Goal: Task Accomplishment & Management: Manage account settings

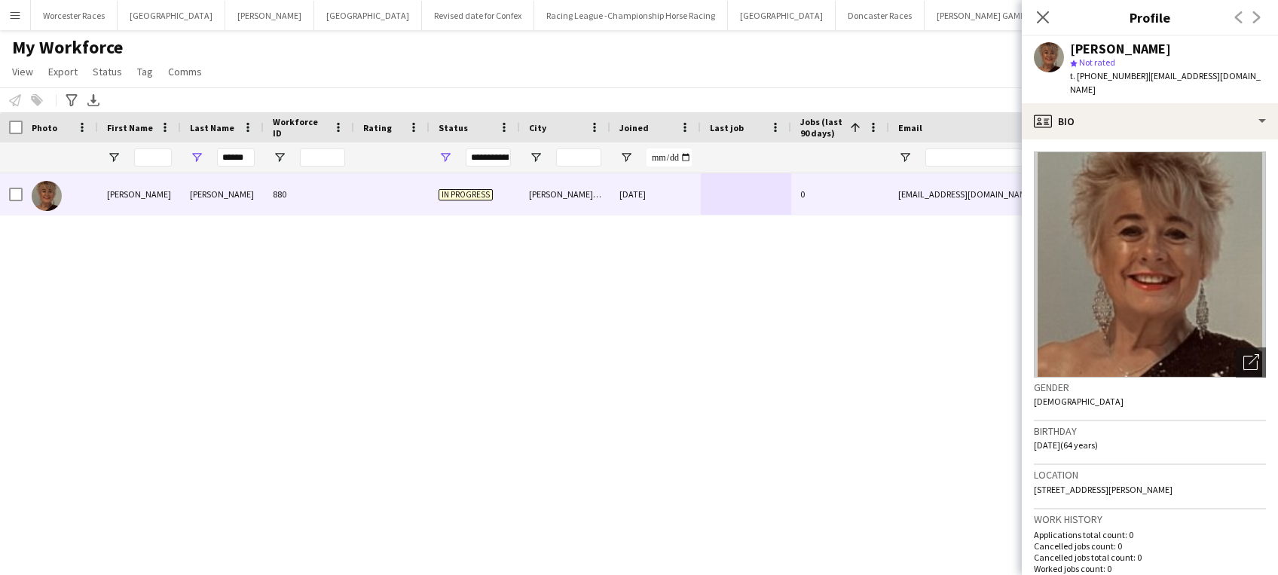
scroll to position [410, 0]
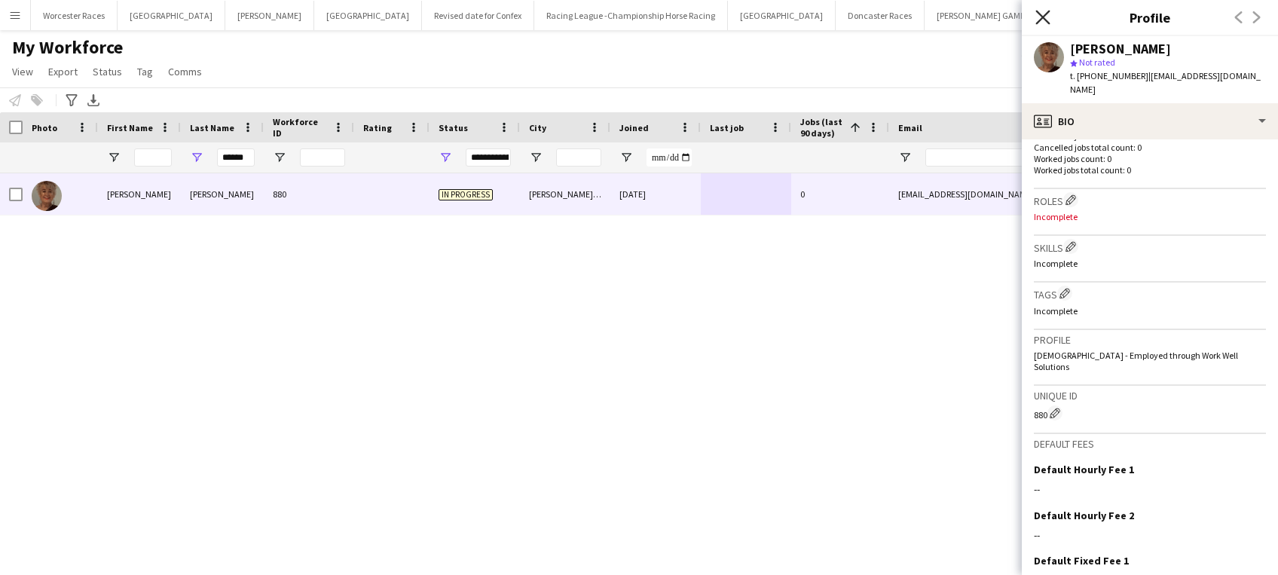
click at [1042, 14] on icon "Close pop-in" at bounding box center [1042, 17] width 14 height 14
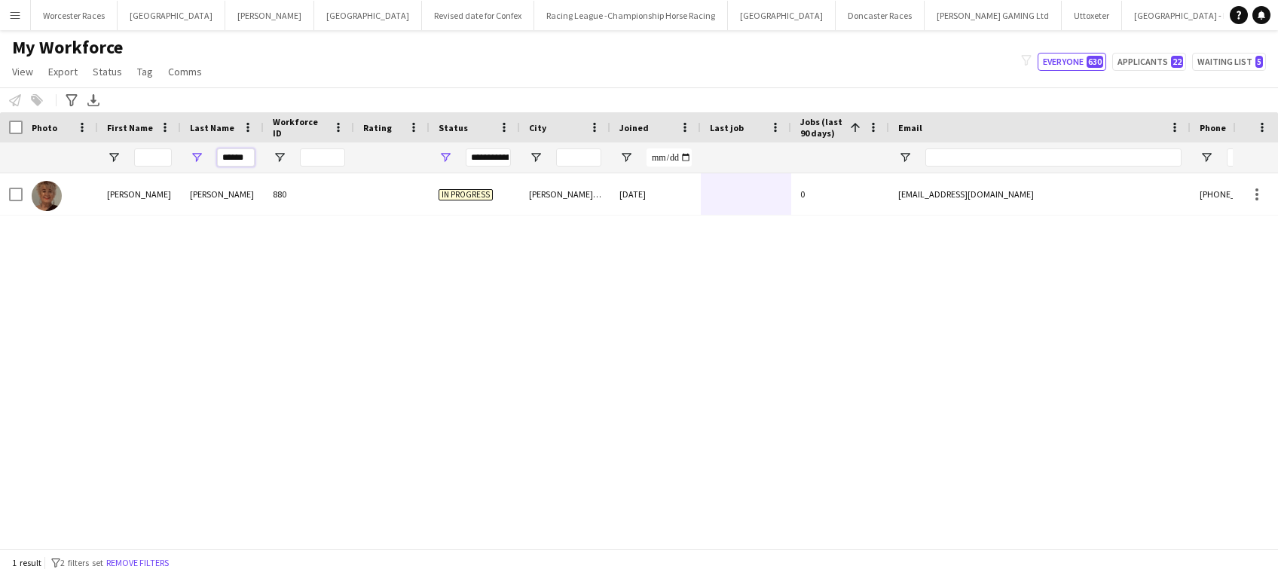
click at [249, 154] on input "******" at bounding box center [236, 157] width 38 height 18
type input "*"
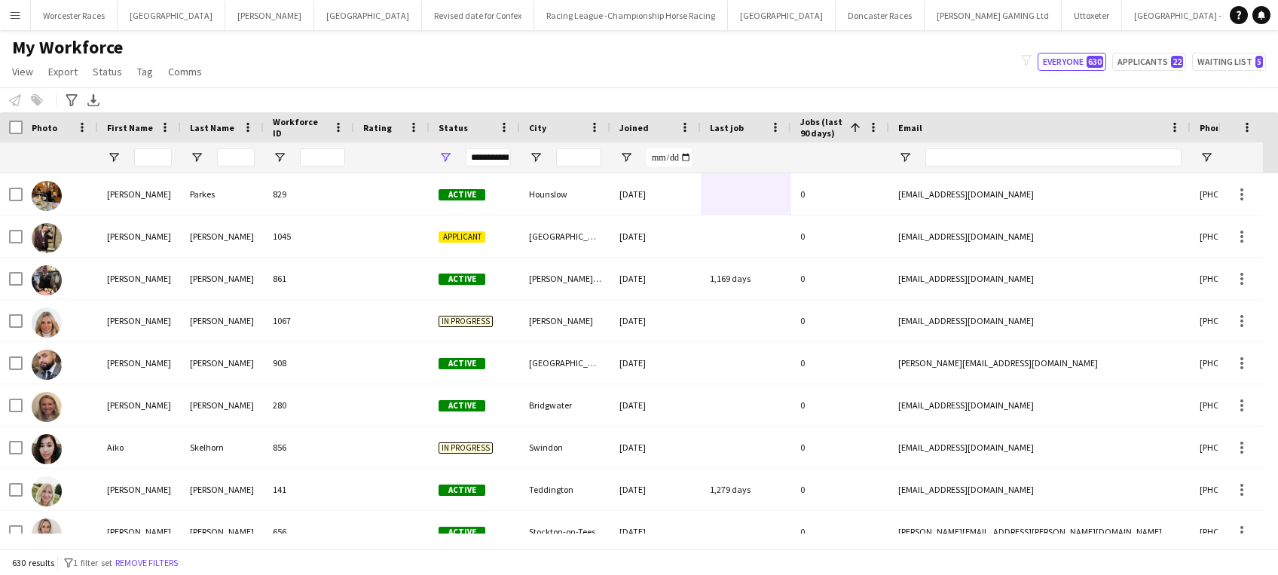
click at [17, 14] on app-icon "Menu" at bounding box center [15, 15] width 12 height 12
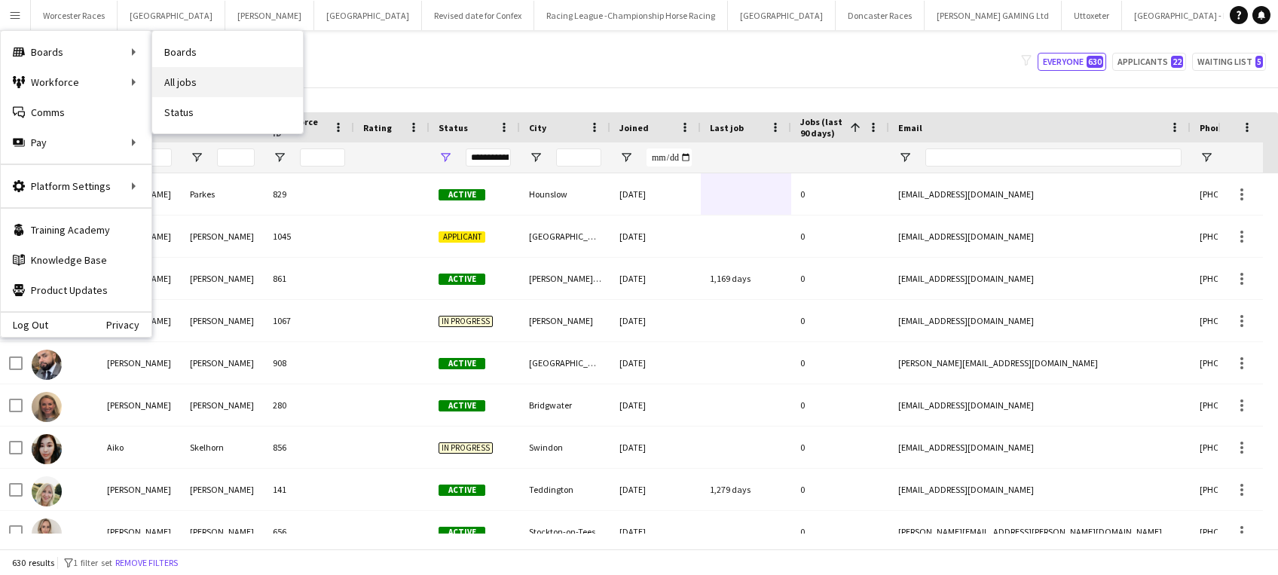
click at [181, 78] on link "All jobs" at bounding box center [227, 82] width 151 height 30
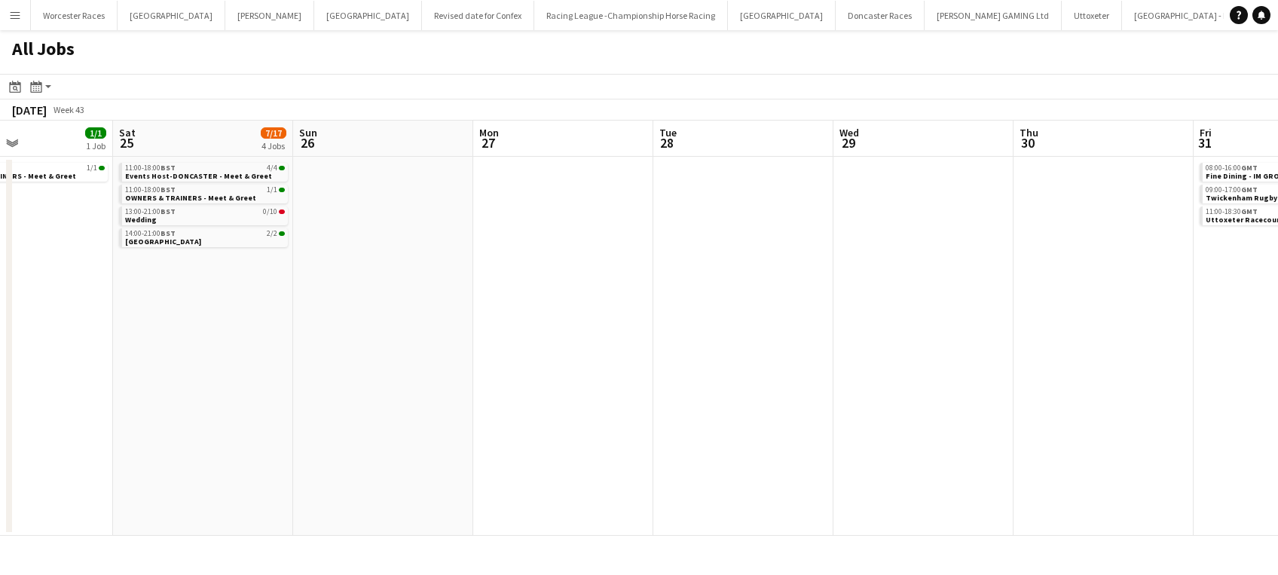
scroll to position [0, 426]
click at [141, 217] on span "Wedding" at bounding box center [142, 220] width 32 height 10
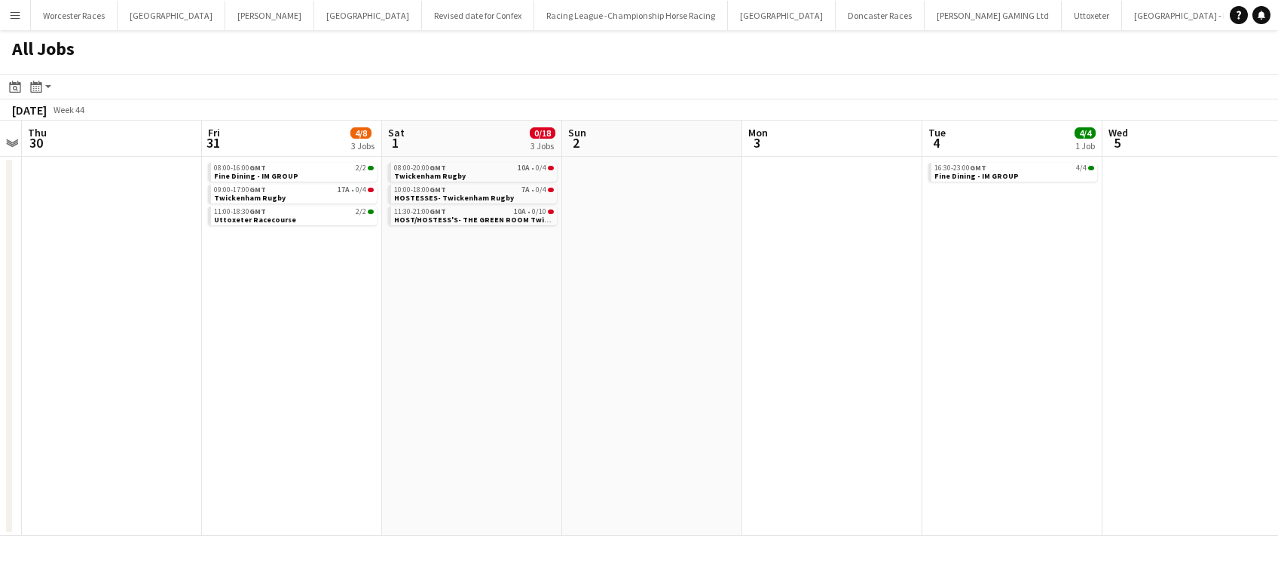
scroll to position [0, 701]
click at [252, 196] on span "Twickenham Rugby" at bounding box center [247, 198] width 72 height 10
click at [303, 195] on link "09:00-17:00 GMT 17A • 0/4 Twickenham Rugby" at bounding box center [291, 193] width 160 height 17
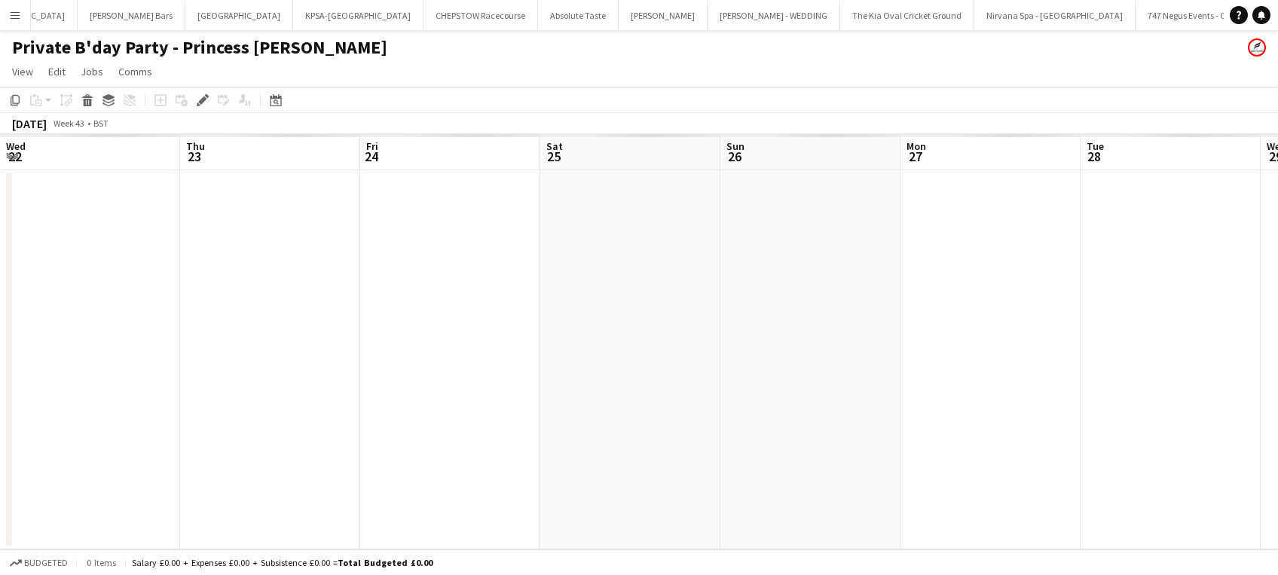
scroll to position [0, 518]
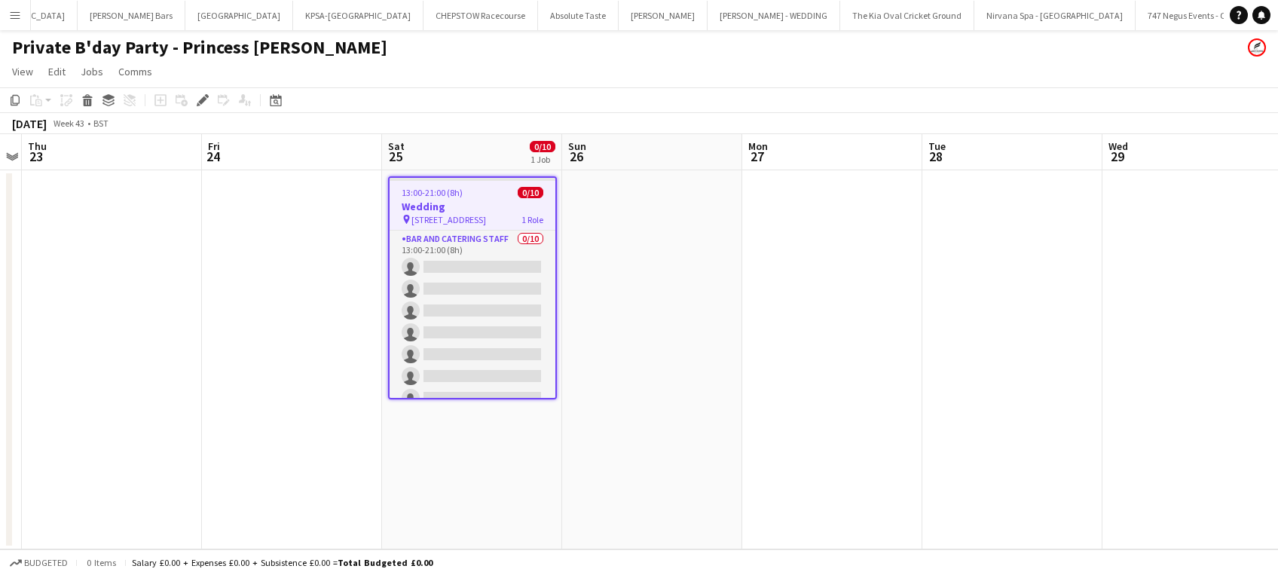
click at [625, 216] on app-date-cell at bounding box center [652, 359] width 180 height 379
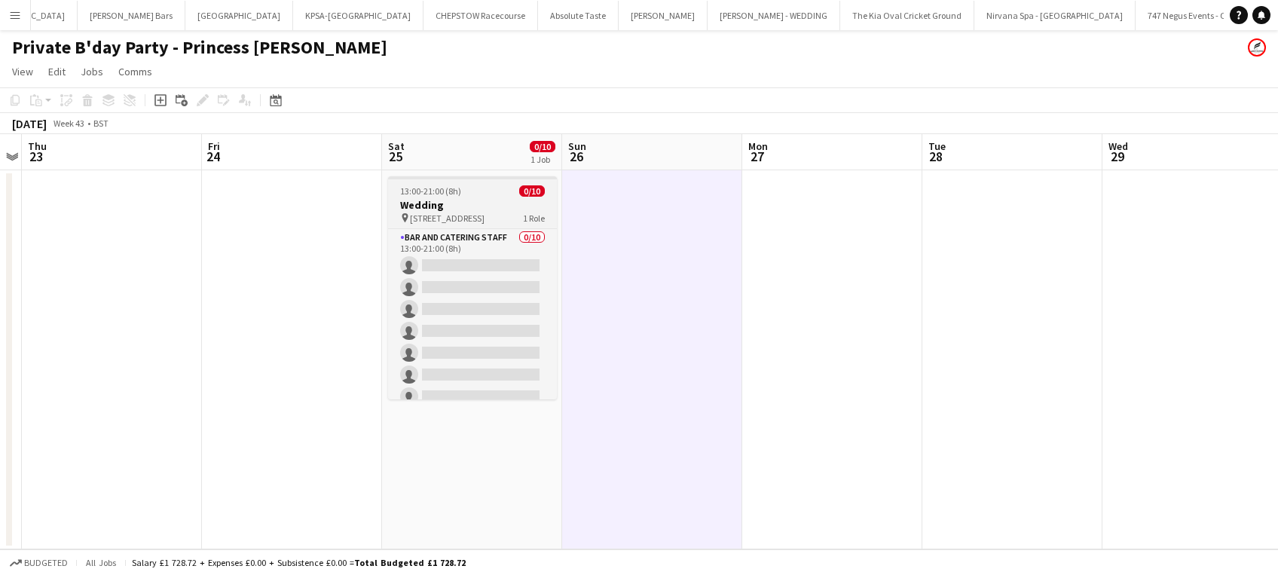
click at [460, 200] on h3 "Wedding" at bounding box center [472, 205] width 169 height 14
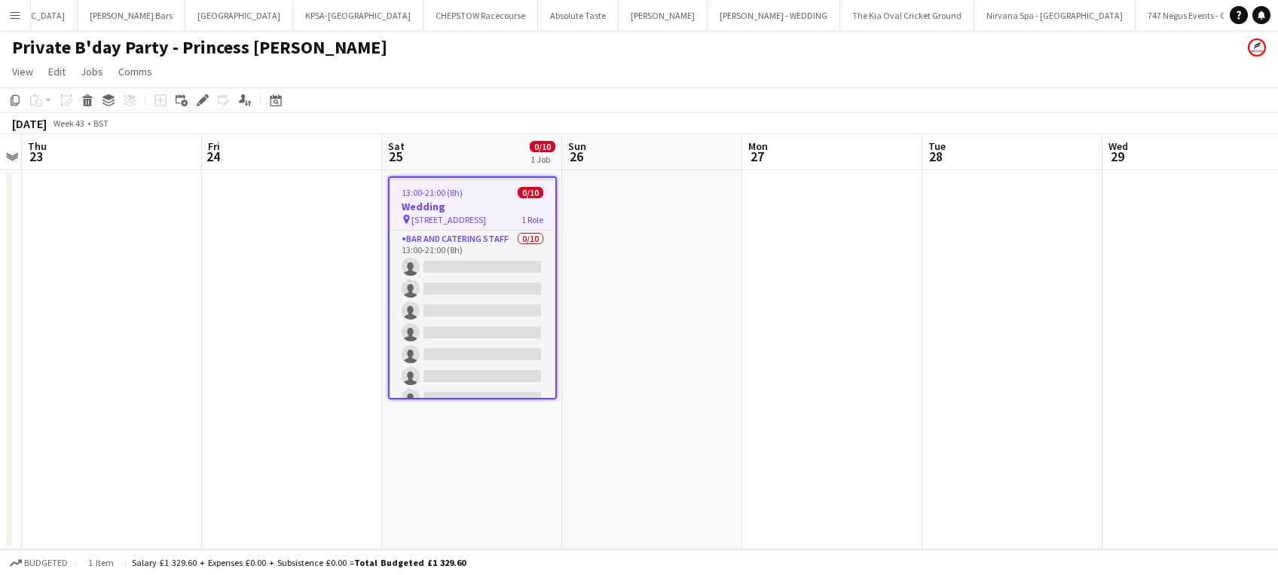
click at [224, 46] on h1 "Private B'day Party - Princess [PERSON_NAME]" at bounding box center [199, 47] width 375 height 23
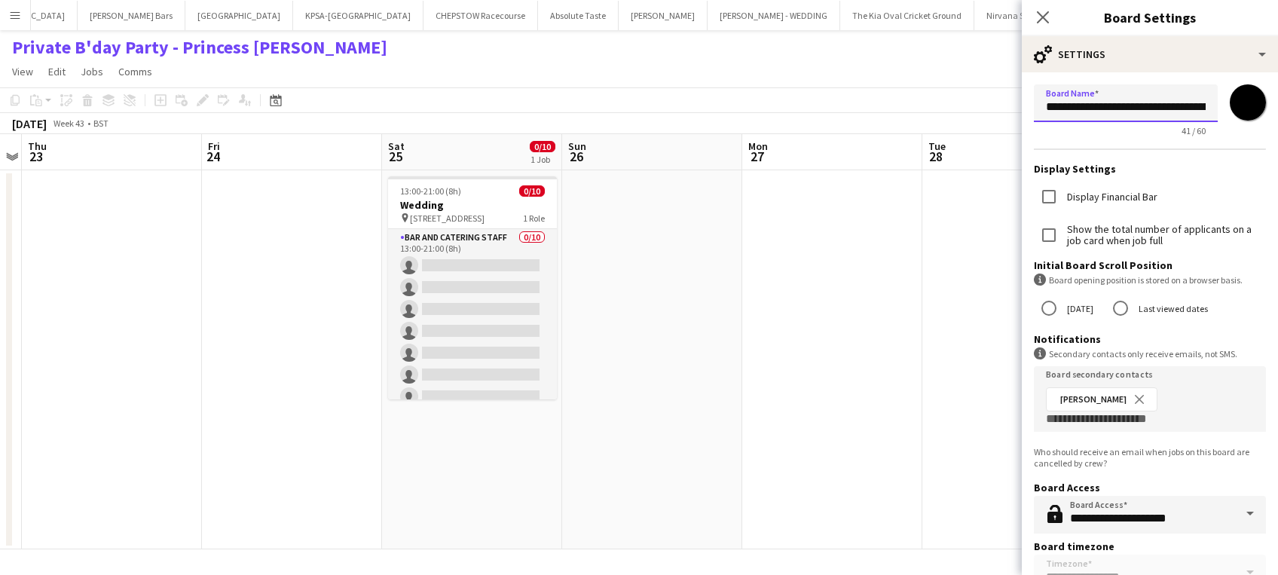
click at [1196, 103] on input "**********" at bounding box center [1126, 103] width 184 height 38
type input "**********"
click at [1038, 12] on icon "Close pop-in" at bounding box center [1042, 17] width 14 height 14
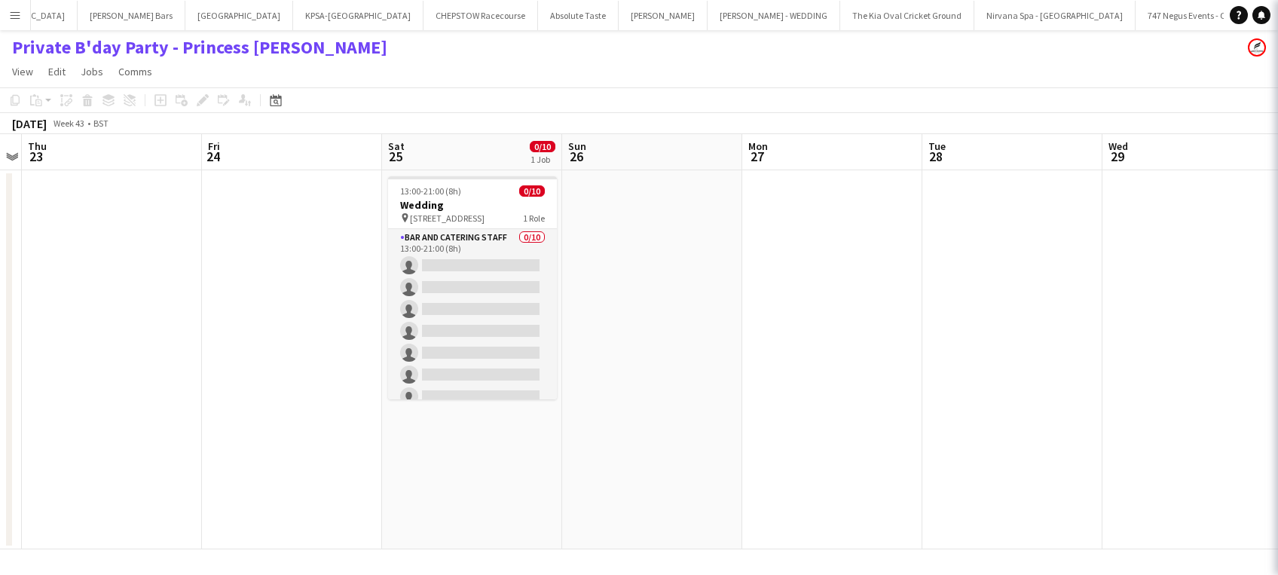
scroll to position [0, 3605]
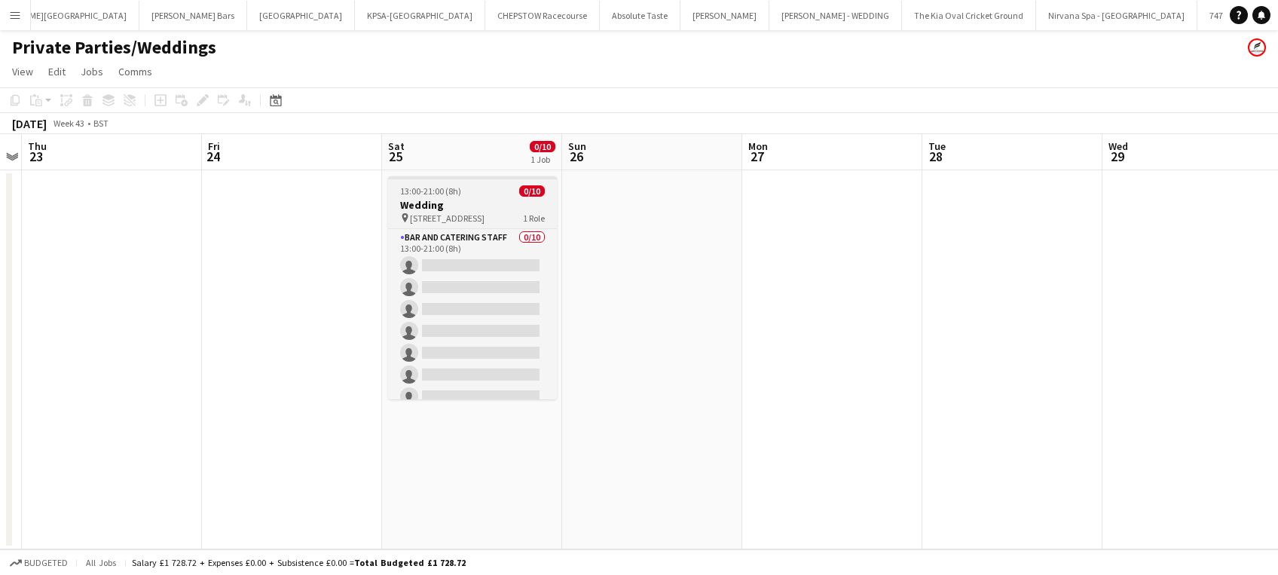
click at [458, 198] on h3 "Wedding" at bounding box center [472, 205] width 169 height 14
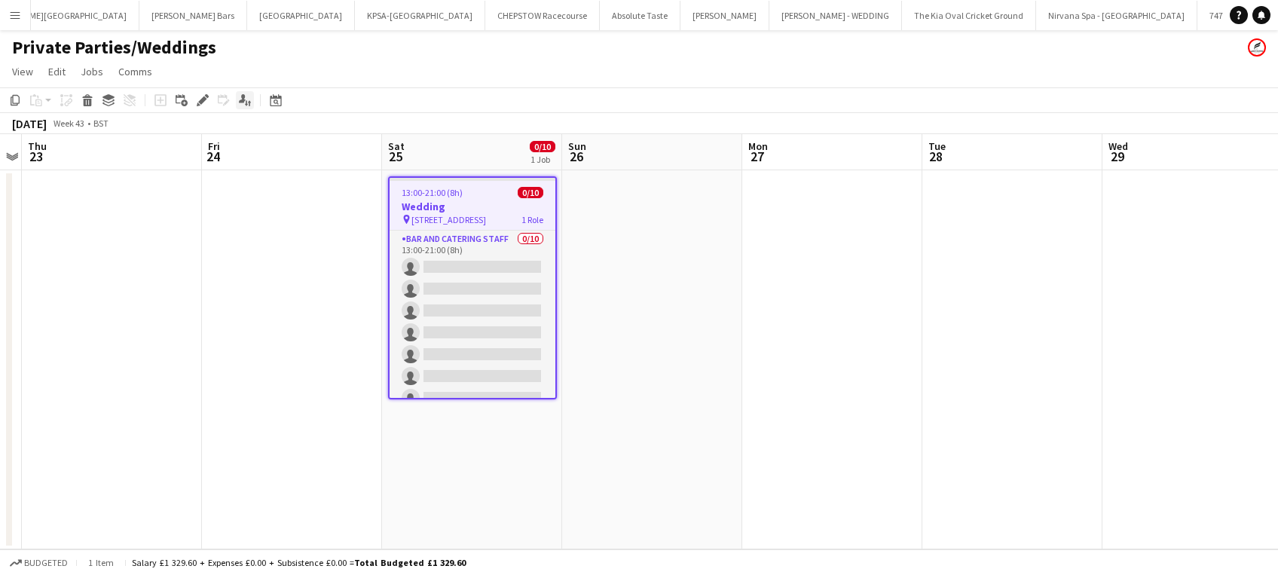
click at [241, 96] on icon at bounding box center [242, 98] width 7 height 8
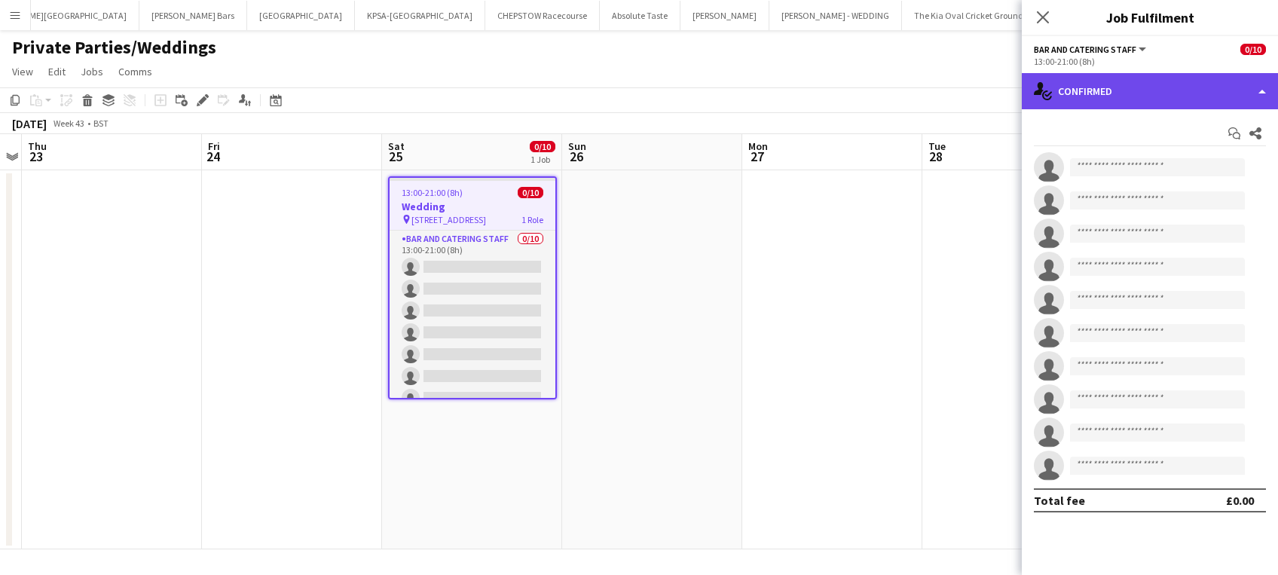
click at [1141, 91] on div "single-neutral-actions-check-2 Confirmed" at bounding box center [1149, 91] width 256 height 36
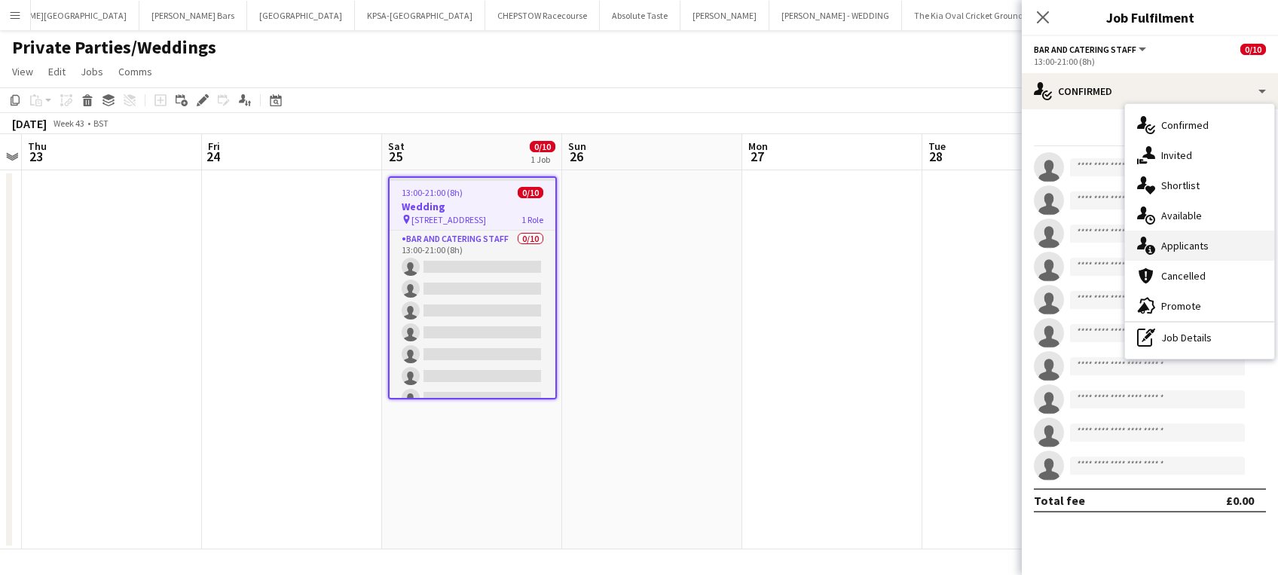
click at [1201, 245] on span "Applicants" at bounding box center [1184, 246] width 47 height 14
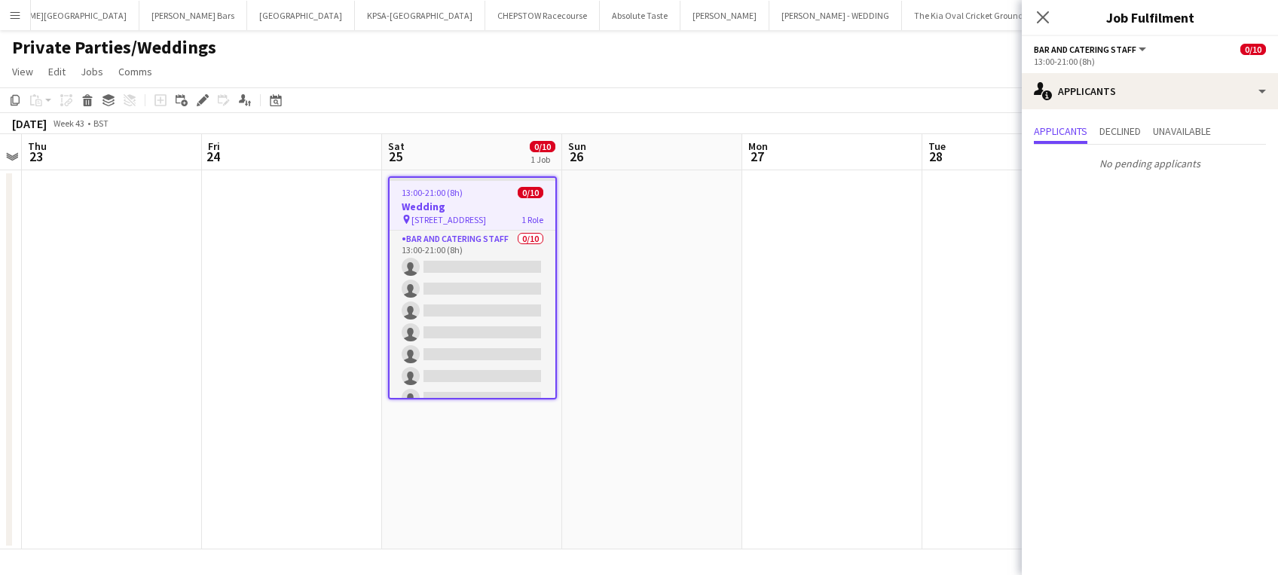
click at [965, 235] on app-date-cell at bounding box center [1012, 359] width 180 height 379
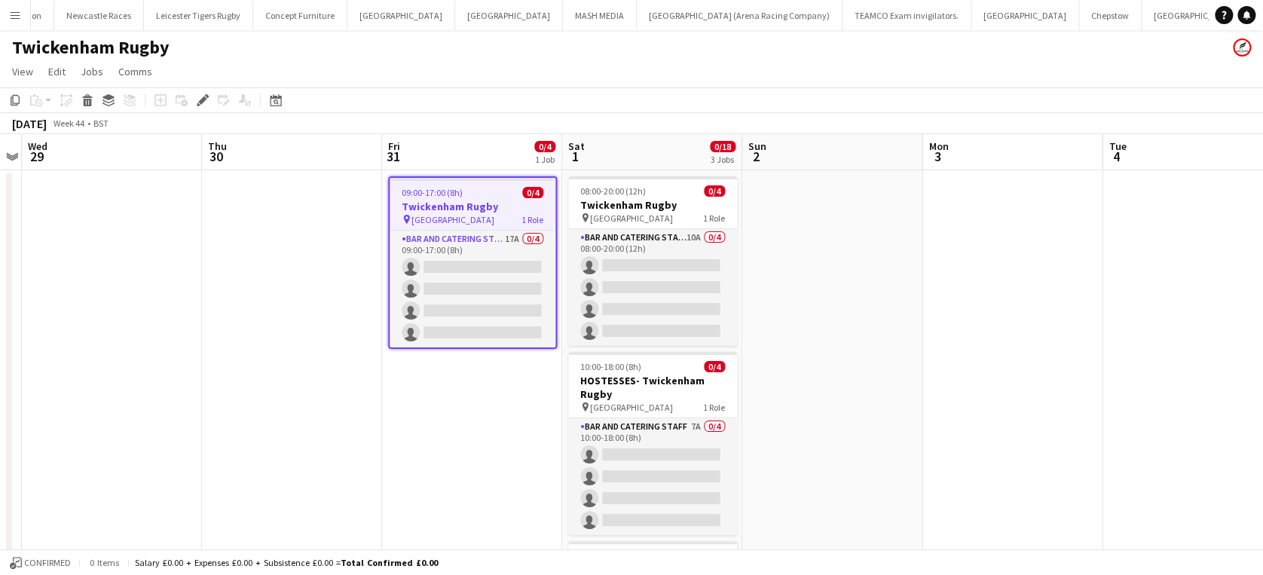
scroll to position [0, 1288]
click at [416, 193] on span "09:00-17:00 (8h)" at bounding box center [432, 192] width 61 height 11
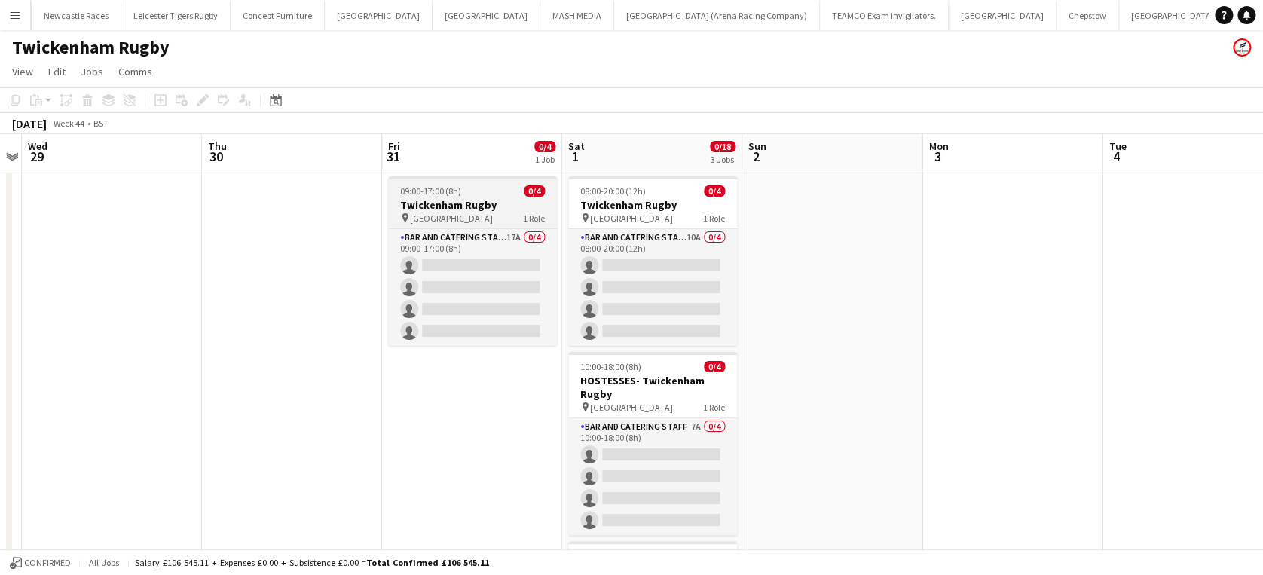
click at [416, 193] on span "09:00-17:00 (8h)" at bounding box center [430, 190] width 61 height 11
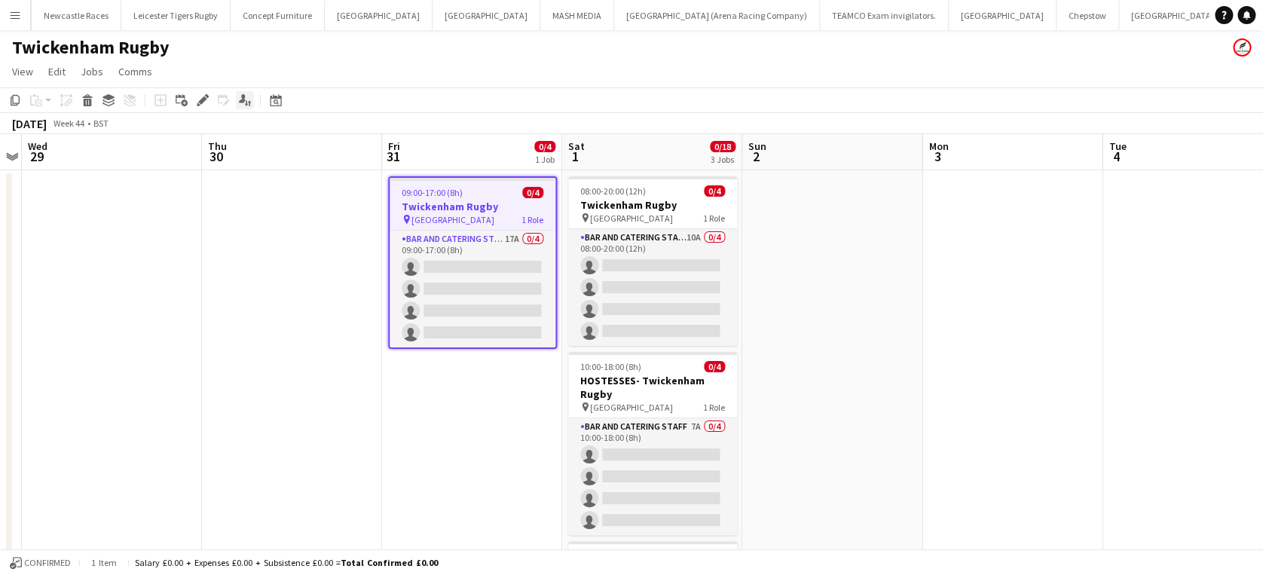
click at [246, 99] on icon "Applicants" at bounding box center [245, 100] width 12 height 12
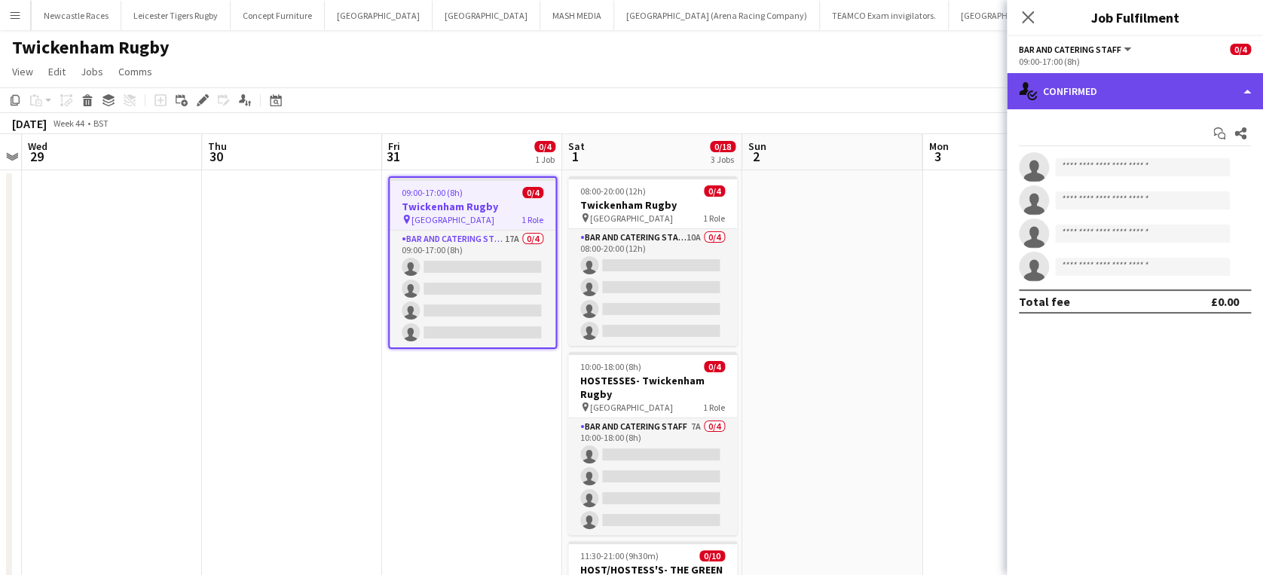
click at [1141, 90] on div "single-neutral-actions-check-2 Confirmed" at bounding box center [1134, 91] width 256 height 36
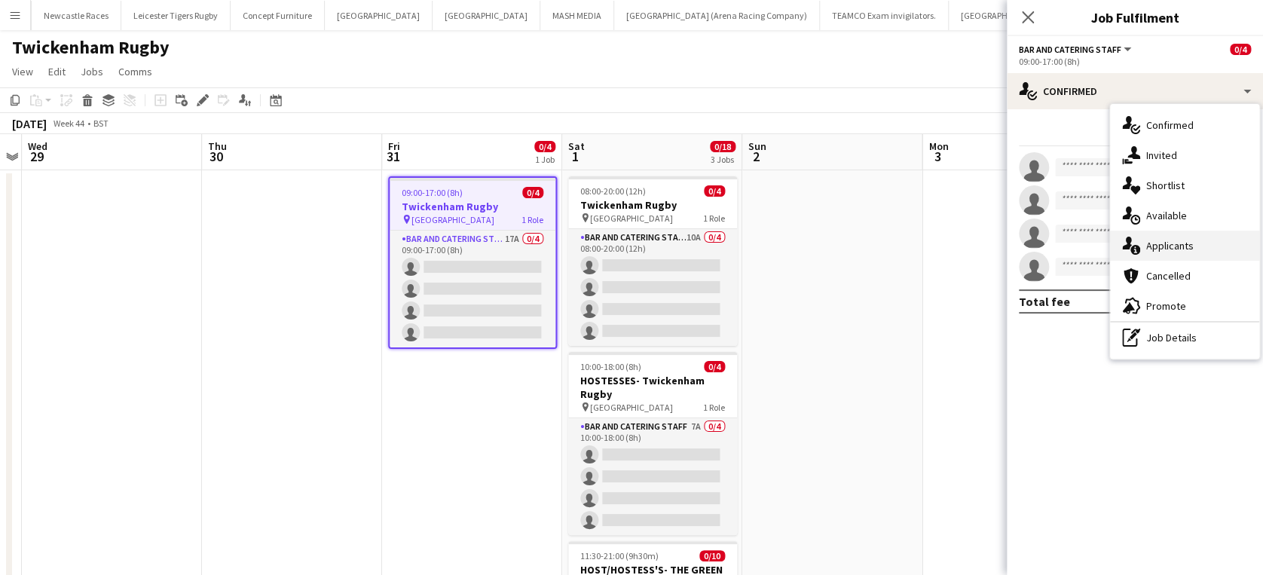
click at [1196, 246] on div "single-neutral-actions-information Applicants" at bounding box center [1184, 246] width 149 height 30
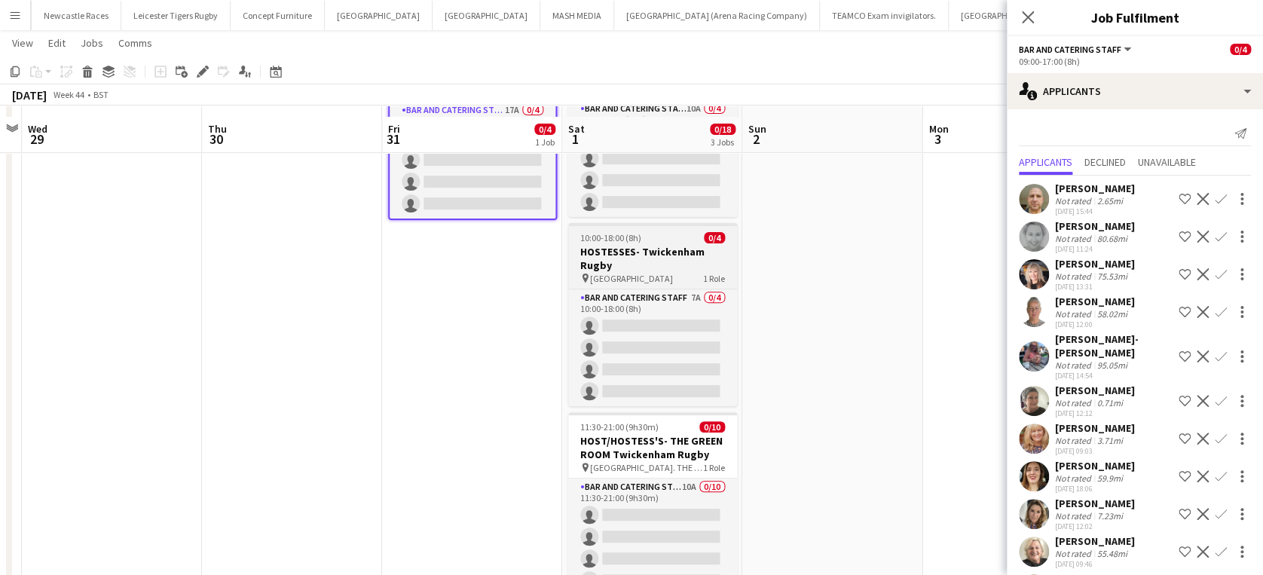
scroll to position [139, 0]
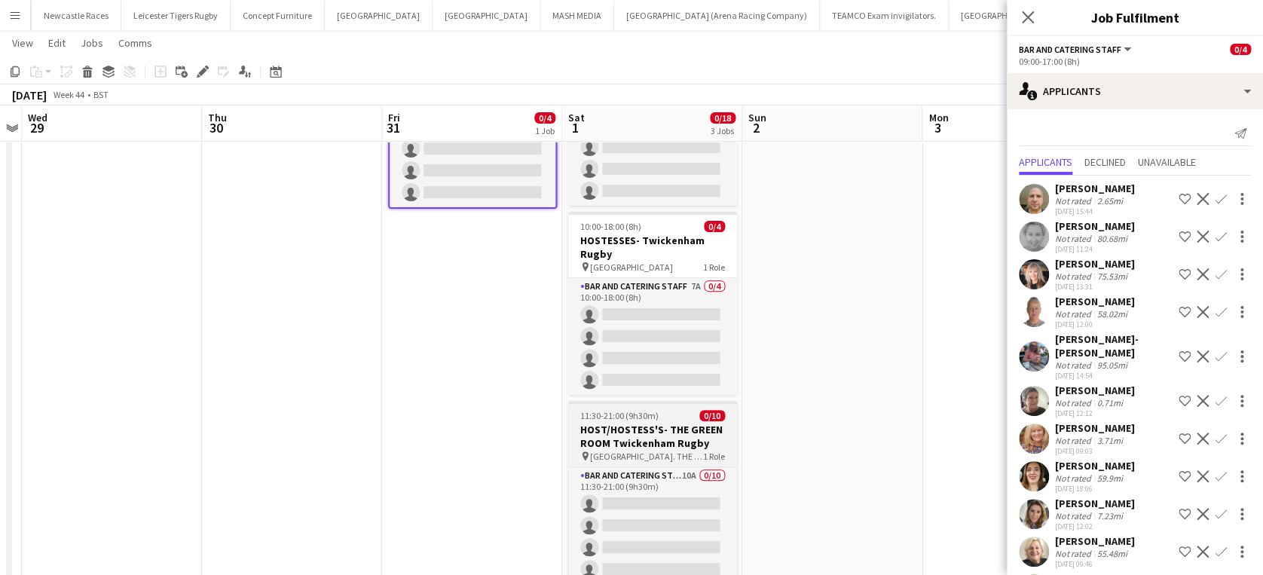
click at [655, 433] on h3 "HOST/HOSTESS'S- THE GREEN ROOM Twickenham Rugby" at bounding box center [652, 436] width 169 height 27
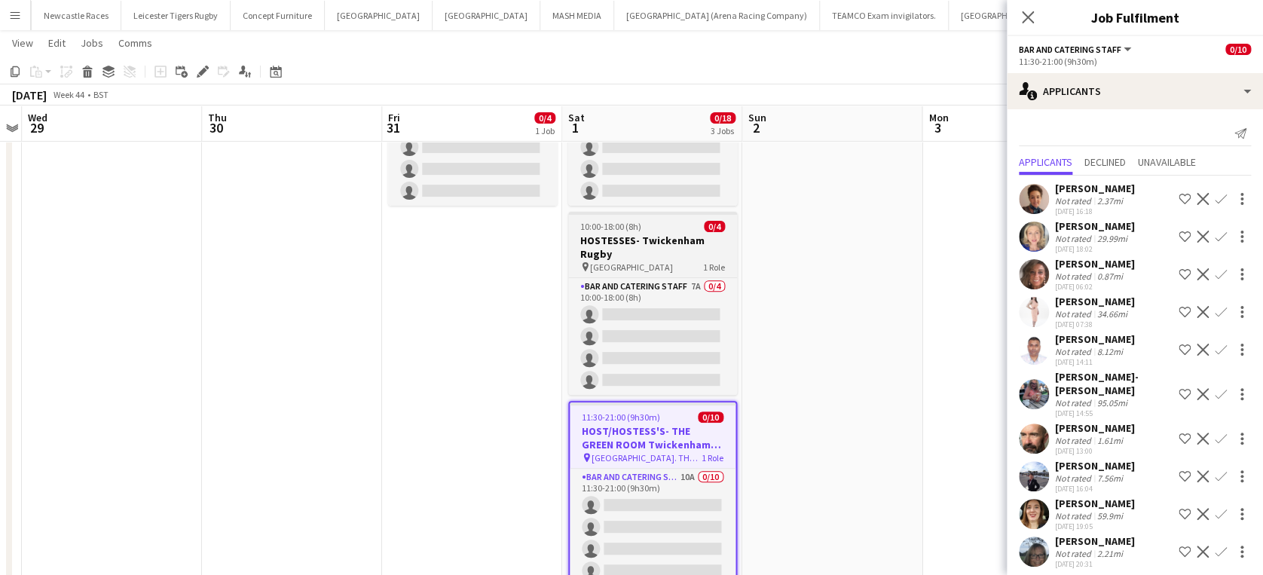
click at [643, 239] on h3 "HOSTESSES- Twickenham Rugby" at bounding box center [652, 247] width 169 height 27
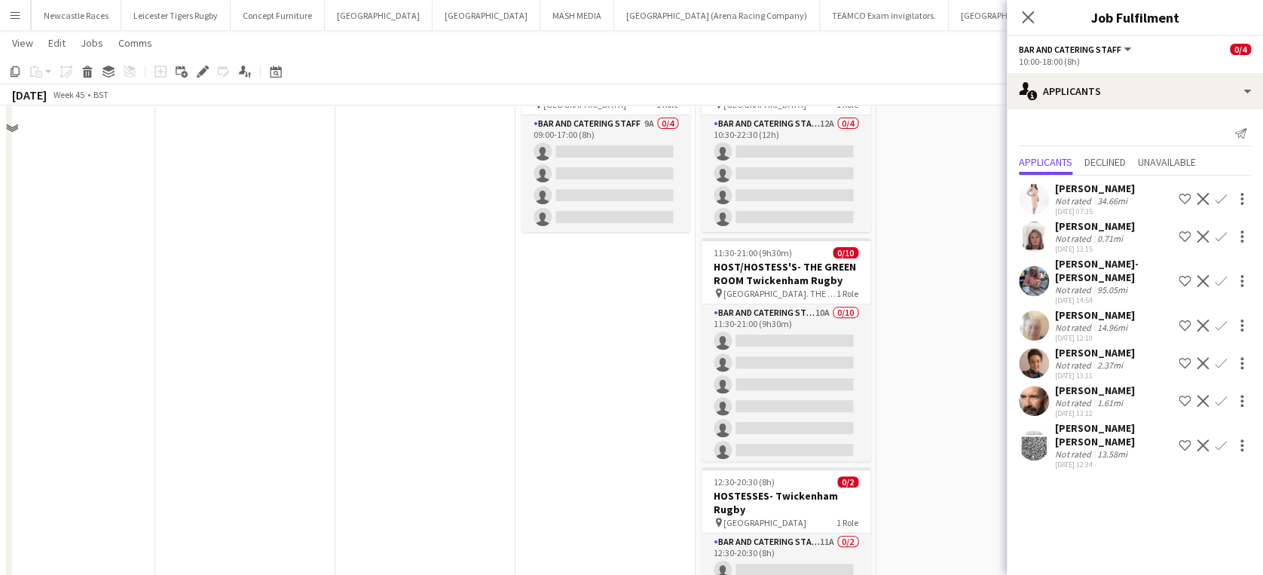
scroll to position [0, 0]
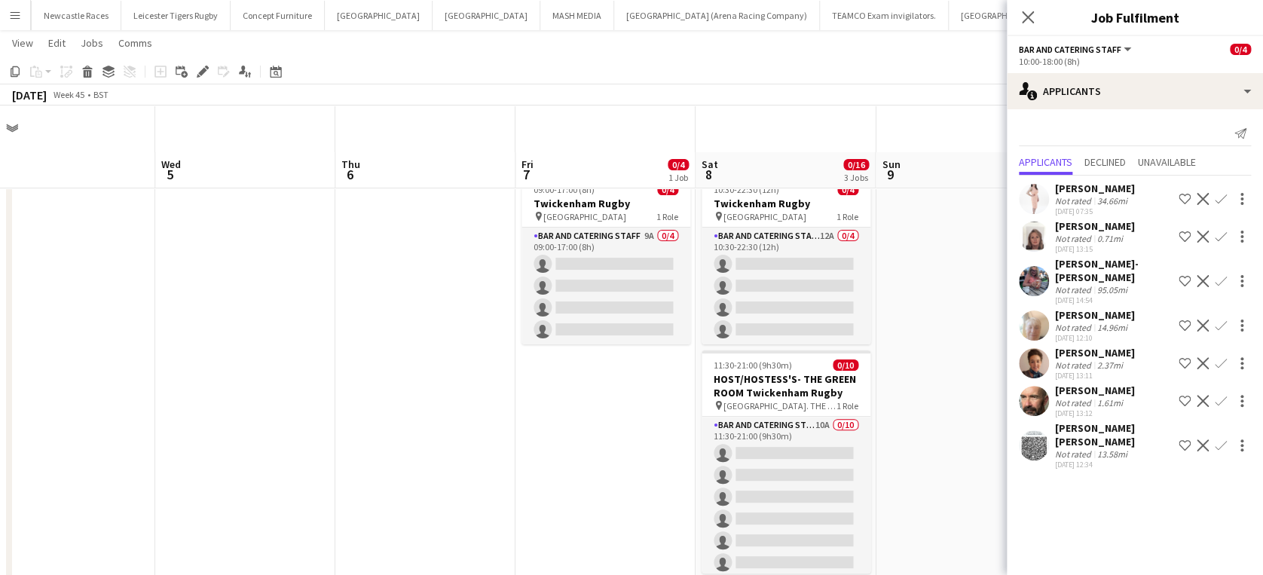
click at [377, 442] on app-date-cell at bounding box center [425, 482] width 180 height 626
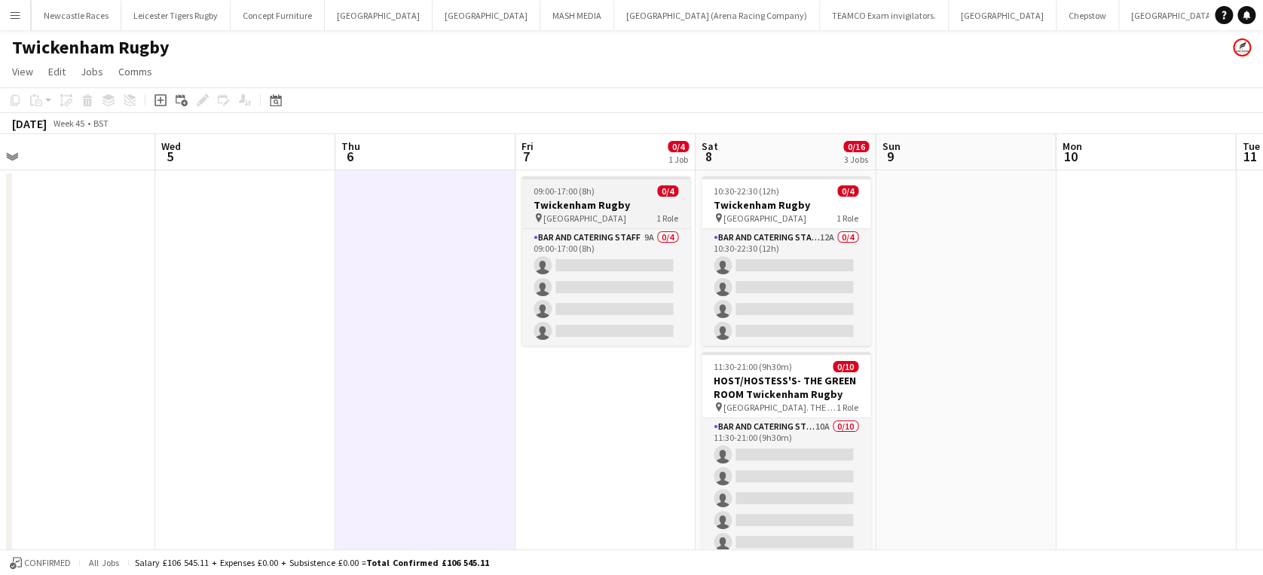
click at [615, 185] on div "09:00-17:00 (8h) 0/4" at bounding box center [605, 190] width 169 height 11
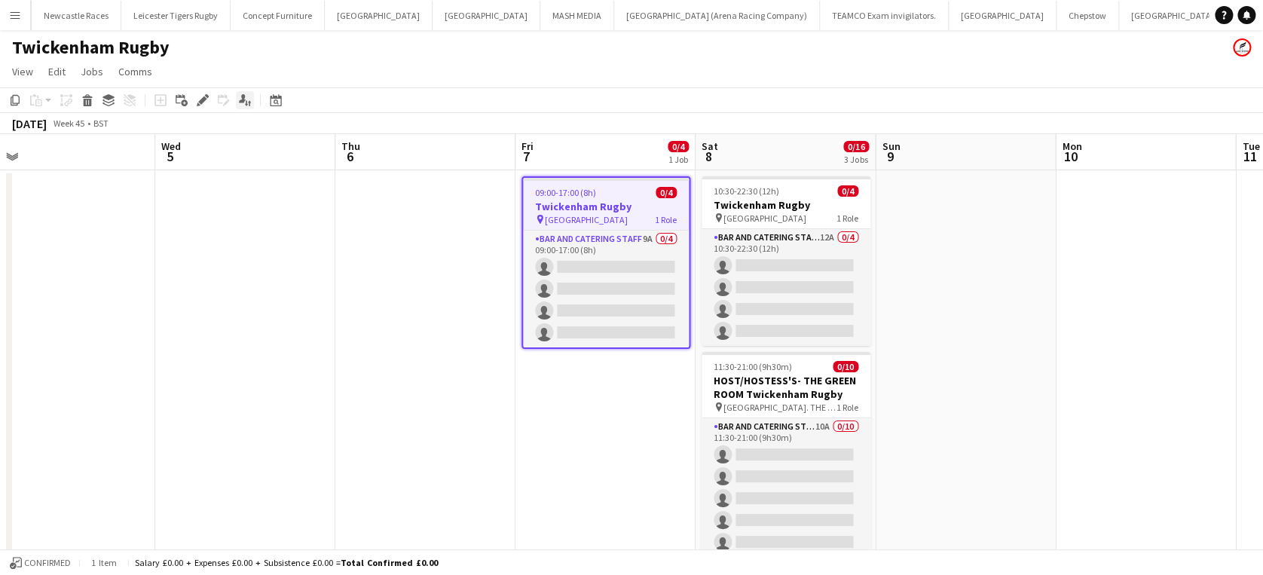
click at [245, 99] on icon "Applicants" at bounding box center [245, 100] width 12 height 12
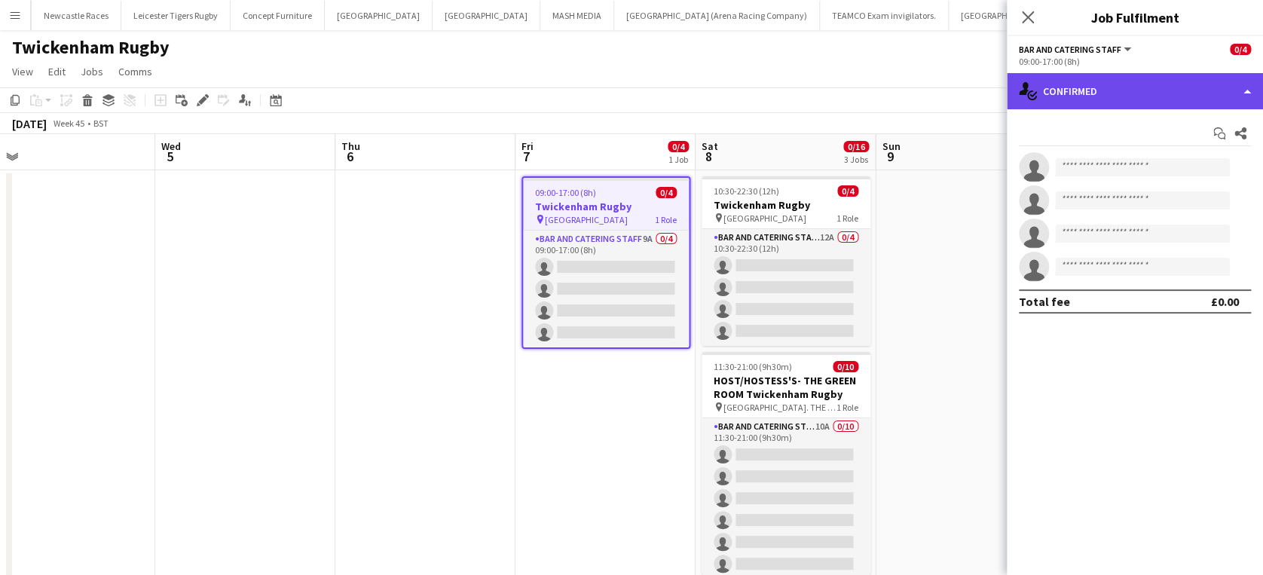
click at [1169, 94] on div "single-neutral-actions-check-2 Confirmed" at bounding box center [1134, 91] width 256 height 36
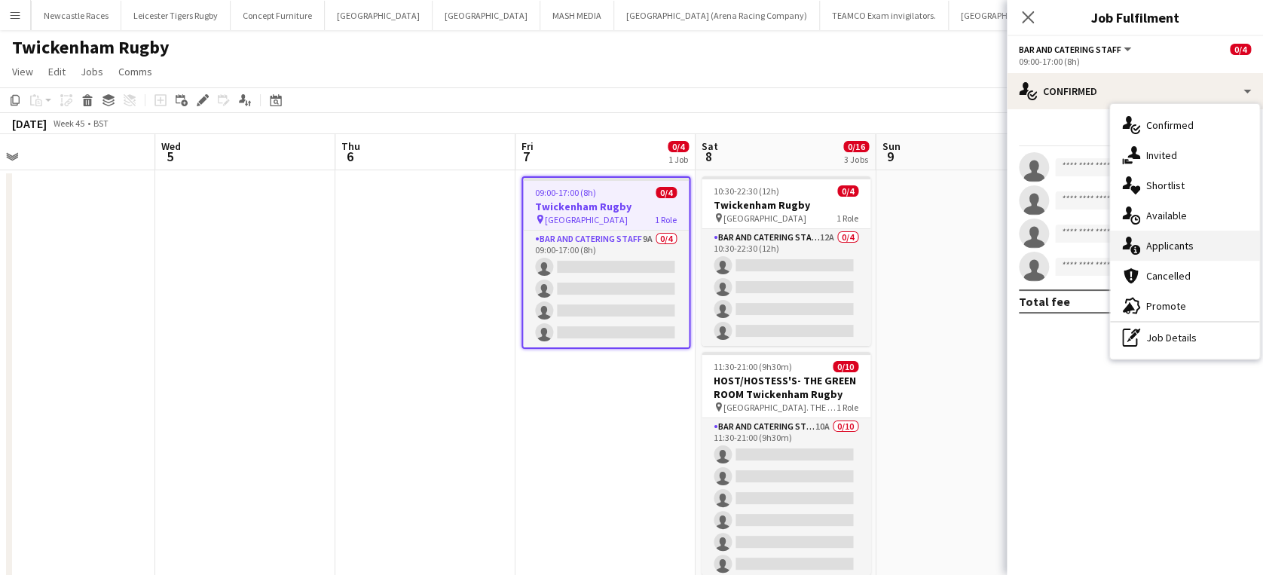
click at [1213, 246] on div "single-neutral-actions-information Applicants" at bounding box center [1184, 246] width 149 height 30
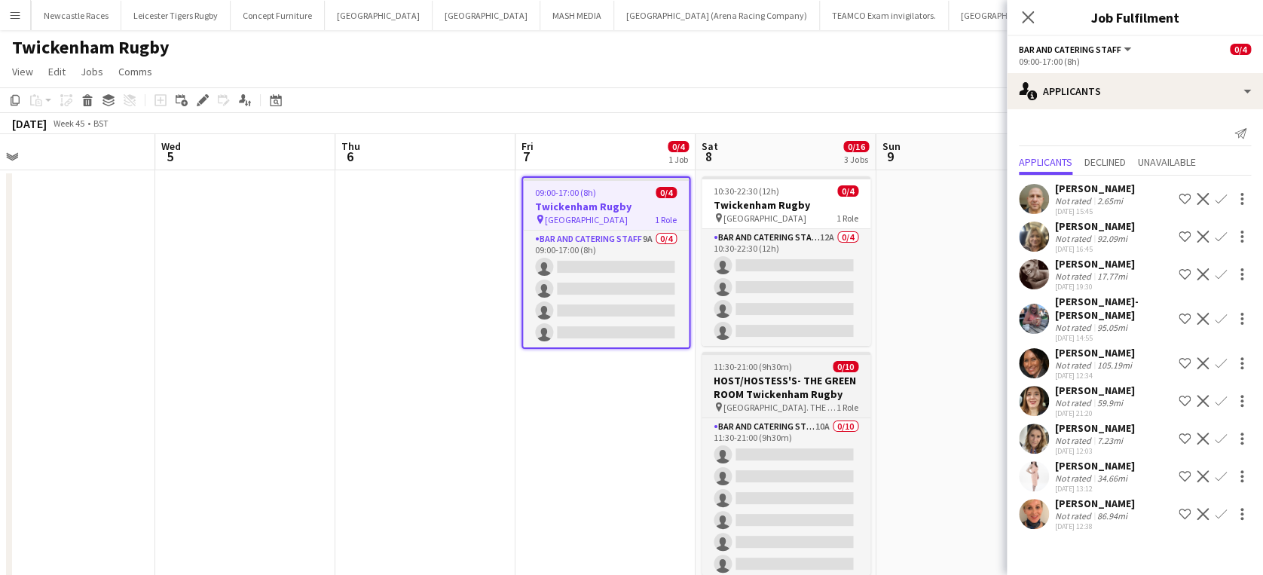
click at [791, 378] on h3 "HOST/HOSTESS'S- THE GREEN ROOM Twickenham Rugby" at bounding box center [785, 387] width 169 height 27
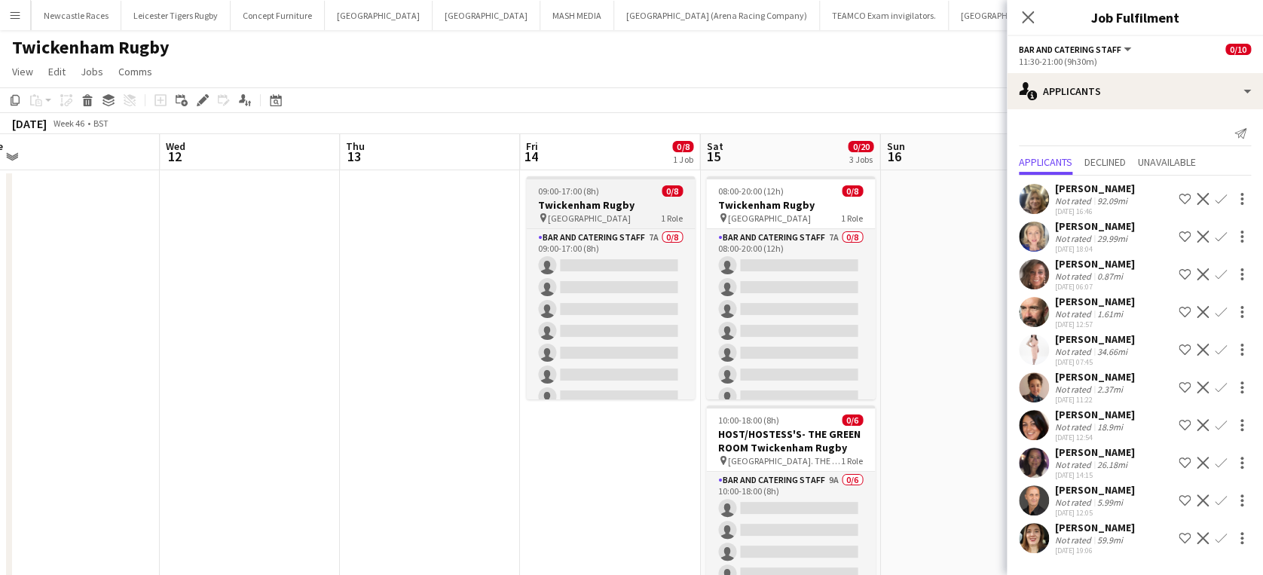
click at [606, 188] on div "09:00-17:00 (8h) 0/8" at bounding box center [610, 190] width 169 height 11
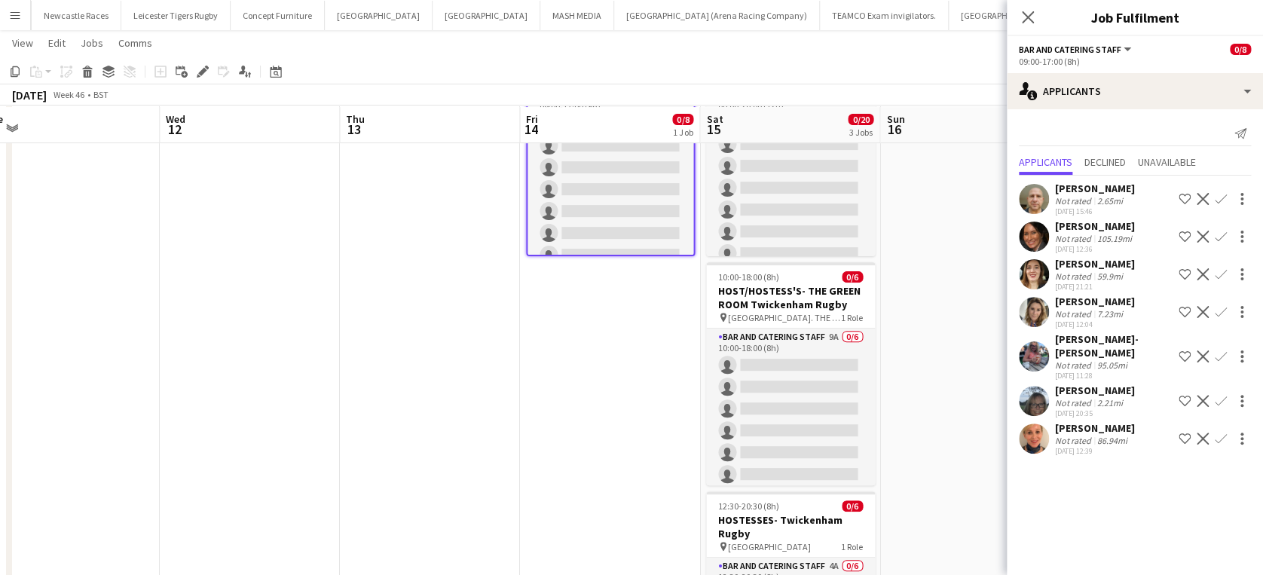
scroll to position [143, 0]
click at [796, 301] on h3 "HOST/HOSTESS'S- THE GREEN ROOM Twickenham Rugby" at bounding box center [790, 295] width 169 height 27
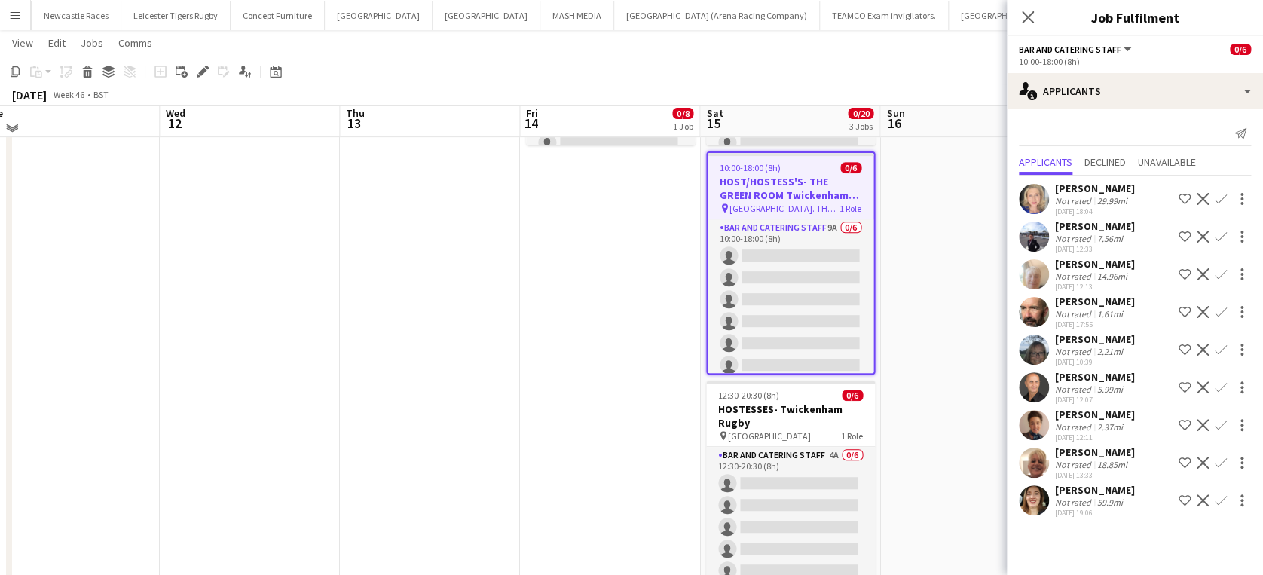
scroll to position [277, 0]
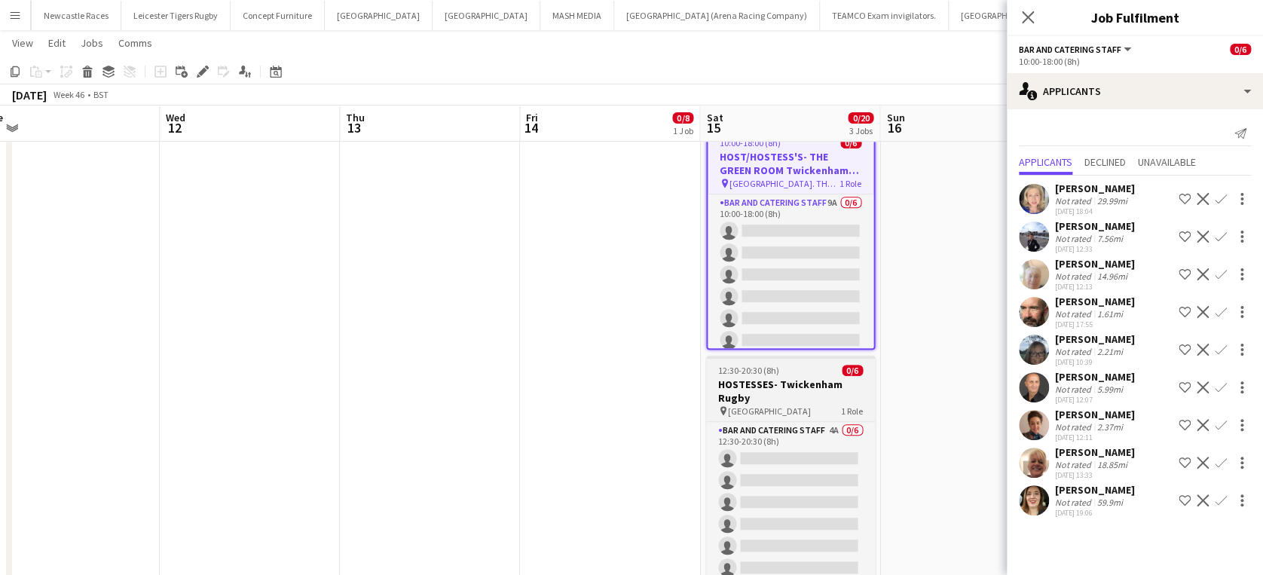
click at [792, 383] on h3 "HOSTESSES- Twickenham Rugby" at bounding box center [790, 390] width 169 height 27
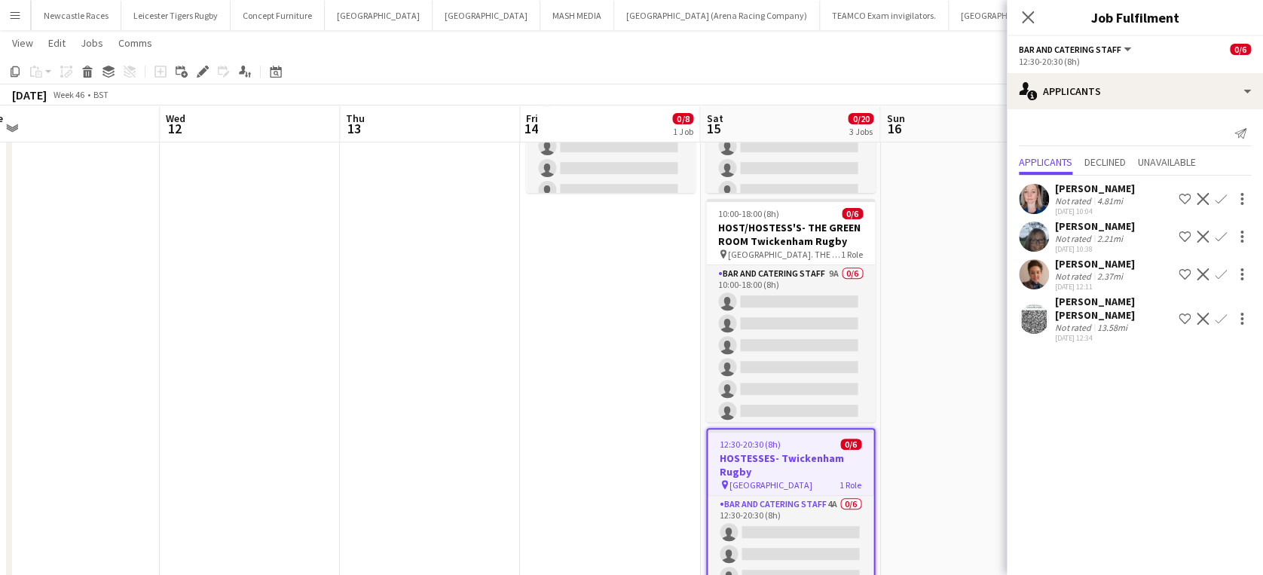
scroll to position [204, 0]
click at [795, 240] on h3 "HOST/HOSTESS'S- THE GREEN ROOM Twickenham Rugby" at bounding box center [790, 234] width 169 height 27
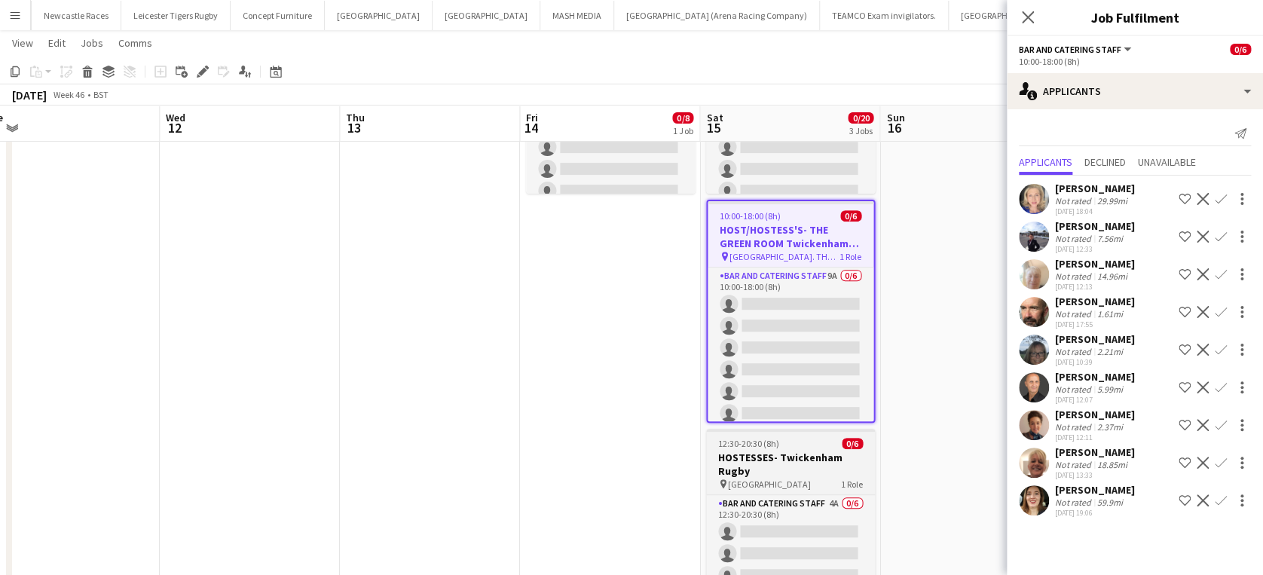
click at [784, 464] on h3 "HOSTESSES- Twickenham Rugby" at bounding box center [790, 463] width 169 height 27
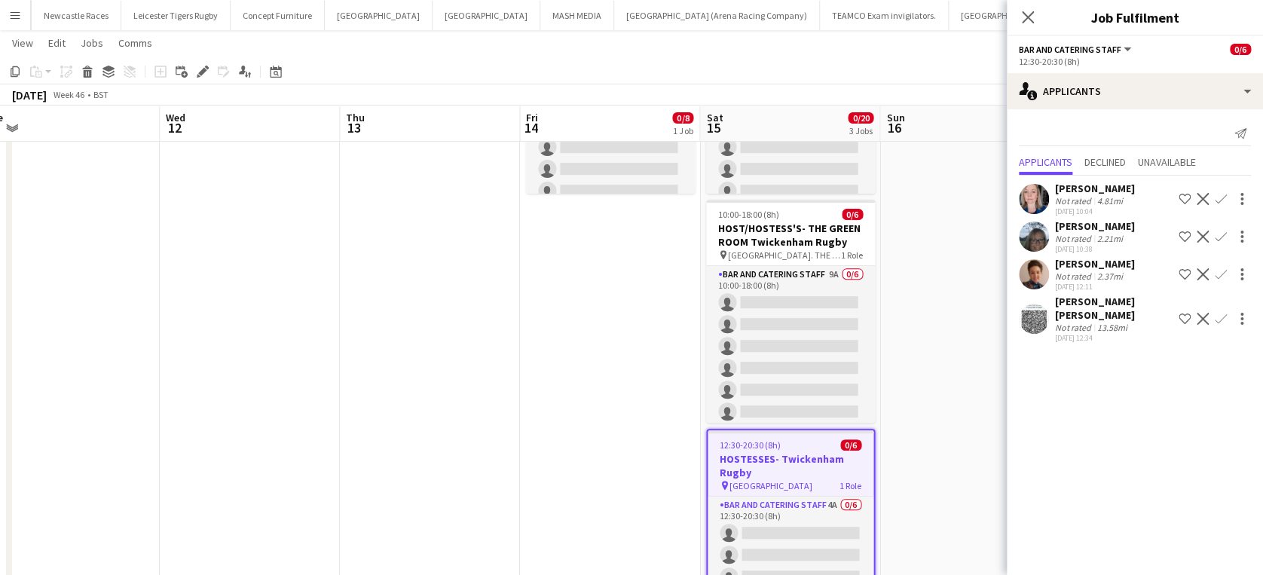
click at [1101, 191] on div "[PERSON_NAME]" at bounding box center [1095, 189] width 80 height 14
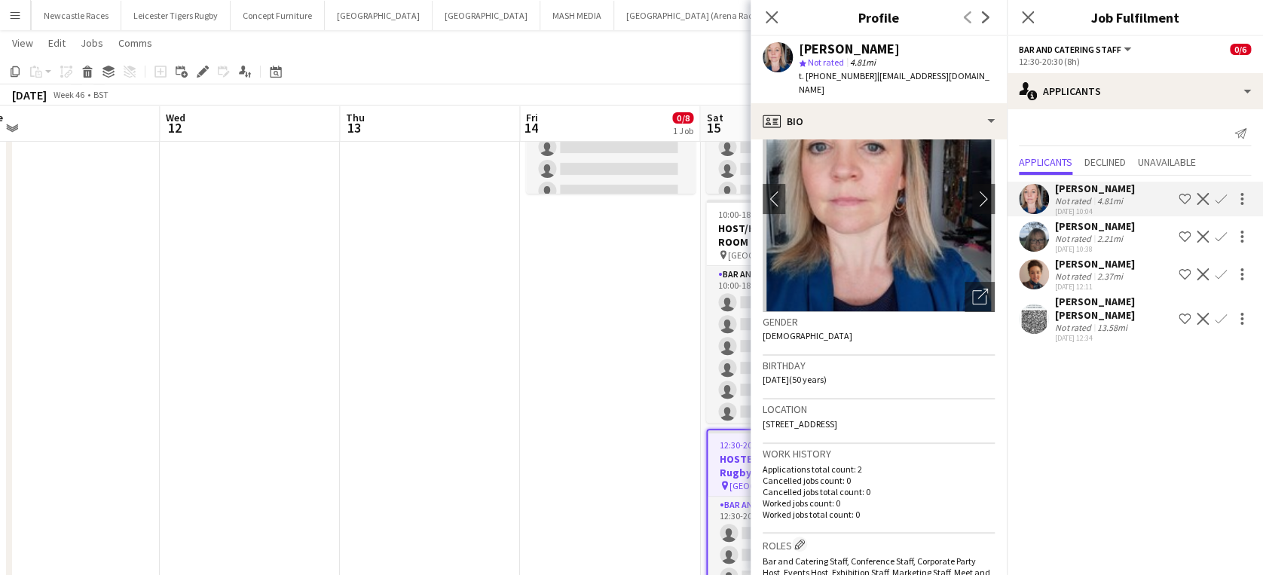
scroll to position [0, 0]
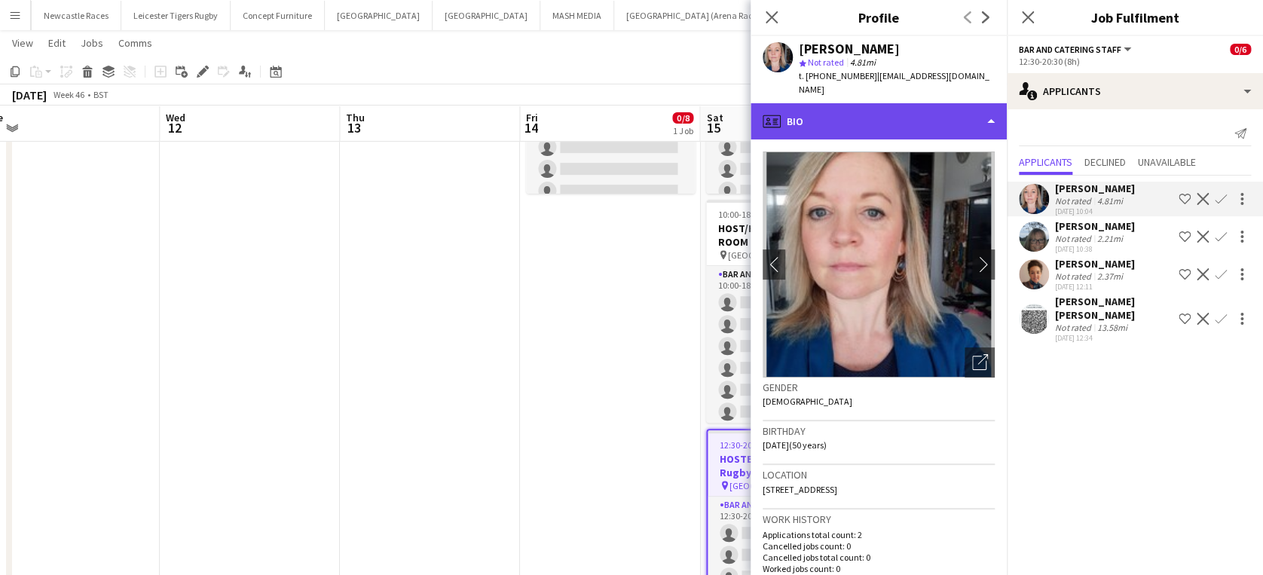
click at [991, 110] on div "profile Bio" at bounding box center [878, 121] width 256 height 36
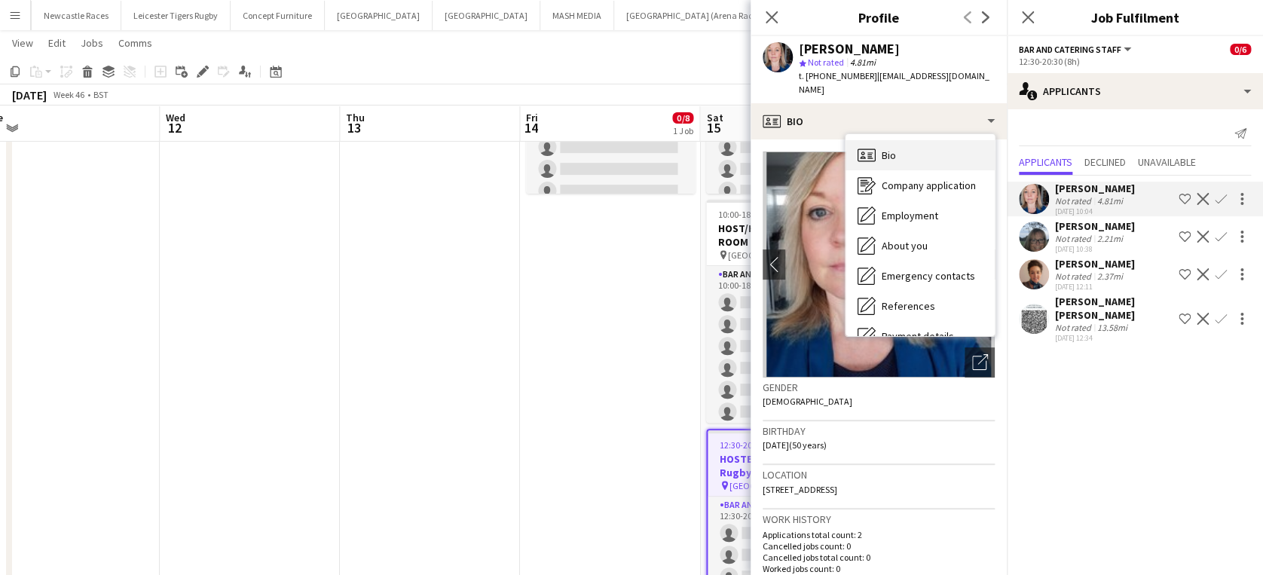
click at [957, 143] on div "Bio Bio" at bounding box center [919, 155] width 149 height 30
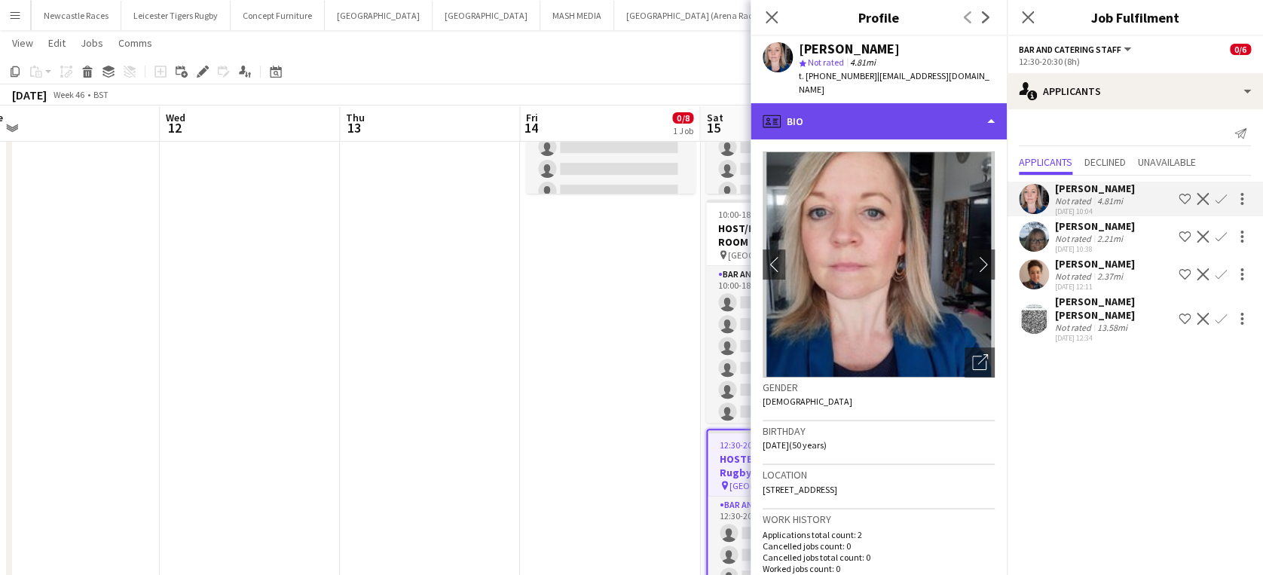
click at [967, 118] on div "profile Bio" at bounding box center [878, 121] width 256 height 36
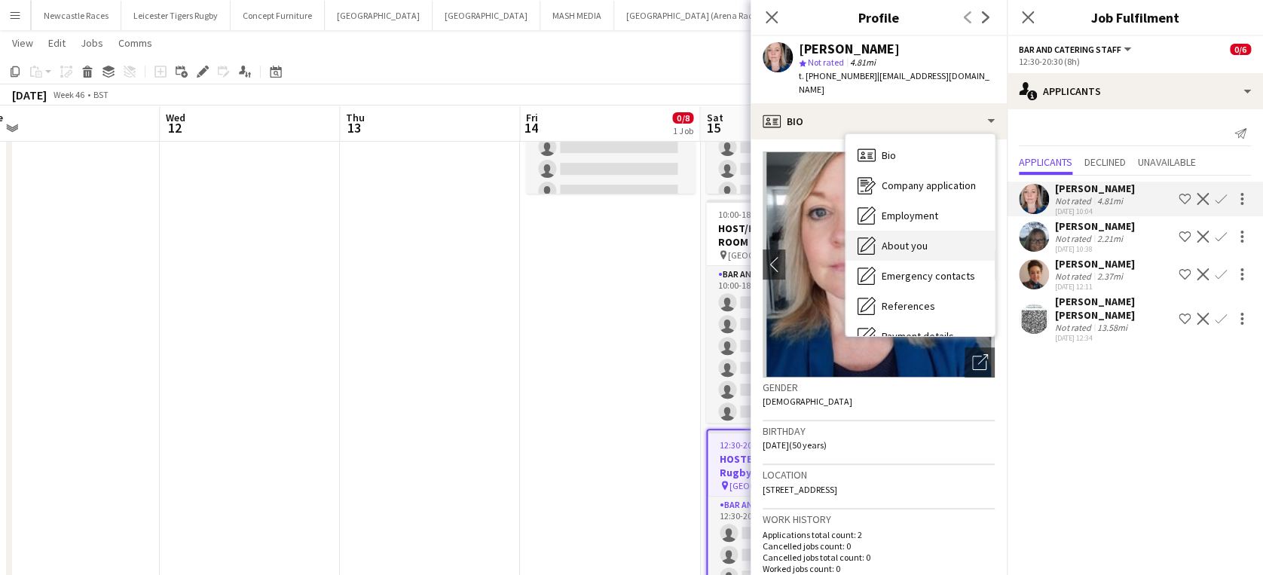
click at [955, 234] on div "About you About you" at bounding box center [919, 246] width 149 height 30
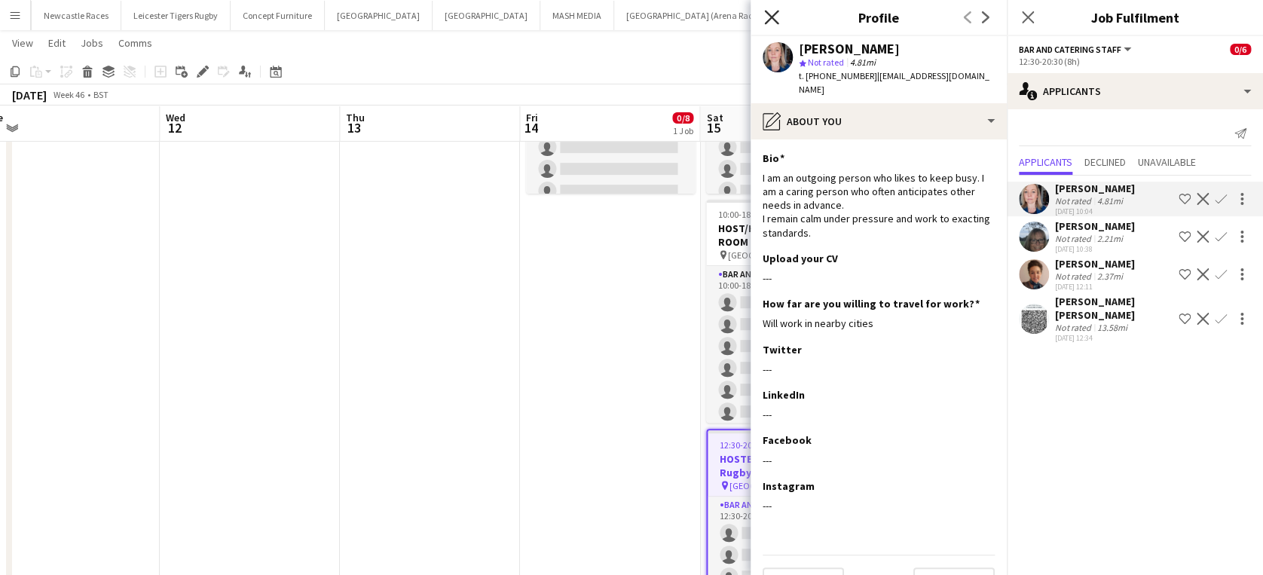
click at [774, 19] on icon at bounding box center [771, 17] width 14 height 14
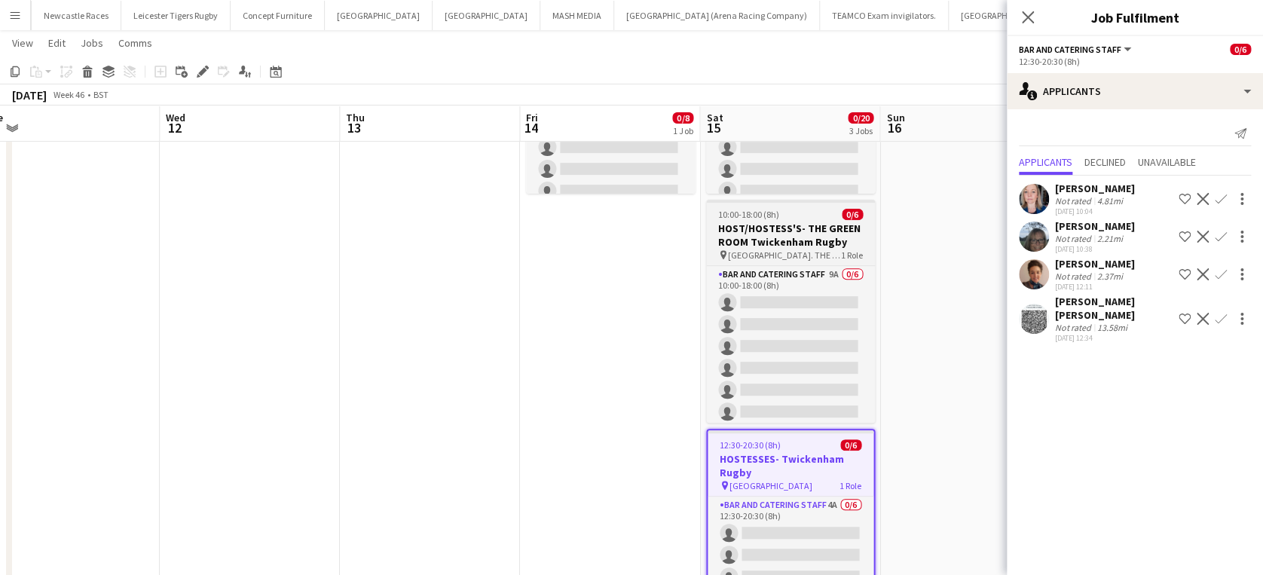
click at [787, 231] on h3 "HOST/HOSTESS'S- THE GREEN ROOM Twickenham Rugby" at bounding box center [790, 234] width 169 height 27
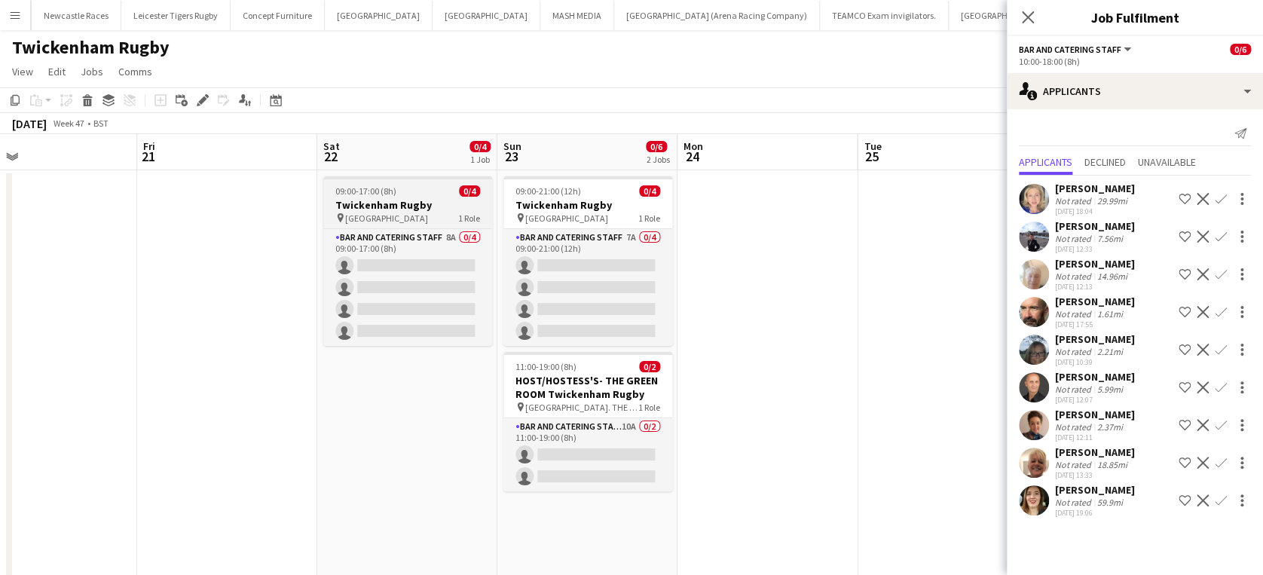
click at [420, 188] on div "09:00-17:00 (8h) 0/4" at bounding box center [407, 190] width 169 height 11
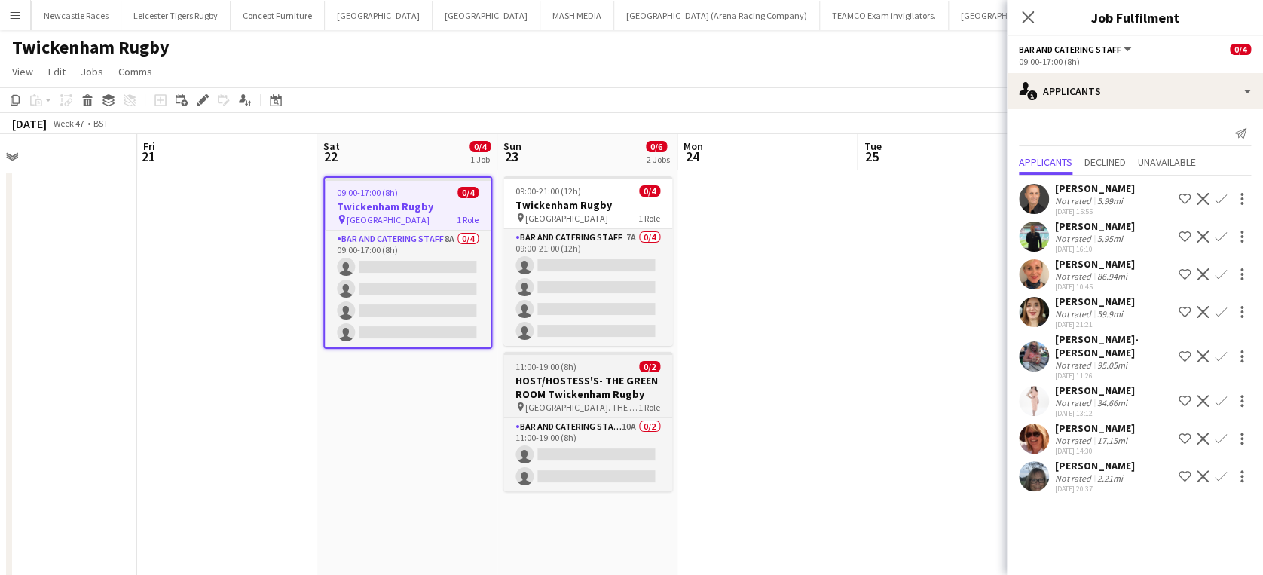
click at [591, 380] on h3 "HOST/HOSTESS'S- THE GREEN ROOM Twickenham Rugby" at bounding box center [587, 387] width 169 height 27
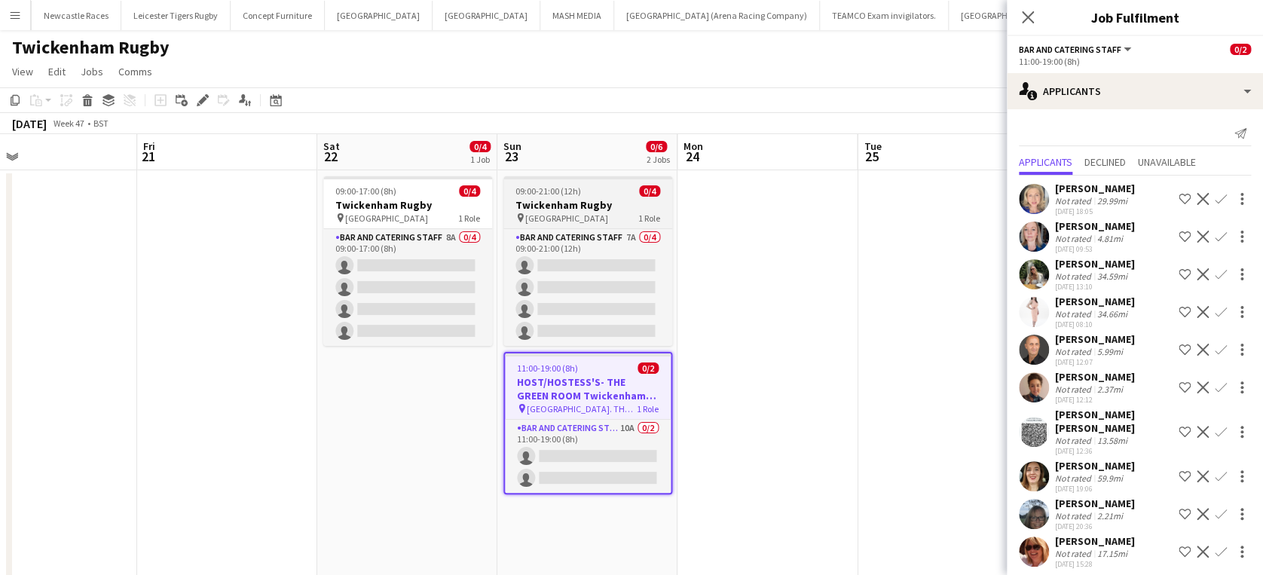
click at [579, 209] on h3 "Twickenham Rugby" at bounding box center [587, 205] width 169 height 14
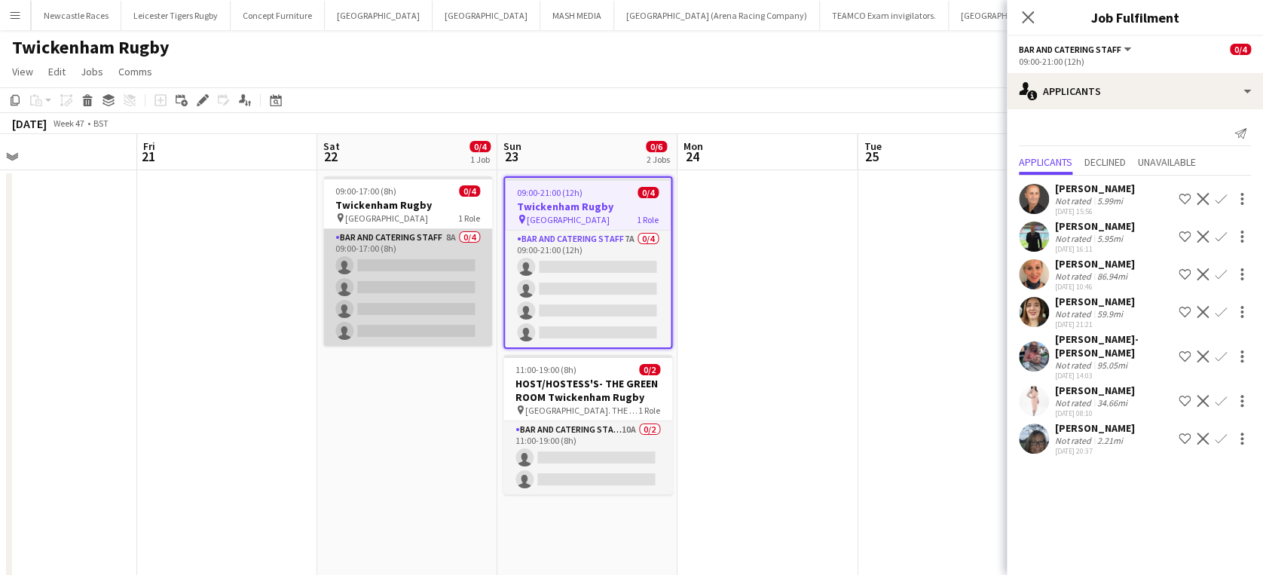
click at [410, 234] on app-card-role "Bar and Catering Staff 8A 0/4 09:00-17:00 (8h) single-neutral-actions single-ne…" at bounding box center [407, 287] width 169 height 117
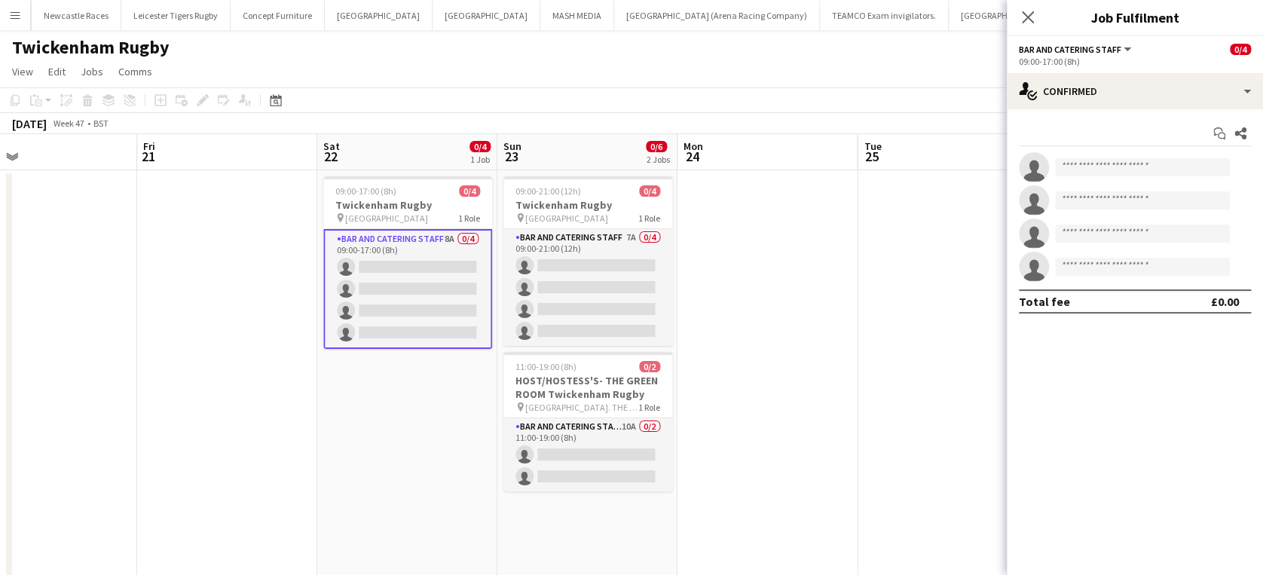
click at [392, 264] on app-card-role "Bar and Catering Staff 8A 0/4 09:00-17:00 (8h) single-neutral-actions single-ne…" at bounding box center [407, 289] width 169 height 120
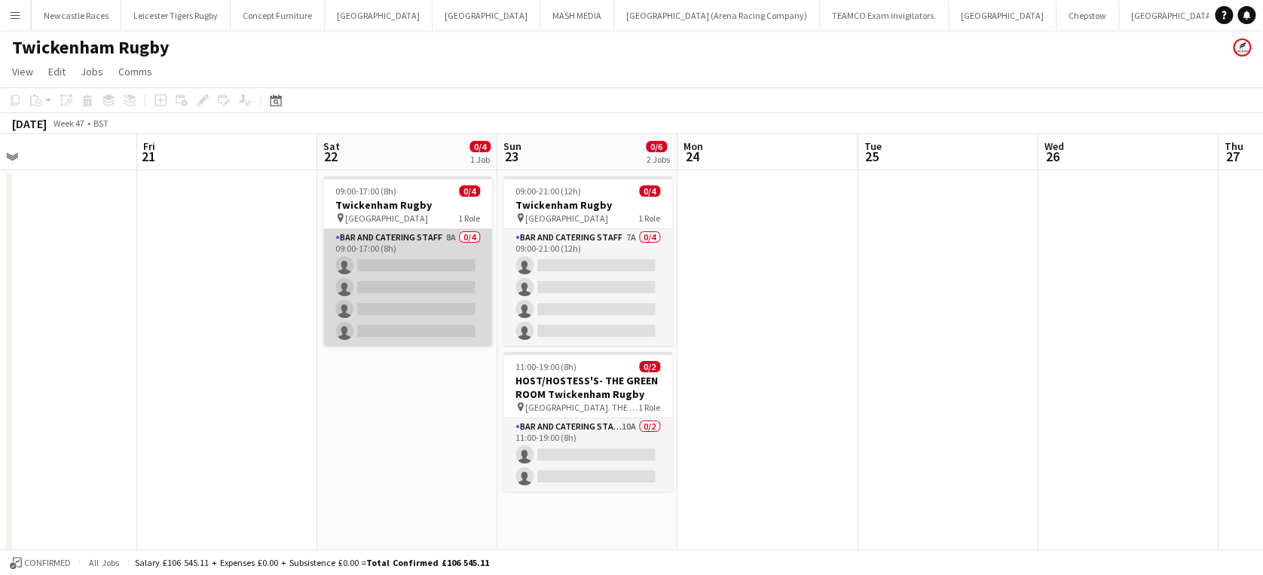
click at [392, 264] on app-card-role "Bar and Catering Staff 8A 0/4 09:00-17:00 (8h) single-neutral-actions single-ne…" at bounding box center [407, 287] width 169 height 117
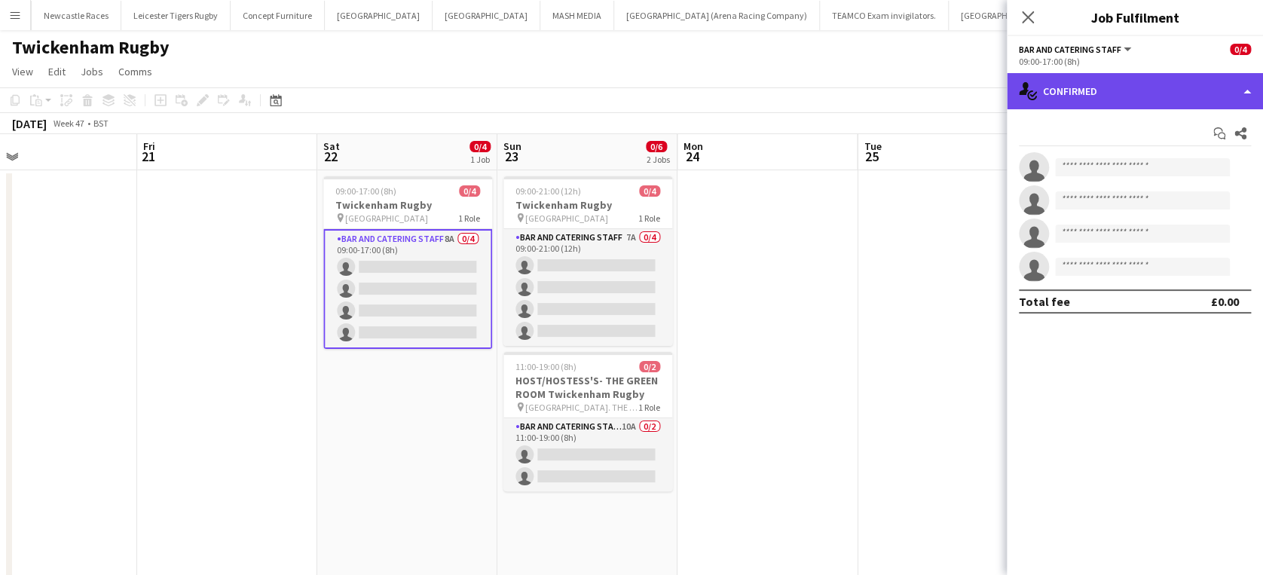
click at [1168, 98] on div "single-neutral-actions-check-2 Confirmed" at bounding box center [1134, 91] width 256 height 36
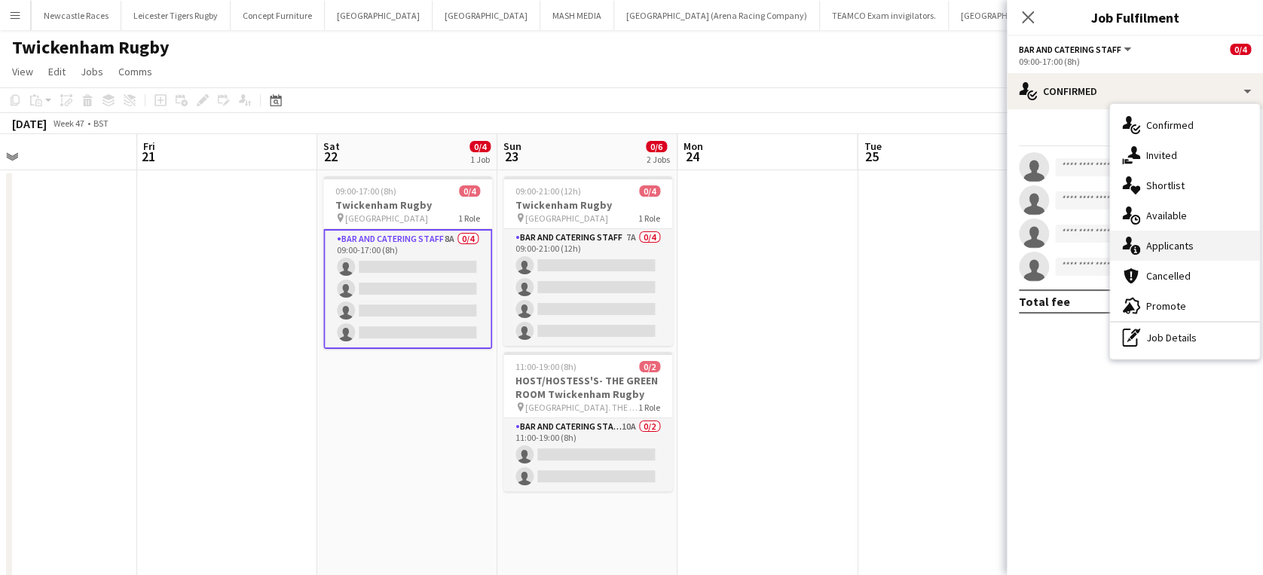
click at [1191, 237] on div "single-neutral-actions-information Applicants" at bounding box center [1184, 246] width 149 height 30
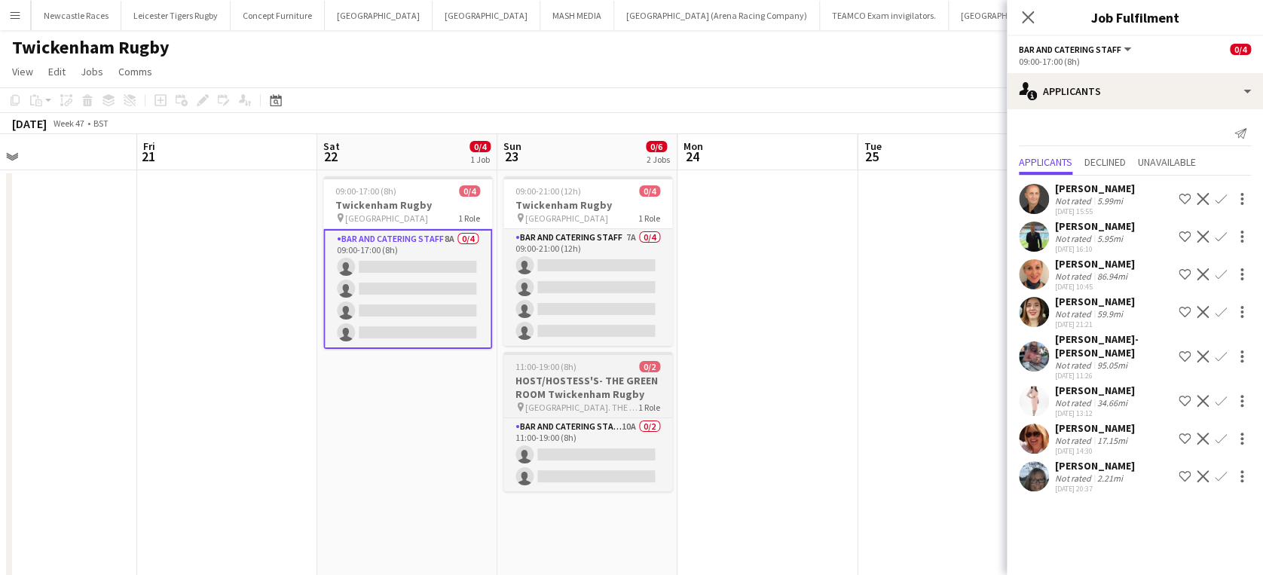
click at [596, 366] on div "11:00-19:00 (8h) 0/2" at bounding box center [587, 366] width 169 height 11
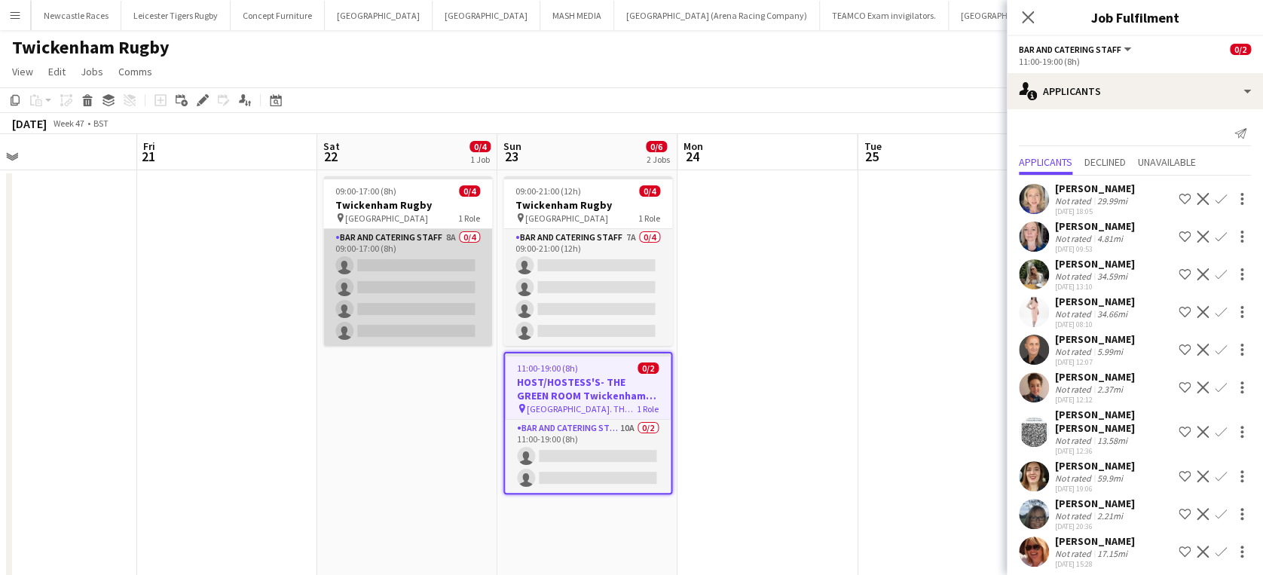
click at [409, 266] on app-card-role "Bar and Catering Staff 8A 0/4 09:00-17:00 (8h) single-neutral-actions single-ne…" at bounding box center [407, 287] width 169 height 117
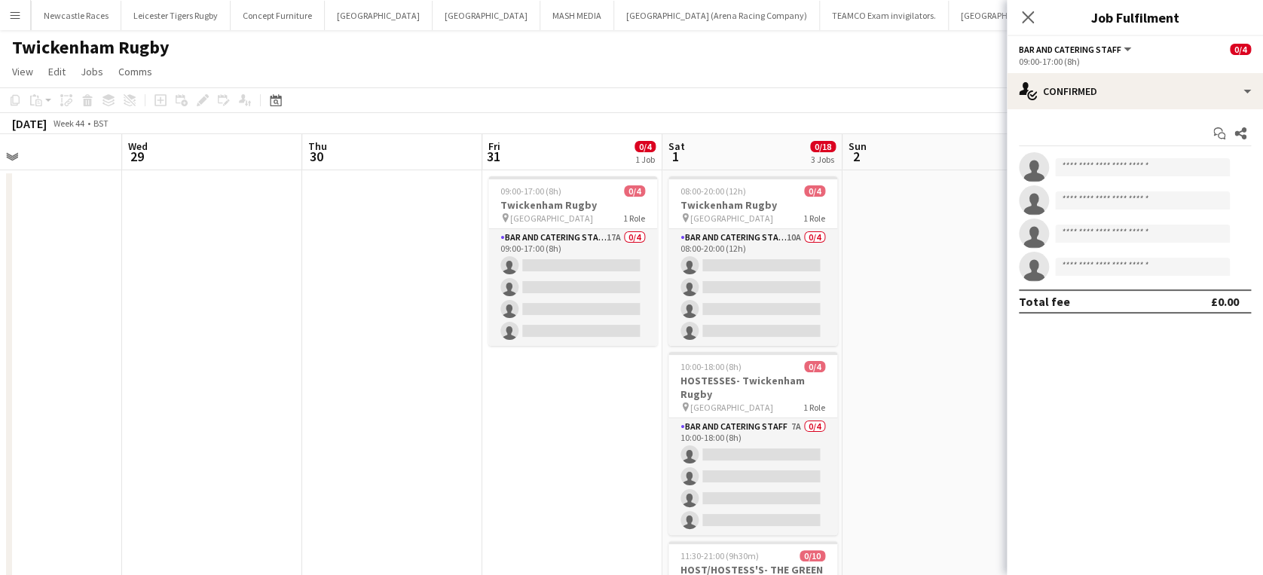
scroll to position [0, 402]
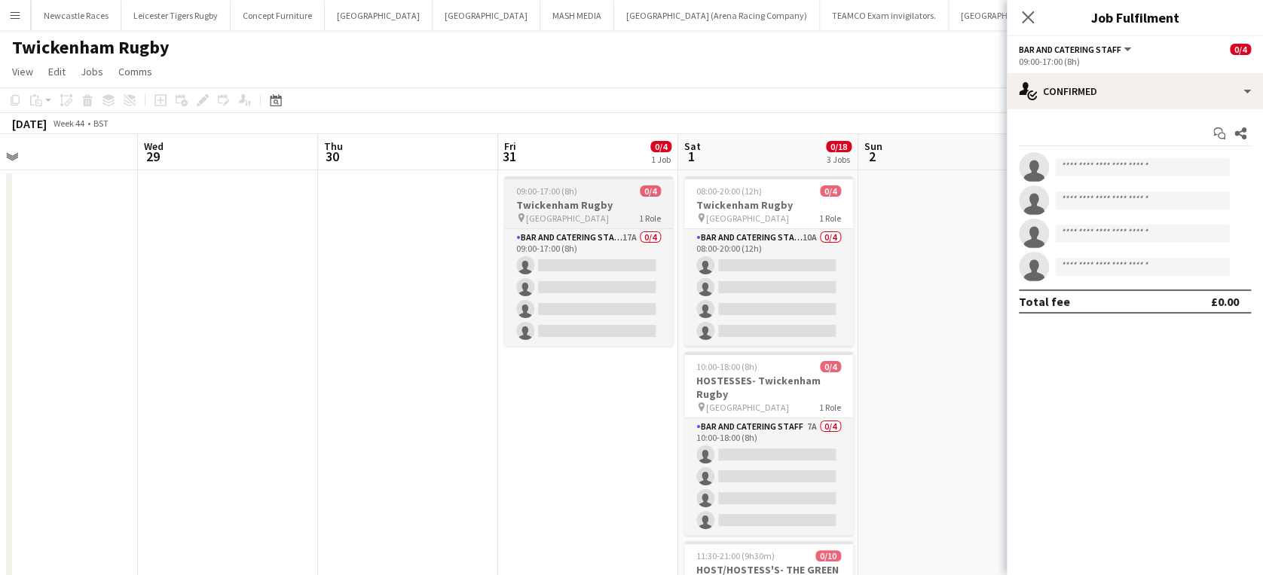
click at [586, 194] on div "09:00-17:00 (8h) 0/4" at bounding box center [588, 190] width 169 height 11
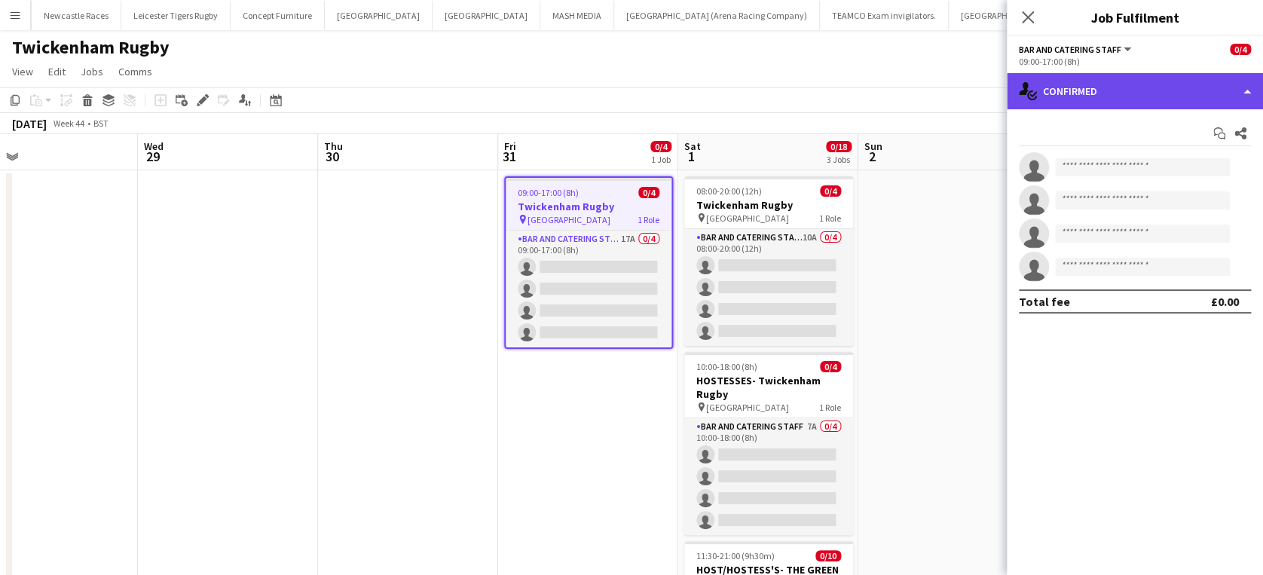
click at [1160, 96] on div "single-neutral-actions-check-2 Confirmed" at bounding box center [1134, 91] width 256 height 36
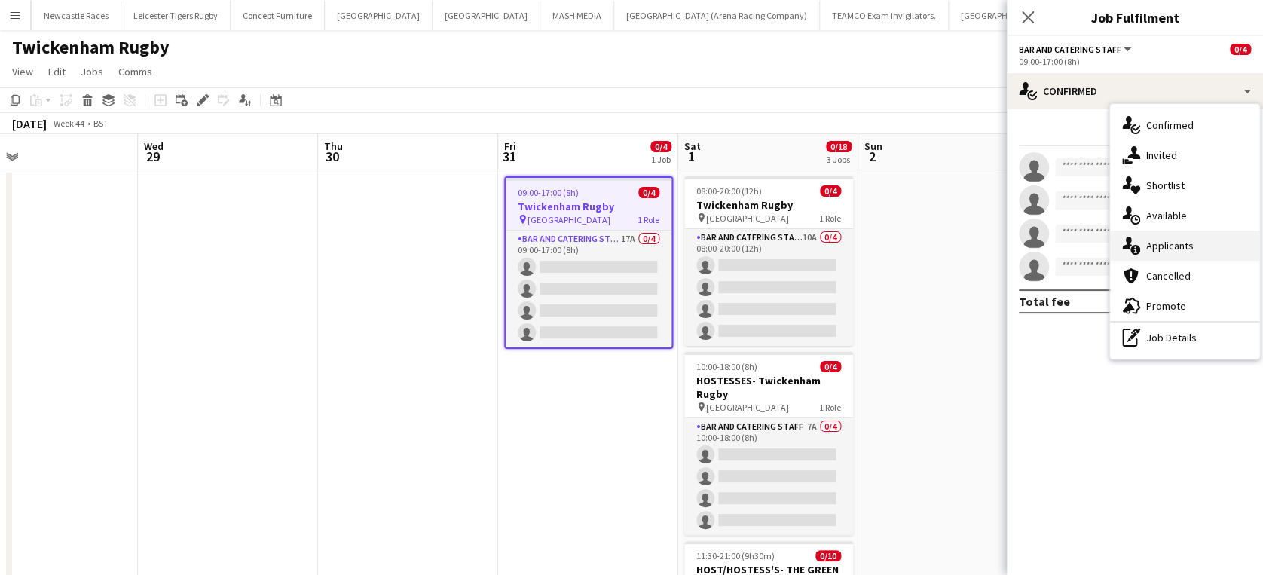
click at [1186, 243] on span "Applicants" at bounding box center [1169, 246] width 47 height 14
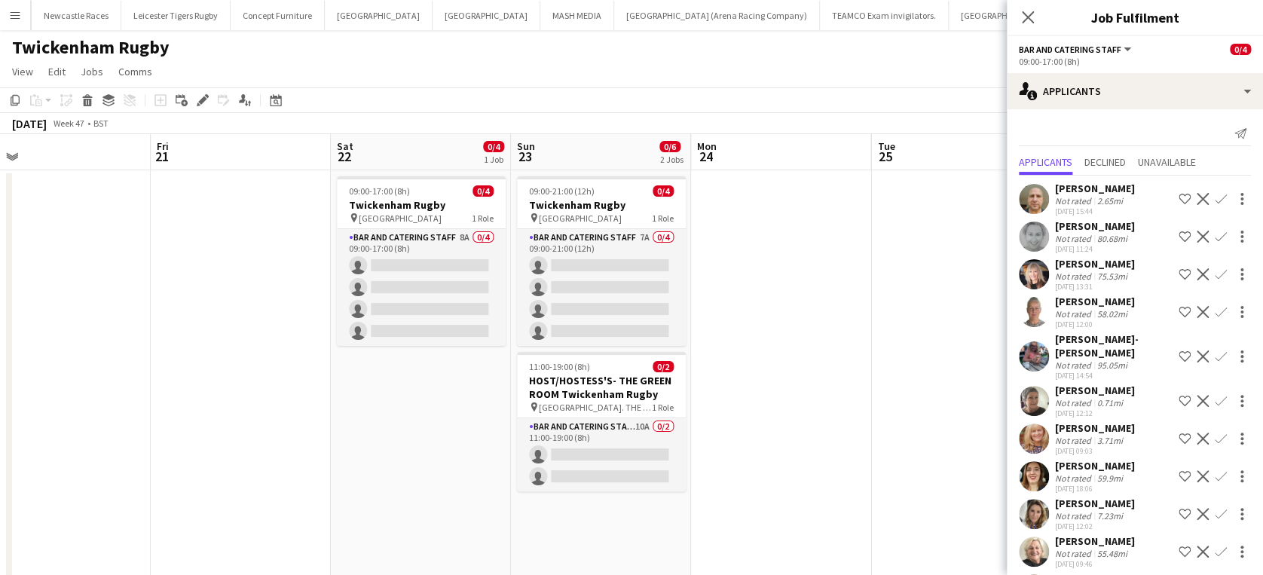
scroll to position [0, 576]
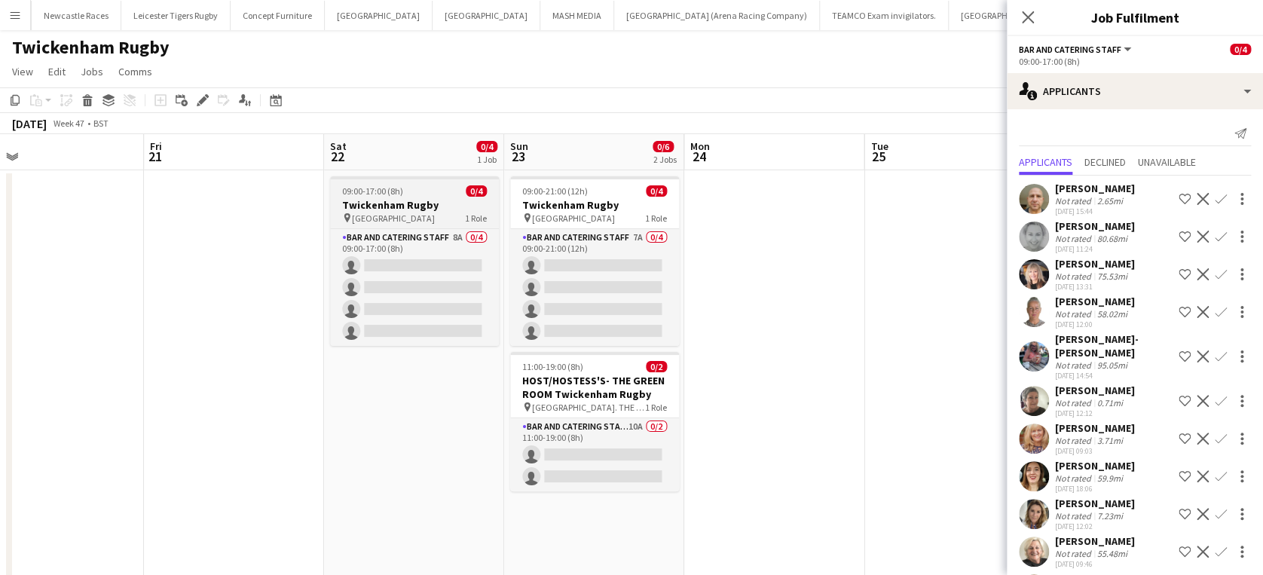
click at [398, 206] on h3 "Twickenham Rugby" at bounding box center [414, 205] width 169 height 14
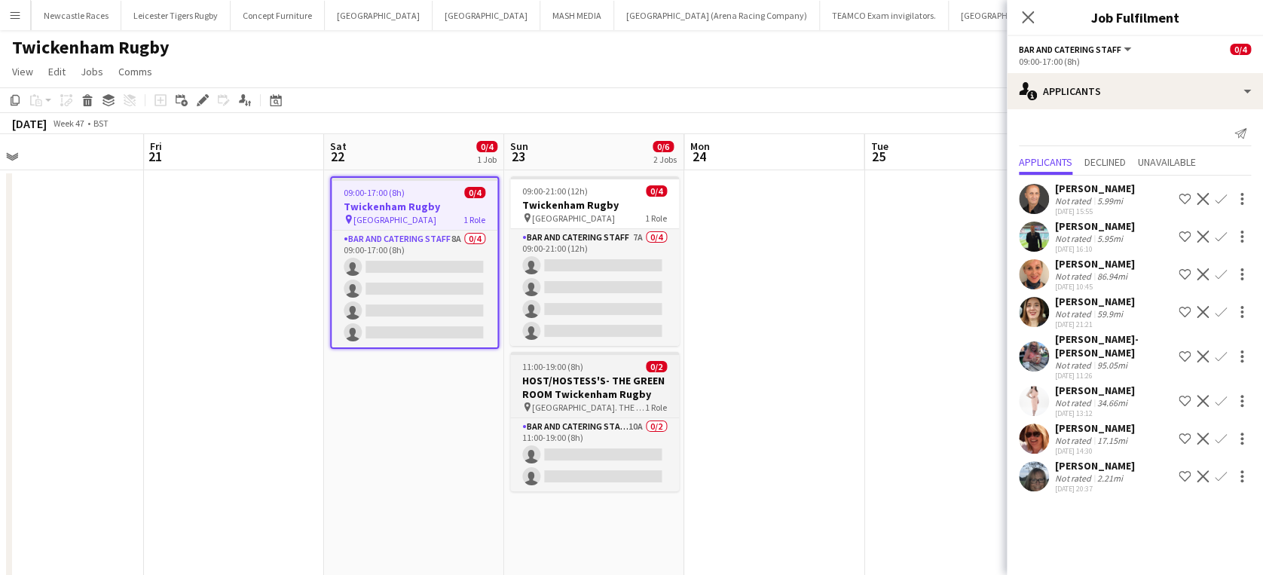
click at [596, 371] on div "11:00-19:00 (8h) 0/2" at bounding box center [594, 366] width 169 height 11
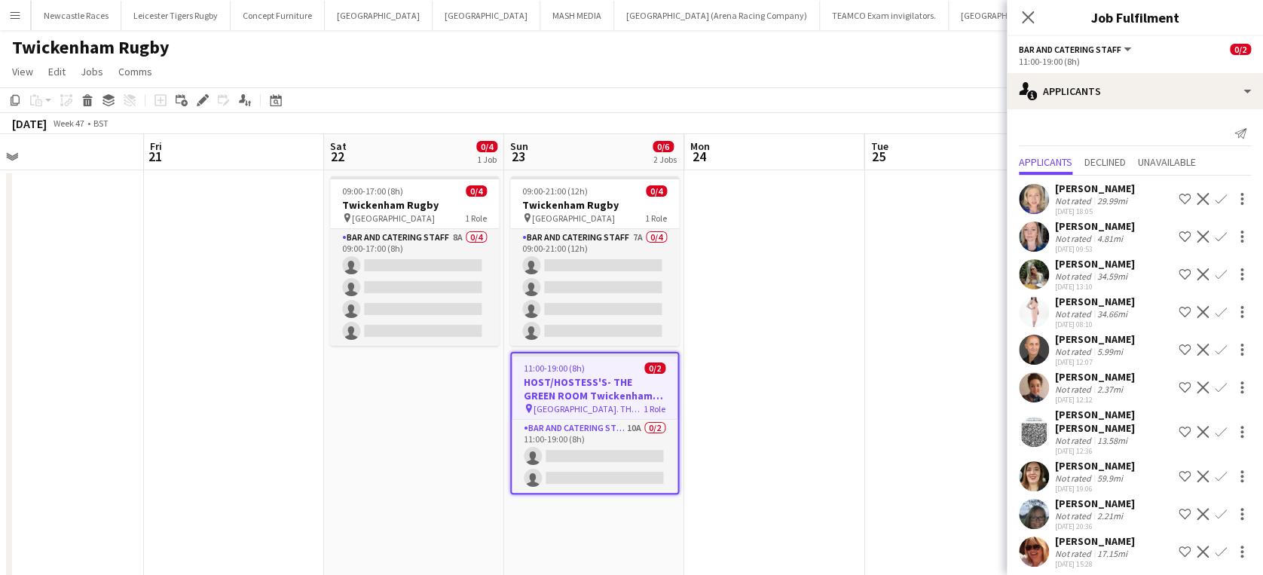
click at [1069, 534] on div "Diane Gray" at bounding box center [1095, 541] width 80 height 14
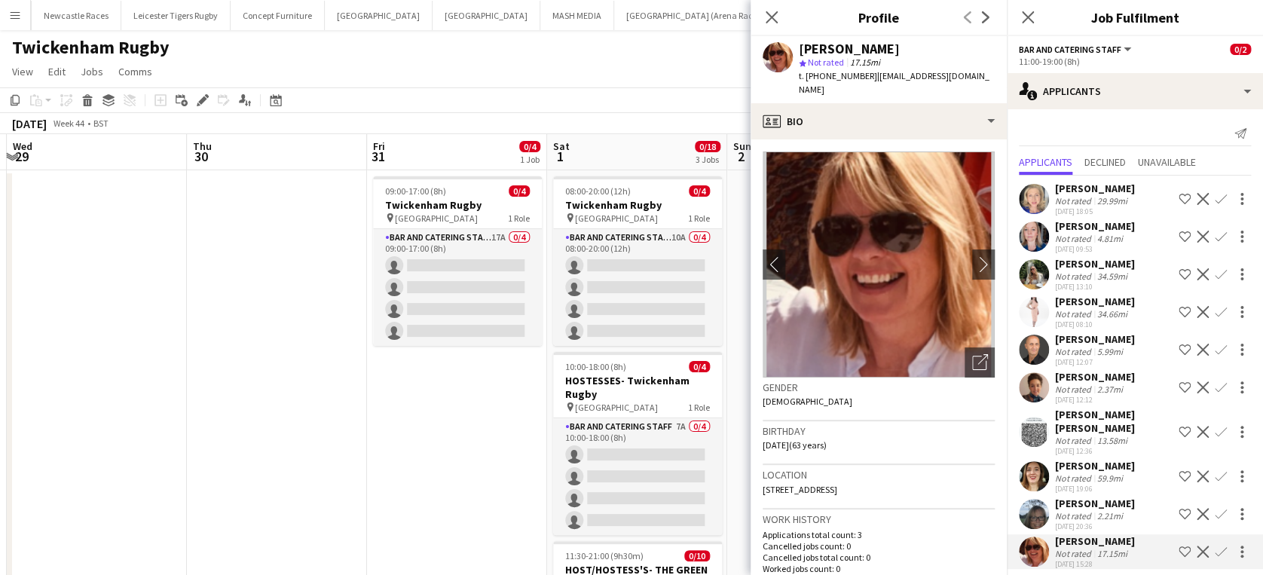
scroll to position [0, 392]
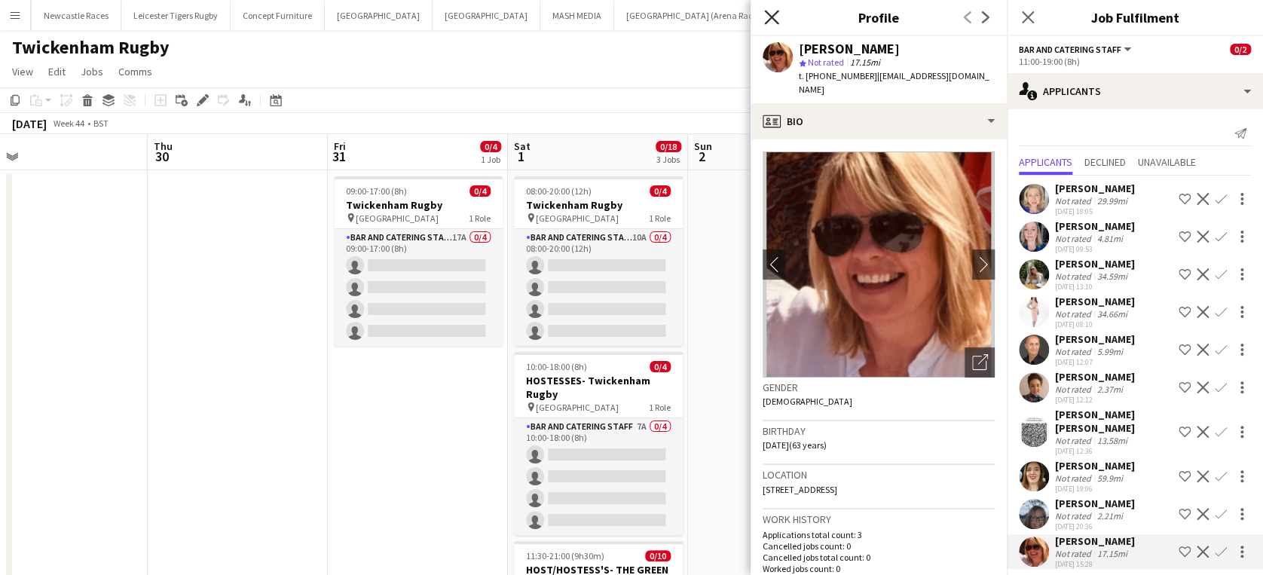
click at [771, 14] on icon "Close pop-in" at bounding box center [771, 17] width 14 height 14
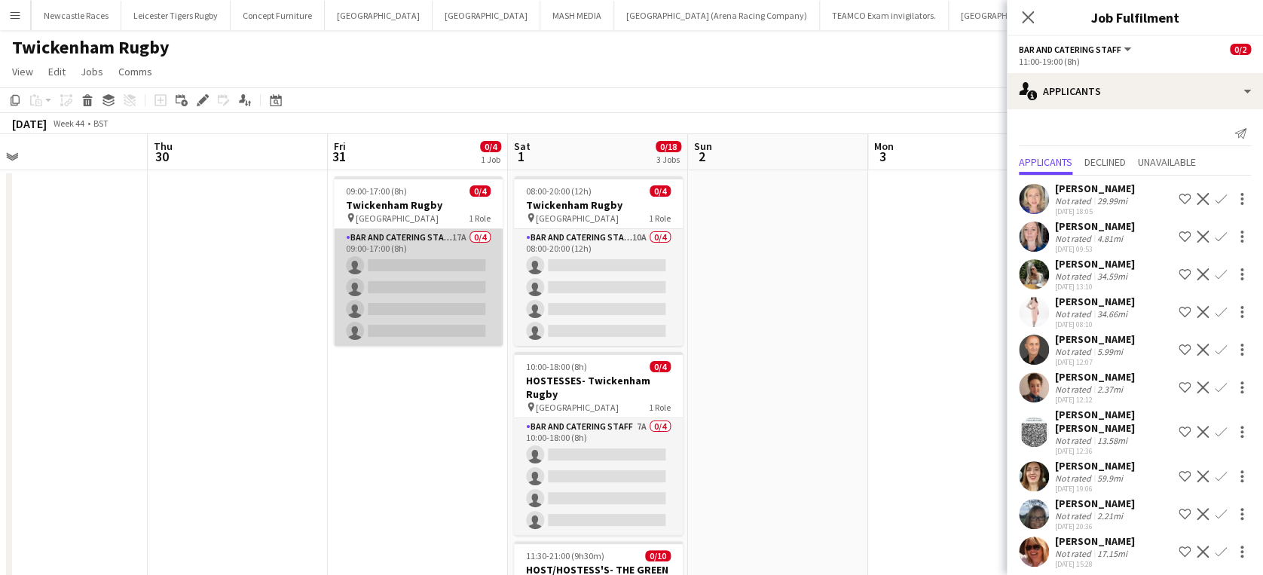
click at [393, 256] on app-card-role "Bar and Catering Staff 17A 0/4 09:00-17:00 (8h) single-neutral-actions single-n…" at bounding box center [418, 287] width 169 height 117
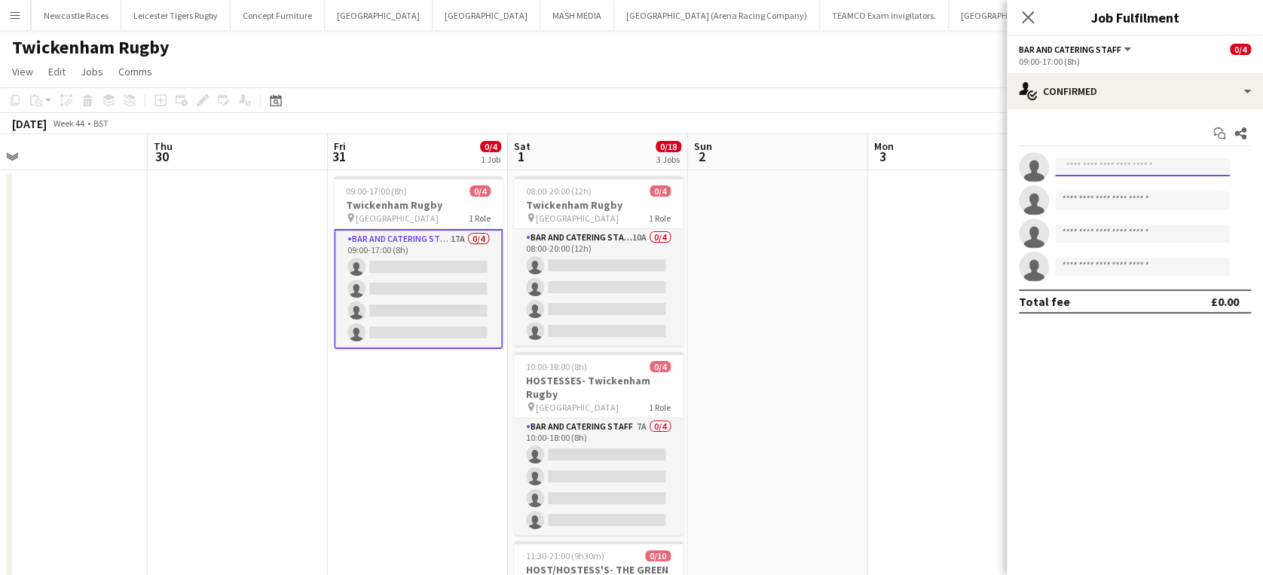
click at [1109, 162] on input at bounding box center [1142, 167] width 175 height 18
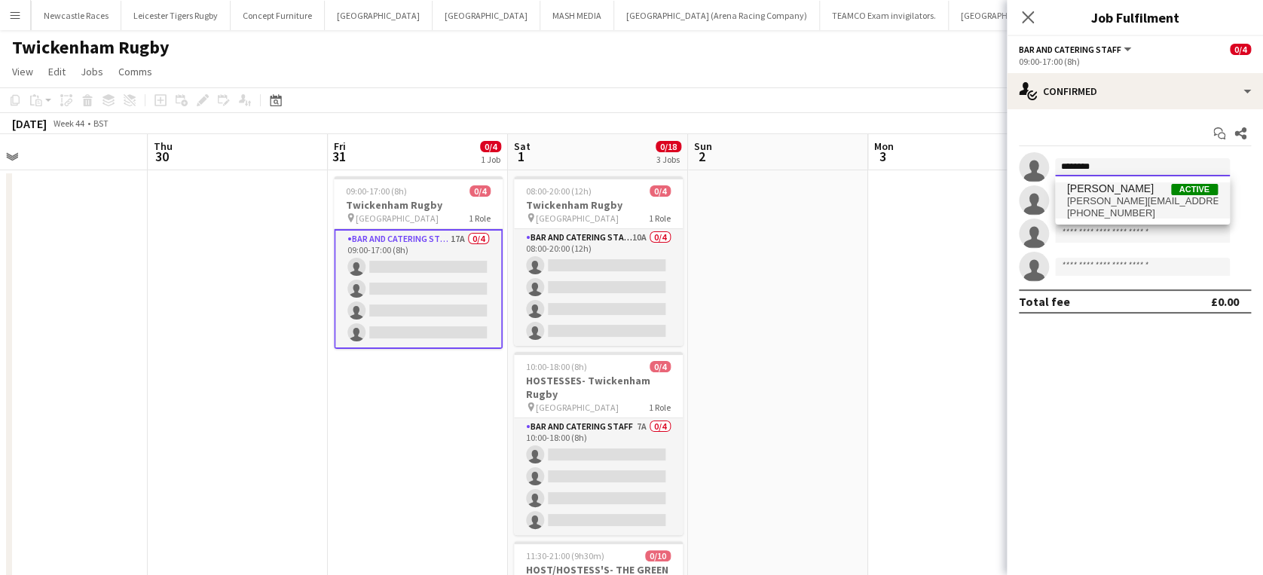
type input "********"
click at [1110, 194] on span "[PERSON_NAME]" at bounding box center [1110, 188] width 87 height 13
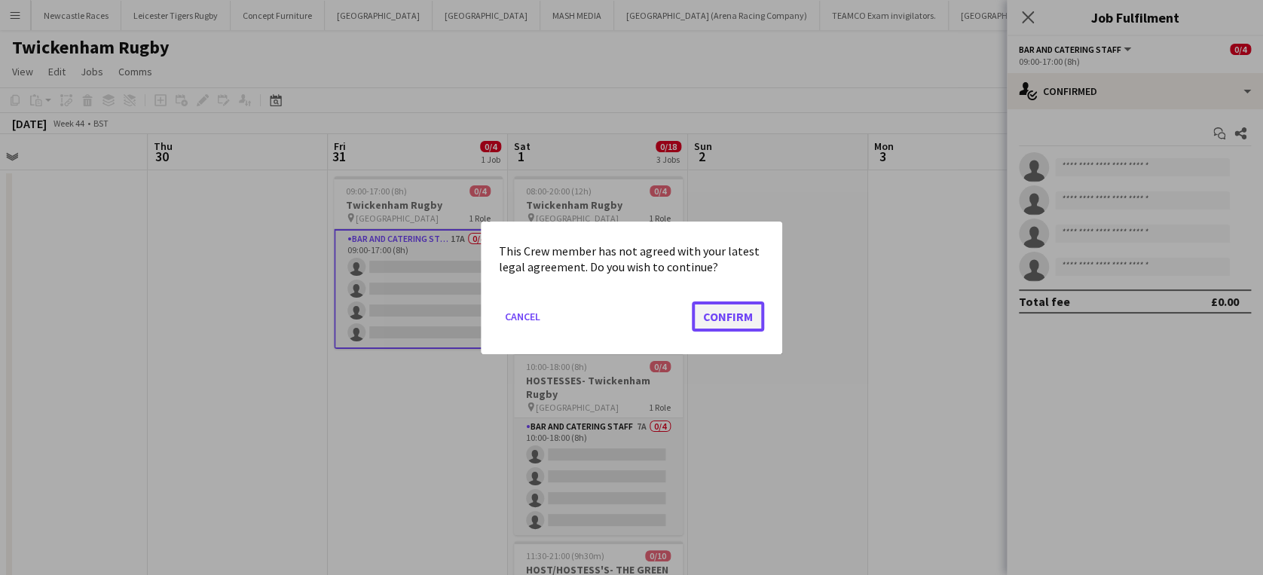
click at [746, 313] on button "Confirm" at bounding box center [728, 316] width 72 height 30
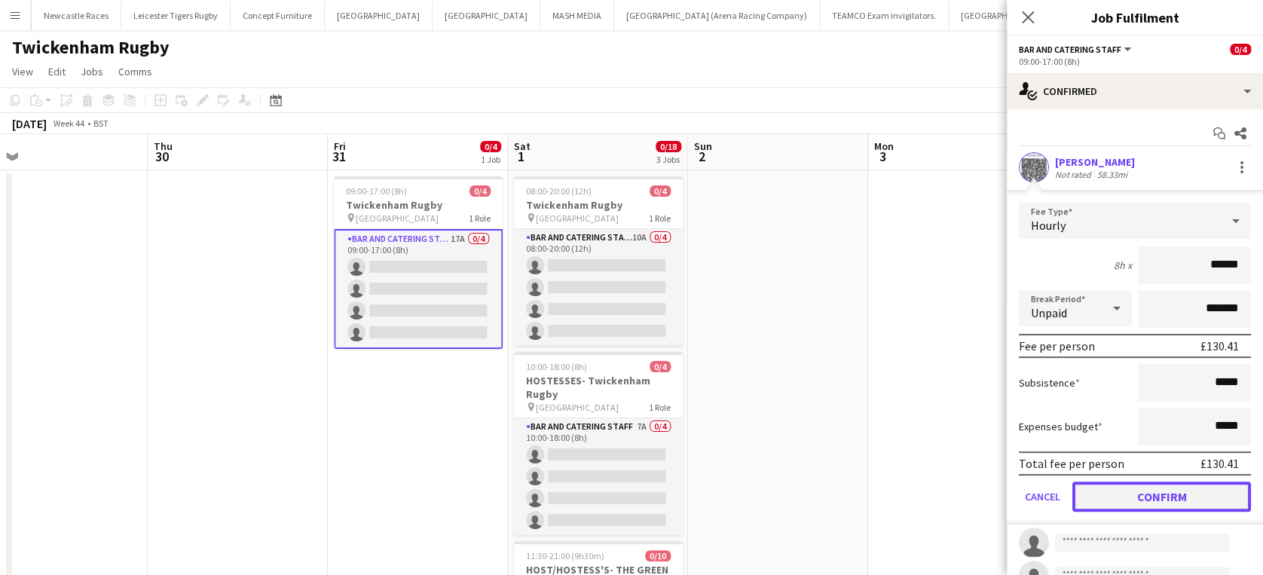
click at [1177, 490] on button "Confirm" at bounding box center [1161, 496] width 179 height 30
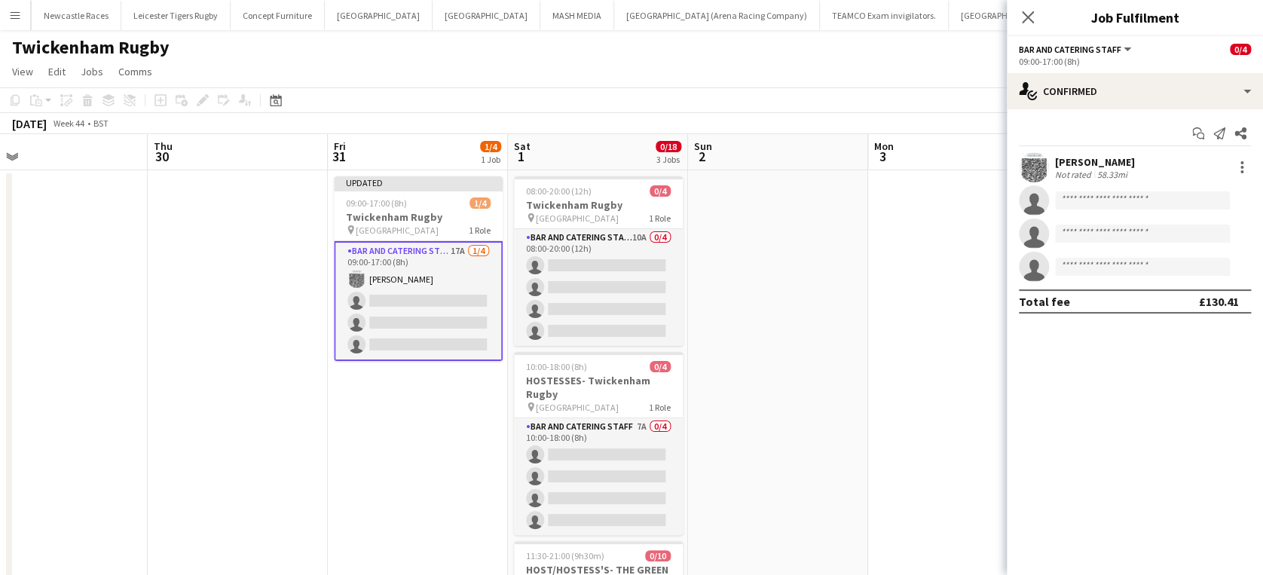
click at [396, 295] on app-card-role "Bar and Catering Staff 17A 1/4 09:00-17:00 (8h) jane Whittaker single-neutral-a…" at bounding box center [418, 301] width 169 height 120
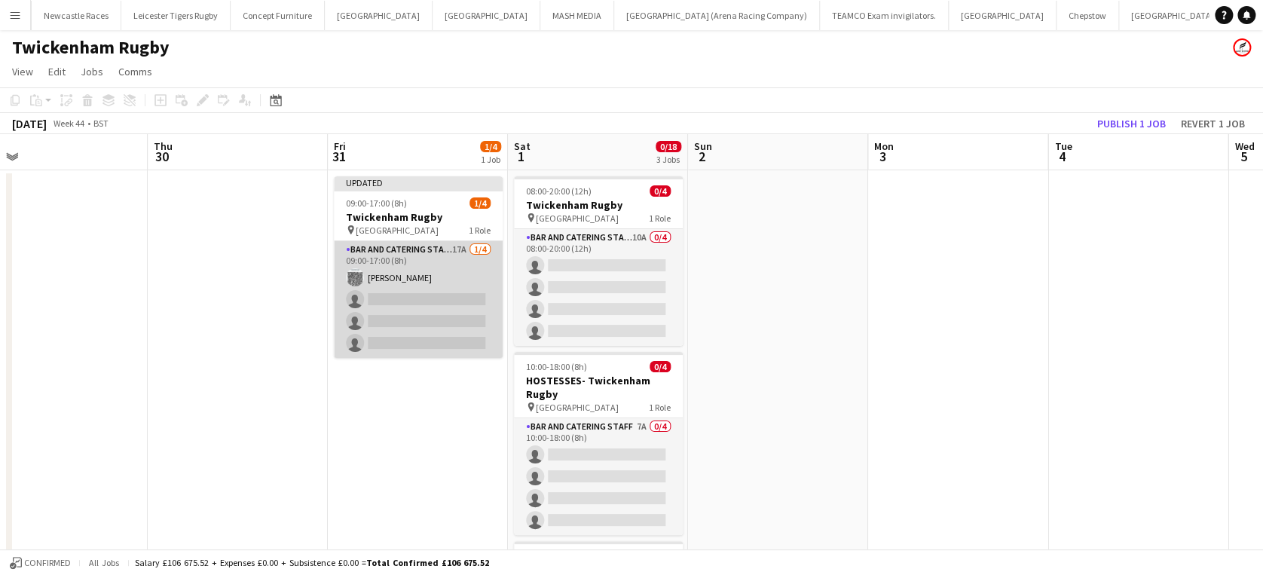
click at [396, 295] on app-card-role "Bar and Catering Staff 17A 1/4 09:00-17:00 (8h) jane Whittaker single-neutral-a…" at bounding box center [418, 299] width 169 height 117
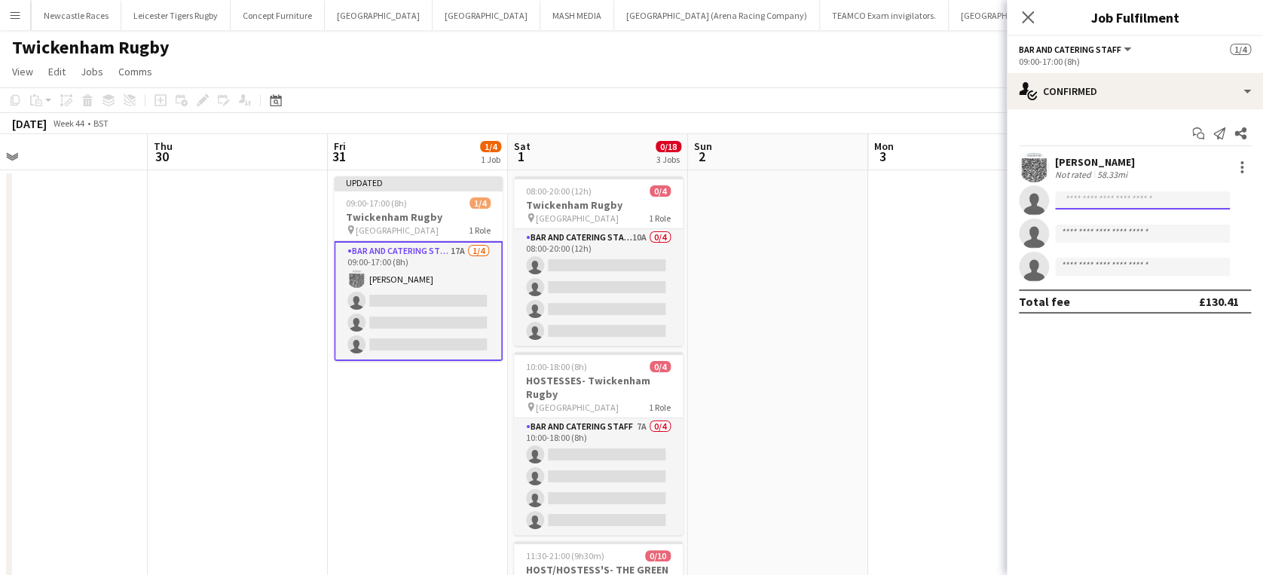
click at [1091, 200] on input at bounding box center [1142, 200] width 175 height 18
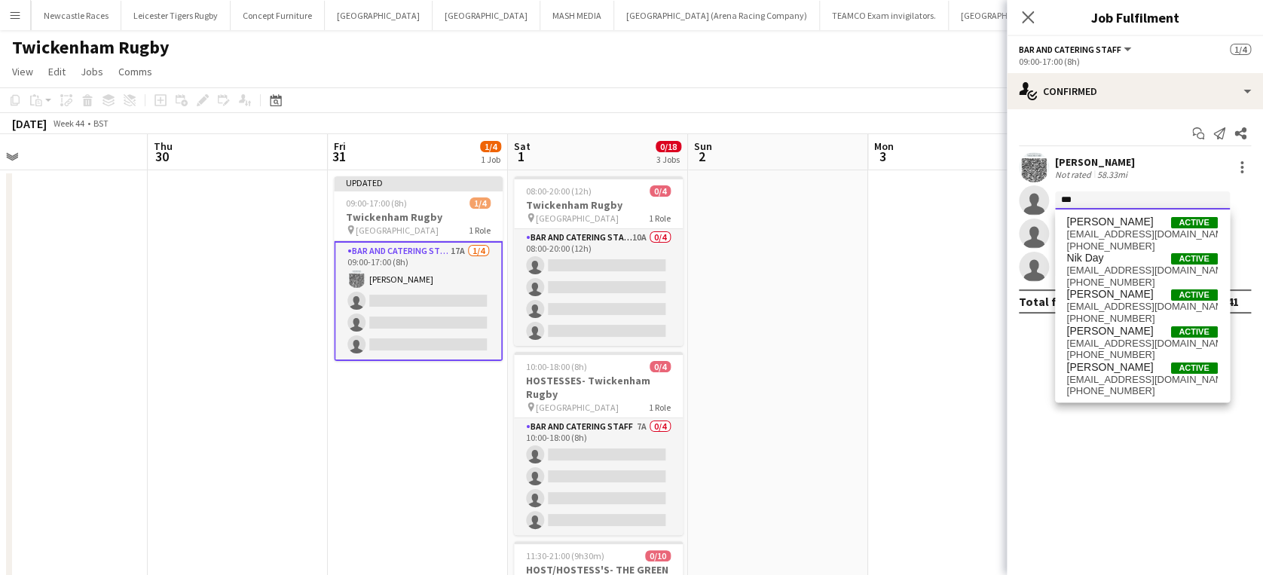
type input "***"
click at [832, 245] on app-date-cell at bounding box center [778, 528] width 180 height 717
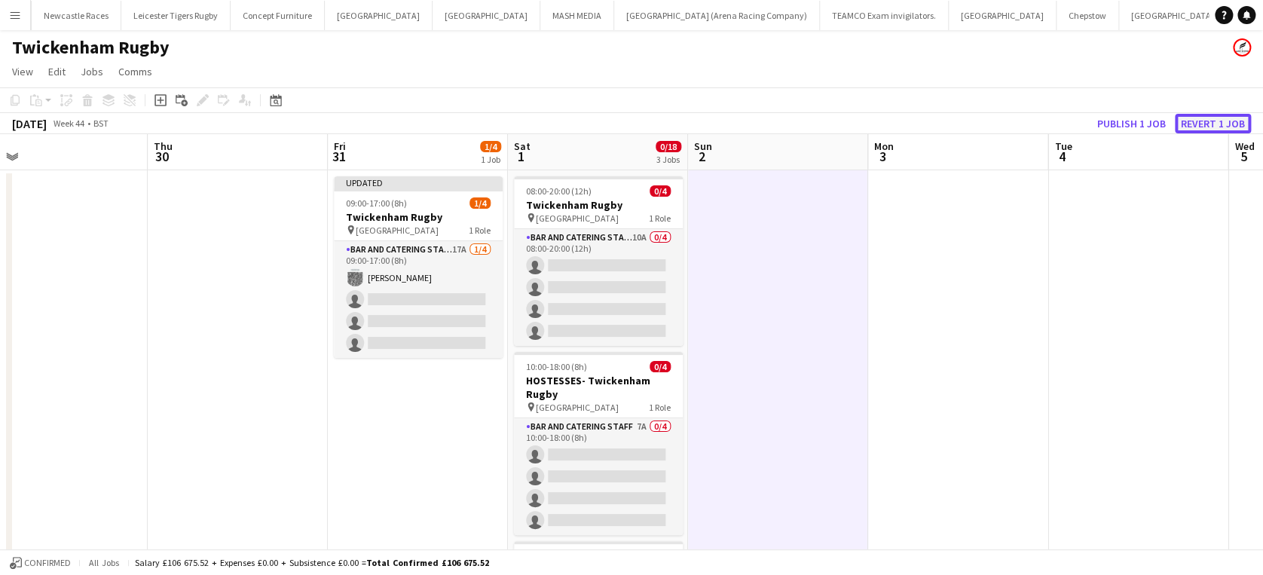
click at [1211, 119] on button "Revert 1 job" at bounding box center [1212, 124] width 76 height 20
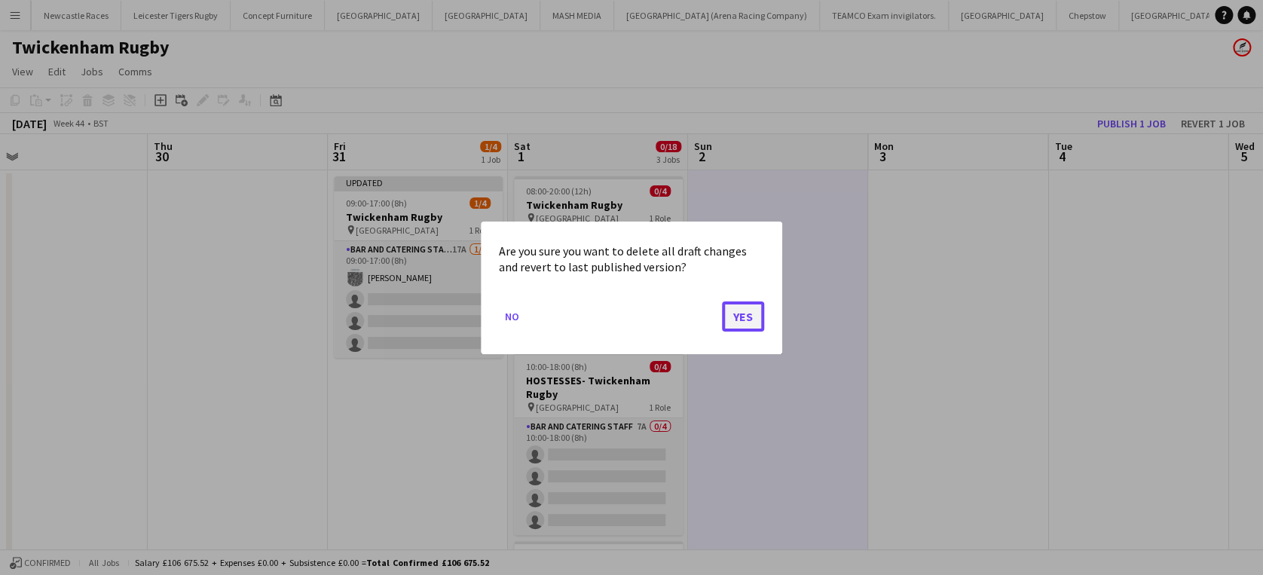
click at [747, 311] on button "Yes" at bounding box center [743, 316] width 42 height 30
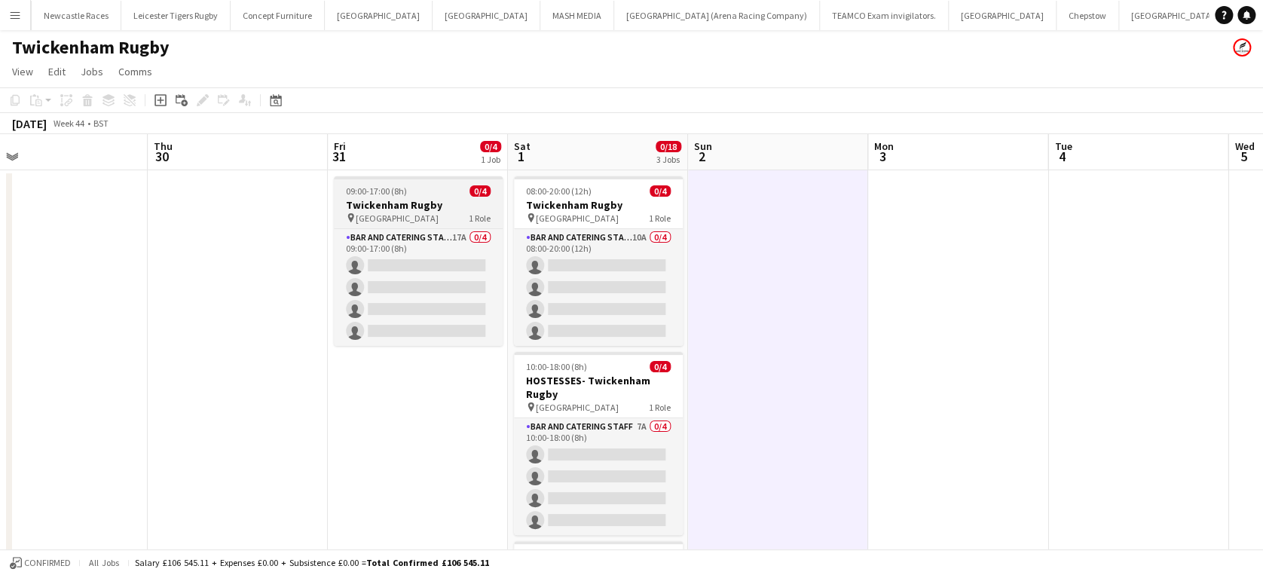
click at [404, 200] on h3 "Twickenham Rugby" at bounding box center [418, 205] width 169 height 14
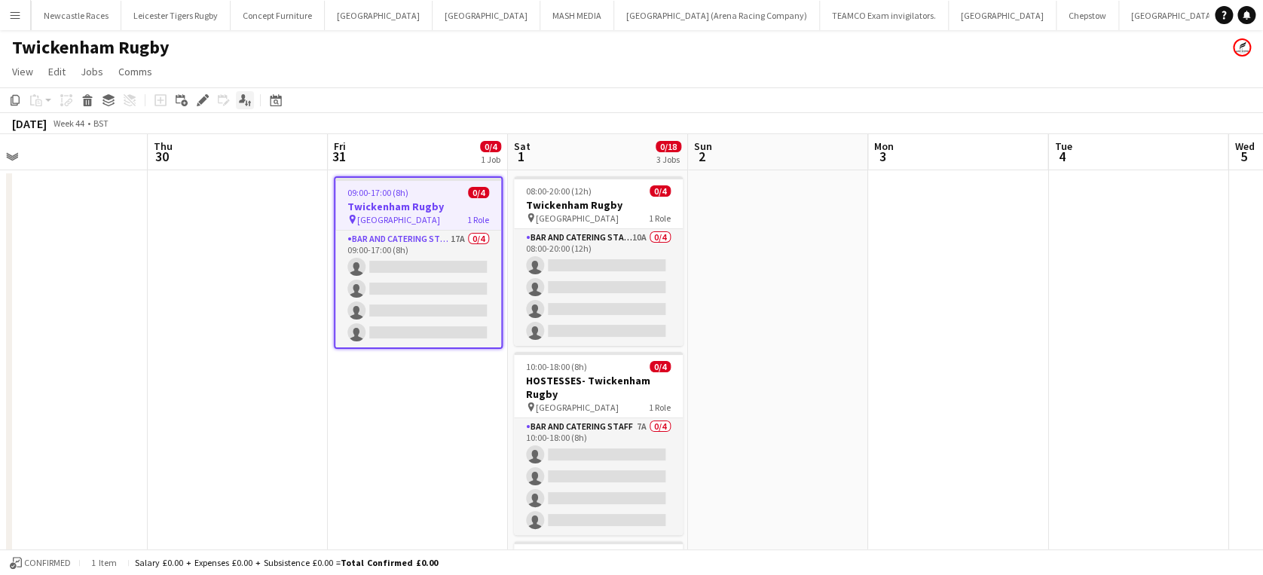
click at [241, 97] on icon at bounding box center [242, 98] width 7 height 8
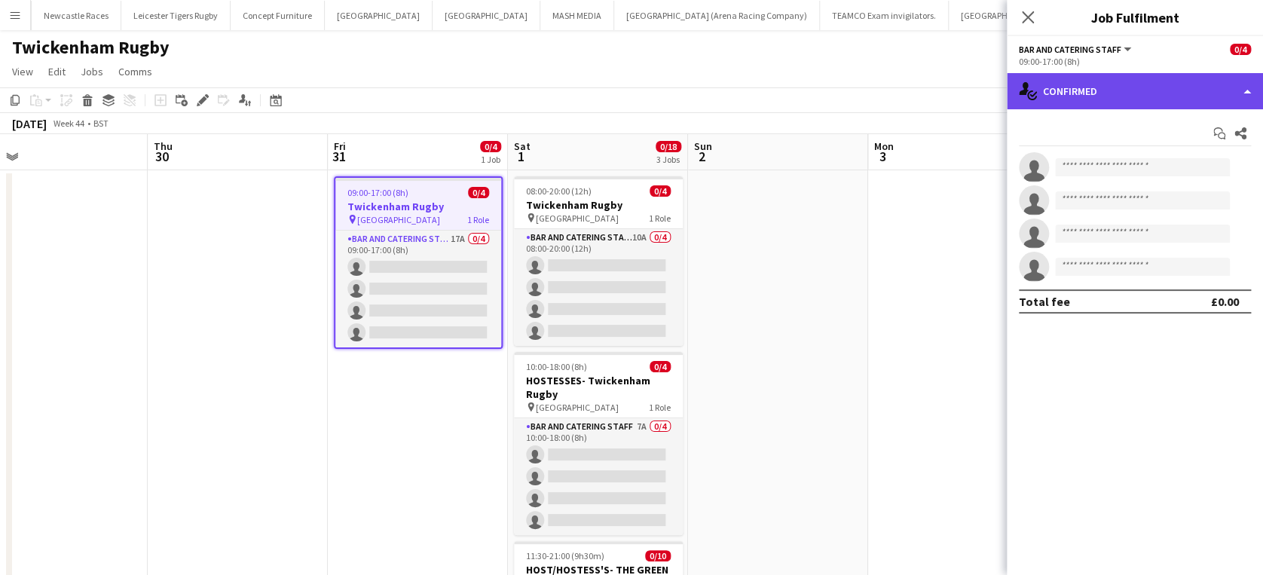
click at [1159, 90] on div "single-neutral-actions-check-2 Confirmed" at bounding box center [1134, 91] width 256 height 36
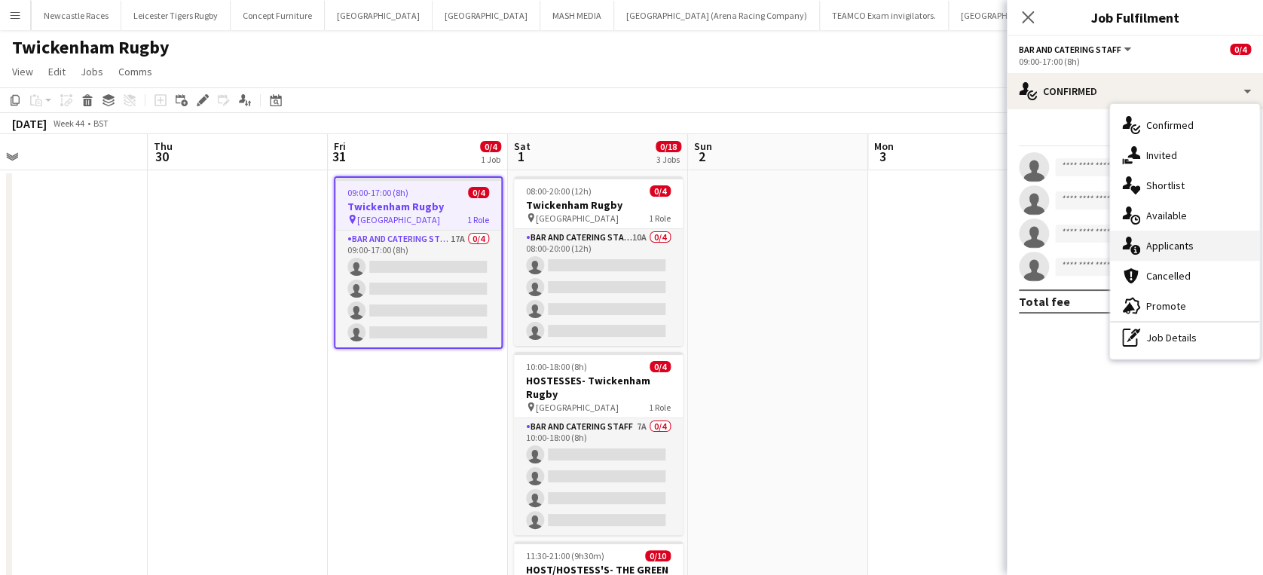
click at [1175, 240] on span "Applicants" at bounding box center [1169, 246] width 47 height 14
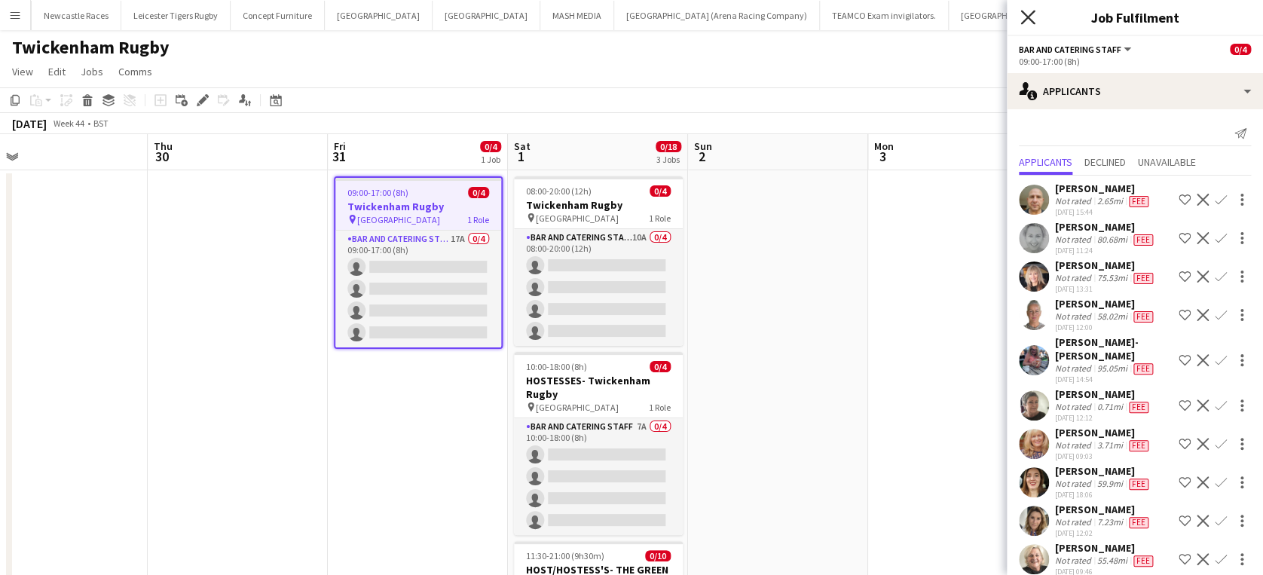
click at [1025, 13] on icon "Close pop-in" at bounding box center [1027, 17] width 14 height 14
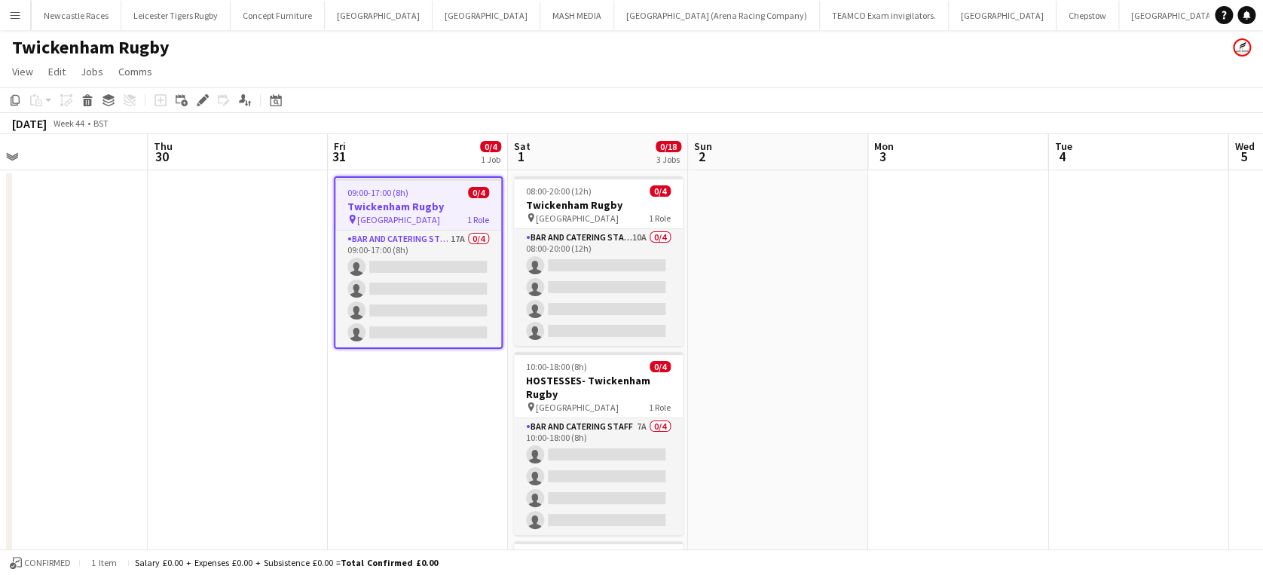
click at [365, 204] on h3 "Twickenham Rugby" at bounding box center [418, 207] width 166 height 14
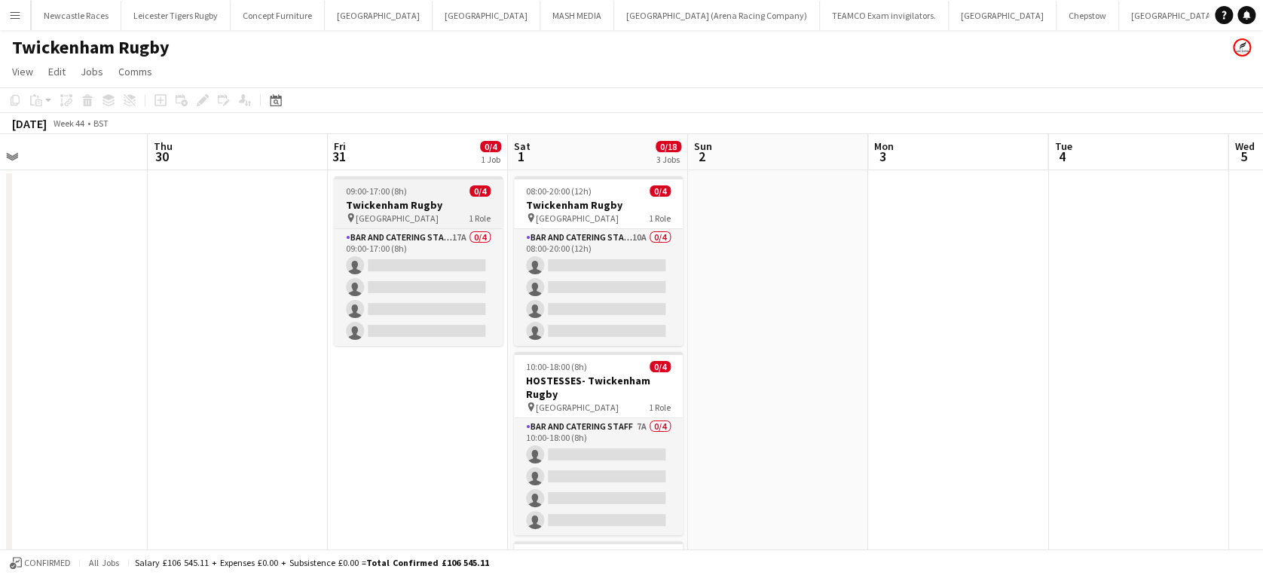
click at [399, 196] on span "09:00-17:00 (8h)" at bounding box center [376, 190] width 61 height 11
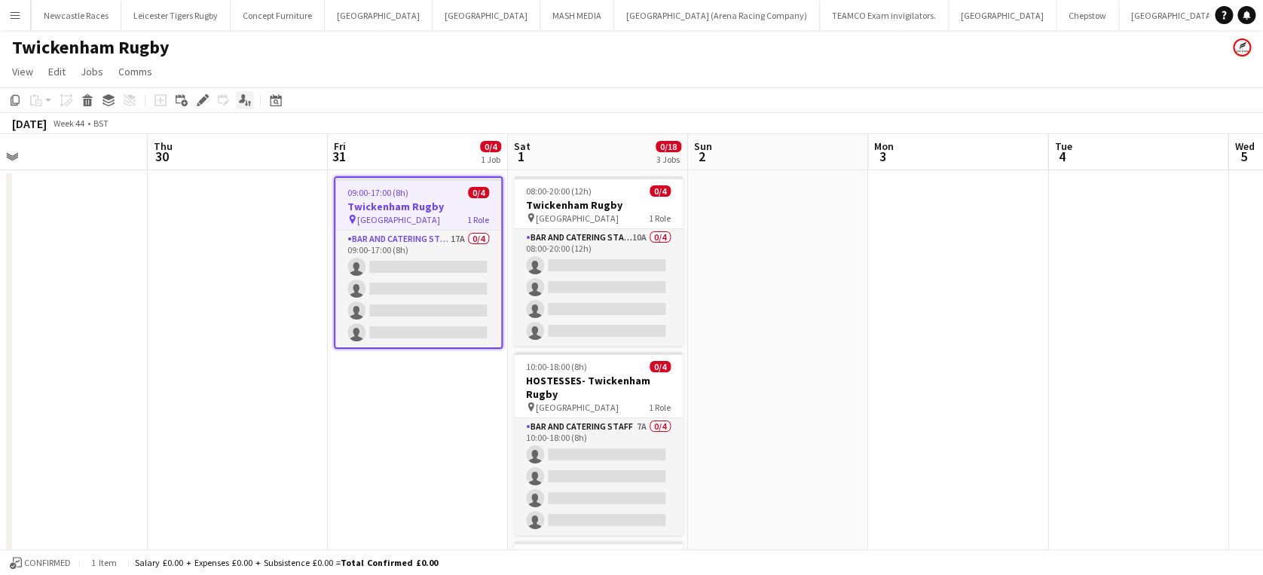
click at [243, 99] on icon at bounding box center [242, 98] width 7 height 8
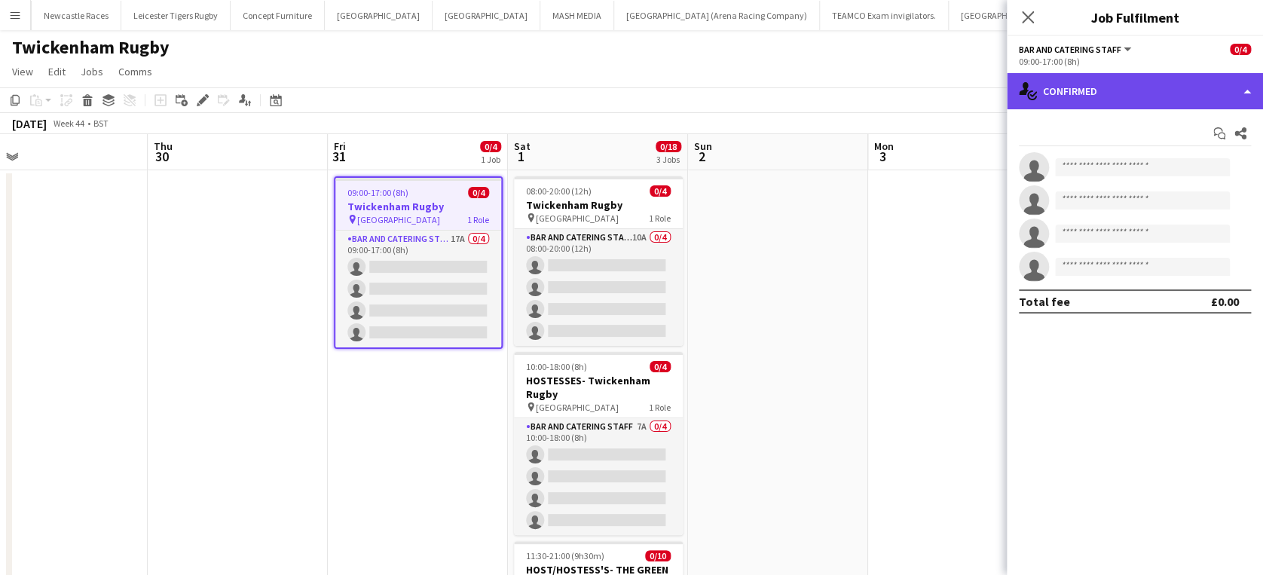
click at [1150, 90] on div "single-neutral-actions-check-2 Confirmed" at bounding box center [1134, 91] width 256 height 36
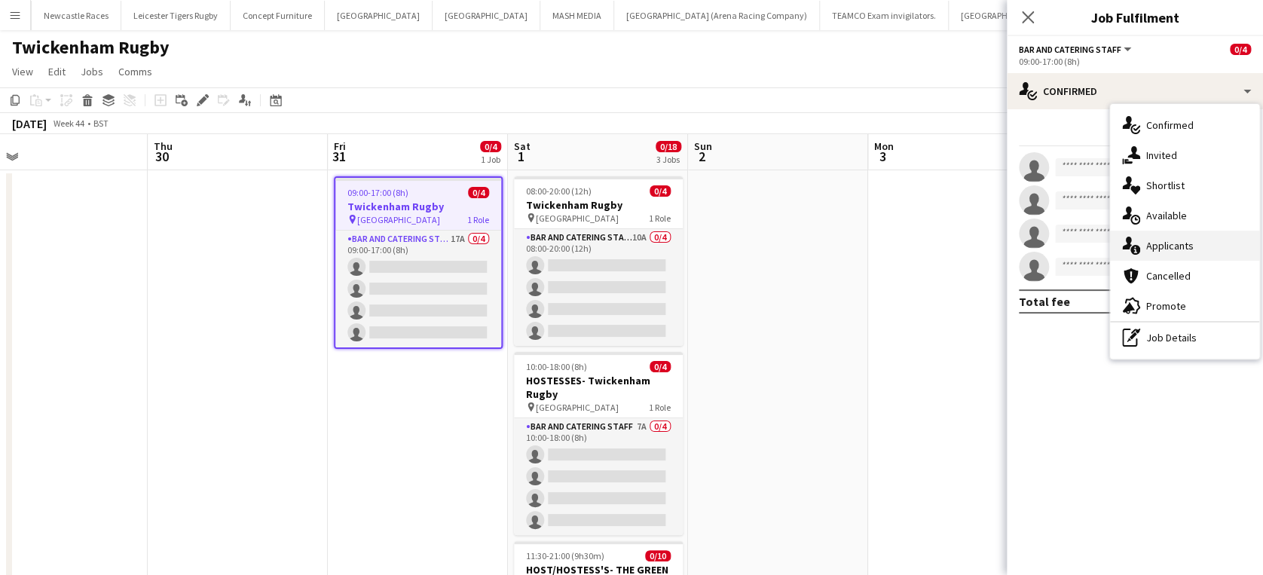
click at [1175, 239] on span "Applicants" at bounding box center [1169, 246] width 47 height 14
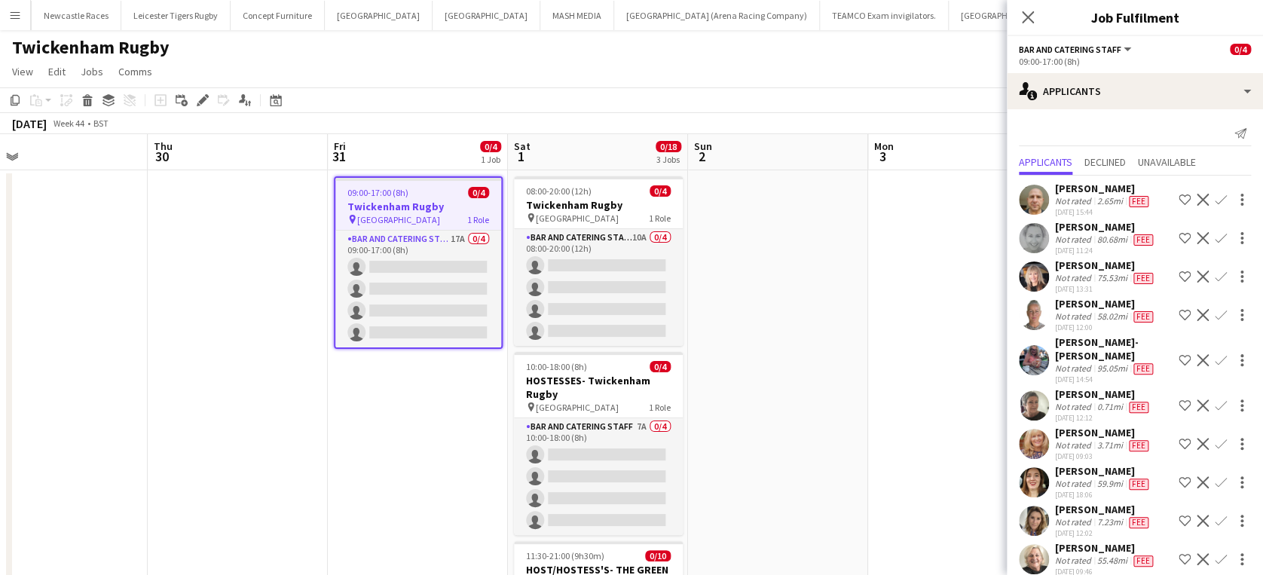
click at [1138, 196] on span "Fee" at bounding box center [1138, 201] width 20 height 11
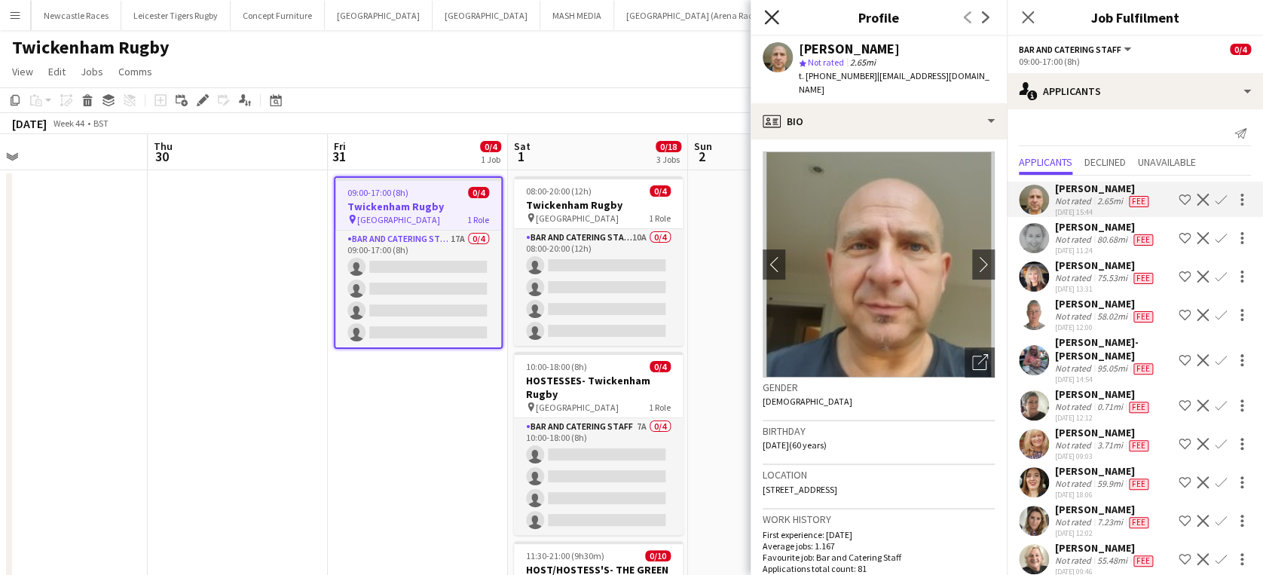
click at [771, 12] on icon "Close pop-in" at bounding box center [771, 17] width 14 height 14
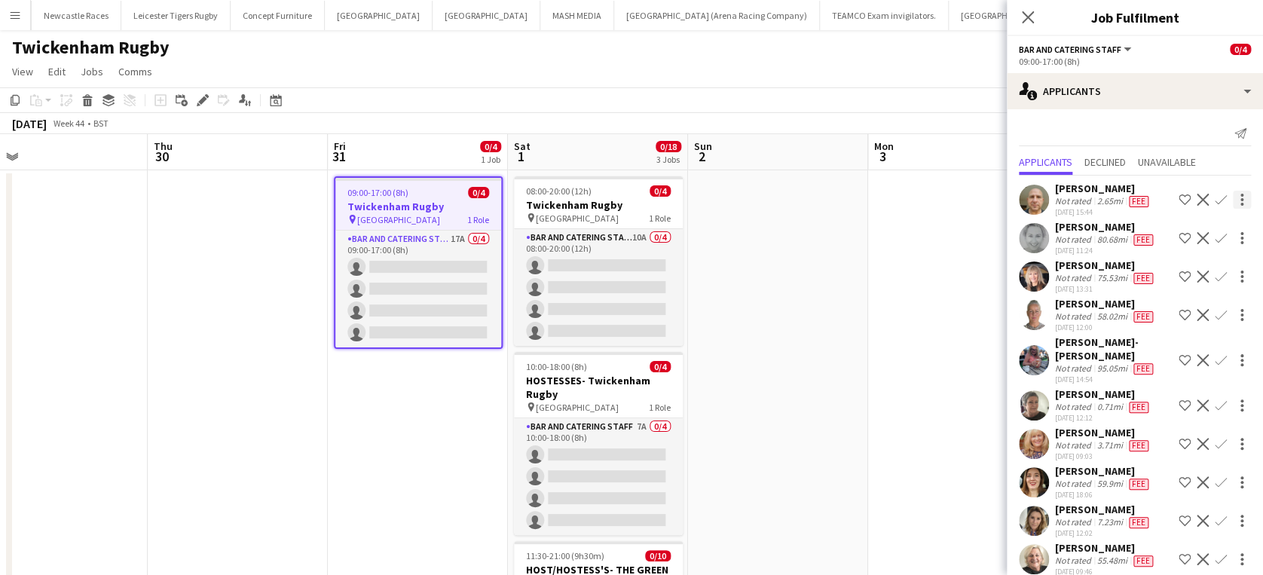
click at [1232, 196] on div at bounding box center [1241, 200] width 18 height 18
click at [1225, 196] on div at bounding box center [631, 287] width 1263 height 575
click at [609, 194] on div "08:00-20:00 (12h) 0/4" at bounding box center [598, 190] width 169 height 11
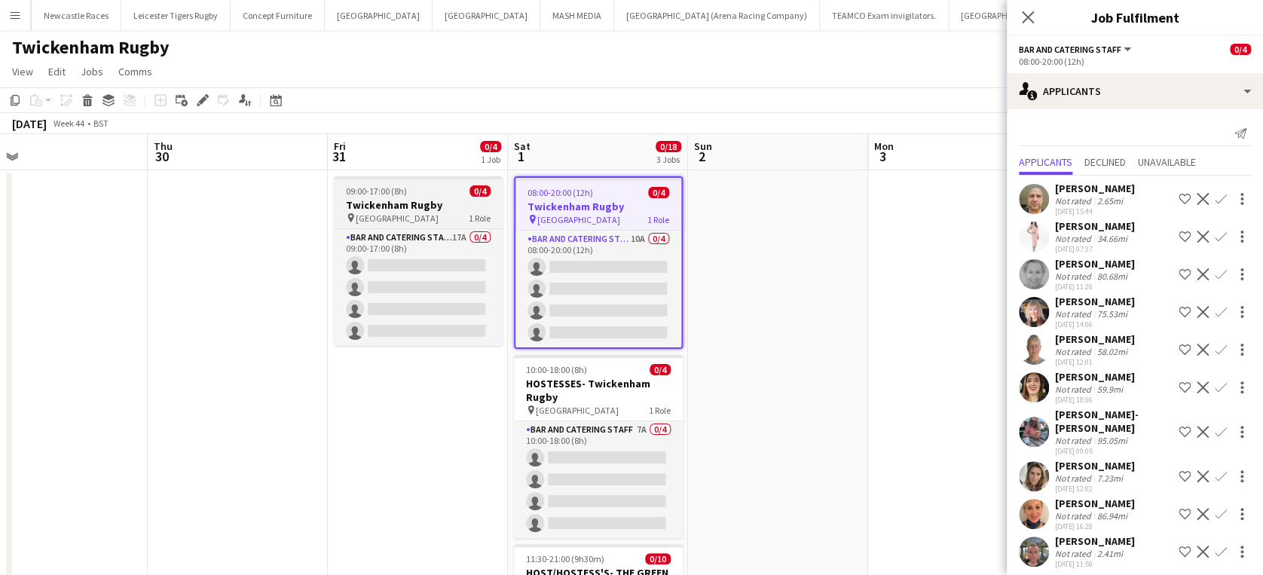
click at [404, 193] on span "09:00-17:00 (8h)" at bounding box center [376, 190] width 61 height 11
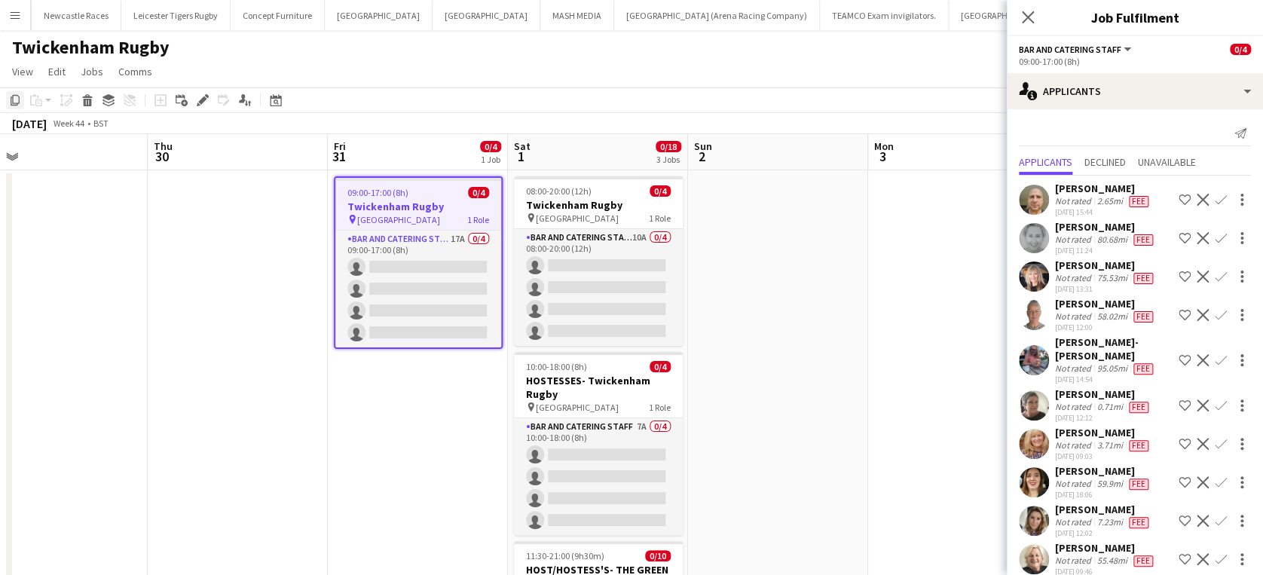
click at [13, 100] on icon "Copy" at bounding box center [15, 100] width 12 height 12
click at [372, 414] on app-date-cell "09:00-17:00 (8h) 0/4 Twickenham Rugby pin Twickenham Rugby Ground 1 Role Bar an…" at bounding box center [418, 528] width 180 height 717
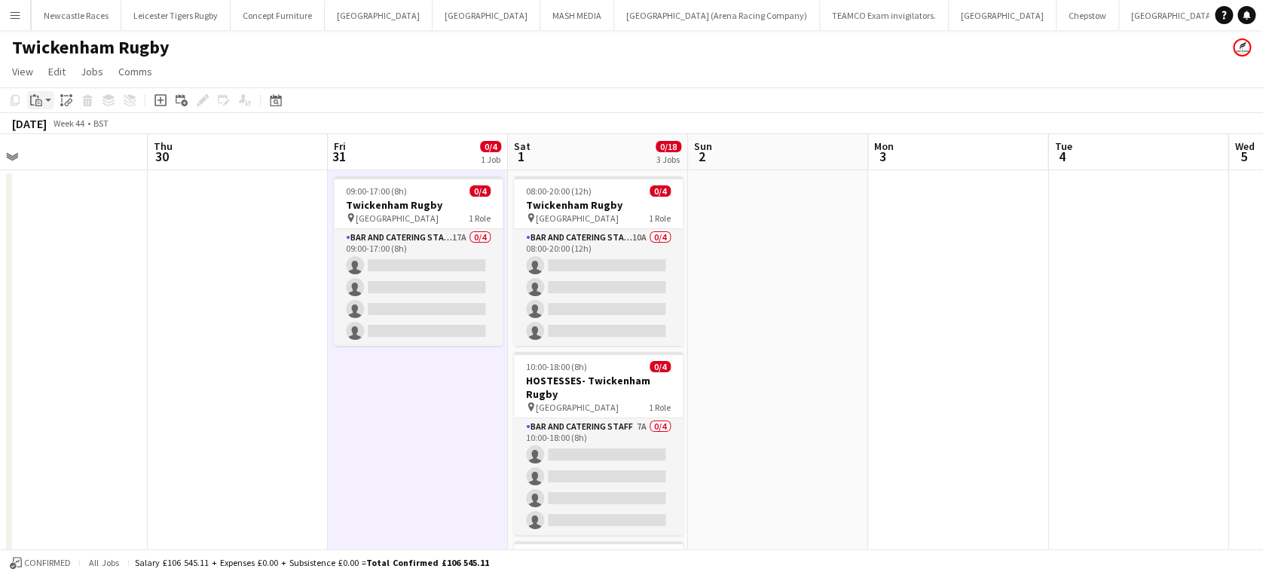
click at [36, 97] on icon "Paste" at bounding box center [36, 100] width 12 height 12
click at [53, 124] on link "Paste Ctrl+V" at bounding box center [111, 129] width 142 height 14
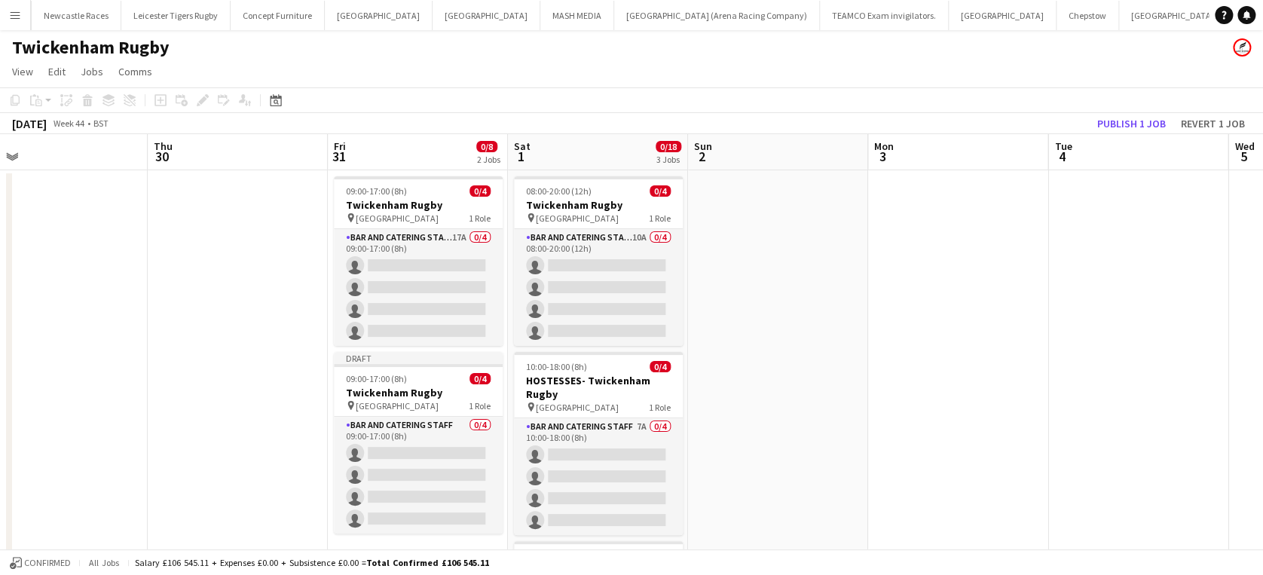
click at [269, 386] on app-date-cell at bounding box center [238, 528] width 180 height 717
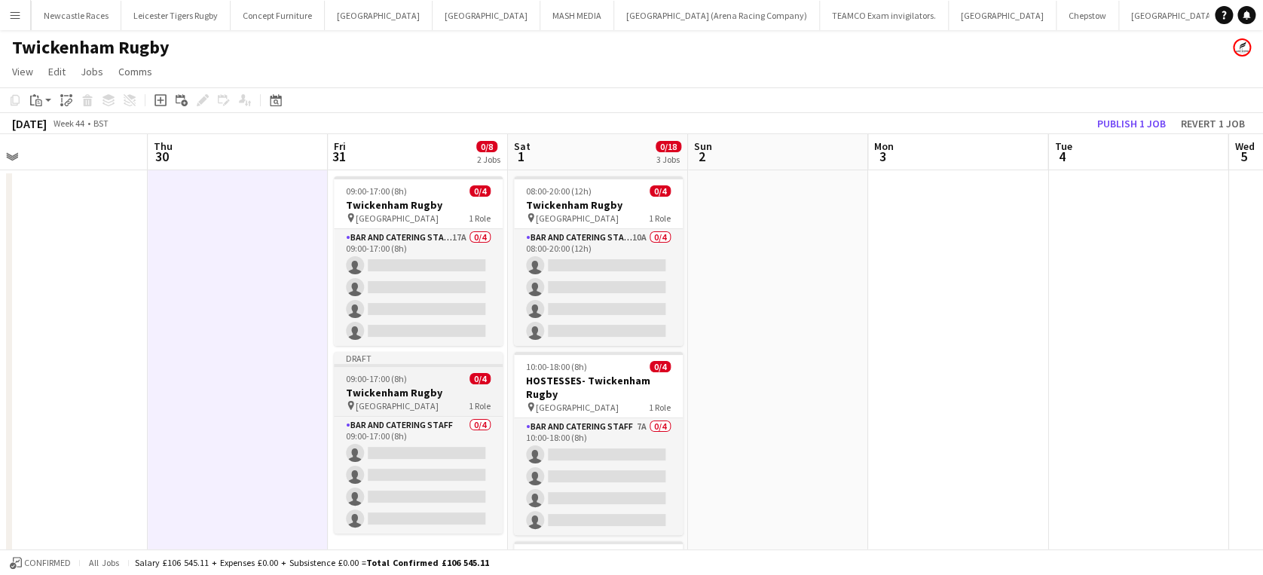
click at [409, 387] on h3 "Twickenham Rugby" at bounding box center [418, 393] width 169 height 14
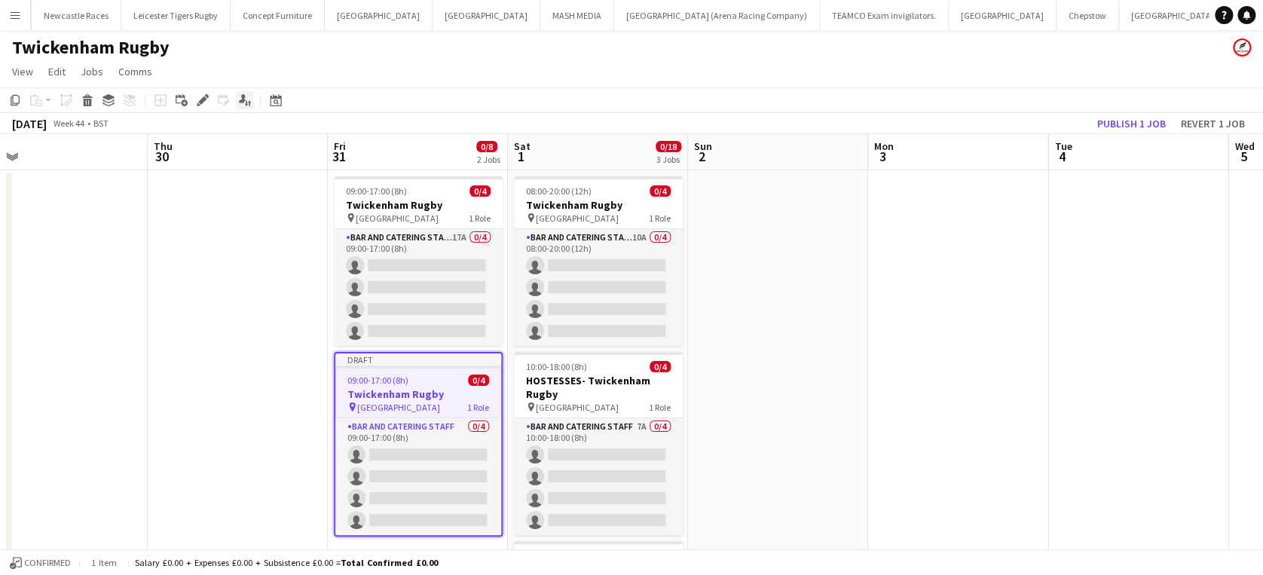
click at [242, 94] on icon "Applicants" at bounding box center [245, 100] width 12 height 12
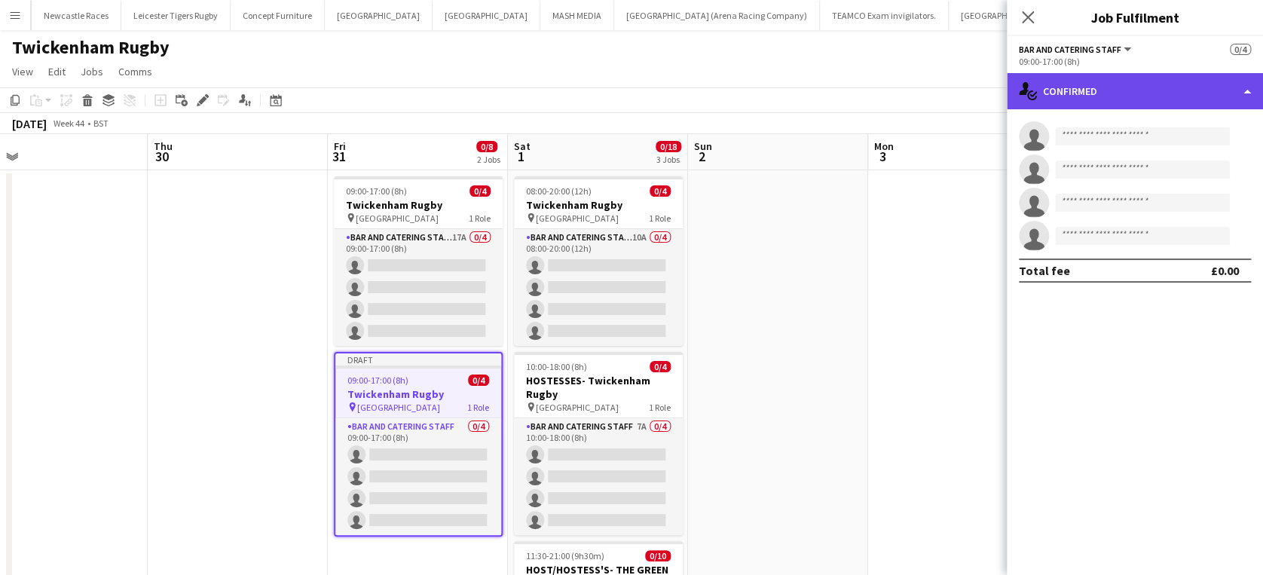
click at [1131, 97] on div "single-neutral-actions-check-2 Confirmed" at bounding box center [1134, 91] width 256 height 36
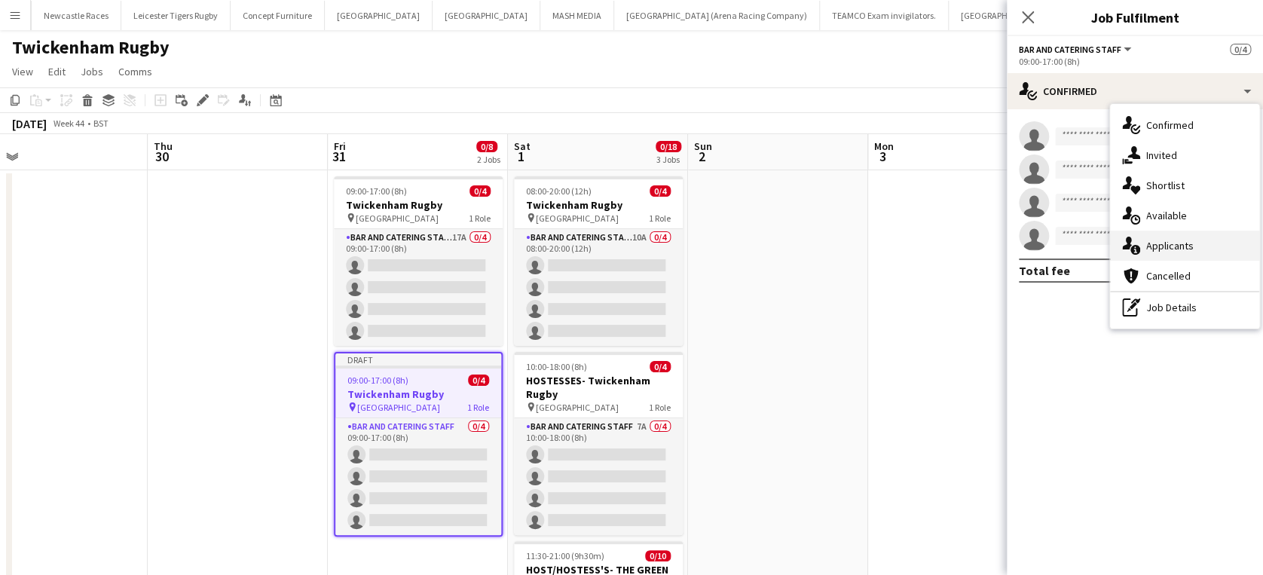
click at [1181, 245] on span "Applicants" at bounding box center [1169, 246] width 47 height 14
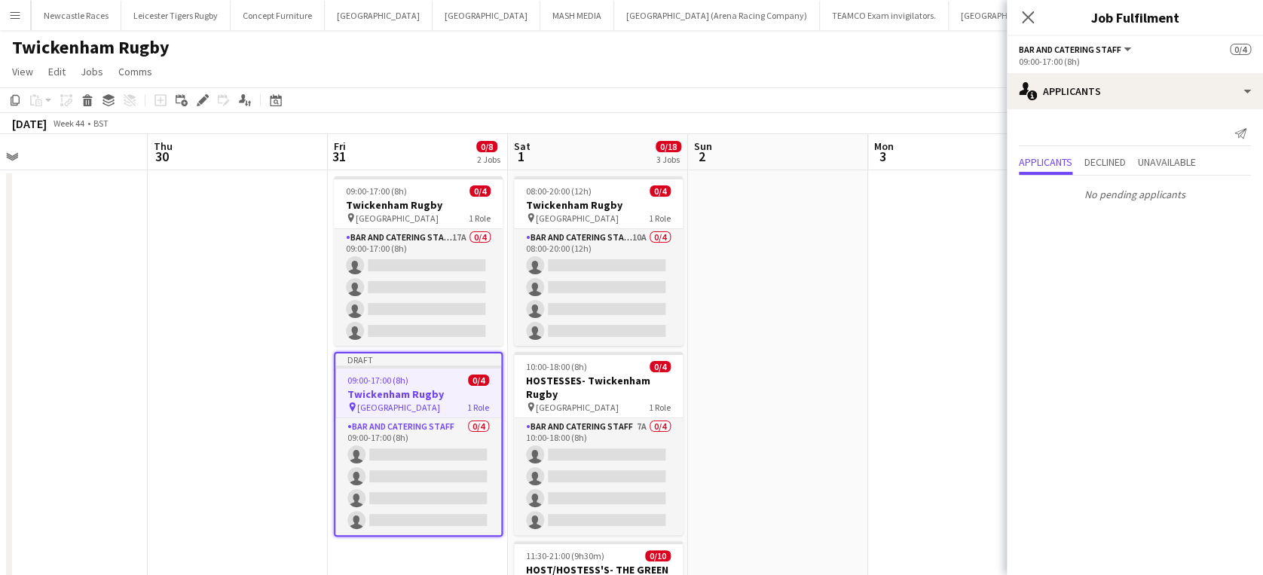
click at [906, 335] on app-date-cell at bounding box center [958, 528] width 180 height 717
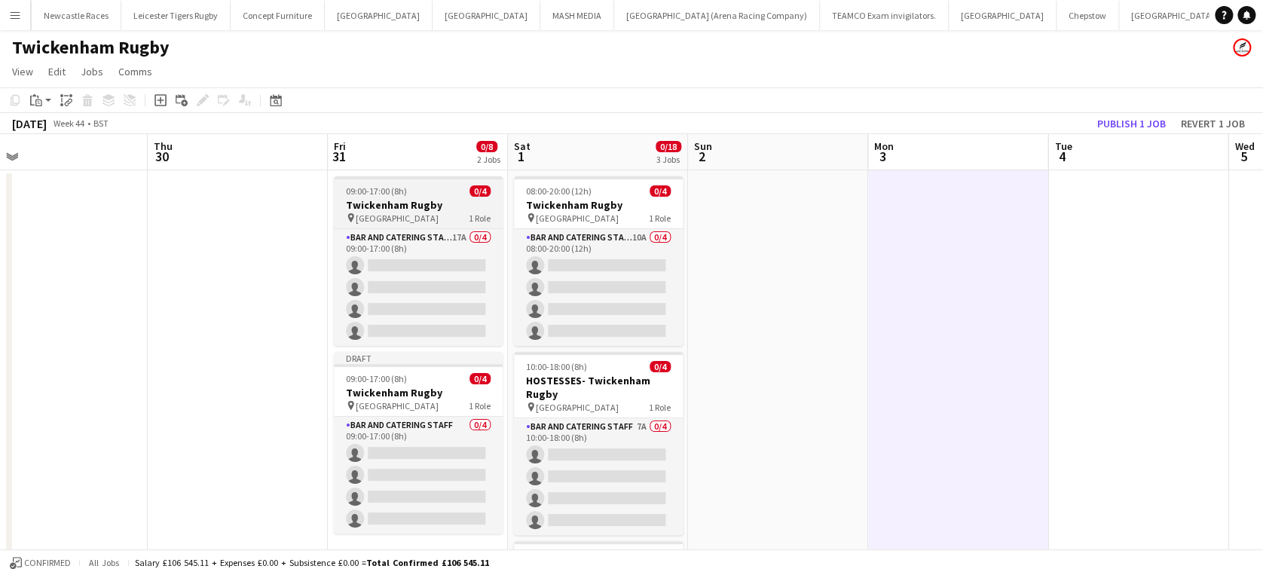
click at [408, 197] on app-job-card "09:00-17:00 (8h) 0/4 Twickenham Rugby pin Twickenham Rugby Ground 1 Role Bar an…" at bounding box center [418, 260] width 169 height 169
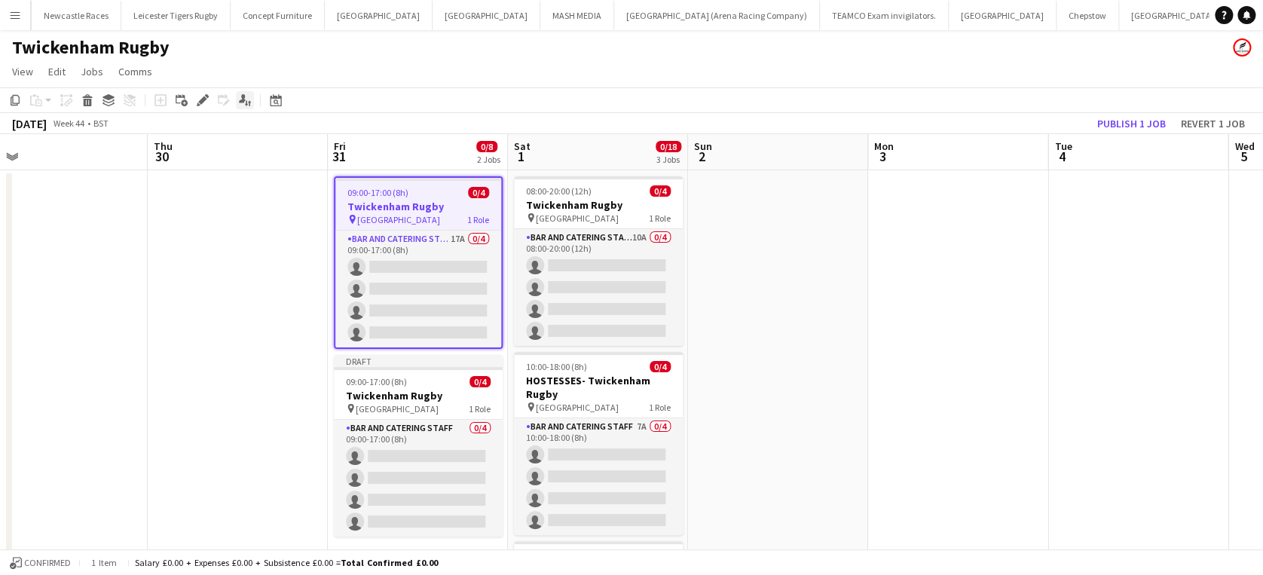
click at [243, 101] on icon at bounding box center [242, 98] width 7 height 8
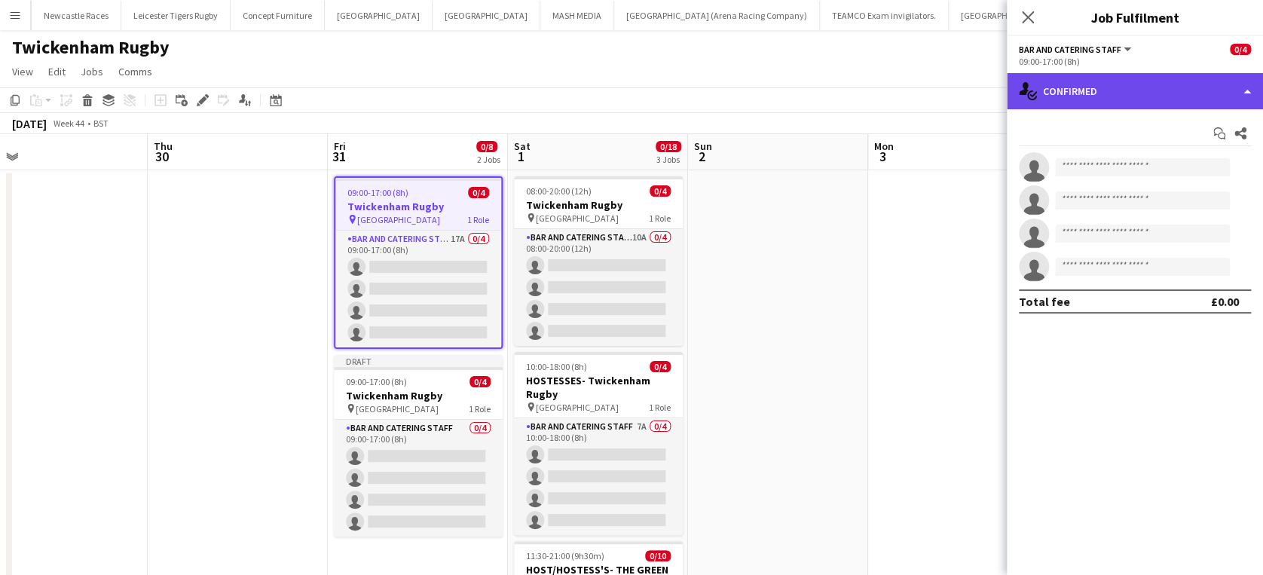
click at [1100, 84] on div "single-neutral-actions-check-2 Confirmed" at bounding box center [1134, 91] width 256 height 36
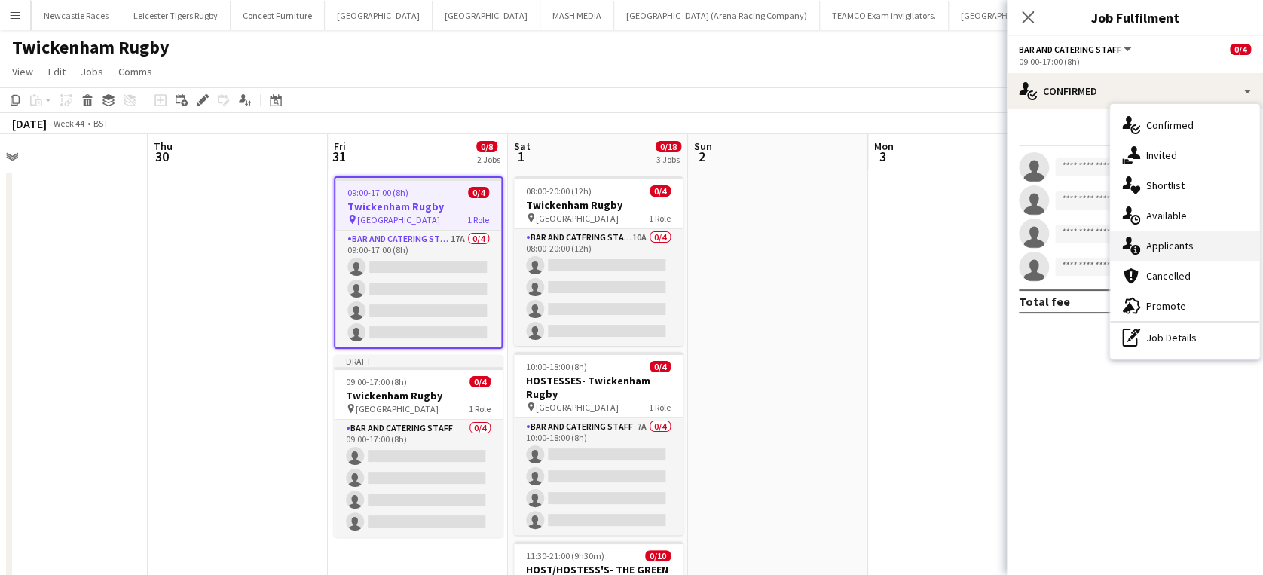
click at [1182, 237] on div "single-neutral-actions-information Applicants" at bounding box center [1184, 246] width 149 height 30
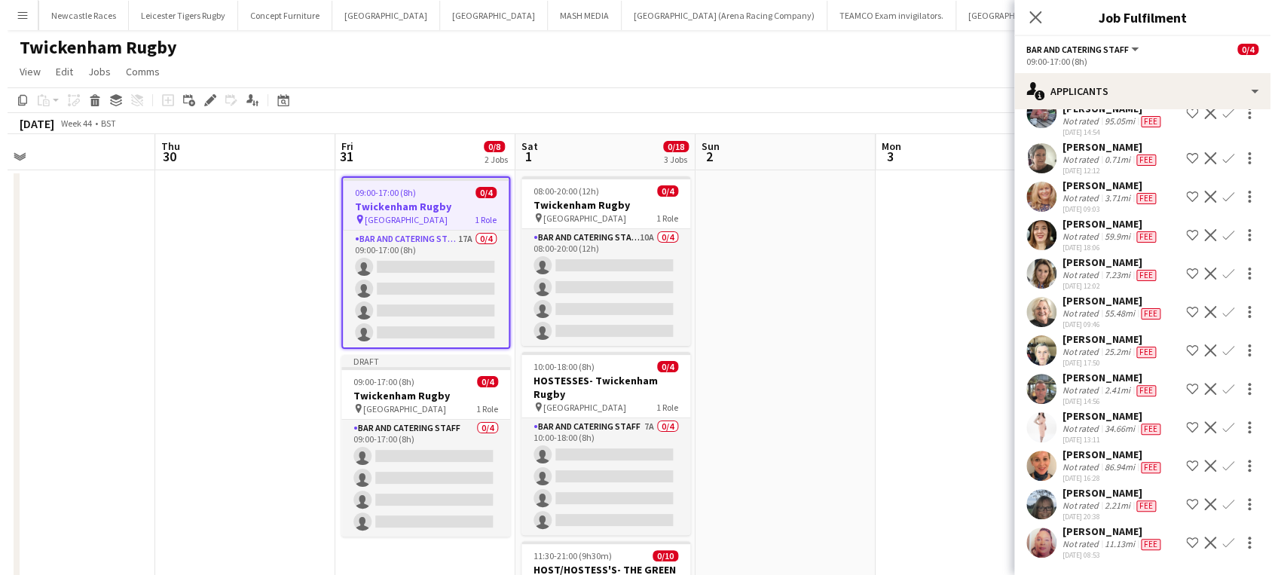
scroll to position [320, 0]
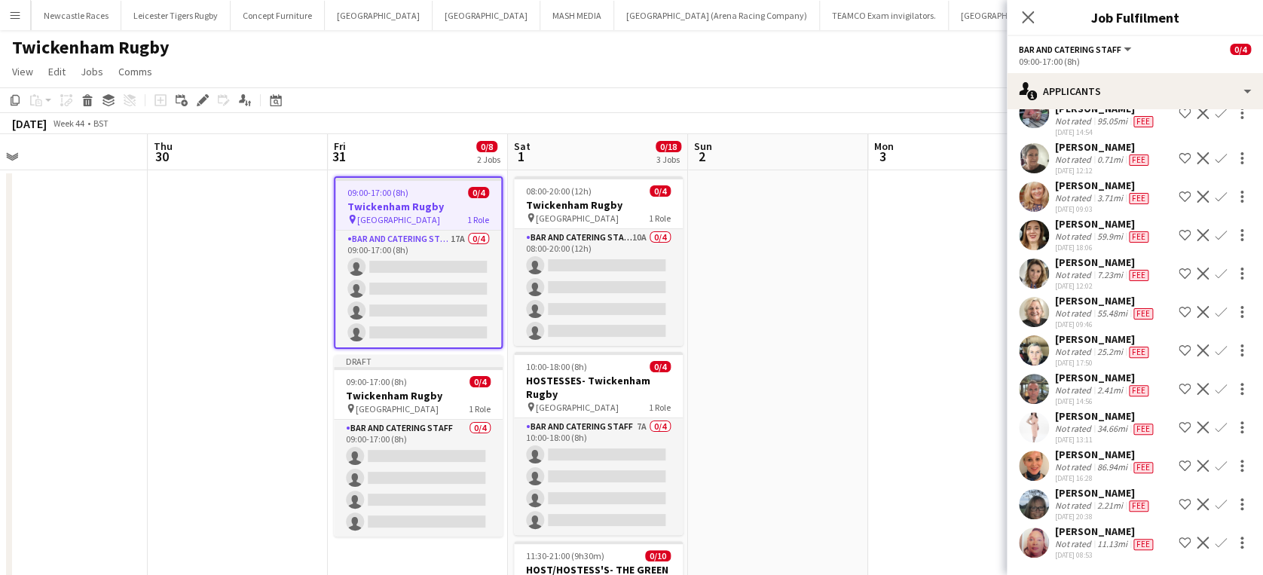
click at [380, 195] on span "09:00-17:00 (8h)" at bounding box center [377, 192] width 61 height 11
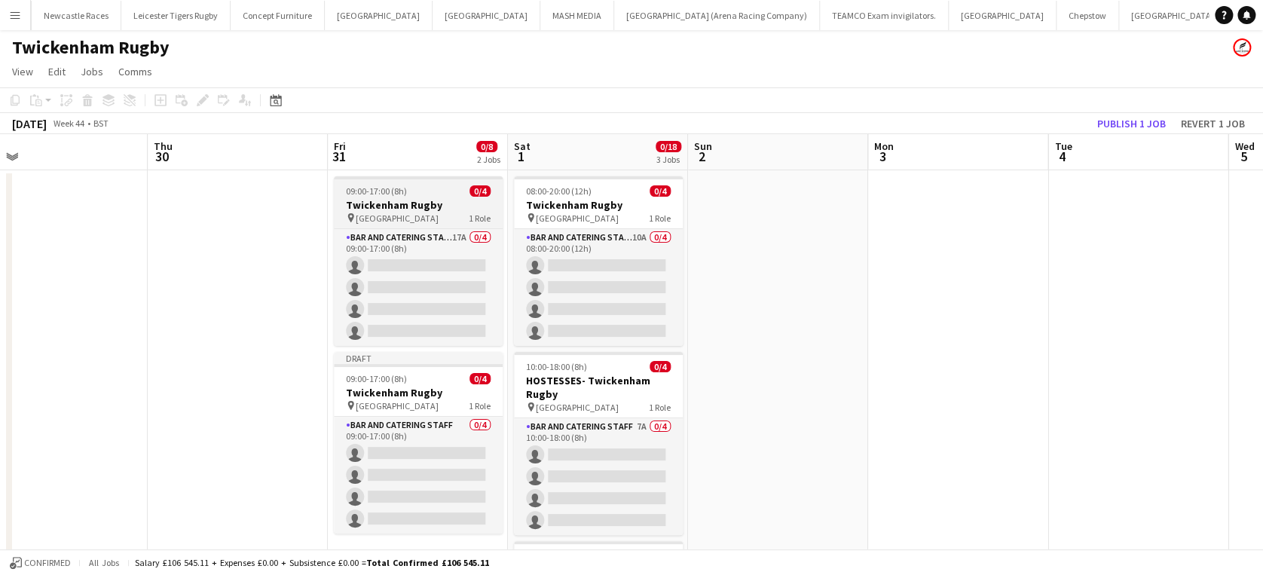
click at [380, 195] on span "09:00-17:00 (8h)" at bounding box center [376, 190] width 61 height 11
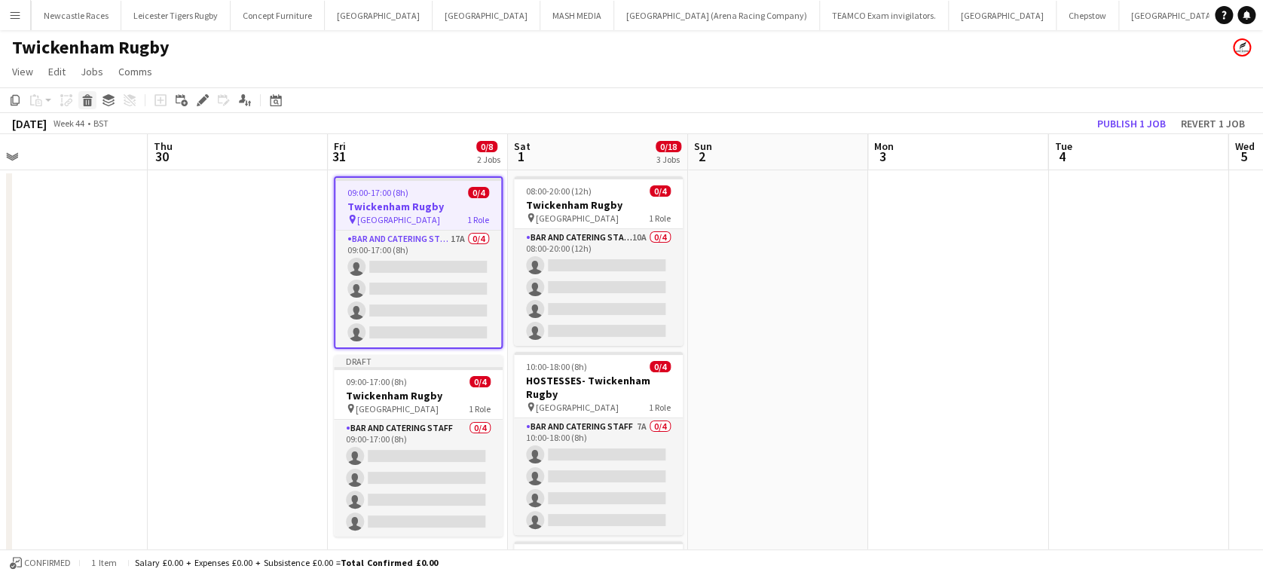
click at [87, 96] on icon "Delete" at bounding box center [87, 100] width 12 height 12
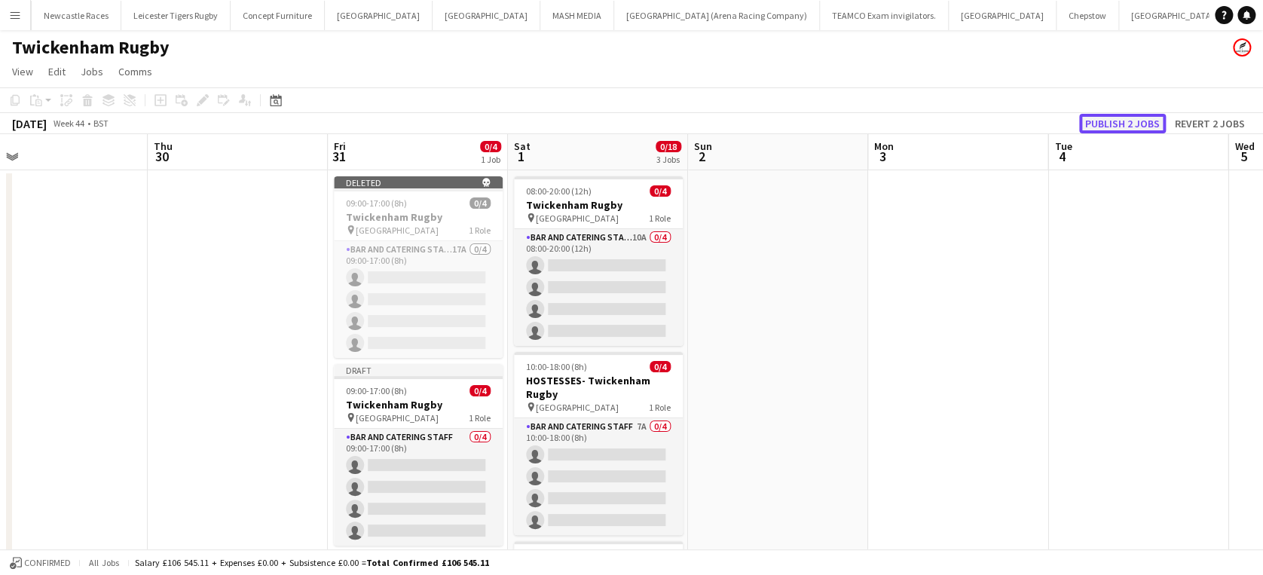
click at [1129, 123] on button "Publish 2 jobs" at bounding box center [1122, 124] width 87 height 20
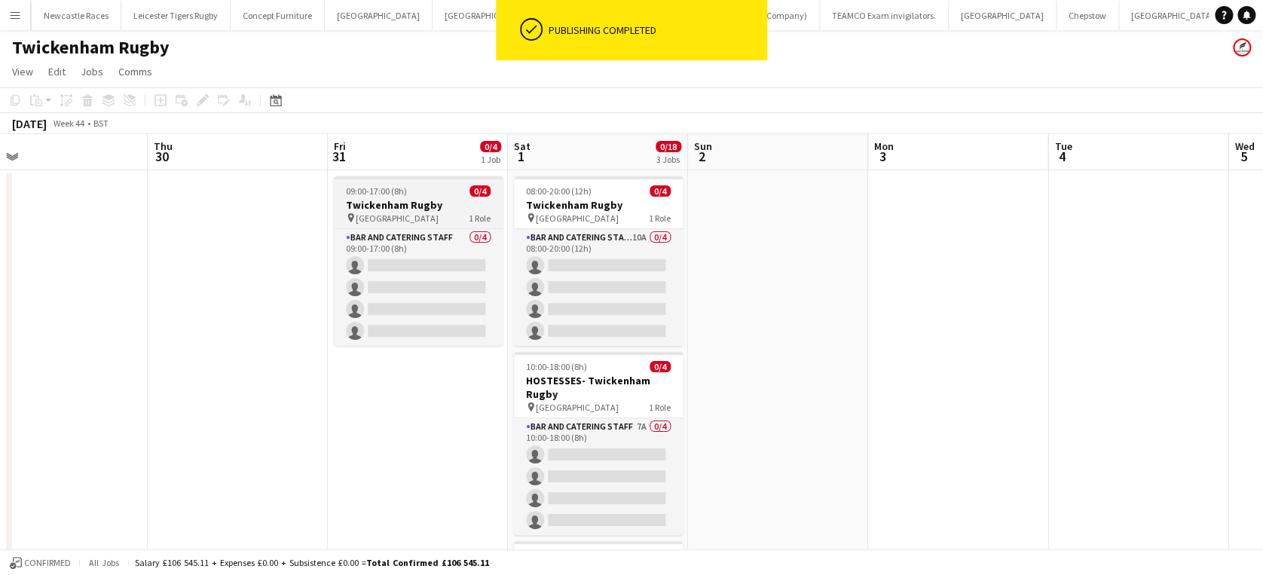
click at [409, 193] on div "09:00-17:00 (8h) 0/4" at bounding box center [418, 190] width 169 height 11
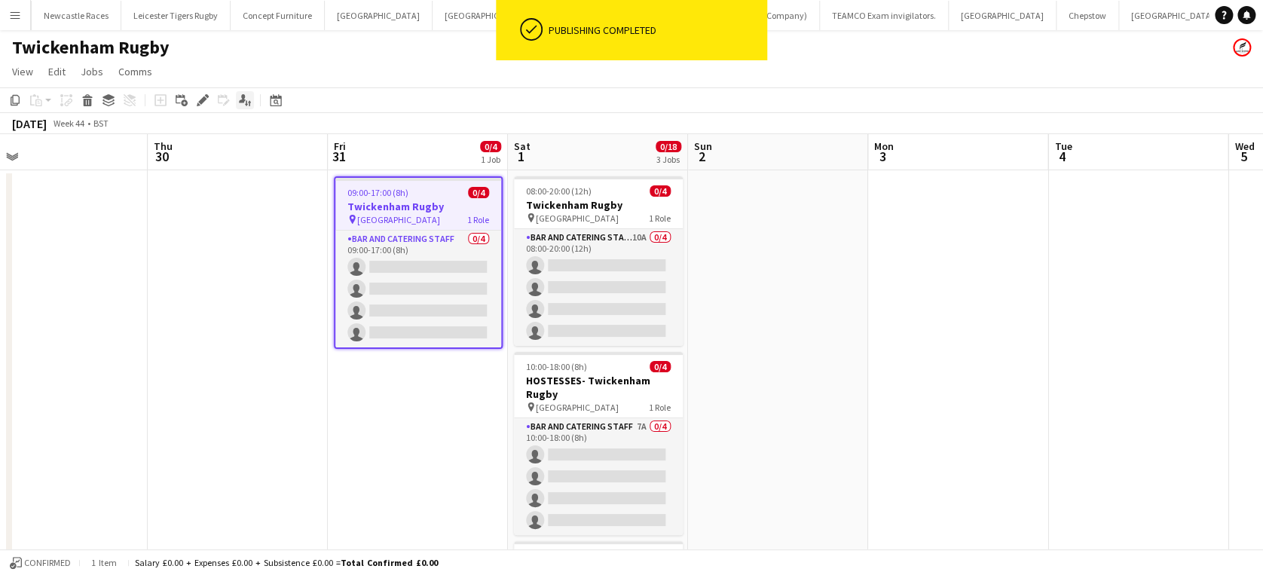
click at [239, 99] on icon "Applicants" at bounding box center [245, 100] width 12 height 12
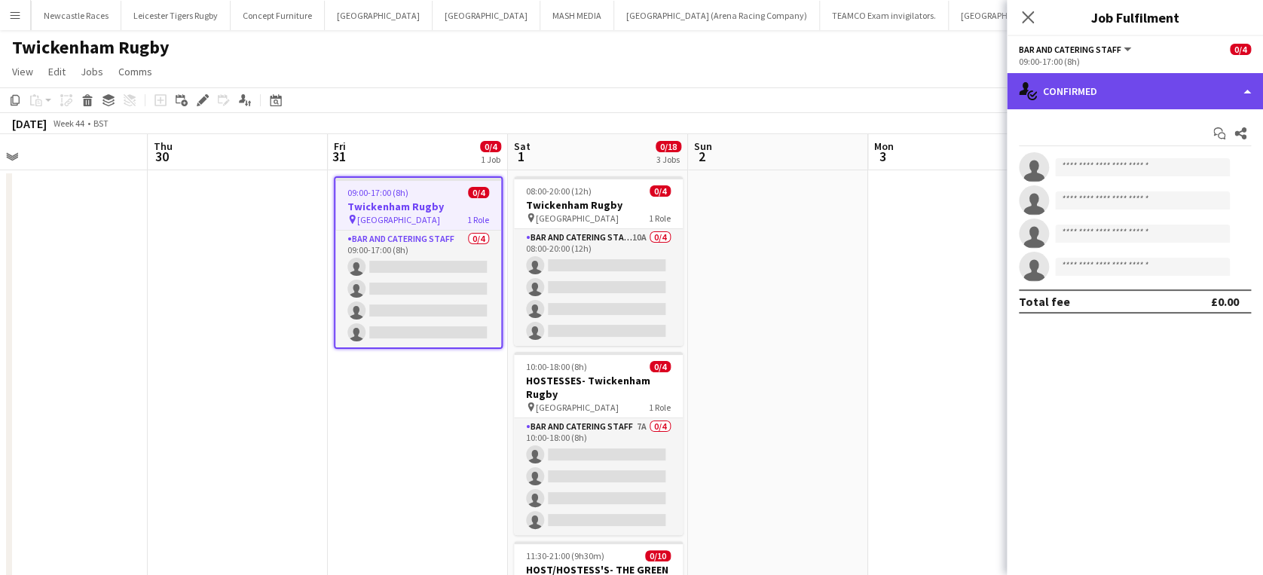
click at [1126, 88] on div "single-neutral-actions-check-2 Confirmed" at bounding box center [1134, 91] width 256 height 36
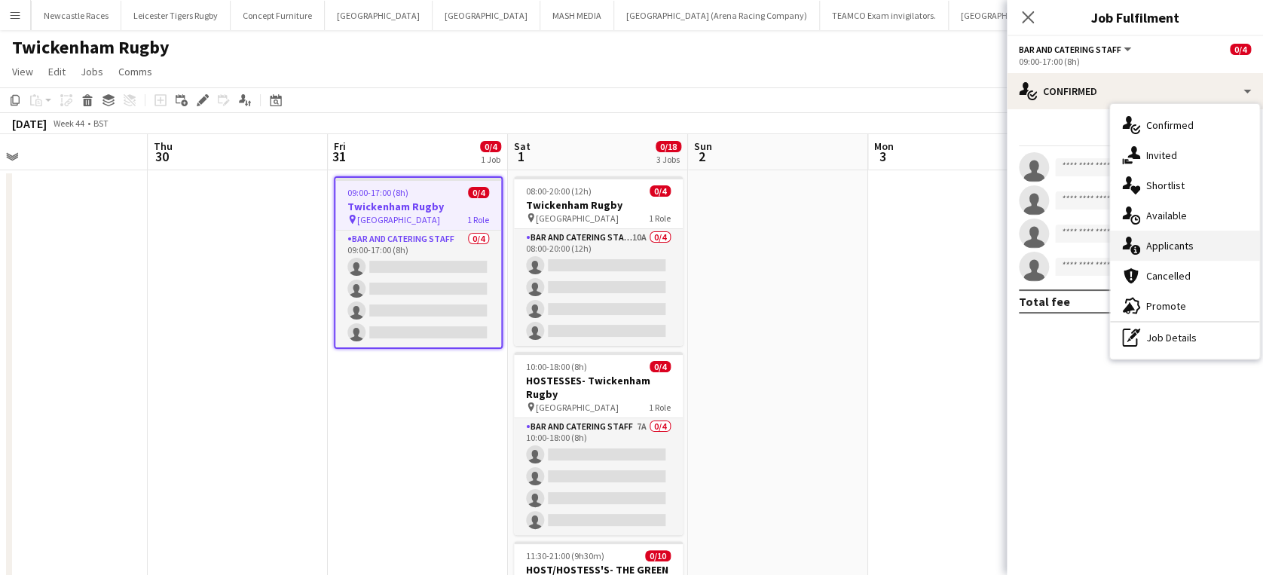
click at [1166, 245] on span "Applicants" at bounding box center [1169, 246] width 47 height 14
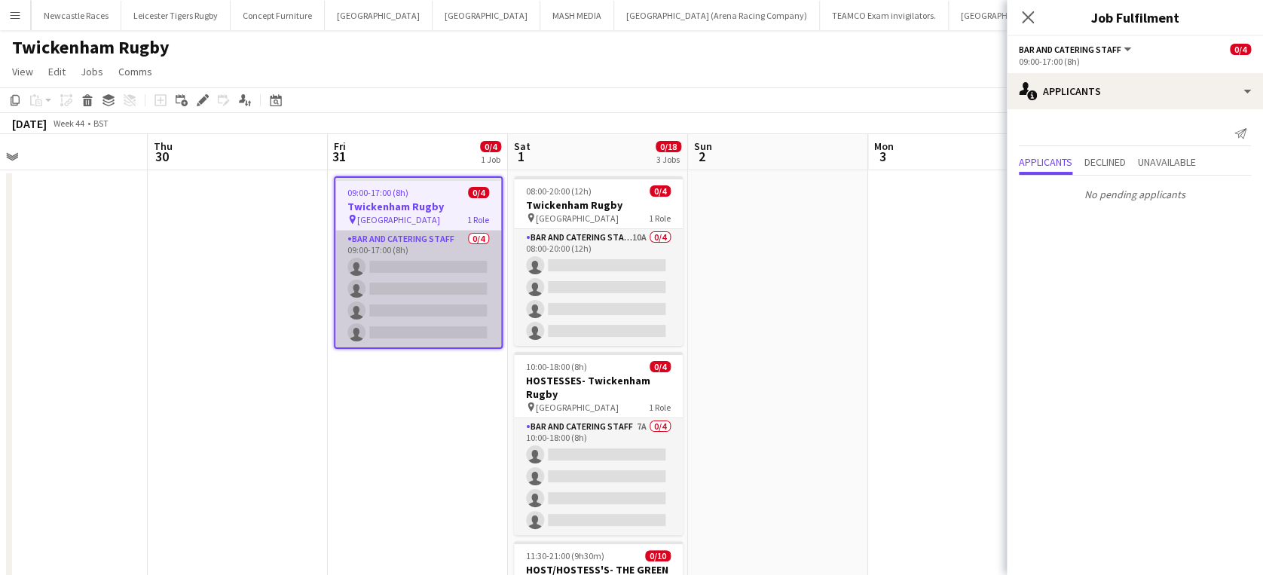
click at [408, 266] on app-card-role "Bar and Catering Staff 0/4 09:00-17:00 (8h) single-neutral-actions single-neutr…" at bounding box center [418, 289] width 166 height 117
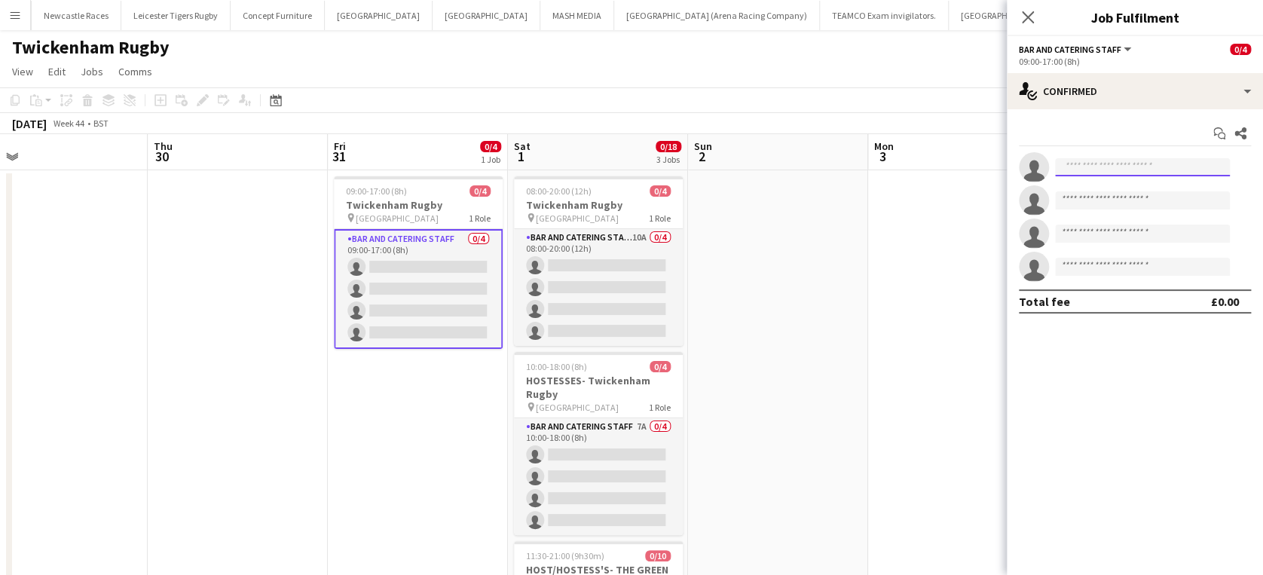
click at [1101, 165] on input at bounding box center [1142, 167] width 175 height 18
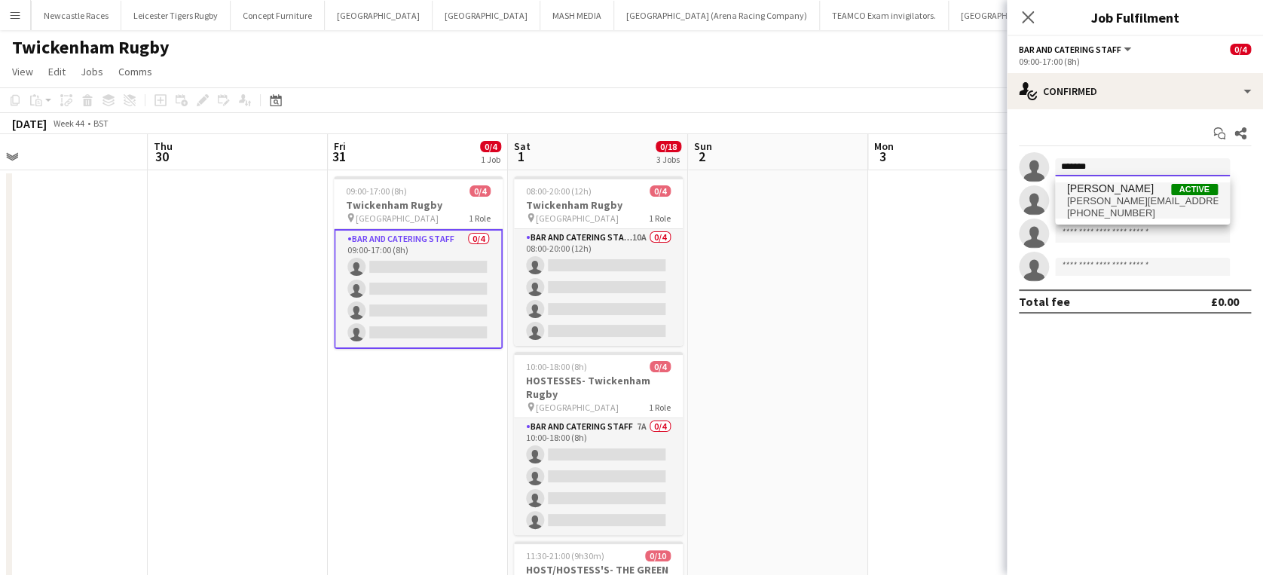
type input "*******"
click at [1101, 195] on span "janeywhittaker@hotmail.com" at bounding box center [1142, 201] width 151 height 12
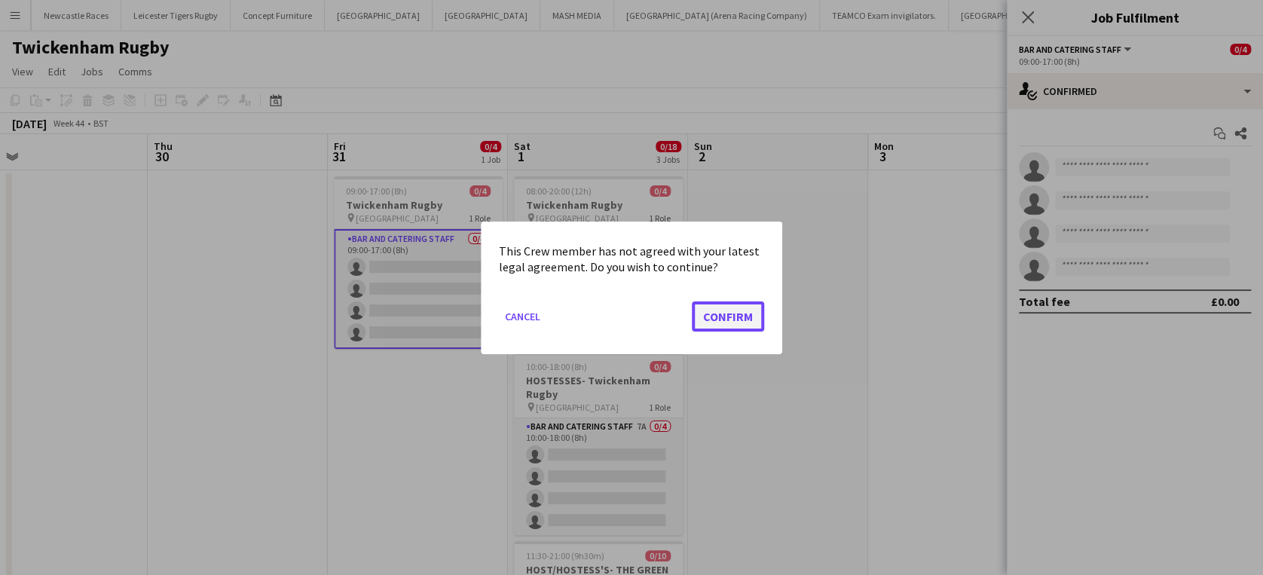
click at [739, 304] on button "Confirm" at bounding box center [728, 316] width 72 height 30
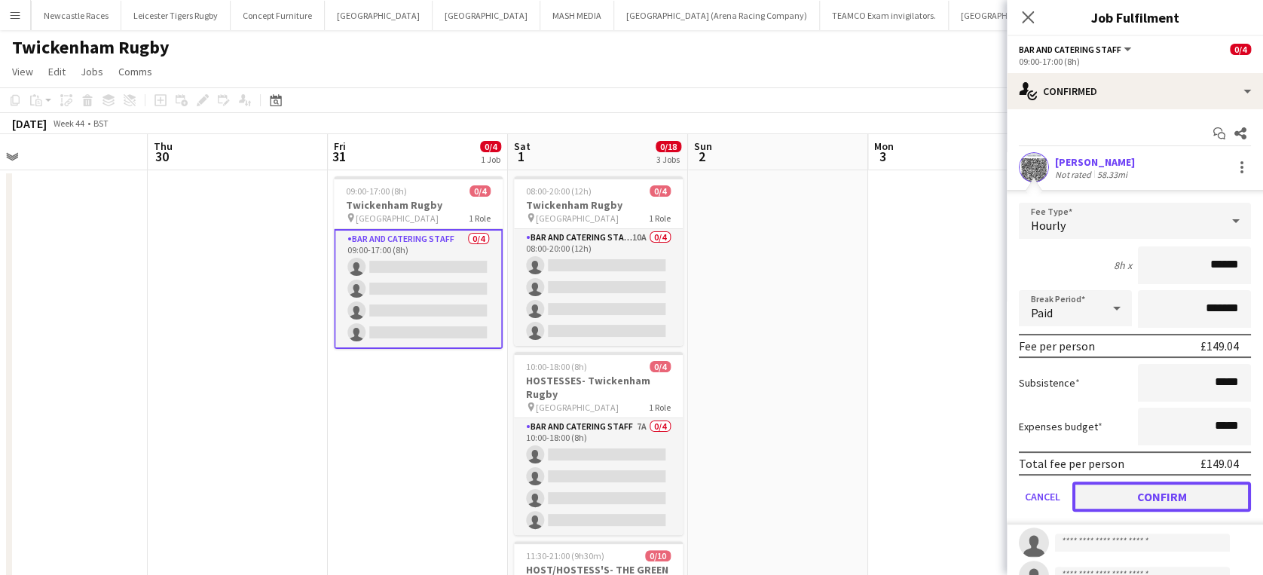
click at [1138, 493] on button "Confirm" at bounding box center [1161, 496] width 179 height 30
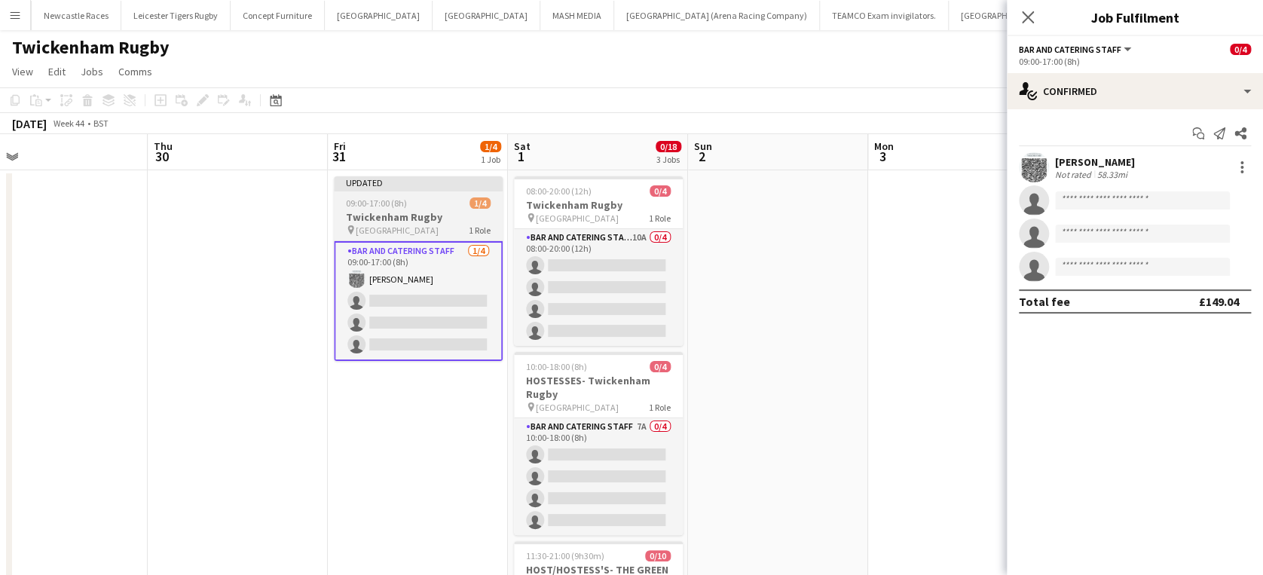
click at [377, 199] on span "09:00-17:00 (8h)" at bounding box center [376, 202] width 61 height 11
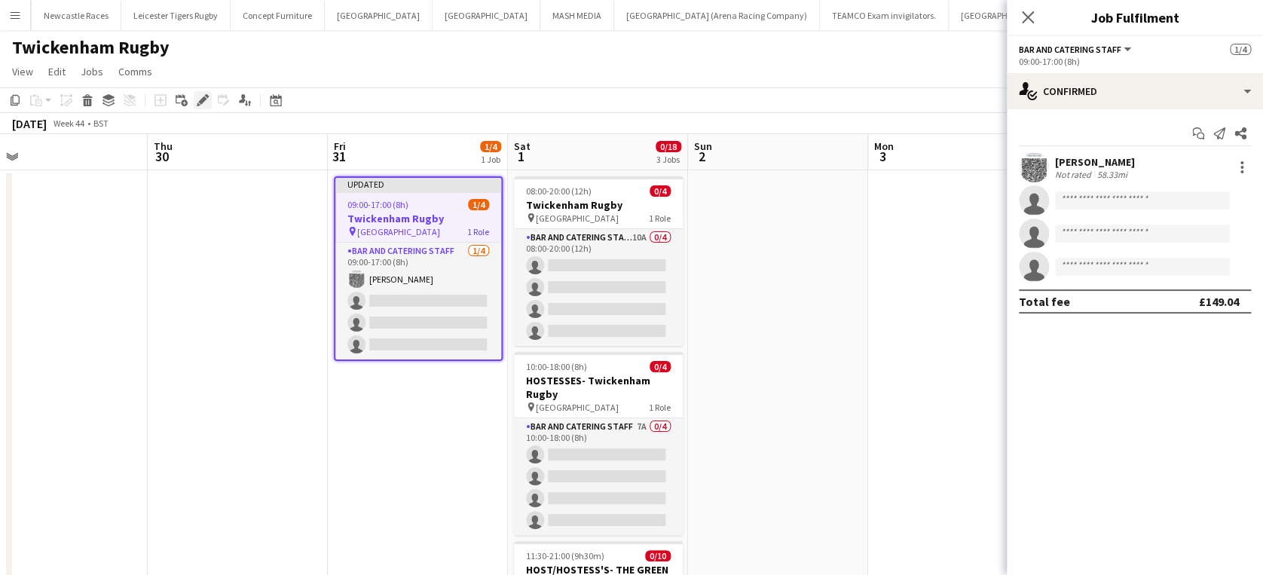
click at [200, 99] on icon "Edit" at bounding box center [203, 100] width 12 height 12
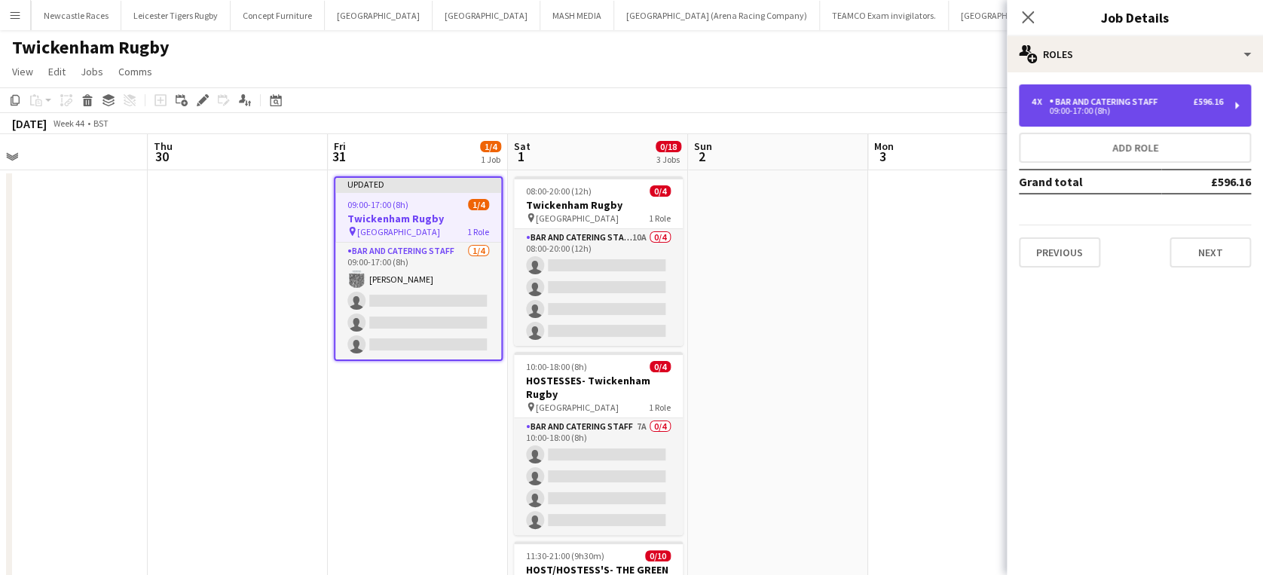
click at [1107, 105] on div "Bar and Catering Staff" at bounding box center [1106, 101] width 115 height 11
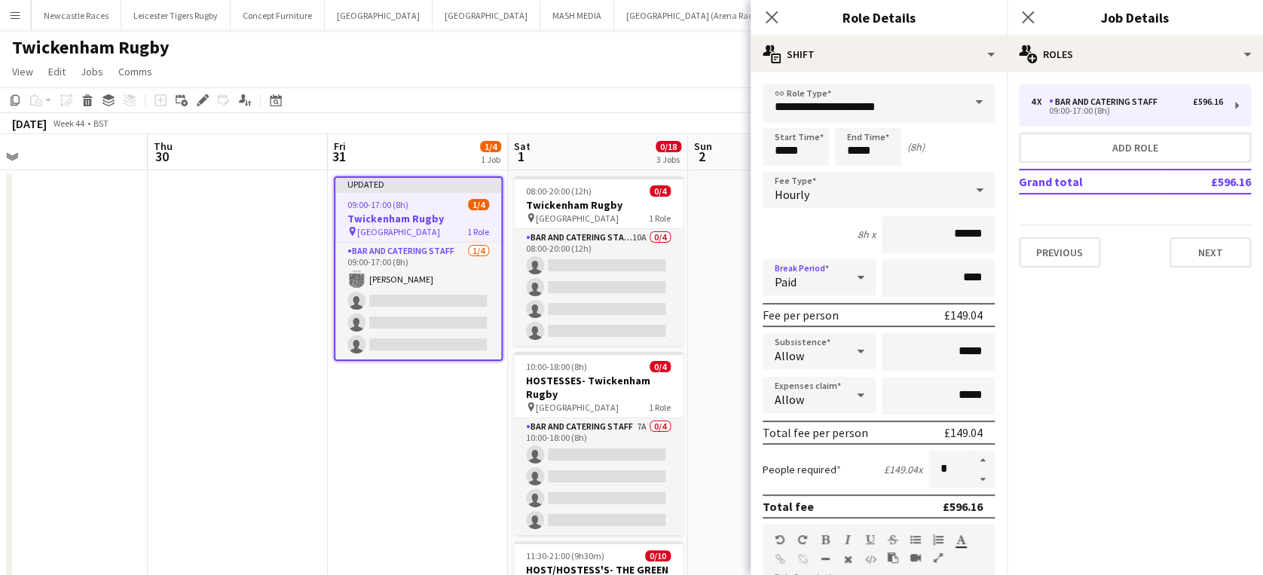
click at [854, 273] on icon at bounding box center [860, 277] width 18 height 30
click at [834, 355] on span "Unpaid" at bounding box center [814, 357] width 81 height 14
click at [946, 273] on input "****" at bounding box center [937, 278] width 113 height 38
type input "****"
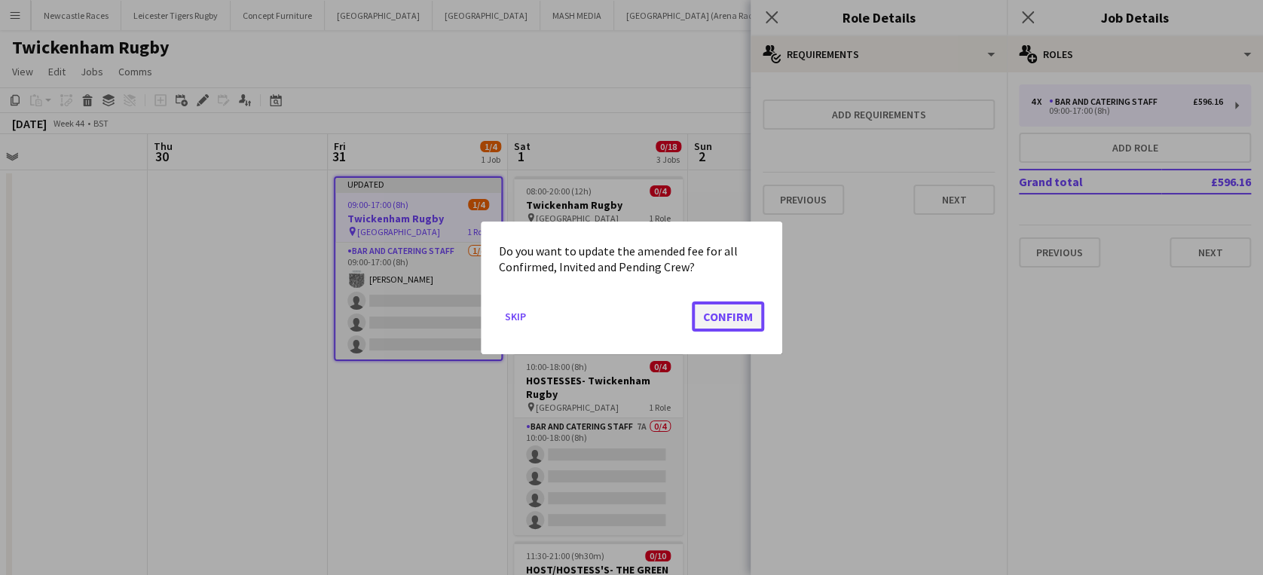
click at [734, 311] on button "Confirm" at bounding box center [728, 316] width 72 height 30
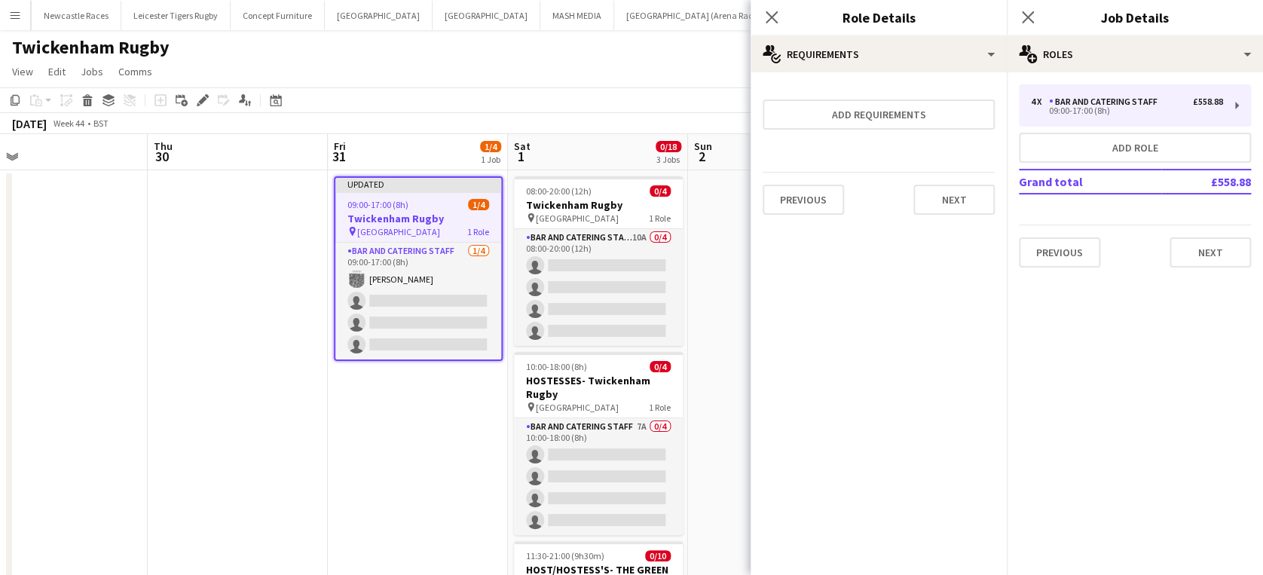
click at [404, 200] on span "09:00-17:00 (8h)" at bounding box center [377, 204] width 61 height 11
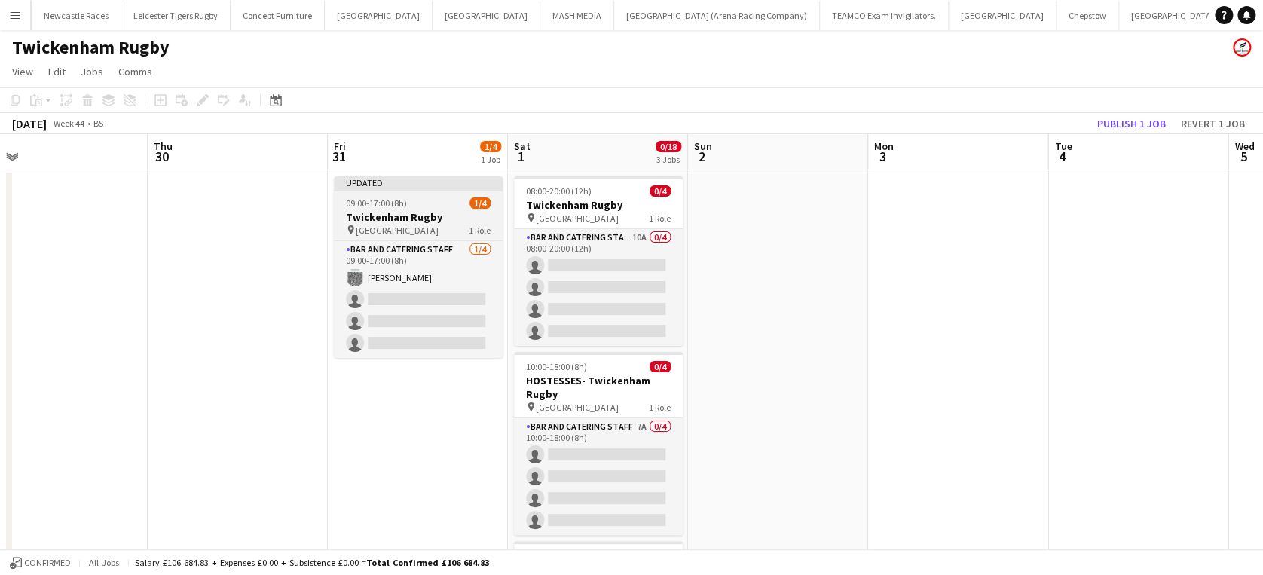
click at [404, 200] on span "09:00-17:00 (8h)" at bounding box center [376, 202] width 61 height 11
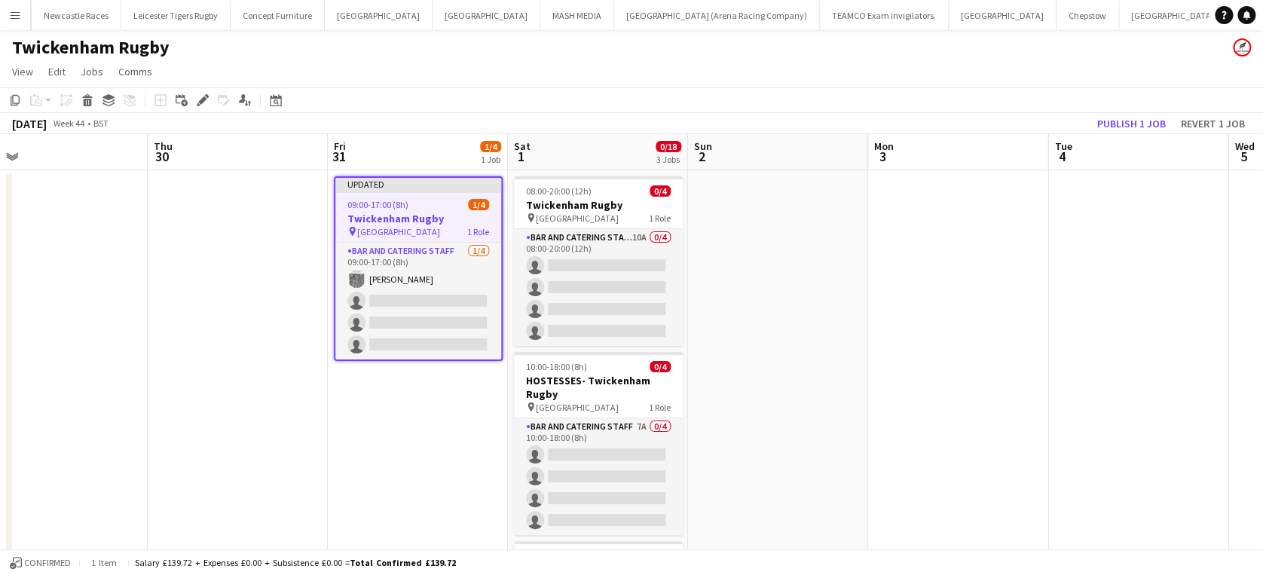
click at [378, 195] on app-job-card "Updated 09:00-17:00 (8h) 1/4 Twickenham Rugby pin Twickenham Rugby Ground 1 Rol…" at bounding box center [418, 268] width 169 height 185
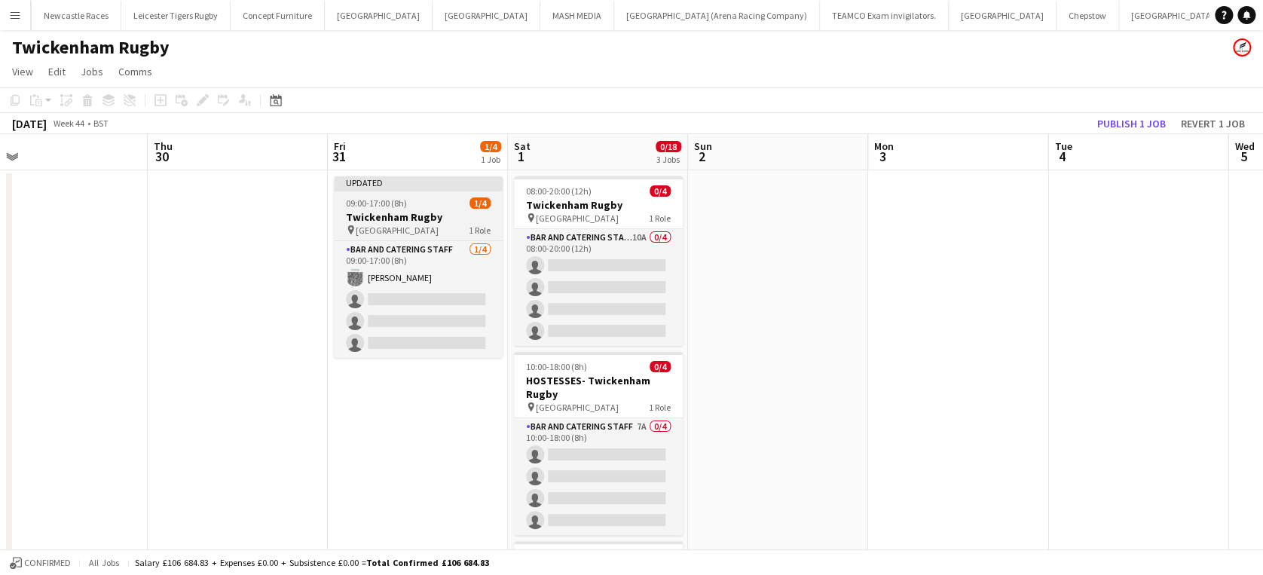
click at [378, 195] on app-job-card "Updated 09:00-17:00 (8h) 1/4 Twickenham Rugby pin Twickenham Rugby Ground 1 Rol…" at bounding box center [418, 267] width 169 height 182
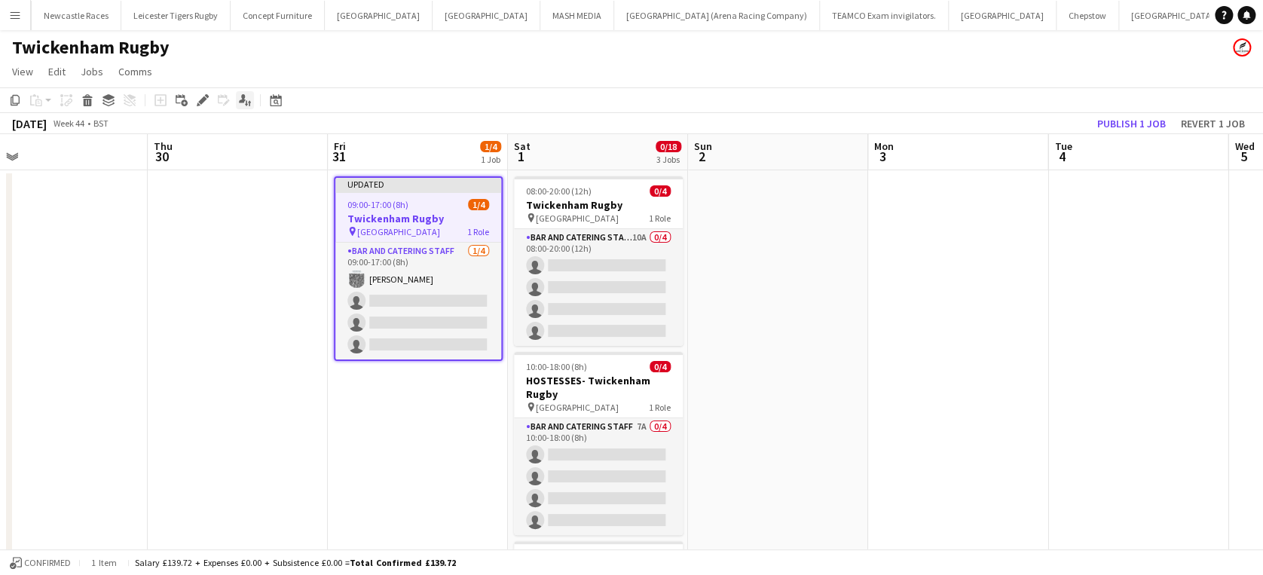
click at [243, 98] on icon "Applicants" at bounding box center [245, 100] width 12 height 12
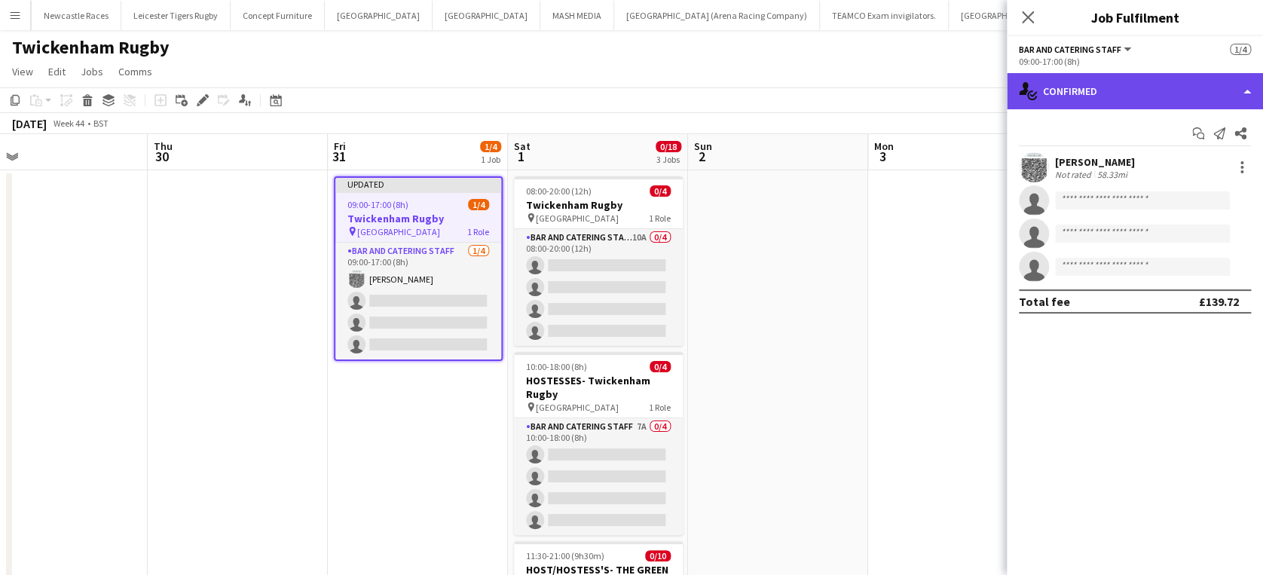
click at [1208, 78] on div "single-neutral-actions-check-2 Confirmed" at bounding box center [1134, 91] width 256 height 36
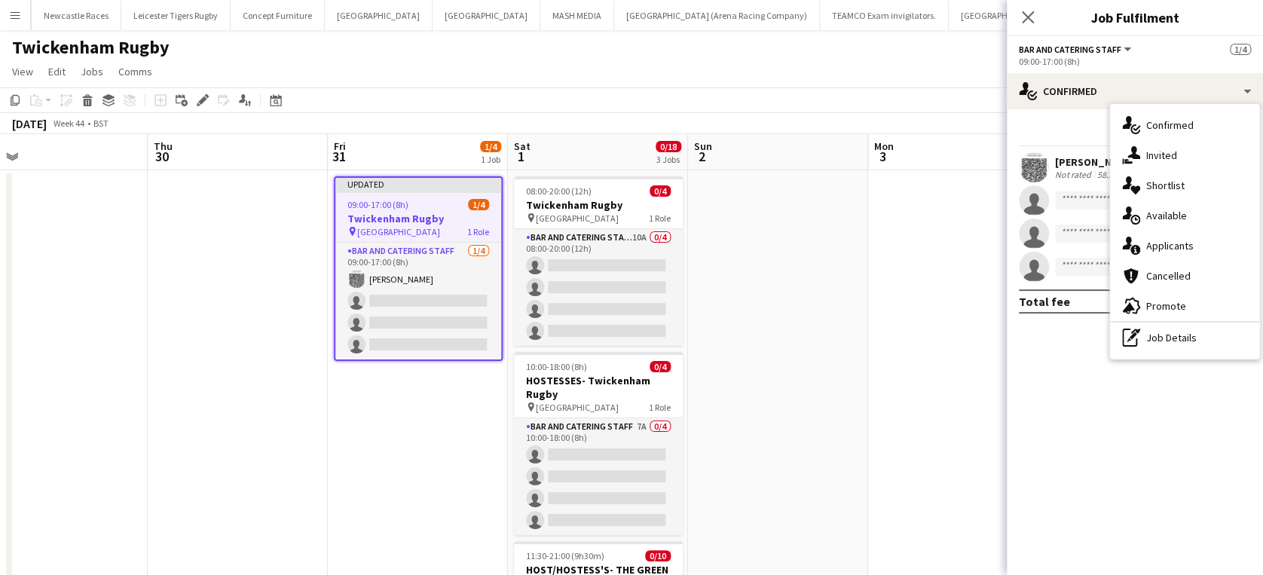
click at [945, 263] on app-date-cell at bounding box center [958, 528] width 180 height 717
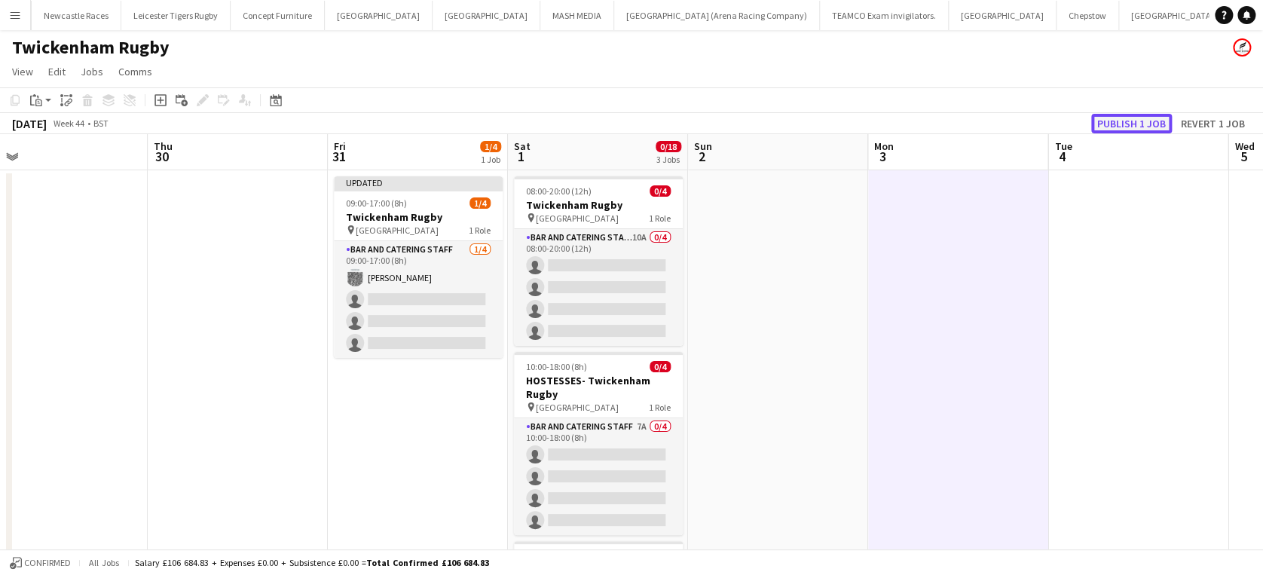
click at [1137, 117] on button "Publish 1 job" at bounding box center [1131, 124] width 81 height 20
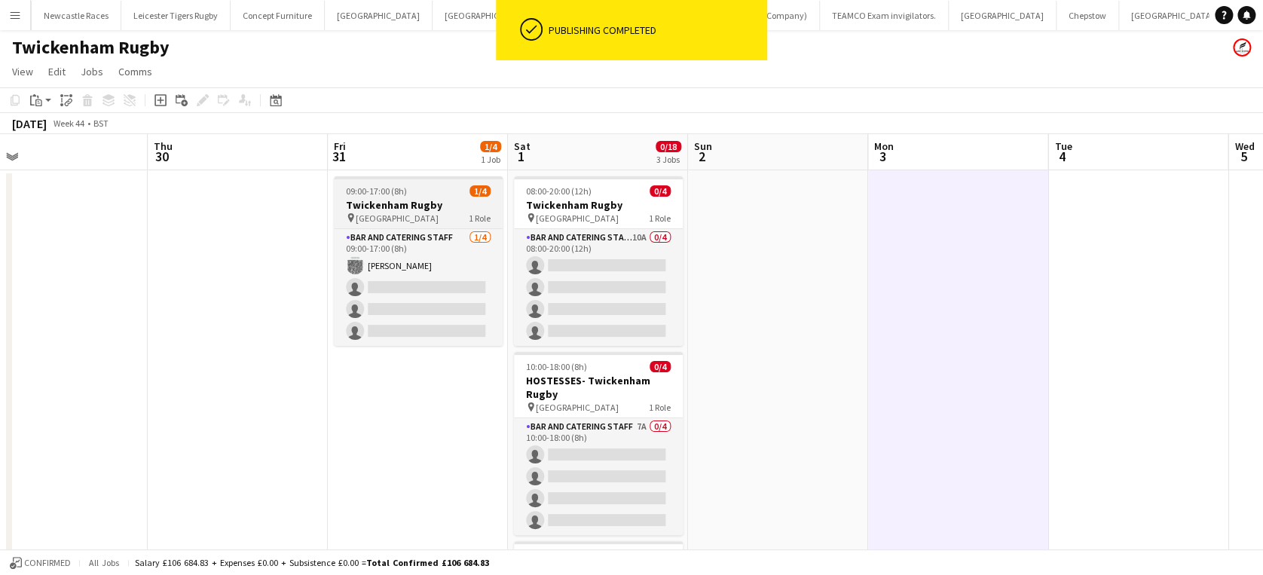
click at [420, 189] on div "09:00-17:00 (8h) 1/4" at bounding box center [418, 190] width 169 height 11
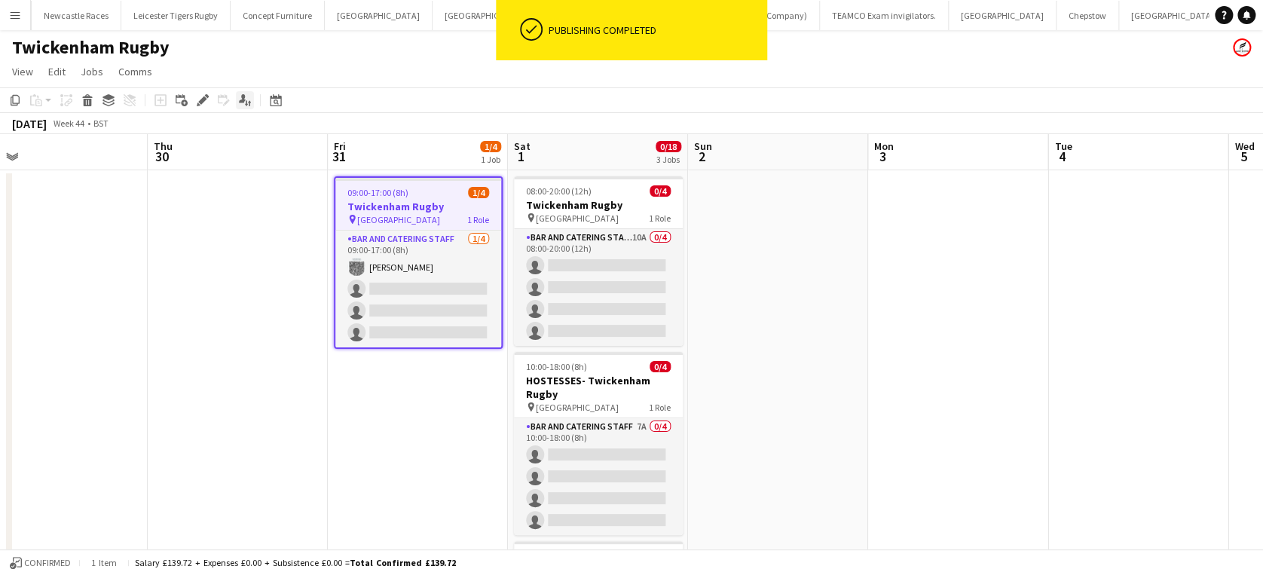
click at [244, 94] on icon "Applicants" at bounding box center [245, 100] width 12 height 12
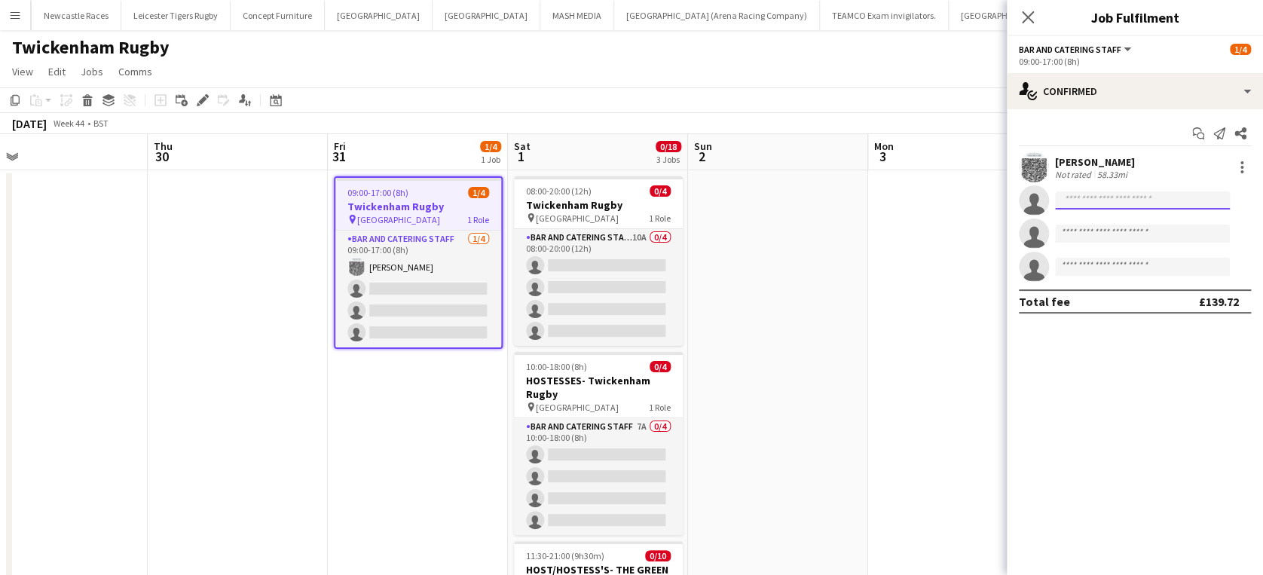
click at [1115, 197] on input at bounding box center [1142, 200] width 175 height 18
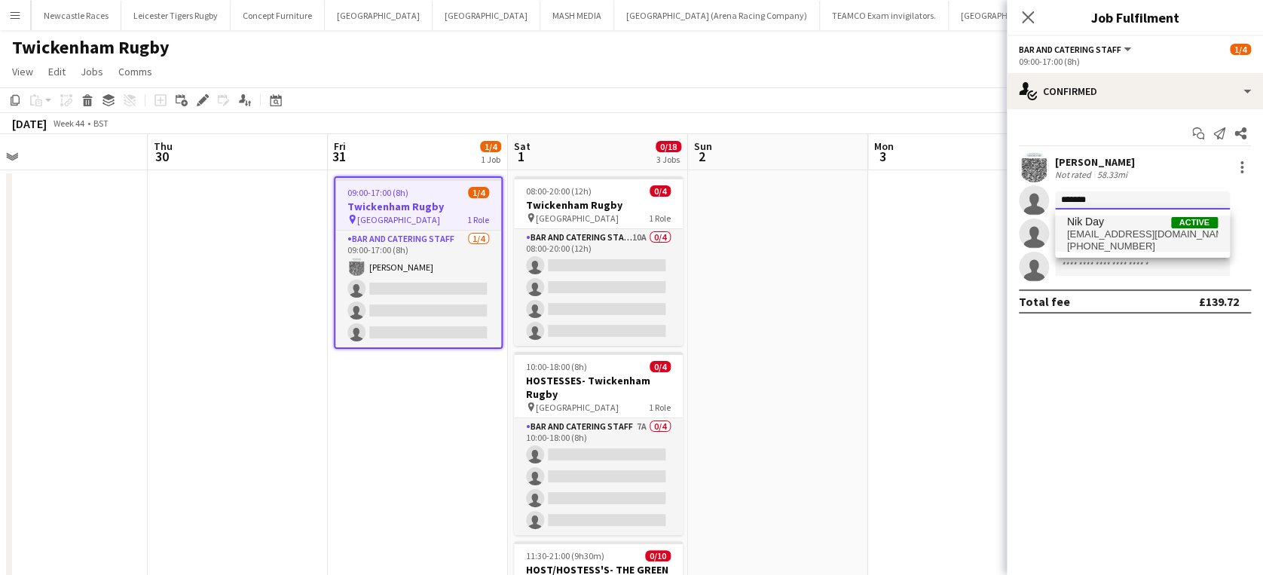
type input "*******"
click at [1110, 228] on span "nik.day12@outlook.com" at bounding box center [1142, 234] width 151 height 12
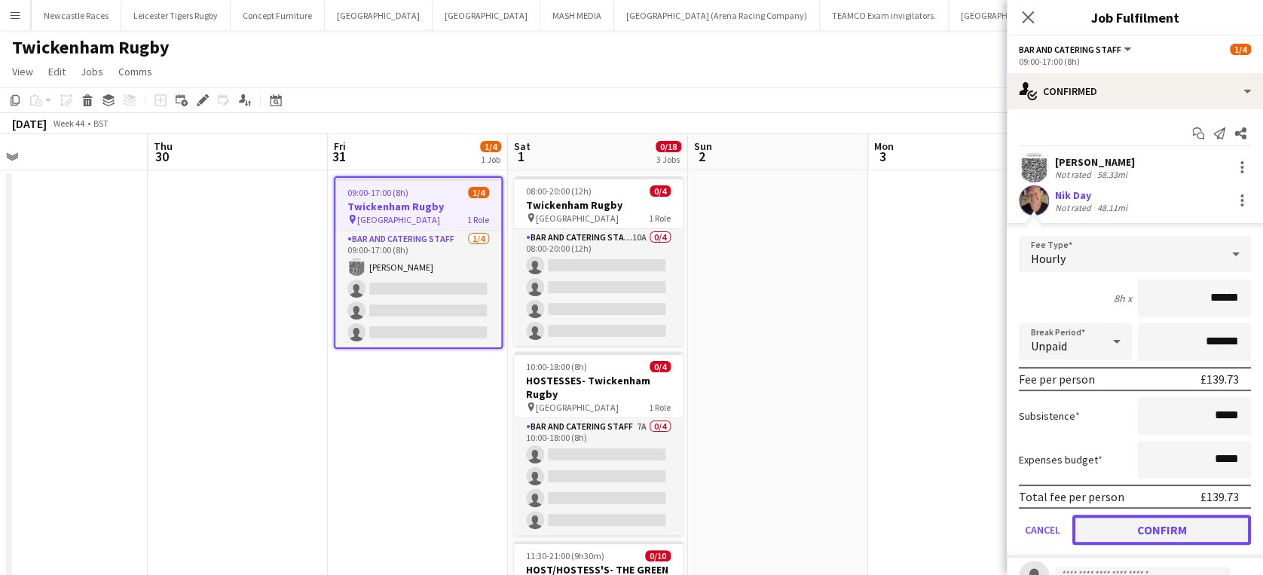
click at [1165, 528] on button "Confirm" at bounding box center [1161, 530] width 179 height 30
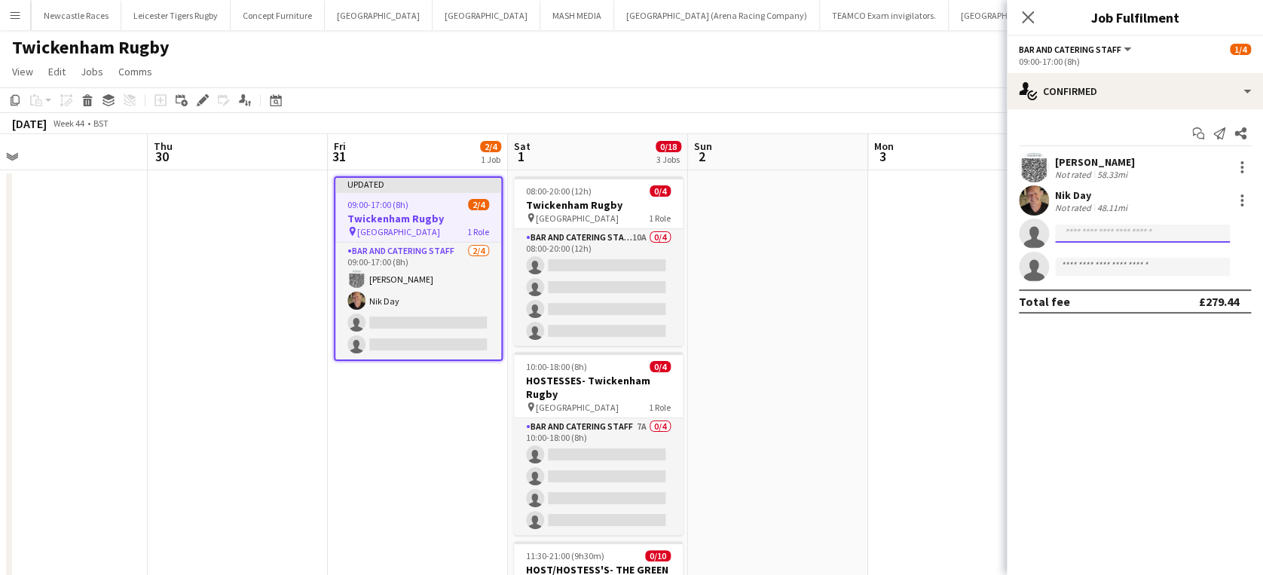
click at [1116, 237] on input at bounding box center [1142, 233] width 175 height 18
click at [13, 15] on app-icon "Menu" at bounding box center [15, 15] width 12 height 12
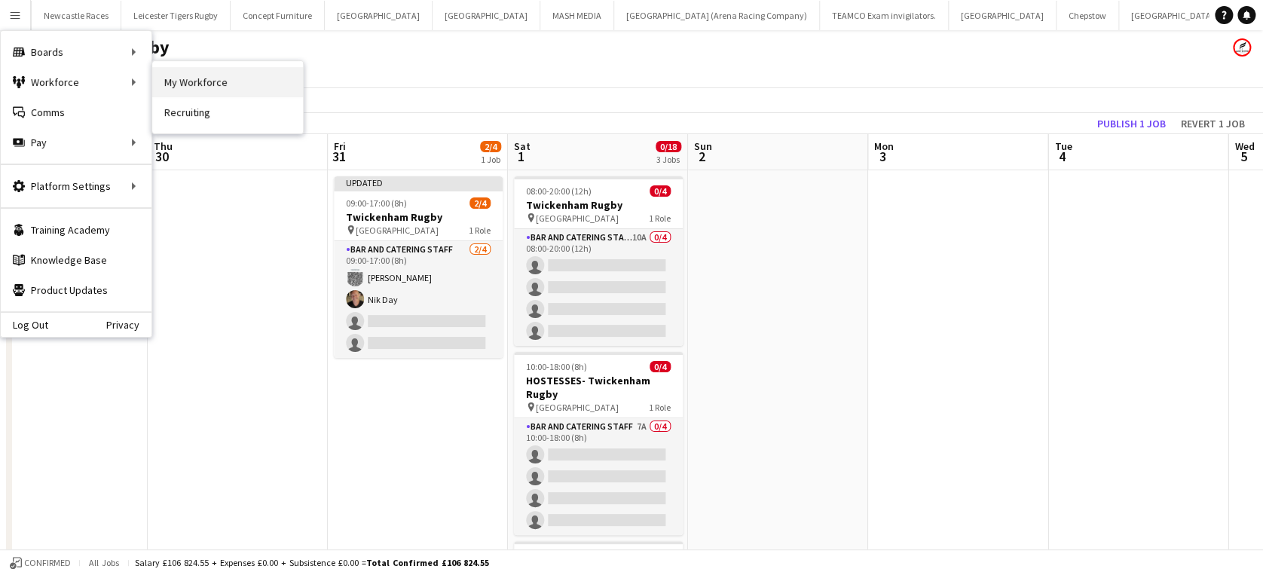
click at [193, 83] on link "My Workforce" at bounding box center [227, 82] width 151 height 30
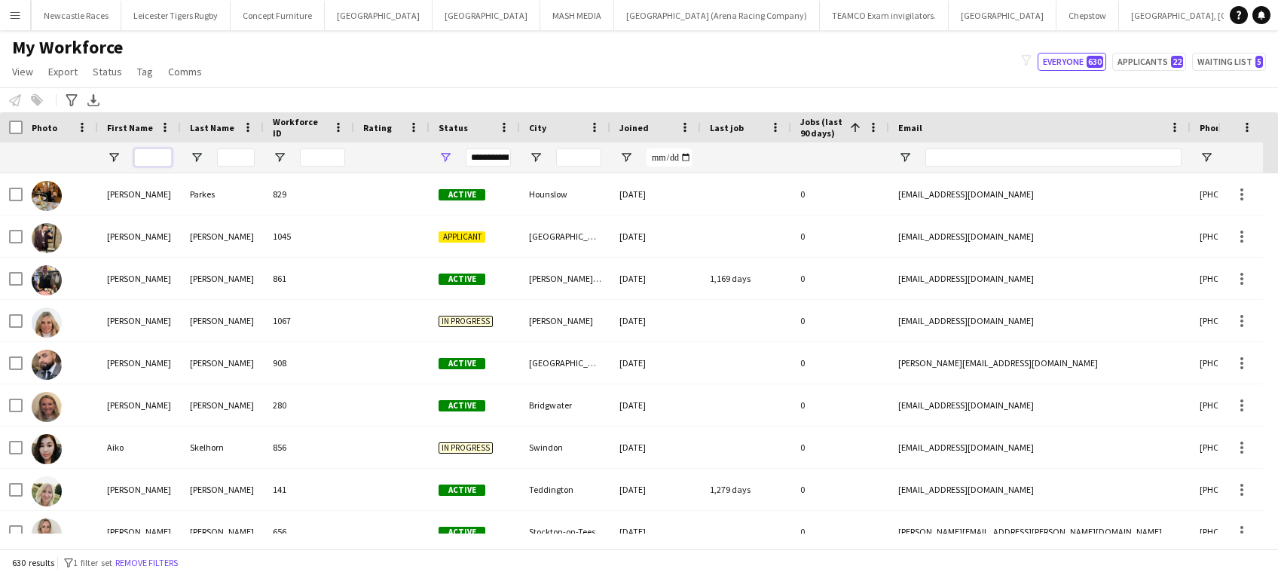
click at [163, 157] on input "First Name Filter Input" at bounding box center [153, 157] width 38 height 18
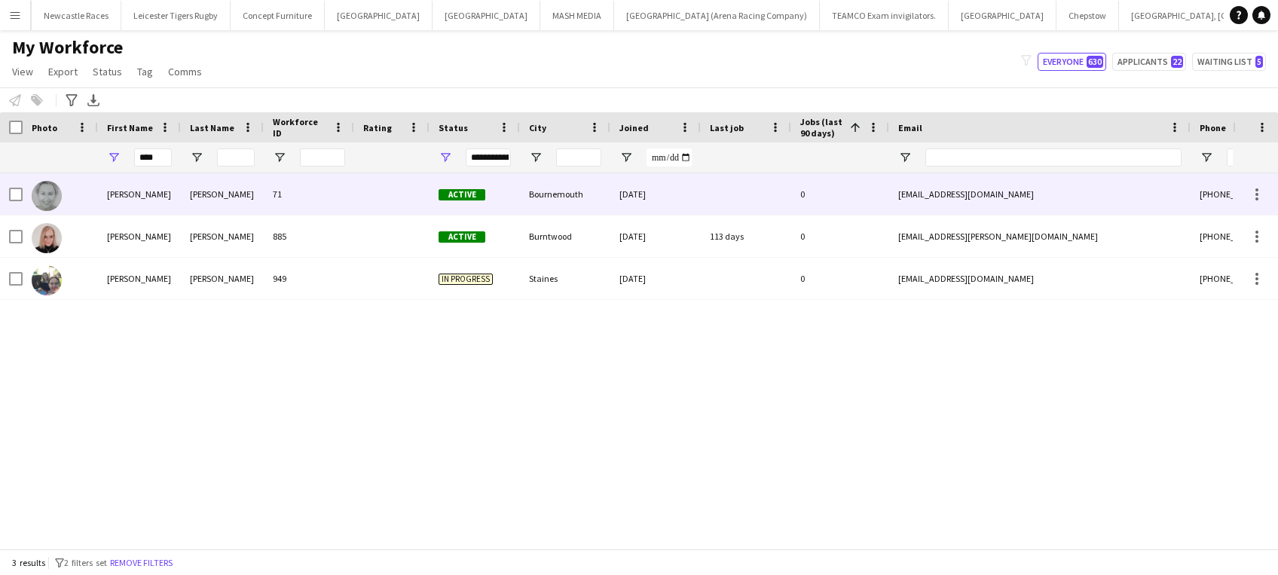
click at [350, 197] on div "71" at bounding box center [309, 193] width 90 height 41
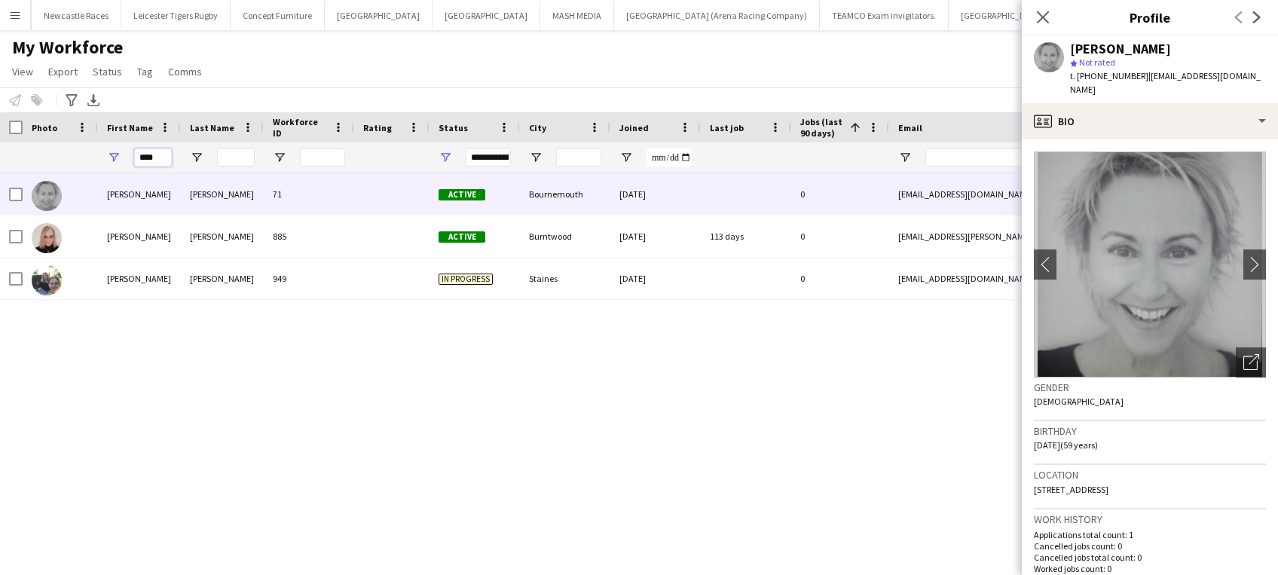
click at [162, 156] on input "****" at bounding box center [153, 157] width 38 height 18
type input "*"
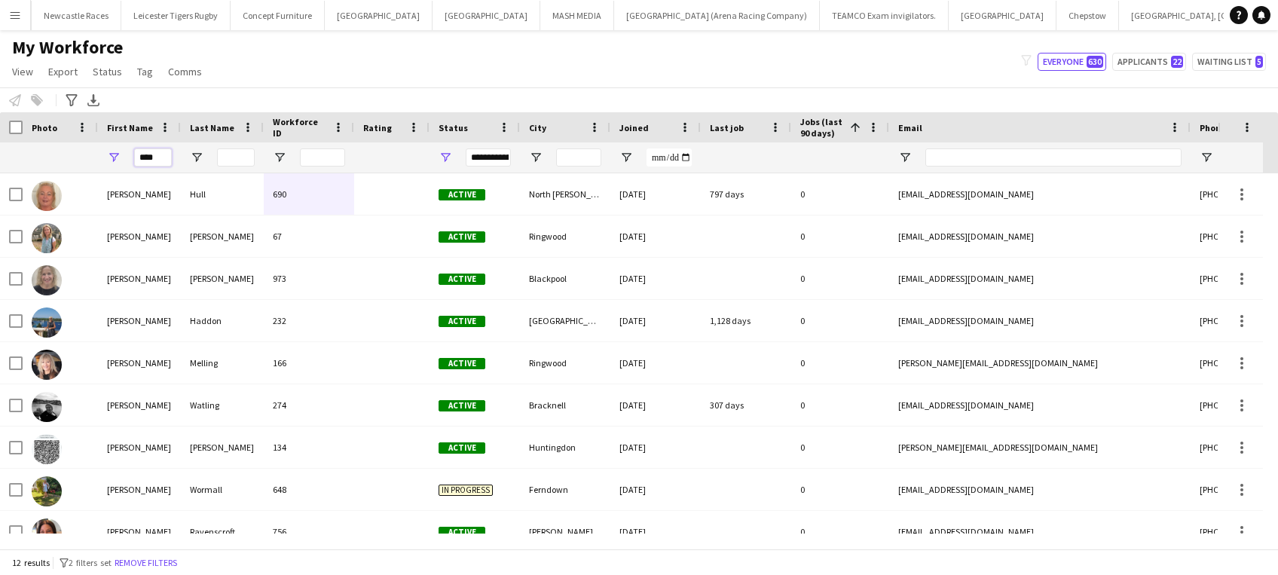
type input "****"
click at [231, 157] on input "Last Name Filter Input" at bounding box center [236, 157] width 38 height 18
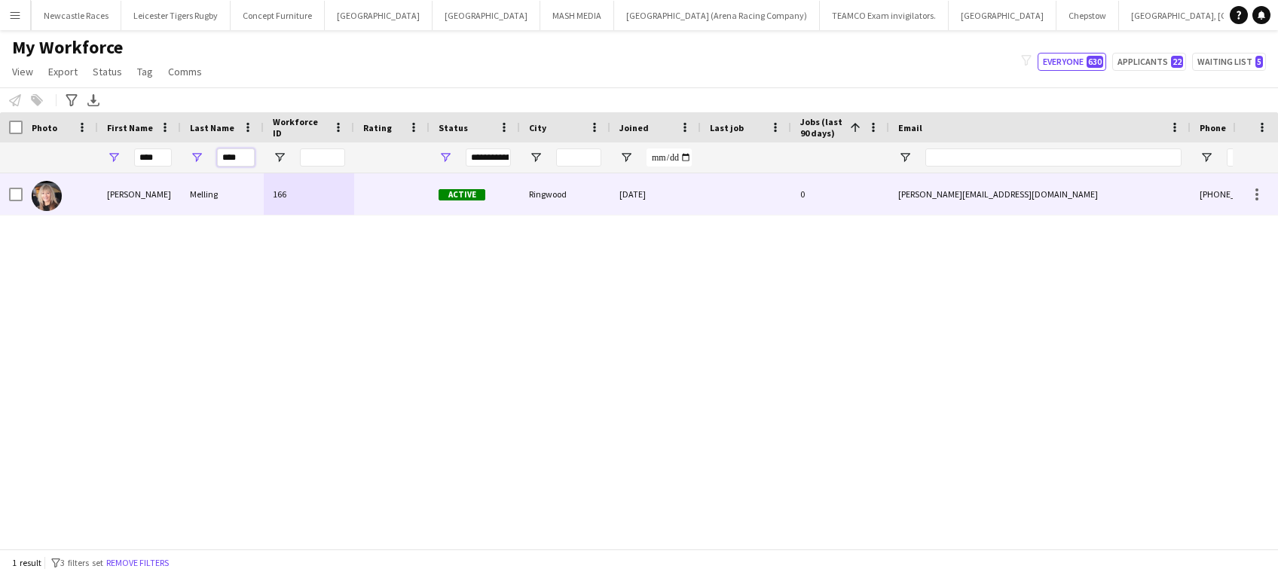
type input "****"
click at [261, 191] on div "Melling" at bounding box center [222, 193] width 83 height 41
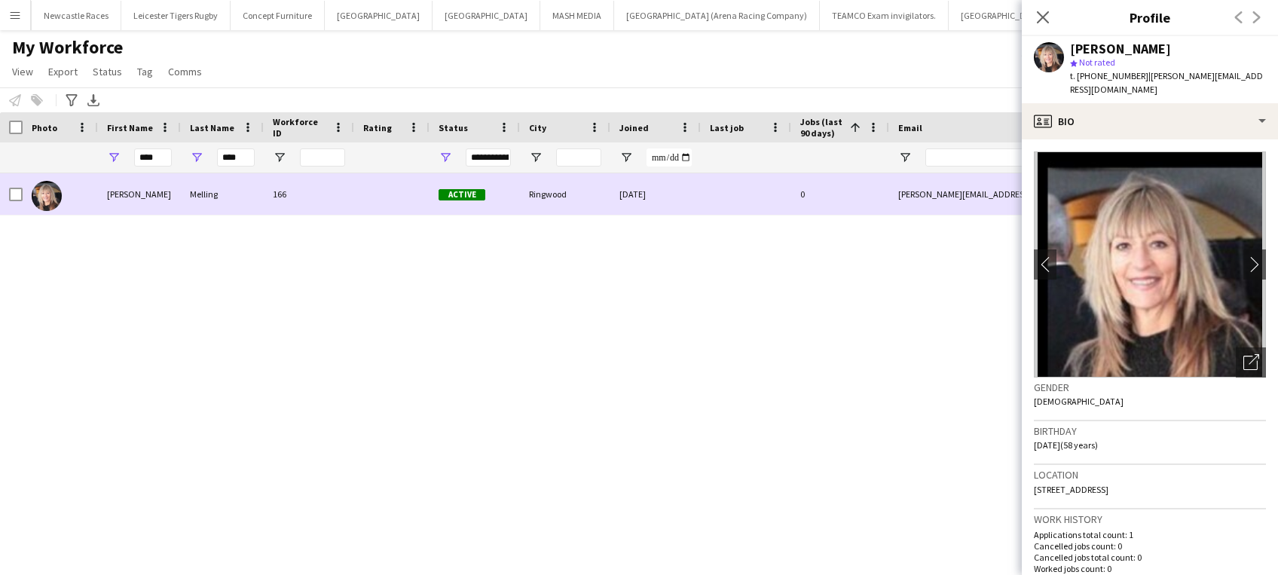
click at [809, 361] on div "Jane Melling 166 Active Ringwood 07-06-2021 0 jane.melling44@gmail.com +4407973…" at bounding box center [616, 353] width 1232 height 360
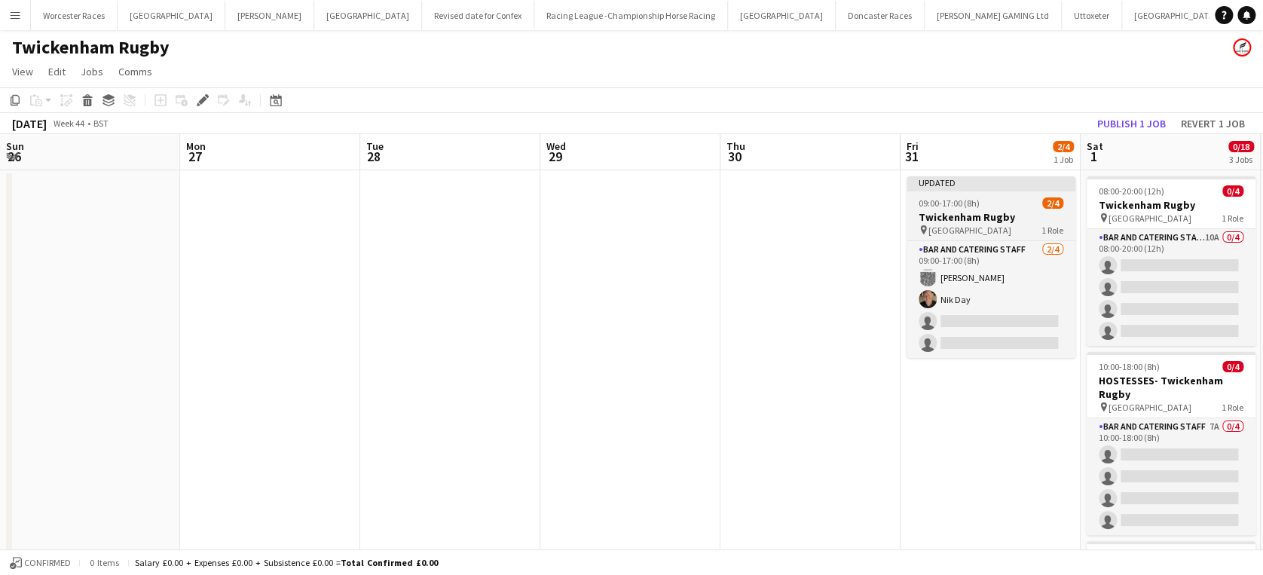
scroll to position [0, 518]
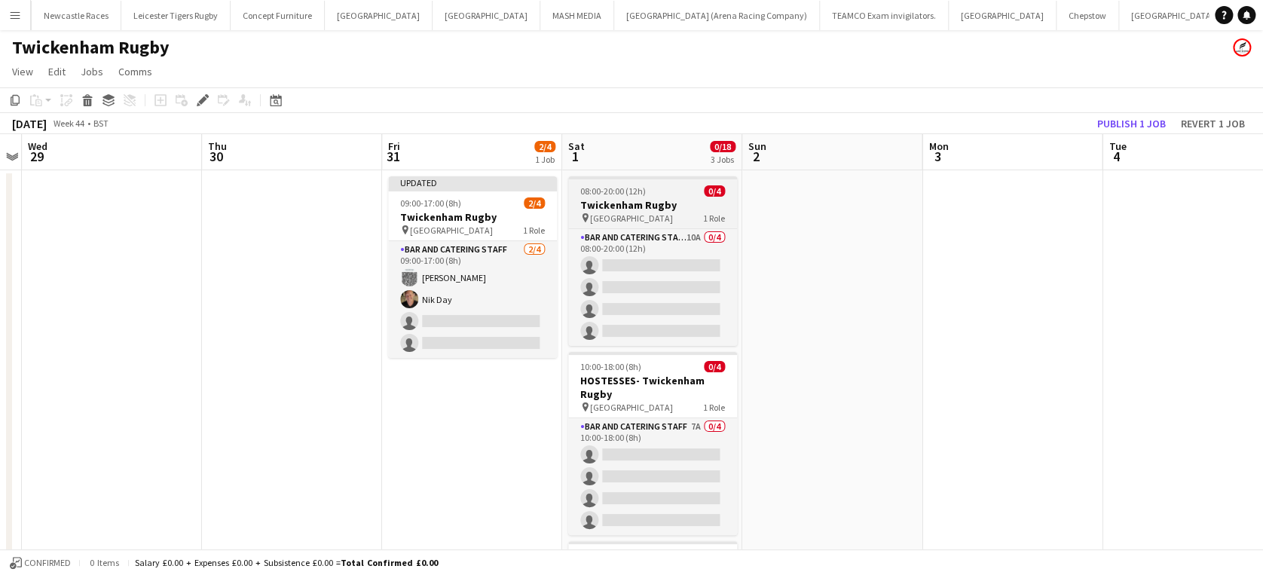
click at [612, 198] on h3 "Twickenham Rugby" at bounding box center [652, 205] width 169 height 14
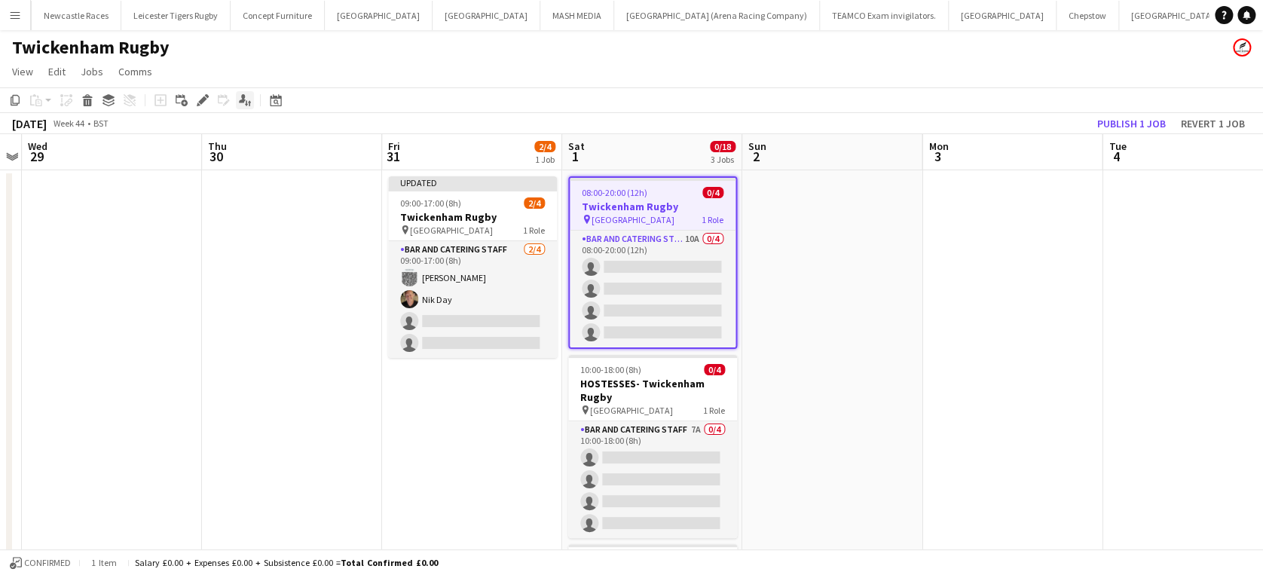
click at [244, 97] on icon "Applicants" at bounding box center [245, 100] width 12 height 12
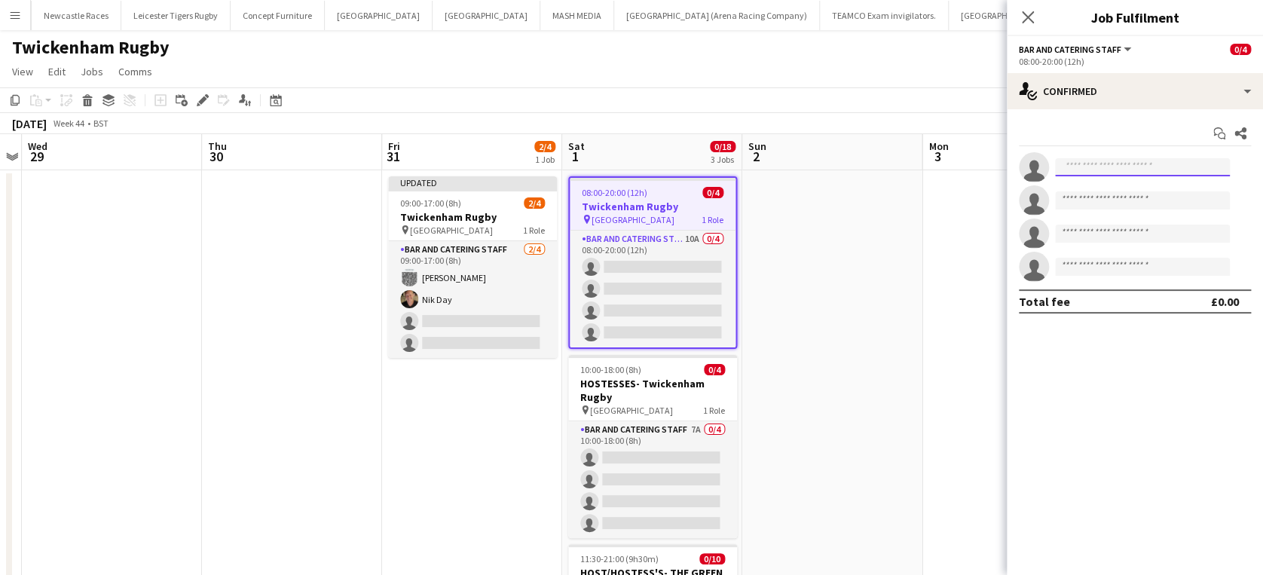
click at [1095, 169] on input at bounding box center [1142, 167] width 175 height 18
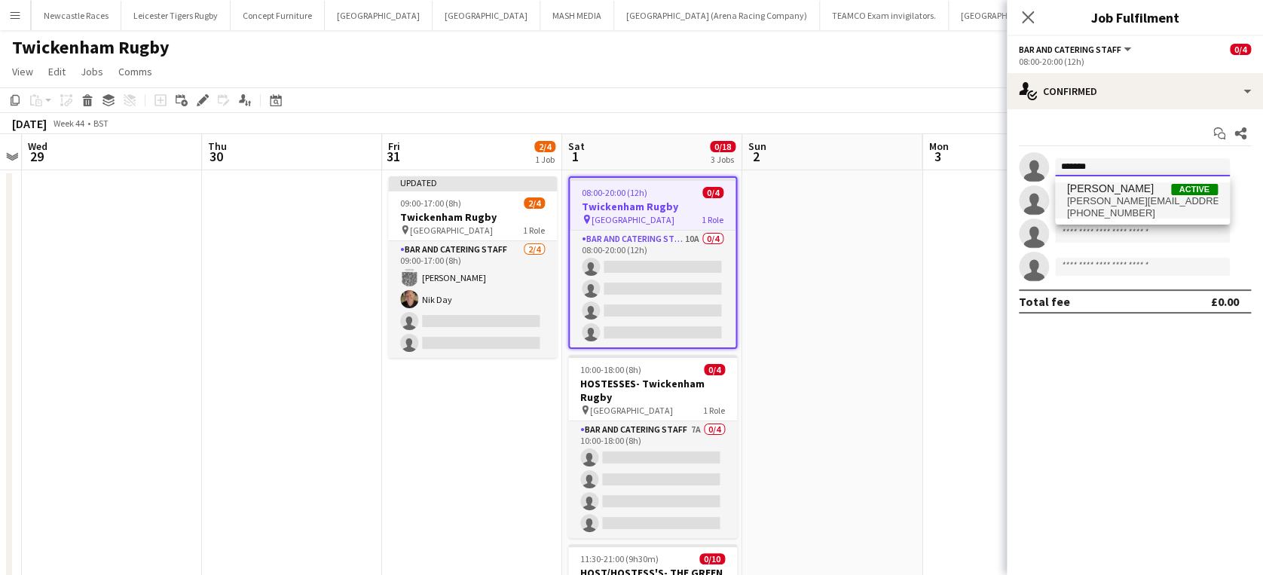
type input "*******"
click at [1103, 194] on span "jane Whittaker" at bounding box center [1110, 188] width 87 height 13
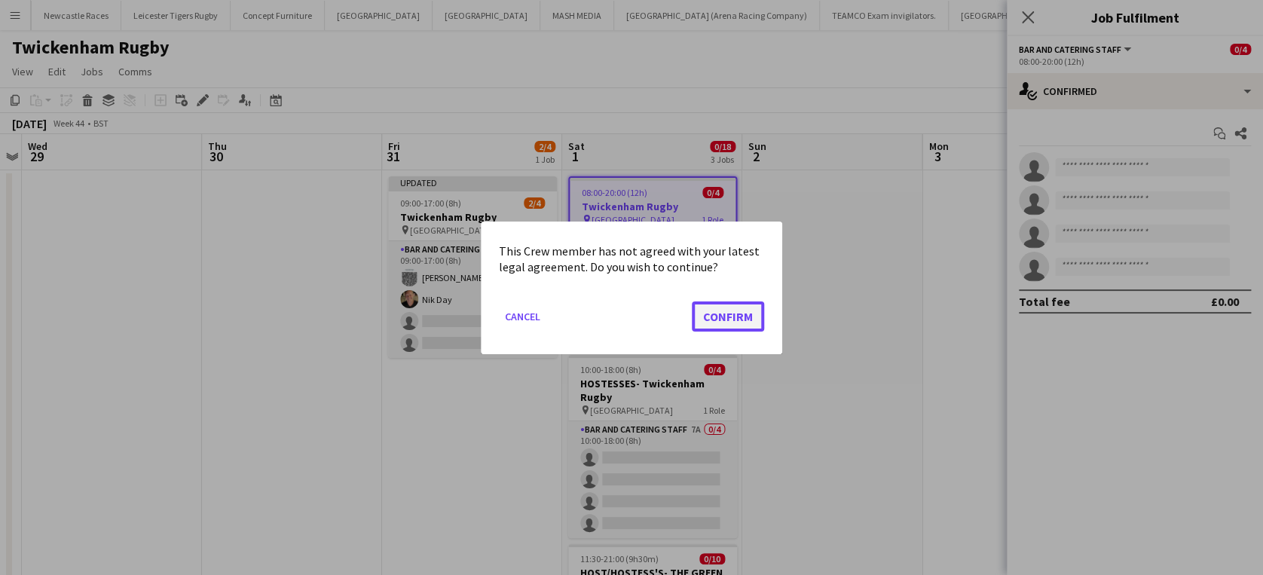
click at [730, 319] on button "Confirm" at bounding box center [728, 316] width 72 height 30
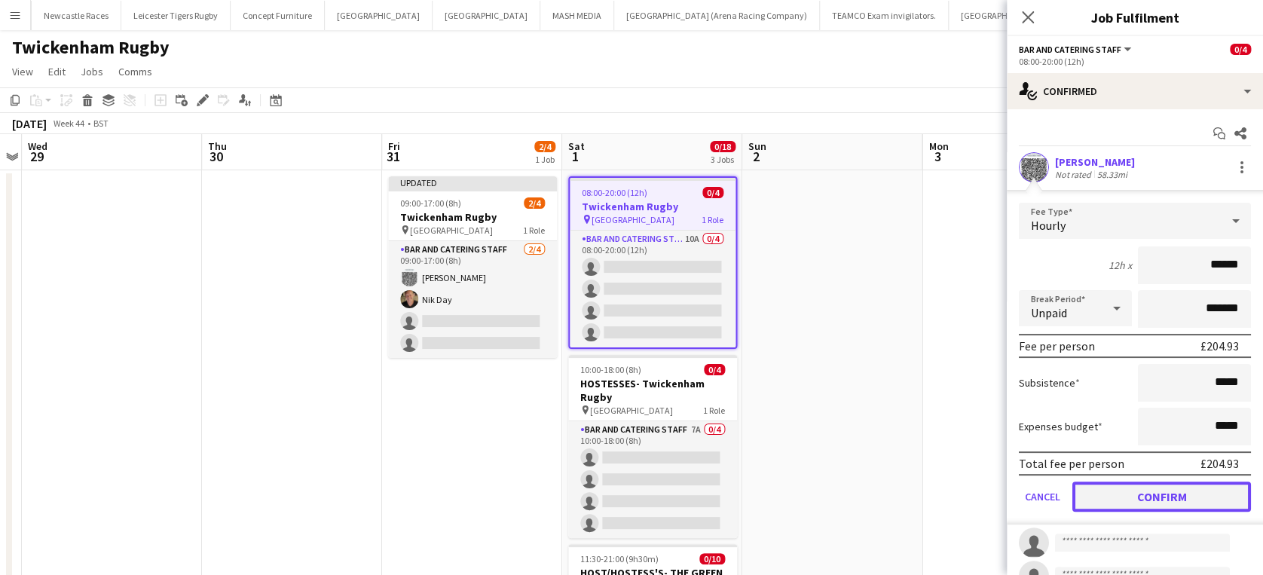
click at [1145, 493] on button "Confirm" at bounding box center [1161, 496] width 179 height 30
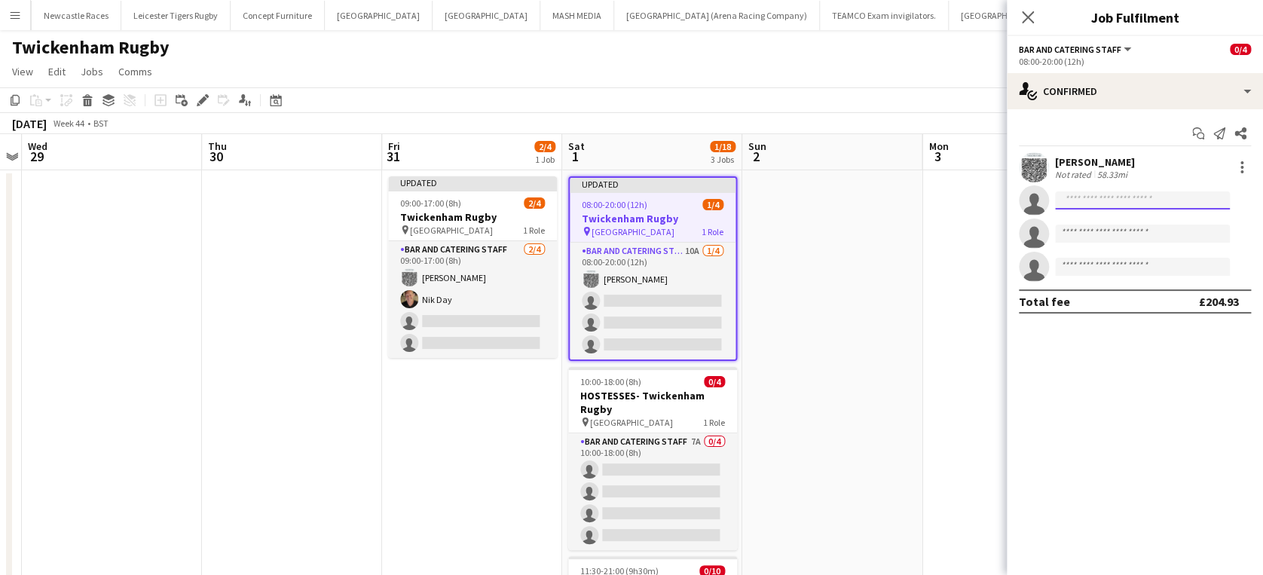
click at [1095, 197] on input at bounding box center [1142, 200] width 175 height 18
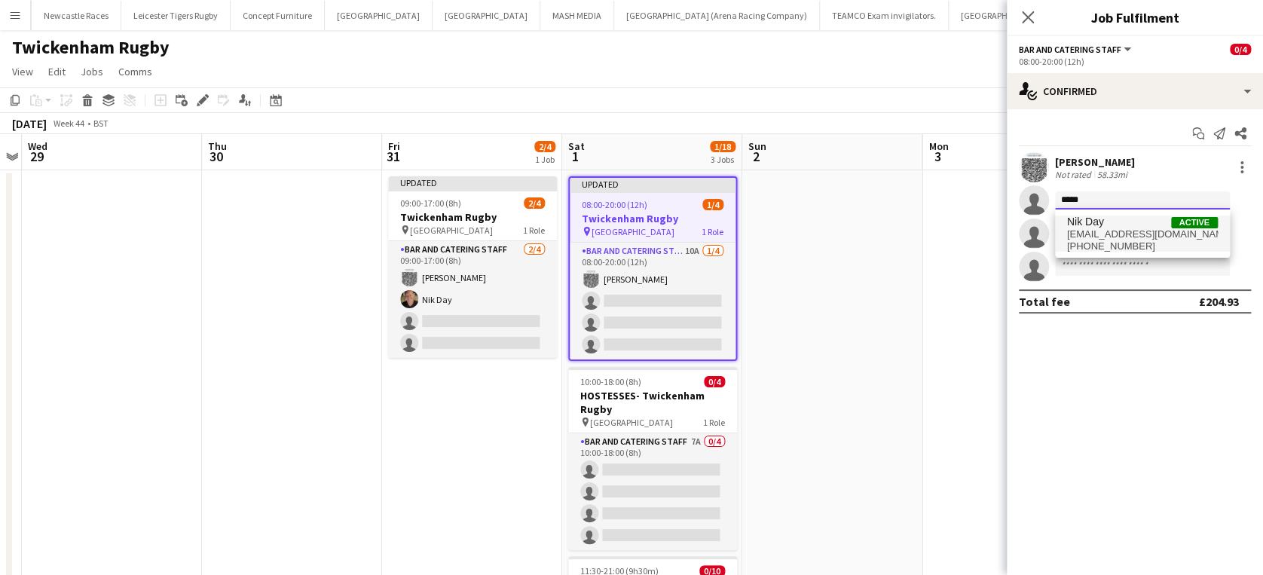
type input "*****"
click at [1110, 229] on span "nik.day12@outlook.com" at bounding box center [1142, 234] width 151 height 12
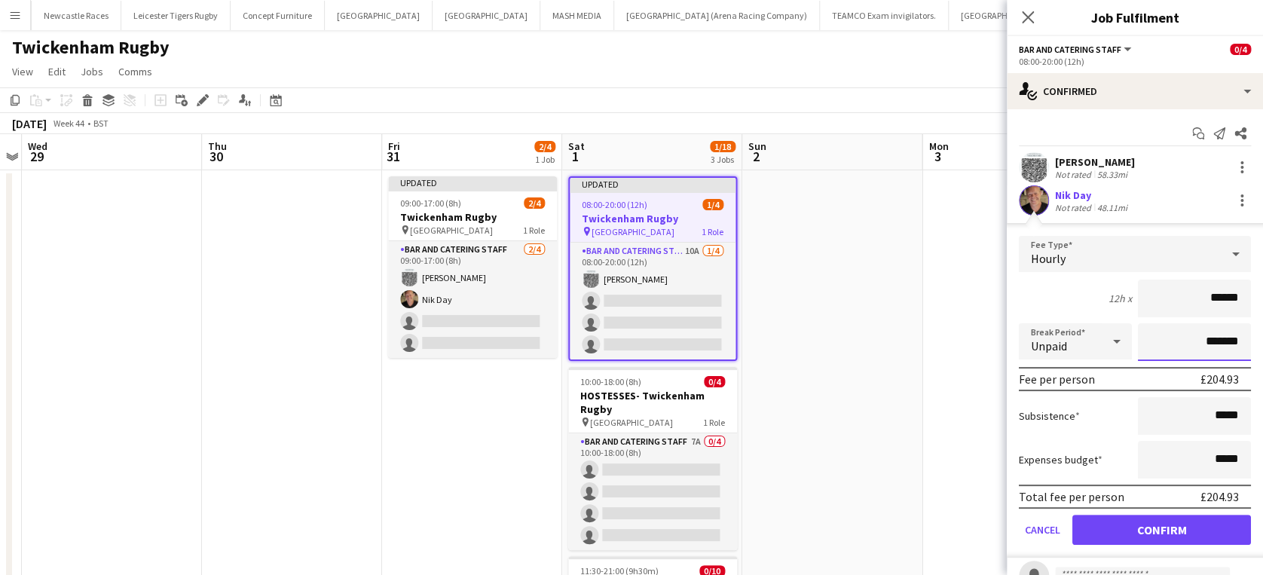
click at [1189, 338] on input "*******" at bounding box center [1194, 342] width 113 height 38
type input "*******"
click at [1151, 519] on button "Confirm" at bounding box center [1161, 530] width 179 height 30
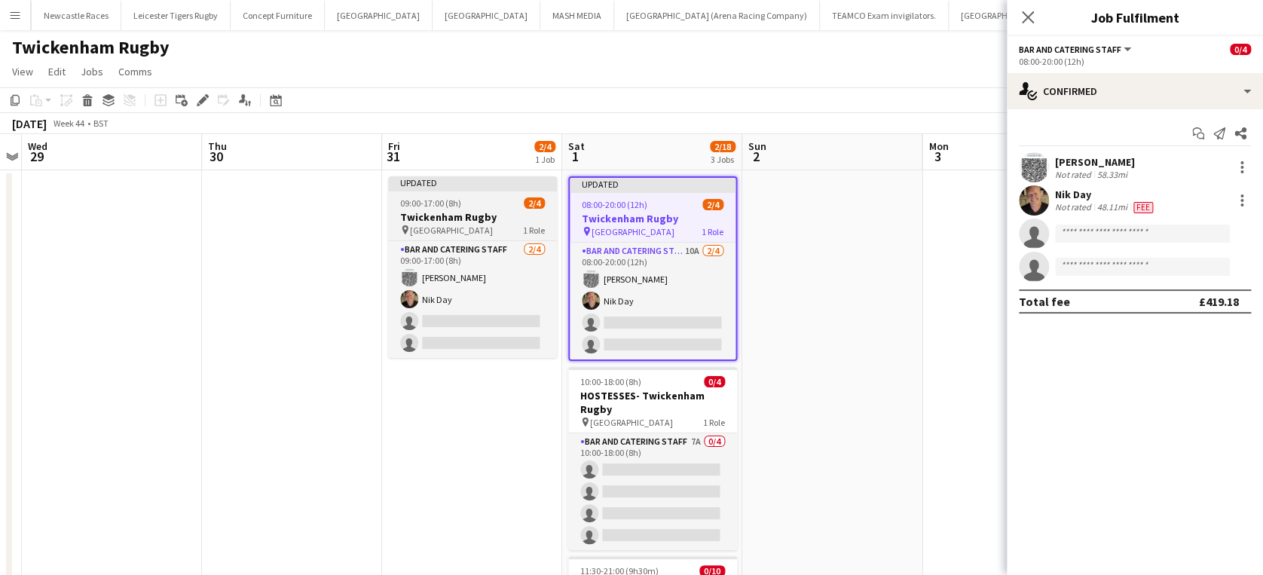
click at [501, 189] on div at bounding box center [472, 189] width 169 height 3
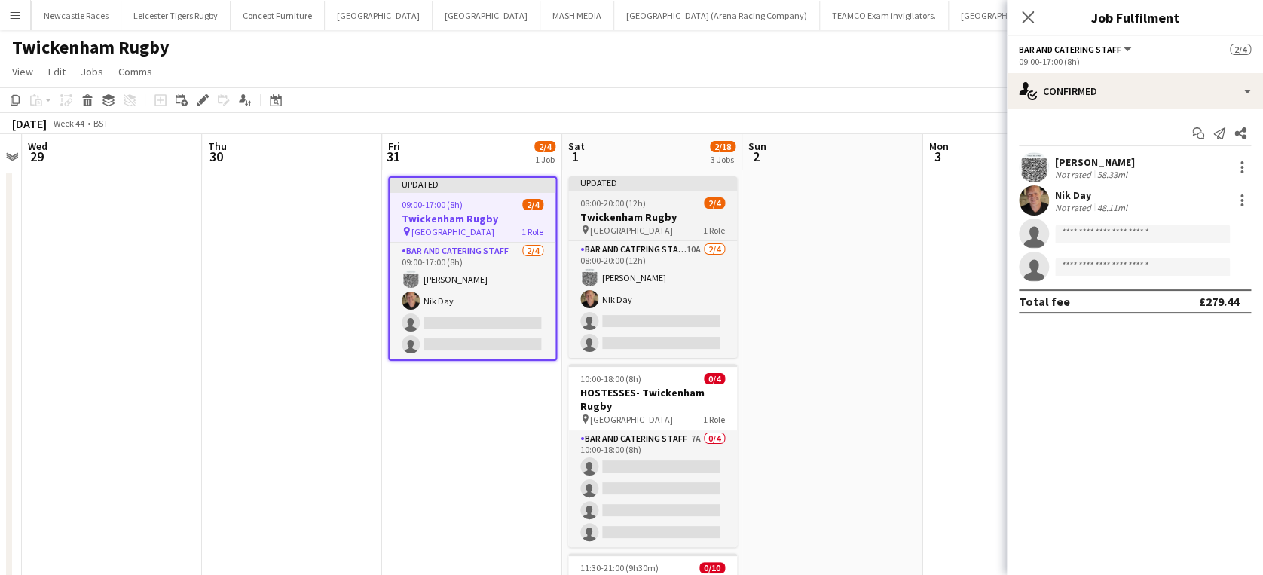
click at [609, 199] on span "08:00-20:00 (12h)" at bounding box center [613, 202] width 66 height 11
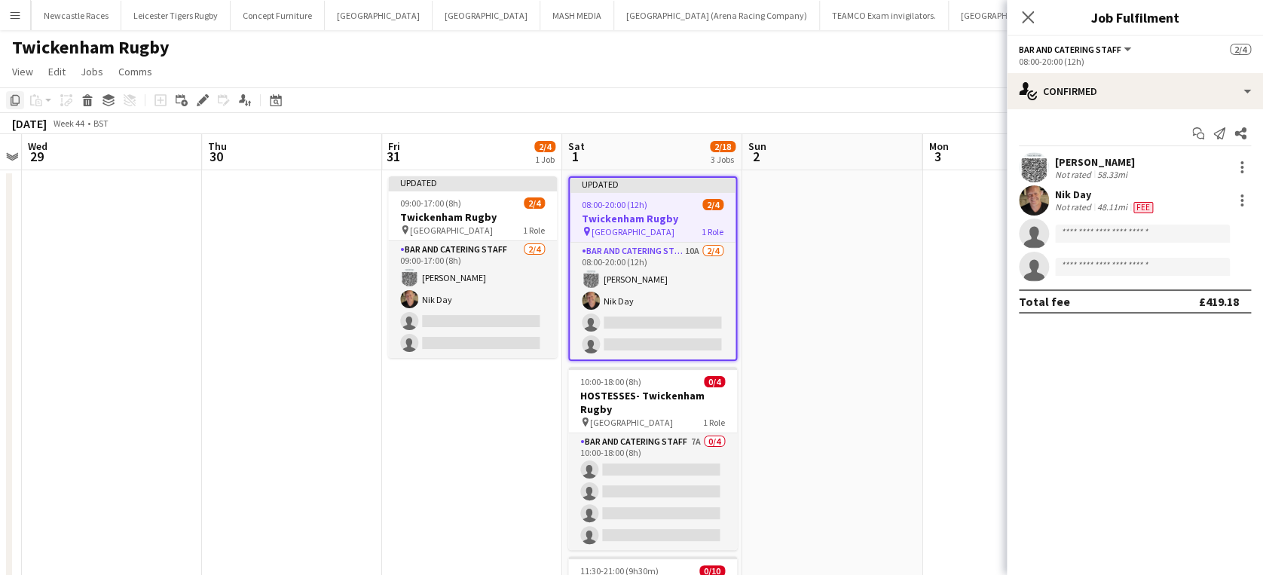
click at [11, 94] on icon "Copy" at bounding box center [15, 100] width 12 height 12
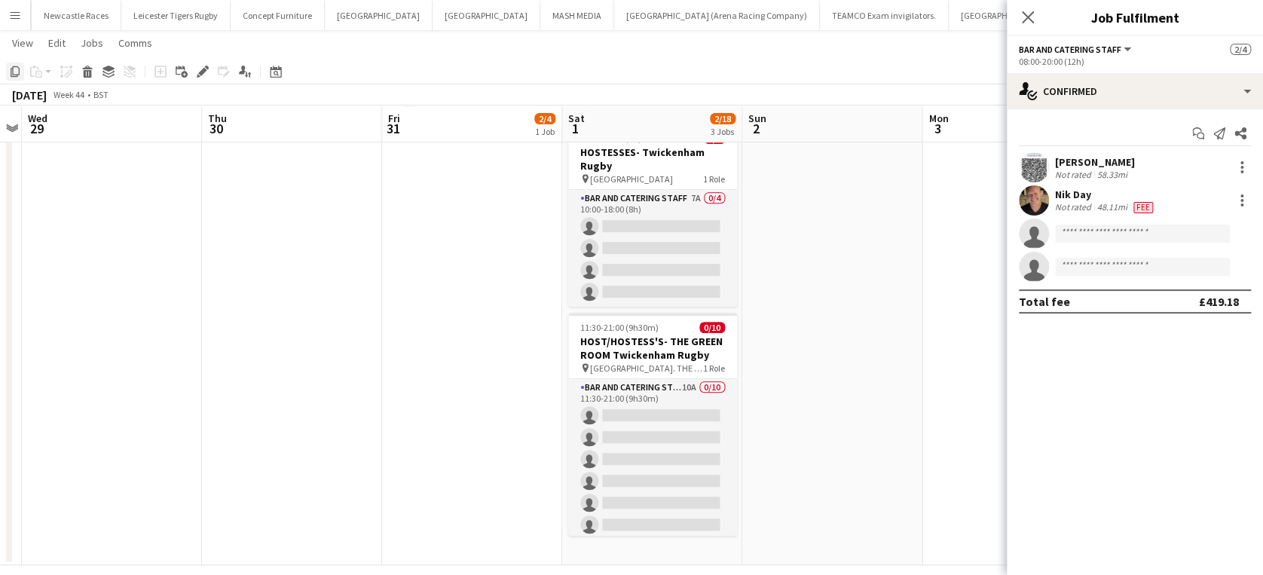
scroll to position [258, 0]
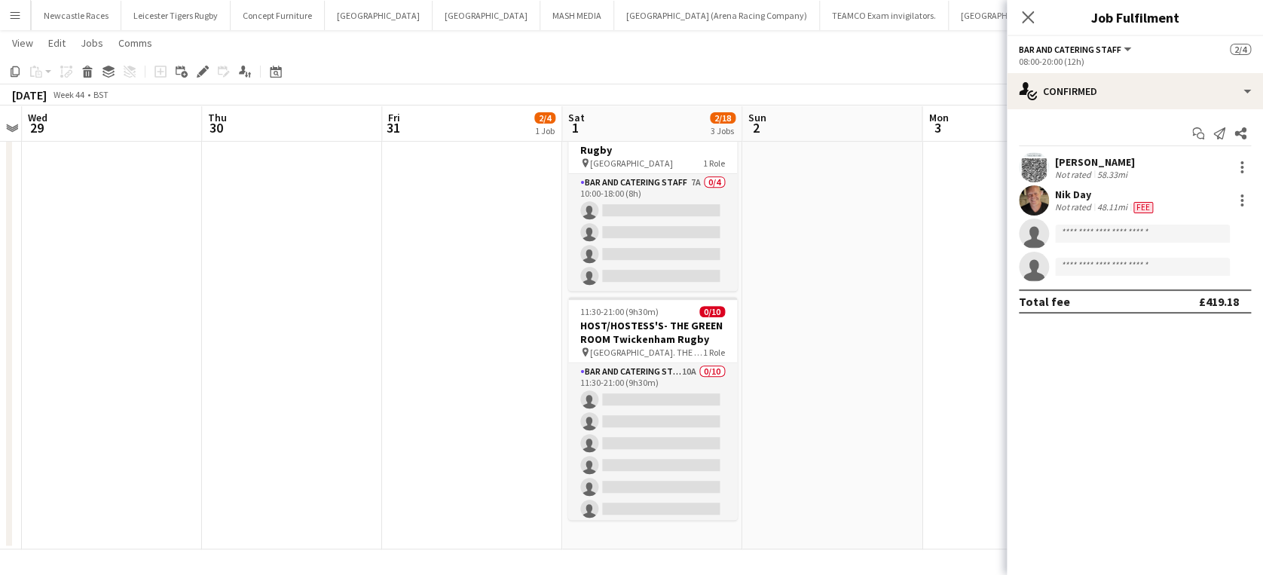
click at [672, 548] on app-date-cell "Updated 08:00-20:00 (12h) 2/4 Twickenham Rugby pin Twickenham Rugby Ground 1 Ro…" at bounding box center [652, 230] width 180 height 638
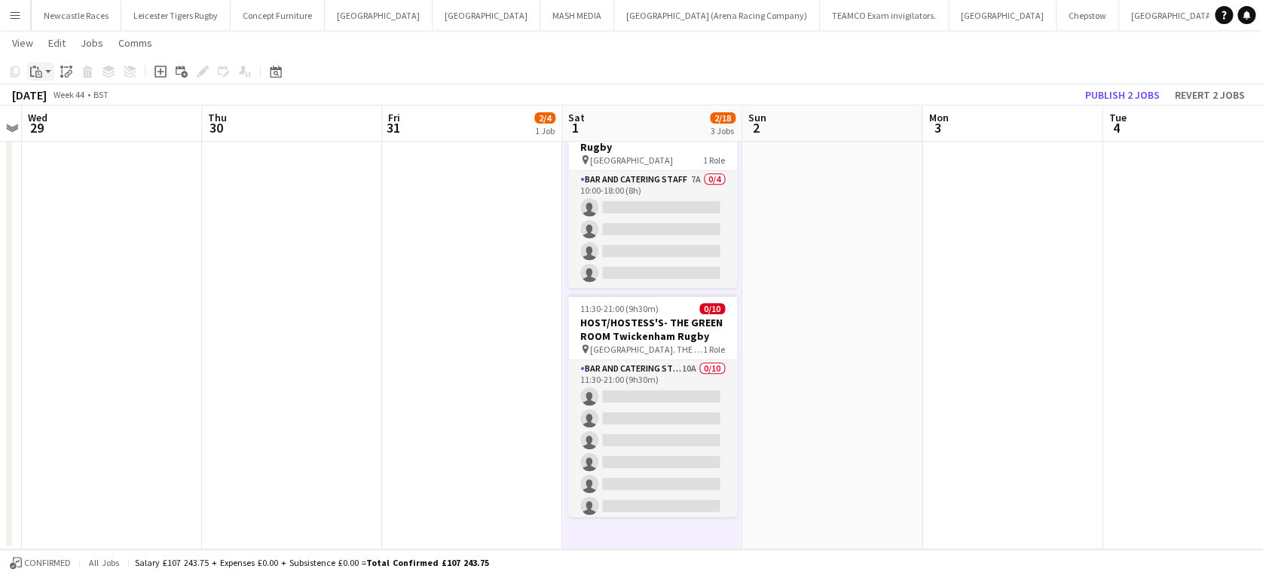
click at [39, 72] on icon "Paste" at bounding box center [36, 72] width 12 height 12
click at [57, 97] on link "Paste Ctrl+V" at bounding box center [111, 100] width 142 height 14
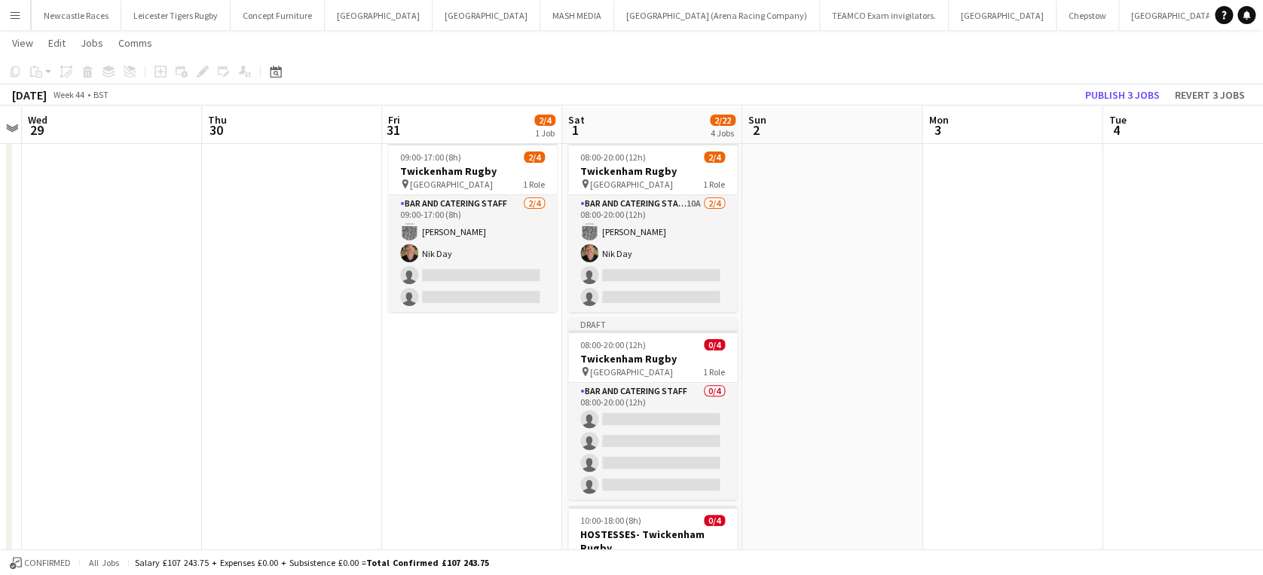
scroll to position [41, 0]
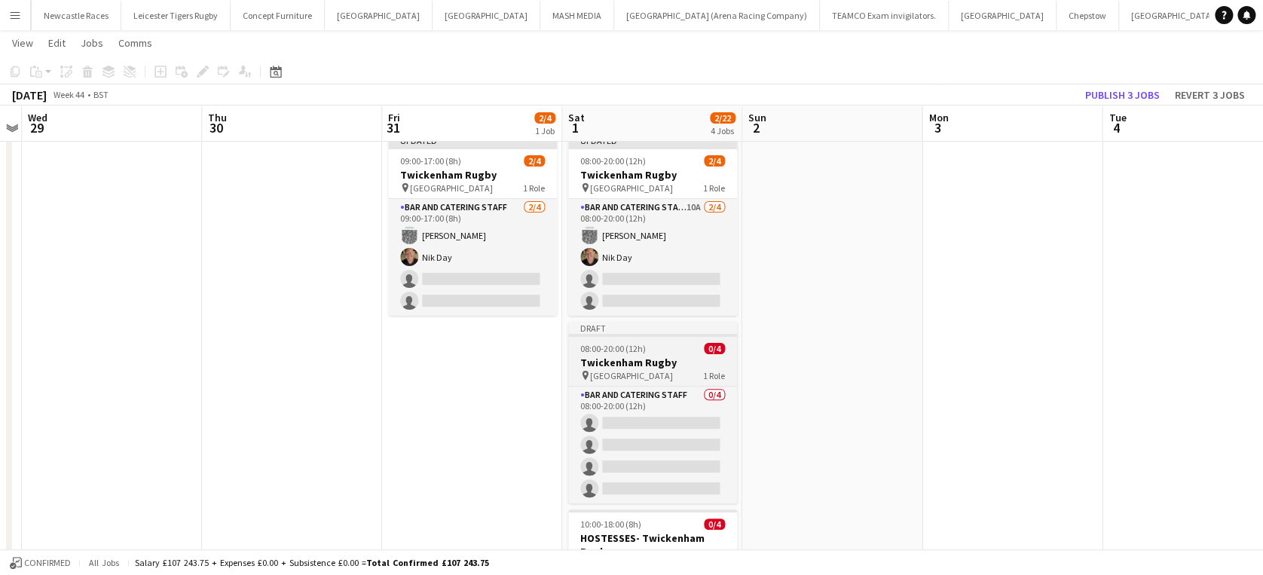
click at [640, 361] on h3 "Twickenham Rugby" at bounding box center [652, 363] width 169 height 14
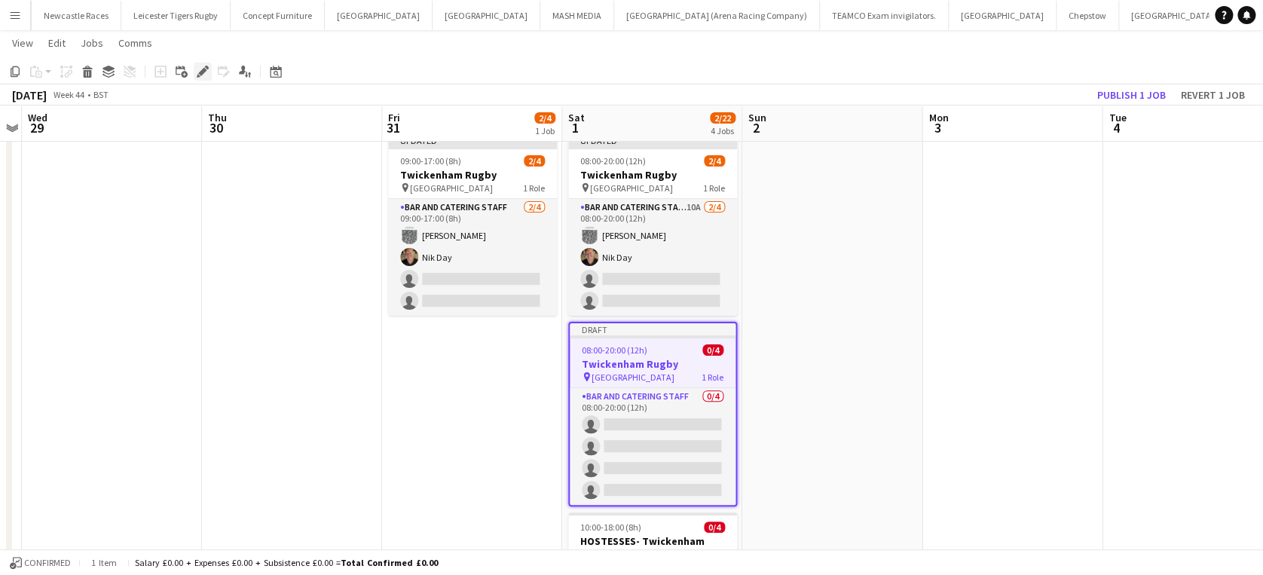
click at [202, 69] on icon at bounding box center [202, 72] width 8 height 8
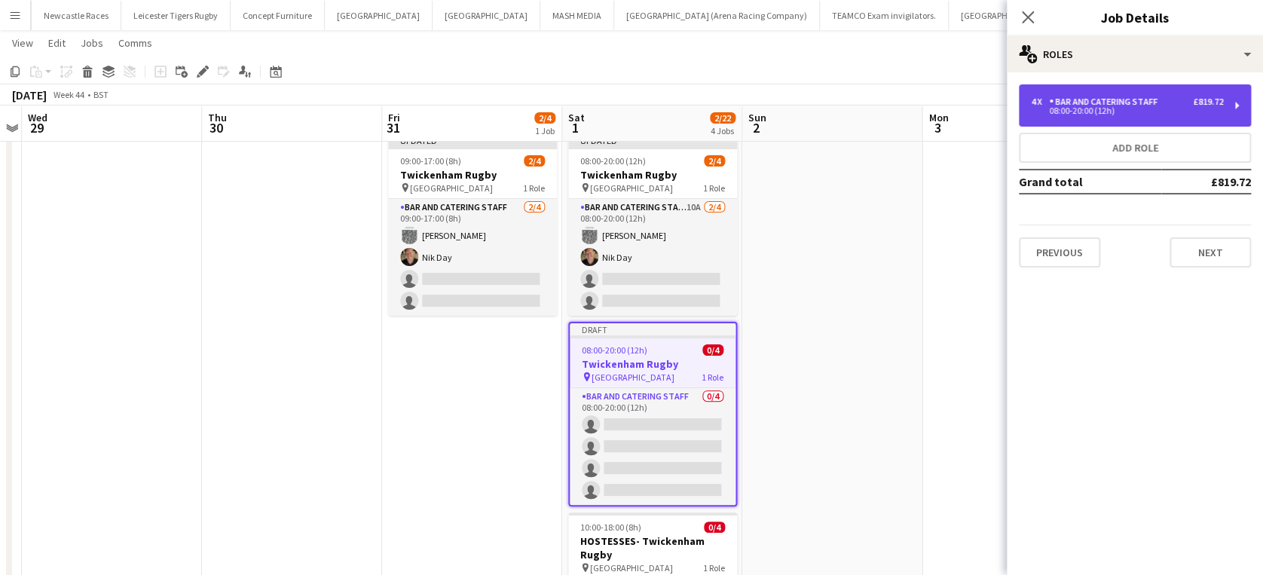
click at [1113, 90] on div "4 x Bar and Catering Staff £819.72 08:00-20:00 (12h)" at bounding box center [1134, 105] width 232 height 42
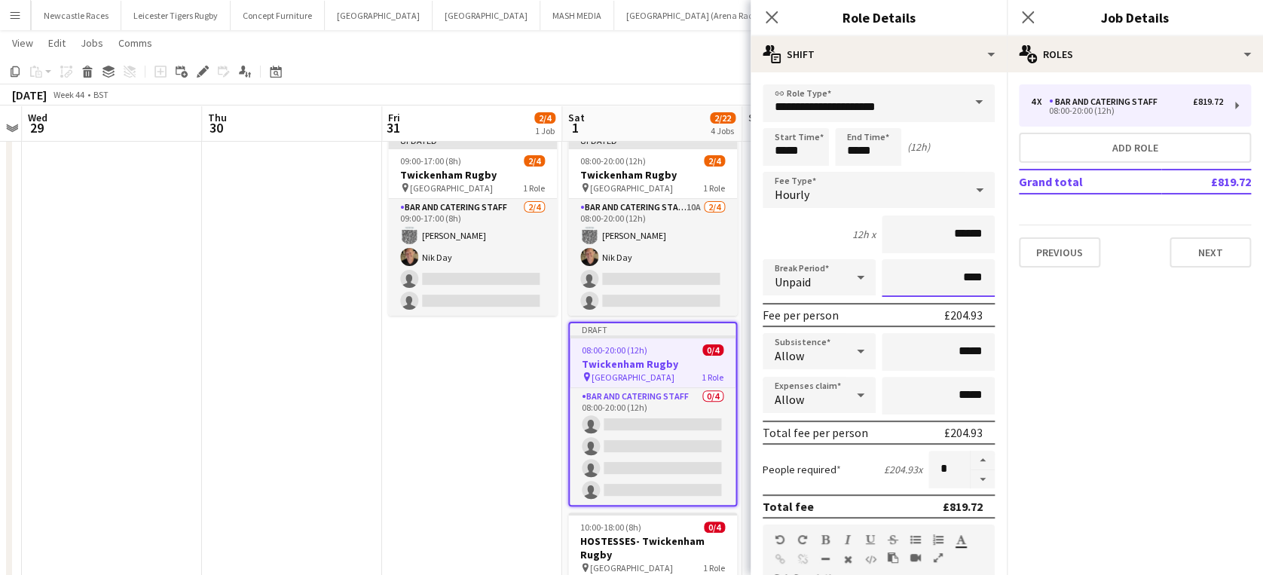
click at [947, 273] on input "****" at bounding box center [937, 278] width 113 height 38
type input "****"
click at [772, 14] on icon "Close pop-in" at bounding box center [771, 17] width 14 height 14
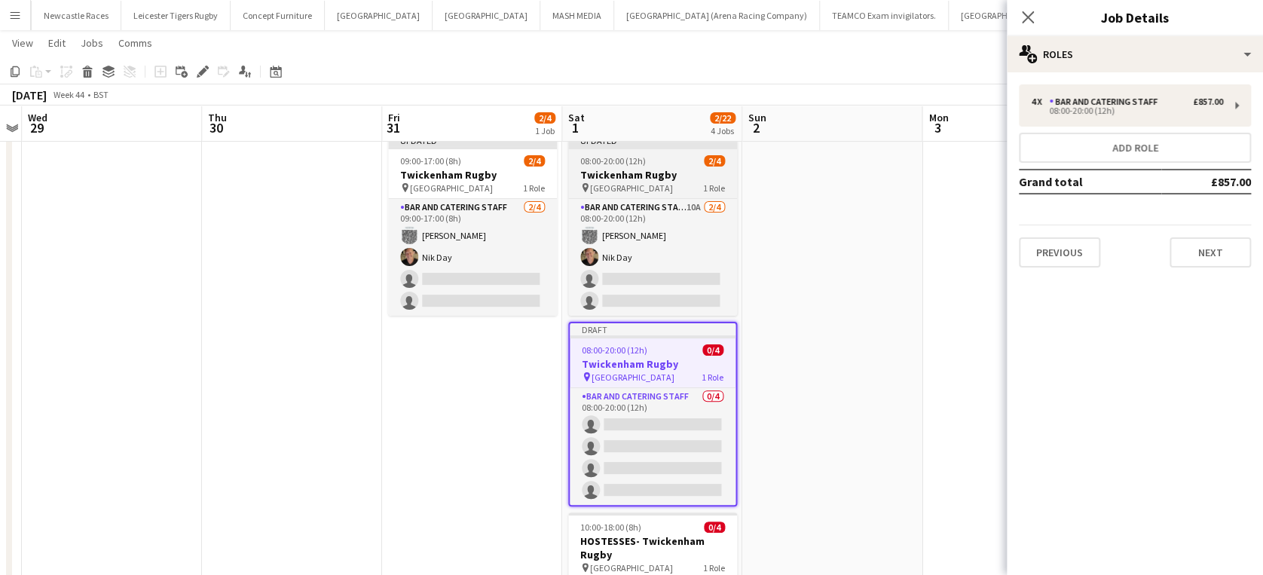
click at [625, 163] on span "08:00-20:00 (12h)" at bounding box center [613, 160] width 66 height 11
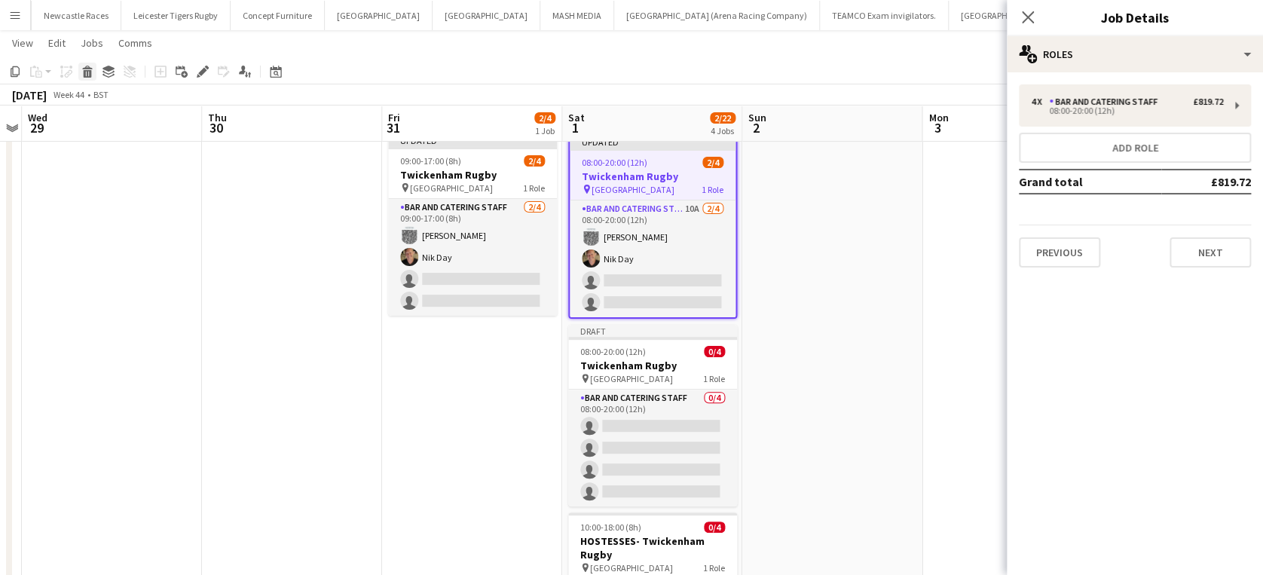
click at [90, 72] on icon at bounding box center [88, 74] width 8 height 8
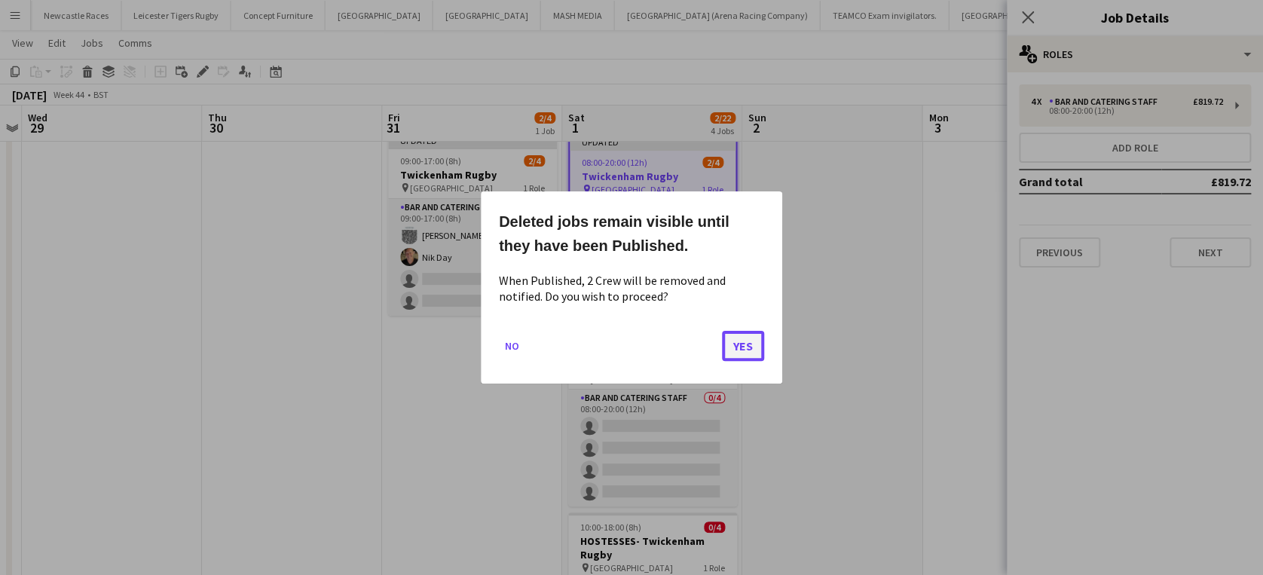
click at [738, 347] on button "Yes" at bounding box center [743, 346] width 42 height 30
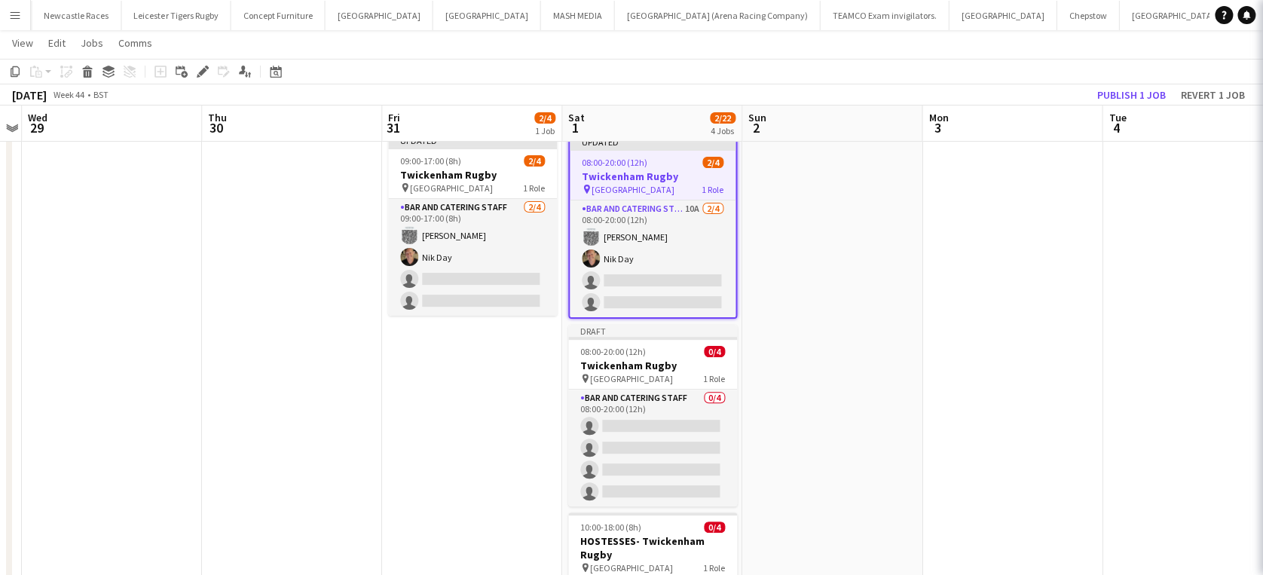
scroll to position [41, 0]
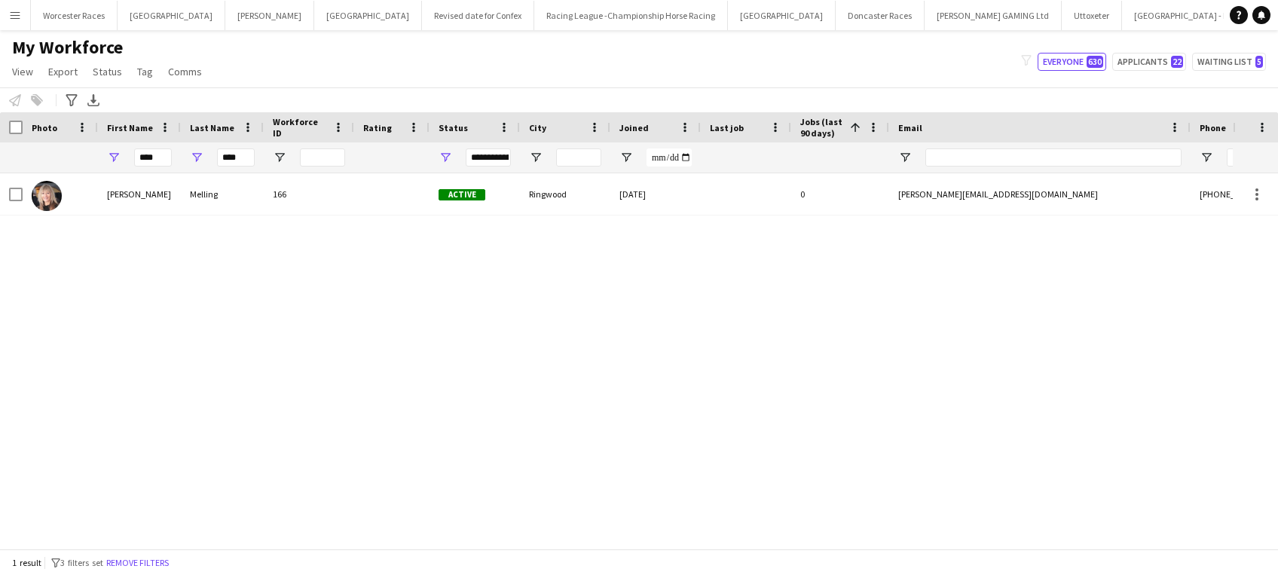
click at [13, 20] on app-icon "Menu" at bounding box center [15, 15] width 12 height 12
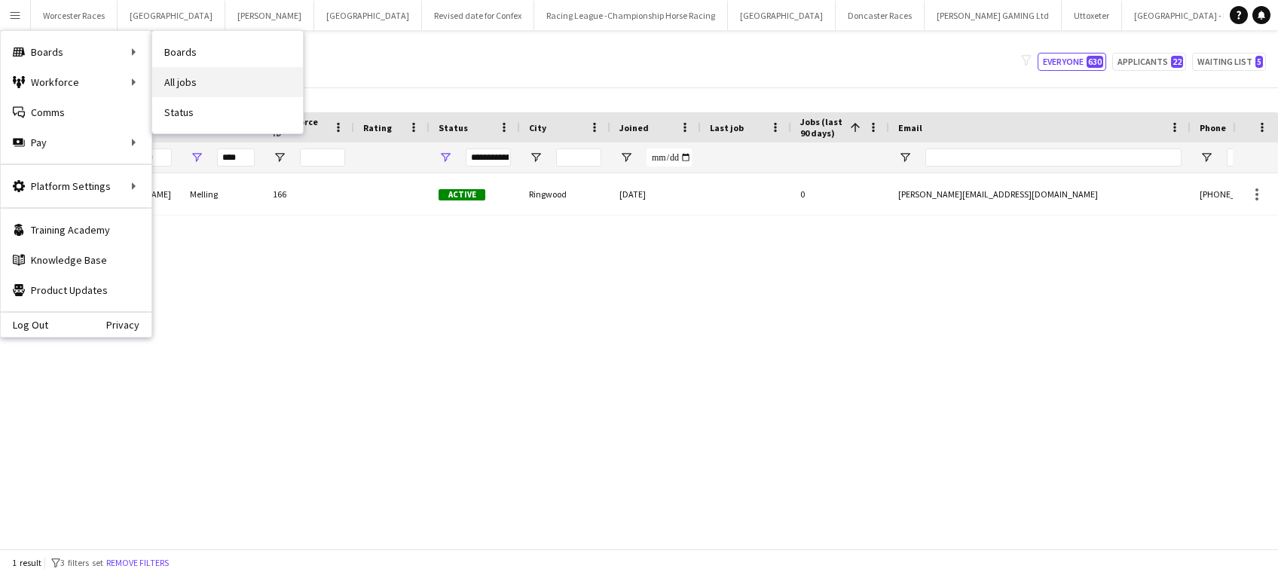
click at [184, 84] on link "All jobs" at bounding box center [227, 82] width 151 height 30
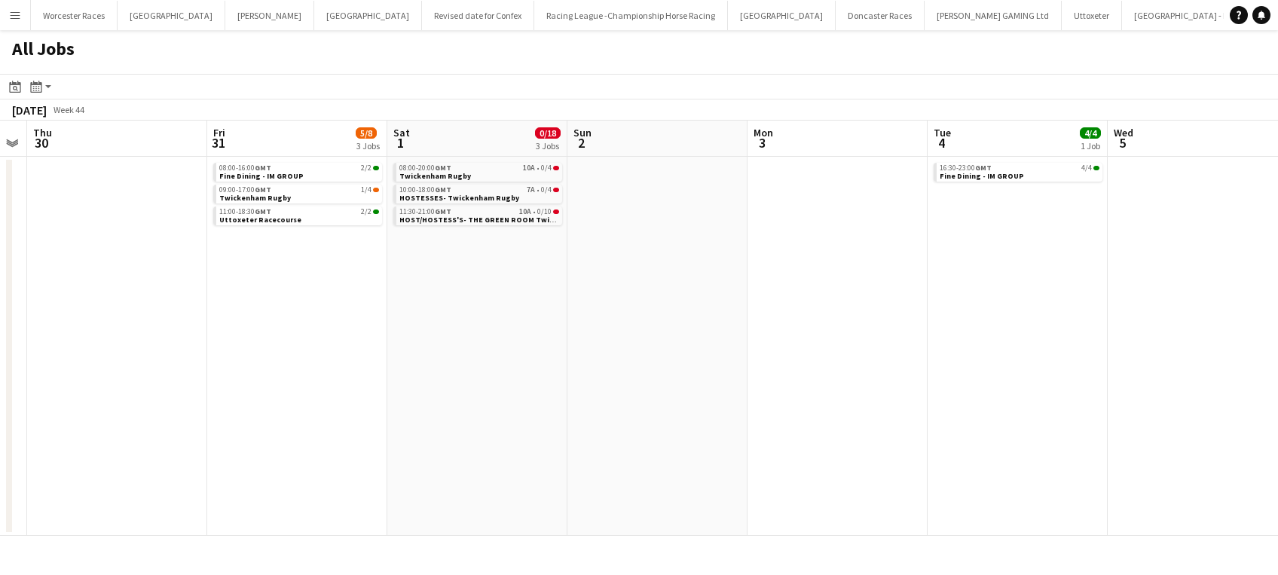
scroll to position [0, 696]
click at [294, 197] on link "09:00-17:00 GMT 1/4 Twickenham Rugby" at bounding box center [296, 193] width 160 height 17
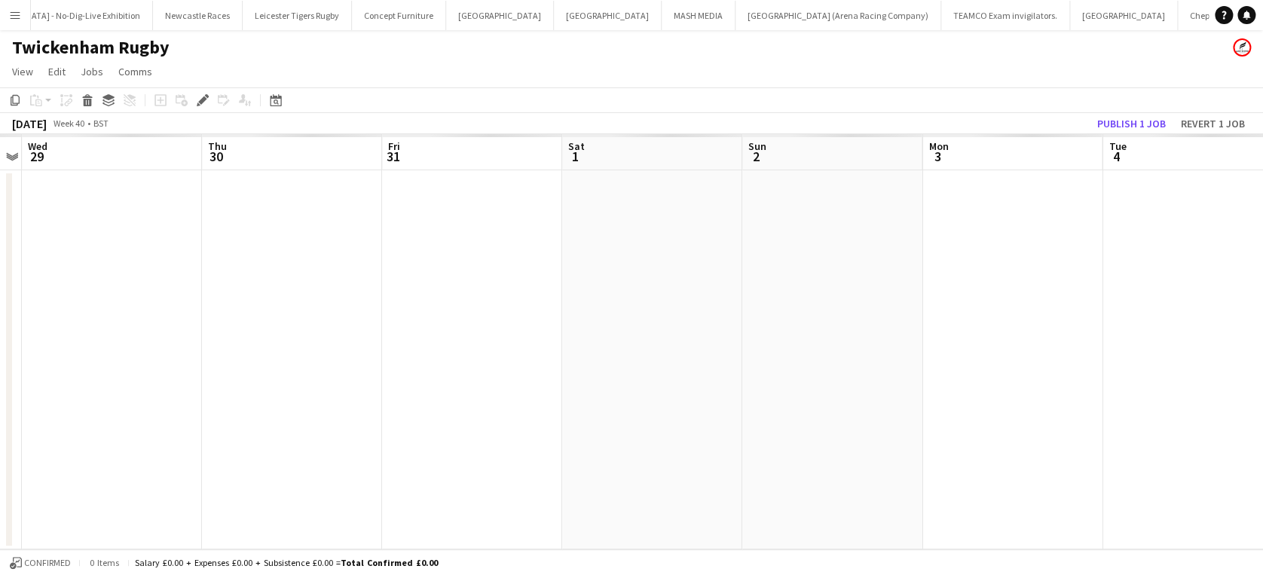
scroll to position [0, 1288]
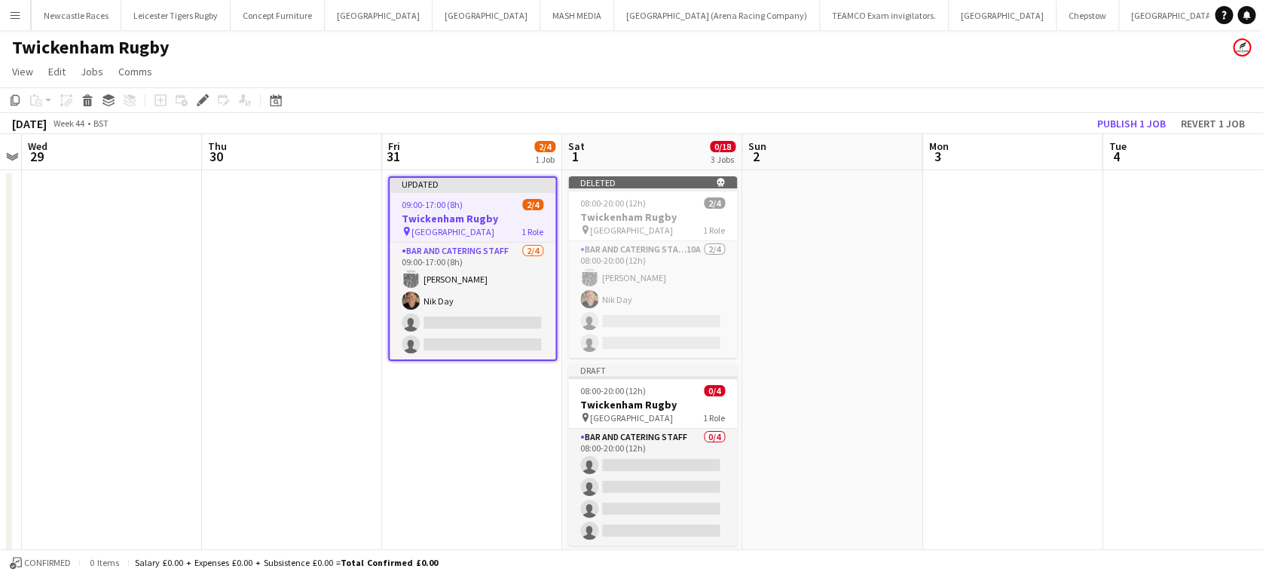
click at [819, 234] on app-date-cell at bounding box center [832, 583] width 180 height 827
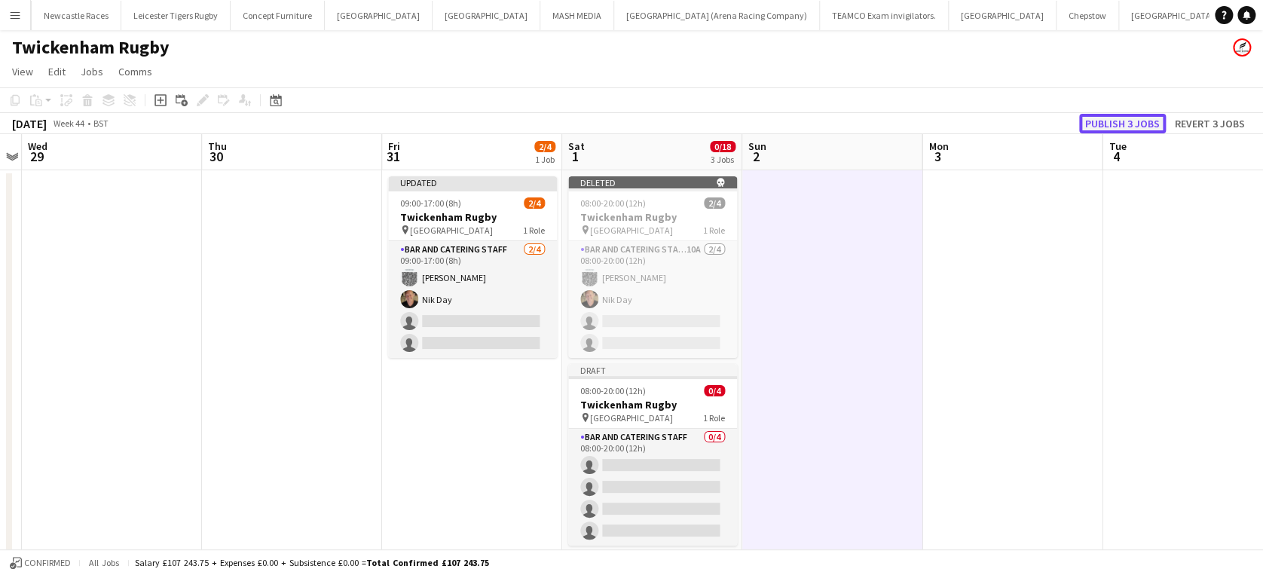
click at [1132, 117] on button "Publish 3 jobs" at bounding box center [1122, 124] width 87 height 20
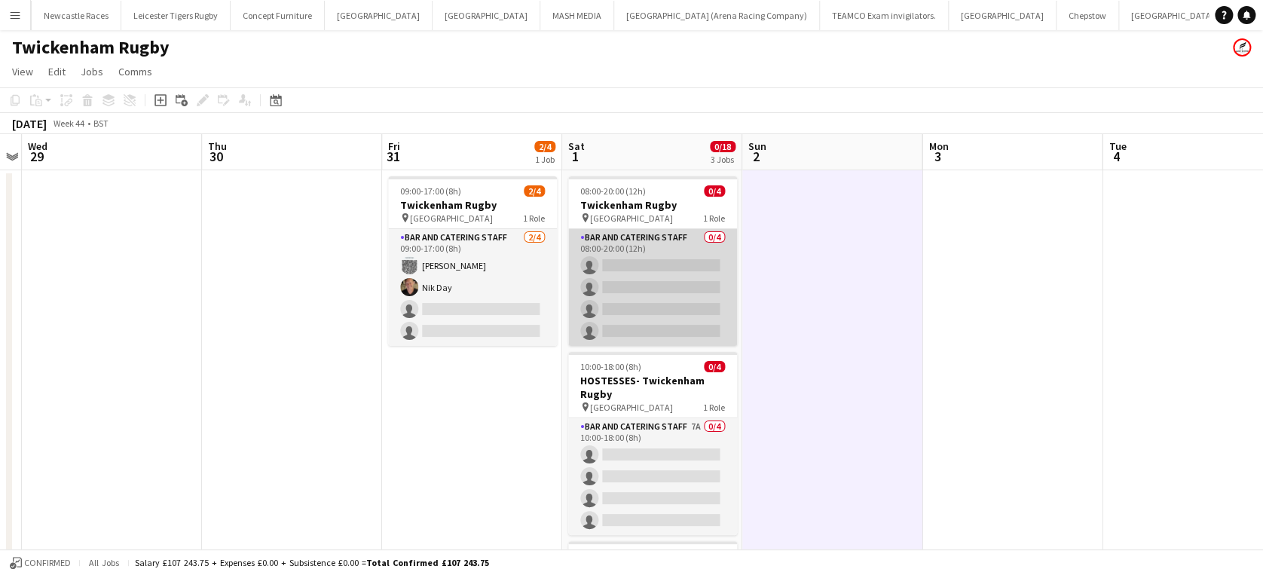
click at [633, 266] on app-card-role "Bar and Catering Staff 0/4 08:00-20:00 (12h) single-neutral-actions single-neut…" at bounding box center [652, 287] width 169 height 117
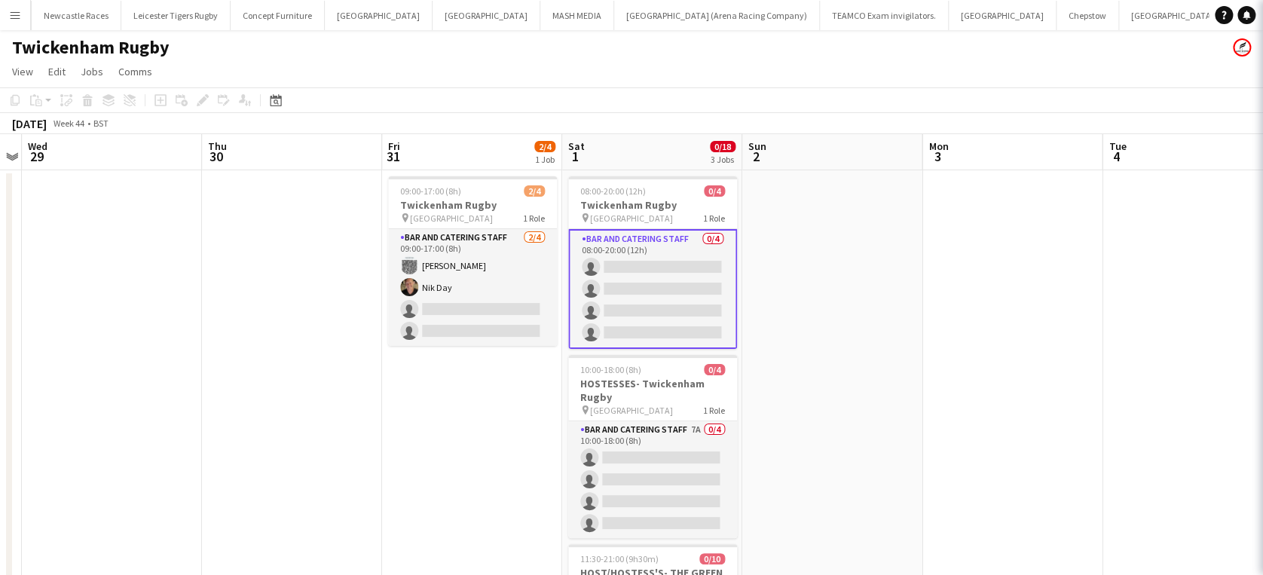
click at [633, 266] on app-card-role "Bar and Catering Staff 0/4 08:00-20:00 (12h) single-neutral-actions single-neut…" at bounding box center [652, 289] width 169 height 120
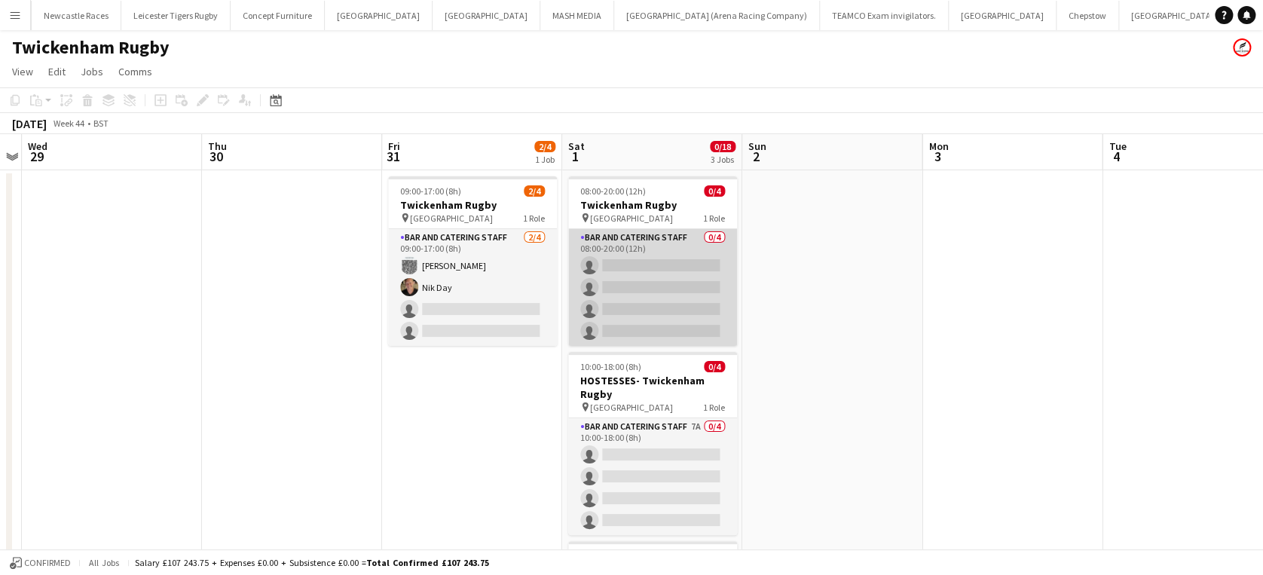
click at [633, 266] on app-card-role "Bar and Catering Staff 0/4 08:00-20:00 (12h) single-neutral-actions single-neut…" at bounding box center [652, 287] width 169 height 117
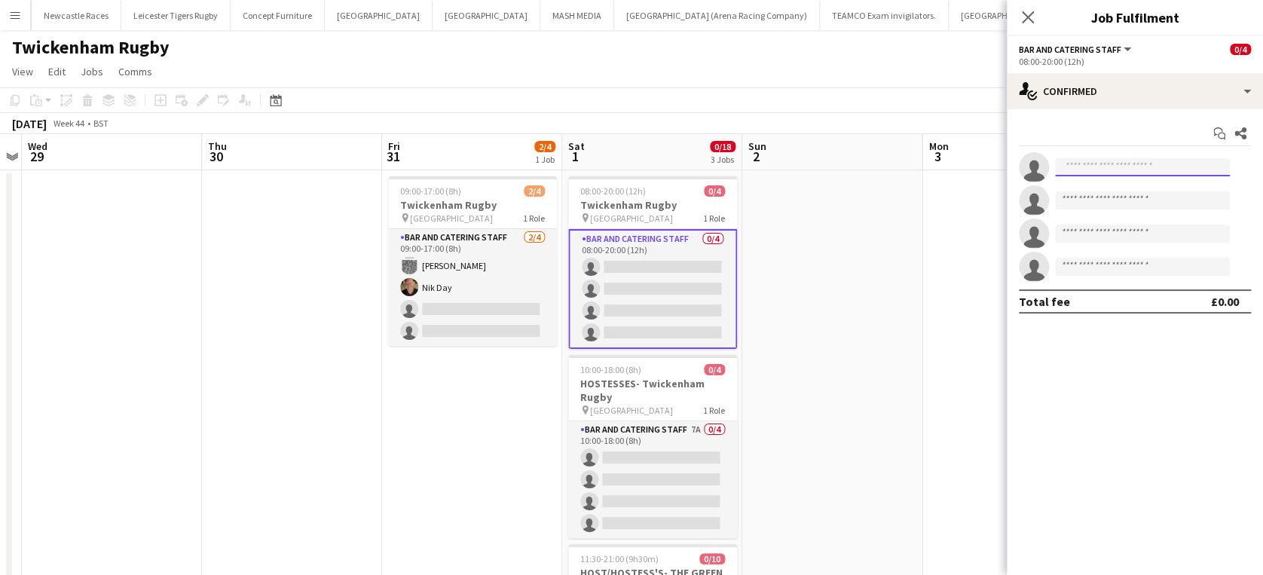
click at [1141, 169] on input at bounding box center [1142, 167] width 175 height 18
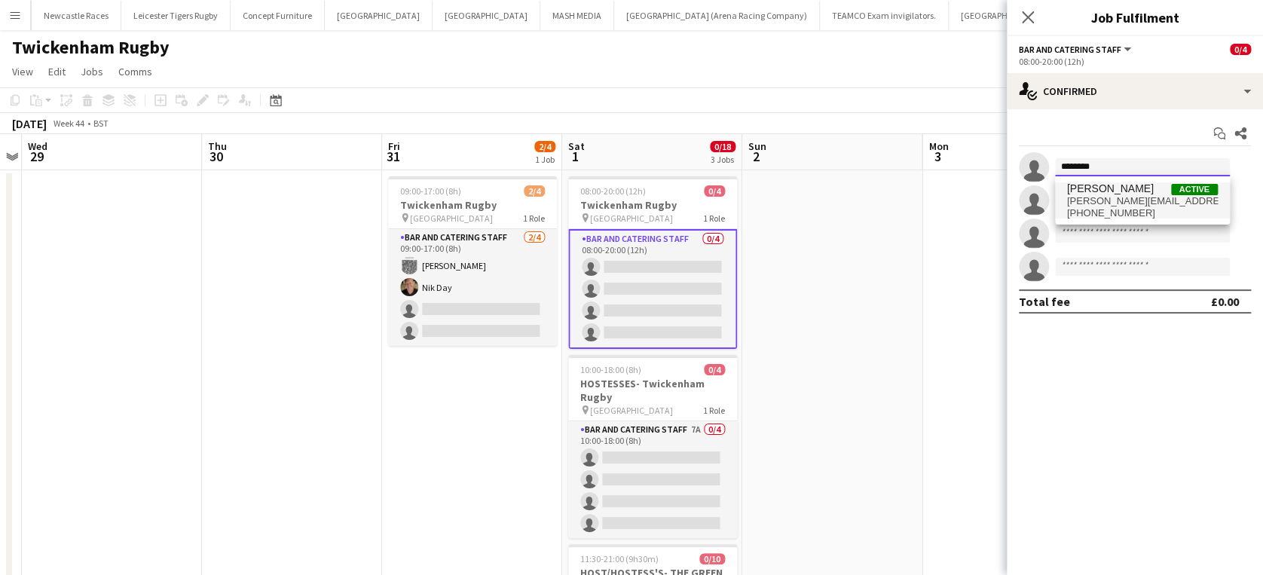
type input "********"
click at [1125, 191] on span "[PERSON_NAME]" at bounding box center [1110, 188] width 87 height 13
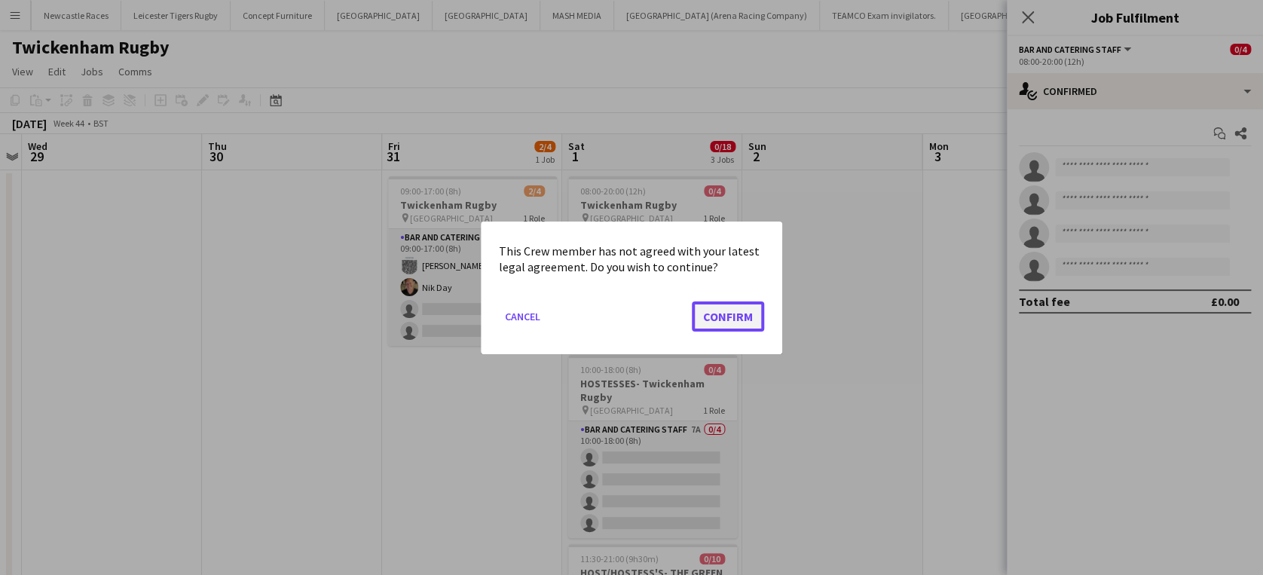
click at [728, 308] on button "Confirm" at bounding box center [728, 316] width 72 height 30
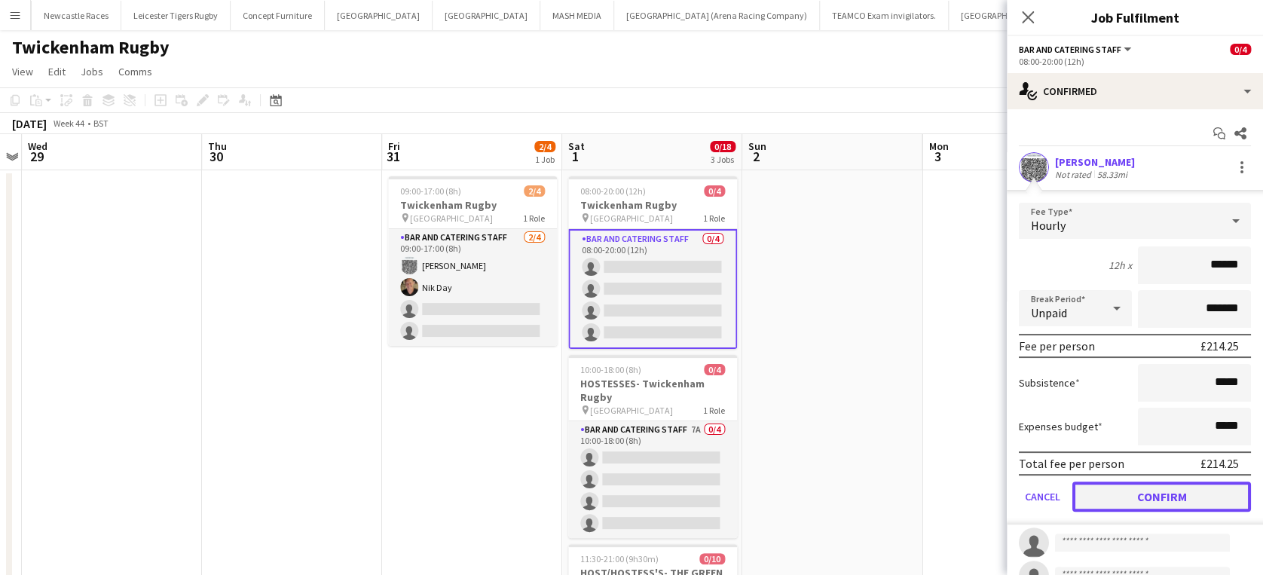
click at [1166, 488] on button "Confirm" at bounding box center [1161, 496] width 179 height 30
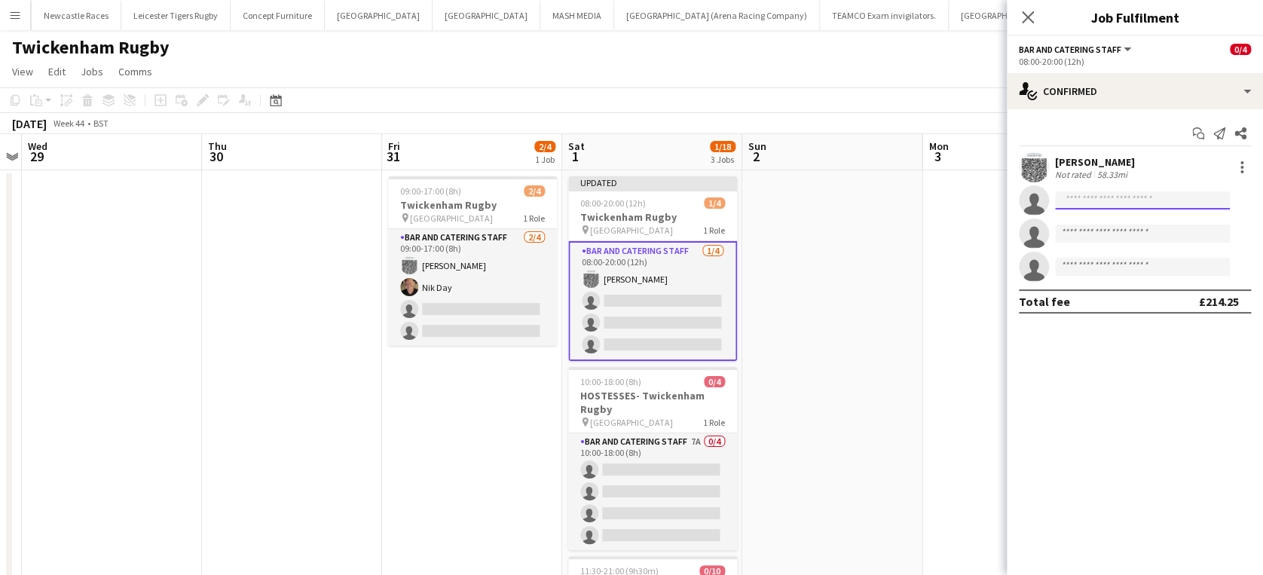
click at [1112, 199] on input at bounding box center [1142, 200] width 175 height 18
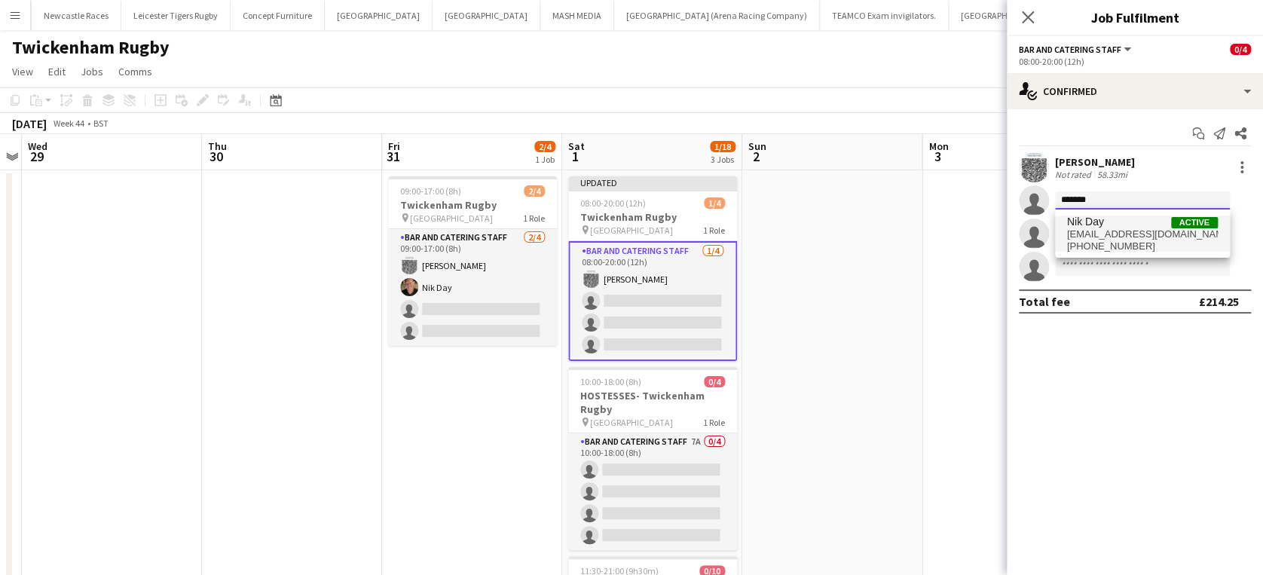
type input "*******"
click at [1109, 227] on span "Nik Day Active" at bounding box center [1142, 221] width 151 height 13
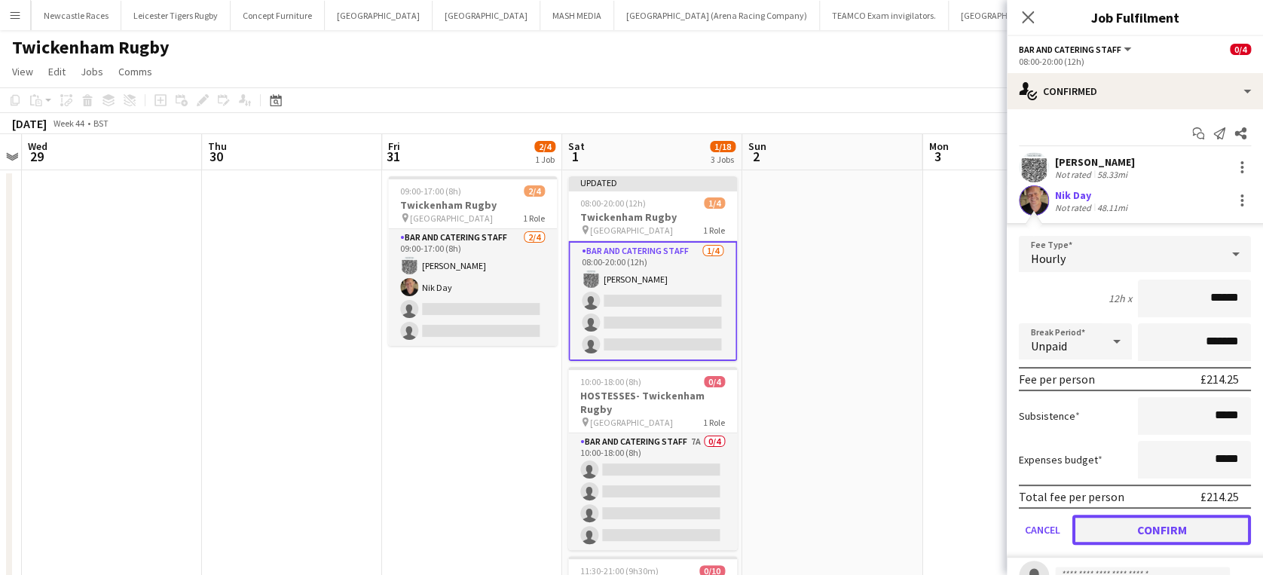
click at [1152, 529] on button "Confirm" at bounding box center [1161, 530] width 179 height 30
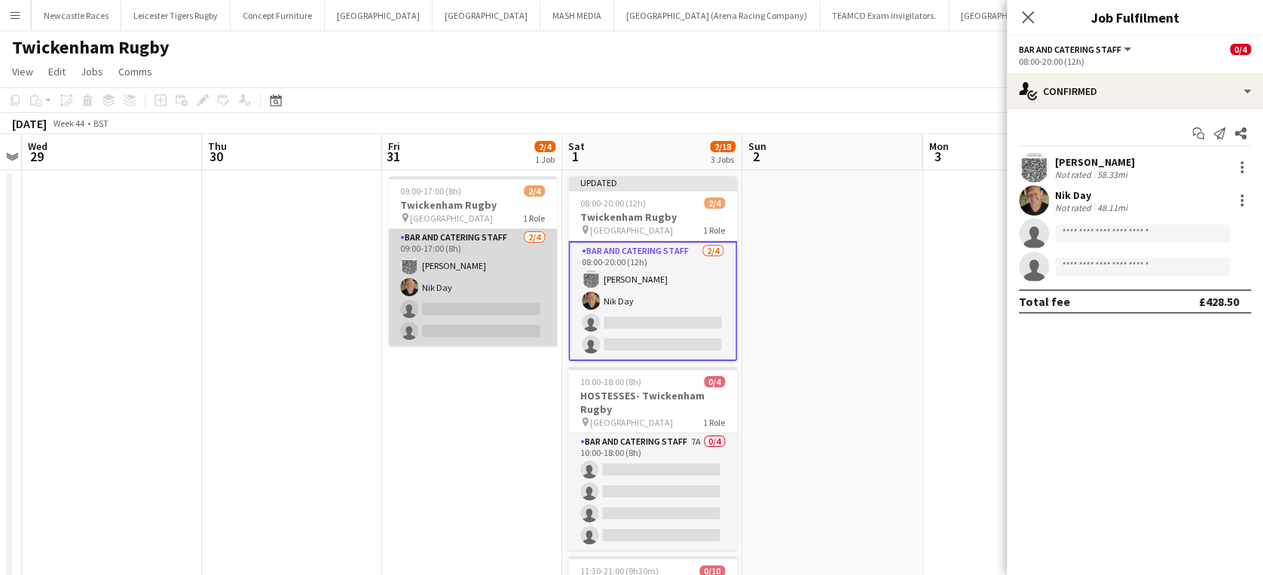
click at [457, 300] on app-card-role "Bar and Catering Staff 2/4 09:00-17:00 (8h) jane Whittaker Nik Day single-neutr…" at bounding box center [472, 287] width 169 height 117
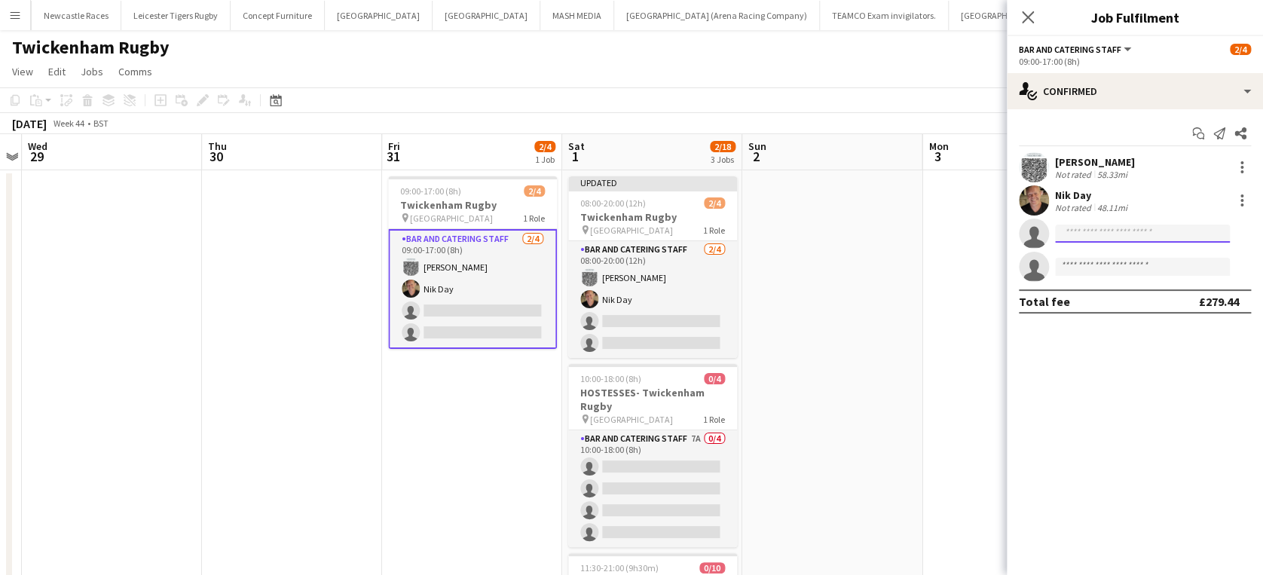
click at [1099, 232] on input at bounding box center [1142, 233] width 175 height 18
type input "*"
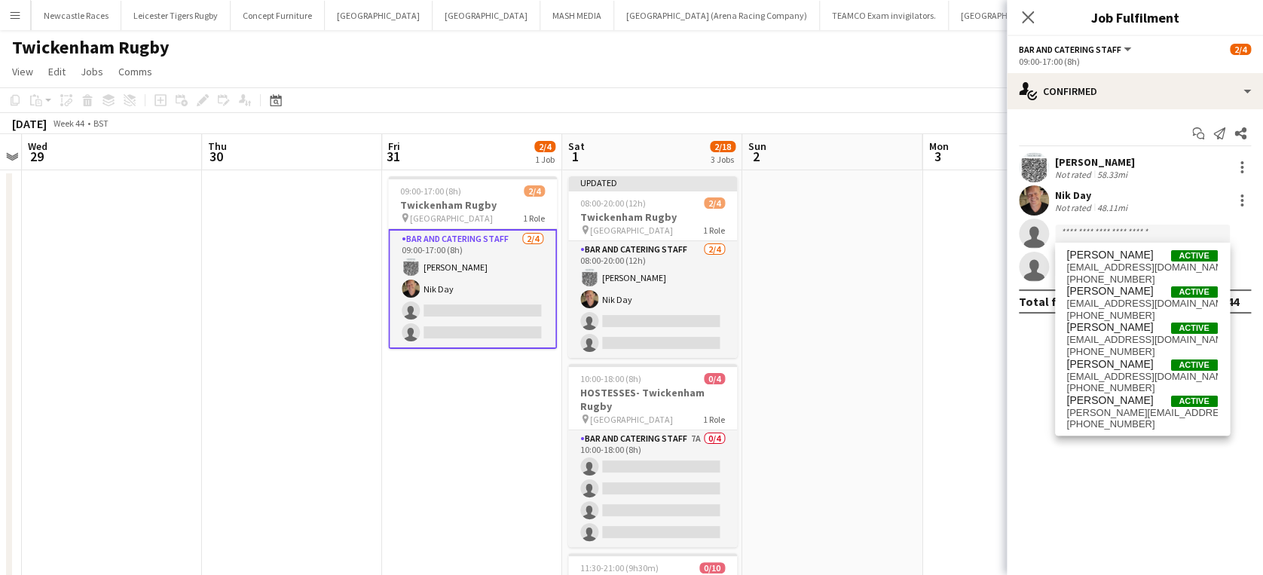
click at [866, 315] on app-date-cell at bounding box center [832, 489] width 180 height 638
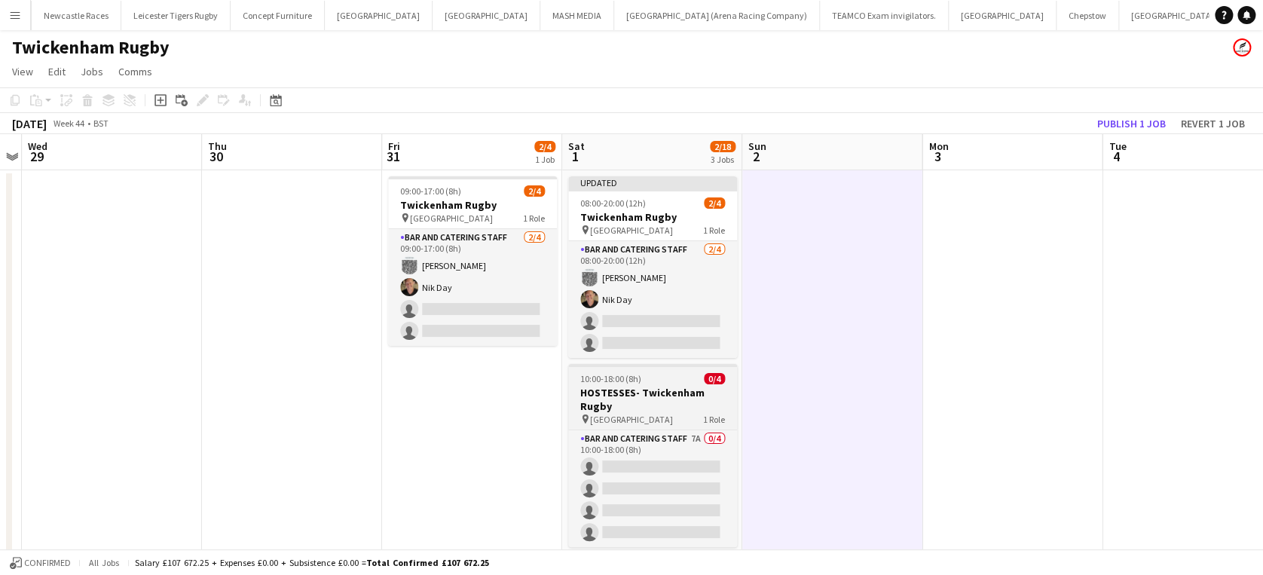
click at [658, 389] on h3 "HOSTESSES- Twickenham Rugby" at bounding box center [652, 399] width 169 height 27
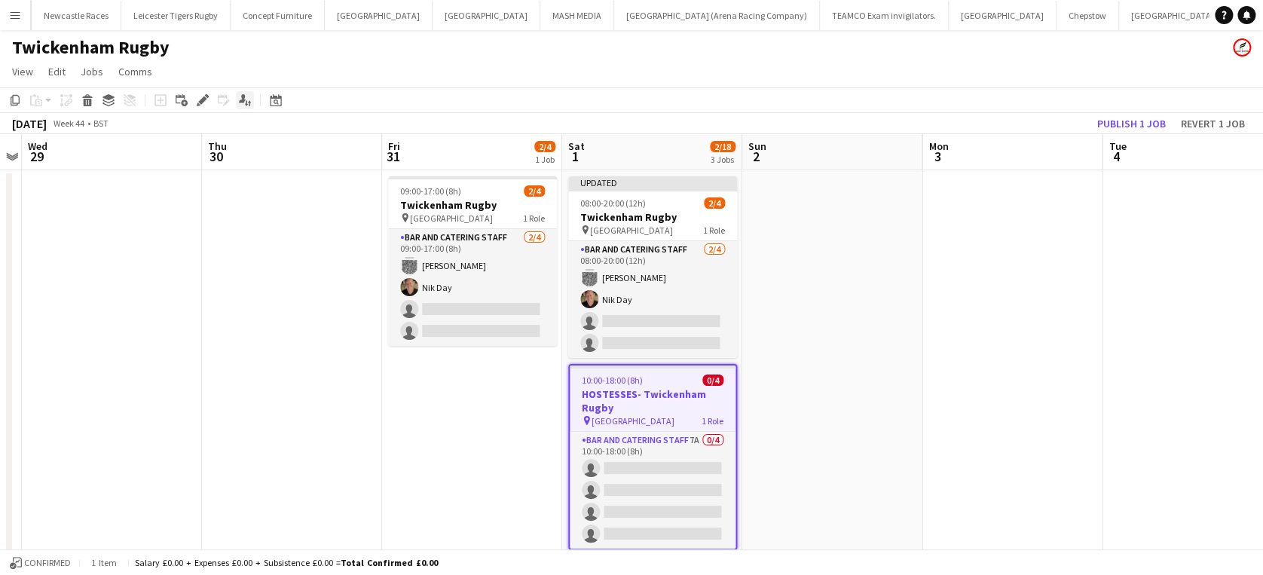
click at [244, 101] on icon "Applicants" at bounding box center [245, 100] width 12 height 12
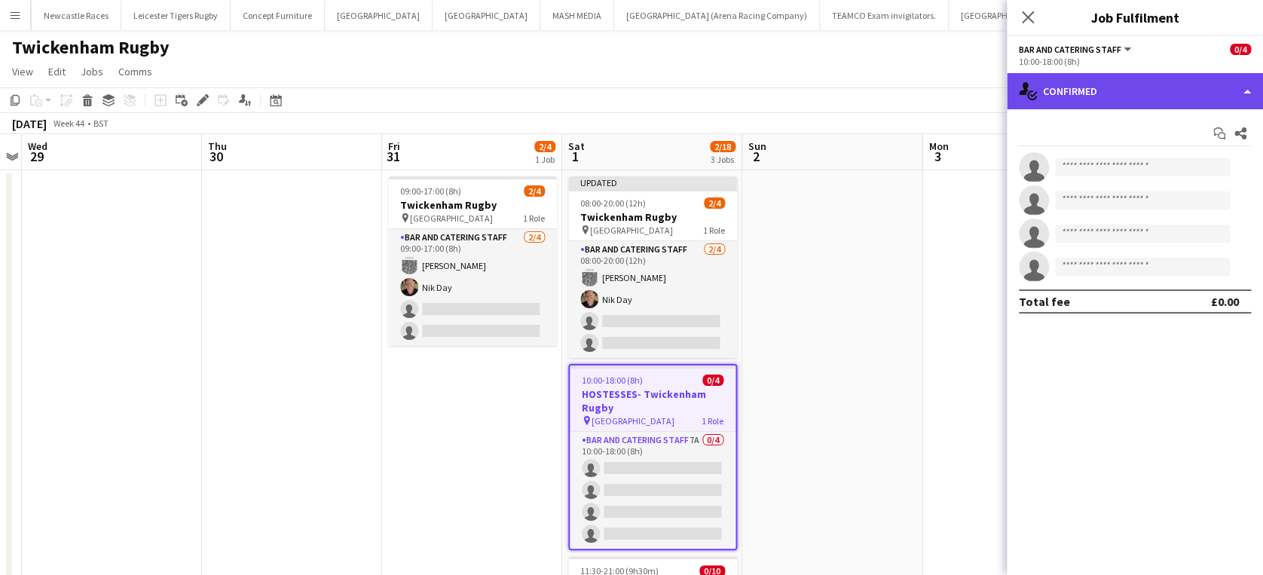
click at [1138, 90] on div "single-neutral-actions-check-2 Confirmed" at bounding box center [1134, 91] width 256 height 36
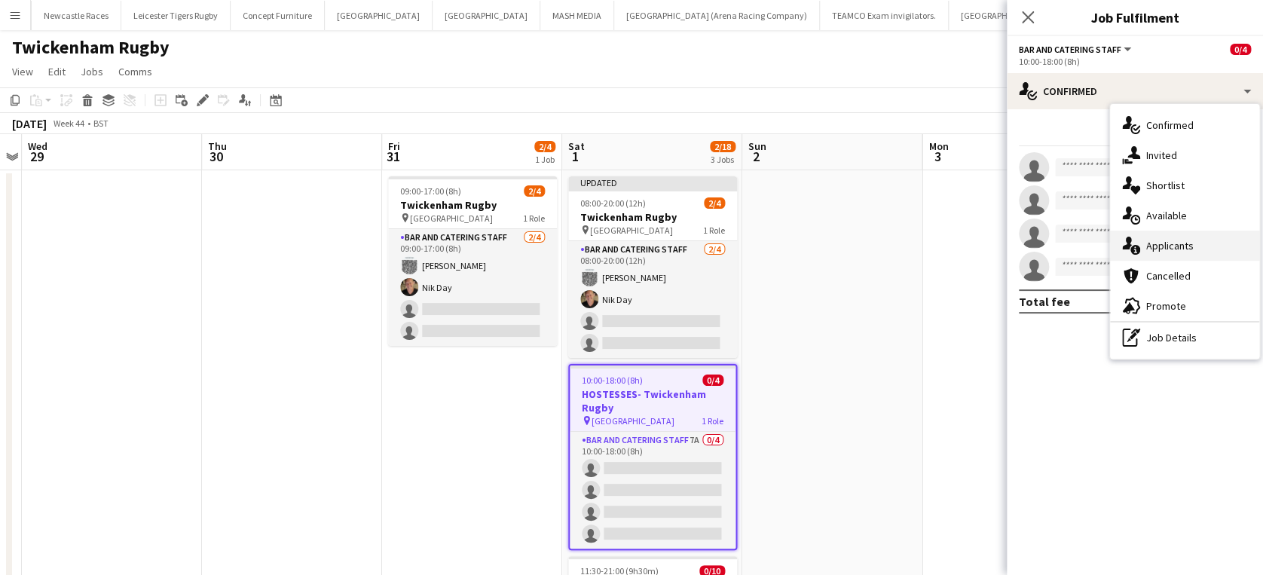
click at [1183, 248] on span "Applicants" at bounding box center [1169, 246] width 47 height 14
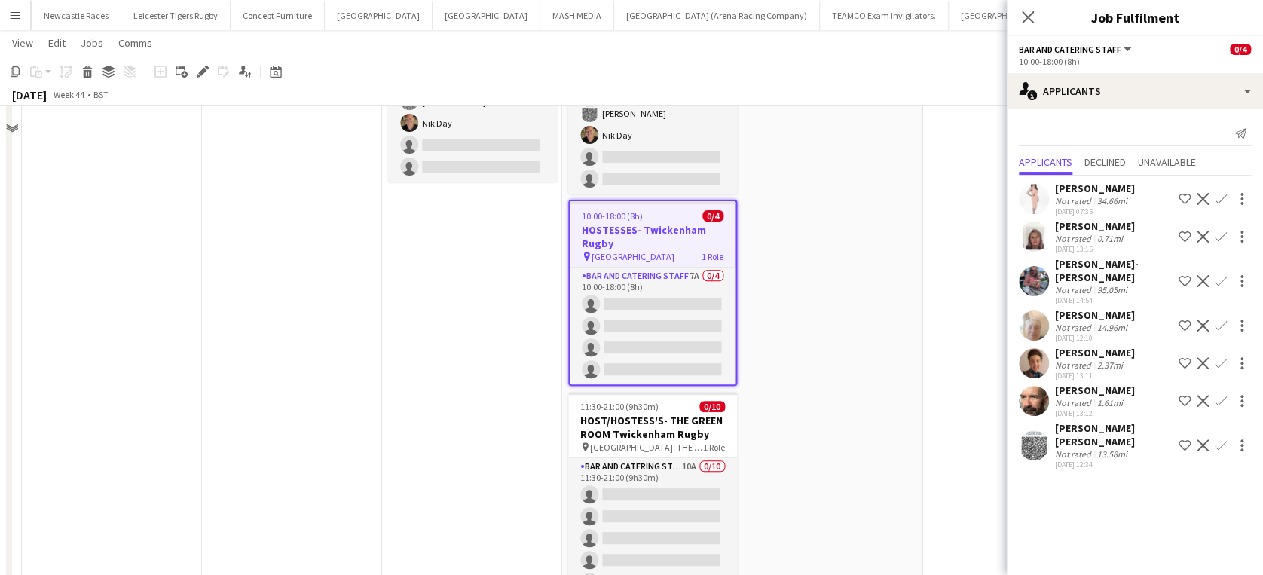
scroll to position [168, 0]
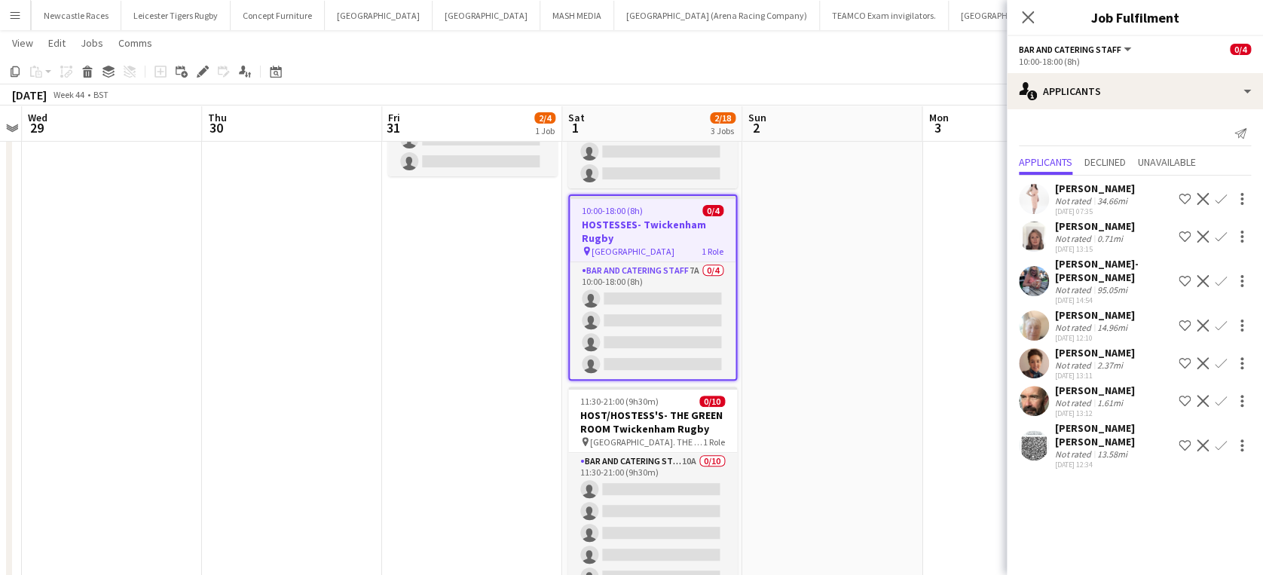
click at [1214, 357] on app-icon "Confirm" at bounding box center [1220, 363] width 12 height 12
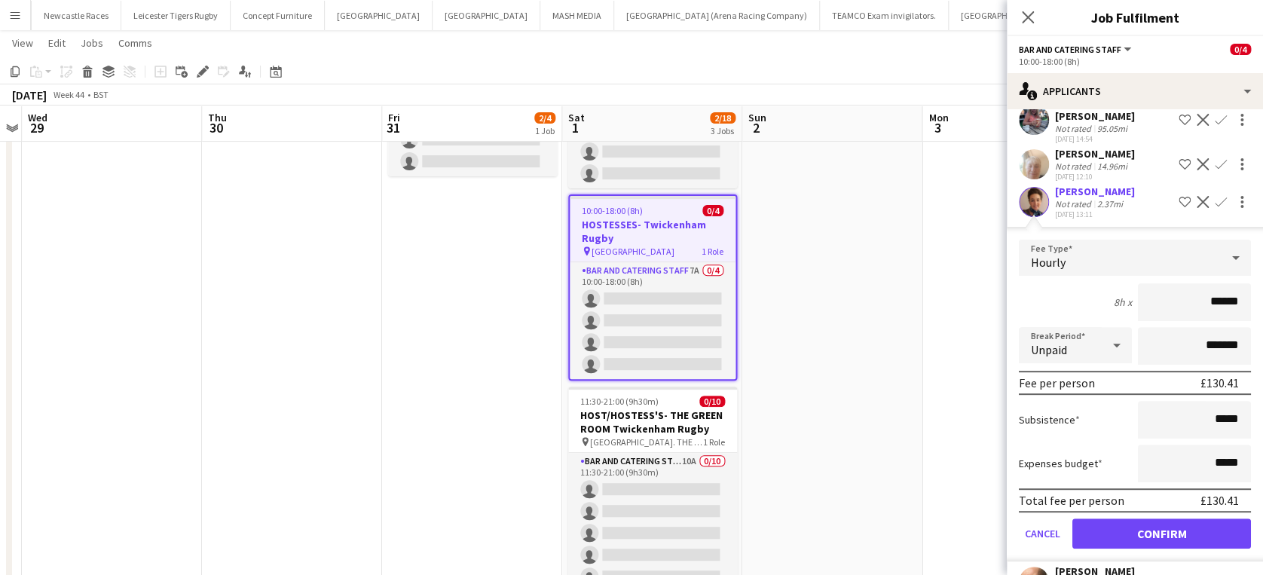
scroll to position [166, 0]
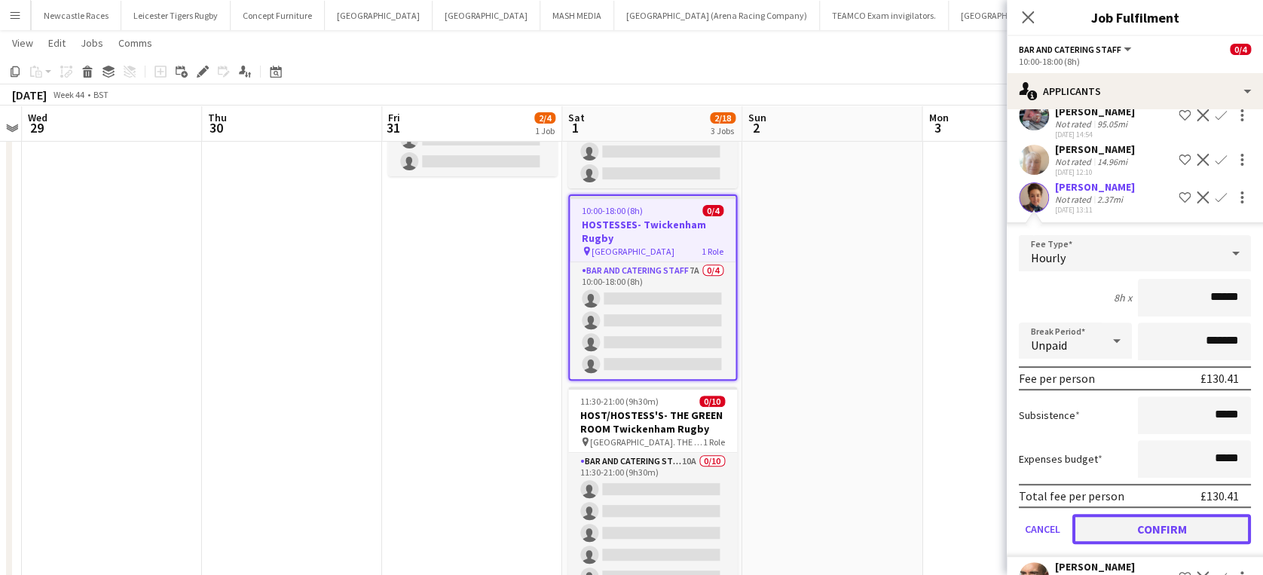
click at [1175, 524] on button "Confirm" at bounding box center [1161, 529] width 179 height 30
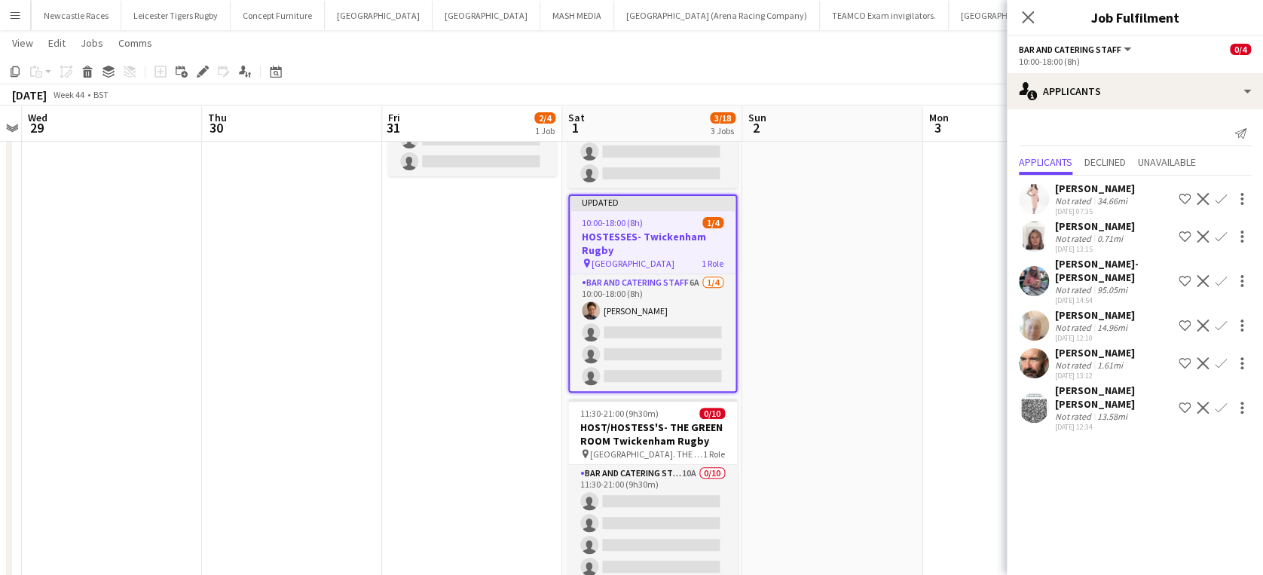
scroll to position [0, 0]
click at [1219, 357] on app-icon "Confirm" at bounding box center [1220, 363] width 12 height 12
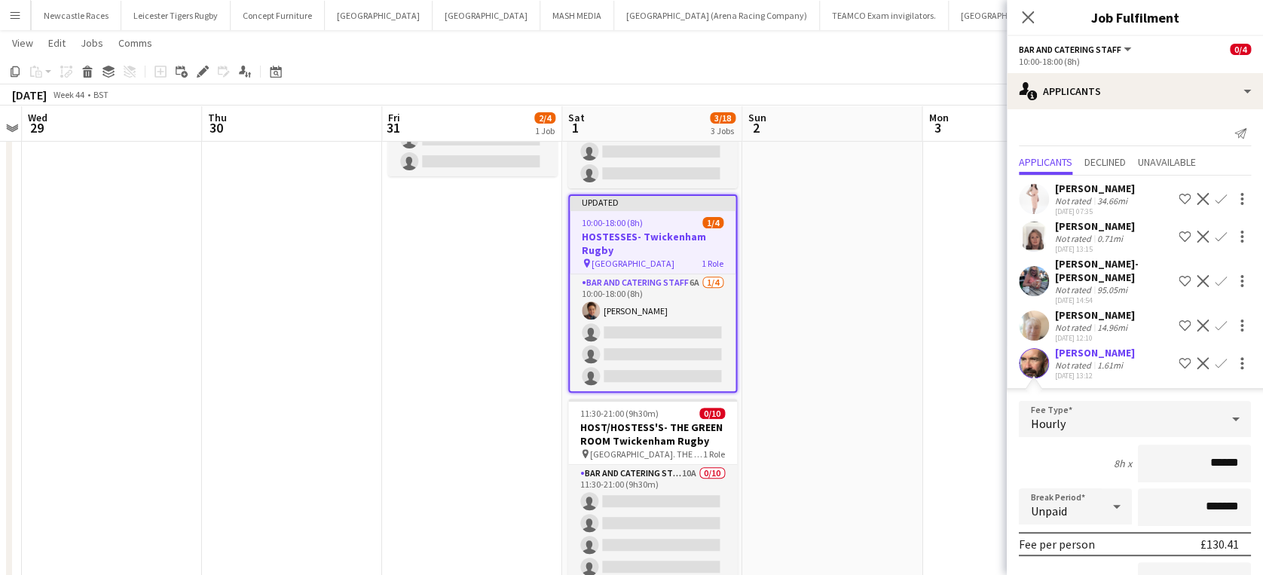
click at [612, 212] on app-job-card "Updated 10:00-18:00 (8h) 1/4 HOSTESSES- Twickenham Rugby pin Twickenham Rugby G…" at bounding box center [652, 293] width 169 height 198
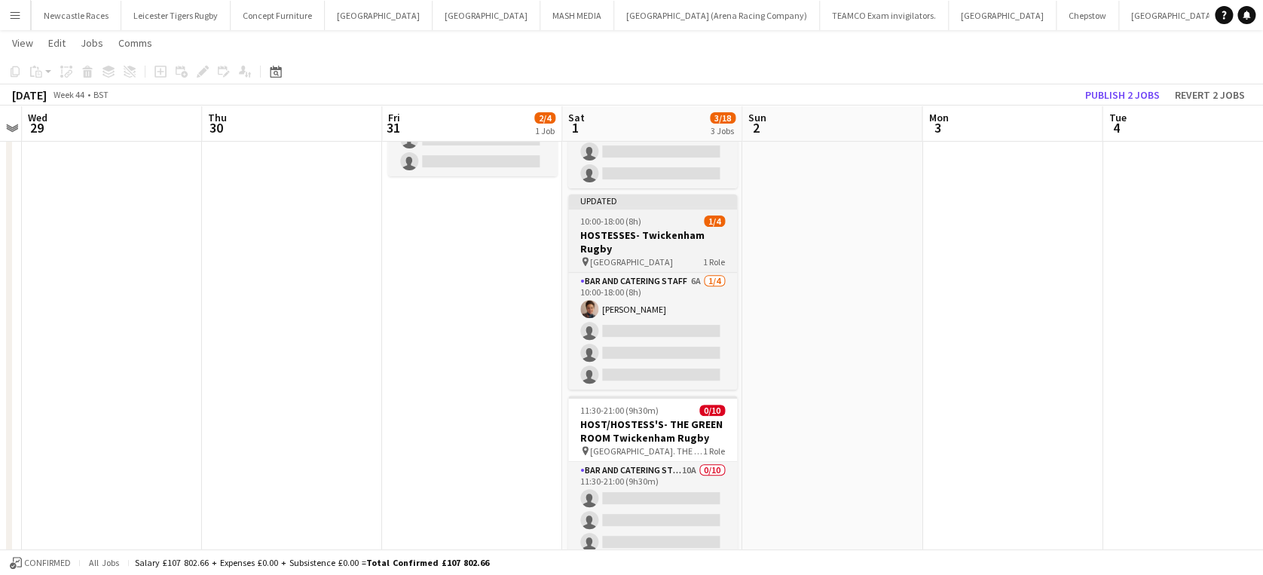
click at [605, 212] on app-job-card "Updated 10:00-18:00 (8h) 1/4 HOSTESSES- Twickenham Rugby pin Twickenham Rugby G…" at bounding box center [652, 291] width 169 height 195
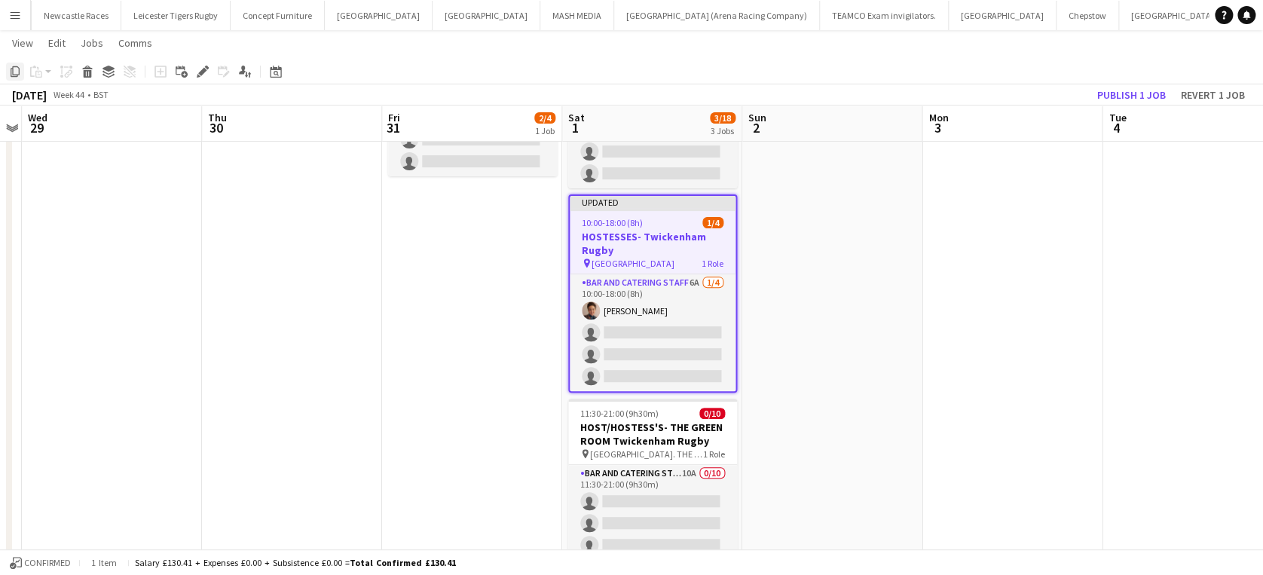
click at [12, 77] on icon "Copy" at bounding box center [15, 72] width 12 height 12
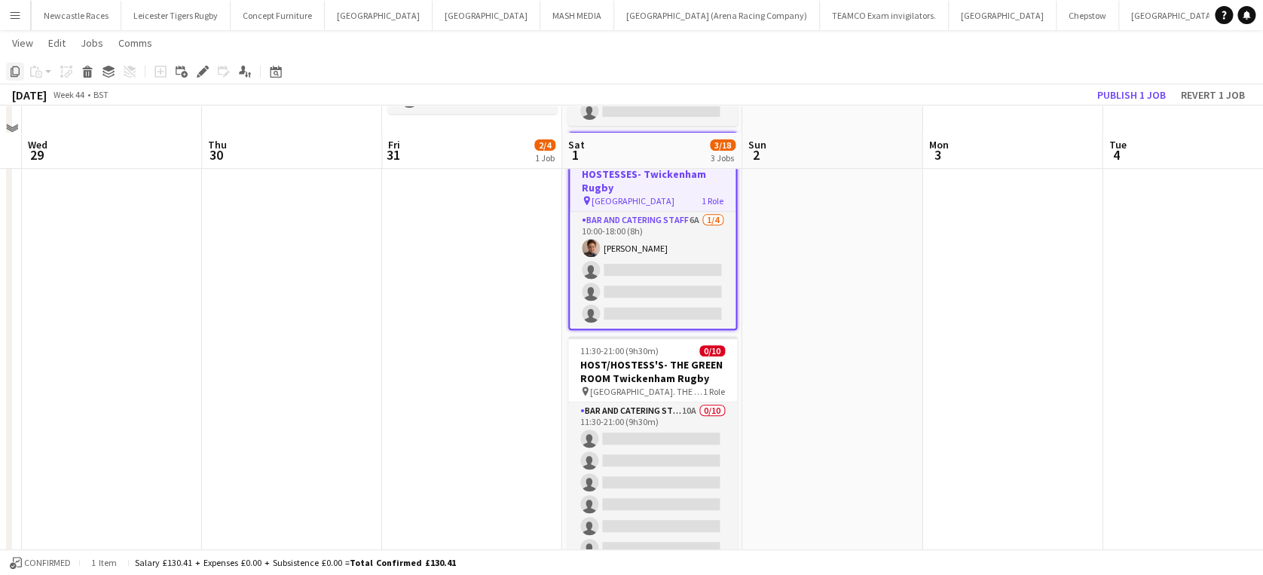
scroll to position [258, 0]
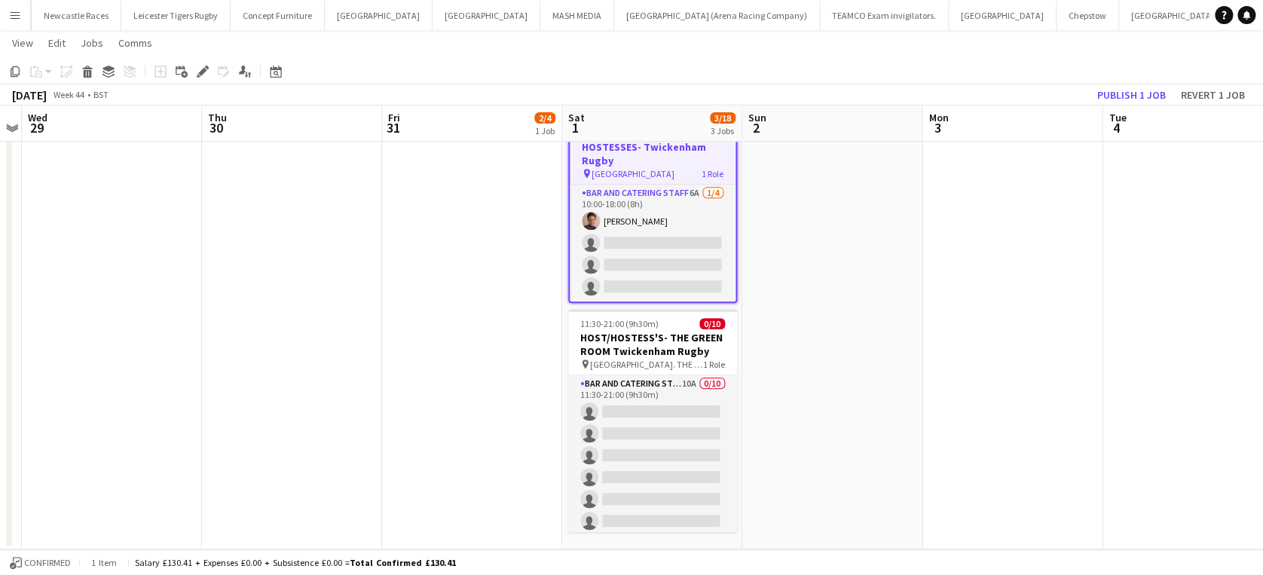
click at [624, 539] on app-date-cell "Updated 08:00-20:00 (12h) 2/4 Twickenham Rugby pin Twickenham Rugby Ground 1 Ro…" at bounding box center [652, 230] width 180 height 638
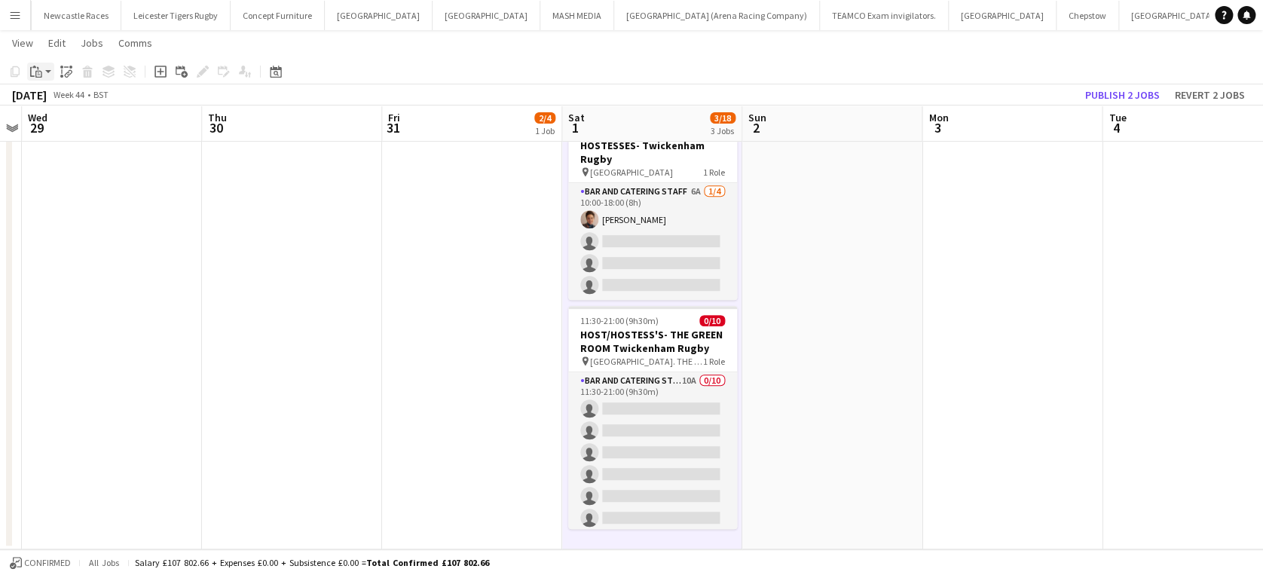
click at [36, 68] on icon "Paste" at bounding box center [36, 72] width 12 height 12
click at [53, 95] on link "Paste Ctrl+V" at bounding box center [111, 100] width 142 height 14
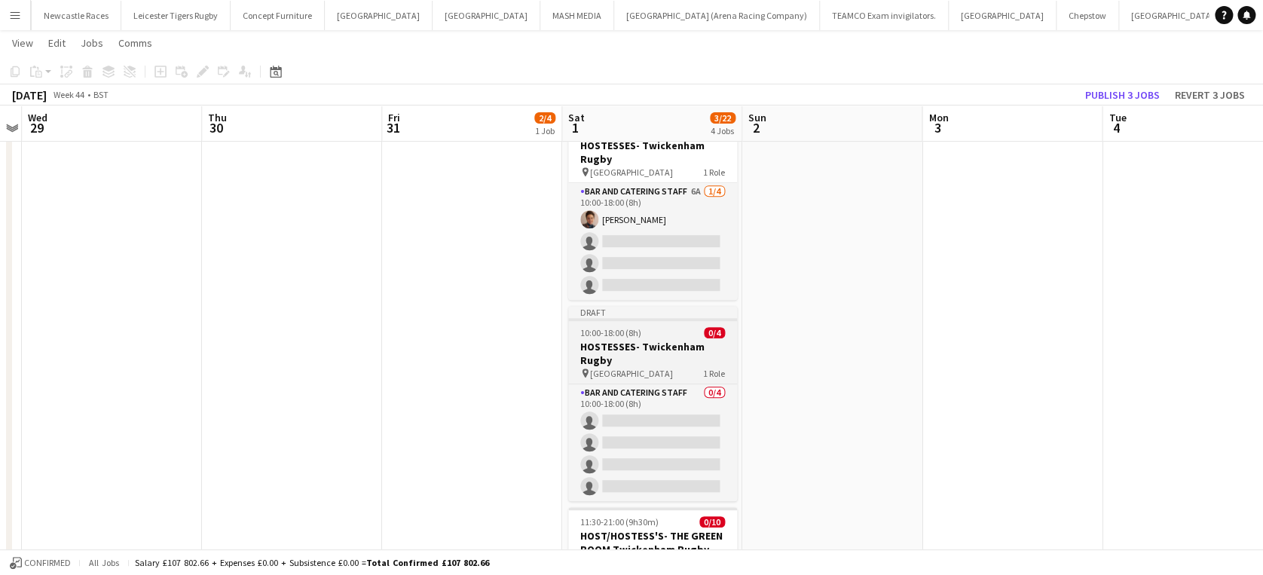
click at [634, 345] on h3 "HOSTESSES- Twickenham Rugby" at bounding box center [652, 353] width 169 height 27
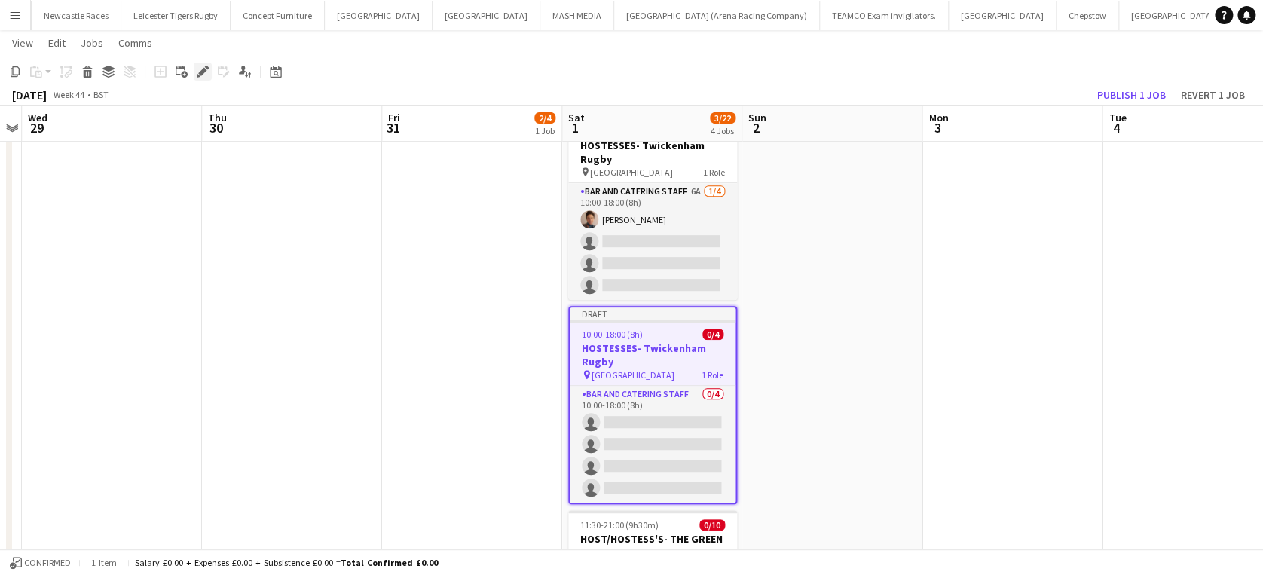
click at [203, 71] on icon at bounding box center [202, 72] width 8 height 8
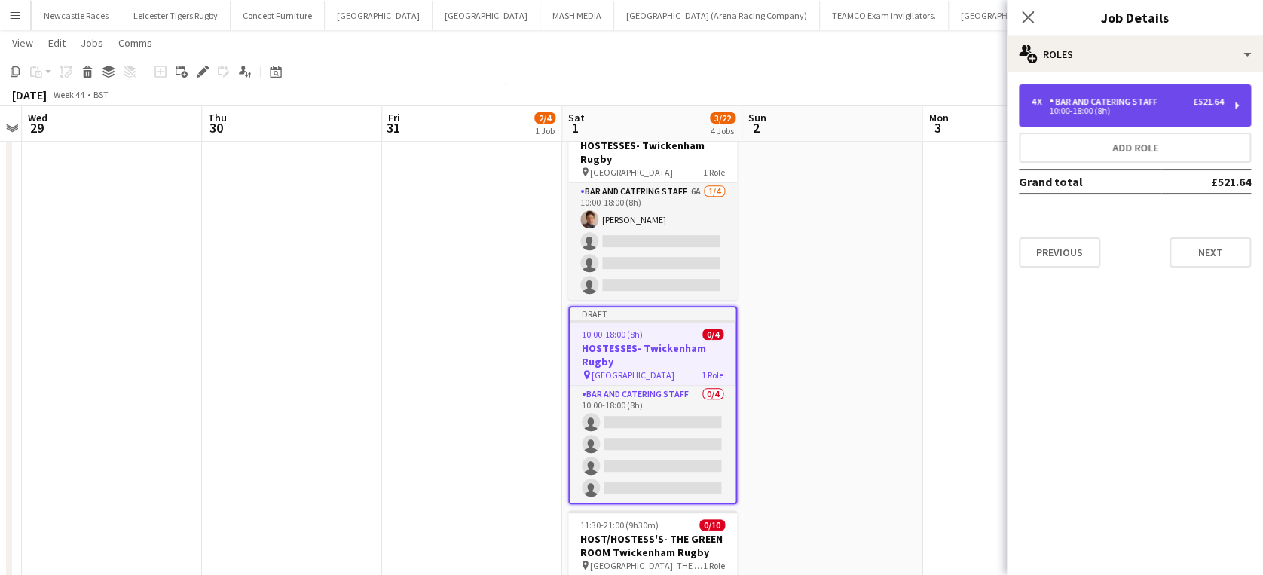
click at [1110, 106] on div "Bar and Catering Staff" at bounding box center [1106, 101] width 115 height 11
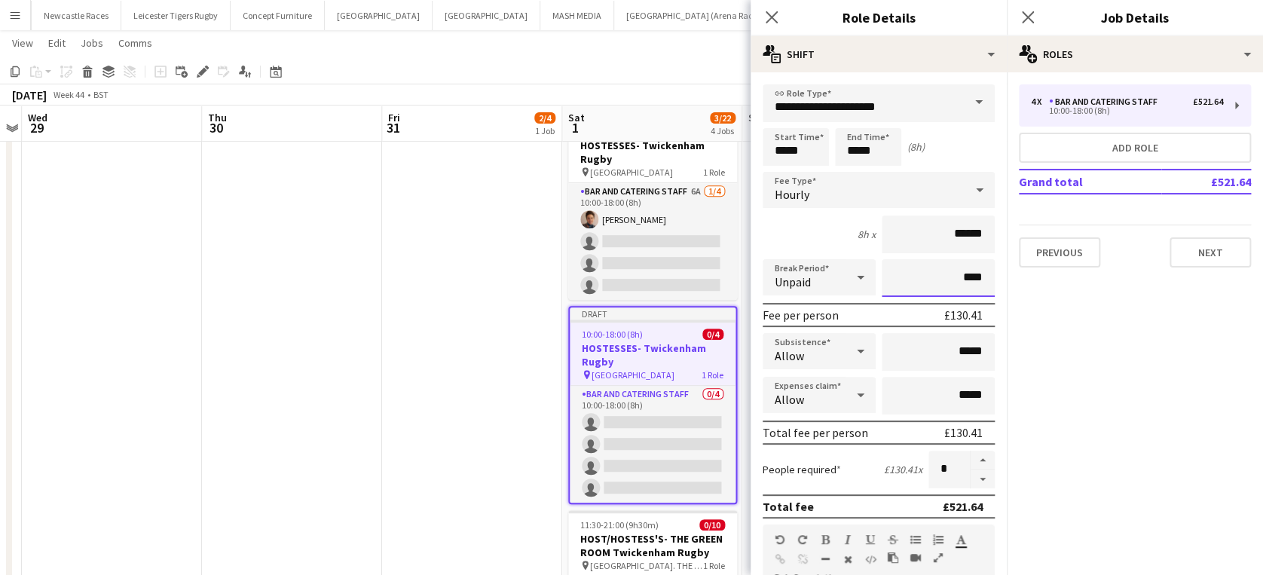
click at [947, 274] on input "****" at bounding box center [937, 278] width 113 height 38
type input "****"
click at [774, 16] on icon "Close pop-in" at bounding box center [771, 17] width 14 height 14
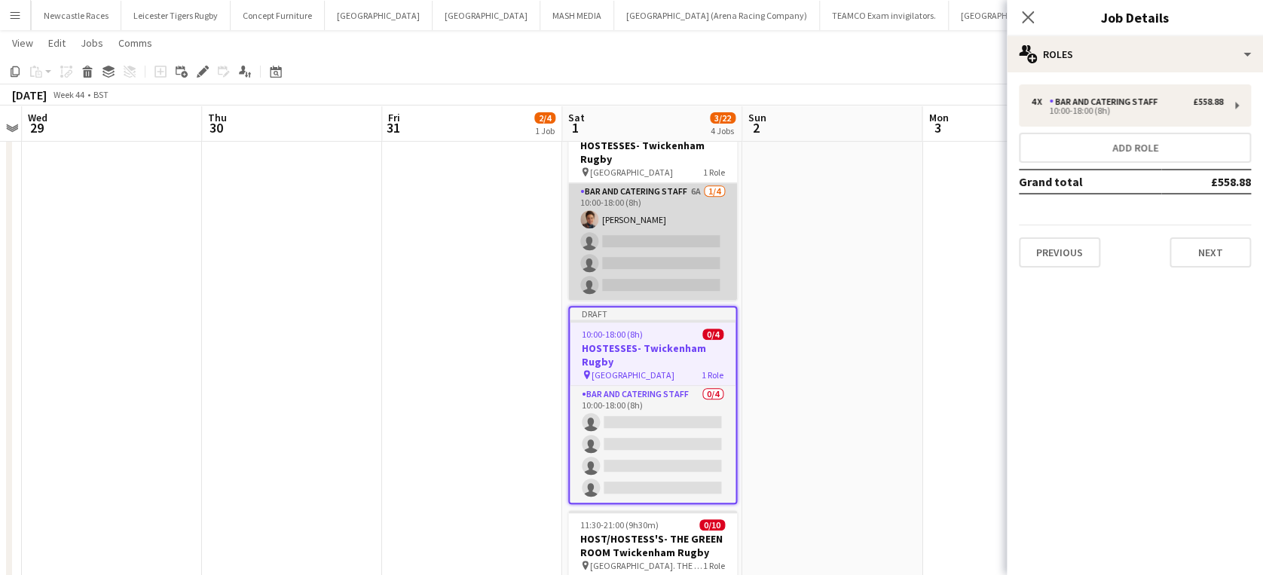
click at [663, 213] on app-card-role "Bar and Catering Staff 6A 1/4 10:00-18:00 (8h) Deborah Cooper-Brown single-neut…" at bounding box center [652, 241] width 169 height 117
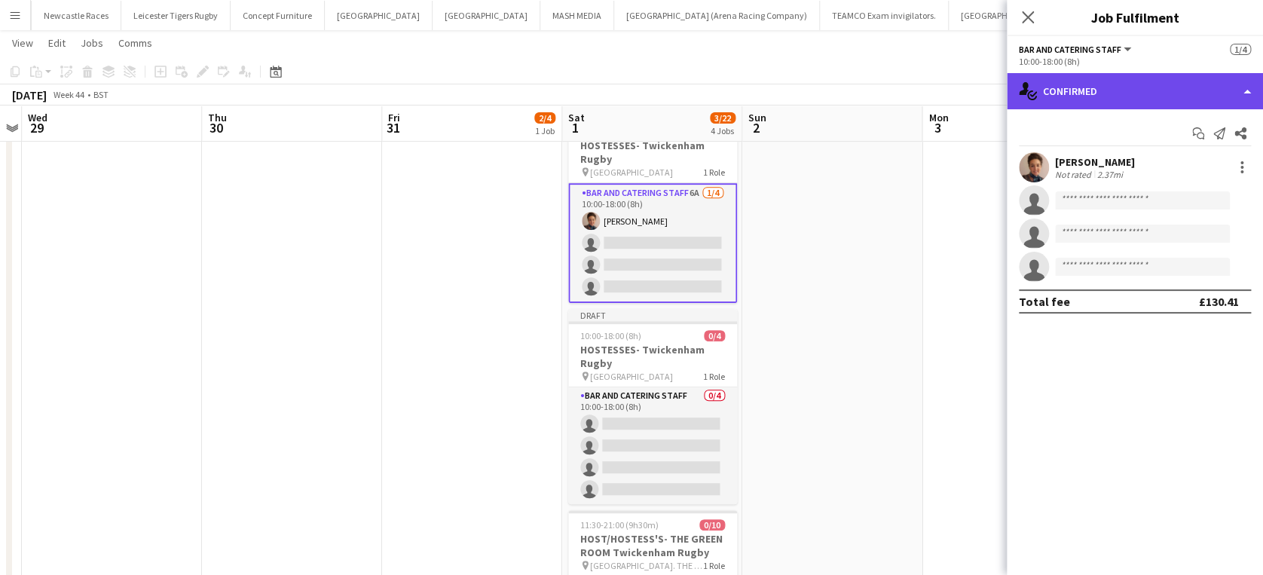
click at [1231, 87] on div "single-neutral-actions-check-2 Confirmed" at bounding box center [1134, 91] width 256 height 36
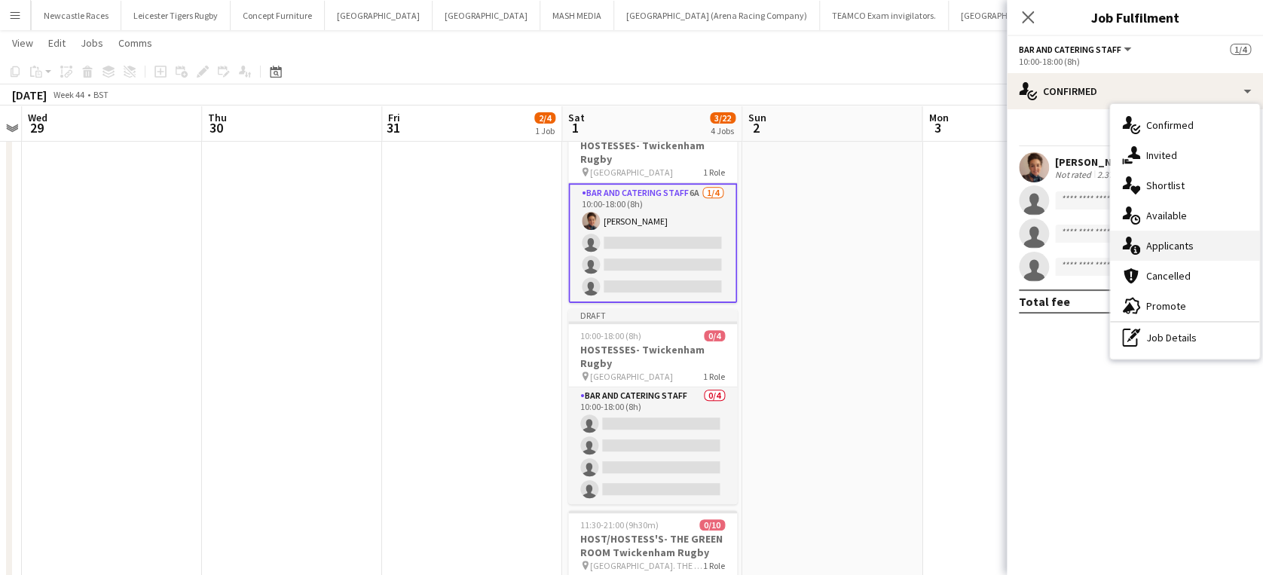
click at [1209, 244] on div "single-neutral-actions-information Applicants" at bounding box center [1184, 246] width 149 height 30
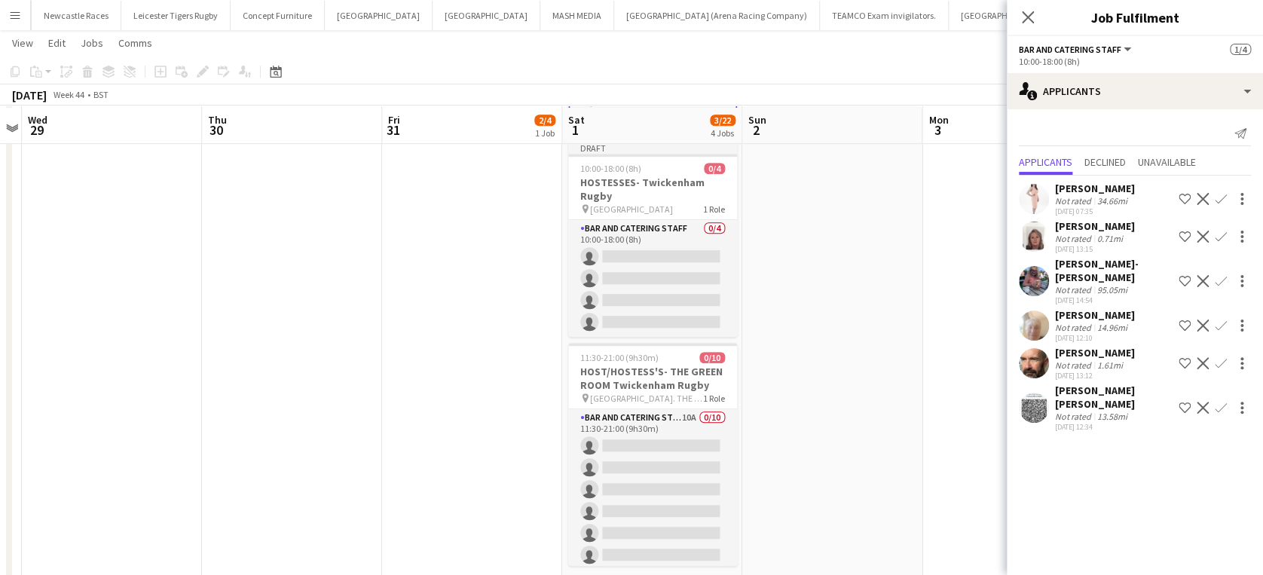
scroll to position [432, 0]
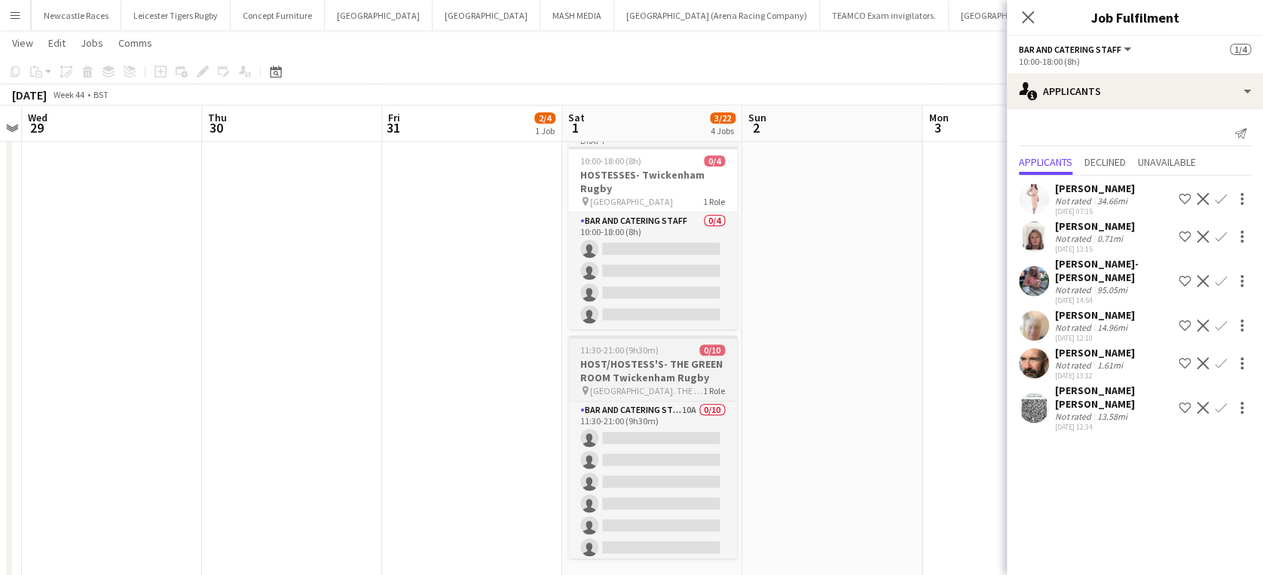
click at [652, 401] on div "Bar and Catering Staff 10A 0/10 11:30-21:00 (9h30m) single-neutral-actions sing…" at bounding box center [652, 479] width 169 height 157
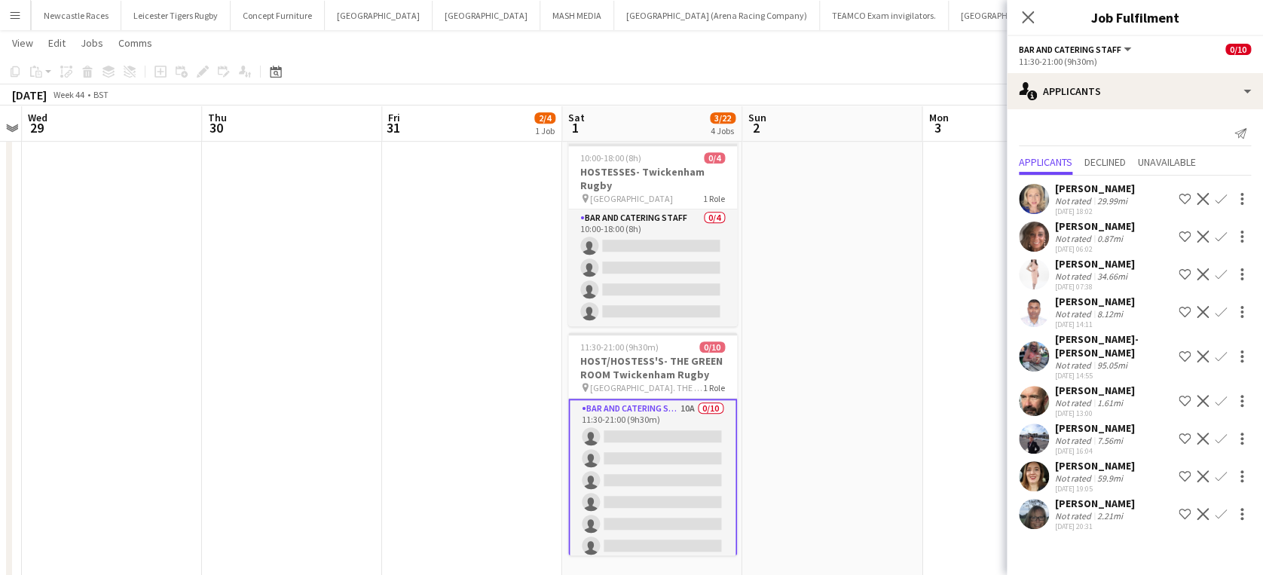
click at [1092, 496] on div "Nikki Thornley" at bounding box center [1095, 503] width 80 height 14
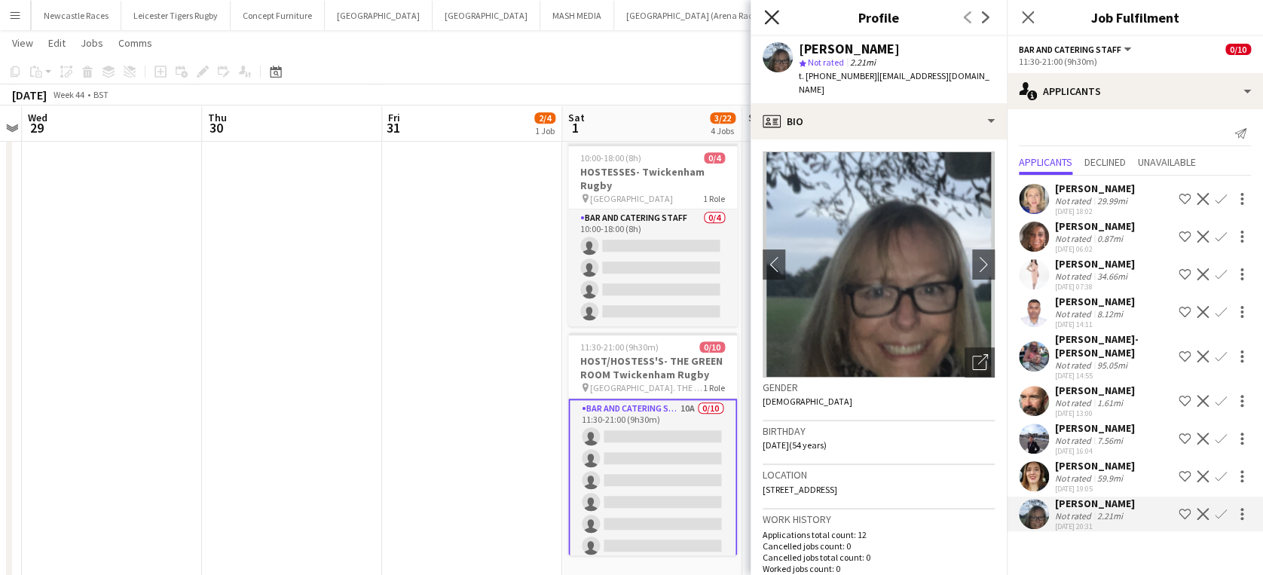
click at [777, 13] on icon at bounding box center [771, 17] width 14 height 14
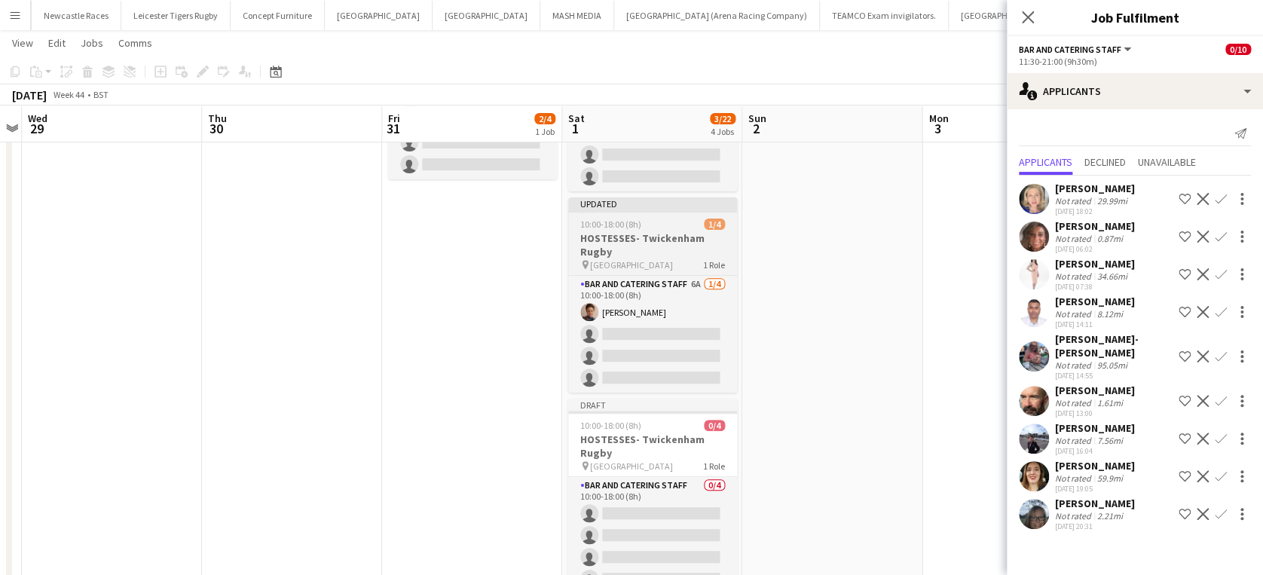
scroll to position [167, 0]
click at [617, 243] on h3 "HOSTESSES- Twickenham Rugby" at bounding box center [652, 242] width 169 height 27
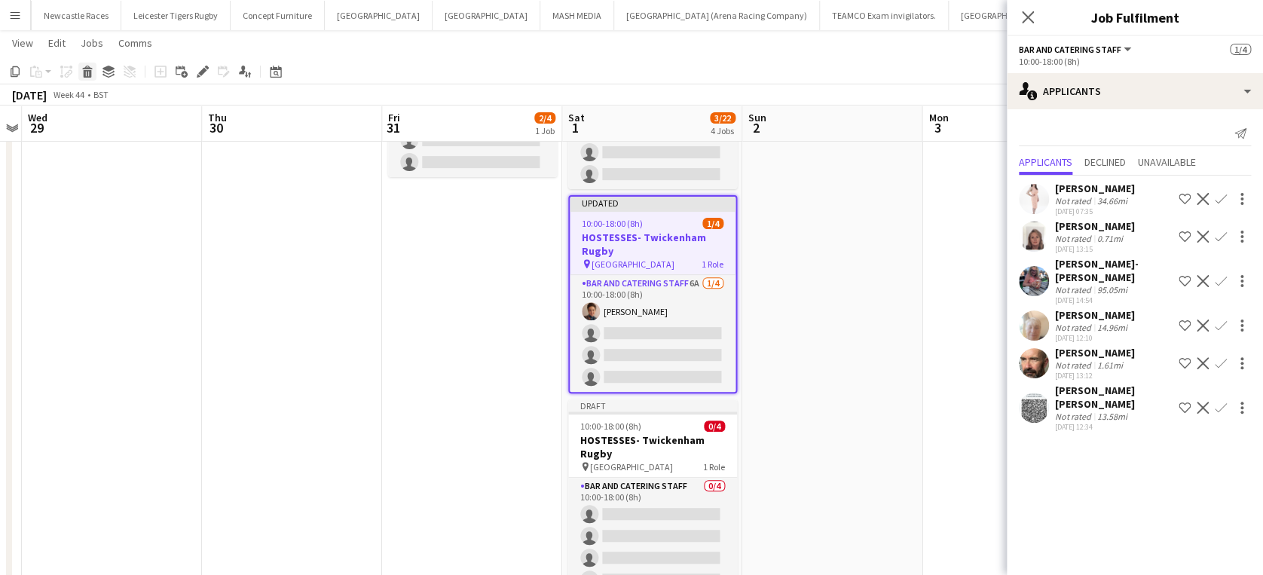
click at [87, 72] on icon at bounding box center [88, 74] width 8 height 8
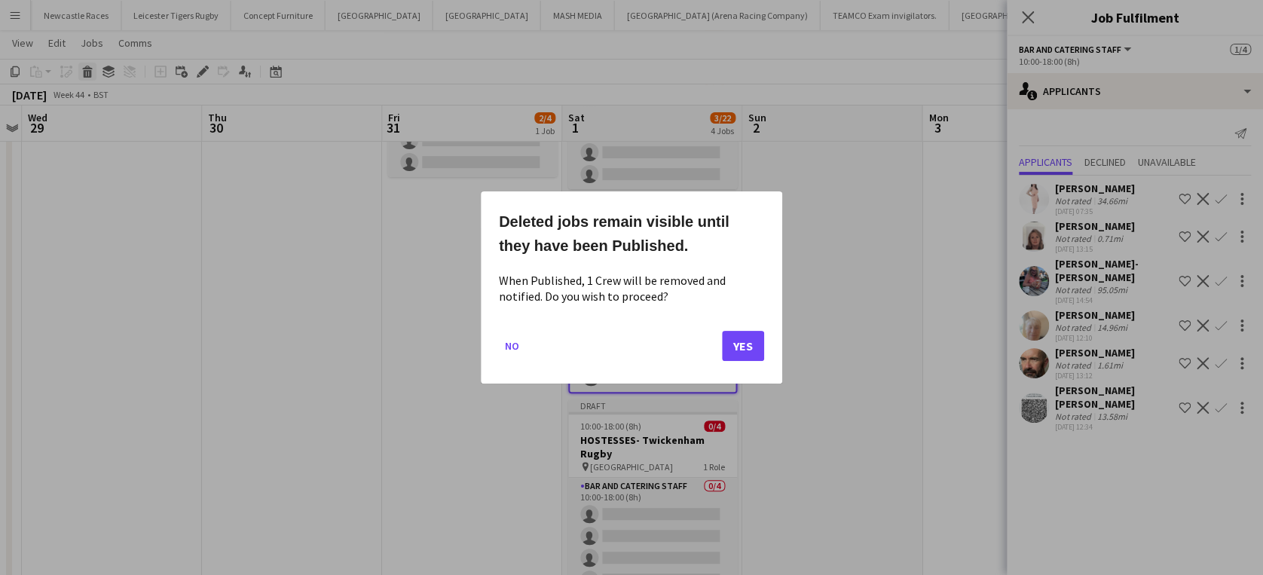
scroll to position [0, 0]
click at [747, 350] on button "Yes" at bounding box center [743, 346] width 42 height 30
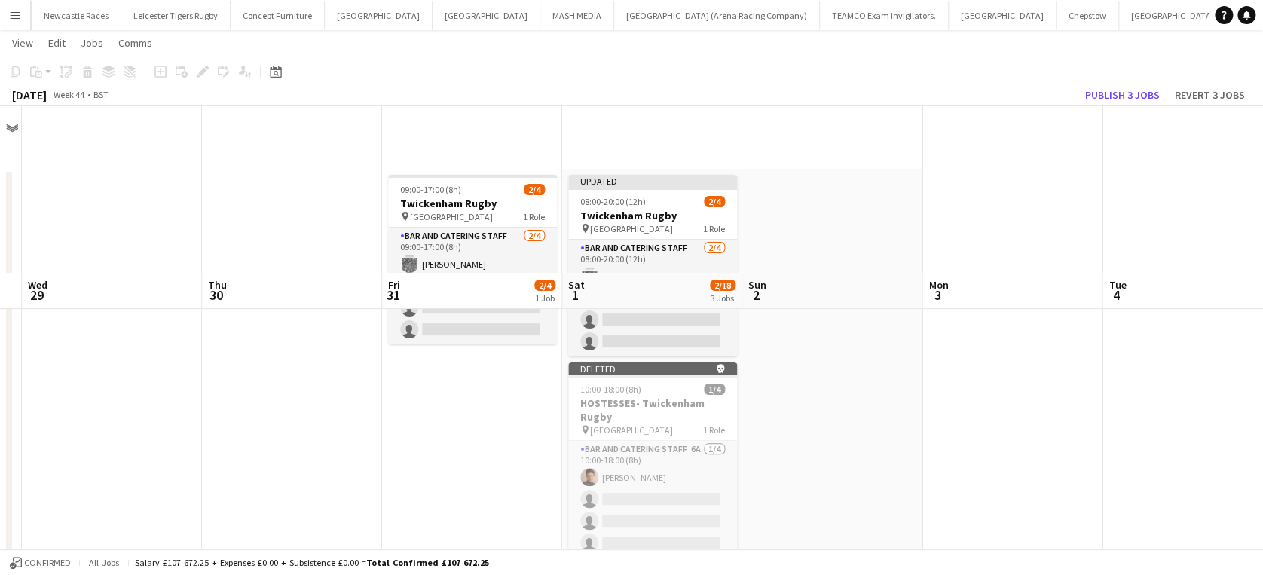
scroll to position [167, 0]
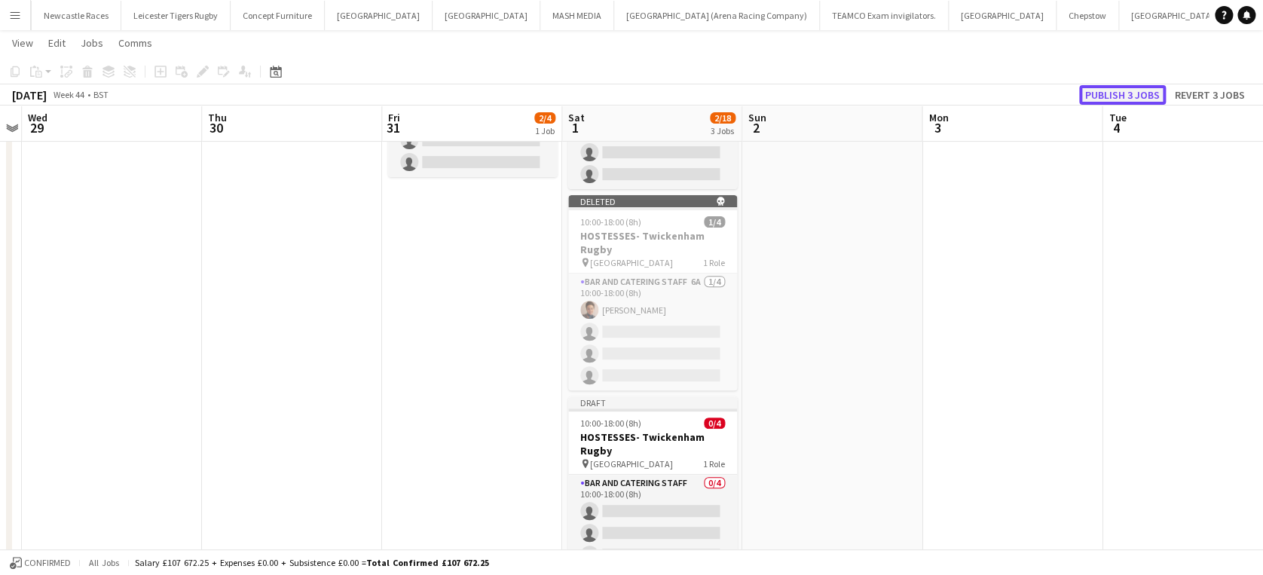
click at [1127, 93] on button "Publish 3 jobs" at bounding box center [1122, 95] width 87 height 20
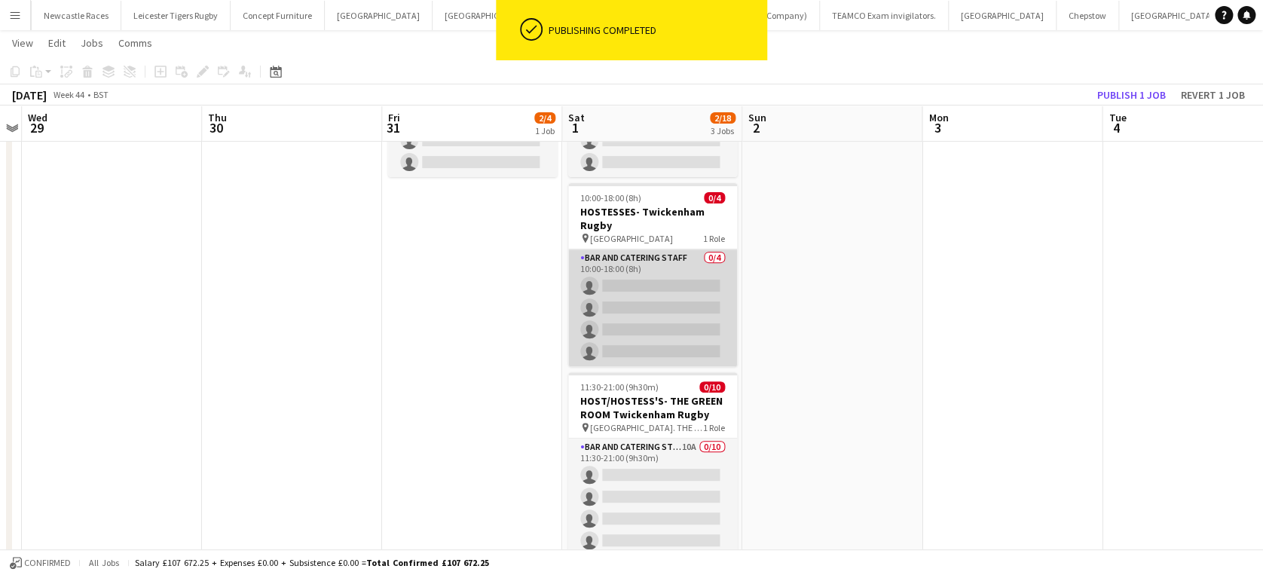
click at [628, 286] on app-card-role "Bar and Catering Staff 0/4 10:00-18:00 (8h) single-neutral-actions single-neutr…" at bounding box center [652, 307] width 169 height 117
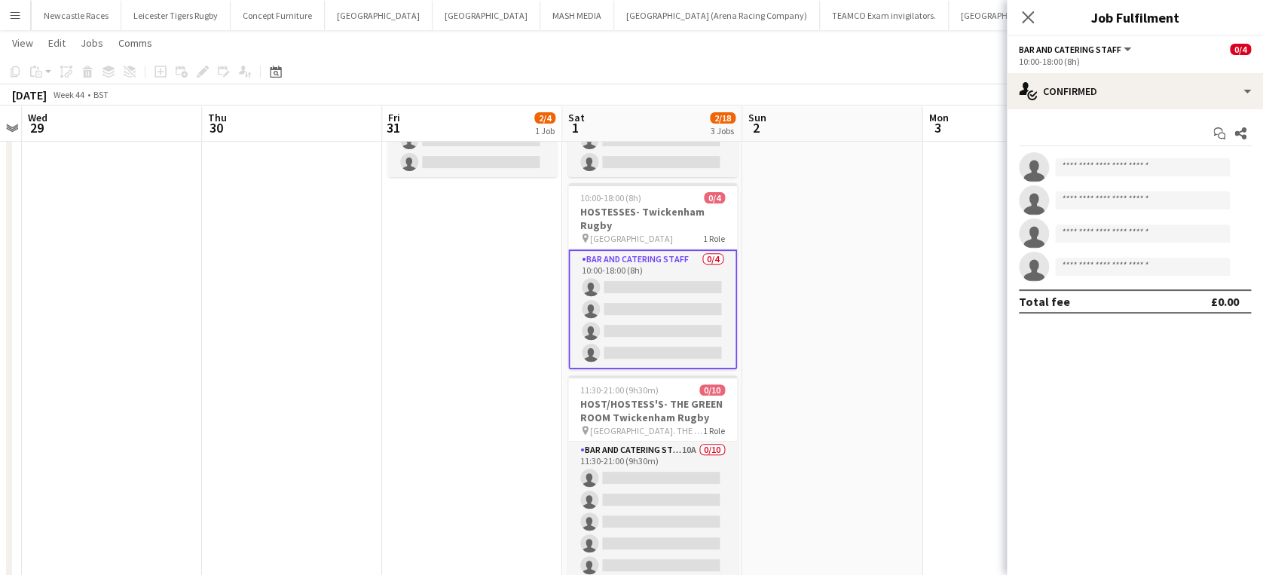
click at [884, 243] on app-date-cell at bounding box center [832, 315] width 180 height 626
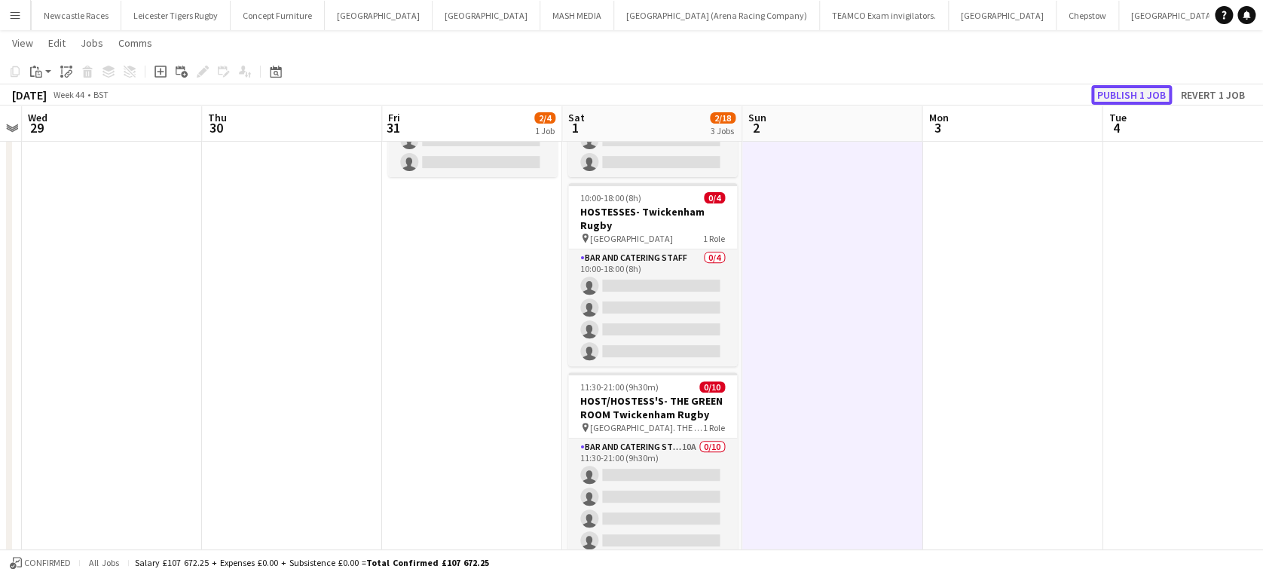
click at [1153, 90] on button "Publish 1 job" at bounding box center [1131, 95] width 81 height 20
click at [1131, 96] on button "Publish 1 job" at bounding box center [1131, 95] width 81 height 20
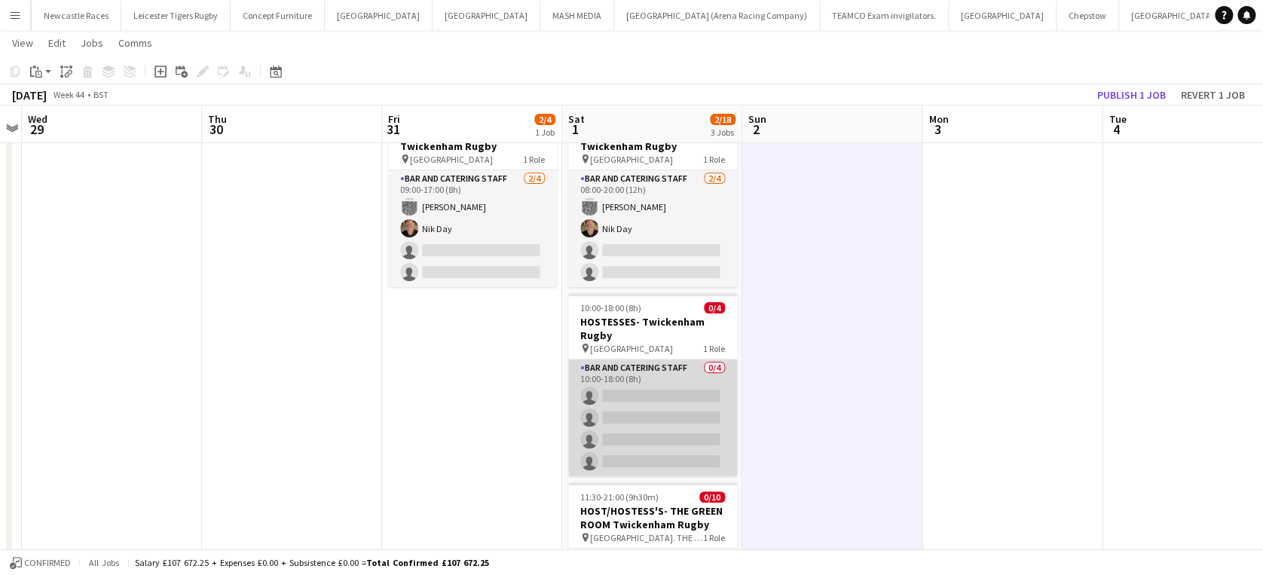
scroll to position [59, 0]
click at [627, 380] on app-card-role "Bar and Catering Staff 0/4 10:00-18:00 (8h) single-neutral-actions single-neutr…" at bounding box center [652, 416] width 169 height 117
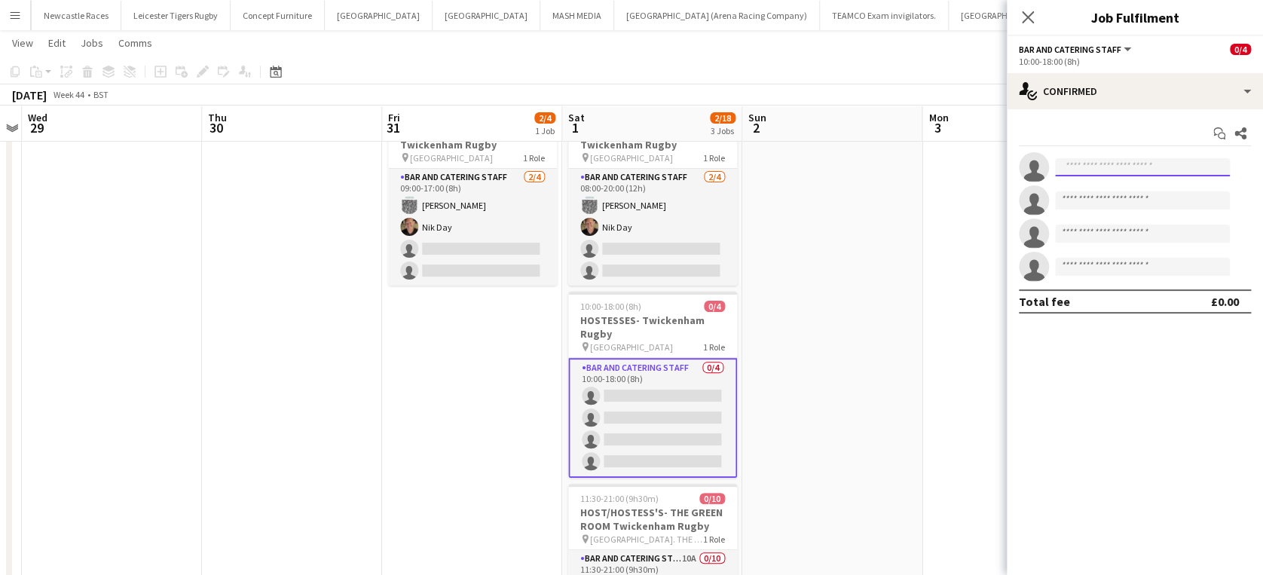
click at [1092, 169] on input at bounding box center [1142, 167] width 175 height 18
type input "*"
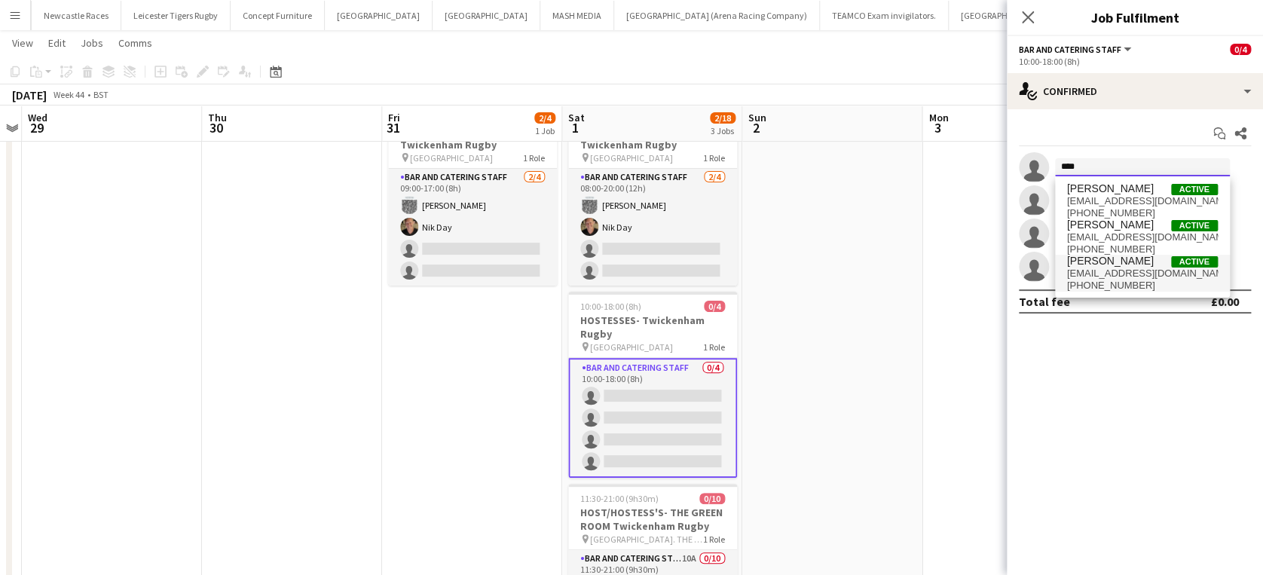
type input "****"
click at [1103, 279] on span "+4407771884200" at bounding box center [1142, 285] width 151 height 12
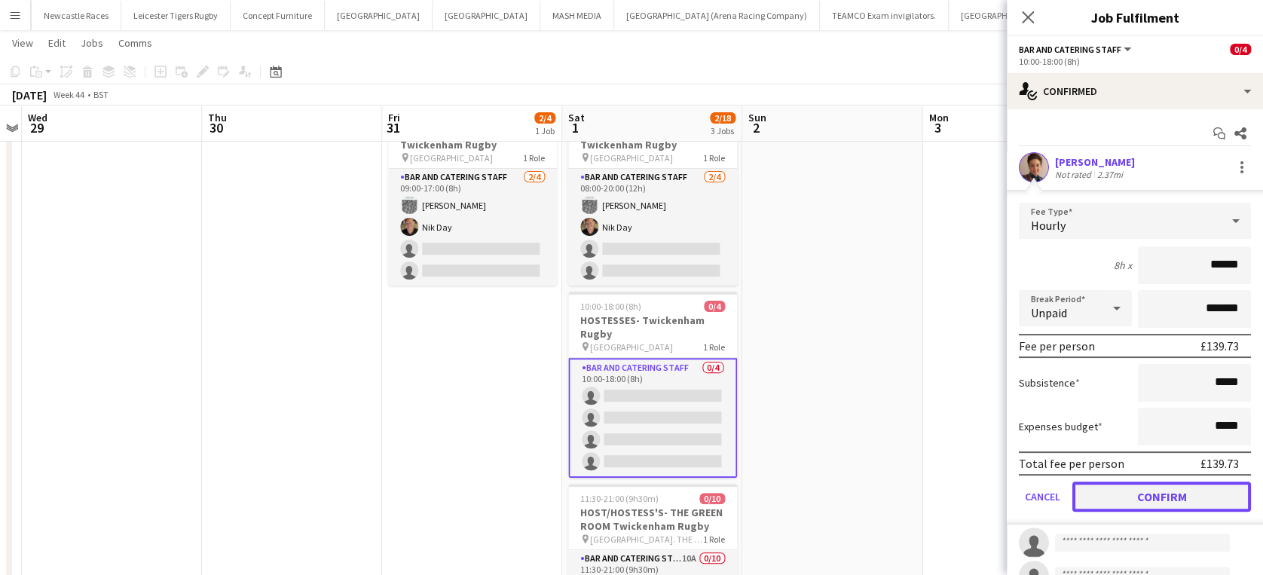
click at [1151, 488] on button "Confirm" at bounding box center [1161, 496] width 179 height 30
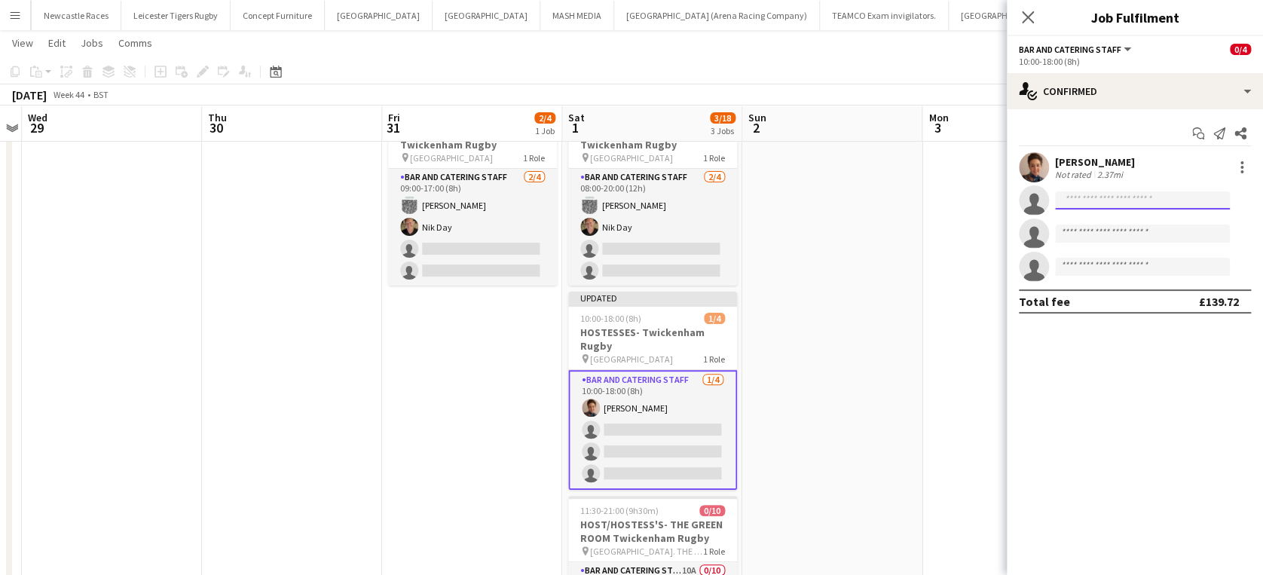
click at [1085, 200] on input at bounding box center [1142, 200] width 175 height 18
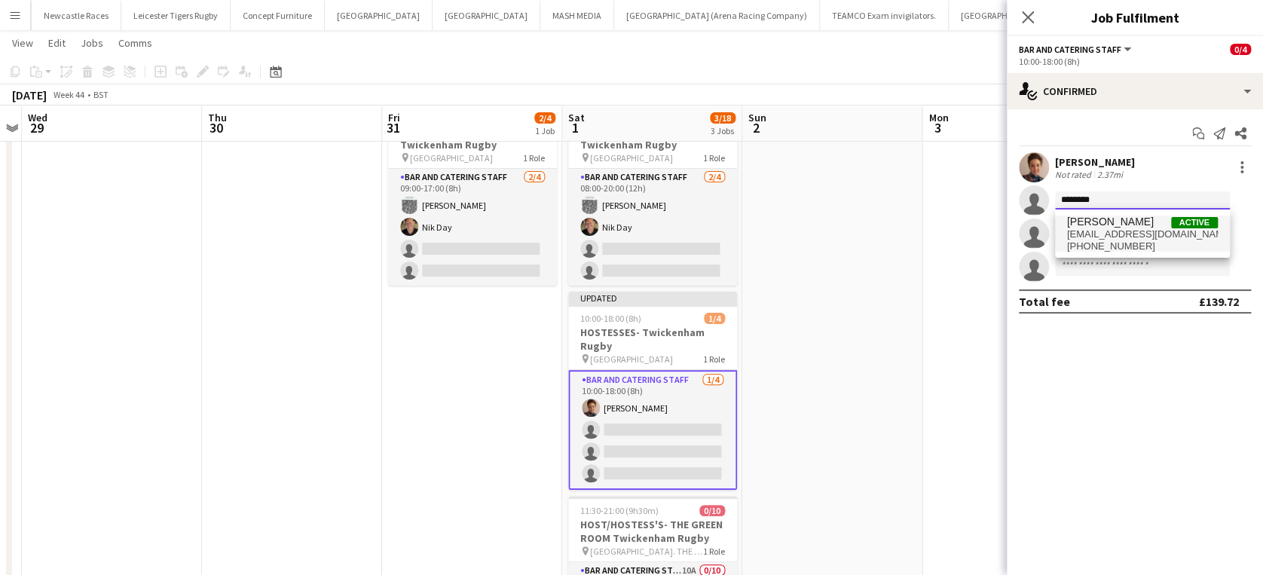
type input "********"
click at [1091, 227] on span "[PERSON_NAME]" at bounding box center [1110, 221] width 87 height 13
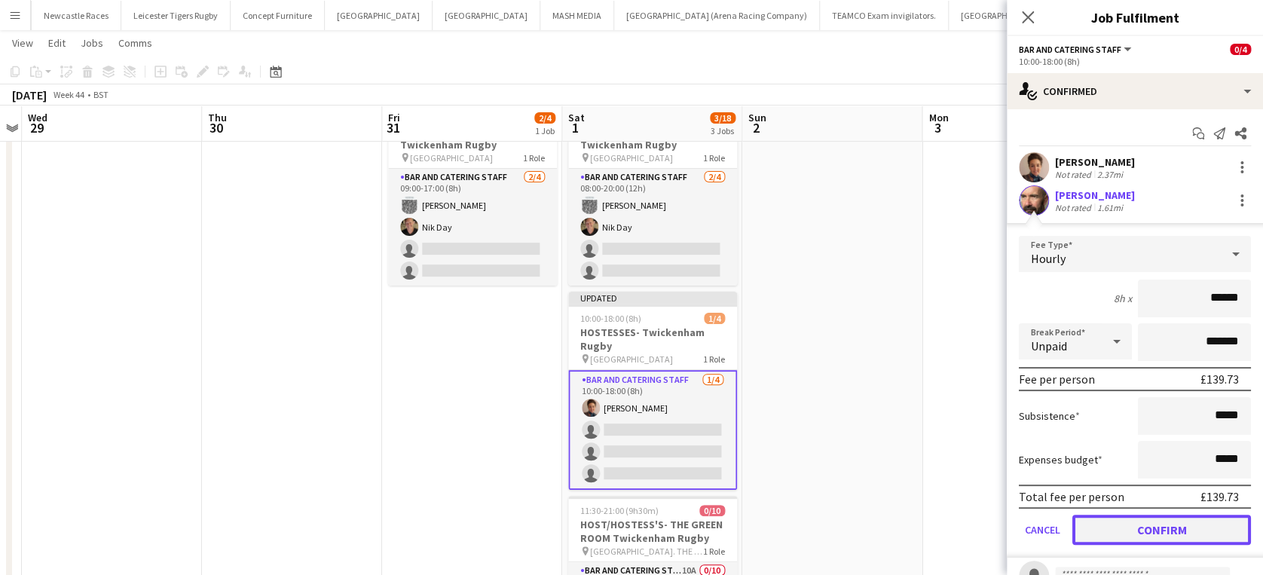
click at [1138, 531] on button "Confirm" at bounding box center [1161, 530] width 179 height 30
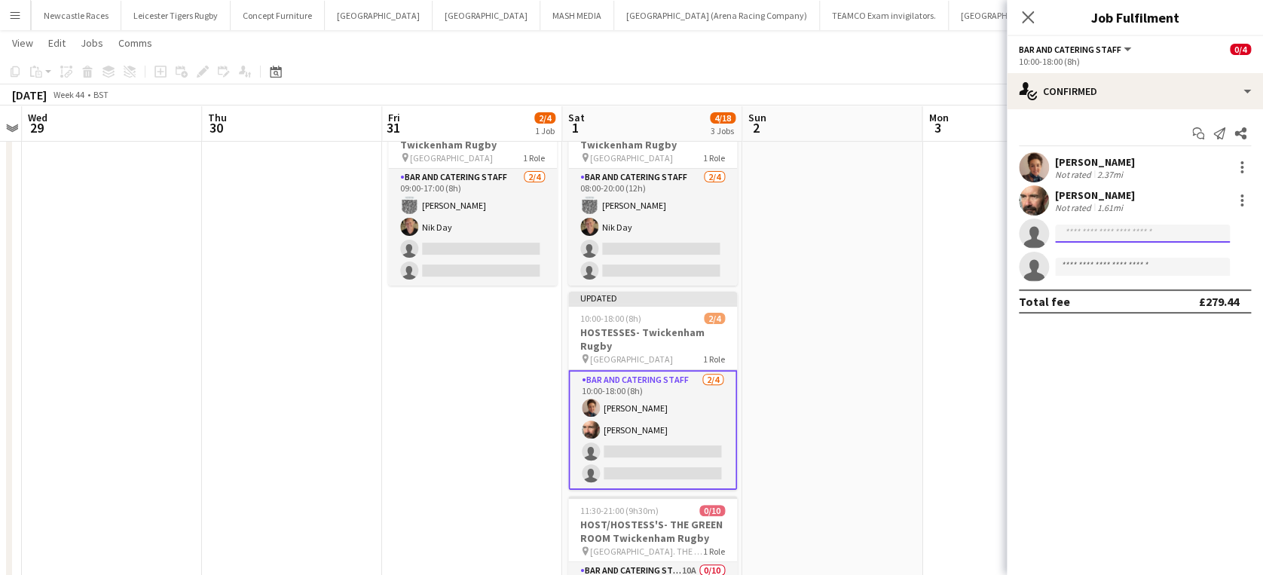
click at [1092, 241] on input at bounding box center [1142, 233] width 175 height 18
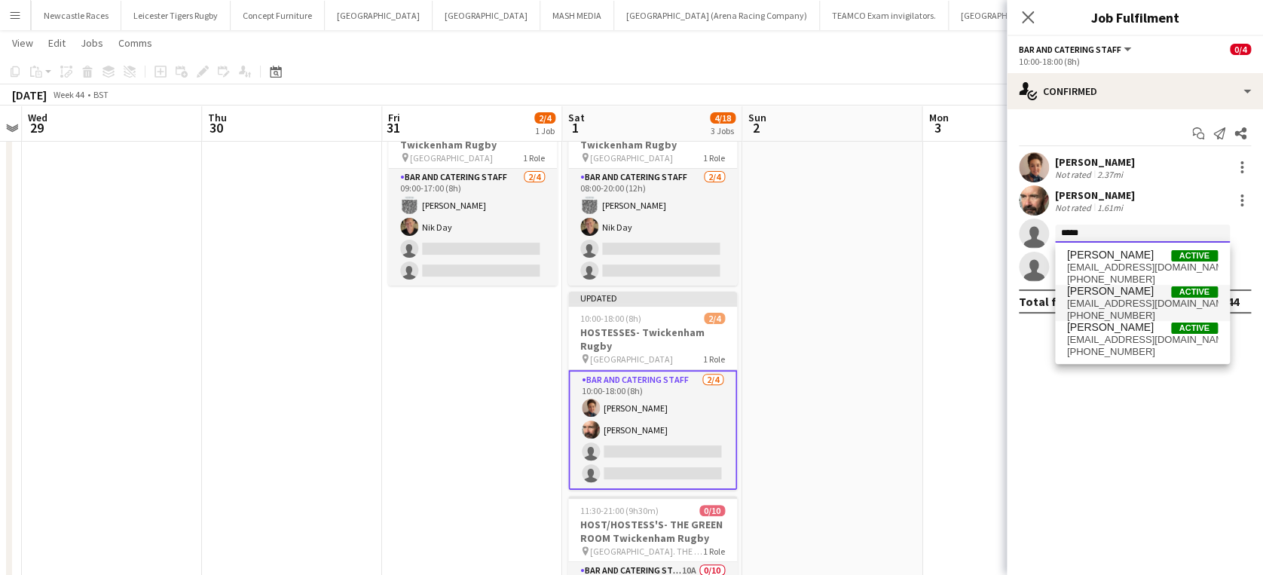
type input "*****"
click at [1092, 303] on span "josephinehyams@gmail.com" at bounding box center [1142, 304] width 151 height 12
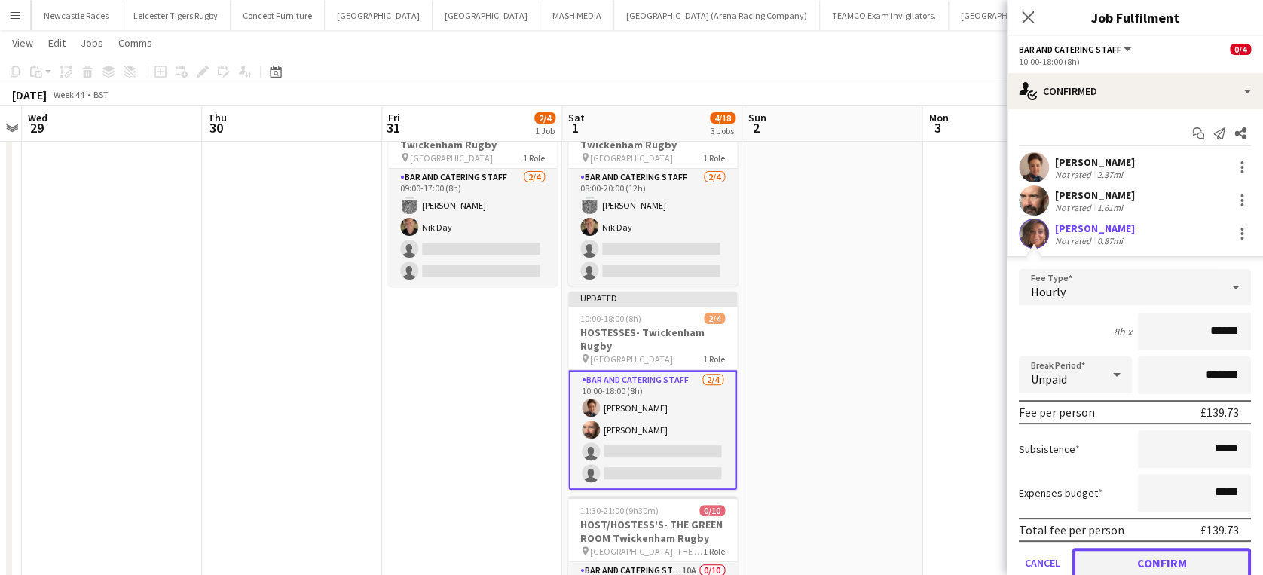
click at [1138, 558] on button "Confirm" at bounding box center [1161, 563] width 179 height 30
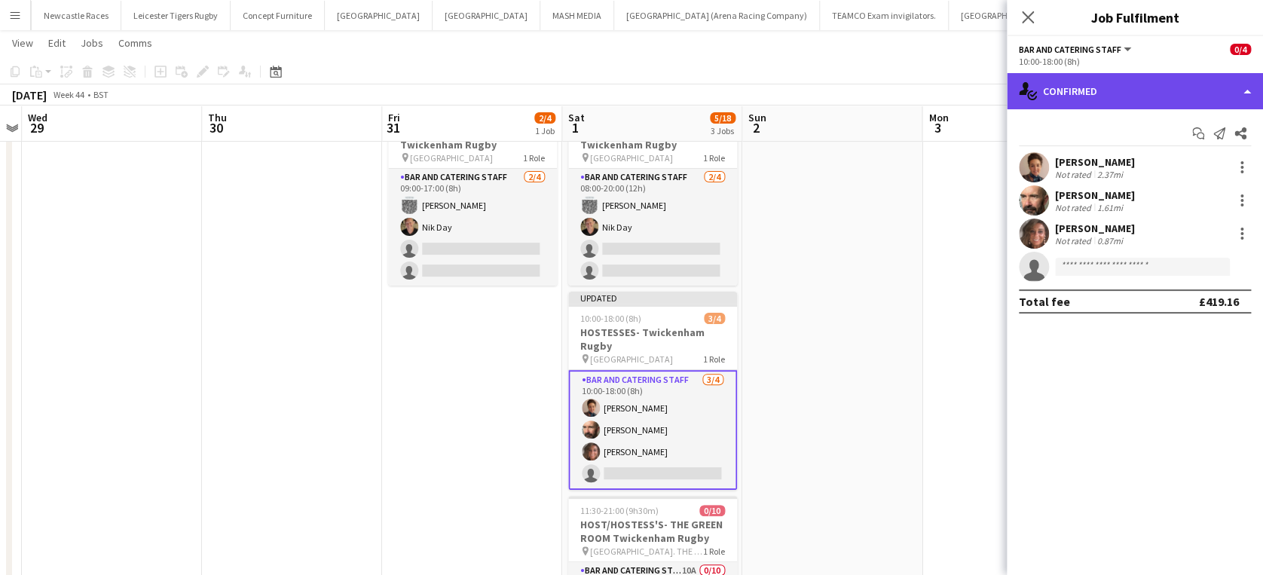
click at [1196, 96] on div "single-neutral-actions-check-2 Confirmed" at bounding box center [1134, 91] width 256 height 36
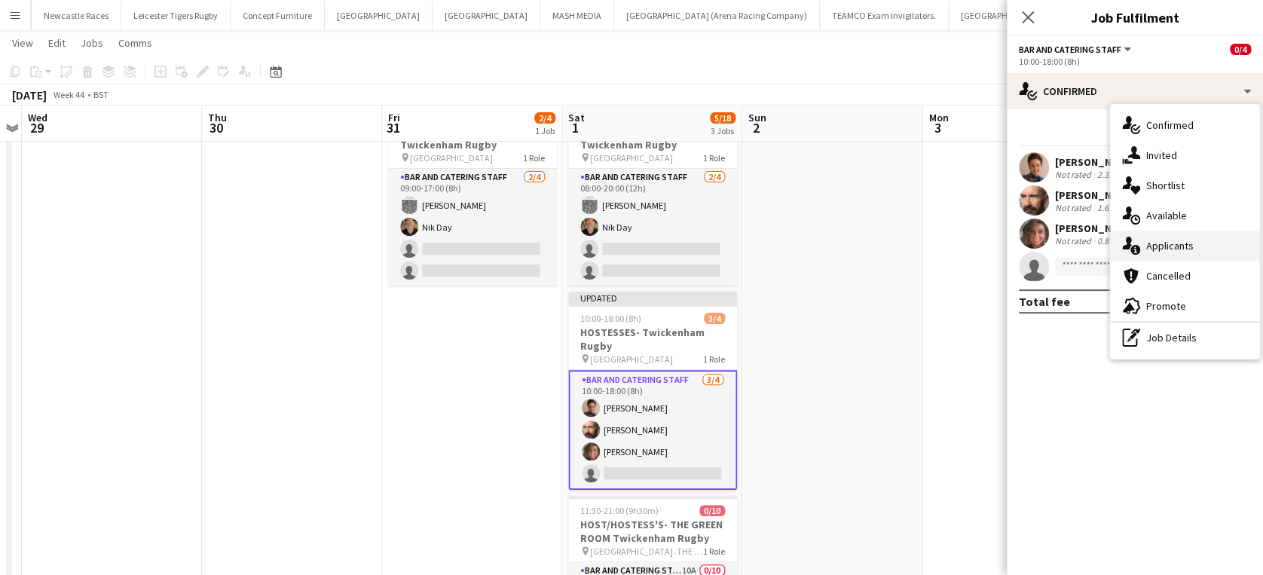
click at [1211, 243] on div "single-neutral-actions-information Applicants" at bounding box center [1184, 246] width 149 height 30
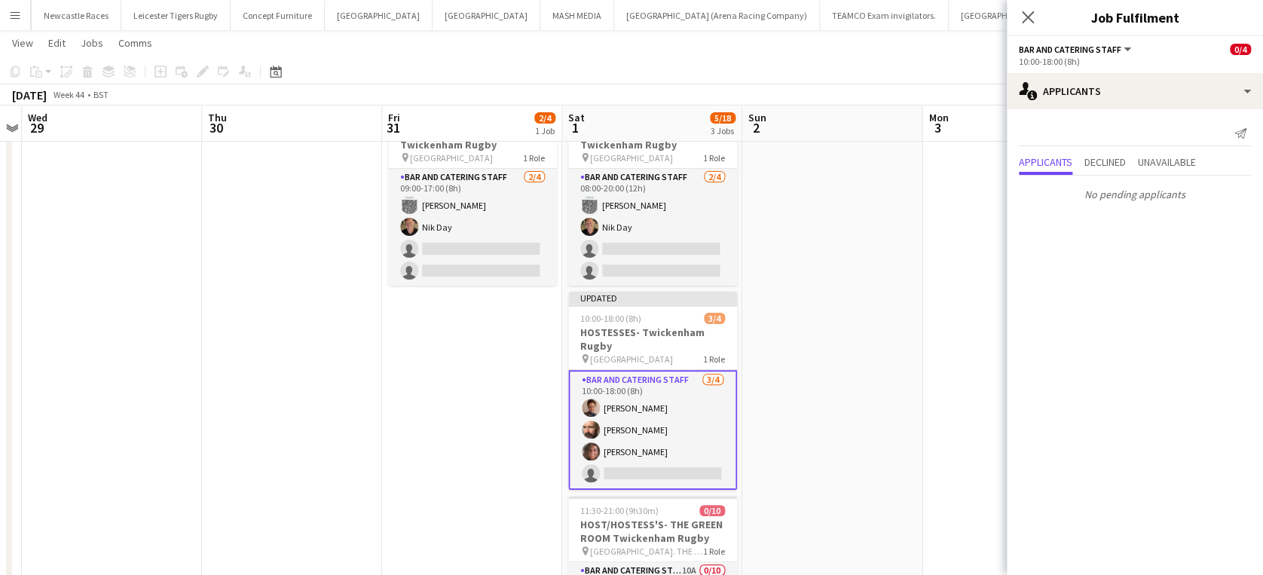
click at [632, 467] on app-card-role "Bar and Catering Staff 3/4 10:00-18:00 (8h) Deborah Cooper-Brown Martin Powell …" at bounding box center [652, 430] width 169 height 120
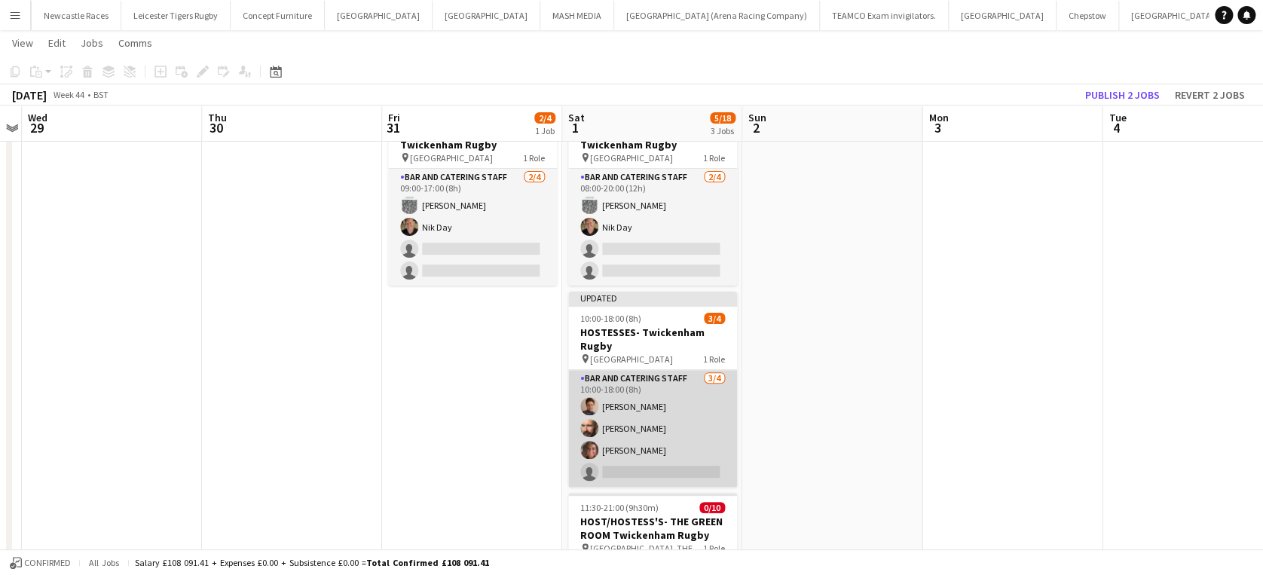
click at [631, 411] on app-card-role "Bar and Catering Staff 3/4 10:00-18:00 (8h) Deborah Cooper-Brown Martin Powell …" at bounding box center [652, 428] width 169 height 117
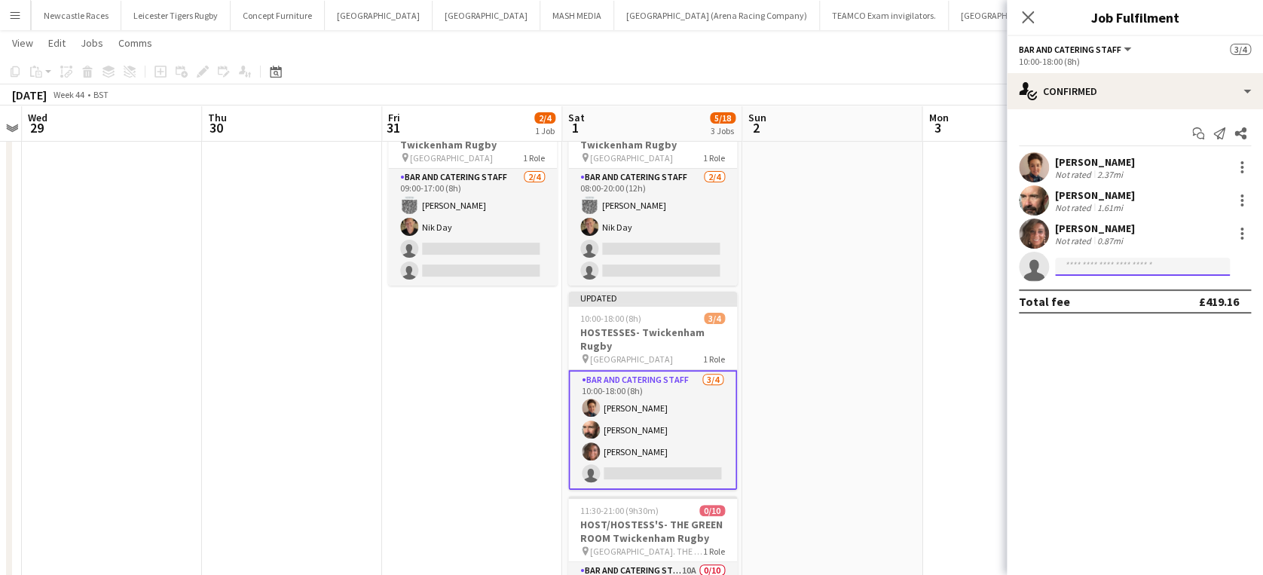
click at [1084, 271] on input at bounding box center [1142, 267] width 175 height 18
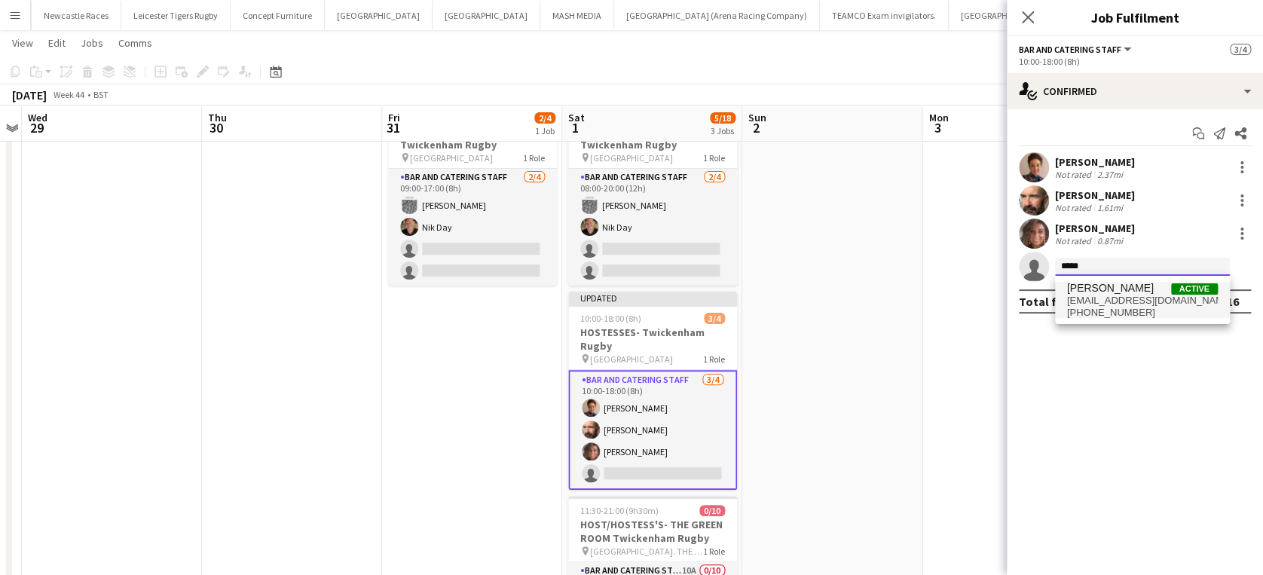
type input "*****"
click at [1104, 298] on span "superflygal747@icloud.com" at bounding box center [1142, 301] width 151 height 12
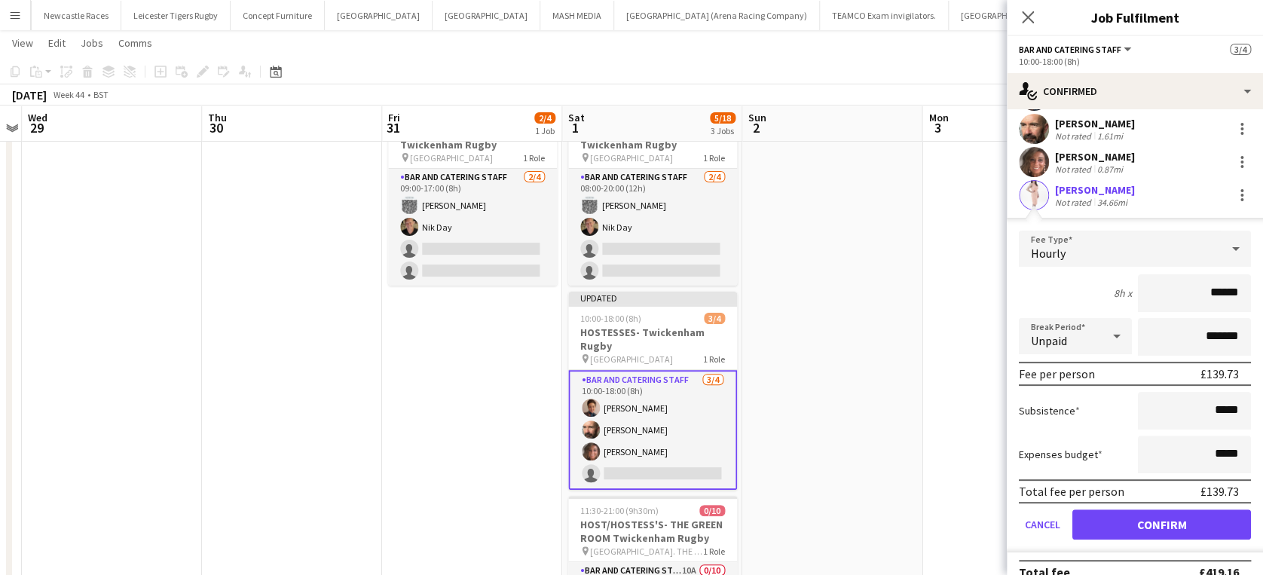
scroll to position [90, 0]
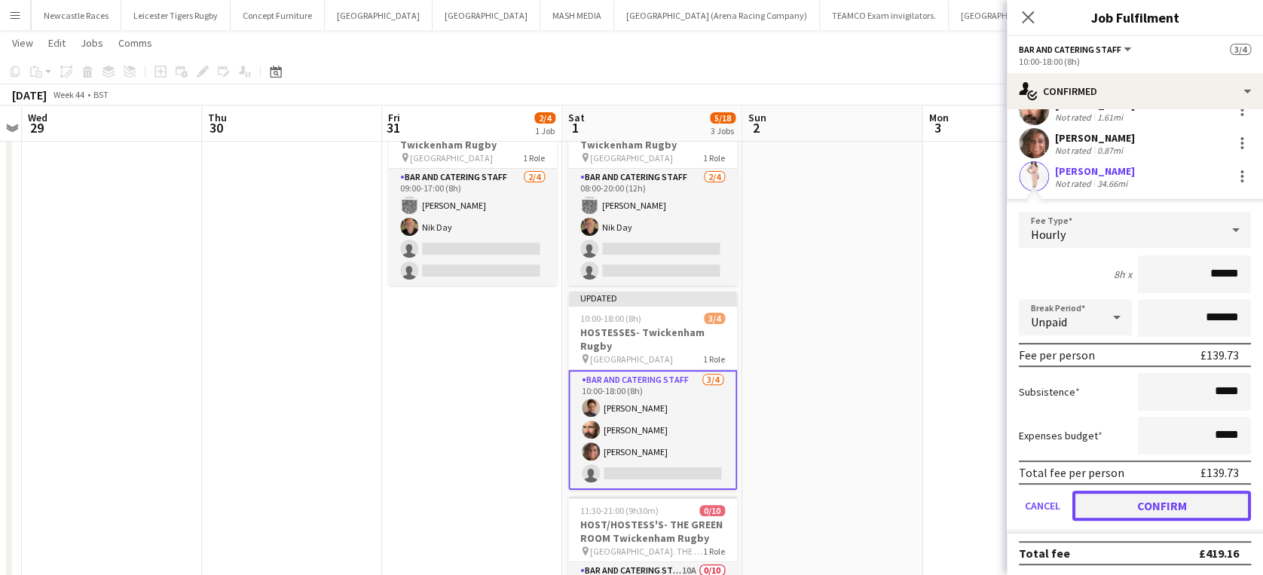
click at [1152, 497] on button "Confirm" at bounding box center [1161, 505] width 179 height 30
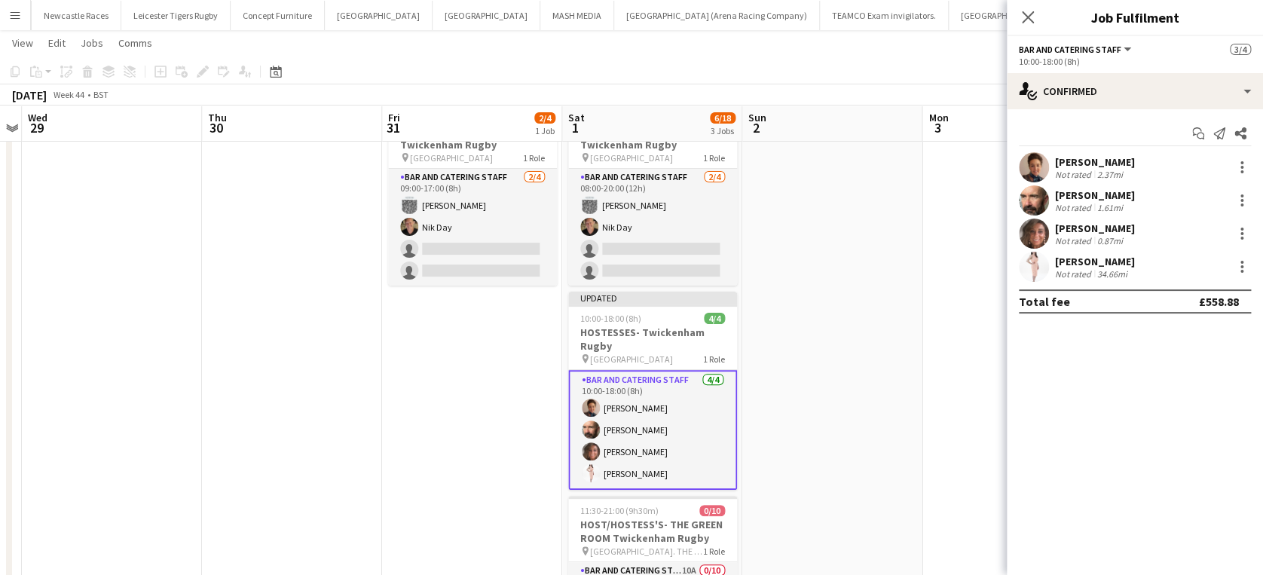
scroll to position [0, 0]
click at [841, 422] on app-date-cell at bounding box center [832, 429] width 180 height 638
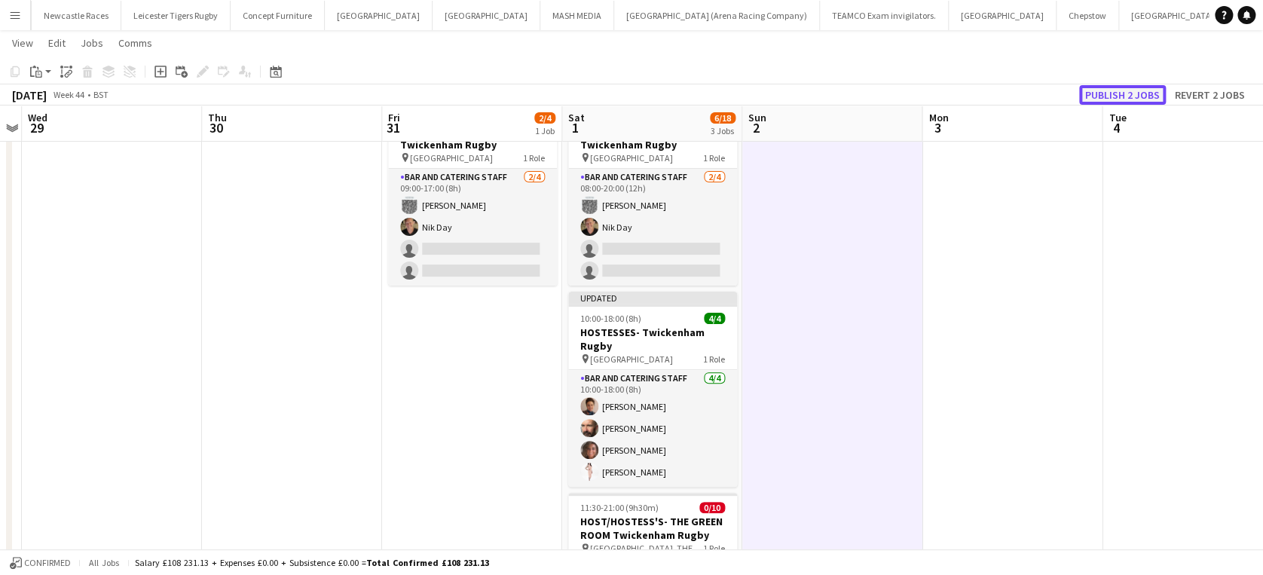
click at [1114, 87] on button "Publish 2 jobs" at bounding box center [1122, 95] width 87 height 20
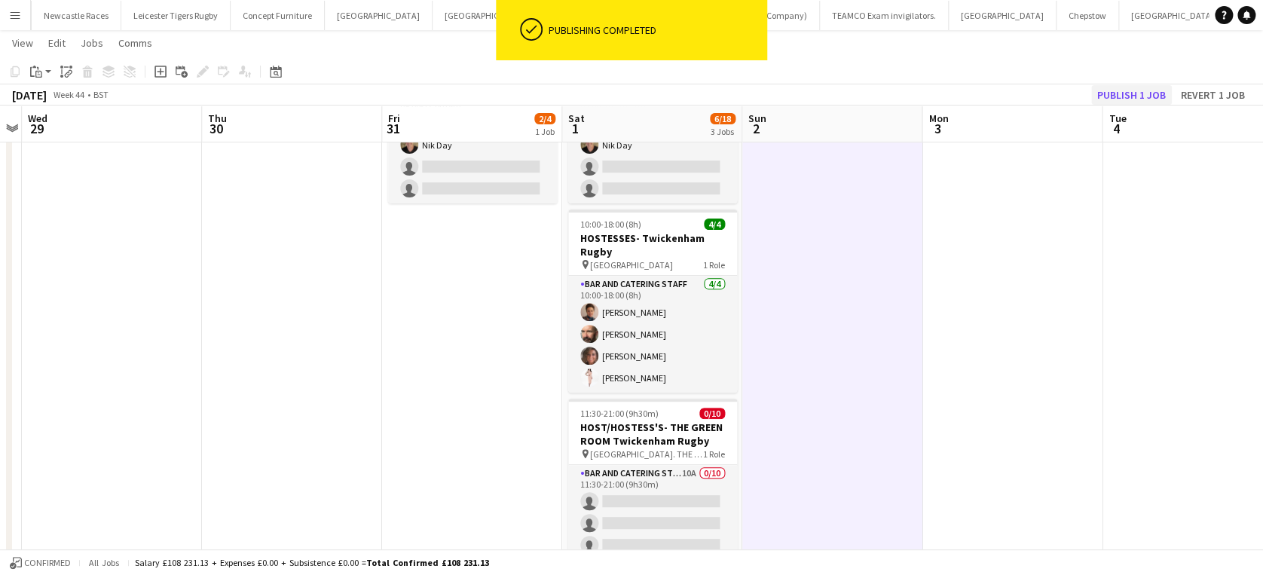
scroll to position [142, 0]
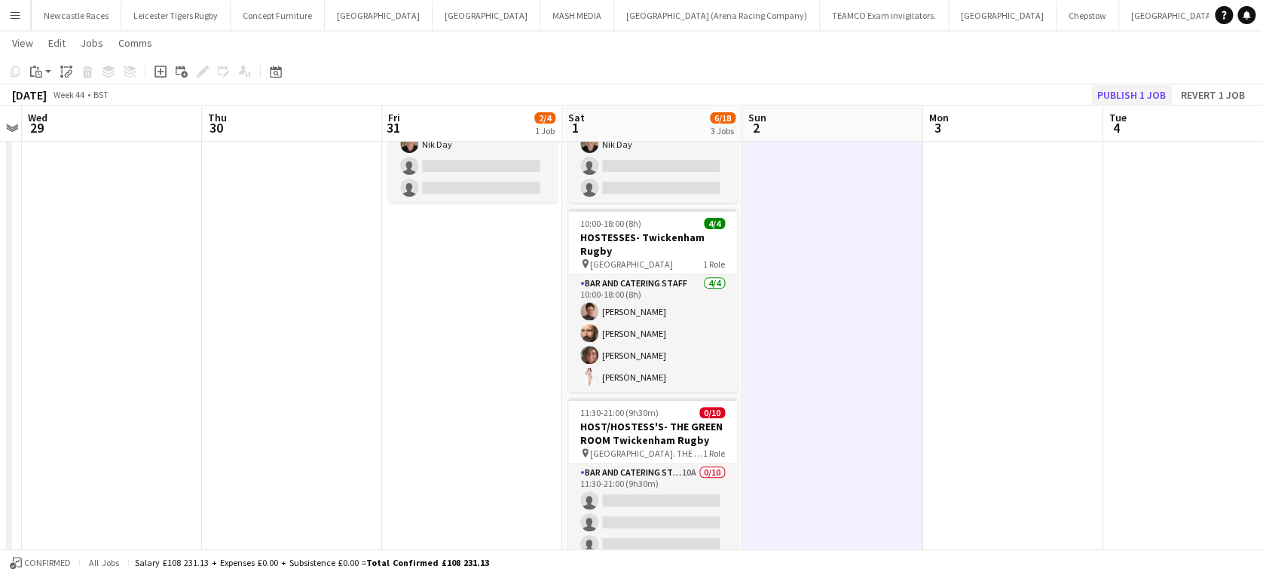
click at [1145, 94] on button "Publish 1 job" at bounding box center [1131, 95] width 81 height 20
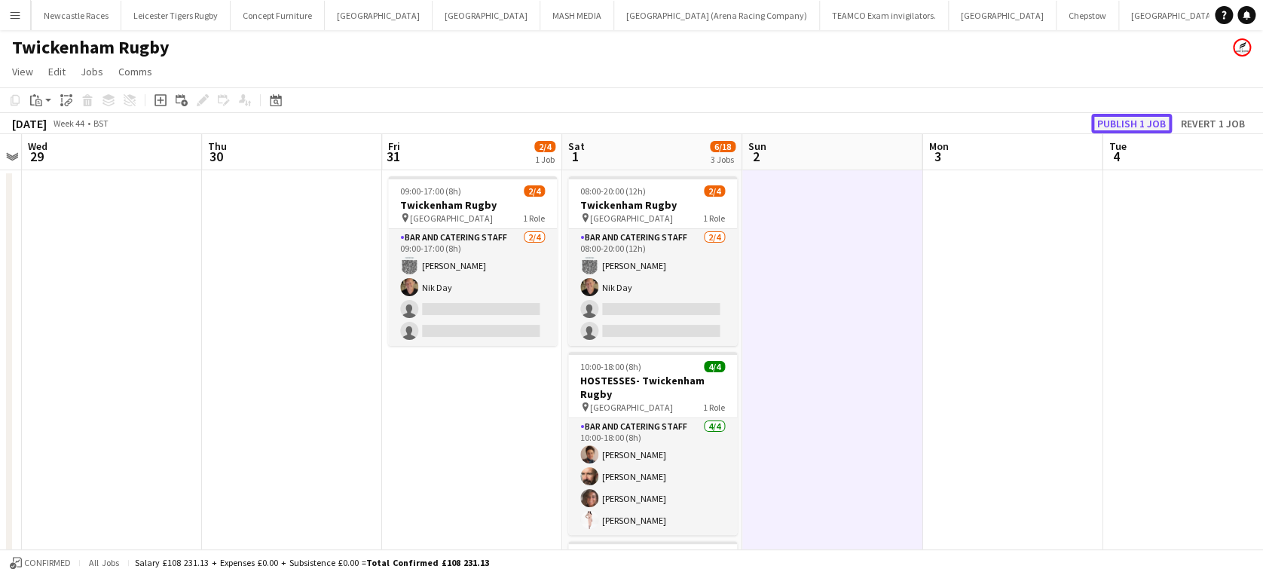
click at [1109, 121] on button "Publish 1 job" at bounding box center [1131, 124] width 81 height 20
click at [950, 231] on app-date-cell at bounding box center [1012, 489] width 180 height 638
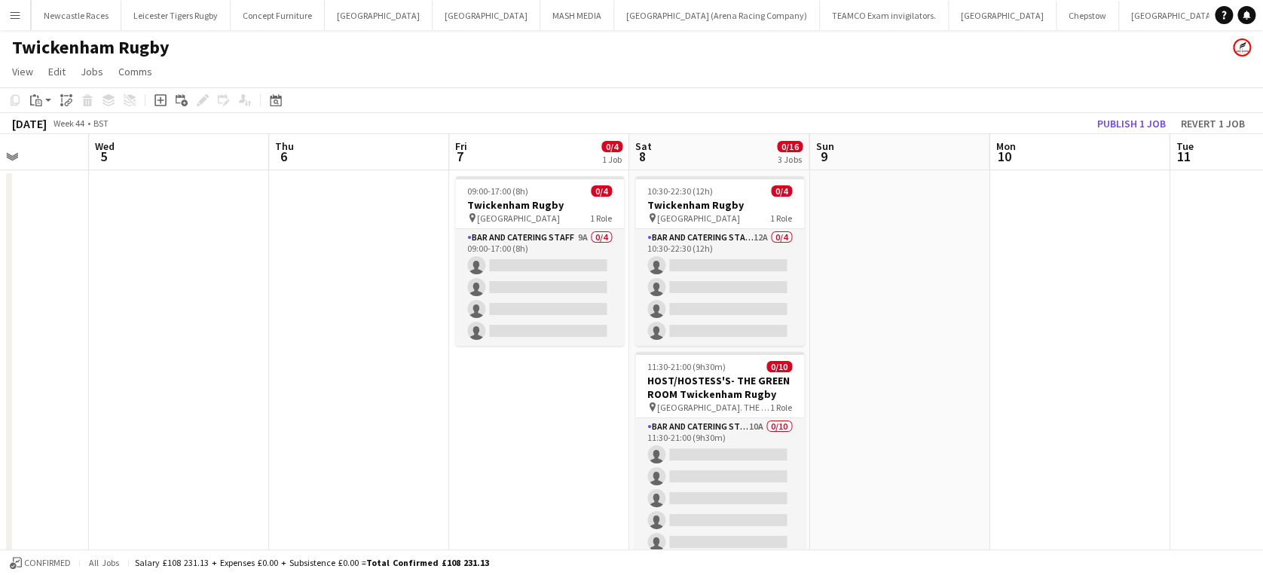
scroll to position [0, 675]
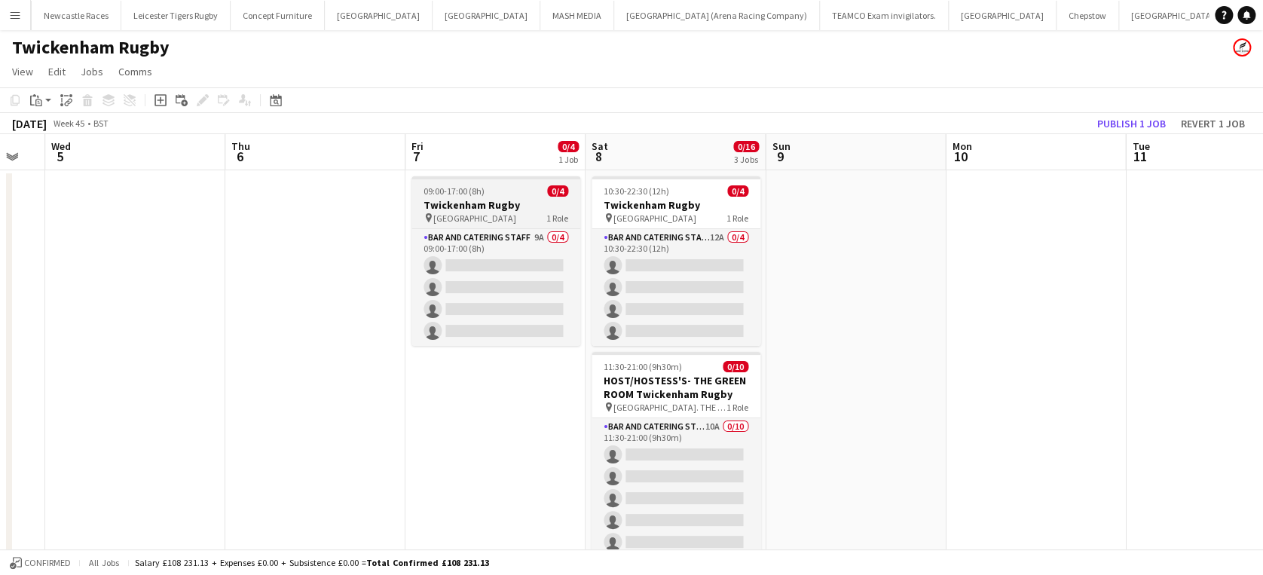
click at [490, 200] on h3 "Twickenham Rugby" at bounding box center [495, 205] width 169 height 14
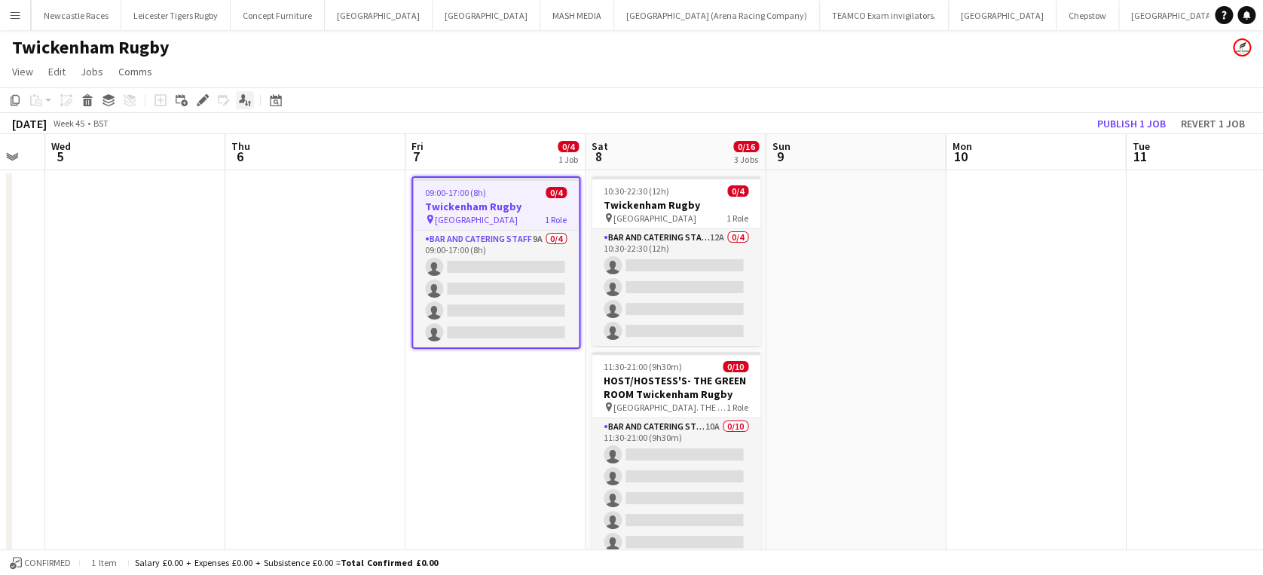
click at [241, 98] on icon "Applicants" at bounding box center [245, 100] width 12 height 12
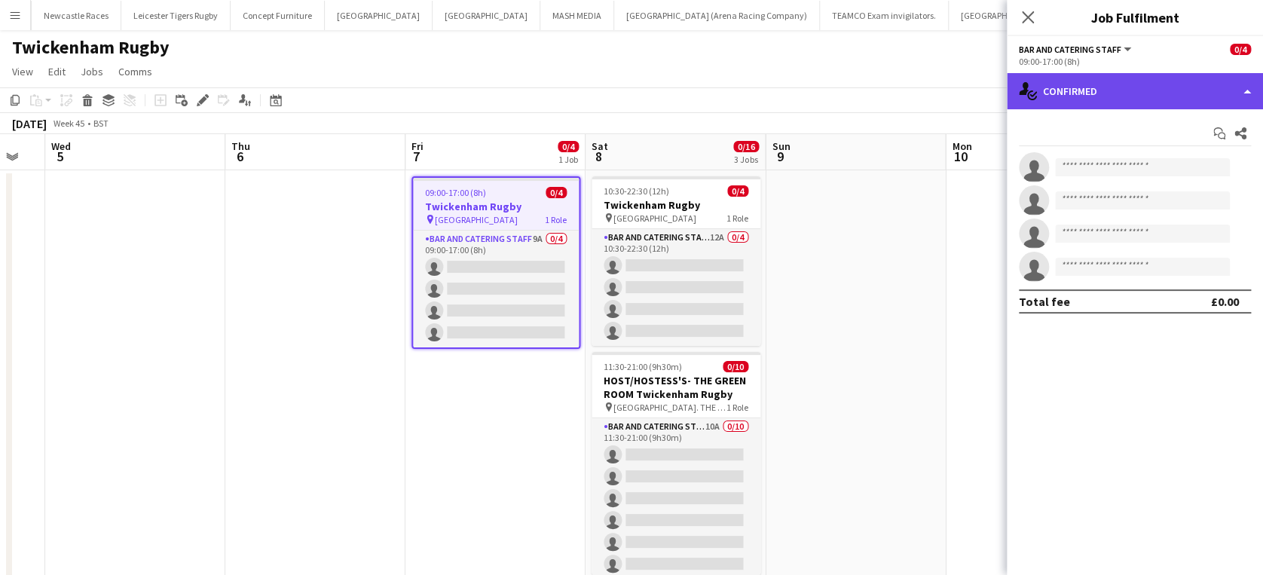
click at [1209, 94] on div "single-neutral-actions-check-2 Confirmed" at bounding box center [1134, 91] width 256 height 36
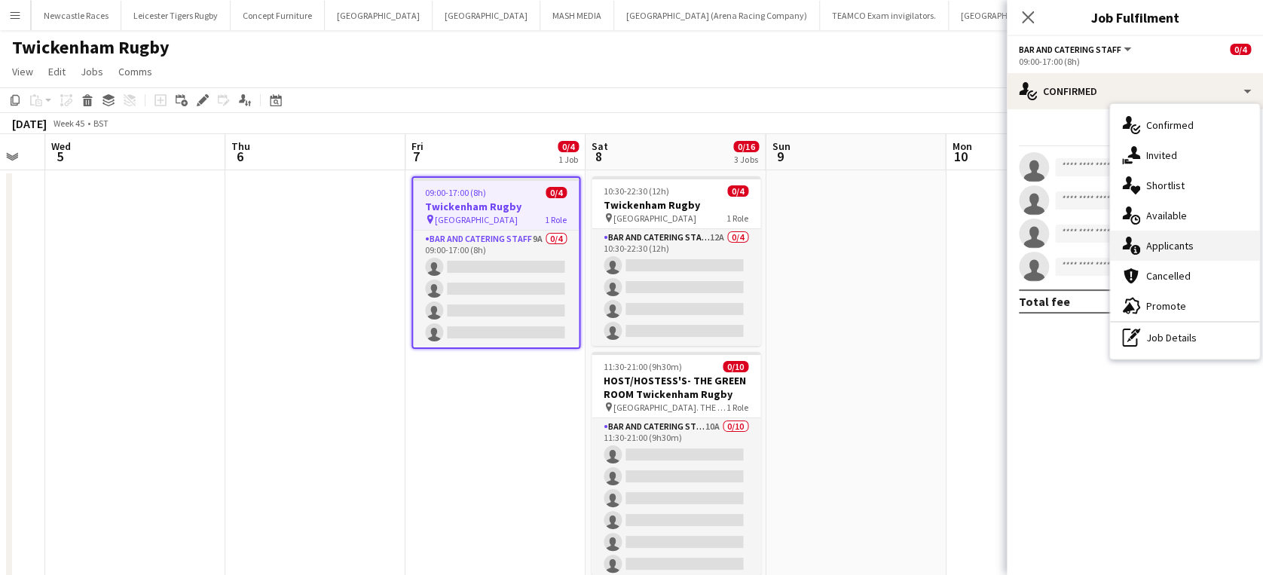
click at [1204, 245] on div "single-neutral-actions-information Applicants" at bounding box center [1184, 246] width 149 height 30
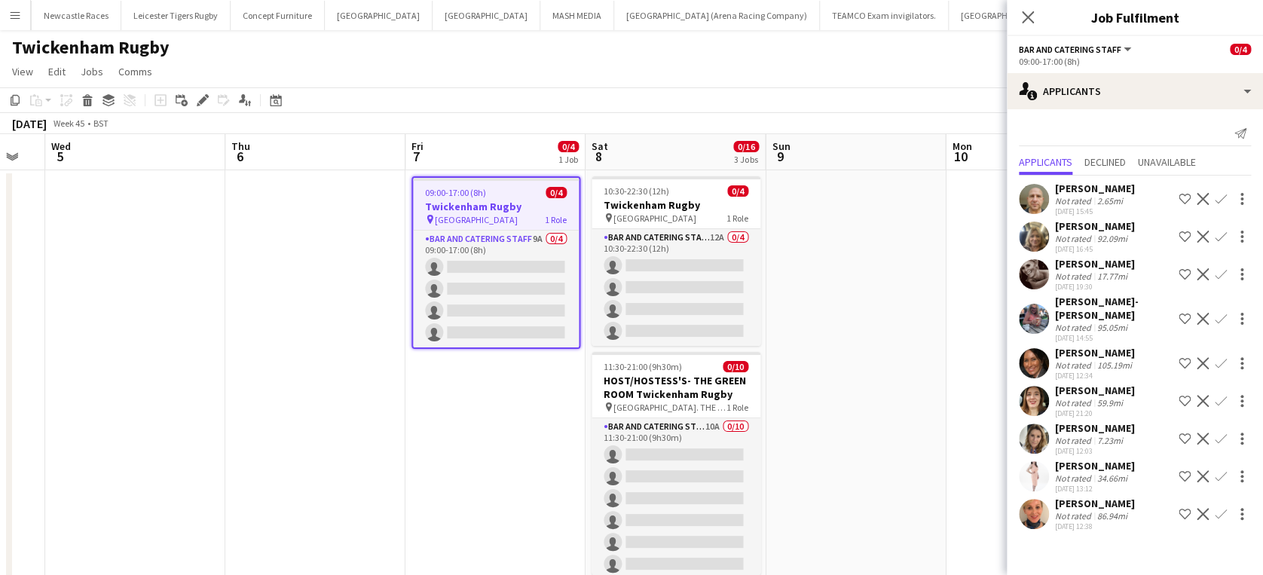
click at [1220, 432] on app-icon "Confirm" at bounding box center [1220, 438] width 12 height 12
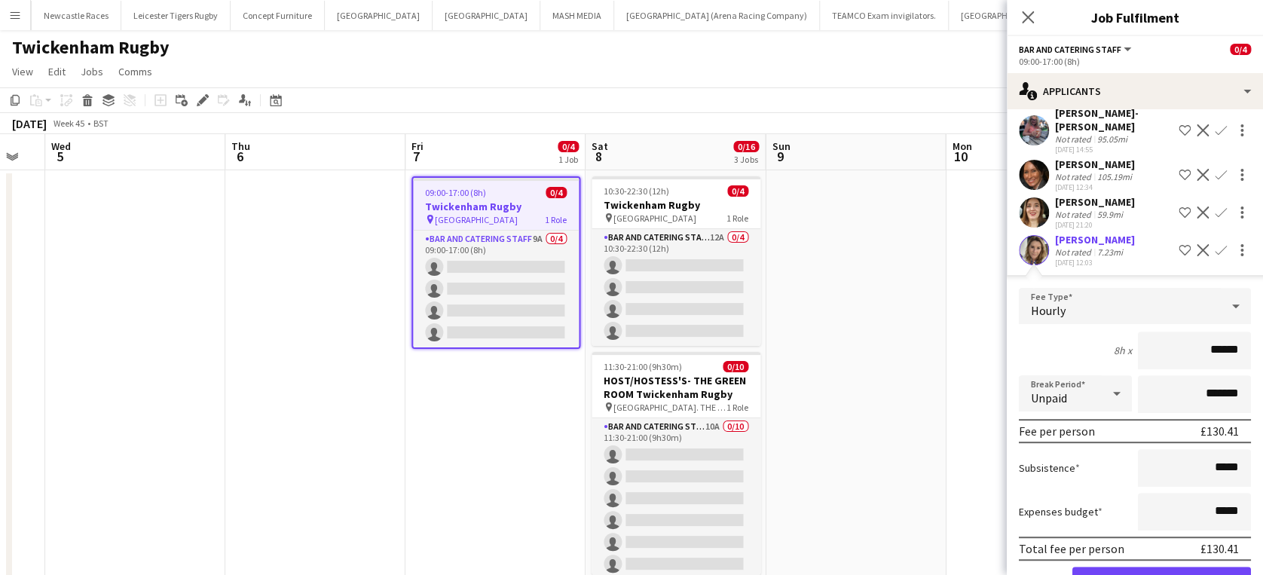
scroll to position [187, 0]
click at [1025, 15] on icon at bounding box center [1027, 17] width 14 height 14
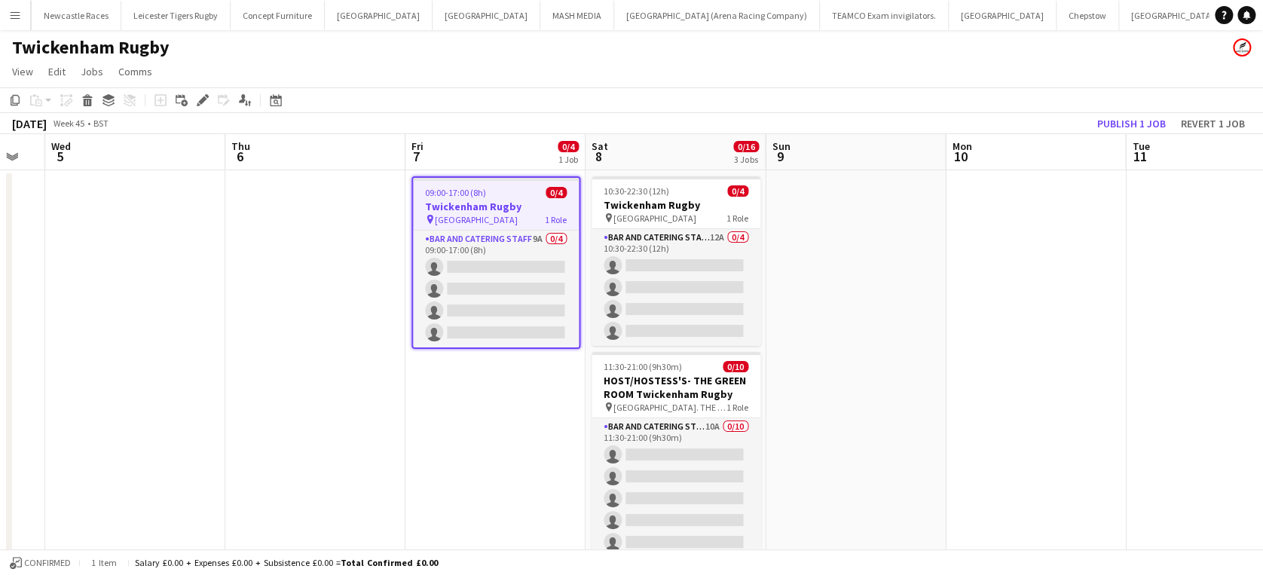
click at [487, 196] on div "09:00-17:00 (8h) 0/4" at bounding box center [496, 192] width 166 height 11
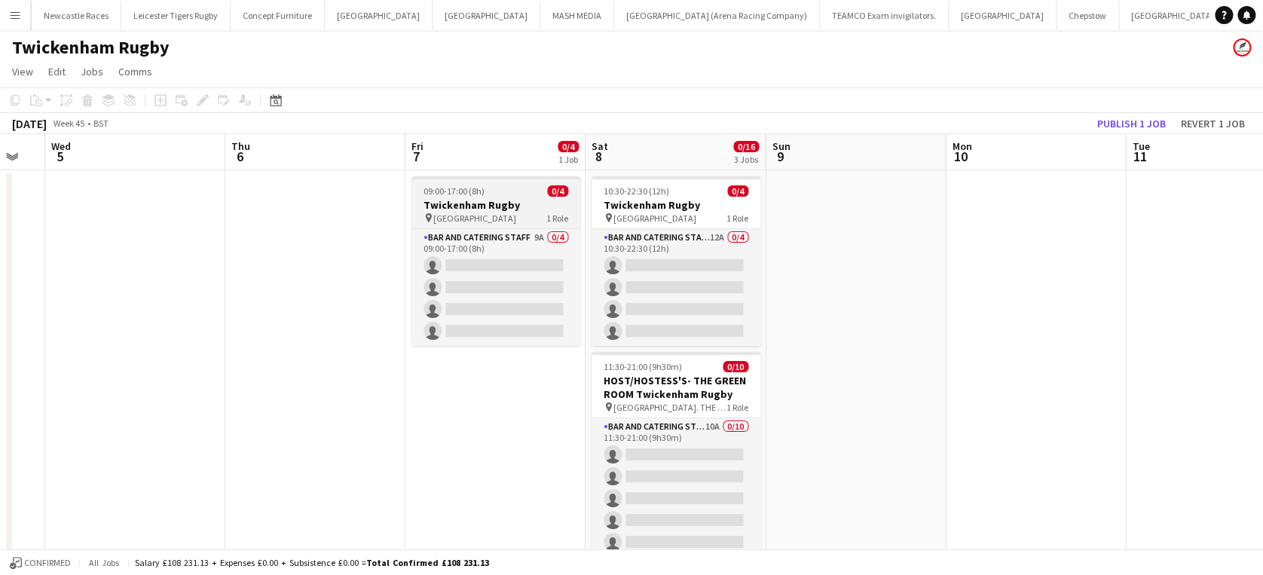
click at [469, 186] on span "09:00-17:00 (8h)" at bounding box center [453, 190] width 61 height 11
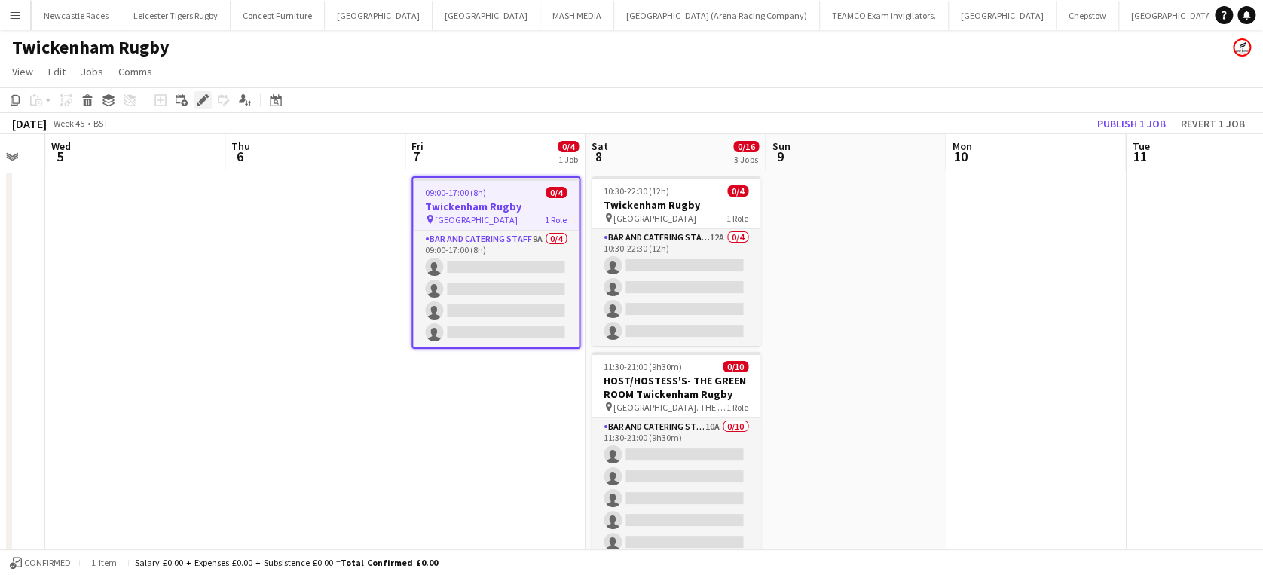
click at [201, 98] on icon at bounding box center [202, 100] width 8 height 8
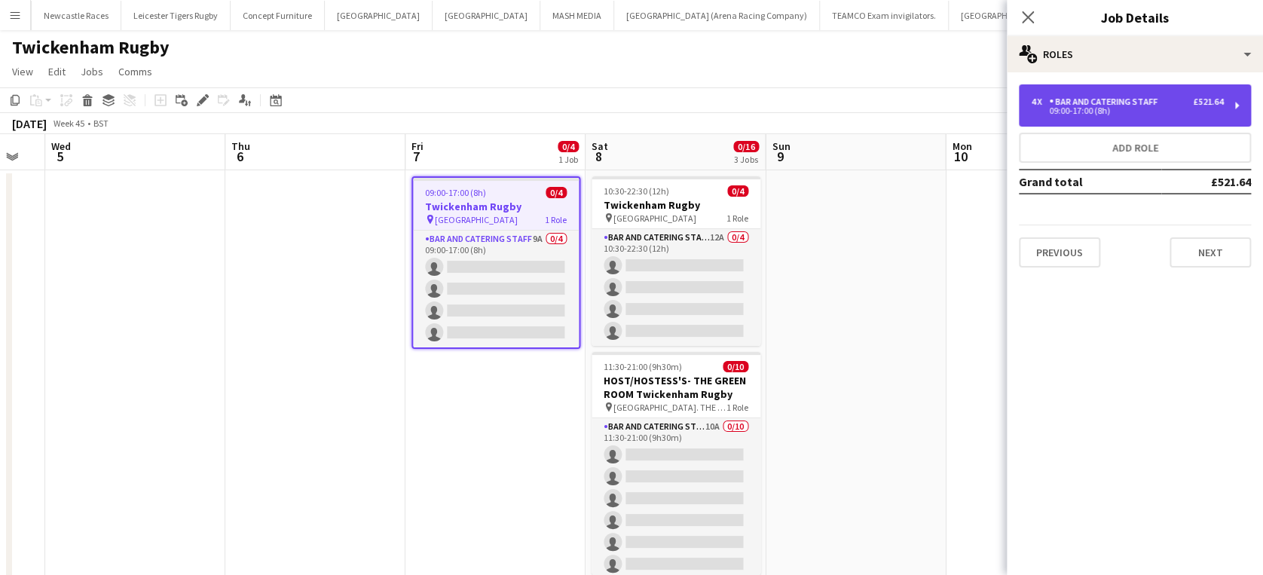
click at [1061, 96] on div "Bar and Catering Staff" at bounding box center [1106, 101] width 115 height 11
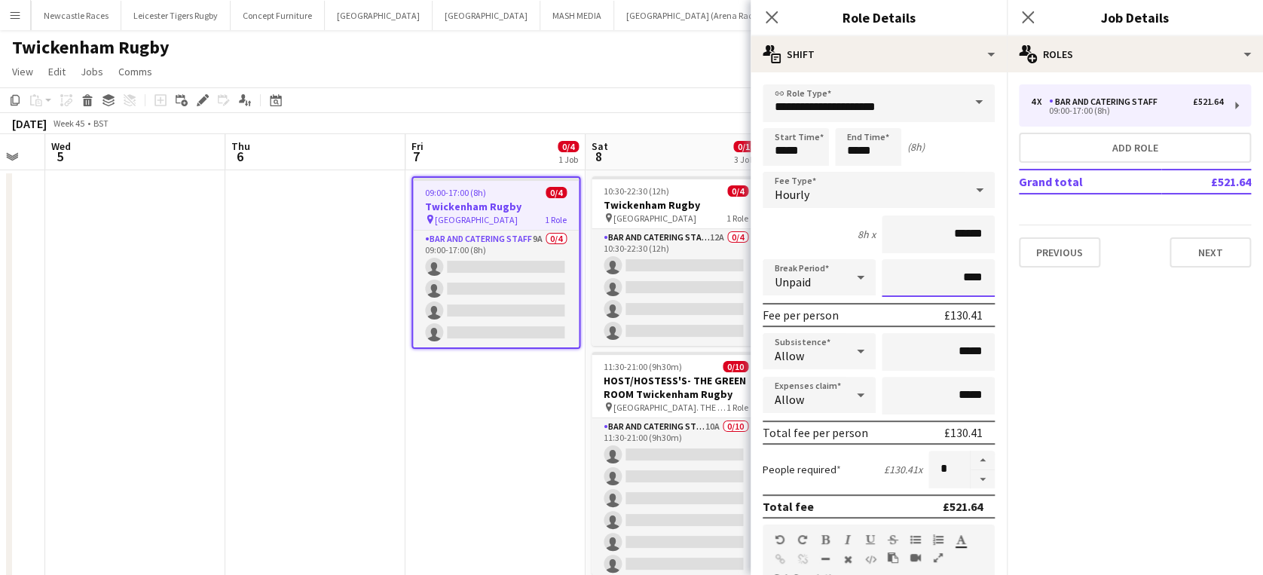
click at [947, 276] on input "****" at bounding box center [937, 278] width 113 height 38
type input "****"
click at [771, 12] on icon "Close pop-in" at bounding box center [771, 17] width 14 height 14
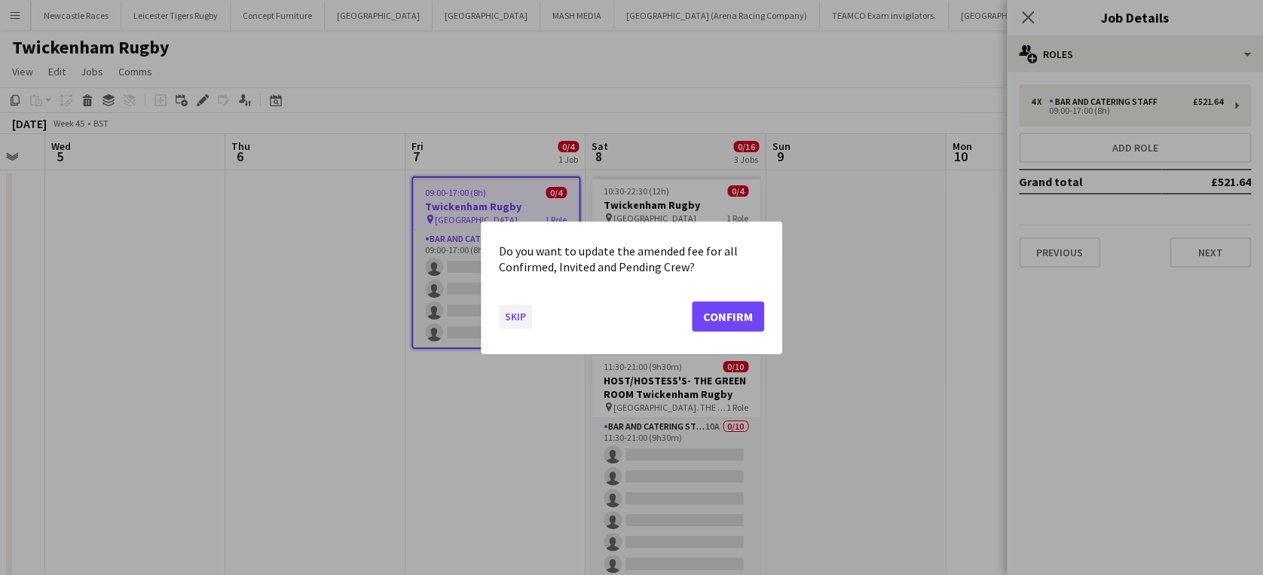
click at [515, 319] on button "Skip" at bounding box center [515, 316] width 33 height 24
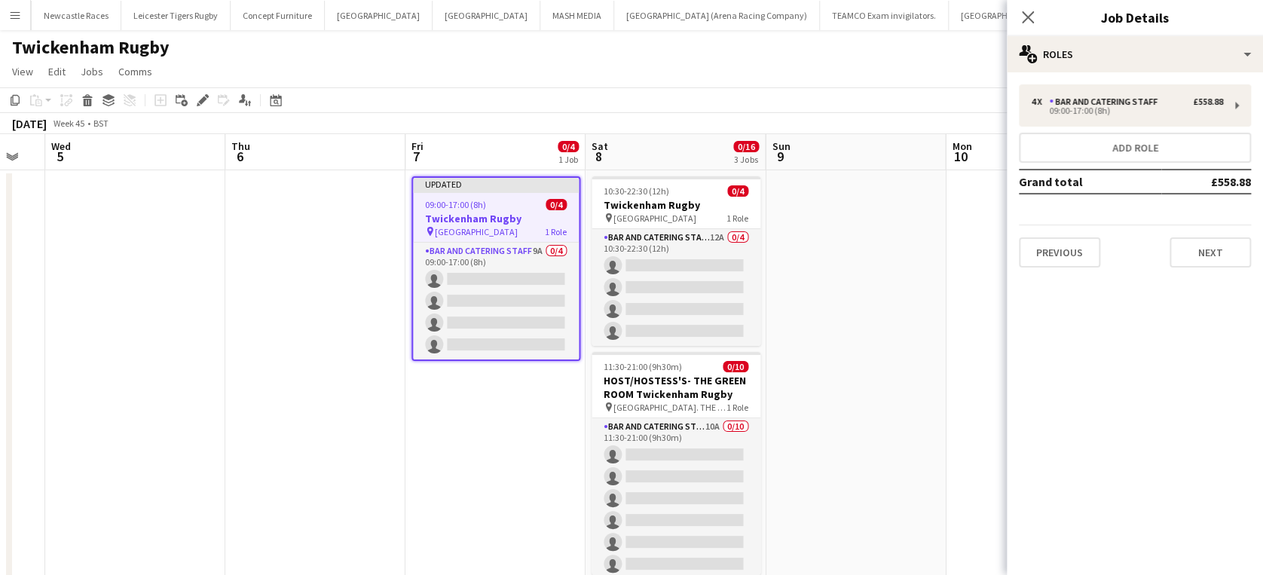
click at [511, 194] on app-job-card "Updated 09:00-17:00 (8h) 0/4 Twickenham Rugby pin Twickenham Rugby Ground 1 Rol…" at bounding box center [495, 268] width 169 height 185
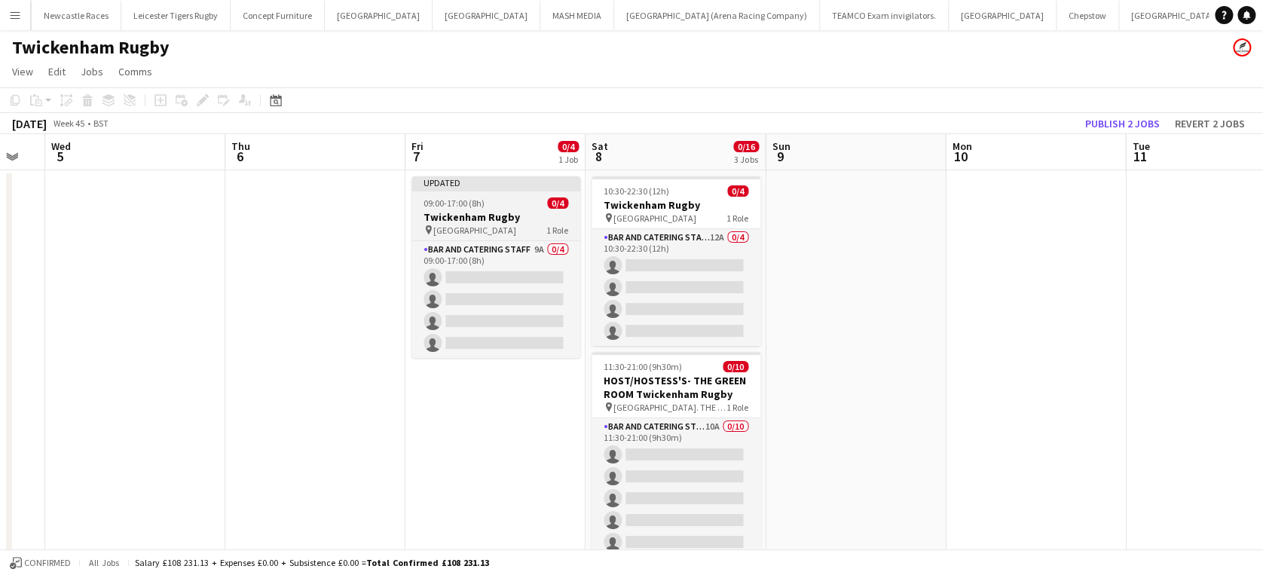
click at [511, 194] on app-job-card "Updated 09:00-17:00 (8h) 0/4 Twickenham Rugby pin Twickenham Rugby Ground 1 Rol…" at bounding box center [495, 267] width 169 height 182
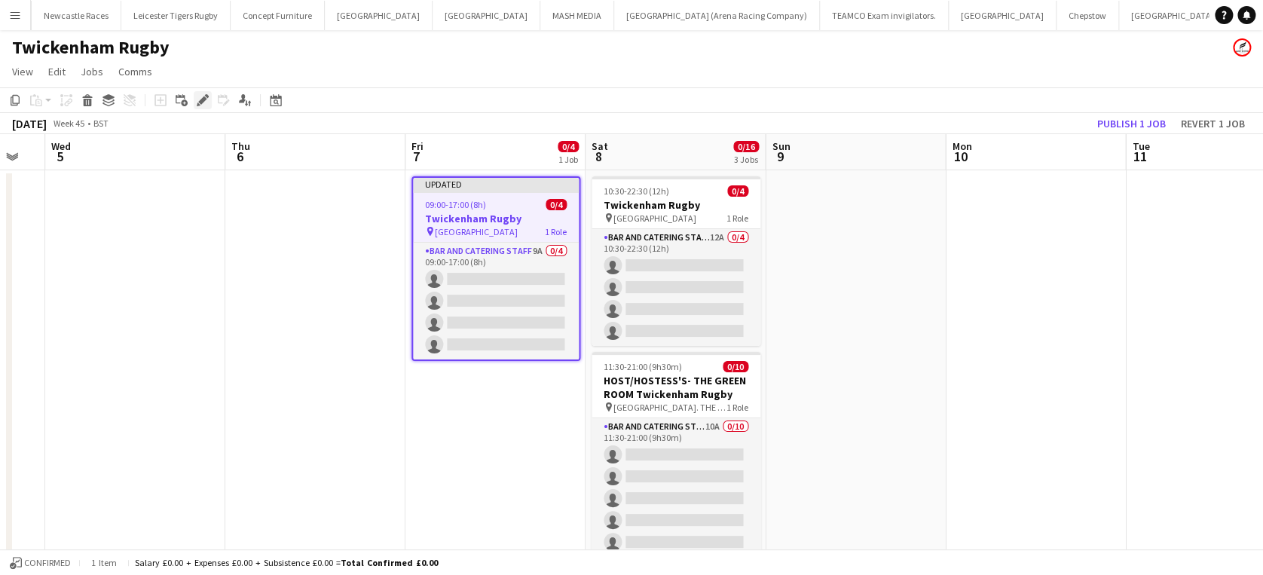
click at [197, 96] on icon "Edit" at bounding box center [203, 100] width 12 height 12
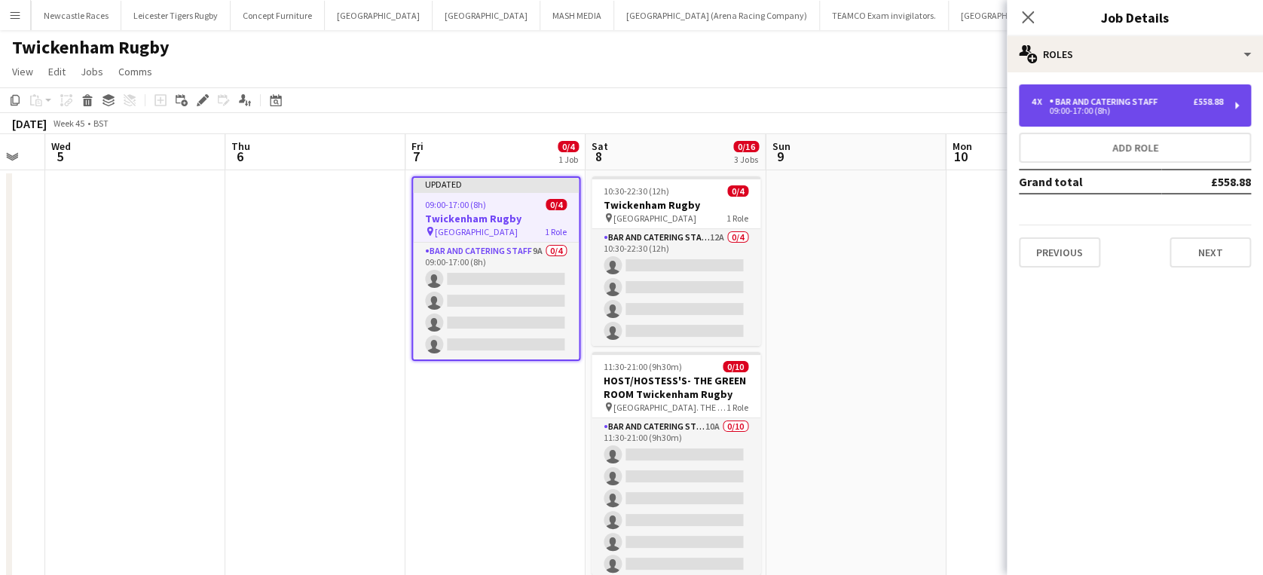
click at [1085, 103] on div "Bar and Catering Staff" at bounding box center [1106, 101] width 115 height 11
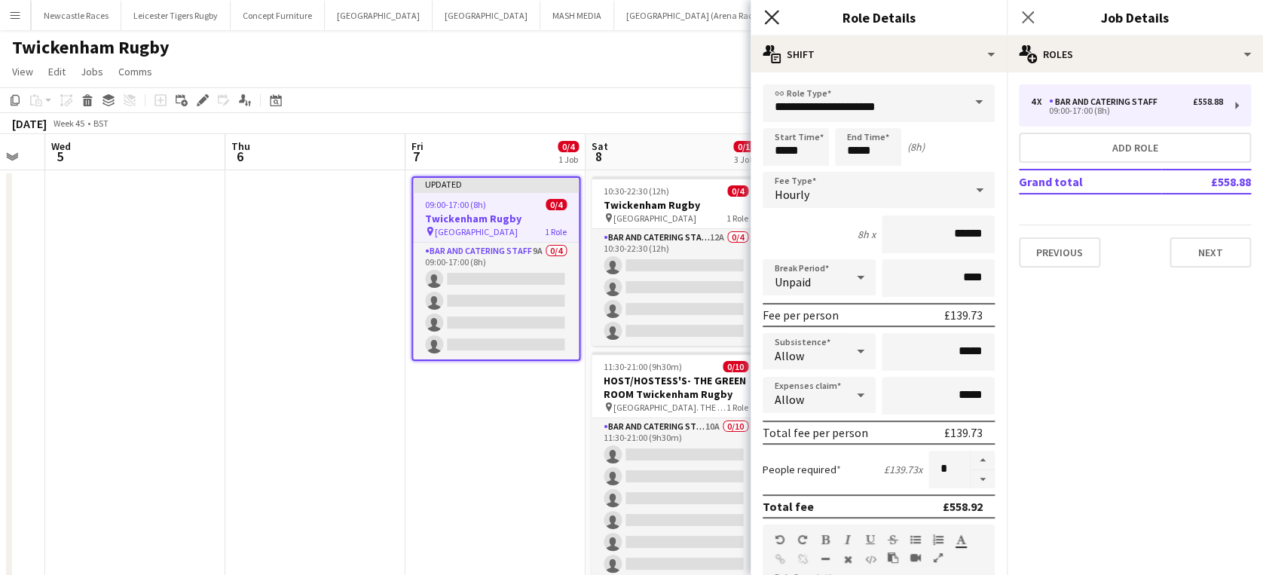
click at [768, 17] on icon "Close pop-in" at bounding box center [771, 17] width 14 height 14
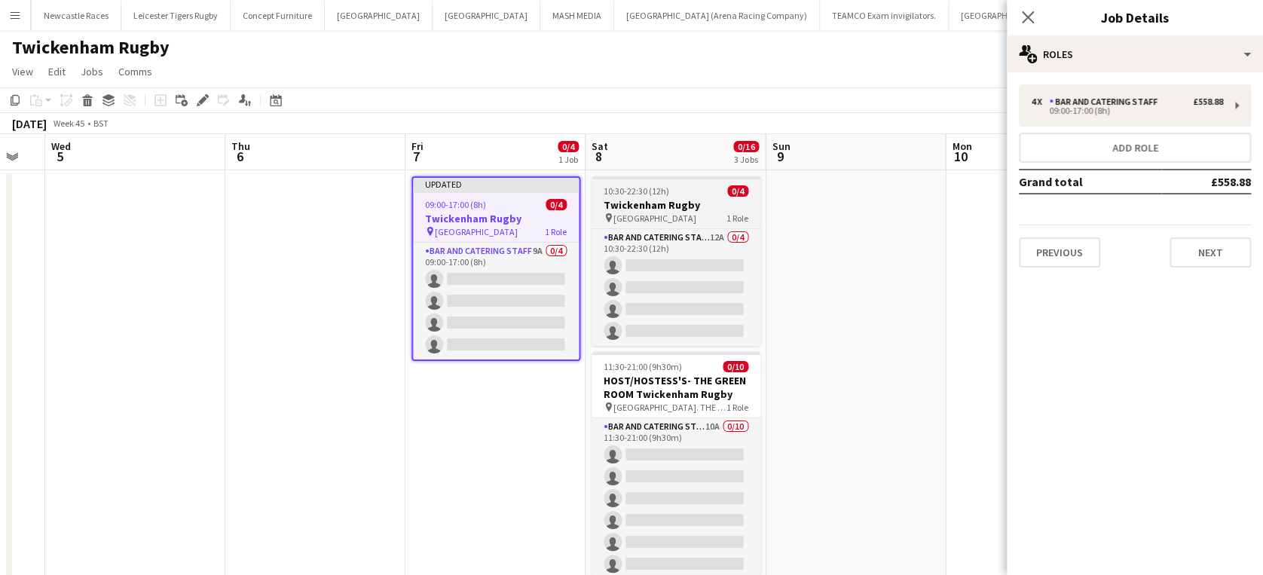
click at [685, 198] on h3 "Twickenham Rugby" at bounding box center [675, 205] width 169 height 14
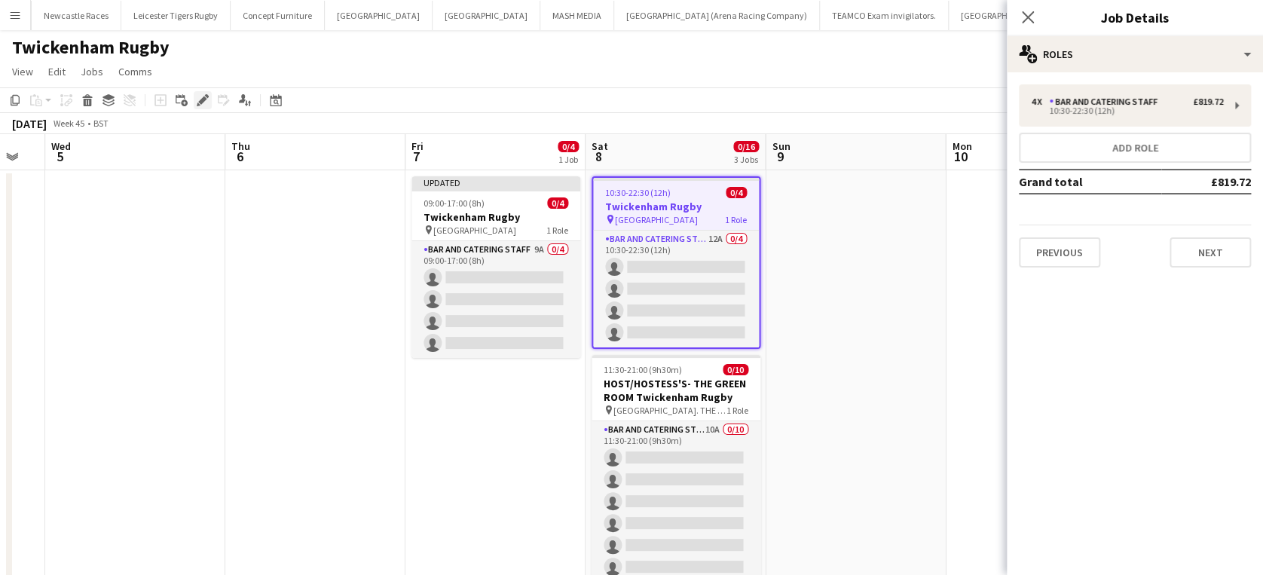
click at [200, 101] on icon at bounding box center [202, 100] width 8 height 8
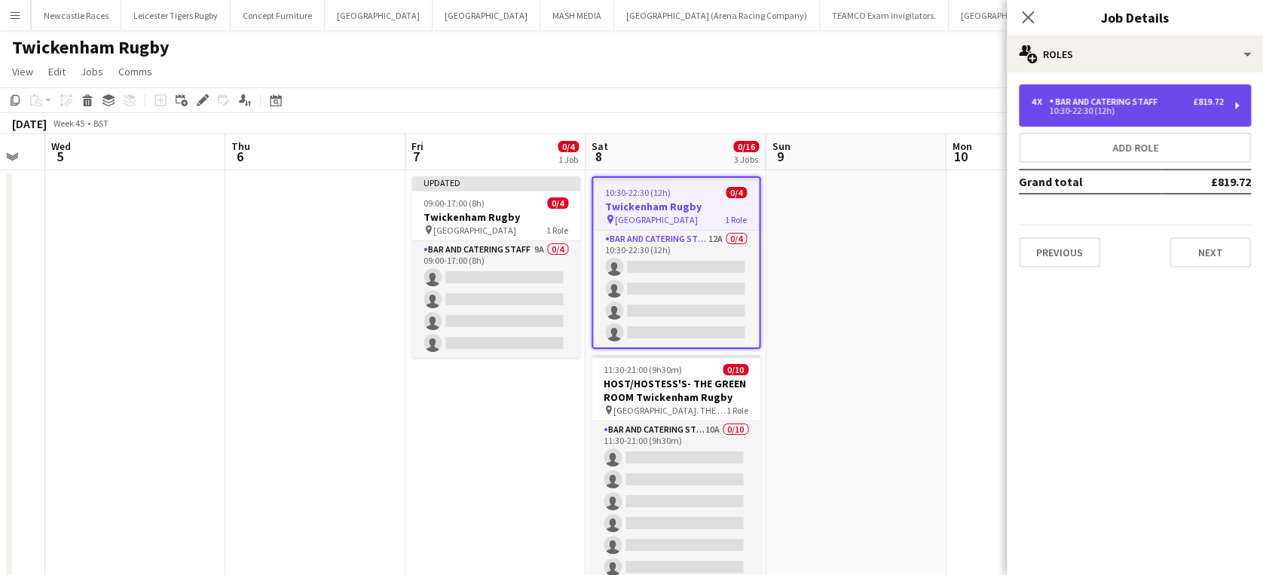
click at [1079, 102] on div "Bar and Catering Staff" at bounding box center [1106, 101] width 115 height 11
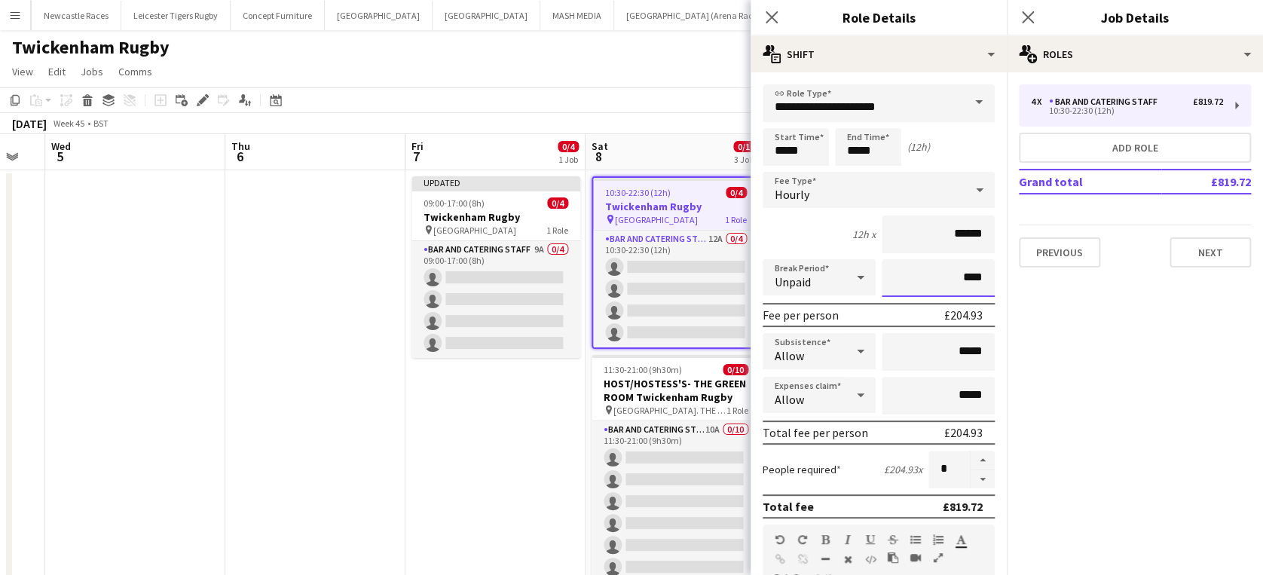
click at [945, 273] on input "****" at bounding box center [937, 278] width 113 height 38
type input "****"
click at [768, 19] on icon at bounding box center [771, 17] width 14 height 14
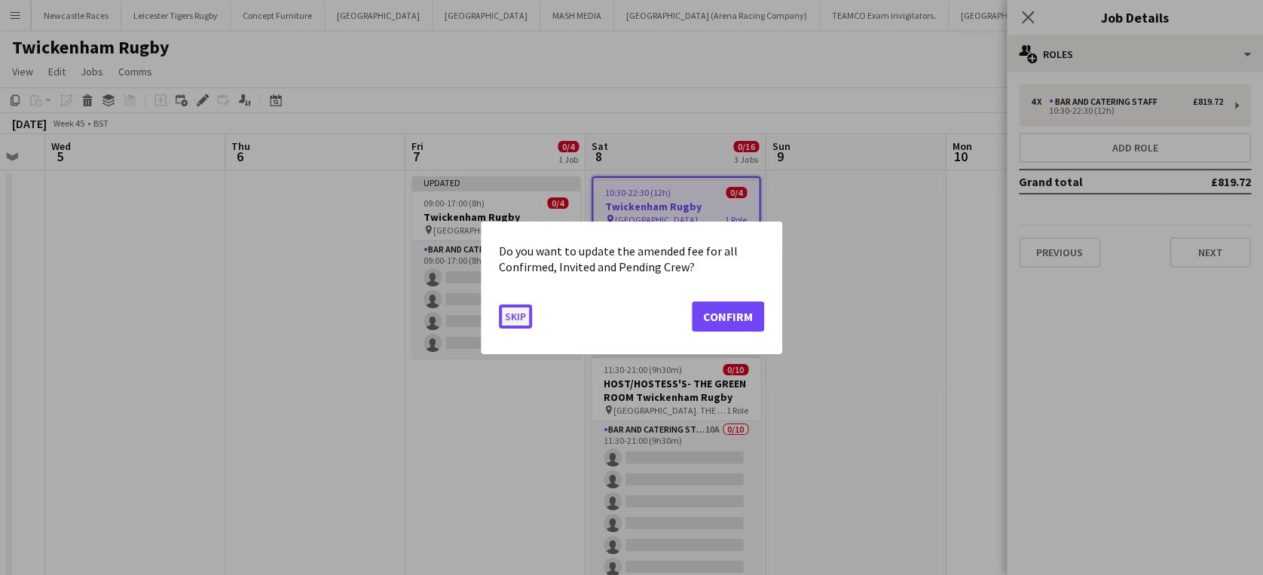
click at [509, 313] on button "Skip" at bounding box center [515, 316] width 33 height 24
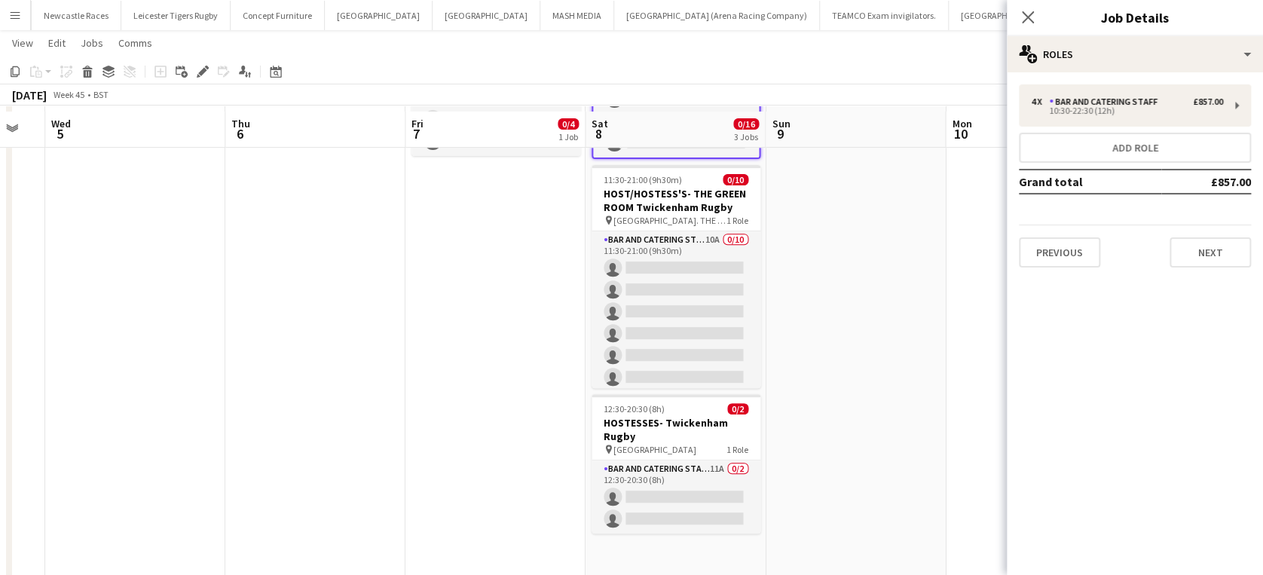
scroll to position [207, 0]
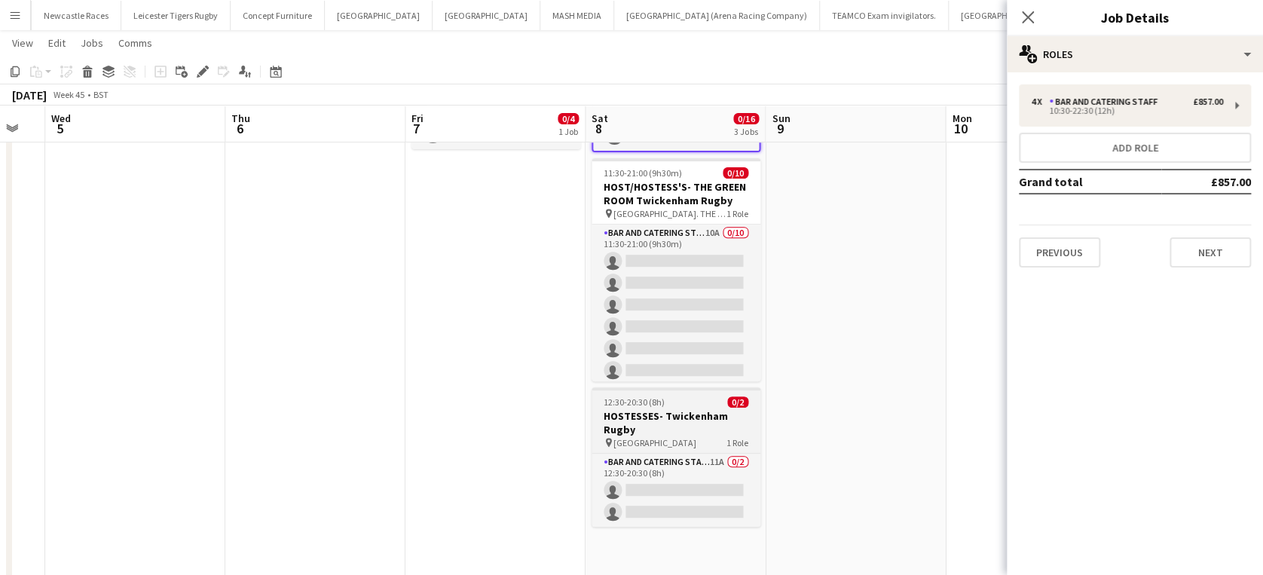
click at [650, 406] on span "12:30-20:30 (8h)" at bounding box center [633, 401] width 61 height 11
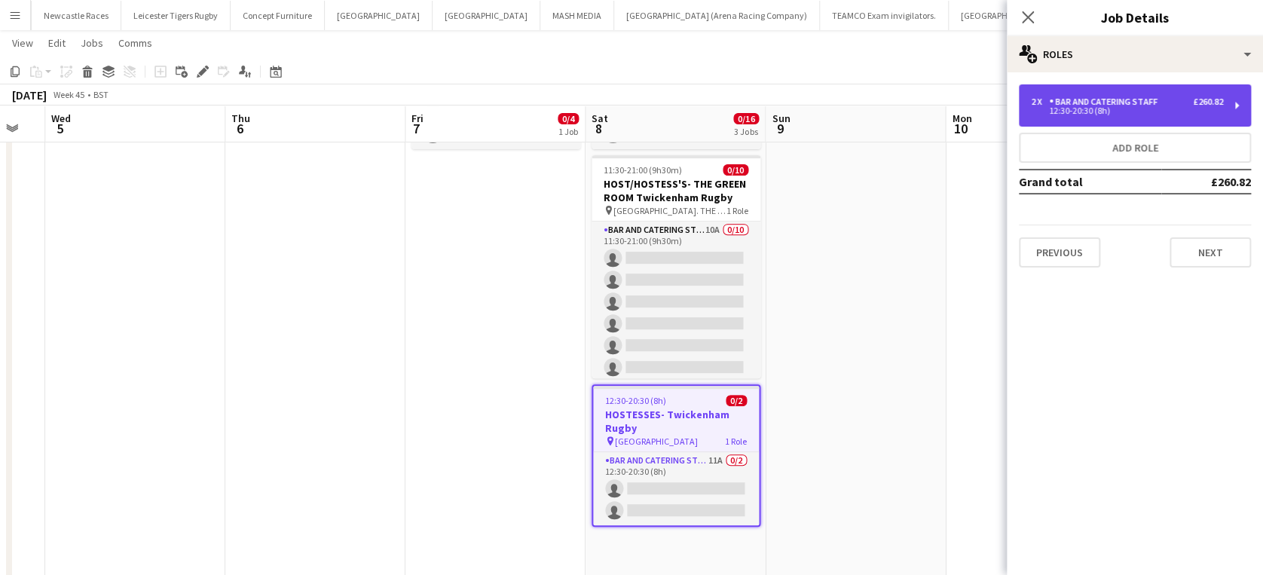
click at [1063, 108] on div "12:30-20:30 (8h)" at bounding box center [1127, 111] width 192 height 8
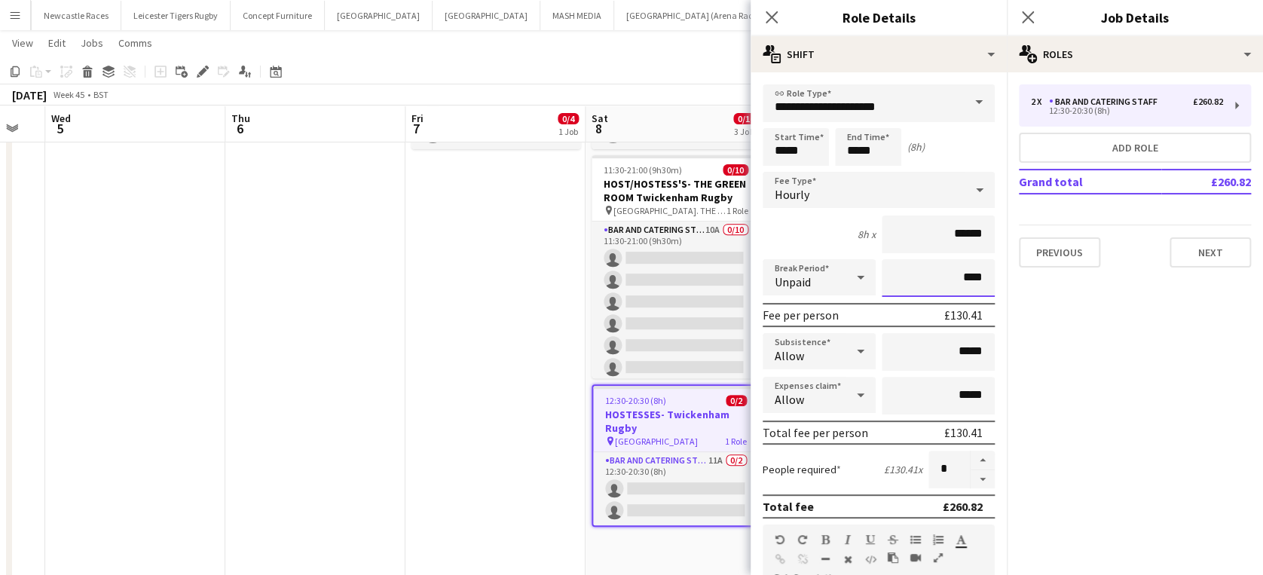
click at [947, 274] on input "****" at bounding box center [937, 278] width 113 height 38
type input "****"
click at [776, 12] on icon at bounding box center [771, 17] width 14 height 14
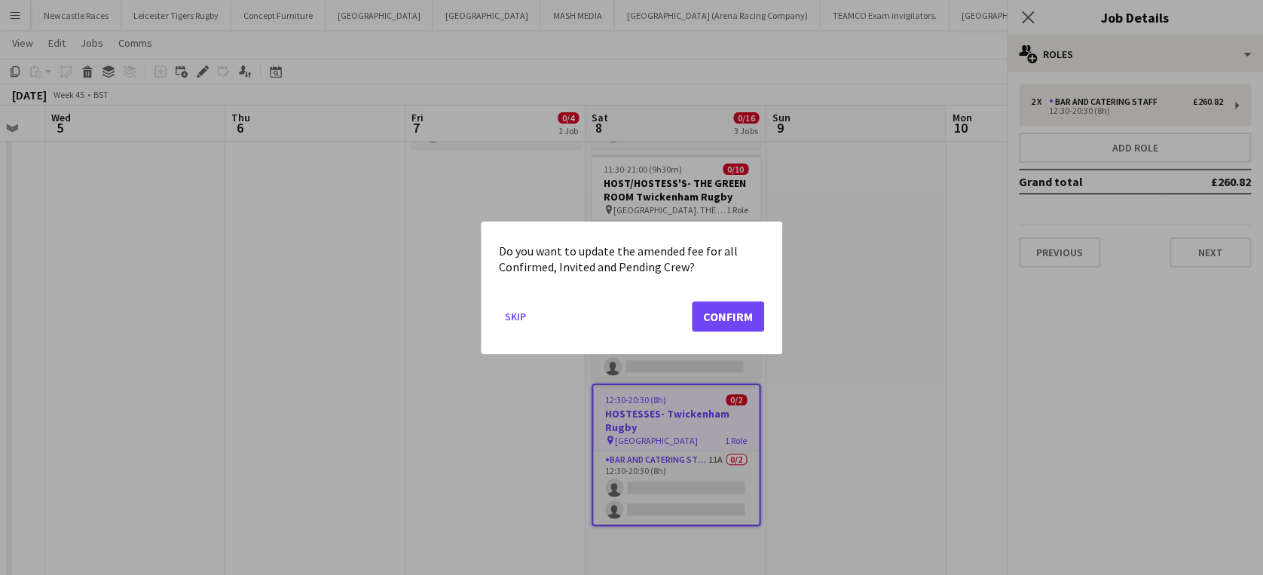
scroll to position [0, 0]
click at [510, 309] on button "Skip" at bounding box center [515, 316] width 33 height 24
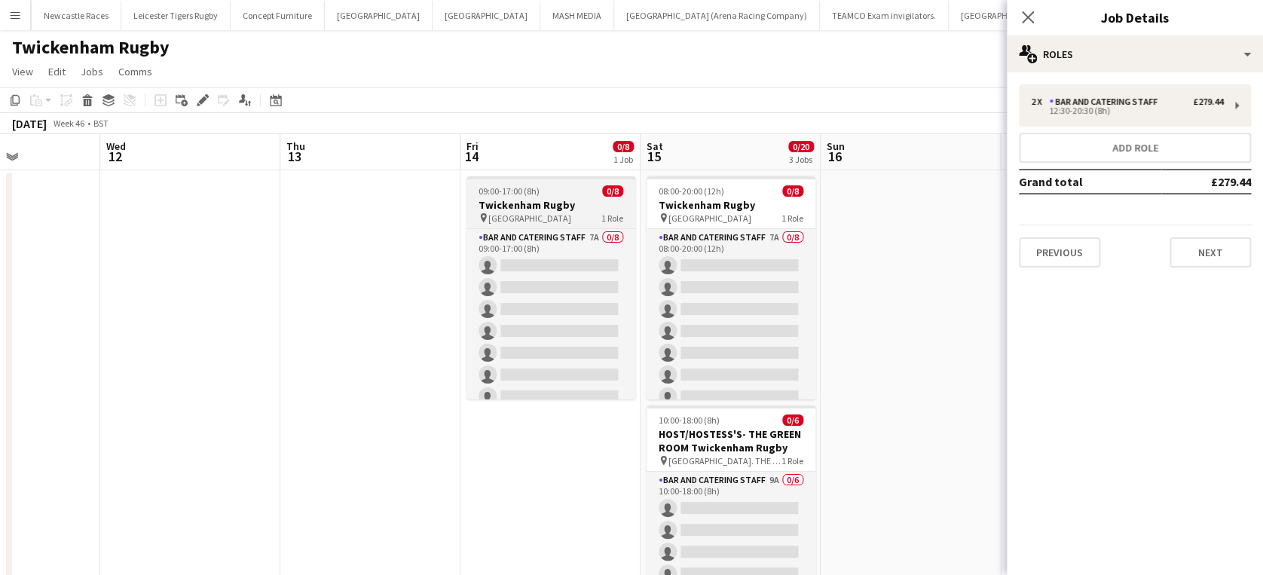
click at [520, 193] on span "09:00-17:00 (8h)" at bounding box center [508, 190] width 61 height 11
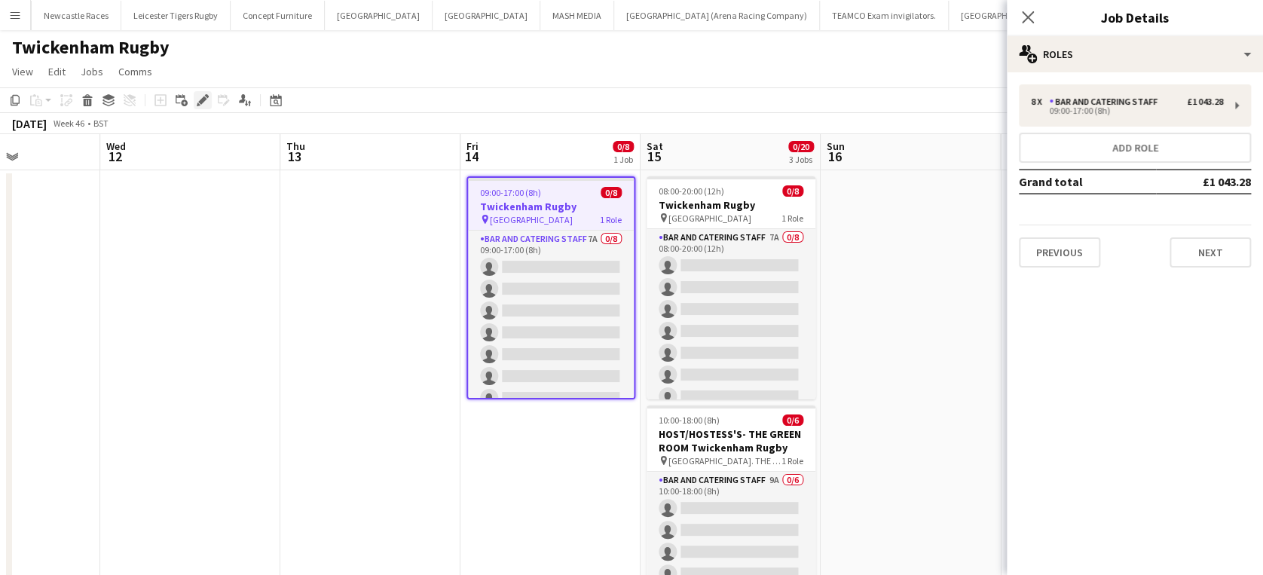
click at [205, 96] on icon "Edit" at bounding box center [203, 100] width 12 height 12
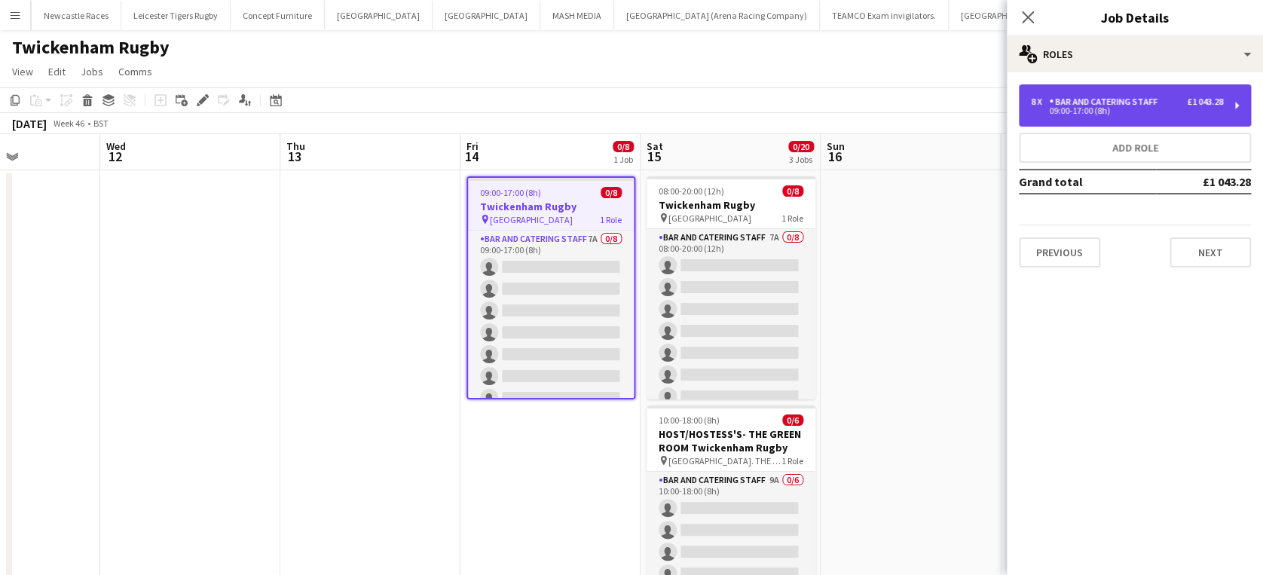
click at [1159, 99] on div "Bar and Catering Staff" at bounding box center [1106, 101] width 115 height 11
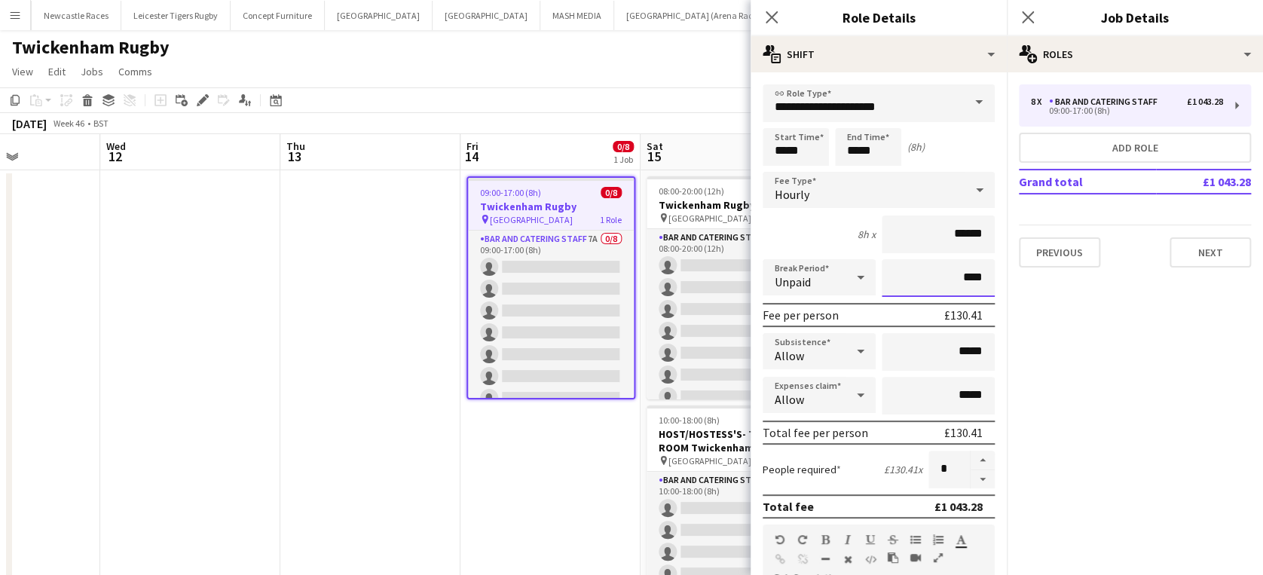
click at [951, 272] on input "****" at bounding box center [937, 278] width 113 height 38
type input "****"
click at [774, 14] on icon at bounding box center [771, 17] width 14 height 14
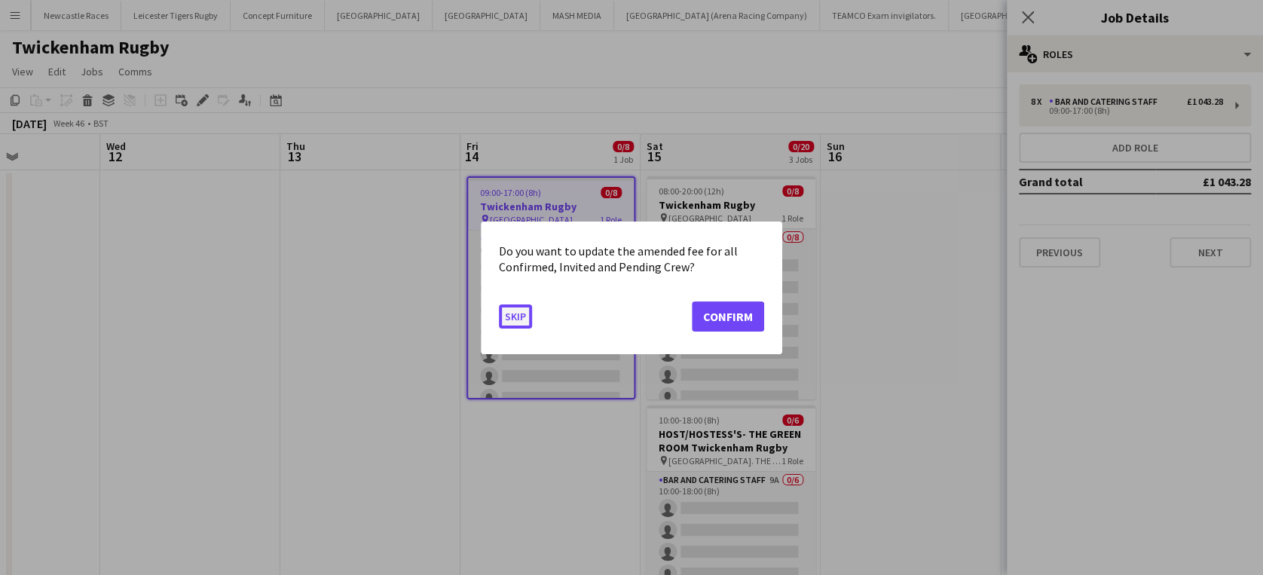
click at [512, 313] on button "Skip" at bounding box center [515, 316] width 33 height 24
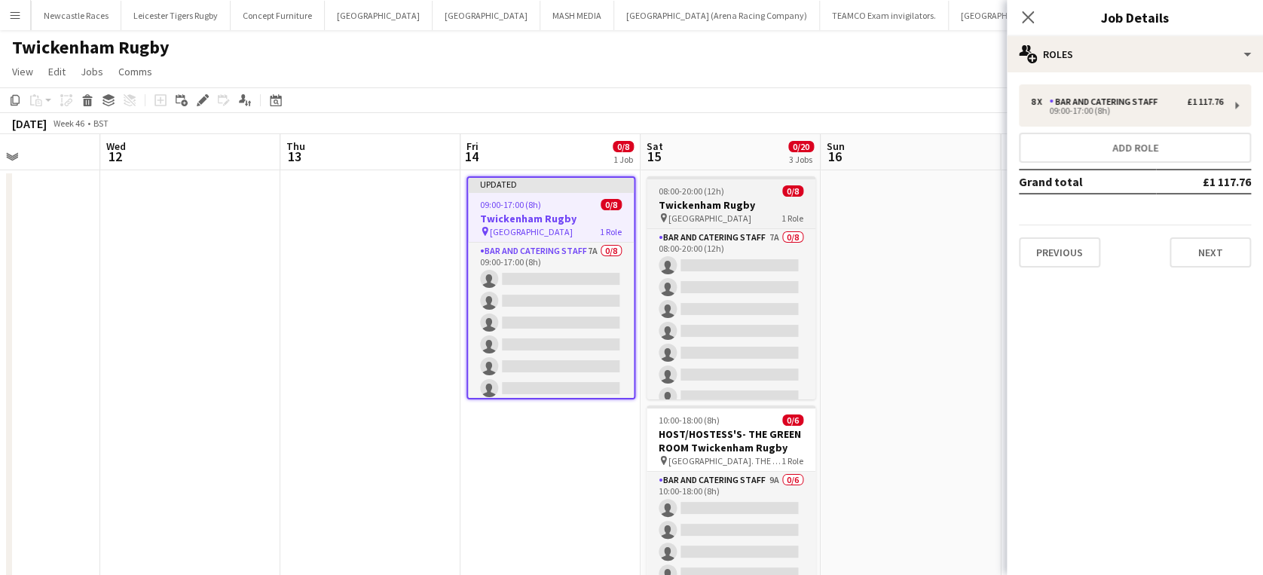
click at [699, 205] on h3 "Twickenham Rugby" at bounding box center [730, 205] width 169 height 14
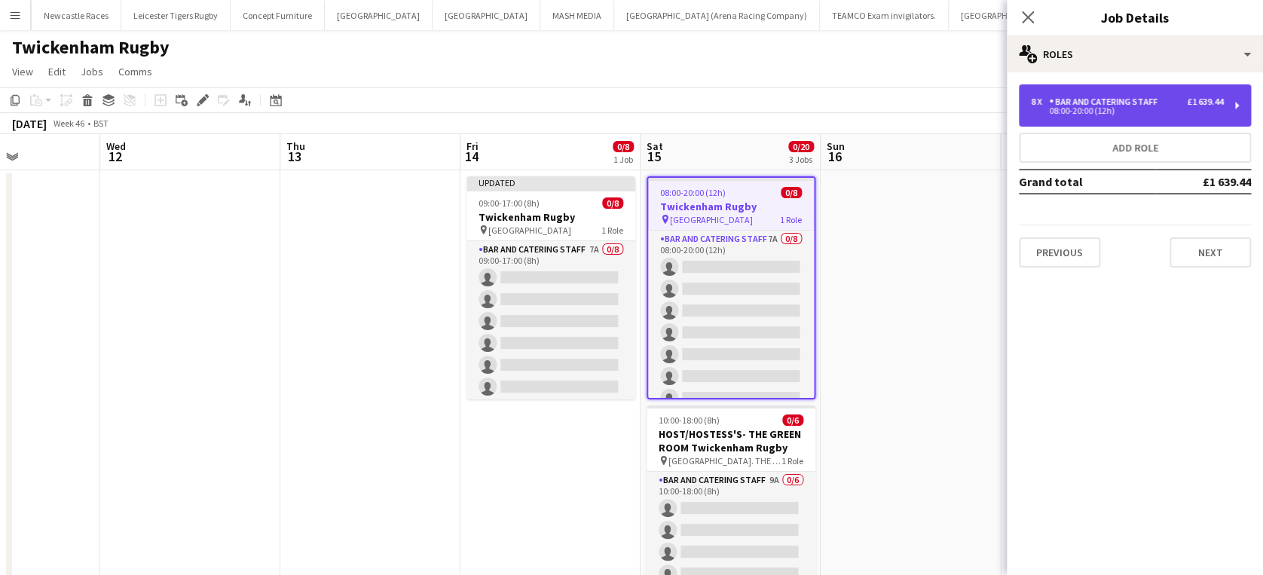
click at [1071, 97] on div "Bar and Catering Staff" at bounding box center [1106, 101] width 115 height 11
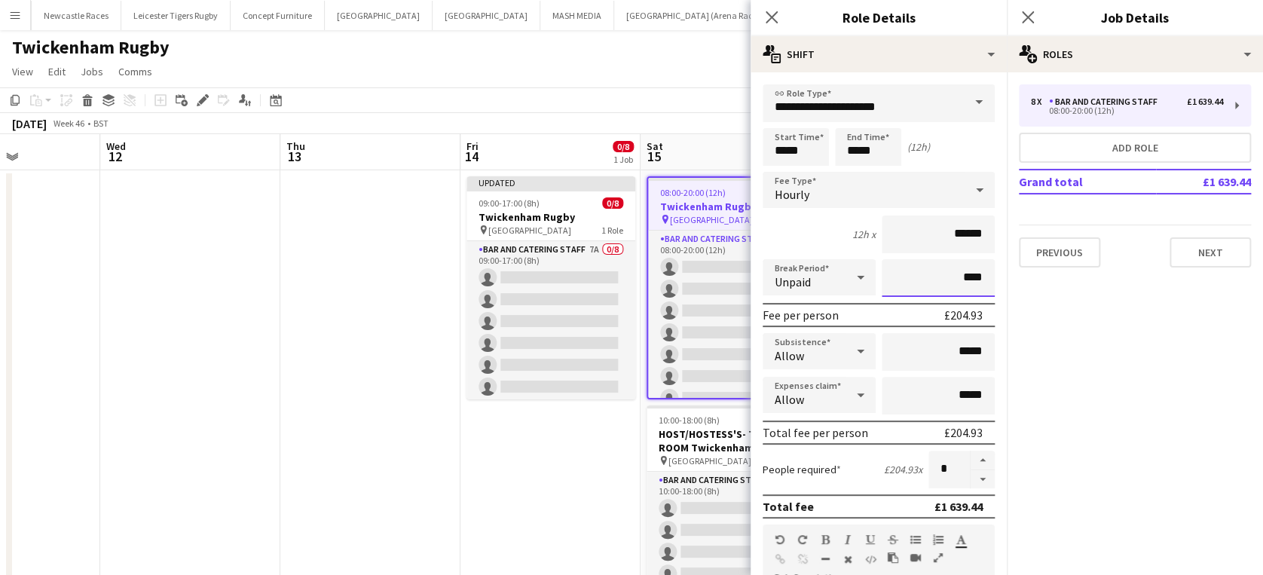
click at [947, 276] on input "****" at bounding box center [937, 278] width 113 height 38
type input "****"
click at [769, 17] on icon "Close pop-in" at bounding box center [771, 17] width 14 height 14
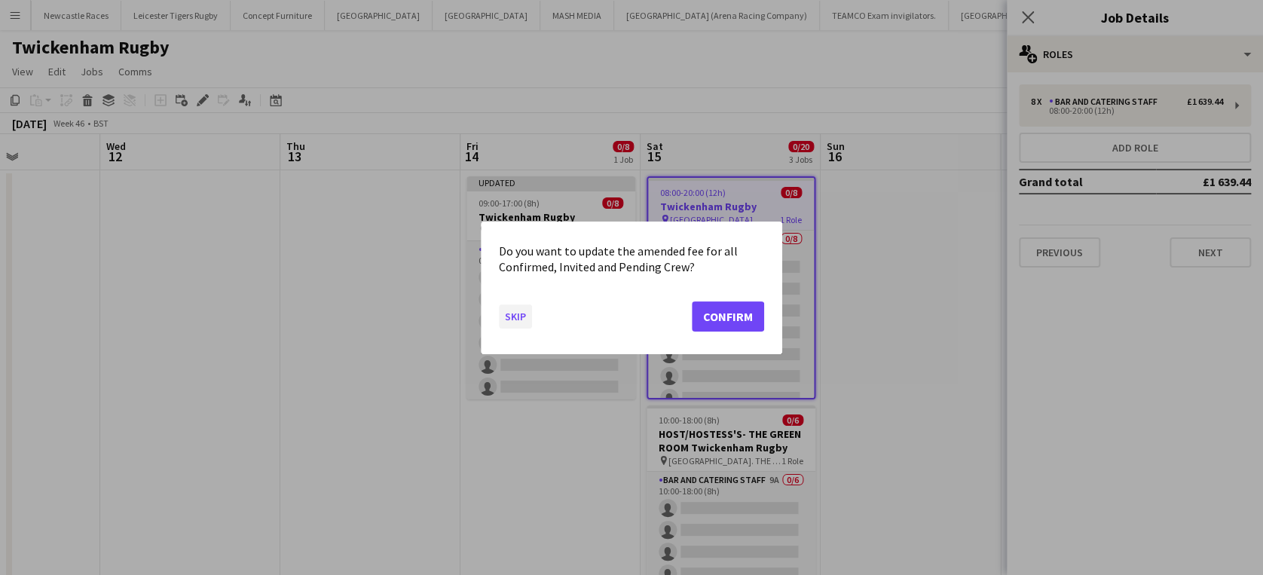
click at [515, 313] on button "Skip" at bounding box center [515, 316] width 33 height 24
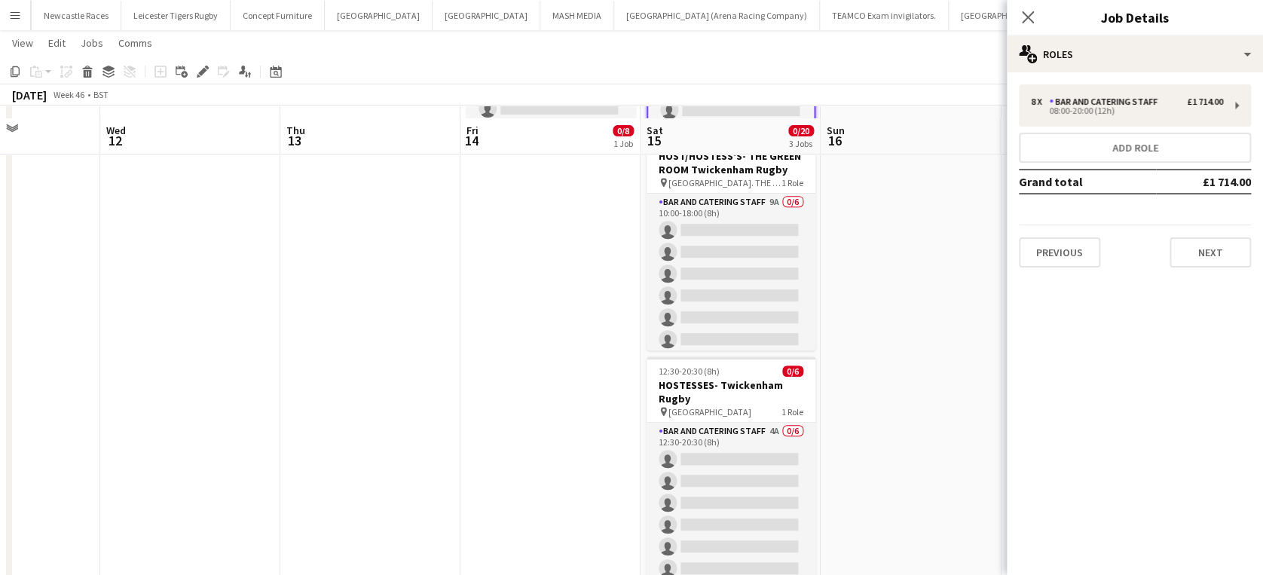
scroll to position [290, 0]
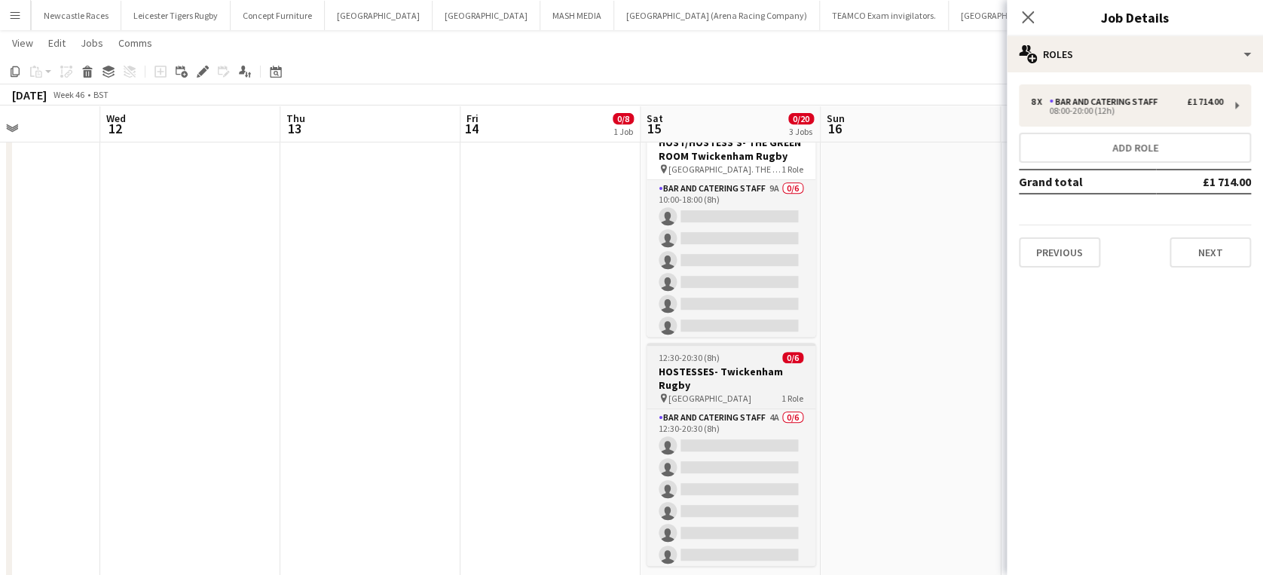
click at [720, 369] on h3 "HOSTESSES- Twickenham Rugby" at bounding box center [730, 378] width 169 height 27
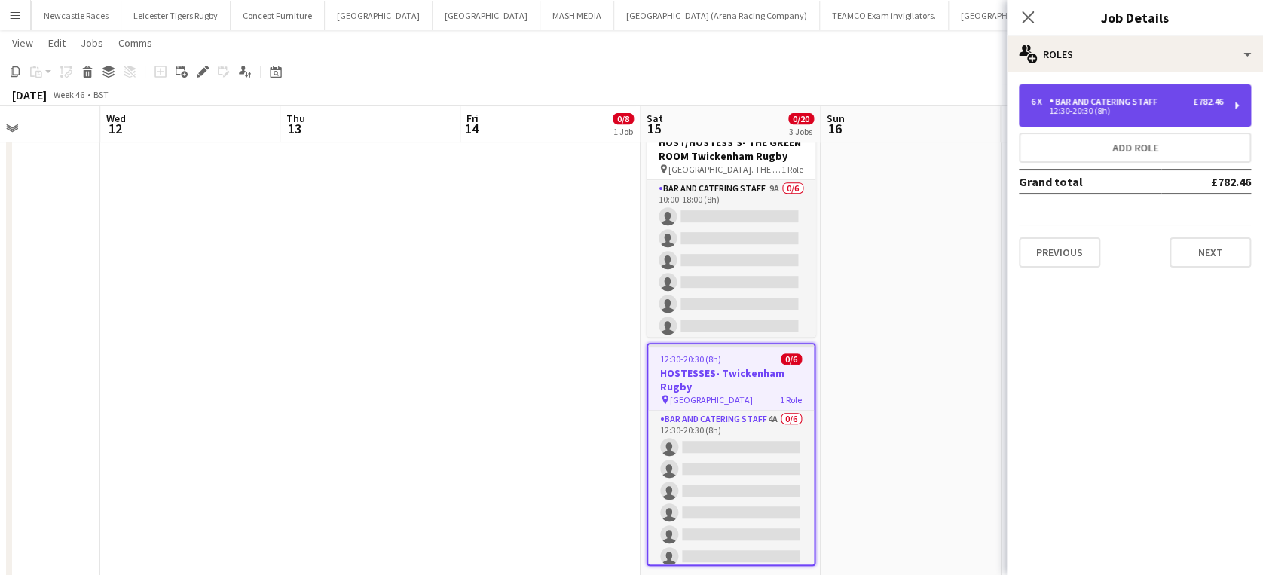
click at [1115, 97] on div "Bar and Catering Staff" at bounding box center [1106, 101] width 115 height 11
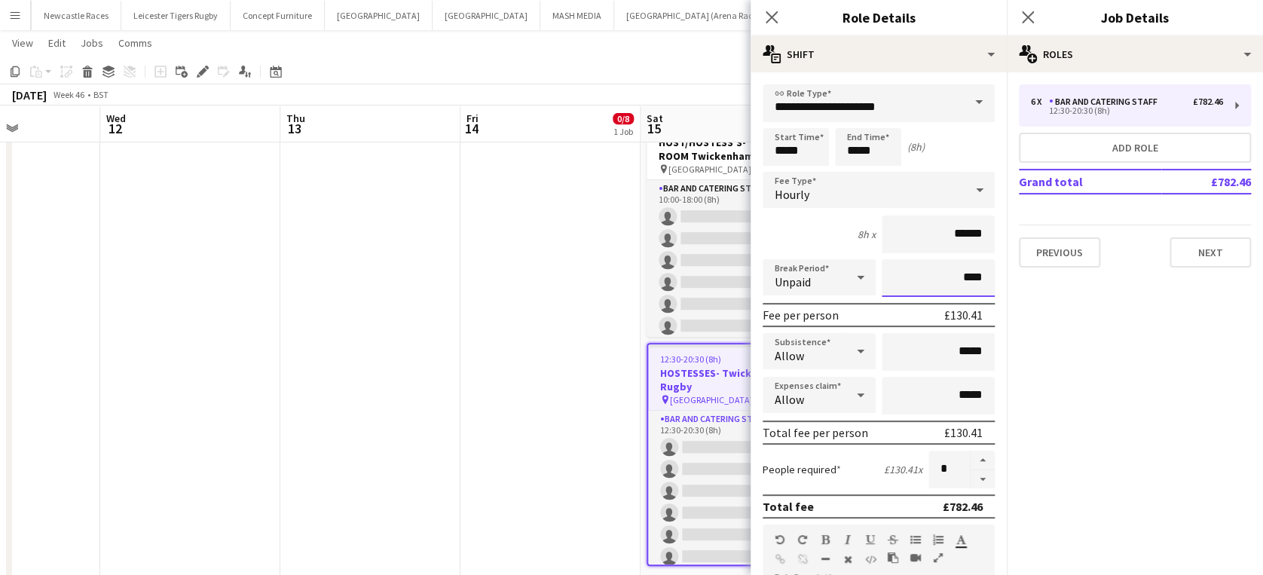
click at [949, 272] on input "****" at bounding box center [937, 278] width 113 height 38
type input "****"
click at [772, 14] on icon "Close pop-in" at bounding box center [771, 17] width 14 height 14
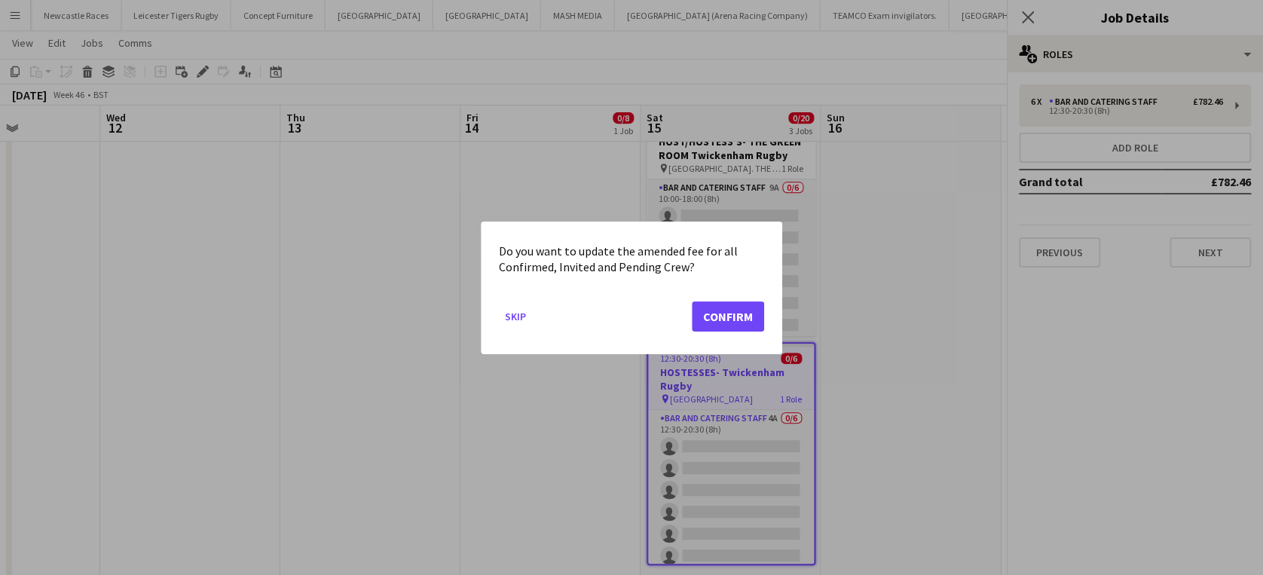
scroll to position [0, 0]
click at [514, 316] on button "Skip" at bounding box center [515, 316] width 33 height 24
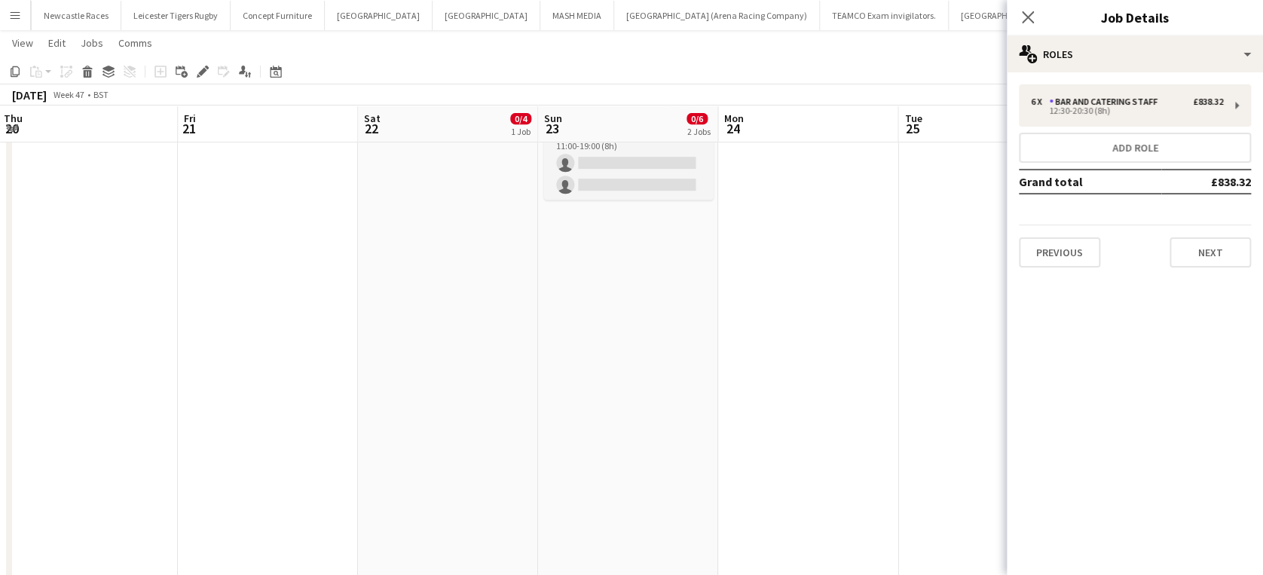
scroll to position [0, 571]
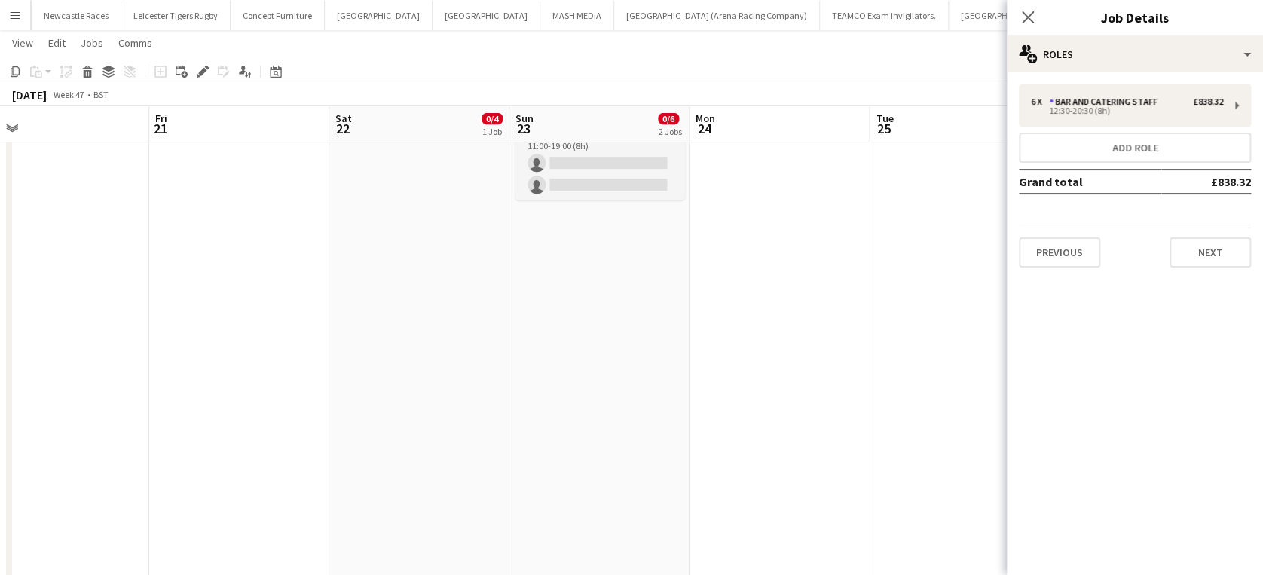
click at [814, 458] on app-date-cell at bounding box center [779, 237] width 180 height 717
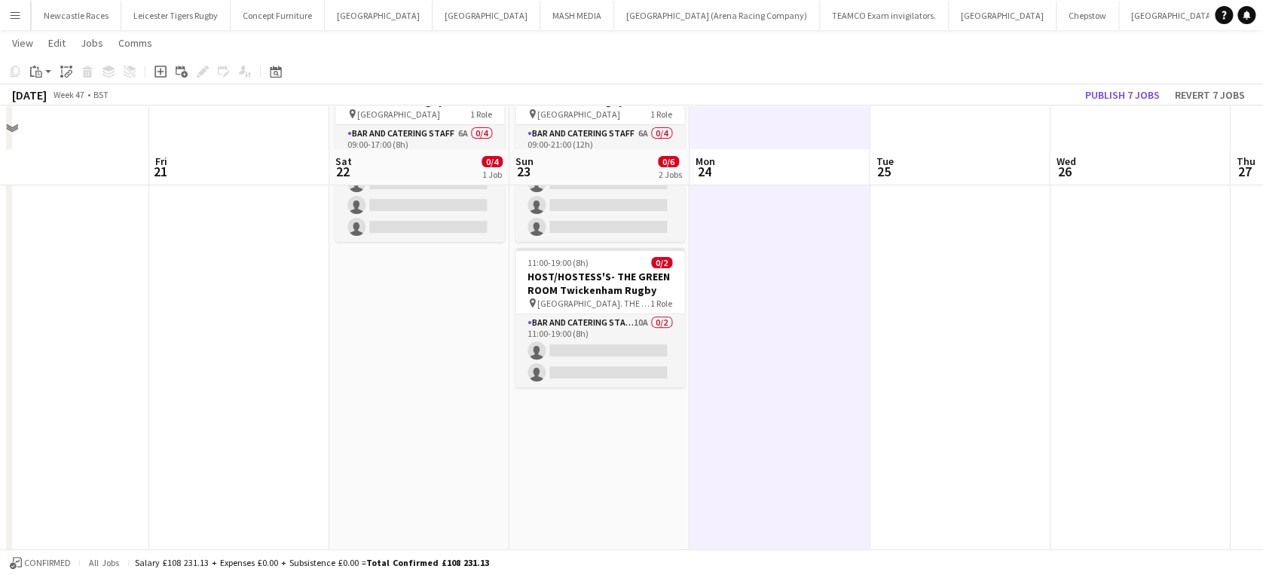
scroll to position [0, 0]
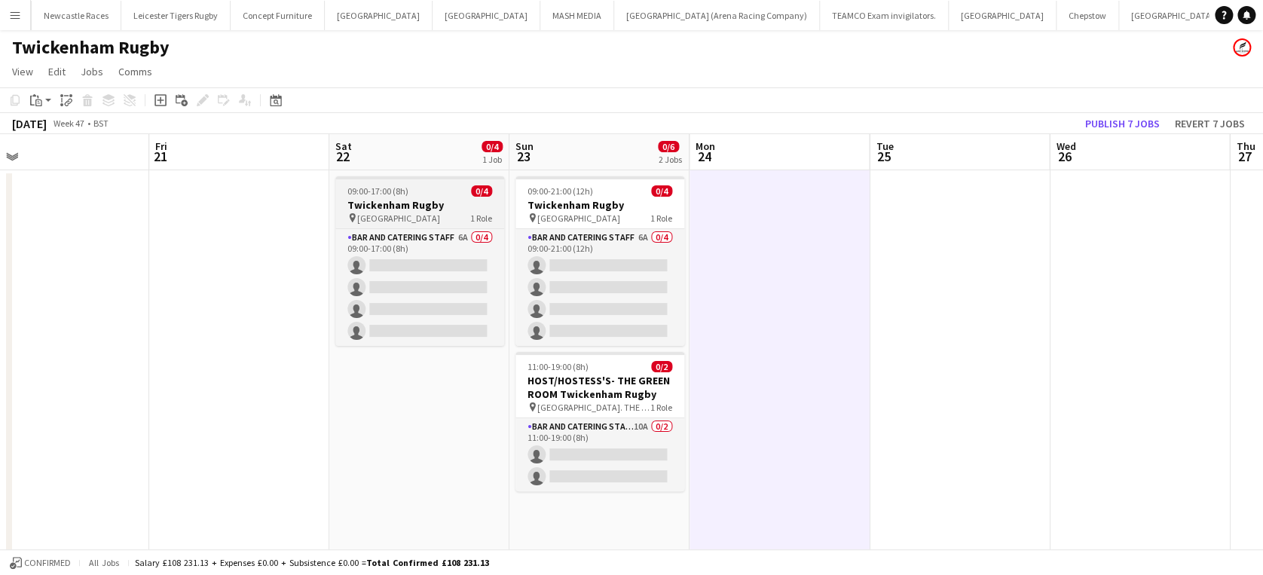
click at [392, 200] on h3 "Twickenham Rugby" at bounding box center [419, 205] width 169 height 14
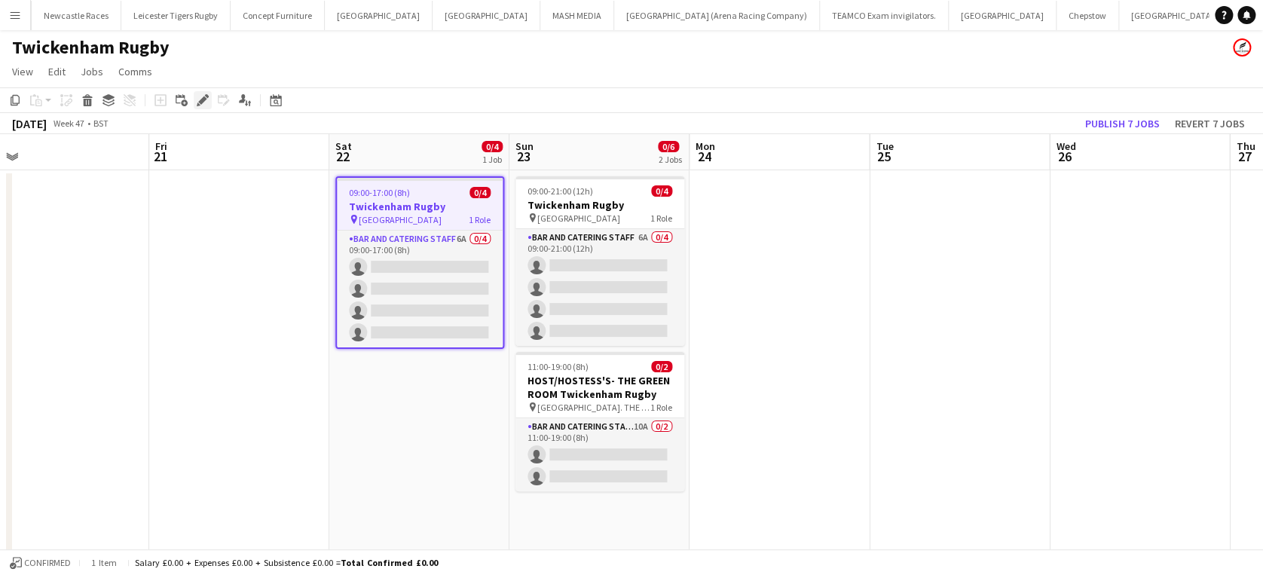
click at [204, 102] on icon "Edit" at bounding box center [203, 100] width 12 height 12
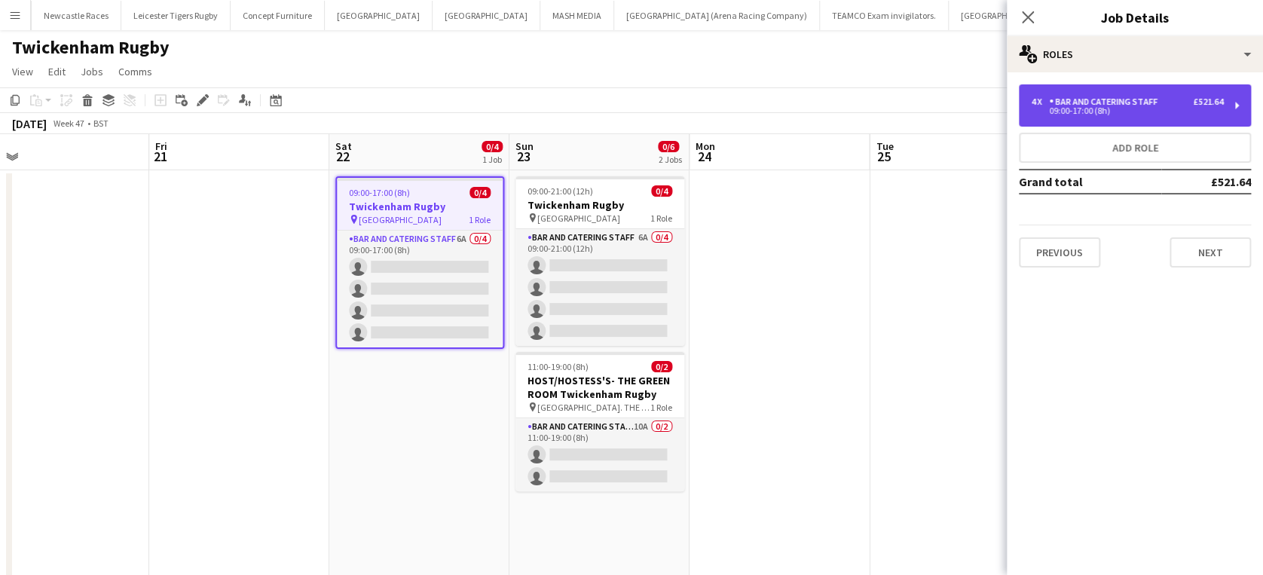
click at [1073, 102] on div "Bar and Catering Staff" at bounding box center [1106, 101] width 115 height 11
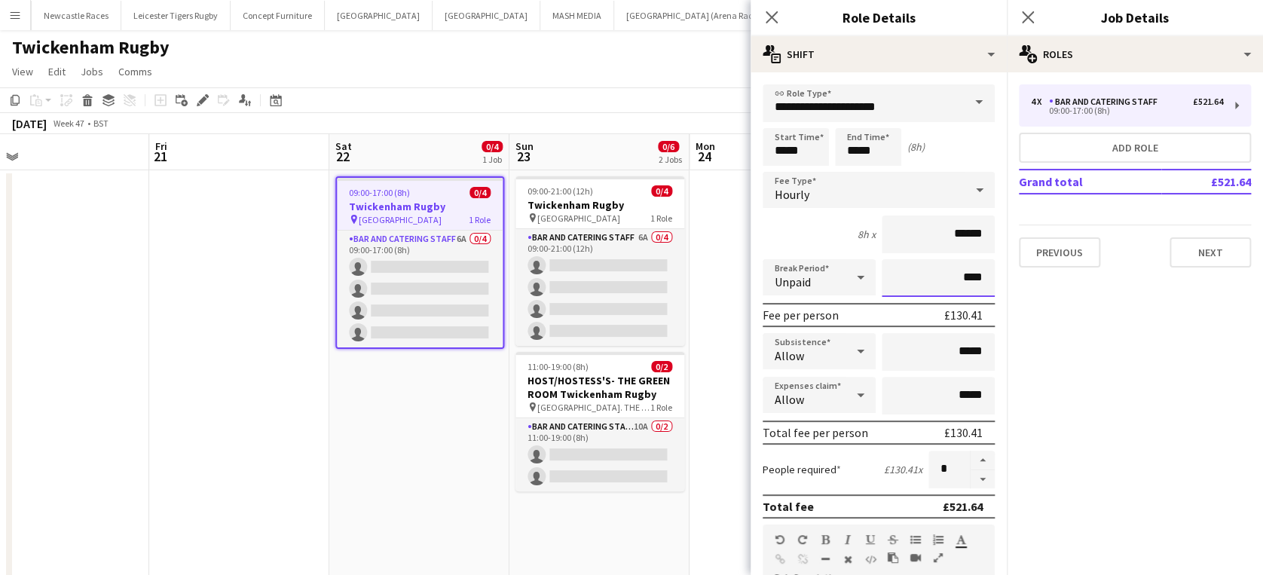
click at [949, 276] on input "****" at bounding box center [937, 278] width 113 height 38
type input "****"
click at [769, 10] on icon "Close pop-in" at bounding box center [771, 17] width 14 height 14
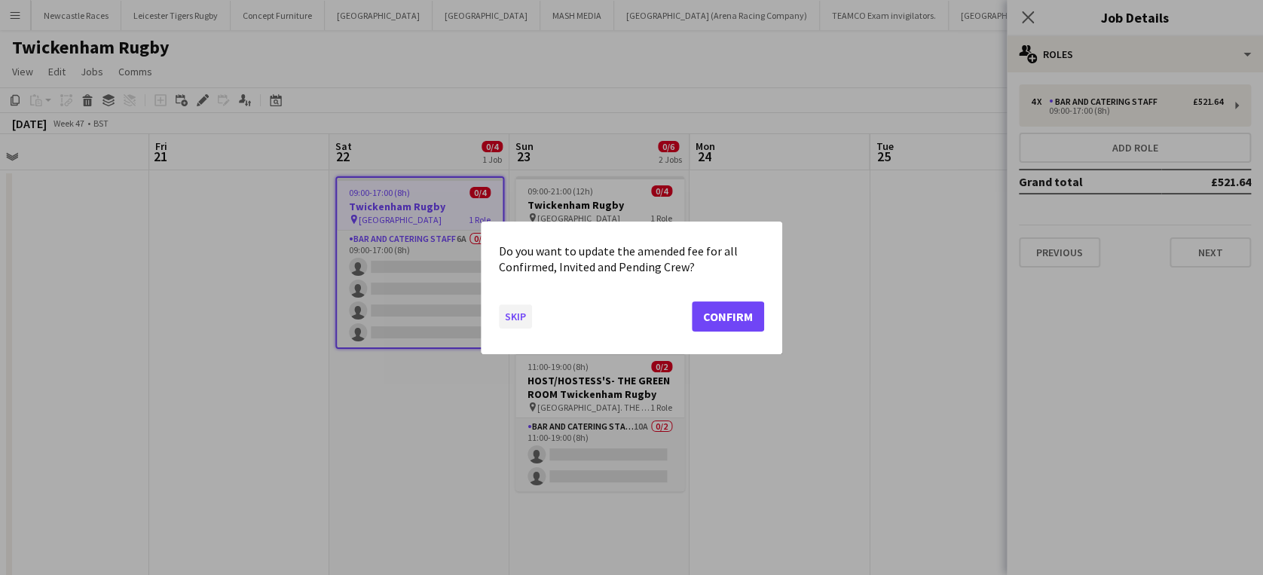
click at [521, 314] on button "Skip" at bounding box center [515, 316] width 33 height 24
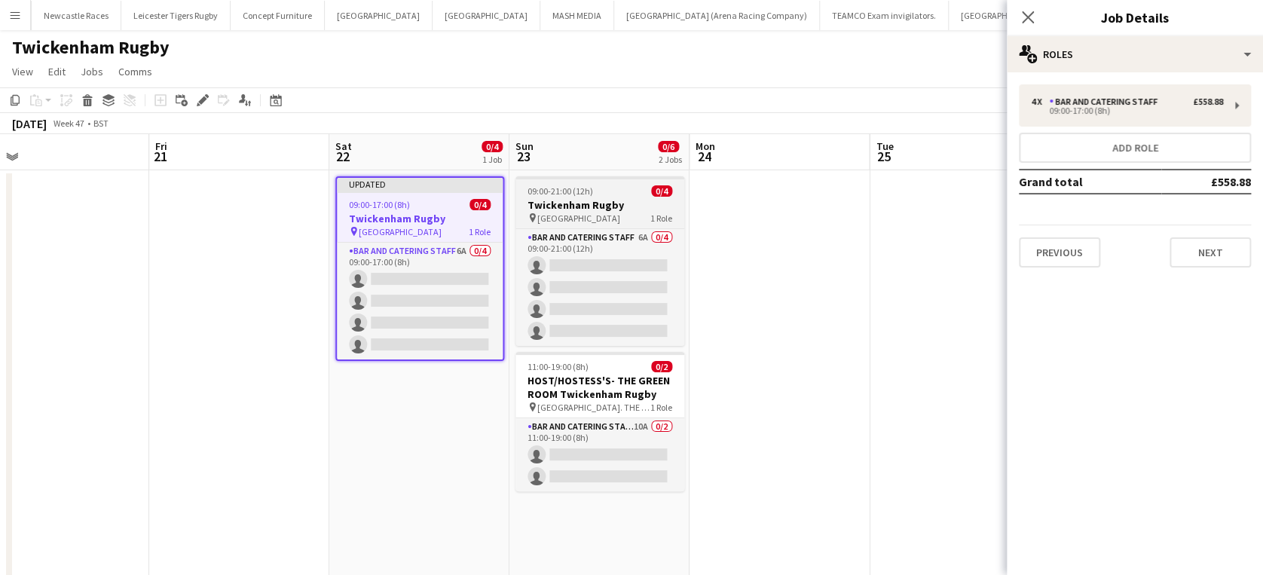
click at [613, 196] on div "09:00-21:00 (12h) 0/4" at bounding box center [599, 190] width 169 height 11
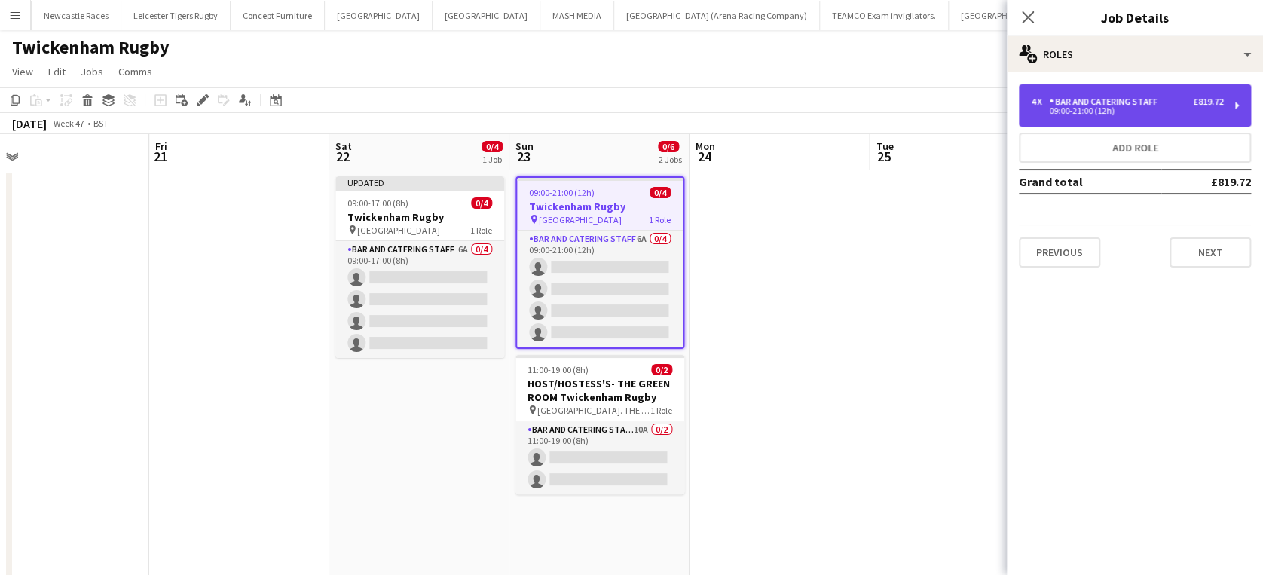
click at [1084, 102] on div "Bar and Catering Staff" at bounding box center [1106, 101] width 115 height 11
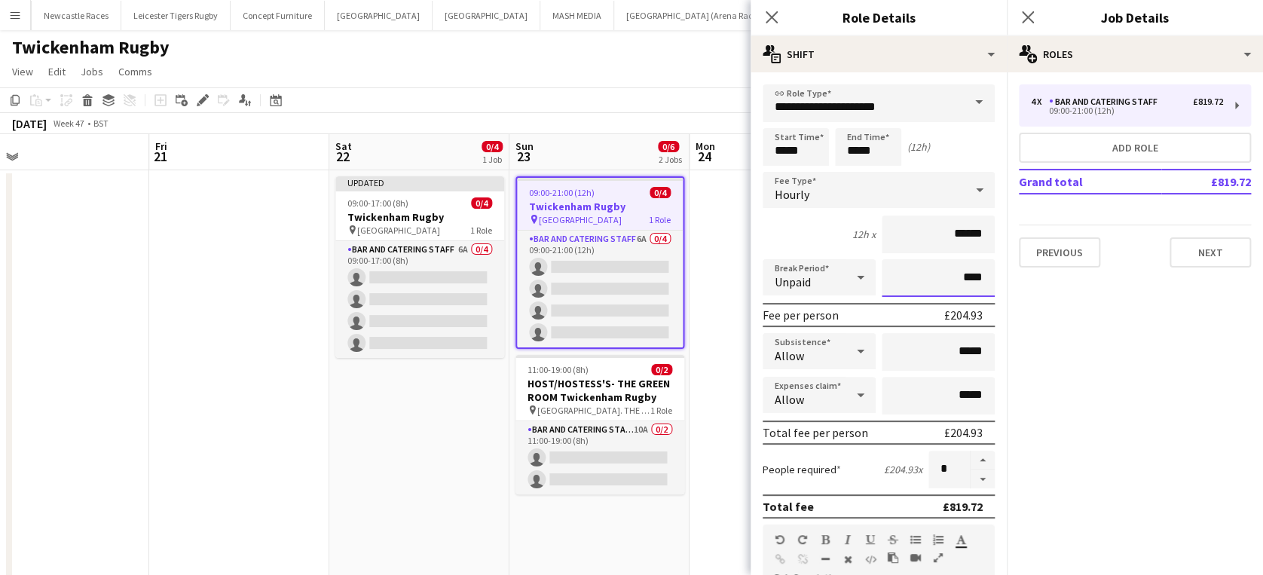
click at [947, 273] on input "****" at bounding box center [937, 278] width 113 height 38
type input "****"
click at [771, 17] on icon at bounding box center [771, 17] width 14 height 14
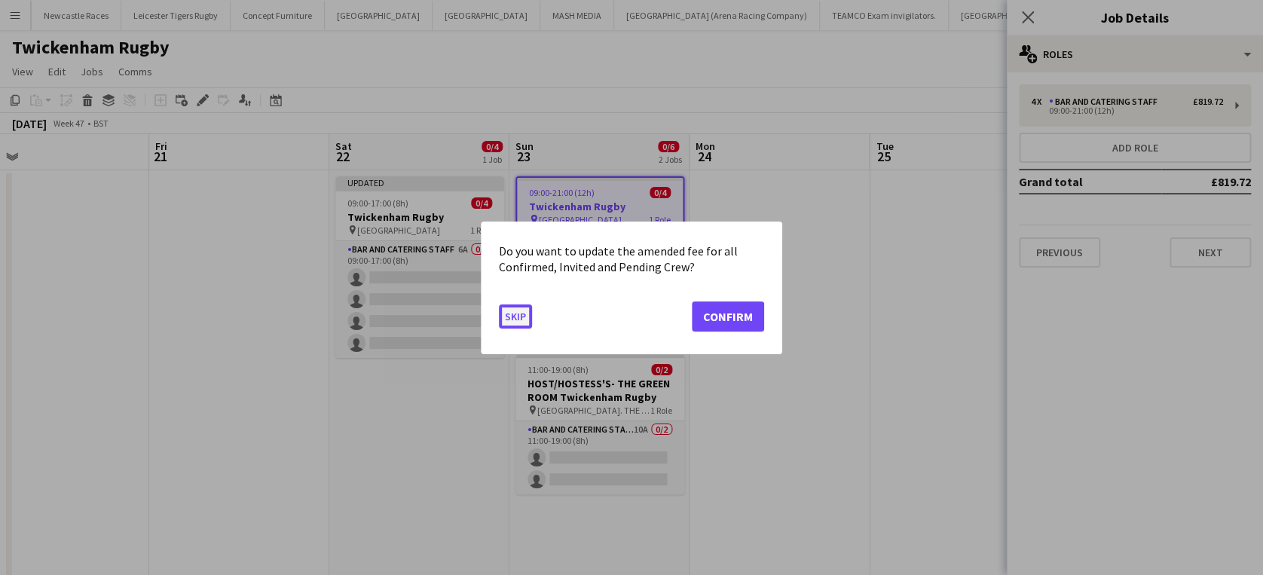
click at [521, 313] on button "Skip" at bounding box center [515, 316] width 33 height 24
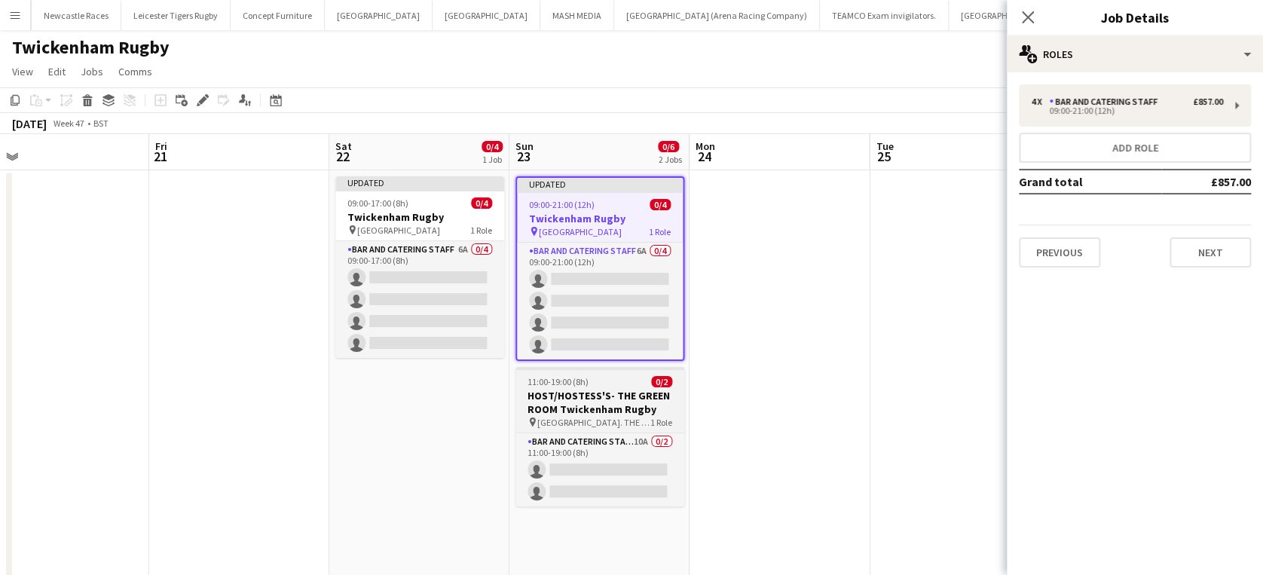
scroll to position [0, 570]
click at [579, 399] on h3 "HOST/HOSTESS'S- THE GREEN ROOM Twickenham Rugby" at bounding box center [601, 402] width 169 height 27
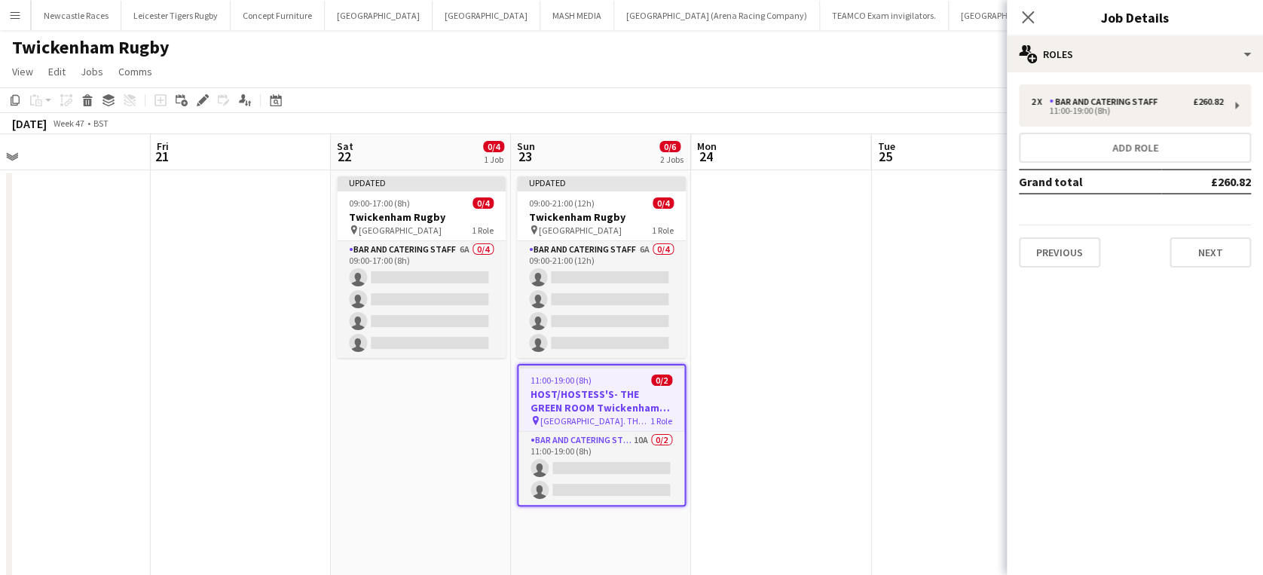
click at [579, 399] on h3 "HOST/HOSTESS'S- THE GREEN ROOM Twickenham Rugby" at bounding box center [601, 400] width 166 height 27
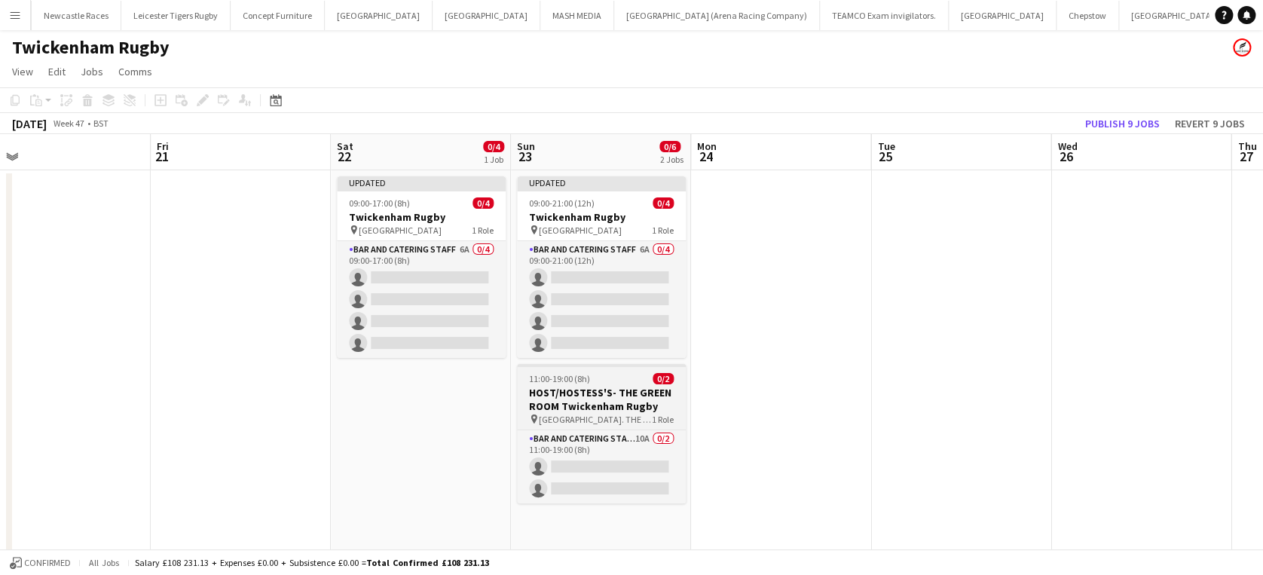
click at [579, 399] on h3 "HOST/HOSTESS'S- THE GREEN ROOM Twickenham Rugby" at bounding box center [601, 399] width 169 height 27
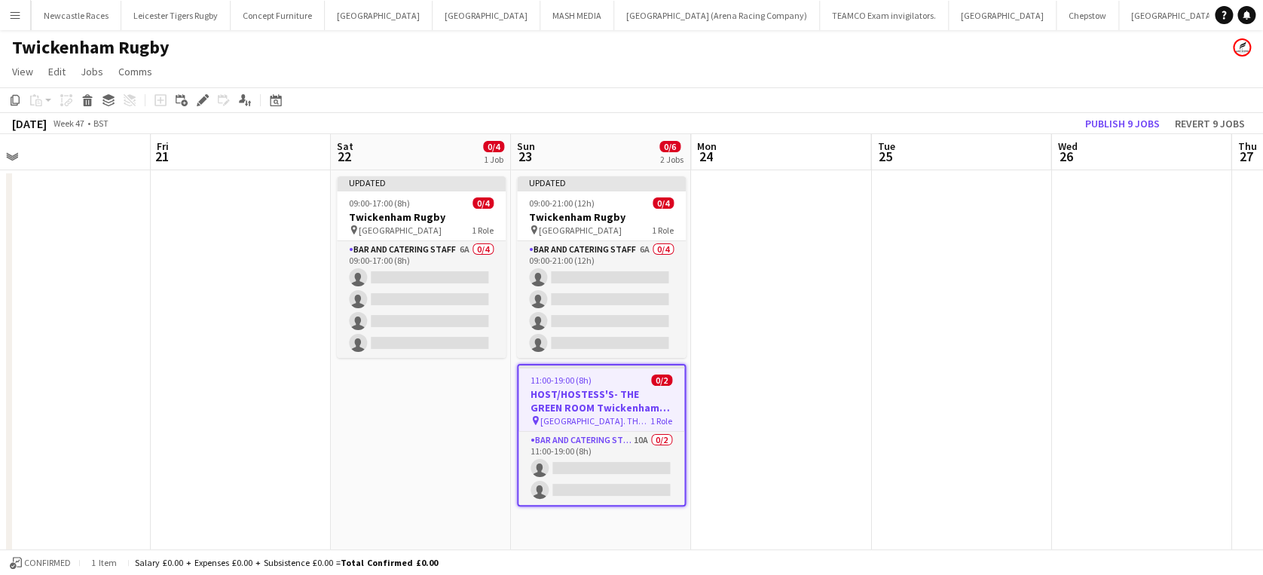
click at [579, 399] on h3 "HOST/HOSTESS'S- THE GREEN ROOM Twickenham Rugby" at bounding box center [601, 400] width 166 height 27
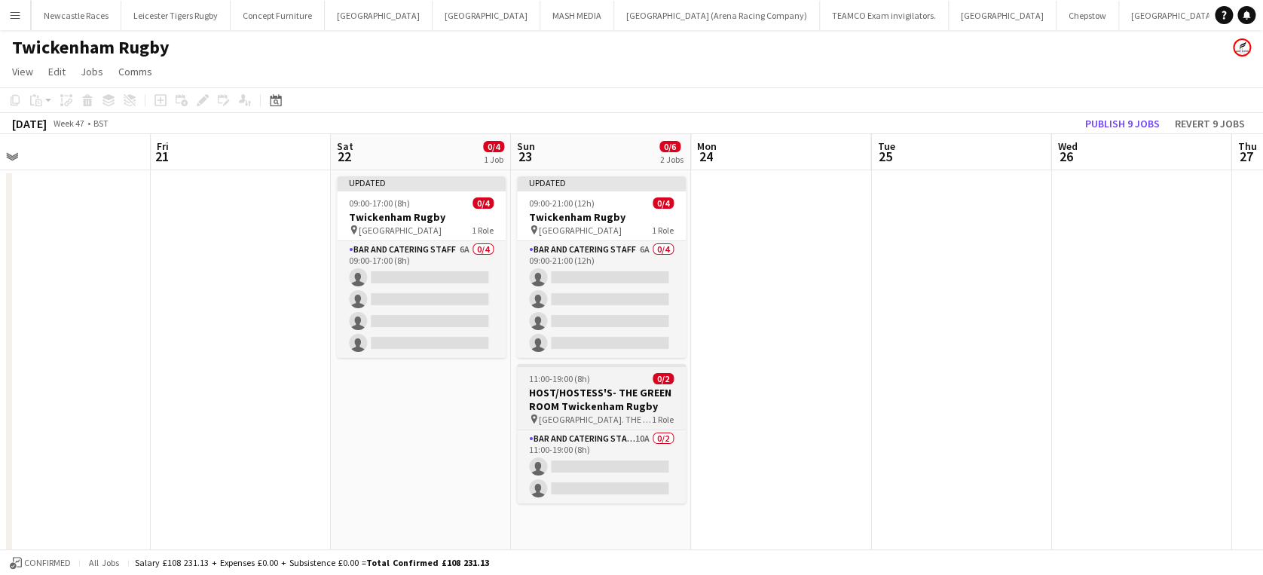
click at [579, 399] on h3 "HOST/HOSTESS'S- THE GREEN ROOM Twickenham Rugby" at bounding box center [601, 399] width 169 height 27
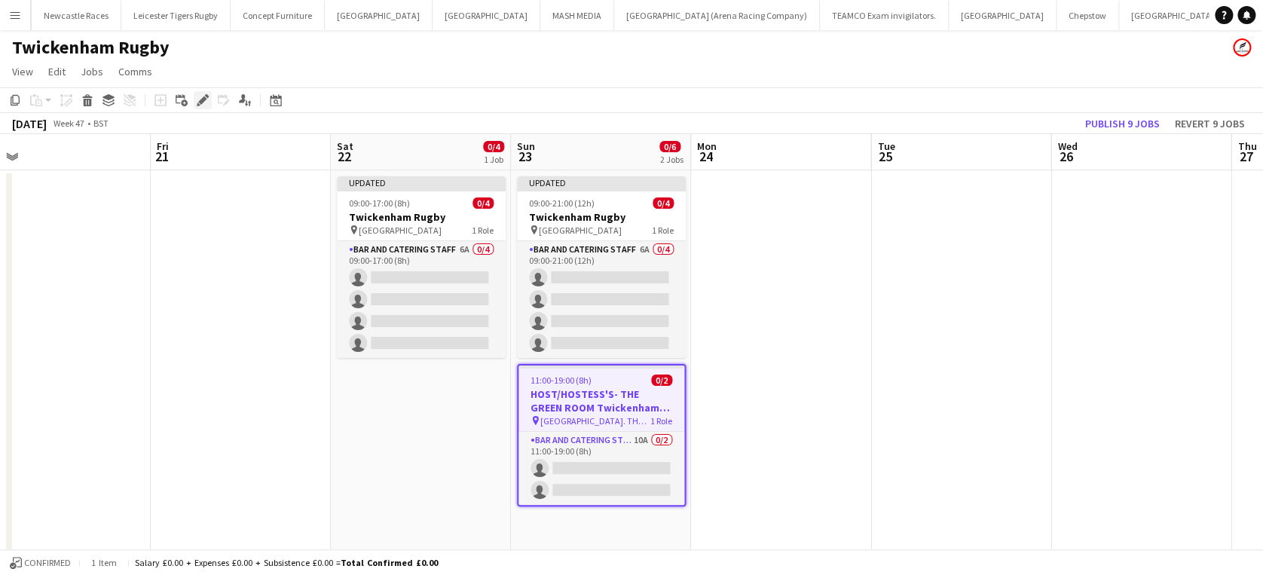
click at [200, 99] on icon at bounding box center [202, 100] width 8 height 8
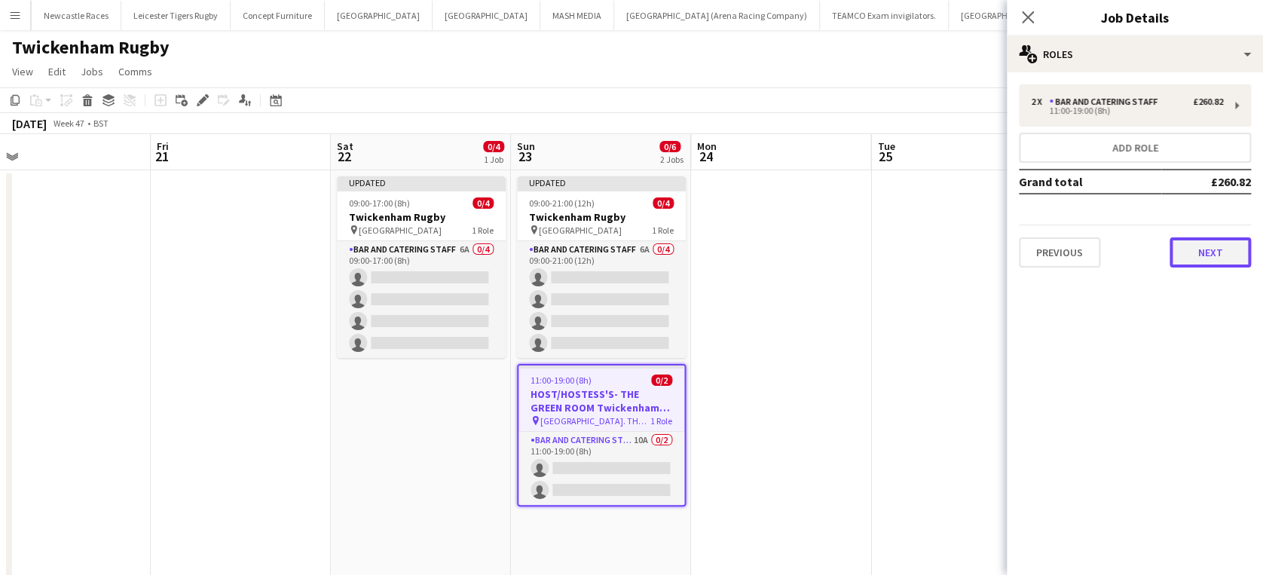
click at [1210, 255] on button "Next" at bounding box center [1209, 252] width 81 height 30
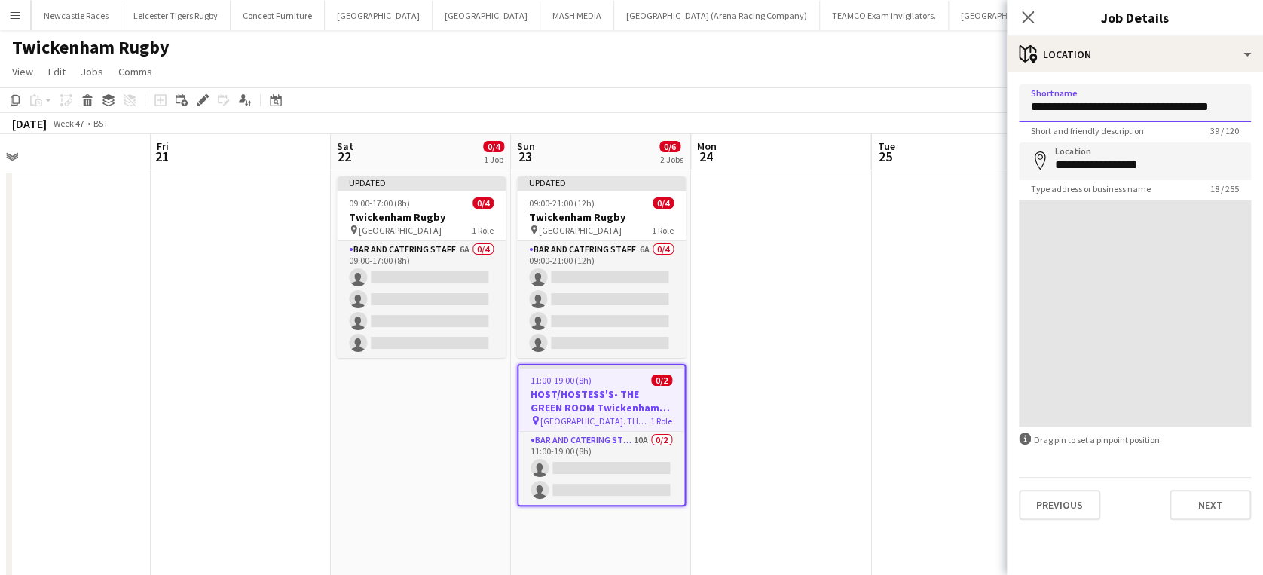
click at [1212, 100] on input "**********" at bounding box center [1134, 103] width 232 height 38
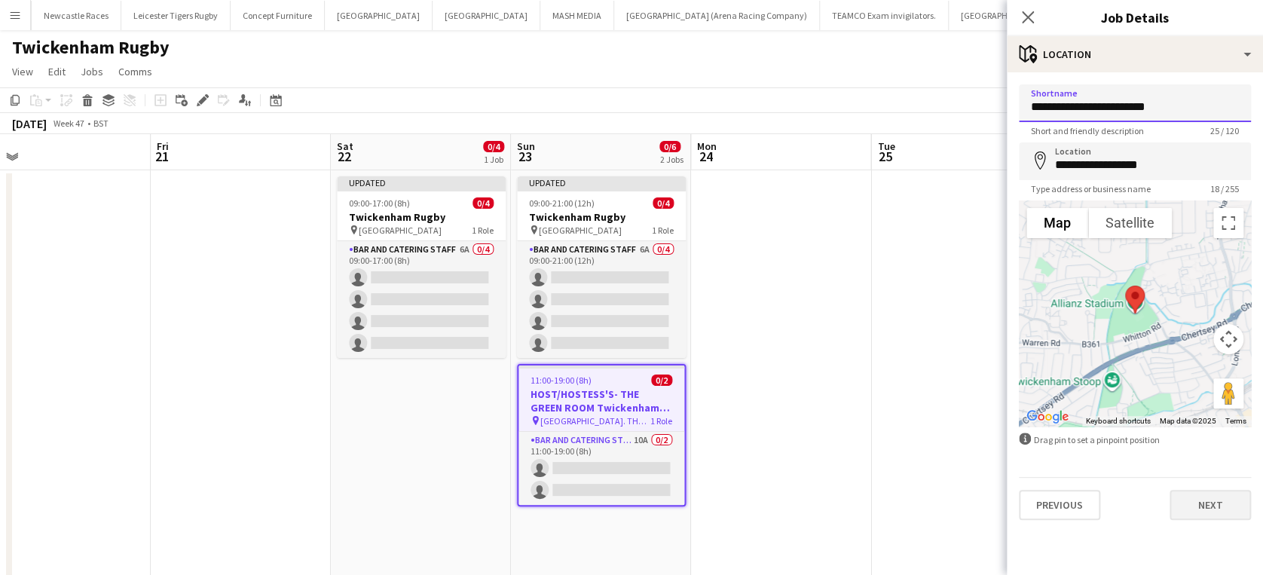
type input "**********"
click at [1211, 496] on button "Next" at bounding box center [1209, 505] width 81 height 30
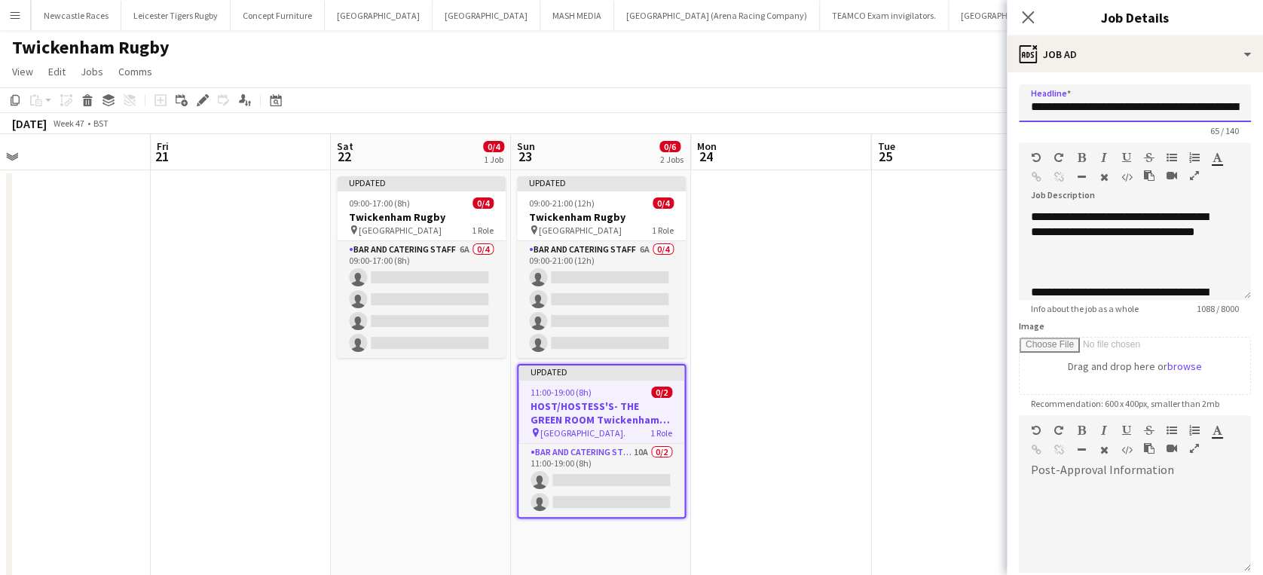
click at [1187, 106] on input "**********" at bounding box center [1134, 103] width 232 height 38
type input "**********"
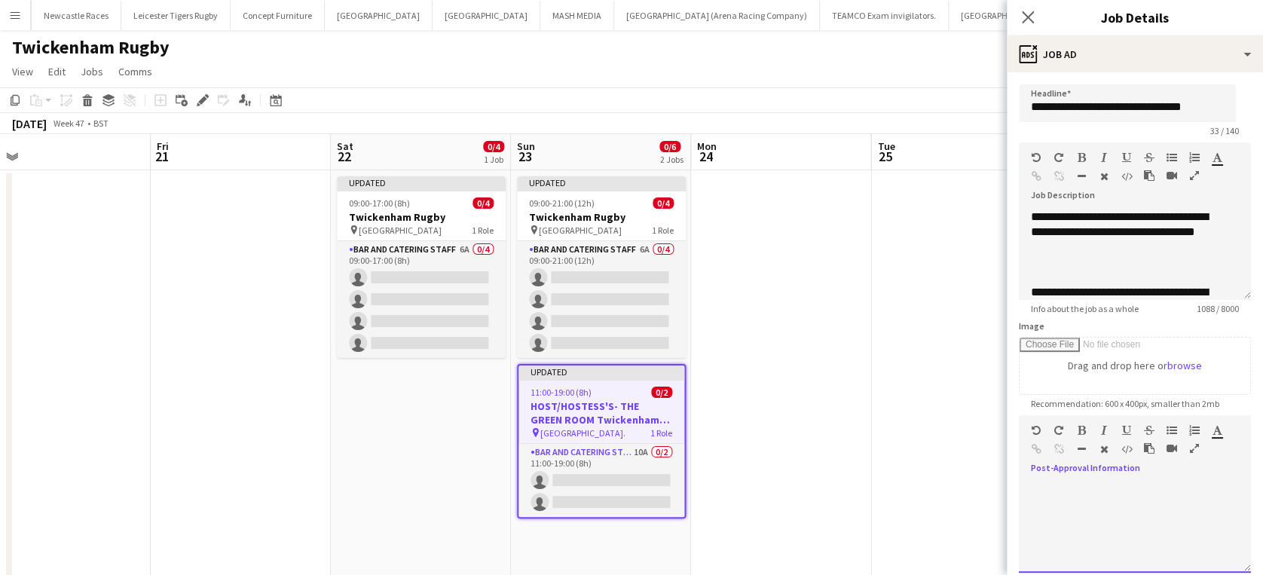
scroll to position [0, 0]
click at [1187, 519] on div at bounding box center [1134, 527] width 232 height 90
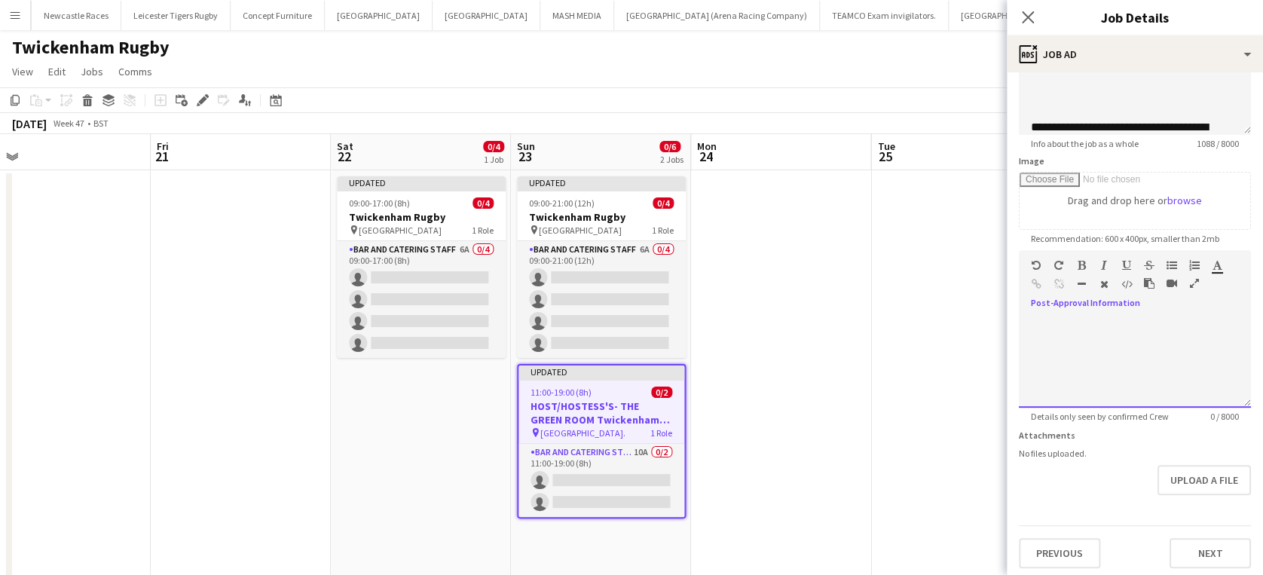
scroll to position [169, 0]
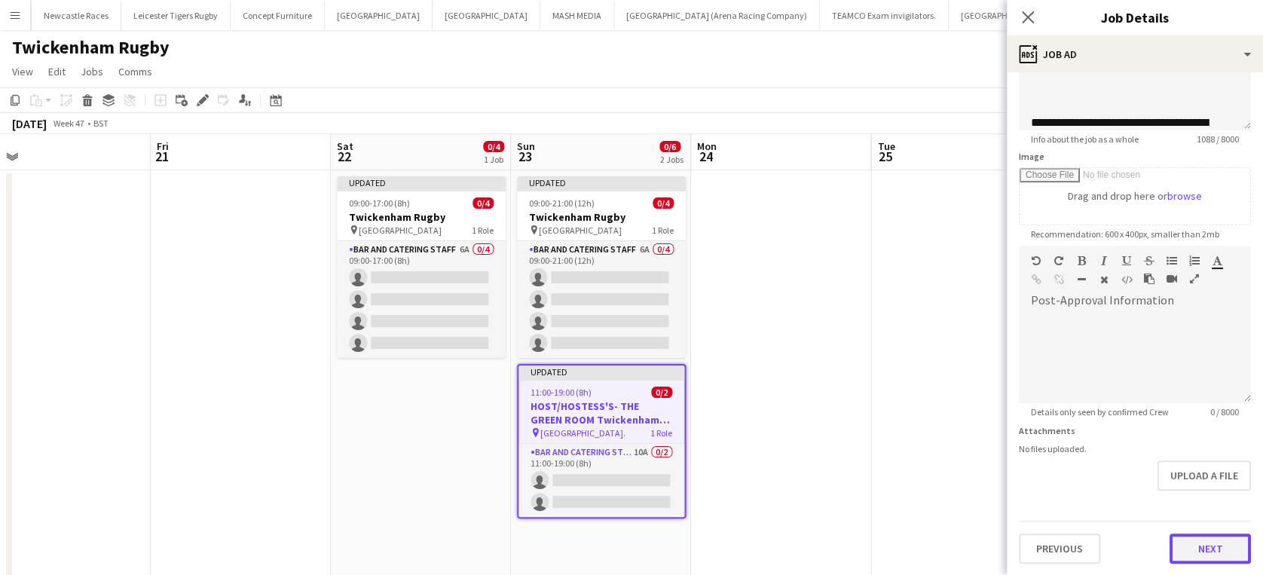
click at [1210, 550] on button "Next" at bounding box center [1209, 548] width 81 height 30
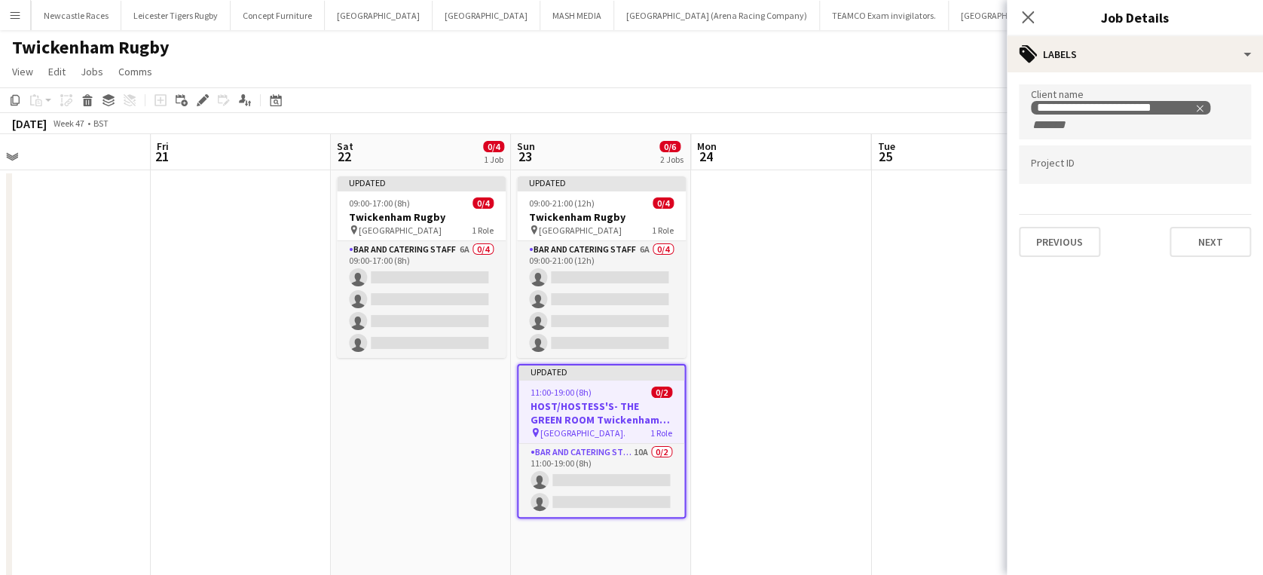
scroll to position [0, 0]
click at [1219, 239] on button "Next" at bounding box center [1209, 242] width 81 height 30
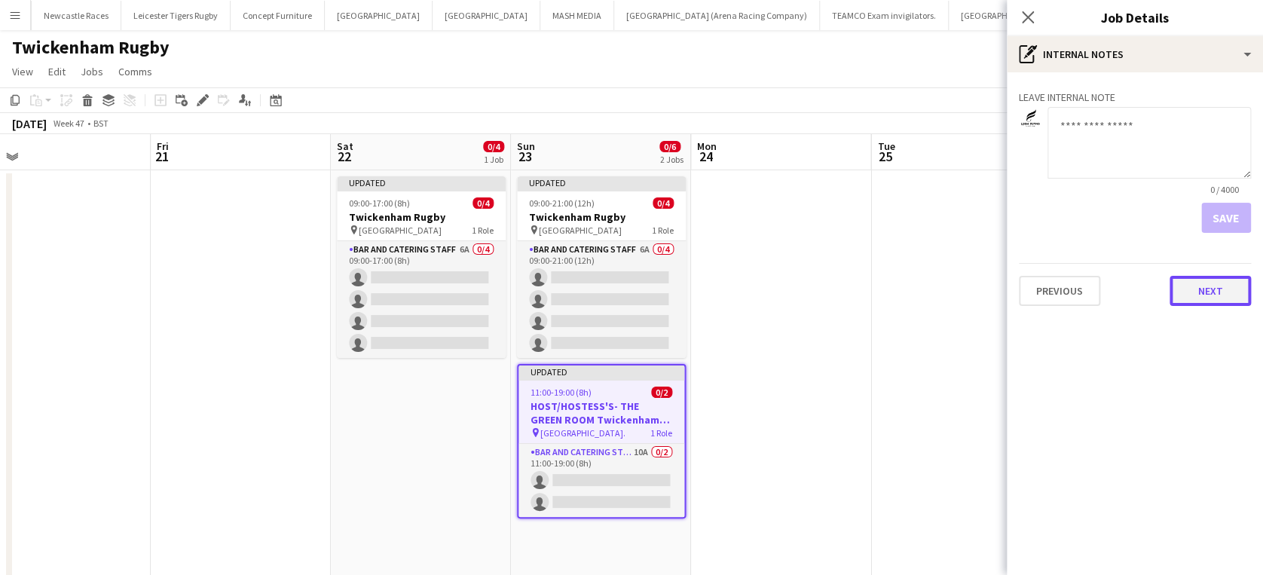
click at [1198, 289] on button "Next" at bounding box center [1209, 291] width 81 height 30
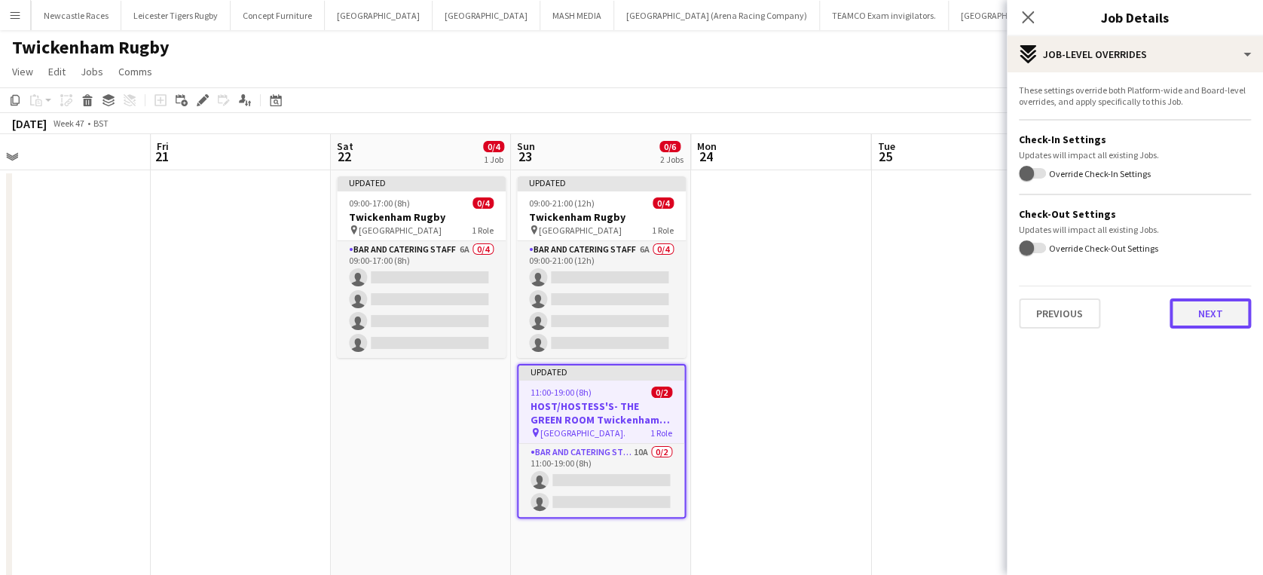
click at [1212, 313] on button "Next" at bounding box center [1209, 313] width 81 height 30
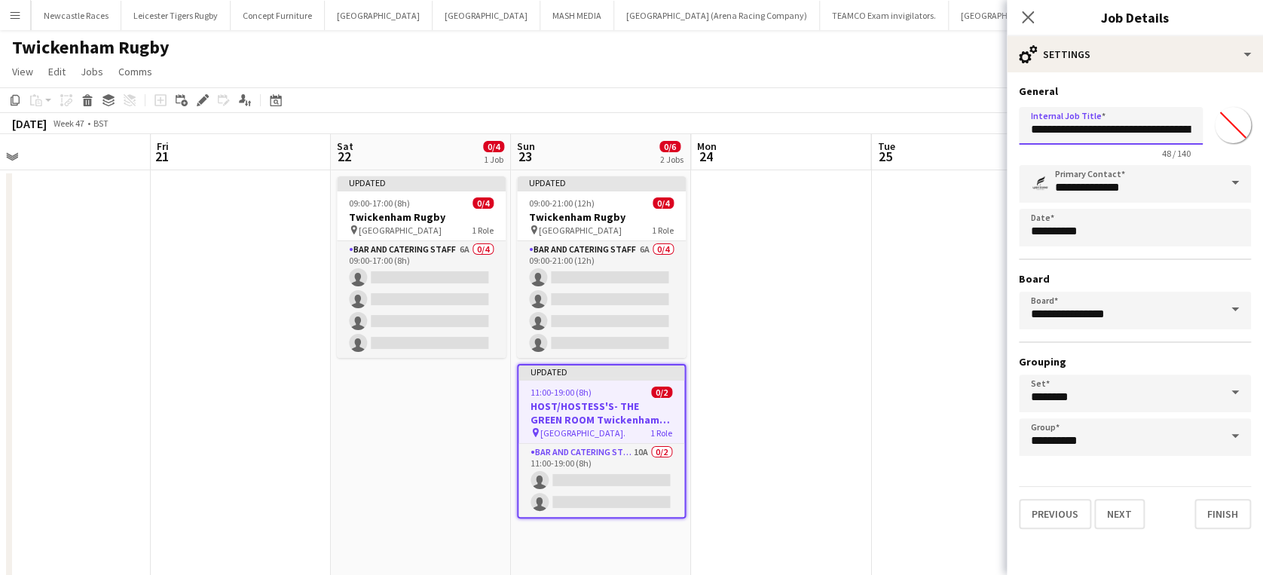
click at [1181, 118] on input "**********" at bounding box center [1110, 126] width 184 height 38
type input "**********"
click at [1226, 507] on button "Finish" at bounding box center [1222, 514] width 56 height 30
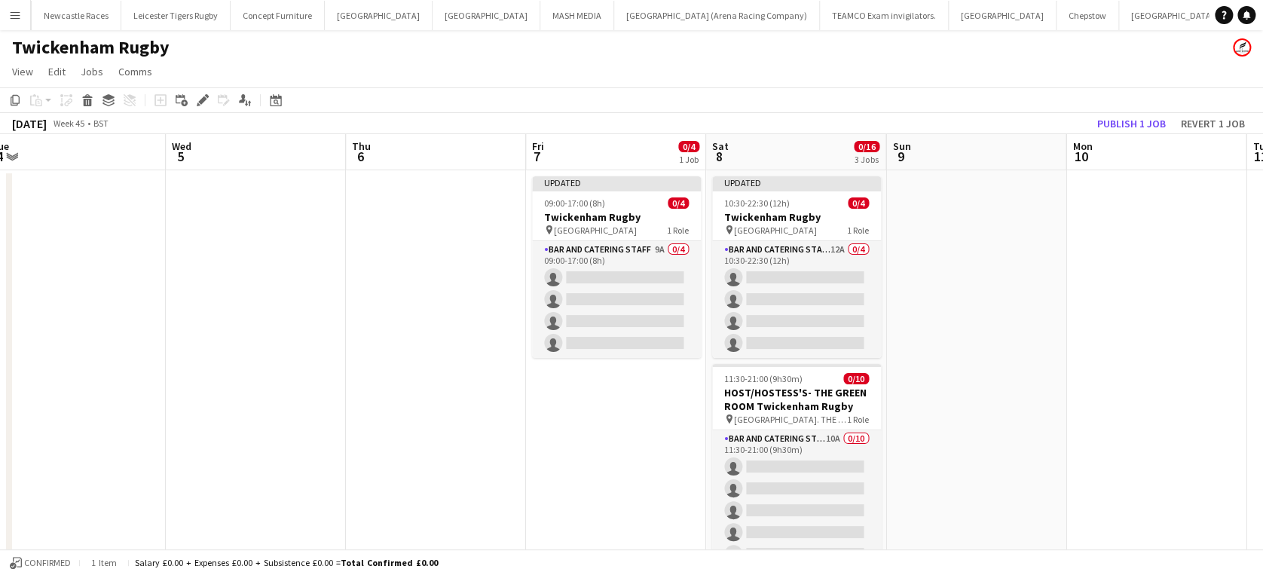
scroll to position [0, 556]
click at [566, 196] on app-job-card "Updated 09:00-17:00 (8h) 0/4 Twickenham Rugby pin Twickenham Rugby Ground 1 Rol…" at bounding box center [614, 267] width 169 height 182
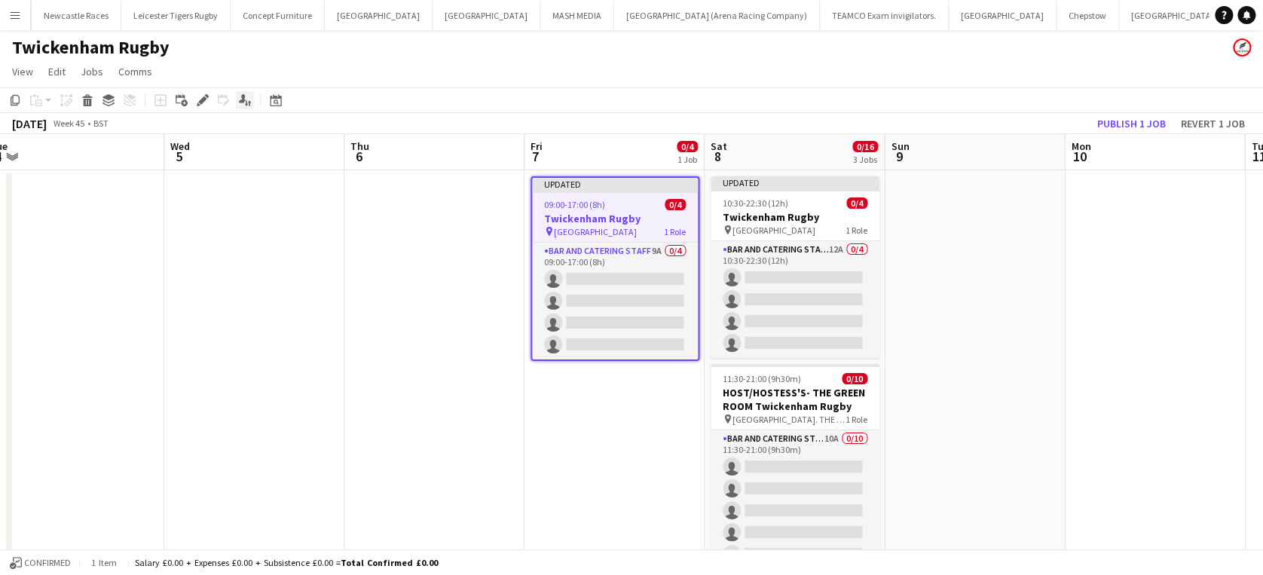
click at [244, 99] on icon "Applicants" at bounding box center [245, 100] width 12 height 12
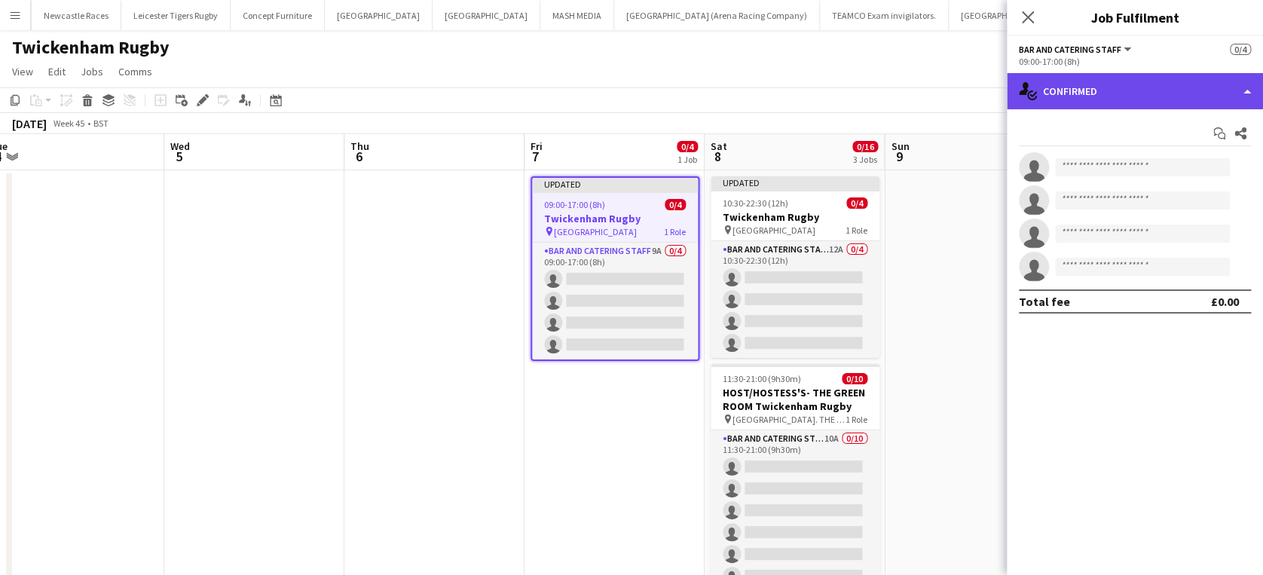
click at [1102, 90] on div "single-neutral-actions-check-2 Confirmed" at bounding box center [1134, 91] width 256 height 36
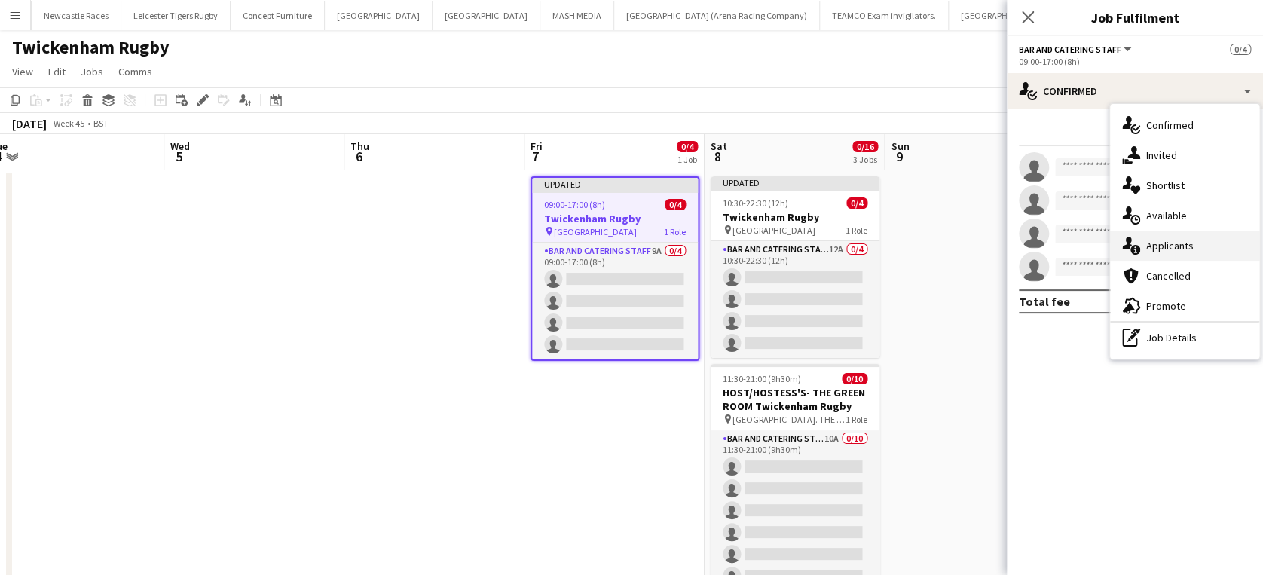
click at [1181, 246] on span "Applicants" at bounding box center [1169, 246] width 47 height 14
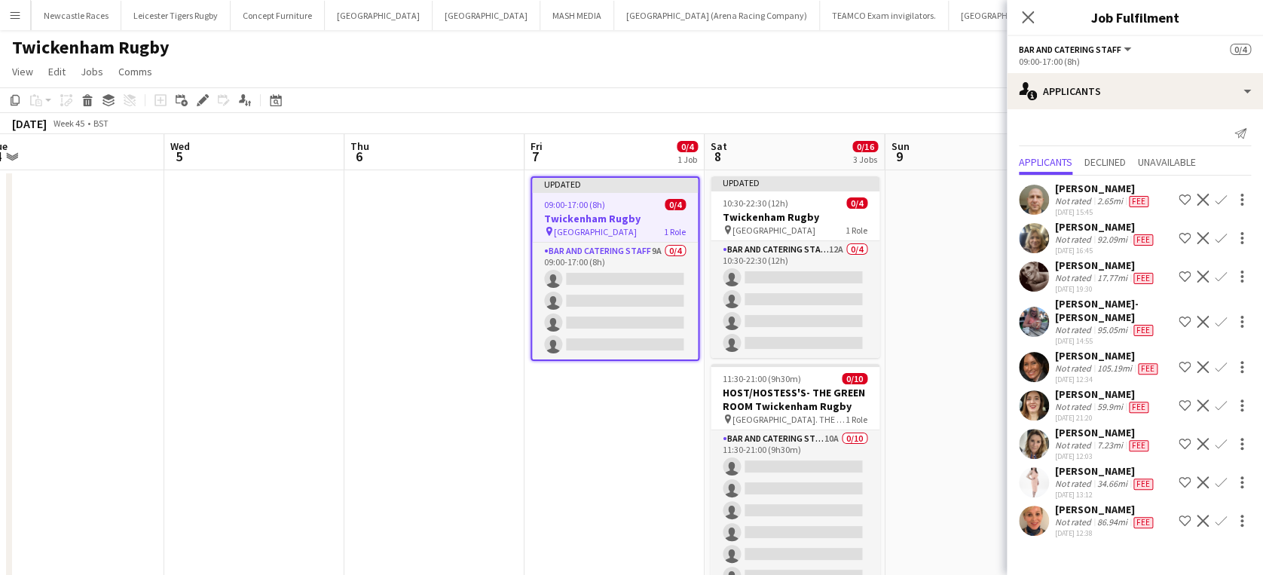
click at [441, 284] on app-date-cell at bounding box center [434, 528] width 180 height 717
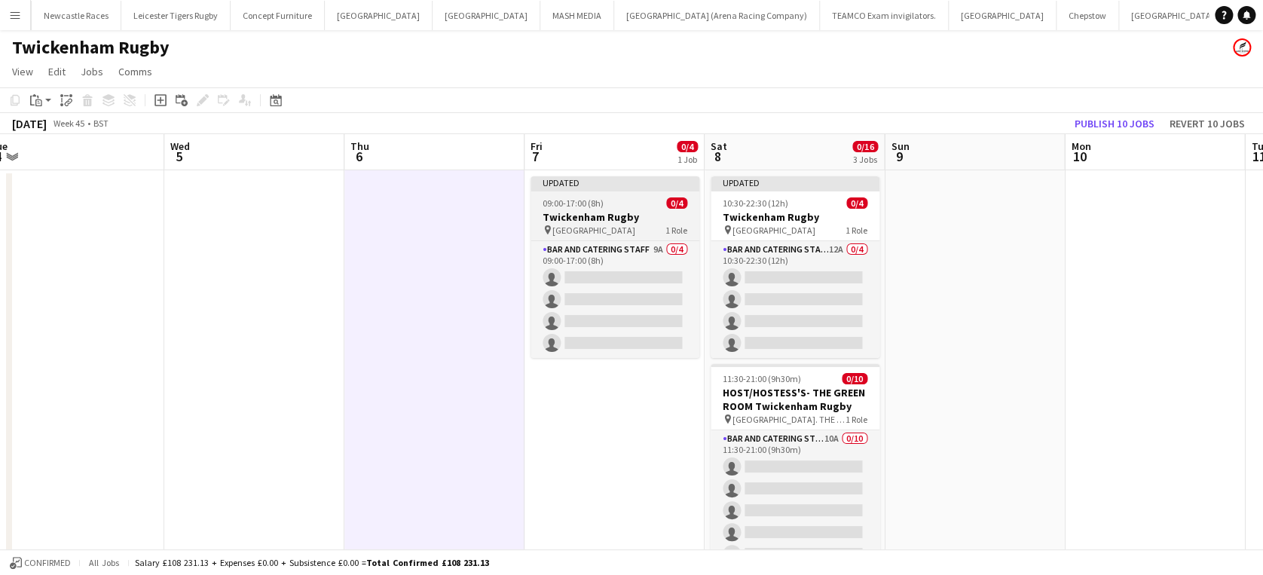
click at [562, 199] on span "09:00-17:00 (8h)" at bounding box center [572, 202] width 61 height 11
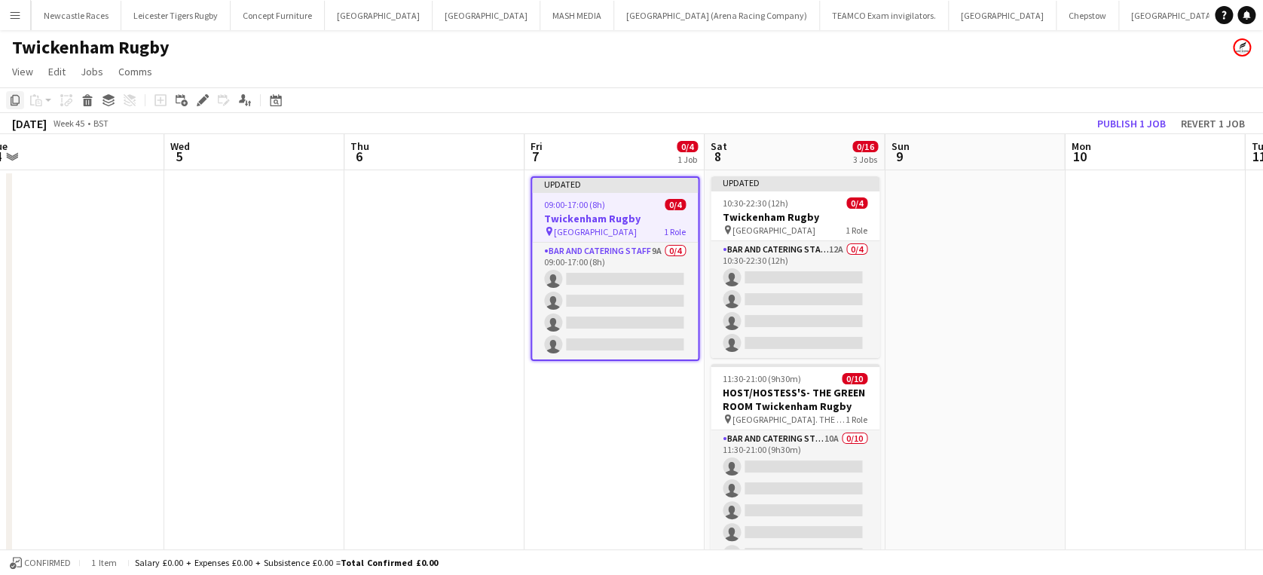
click at [16, 99] on icon "Copy" at bounding box center [15, 100] width 12 height 12
click at [585, 441] on app-date-cell "Updated 09:00-17:00 (8h) 0/4 Twickenham Rugby pin Twickenham Rugby Ground 1 Rol…" at bounding box center [614, 528] width 180 height 717
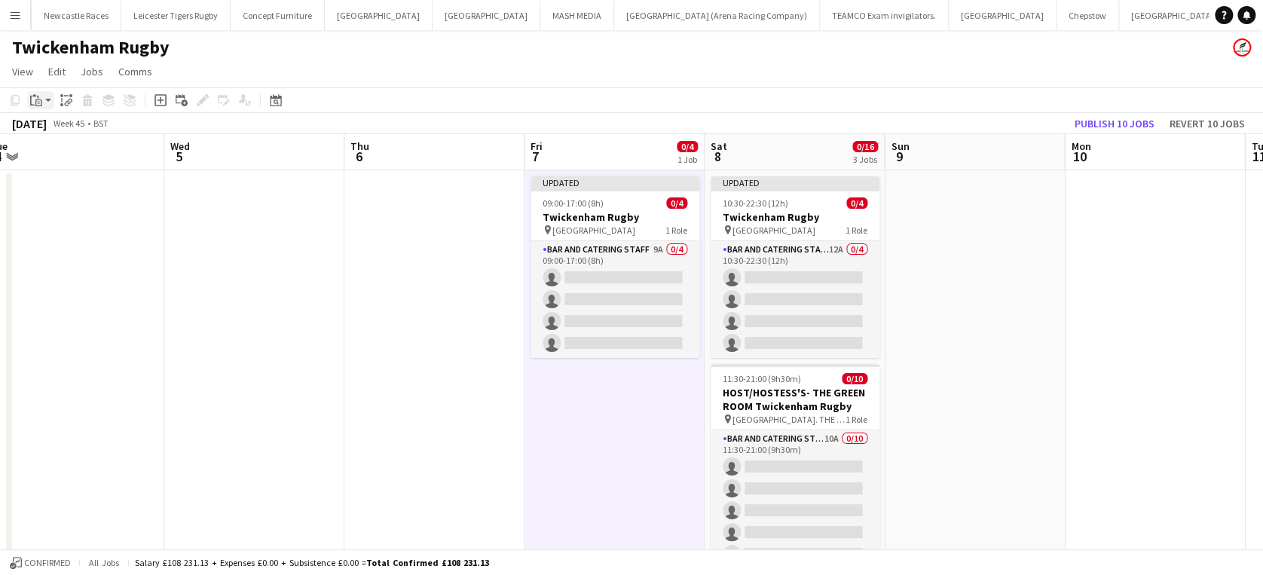
click at [35, 102] on icon "Paste" at bounding box center [36, 100] width 12 height 12
click at [63, 130] on link "Paste Ctrl+V" at bounding box center [111, 129] width 142 height 14
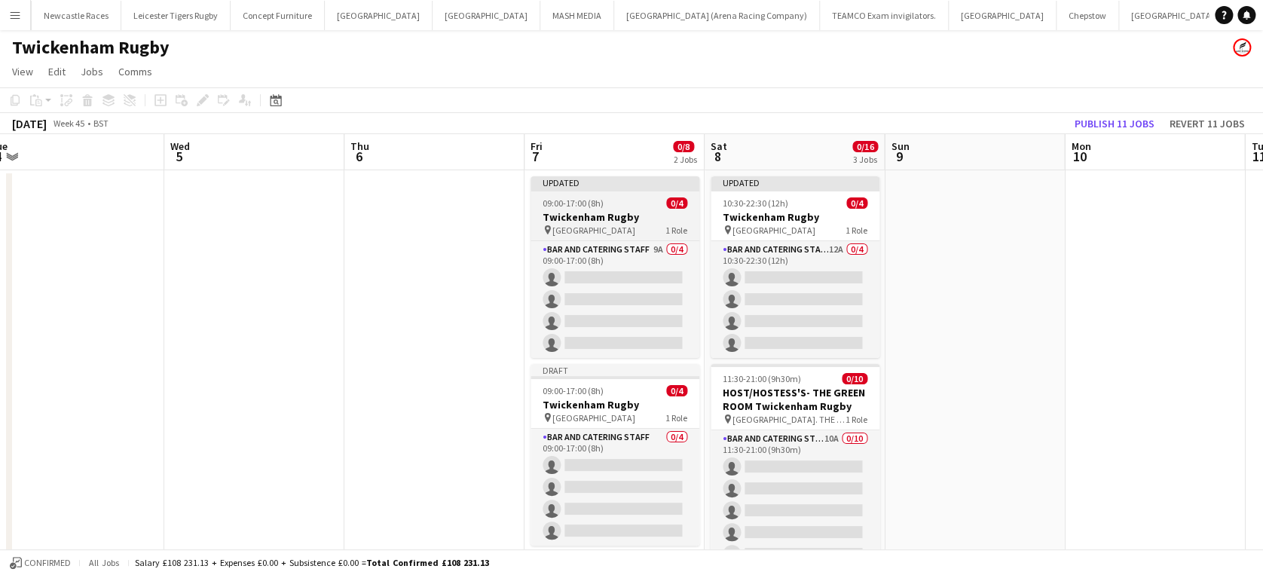
click at [619, 207] on div "09:00-17:00 (8h) 0/4" at bounding box center [614, 202] width 169 height 11
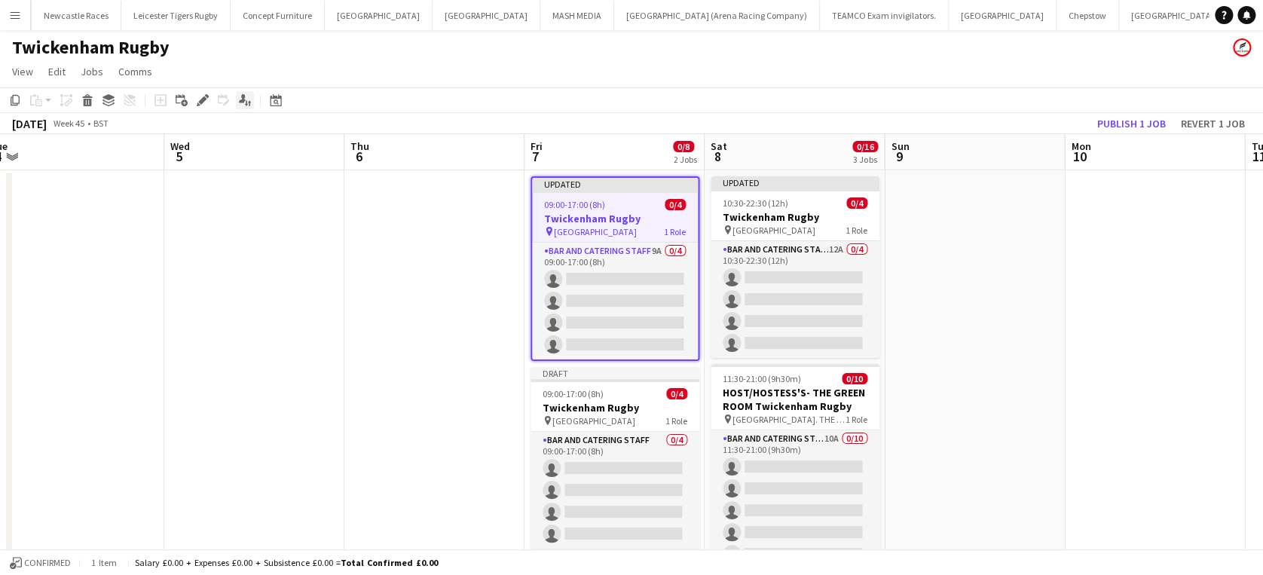
click at [241, 97] on icon at bounding box center [242, 98] width 7 height 8
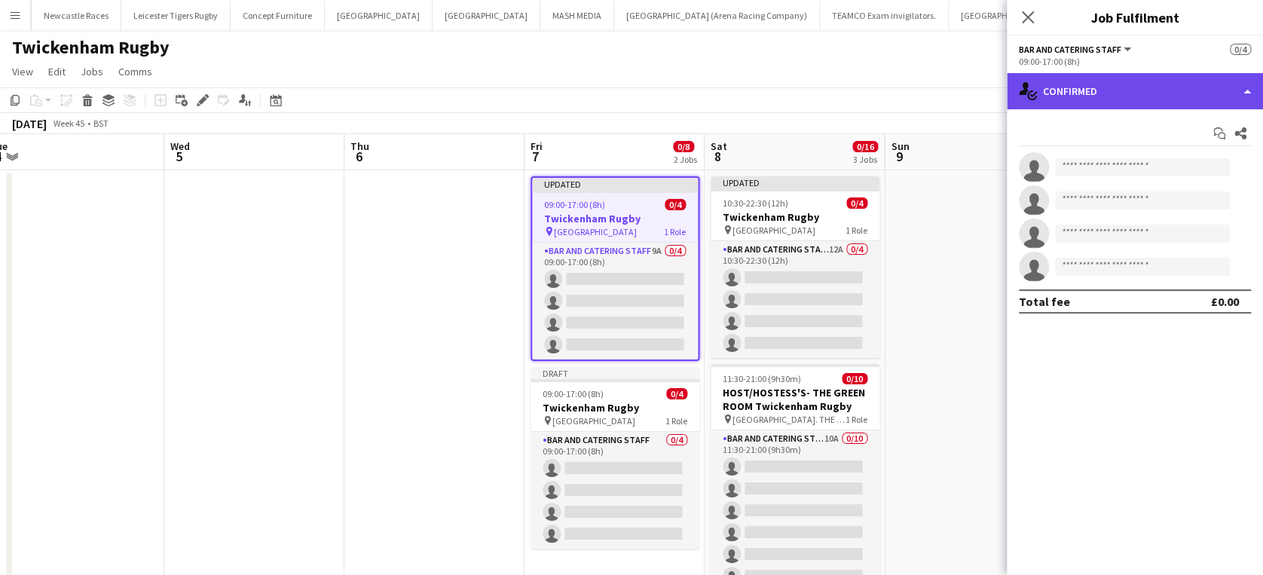
click at [1230, 95] on div "single-neutral-actions-check-2 Confirmed" at bounding box center [1134, 91] width 256 height 36
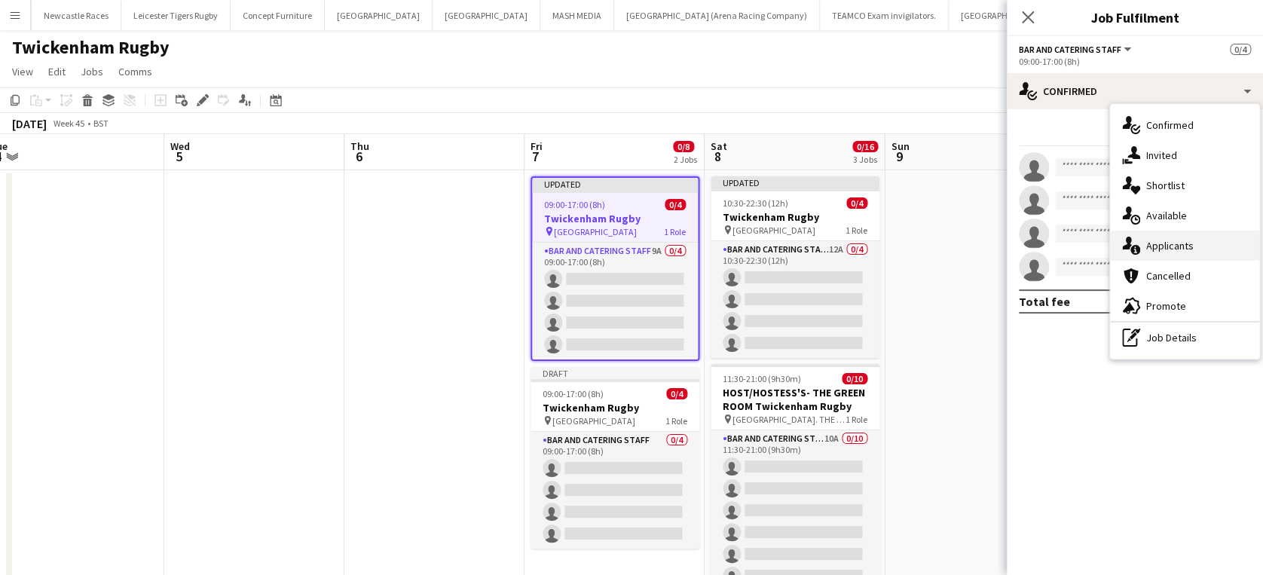
click at [1210, 247] on div "single-neutral-actions-information Applicants" at bounding box center [1184, 246] width 149 height 30
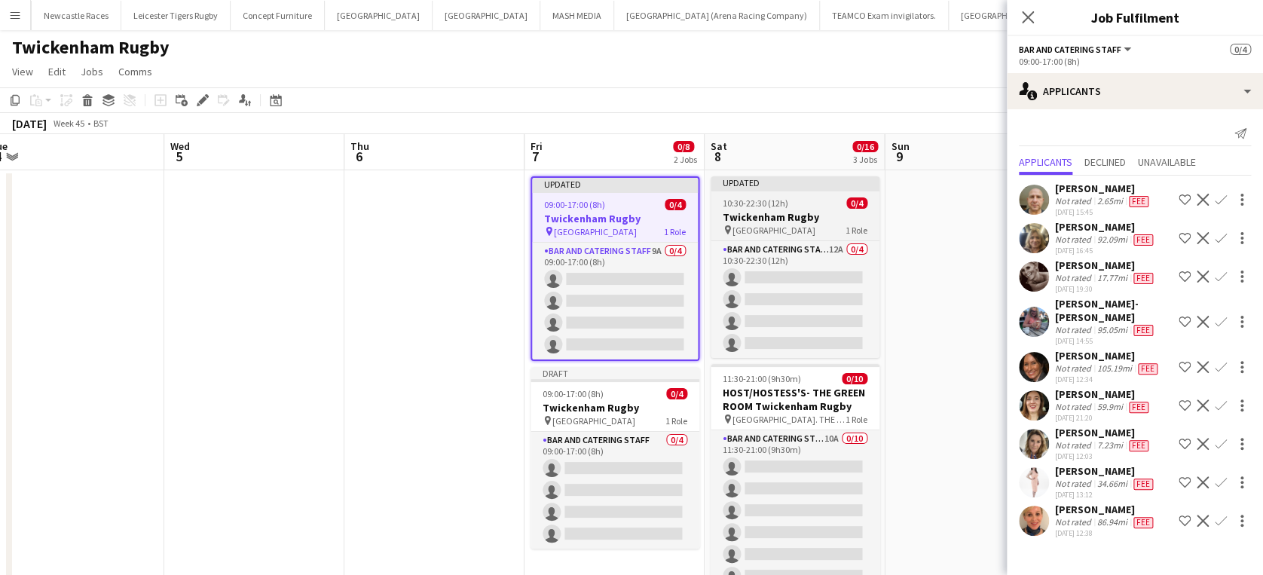
click at [779, 196] on app-job-card "Updated 10:30-22:30 (12h) 0/4 Twickenham Rugby pin Twickenham Rugby Ground 1 Ro…" at bounding box center [794, 267] width 169 height 182
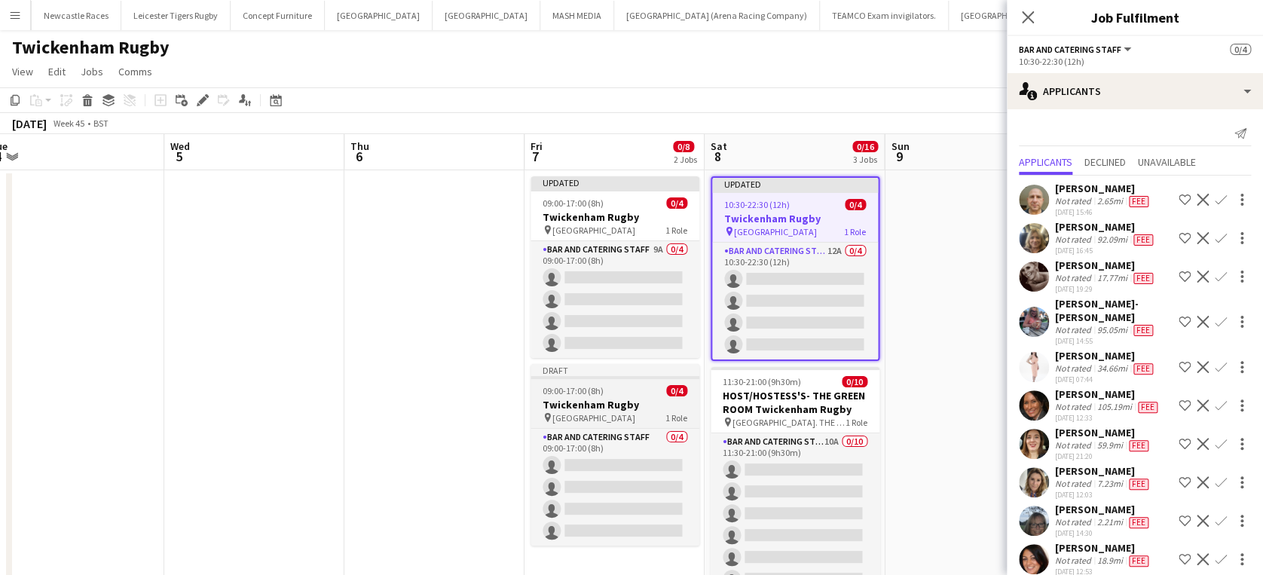
click at [646, 396] on app-job-card "Draft 09:00-17:00 (8h) 0/4 Twickenham Rugby pin Twickenham Rugby Ground 1 Role …" at bounding box center [614, 455] width 169 height 182
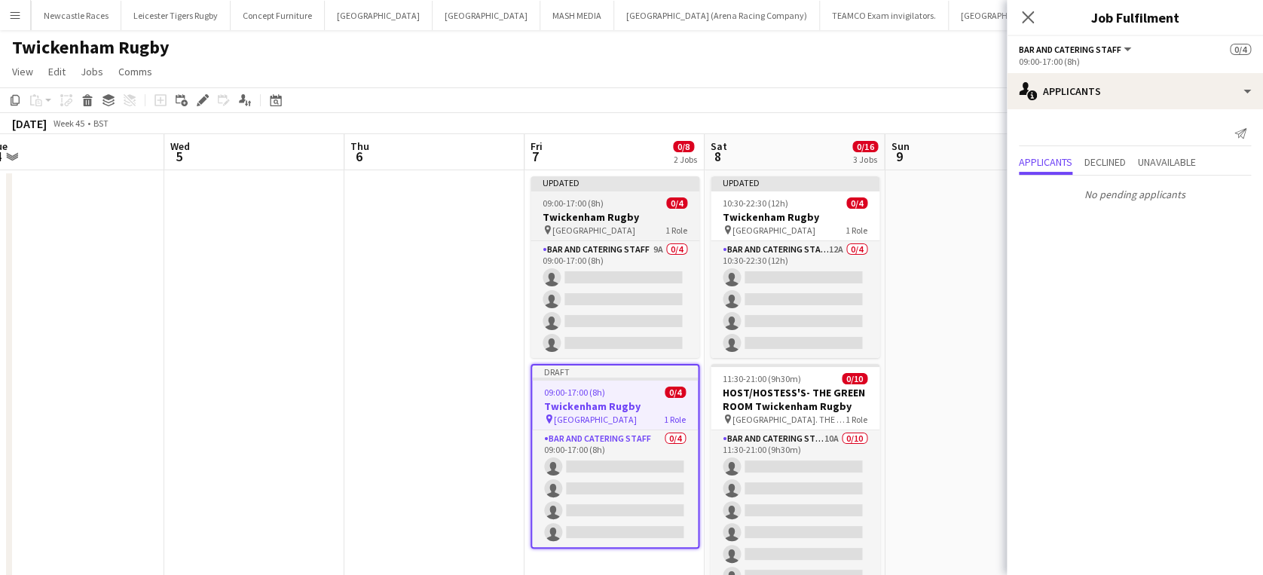
click at [587, 199] on span "09:00-17:00 (8h)" at bounding box center [572, 202] width 61 height 11
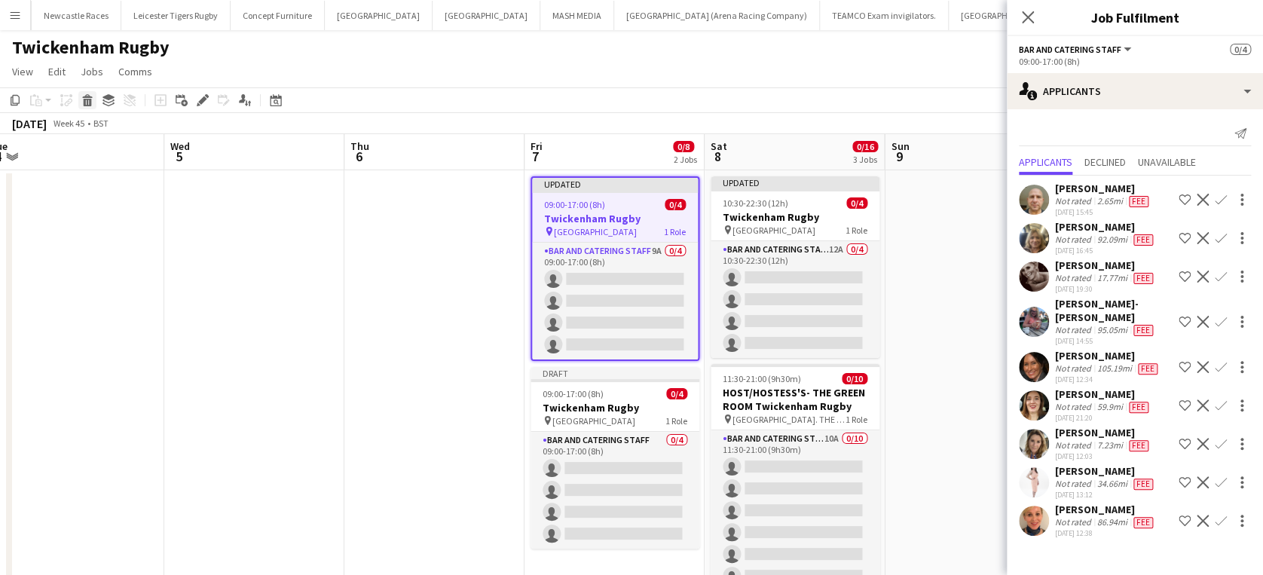
click at [88, 107] on div "Delete" at bounding box center [87, 100] width 18 height 18
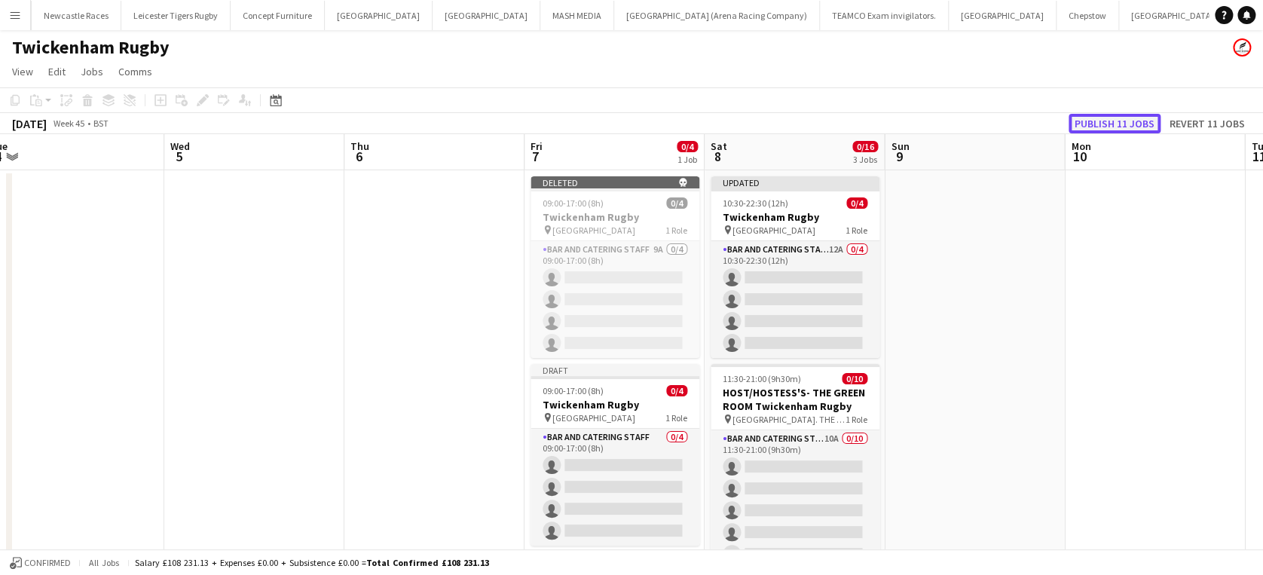
click at [1110, 119] on button "Publish 11 jobs" at bounding box center [1114, 124] width 92 height 20
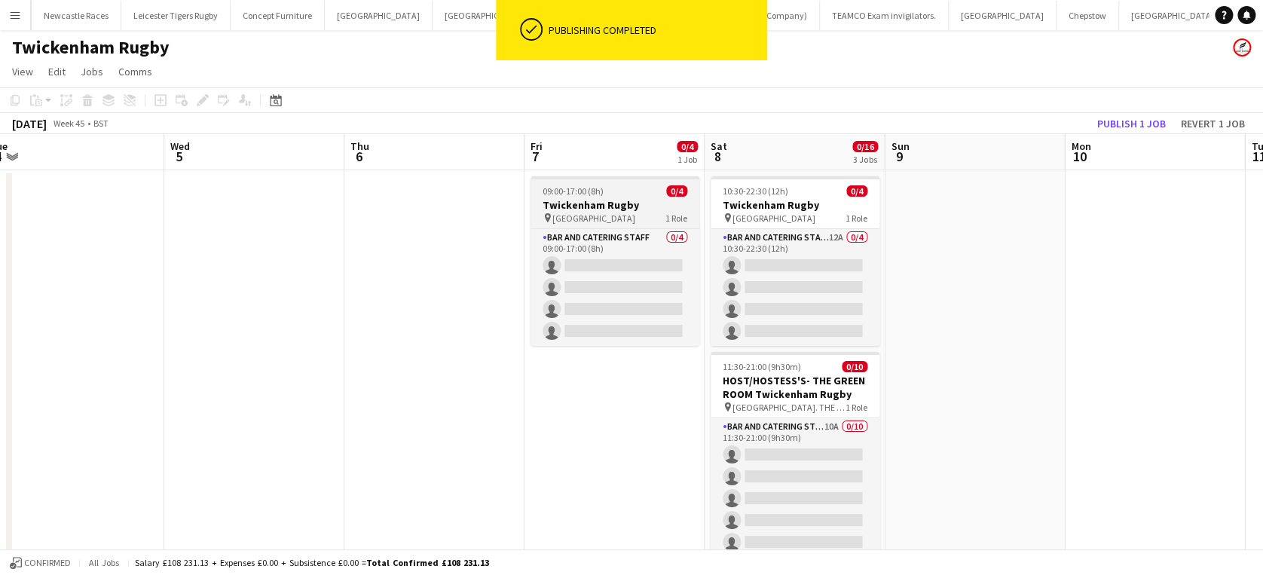
click at [618, 200] on h3 "Twickenham Rugby" at bounding box center [614, 205] width 169 height 14
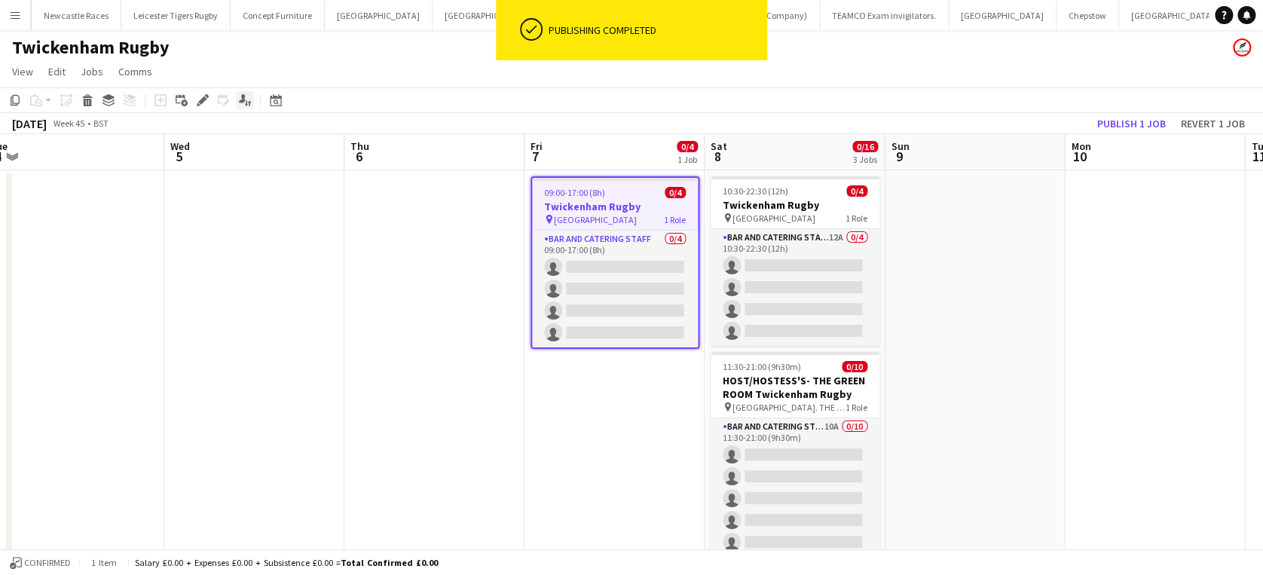
click at [241, 99] on icon at bounding box center [242, 98] width 7 height 8
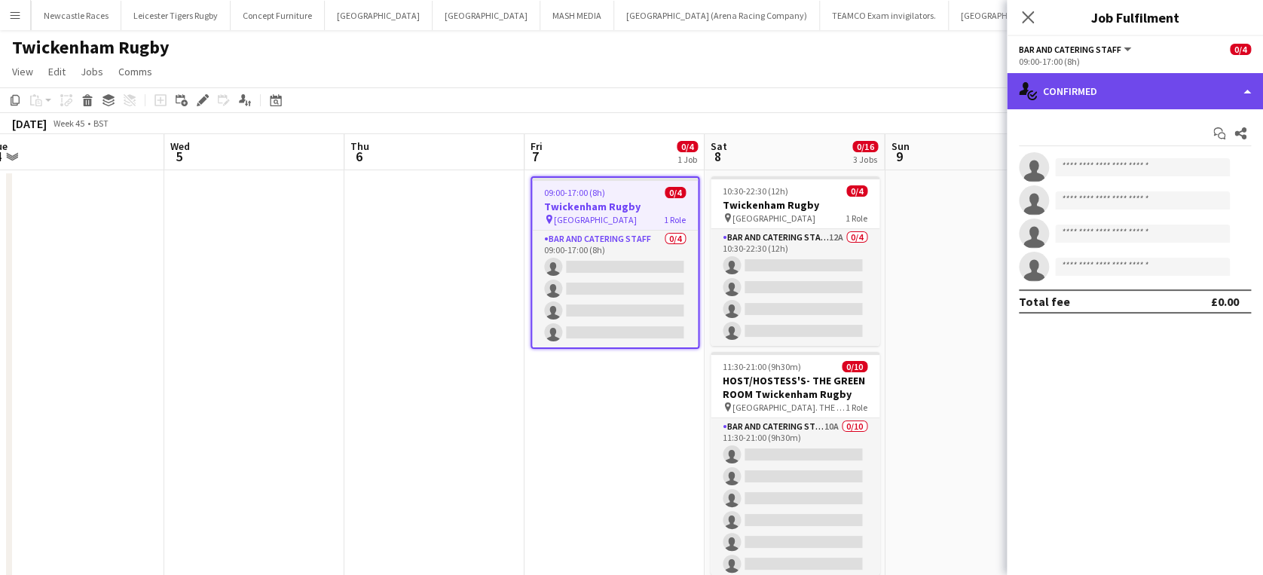
click at [1189, 94] on div "single-neutral-actions-check-2 Confirmed" at bounding box center [1134, 91] width 256 height 36
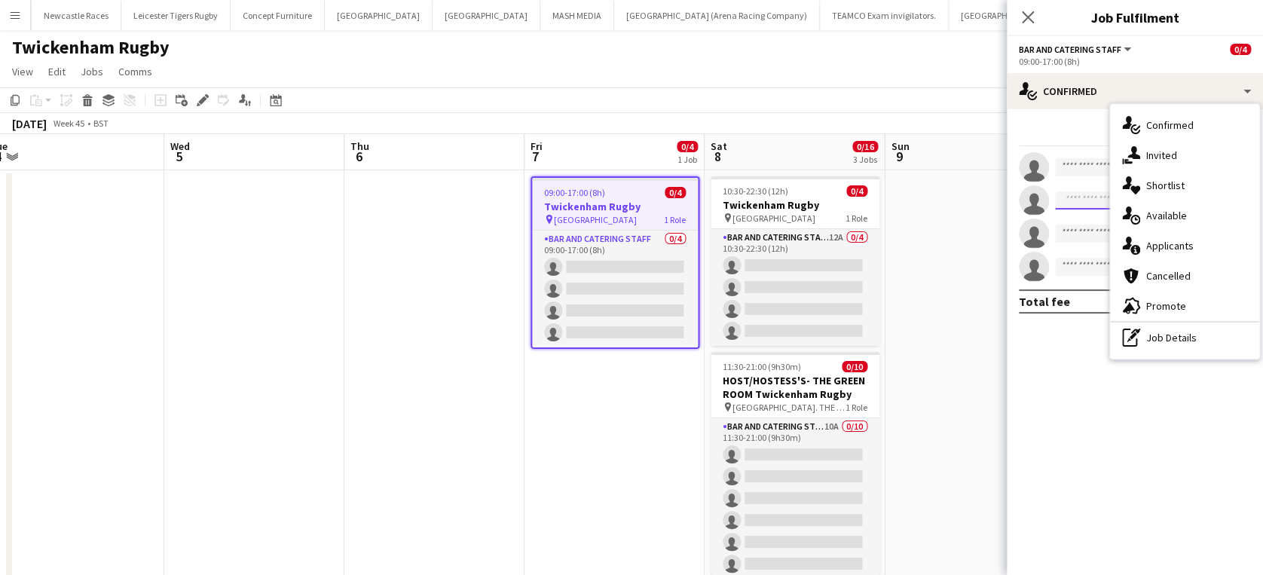
click at [1076, 195] on input at bounding box center [1142, 200] width 175 height 18
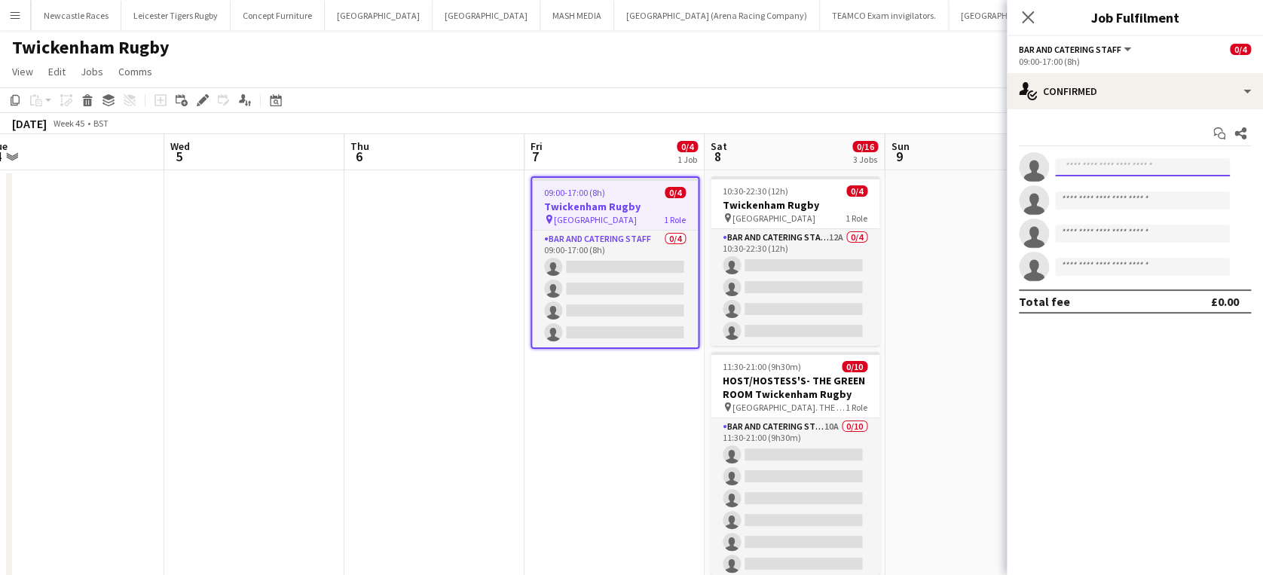
click at [1090, 166] on input at bounding box center [1142, 167] width 175 height 18
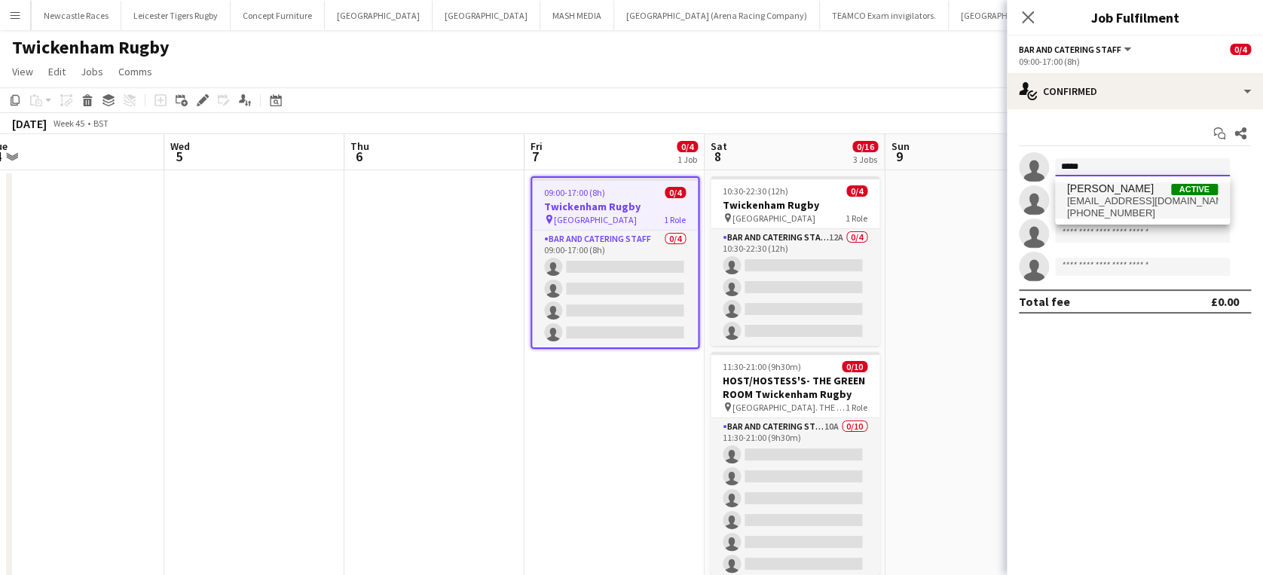
type input "*****"
click at [1110, 189] on span "[PERSON_NAME]" at bounding box center [1110, 188] width 87 height 13
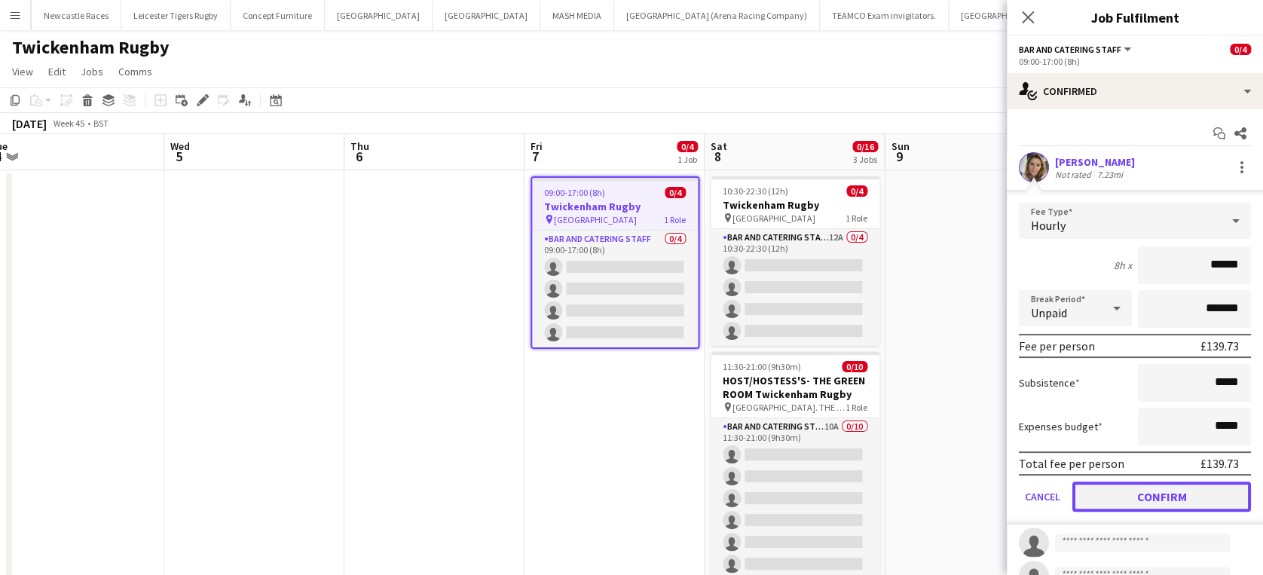
click at [1134, 494] on button "Confirm" at bounding box center [1161, 496] width 179 height 30
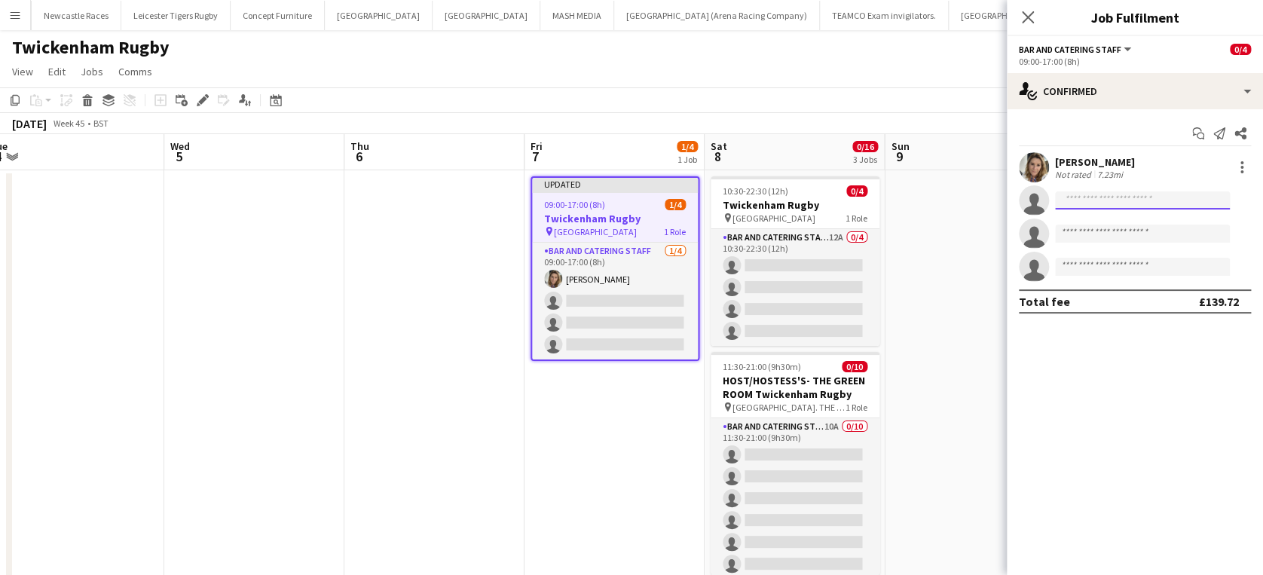
click at [1098, 197] on input at bounding box center [1142, 200] width 175 height 18
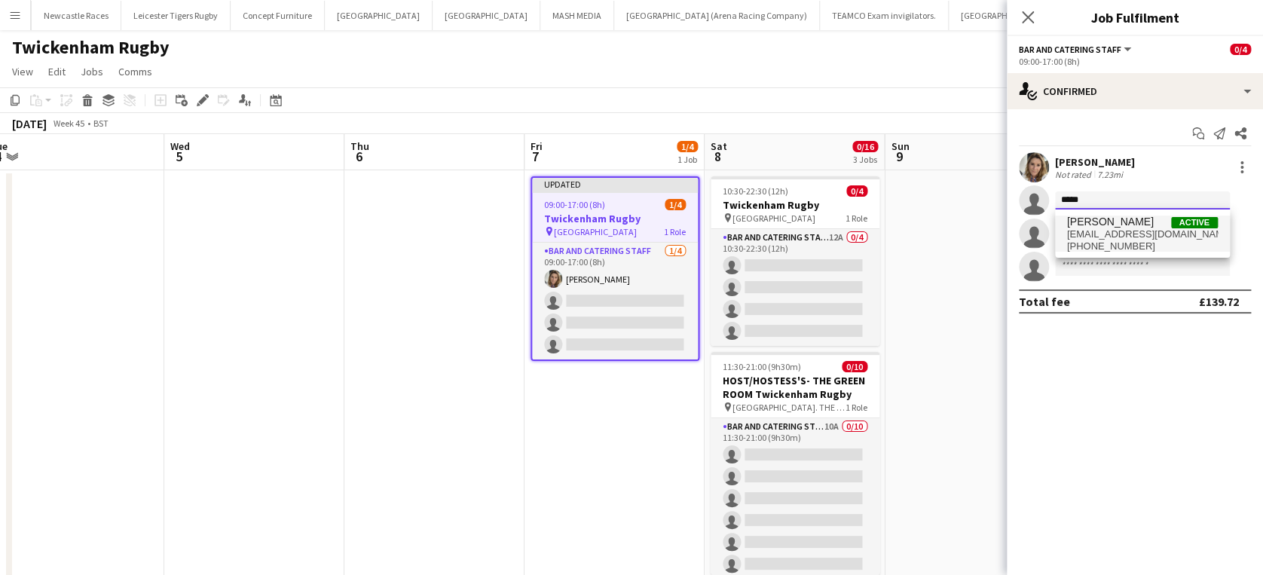
type input "*****"
click at [1101, 223] on span "[PERSON_NAME]" at bounding box center [1110, 221] width 87 height 13
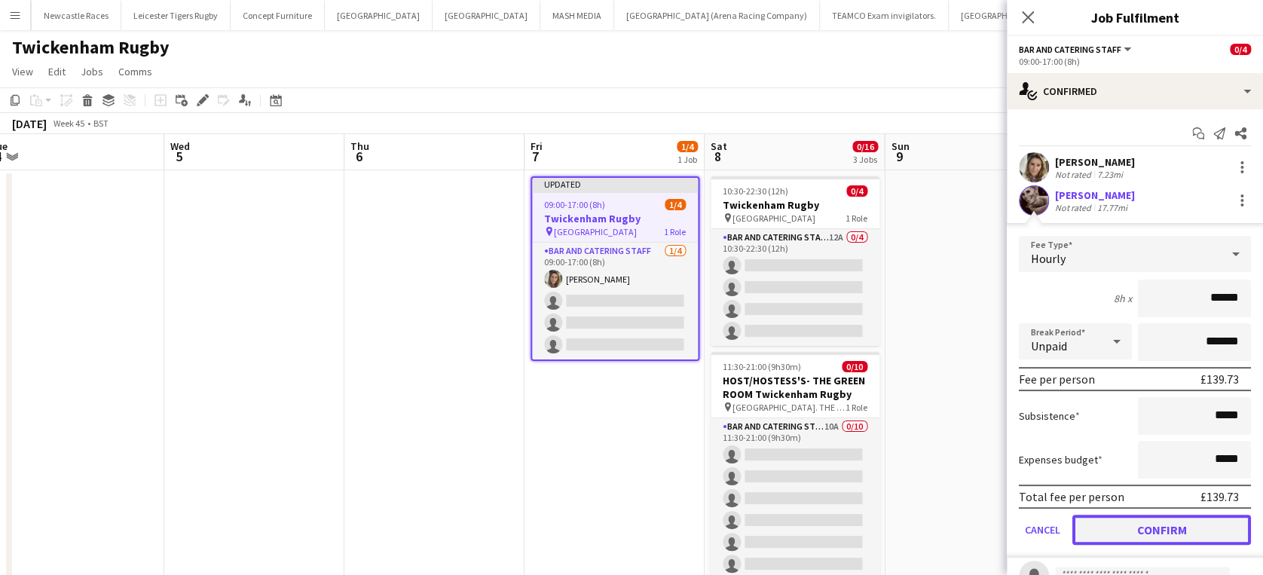
click at [1157, 518] on button "Confirm" at bounding box center [1161, 530] width 179 height 30
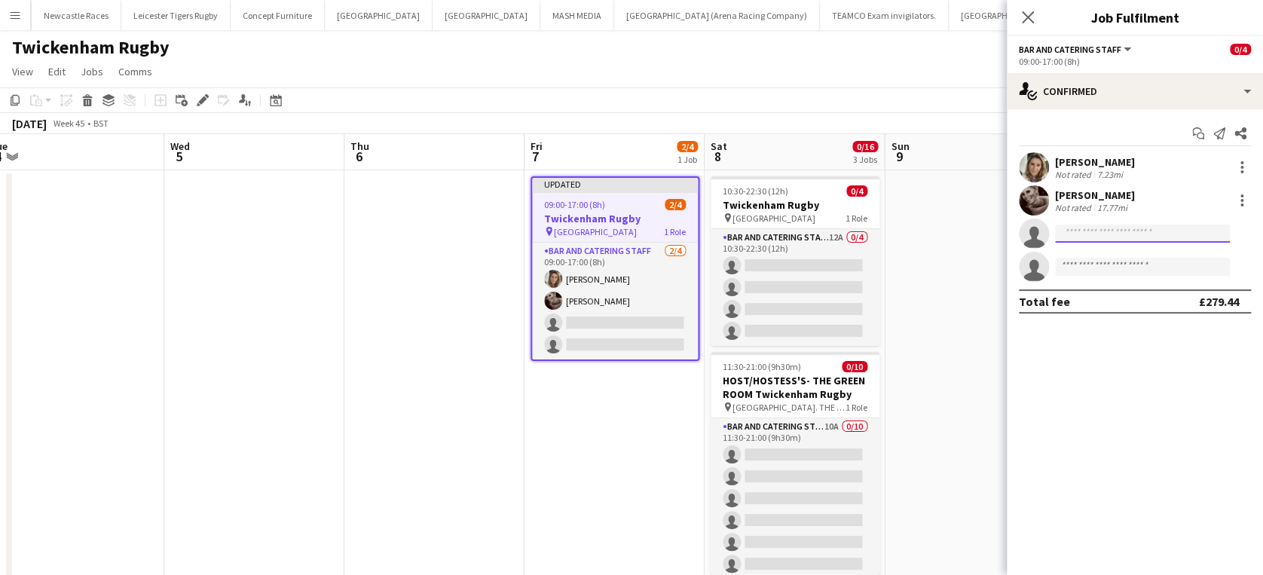
click at [1093, 230] on input at bounding box center [1142, 233] width 175 height 18
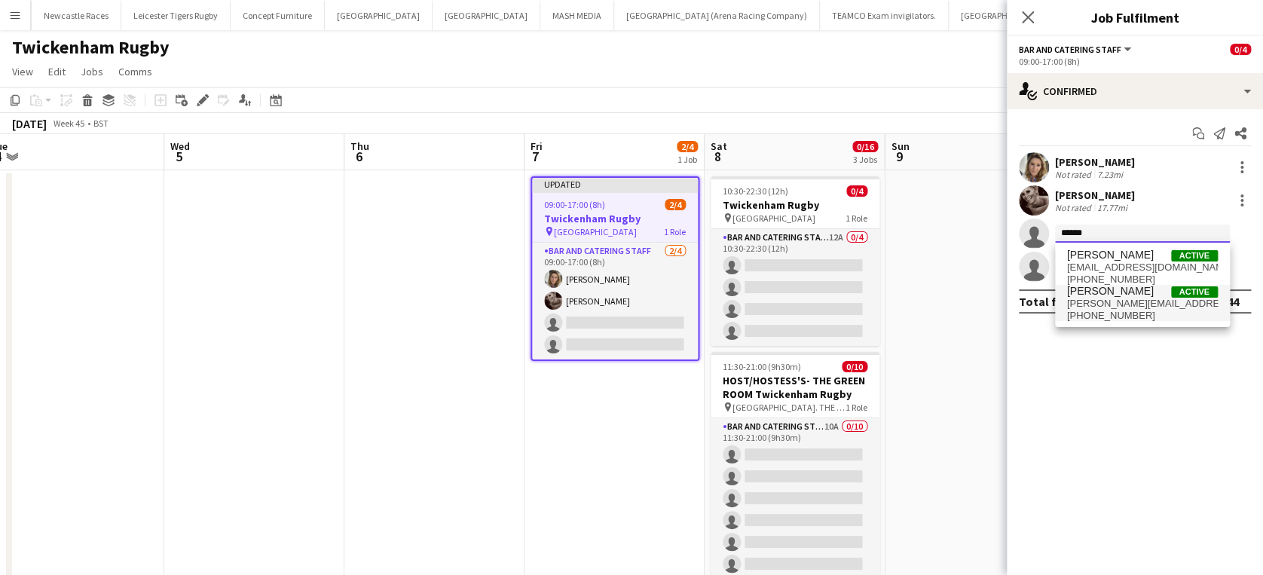
type input "******"
click at [1093, 301] on span "janeywhittaker@hotmail.com" at bounding box center [1142, 304] width 151 height 12
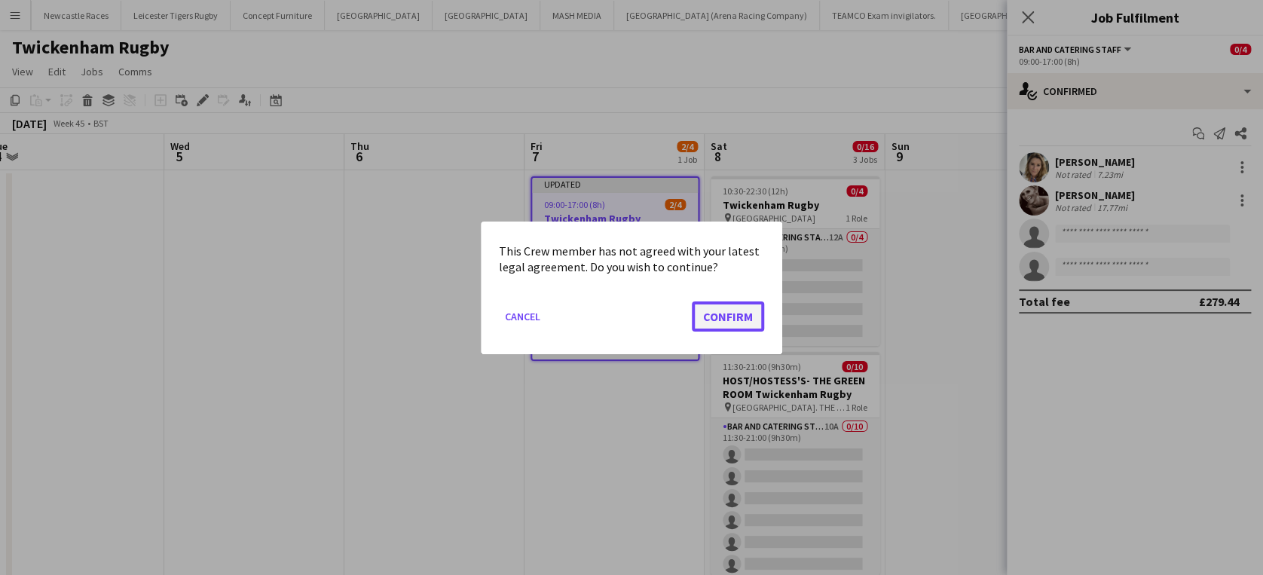
click at [712, 318] on button "Confirm" at bounding box center [728, 316] width 72 height 30
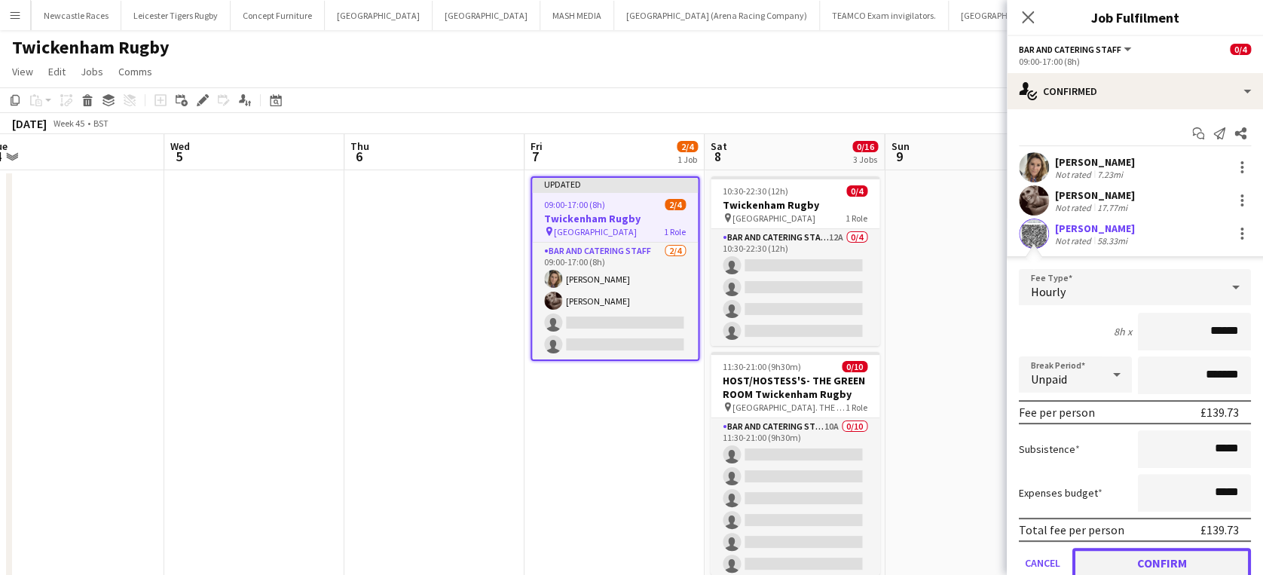
click at [1115, 554] on button "Confirm" at bounding box center [1161, 563] width 179 height 30
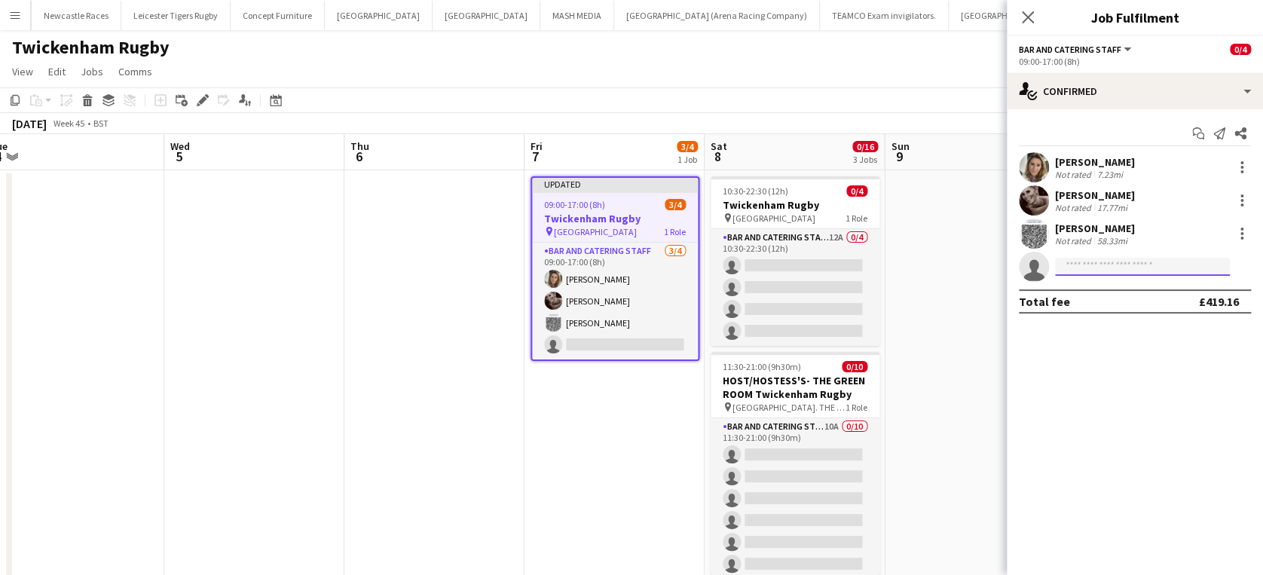
click at [1086, 263] on input at bounding box center [1142, 267] width 175 height 18
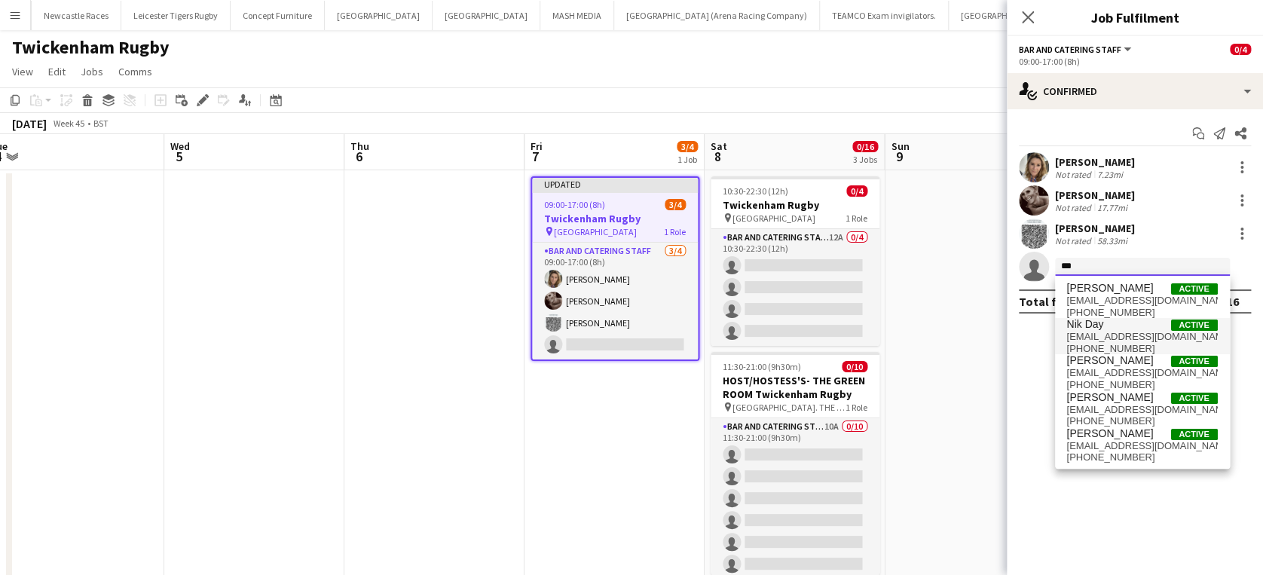
type input "***"
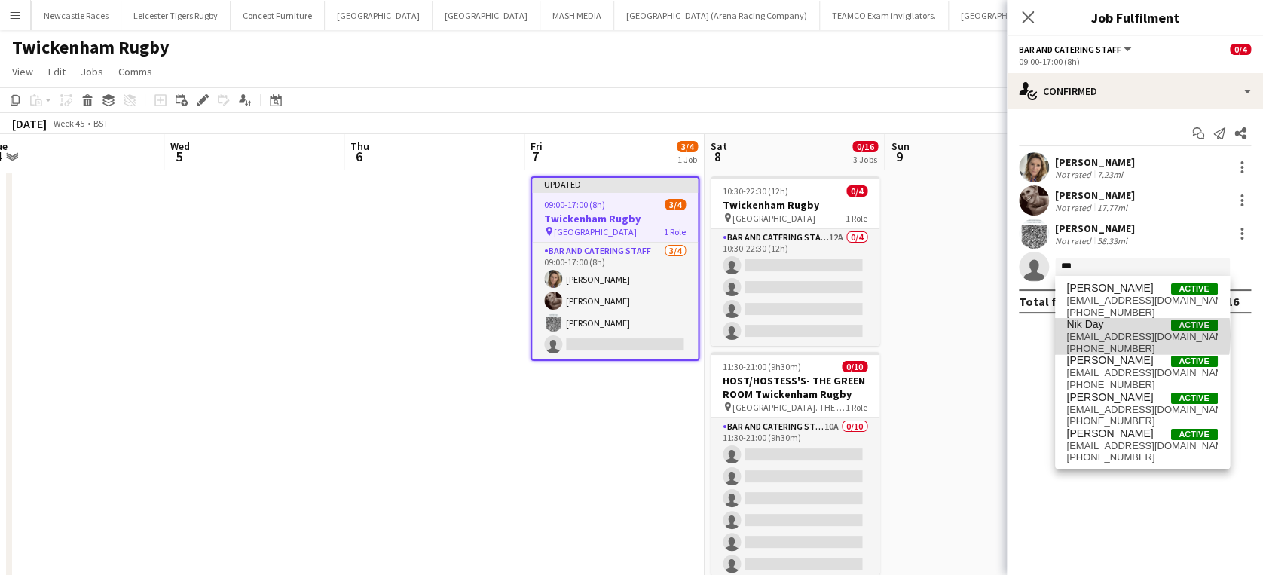
click at [1093, 335] on span "nik.day12@outlook.com" at bounding box center [1142, 337] width 151 height 12
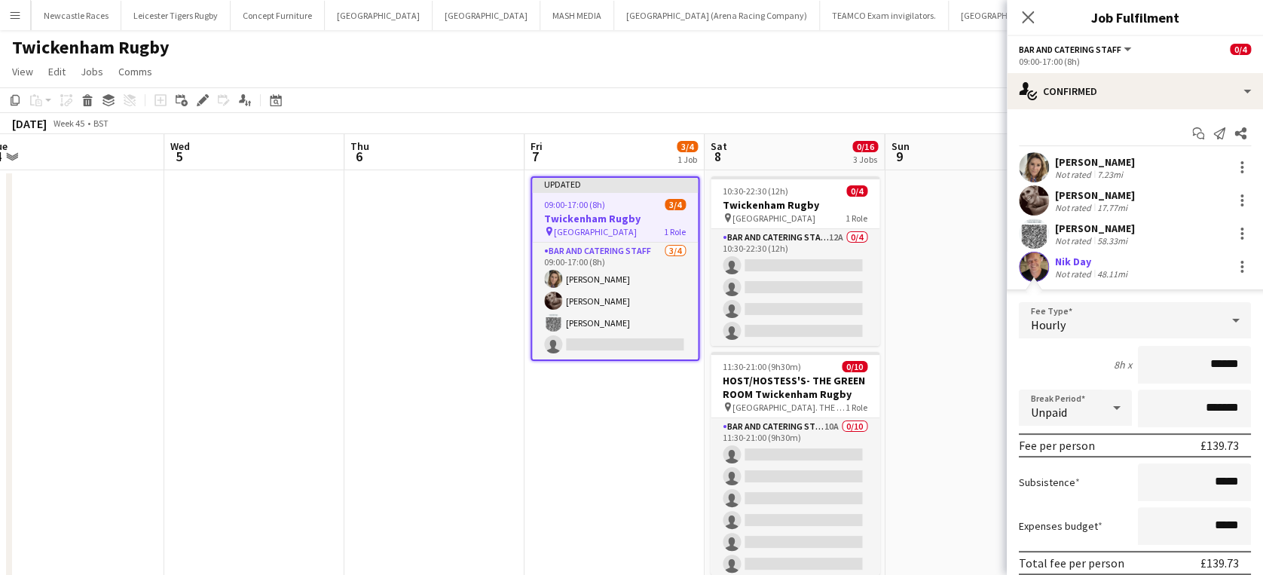
scroll to position [90, 0]
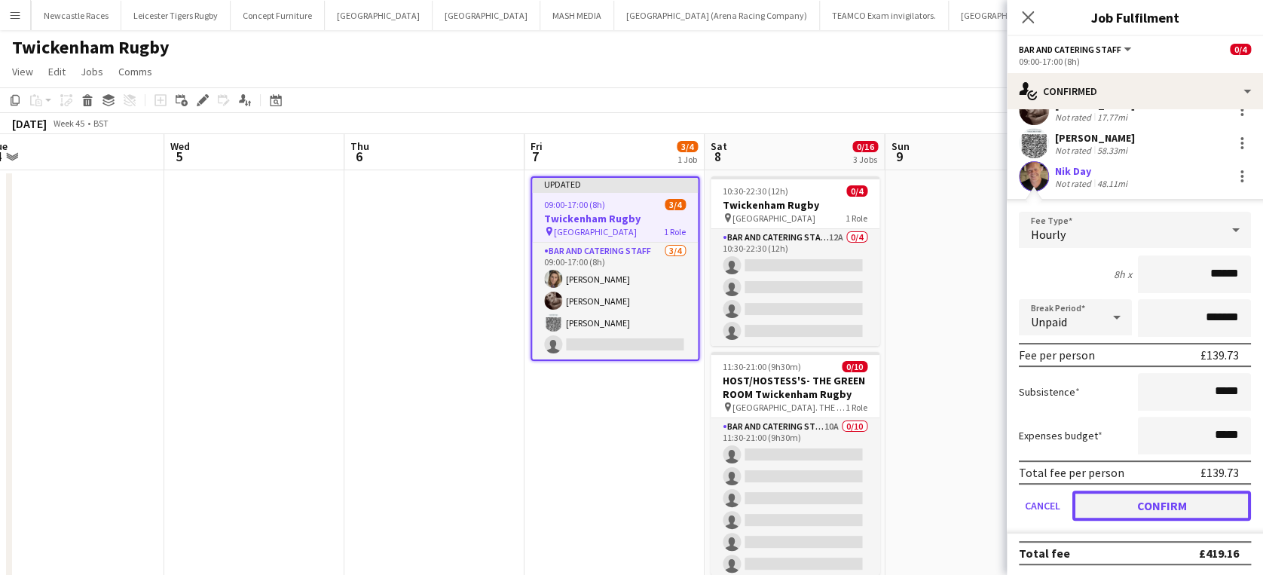
click at [1140, 506] on button "Confirm" at bounding box center [1161, 505] width 179 height 30
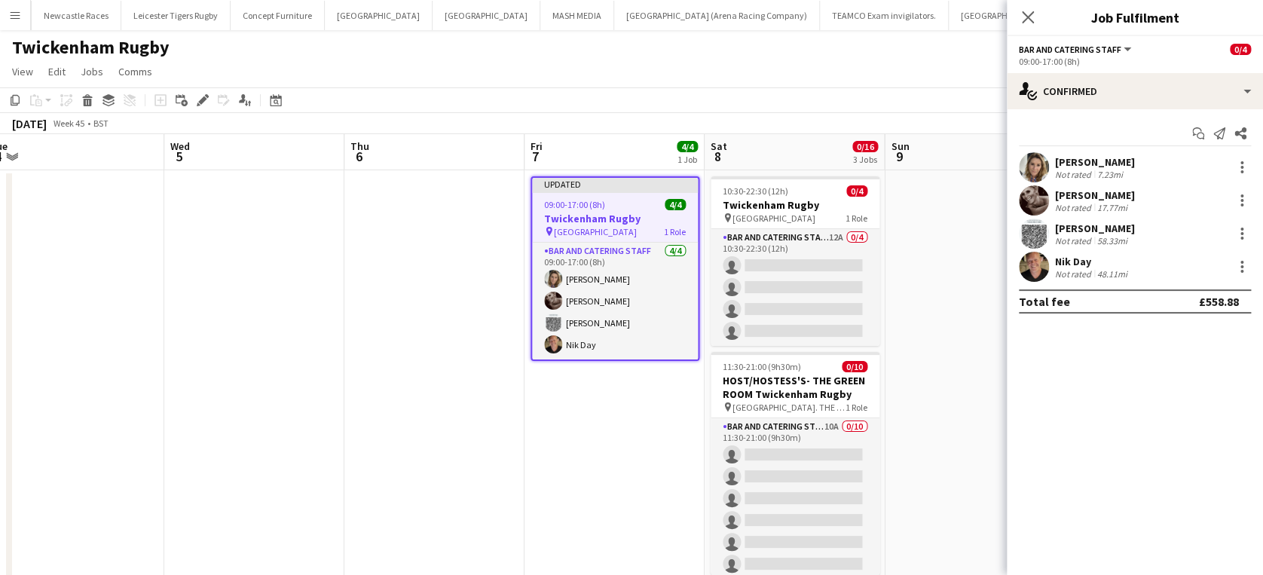
scroll to position [0, 0]
click at [783, 198] on h3 "Twickenham Rugby" at bounding box center [794, 205] width 169 height 14
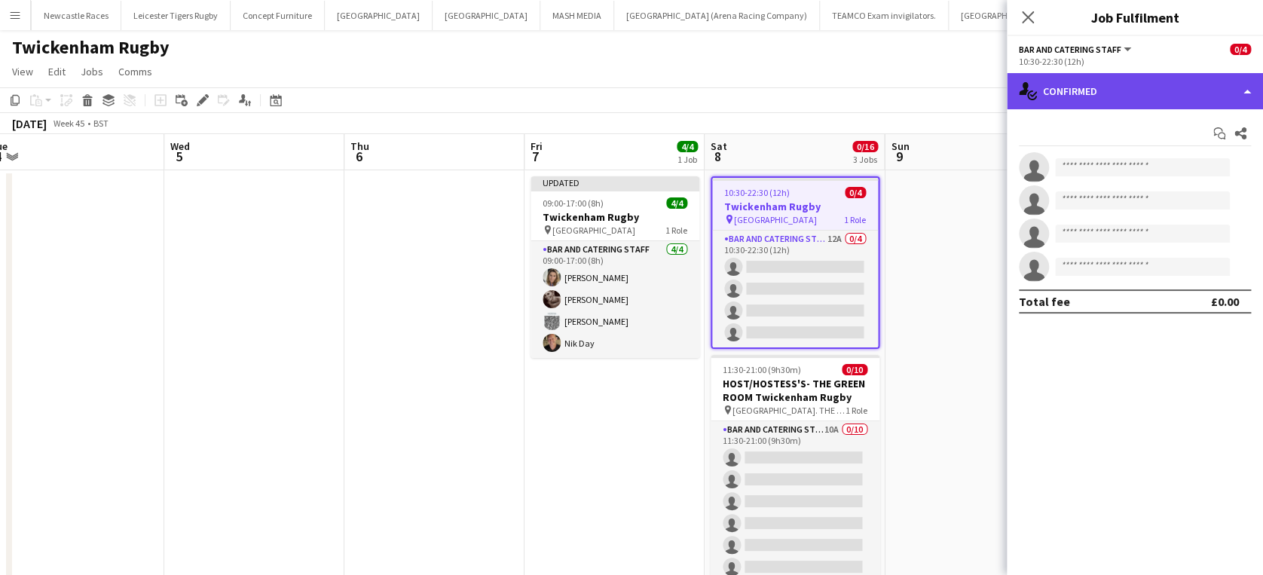
click at [1187, 97] on div "single-neutral-actions-check-2 Confirmed" at bounding box center [1134, 91] width 256 height 36
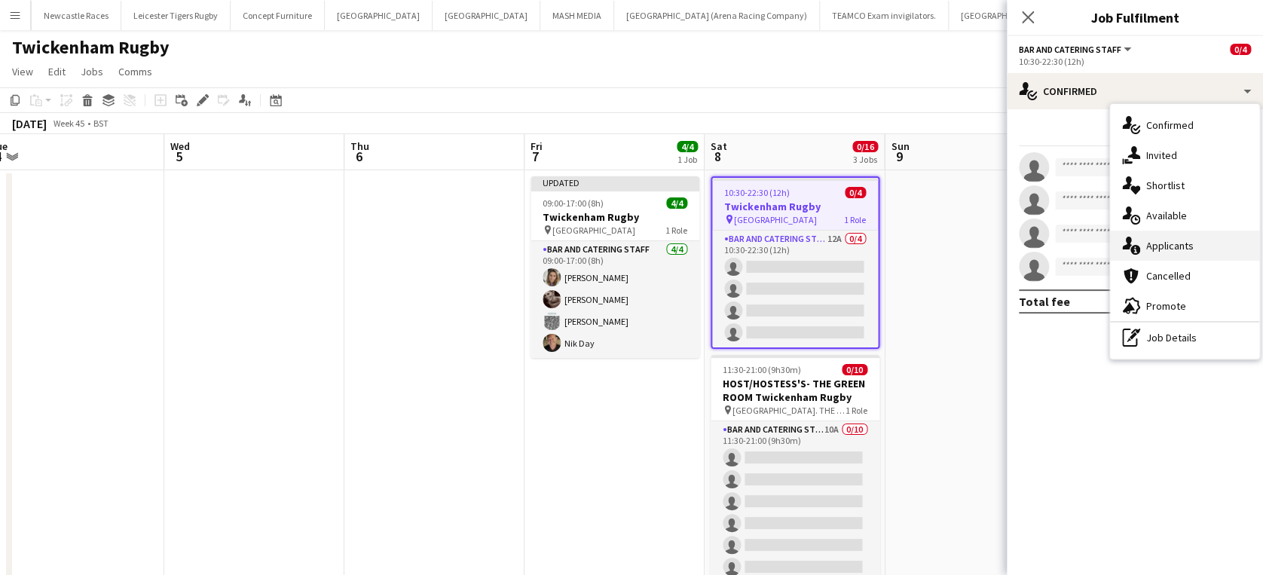
click at [1180, 239] on span "Applicants" at bounding box center [1169, 246] width 47 height 14
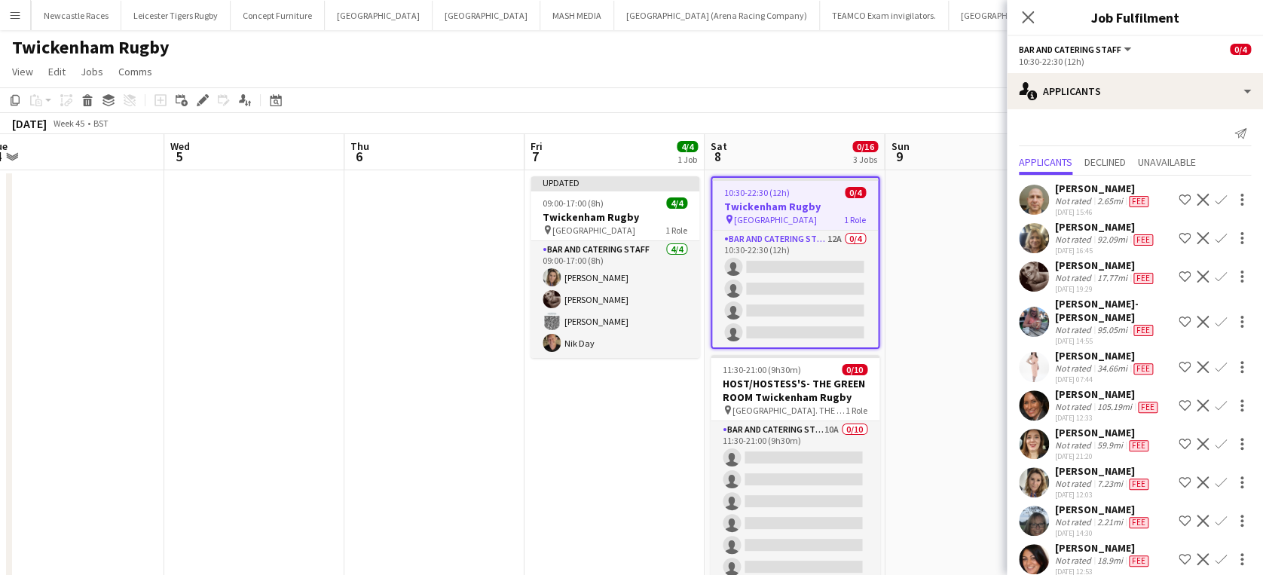
click at [790, 214] on span "[GEOGRAPHIC_DATA]" at bounding box center [775, 219] width 83 height 11
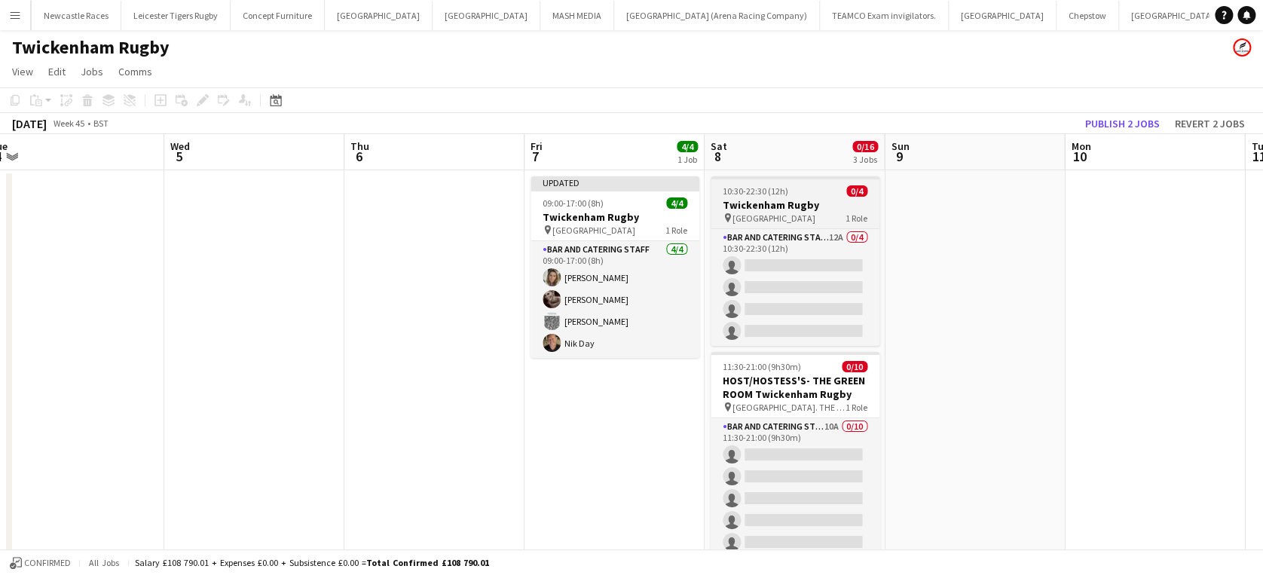
click at [790, 213] on span "[GEOGRAPHIC_DATA]" at bounding box center [773, 217] width 83 height 11
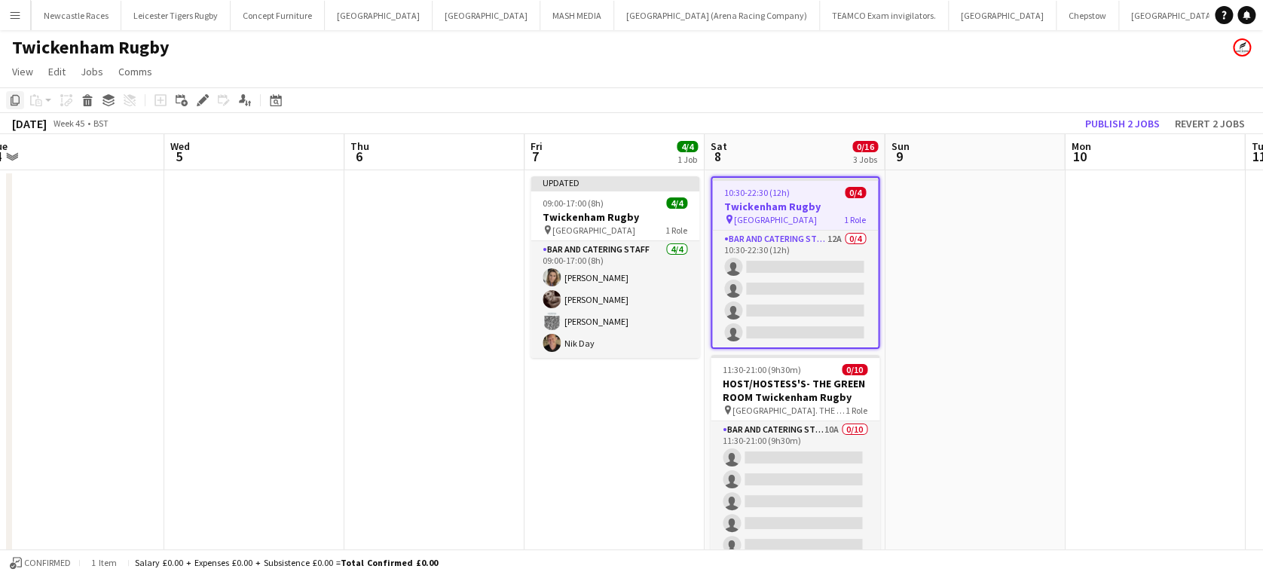
click at [18, 102] on icon "Copy" at bounding box center [15, 100] width 12 height 12
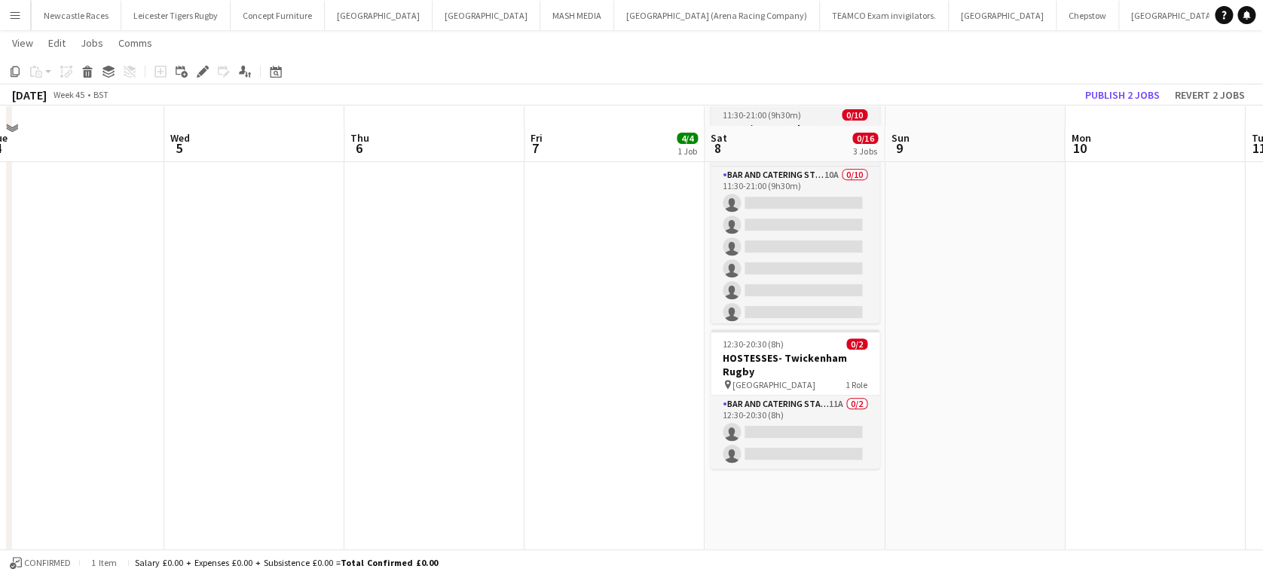
scroll to position [337, 0]
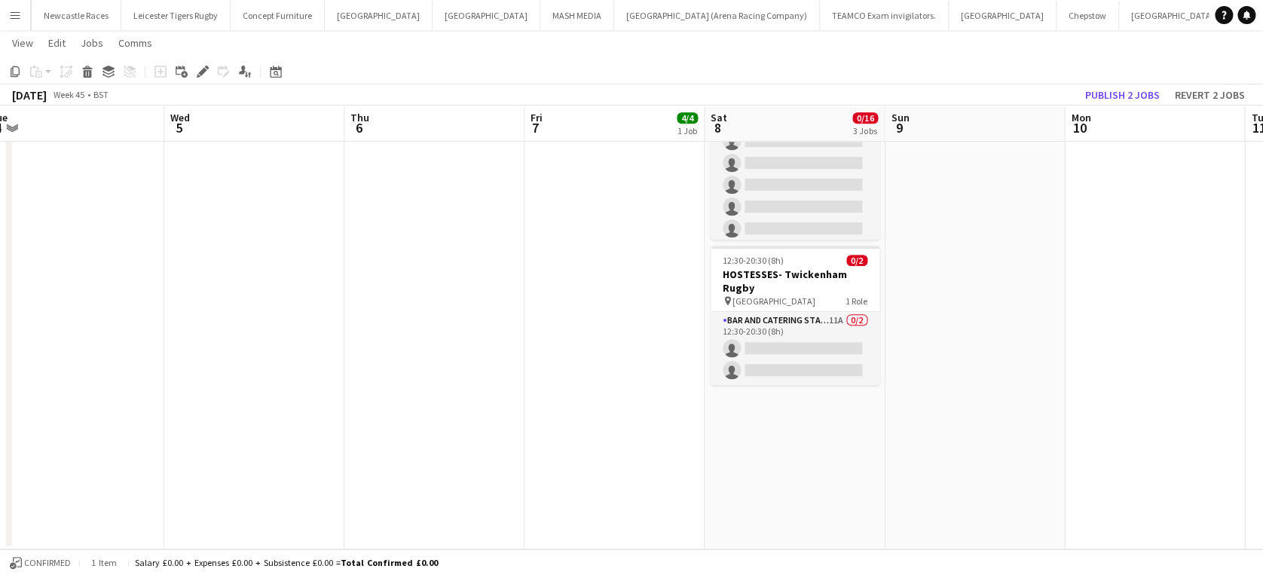
click at [793, 446] on app-date-cell "10:30-22:30 (12h) 0/4 Twickenham Rugby pin Twickenham Rugby Ground 1 Role Bar a…" at bounding box center [794, 190] width 180 height 717
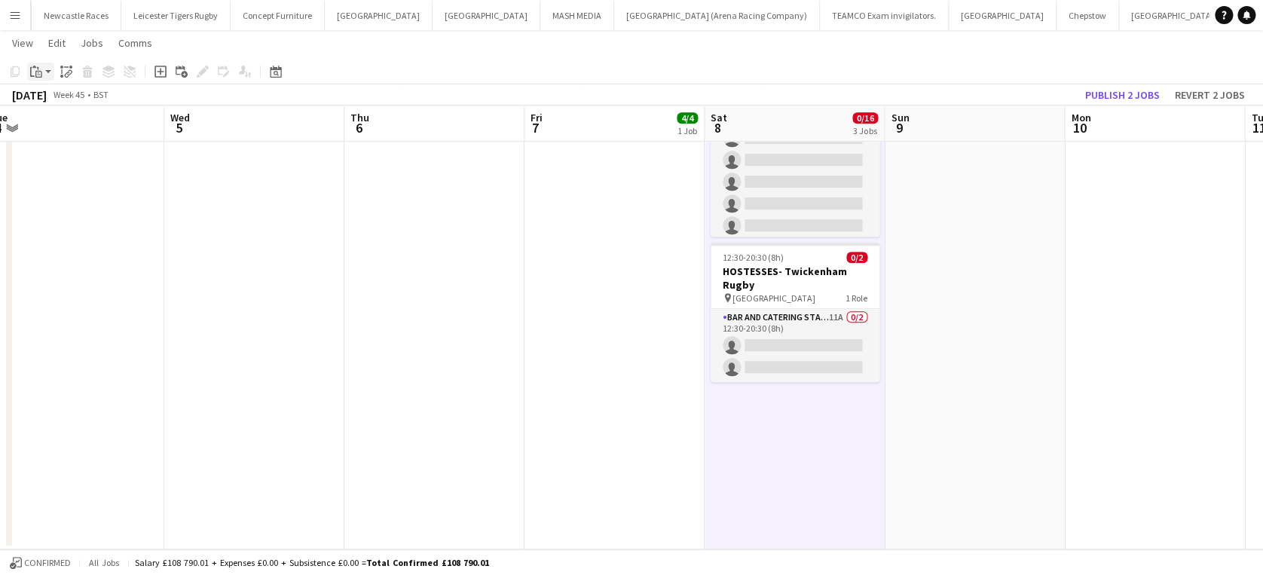
click at [39, 71] on icon at bounding box center [38, 74] width 7 height 7
click at [52, 102] on link "Paste Ctrl+V" at bounding box center [111, 100] width 142 height 14
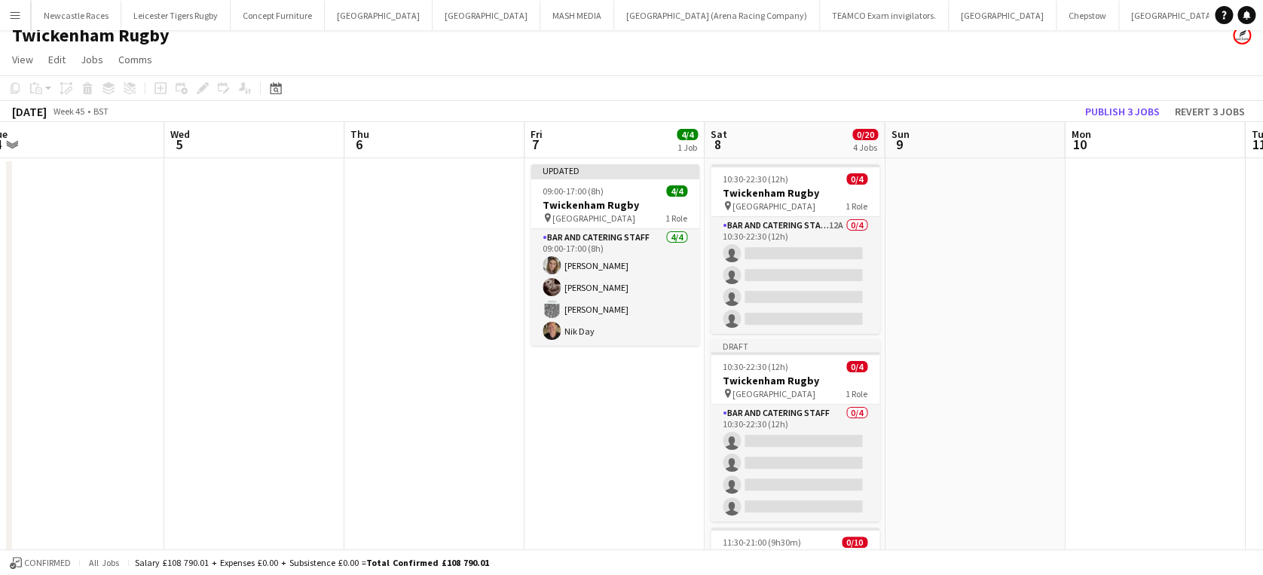
scroll to position [0, 0]
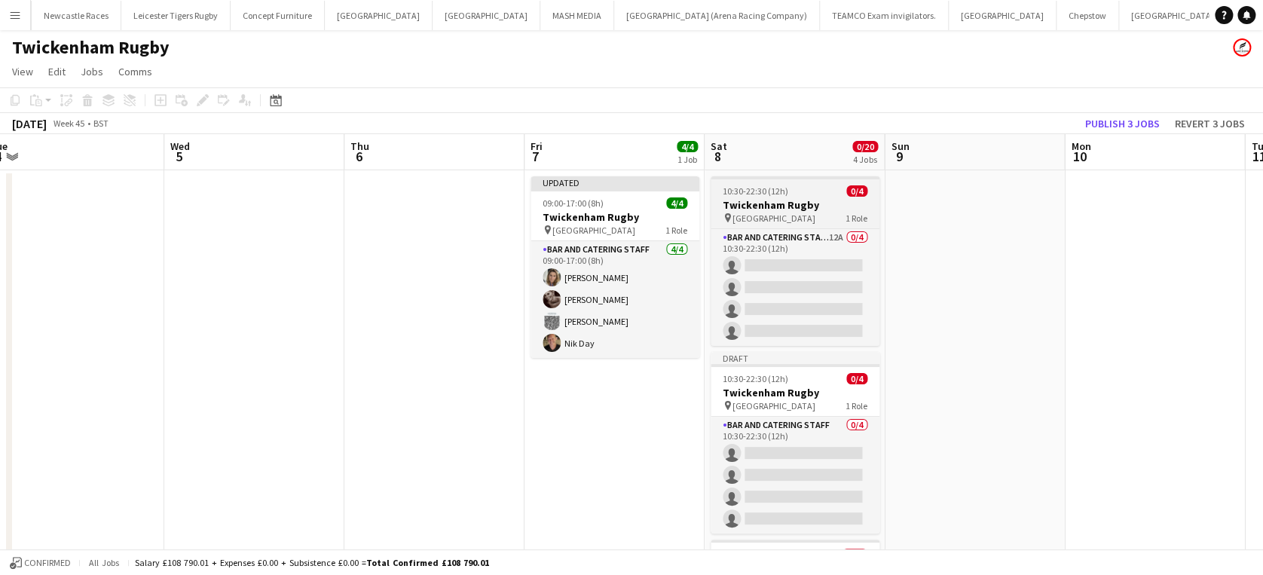
click at [756, 198] on h3 "Twickenham Rugby" at bounding box center [794, 205] width 169 height 14
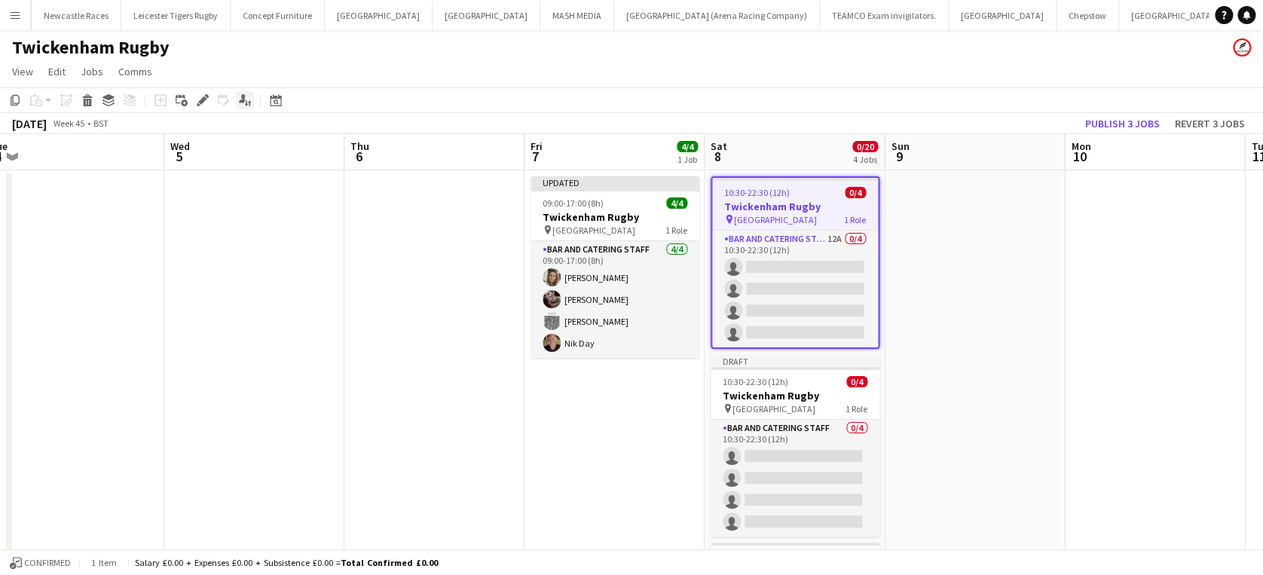
click at [240, 97] on icon "Applicants" at bounding box center [245, 100] width 12 height 12
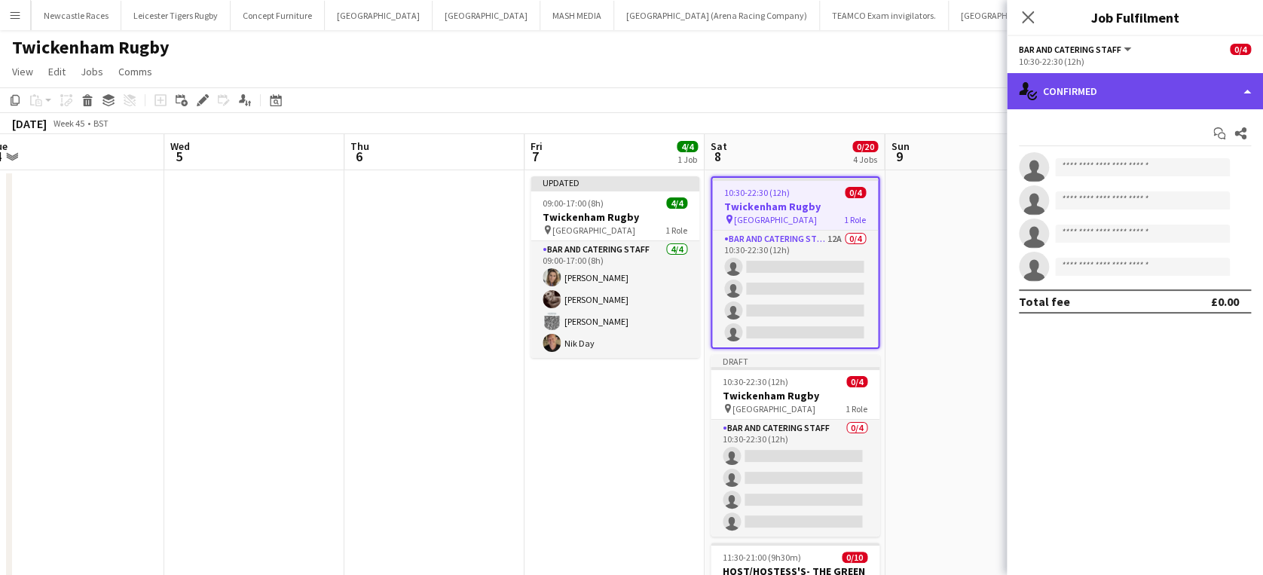
click at [1158, 92] on div "single-neutral-actions-check-2 Confirmed" at bounding box center [1134, 91] width 256 height 36
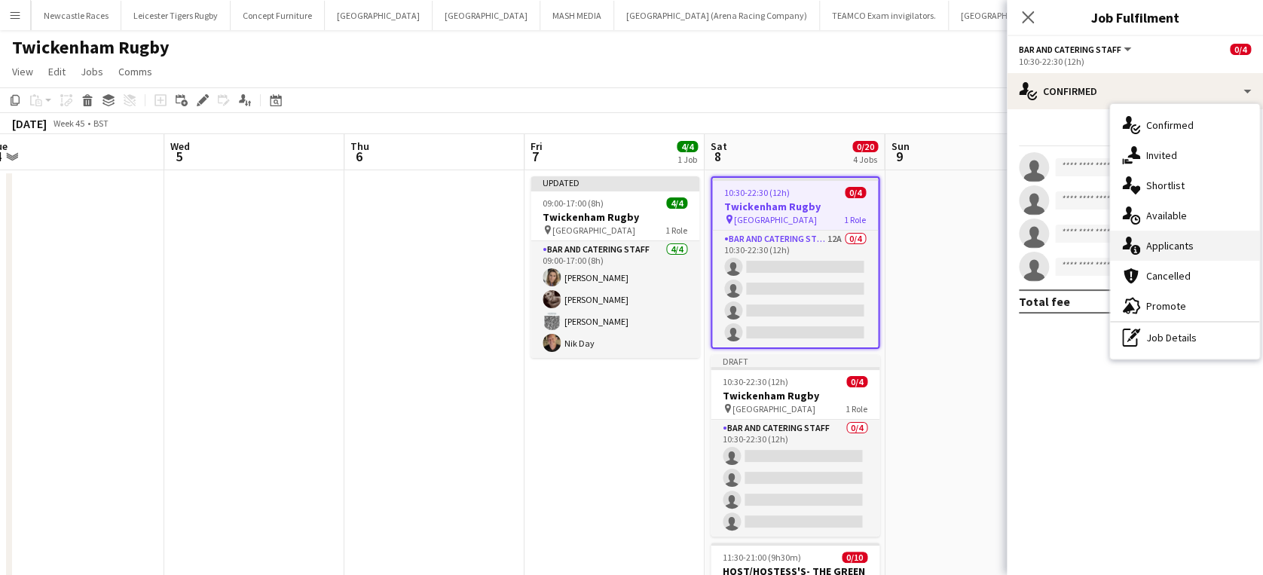
click at [1204, 238] on div "single-neutral-actions-information Applicants" at bounding box center [1184, 246] width 149 height 30
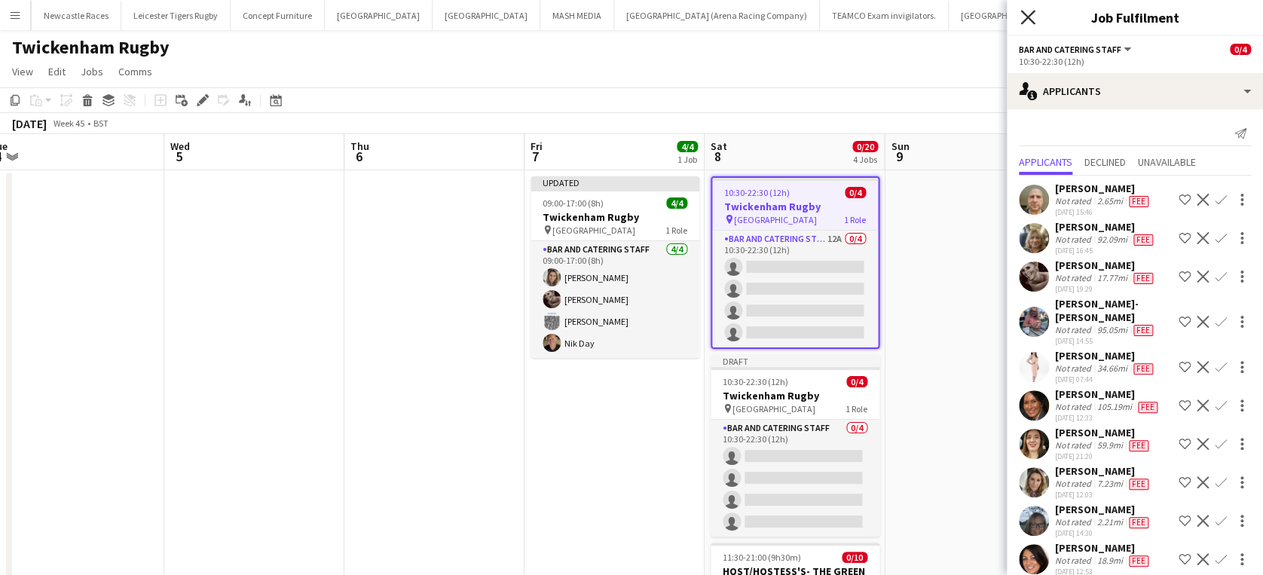
click at [1029, 15] on icon at bounding box center [1027, 17] width 14 height 14
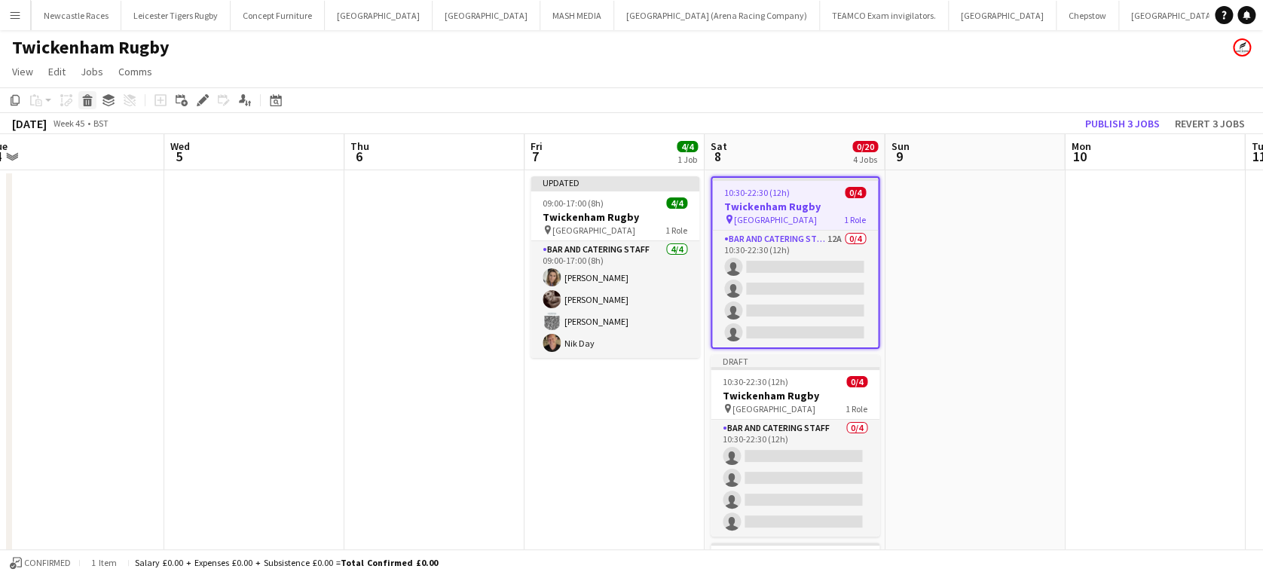
click at [87, 102] on icon "Delete" at bounding box center [87, 100] width 12 height 12
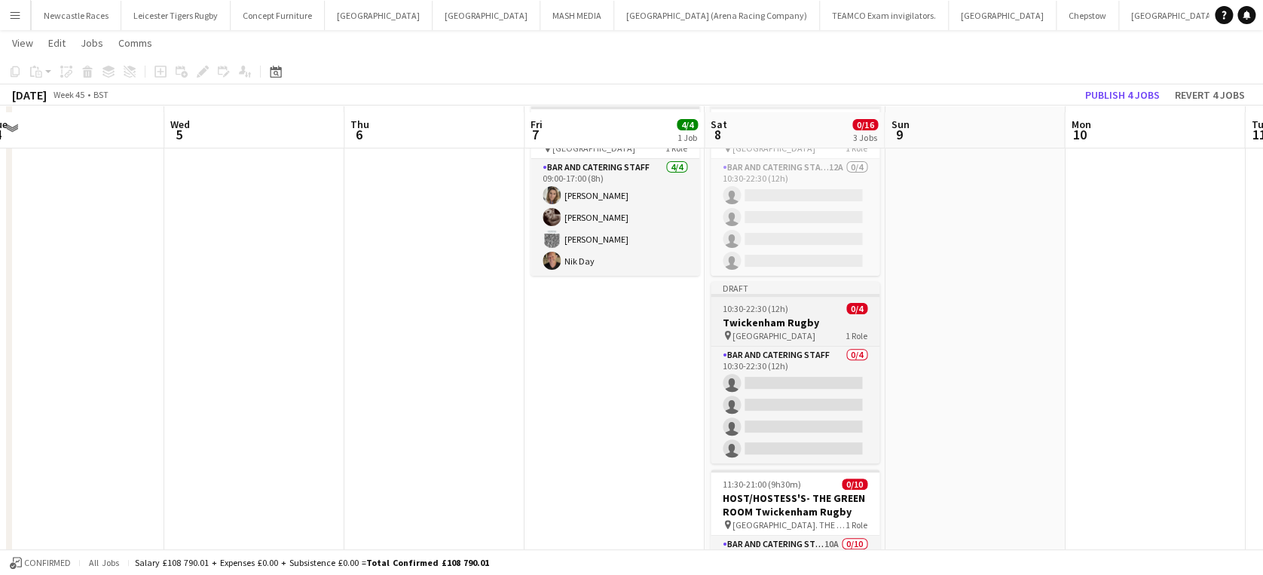
scroll to position [117, 0]
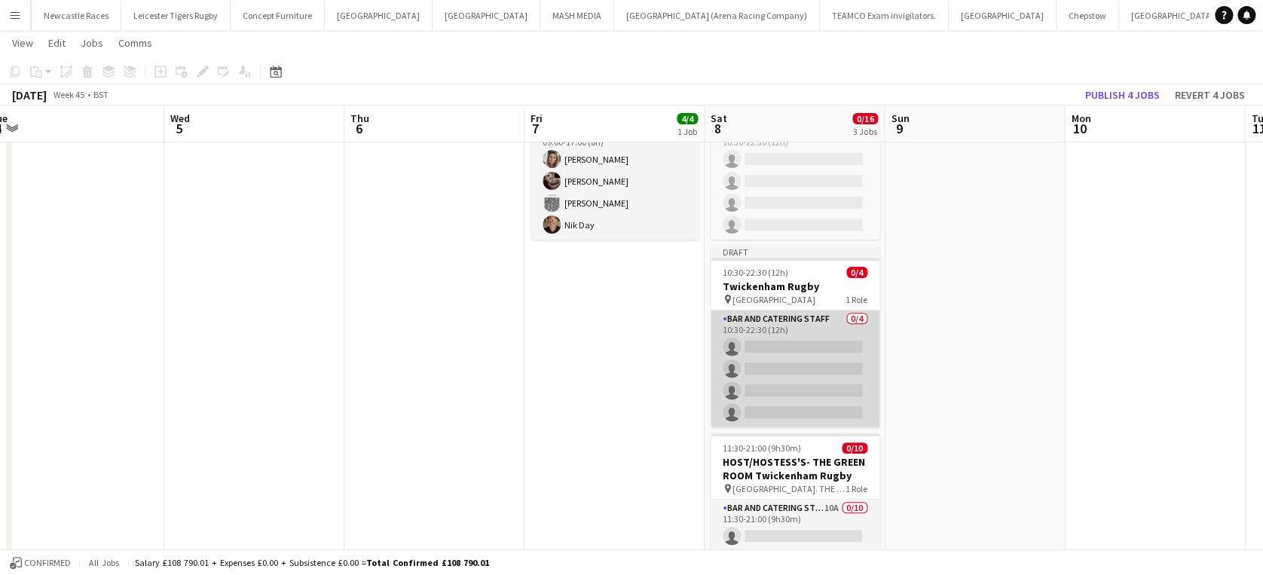
click at [779, 344] on app-card-role "Bar and Catering Staff 0/4 10:30-22:30 (12h) single-neutral-actions single-neut…" at bounding box center [794, 368] width 169 height 117
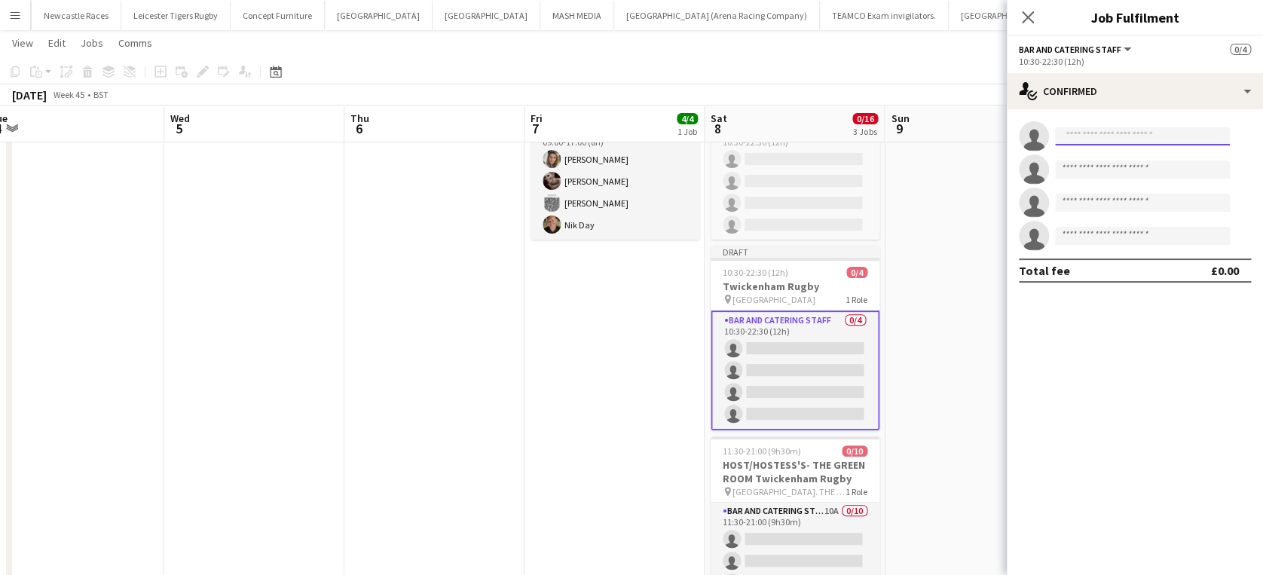
click at [1091, 133] on input at bounding box center [1142, 136] width 175 height 18
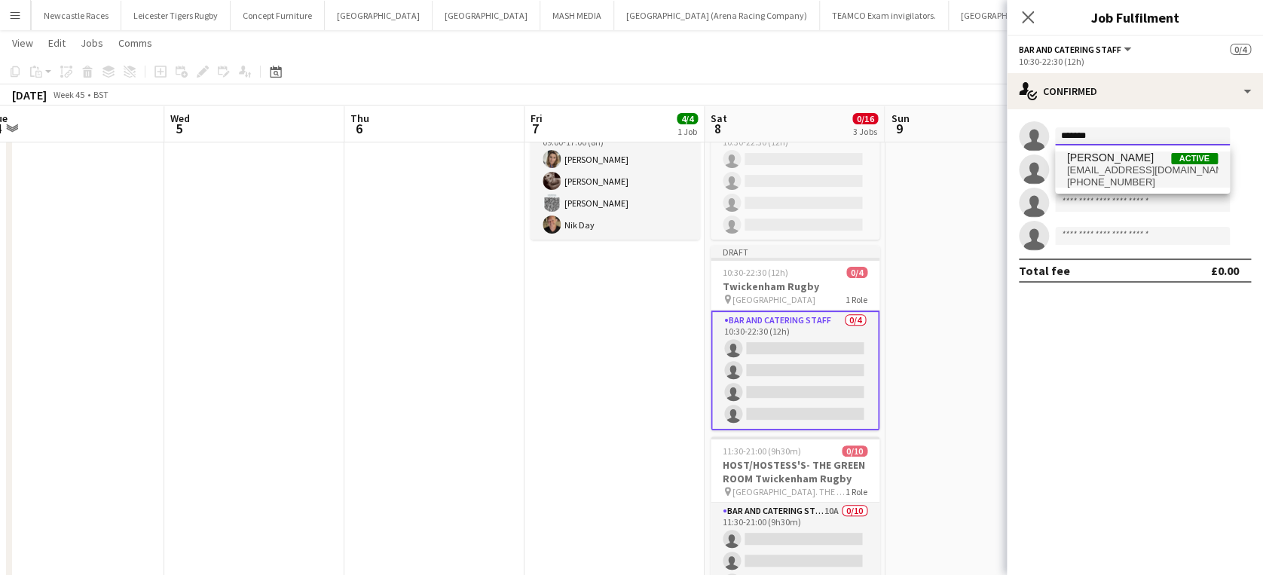
type input "*******"
click at [1106, 168] on span "clodaghbrown3@gmail.com" at bounding box center [1142, 170] width 151 height 12
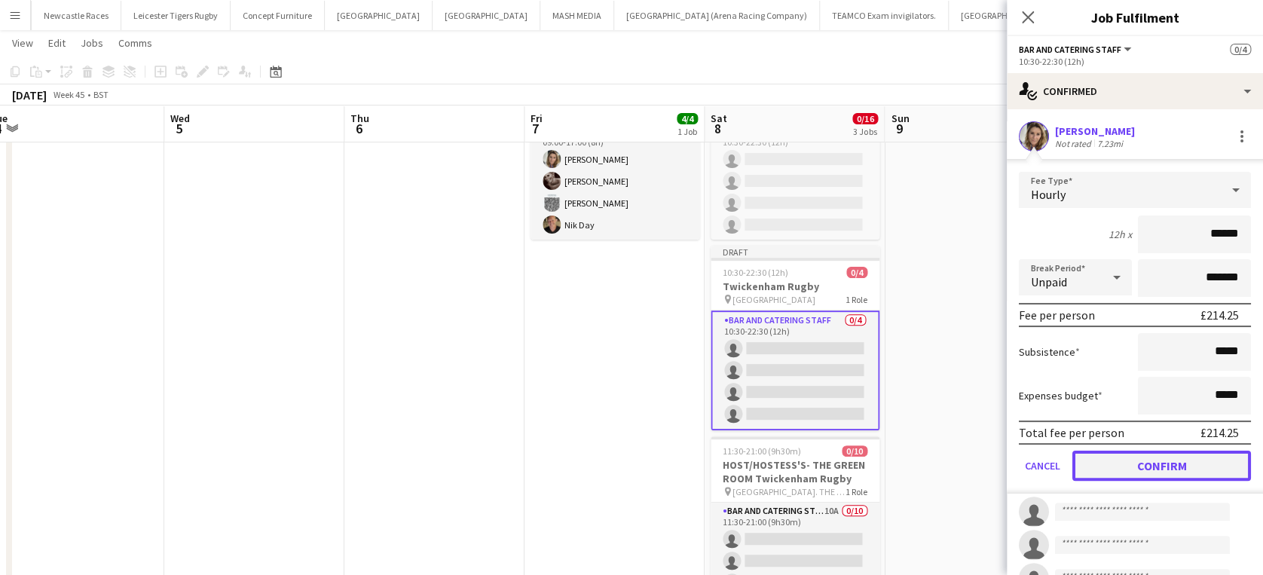
click at [1141, 467] on button "Confirm" at bounding box center [1161, 465] width 179 height 30
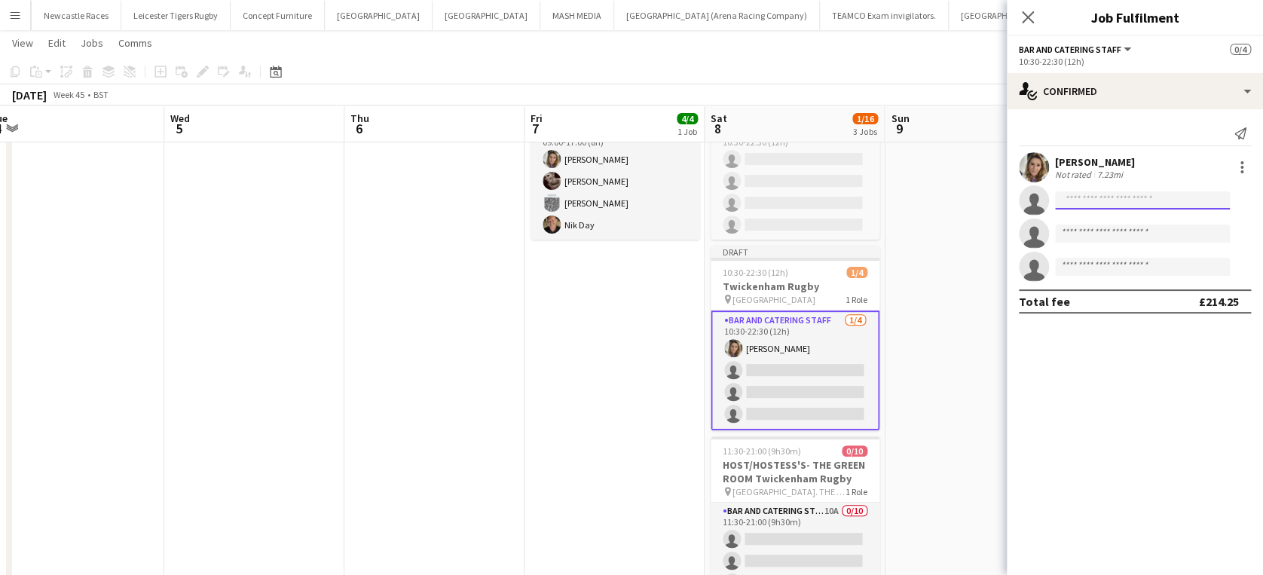
click at [1096, 200] on input at bounding box center [1142, 200] width 175 height 18
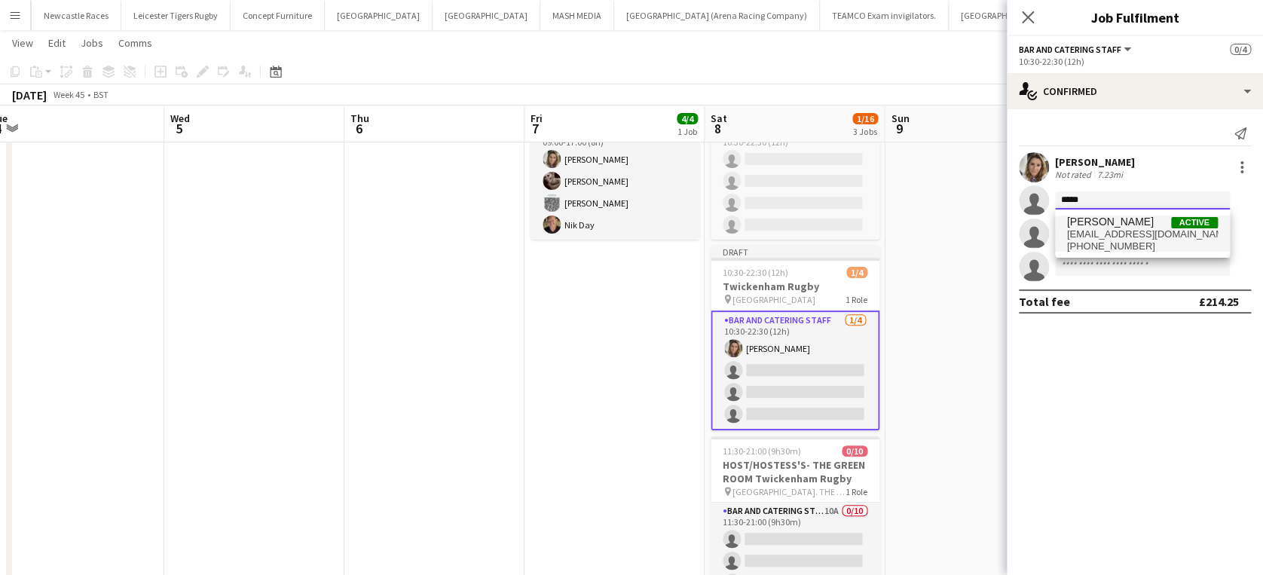
type input "*****"
click at [1096, 221] on span "[PERSON_NAME]" at bounding box center [1110, 221] width 87 height 13
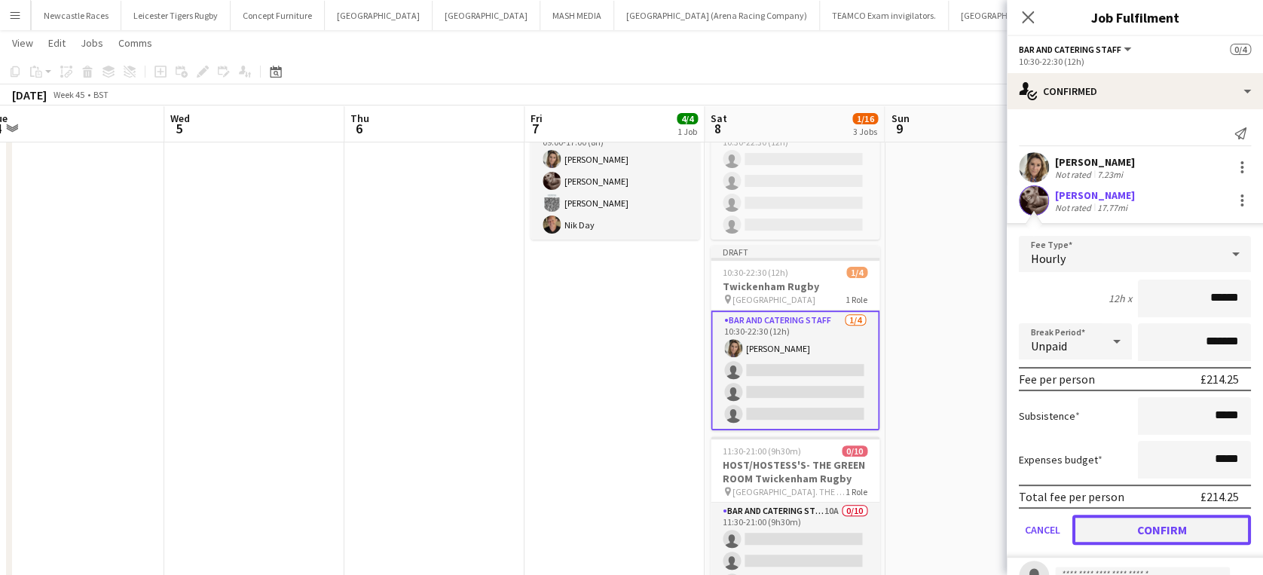
click at [1157, 521] on button "Confirm" at bounding box center [1161, 530] width 179 height 30
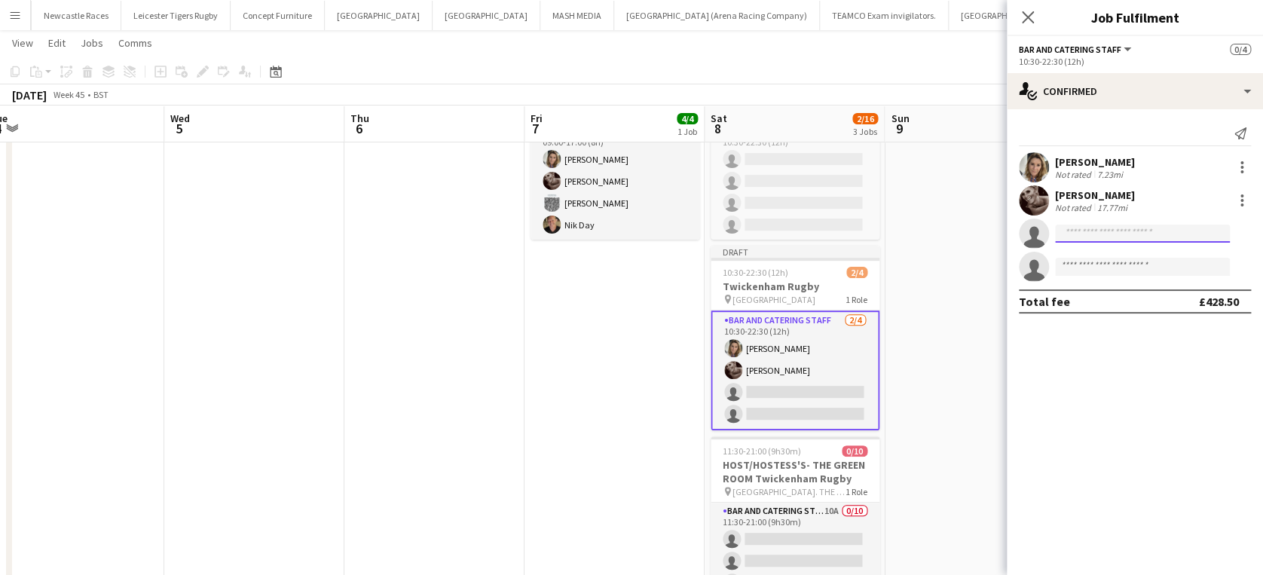
click at [1108, 231] on input at bounding box center [1142, 233] width 175 height 18
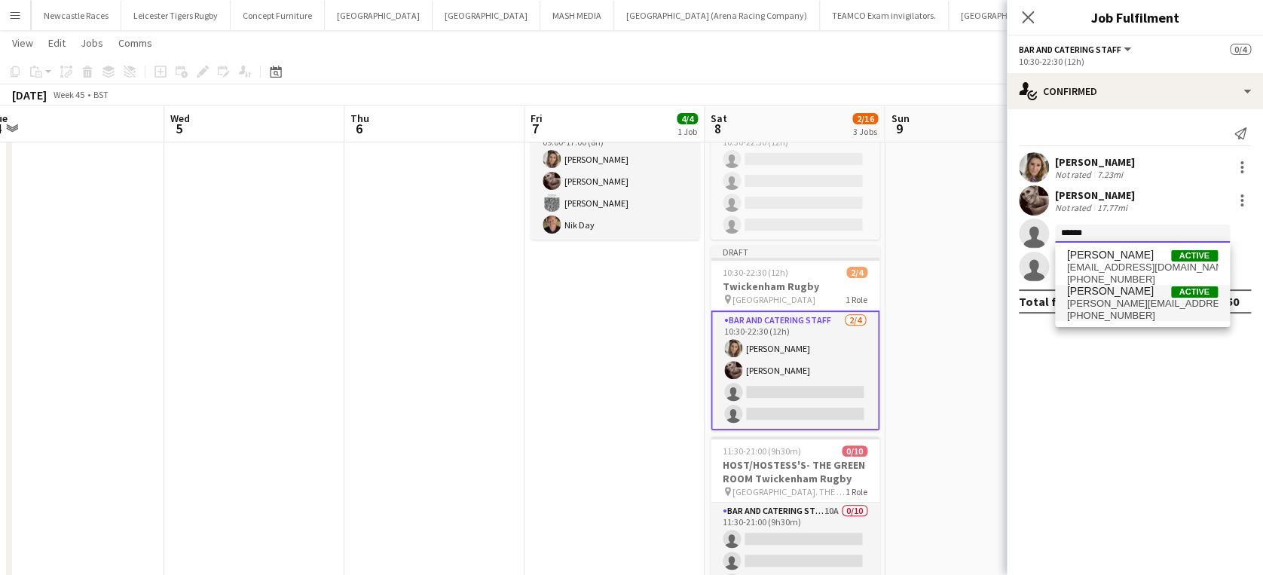
type input "******"
click at [1106, 298] on span "janeywhittaker@hotmail.com" at bounding box center [1142, 304] width 151 height 12
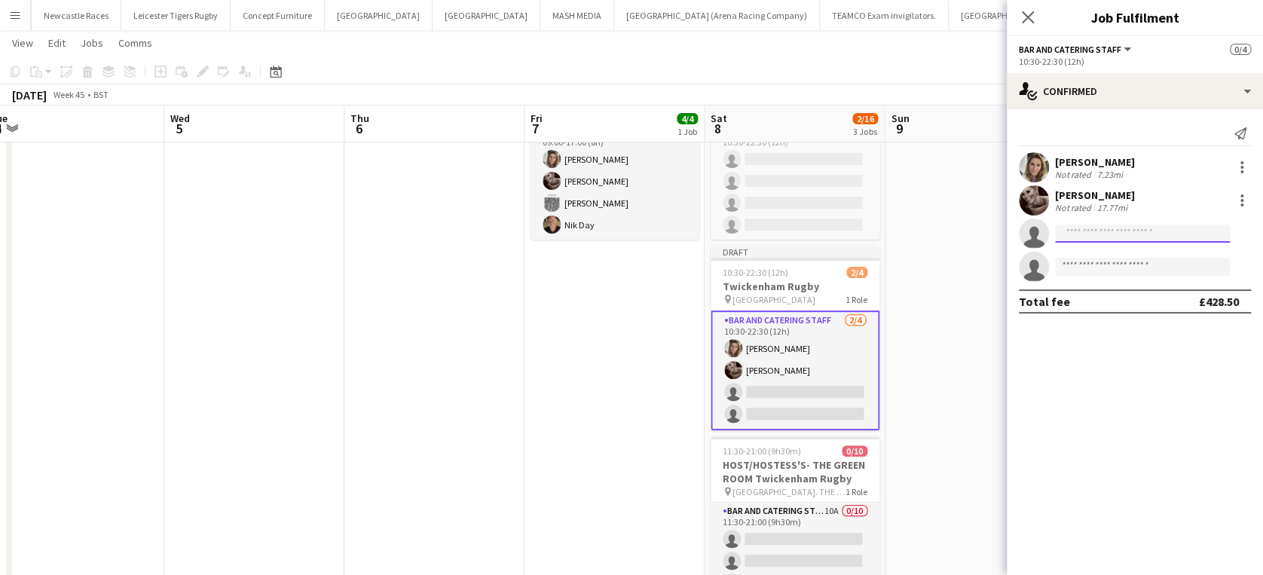
scroll to position [0, 0]
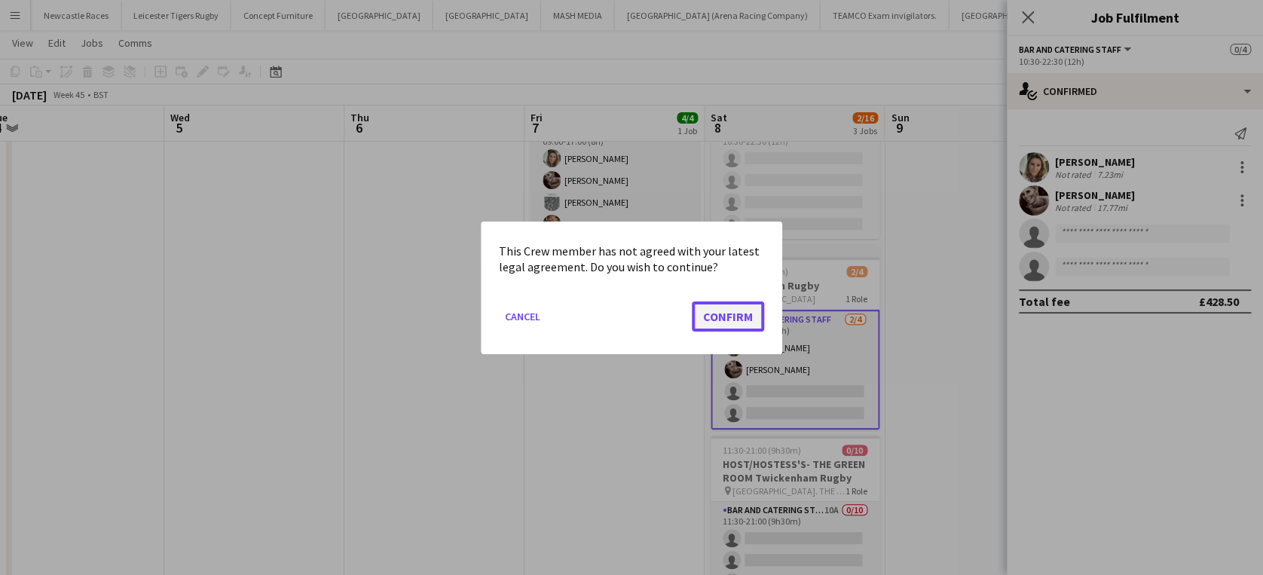
click at [728, 315] on button "Confirm" at bounding box center [728, 316] width 72 height 30
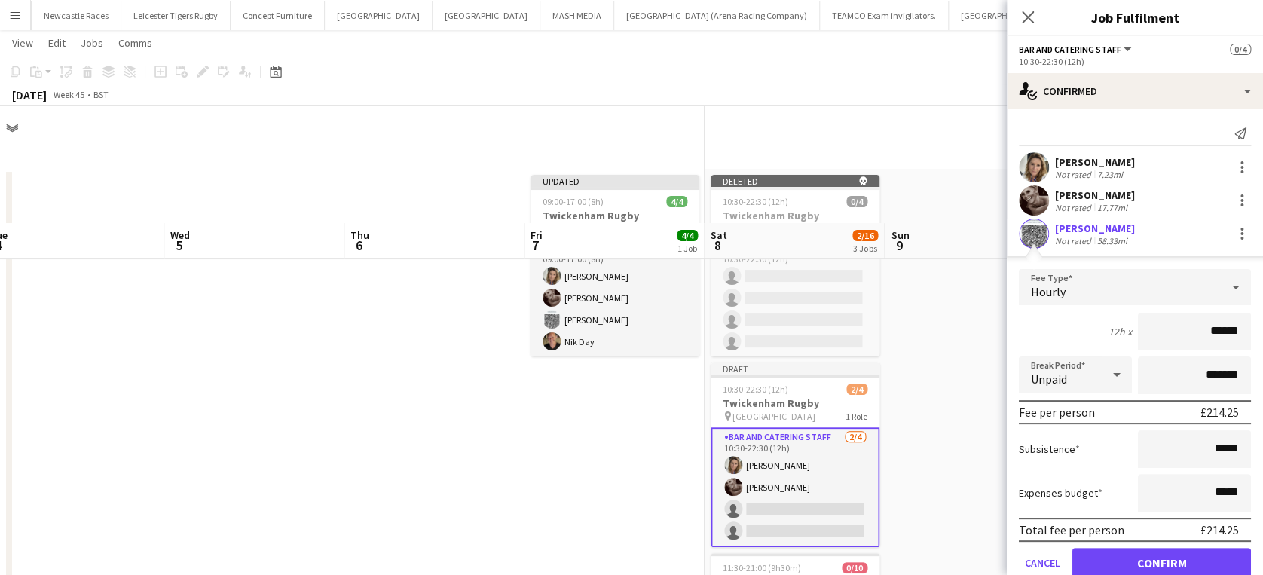
scroll to position [117, 0]
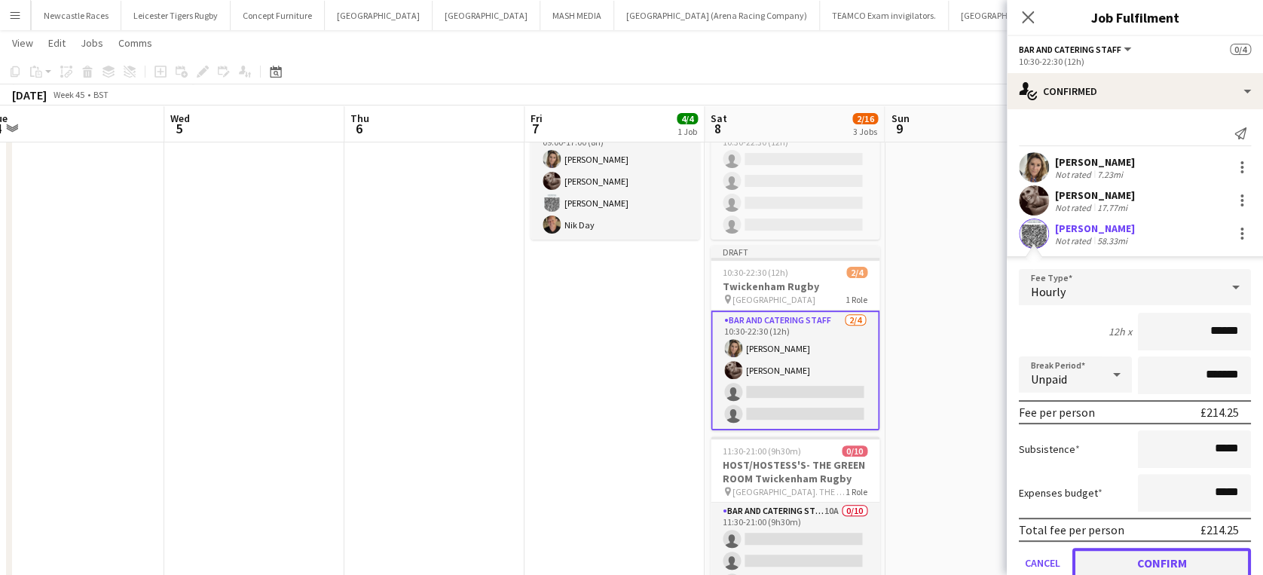
click at [1140, 554] on button "Confirm" at bounding box center [1161, 563] width 179 height 30
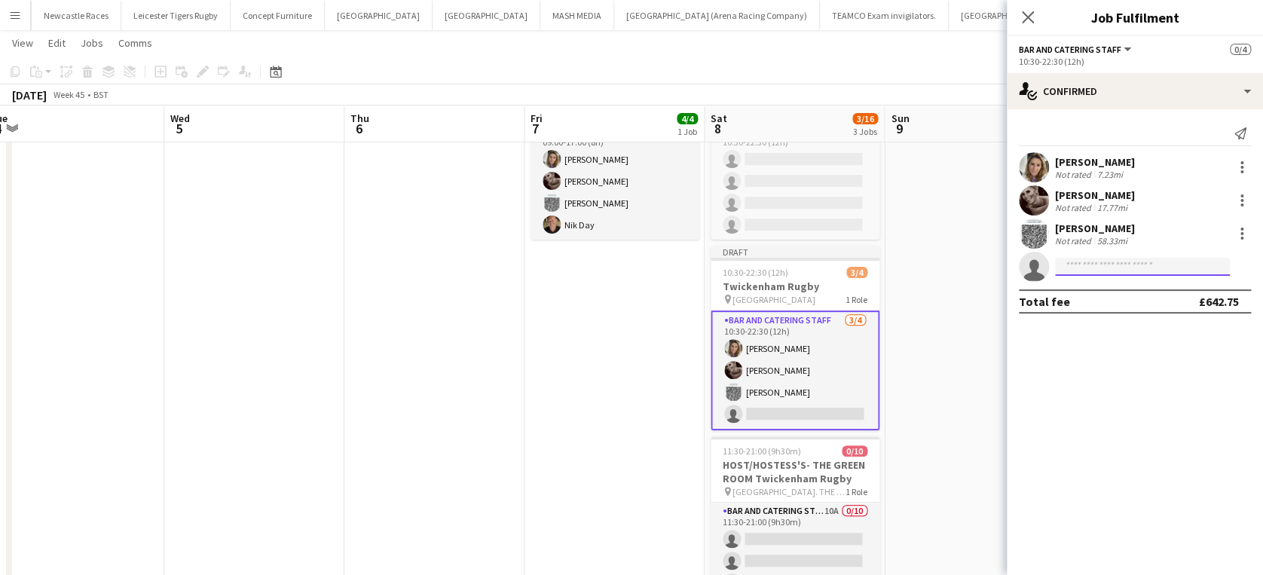
click at [1092, 267] on input at bounding box center [1142, 267] width 175 height 18
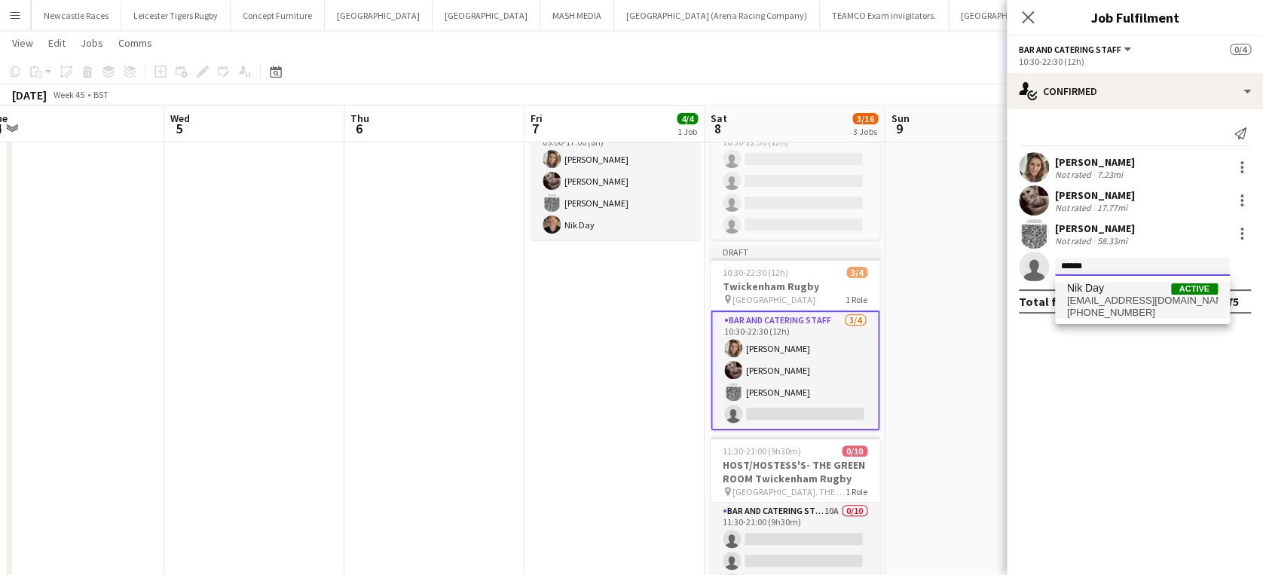
type input "******"
click at [1100, 299] on span "nik.day12@outlook.com" at bounding box center [1142, 301] width 151 height 12
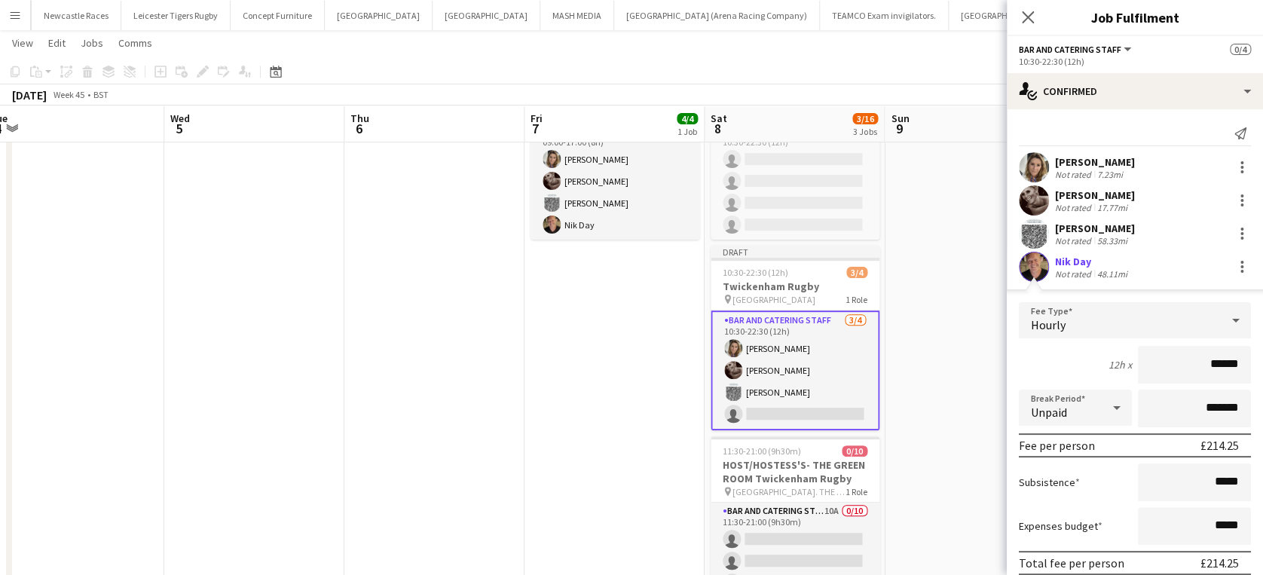
scroll to position [90, 0]
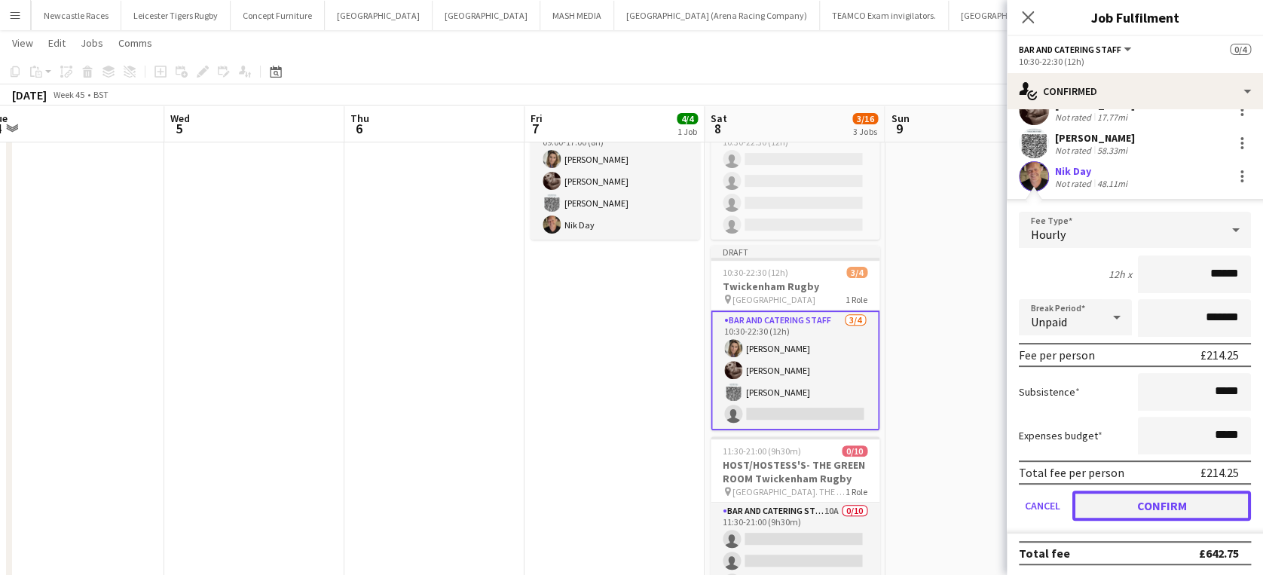
click at [1131, 500] on button "Confirm" at bounding box center [1161, 505] width 179 height 30
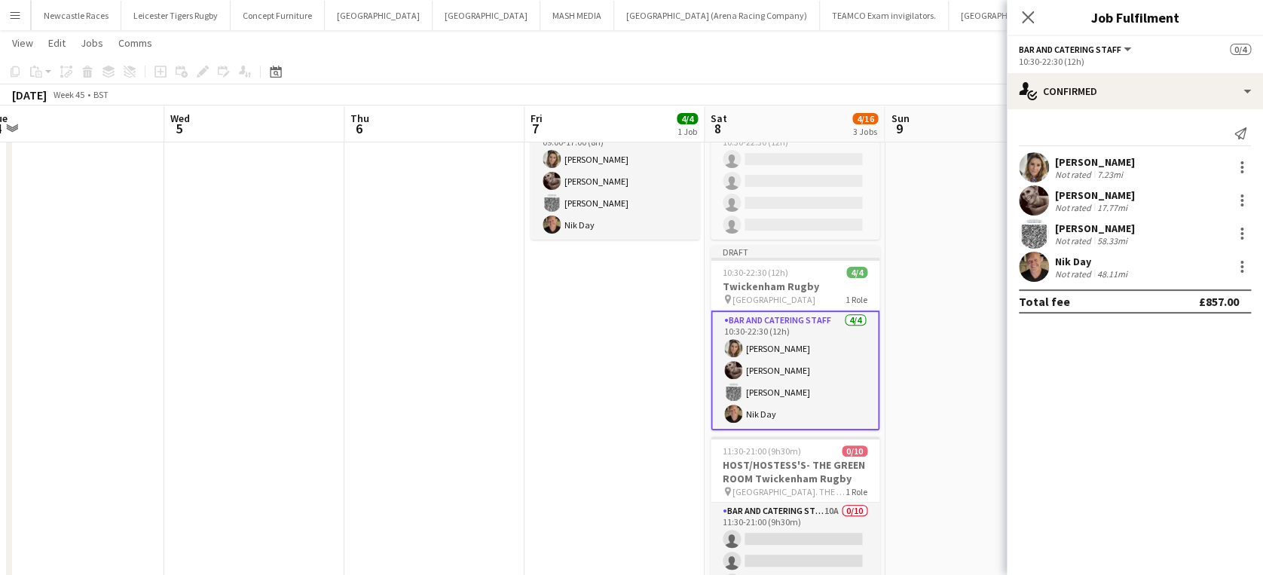
scroll to position [0, 0]
click at [942, 307] on app-date-cell at bounding box center [974, 443] width 180 height 783
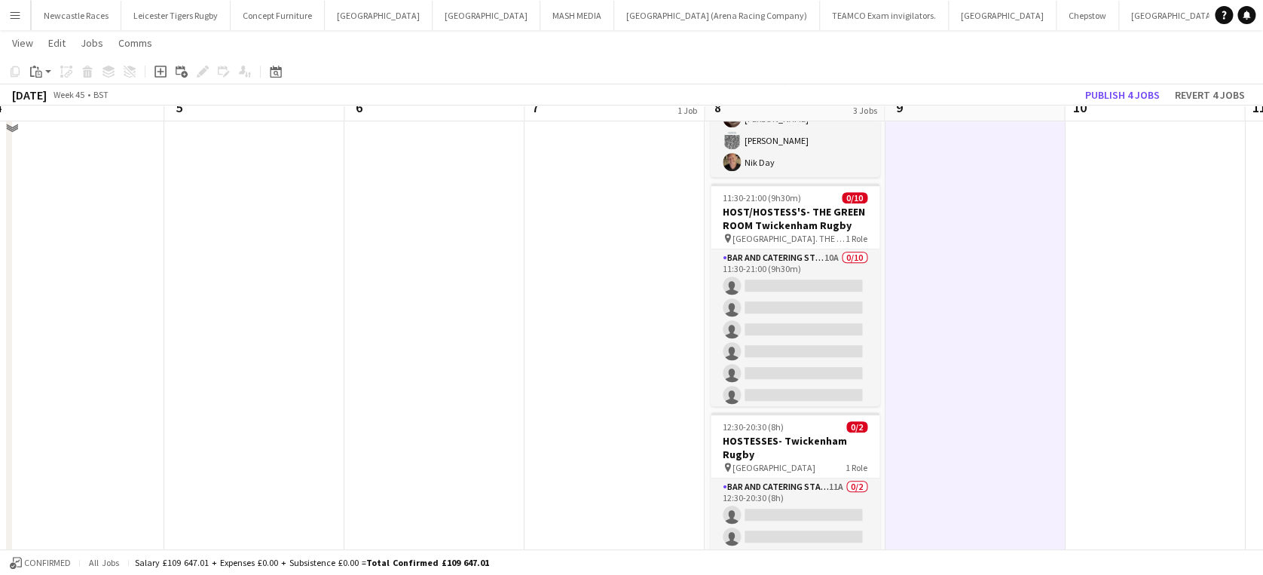
scroll to position [403, 0]
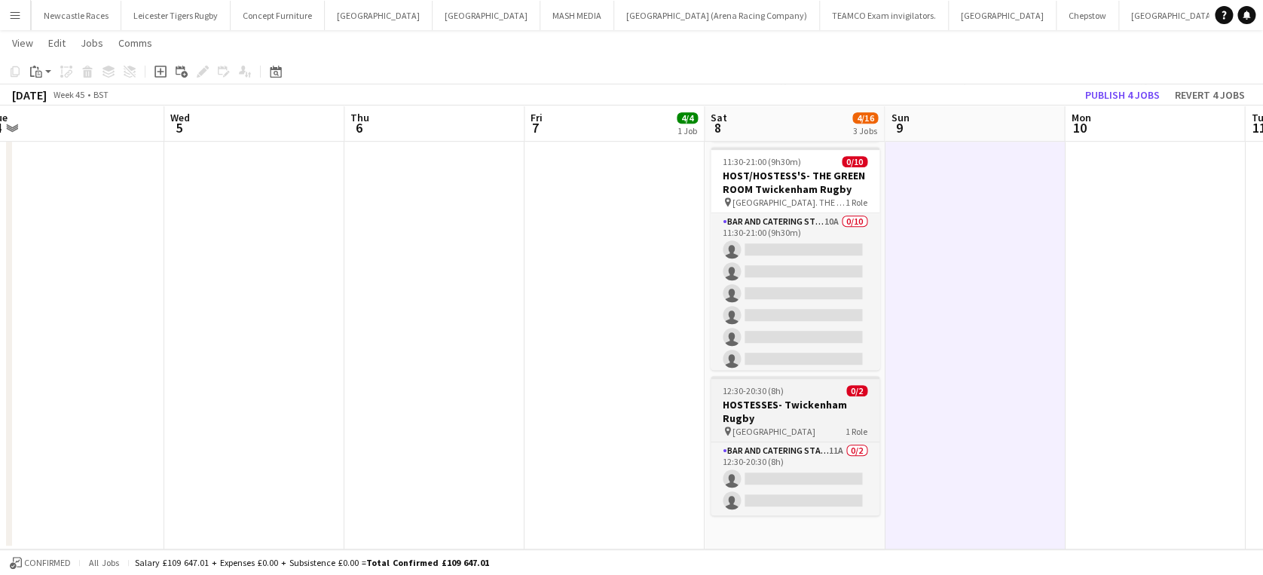
click at [814, 401] on h3 "HOSTESSES- Twickenham Rugby" at bounding box center [794, 411] width 169 height 27
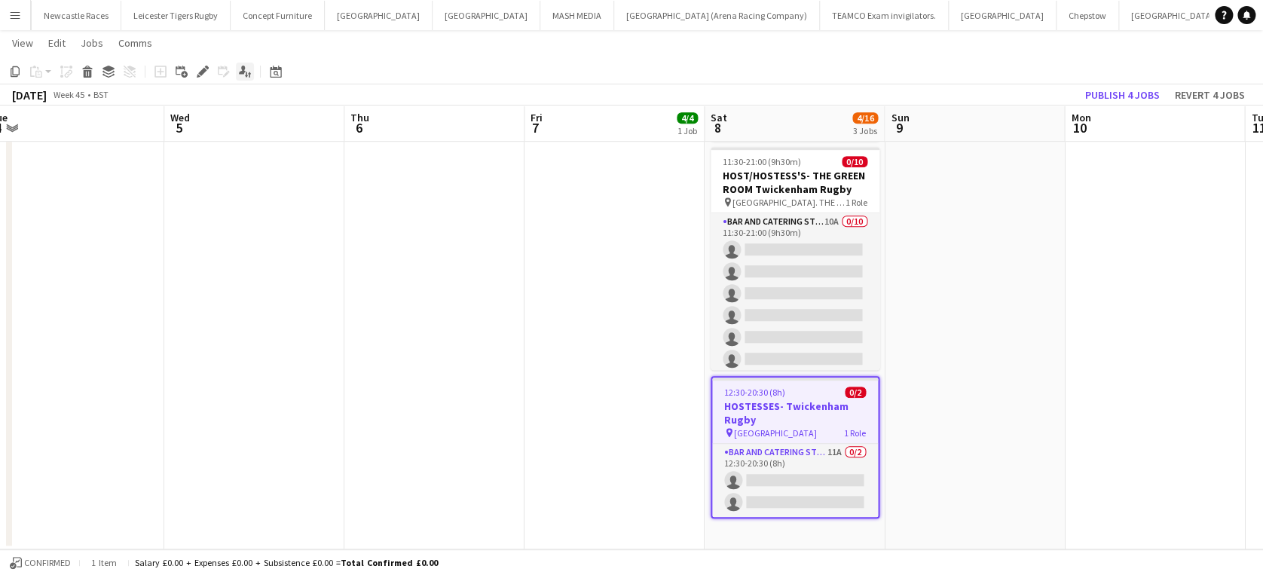
click at [241, 76] on icon "Applicants" at bounding box center [245, 72] width 12 height 12
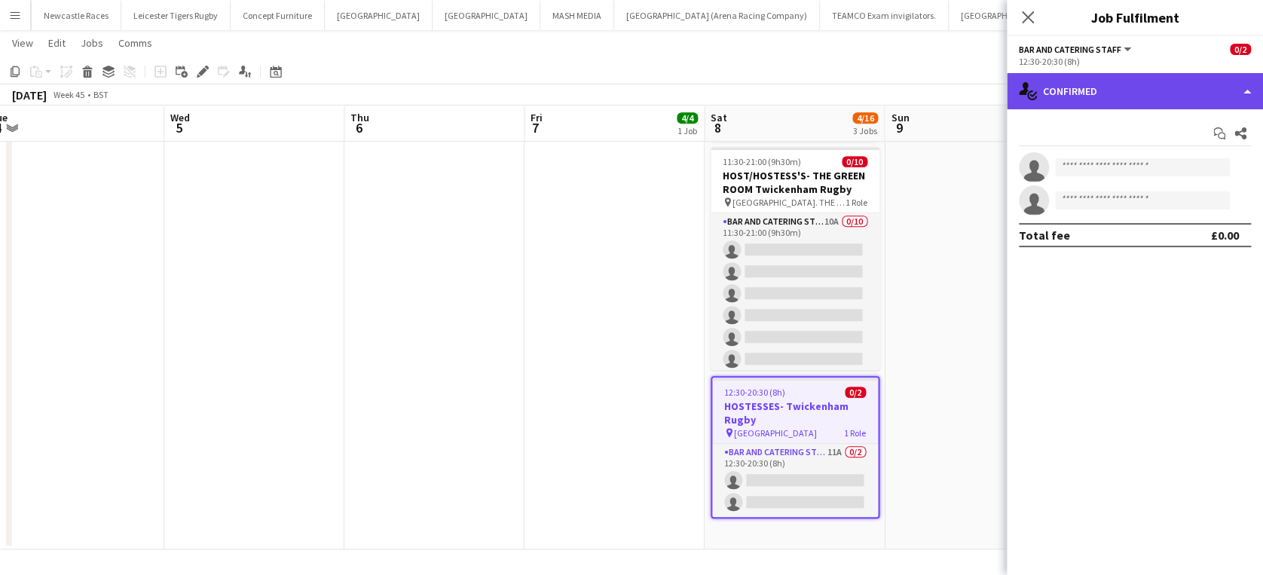
click at [1224, 89] on div "single-neutral-actions-check-2 Confirmed" at bounding box center [1134, 91] width 256 height 36
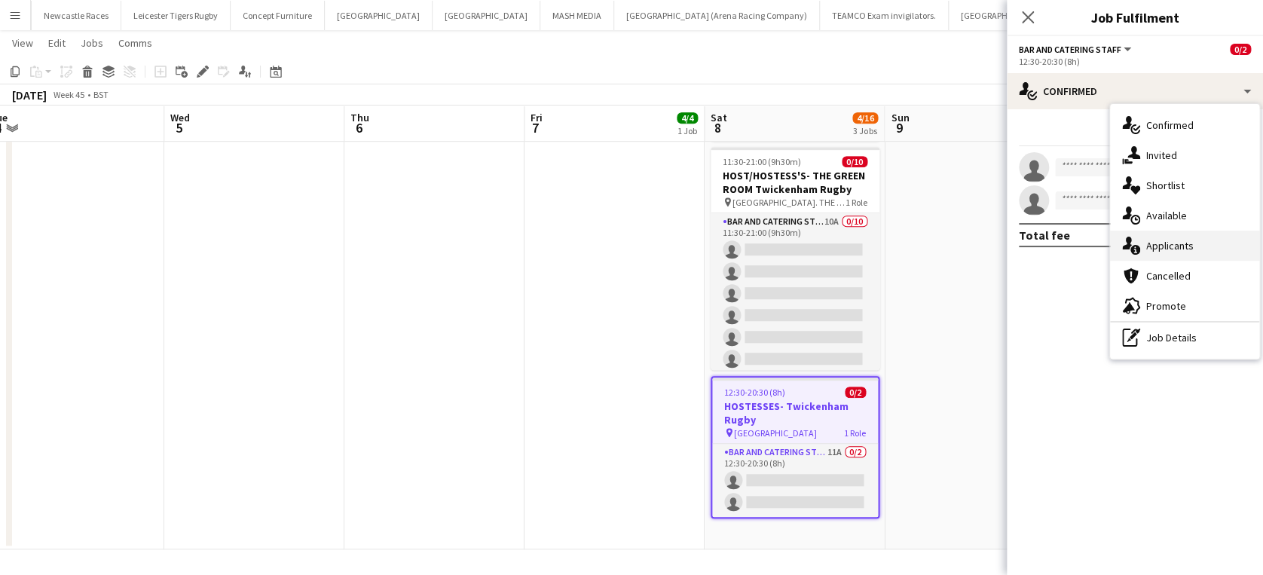
click at [1205, 243] on div "single-neutral-actions-information Applicants" at bounding box center [1184, 246] width 149 height 30
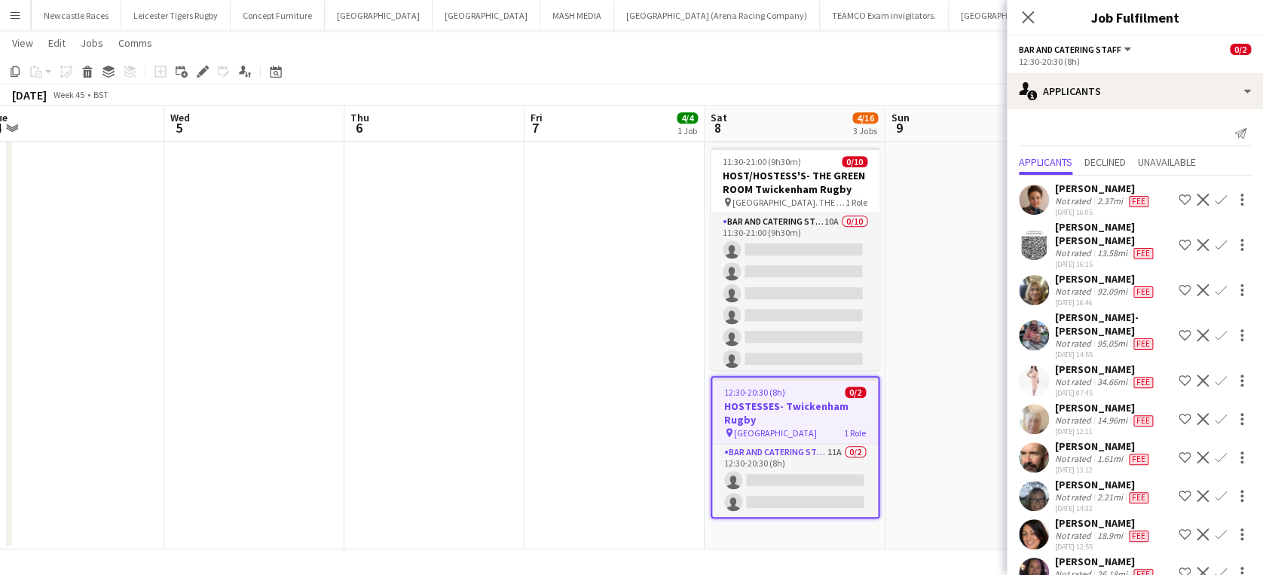
scroll to position [13, 0]
click at [1032, 14] on icon "Close pop-in" at bounding box center [1027, 17] width 14 height 14
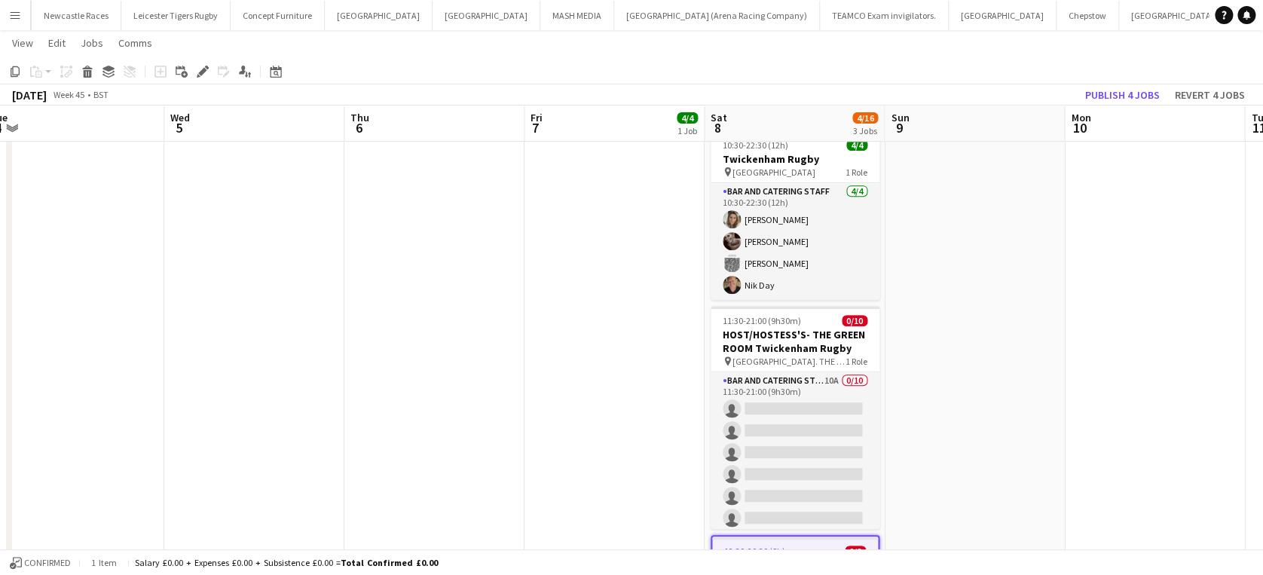
scroll to position [243, 0]
click at [759, 329] on h3 "HOST/HOSTESS'S- THE GREEN ROOM Twickenham Rugby" at bounding box center [794, 341] width 169 height 27
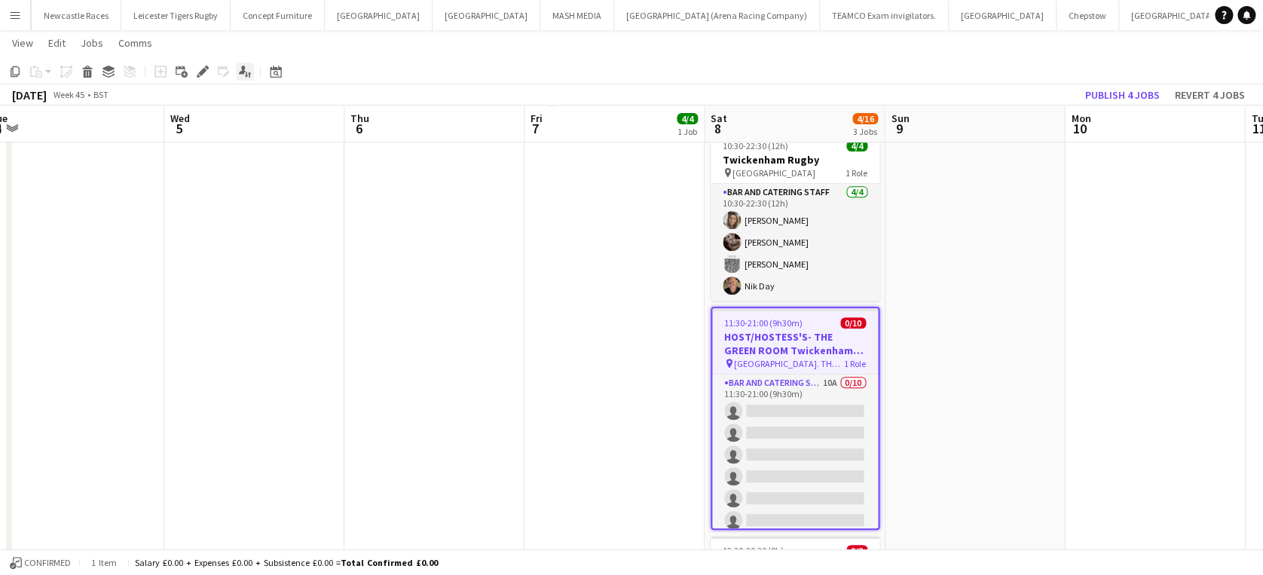
click at [245, 75] on icon at bounding box center [246, 75] width 3 height 6
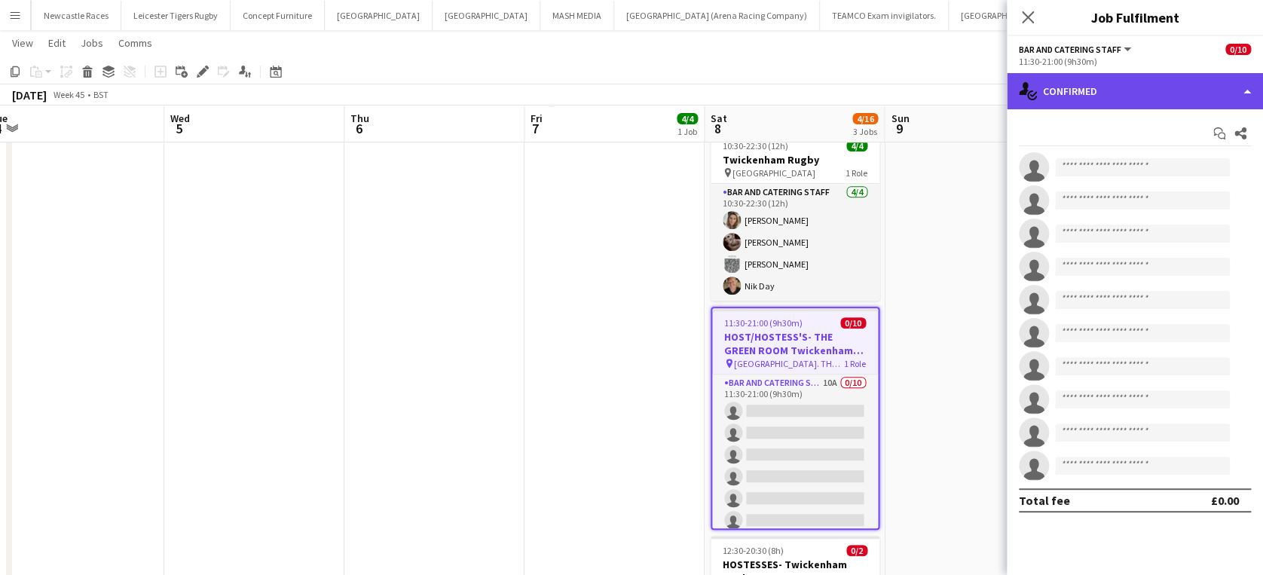
click at [1223, 90] on div "single-neutral-actions-check-2 Confirmed" at bounding box center [1134, 91] width 256 height 36
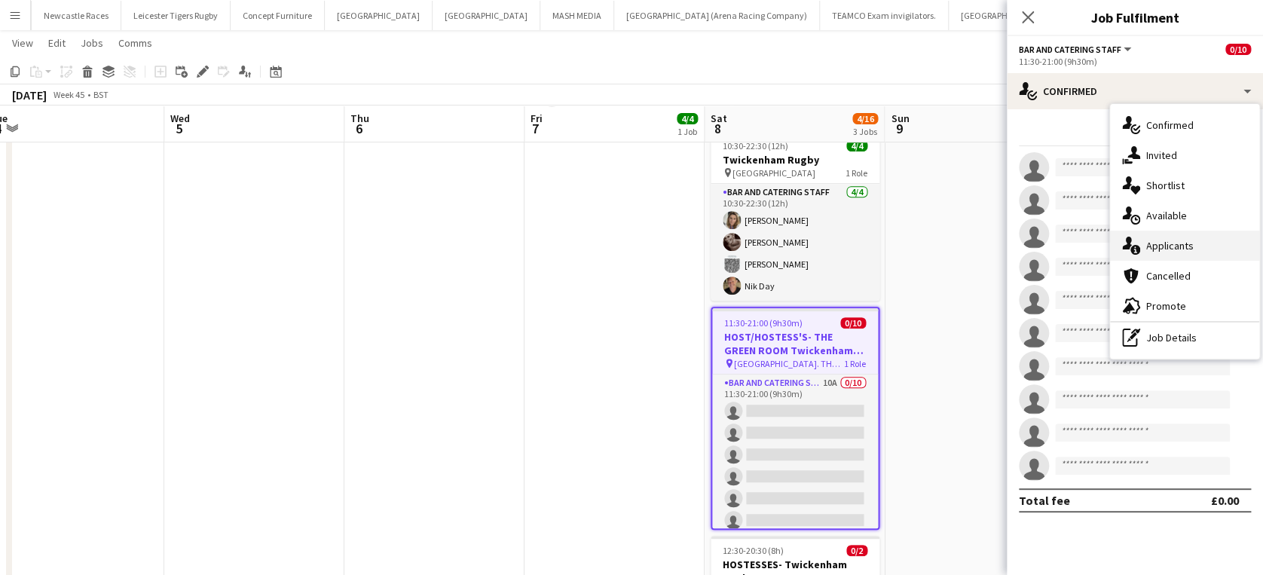
click at [1209, 243] on div "single-neutral-actions-information Applicants" at bounding box center [1184, 246] width 149 height 30
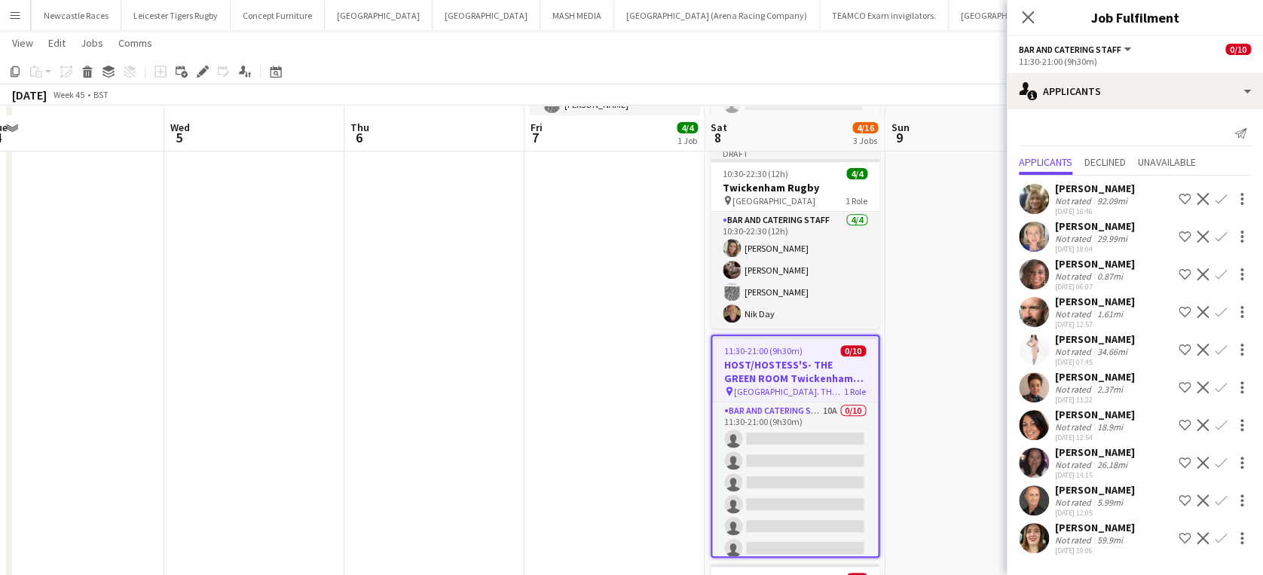
scroll to position [225, 0]
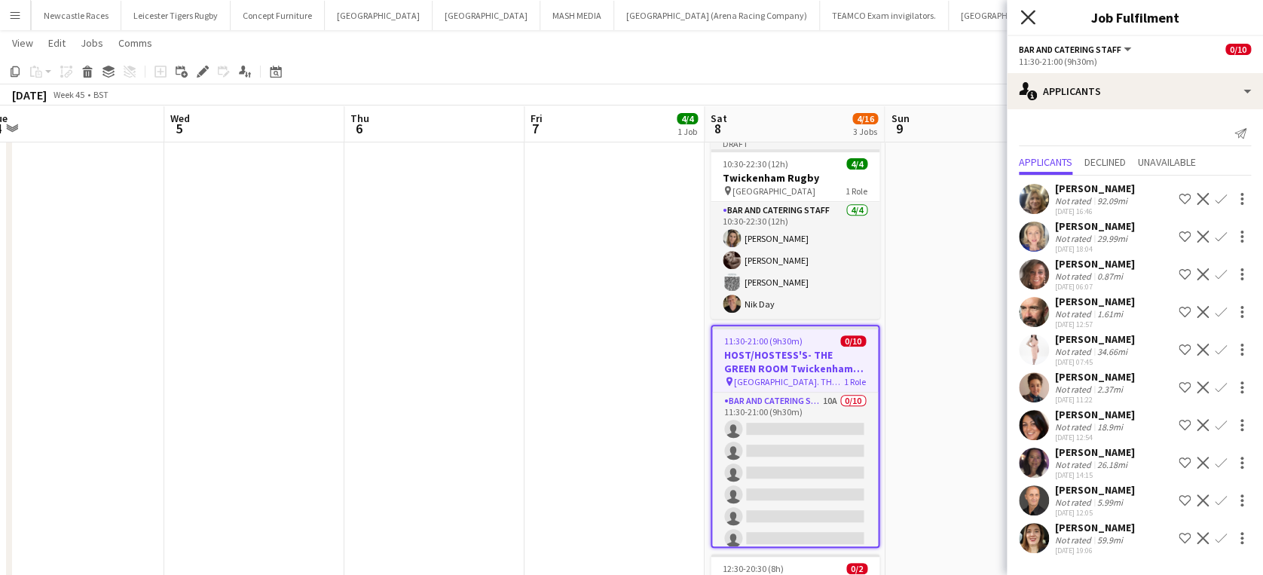
click at [1028, 19] on icon "Close pop-in" at bounding box center [1027, 17] width 14 height 14
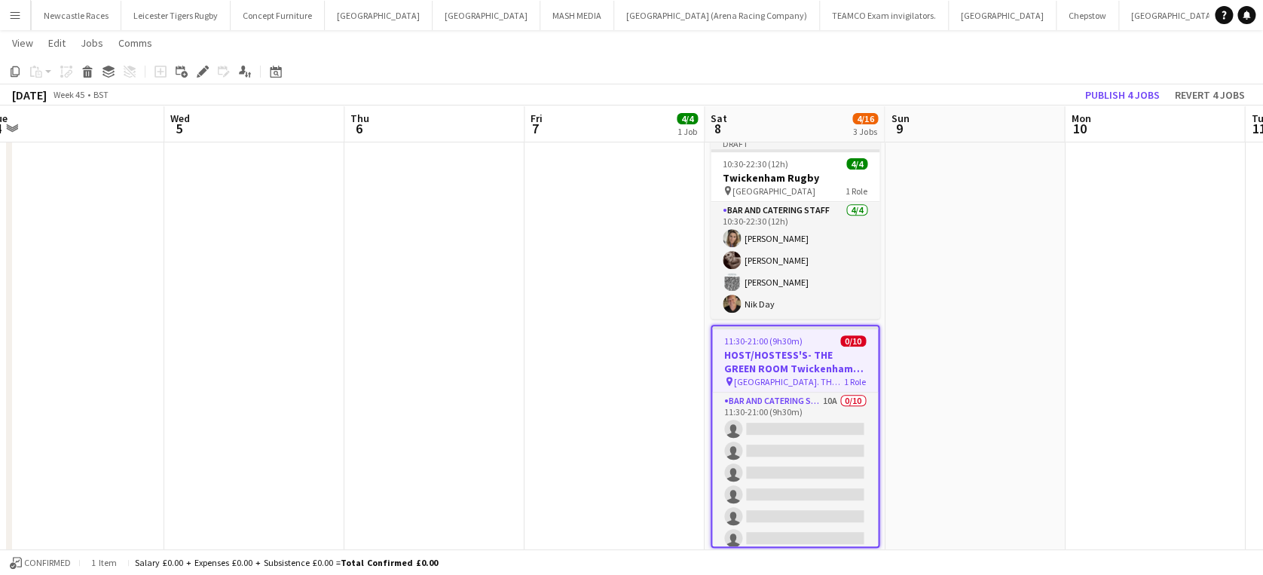
click at [747, 348] on h3 "HOST/HOSTESS'S- THE GREEN ROOM Twickenham Rugby" at bounding box center [795, 361] width 166 height 27
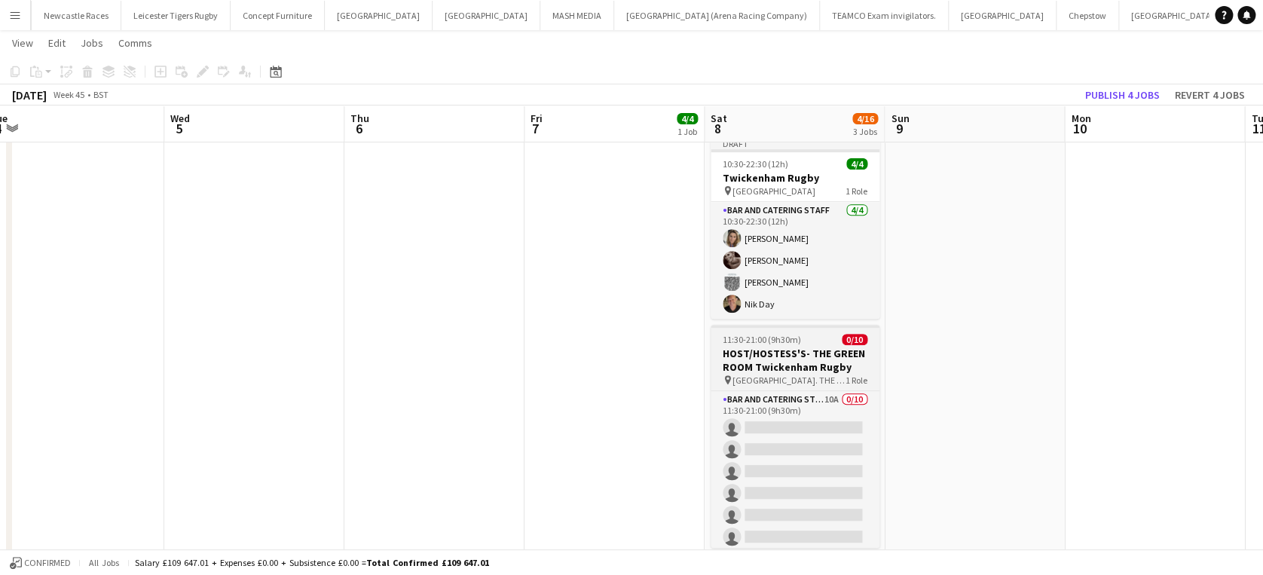
click at [747, 347] on h3 "HOST/HOSTESS'S- THE GREEN ROOM Twickenham Rugby" at bounding box center [794, 360] width 169 height 27
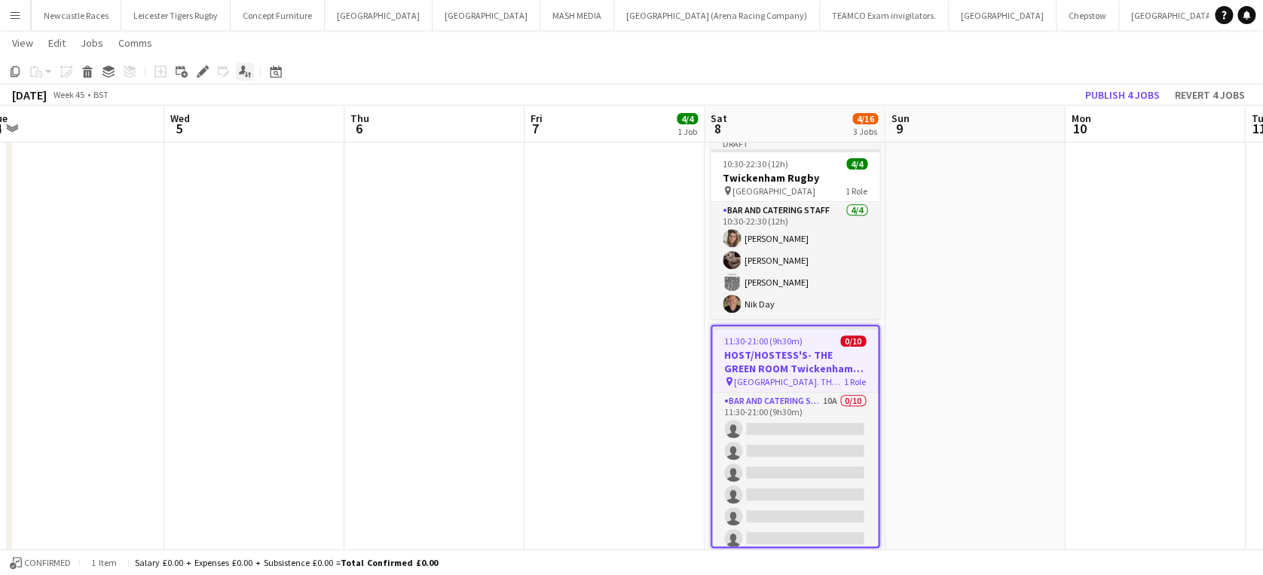
click at [241, 75] on icon "Applicants" at bounding box center [245, 72] width 12 height 12
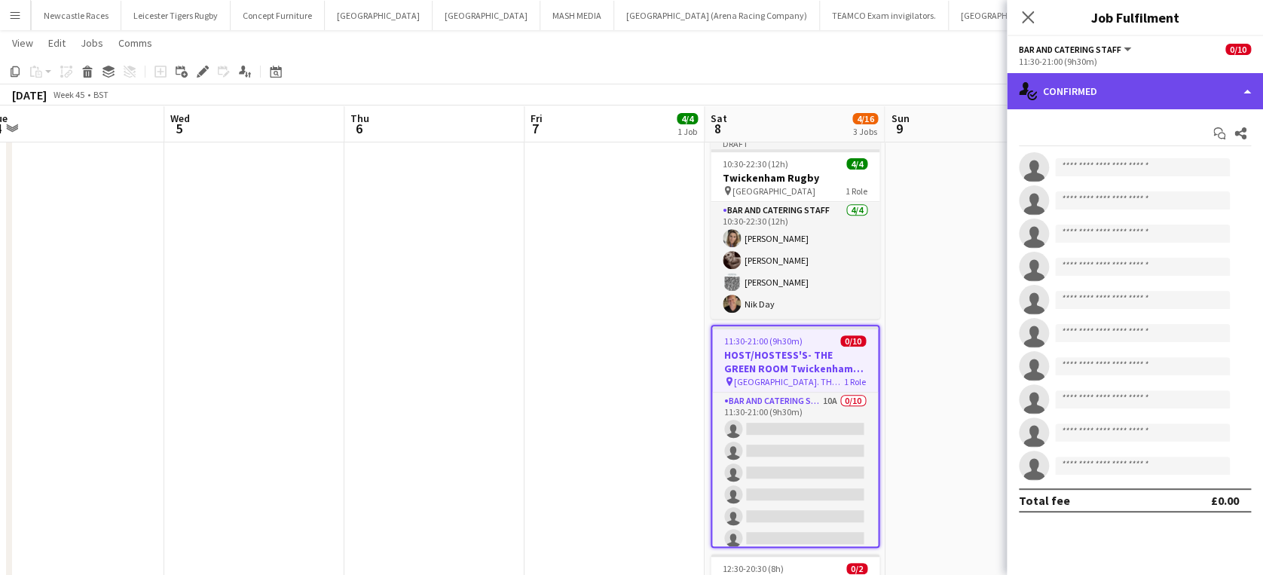
click at [1217, 99] on div "single-neutral-actions-check-2 Confirmed" at bounding box center [1134, 91] width 256 height 36
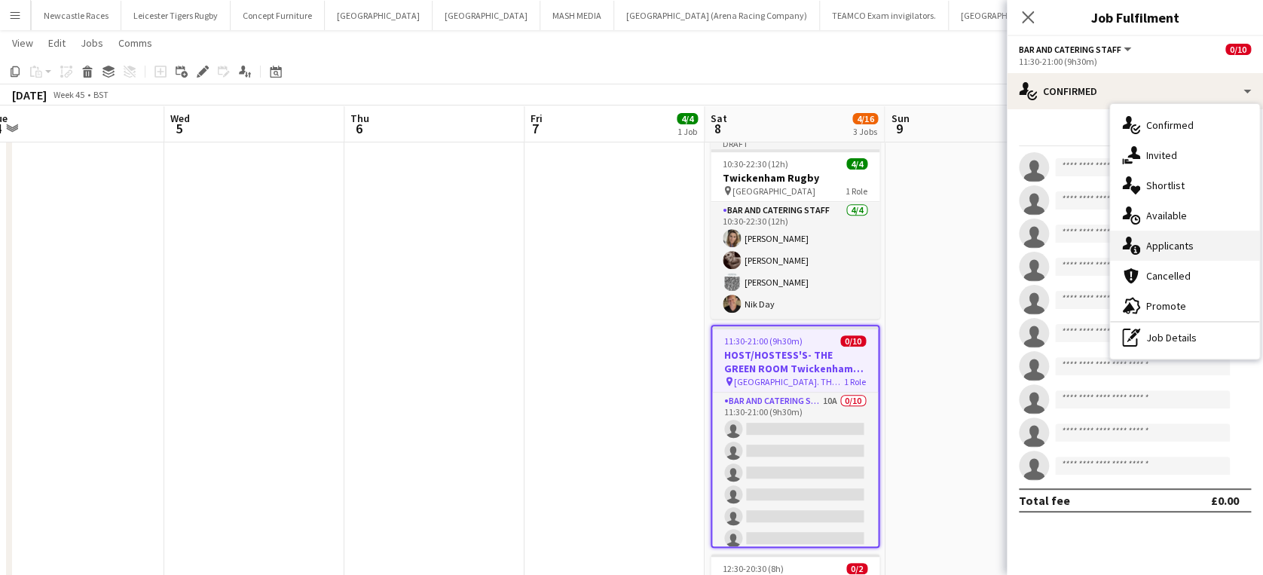
click at [1217, 242] on div "single-neutral-actions-information Applicants" at bounding box center [1184, 246] width 149 height 30
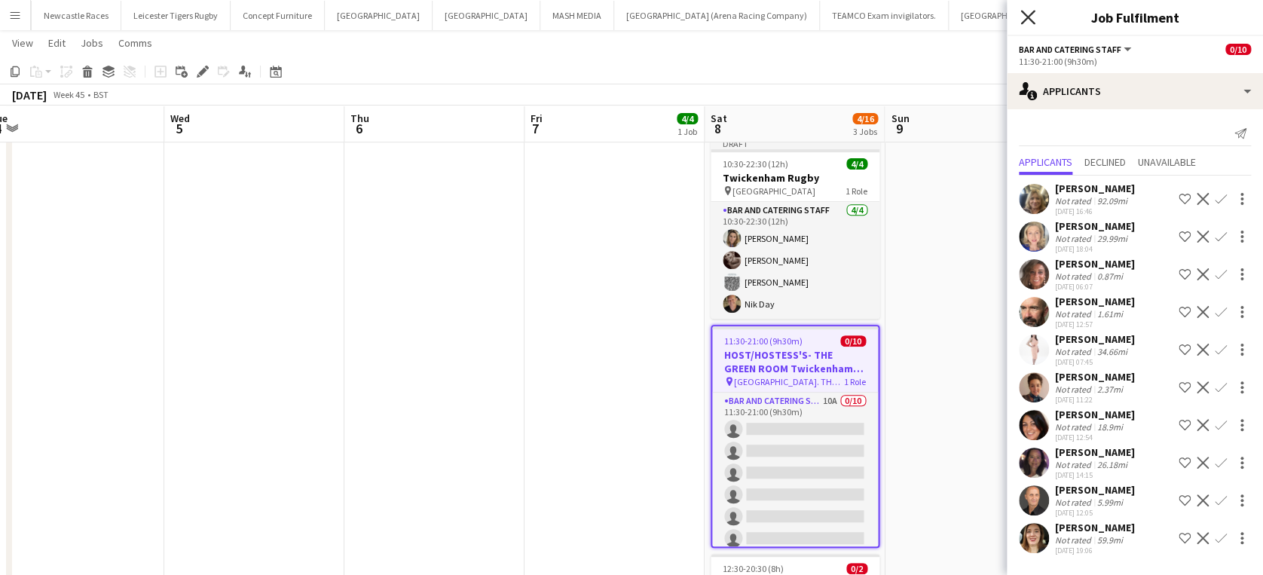
click at [1026, 12] on icon "Close pop-in" at bounding box center [1027, 17] width 14 height 14
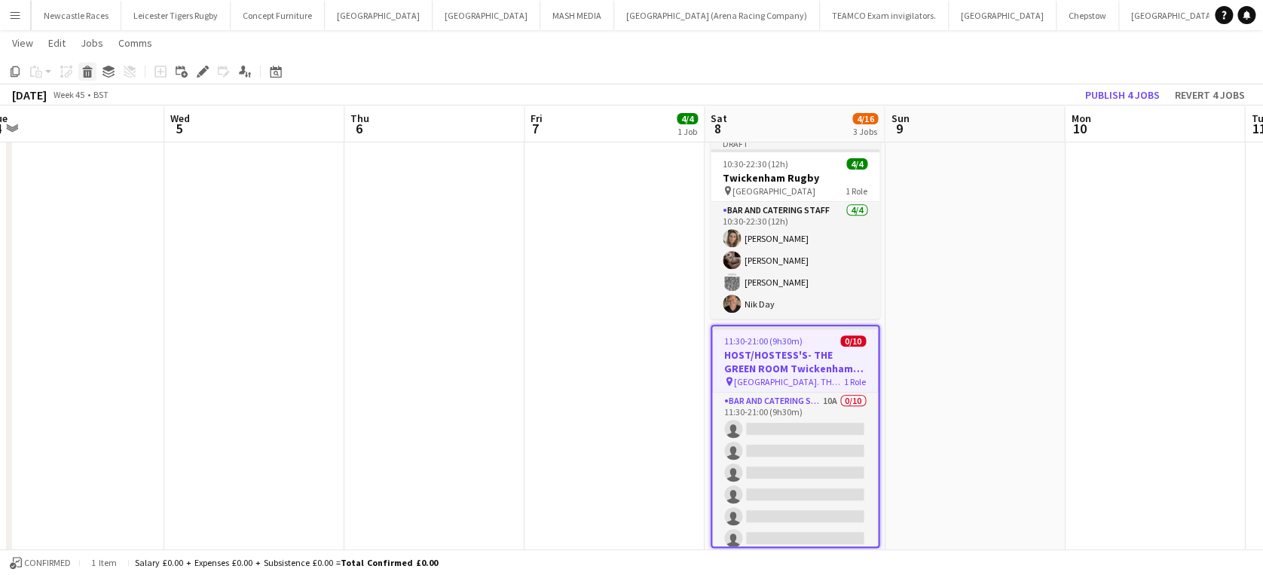
click at [87, 75] on icon at bounding box center [88, 74] width 8 height 8
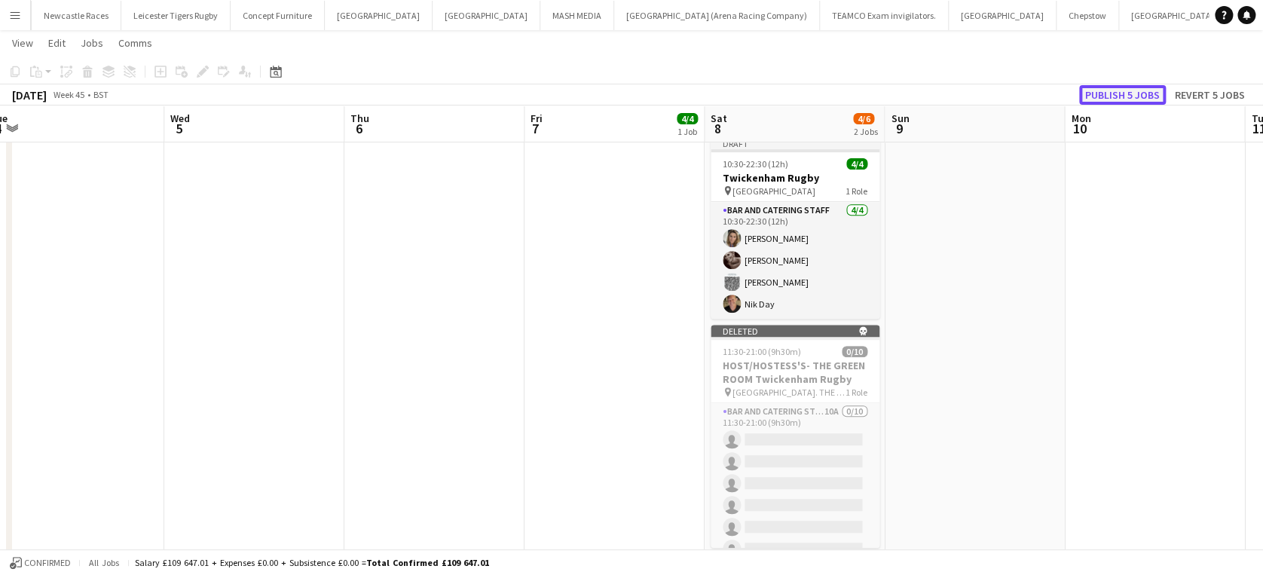
click at [1110, 89] on button "Publish 5 jobs" at bounding box center [1122, 95] width 87 height 20
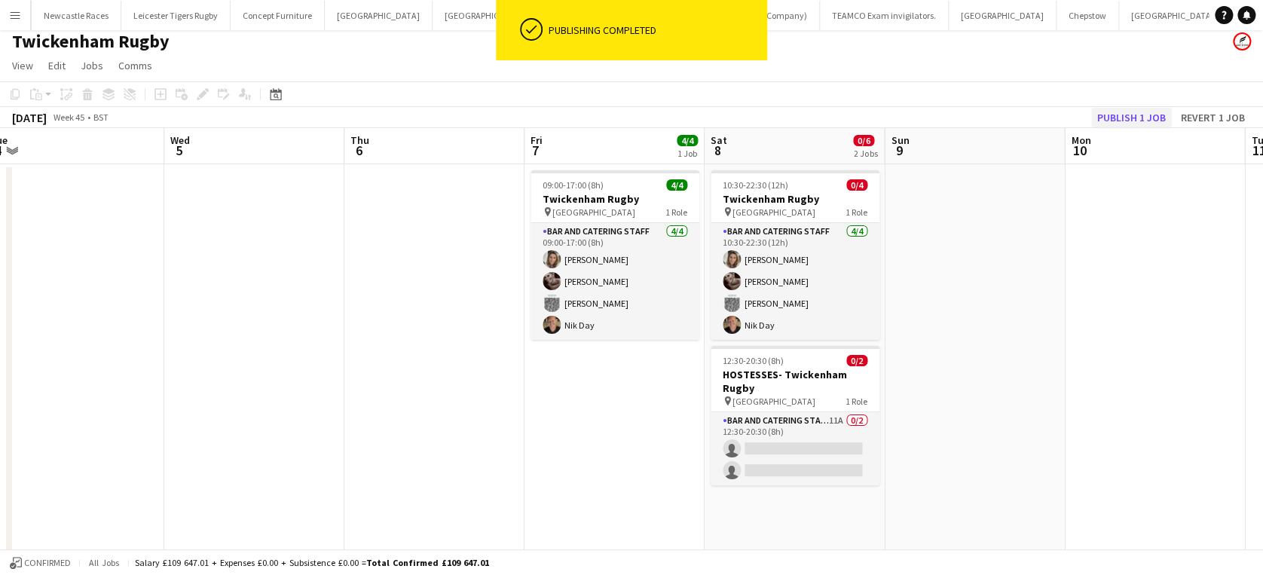
scroll to position [0, 0]
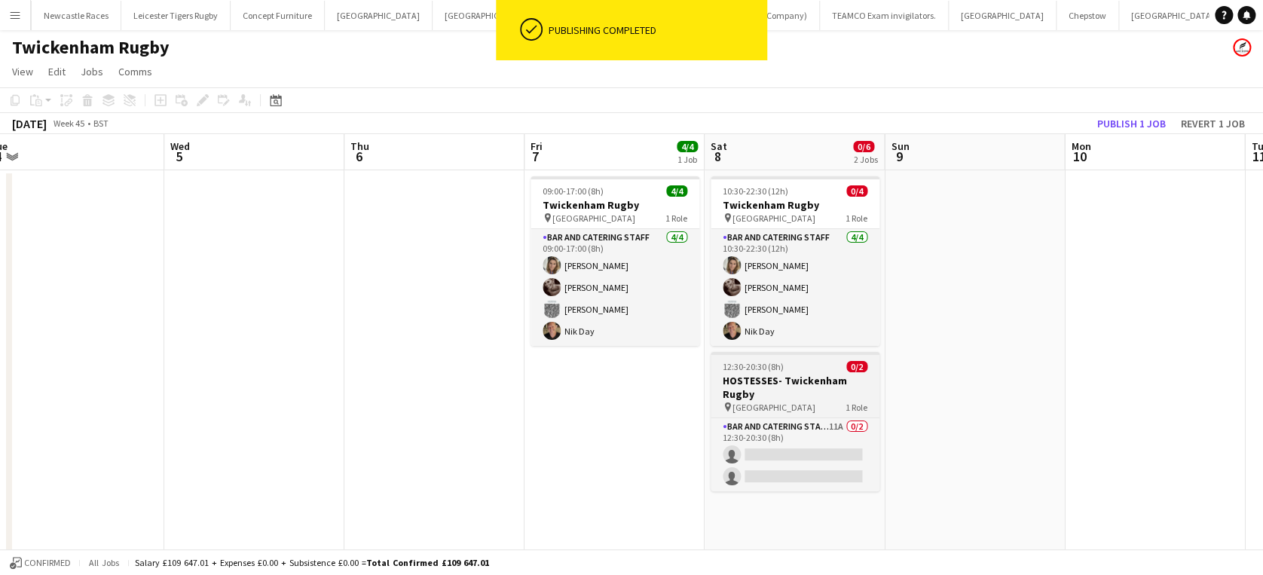
click at [759, 371] on span "12:30-20:30 (8h)" at bounding box center [752, 366] width 61 height 11
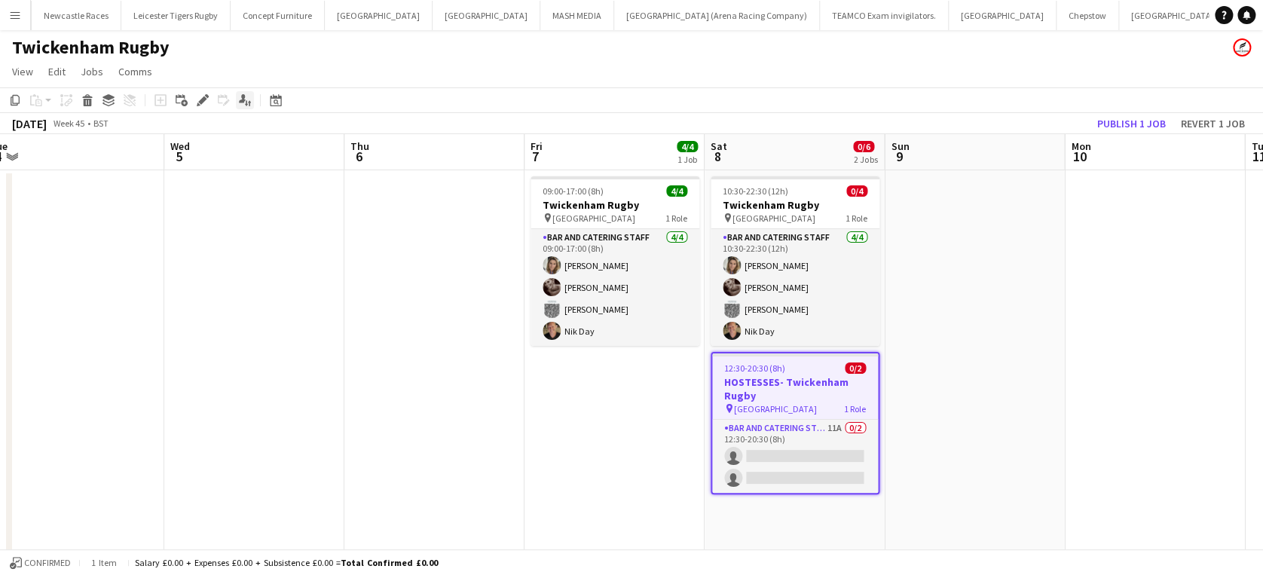
click at [246, 101] on icon "Applicants" at bounding box center [245, 100] width 12 height 12
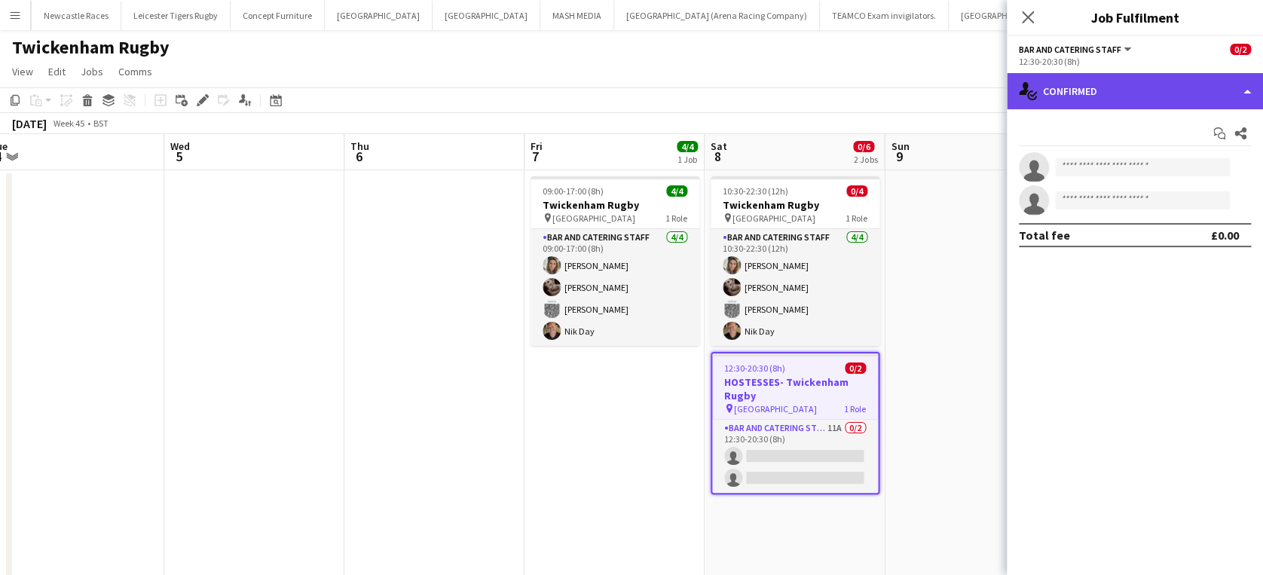
click at [1218, 93] on div "single-neutral-actions-check-2 Confirmed" at bounding box center [1134, 91] width 256 height 36
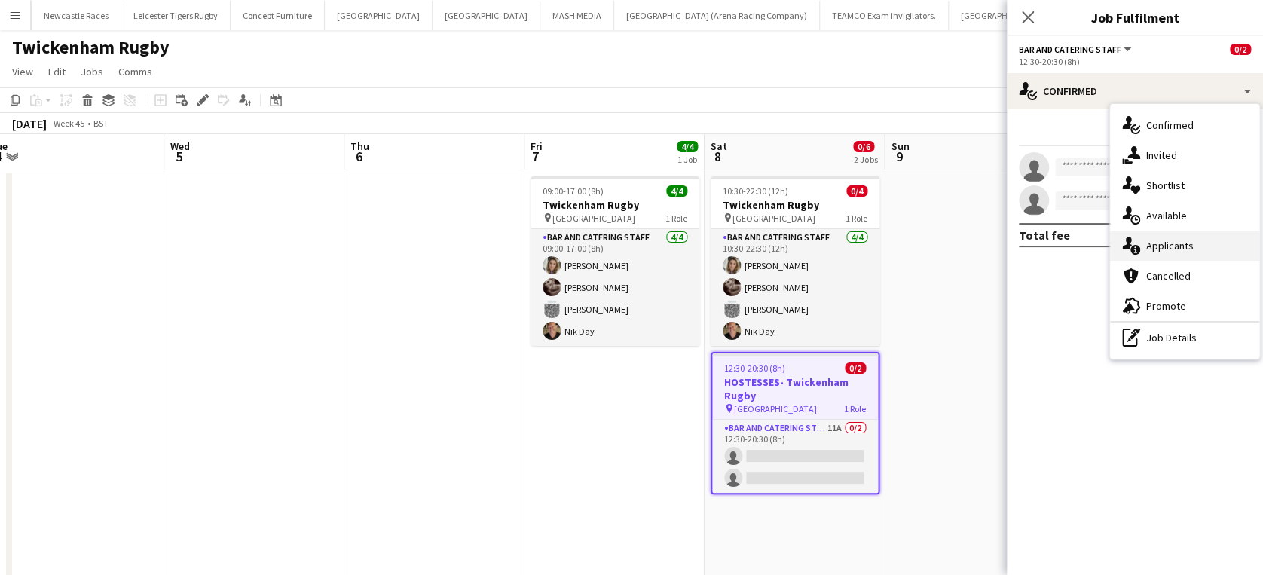
click at [1209, 237] on div "single-neutral-actions-information Applicants" at bounding box center [1184, 246] width 149 height 30
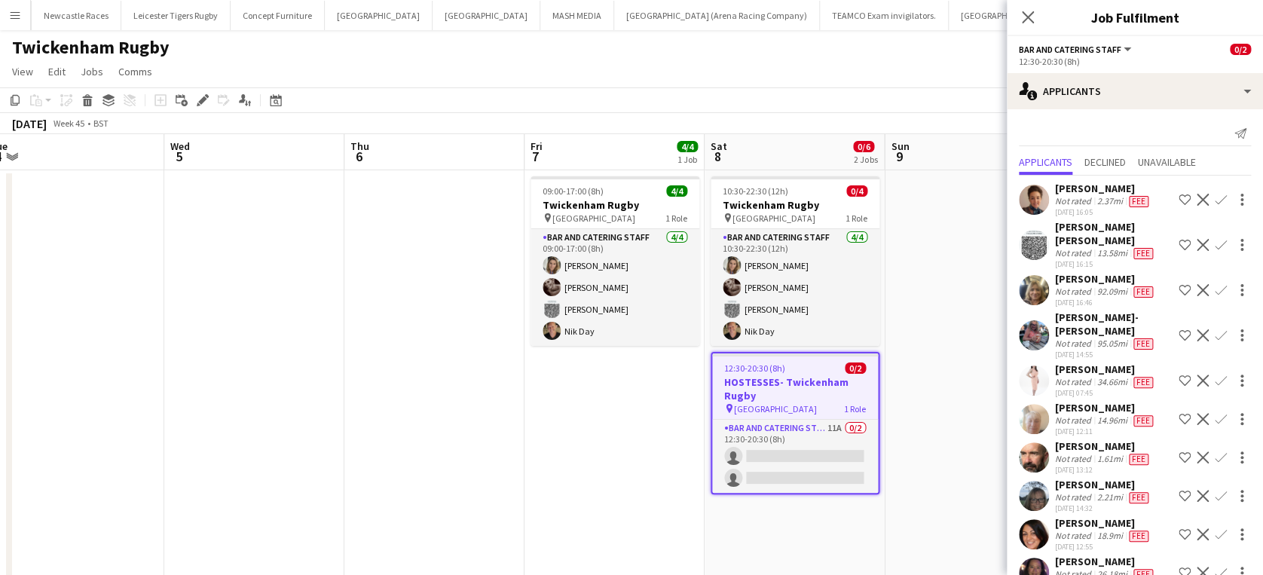
click at [767, 379] on h3 "HOSTESSES- Twickenham Rugby" at bounding box center [795, 388] width 166 height 27
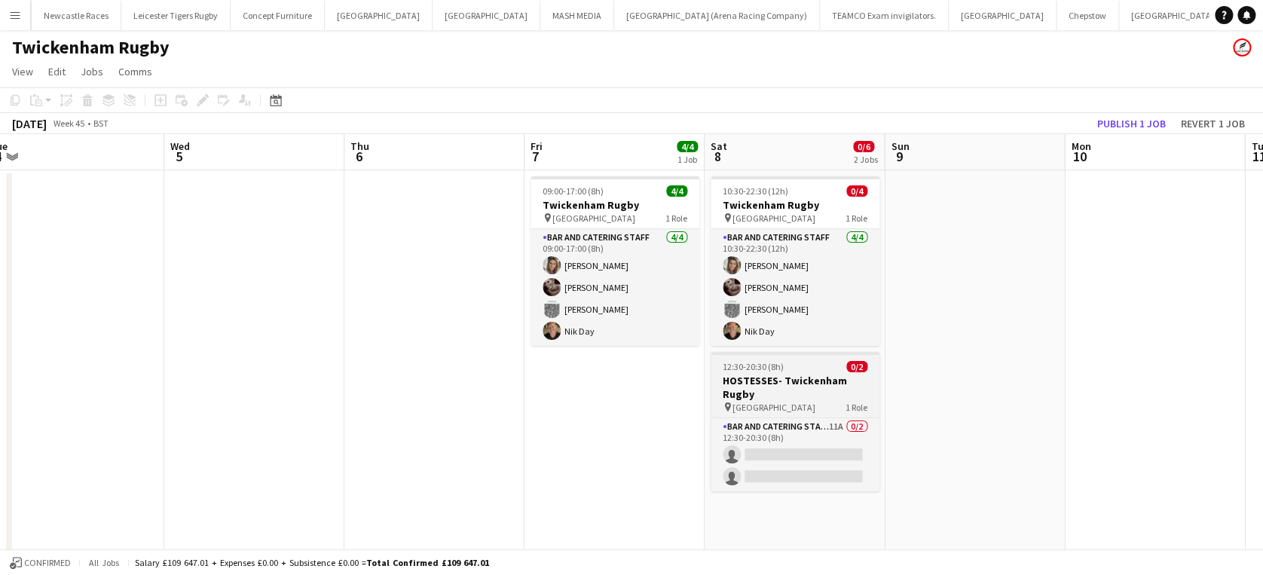
click at [767, 379] on h3 "HOSTESSES- Twickenham Rugby" at bounding box center [794, 387] width 169 height 27
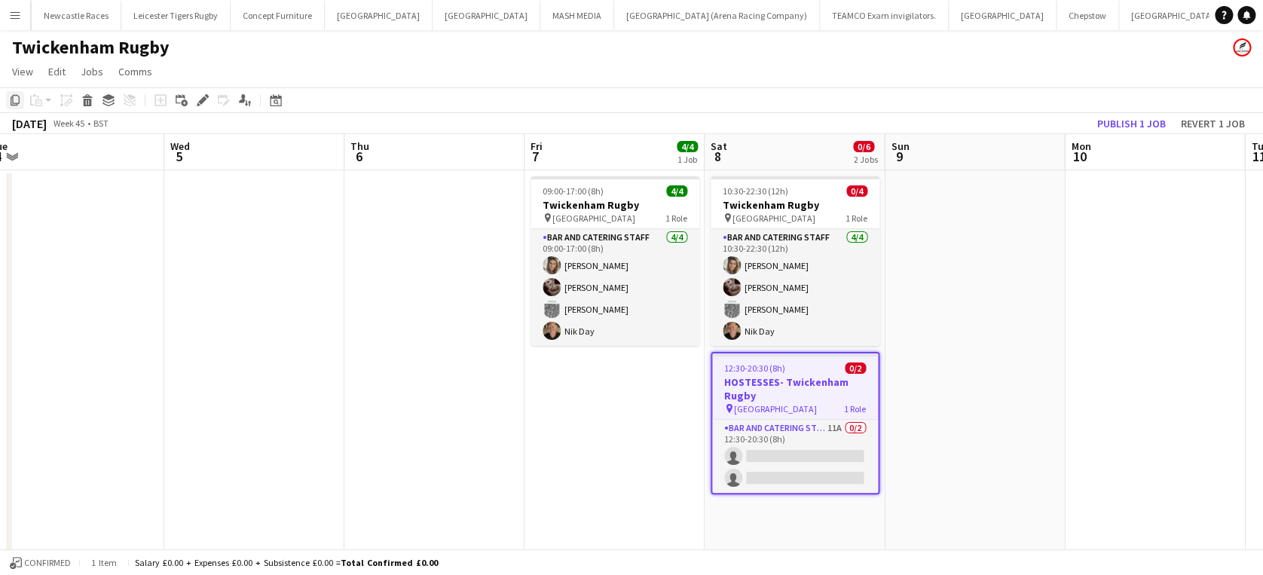
click at [14, 103] on icon at bounding box center [15, 100] width 9 height 11
click at [771, 505] on app-date-cell "10:30-22:30 (12h) 0/4 Twickenham Rugby pin Twickenham Rugby Ground 1 Role Bar a…" at bounding box center [794, 528] width 180 height 717
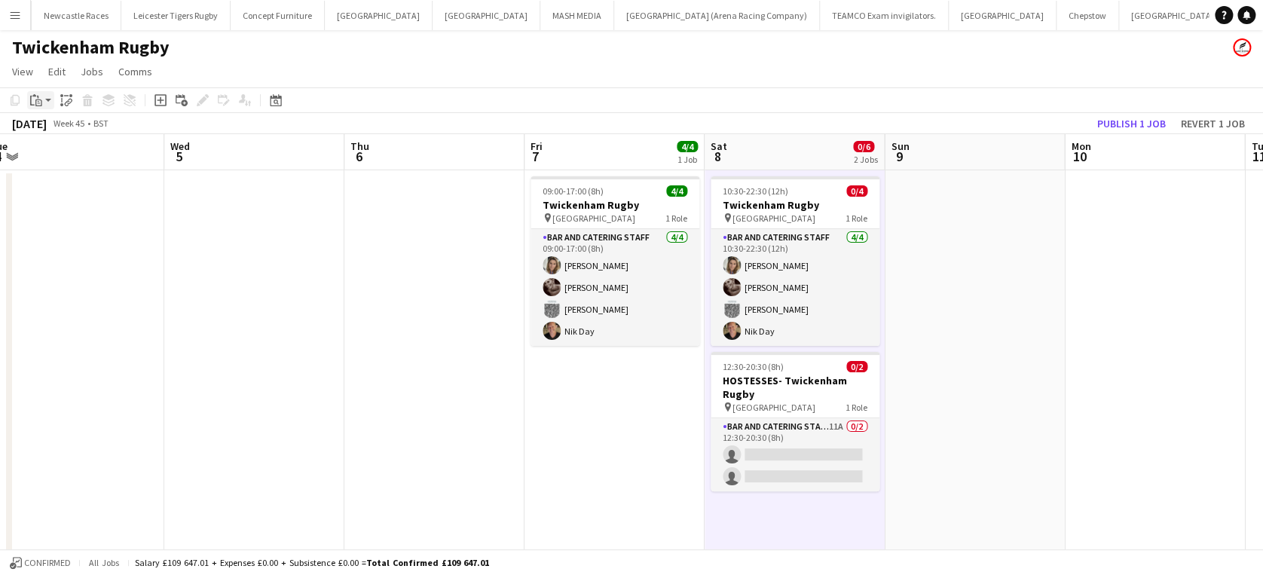
click at [33, 96] on icon "Paste" at bounding box center [36, 100] width 12 height 12
click at [44, 121] on div "Paste Ctrl+V Paste with crew Ctrl+Shift+V" at bounding box center [110, 141] width 167 height 65
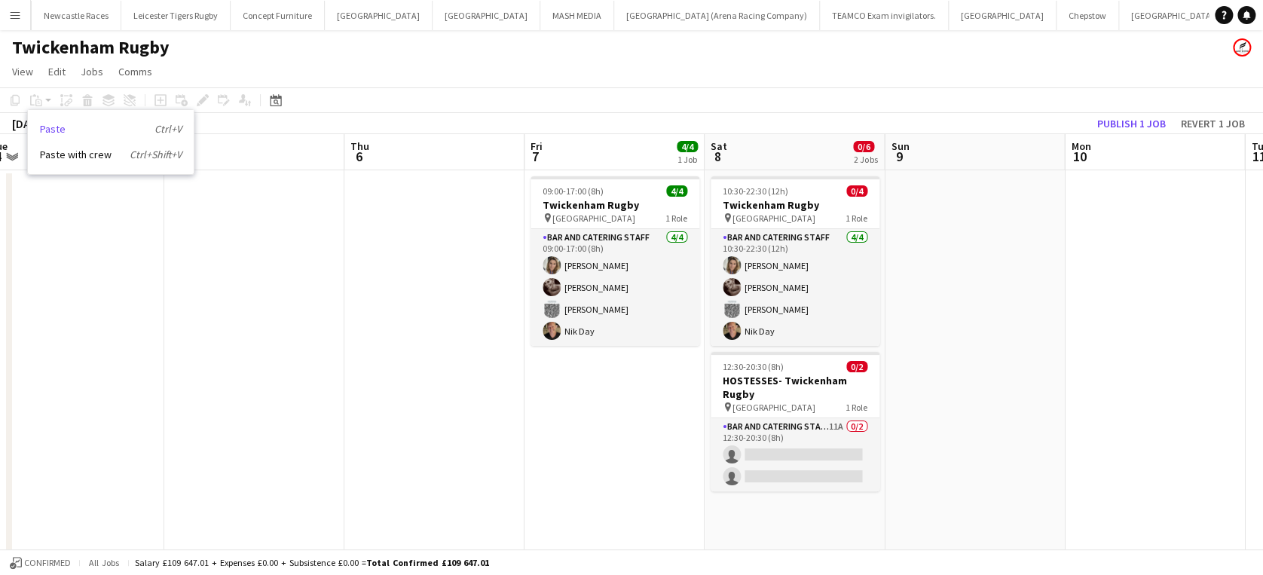
click at [48, 127] on link "Paste Ctrl+V" at bounding box center [111, 129] width 142 height 14
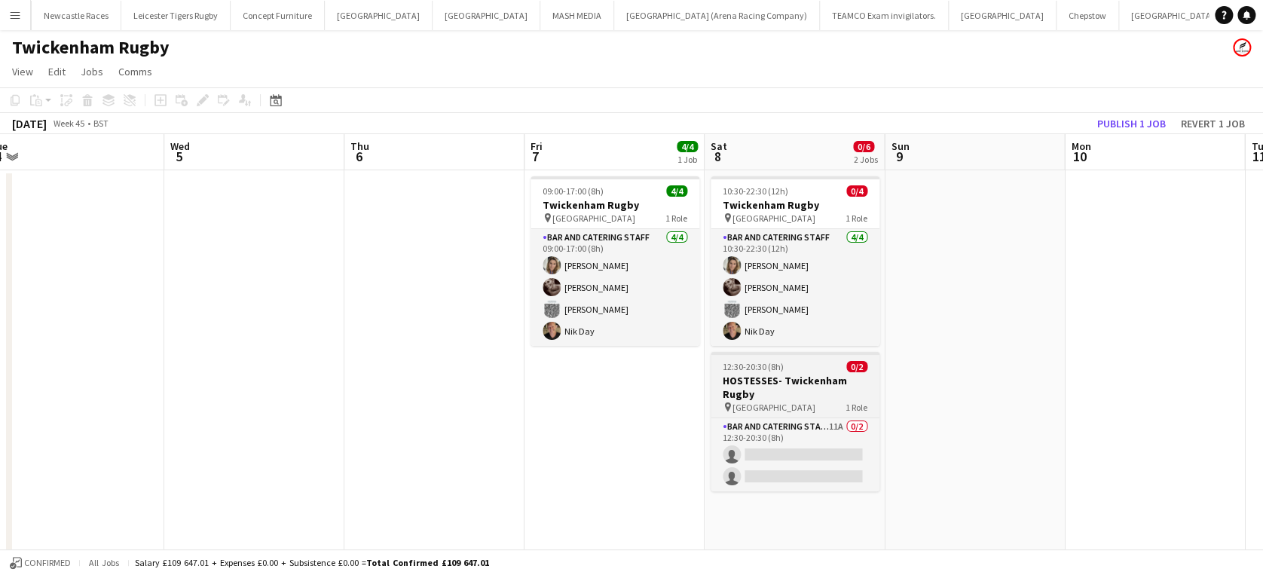
click at [811, 399] on h3 "HOSTESSES- Twickenham Rugby" at bounding box center [794, 387] width 169 height 27
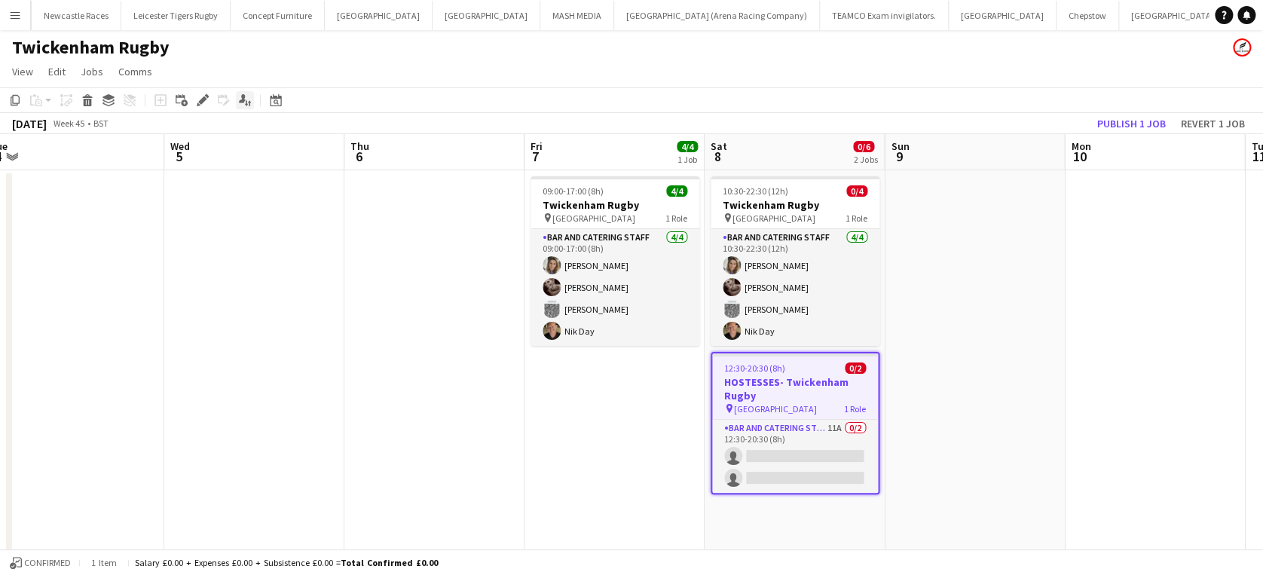
click at [245, 102] on icon at bounding box center [246, 103] width 3 height 6
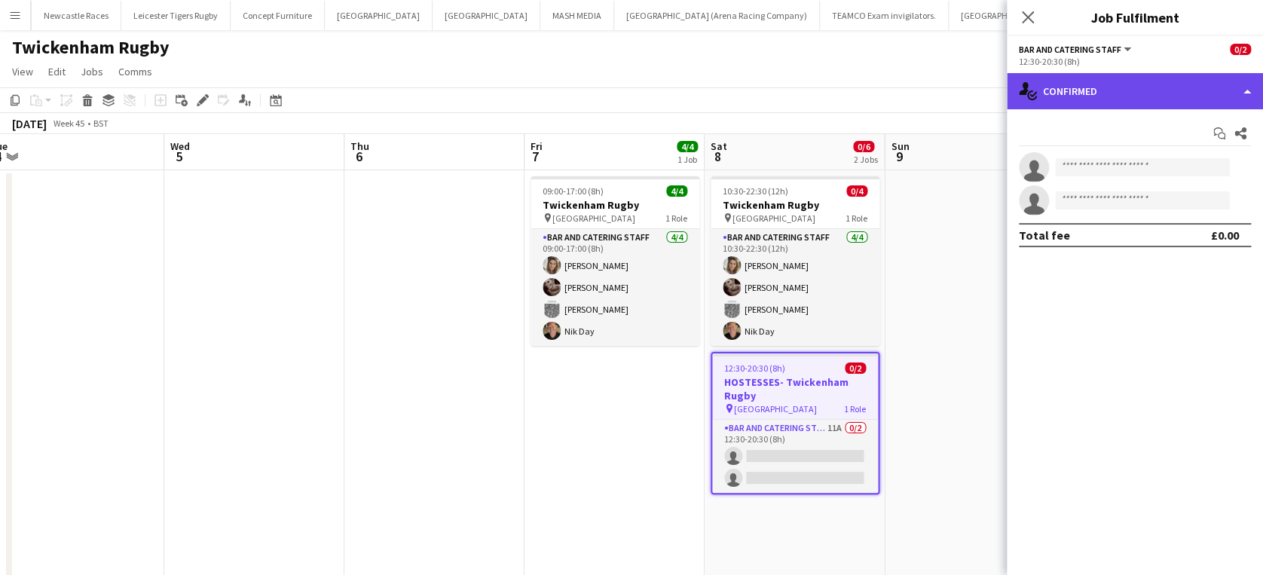
click at [1106, 90] on div "single-neutral-actions-check-2 Confirmed" at bounding box center [1134, 91] width 256 height 36
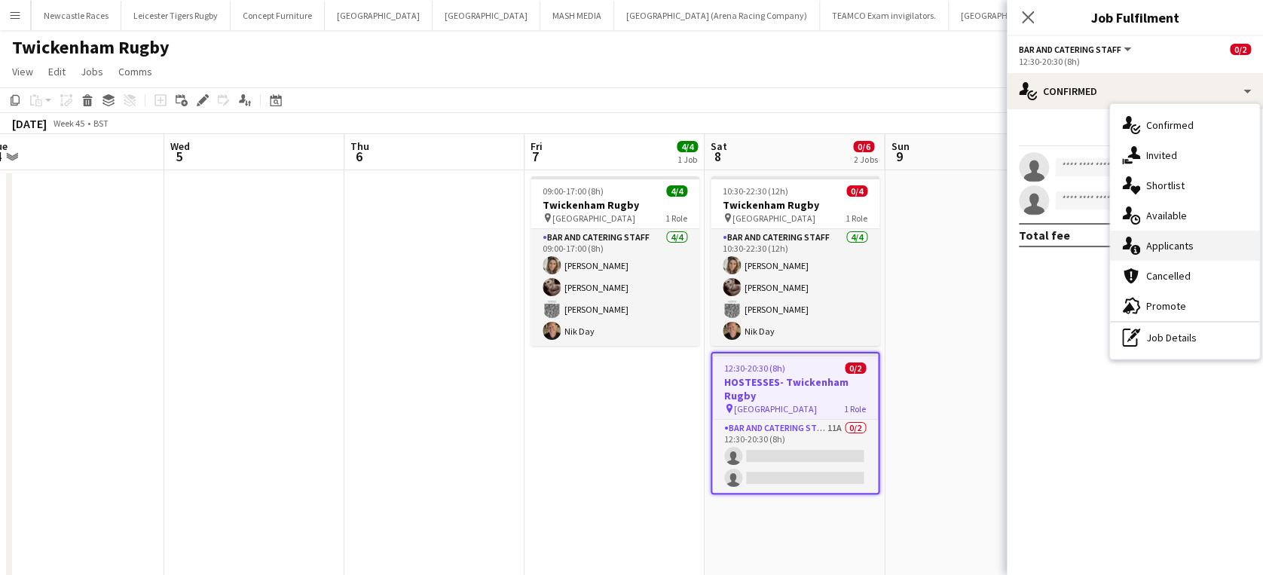
click at [1169, 240] on span "Applicants" at bounding box center [1169, 246] width 47 height 14
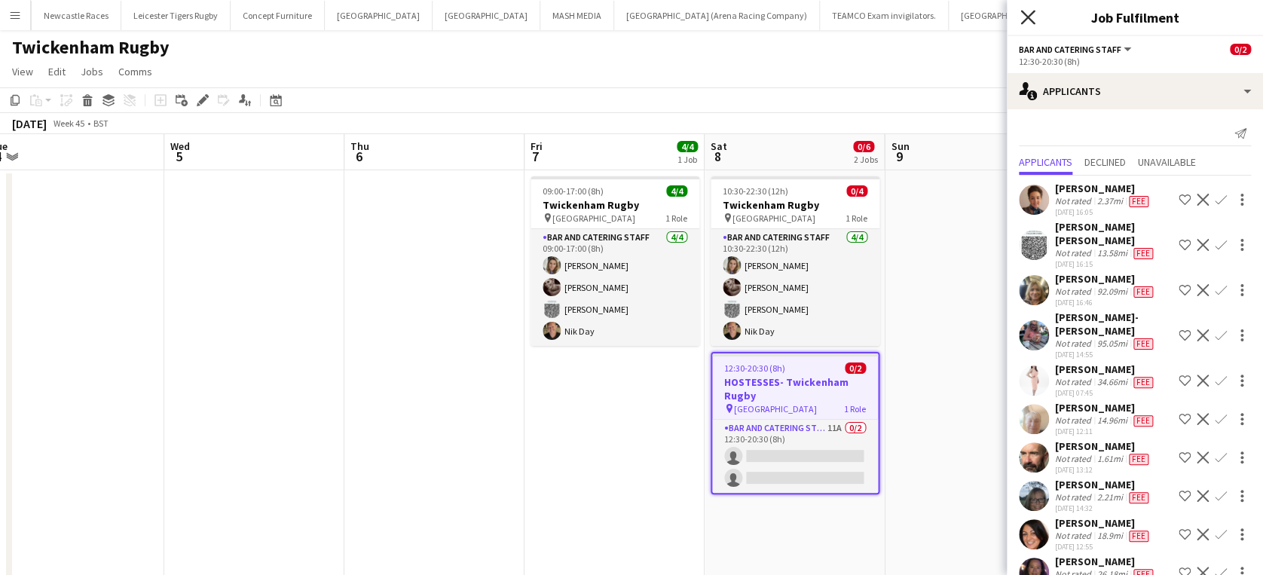
click at [1028, 18] on icon at bounding box center [1027, 17] width 14 height 14
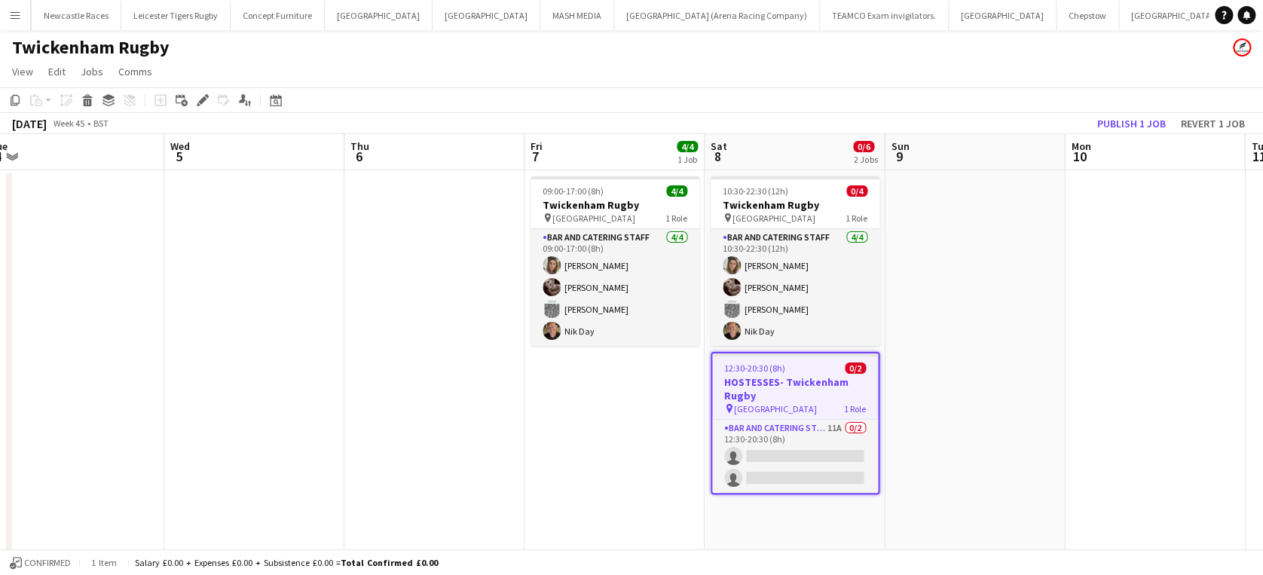
click at [755, 375] on h3 "HOSTESSES- Twickenham Rugby" at bounding box center [795, 388] width 166 height 27
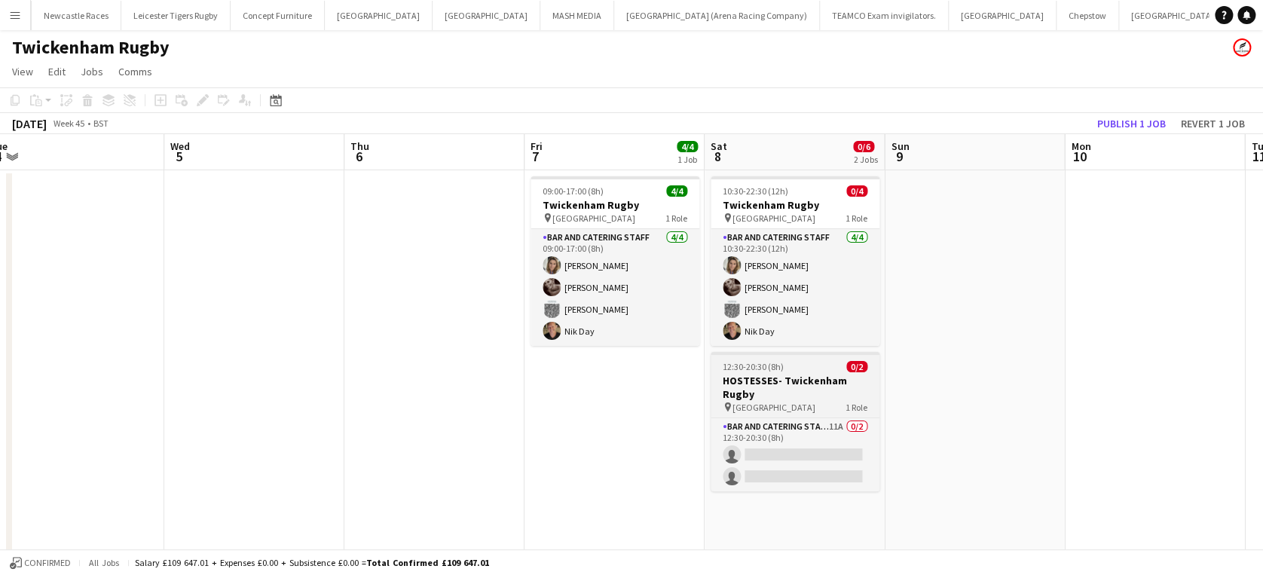
click at [755, 375] on h3 "HOSTESSES- Twickenham Rugby" at bounding box center [794, 387] width 169 height 27
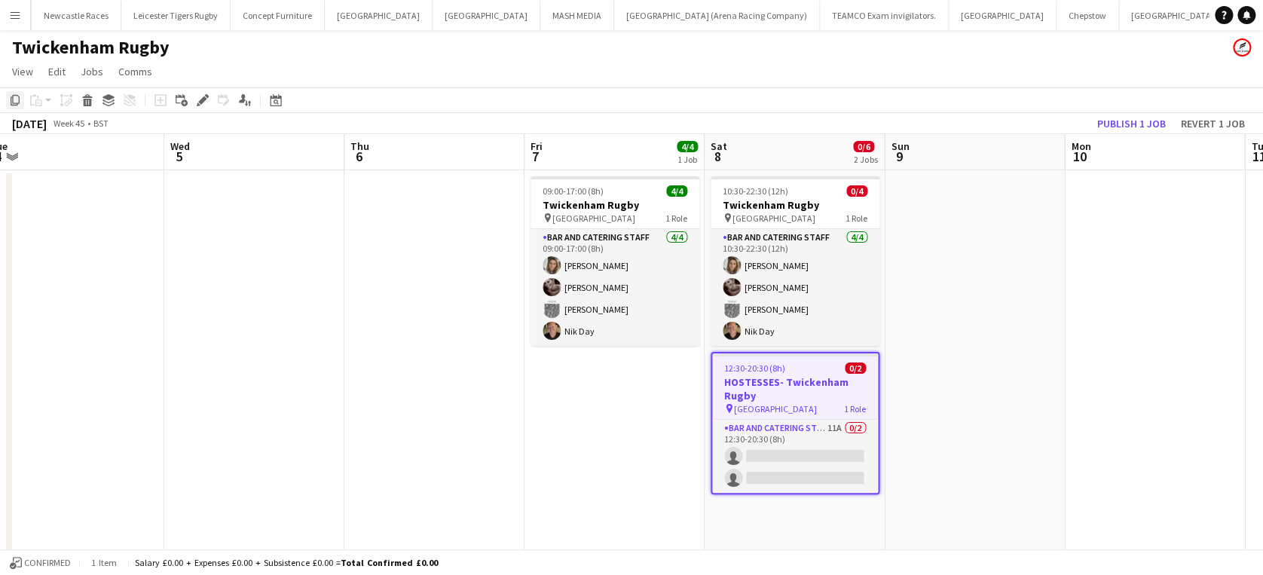
click at [14, 99] on icon "Copy" at bounding box center [15, 100] width 12 height 12
click at [759, 518] on app-date-cell "10:30-22:30 (12h) 0/4 Twickenham Rugby pin Twickenham Rugby Ground 1 Role Bar a…" at bounding box center [794, 528] width 180 height 717
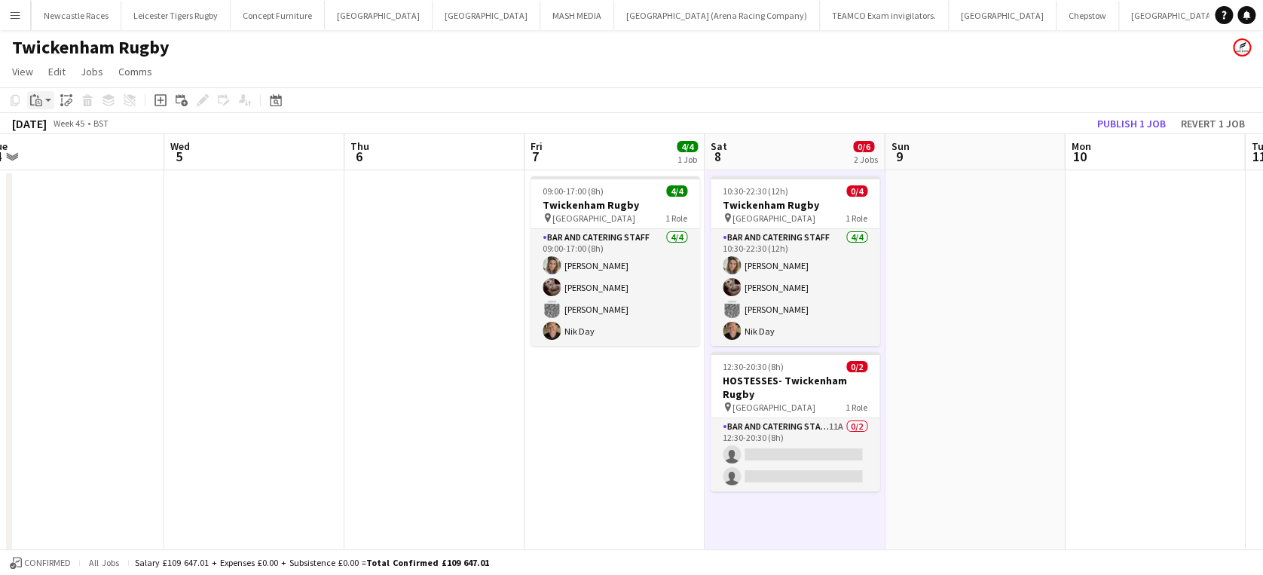
click at [32, 98] on icon "Paste" at bounding box center [36, 100] width 12 height 12
click at [52, 125] on link "Paste Ctrl+V" at bounding box center [111, 129] width 142 height 14
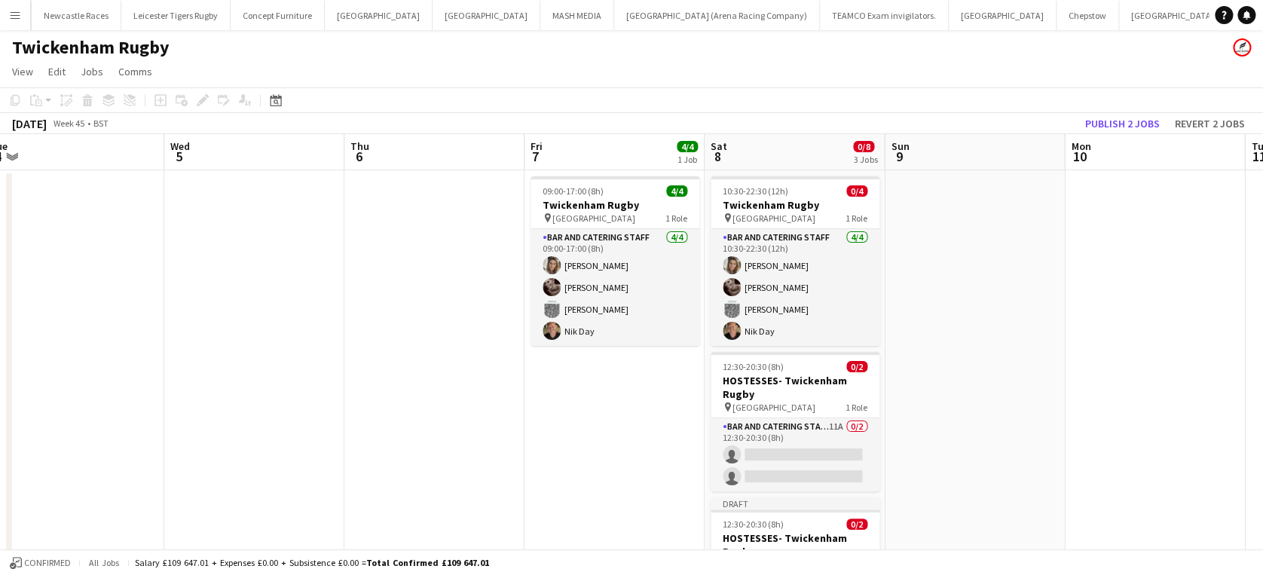
click at [954, 371] on app-date-cell at bounding box center [974, 528] width 180 height 717
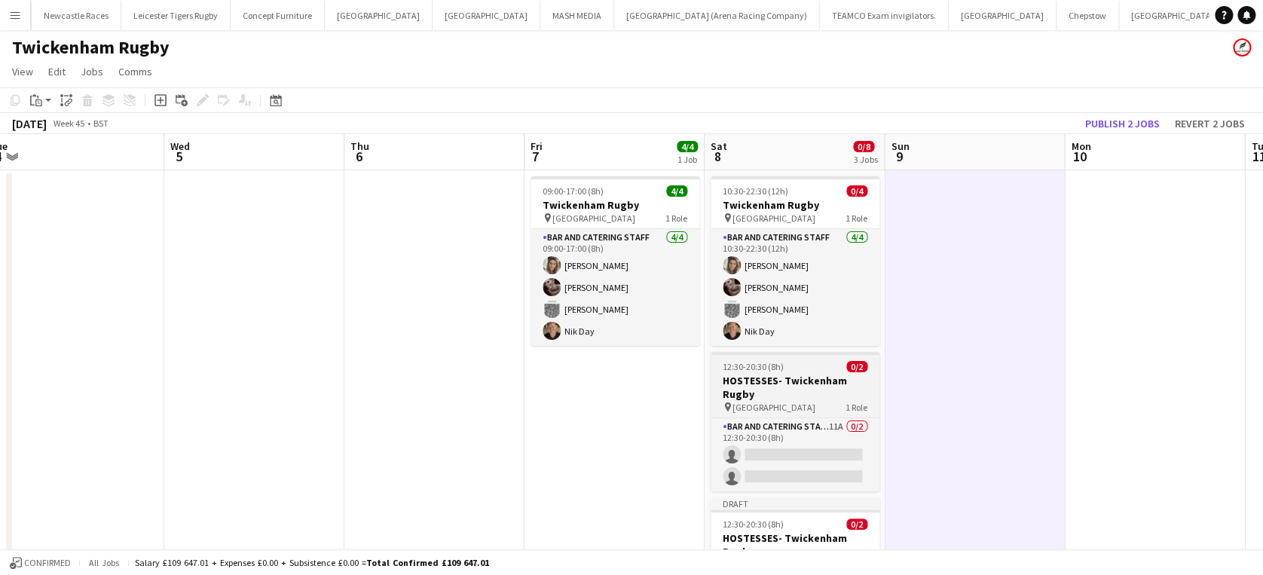
click at [773, 374] on h3 "HOSTESSES- Twickenham Rugby" at bounding box center [794, 387] width 169 height 27
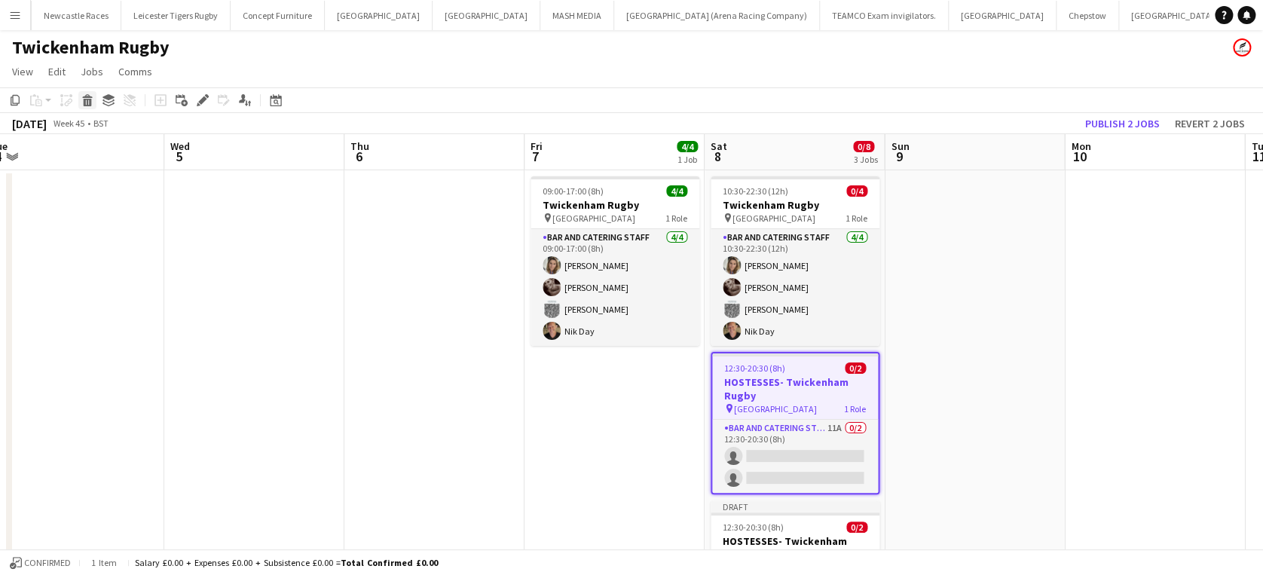
click at [87, 97] on icon at bounding box center [87, 96] width 10 height 4
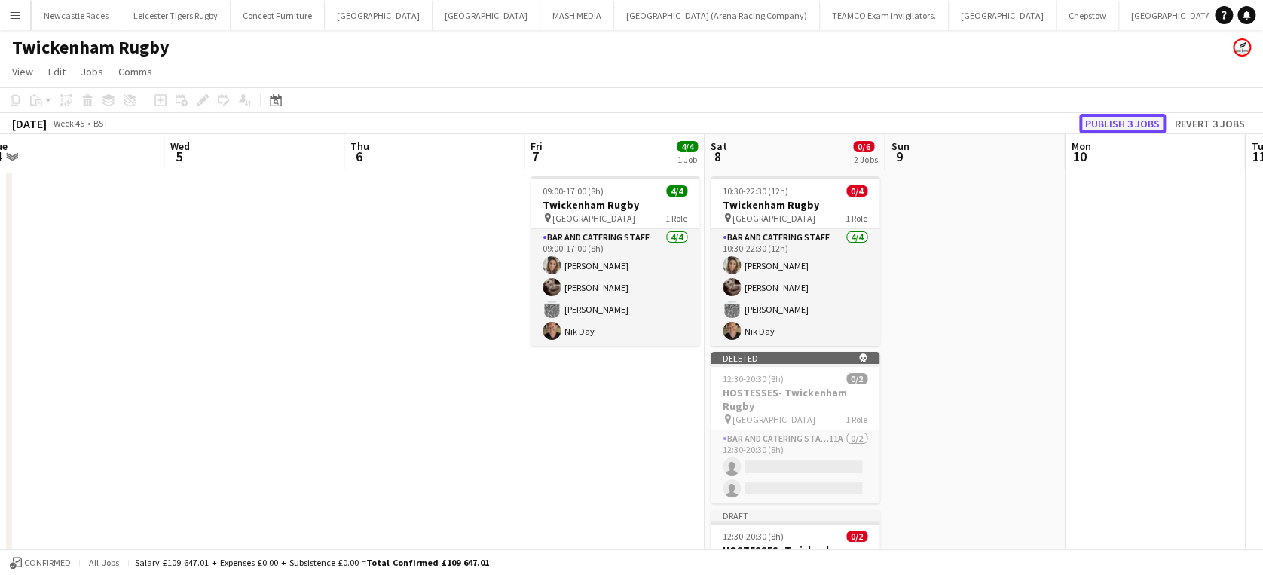
click at [1127, 120] on button "Publish 3 jobs" at bounding box center [1122, 124] width 87 height 20
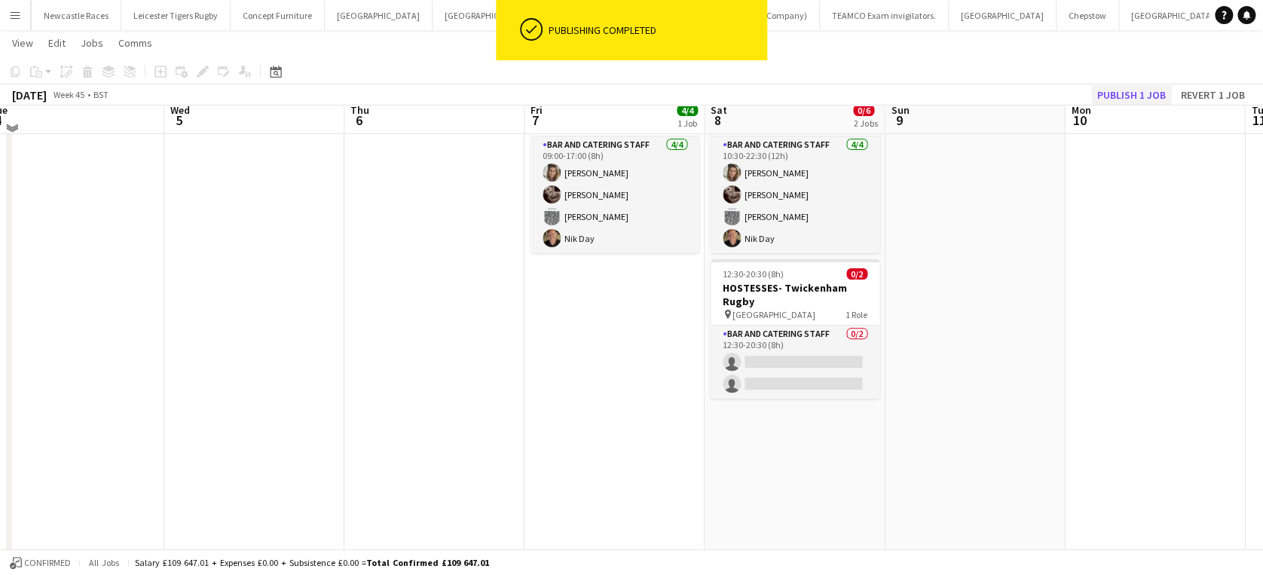
scroll to position [98, 0]
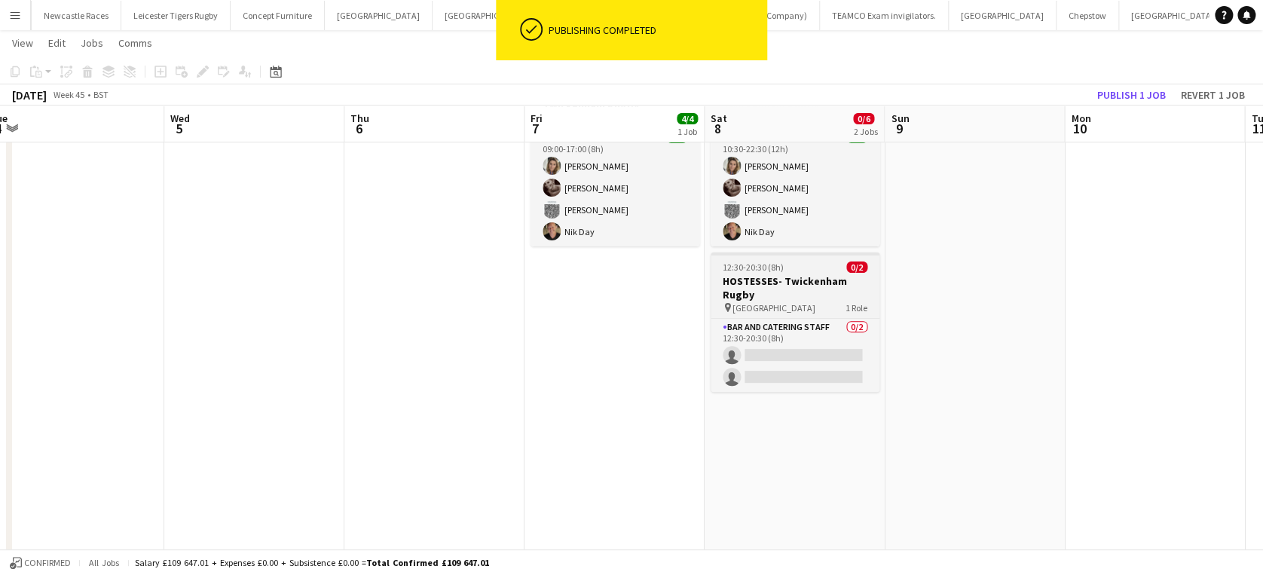
click at [768, 285] on h3 "HOSTESSES- Twickenham Rugby" at bounding box center [794, 287] width 169 height 27
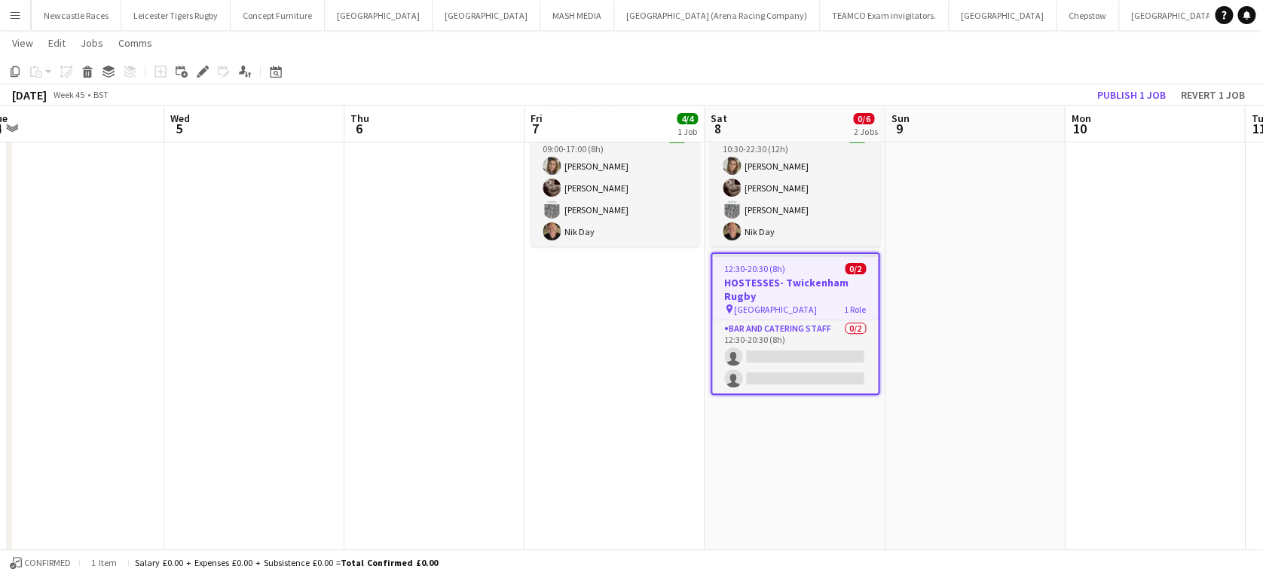
click at [768, 285] on h3 "HOSTESSES- Twickenham Rugby" at bounding box center [795, 289] width 166 height 27
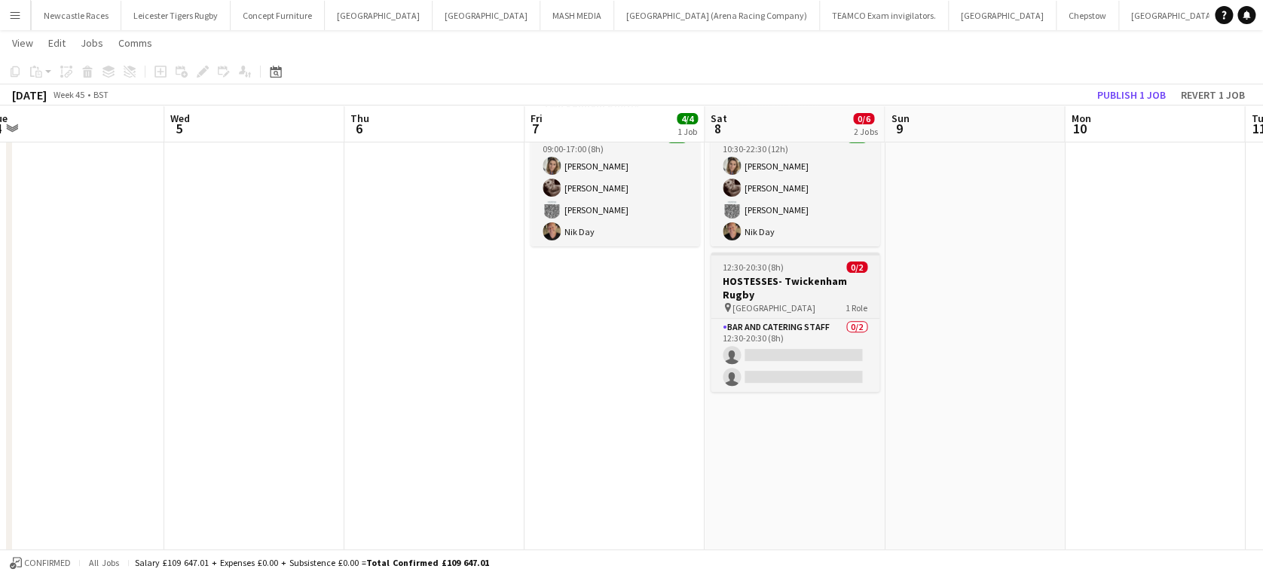
click at [768, 285] on h3 "HOSTESSES- Twickenham Rugby" at bounding box center [794, 287] width 169 height 27
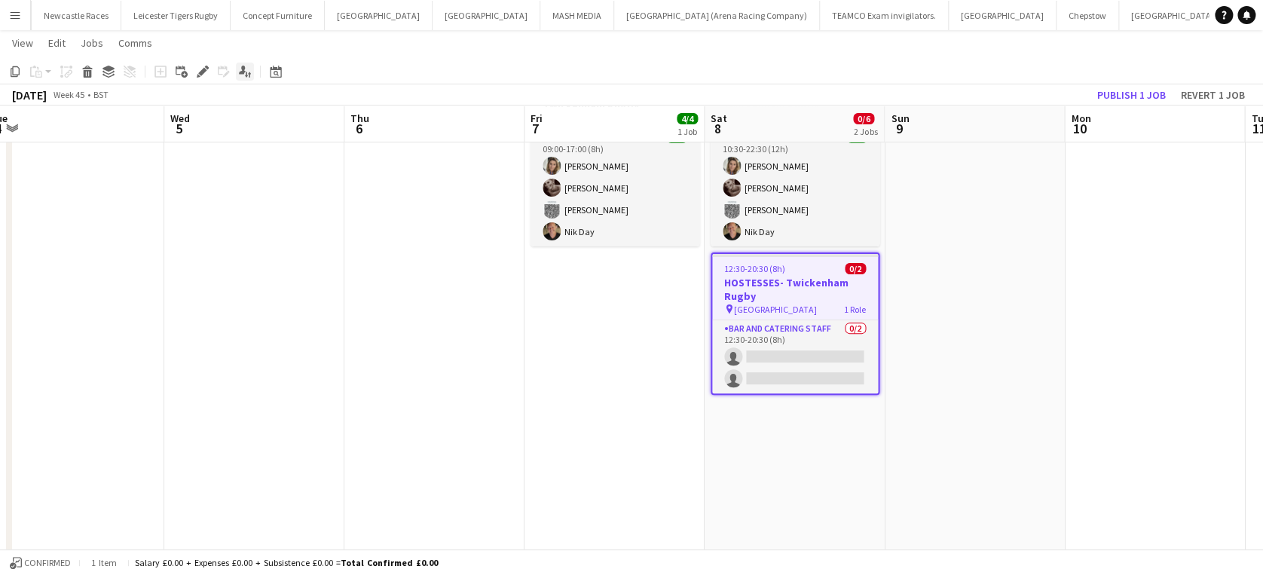
click at [244, 67] on icon "Applicants" at bounding box center [245, 72] width 12 height 12
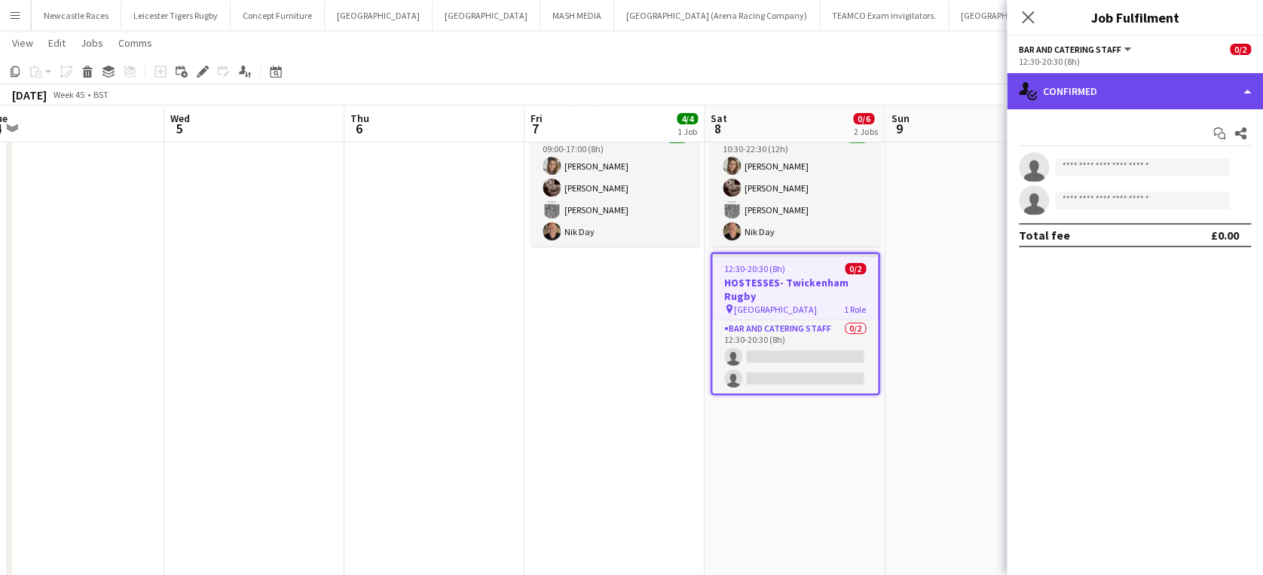
click at [1160, 85] on div "single-neutral-actions-check-2 Confirmed" at bounding box center [1134, 91] width 256 height 36
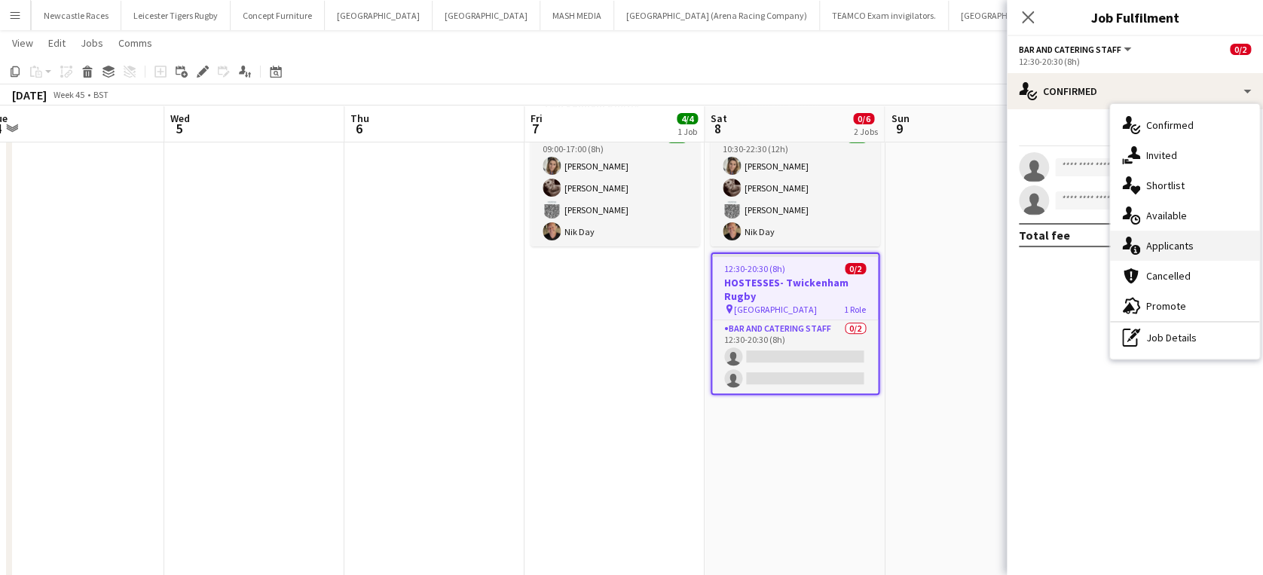
click at [1181, 253] on div "single-neutral-actions-information Applicants" at bounding box center [1184, 246] width 149 height 30
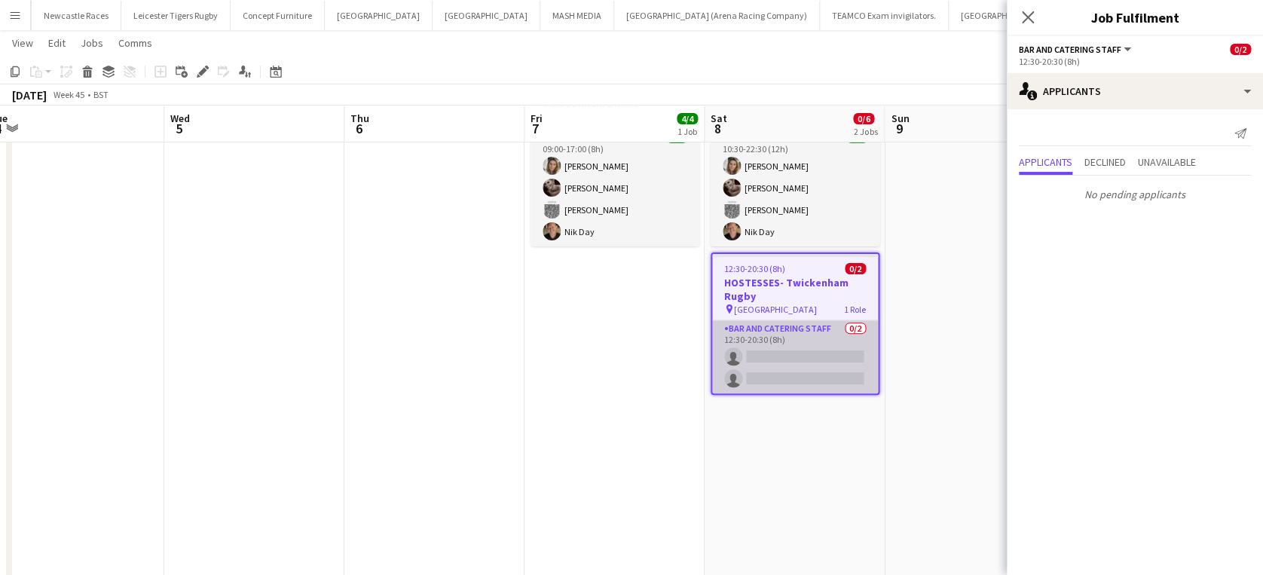
click at [825, 352] on app-card-role "Bar and Catering Staff 0/2 12:30-20:30 (8h) single-neutral-actions single-neutr…" at bounding box center [795, 356] width 166 height 73
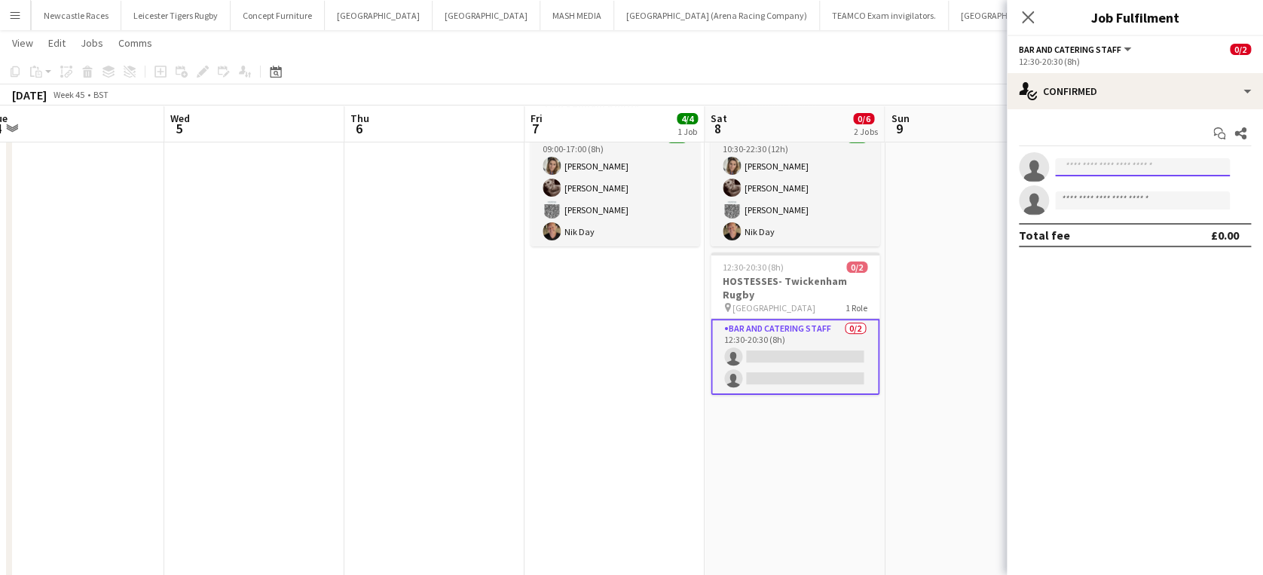
click at [1116, 169] on input at bounding box center [1142, 167] width 175 height 18
type input "***"
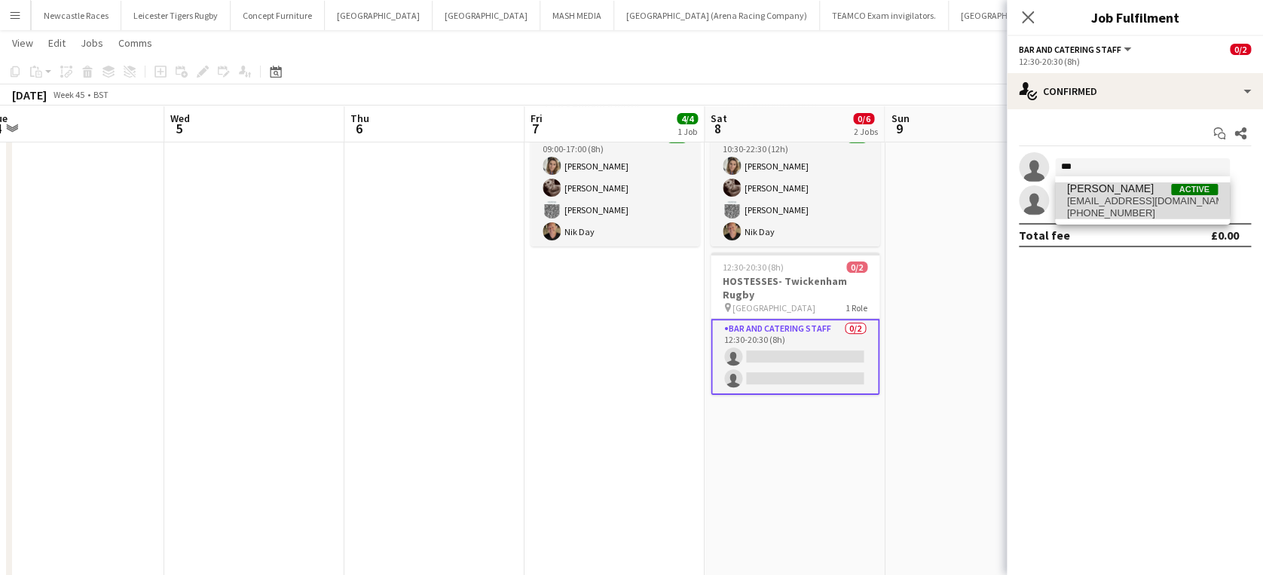
click at [1119, 200] on span "nastoptotoe@hotmail.com" at bounding box center [1142, 201] width 151 height 12
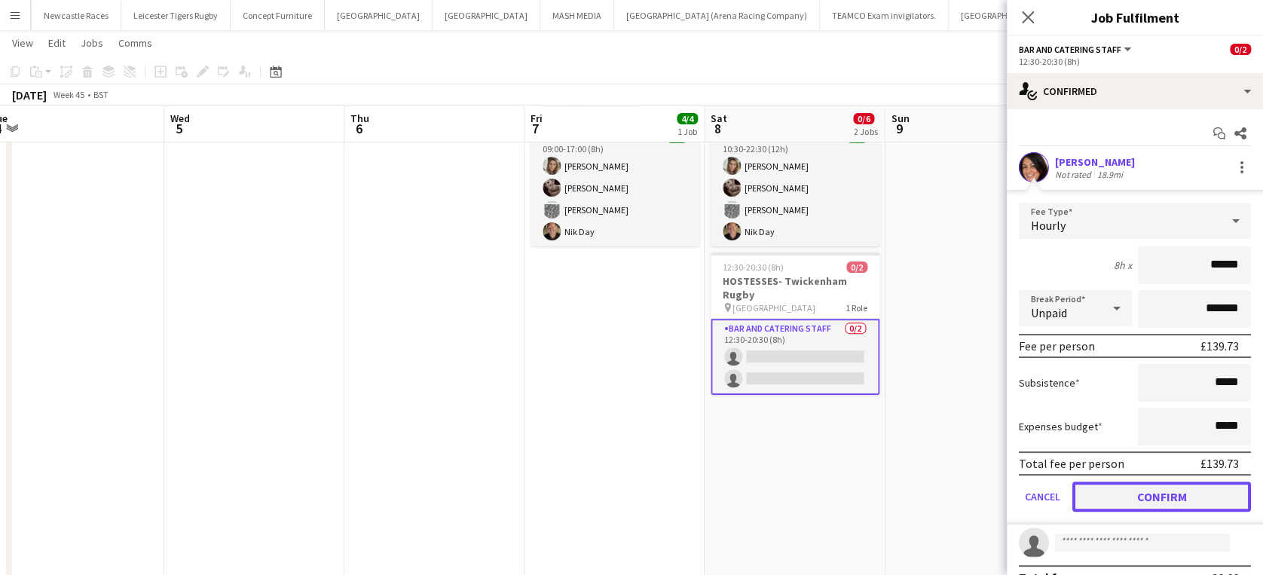
click at [1143, 492] on button "Confirm" at bounding box center [1161, 496] width 179 height 30
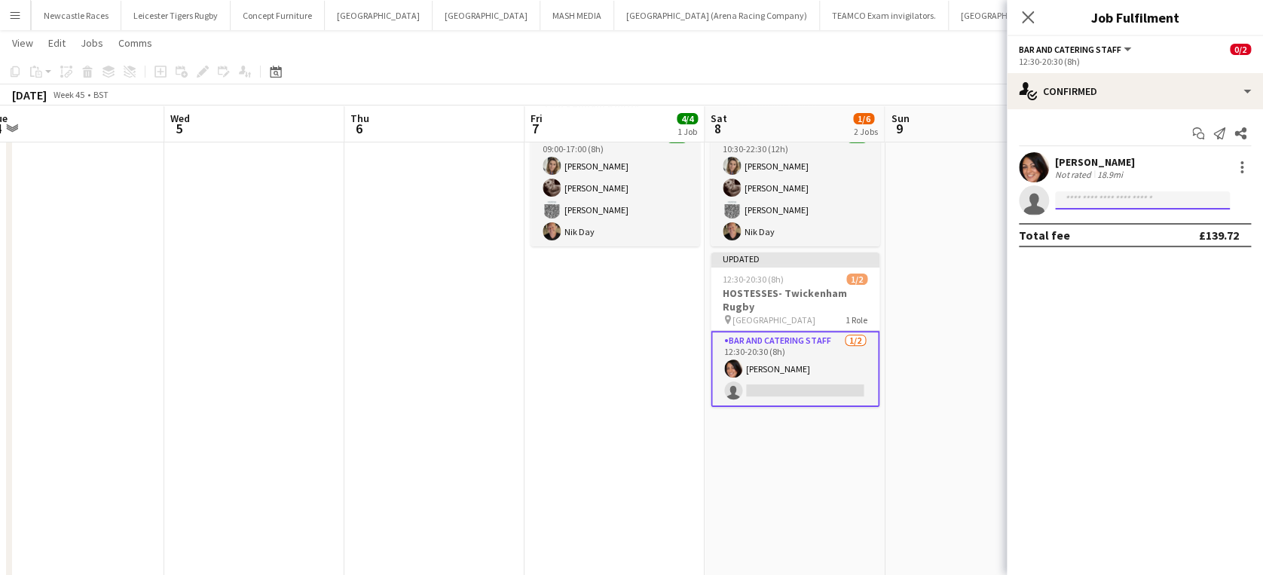
click at [1087, 196] on input at bounding box center [1142, 200] width 175 height 18
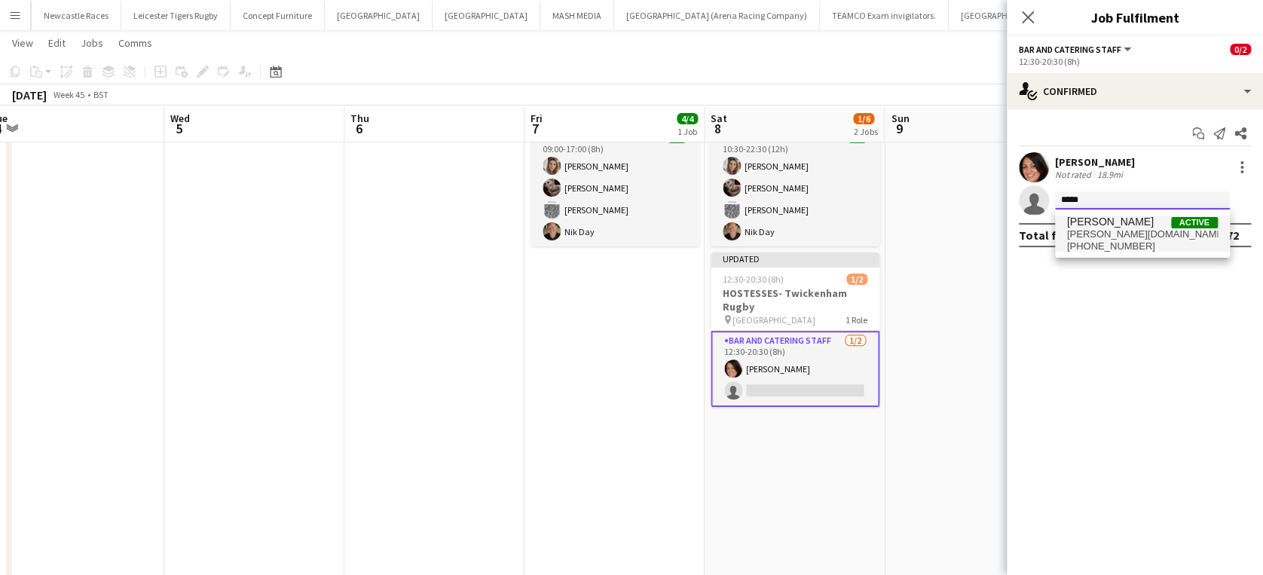
type input "*****"
click at [1100, 228] on span "woolfe.kim@gmail.com" at bounding box center [1142, 234] width 151 height 12
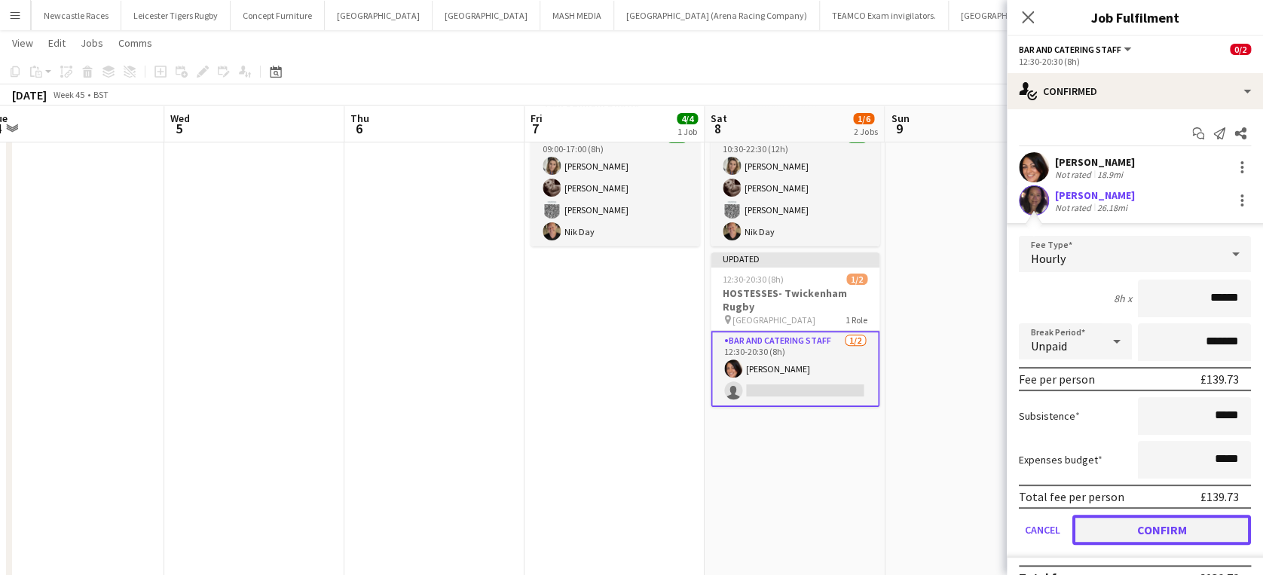
click at [1141, 525] on button "Confirm" at bounding box center [1161, 530] width 179 height 30
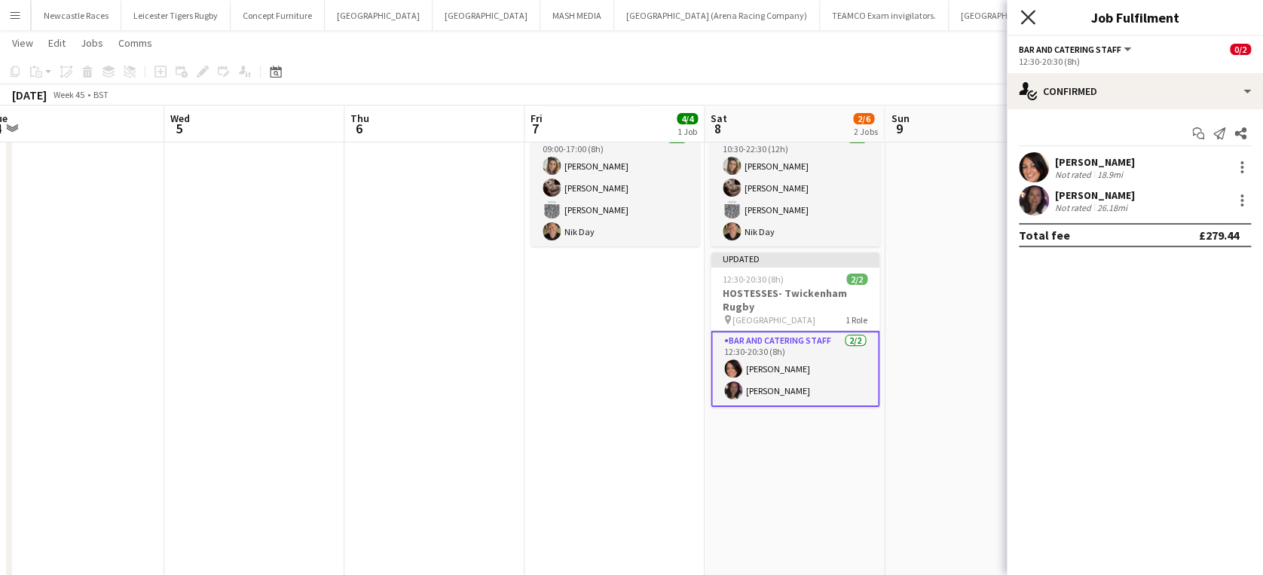
click at [1029, 20] on icon at bounding box center [1027, 17] width 14 height 14
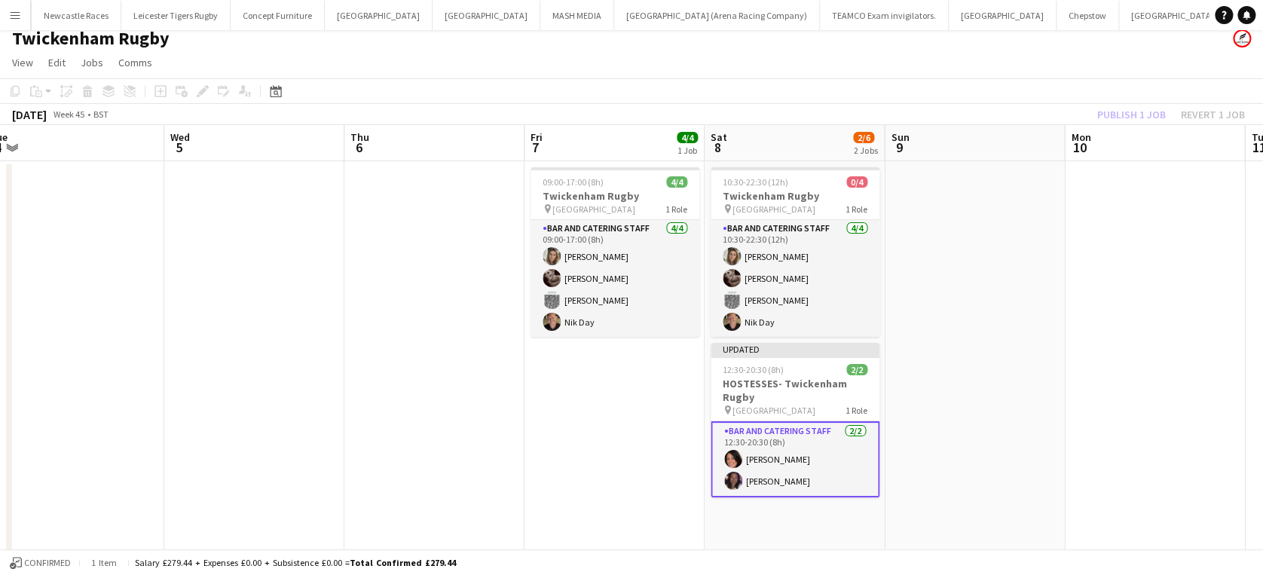
scroll to position [0, 0]
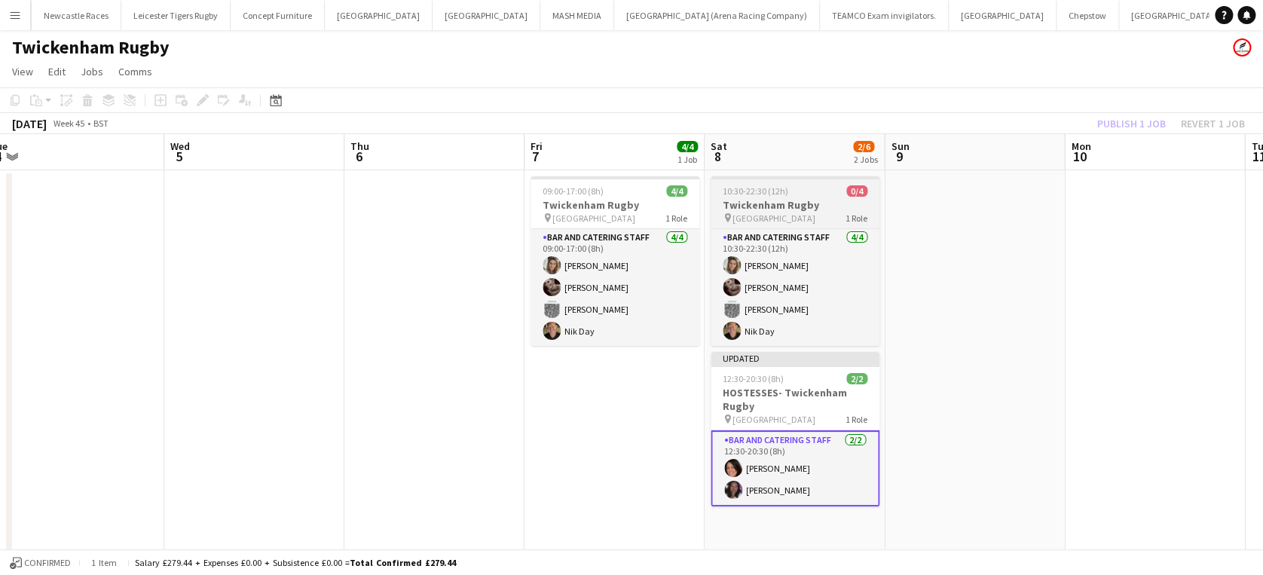
click at [814, 187] on div "10:30-22:30 (12h) 0/4" at bounding box center [794, 190] width 169 height 11
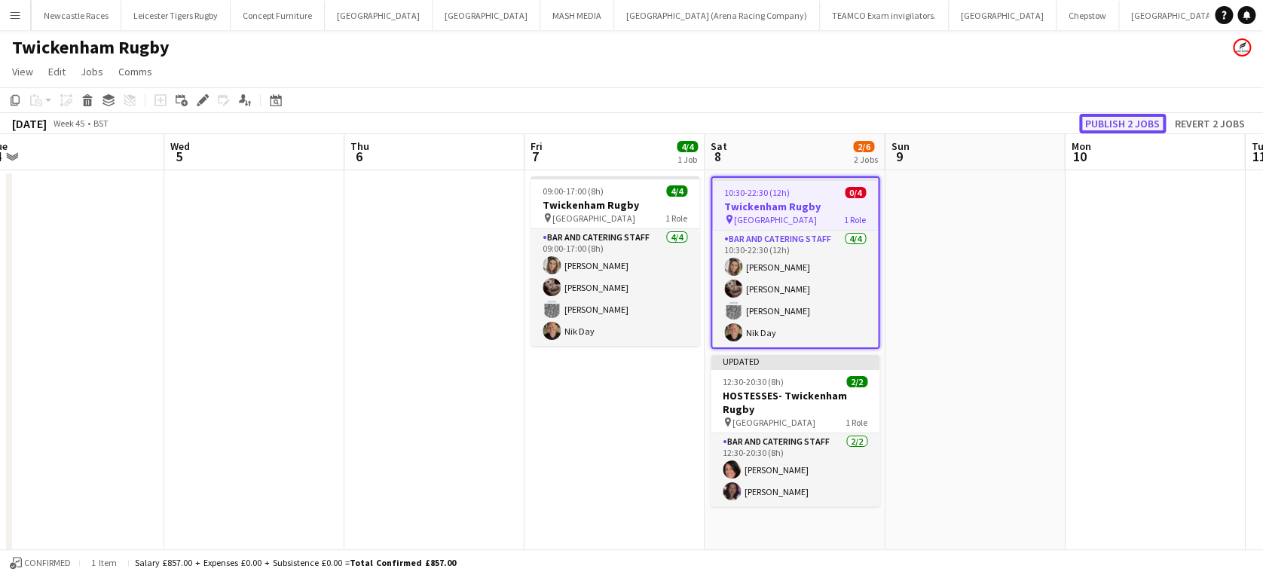
click at [1113, 122] on button "Publish 2 jobs" at bounding box center [1122, 124] width 87 height 20
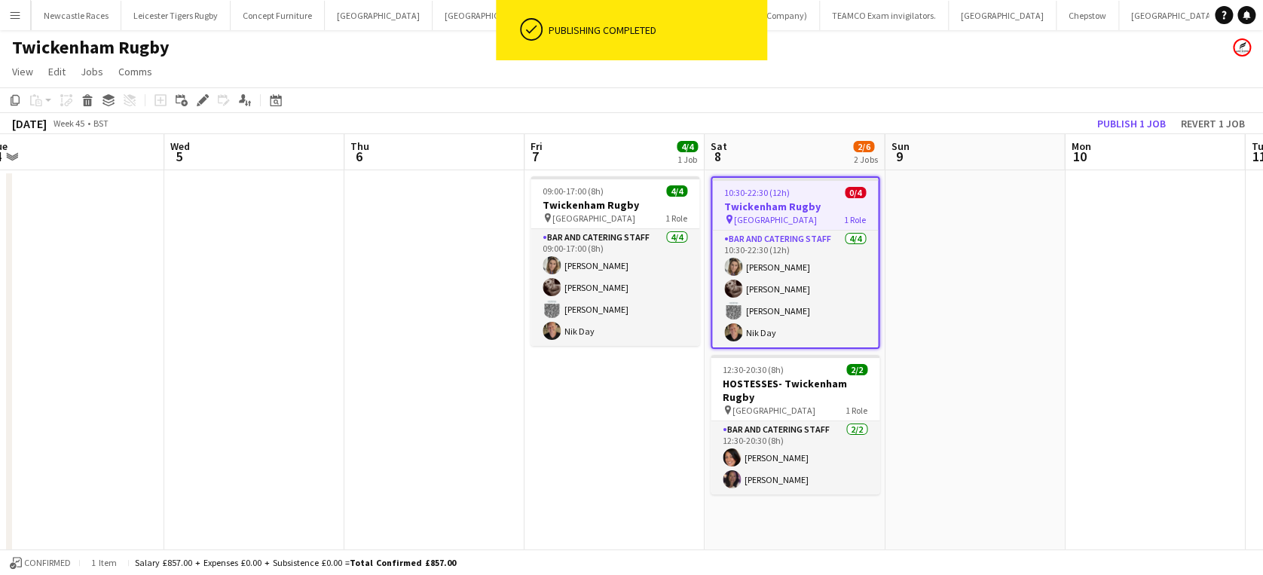
click at [1013, 296] on app-date-cell at bounding box center [974, 528] width 180 height 717
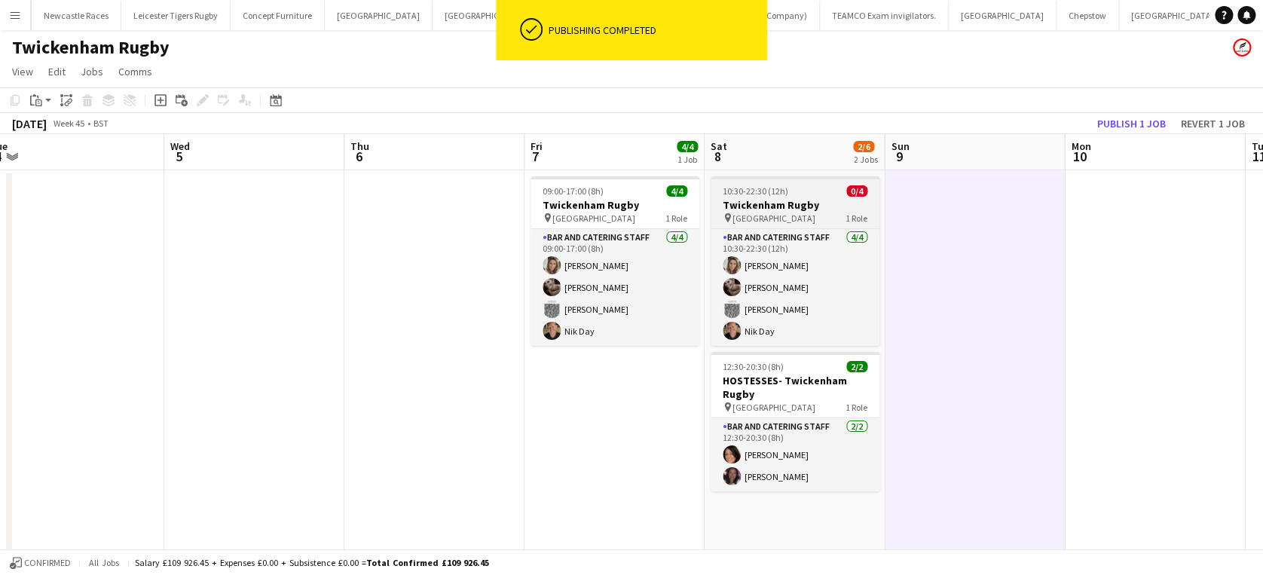
click at [796, 199] on h3 "Twickenham Rugby" at bounding box center [794, 205] width 169 height 14
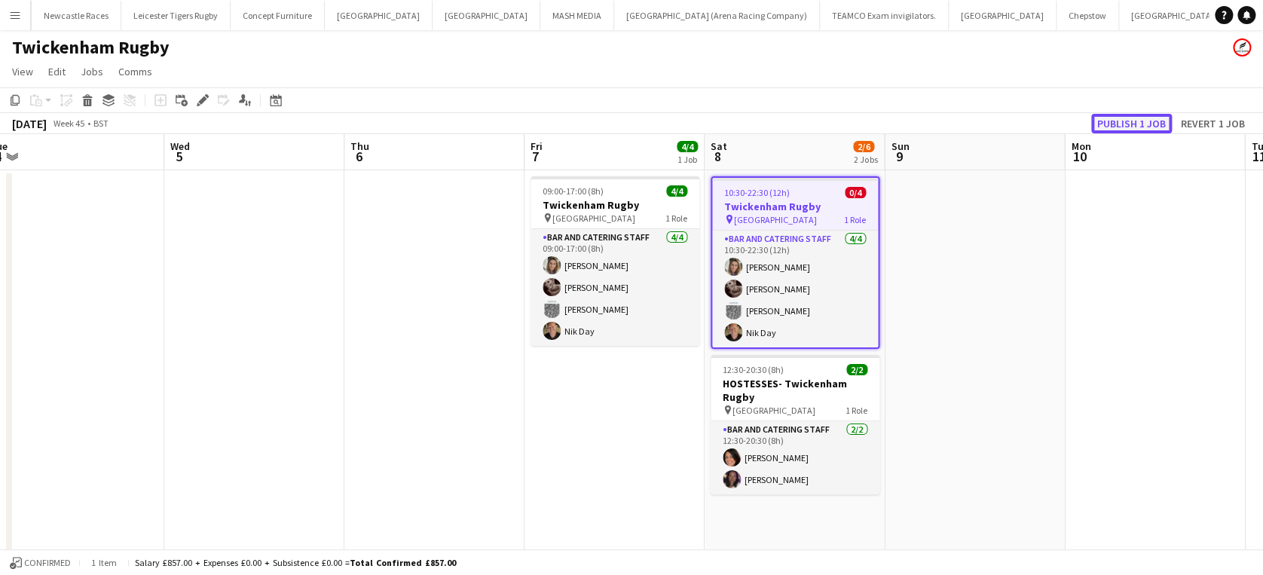
click at [1125, 121] on button "Publish 1 job" at bounding box center [1131, 124] width 81 height 20
click at [757, 191] on span "10:30-22:30 (12h)" at bounding box center [757, 192] width 66 height 11
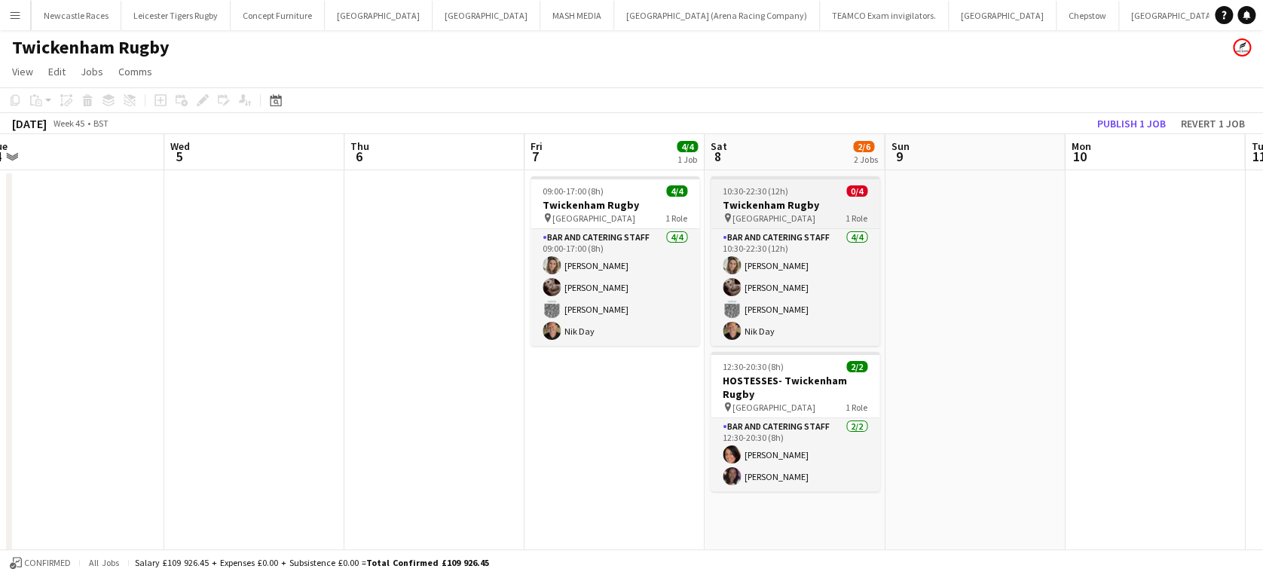
click at [756, 203] on h3 "Twickenham Rugby" at bounding box center [794, 205] width 169 height 14
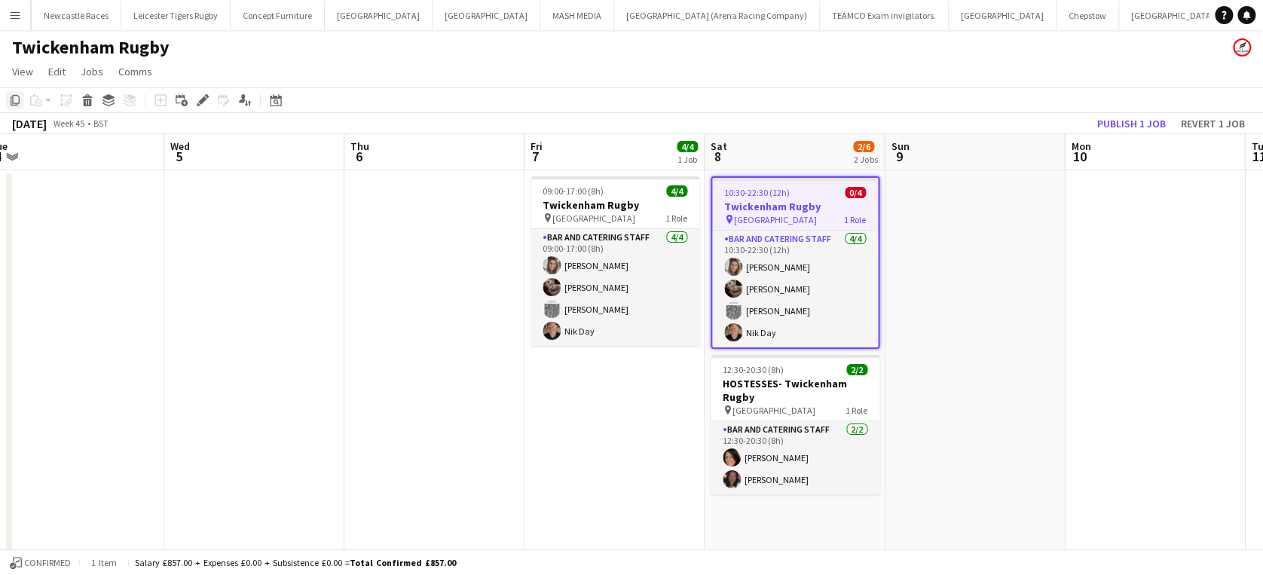
click at [16, 99] on icon "Copy" at bounding box center [15, 100] width 12 height 12
click at [765, 516] on app-date-cell "10:30-22:30 (12h) 0/4 Twickenham Rugby pin Twickenham Rugby Ground 1 Role Bar a…" at bounding box center [794, 528] width 180 height 717
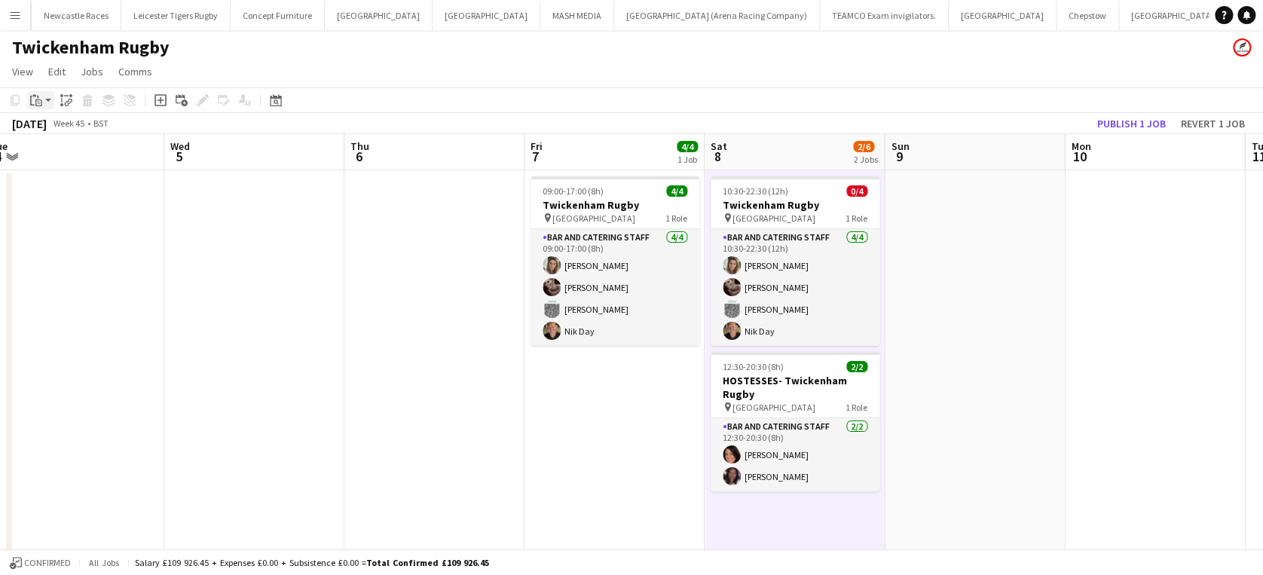
click at [38, 98] on icon "Paste" at bounding box center [36, 100] width 12 height 12
click at [69, 154] on link "Paste with crew Ctrl+Shift+V" at bounding box center [111, 155] width 142 height 14
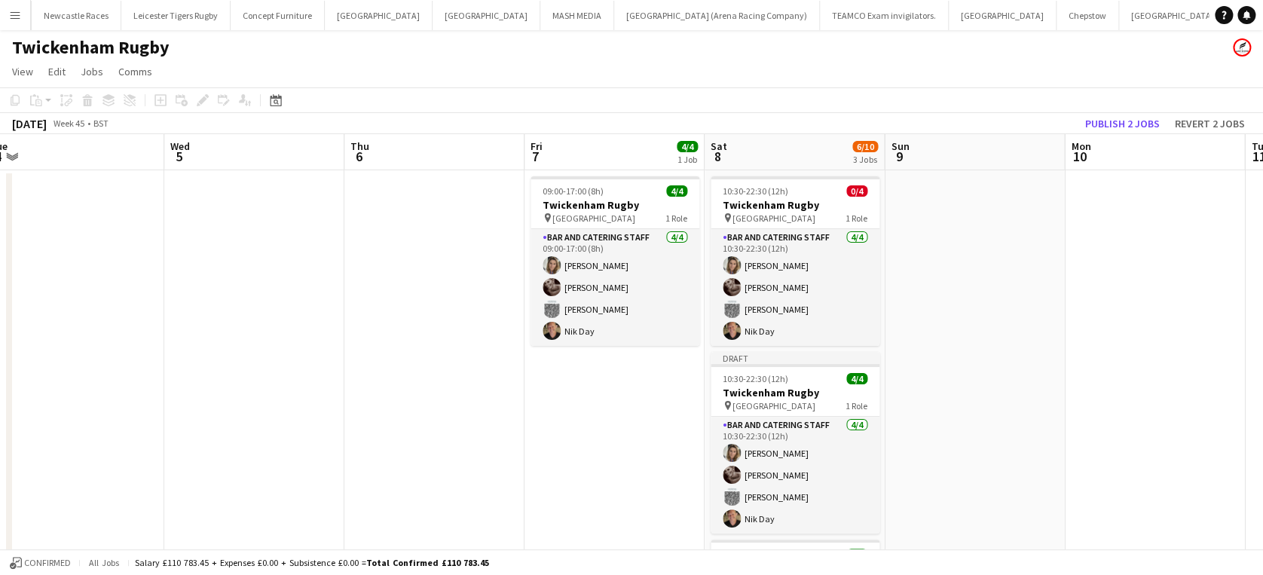
click at [965, 304] on app-date-cell at bounding box center [974, 528] width 180 height 717
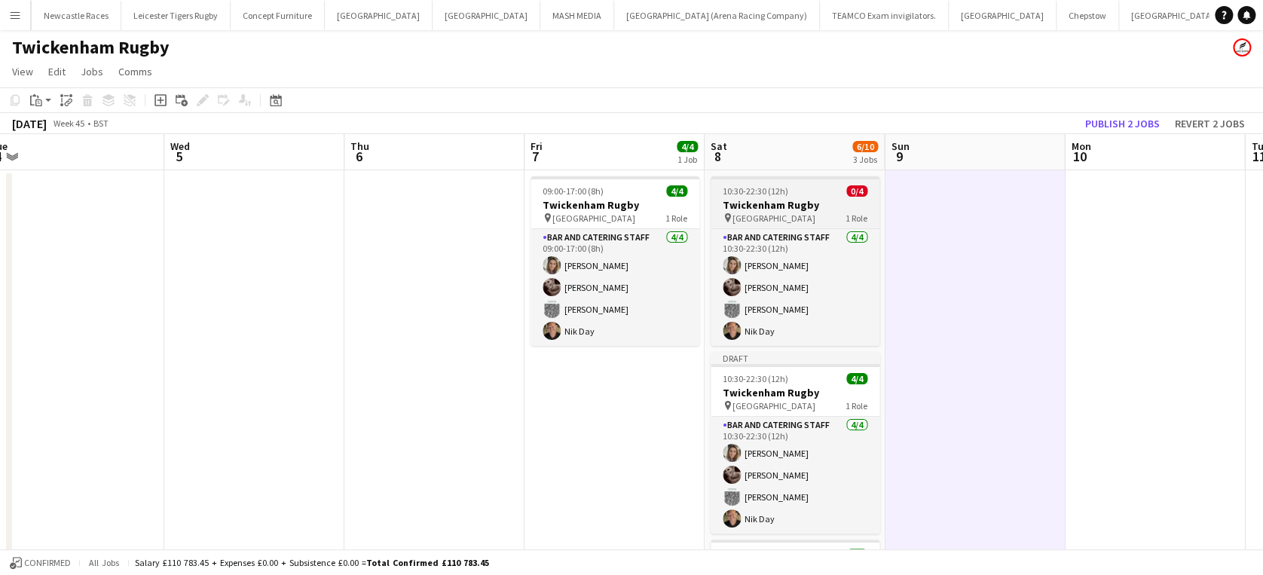
click at [767, 203] on h3 "Twickenham Rugby" at bounding box center [794, 205] width 169 height 14
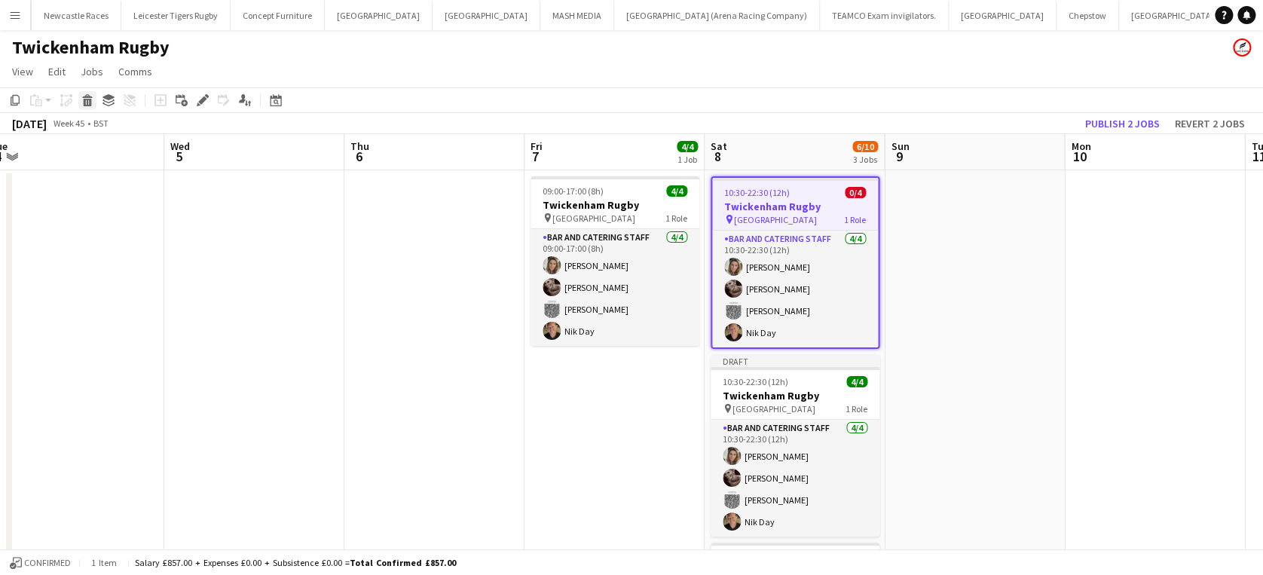
click at [88, 102] on icon at bounding box center [88, 103] width 8 height 8
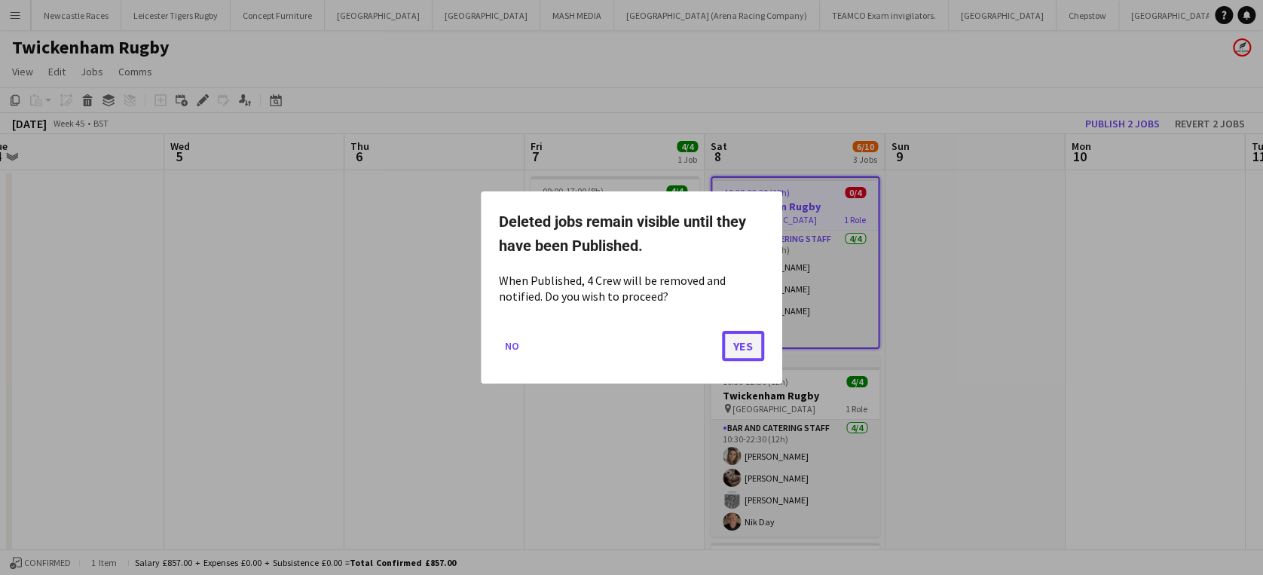
click at [744, 341] on button "Yes" at bounding box center [743, 346] width 42 height 30
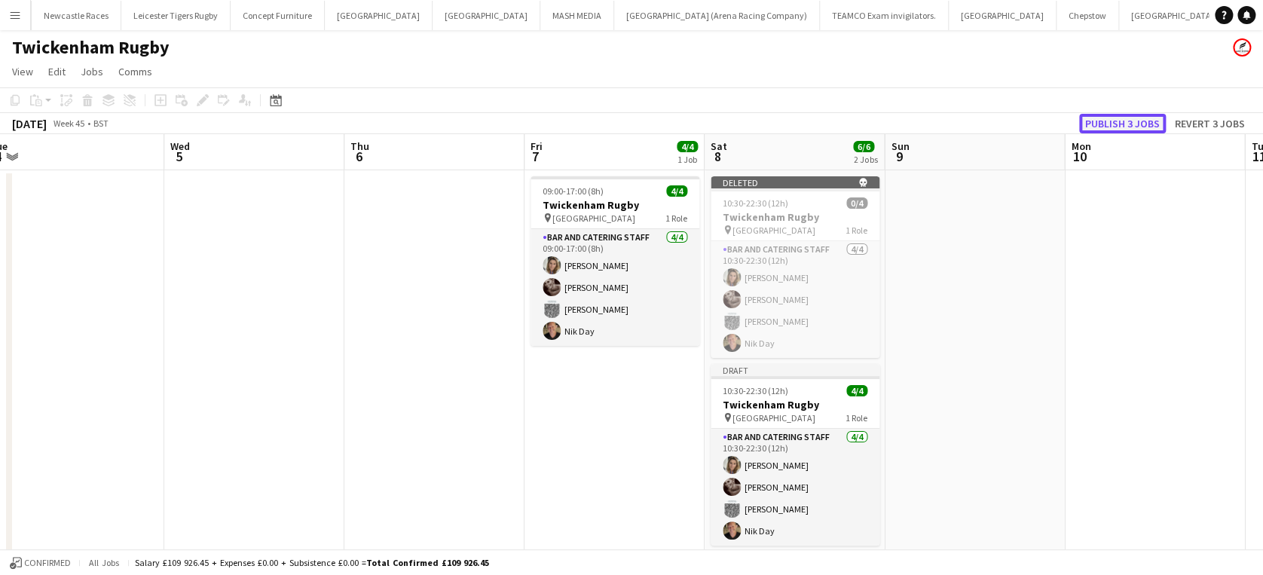
click at [1121, 115] on button "Publish 3 jobs" at bounding box center [1122, 124] width 87 height 20
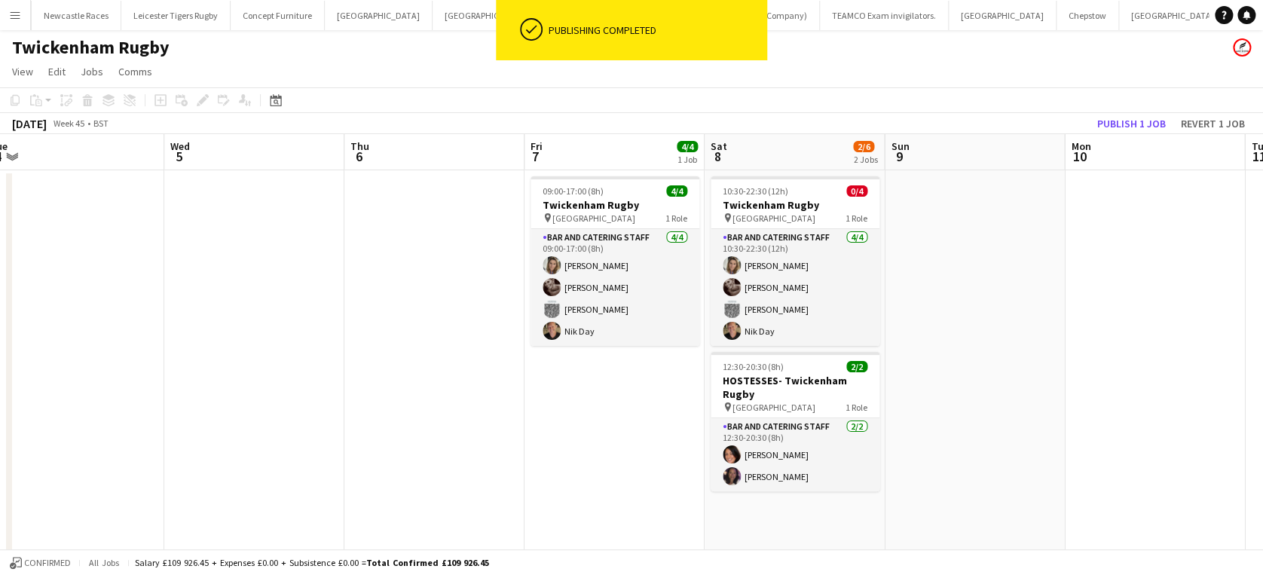
click at [1014, 222] on app-date-cell at bounding box center [974, 528] width 180 height 717
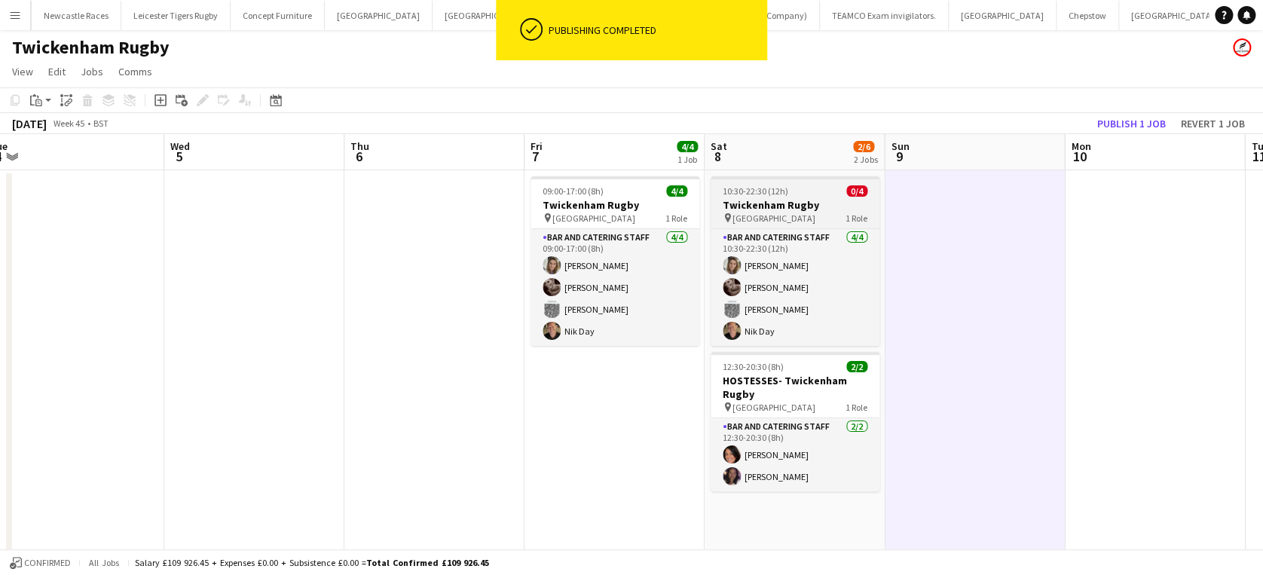
click at [774, 200] on h3 "Twickenham Rugby" at bounding box center [794, 205] width 169 height 14
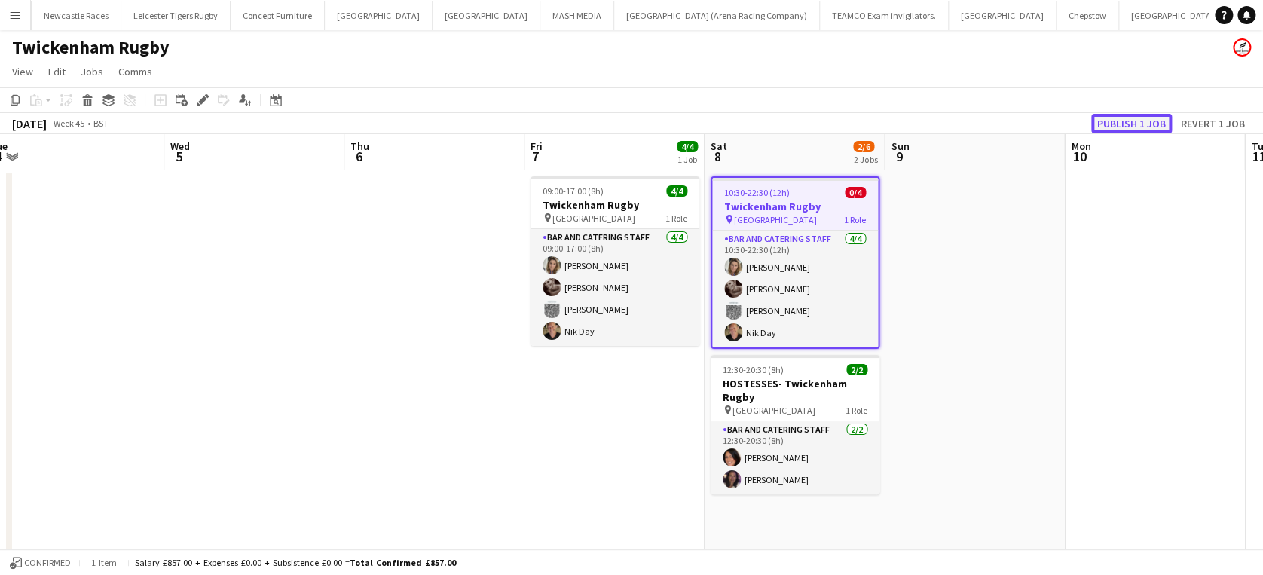
click at [1117, 118] on button "Publish 1 job" at bounding box center [1131, 124] width 81 height 20
click at [570, 204] on h3 "Twickenham Rugby" at bounding box center [614, 205] width 169 height 14
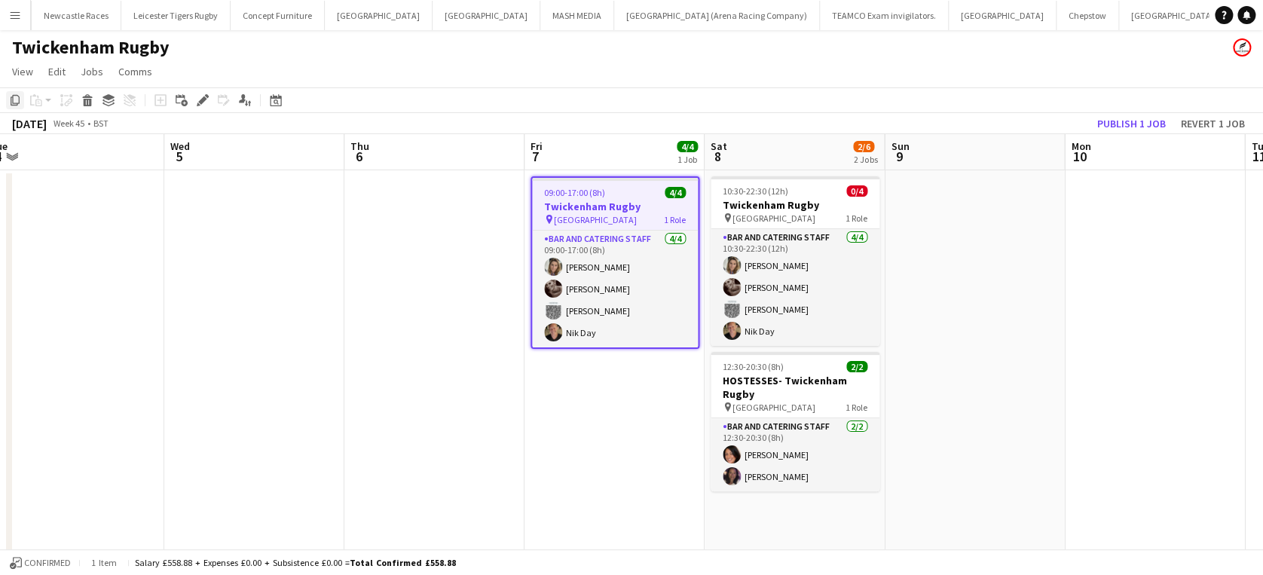
click at [11, 99] on icon at bounding box center [15, 100] width 9 height 11
click at [750, 522] on app-date-cell "10:30-22:30 (12h) 0/4 Twickenham Rugby pin Twickenham Rugby Ground 1 Role Bar a…" at bounding box center [794, 528] width 180 height 717
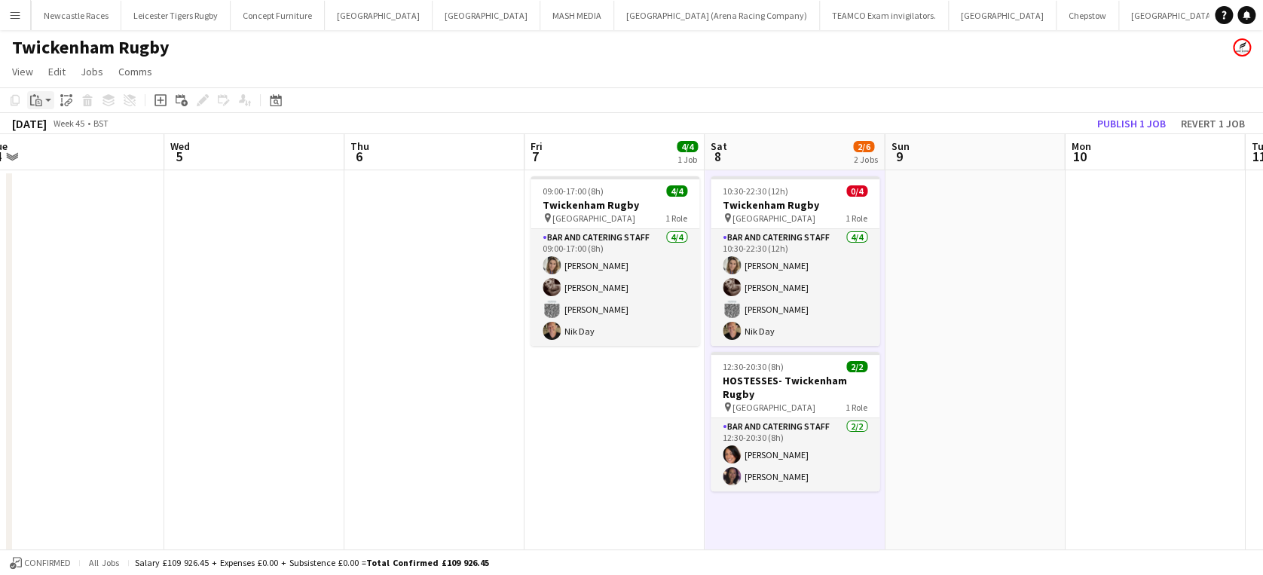
click at [35, 96] on icon at bounding box center [34, 95] width 4 height 2
click at [59, 128] on link "Paste Ctrl+V" at bounding box center [111, 129] width 142 height 14
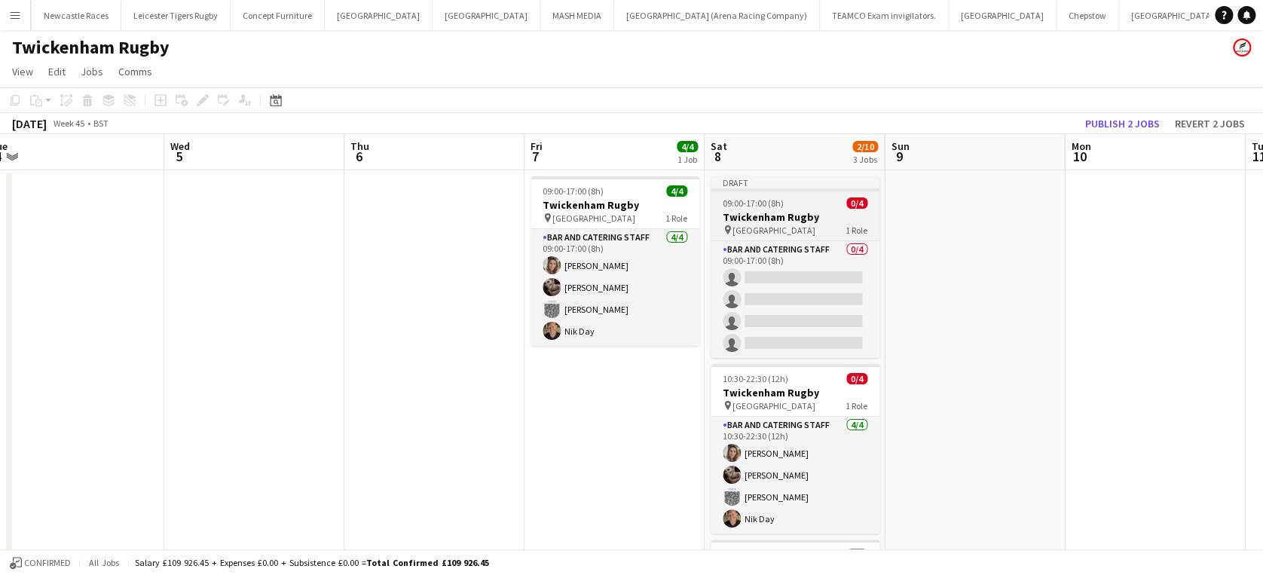
click at [753, 205] on span "09:00-17:00 (8h)" at bounding box center [752, 202] width 61 height 11
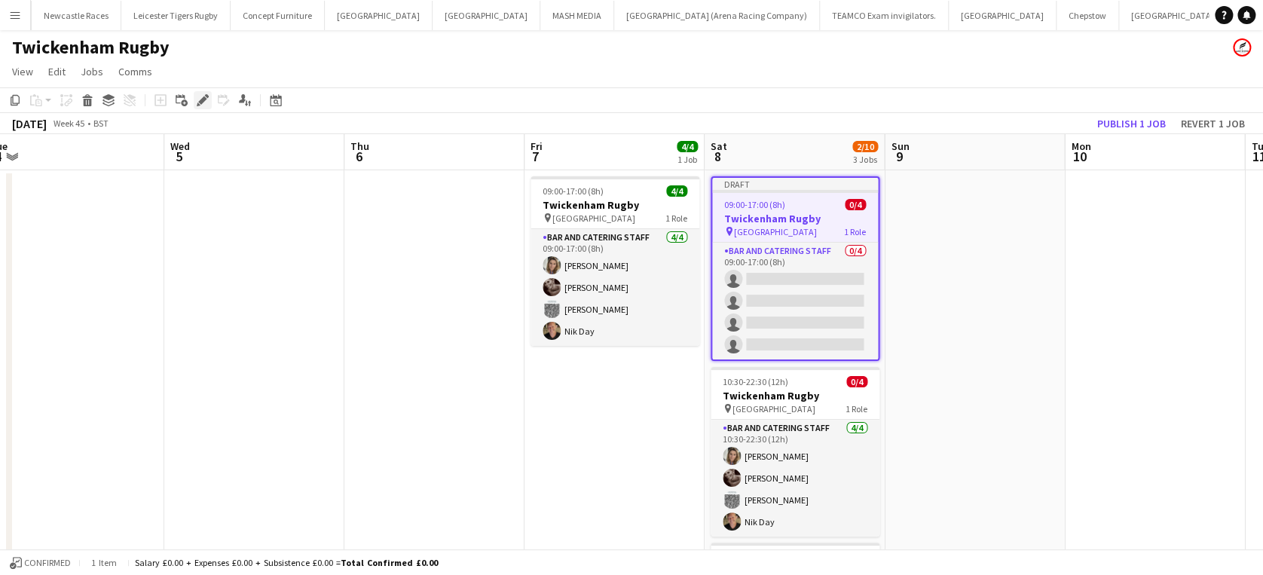
click at [200, 101] on icon at bounding box center [202, 100] width 8 height 8
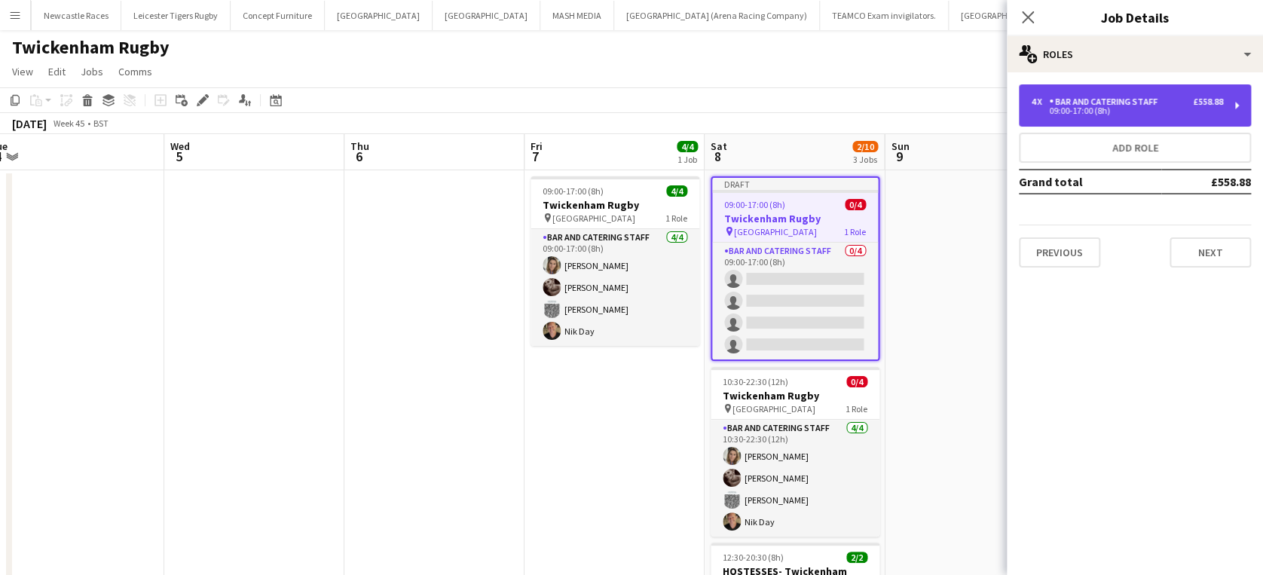
click at [1076, 106] on div "Bar and Catering Staff" at bounding box center [1106, 101] width 115 height 11
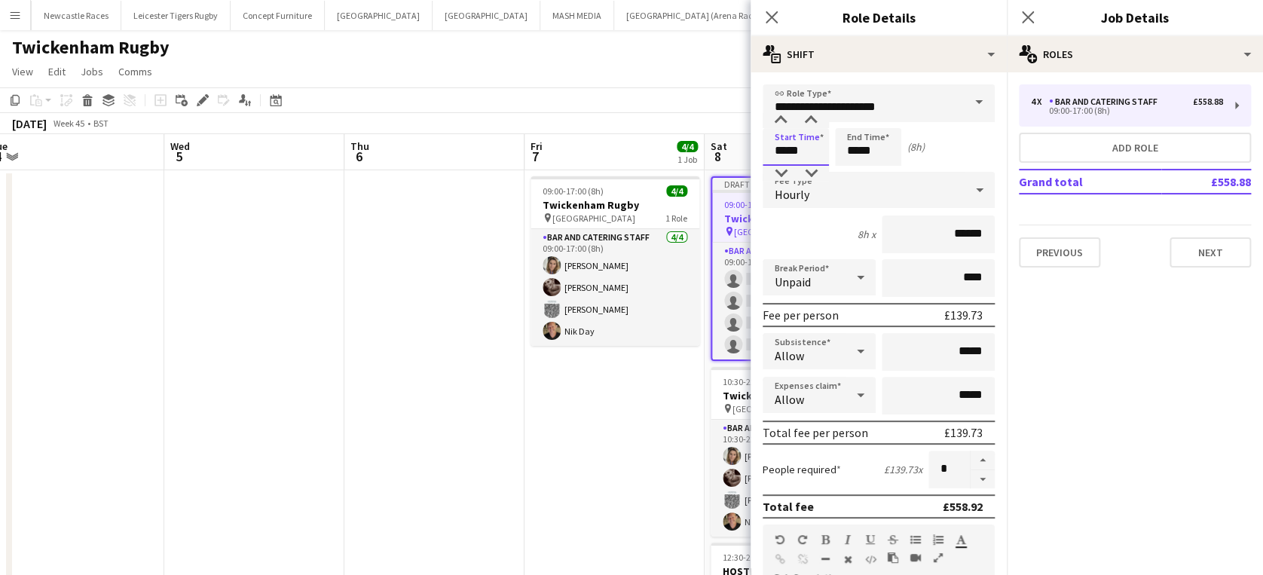
click at [808, 148] on input "*****" at bounding box center [795, 147] width 66 height 38
click at [783, 121] on div at bounding box center [780, 120] width 30 height 15
click at [808, 176] on div at bounding box center [810, 173] width 30 height 15
click at [810, 171] on div at bounding box center [810, 173] width 30 height 15
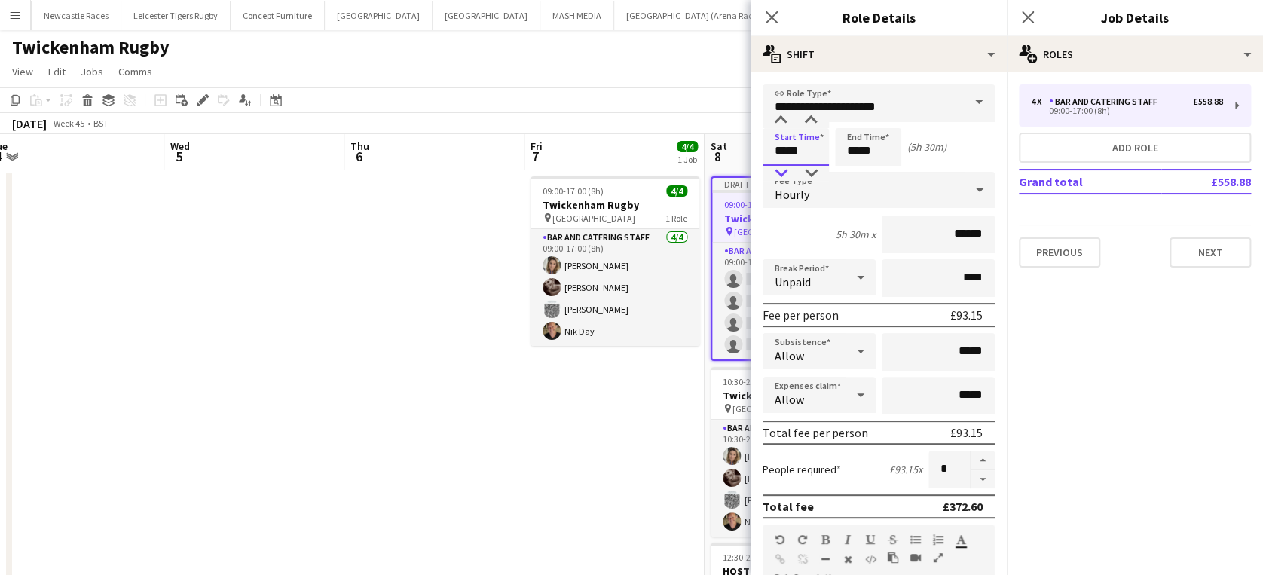
type input "*****"
click at [783, 171] on div at bounding box center [780, 173] width 30 height 15
click at [881, 146] on input "*****" at bounding box center [868, 147] width 66 height 38
click at [853, 118] on div at bounding box center [853, 120] width 30 height 15
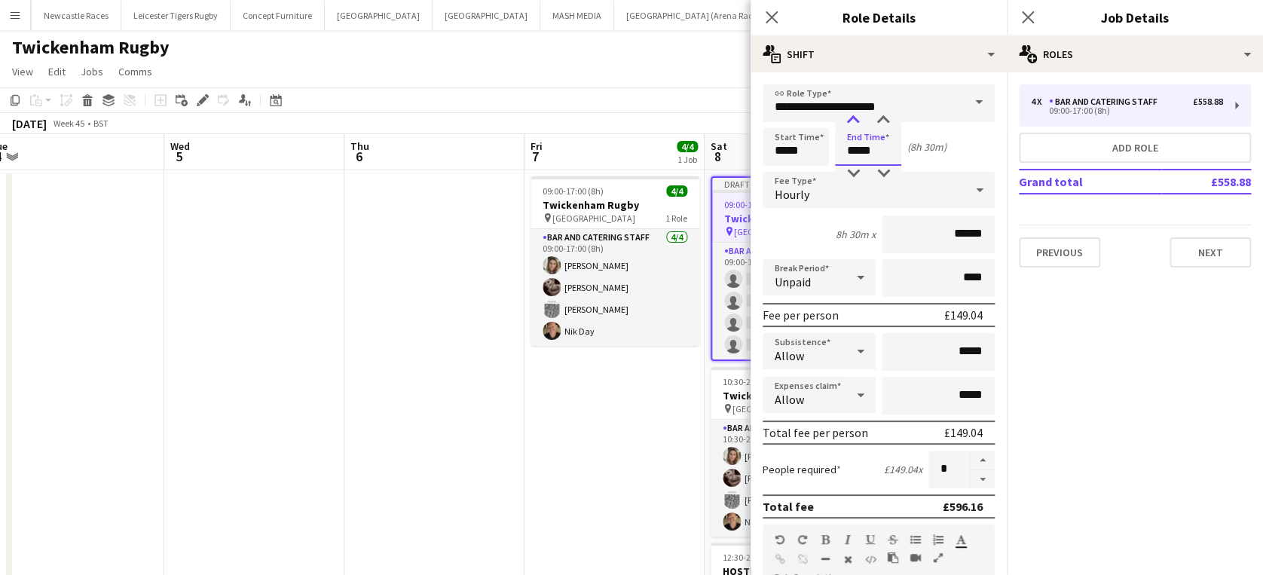
click at [853, 118] on div at bounding box center [853, 120] width 30 height 15
click at [882, 121] on div at bounding box center [883, 120] width 30 height 15
type input "*****"
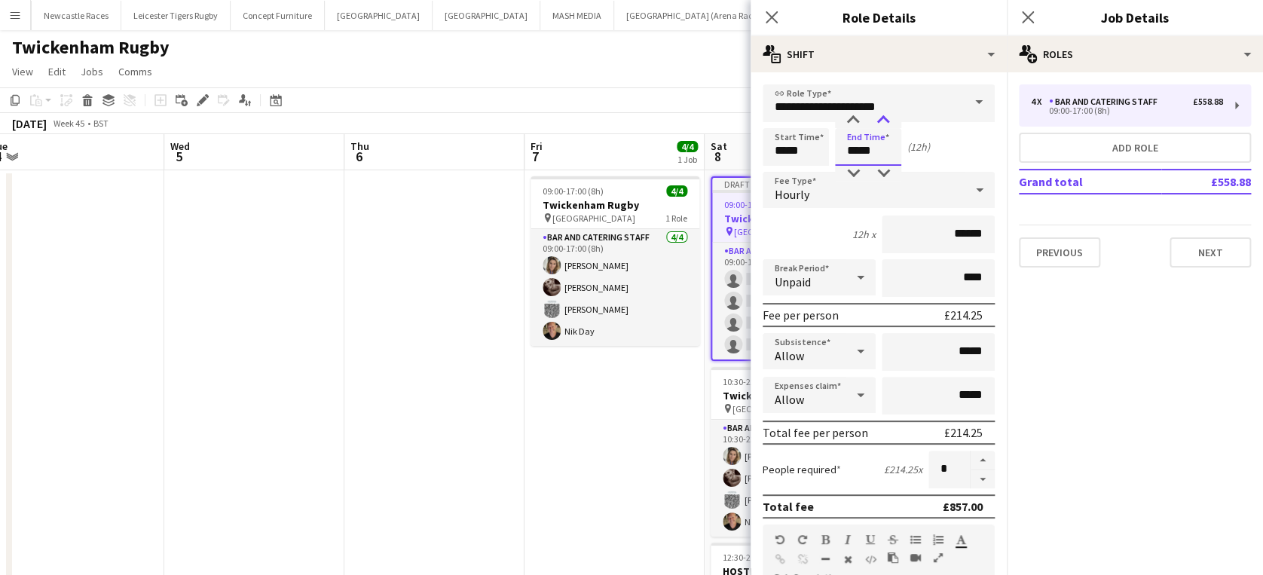
click at [882, 121] on div at bounding box center [883, 120] width 30 height 15
click at [773, 14] on icon "Close pop-in" at bounding box center [771, 17] width 14 height 14
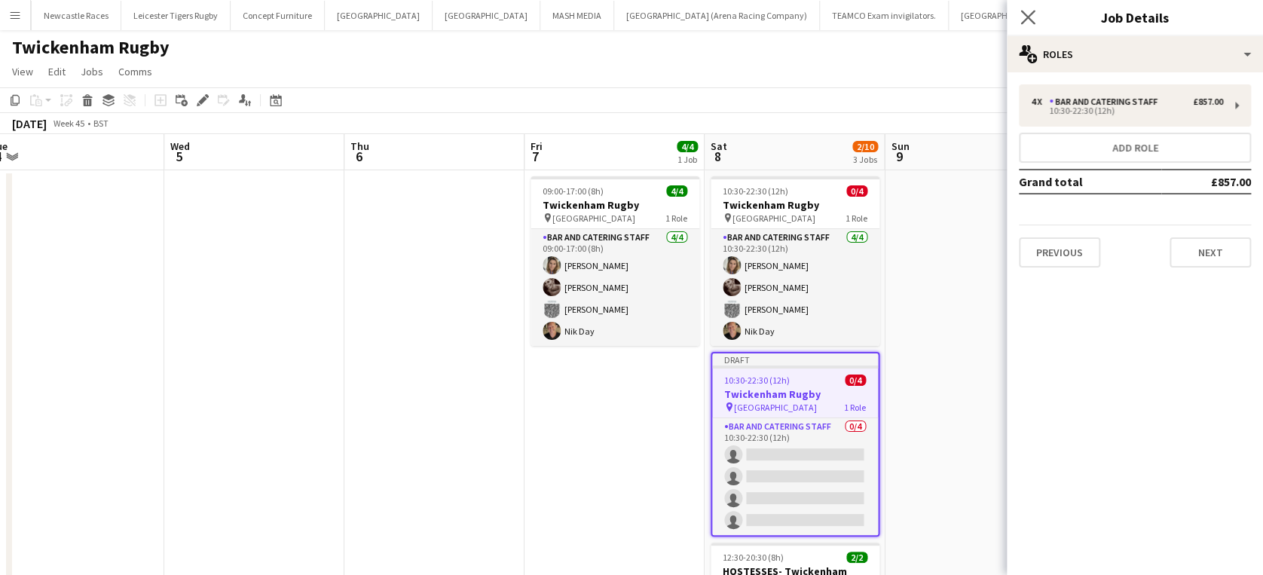
click at [1029, 9] on app-icon "Close pop-in" at bounding box center [1028, 18] width 22 height 22
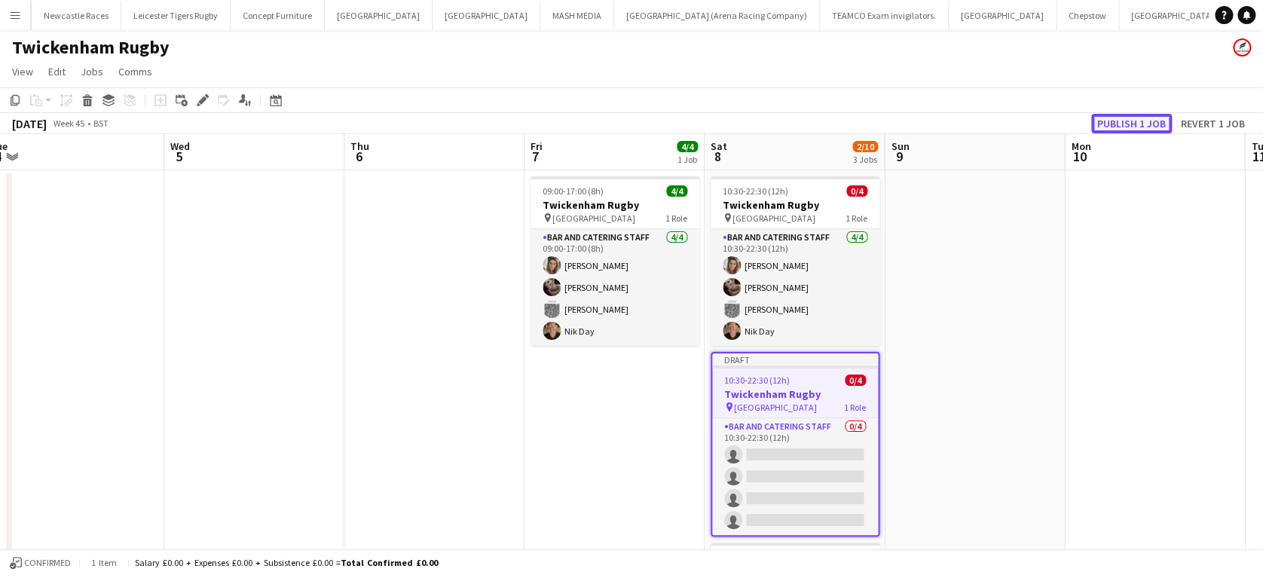
click at [1133, 118] on button "Publish 1 job" at bounding box center [1131, 124] width 81 height 20
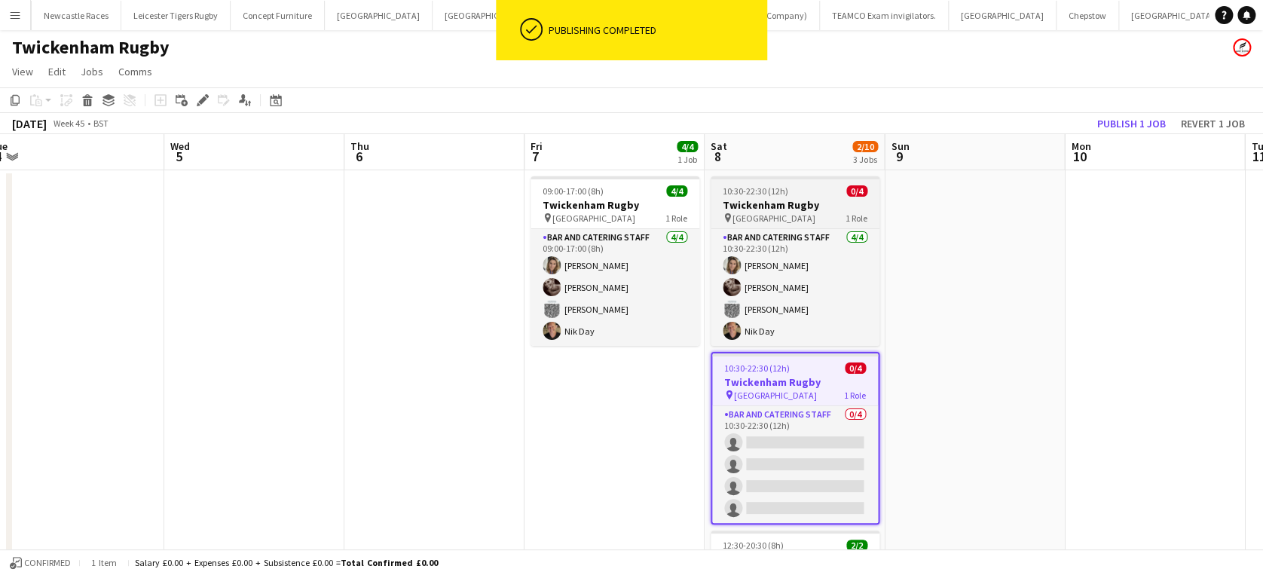
click at [741, 197] on app-job-card "10:30-22:30 (12h) 0/4 Twickenham Rugby pin Twickenham Rugby Ground 1 Role Bar a…" at bounding box center [794, 260] width 169 height 169
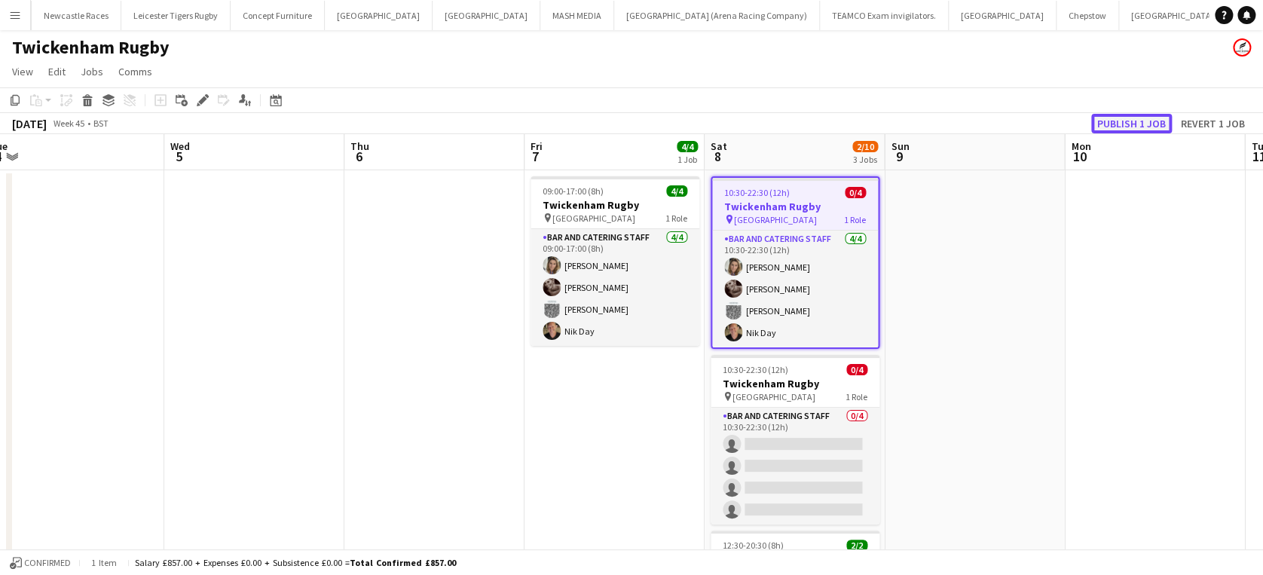
click at [1135, 121] on button "Publish 1 job" at bounding box center [1131, 124] width 81 height 20
click at [773, 205] on h3 "Twickenham Rugby" at bounding box center [795, 207] width 166 height 14
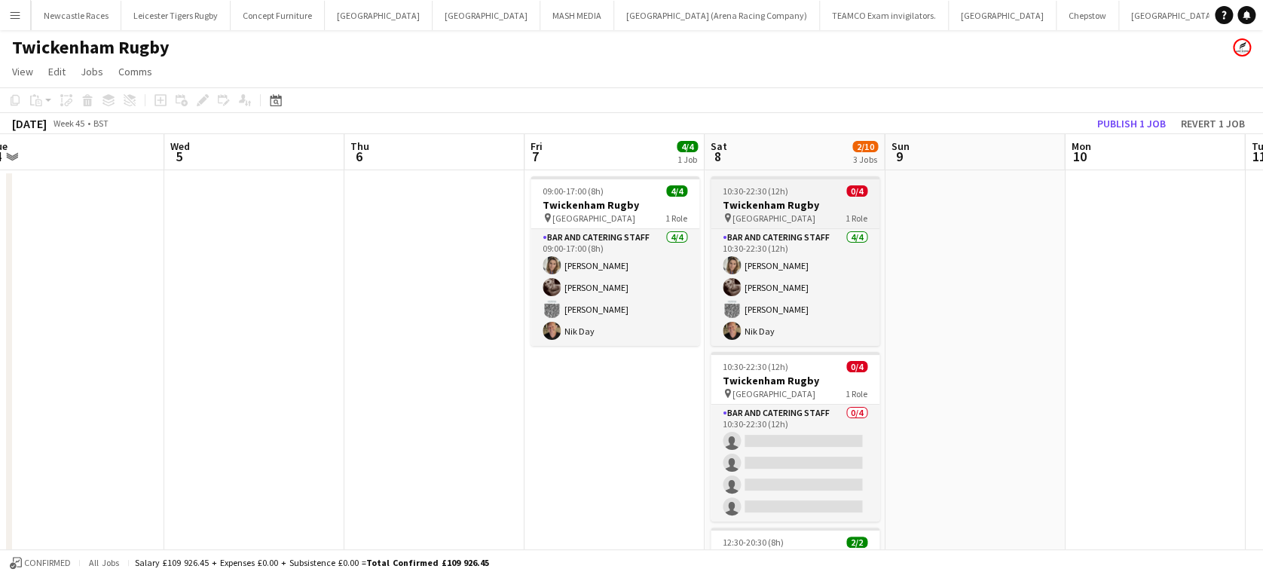
click at [773, 205] on h3 "Twickenham Rugby" at bounding box center [794, 205] width 169 height 14
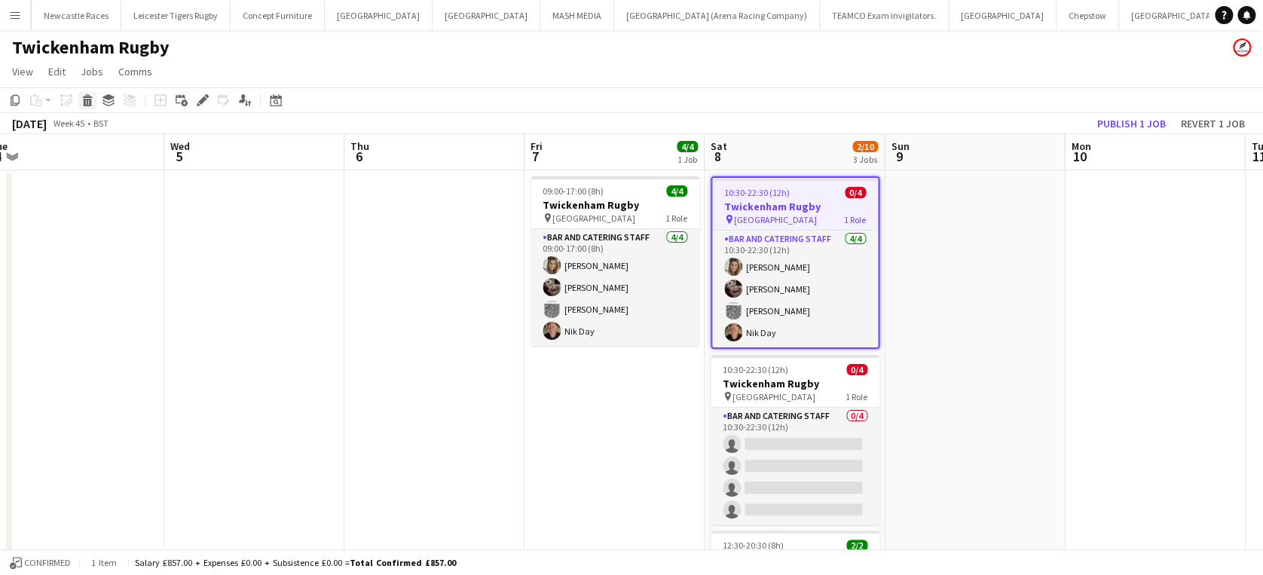
click at [86, 102] on icon at bounding box center [88, 103] width 8 height 8
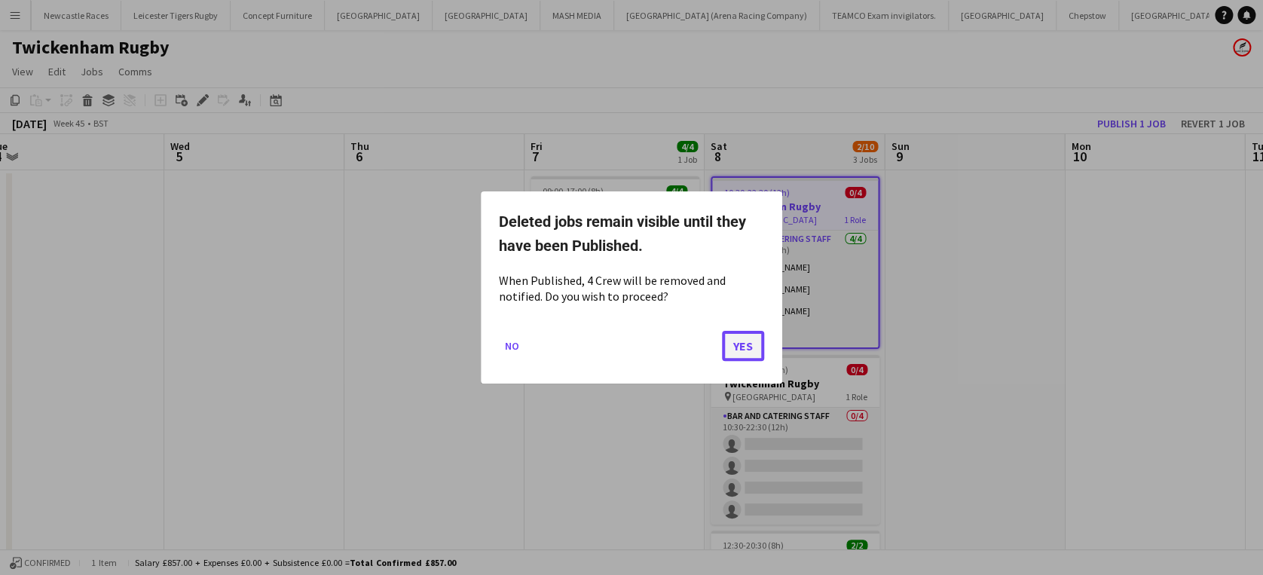
click at [746, 340] on button "Yes" at bounding box center [743, 346] width 42 height 30
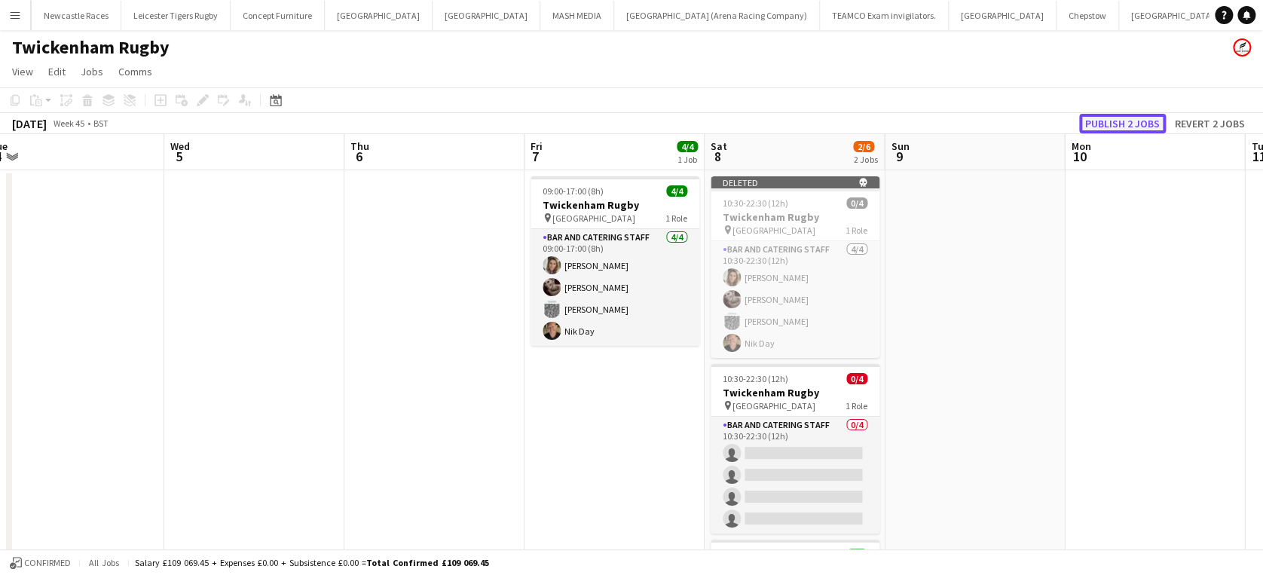
click at [1117, 122] on button "Publish 2 jobs" at bounding box center [1122, 124] width 87 height 20
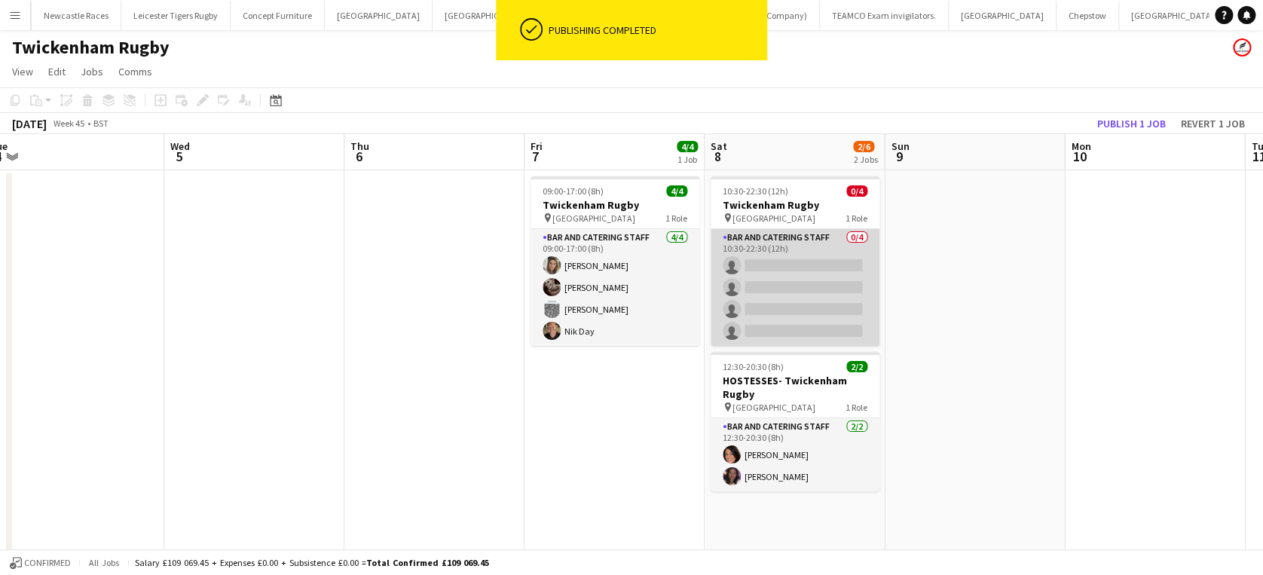
click at [784, 256] on app-card-role "Bar and Catering Staff 0/4 10:30-22:30 (12h) single-neutral-actions single-neut…" at bounding box center [794, 287] width 169 height 117
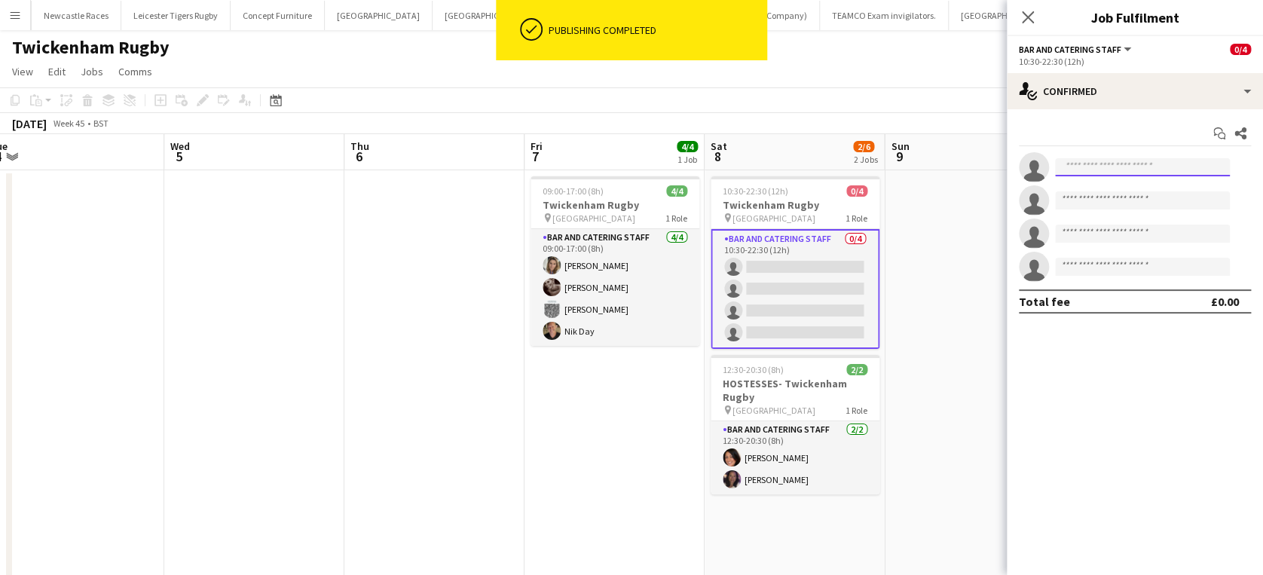
click at [1091, 168] on input at bounding box center [1142, 167] width 175 height 18
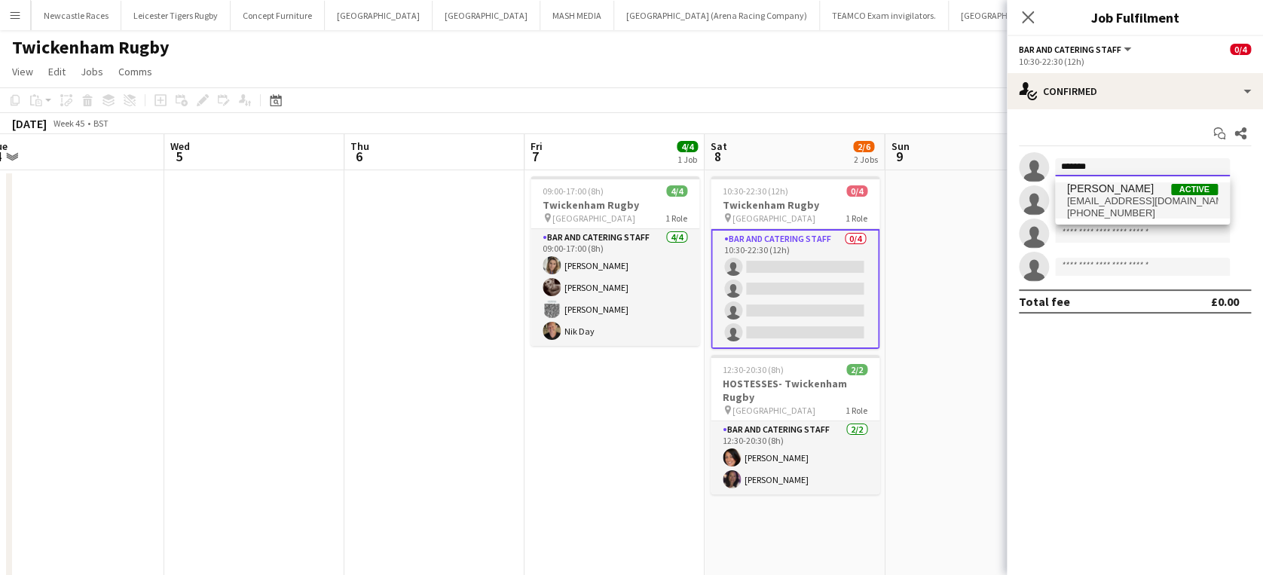
type input "*******"
click at [1104, 192] on span "[PERSON_NAME]" at bounding box center [1110, 188] width 87 height 13
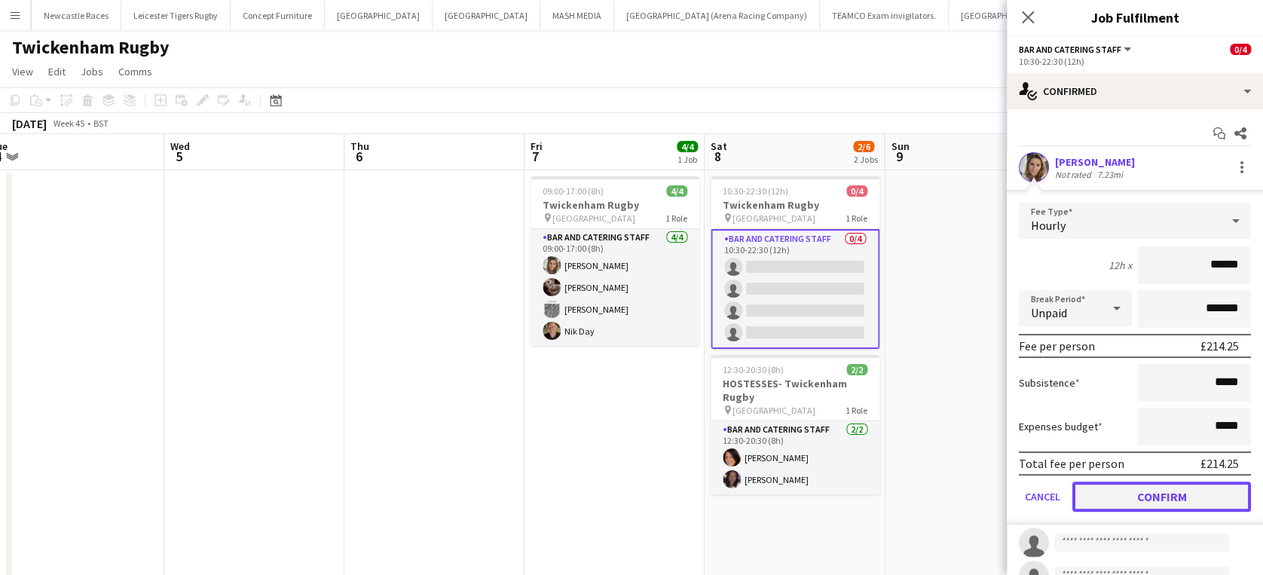
click at [1145, 494] on button "Confirm" at bounding box center [1161, 496] width 179 height 30
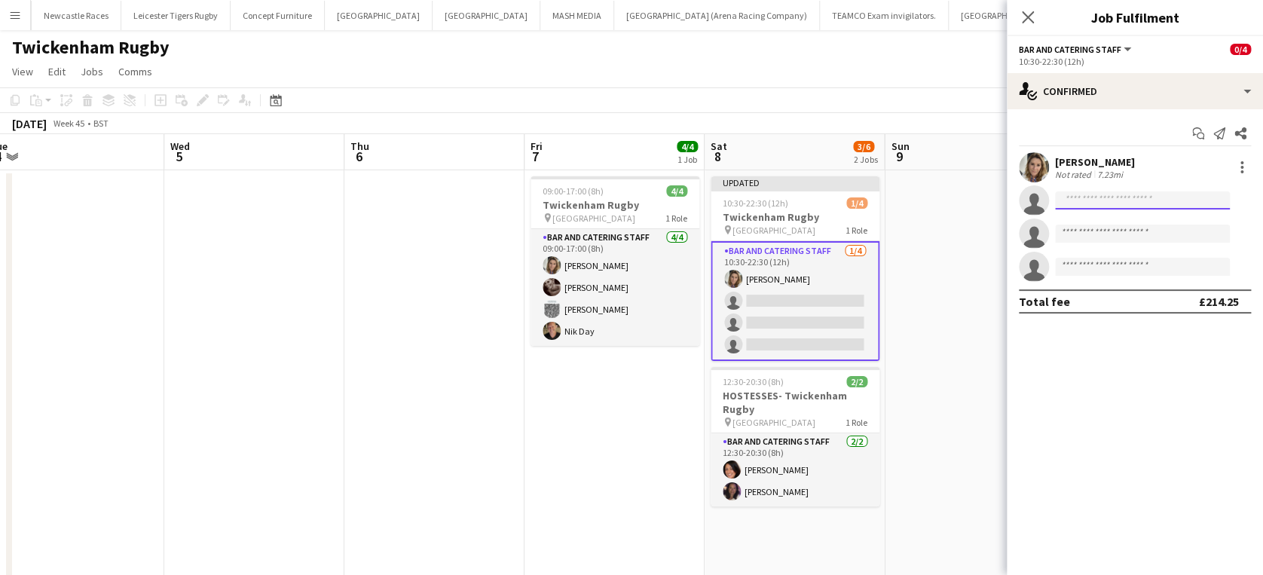
click at [1086, 197] on input at bounding box center [1142, 200] width 175 height 18
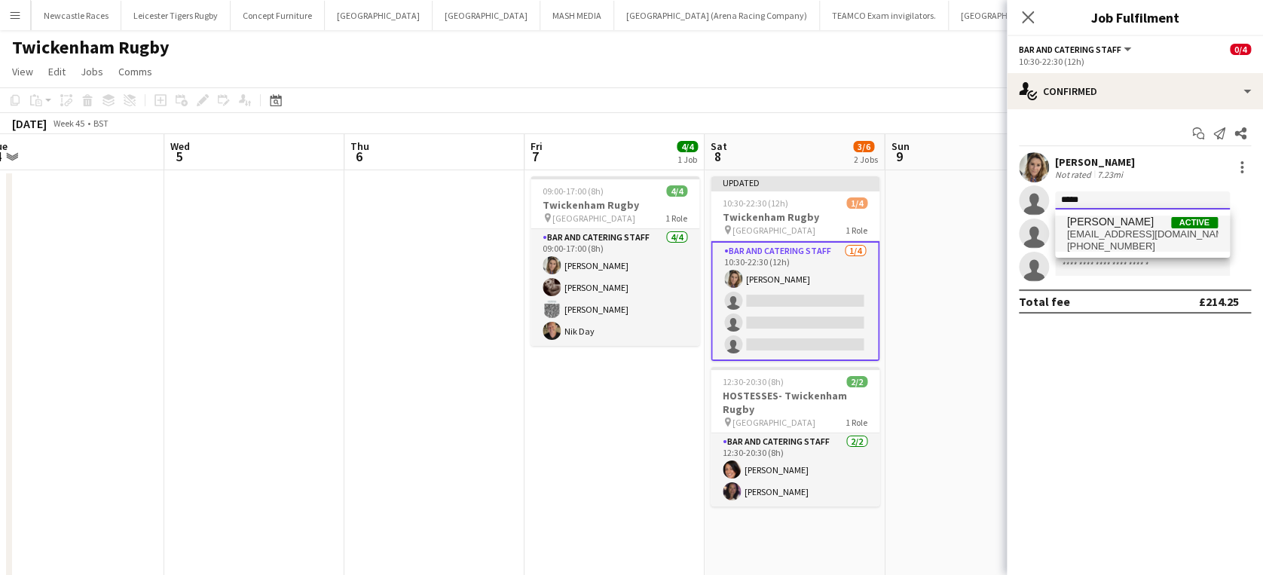
type input "*****"
click at [1096, 237] on span "sashabardwell@gmail.com" at bounding box center [1142, 234] width 151 height 12
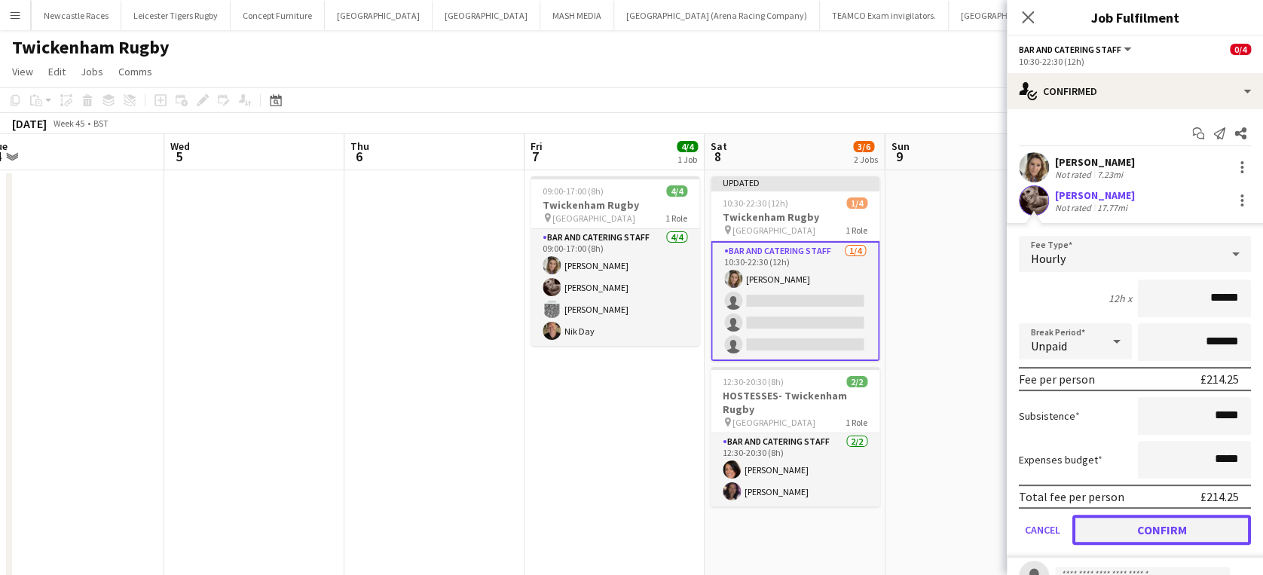
click at [1153, 529] on button "Confirm" at bounding box center [1161, 530] width 179 height 30
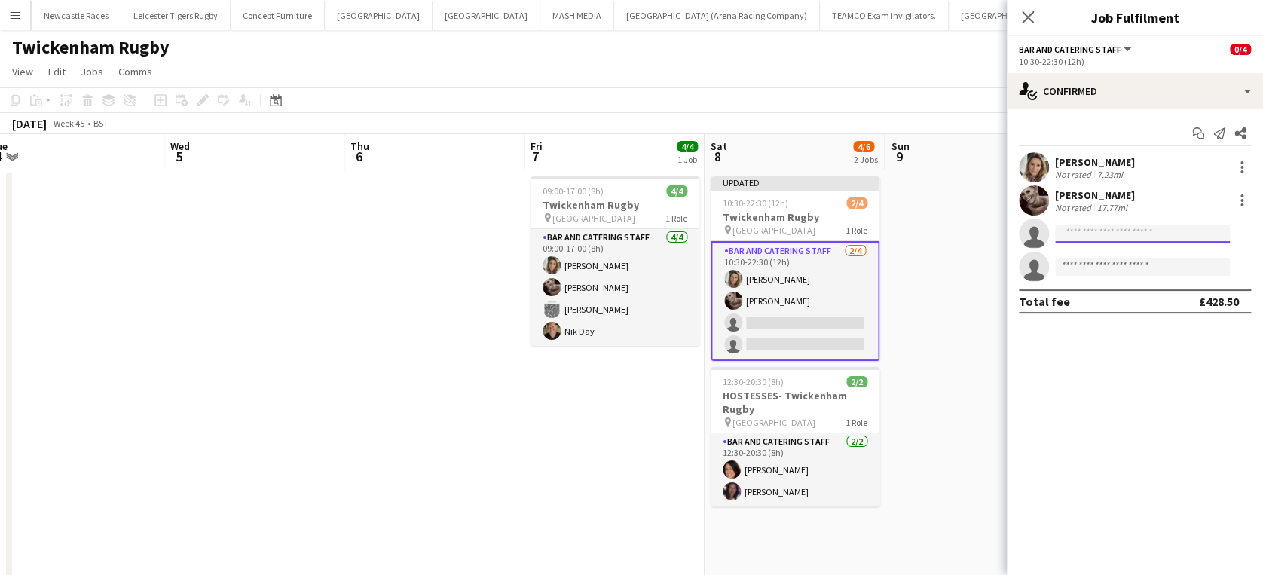
click at [1110, 232] on input at bounding box center [1142, 233] width 175 height 18
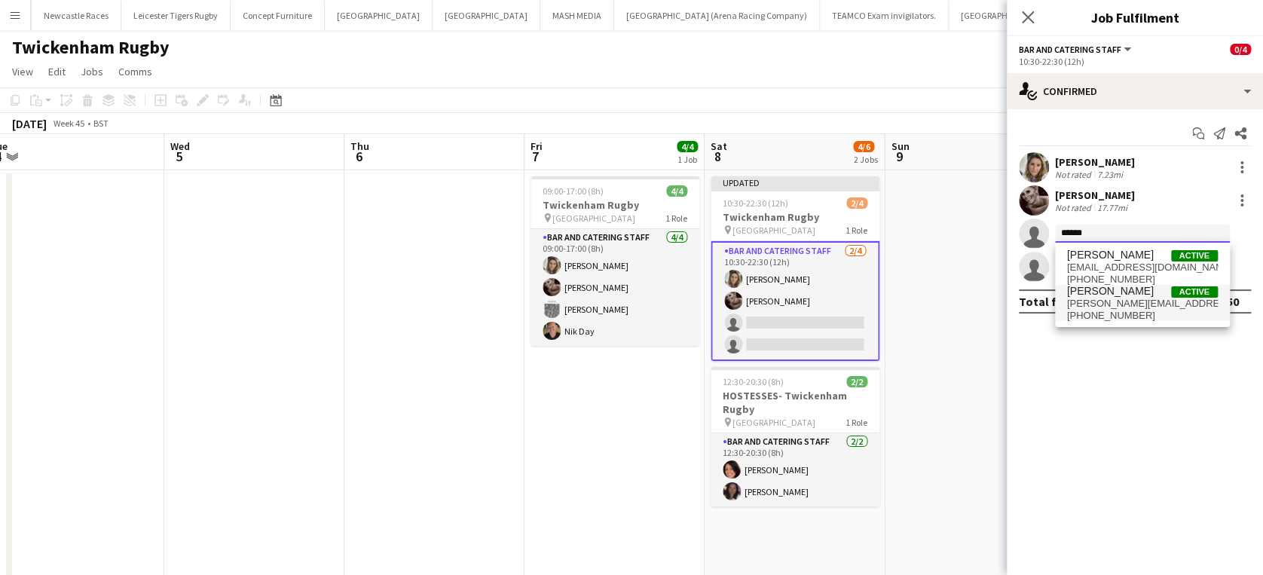
type input "******"
click at [1104, 296] on span "[PERSON_NAME]" at bounding box center [1110, 291] width 87 height 13
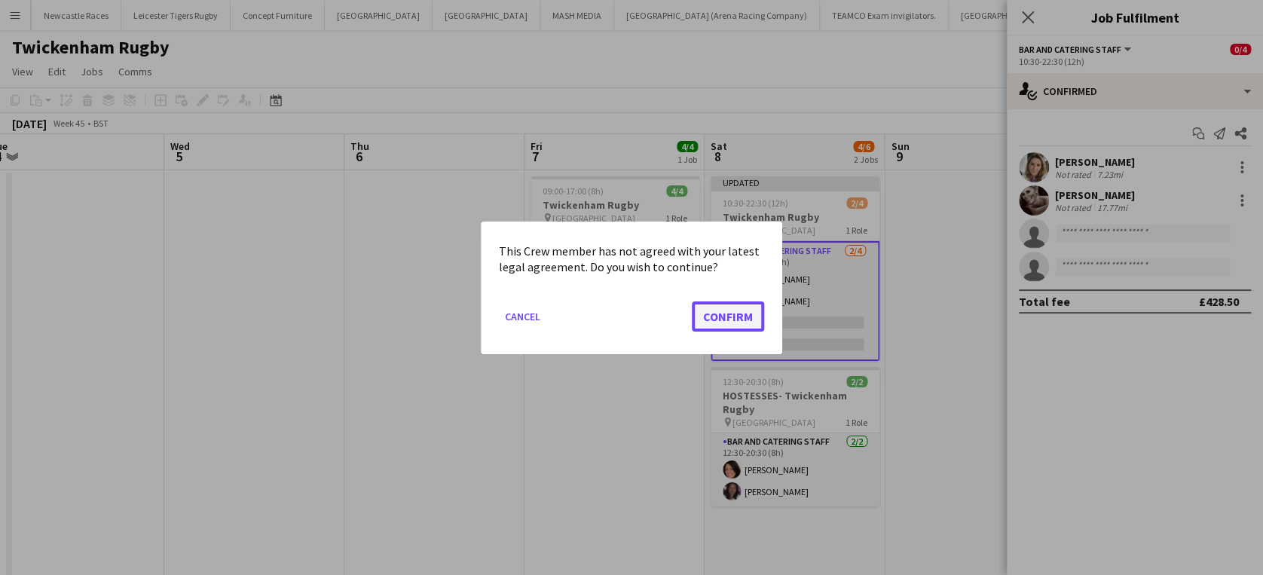
click at [723, 314] on button "Confirm" at bounding box center [728, 316] width 72 height 30
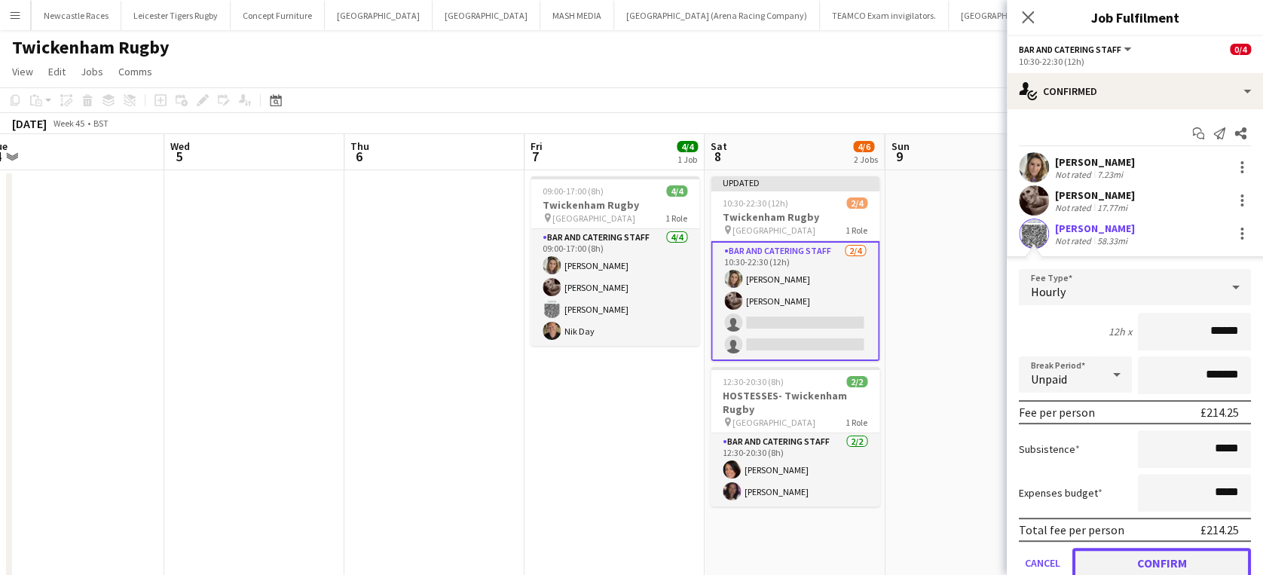
click at [1121, 554] on button "Confirm" at bounding box center [1161, 563] width 179 height 30
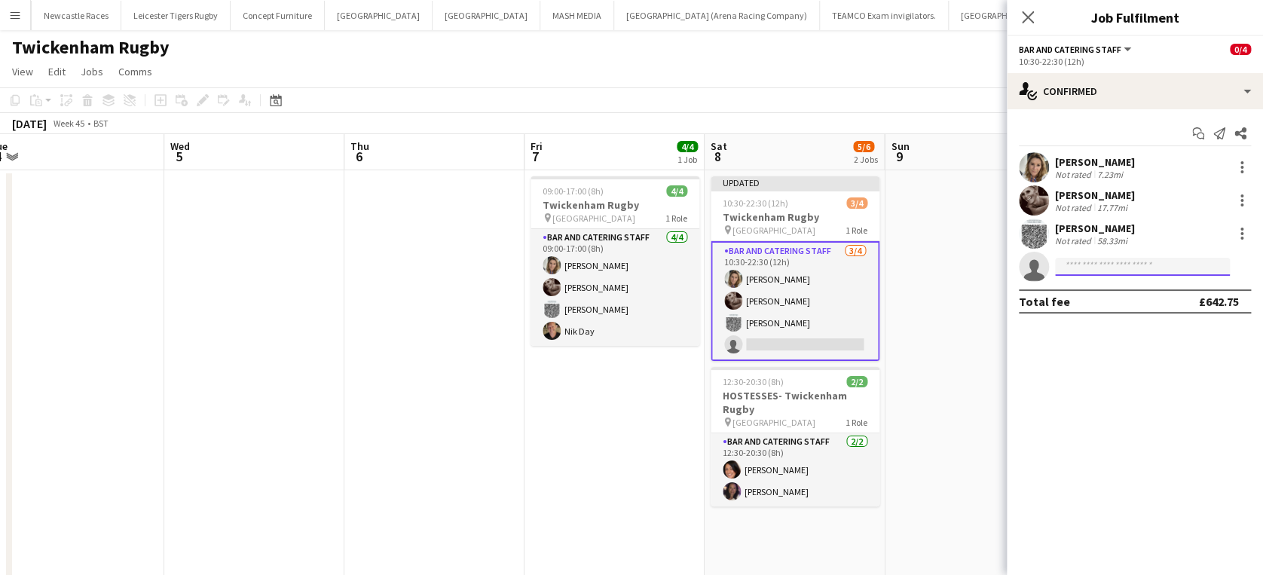
click at [1101, 260] on input at bounding box center [1142, 267] width 175 height 18
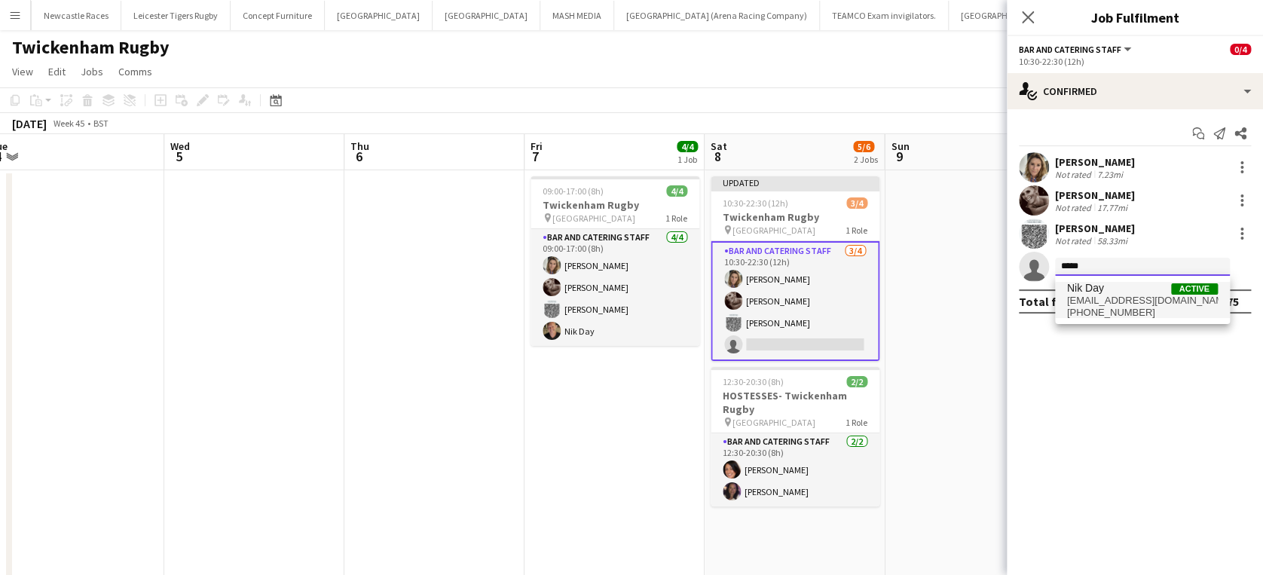
type input "*****"
click at [1097, 298] on span "nik.day12@outlook.com" at bounding box center [1142, 301] width 151 height 12
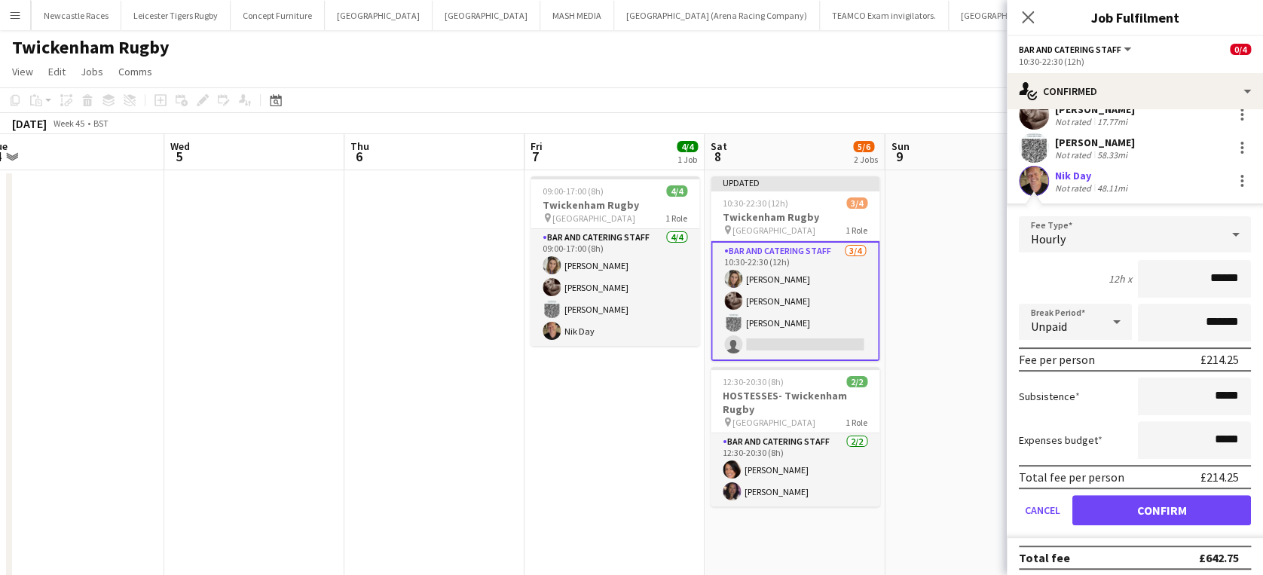
scroll to position [90, 0]
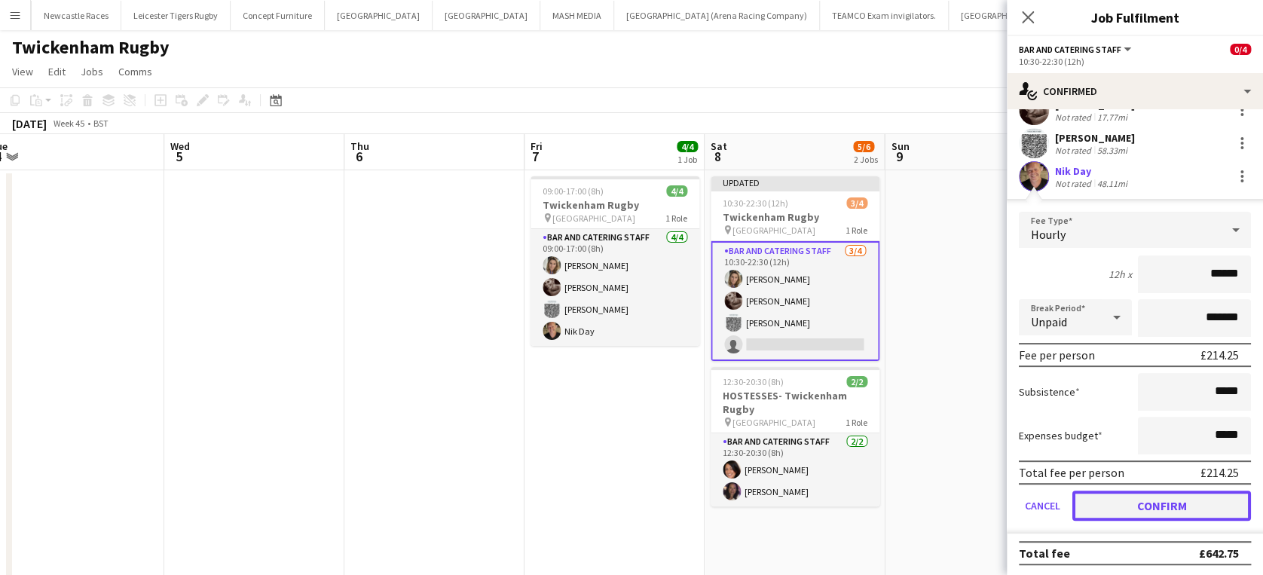
click at [1130, 499] on button "Confirm" at bounding box center [1161, 505] width 179 height 30
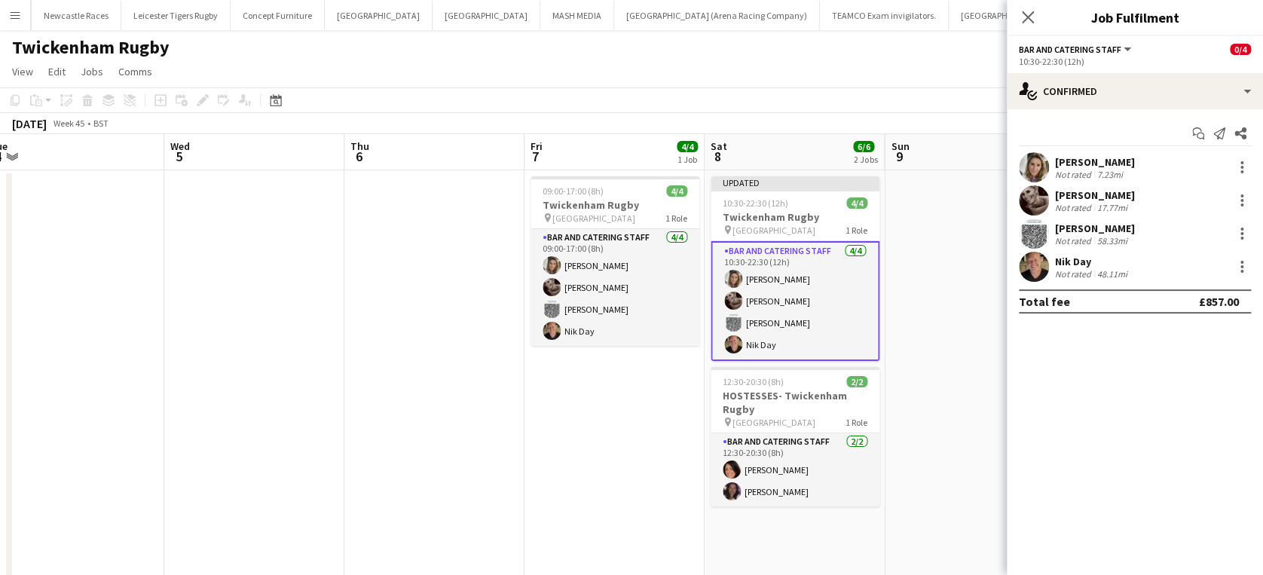
scroll to position [0, 0]
click at [1025, 15] on icon at bounding box center [1027, 17] width 14 height 14
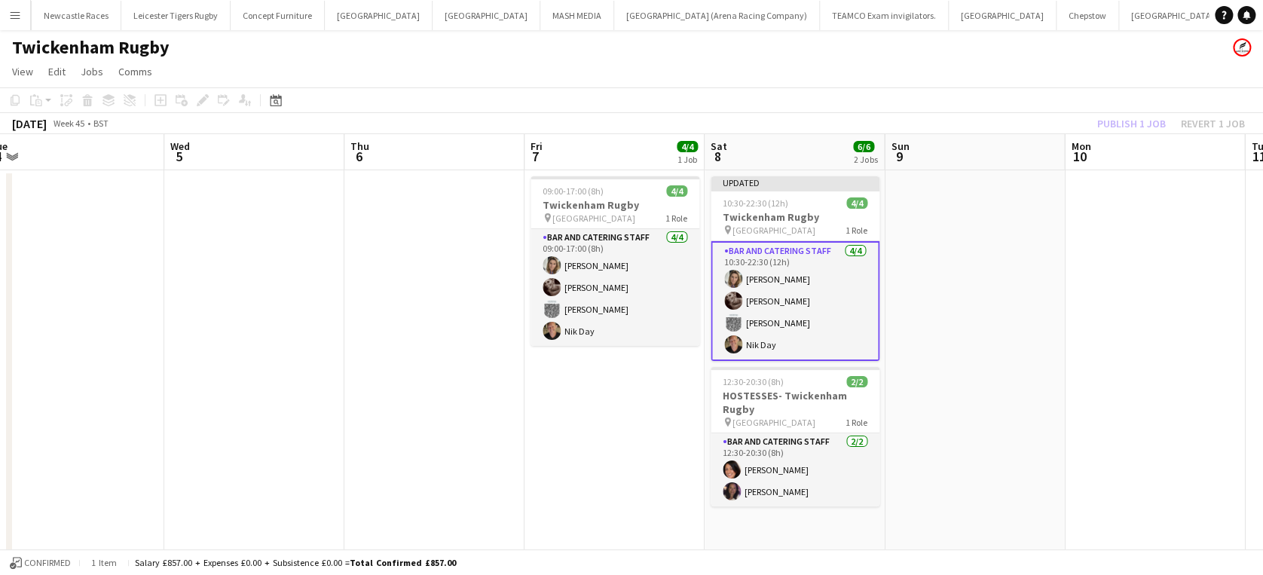
click at [1144, 117] on div "Publish 1 job Revert 1 job" at bounding box center [1171, 124] width 184 height 20
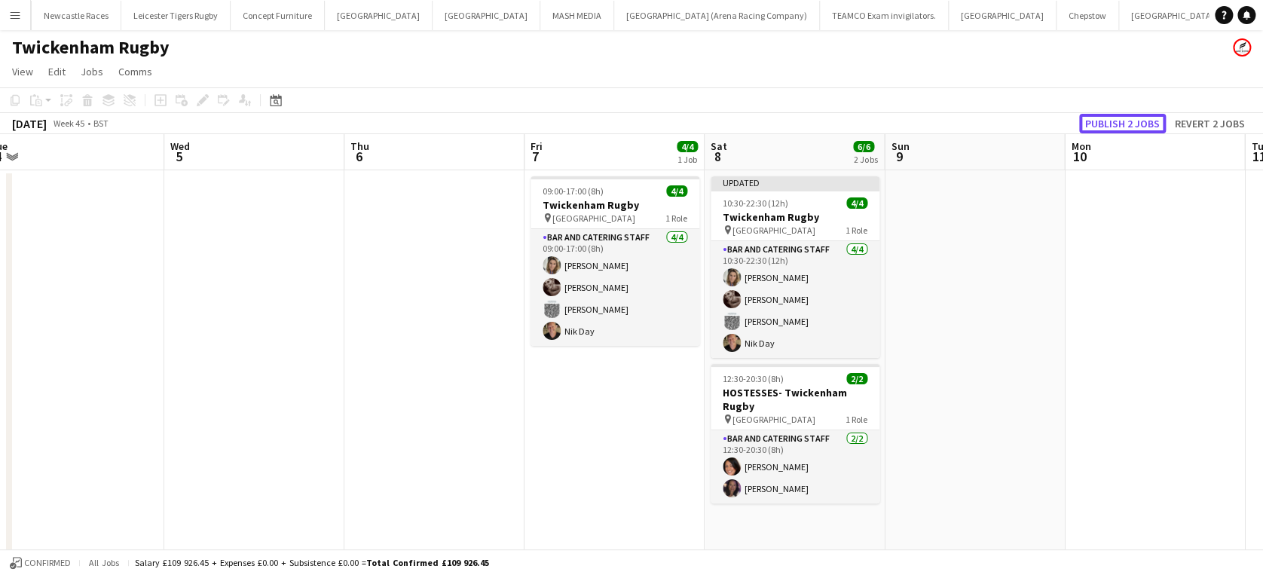
click at [1144, 117] on button "Publish 2 jobs" at bounding box center [1122, 124] width 87 height 20
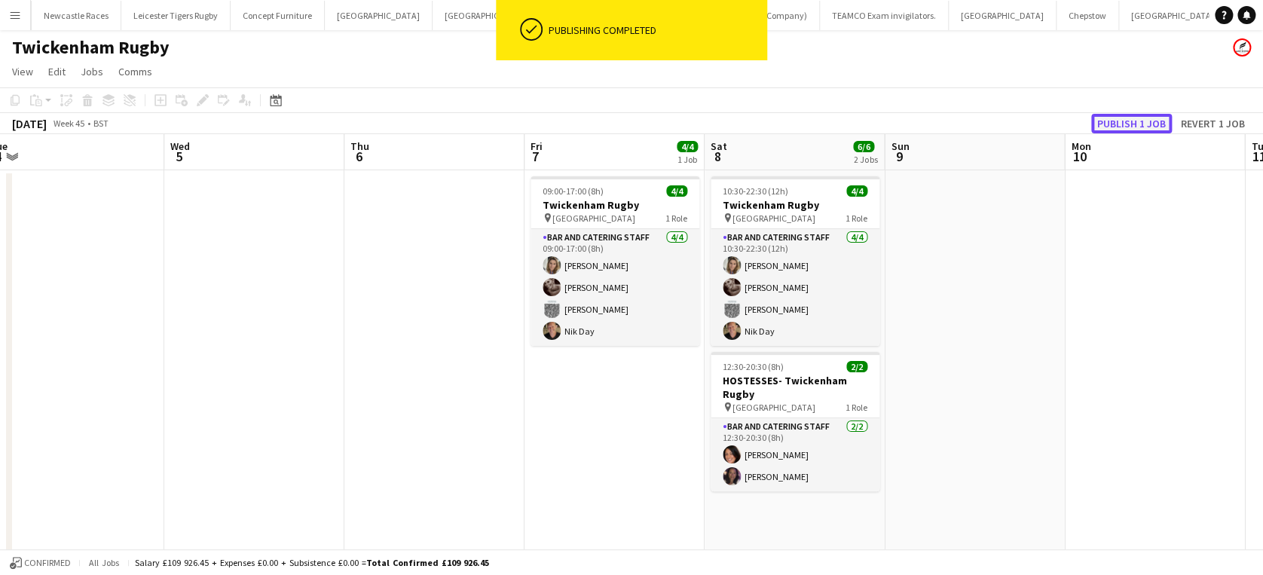
click at [1144, 117] on button "Publish 1 job" at bounding box center [1131, 124] width 81 height 20
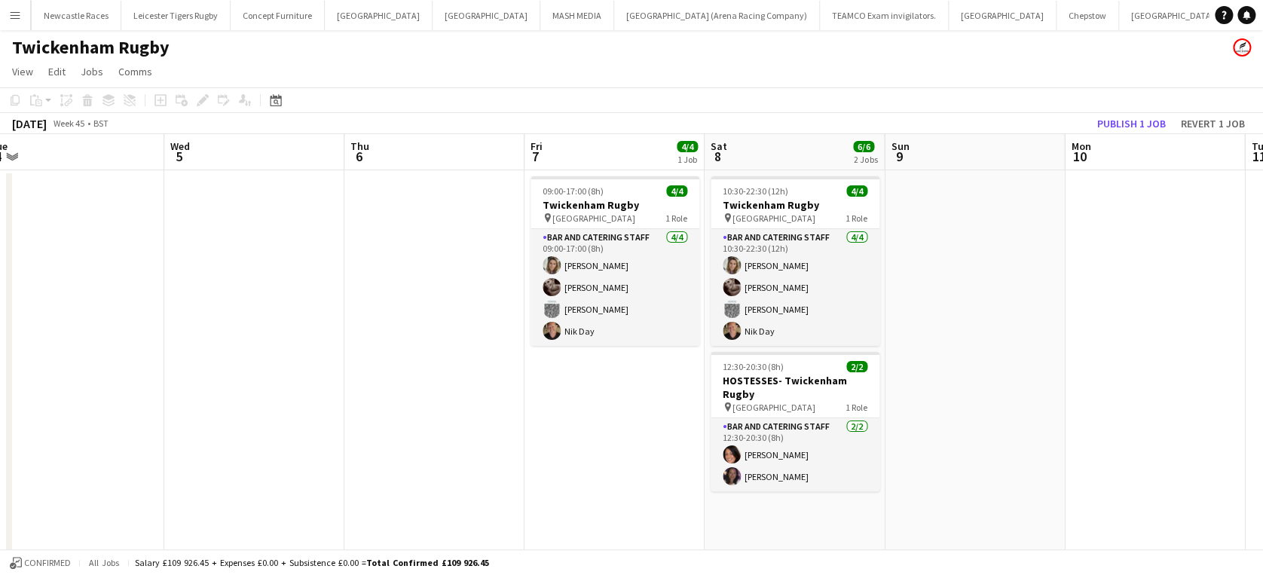
click at [1125, 173] on app-date-cell at bounding box center [1154, 528] width 180 height 717
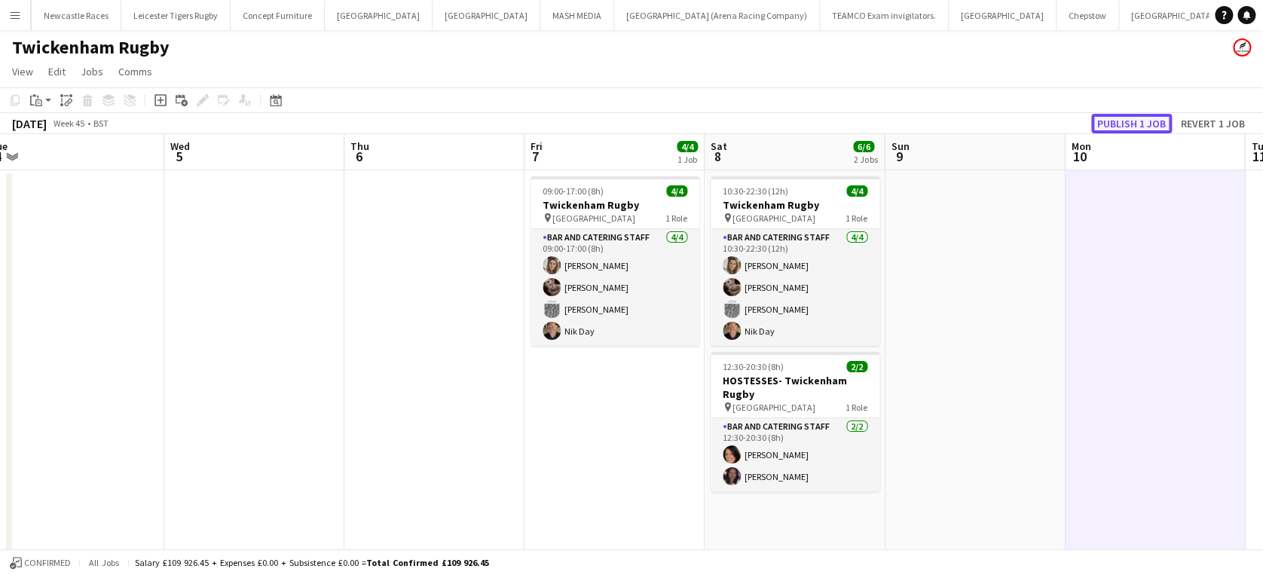
click at [1128, 120] on button "Publish 1 job" at bounding box center [1131, 124] width 81 height 20
click at [1102, 243] on app-date-cell at bounding box center [1154, 528] width 180 height 717
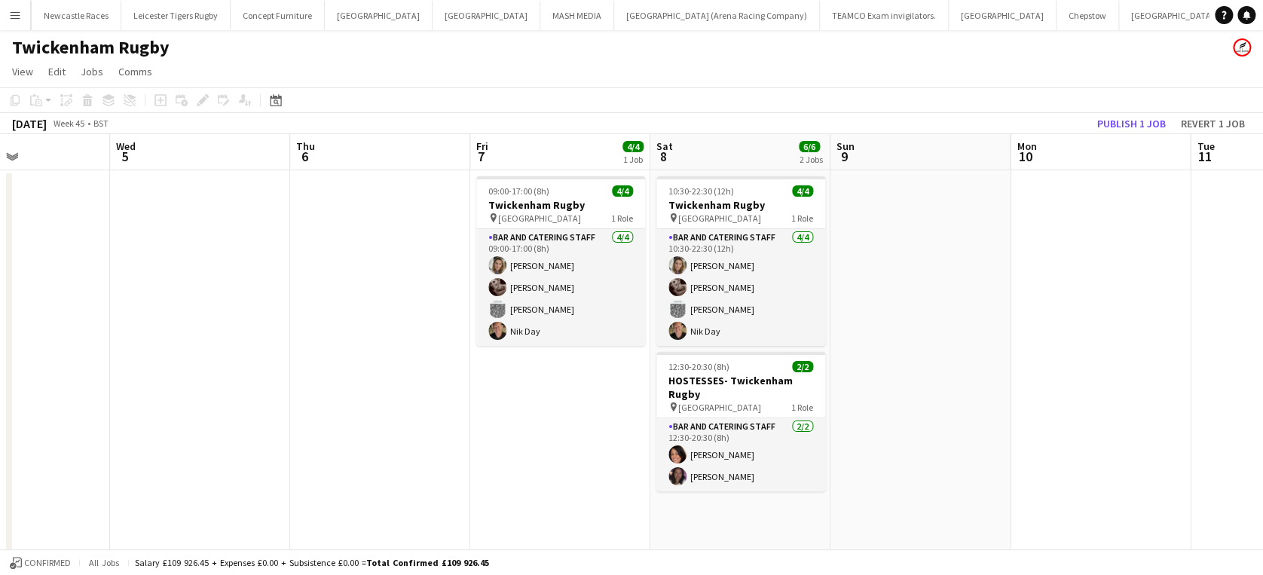
scroll to position [0, 412]
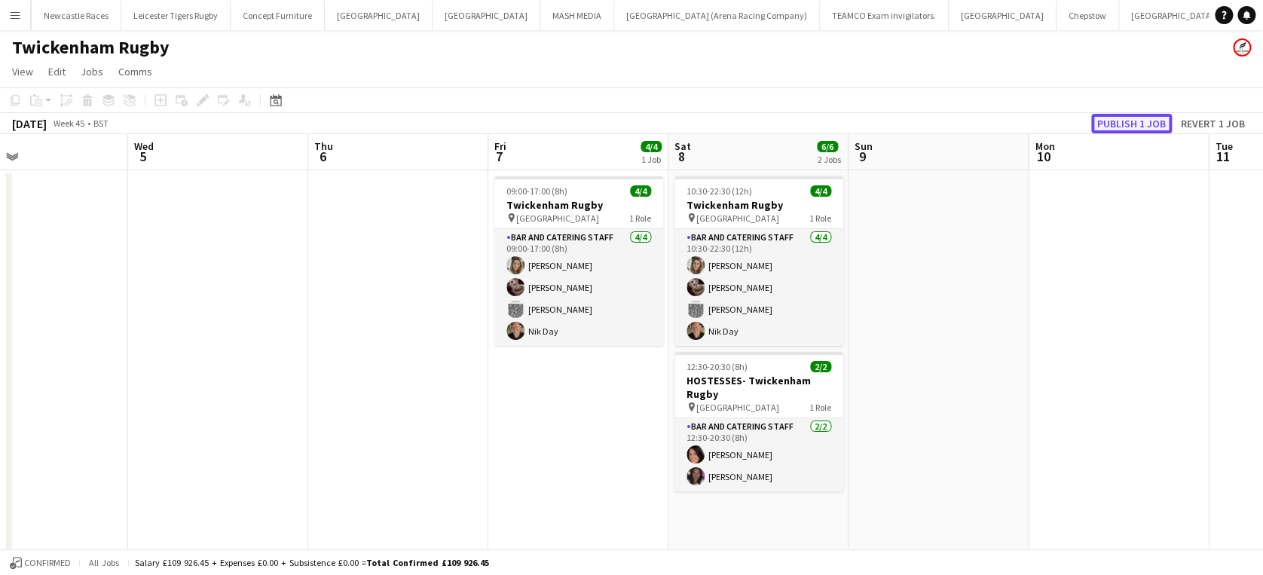
click at [1128, 118] on button "Publish 1 job" at bounding box center [1131, 124] width 81 height 20
click at [1115, 261] on app-date-cell at bounding box center [1118, 528] width 180 height 717
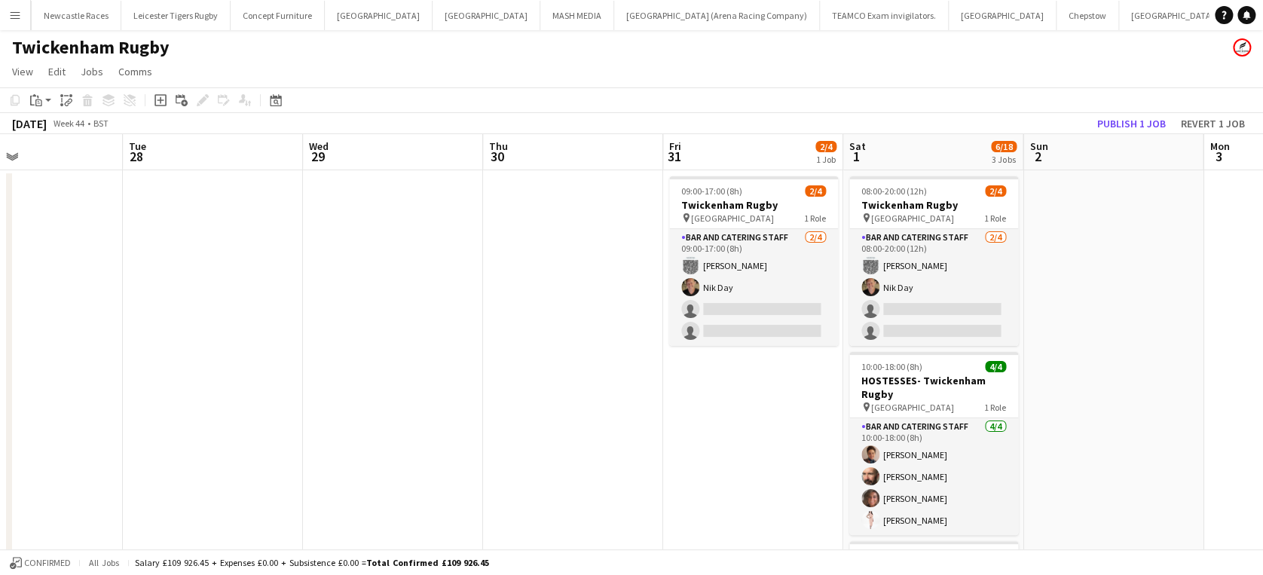
scroll to position [0, 416]
click at [1140, 113] on div "October 2025 Week 44 • BST Publish 1 job Revert 1 job" at bounding box center [631, 123] width 1263 height 21
click at [1138, 116] on button "Publish 1 job" at bounding box center [1131, 124] width 81 height 20
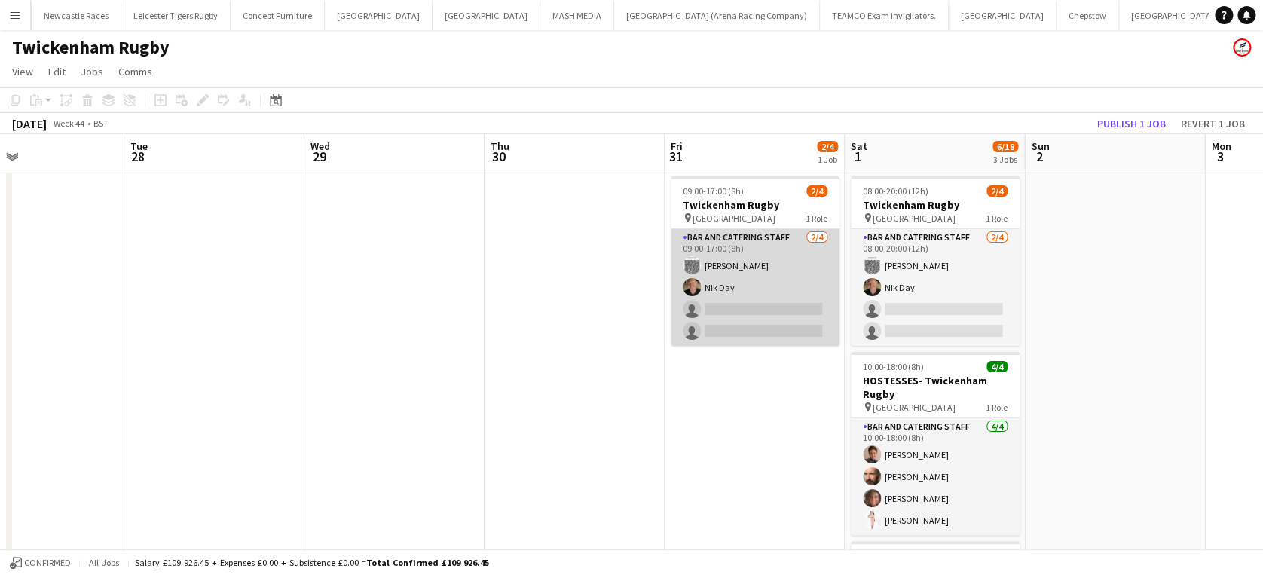
click at [758, 283] on app-card-role "Bar and Catering Staff 2/4 09:00-17:00 (8h) jane Whittaker Nik Day single-neutr…" at bounding box center [754, 287] width 169 height 117
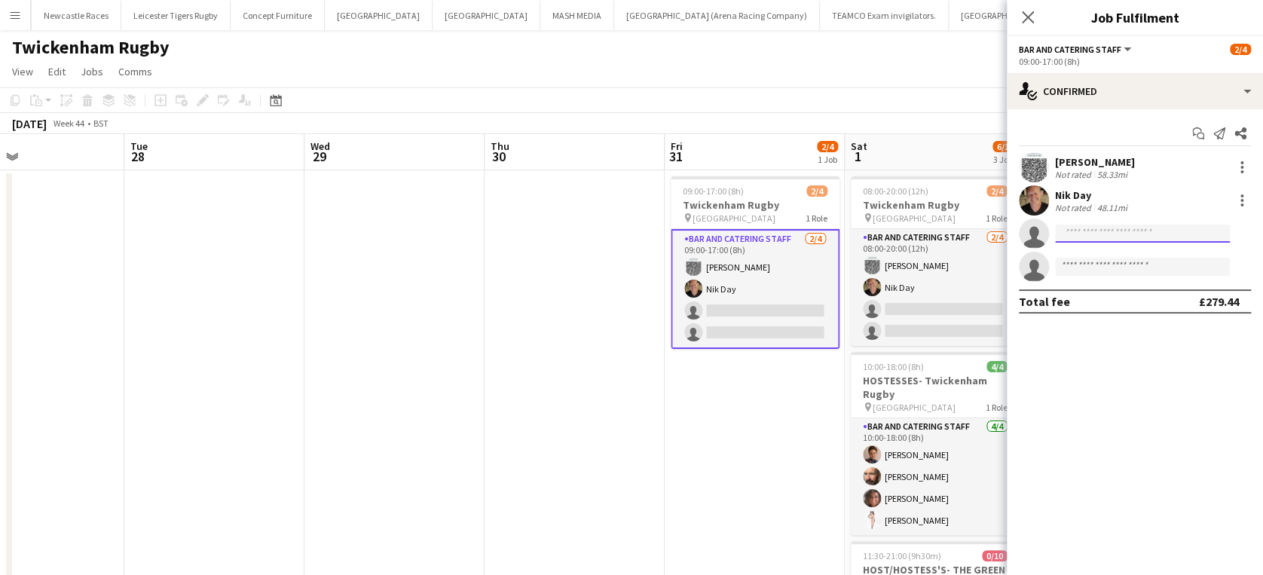
click at [1089, 239] on input at bounding box center [1142, 233] width 175 height 18
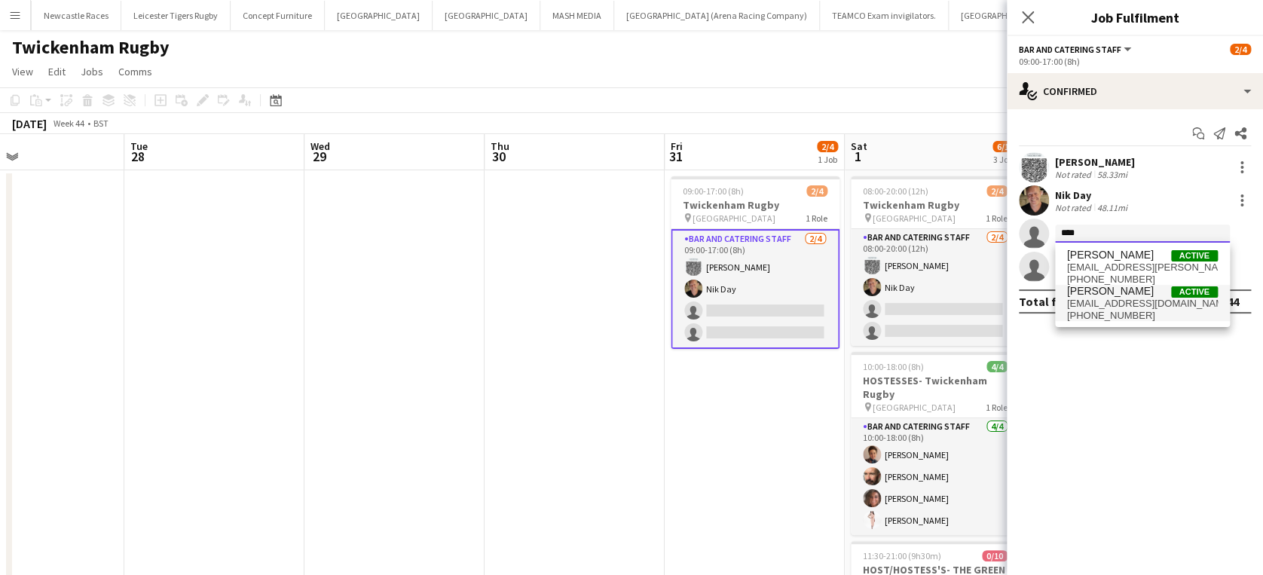
type input "****"
click at [1111, 301] on span "kdean7@hotmail.com" at bounding box center [1142, 304] width 151 height 12
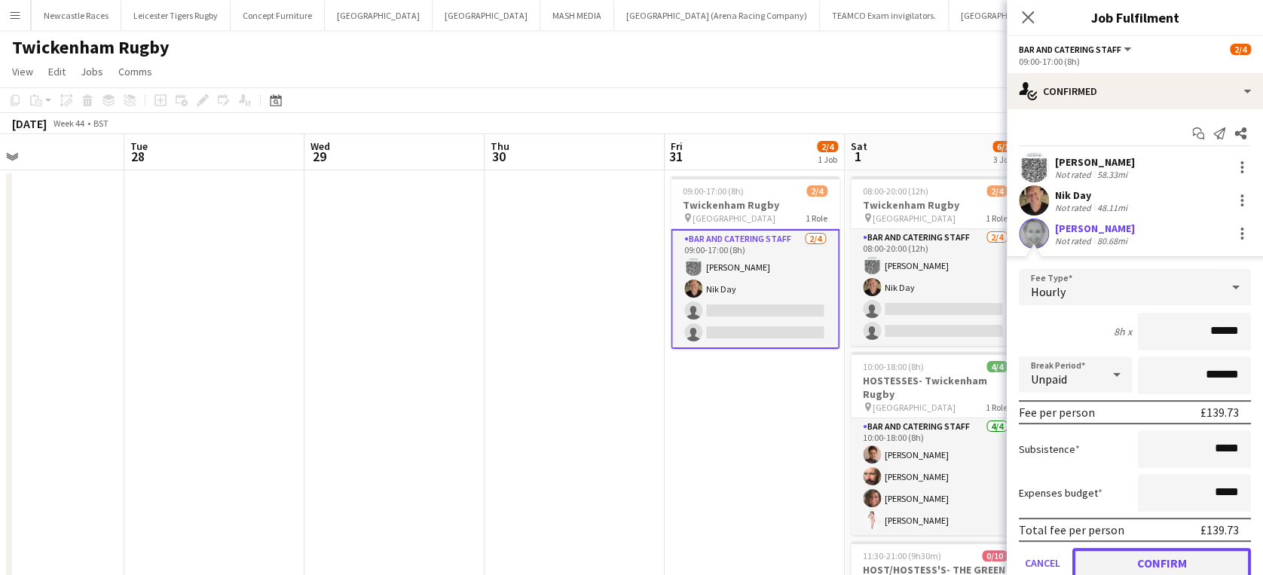
click at [1142, 555] on button "Confirm" at bounding box center [1161, 563] width 179 height 30
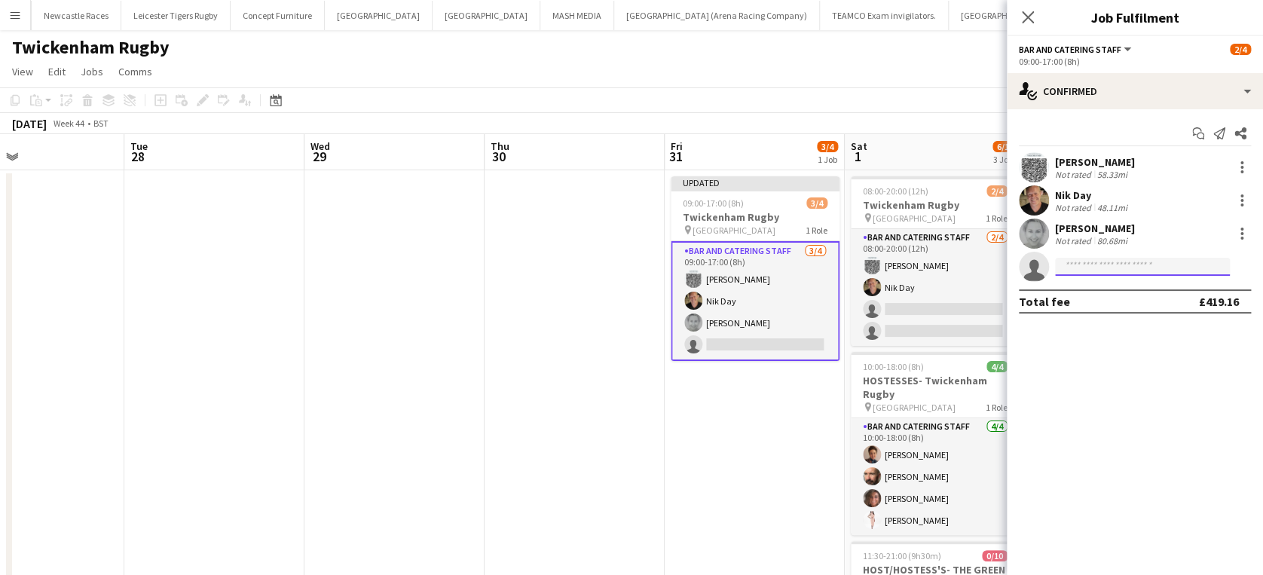
click at [1095, 271] on input at bounding box center [1142, 267] width 175 height 18
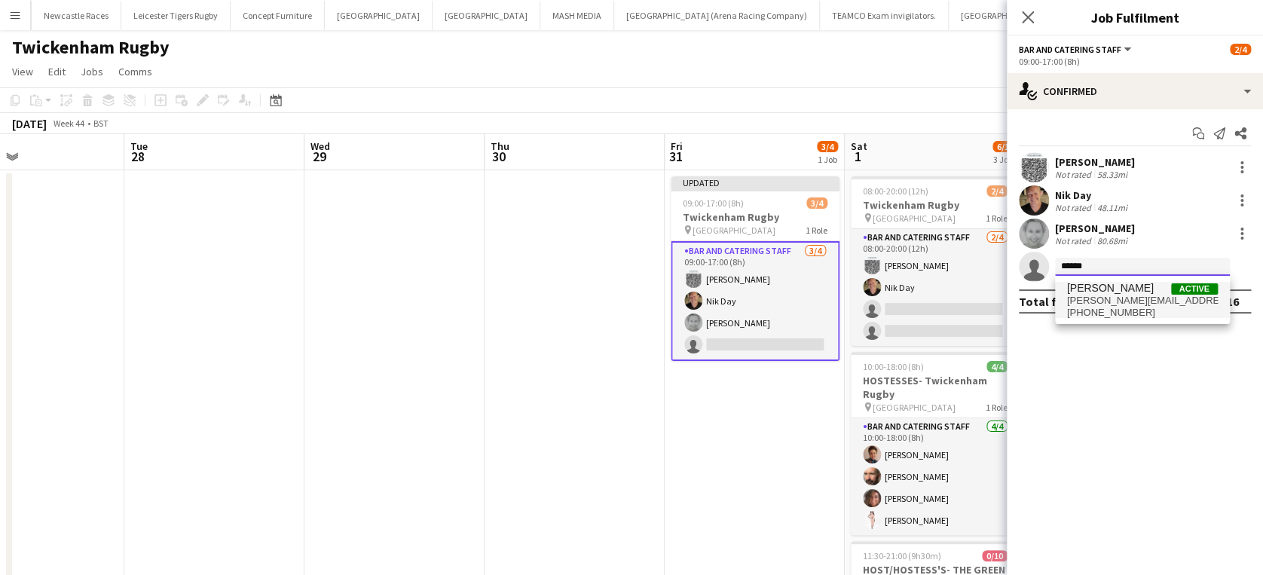
type input "******"
click at [1104, 291] on span "[PERSON_NAME]" at bounding box center [1110, 288] width 87 height 13
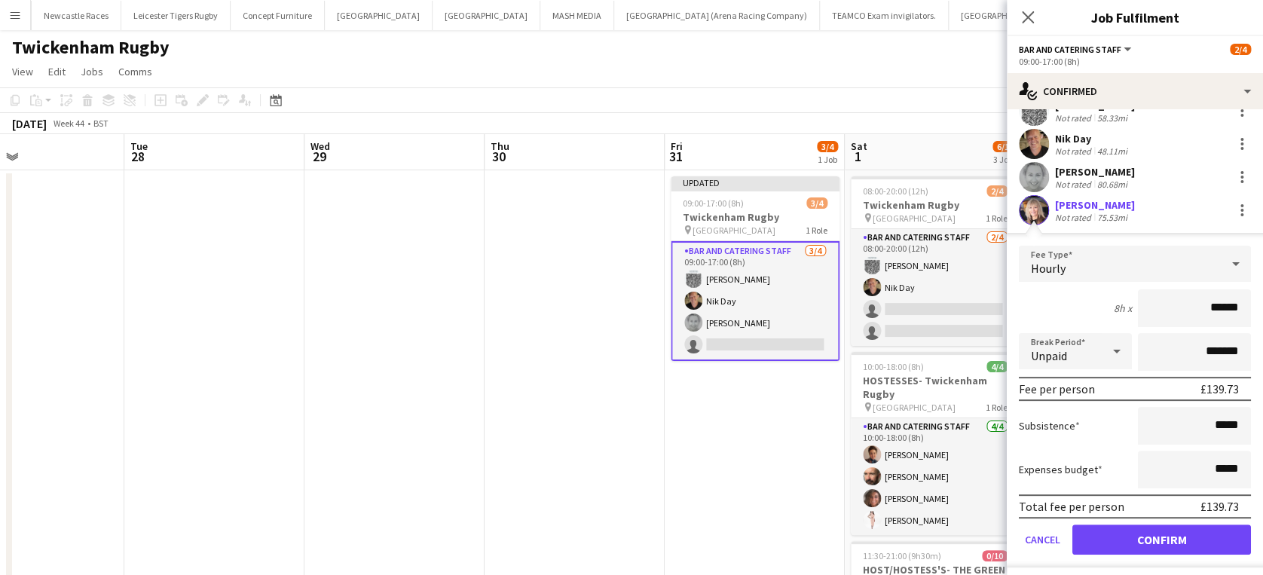
scroll to position [63, 0]
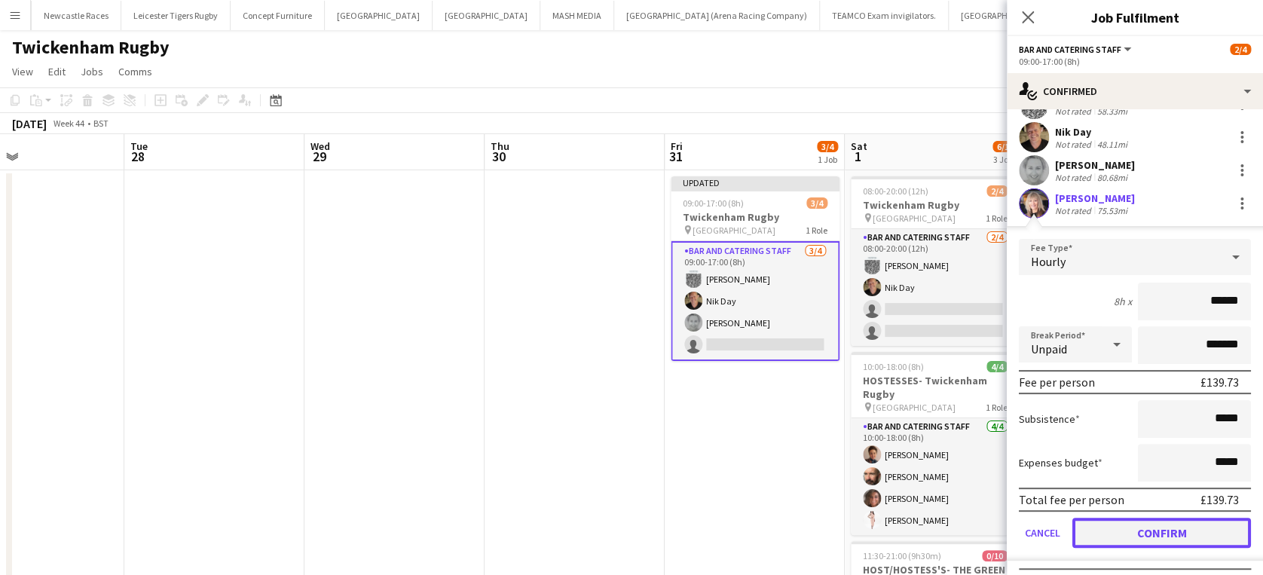
click at [1189, 521] on button "Confirm" at bounding box center [1161, 533] width 179 height 30
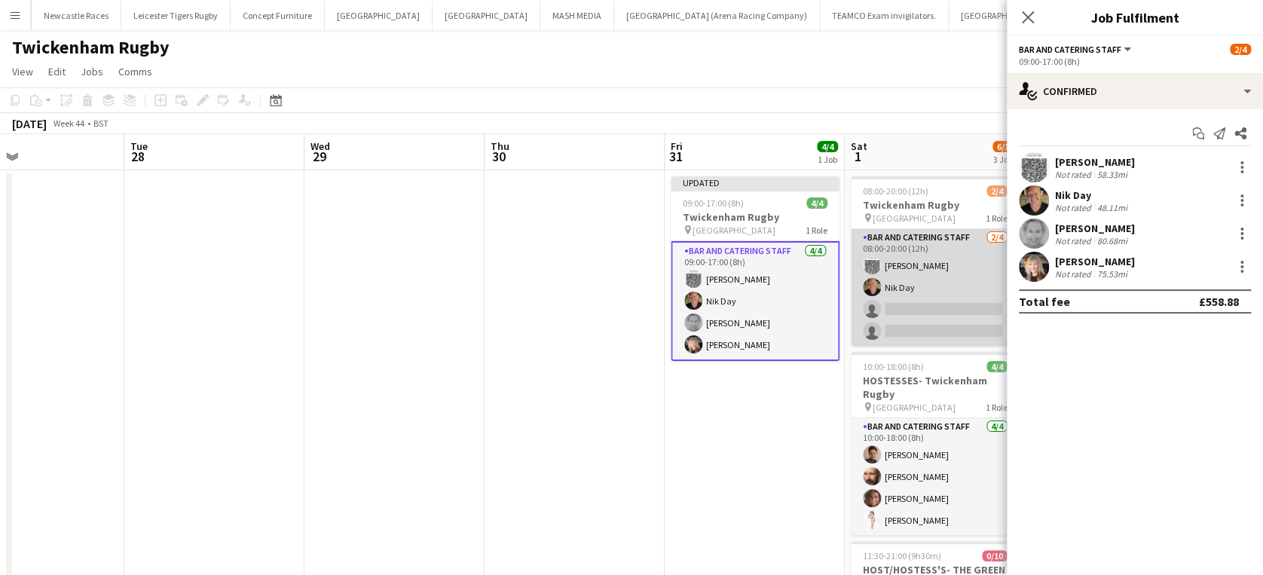
click at [902, 303] on app-card-role "Bar and Catering Staff 2/4 08:00-20:00 (12h) jane Whittaker Nik Day single-neut…" at bounding box center [934, 287] width 169 height 117
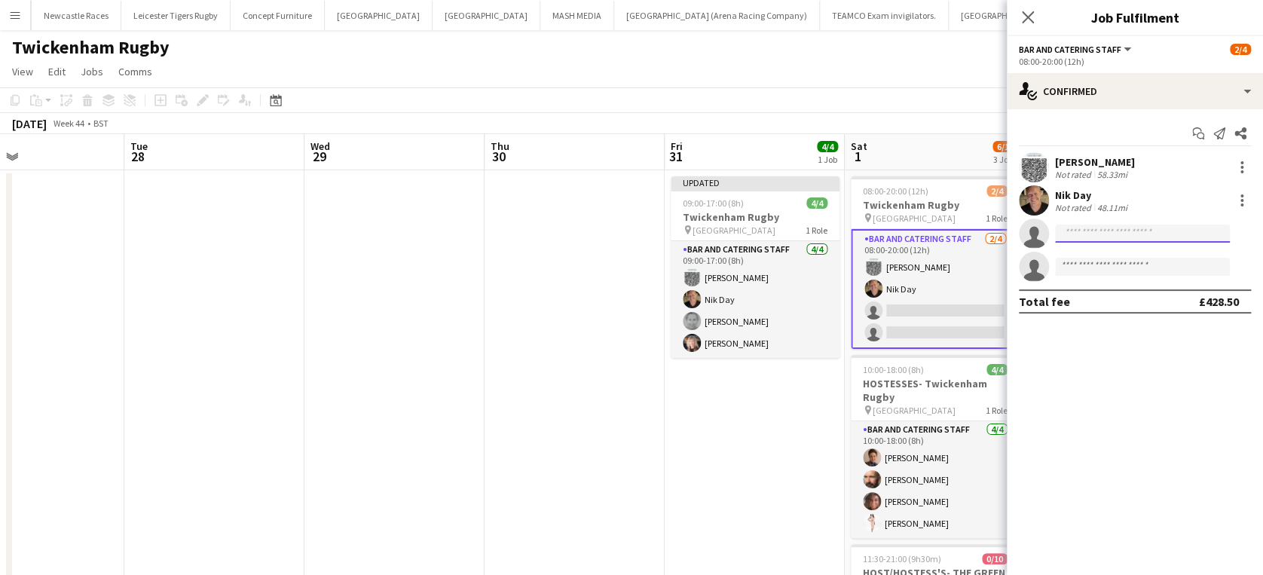
click at [1098, 235] on input at bounding box center [1142, 233] width 175 height 18
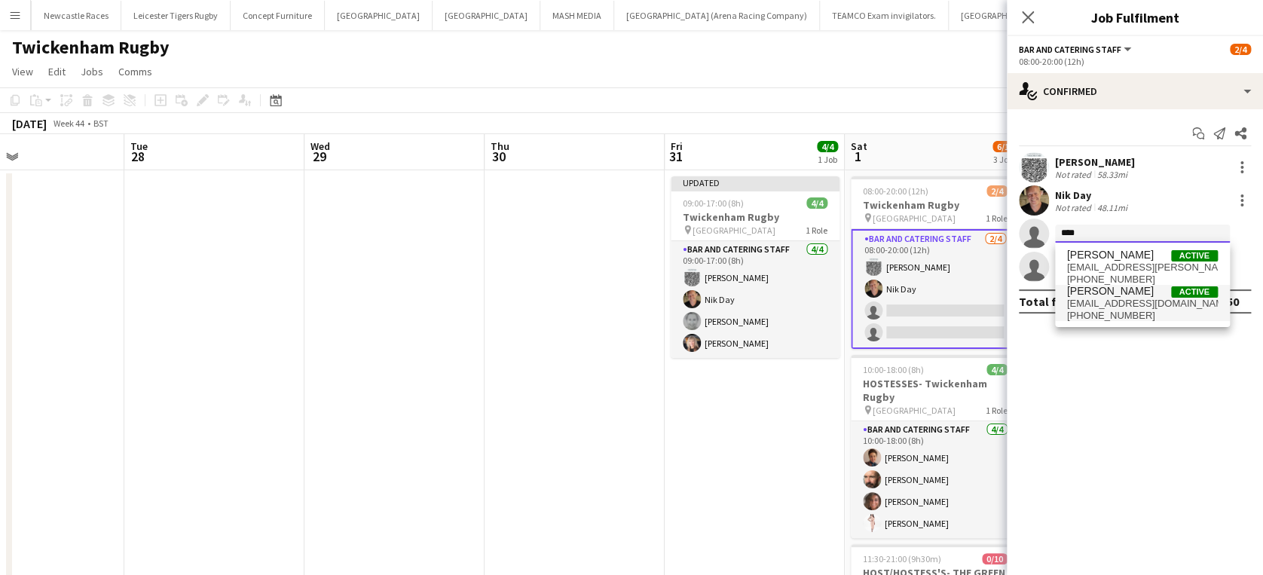
type input "****"
click at [1115, 310] on span "+4407837407690" at bounding box center [1142, 316] width 151 height 12
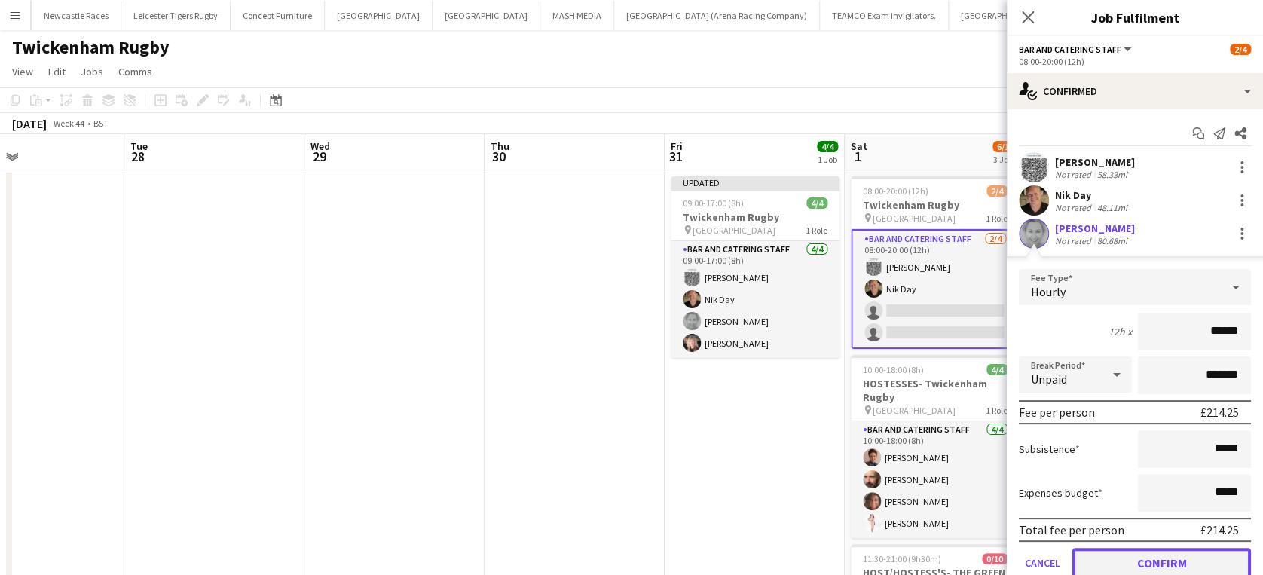
click at [1160, 557] on button "Confirm" at bounding box center [1161, 563] width 179 height 30
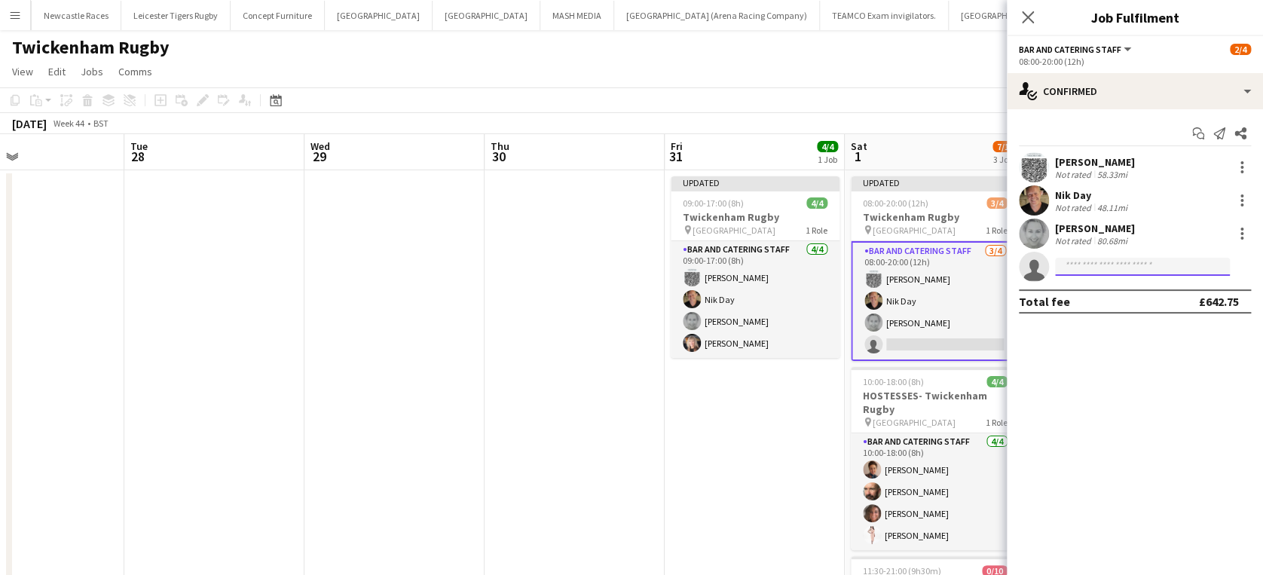
click at [1101, 264] on input at bounding box center [1142, 267] width 175 height 18
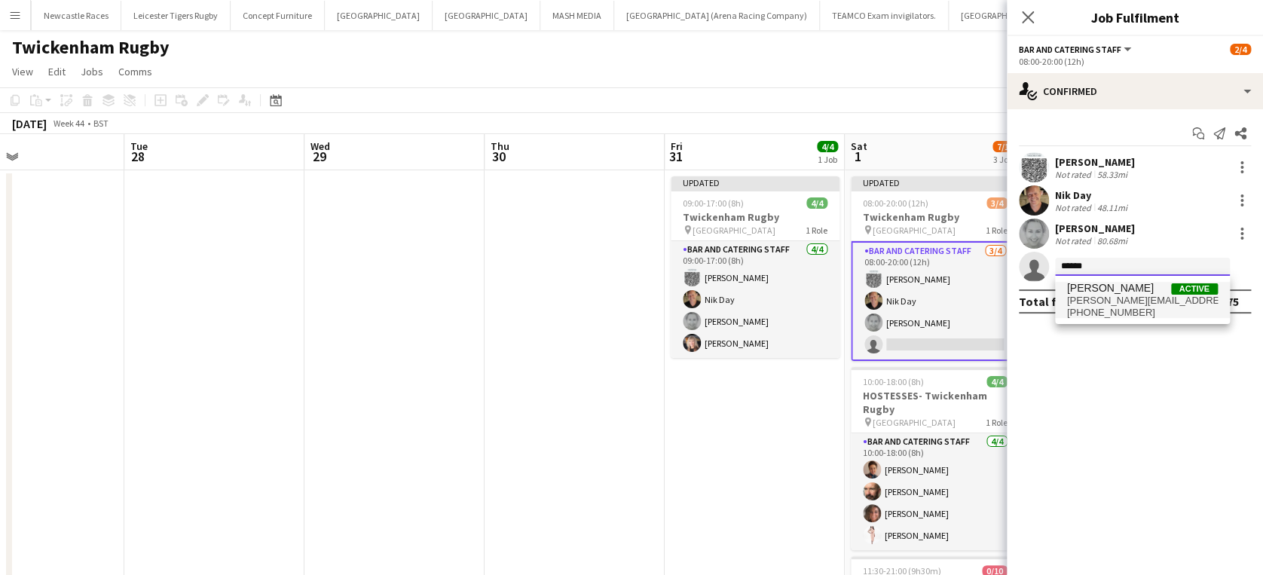
type input "******"
click at [1108, 299] on span "jane.melling44@gmail.com" at bounding box center [1142, 301] width 151 height 12
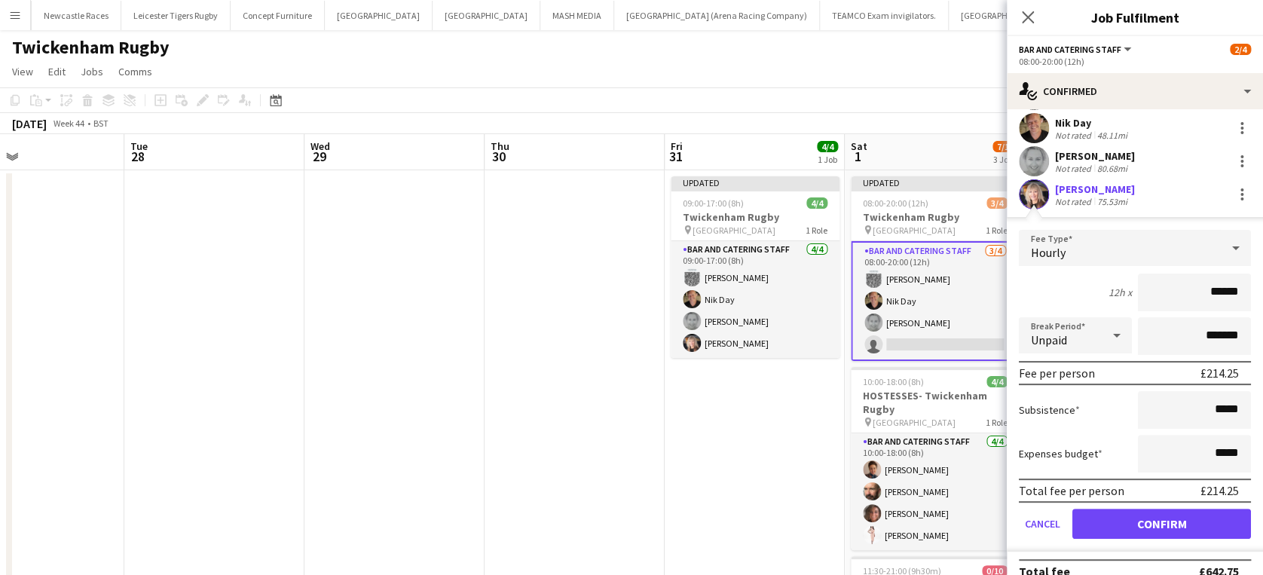
scroll to position [74, 0]
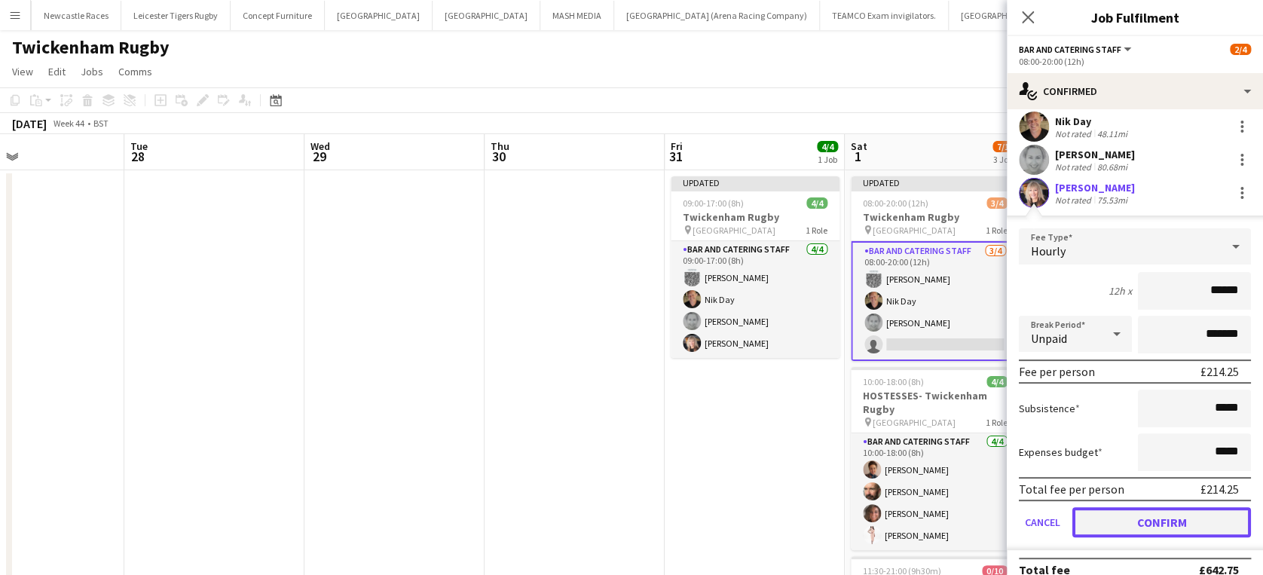
click at [1174, 518] on button "Confirm" at bounding box center [1161, 522] width 179 height 30
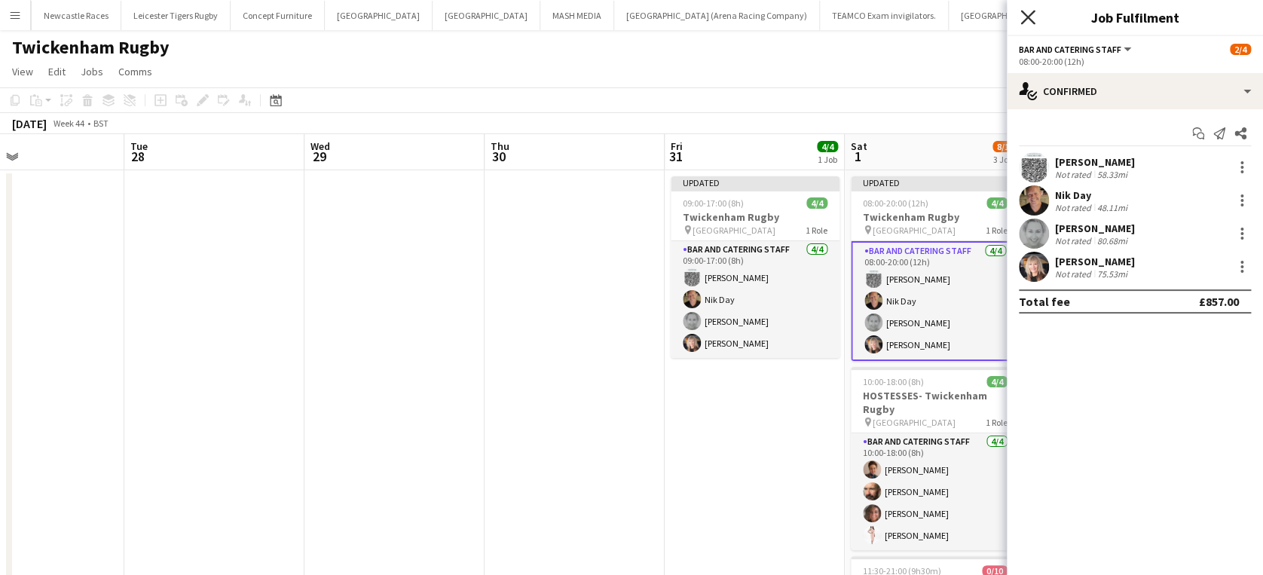
click at [1025, 10] on icon "Close pop-in" at bounding box center [1027, 17] width 14 height 14
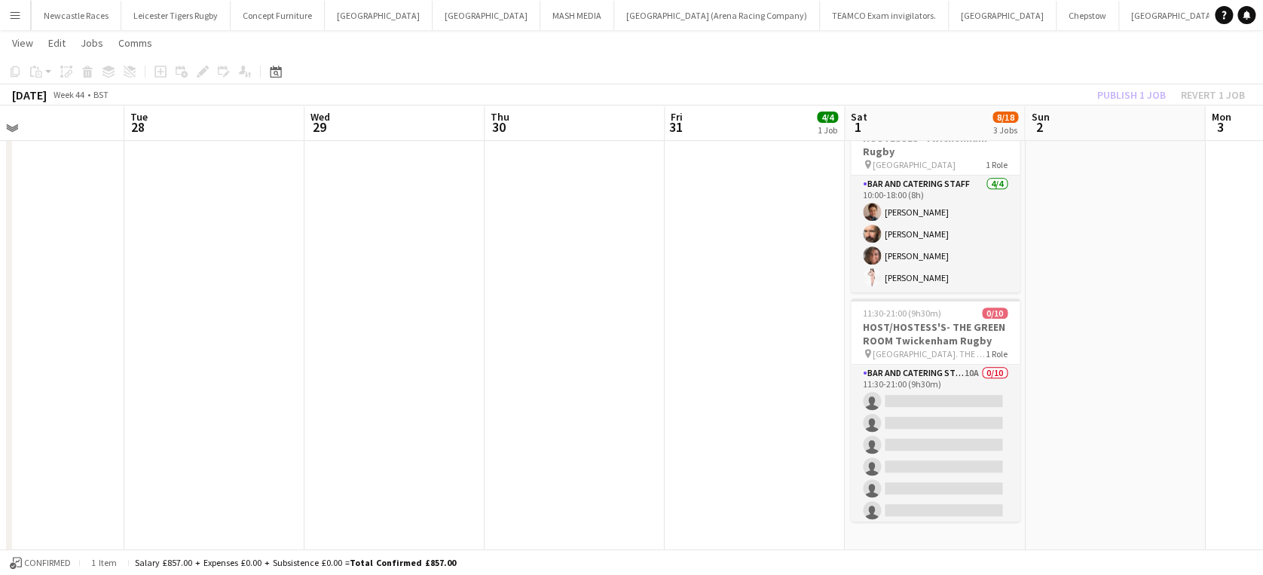
scroll to position [254, 0]
click at [905, 325] on h3 "HOST/HOSTESS'S- THE GREEN ROOM Twickenham Rugby" at bounding box center [934, 335] width 169 height 27
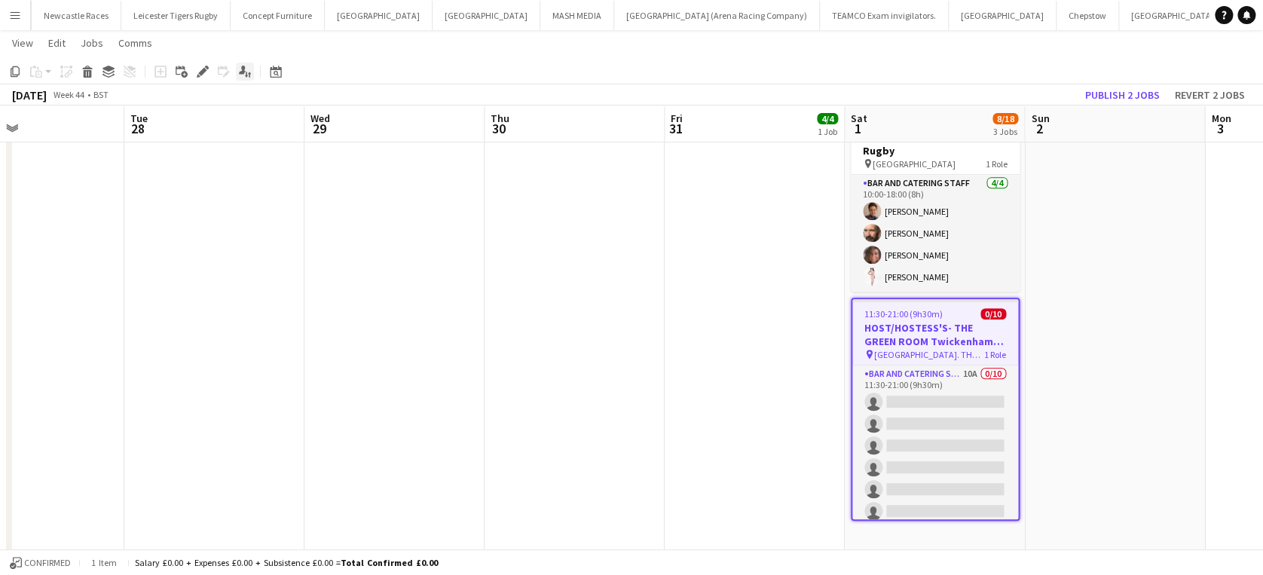
click at [247, 72] on icon "Applicants" at bounding box center [245, 72] width 12 height 12
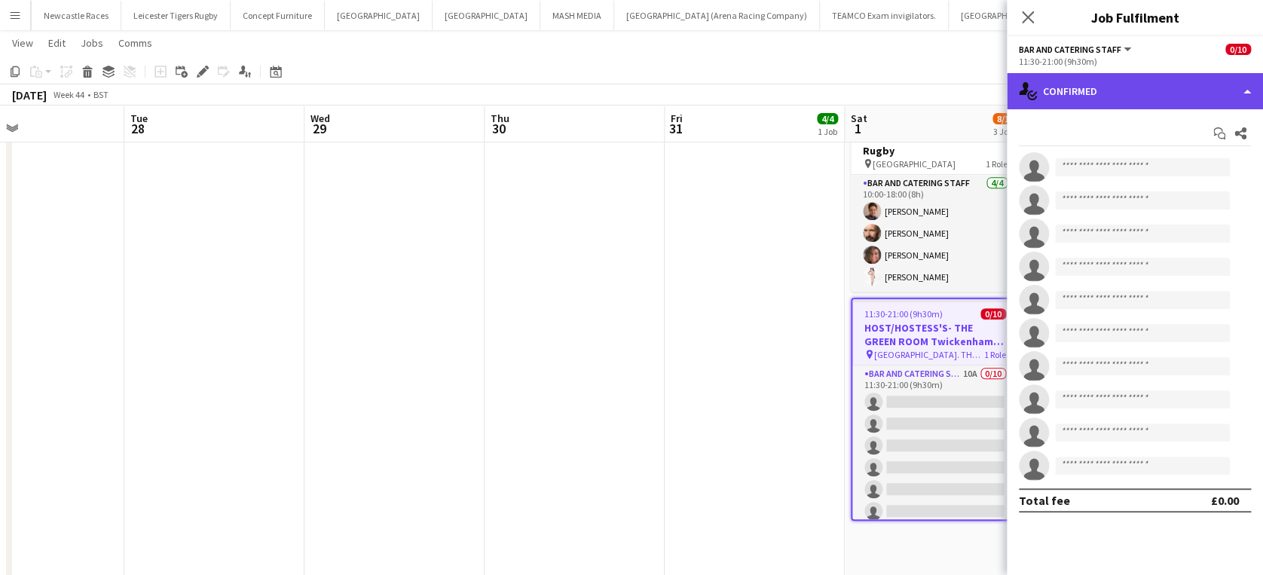
click at [1169, 96] on div "single-neutral-actions-check-2 Confirmed" at bounding box center [1134, 91] width 256 height 36
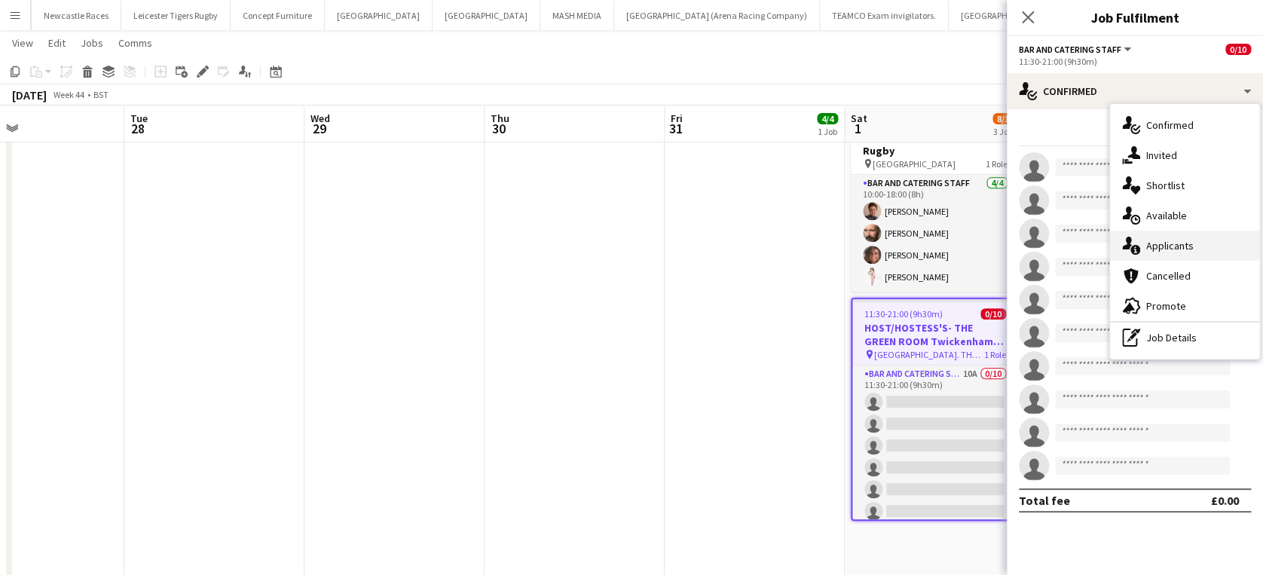
click at [1204, 240] on div "single-neutral-actions-information Applicants" at bounding box center [1184, 246] width 149 height 30
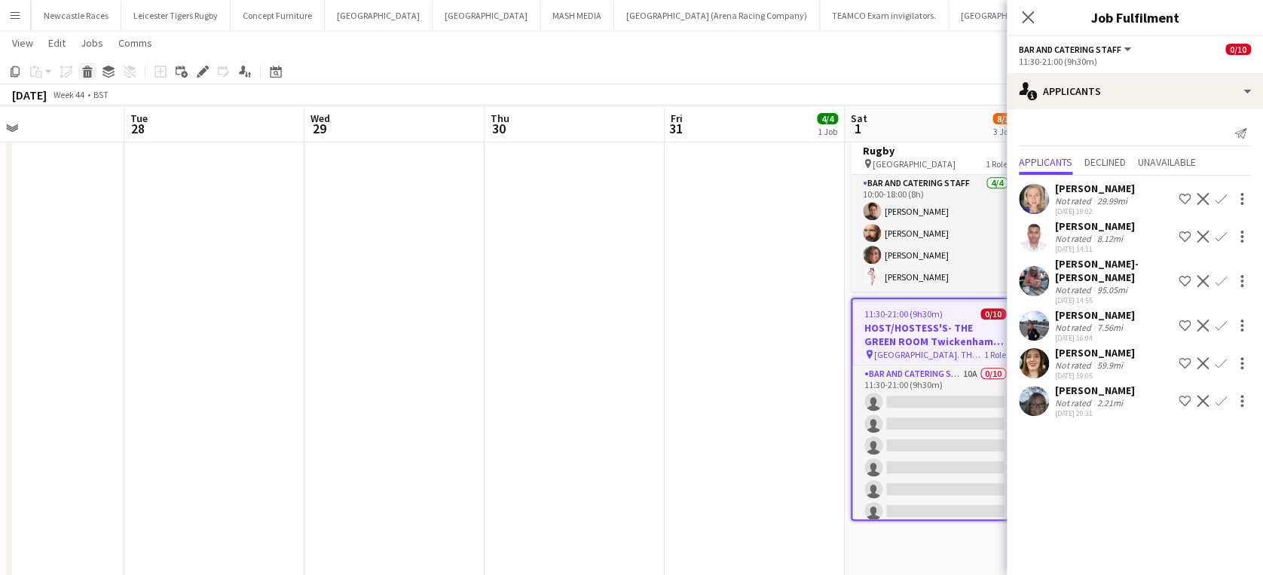
click at [84, 75] on icon at bounding box center [88, 74] width 8 height 8
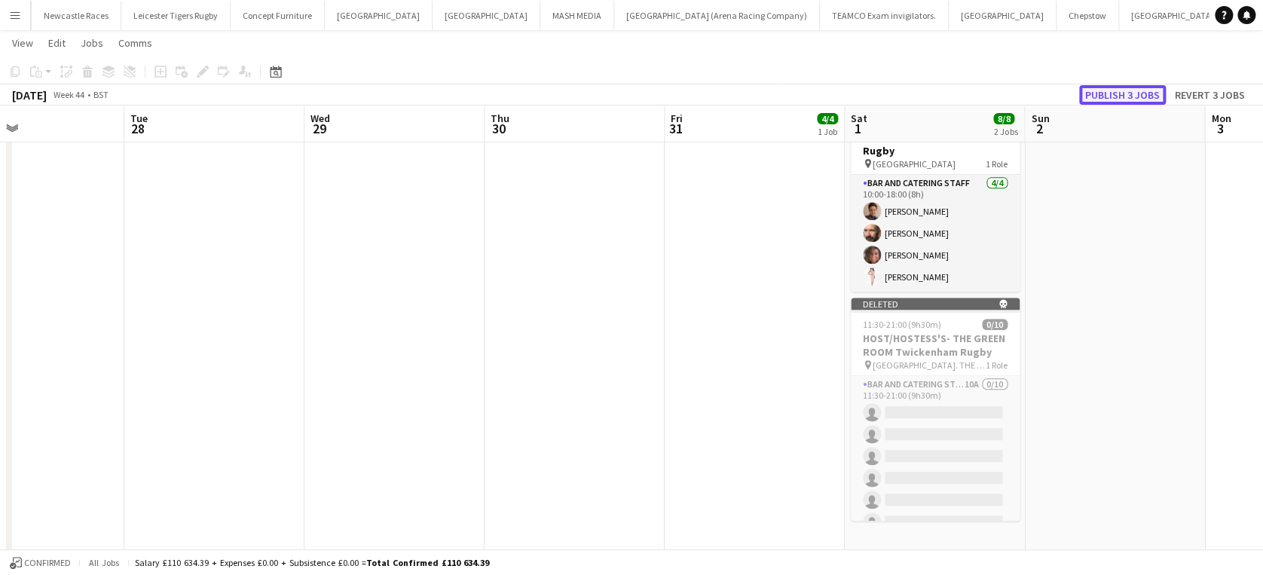
click at [1138, 91] on button "Publish 3 jobs" at bounding box center [1122, 95] width 87 height 20
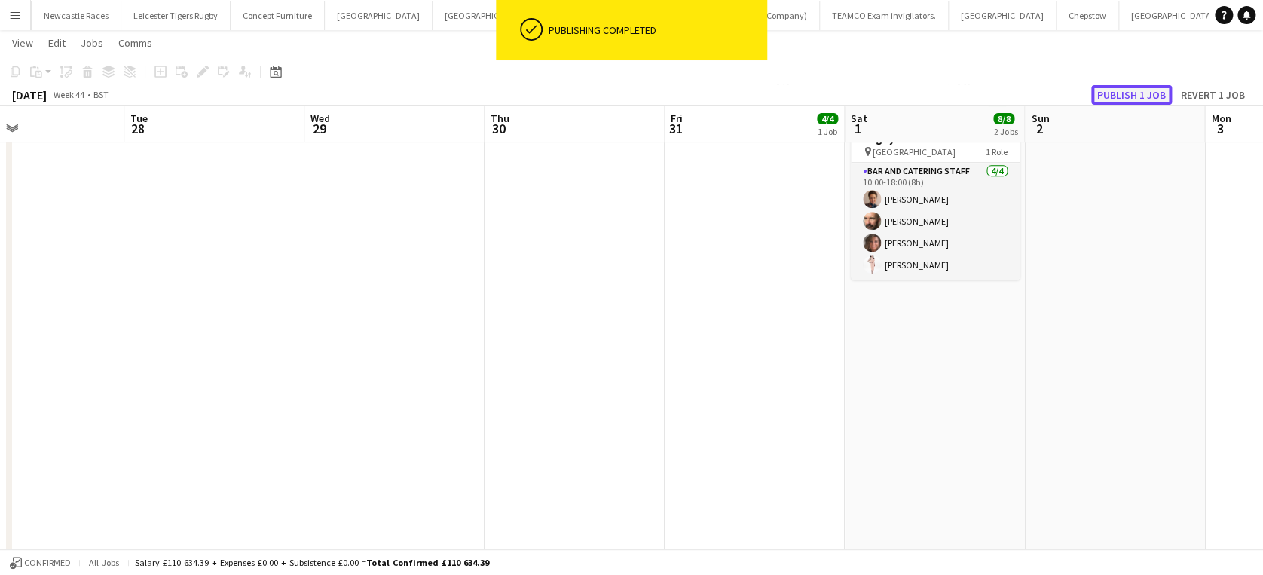
click at [1138, 88] on button "Publish 1 job" at bounding box center [1131, 95] width 81 height 20
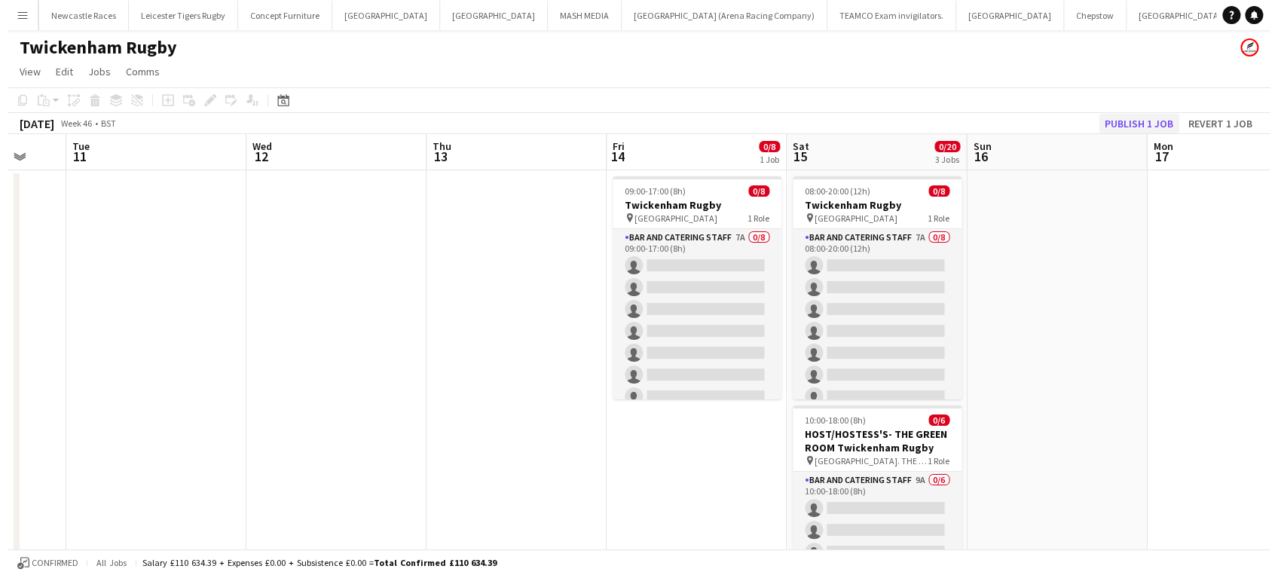
scroll to position [0, 482]
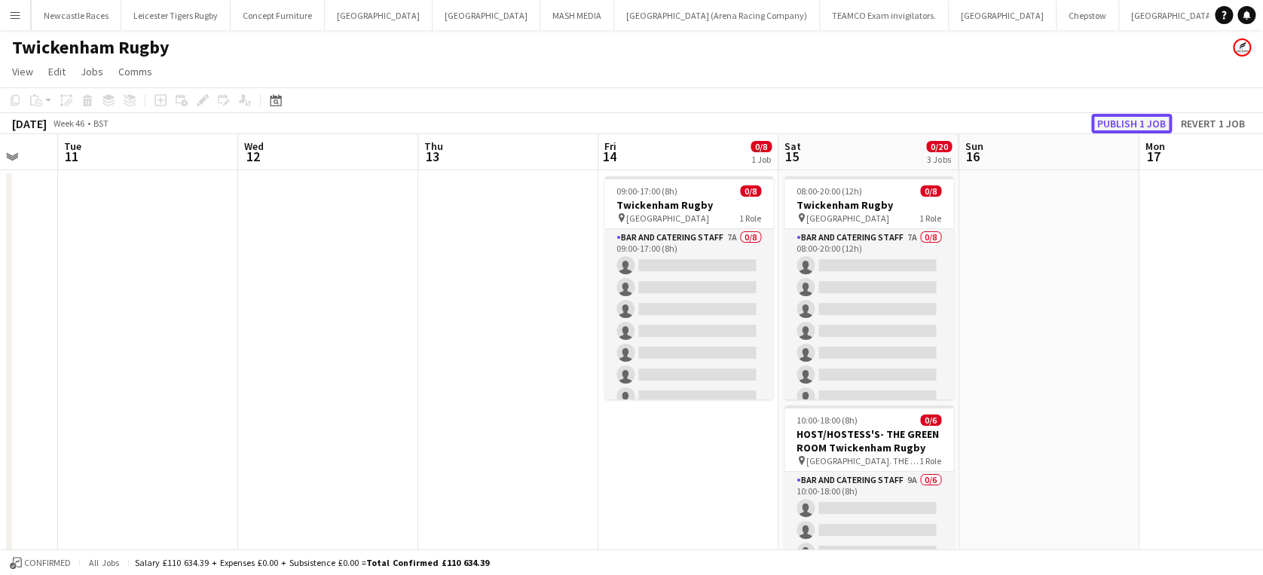
click at [1139, 116] on button "Publish 1 job" at bounding box center [1131, 124] width 81 height 20
click at [1250, 15] on link "Notifications" at bounding box center [1246, 15] width 18 height 18
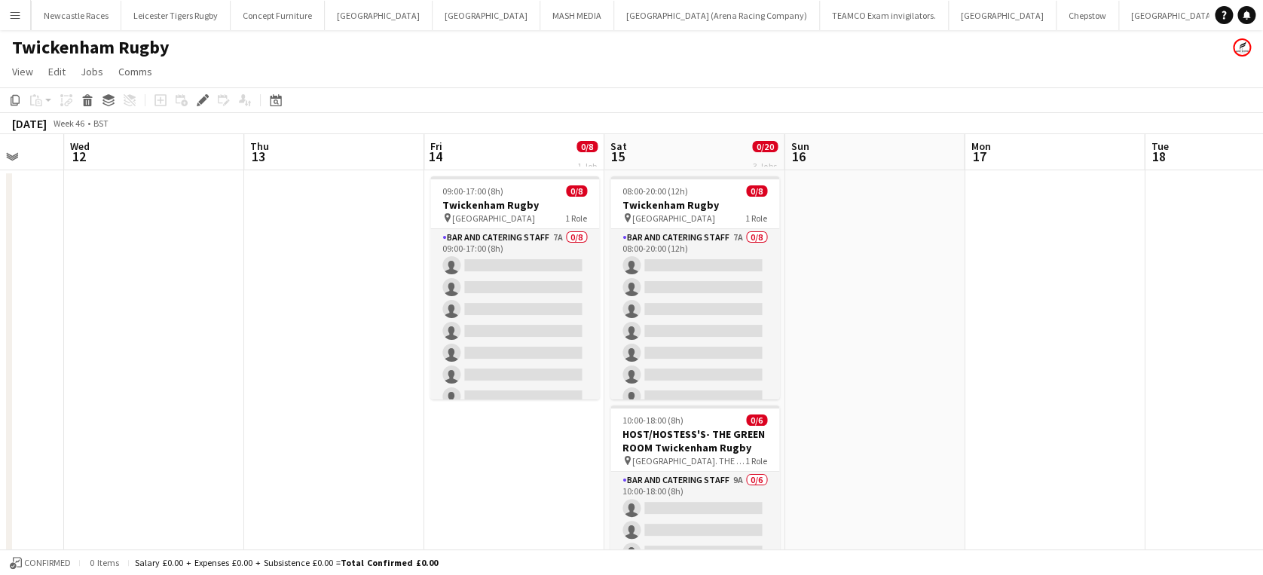
scroll to position [0, 665]
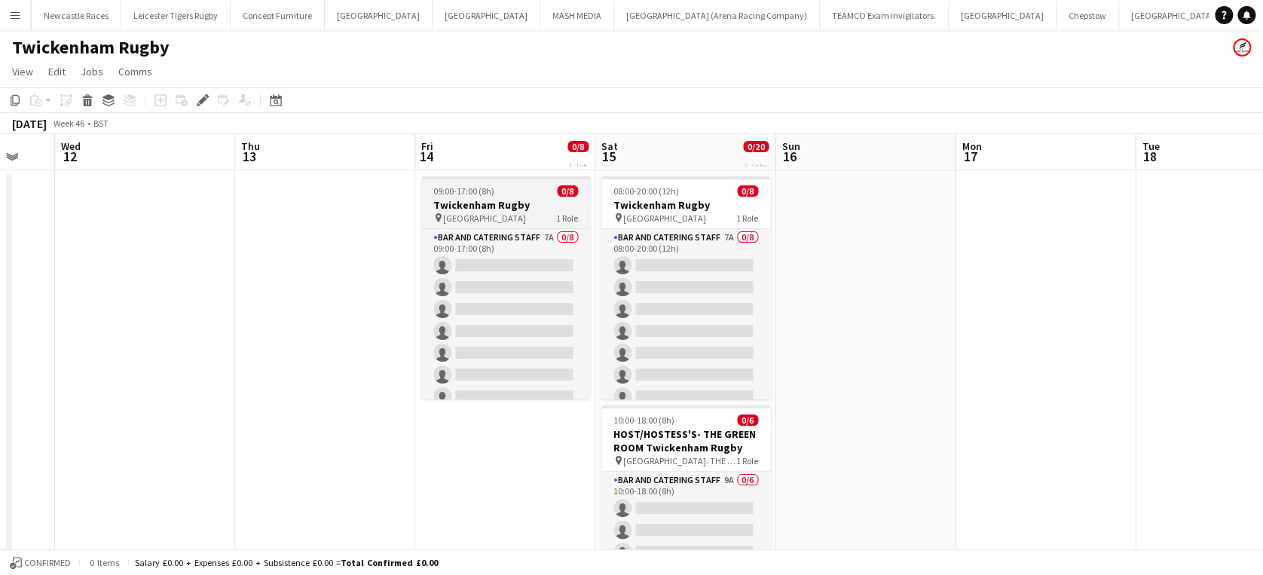
click at [468, 203] on h3 "Twickenham Rugby" at bounding box center [505, 205] width 169 height 14
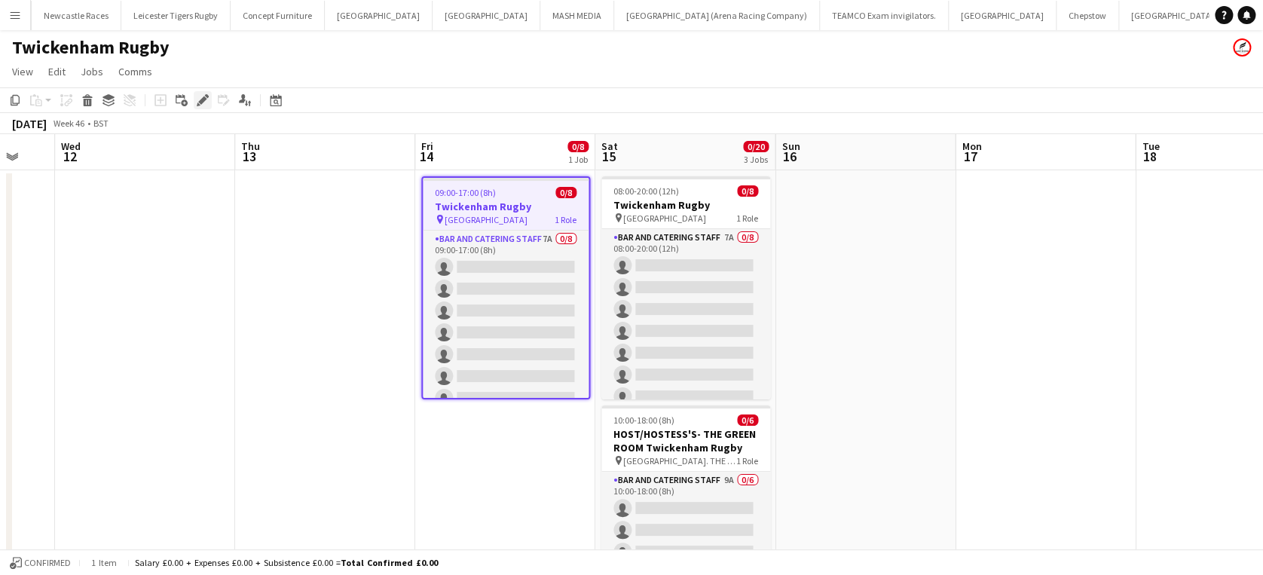
click at [206, 99] on icon "Edit" at bounding box center [203, 100] width 12 height 12
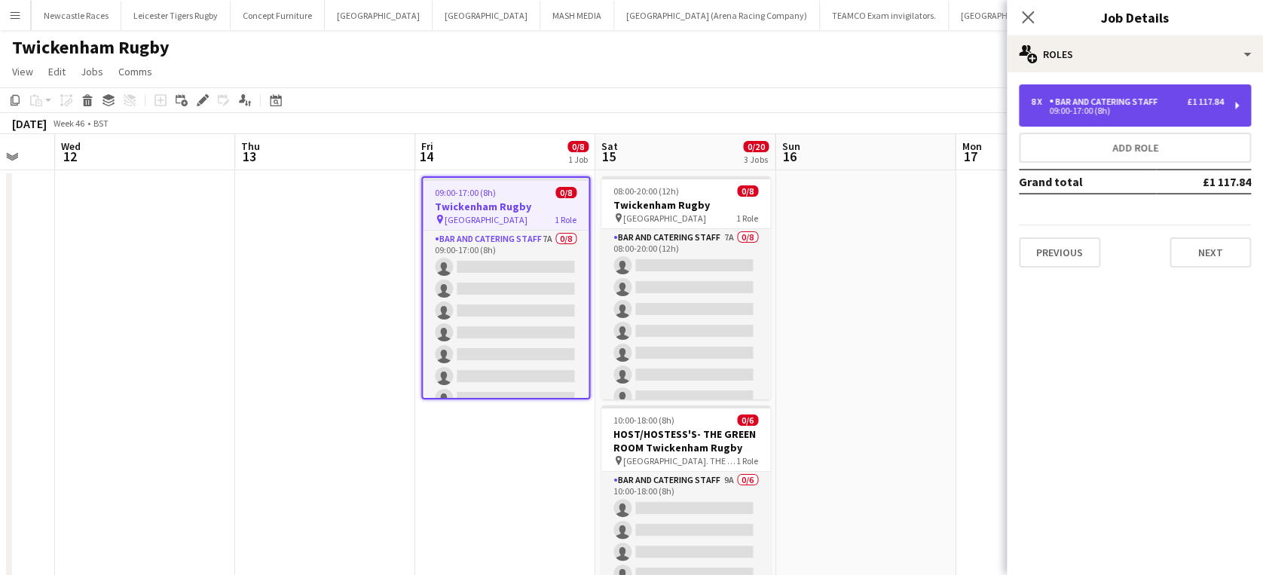
click at [1184, 101] on div "8 x Bar and Catering Staff £1 117.84" at bounding box center [1127, 101] width 192 height 11
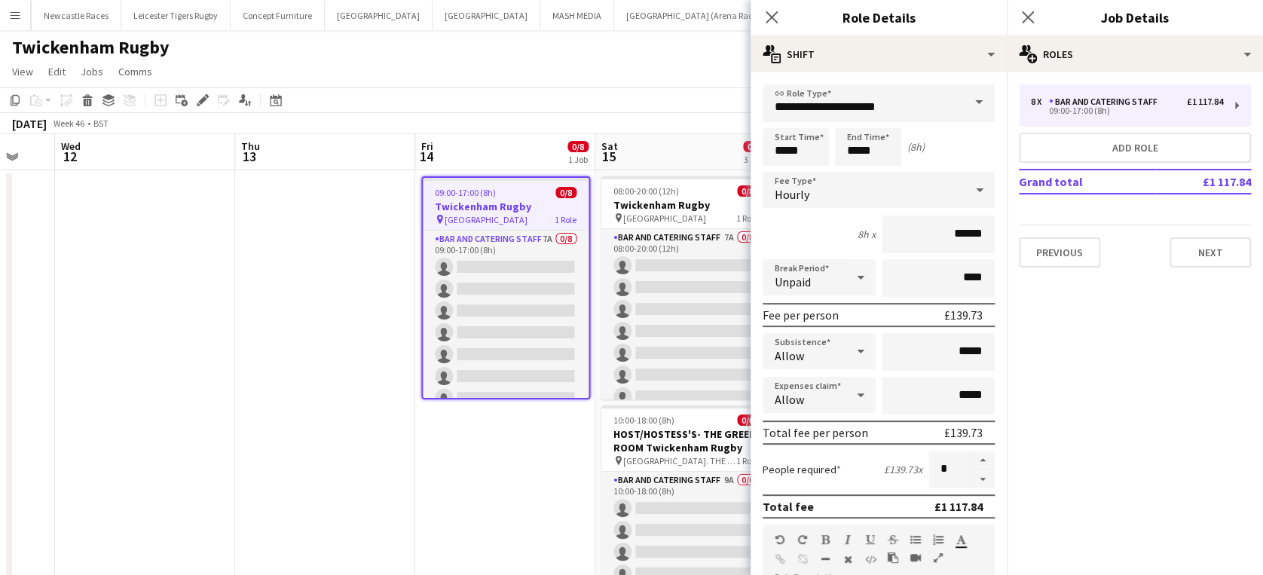
click at [652, 111] on app-toolbar "Copy Paste Paste Ctrl+V Paste with crew Ctrl+Shift+V Paste linked Job Delete Gr…" at bounding box center [631, 100] width 1263 height 26
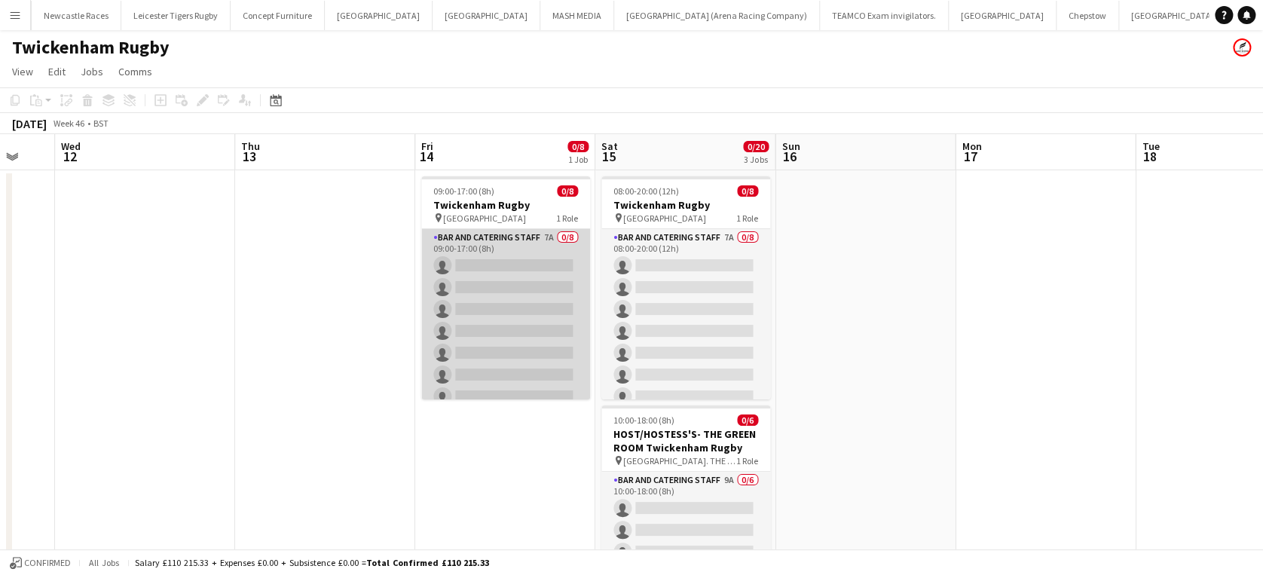
click at [512, 260] on app-card-role "Bar and Catering Staff 7A 0/8 09:00-17:00 (8h) single-neutral-actions single-ne…" at bounding box center [505, 331] width 169 height 204
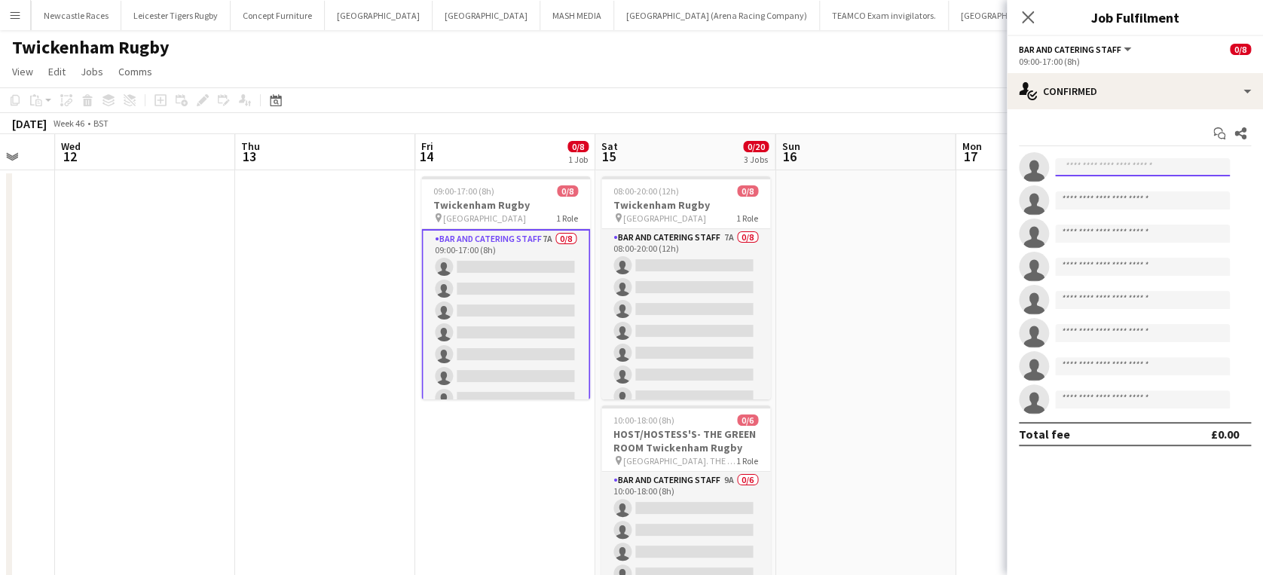
click at [1091, 169] on input at bounding box center [1142, 167] width 175 height 18
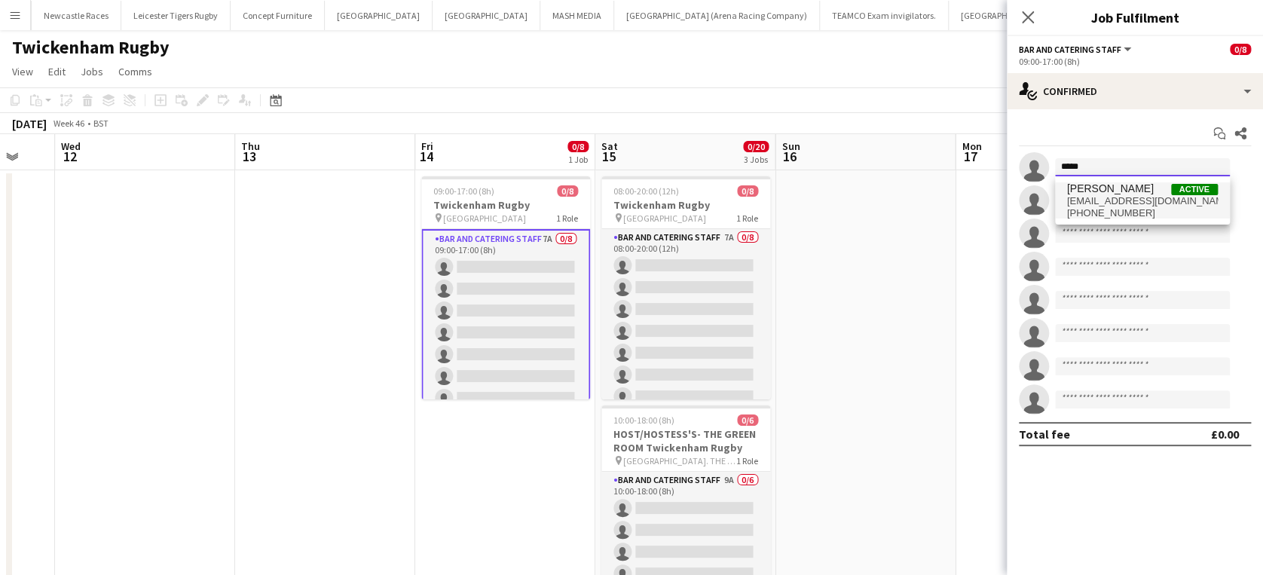
type input "*****"
click at [1098, 198] on span "stefsette@hotmail.com" at bounding box center [1142, 201] width 151 height 12
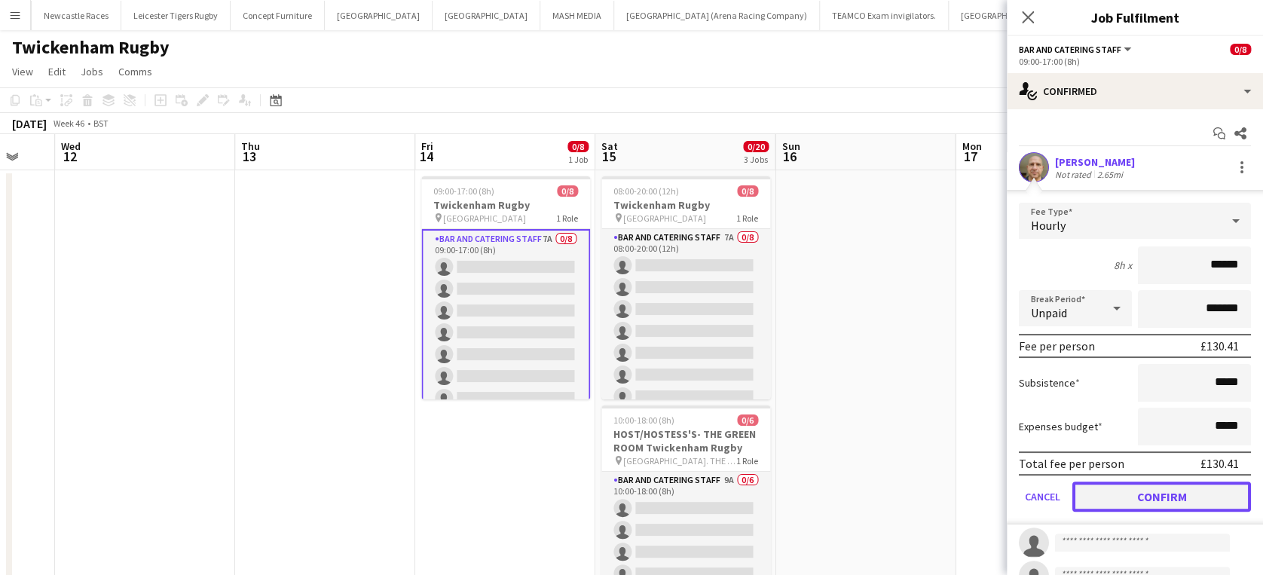
click at [1139, 495] on button "Confirm" at bounding box center [1161, 496] width 179 height 30
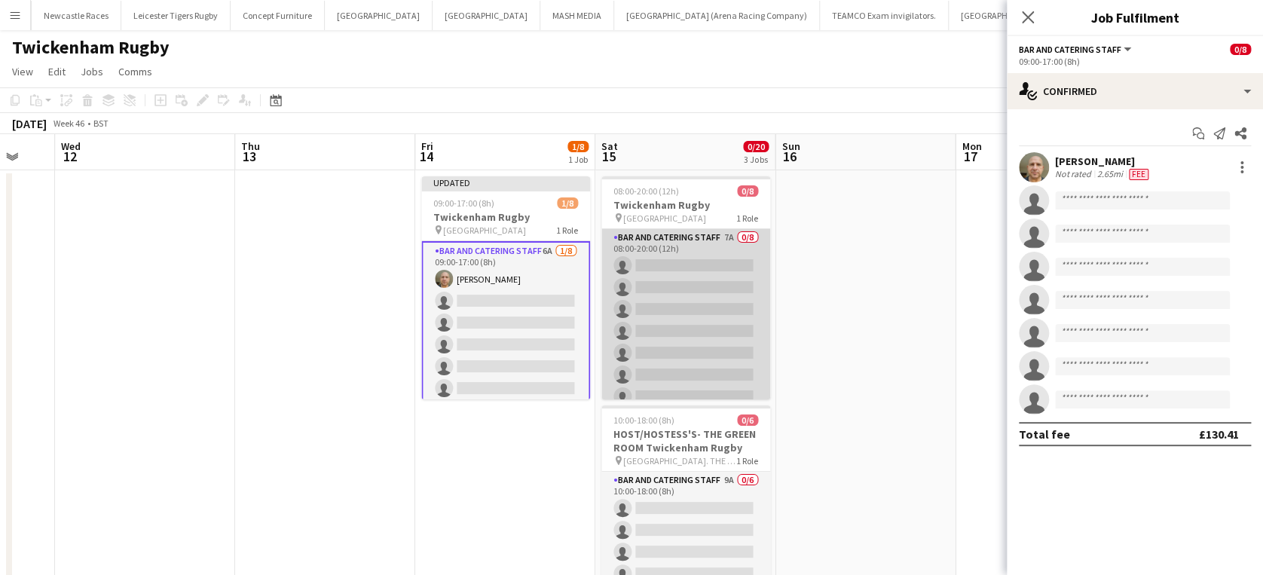
click at [693, 263] on app-card-role "Bar and Catering Staff 7A 0/8 08:00-20:00 (12h) single-neutral-actions single-n…" at bounding box center [685, 331] width 169 height 204
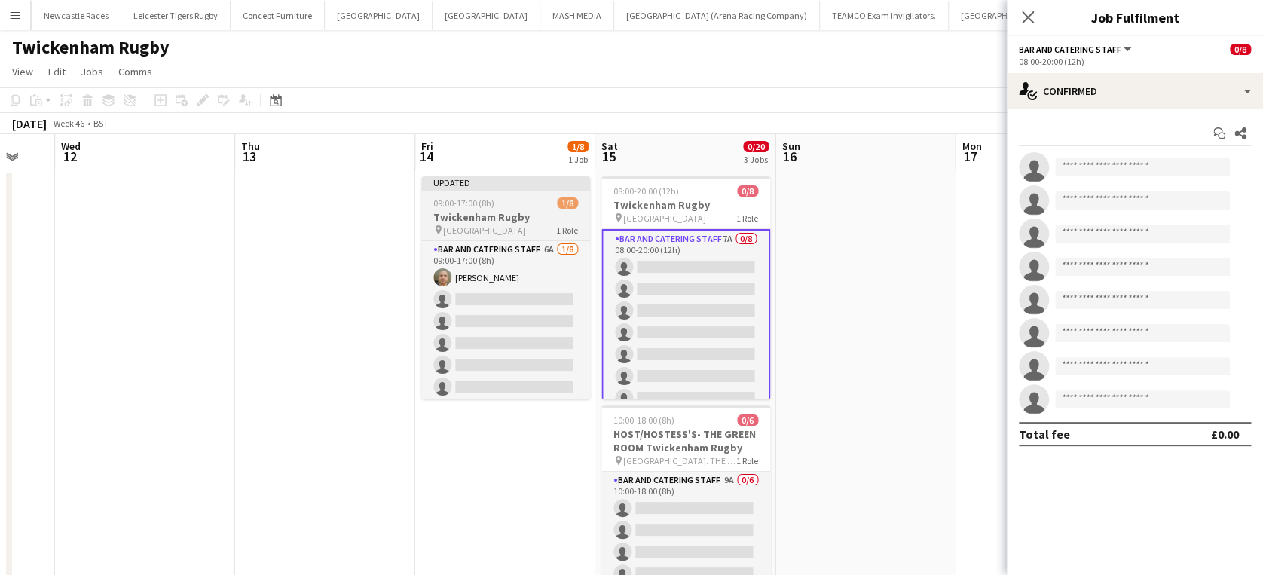
click at [487, 202] on span "09:00-17:00 (8h)" at bounding box center [463, 202] width 61 height 11
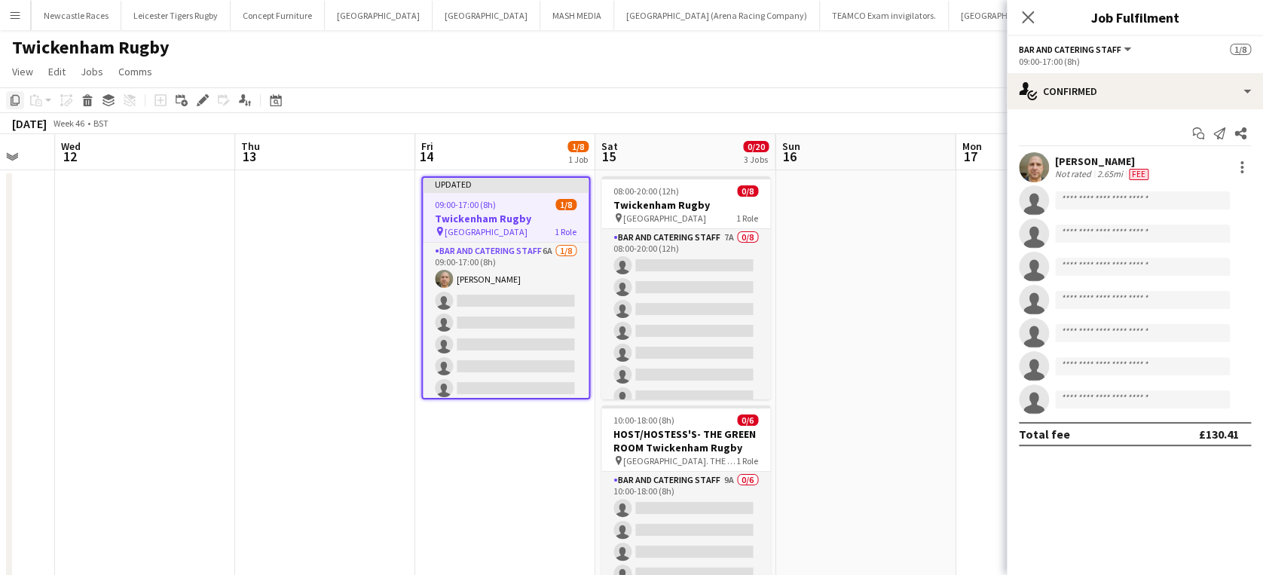
click at [14, 99] on icon "Copy" at bounding box center [15, 100] width 12 height 12
click at [506, 443] on app-date-cell "Updated 09:00-17:00 (8h) 1/8 Twickenham Rugby pin Twickenham Rugby Ground 1 Rol…" at bounding box center [505, 528] width 180 height 717
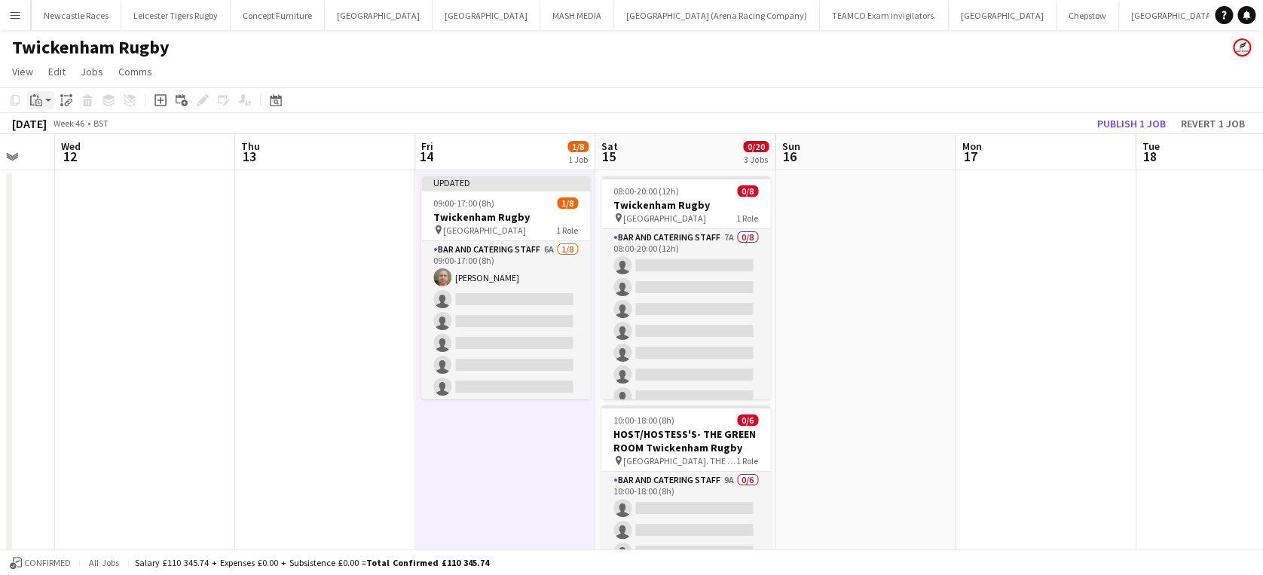
click at [32, 102] on icon "Paste" at bounding box center [36, 100] width 12 height 12
click at [54, 128] on link "Paste Ctrl+V" at bounding box center [111, 129] width 142 height 14
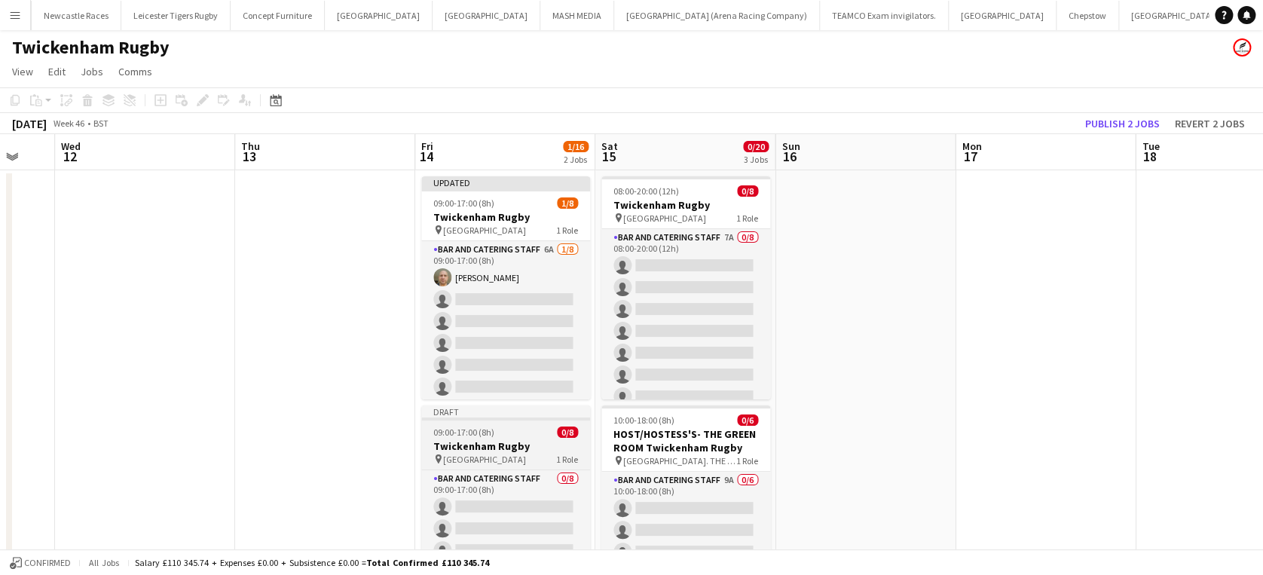
click at [506, 439] on h3 "Twickenham Rugby" at bounding box center [505, 446] width 169 height 14
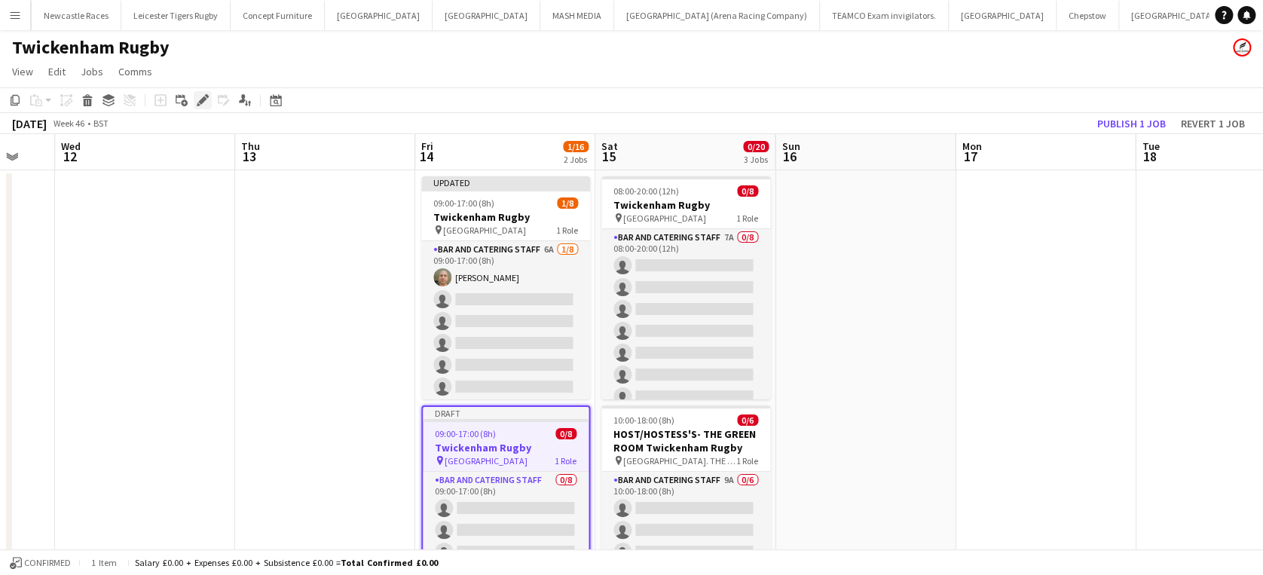
click at [200, 100] on icon at bounding box center [202, 100] width 8 height 8
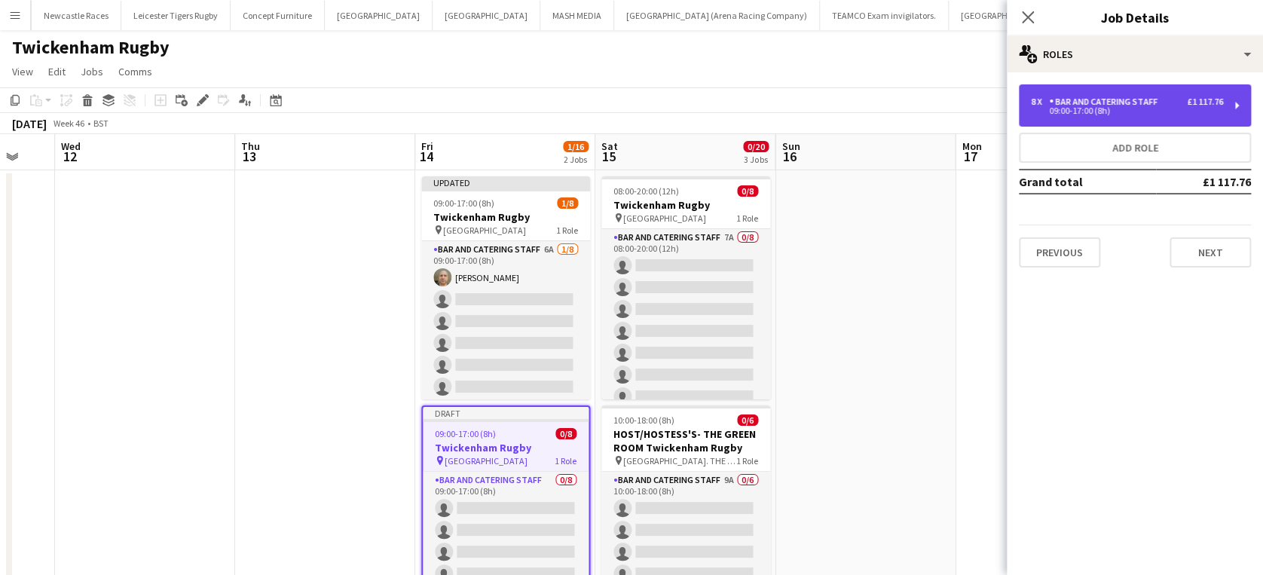
click at [1093, 98] on div "Bar and Catering Staff" at bounding box center [1106, 101] width 115 height 11
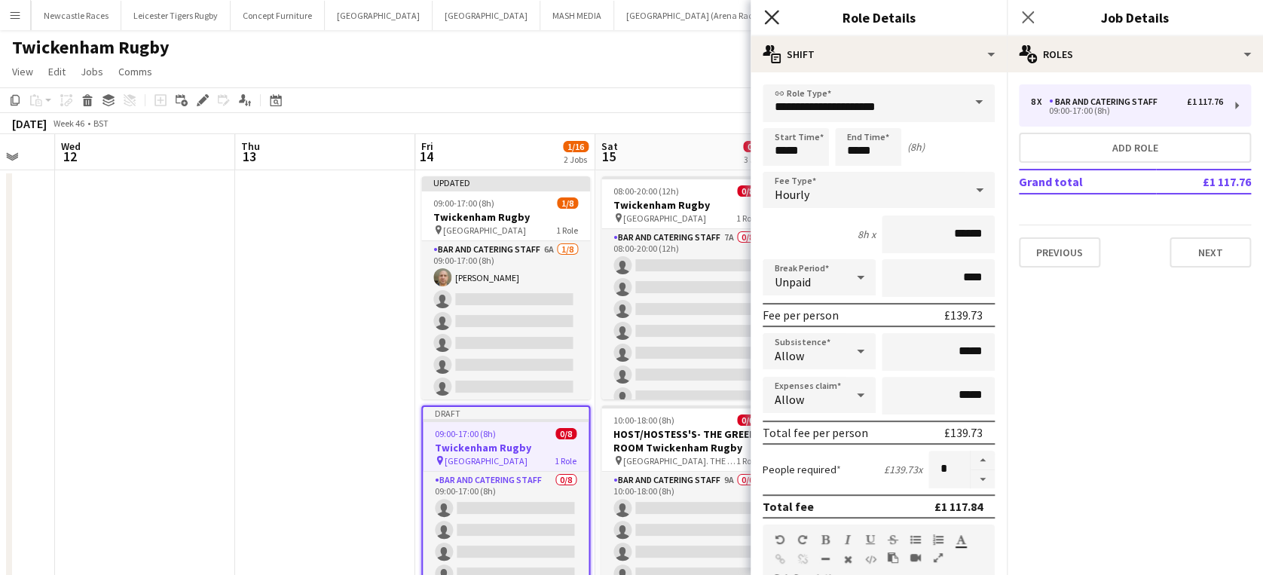
click at [770, 16] on icon at bounding box center [771, 17] width 14 height 14
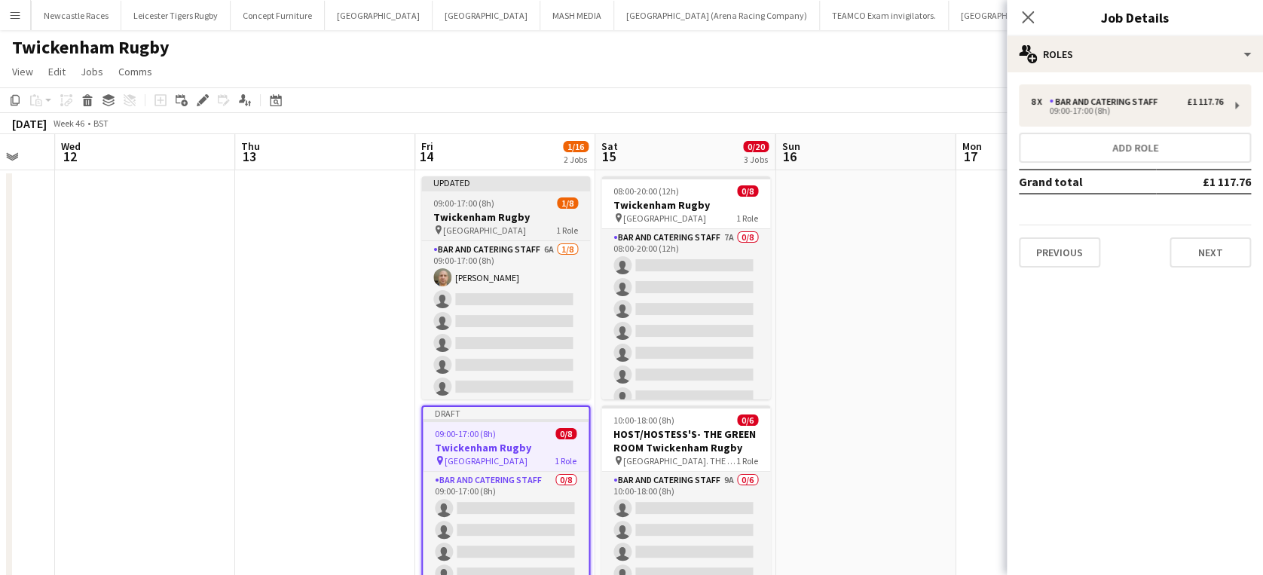
click at [499, 194] on app-job-card "Updated 09:00-17:00 (8h) 1/8 Twickenham Rugby pin Twickenham Rugby Ground 1 Rol…" at bounding box center [505, 287] width 169 height 223
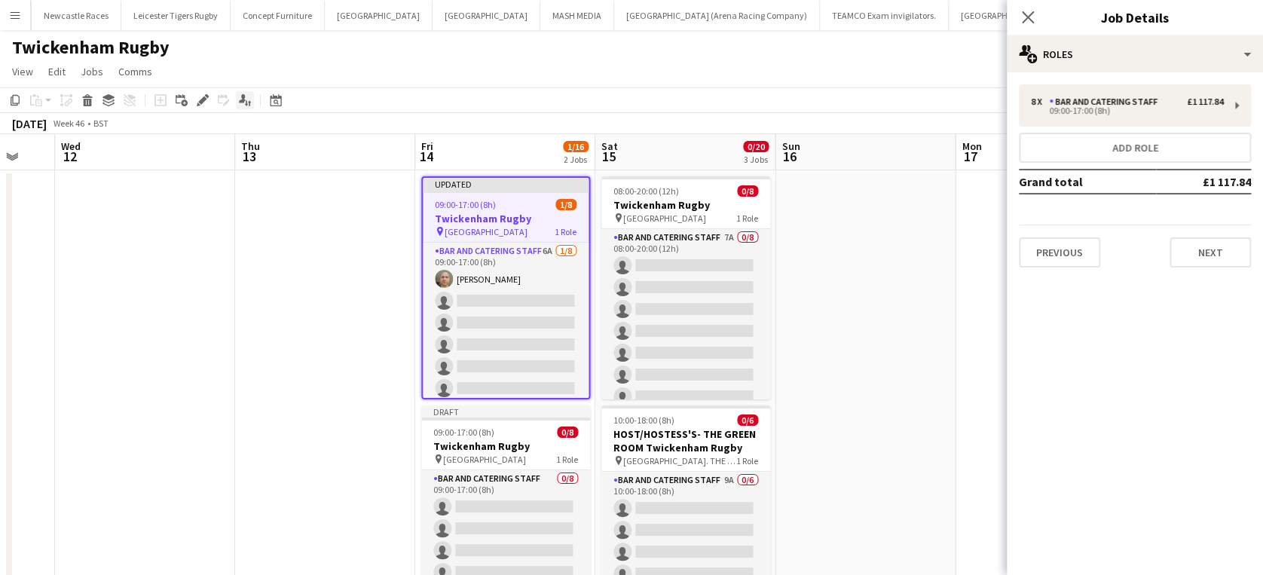
click at [247, 96] on icon "Applicants" at bounding box center [245, 100] width 12 height 12
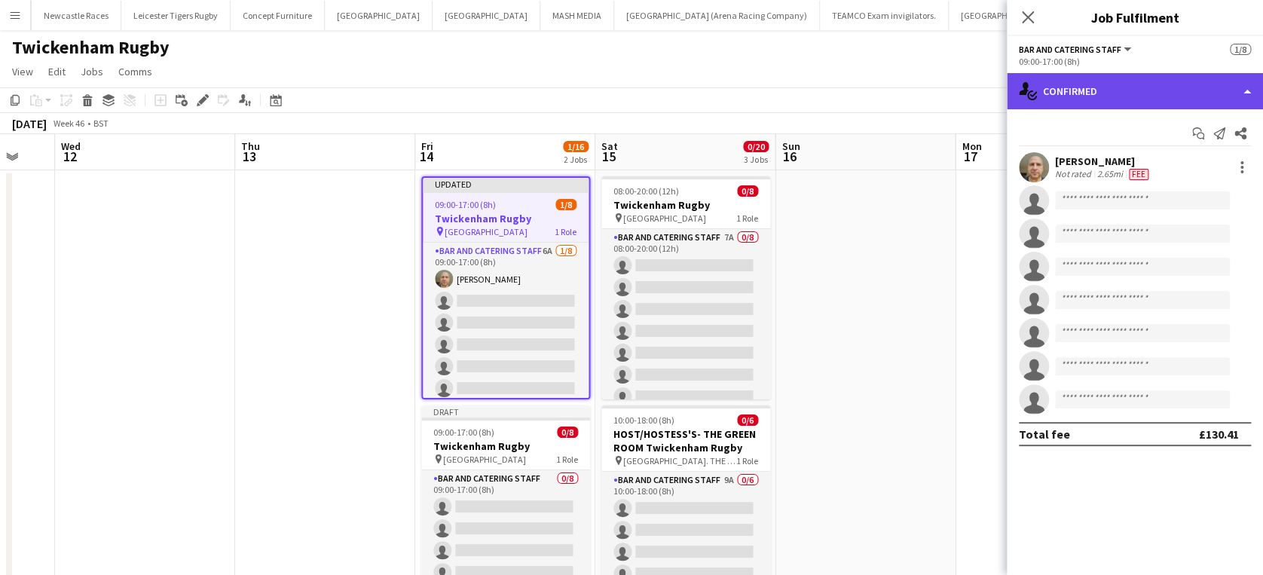
click at [1223, 90] on div "single-neutral-actions-check-2 Confirmed" at bounding box center [1134, 91] width 256 height 36
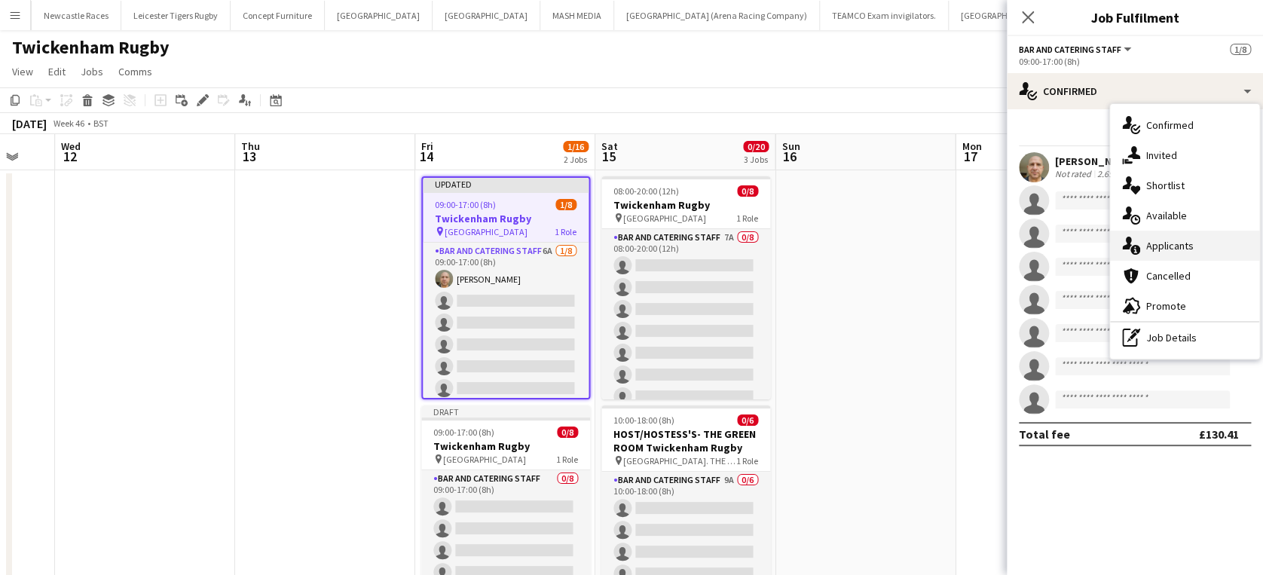
click at [1212, 243] on div "single-neutral-actions-information Applicants" at bounding box center [1184, 246] width 149 height 30
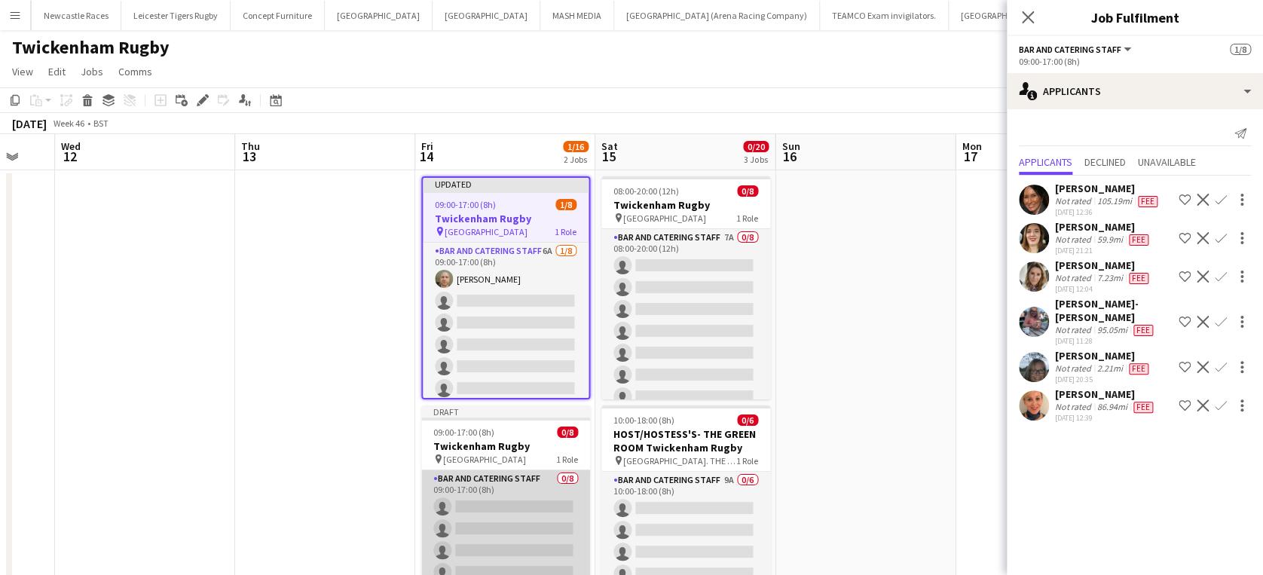
click at [494, 502] on app-card-role "Bar and Catering Staff 0/8 09:00-17:00 (8h) single-neutral-actions single-neutr…" at bounding box center [505, 572] width 169 height 204
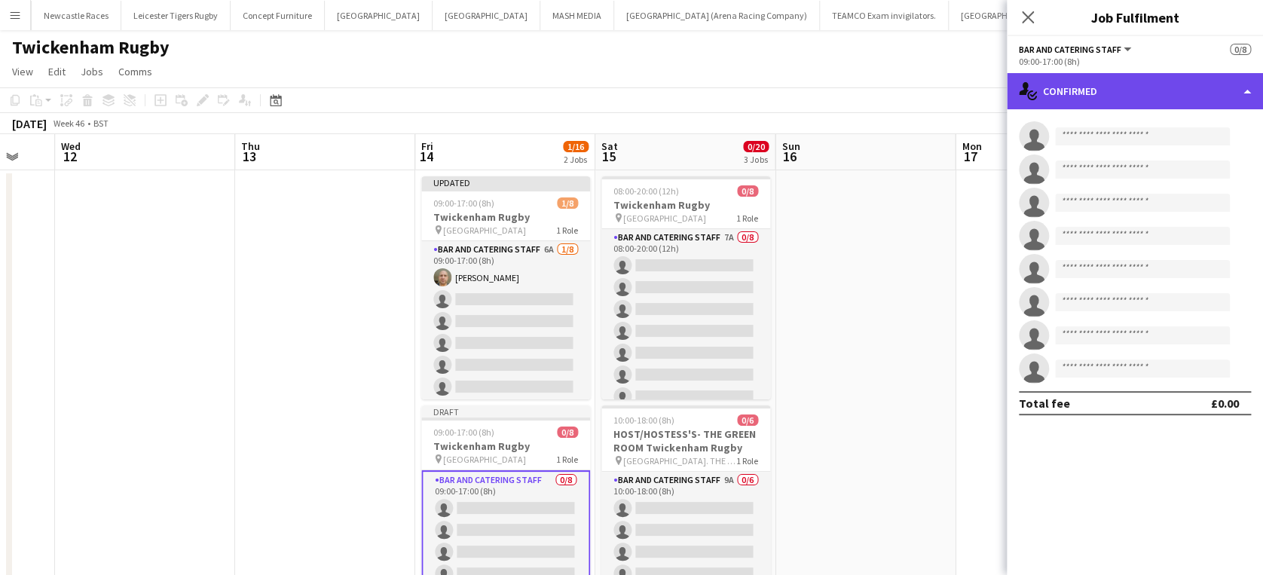
click at [1193, 98] on div "single-neutral-actions-check-2 Confirmed" at bounding box center [1134, 91] width 256 height 36
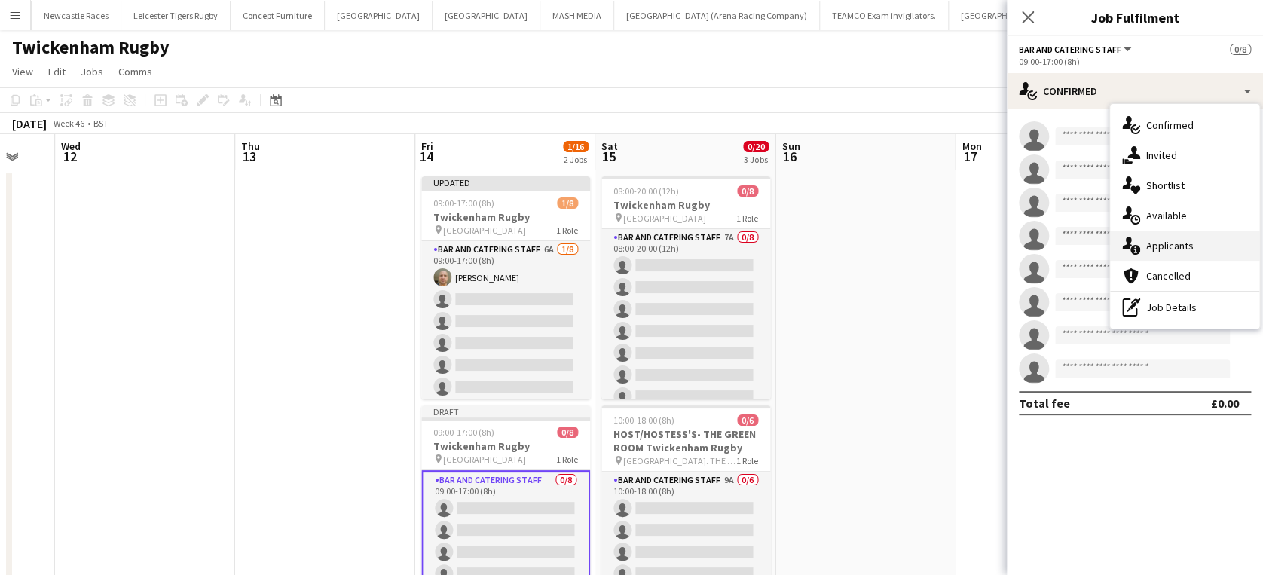
click at [1180, 244] on span "Applicants" at bounding box center [1169, 246] width 47 height 14
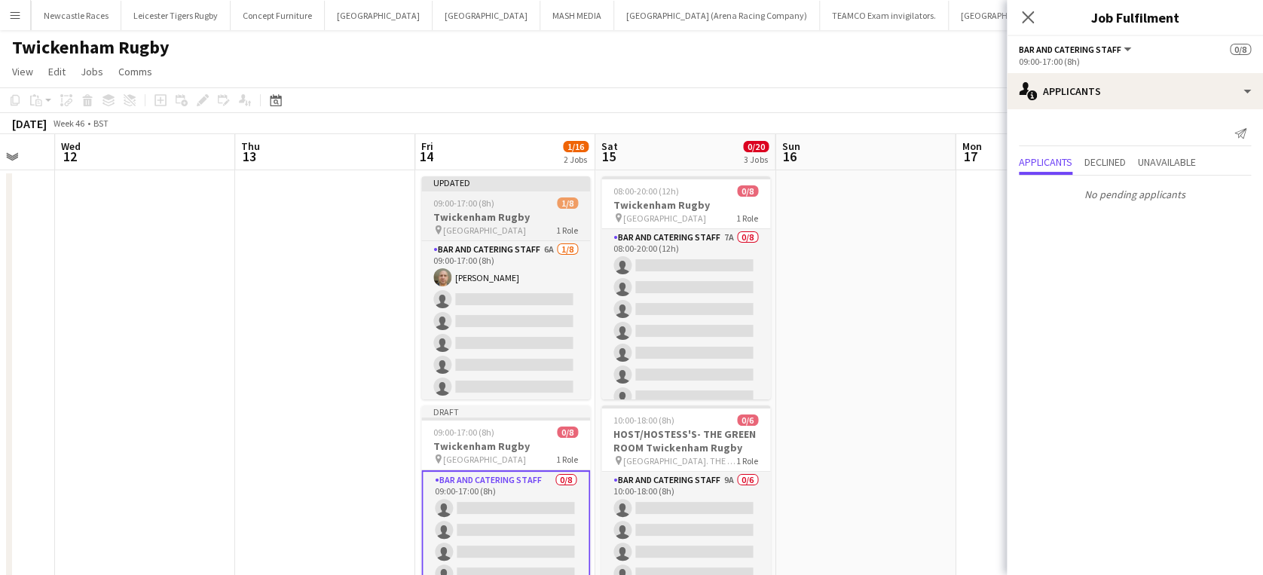
click at [458, 212] on h3 "Twickenham Rugby" at bounding box center [505, 217] width 169 height 14
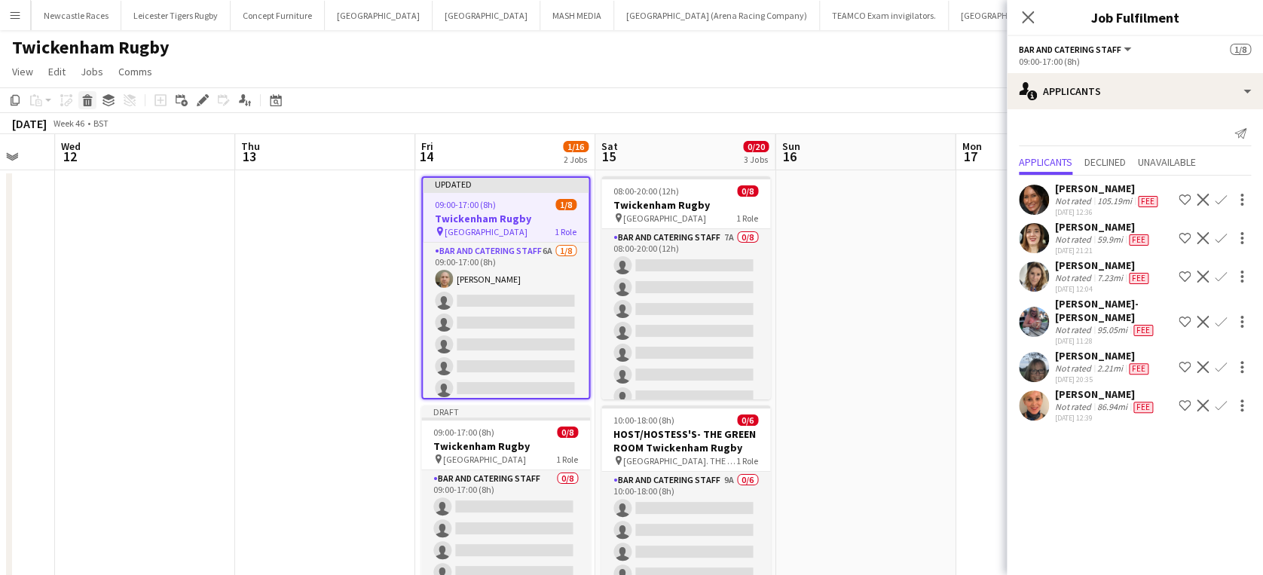
click at [84, 99] on icon at bounding box center [88, 103] width 8 height 8
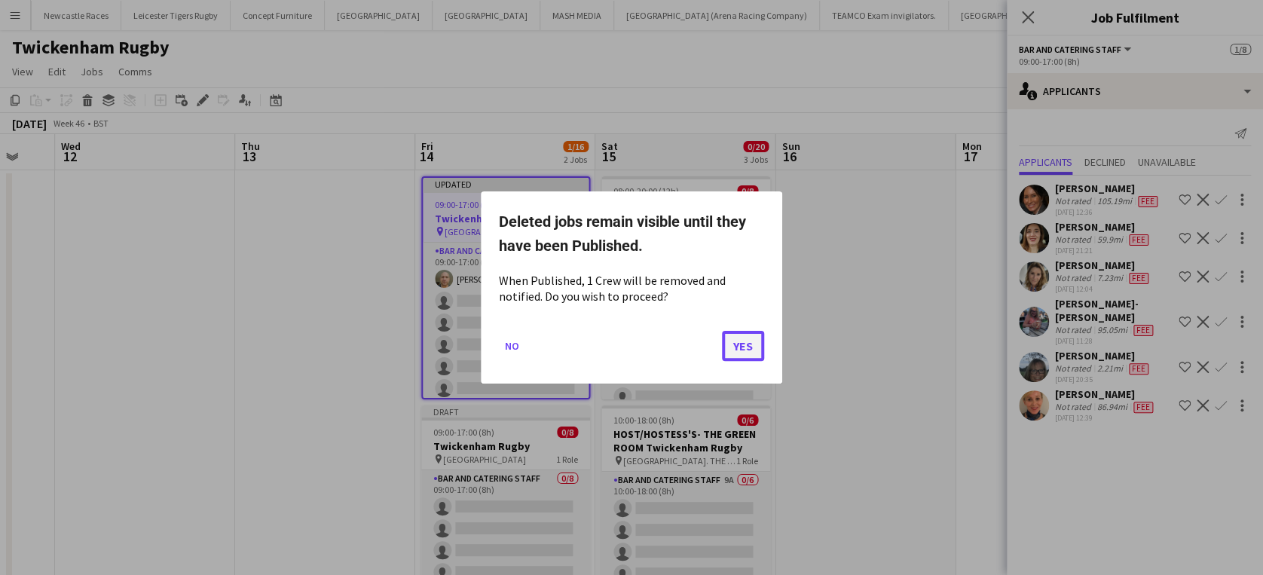
click at [753, 350] on button "Yes" at bounding box center [743, 346] width 42 height 30
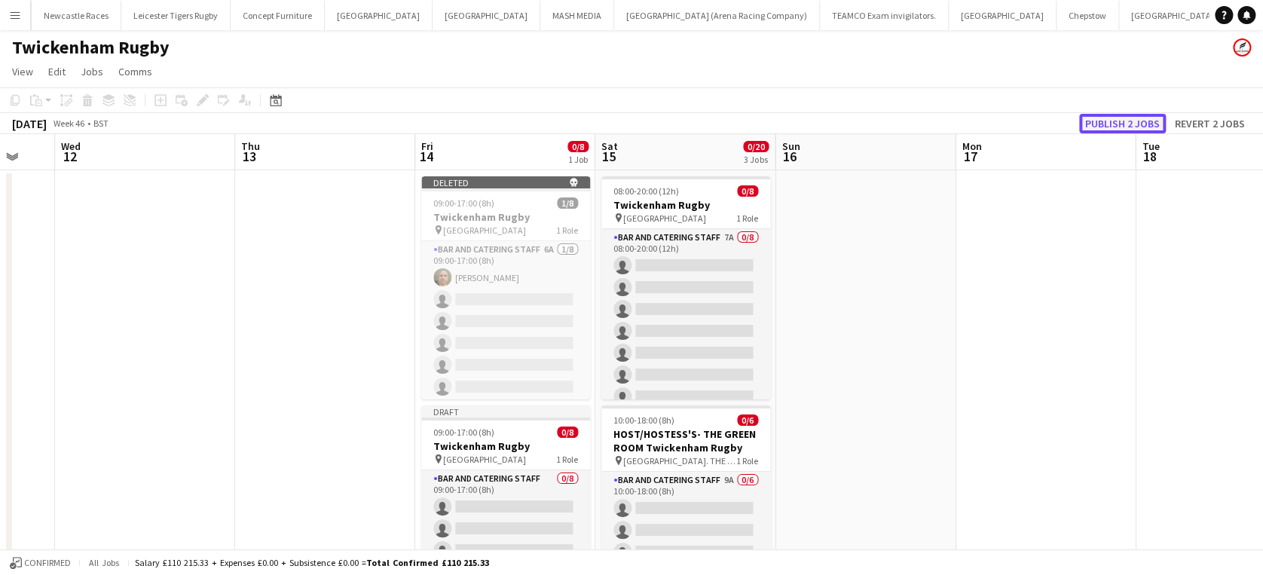
click at [1131, 120] on button "Publish 2 jobs" at bounding box center [1122, 124] width 87 height 20
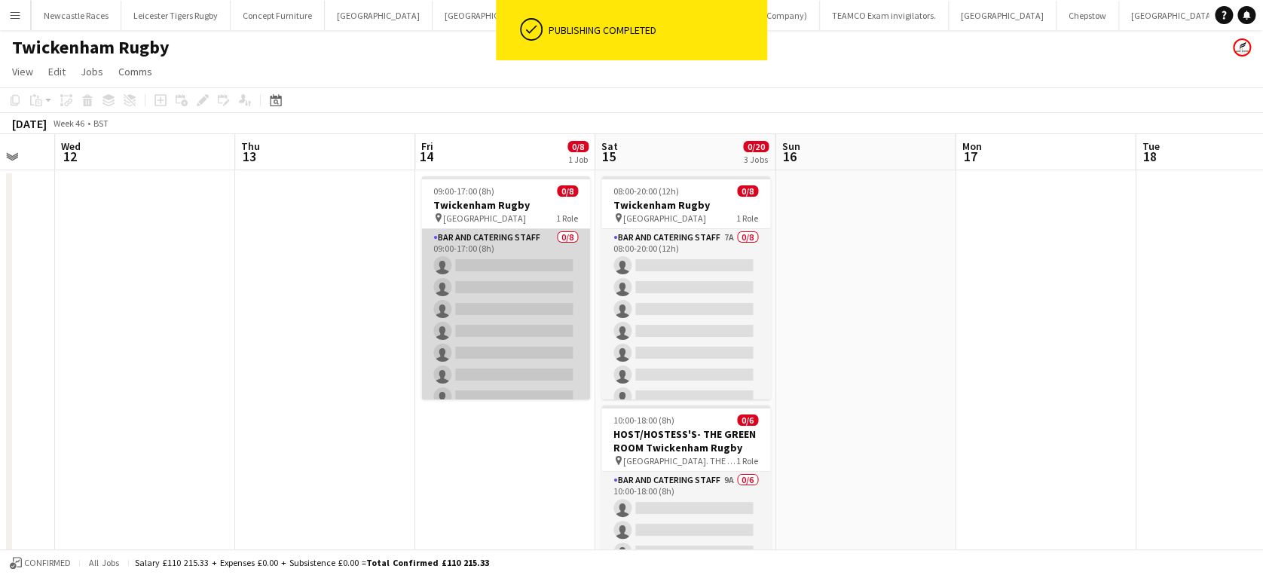
click at [496, 279] on app-card-role "Bar and Catering Staff 0/8 09:00-17:00 (8h) single-neutral-actions single-neutr…" at bounding box center [505, 331] width 169 height 204
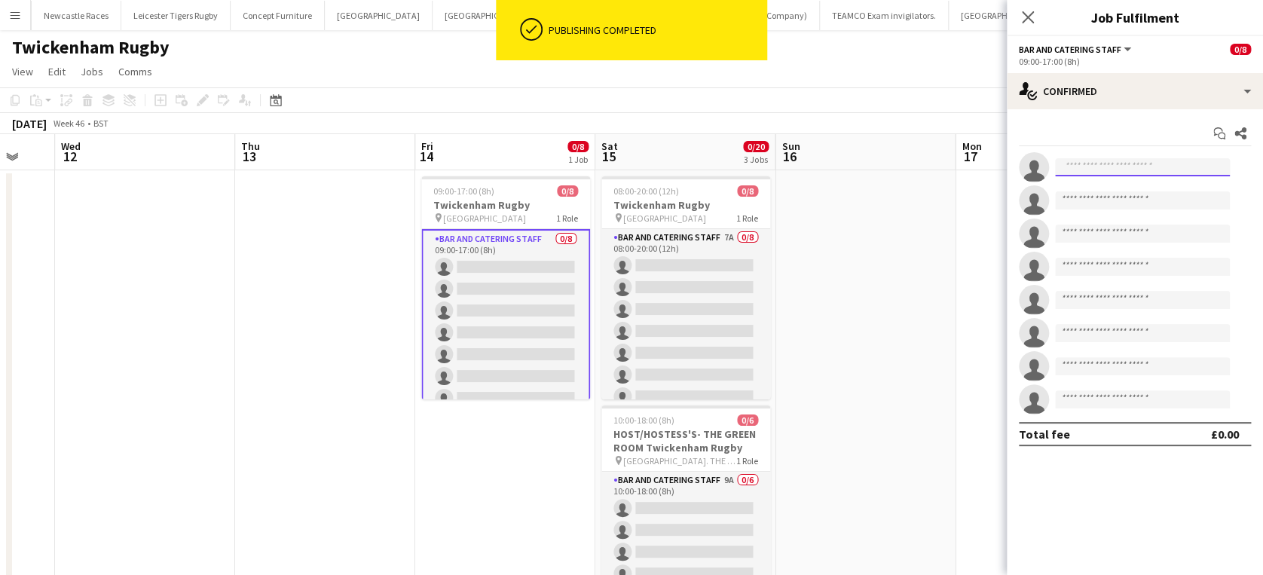
click at [1108, 170] on input at bounding box center [1142, 167] width 175 height 18
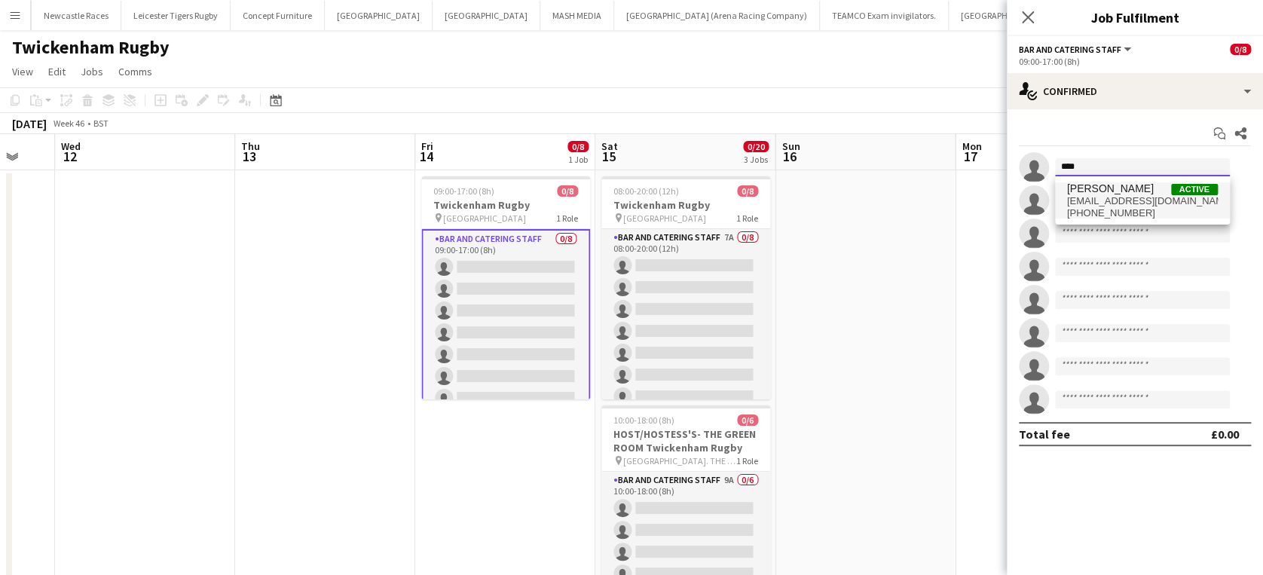
type input "****"
click at [1110, 195] on span "stefsette@hotmail.com" at bounding box center [1142, 201] width 151 height 12
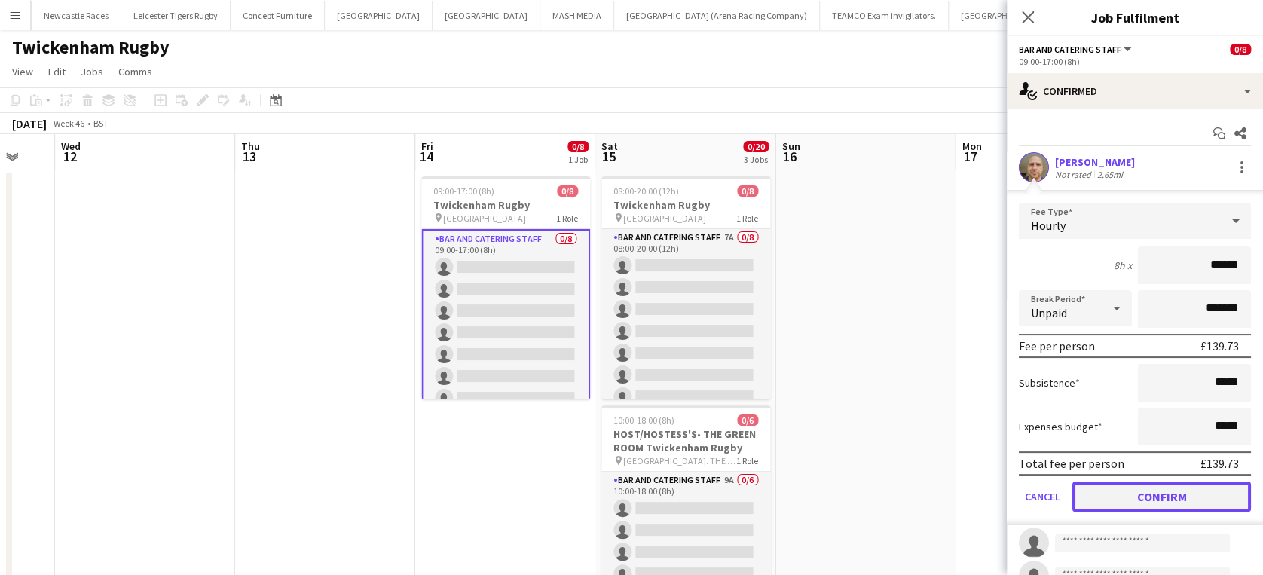
click at [1140, 488] on button "Confirm" at bounding box center [1161, 496] width 179 height 30
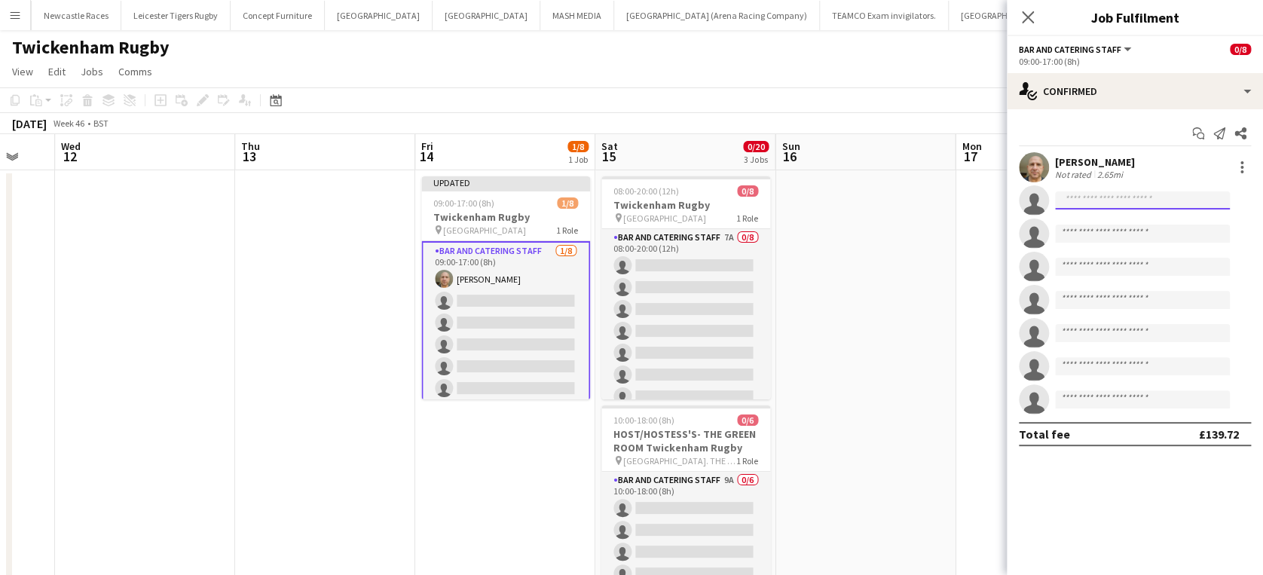
click at [1086, 200] on input at bounding box center [1142, 200] width 175 height 18
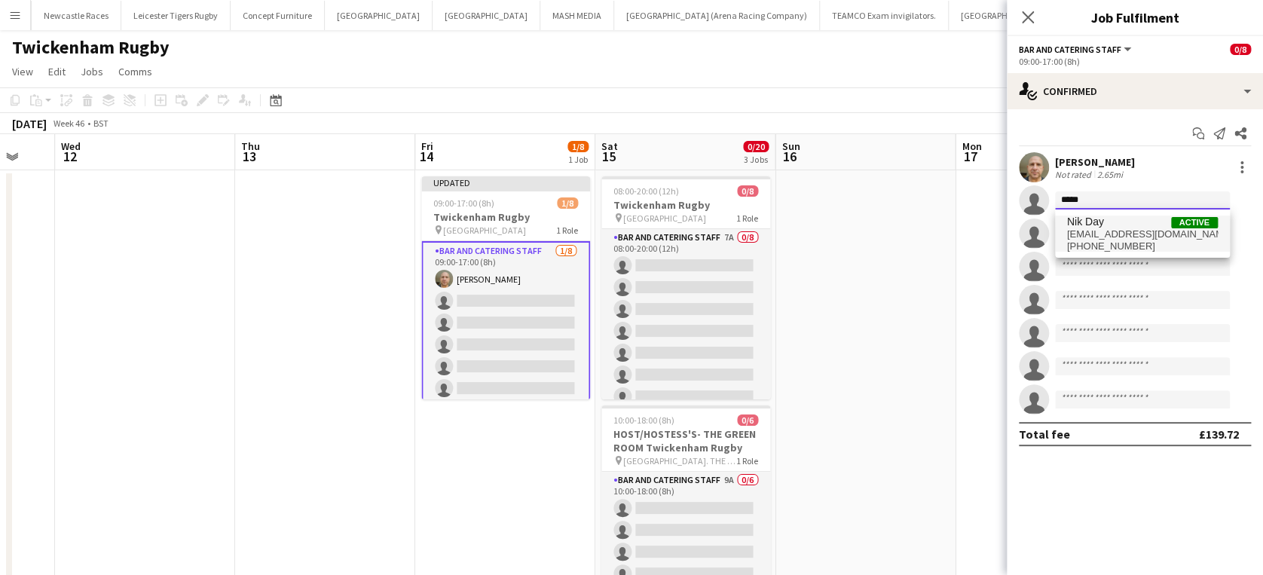
type input "*****"
click at [1087, 235] on span "nik.day12@outlook.com" at bounding box center [1142, 234] width 151 height 12
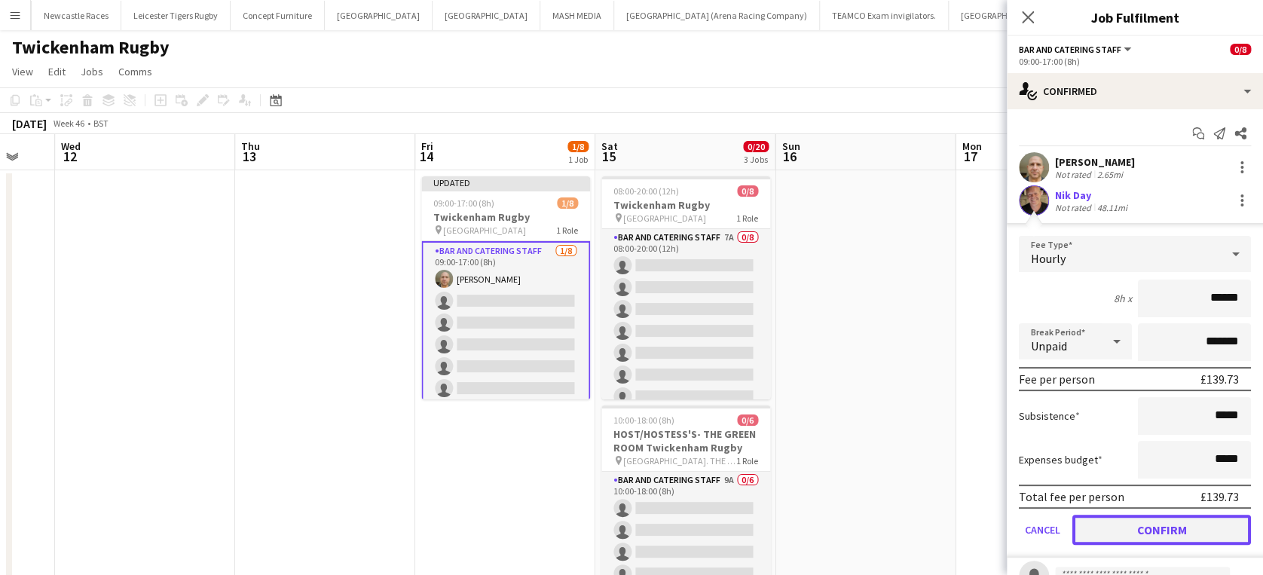
click at [1153, 524] on button "Confirm" at bounding box center [1161, 530] width 179 height 30
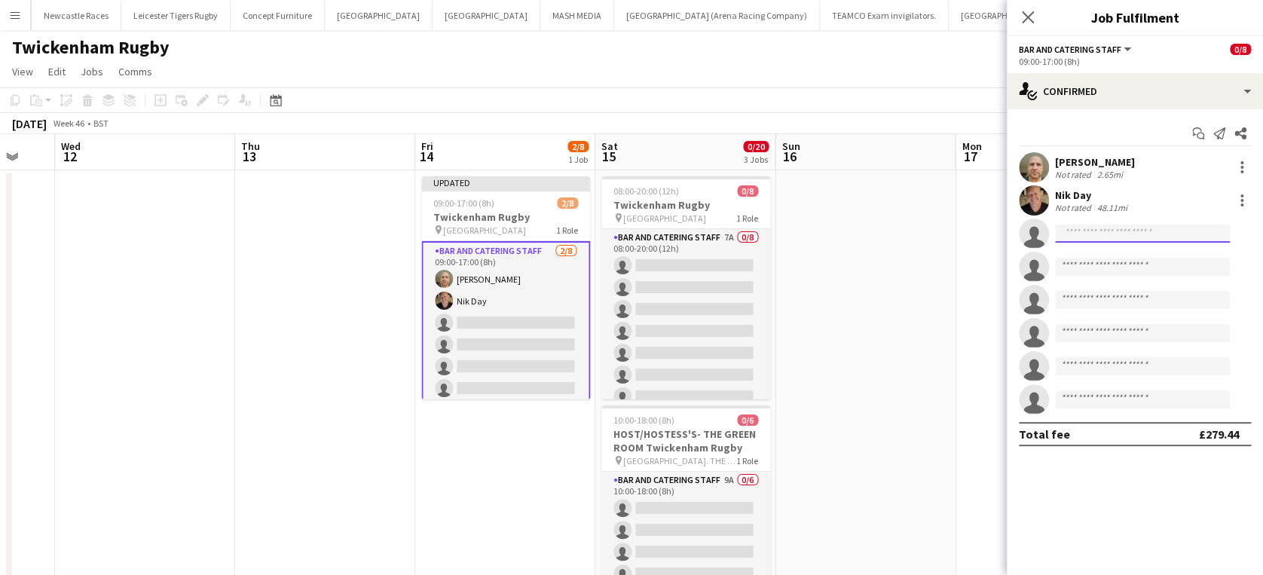
click at [1103, 232] on input at bounding box center [1142, 233] width 175 height 18
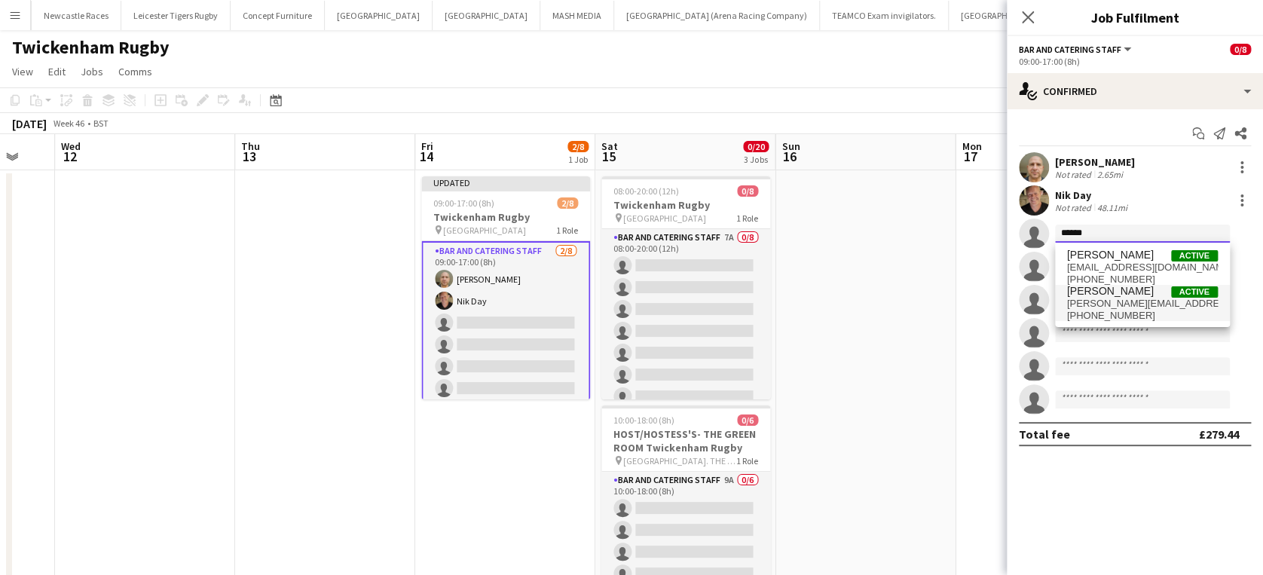
type input "******"
click at [1097, 304] on span "janeywhittaker@hotmail.com" at bounding box center [1142, 304] width 151 height 12
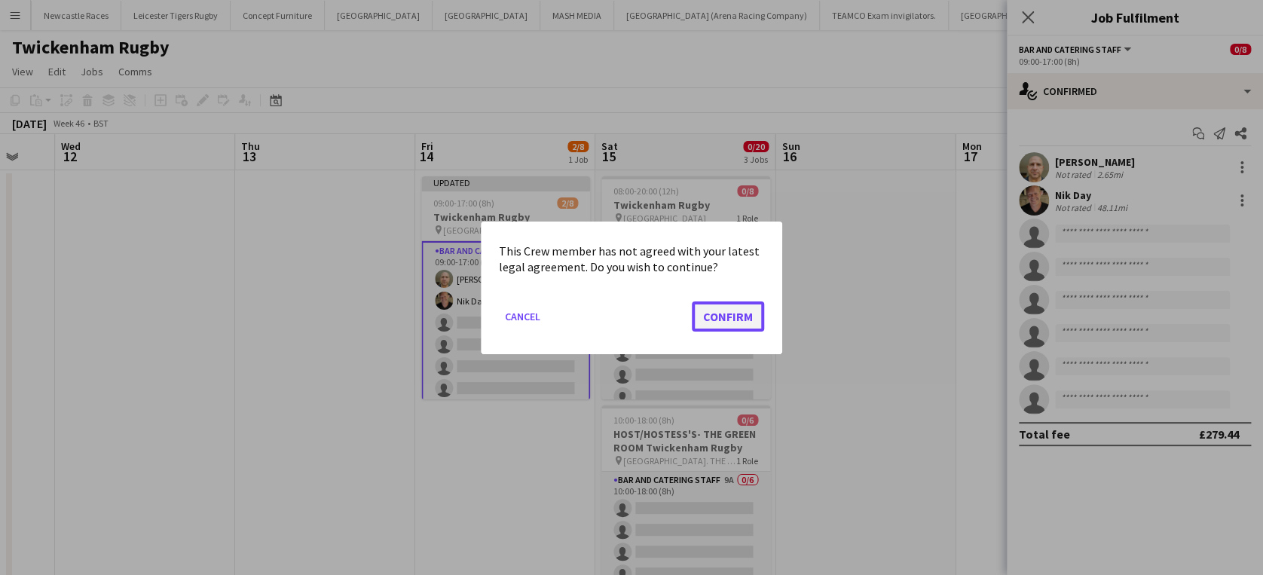
click at [719, 312] on button "Confirm" at bounding box center [728, 316] width 72 height 30
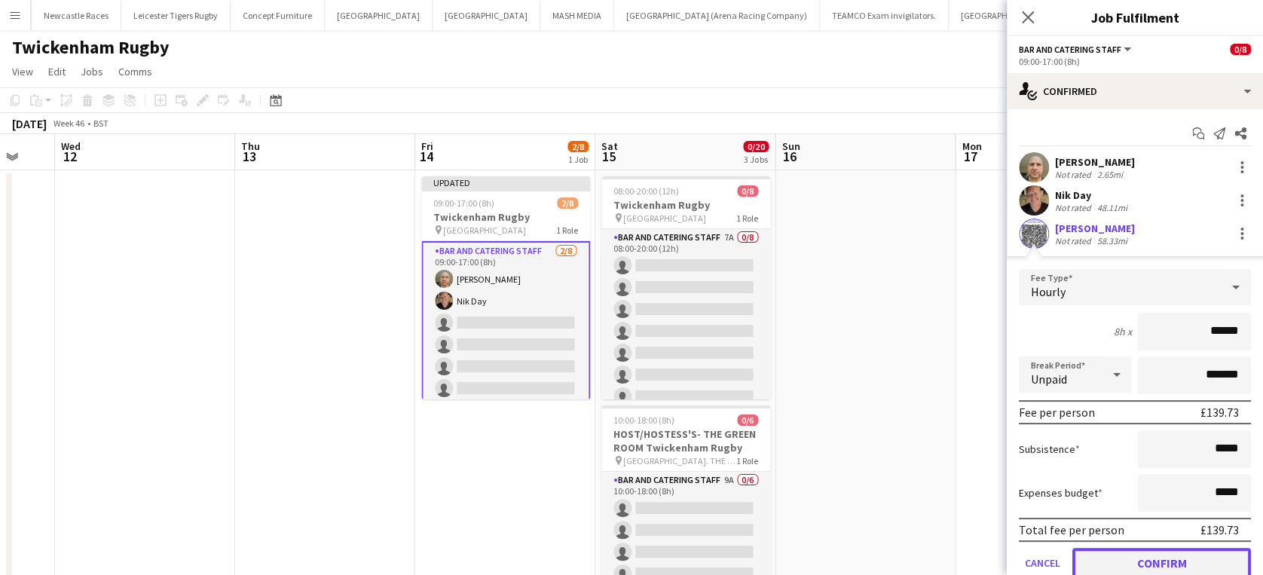
click at [1167, 562] on button "Confirm" at bounding box center [1161, 563] width 179 height 30
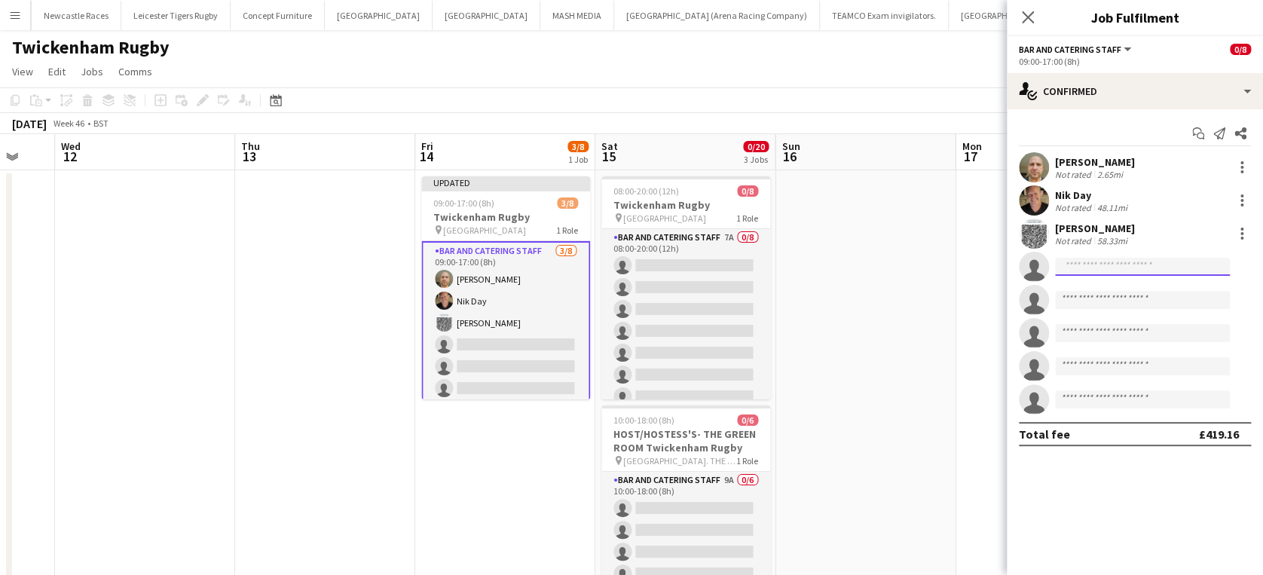
click at [1121, 267] on input at bounding box center [1142, 267] width 175 height 18
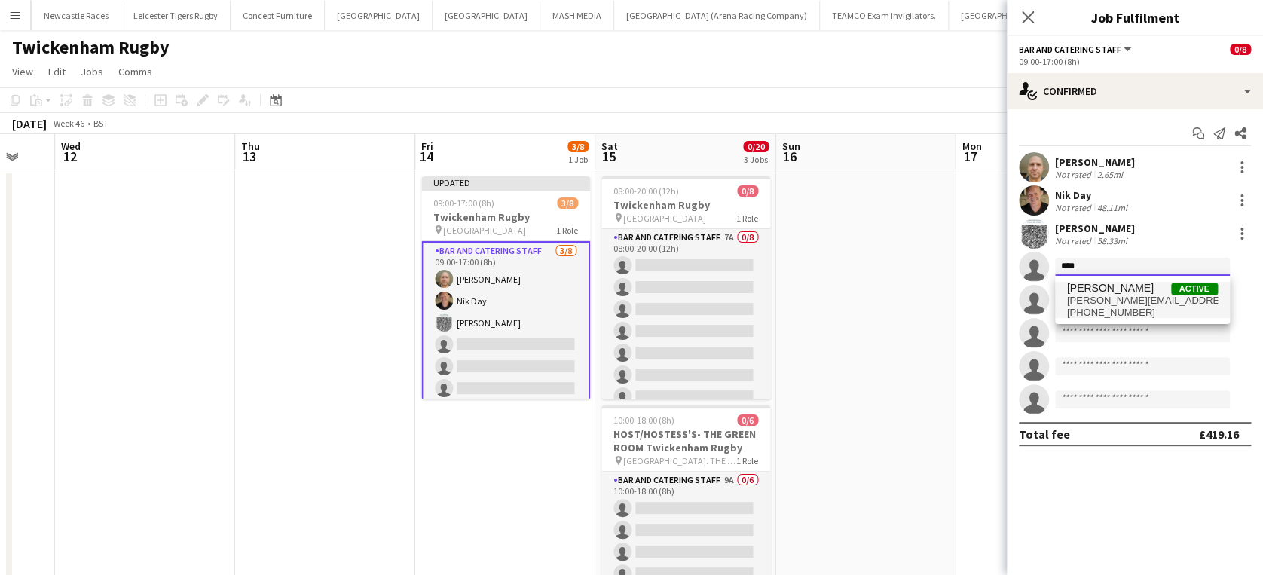
type input "****"
click at [1110, 293] on span "Dawn Aston" at bounding box center [1110, 288] width 87 height 13
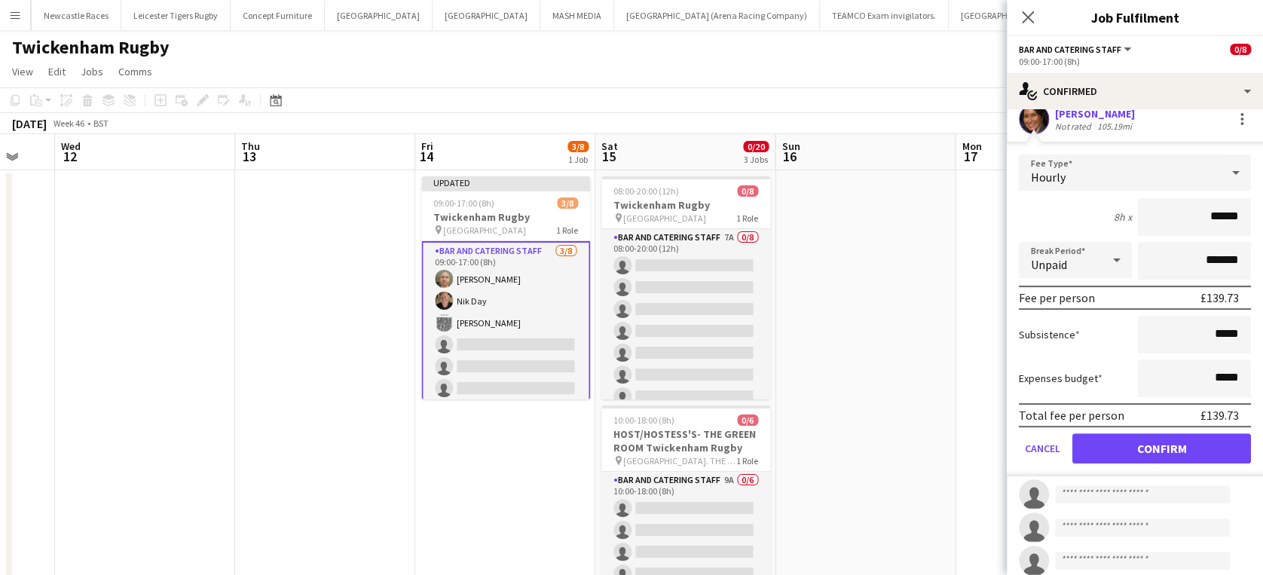
scroll to position [149, 0]
click at [1171, 444] on button "Confirm" at bounding box center [1161, 447] width 179 height 30
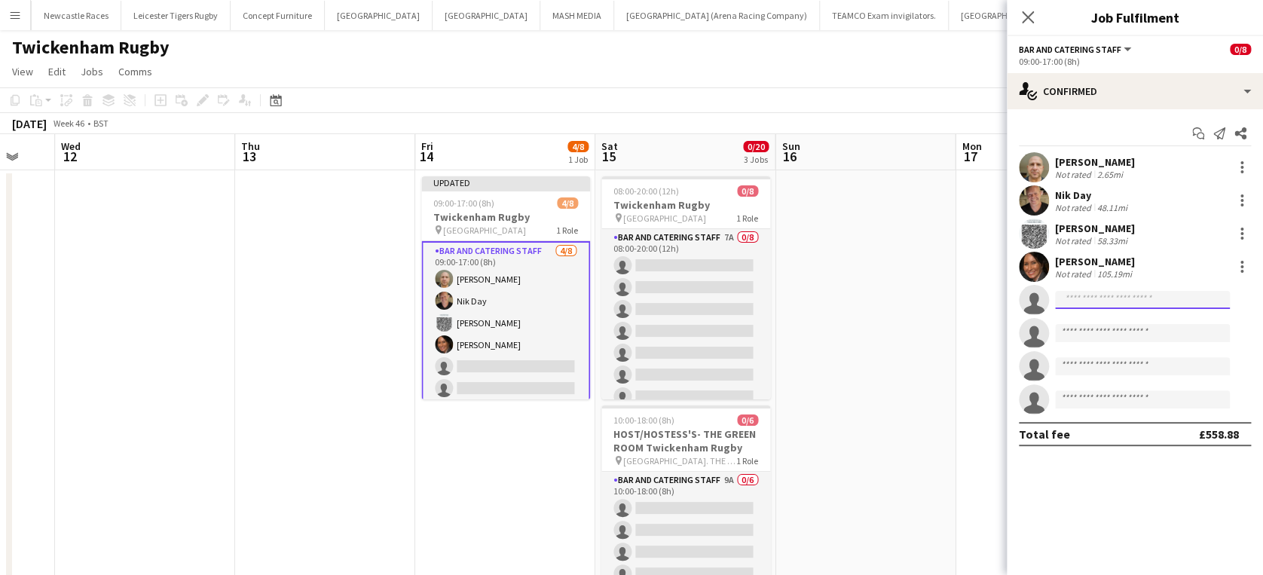
click at [1097, 301] on input at bounding box center [1142, 300] width 175 height 18
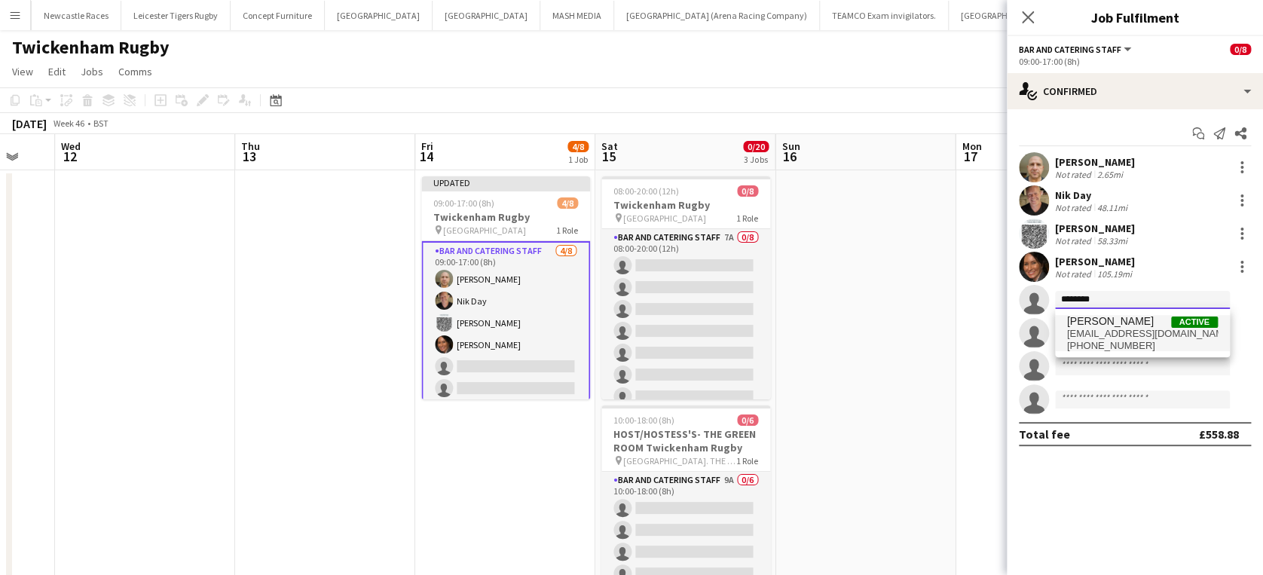
type input "********"
click at [1104, 326] on span "Louise Teuber" at bounding box center [1110, 321] width 87 height 13
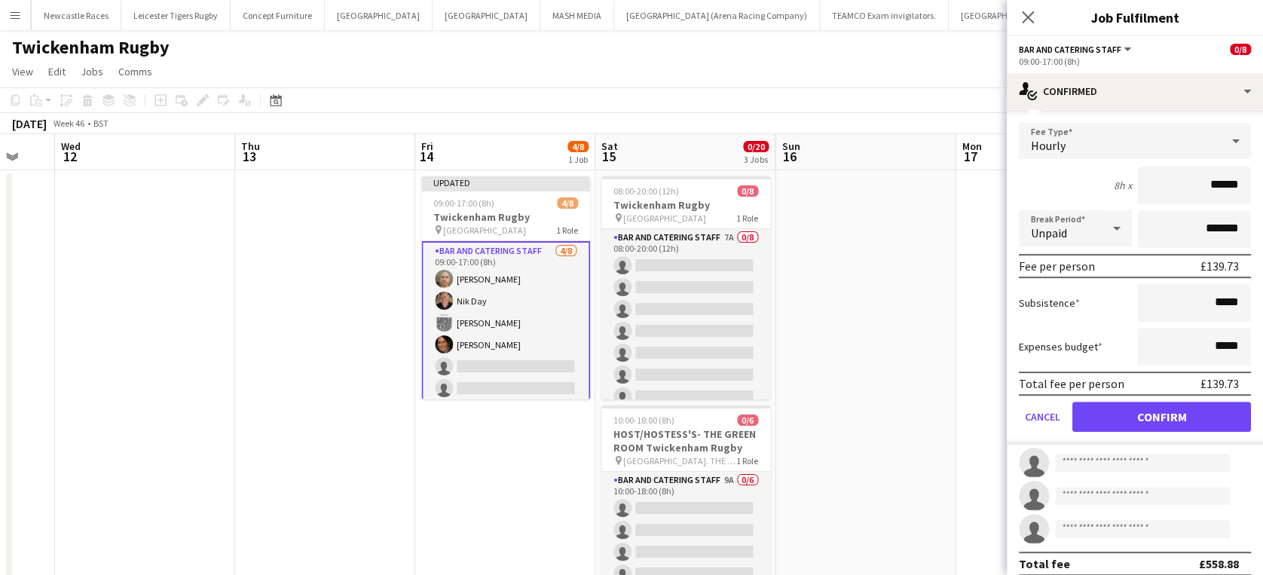
scroll to position [223, 0]
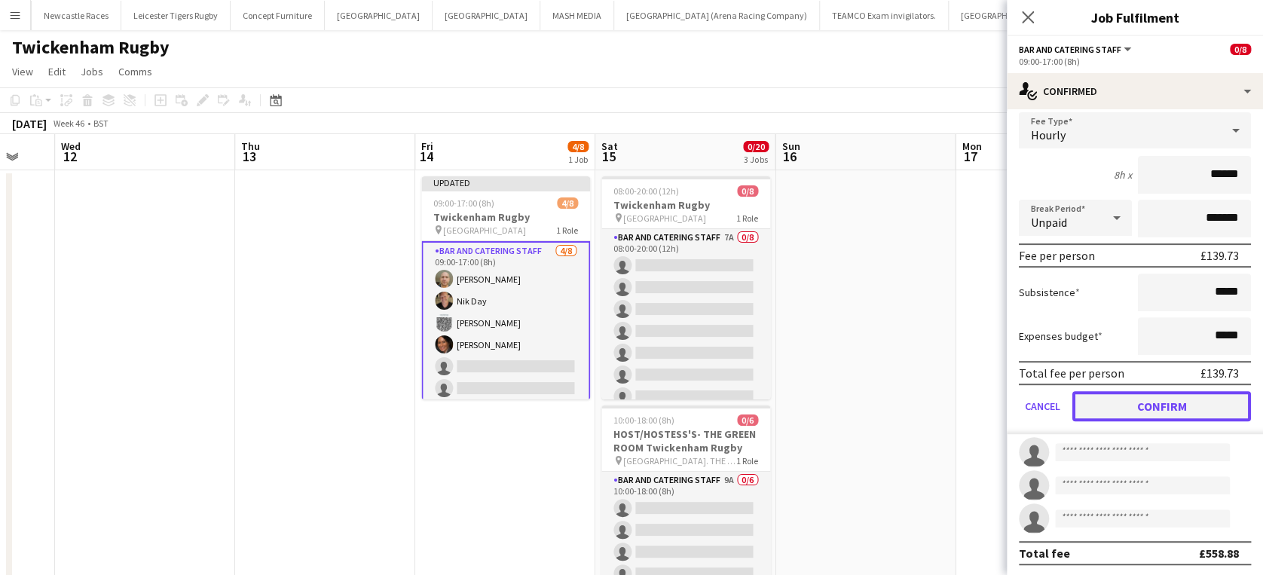
click at [1140, 399] on button "Confirm" at bounding box center [1161, 406] width 179 height 30
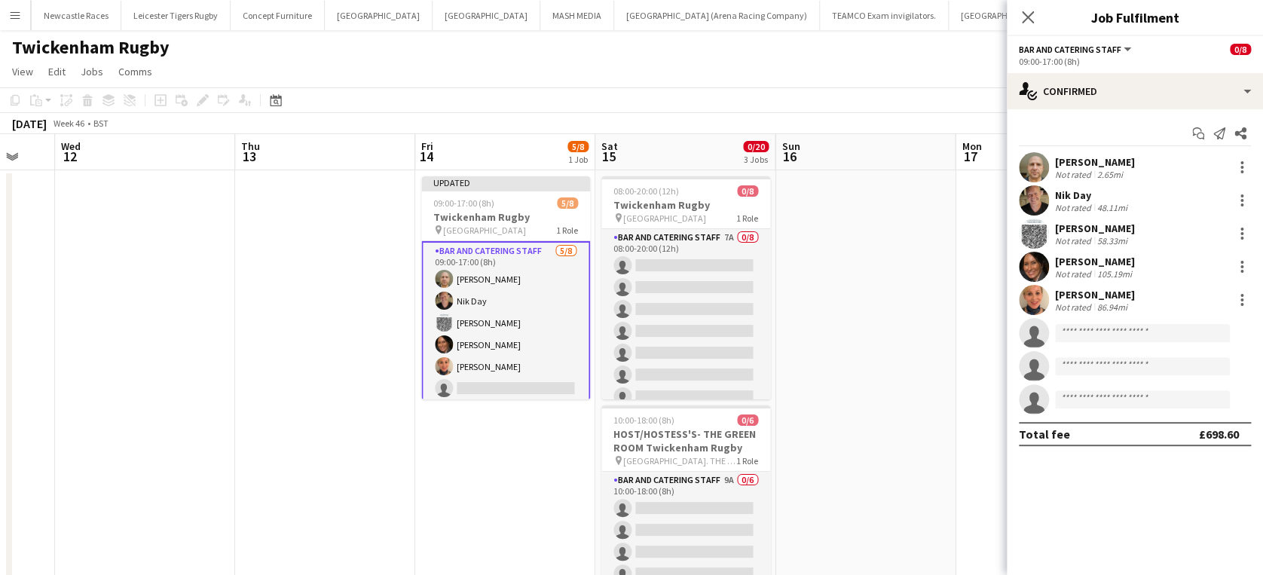
scroll to position [0, 0]
click at [1108, 334] on input at bounding box center [1142, 333] width 175 height 18
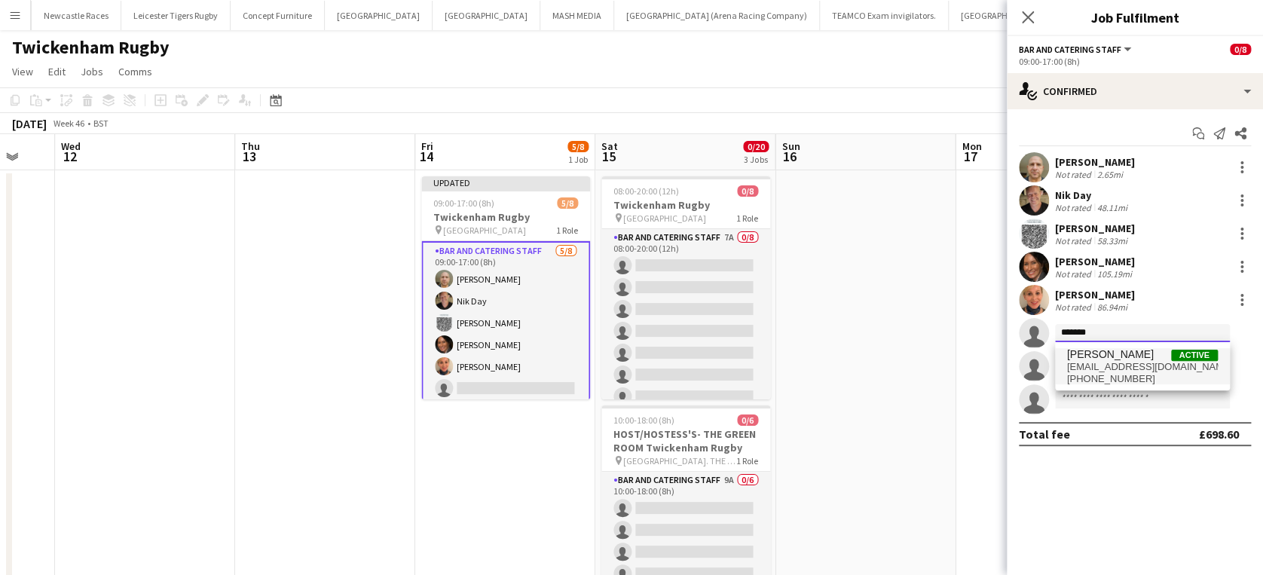
type input "*******"
click at [1108, 364] on span "clodaghbrown3@gmail.com" at bounding box center [1142, 367] width 151 height 12
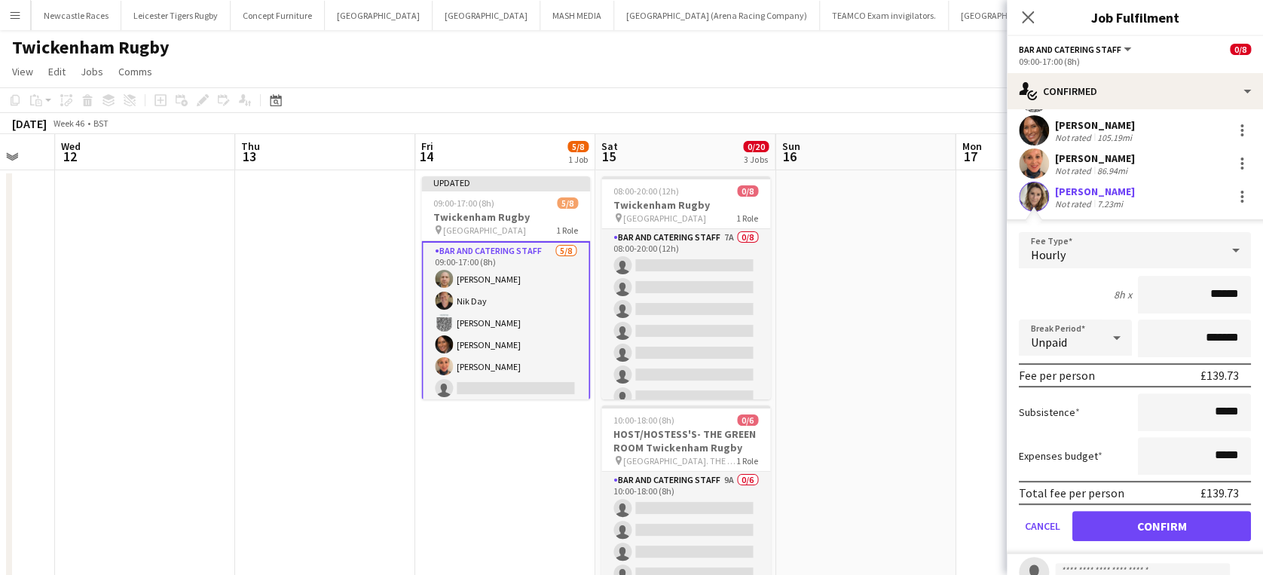
scroll to position [223, 0]
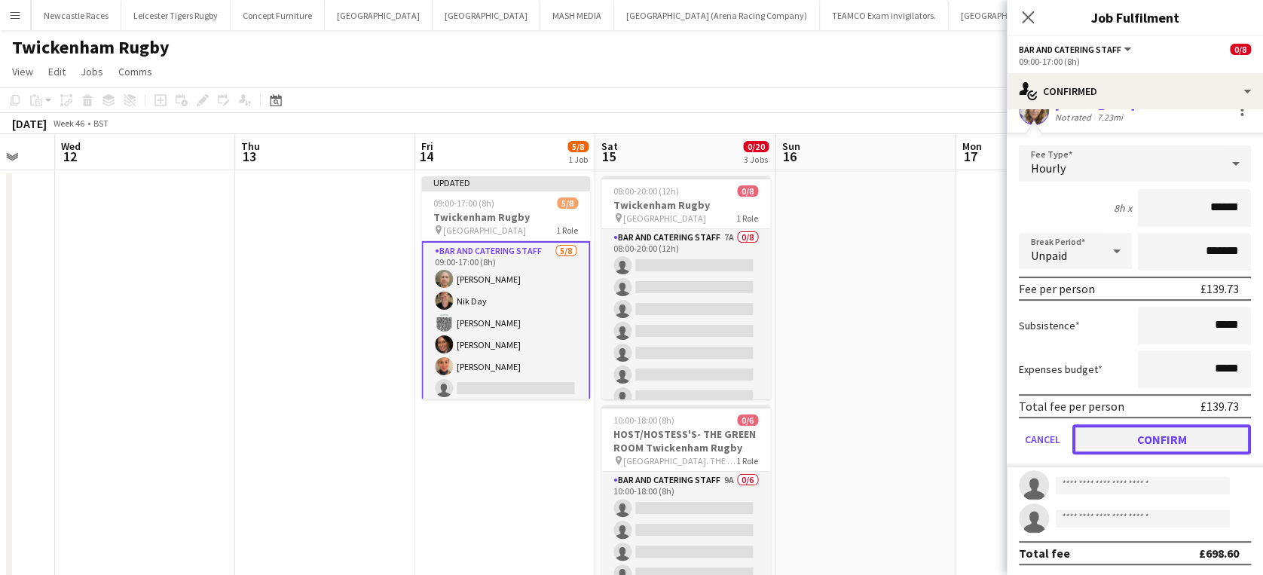
click at [1159, 434] on button "Confirm" at bounding box center [1161, 439] width 179 height 30
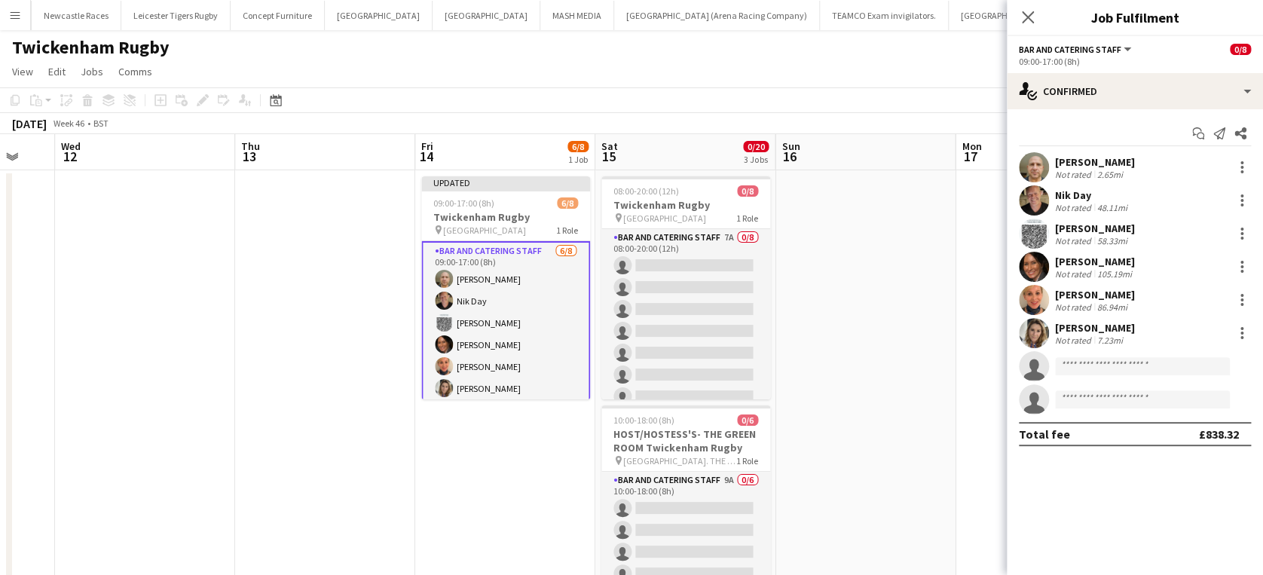
scroll to position [0, 0]
click at [1121, 361] on input at bounding box center [1142, 366] width 175 height 18
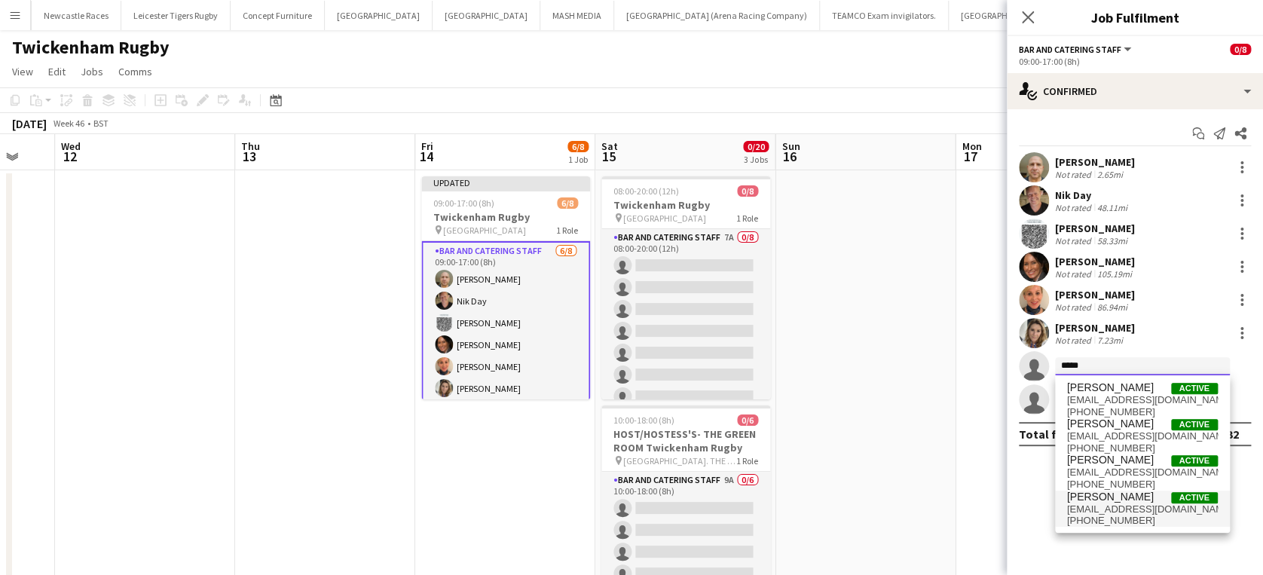
type input "*****"
click at [1120, 505] on span "nikkithornley@hotmail.com" at bounding box center [1142, 509] width 151 height 12
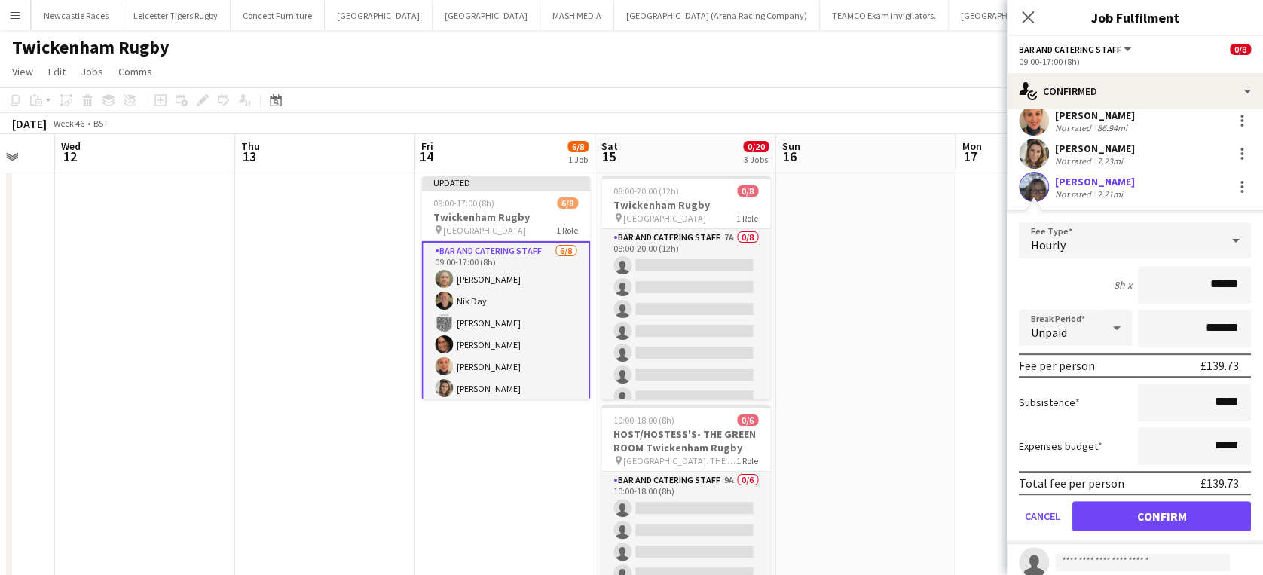
scroll to position [223, 0]
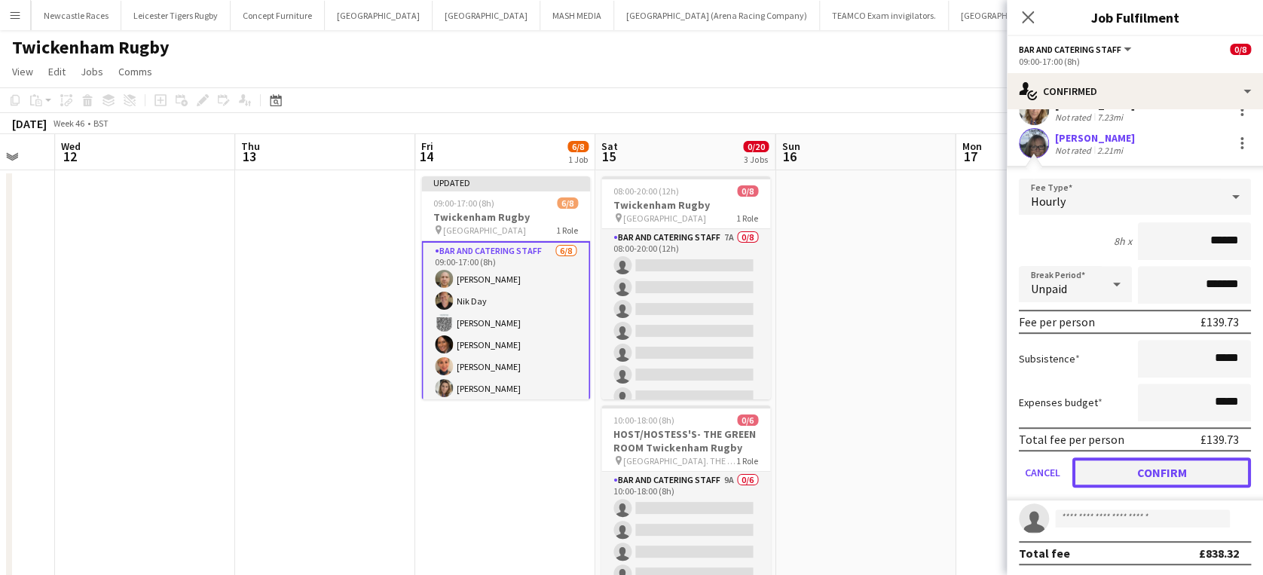
click at [1163, 467] on button "Confirm" at bounding box center [1161, 472] width 179 height 30
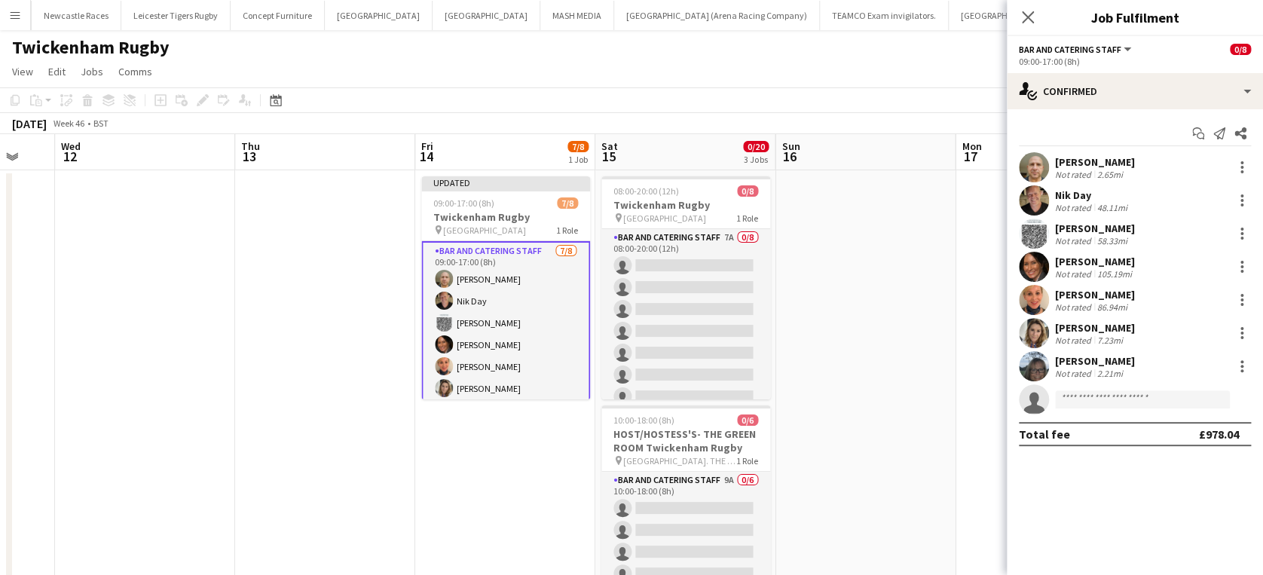
scroll to position [0, 0]
click at [1123, 398] on input at bounding box center [1142, 399] width 175 height 18
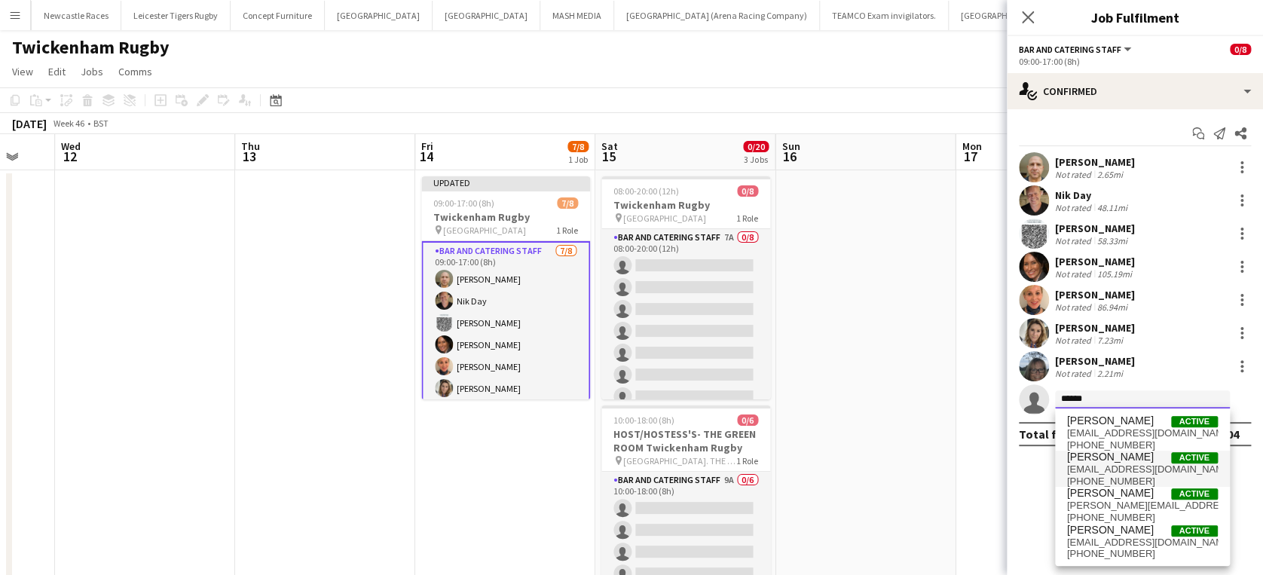
type input "******"
click at [1111, 464] on span "sl.randall90@gmail.com" at bounding box center [1142, 469] width 151 height 12
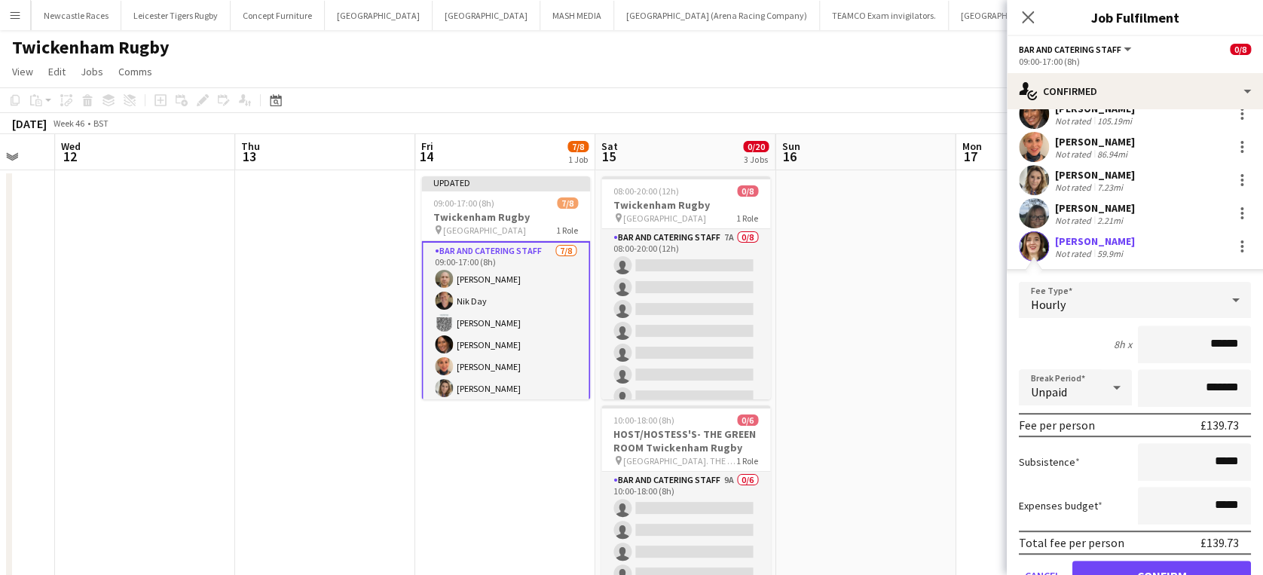
scroll to position [223, 0]
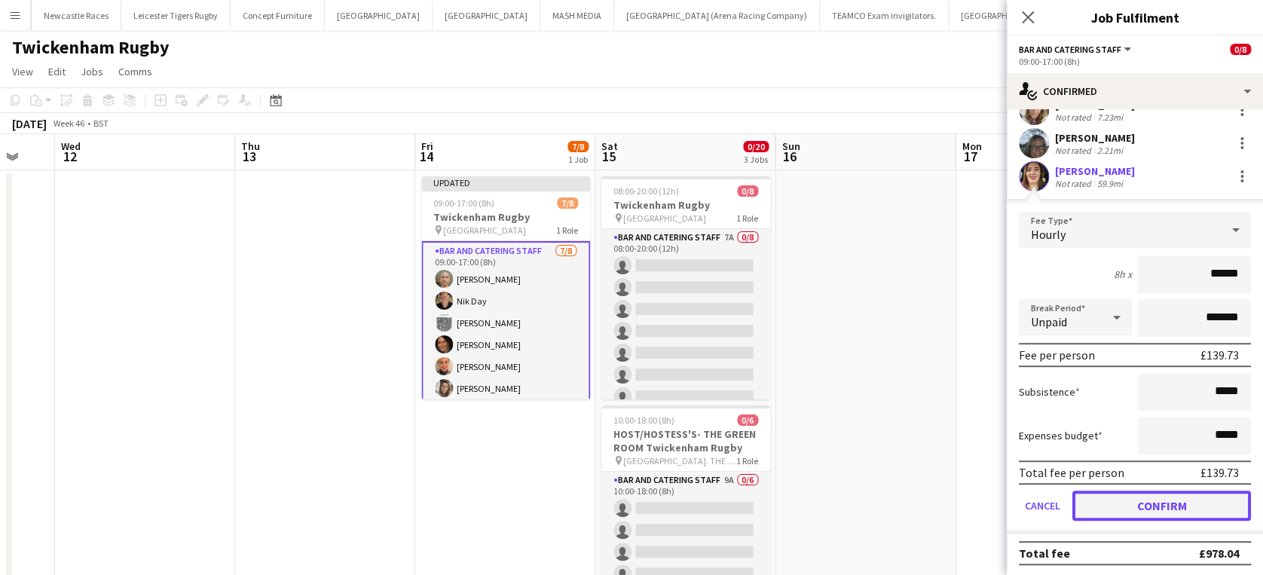
click at [1146, 499] on button "Confirm" at bounding box center [1161, 505] width 179 height 30
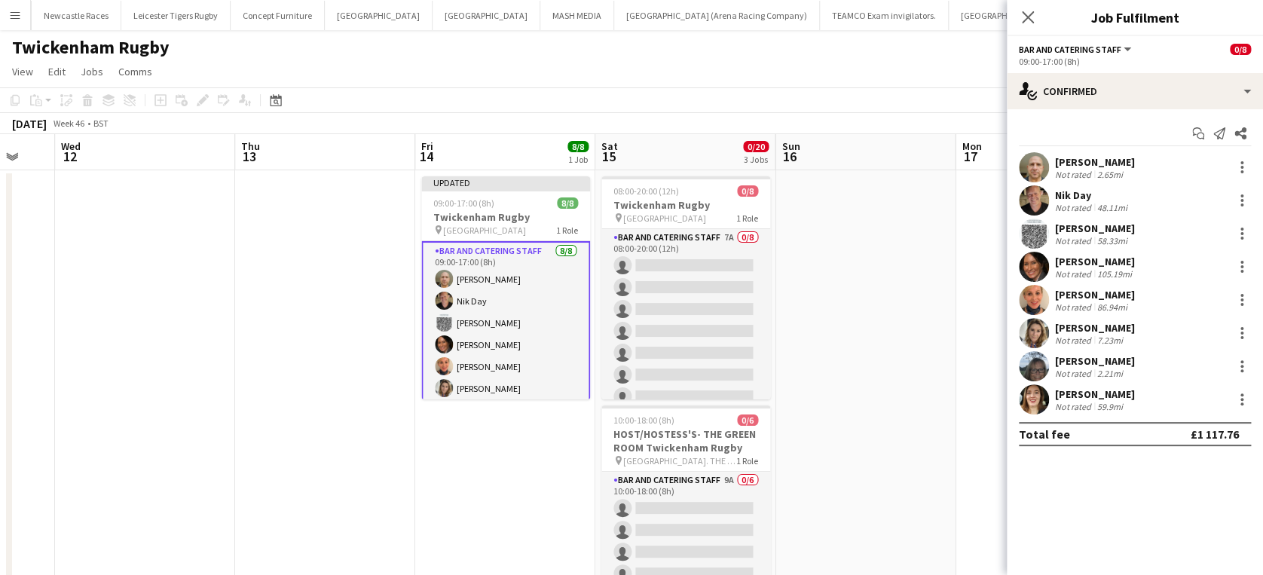
scroll to position [0, 0]
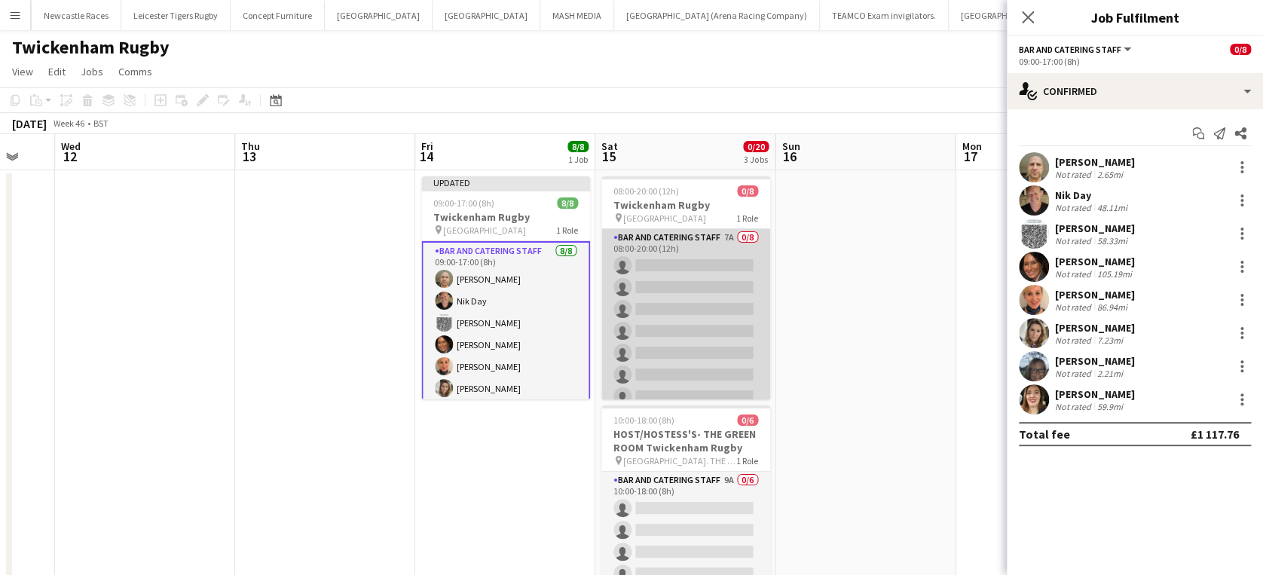
click at [671, 248] on app-card-role "Bar and Catering Staff 7A 0/8 08:00-20:00 (12h) single-neutral-actions single-n…" at bounding box center [685, 331] width 169 height 204
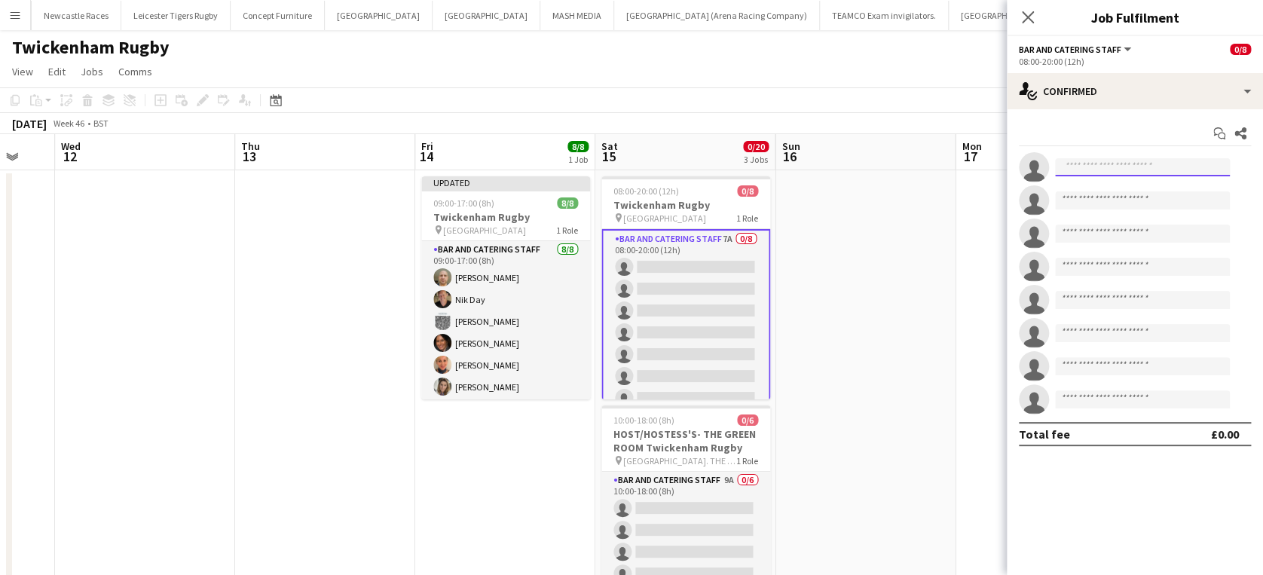
click at [1091, 168] on input at bounding box center [1142, 167] width 175 height 18
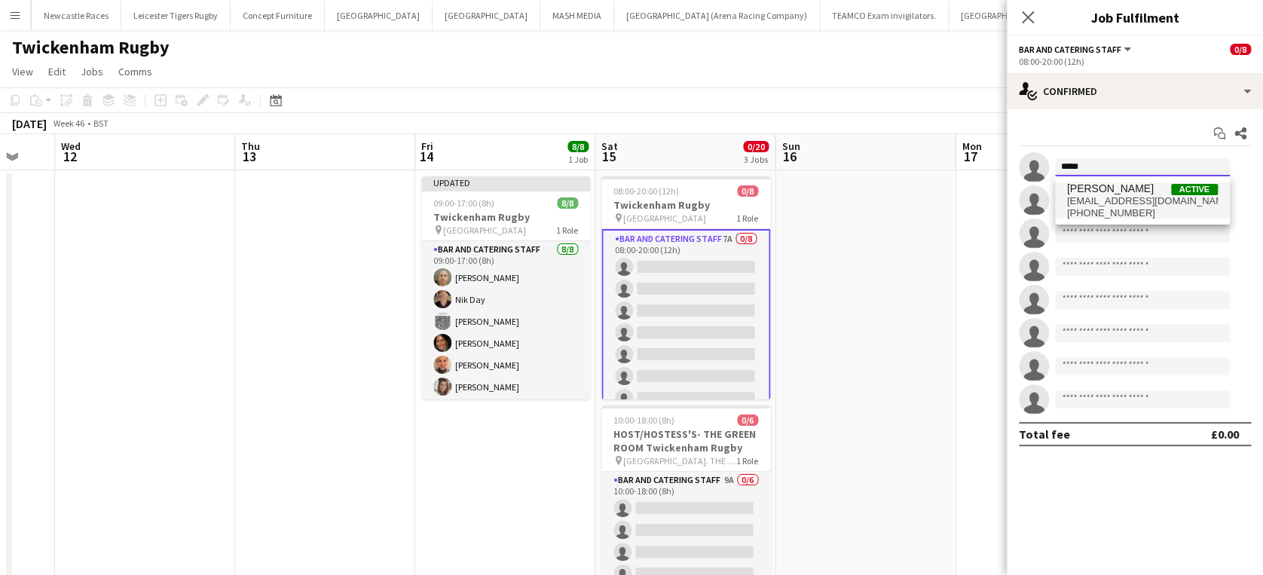
type input "*****"
click at [1109, 199] on span "stefsette@hotmail.com" at bounding box center [1142, 201] width 151 height 12
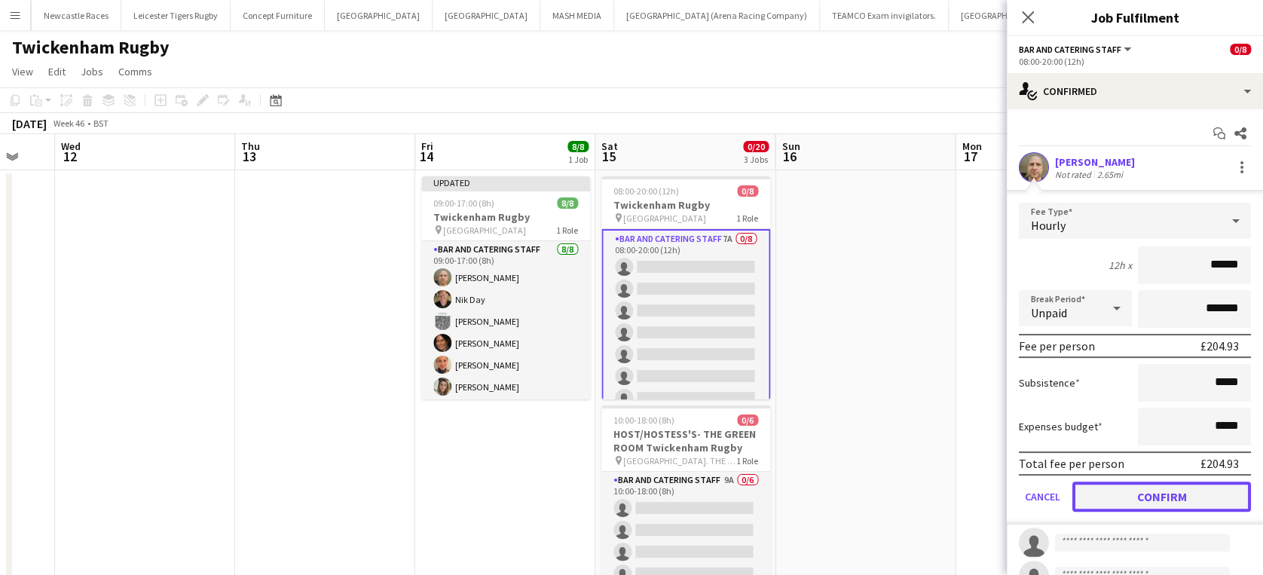
click at [1162, 492] on button "Confirm" at bounding box center [1161, 496] width 179 height 30
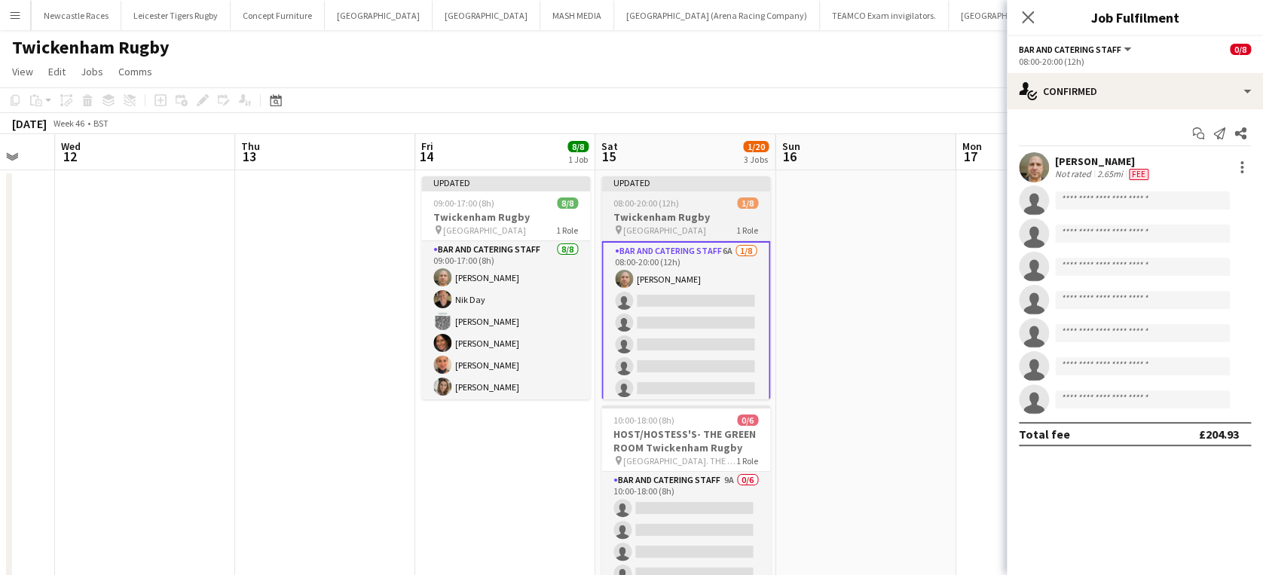
click at [652, 205] on span "08:00-20:00 (12h)" at bounding box center [646, 202] width 66 height 11
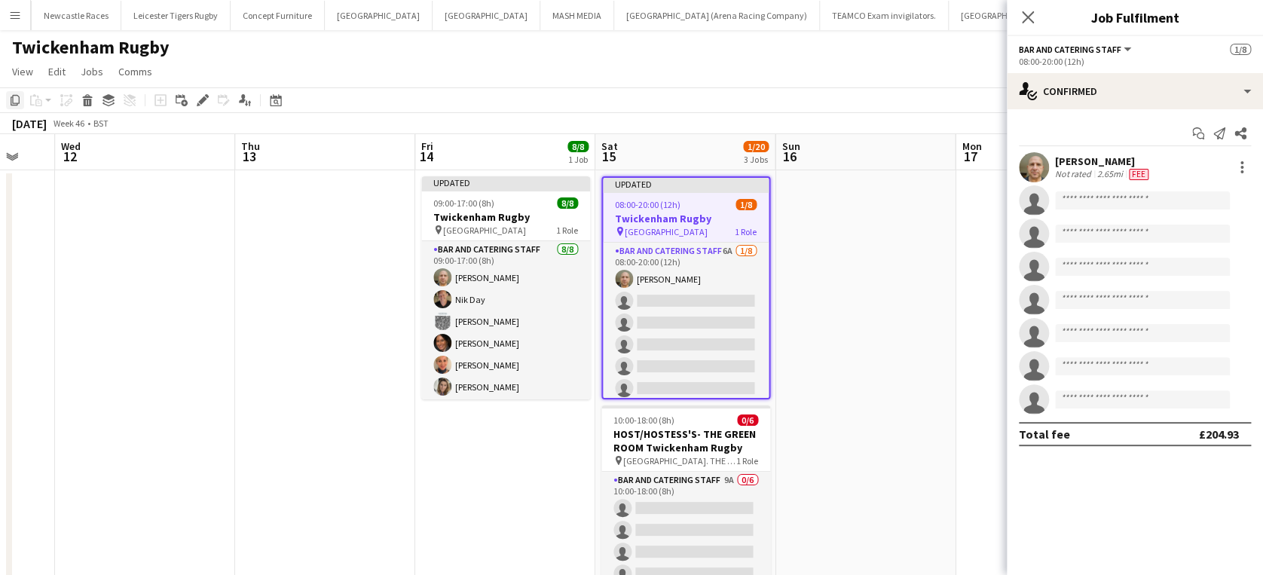
click at [21, 102] on div "Copy" at bounding box center [15, 100] width 18 height 18
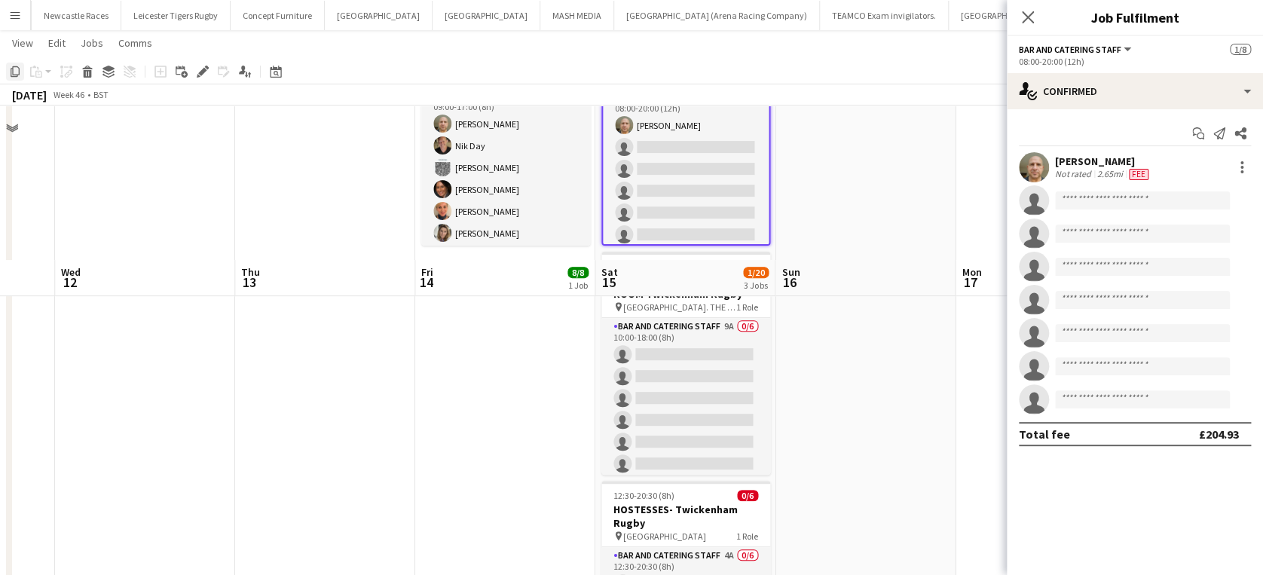
scroll to position [337, 0]
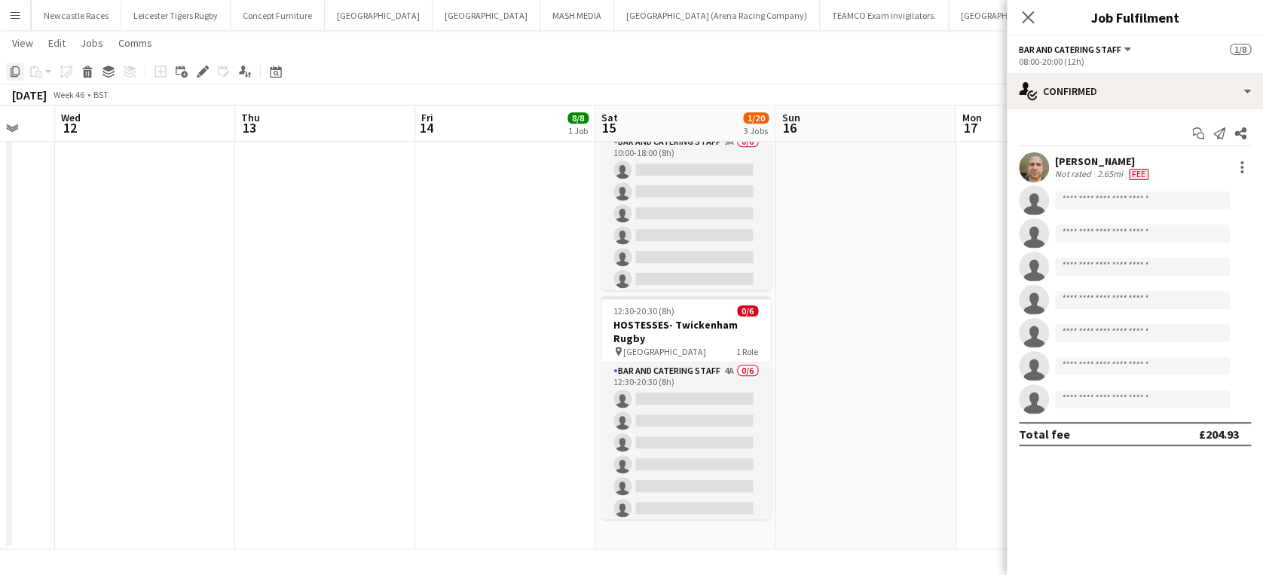
click at [699, 541] on app-date-cell "Updated 08:00-20:00 (12h) 1/8 Twickenham Rugby pin Twickenham Rugby Ground 1 Ro…" at bounding box center [685, 190] width 180 height 717
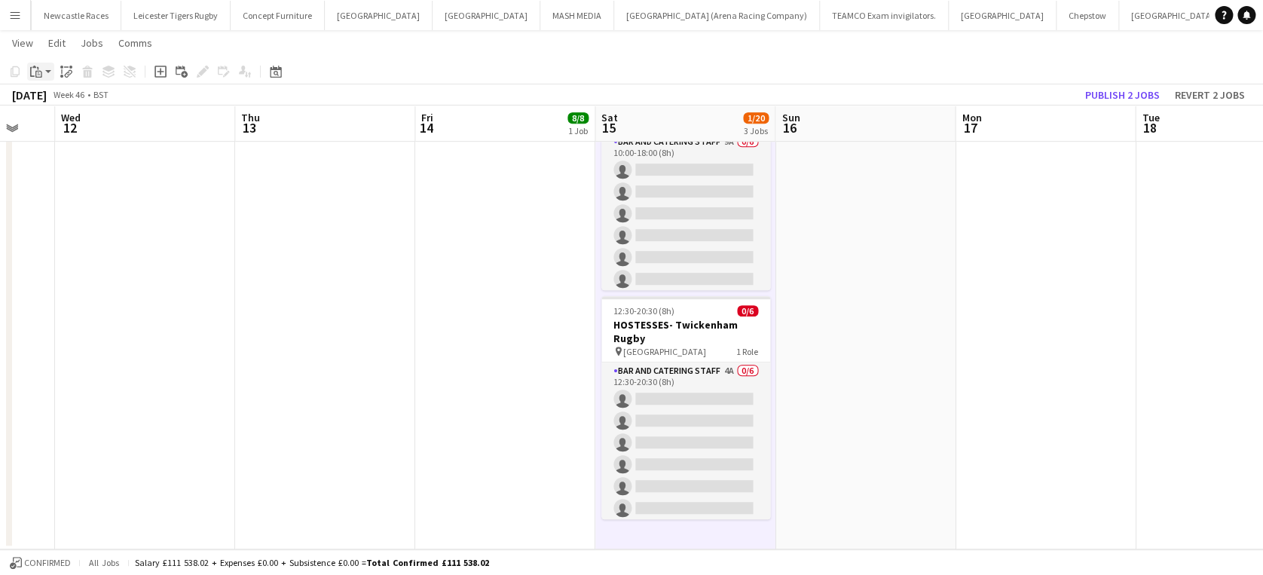
click at [32, 71] on icon "Paste" at bounding box center [36, 72] width 12 height 12
click at [65, 101] on link "Paste Ctrl+V" at bounding box center [111, 100] width 142 height 14
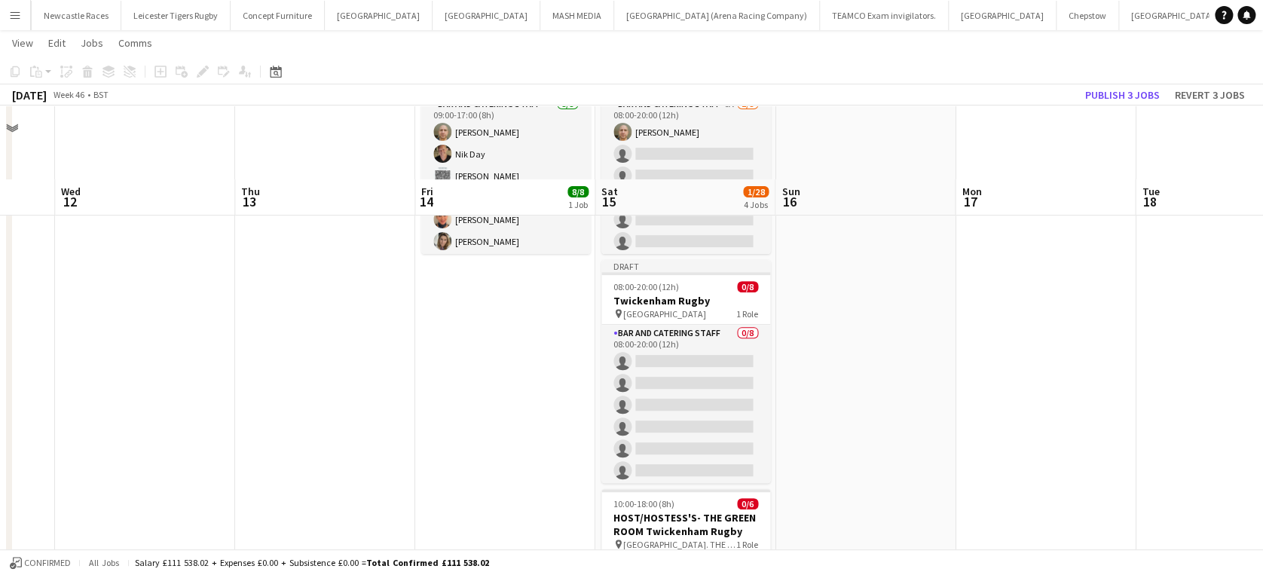
scroll to position [0, 0]
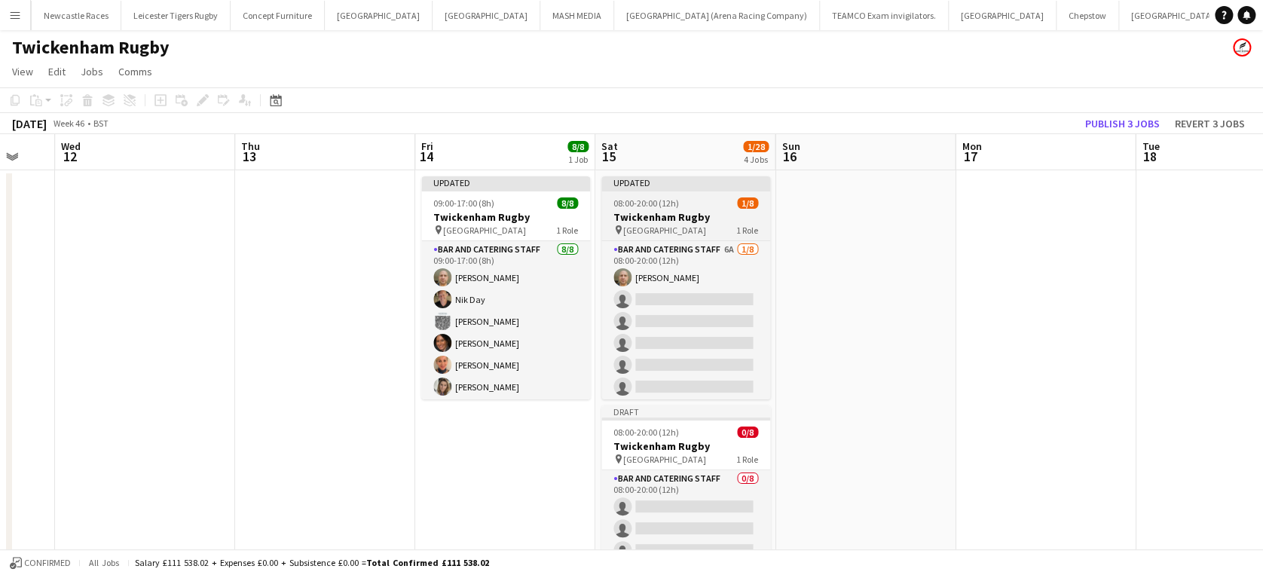
click at [707, 196] on app-job-card "Updated 08:00-20:00 (12h) 1/8 Twickenham Rugby pin Twickenham Rugby Ground 1 Ro…" at bounding box center [685, 287] width 169 height 223
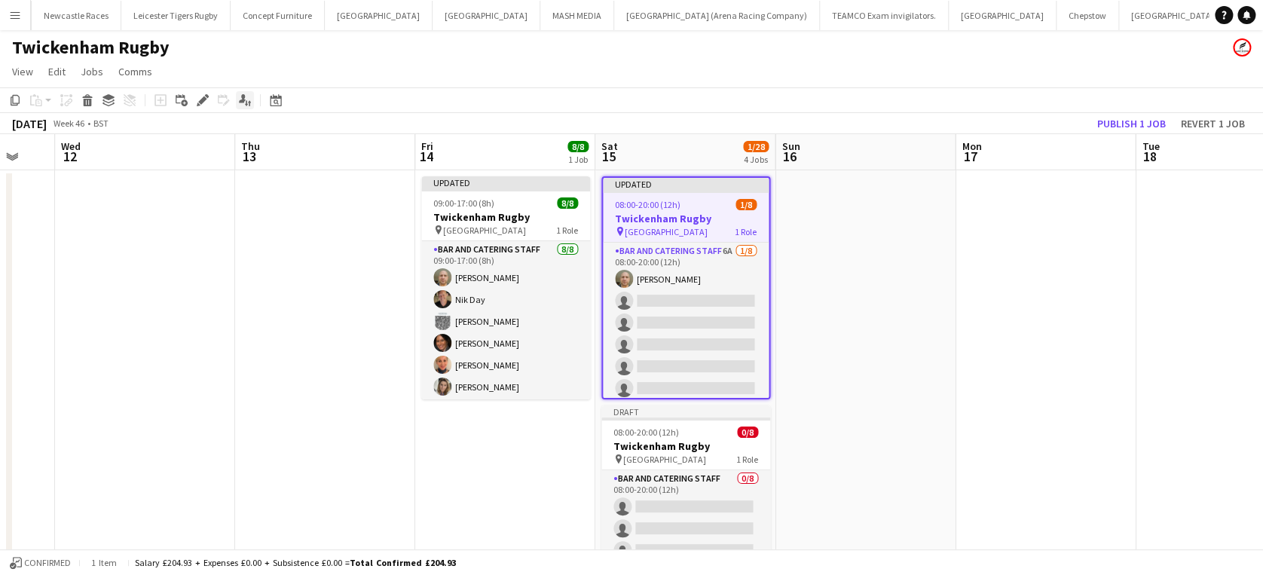
click at [246, 102] on icon at bounding box center [246, 103] width 3 height 6
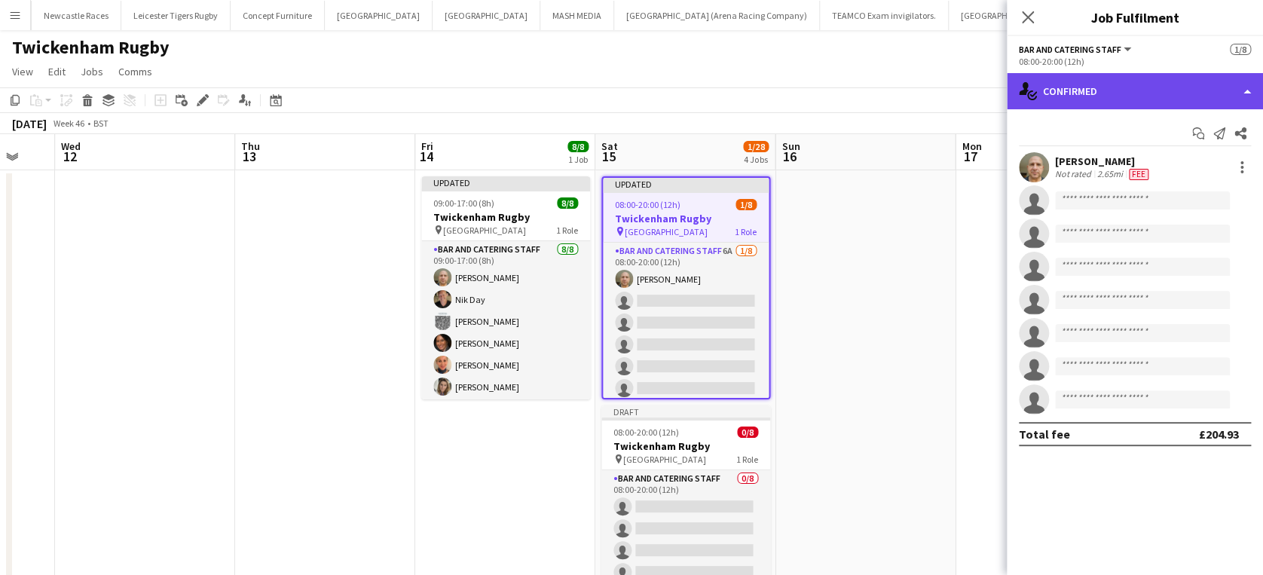
click at [1175, 87] on div "single-neutral-actions-check-2 Confirmed" at bounding box center [1134, 91] width 256 height 36
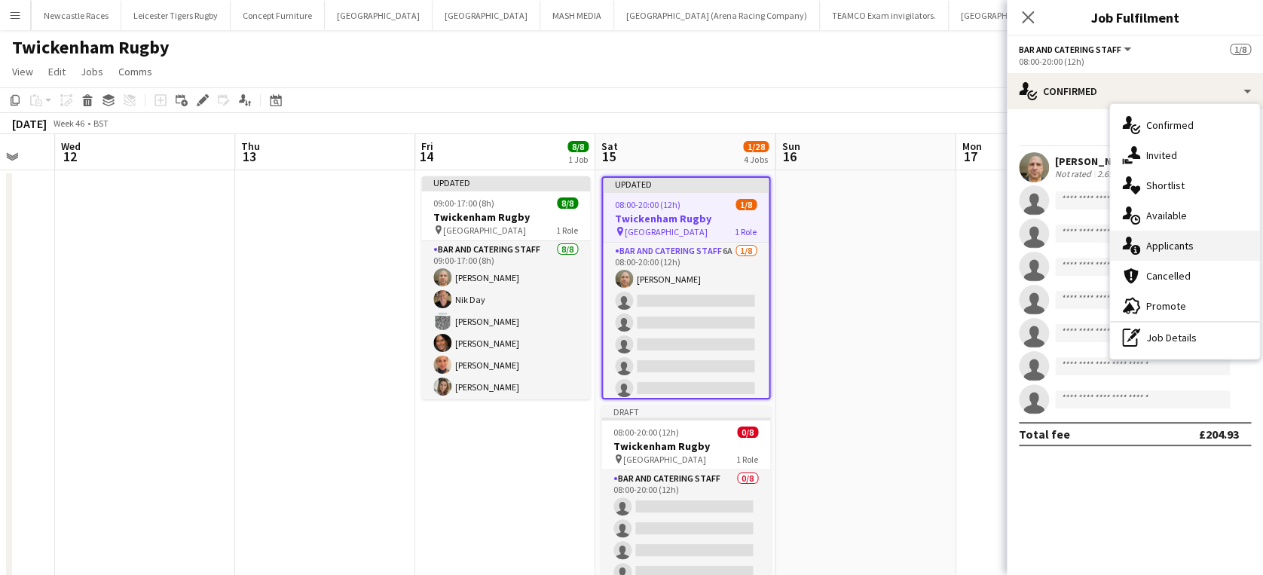
click at [1205, 239] on div "single-neutral-actions-information Applicants" at bounding box center [1184, 246] width 149 height 30
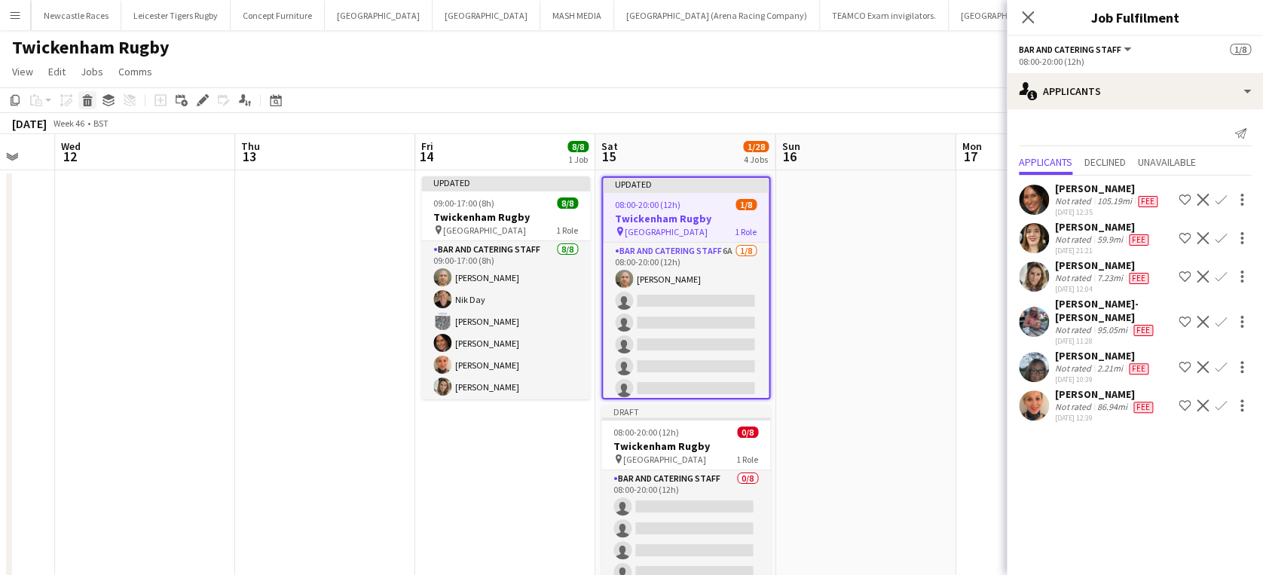
click at [87, 105] on icon at bounding box center [88, 103] width 8 height 8
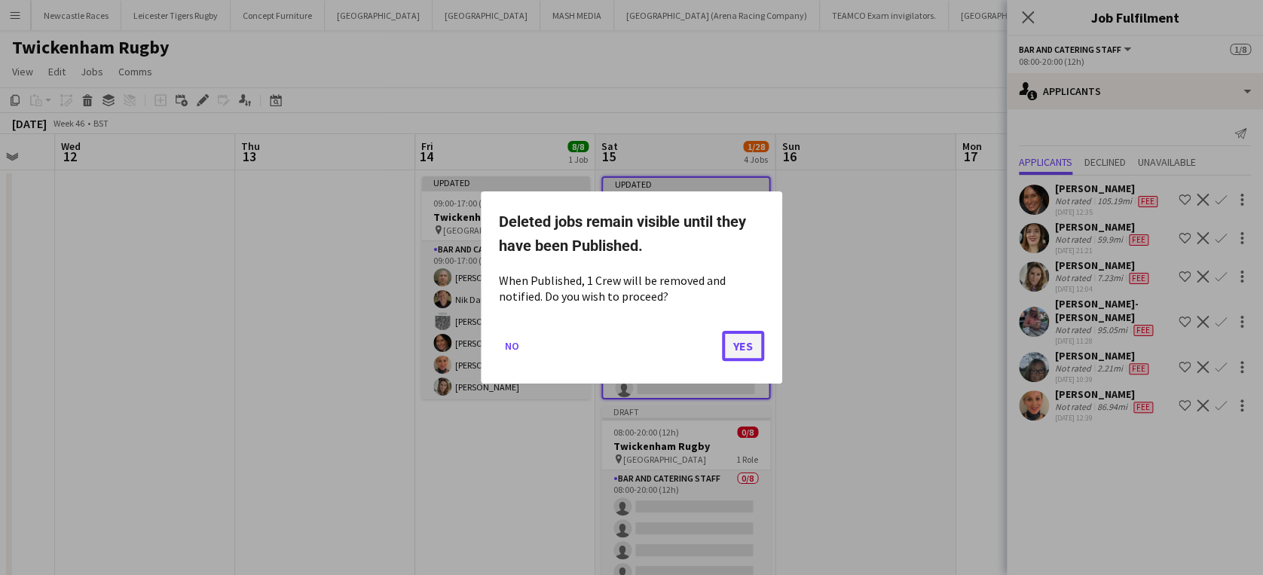
click at [747, 345] on button "Yes" at bounding box center [743, 346] width 42 height 30
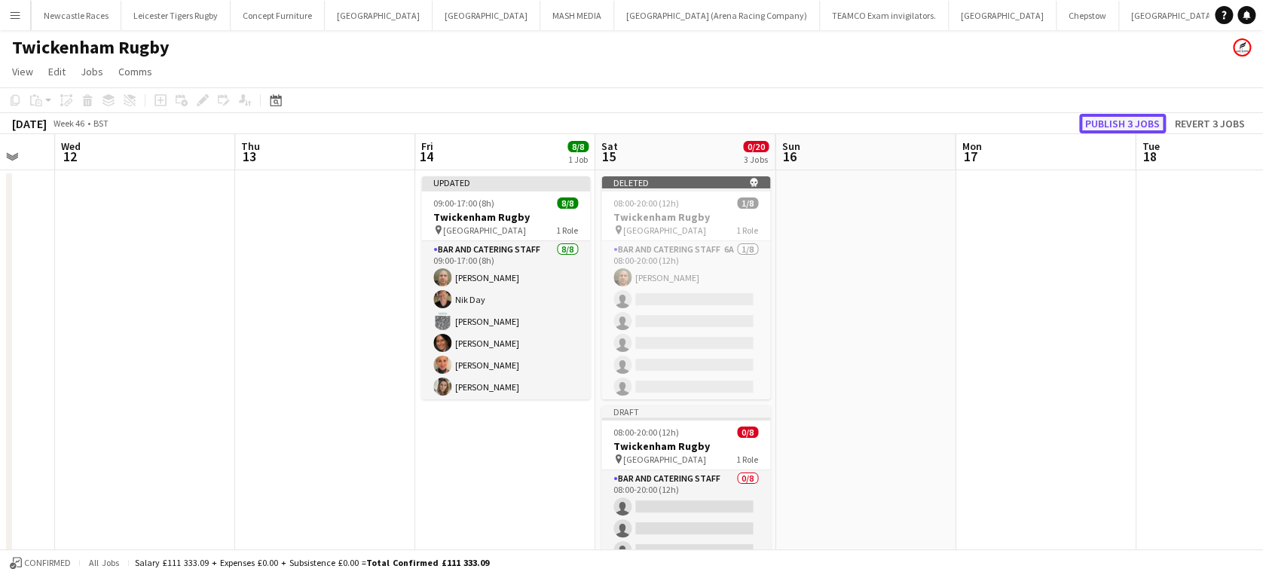
click at [1116, 127] on button "Publish 3 jobs" at bounding box center [1122, 124] width 87 height 20
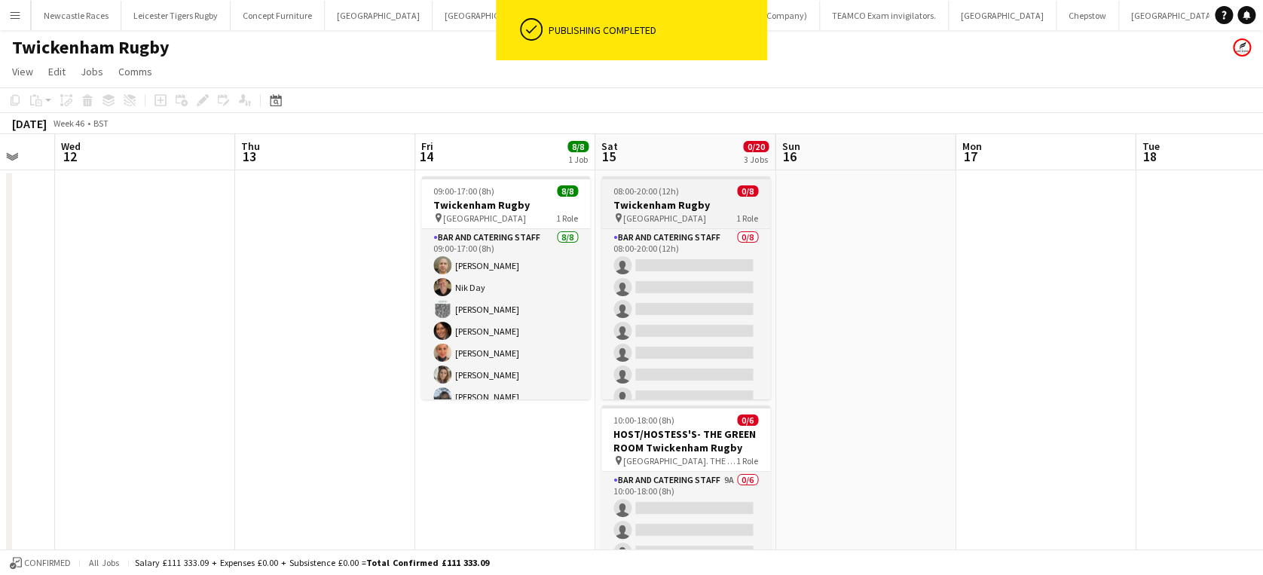
click at [665, 215] on span "[GEOGRAPHIC_DATA]" at bounding box center [664, 217] width 83 height 11
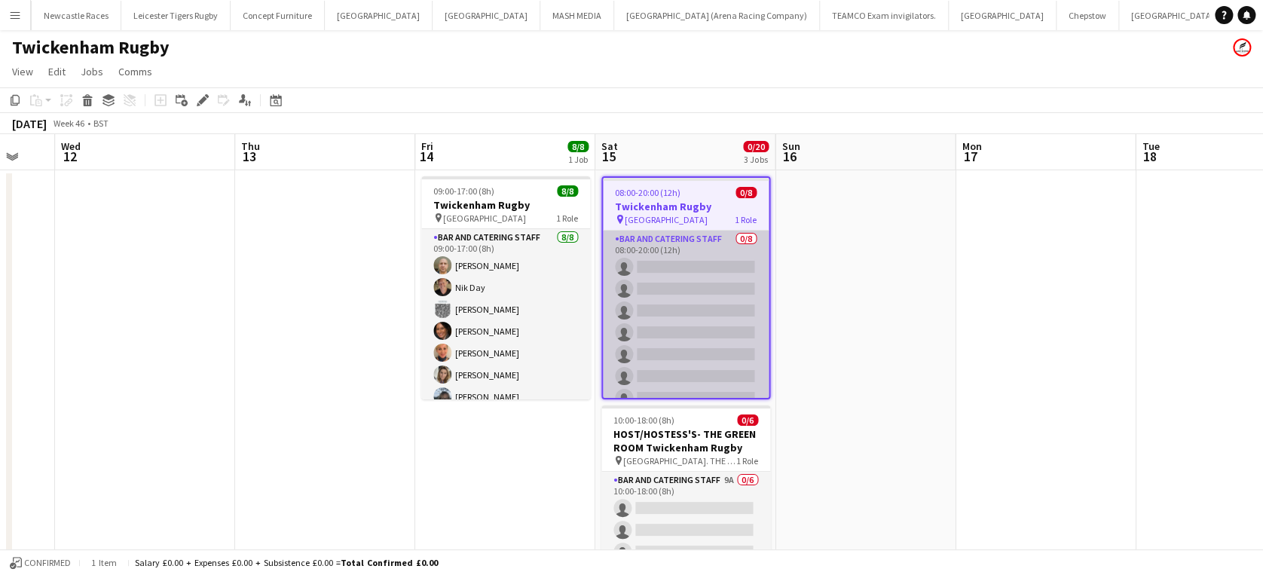
click at [666, 266] on app-card-role "Bar and Catering Staff 0/8 08:00-20:00 (12h) single-neutral-actions single-neut…" at bounding box center [686, 333] width 166 height 204
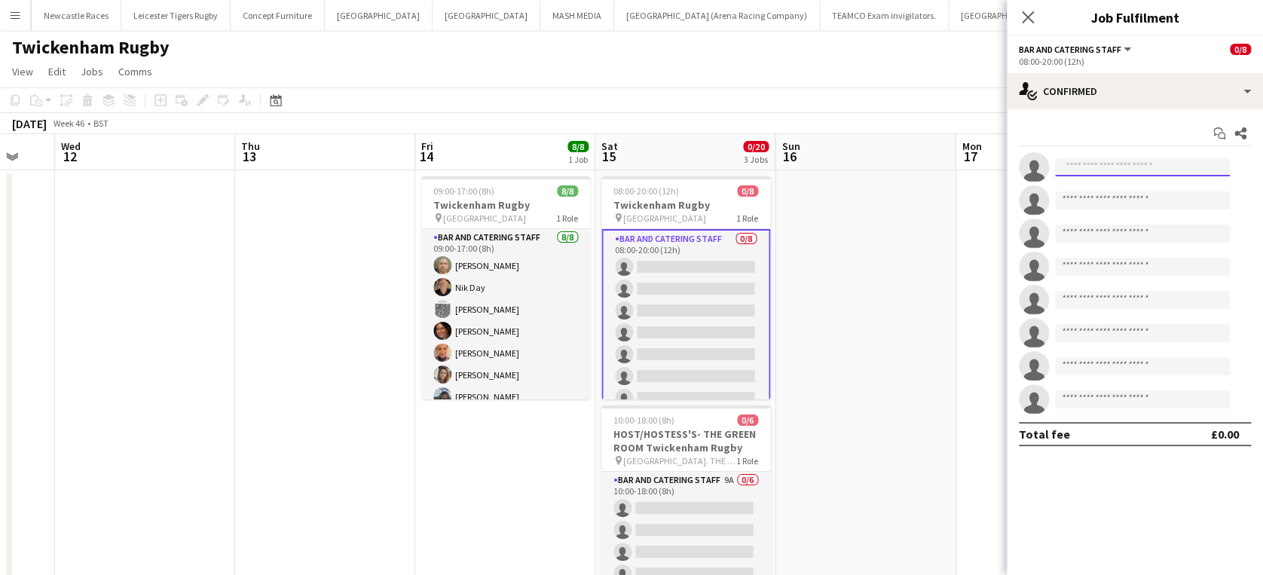
click at [1116, 163] on input at bounding box center [1142, 167] width 175 height 18
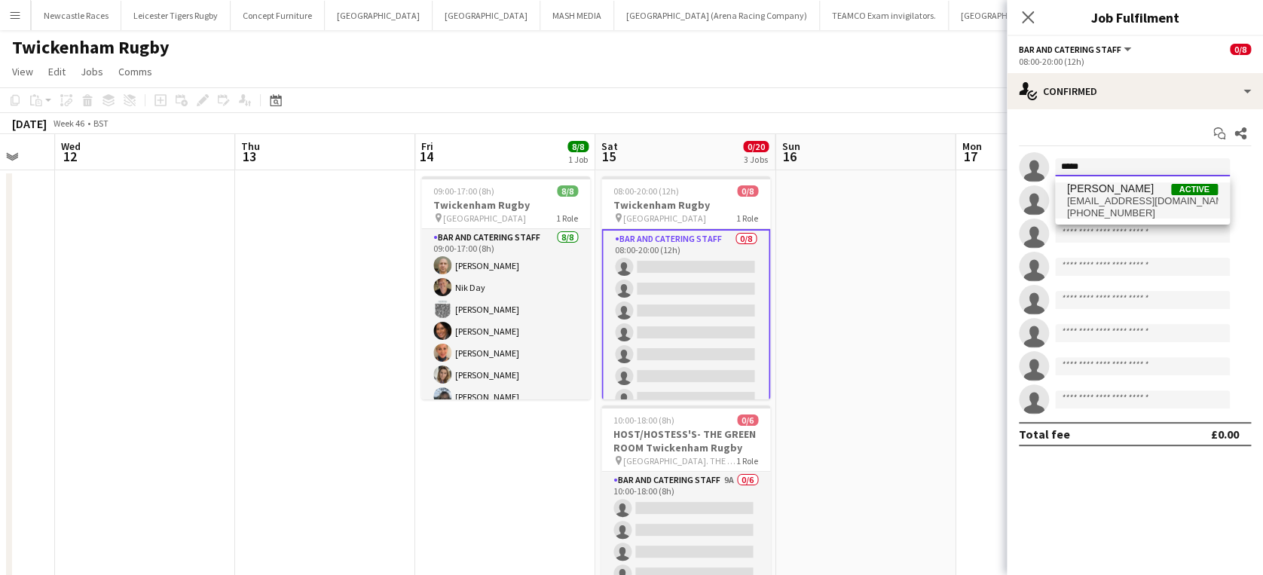
type input "*****"
click at [1115, 191] on span "Stefano Settecasi" at bounding box center [1110, 188] width 87 height 13
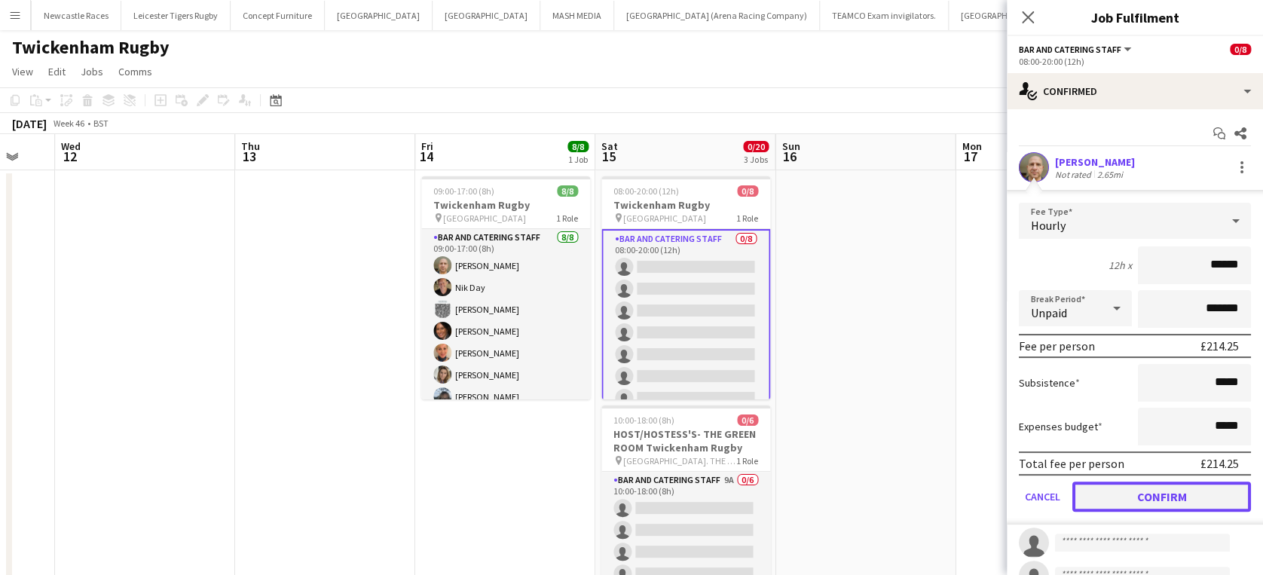
click at [1162, 493] on button "Confirm" at bounding box center [1161, 496] width 179 height 30
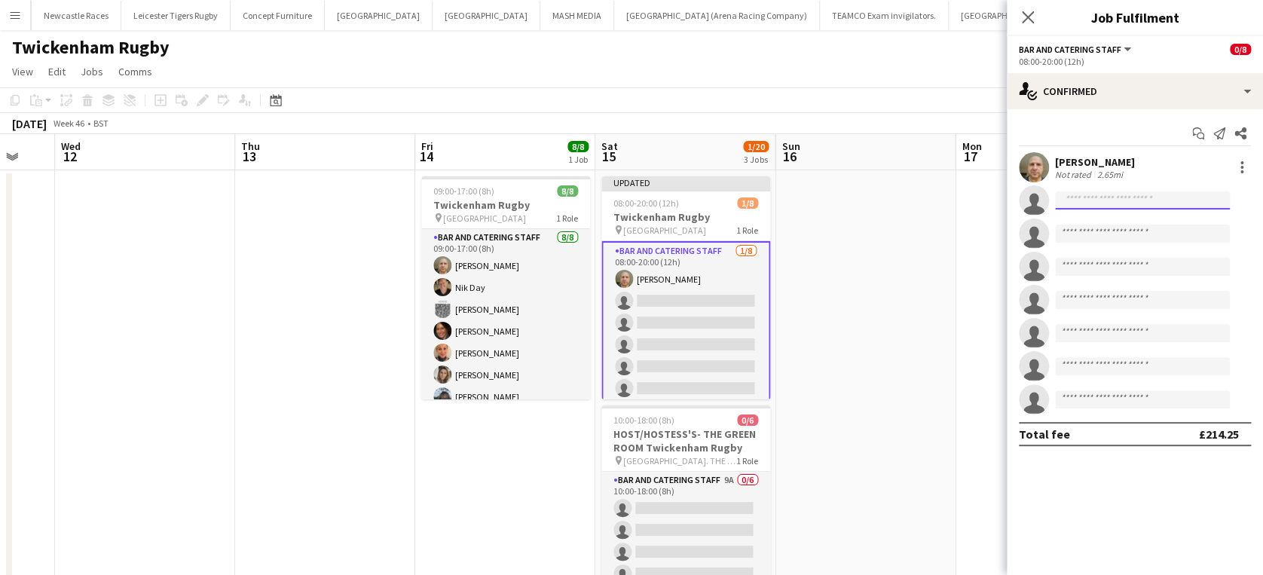
click at [1104, 199] on input at bounding box center [1142, 200] width 175 height 18
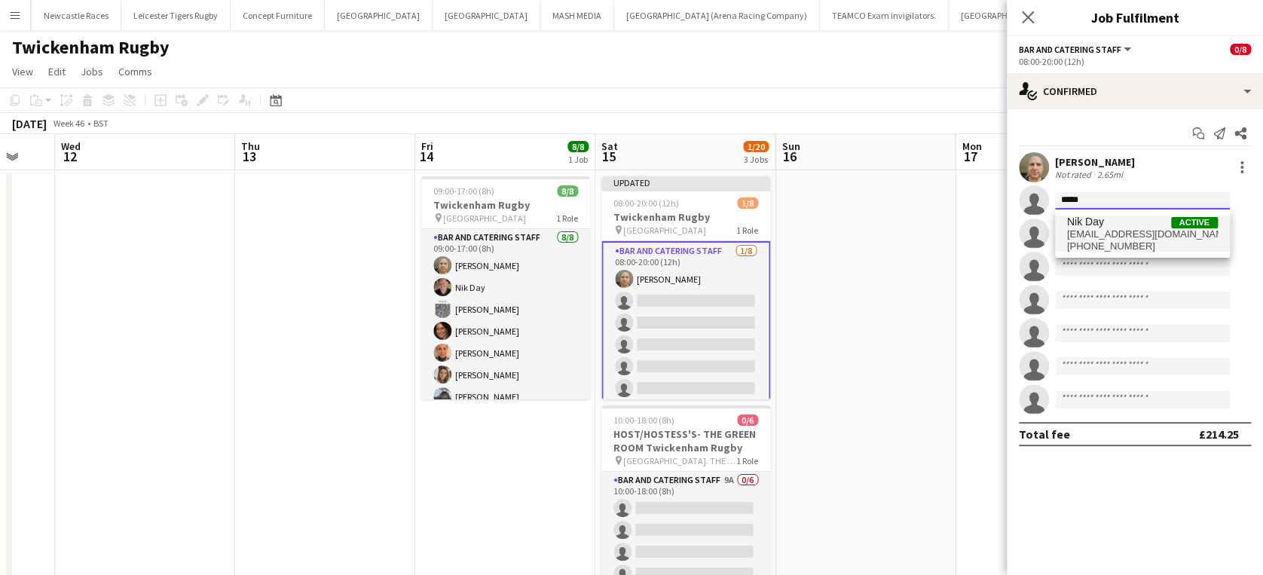
type input "*****"
click at [1104, 220] on span "Nik Day Active" at bounding box center [1142, 221] width 151 height 13
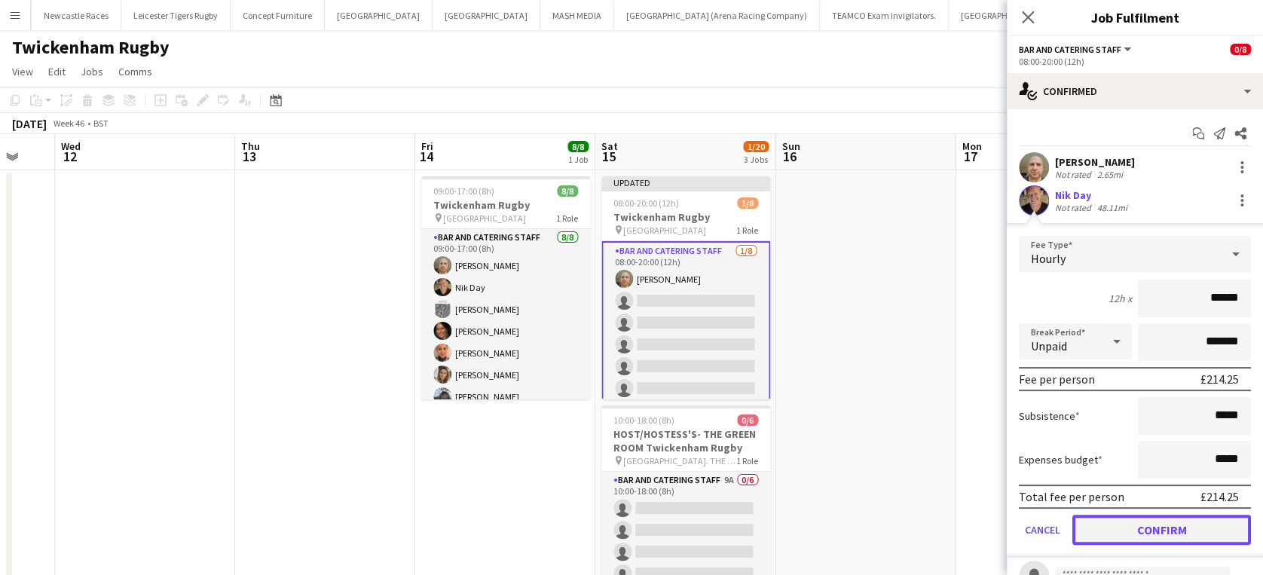
click at [1133, 530] on button "Confirm" at bounding box center [1161, 530] width 179 height 30
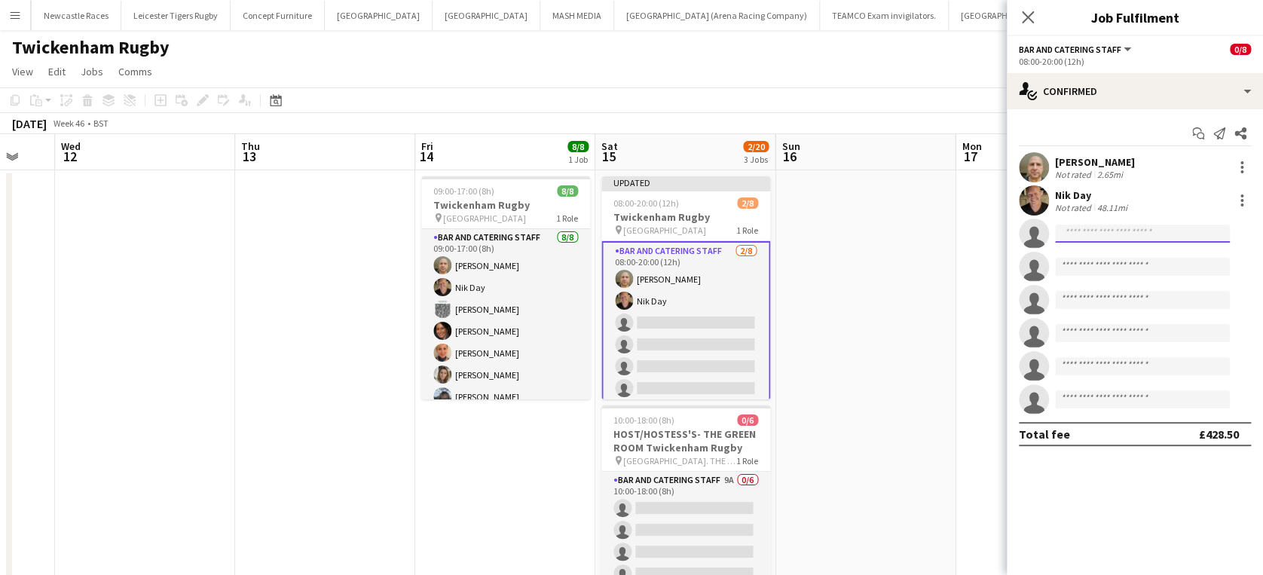
click at [1107, 235] on input at bounding box center [1142, 233] width 175 height 18
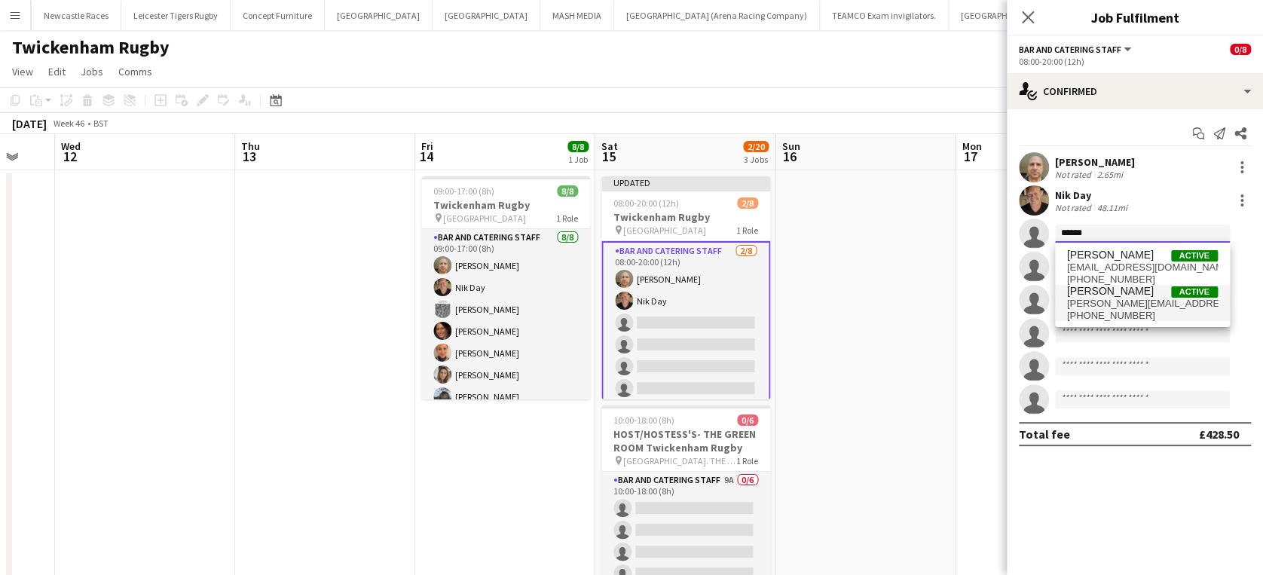
type input "******"
click at [1110, 295] on span "[PERSON_NAME]" at bounding box center [1110, 291] width 87 height 13
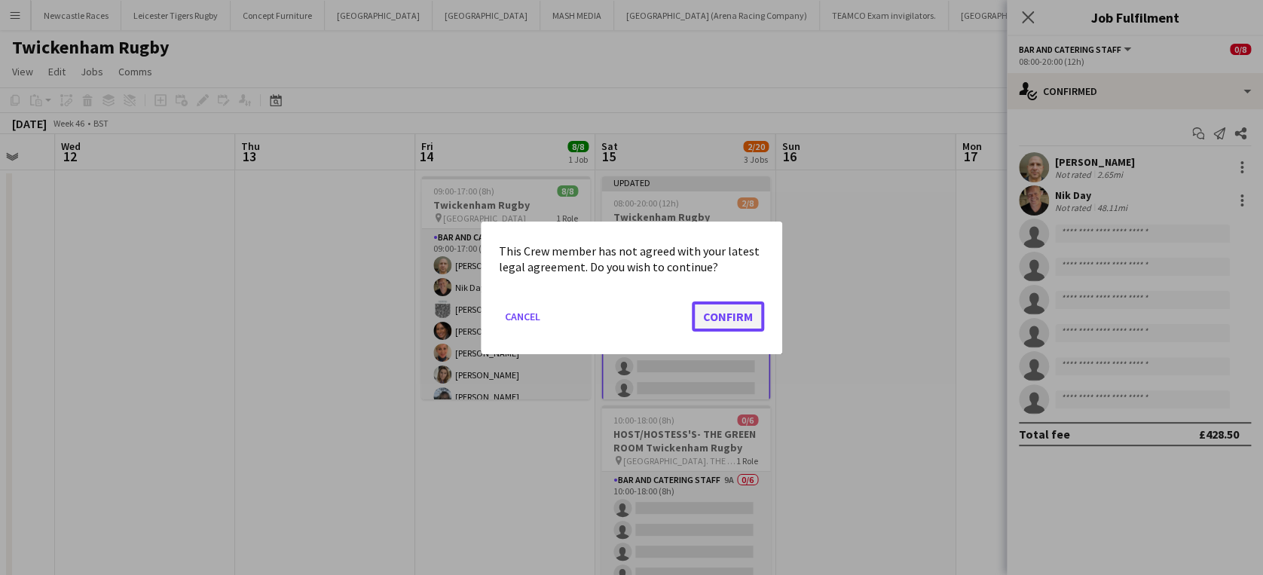
click at [746, 318] on button "Confirm" at bounding box center [728, 316] width 72 height 30
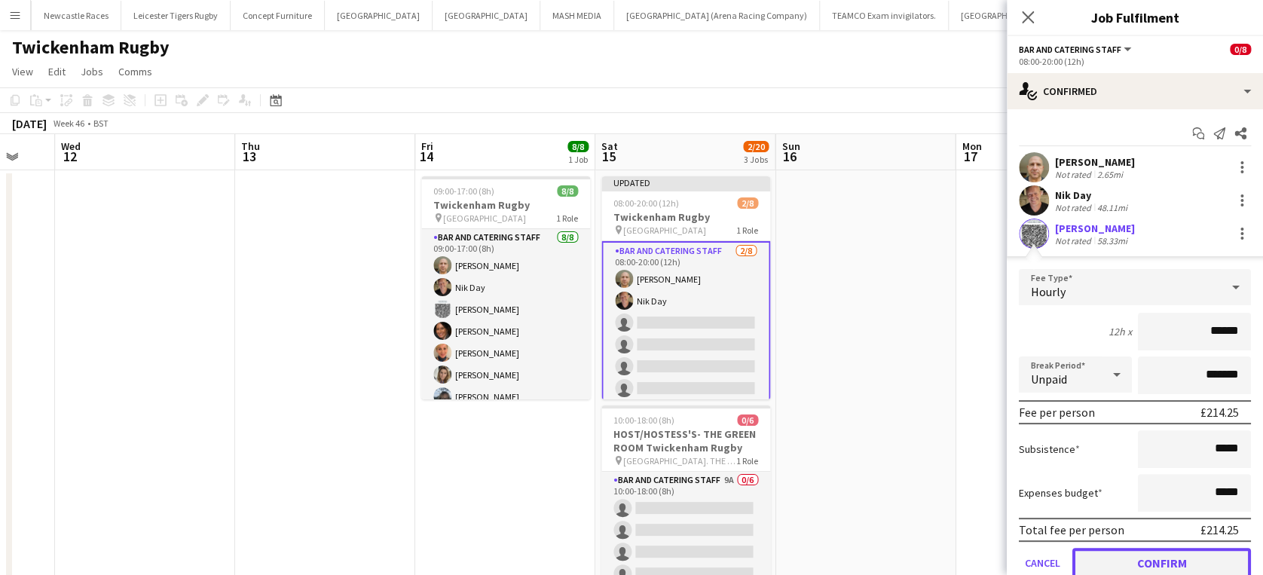
click at [1128, 554] on button "Confirm" at bounding box center [1161, 563] width 179 height 30
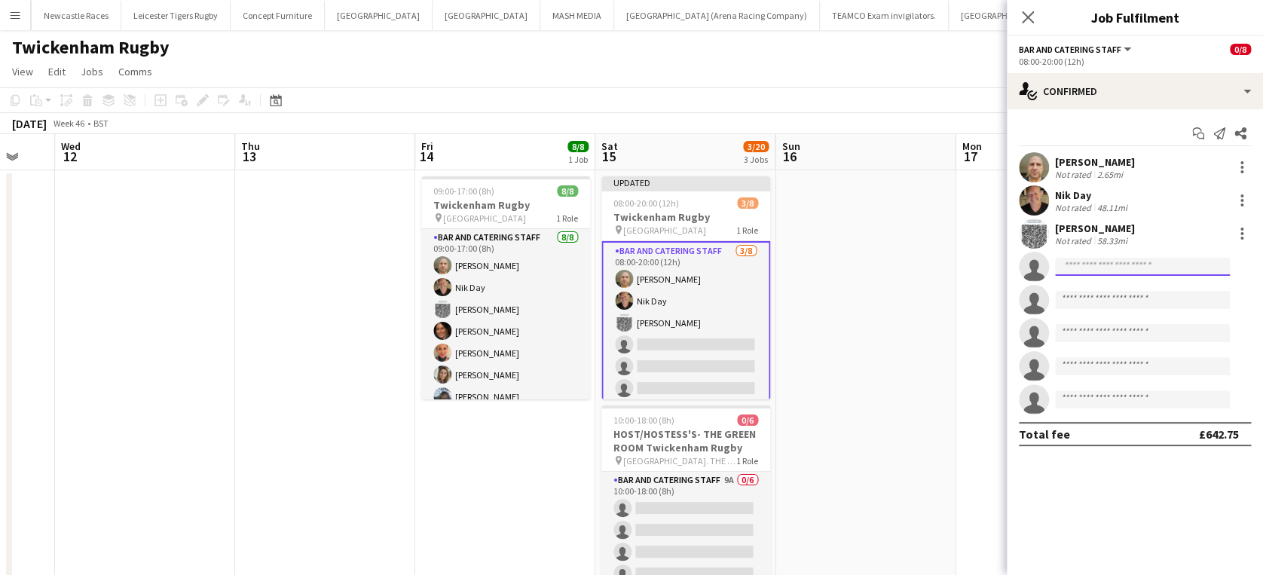
click at [1109, 261] on input at bounding box center [1142, 267] width 175 height 18
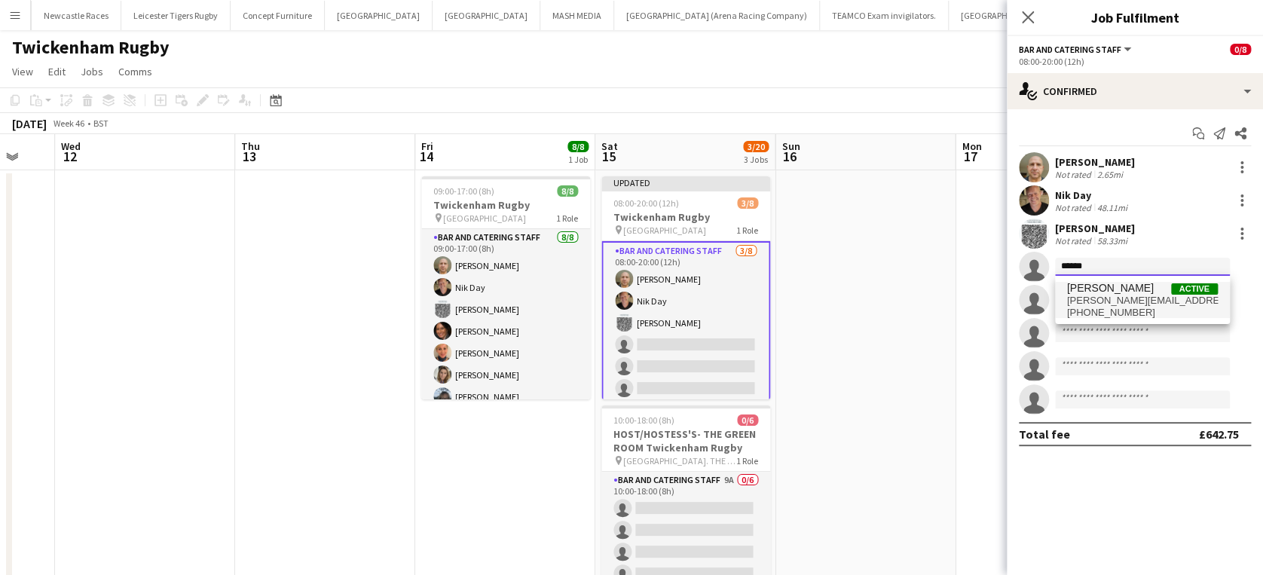
type input "******"
click at [1102, 298] on span "dawn.aston@hotmail.co.uk" at bounding box center [1142, 301] width 151 height 12
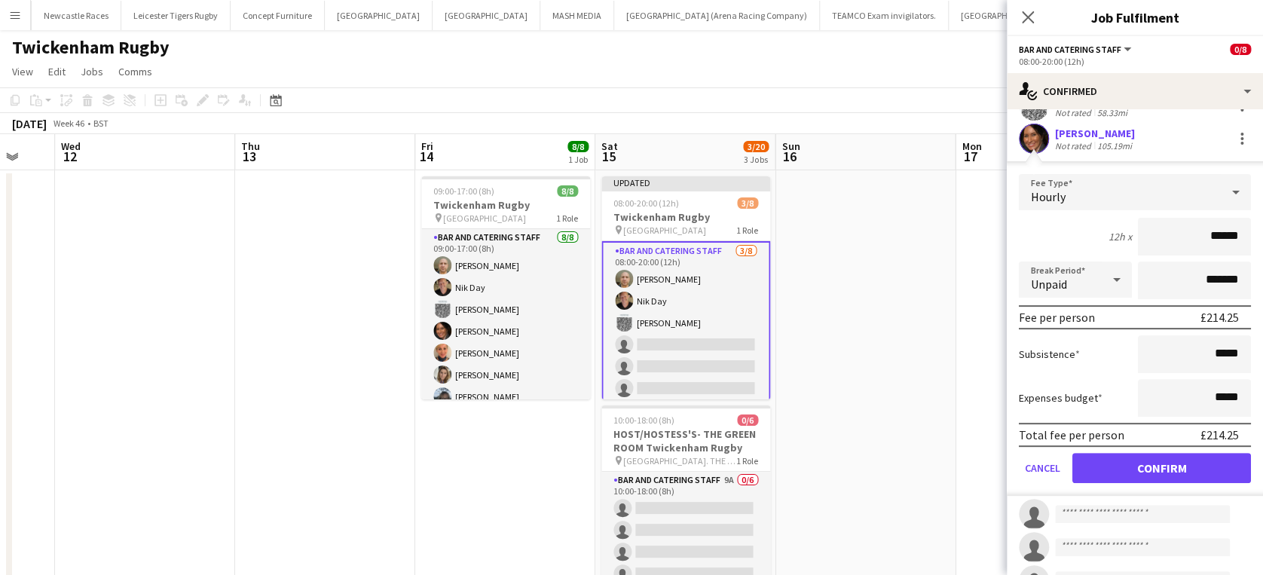
scroll to position [137, 0]
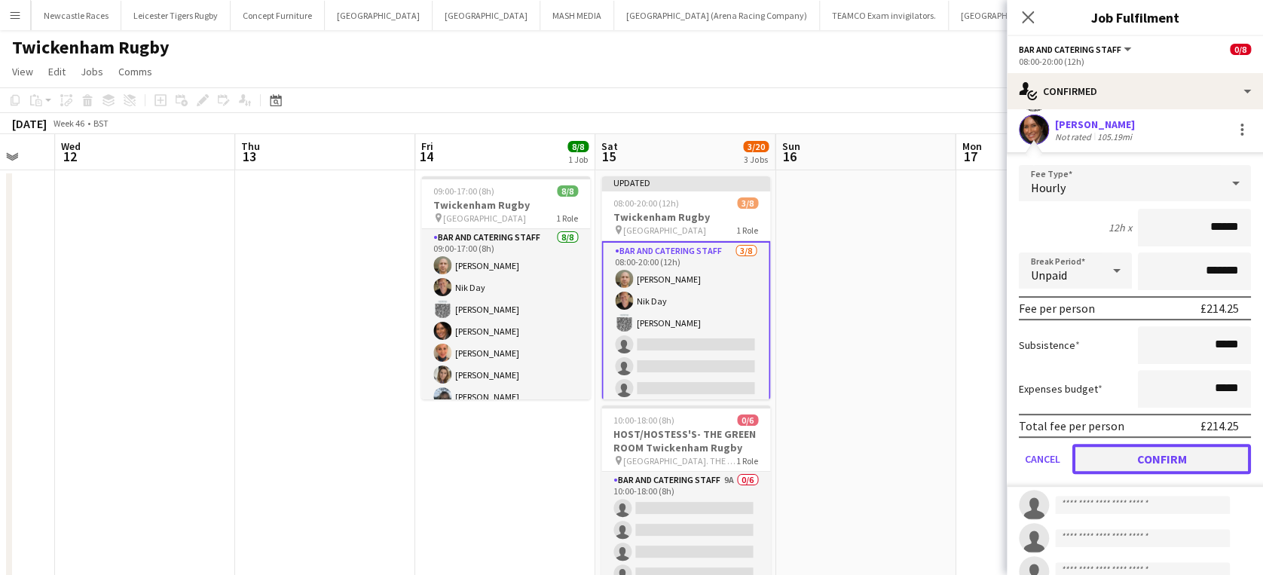
click at [1174, 455] on button "Confirm" at bounding box center [1161, 459] width 179 height 30
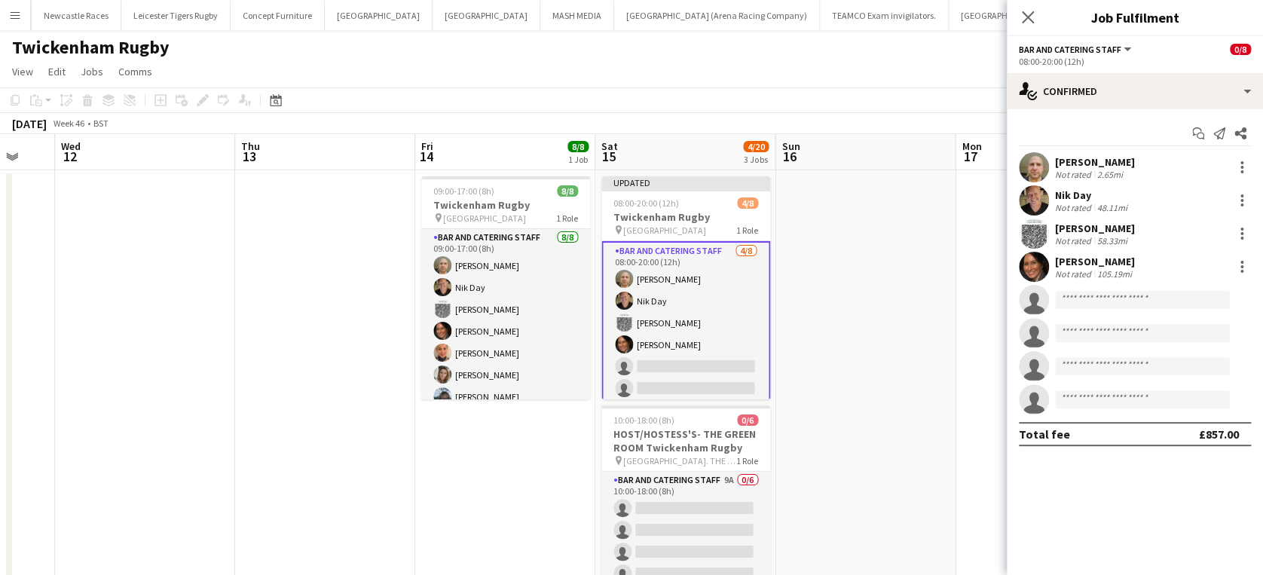
scroll to position [0, 0]
click at [699, 359] on app-card-role "Bar and Catering Staff 4/8 08:00-20:00 (12h) Stefano Settecasi Nik Day jane Whi…" at bounding box center [685, 344] width 169 height 207
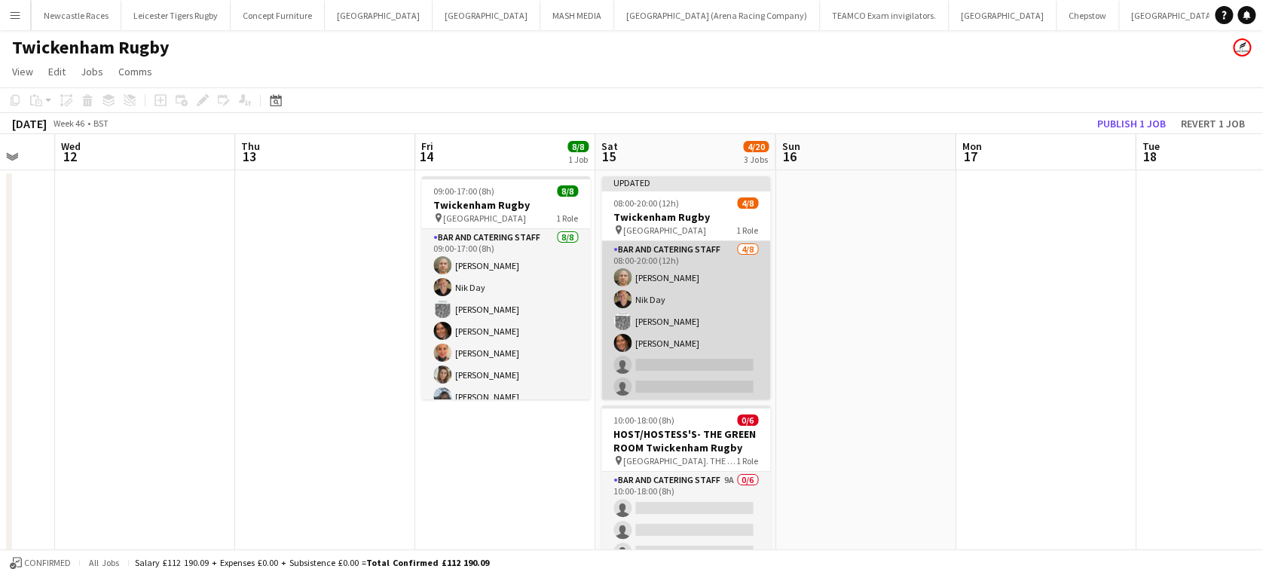
click at [699, 359] on app-card-role "Bar and Catering Staff 4/8 08:00-20:00 (12h) Stefano Settecasi Nik Day jane Whi…" at bounding box center [685, 343] width 169 height 204
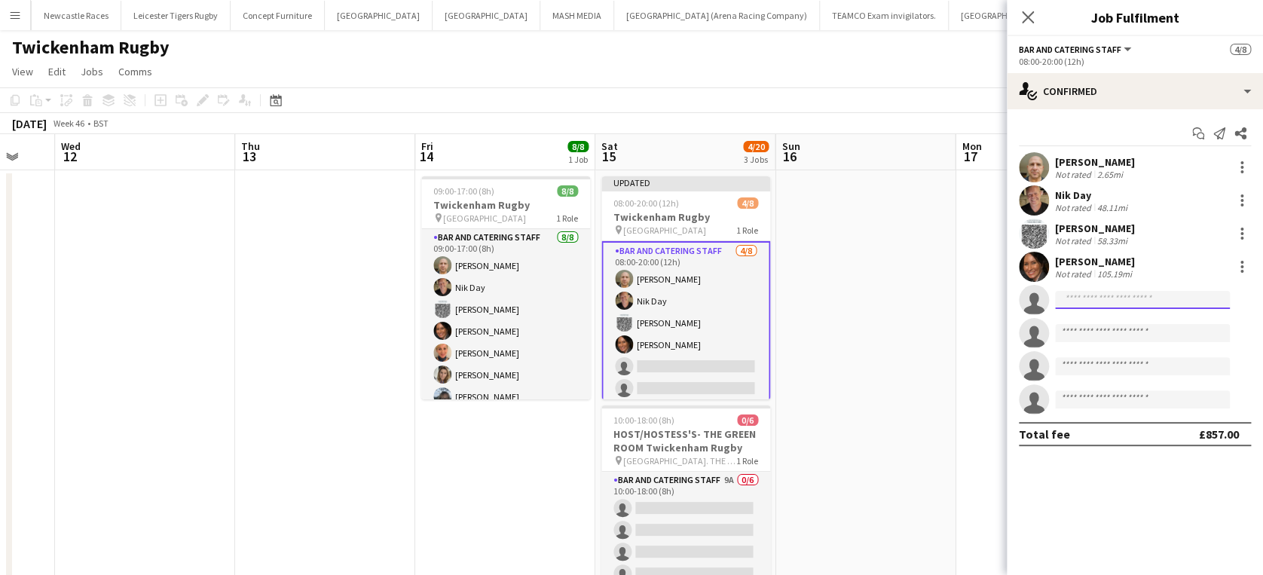
click at [1118, 292] on input at bounding box center [1142, 300] width 175 height 18
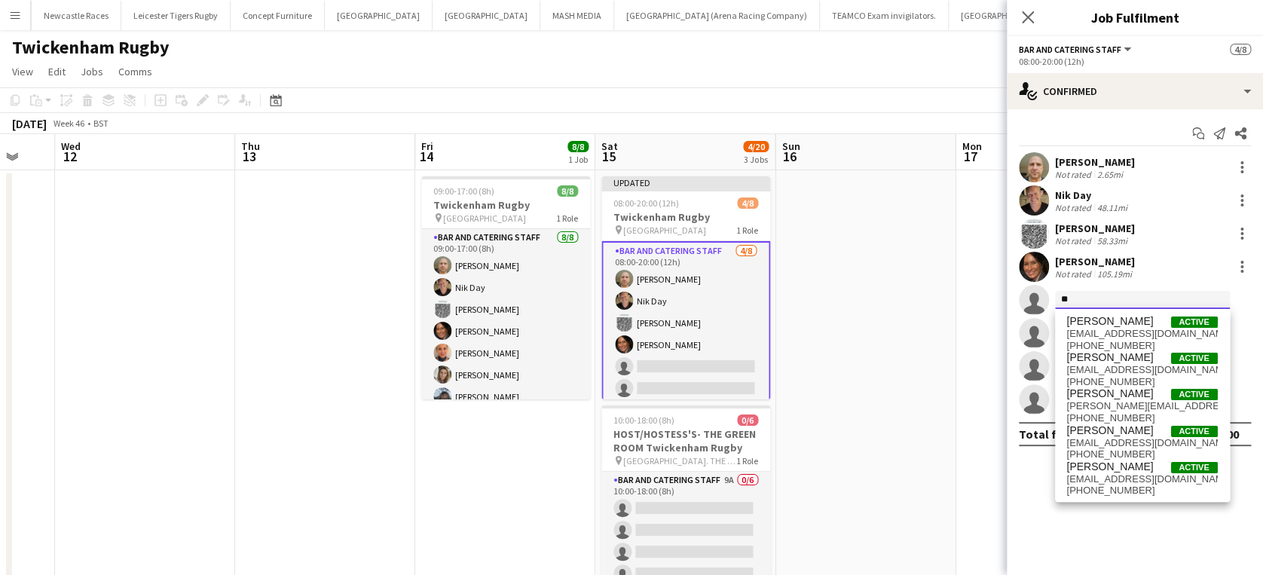
type input "*"
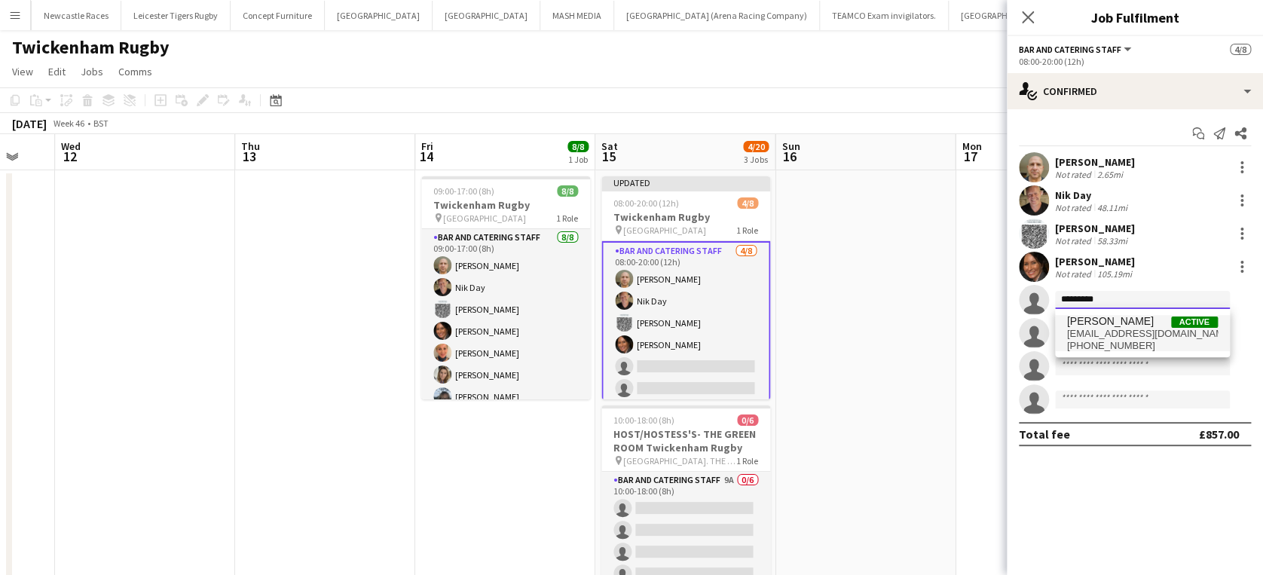
type input "*********"
click at [1121, 350] on span "+447747001020" at bounding box center [1142, 346] width 151 height 12
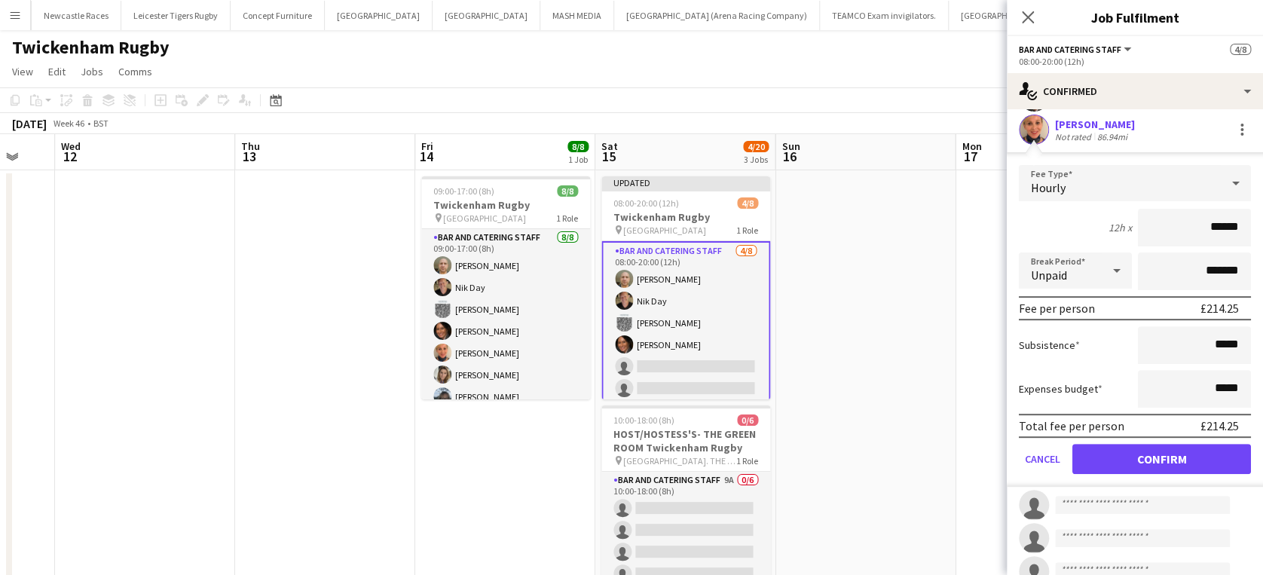
scroll to position [223, 0]
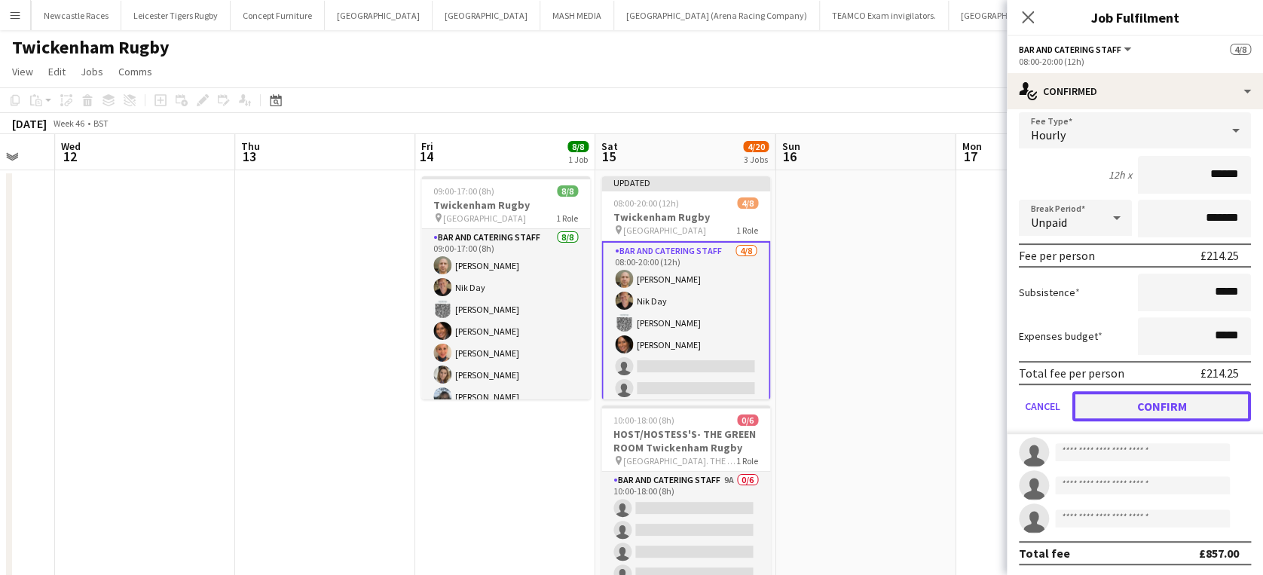
click at [1145, 405] on button "Confirm" at bounding box center [1161, 406] width 179 height 30
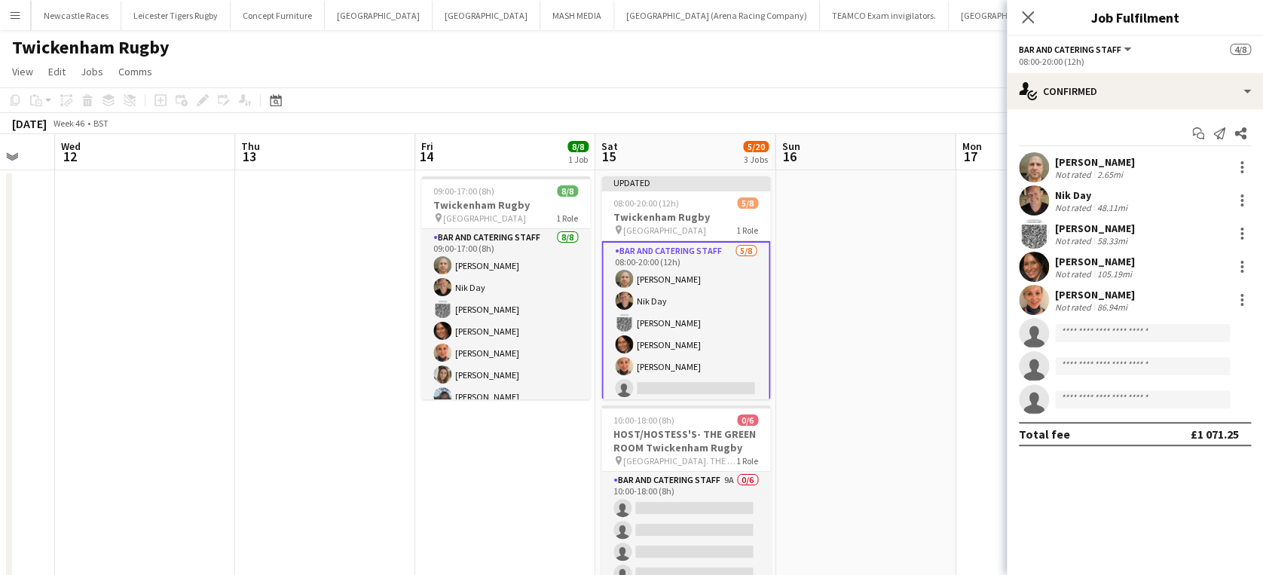
scroll to position [0, 0]
click at [1106, 332] on input at bounding box center [1142, 333] width 175 height 18
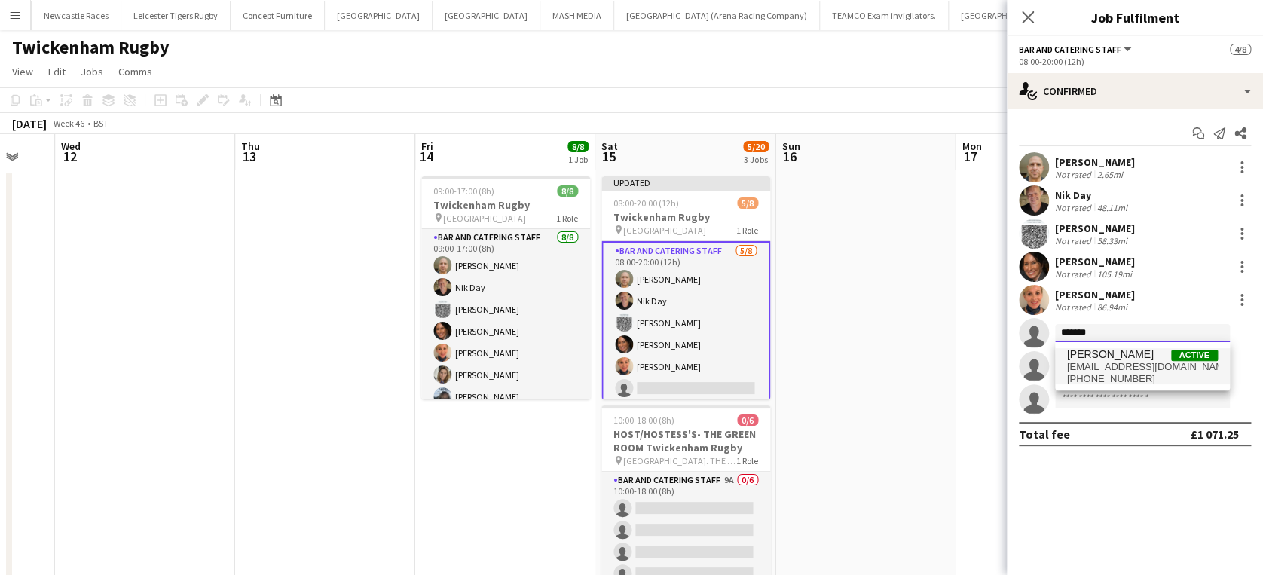
type input "*******"
click at [1114, 363] on span "clodaghbrown3@gmail.com" at bounding box center [1142, 367] width 151 height 12
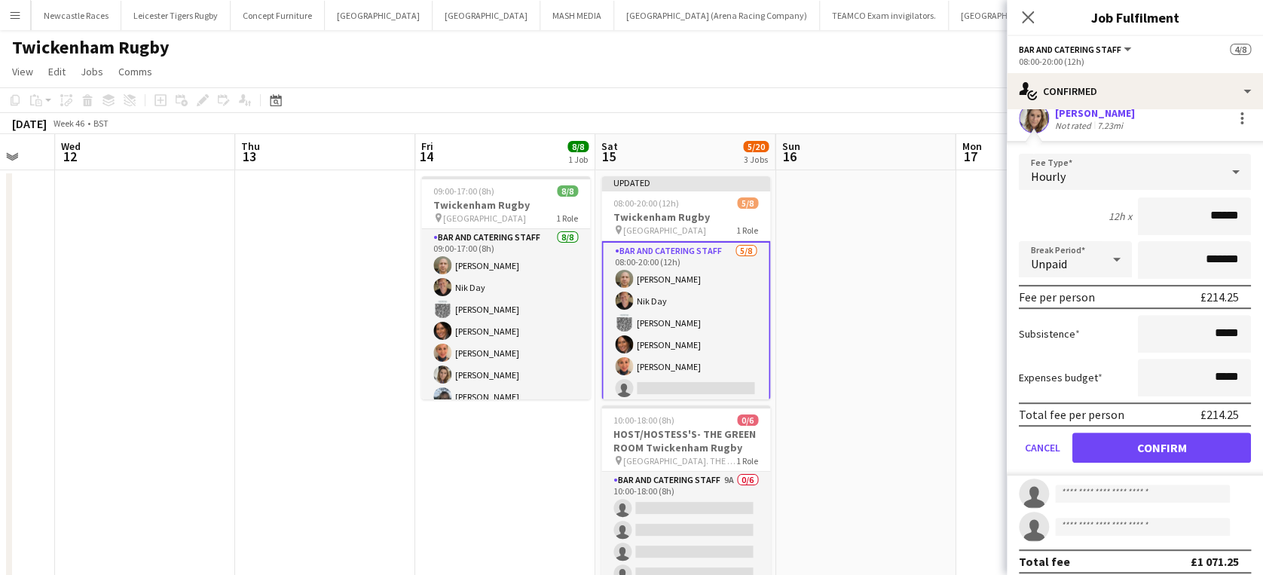
scroll to position [223, 0]
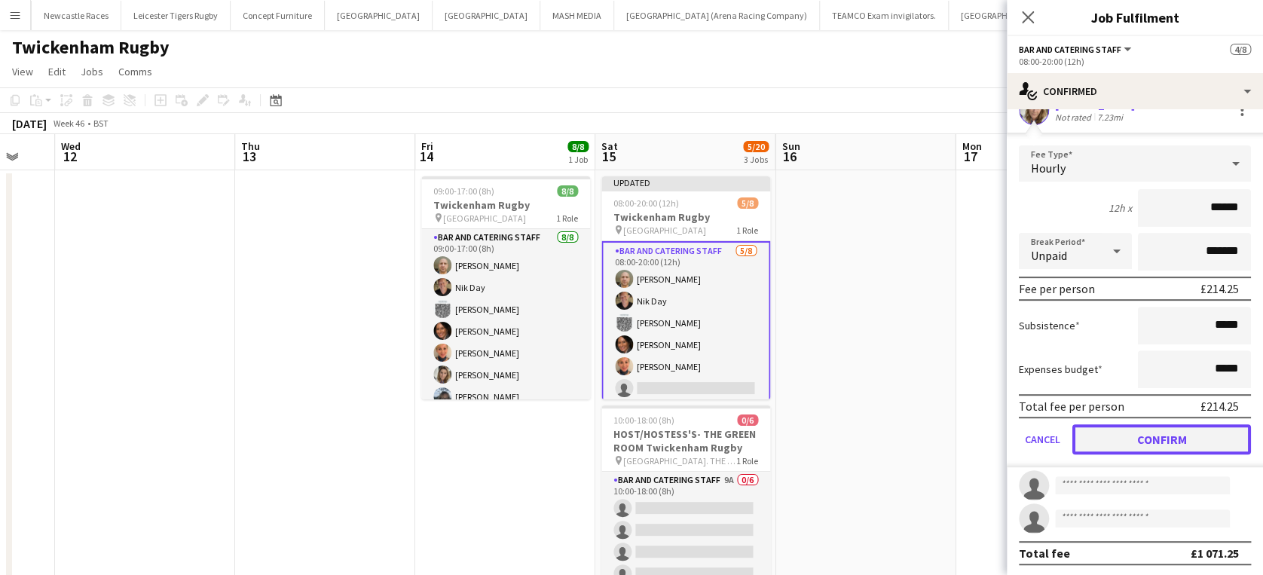
click at [1140, 435] on button "Confirm" at bounding box center [1161, 439] width 179 height 30
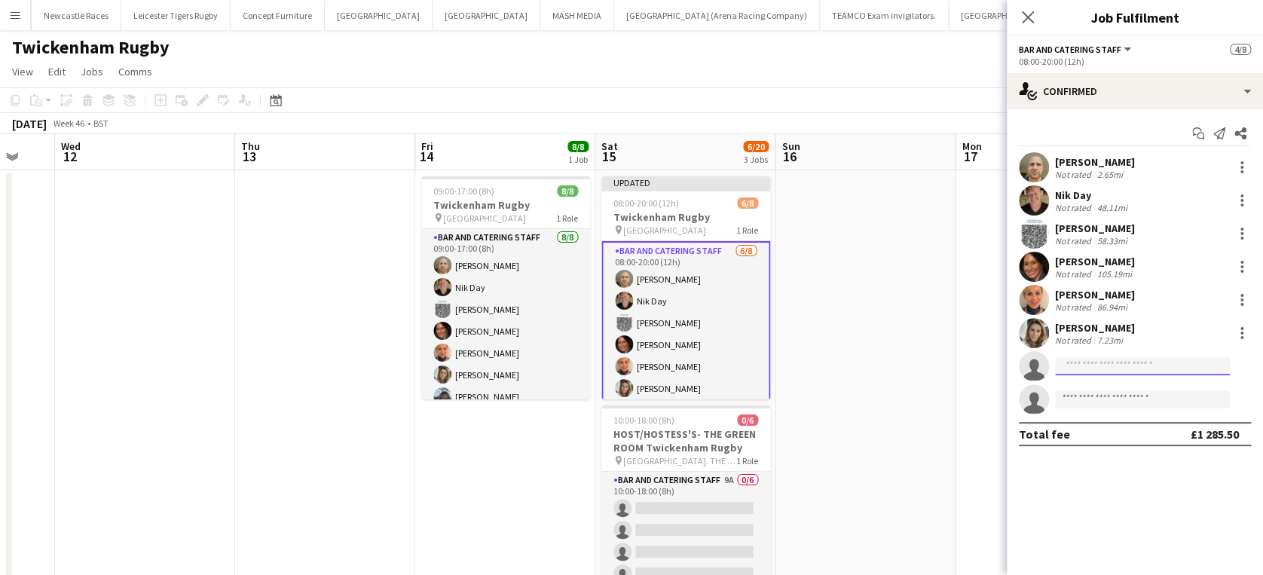
click at [1104, 373] on input at bounding box center [1142, 366] width 175 height 18
type input "*******"
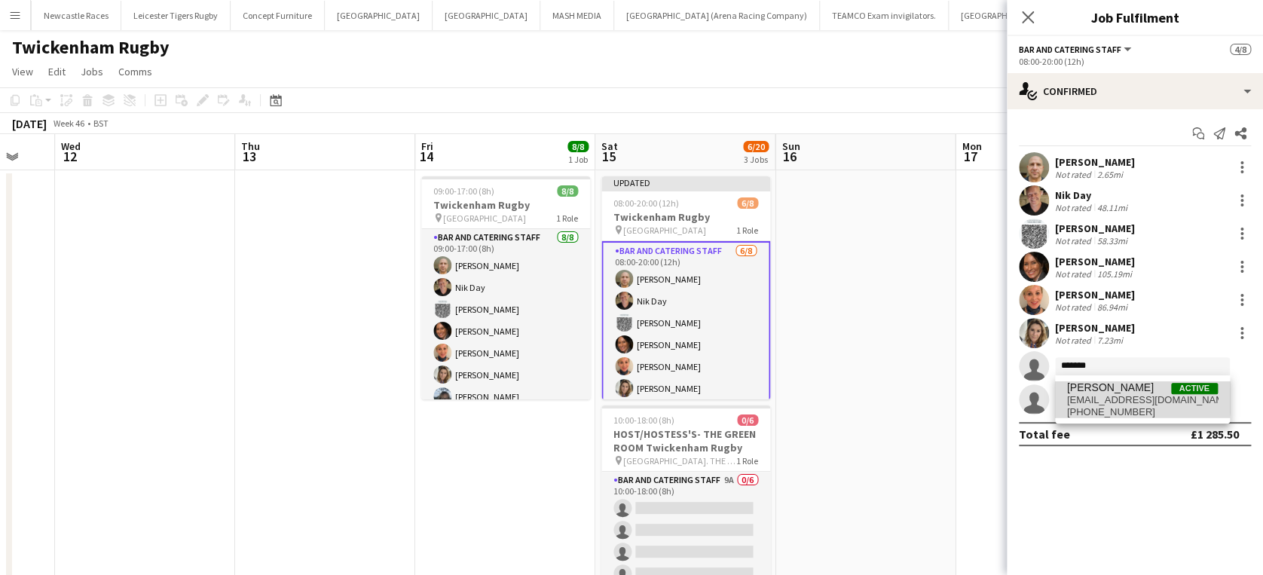
click at [1100, 394] on span "nikkithornley@hotmail.com" at bounding box center [1142, 400] width 151 height 12
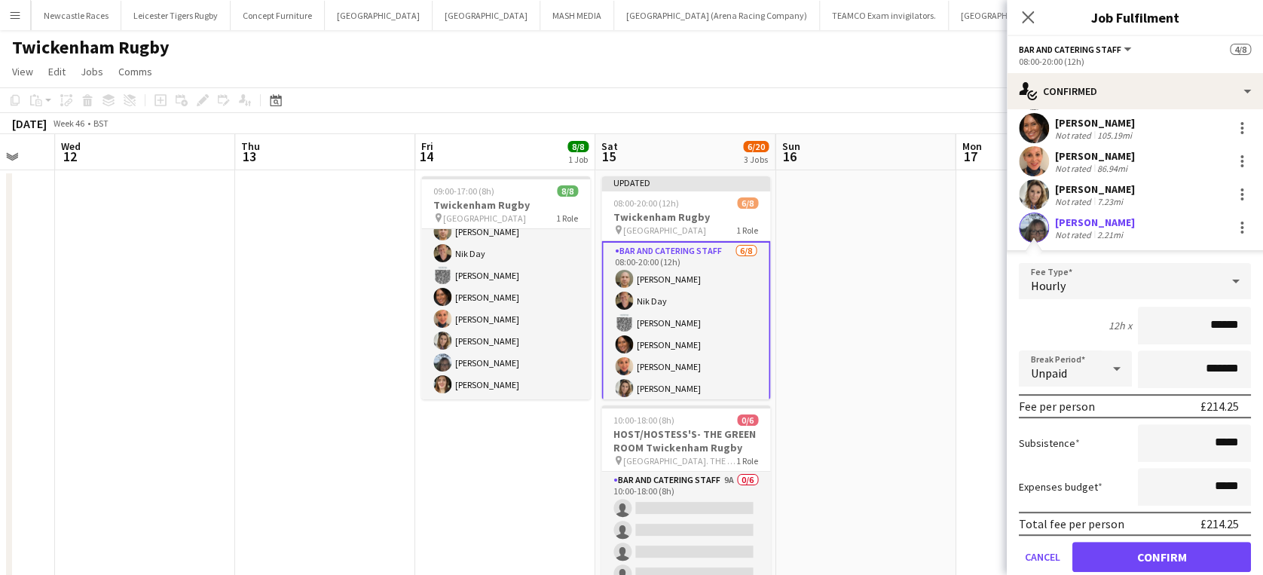
scroll to position [223, 0]
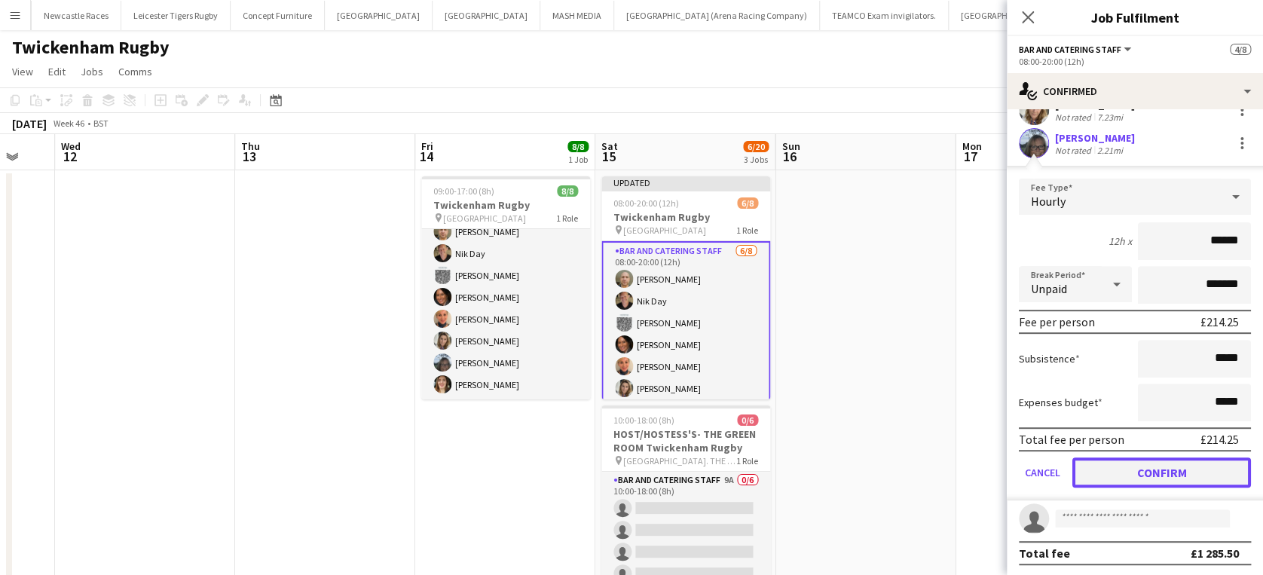
click at [1153, 470] on button "Confirm" at bounding box center [1161, 472] width 179 height 30
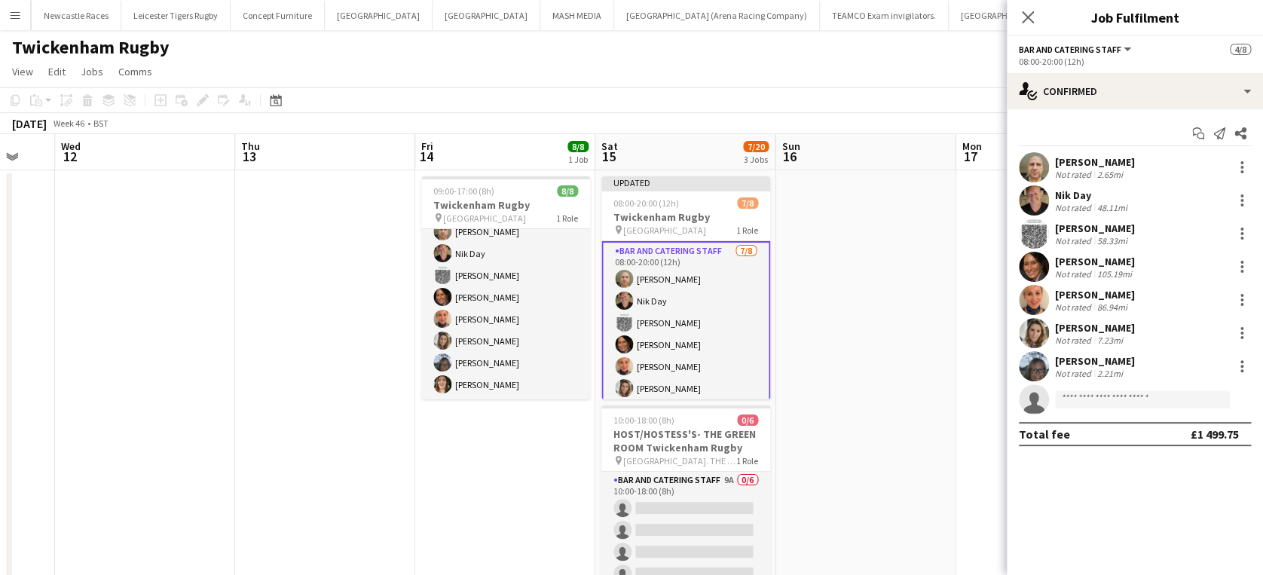
scroll to position [0, 0]
click at [1128, 405] on input at bounding box center [1142, 399] width 175 height 18
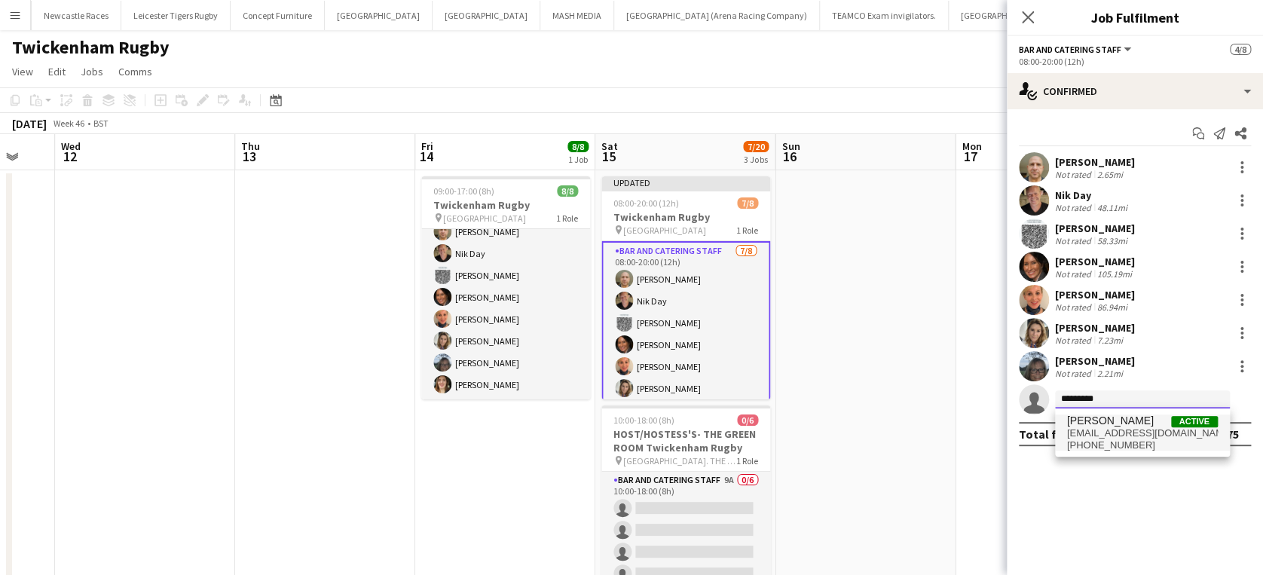
type input "*********"
click at [1112, 436] on span "sl.randall90@gmail.com" at bounding box center [1142, 433] width 151 height 12
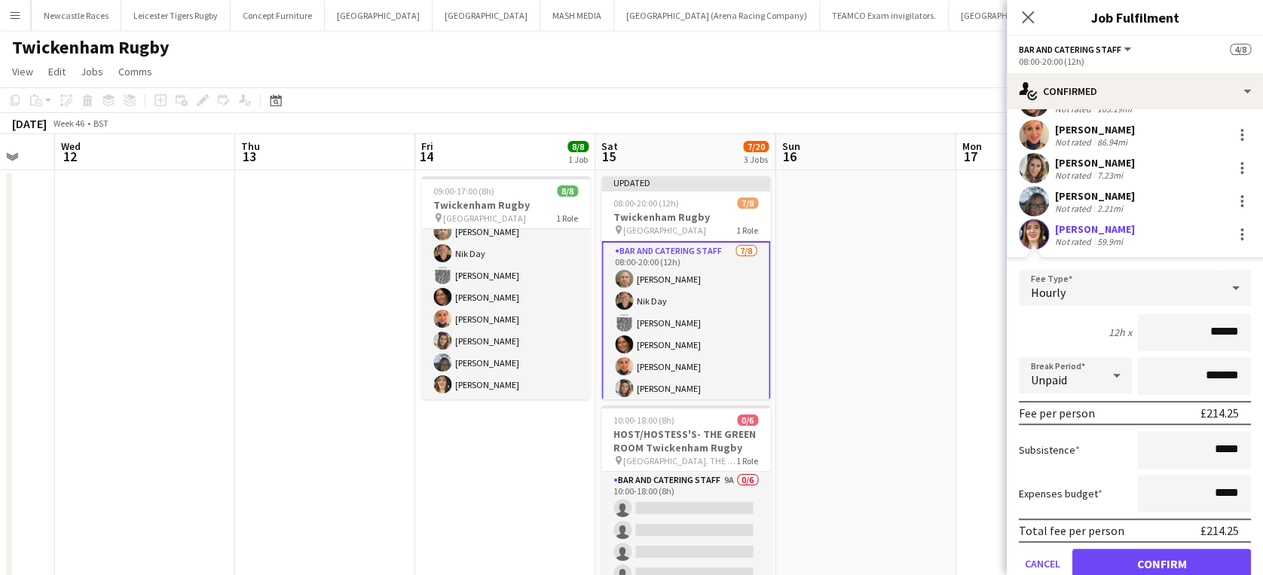
scroll to position [223, 0]
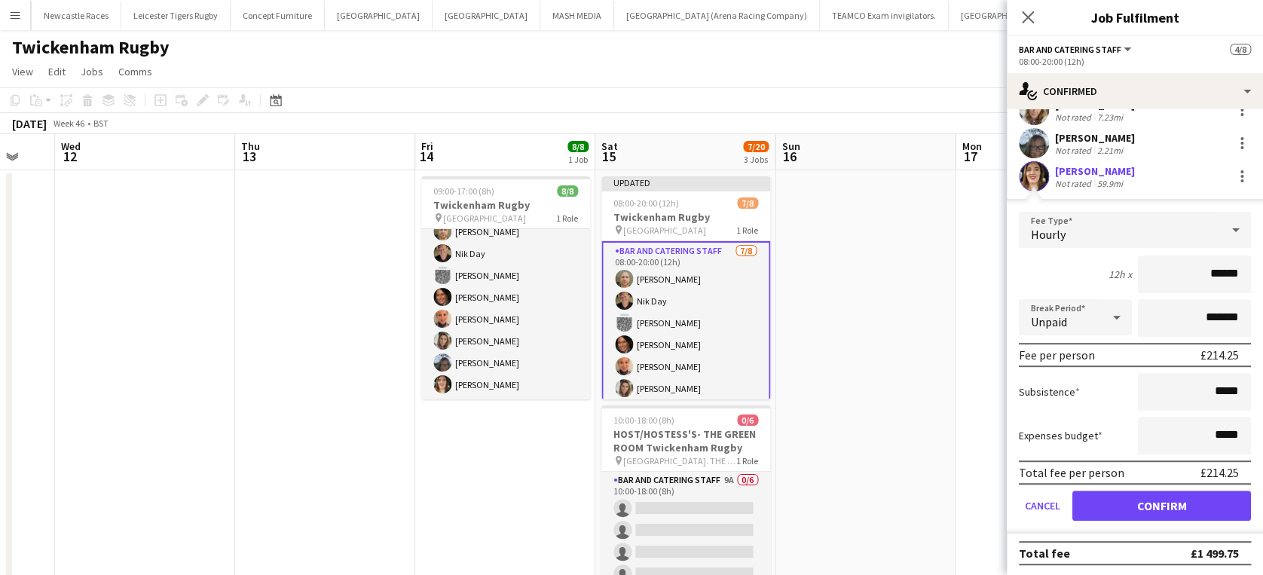
click at [1150, 501] on button "Confirm" at bounding box center [1161, 505] width 179 height 30
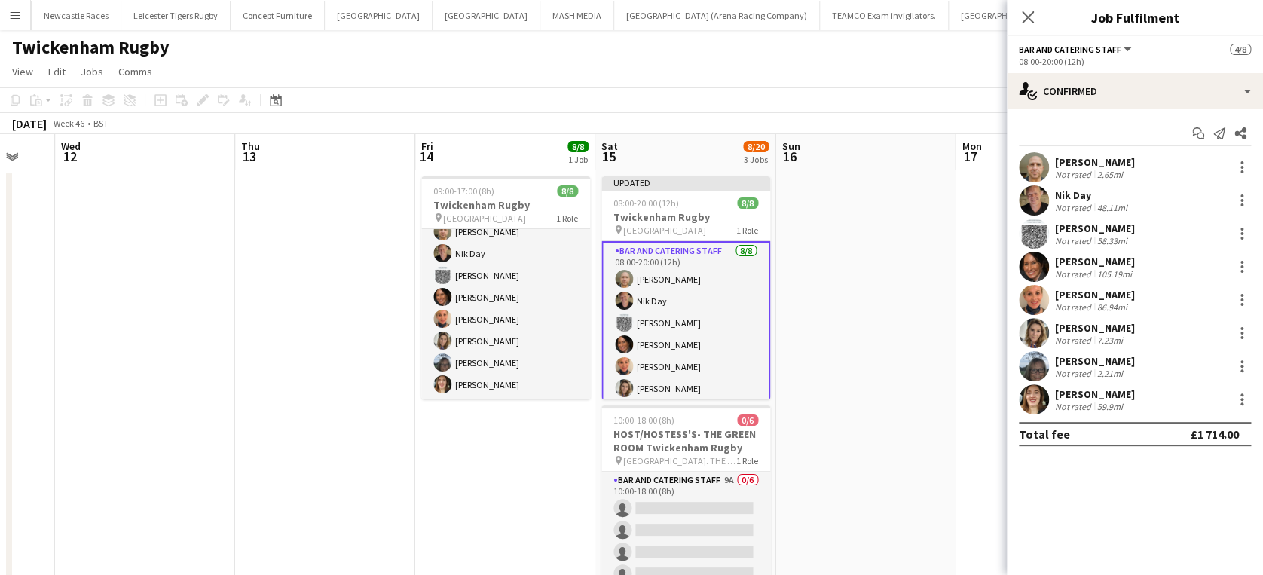
scroll to position [0, 0]
click at [883, 419] on app-date-cell at bounding box center [865, 528] width 180 height 717
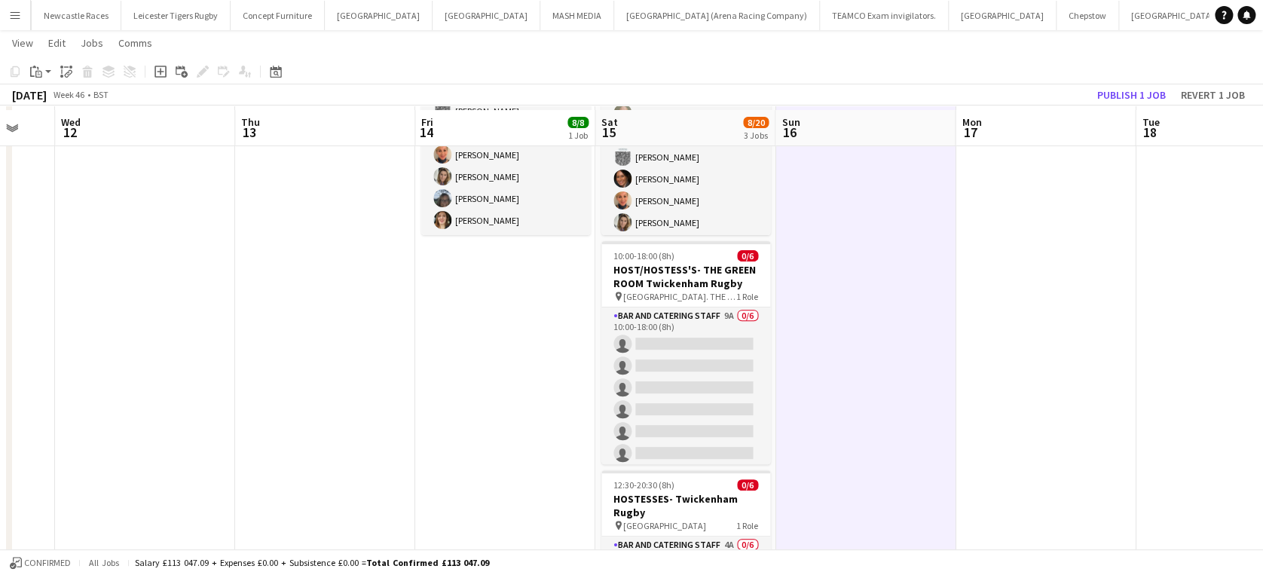
scroll to position [167, 0]
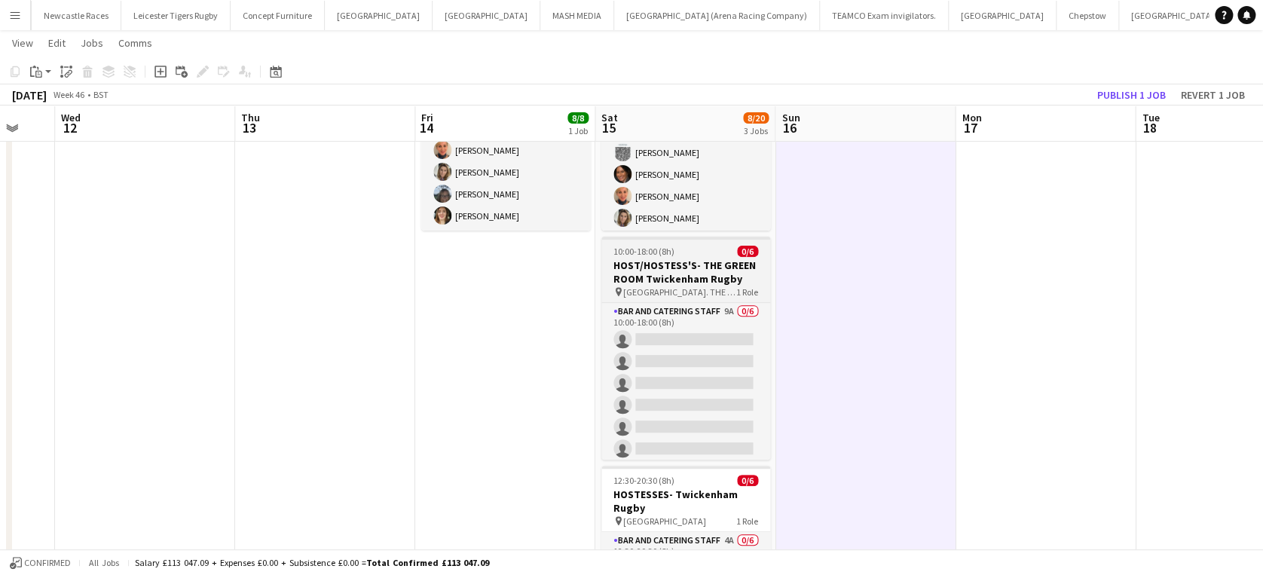
click at [680, 271] on h3 "HOST/HOSTESS'S- THE GREEN ROOM Twickenham Rugby" at bounding box center [685, 271] width 169 height 27
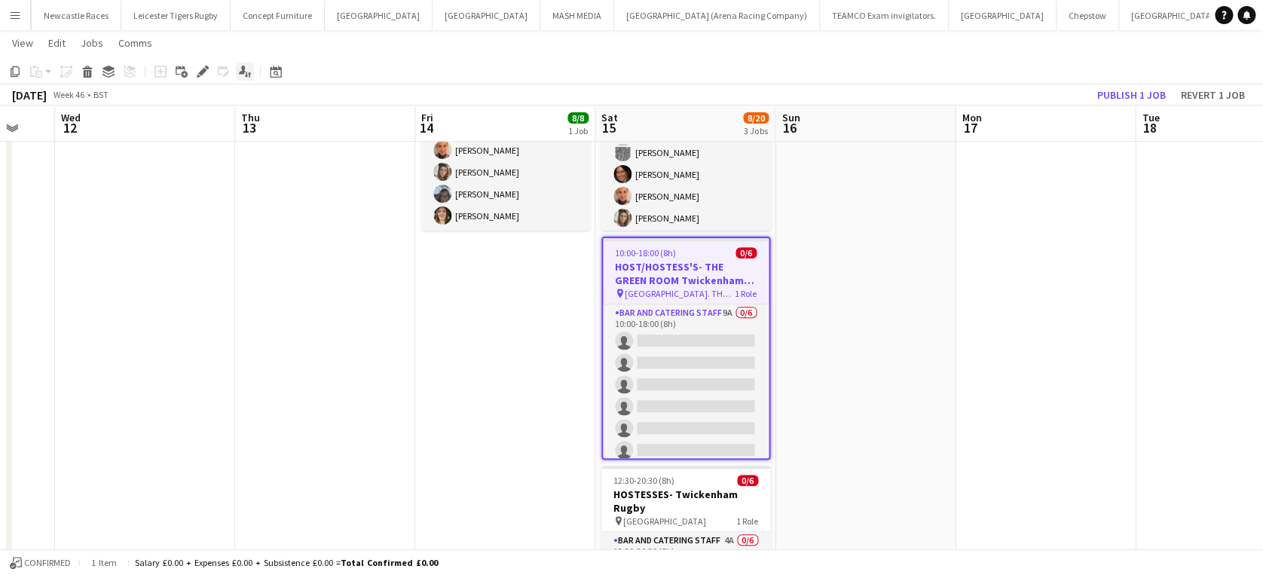
click at [245, 73] on icon at bounding box center [246, 75] width 3 height 6
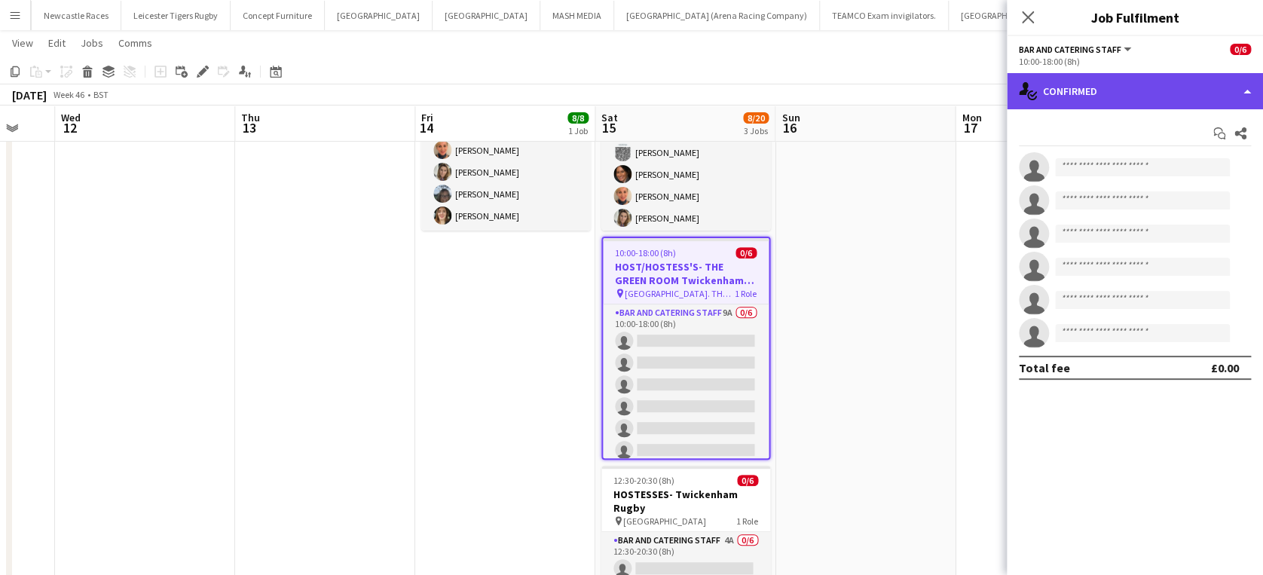
click at [1224, 84] on div "single-neutral-actions-check-2 Confirmed" at bounding box center [1134, 91] width 256 height 36
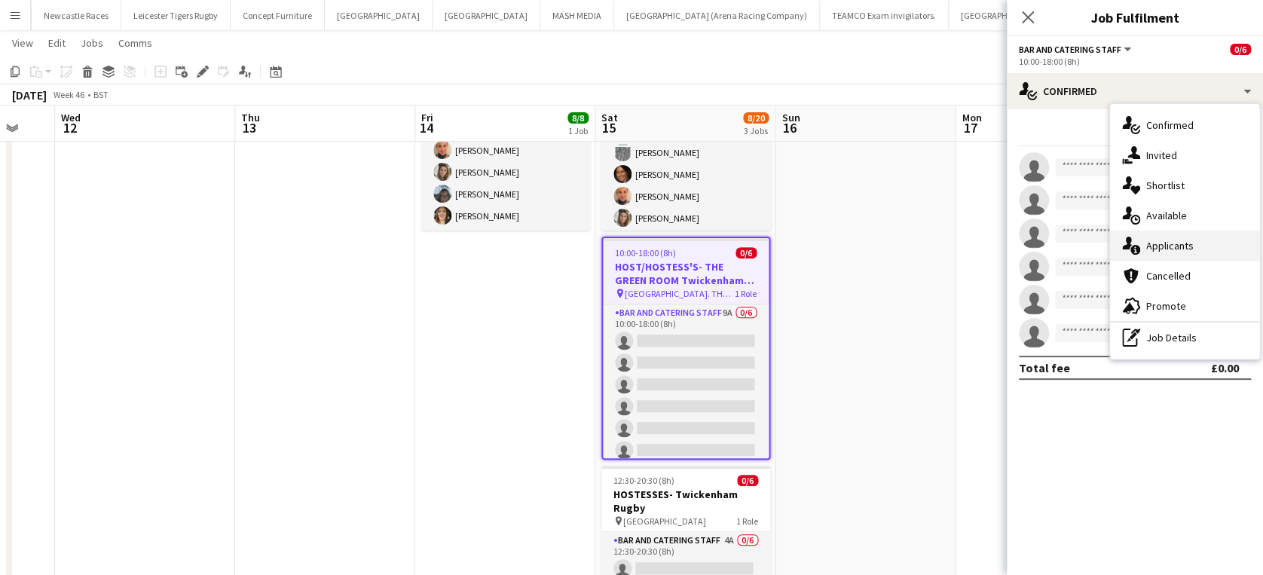
click at [1205, 242] on div "single-neutral-actions-information Applicants" at bounding box center [1184, 246] width 149 height 30
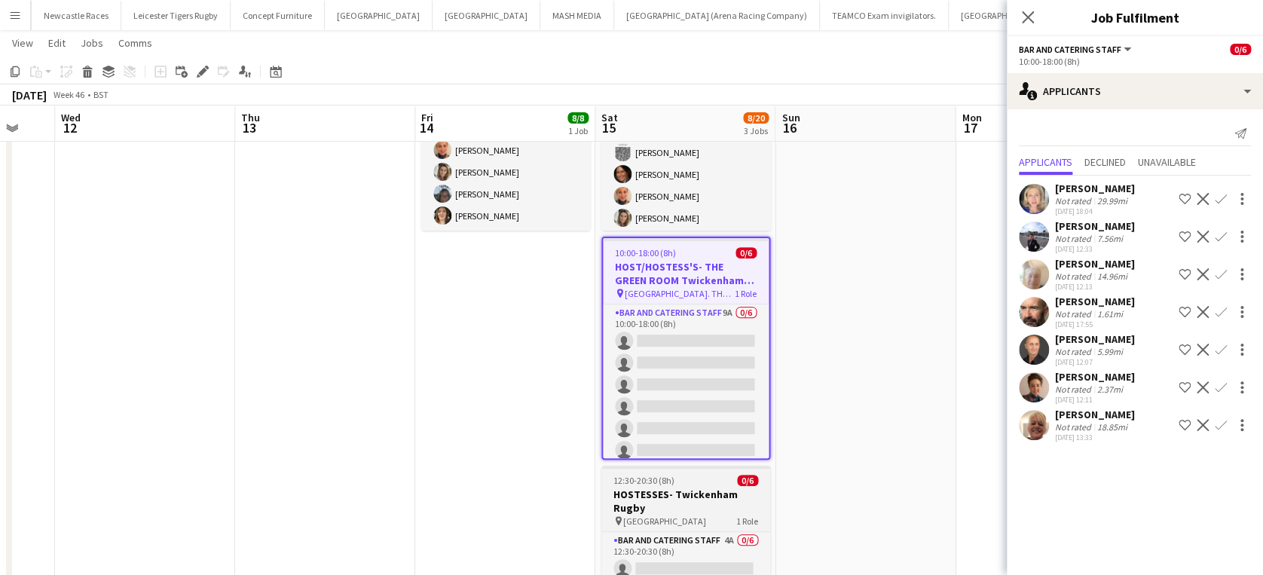
click at [697, 488] on h3 "HOSTESSES- Twickenham Rugby" at bounding box center [685, 500] width 169 height 27
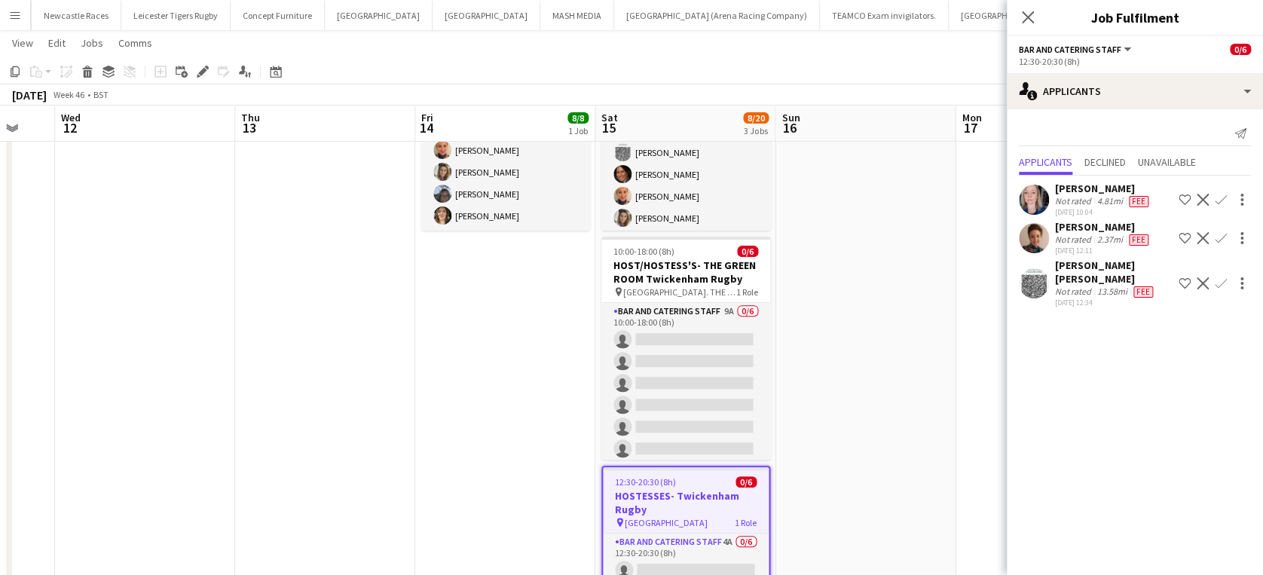
click at [697, 489] on h3 "HOSTESSES- Twickenham Rugby" at bounding box center [686, 502] width 166 height 27
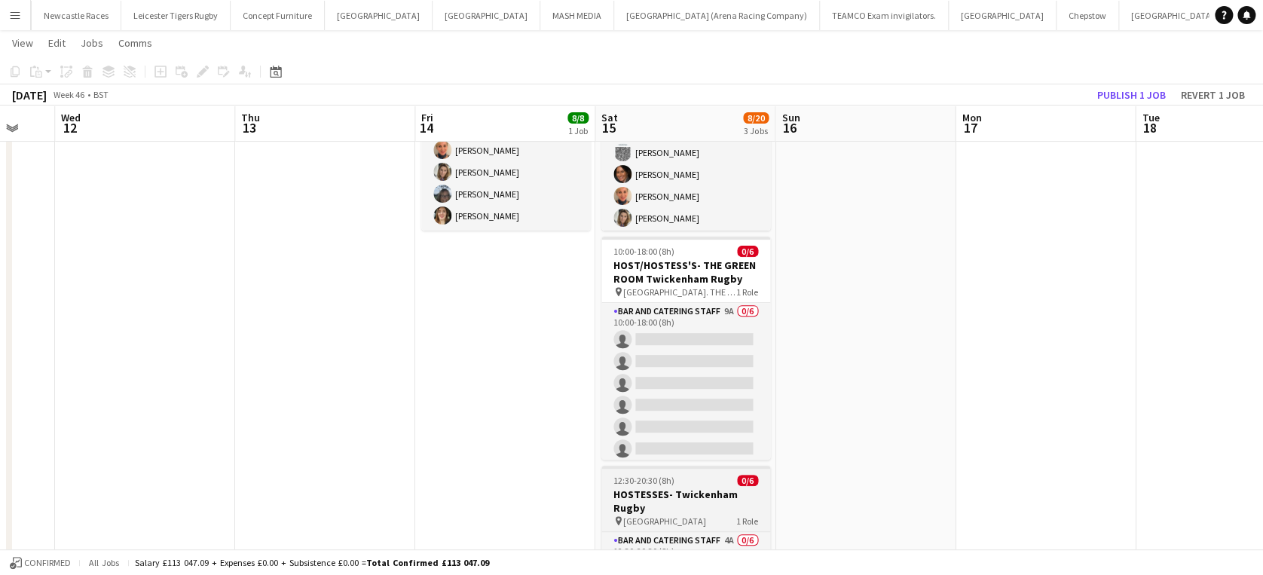
click at [697, 488] on h3 "HOSTESSES- Twickenham Rugby" at bounding box center [685, 500] width 169 height 27
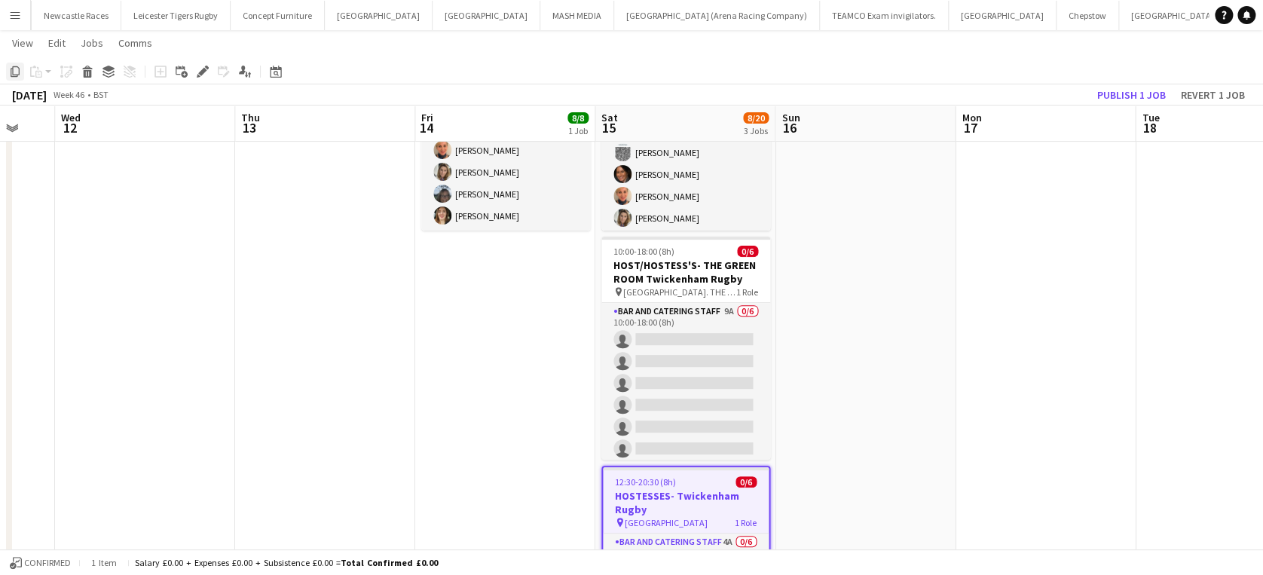
click at [17, 70] on icon "Copy" at bounding box center [15, 72] width 12 height 12
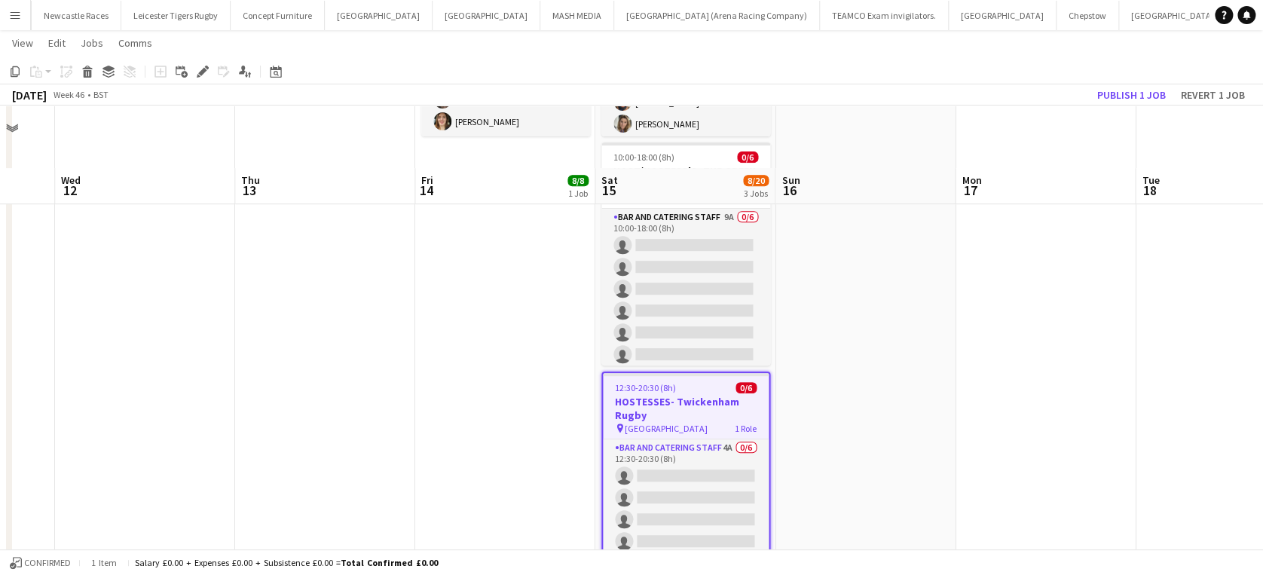
scroll to position [337, 0]
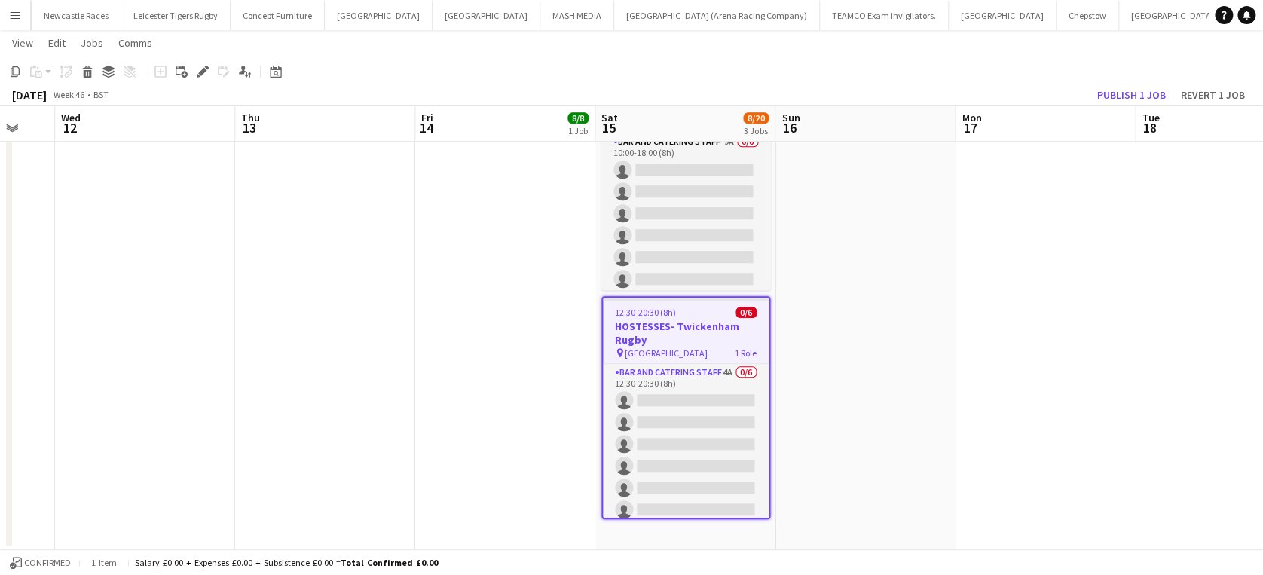
click at [719, 520] on app-date-cell "Updated 08:00-20:00 (12h) 8/8 Twickenham Rugby pin Twickenham Rugby Ground 1 Ro…" at bounding box center [685, 190] width 180 height 717
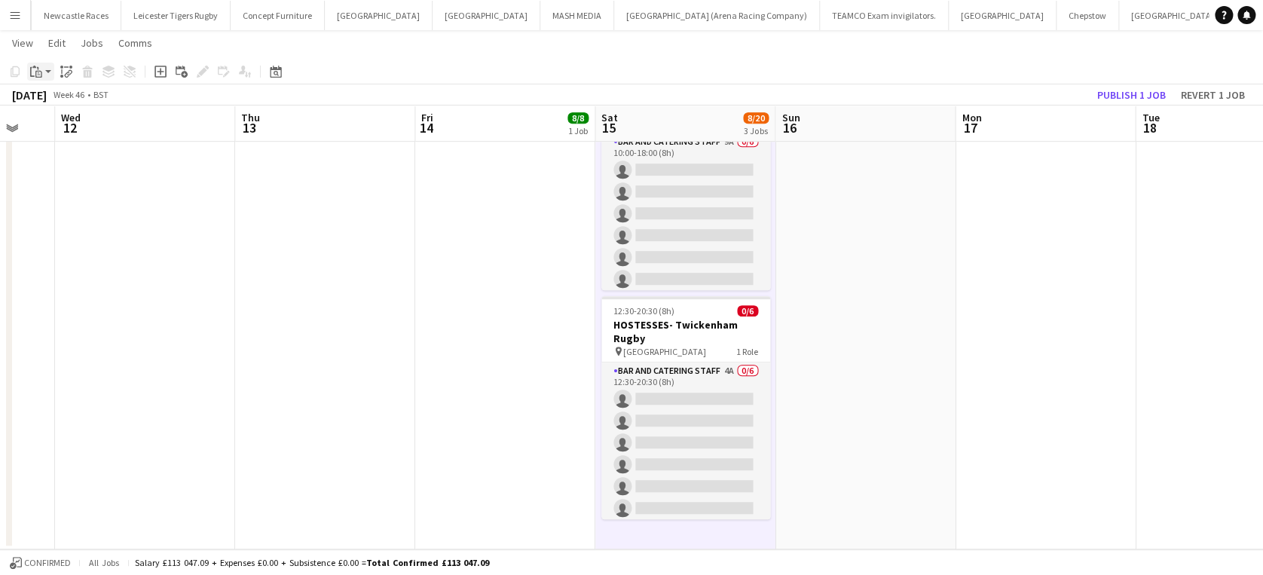
click at [37, 72] on icon "Paste" at bounding box center [36, 72] width 12 height 12
click at [60, 102] on link "Paste Ctrl+V" at bounding box center [111, 100] width 142 height 14
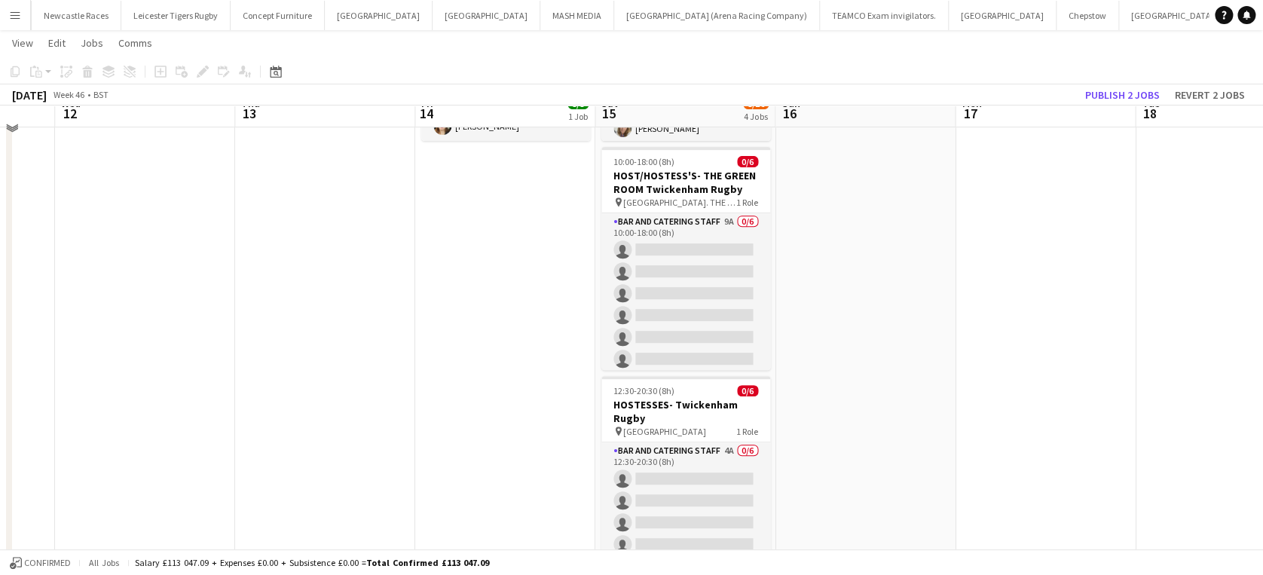
scroll to position [234, 0]
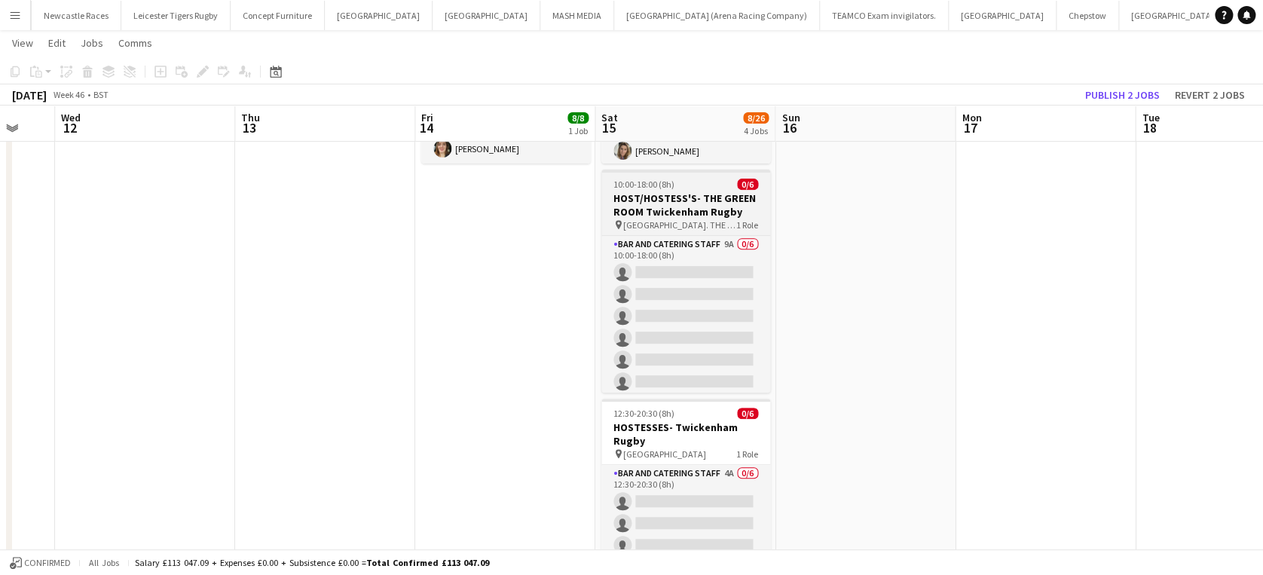
click at [663, 203] on h3 "HOST/HOSTESS'S- THE GREEN ROOM Twickenham Rugby" at bounding box center [685, 204] width 169 height 27
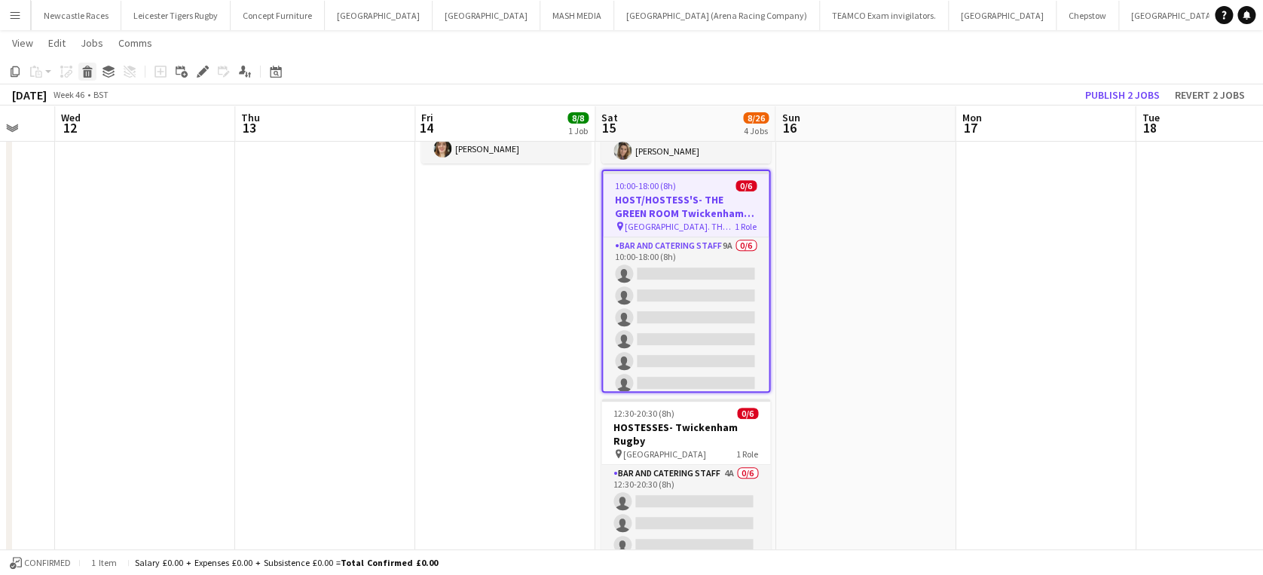
click at [86, 72] on icon at bounding box center [88, 74] width 8 height 8
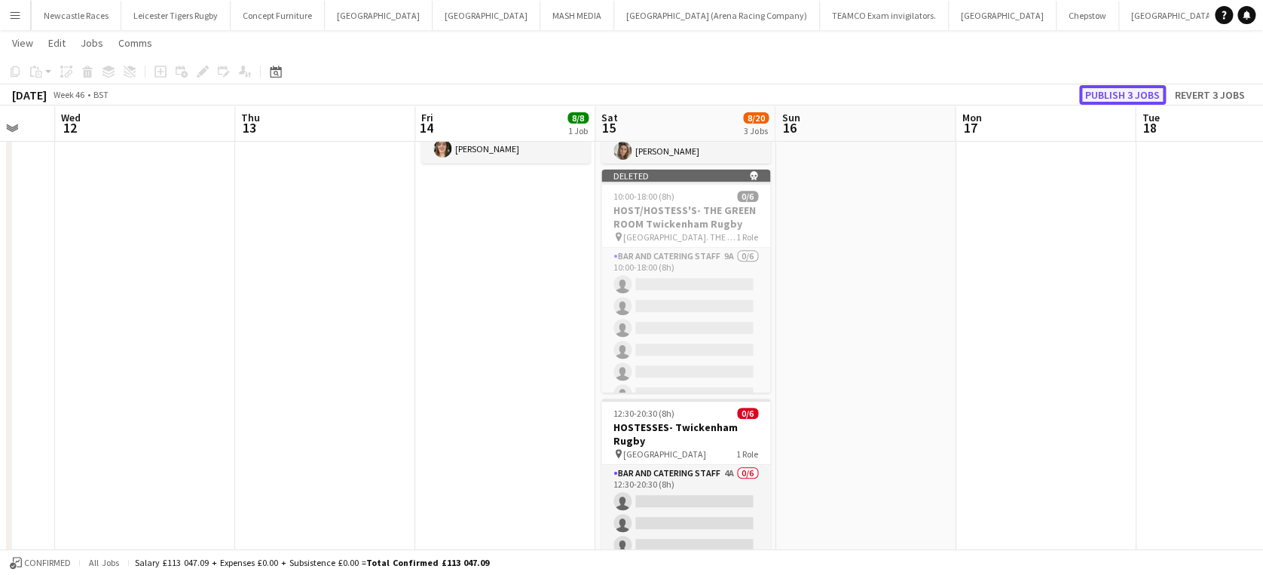
click at [1130, 96] on button "Publish 3 jobs" at bounding box center [1122, 95] width 87 height 20
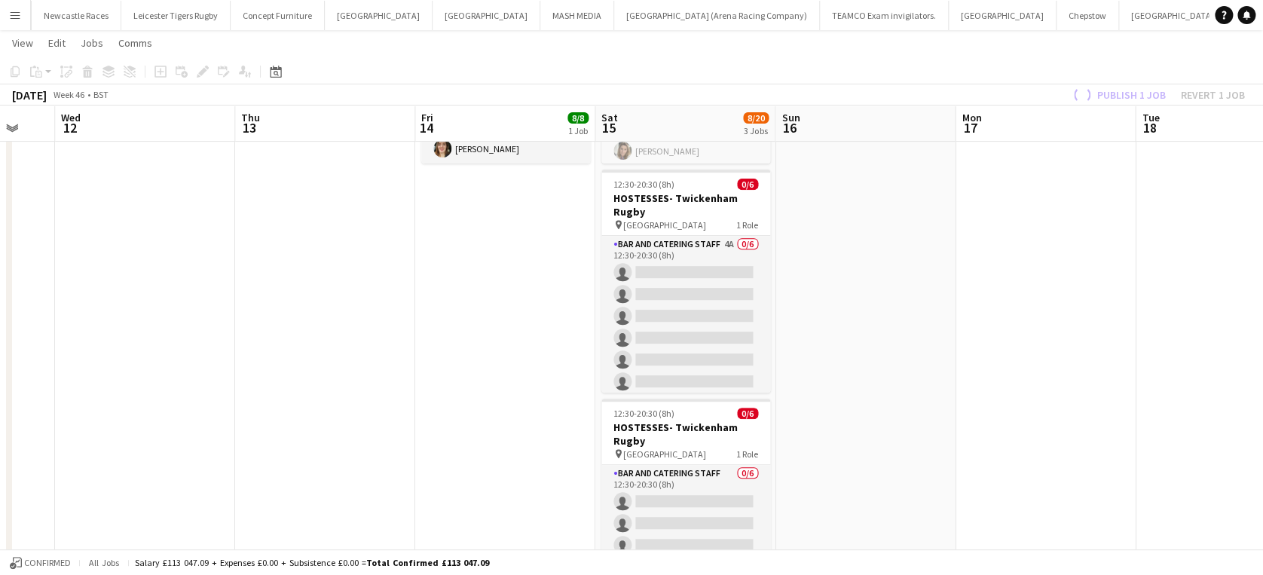
click at [1135, 408] on app-date-cell at bounding box center [1225, 292] width 180 height 717
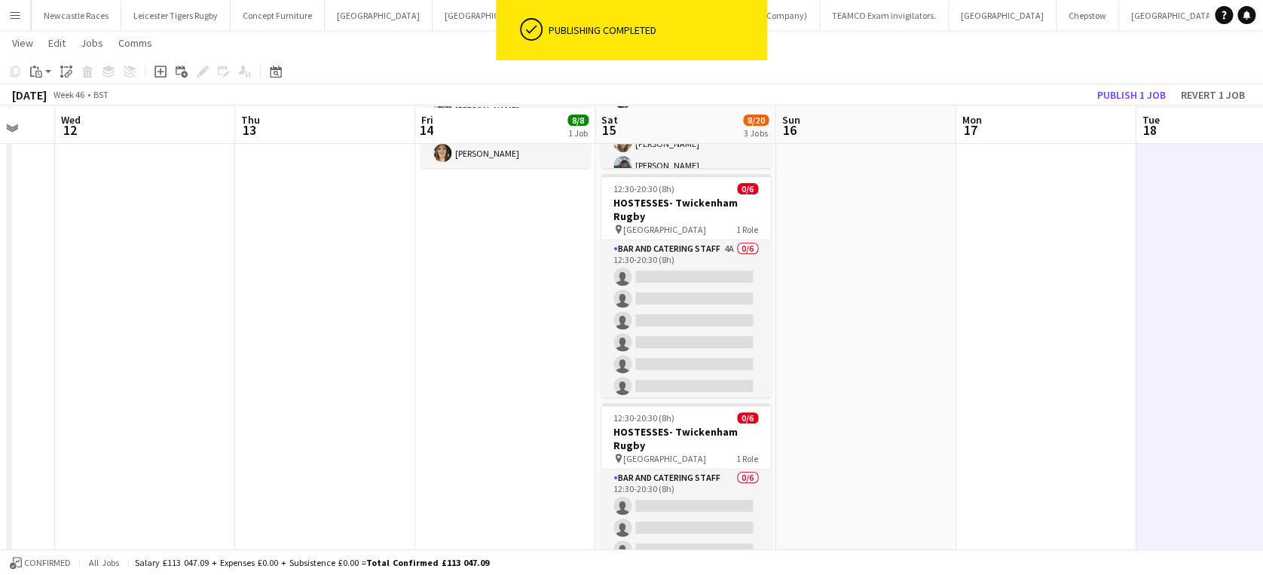
scroll to position [228, 0]
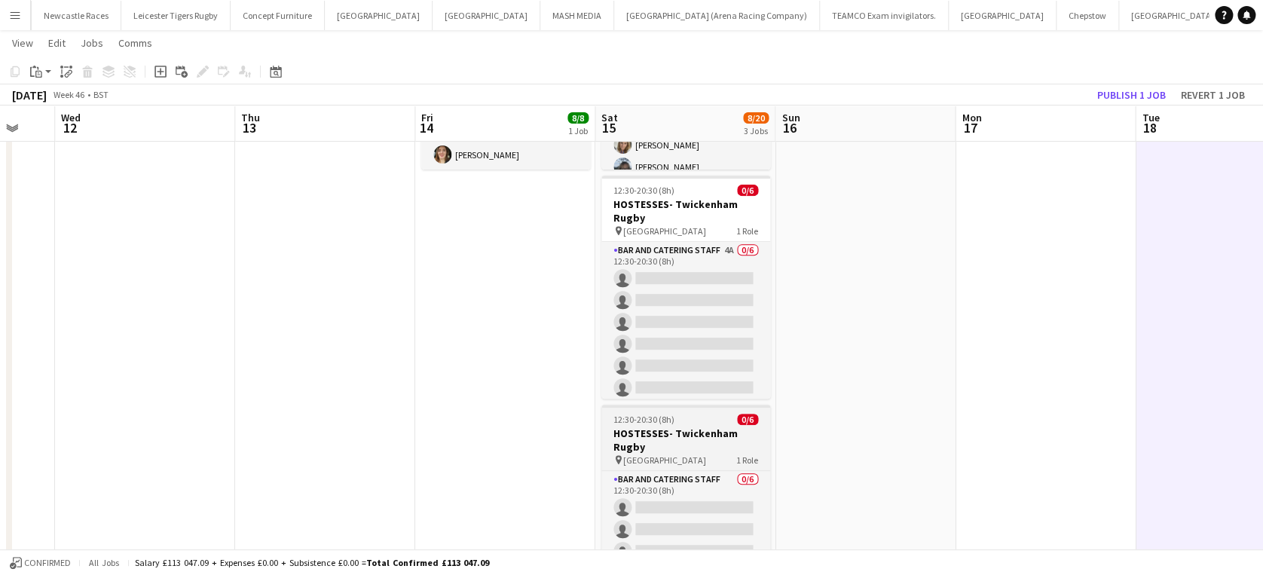
click at [691, 417] on div "12:30-20:30 (8h) 0/6" at bounding box center [685, 419] width 169 height 11
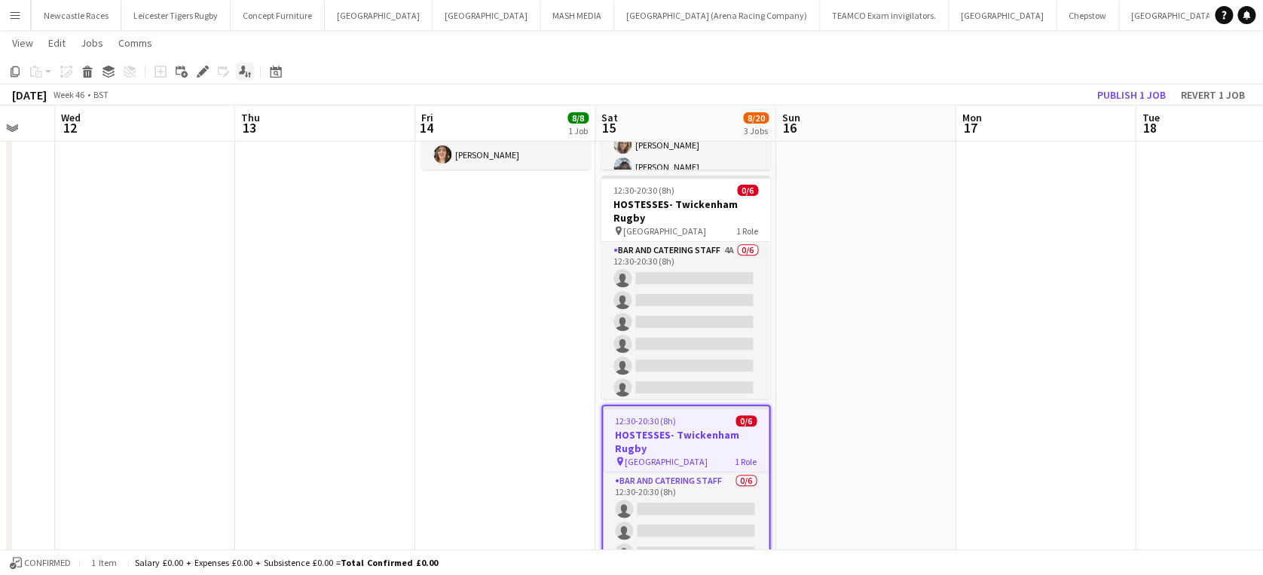
click at [242, 72] on icon at bounding box center [242, 70] width 7 height 8
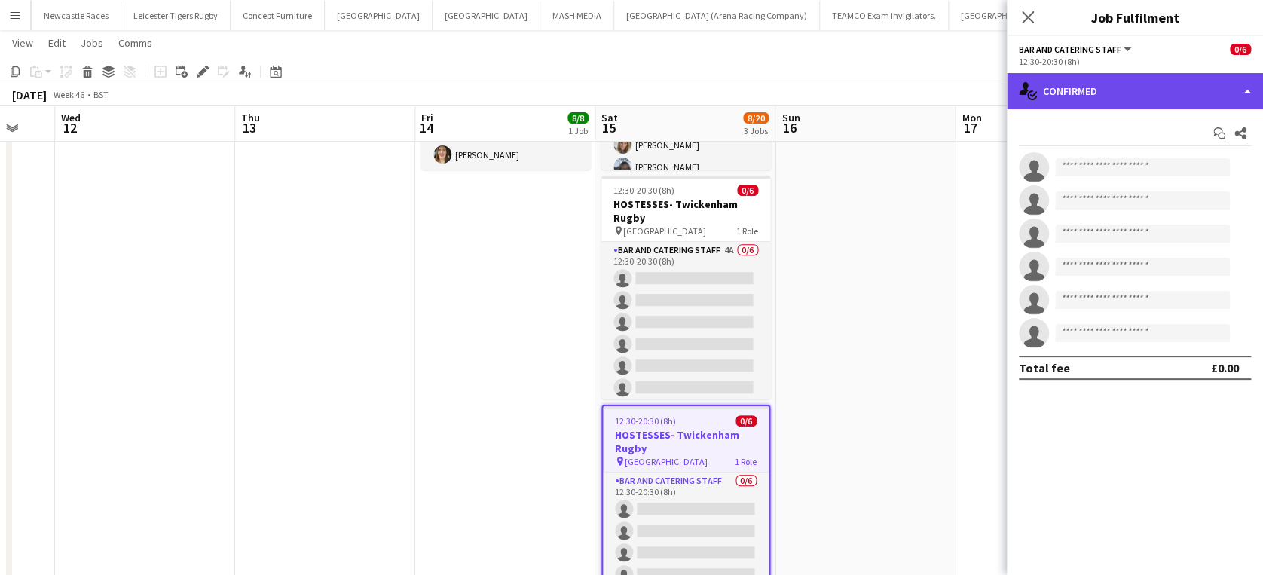
click at [1125, 95] on div "single-neutral-actions-check-2 Confirmed" at bounding box center [1134, 91] width 256 height 36
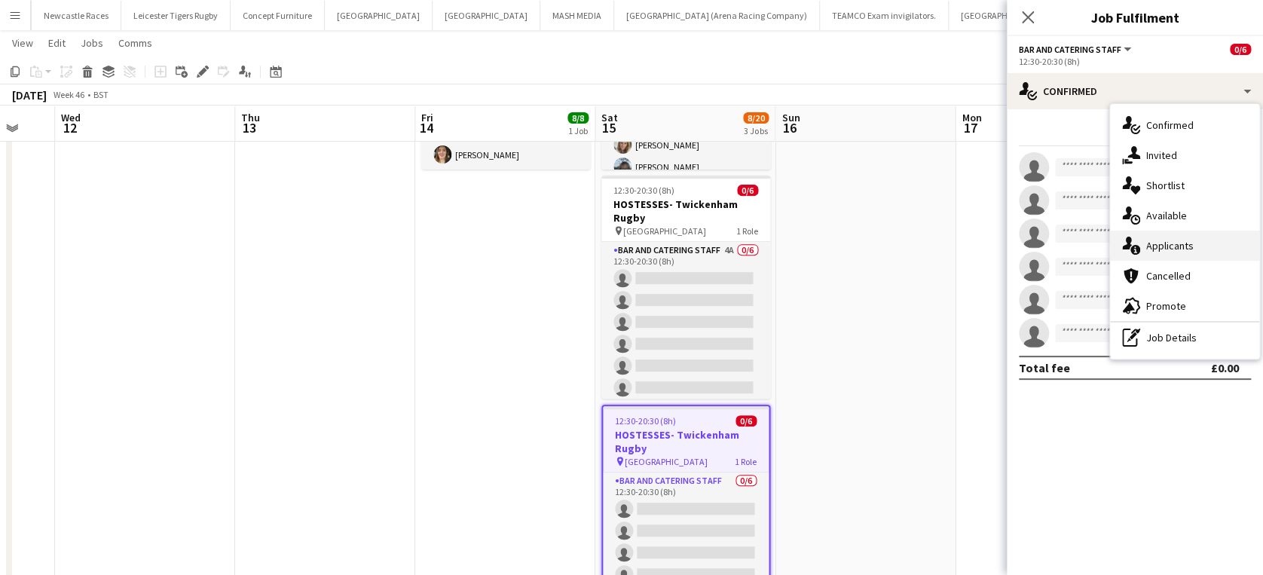
click at [1177, 250] on span "Applicants" at bounding box center [1169, 246] width 47 height 14
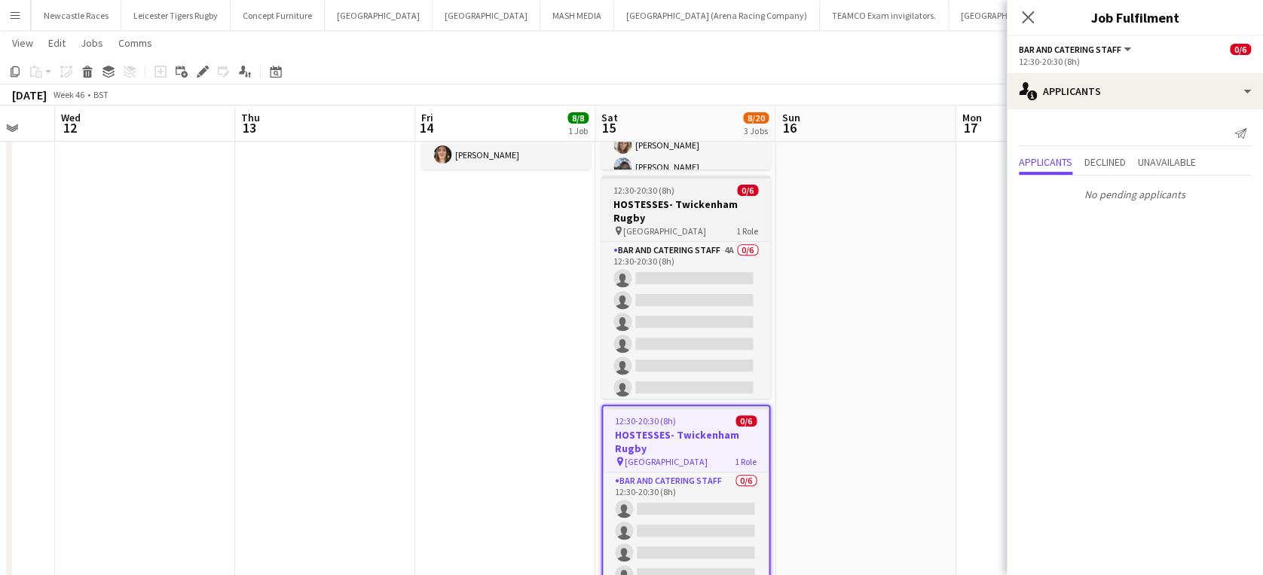
click at [673, 201] on h3 "HOSTESSES- Twickenham Rugby" at bounding box center [685, 210] width 169 height 27
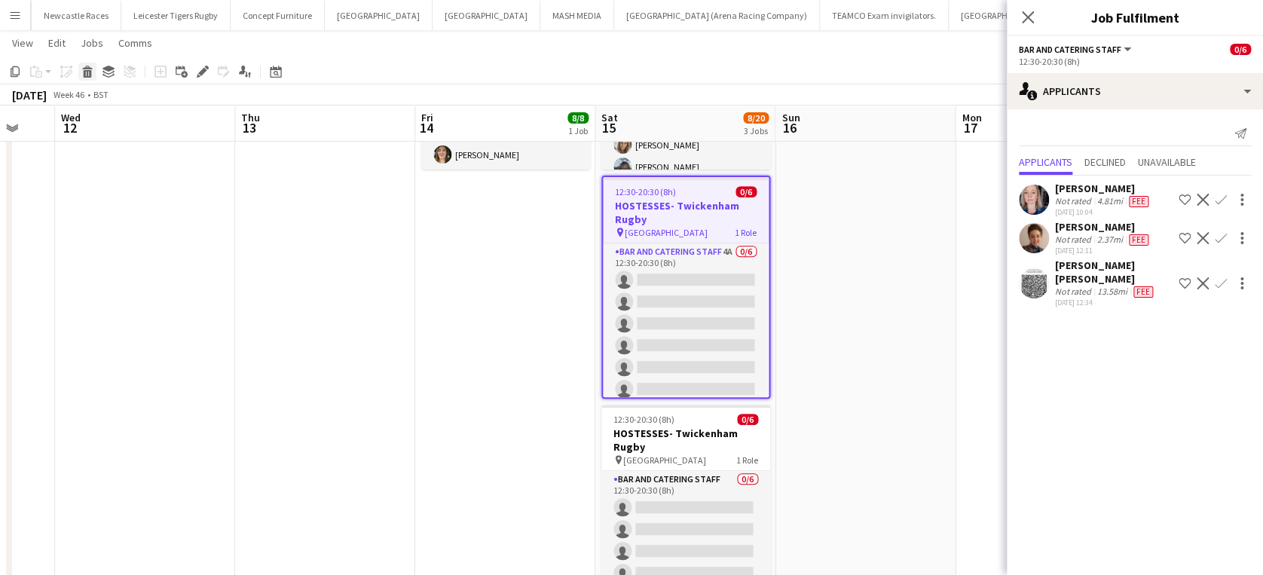
click at [84, 74] on icon at bounding box center [88, 74] width 8 height 8
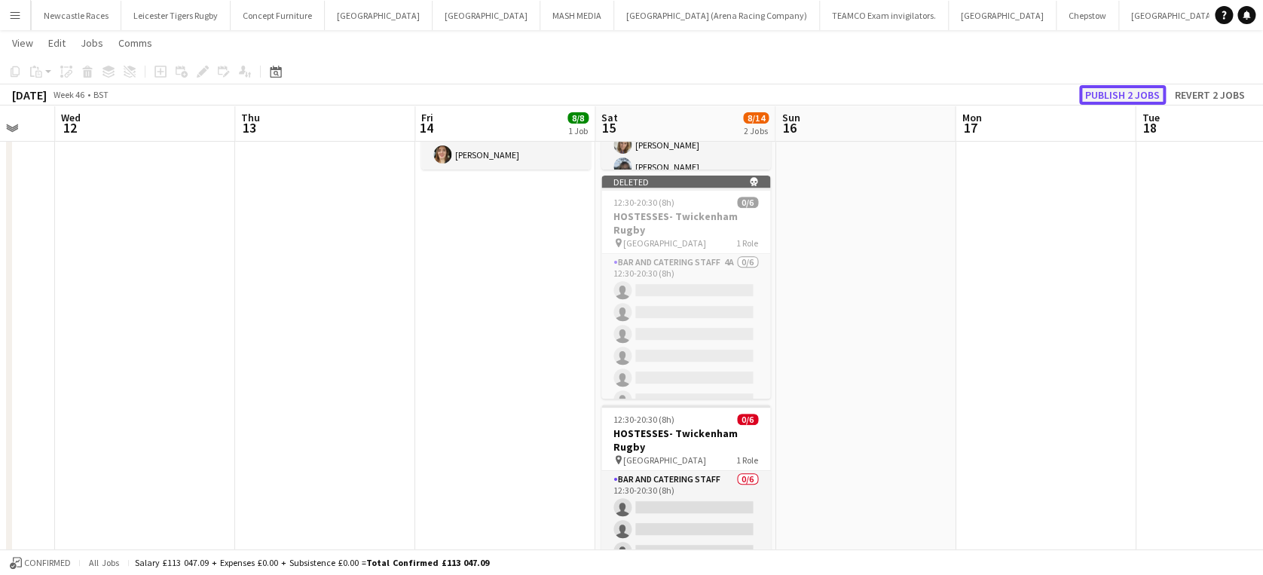
click at [1124, 90] on button "Publish 2 jobs" at bounding box center [1122, 95] width 87 height 20
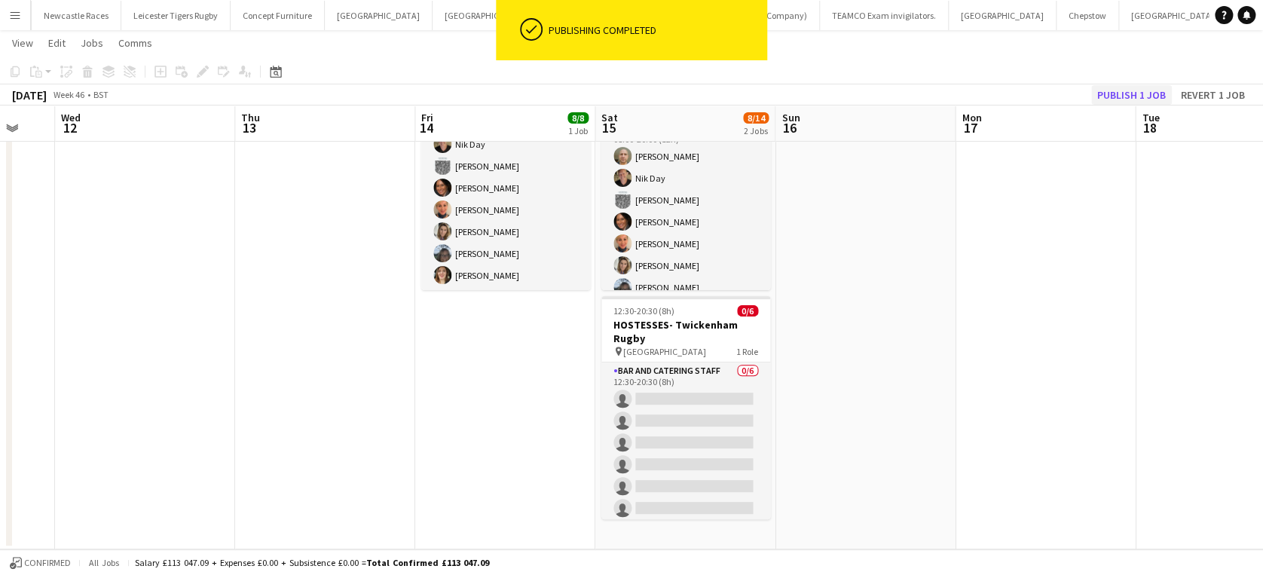
scroll to position [108, 0]
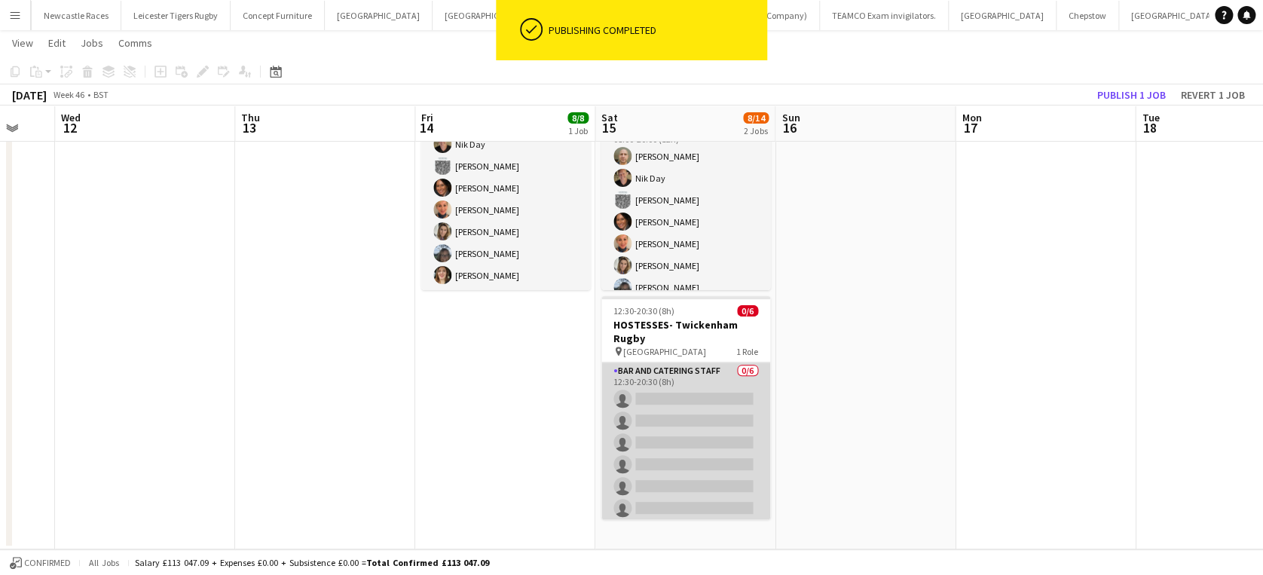
click at [668, 377] on app-card-role "Bar and Catering Staff 0/6 12:30-20:30 (8h) single-neutral-actions single-neutr…" at bounding box center [685, 442] width 169 height 160
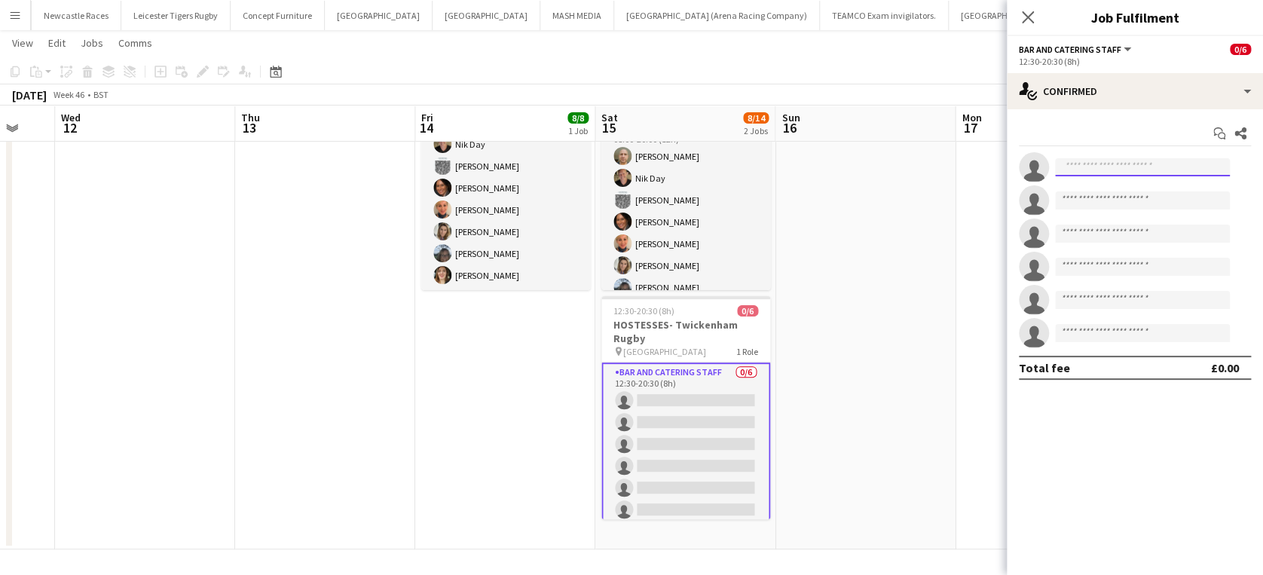
click at [1123, 164] on input at bounding box center [1142, 167] width 175 height 18
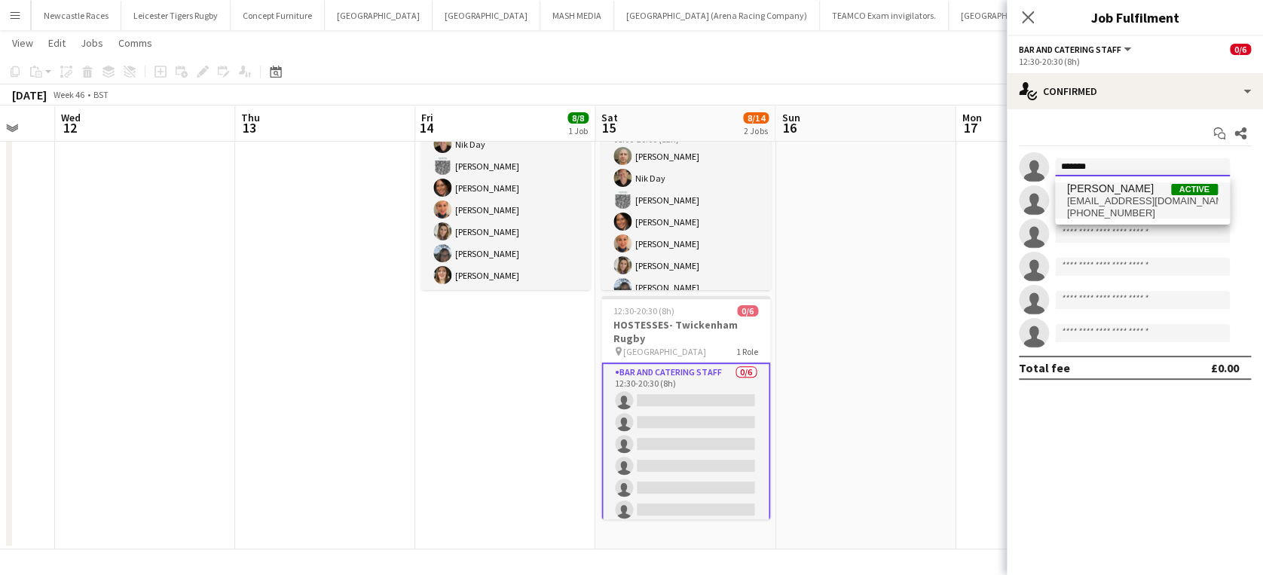
type input "*******"
click at [1115, 193] on span "Melissa Tucker" at bounding box center [1110, 188] width 87 height 13
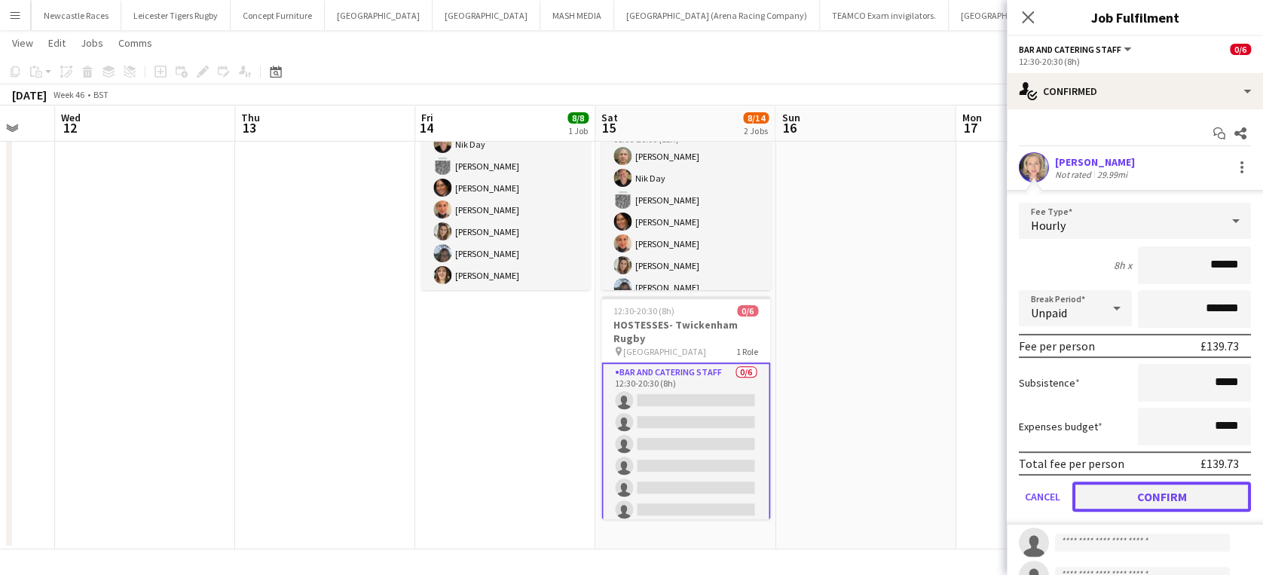
click at [1144, 490] on button "Confirm" at bounding box center [1161, 496] width 179 height 30
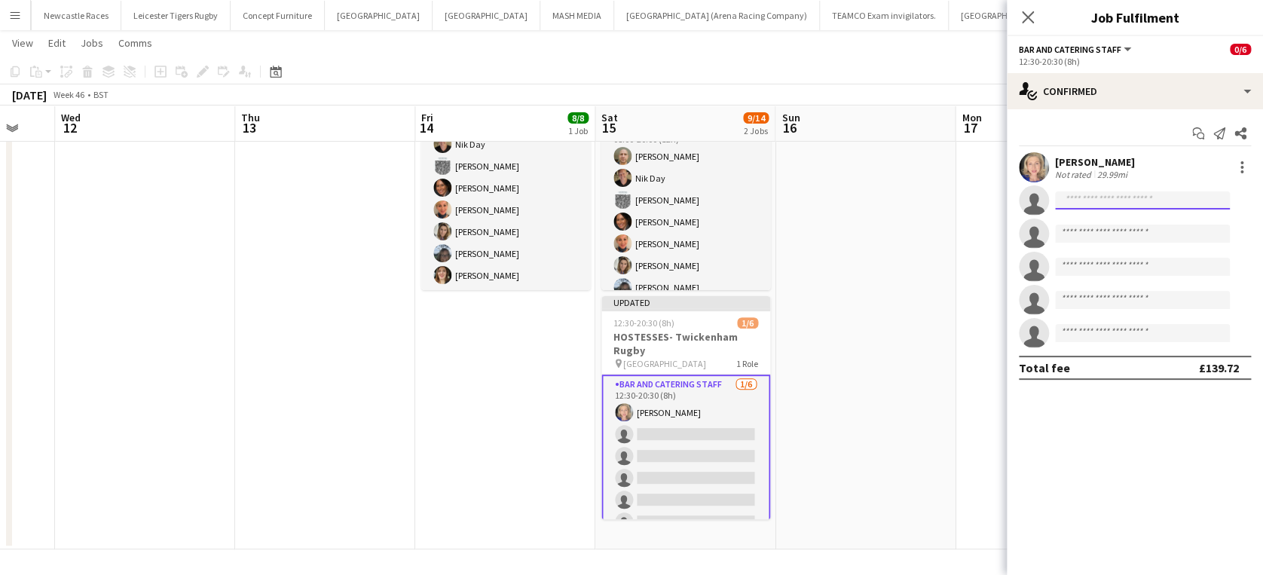
click at [1119, 197] on input at bounding box center [1142, 200] width 175 height 18
type input "*"
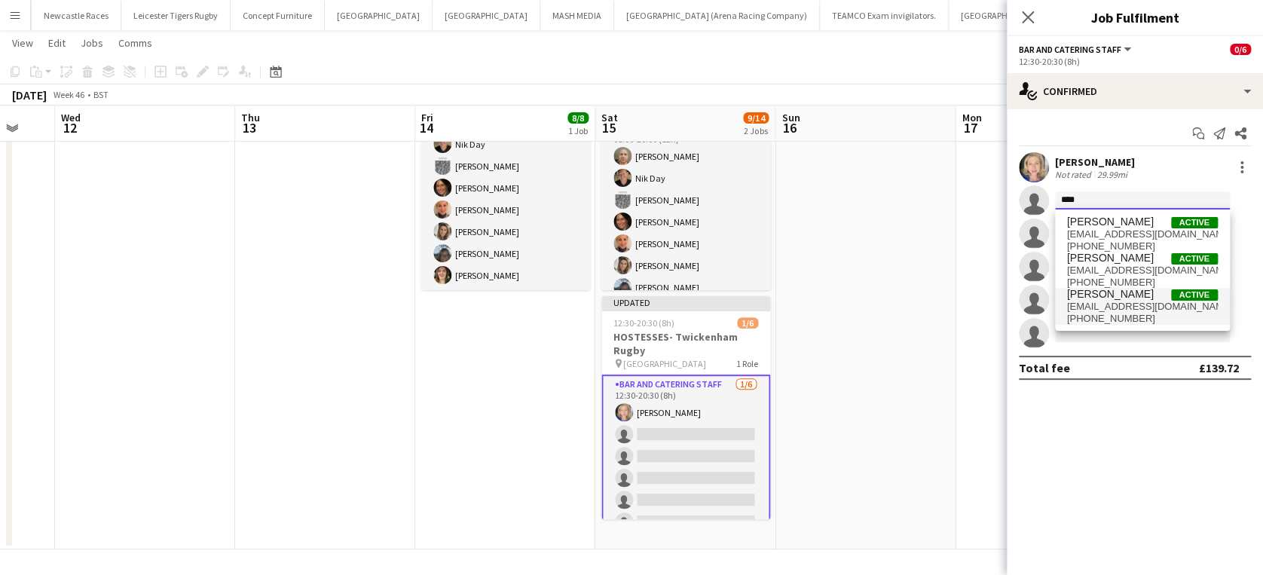
type input "****"
click at [1115, 301] on span "cooperwoman273@gmail.com" at bounding box center [1142, 307] width 151 height 12
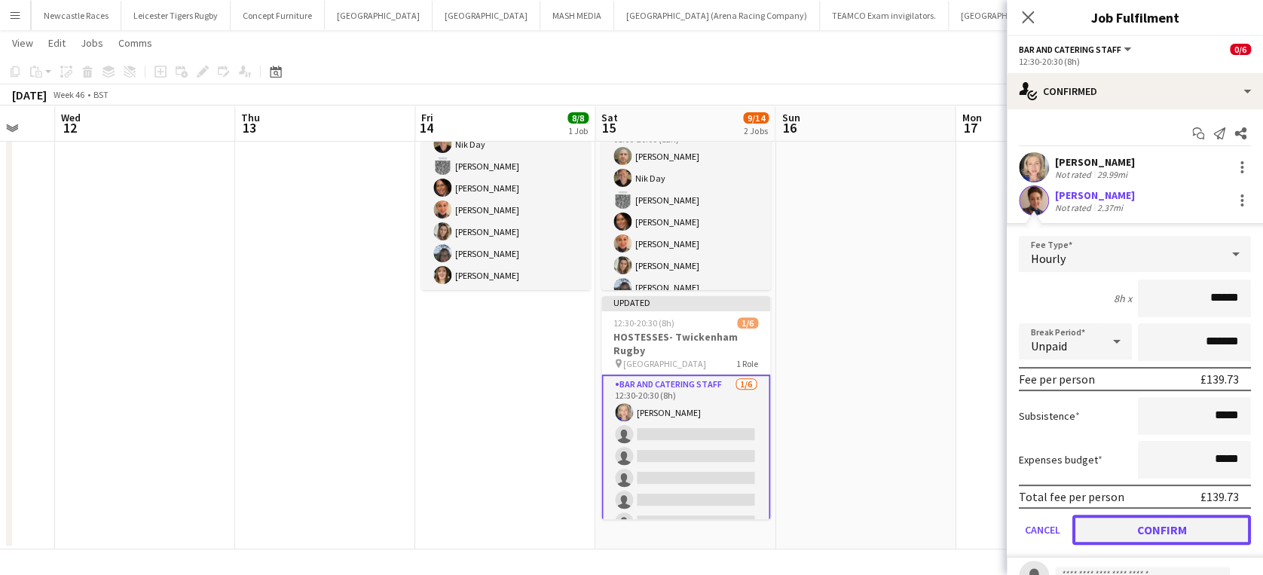
click at [1162, 527] on button "Confirm" at bounding box center [1161, 530] width 179 height 30
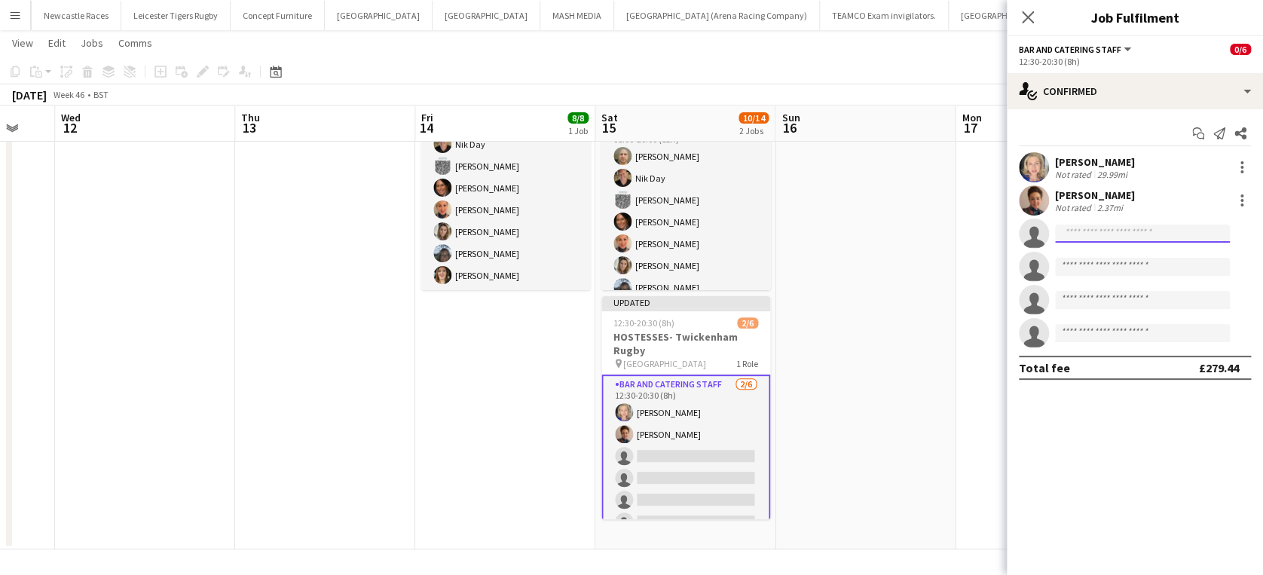
click at [1103, 241] on input at bounding box center [1142, 233] width 175 height 18
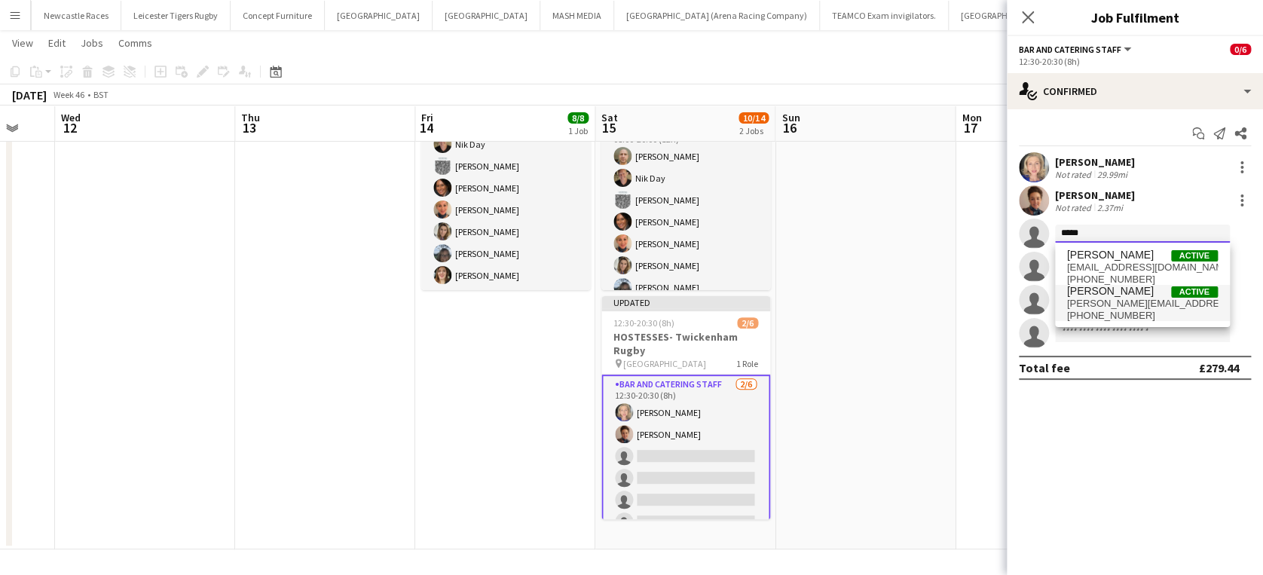
type input "*****"
click at [1104, 310] on span "+4407932731456" at bounding box center [1142, 316] width 151 height 12
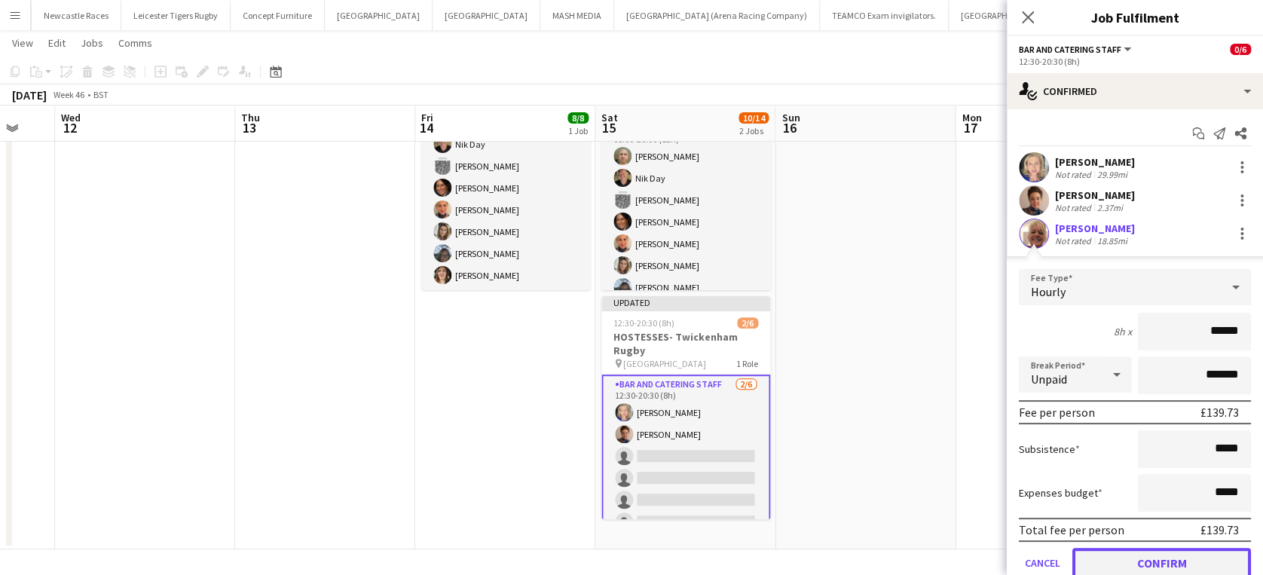
click at [1157, 555] on button "Confirm" at bounding box center [1161, 563] width 179 height 30
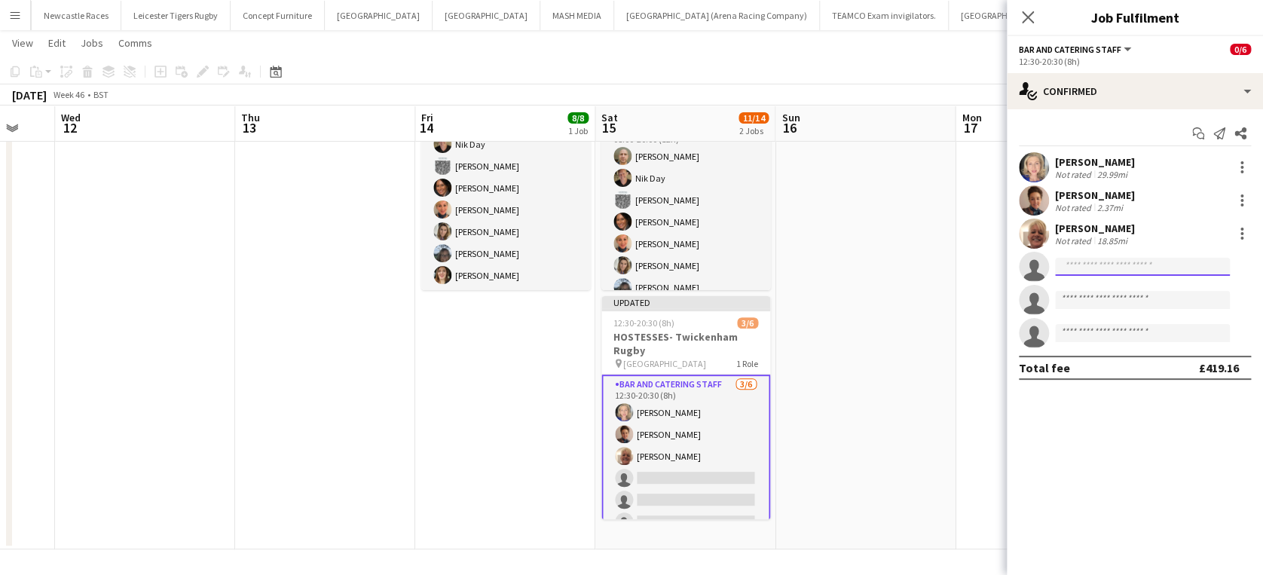
click at [1097, 260] on input at bounding box center [1142, 267] width 175 height 18
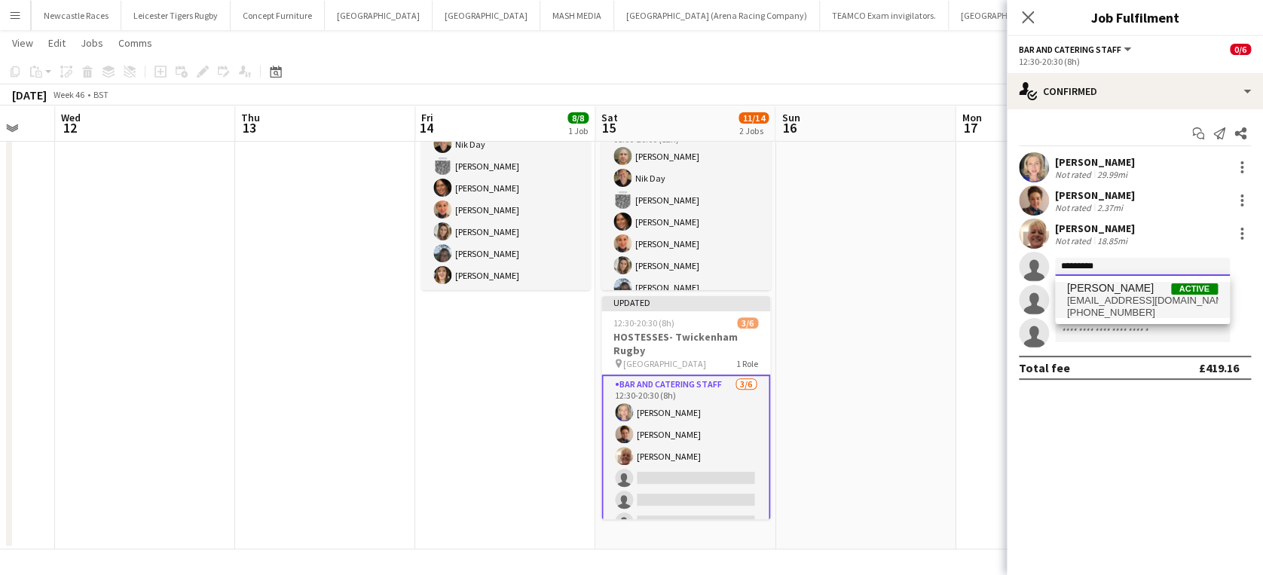
type input "*********"
click at [1098, 286] on span "[PERSON_NAME]" at bounding box center [1110, 288] width 87 height 13
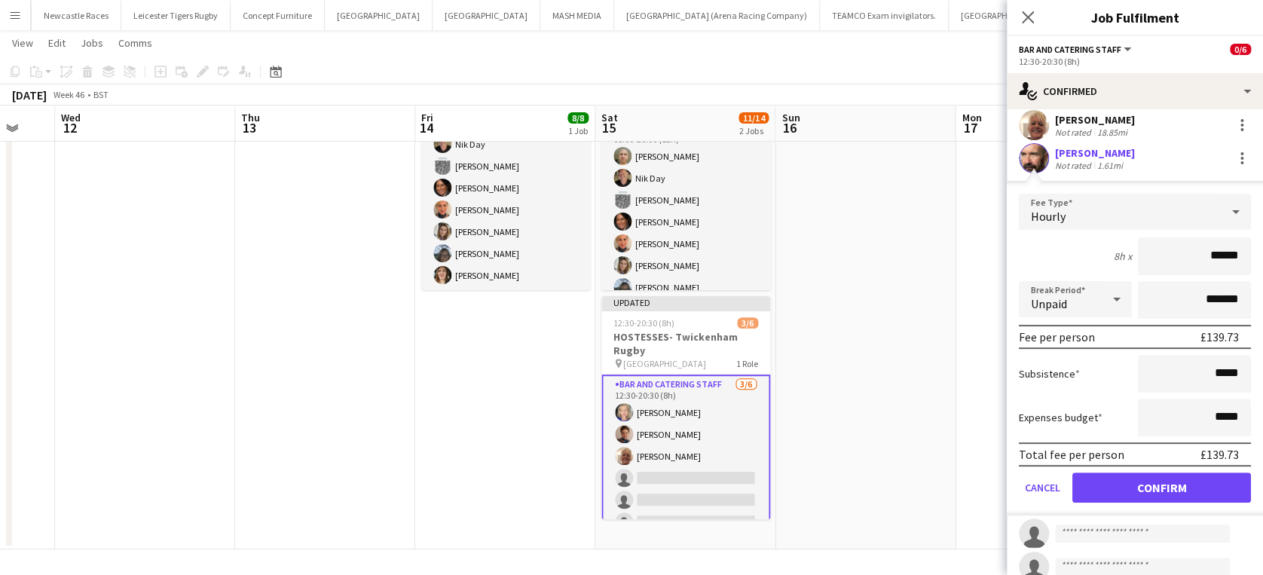
scroll to position [157, 0]
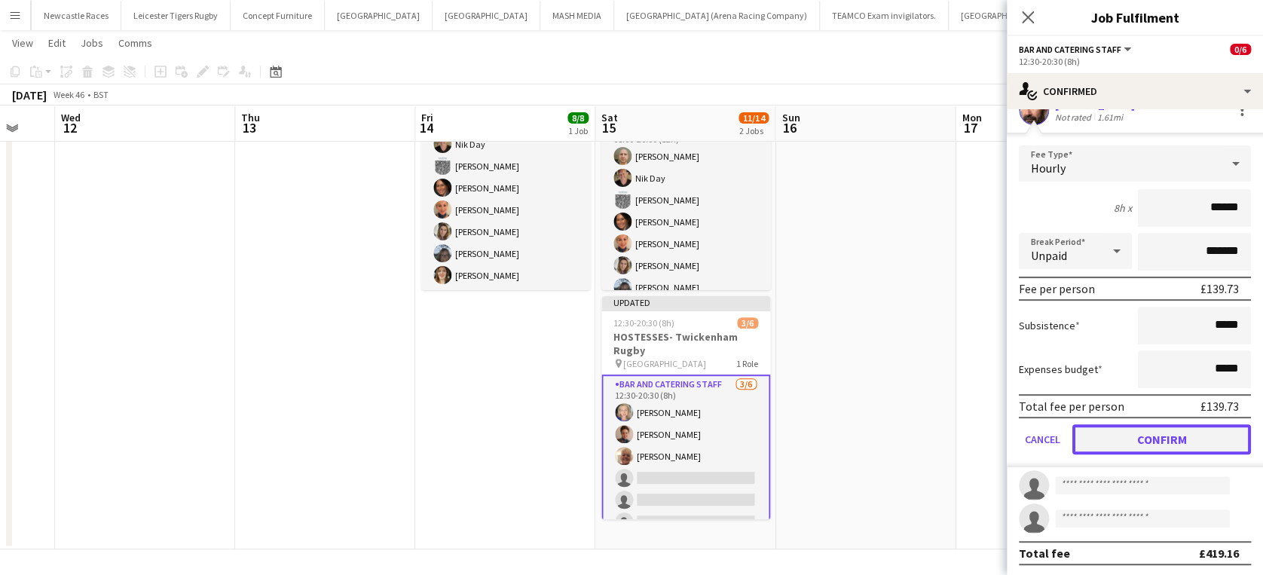
click at [1137, 437] on button "Confirm" at bounding box center [1161, 439] width 179 height 30
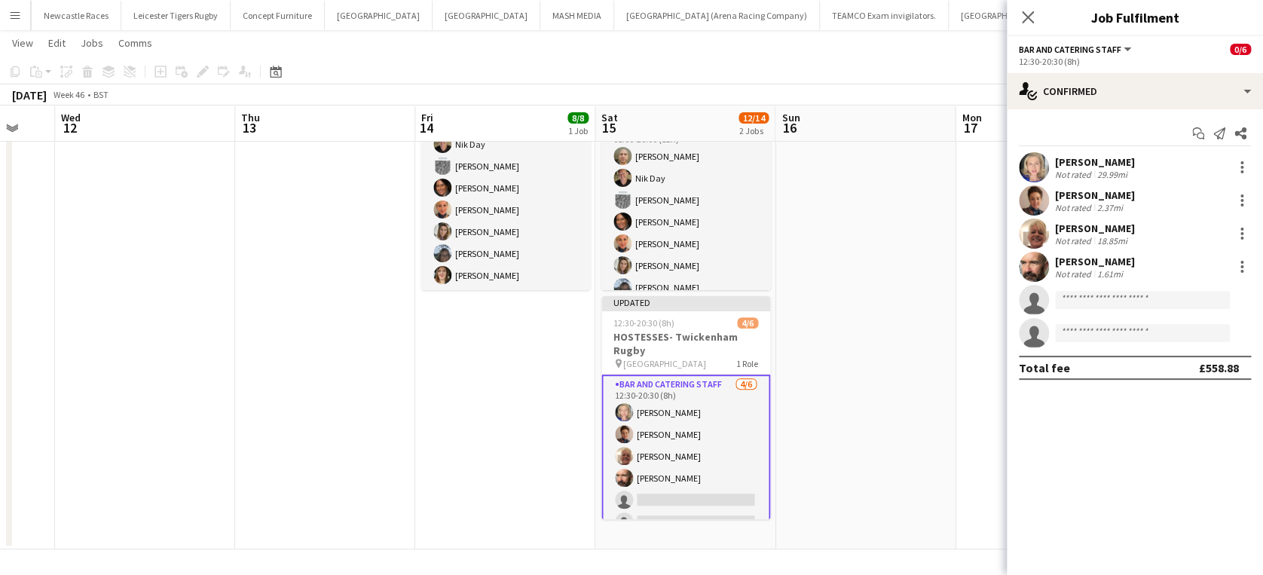
scroll to position [0, 0]
click at [1098, 295] on input at bounding box center [1142, 300] width 175 height 18
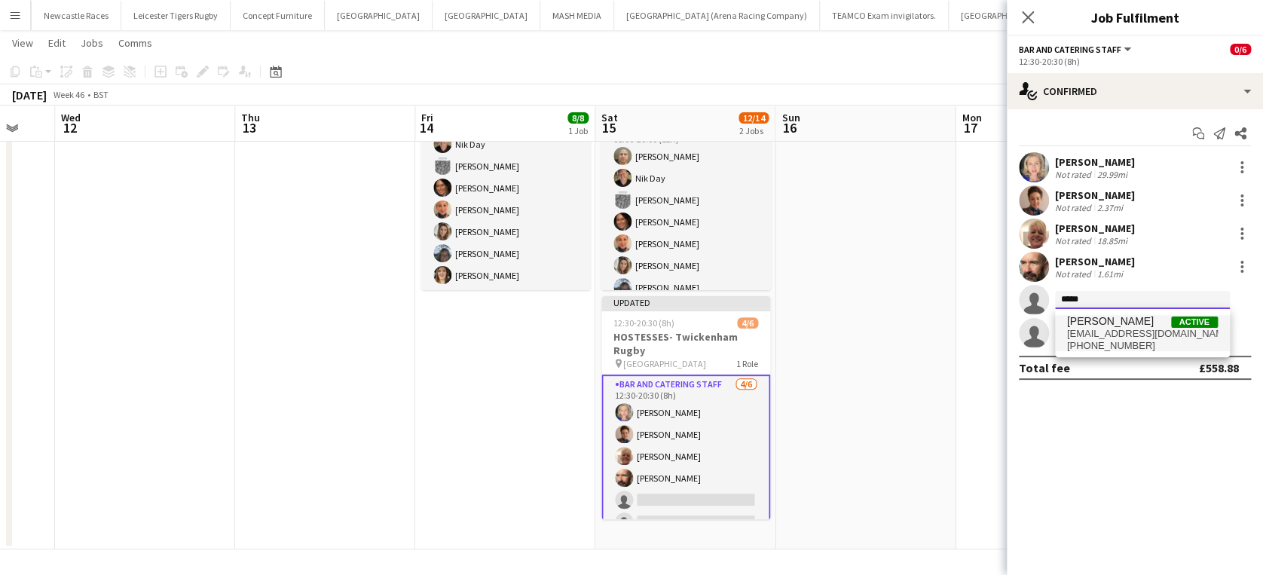
type input "*****"
click at [1115, 328] on span "hilaryten24@gmail.com" at bounding box center [1142, 334] width 151 height 12
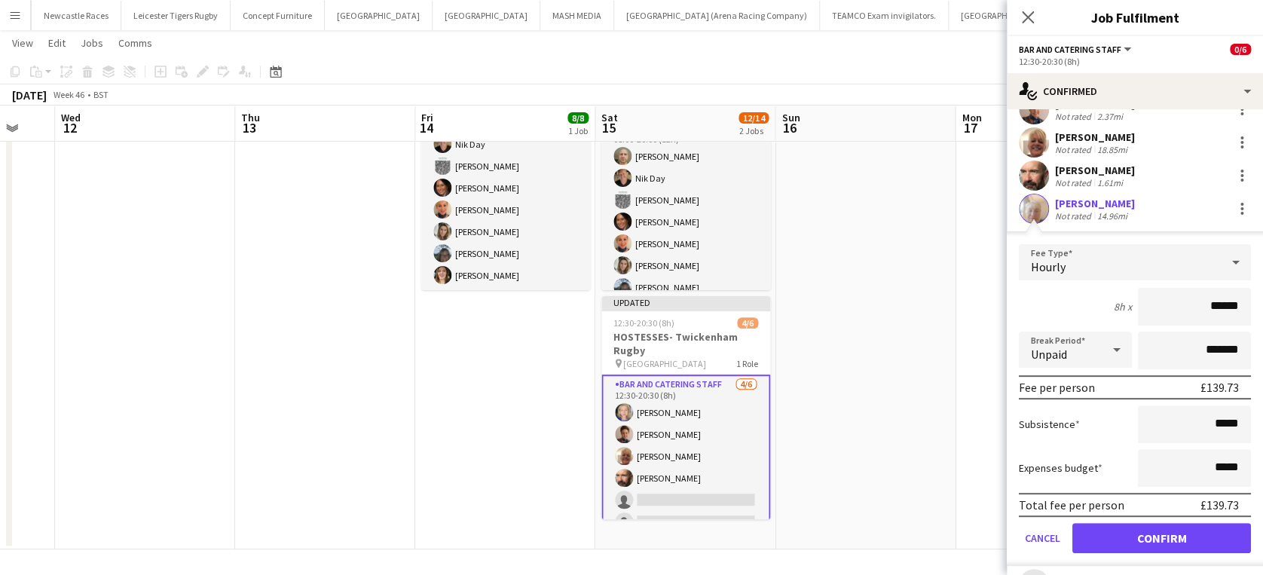
scroll to position [108, 0]
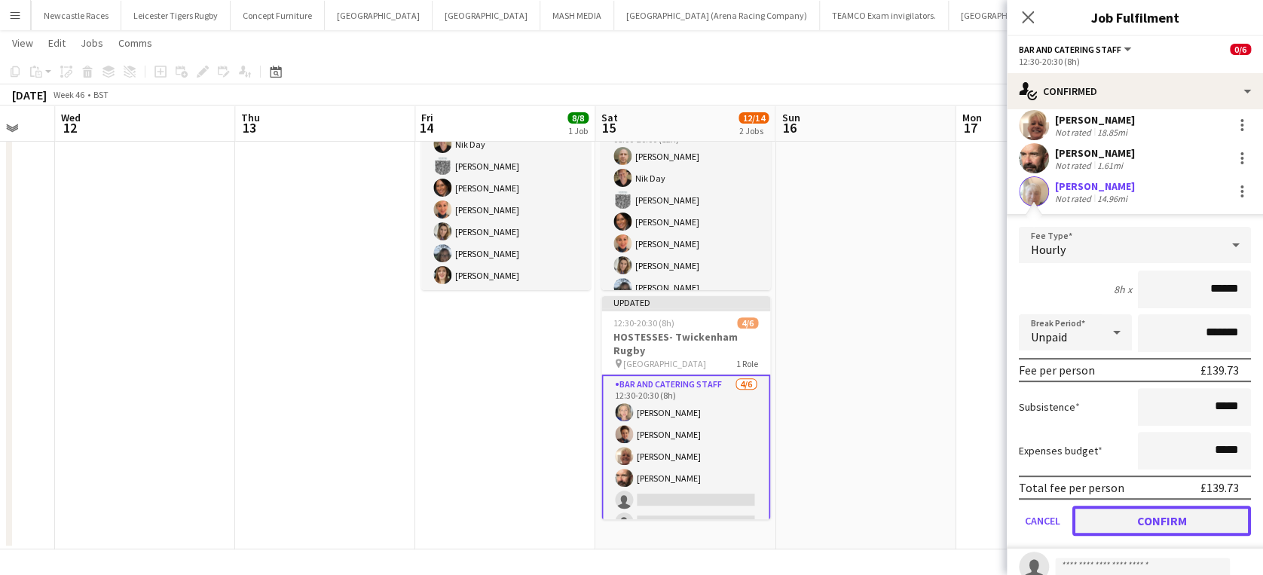
click at [1147, 512] on button "Confirm" at bounding box center [1161, 520] width 179 height 30
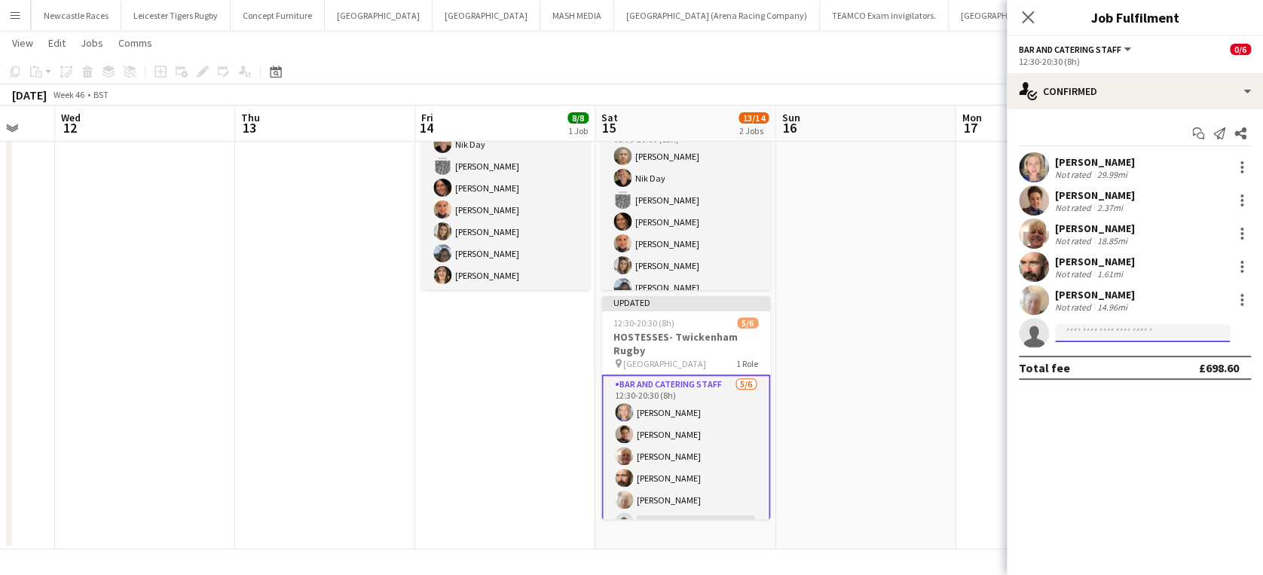
click at [1109, 325] on input at bounding box center [1142, 333] width 175 height 18
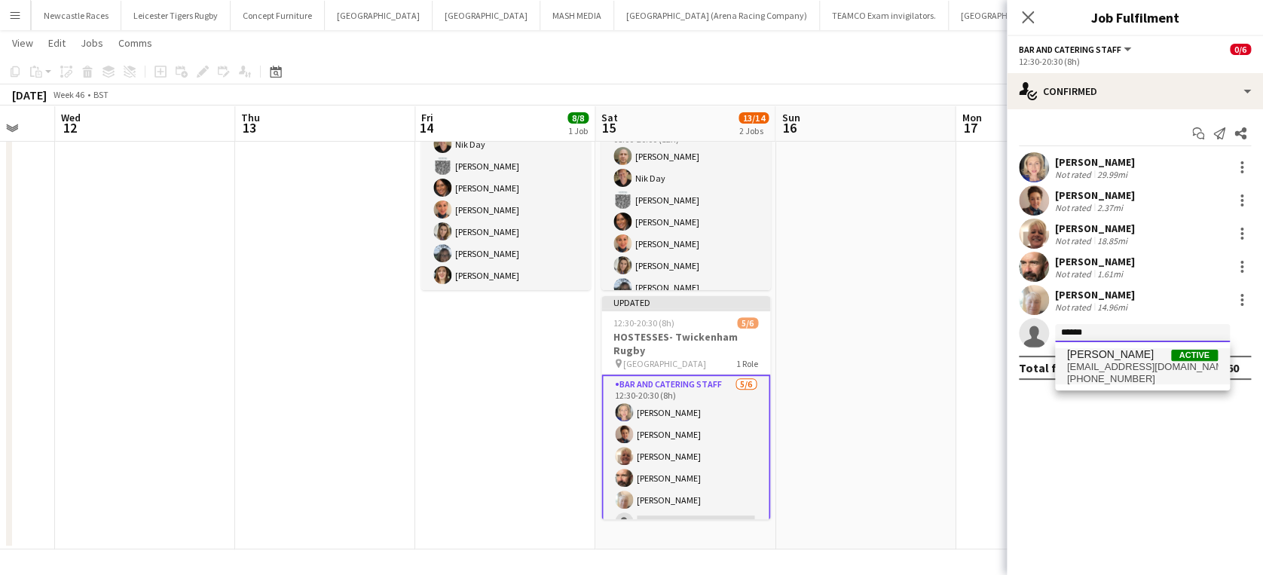
type input "******"
click at [1121, 367] on span "jpk111@tiscali.co.uk" at bounding box center [1142, 367] width 151 height 12
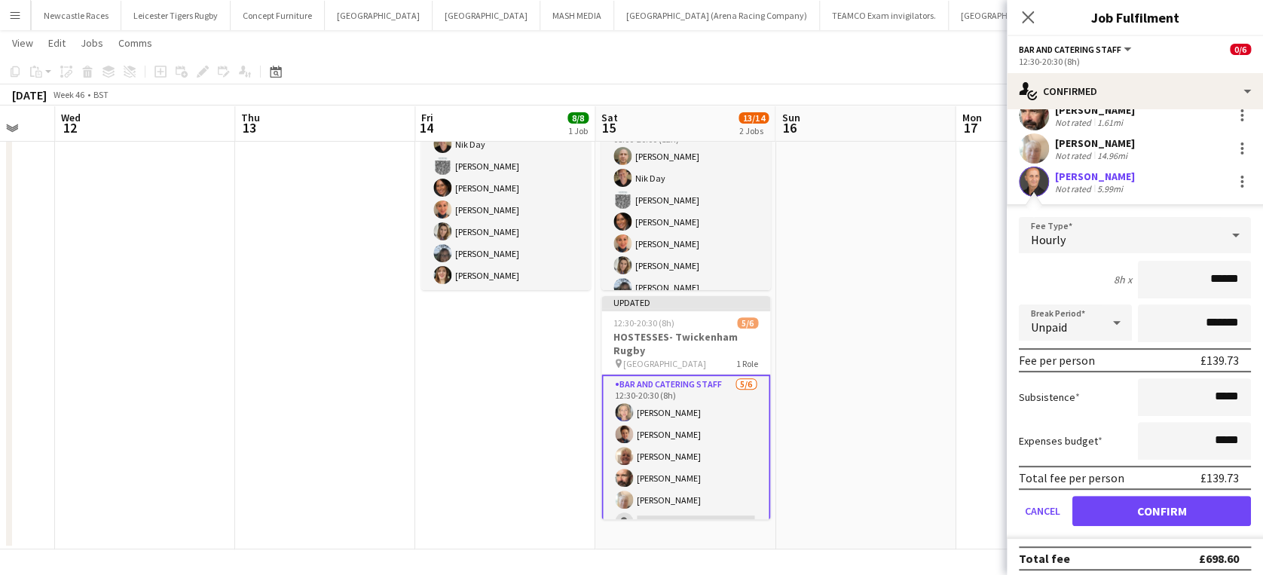
scroll to position [157, 0]
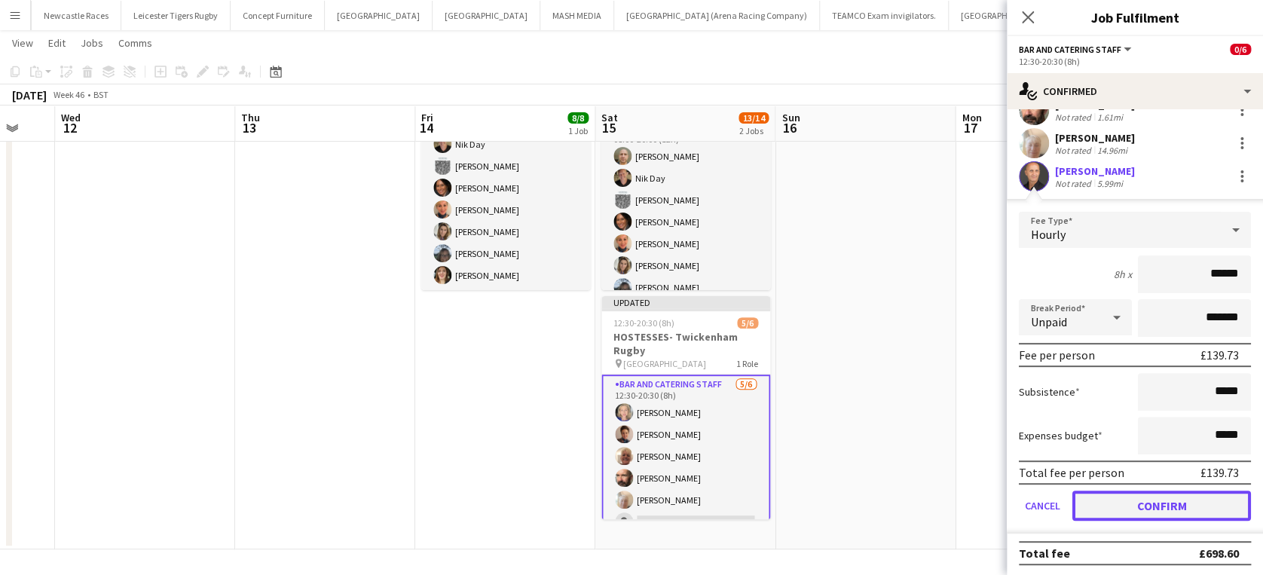
click at [1131, 499] on button "Confirm" at bounding box center [1161, 505] width 179 height 30
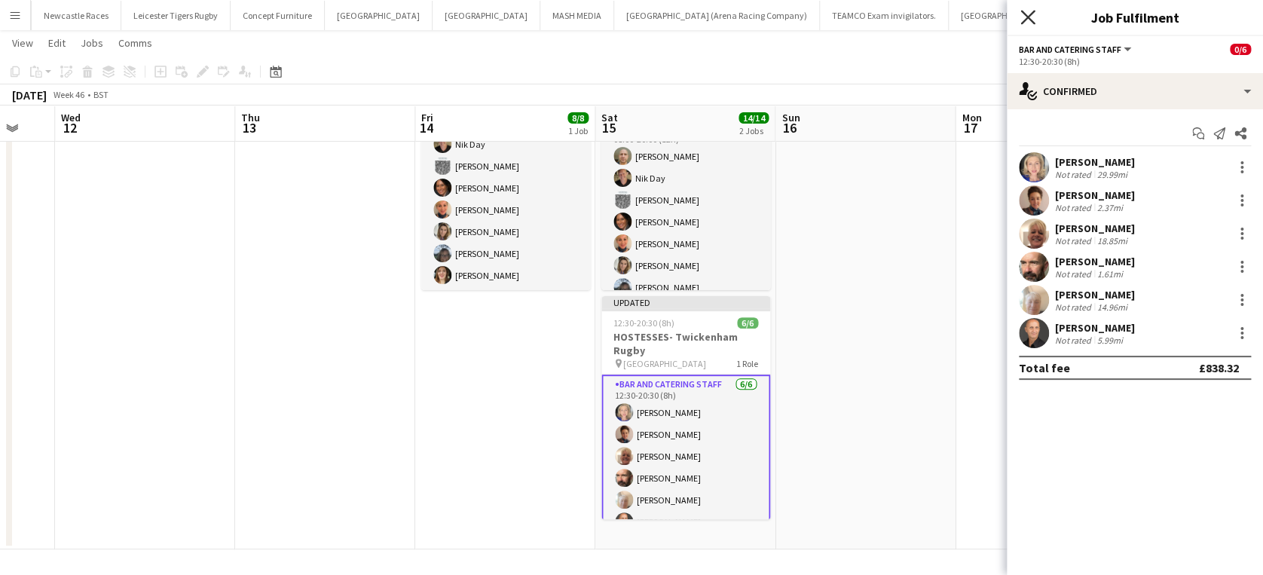
click at [1032, 18] on icon "Close pop-in" at bounding box center [1027, 17] width 14 height 14
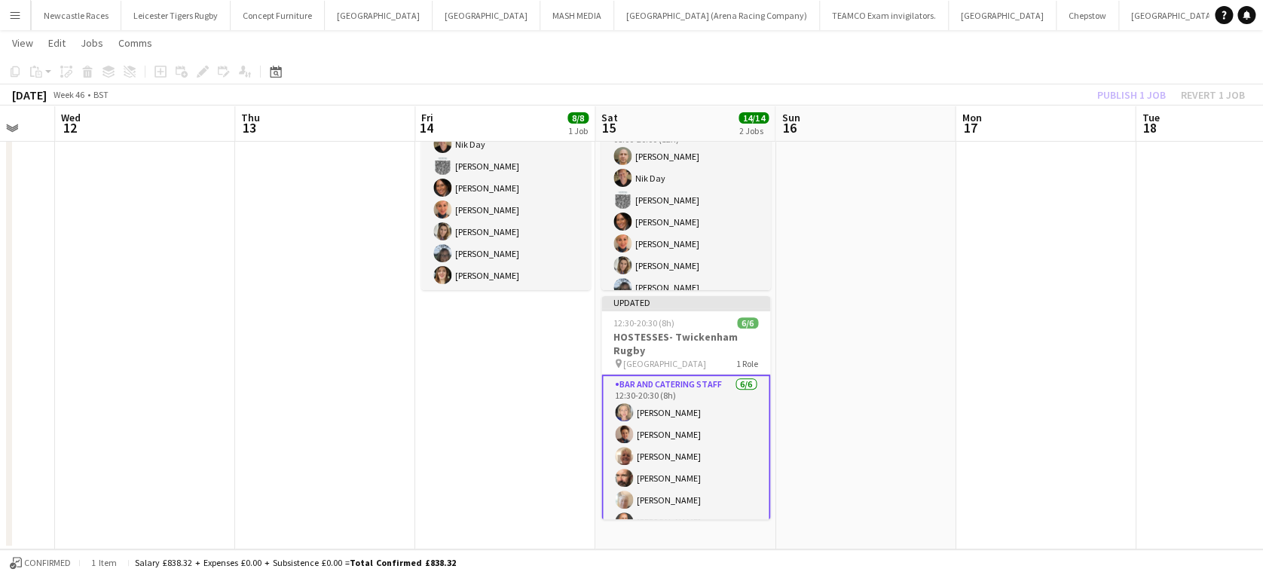
click at [1133, 95] on div "Publish 1 job Revert 1 job" at bounding box center [1171, 95] width 184 height 20
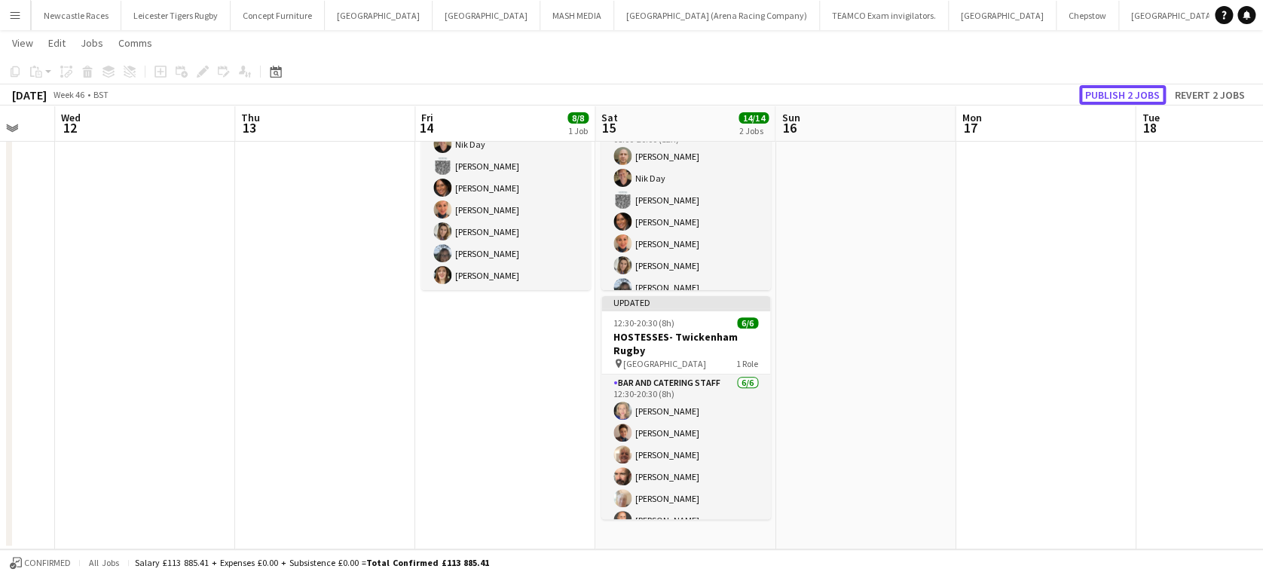
click at [1133, 95] on button "Publish 2 jobs" at bounding box center [1122, 95] width 87 height 20
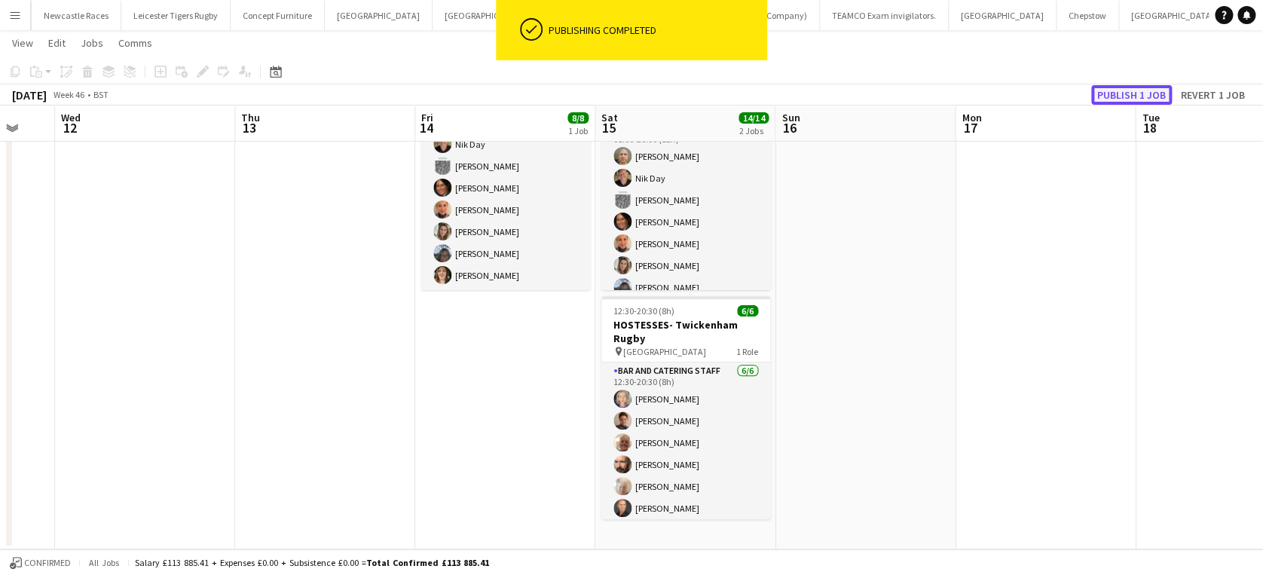
click at [1133, 95] on button "Publish 1 job" at bounding box center [1131, 95] width 81 height 20
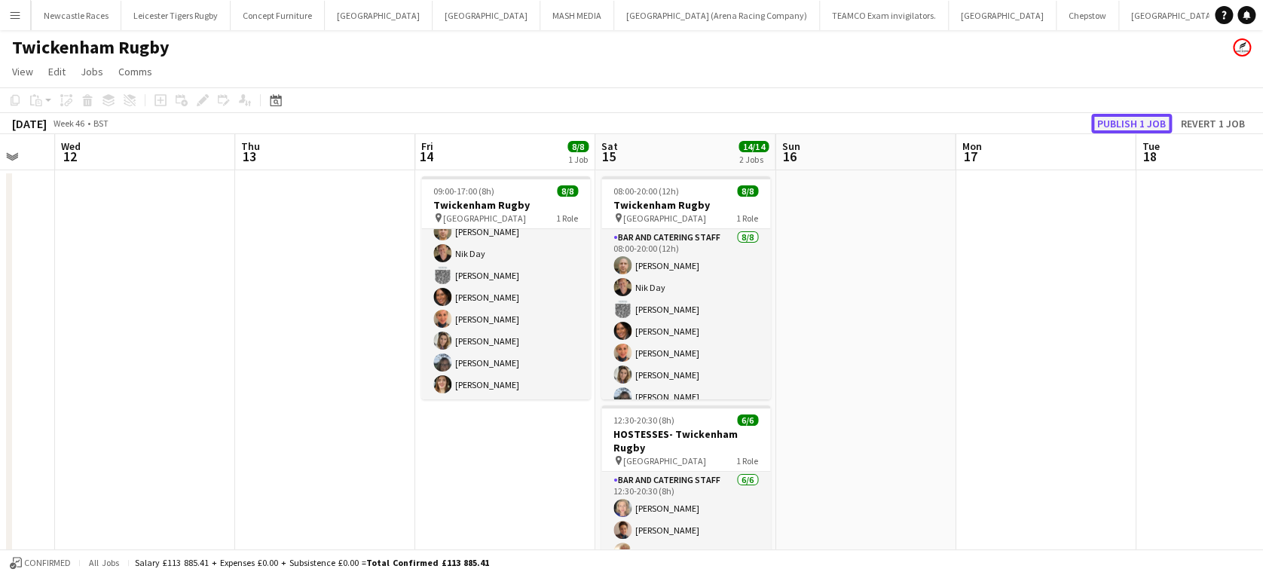
click at [1136, 121] on button "Publish 1 job" at bounding box center [1131, 124] width 81 height 20
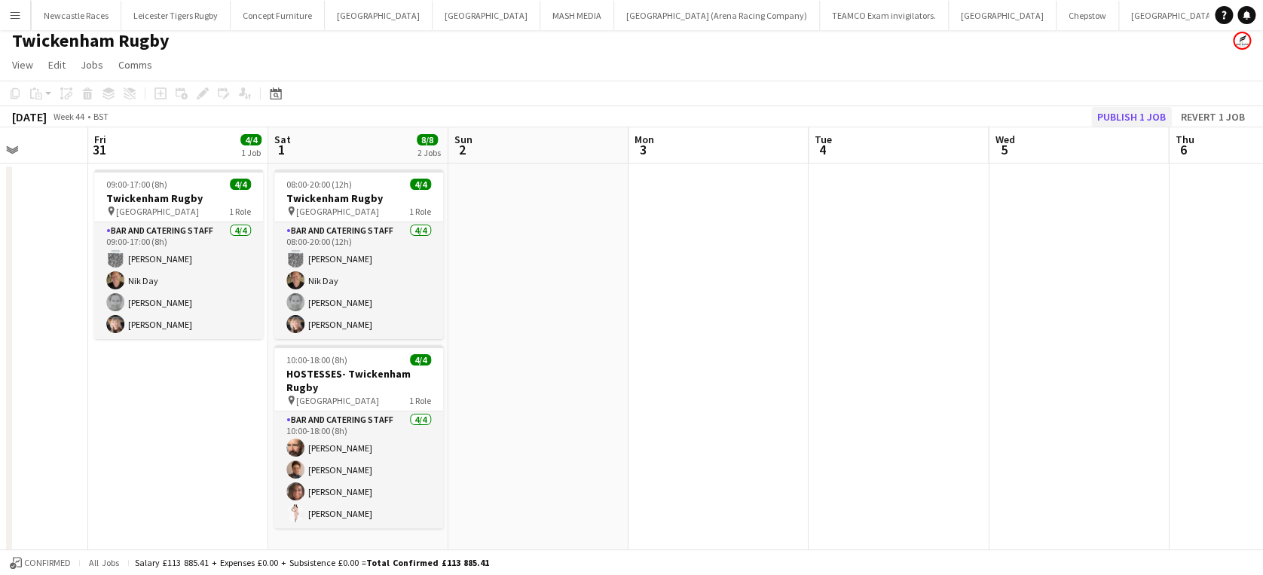
scroll to position [0, 451]
click at [1127, 111] on button "Publish 1 job" at bounding box center [1131, 117] width 81 height 20
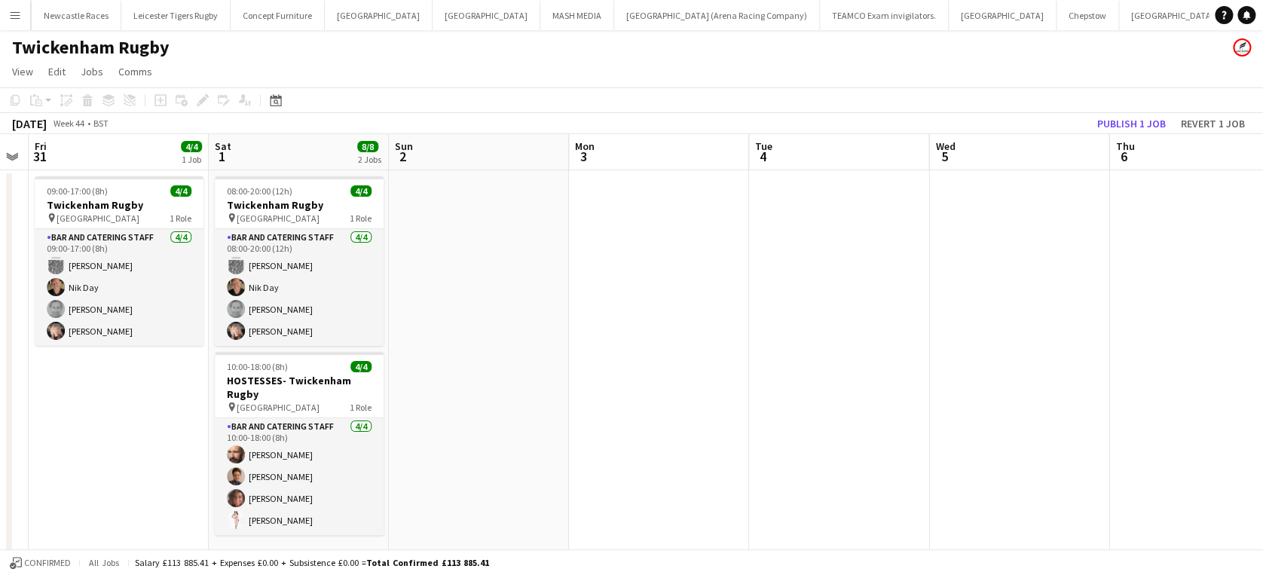
scroll to position [0, 513]
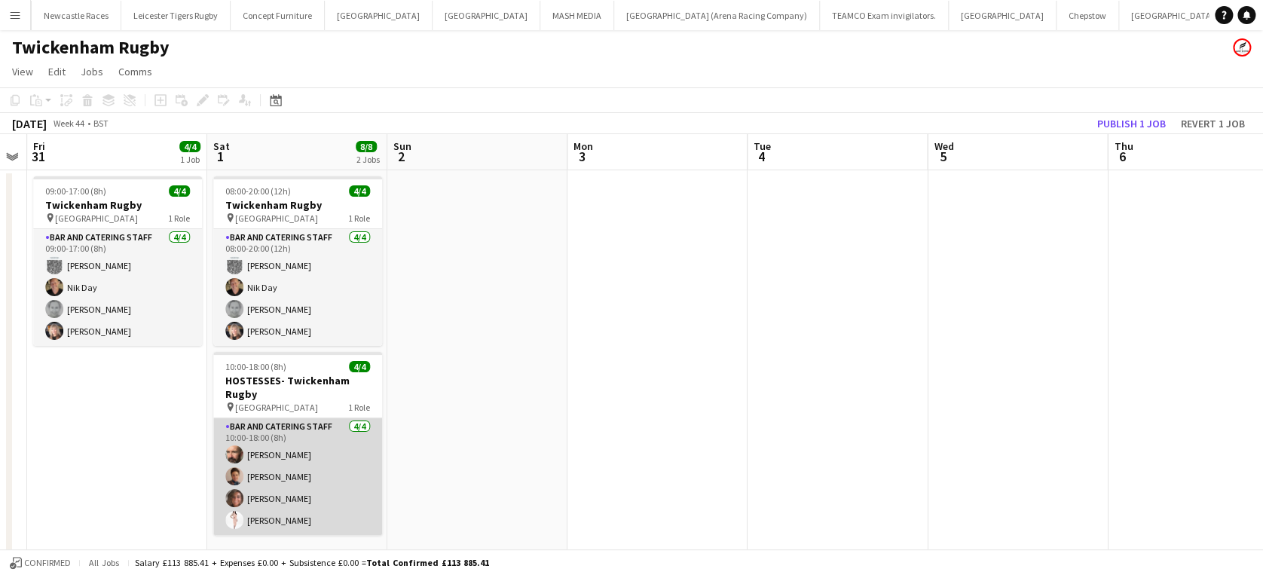
click at [327, 455] on app-card-role "Bar and Catering Staff 4/4 10:00-18:00 (8h) Martin Powell Deborah Cooper-Brown …" at bounding box center [297, 476] width 169 height 117
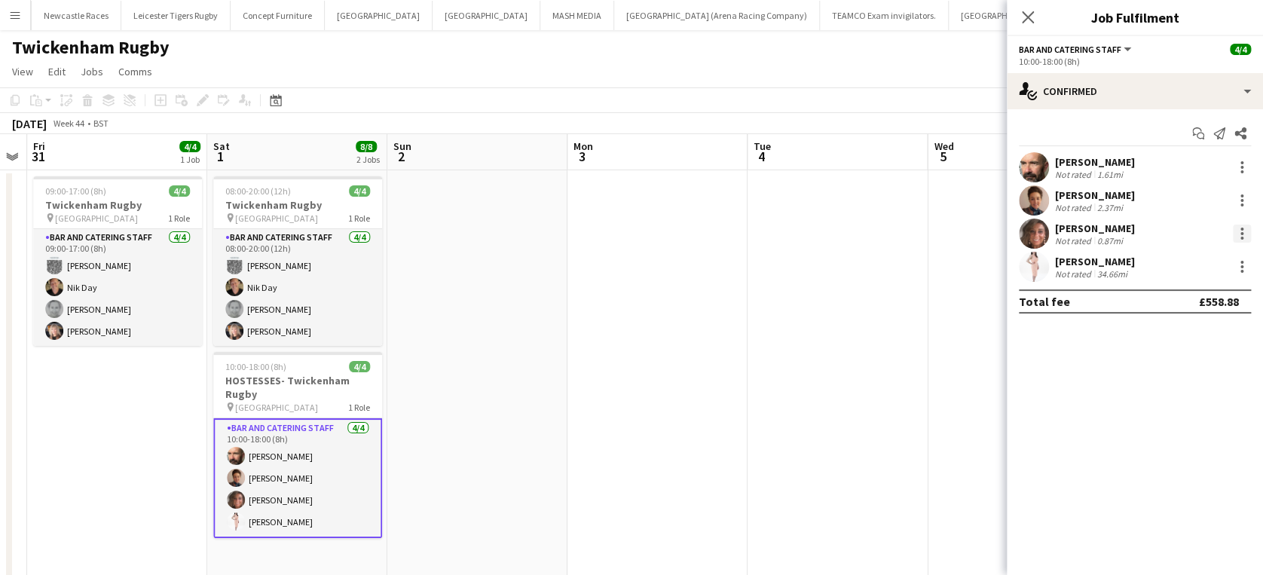
click at [1241, 231] on div at bounding box center [1241, 233] width 18 height 18
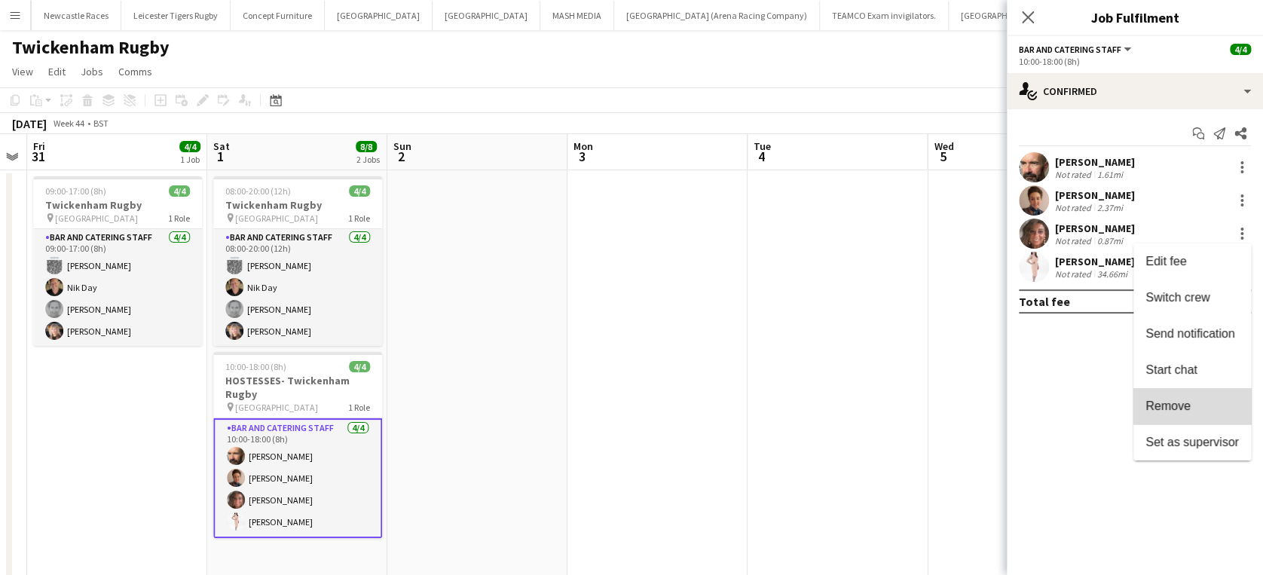
click at [1194, 405] on span "Remove" at bounding box center [1191, 406] width 93 height 14
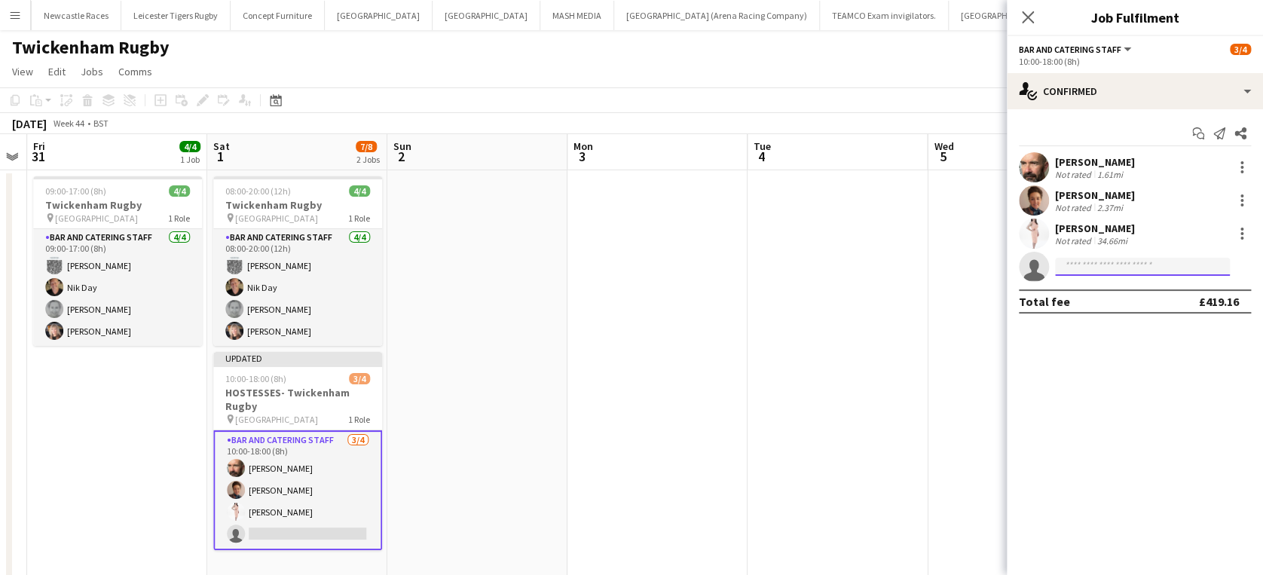
click at [1115, 265] on input at bounding box center [1142, 267] width 175 height 18
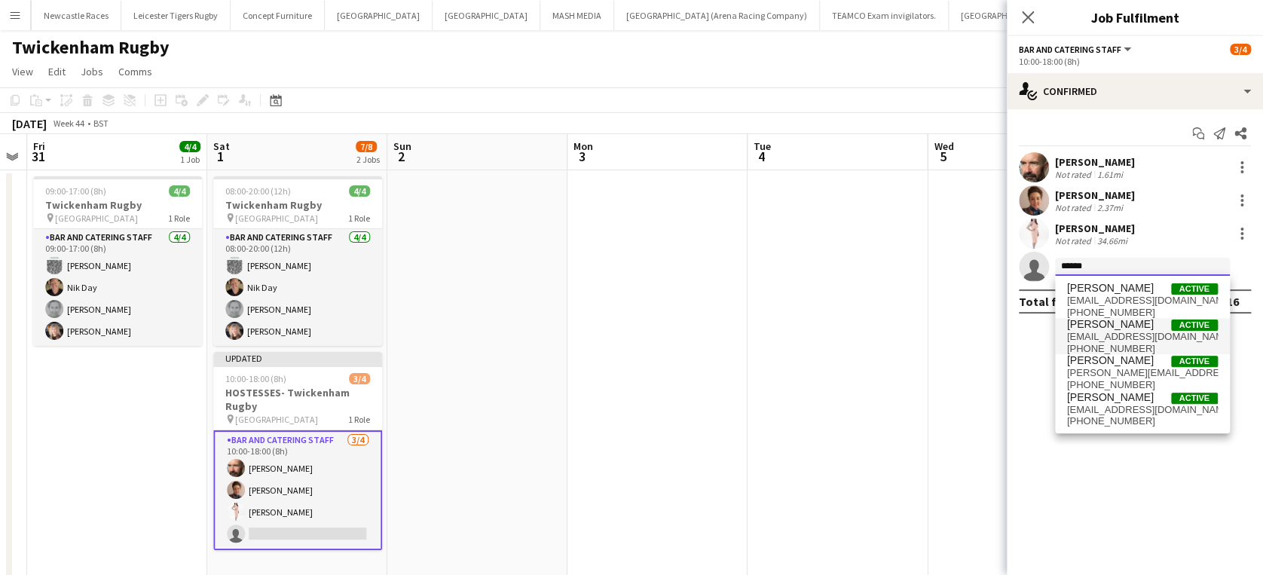
type input "******"
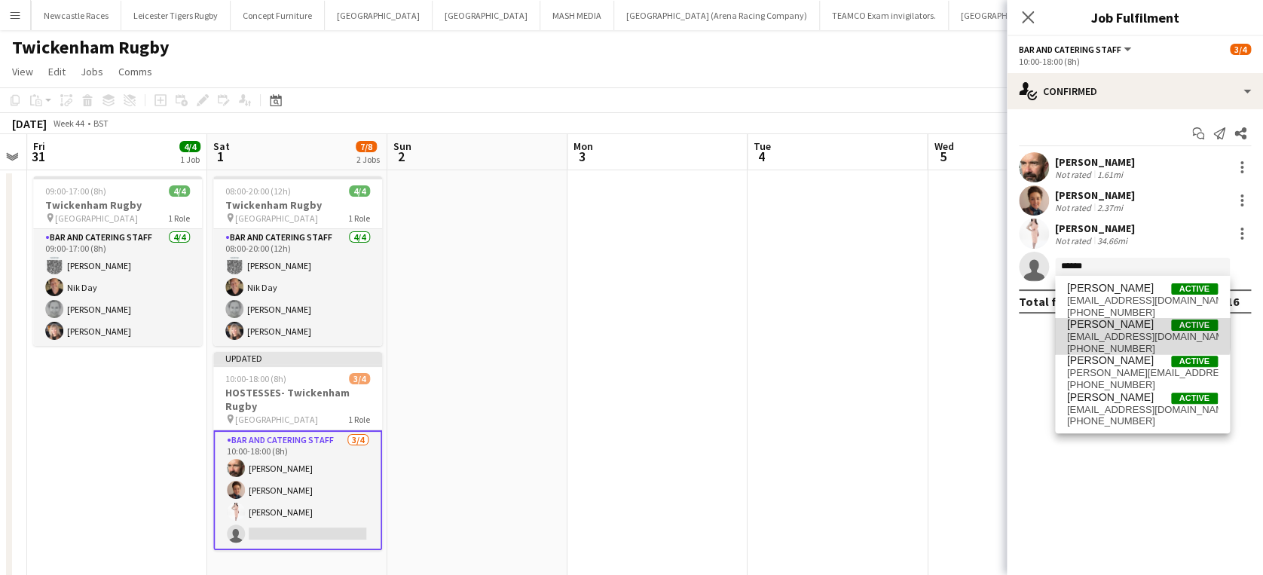
click at [1094, 328] on span "[PERSON_NAME]" at bounding box center [1110, 324] width 87 height 13
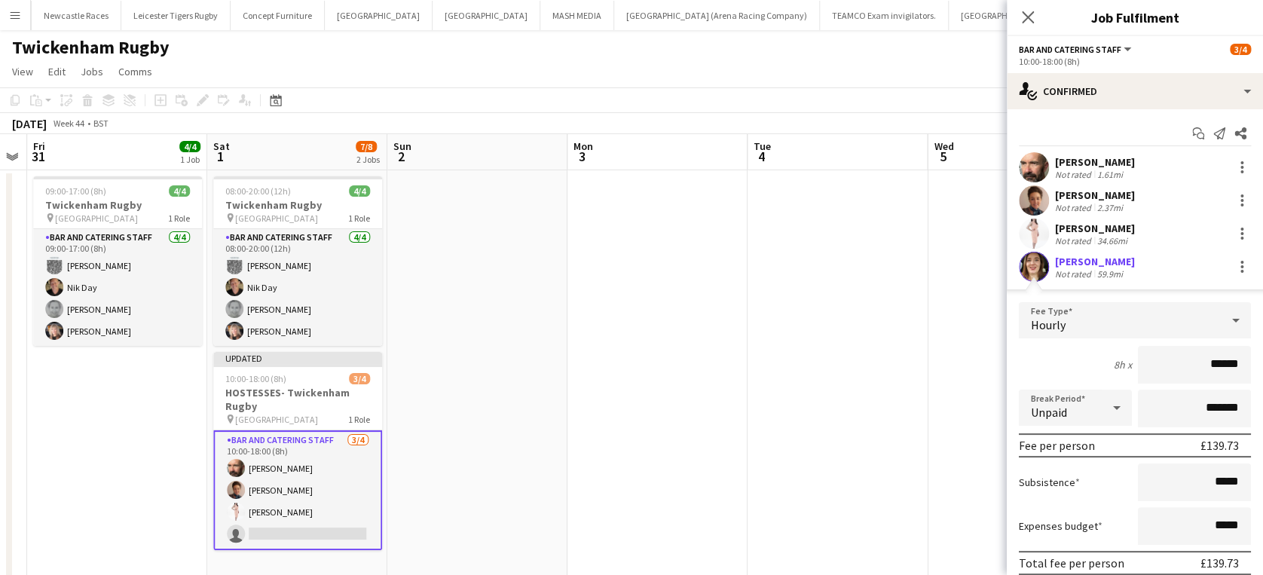
scroll to position [90, 0]
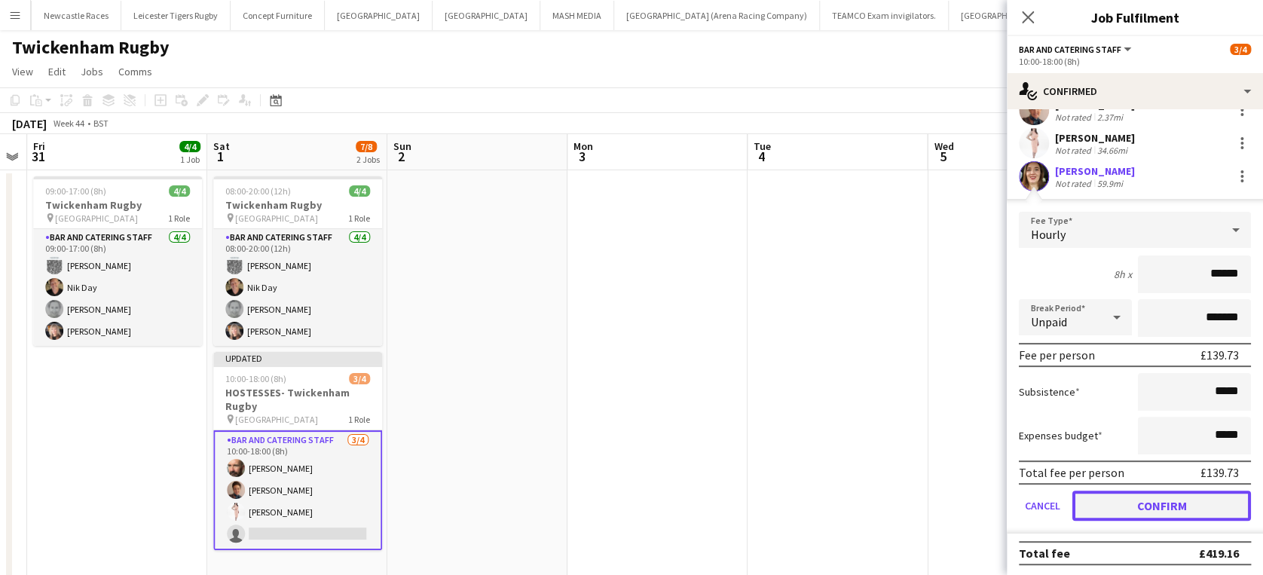
click at [1134, 502] on button "Confirm" at bounding box center [1161, 505] width 179 height 30
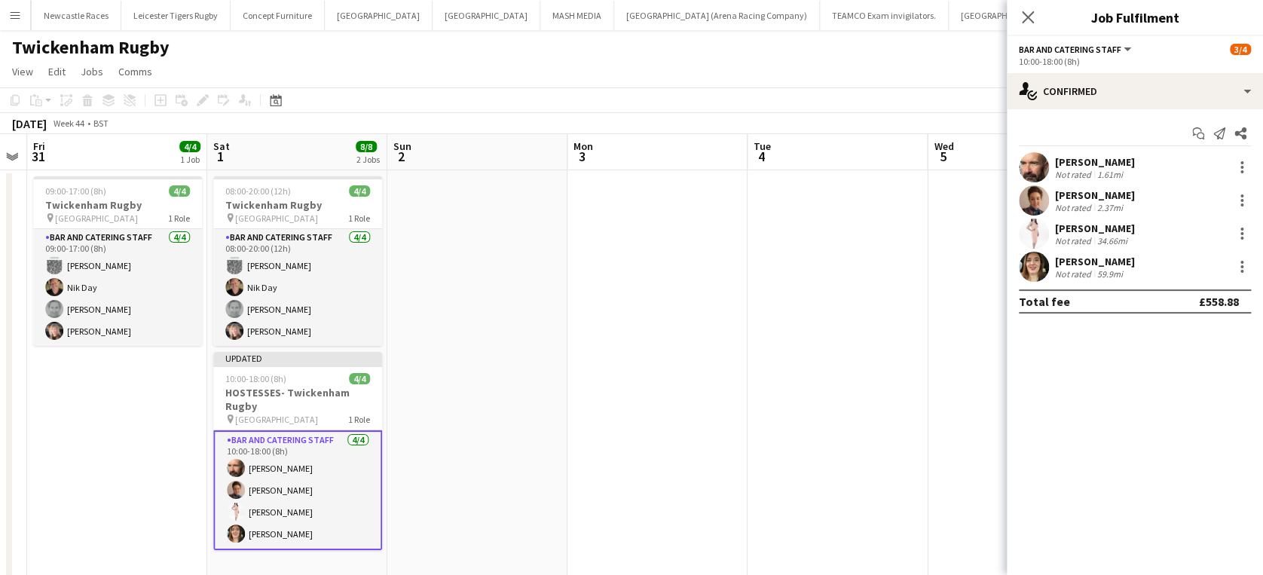
scroll to position [0, 0]
click at [1028, 13] on icon "Close pop-in" at bounding box center [1027, 17] width 14 height 14
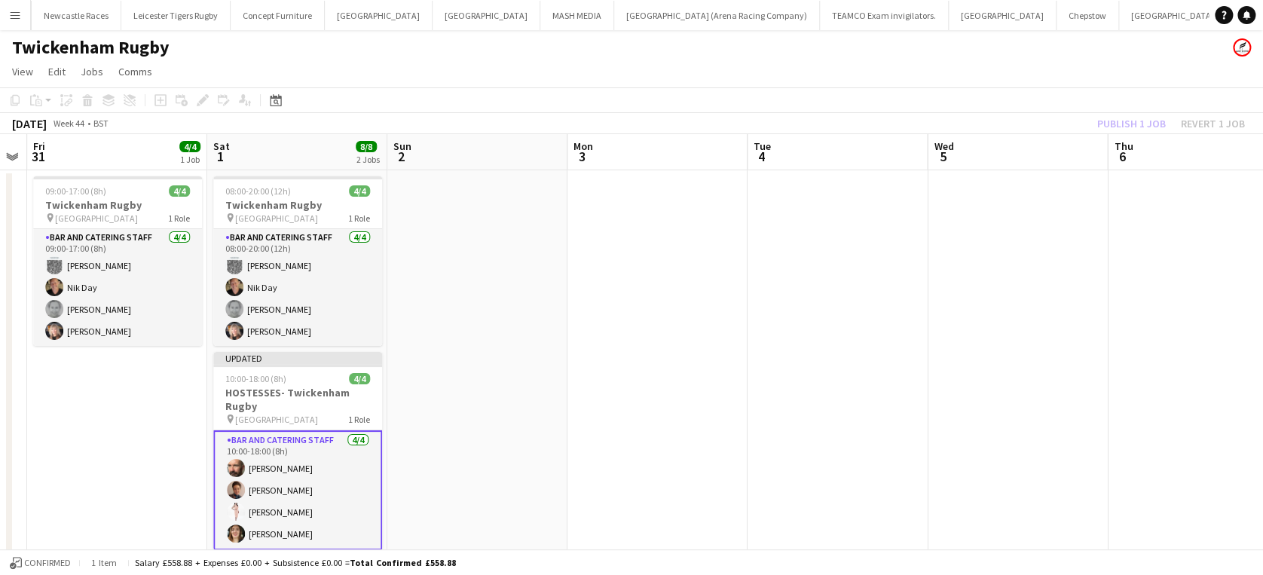
click at [1133, 130] on div "Publish 1 job Revert 1 job" at bounding box center [1171, 124] width 184 height 20
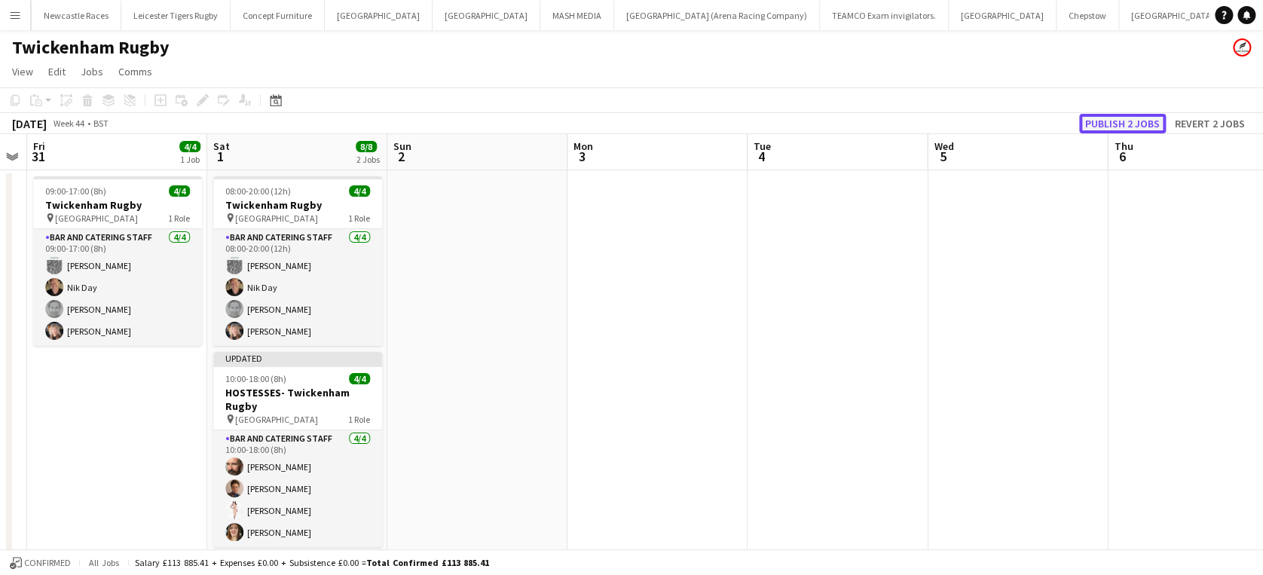
click at [1133, 130] on button "Publish 2 jobs" at bounding box center [1122, 124] width 87 height 20
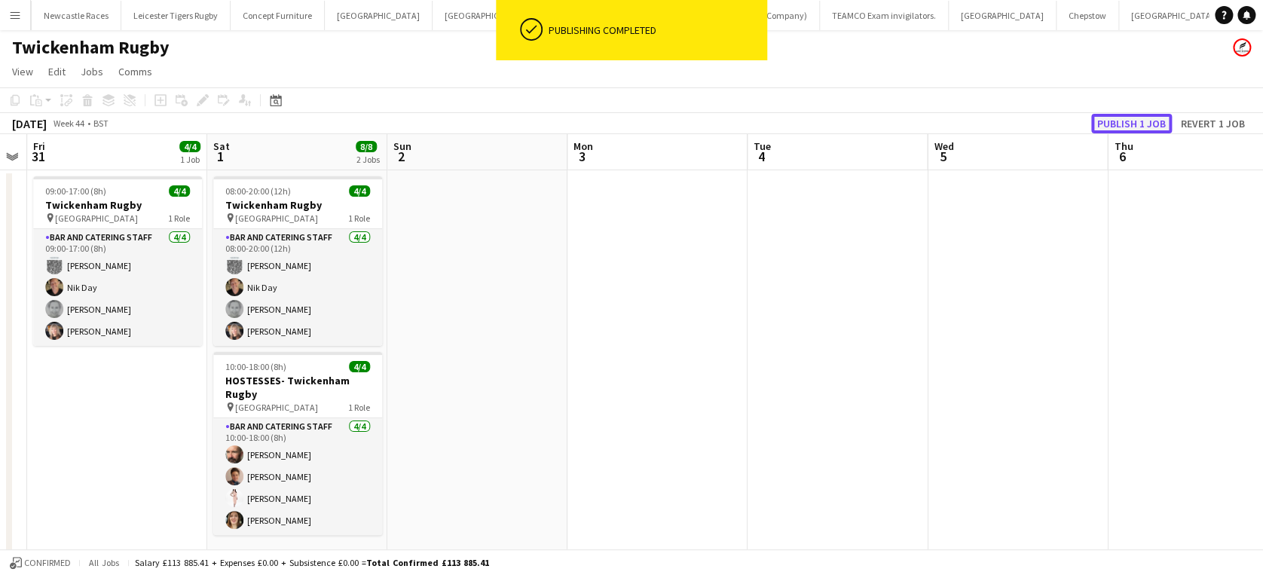
click at [1121, 121] on button "Publish 1 job" at bounding box center [1131, 124] width 81 height 20
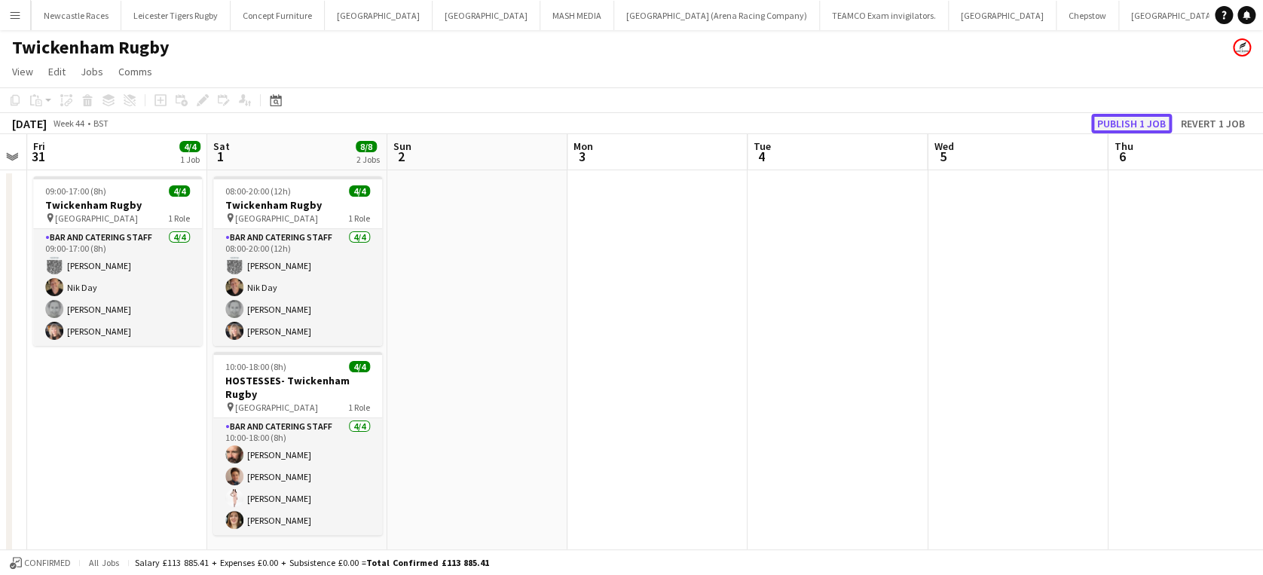
click at [1121, 121] on button "Publish 1 job" at bounding box center [1131, 124] width 81 height 20
click at [1139, 115] on button "Publish 1 job" at bounding box center [1131, 124] width 81 height 20
click at [1122, 123] on button "Publish 1 job" at bounding box center [1131, 124] width 81 height 20
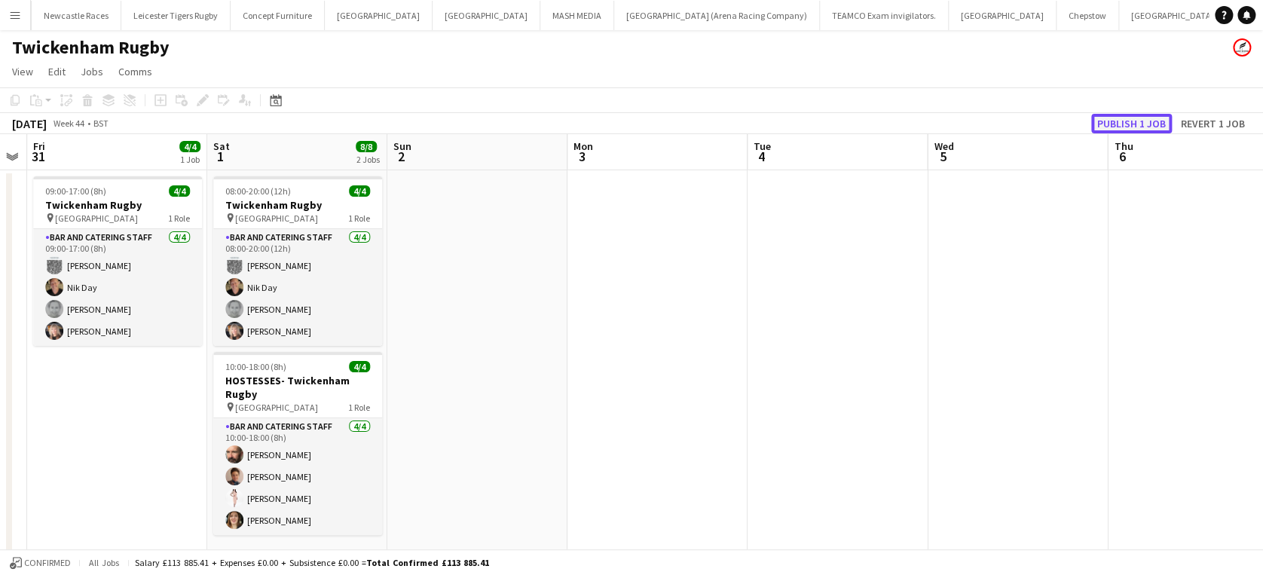
click at [1122, 123] on button "Publish 1 job" at bounding box center [1131, 124] width 81 height 20
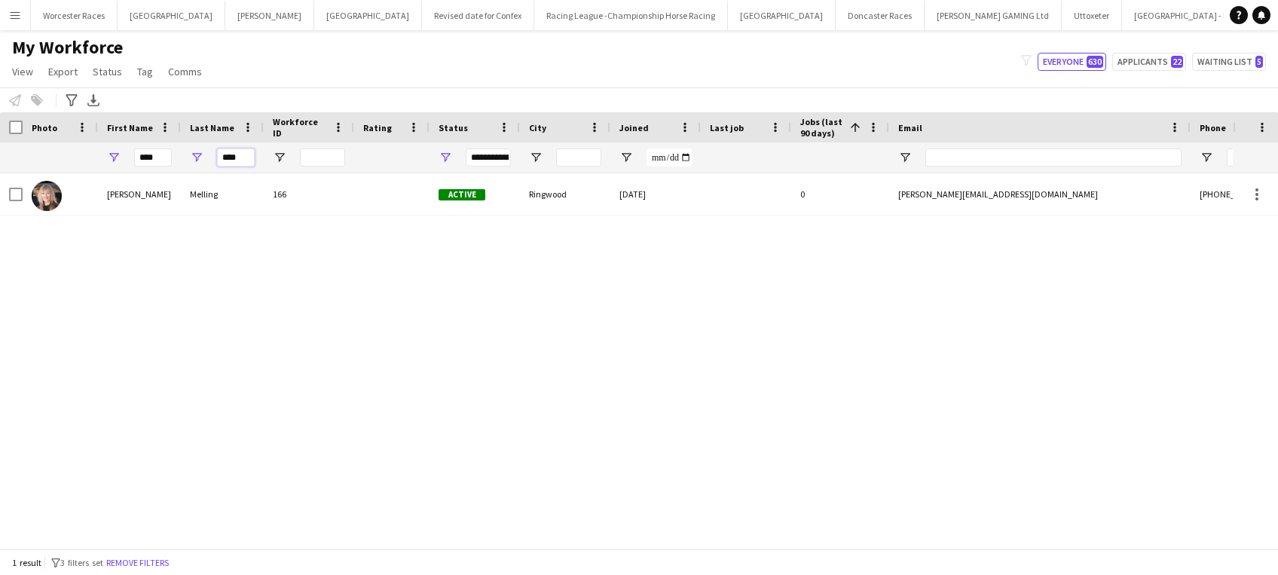
click at [246, 152] on input "****" at bounding box center [236, 157] width 38 height 18
type input "*"
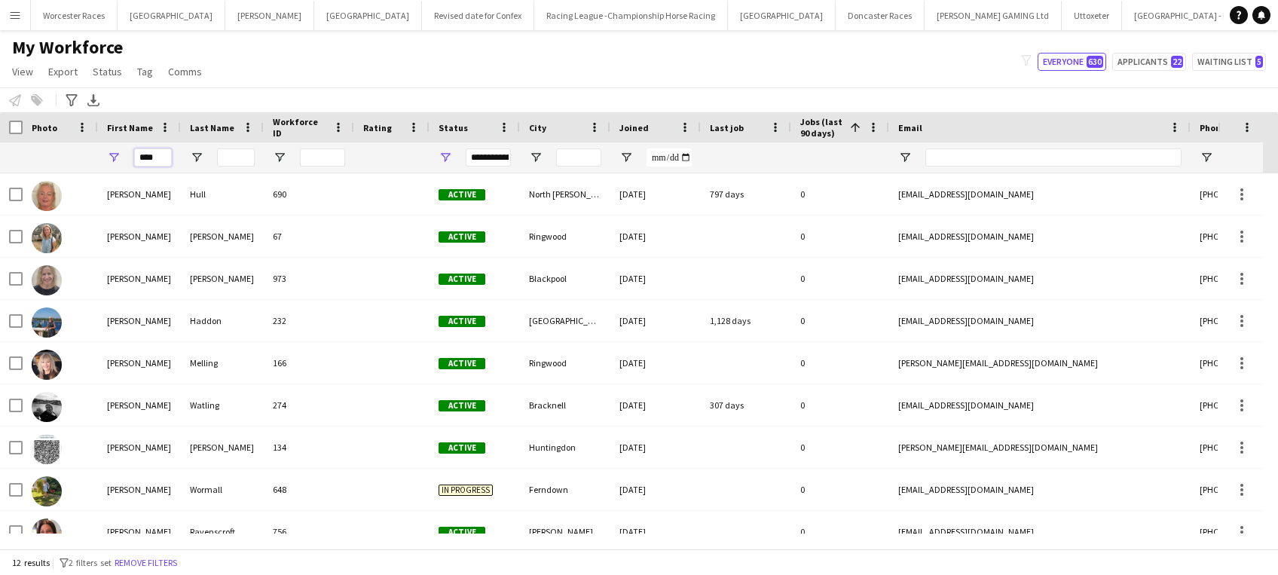
click at [160, 148] on input "****" at bounding box center [153, 157] width 38 height 18
type input "*"
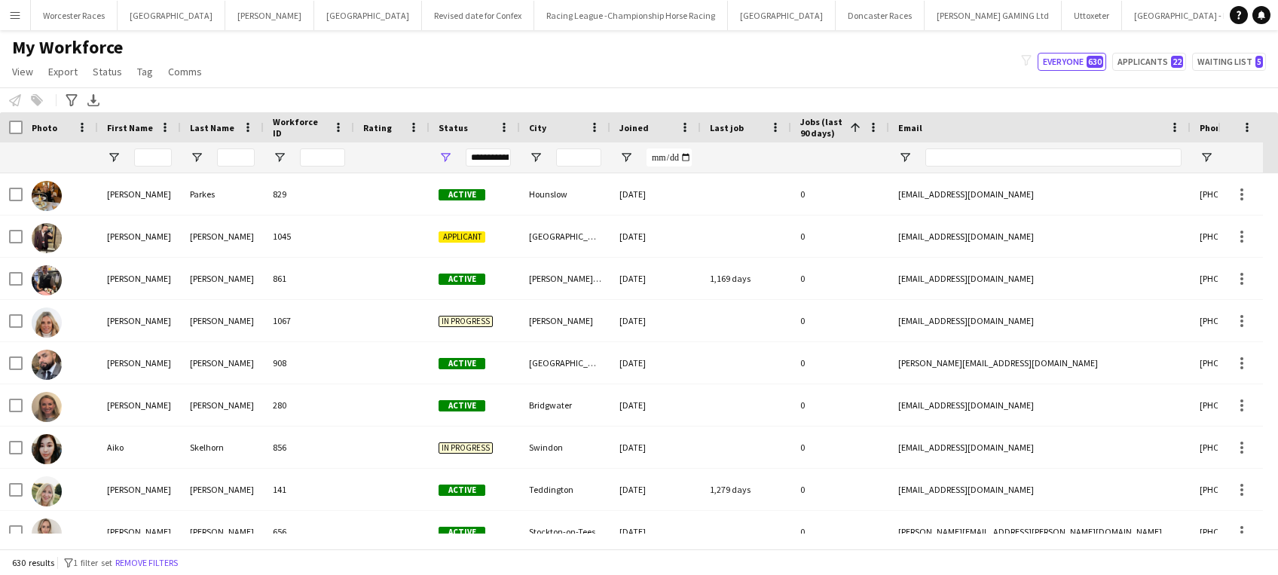
click at [20, 22] on button "Menu" at bounding box center [15, 15] width 30 height 30
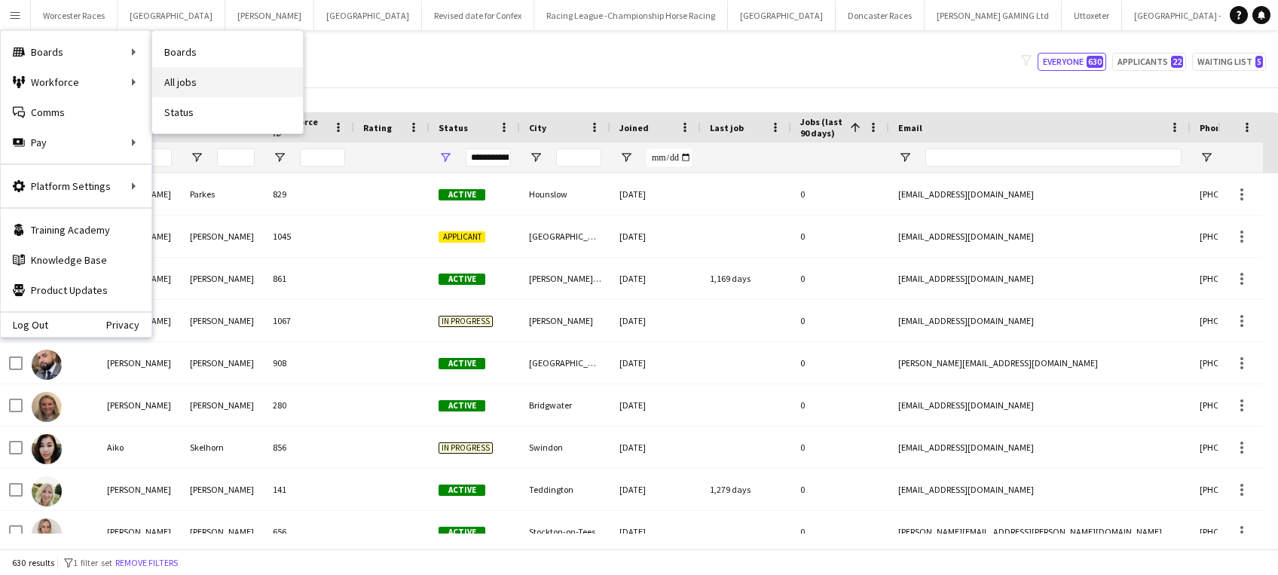
click at [193, 84] on link "All jobs" at bounding box center [227, 82] width 151 height 30
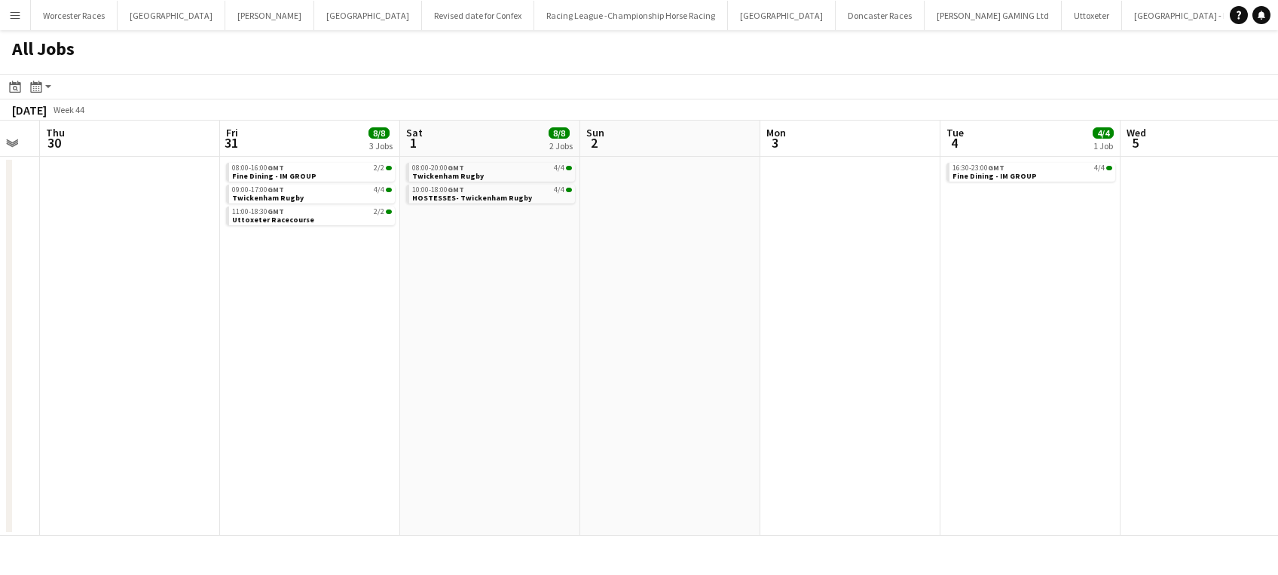
scroll to position [0, 681]
click at [365, 199] on link "09:00-17:00 GMT 4/4 Twickenham Rugby" at bounding box center [311, 193] width 160 height 17
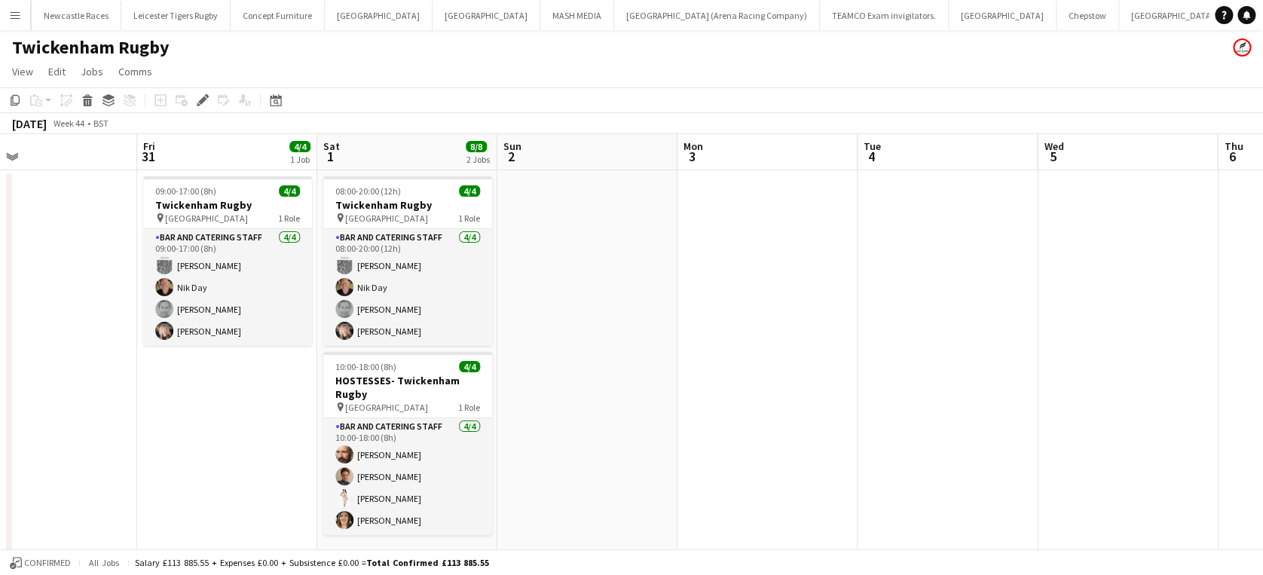
scroll to position [0, 402]
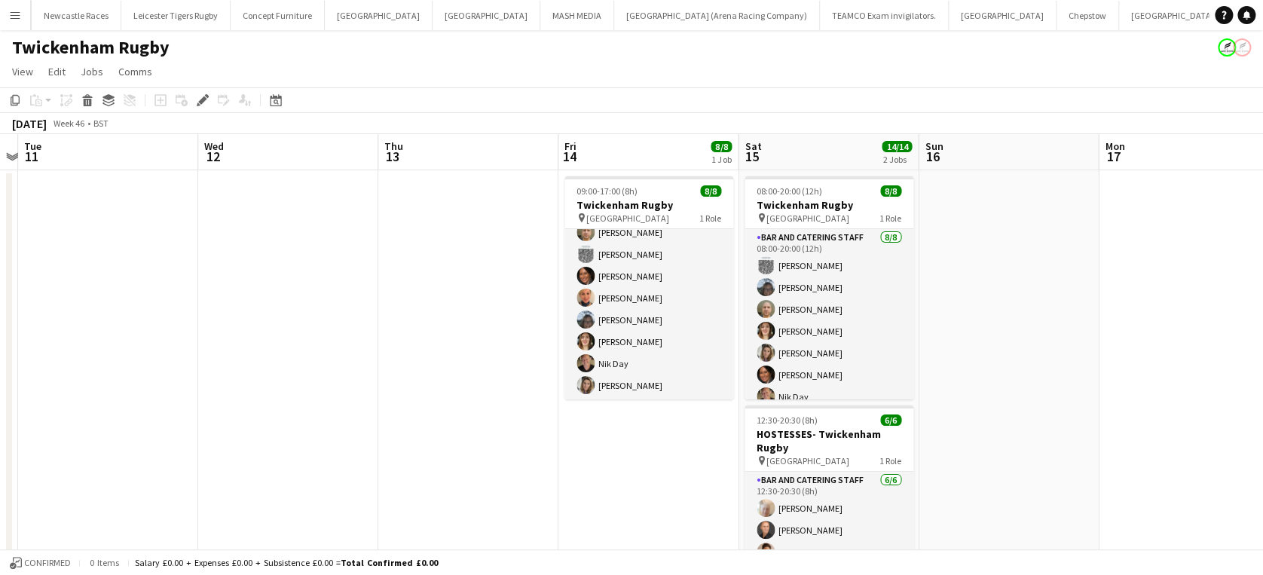
scroll to position [34, 0]
click at [627, 426] on app-date-cell "09:00-17:00 (8h) 8/8 Twickenham Rugby pin Twickenham Rugby Ground 1 Role Bar an…" at bounding box center [648, 414] width 180 height 488
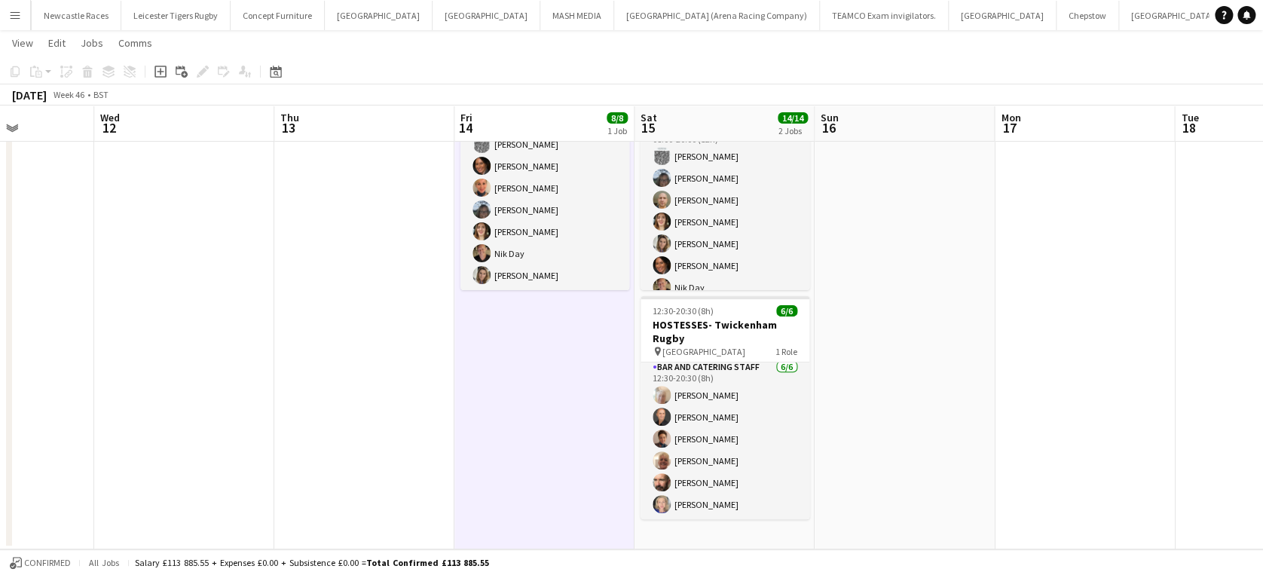
scroll to position [0, 0]
click at [885, 410] on app-date-cell at bounding box center [904, 305] width 180 height 488
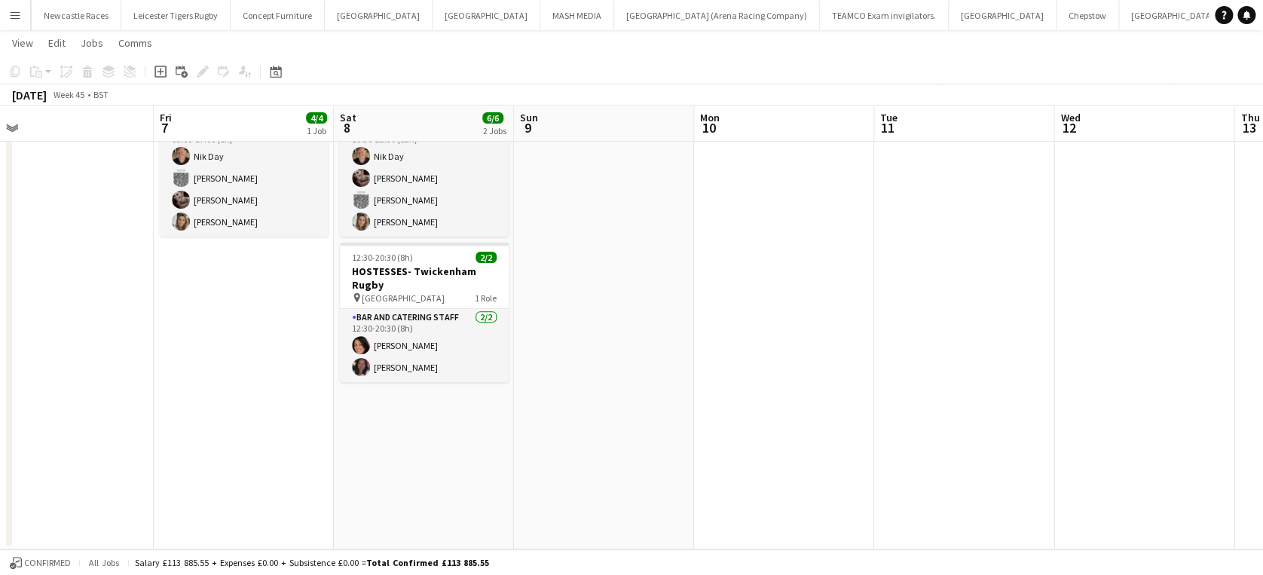
scroll to position [0, 326]
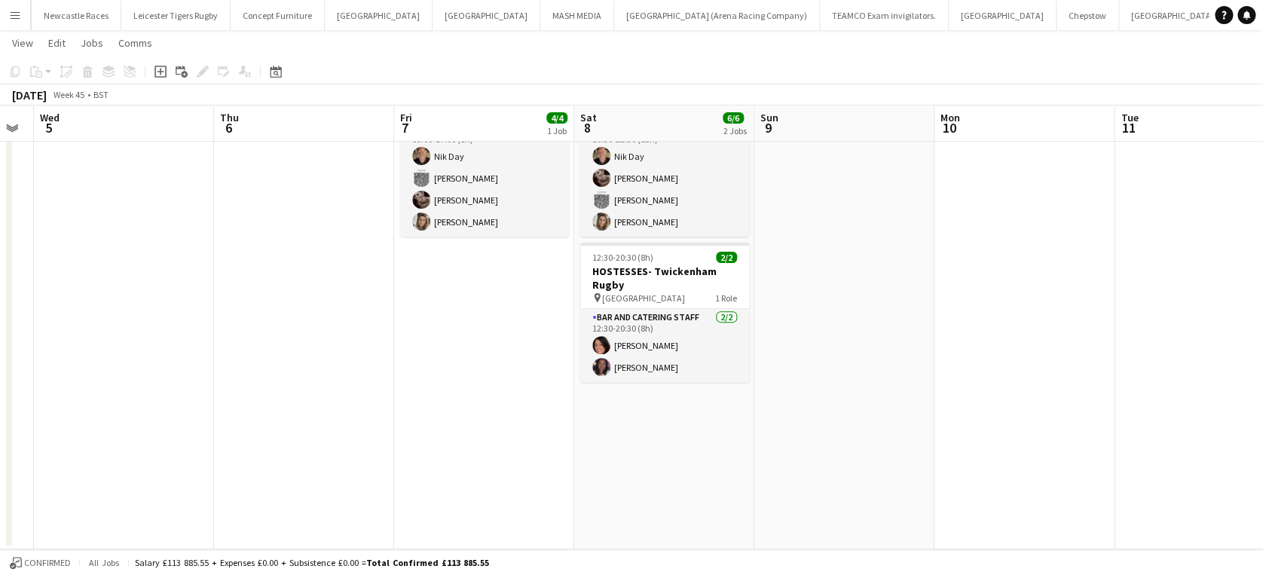
click at [705, 460] on app-date-cell "10:30-22:30 (12h) 4/4 Twickenham Rugby pin Twickenham Rugby Ground 1 Role Bar a…" at bounding box center [664, 305] width 180 height 488
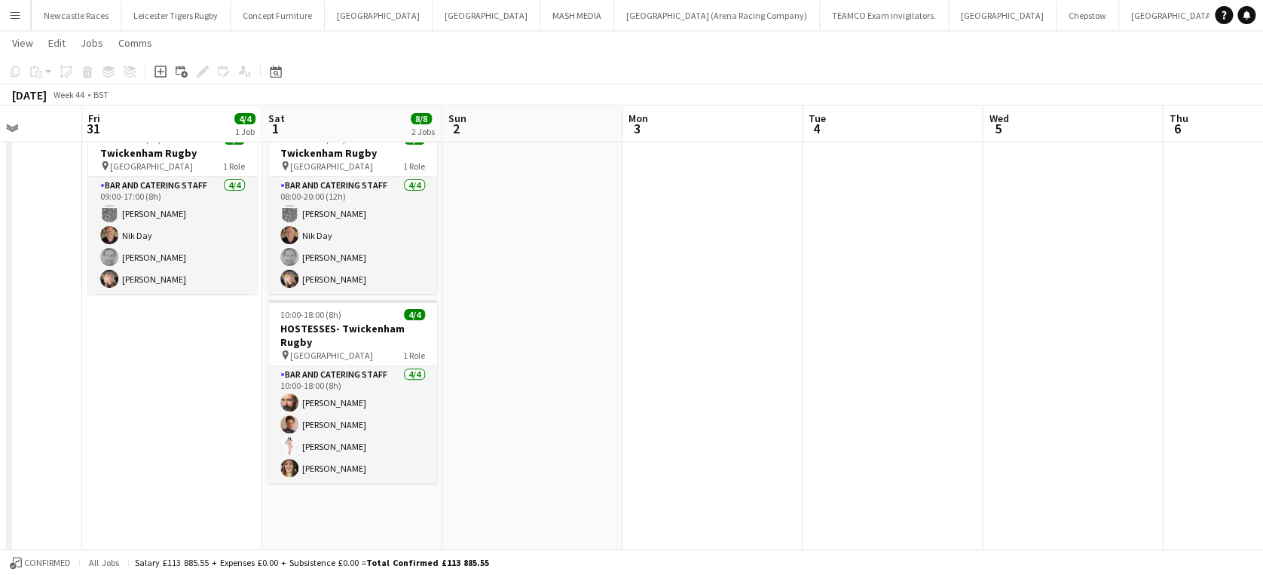
scroll to position [0, 382]
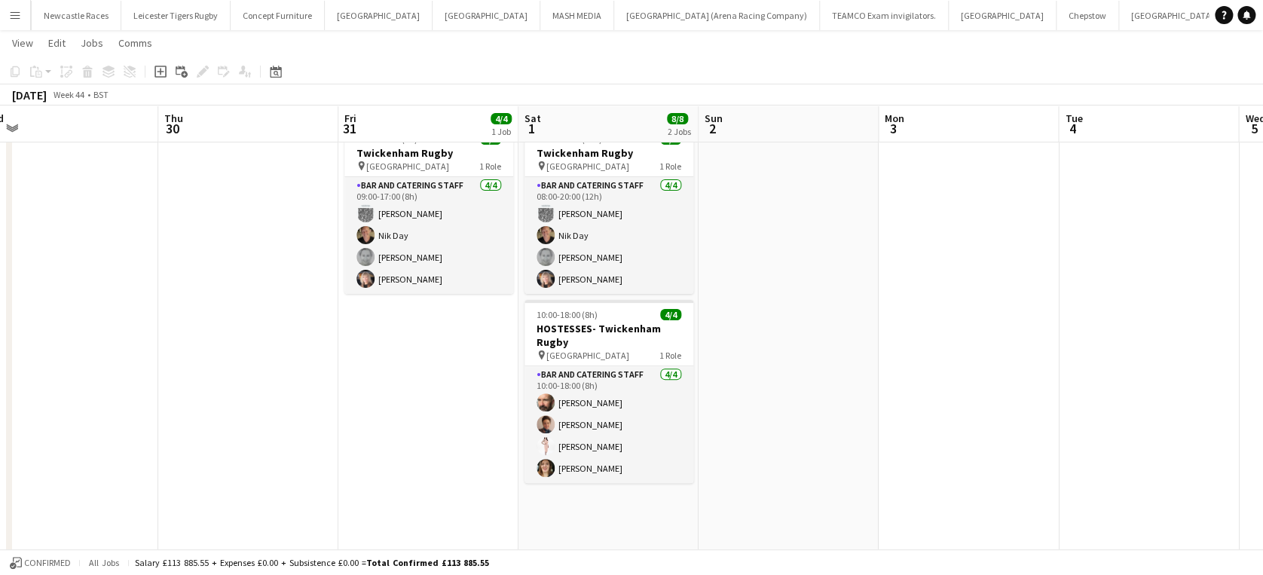
click at [795, 472] on app-date-cell at bounding box center [788, 362] width 180 height 488
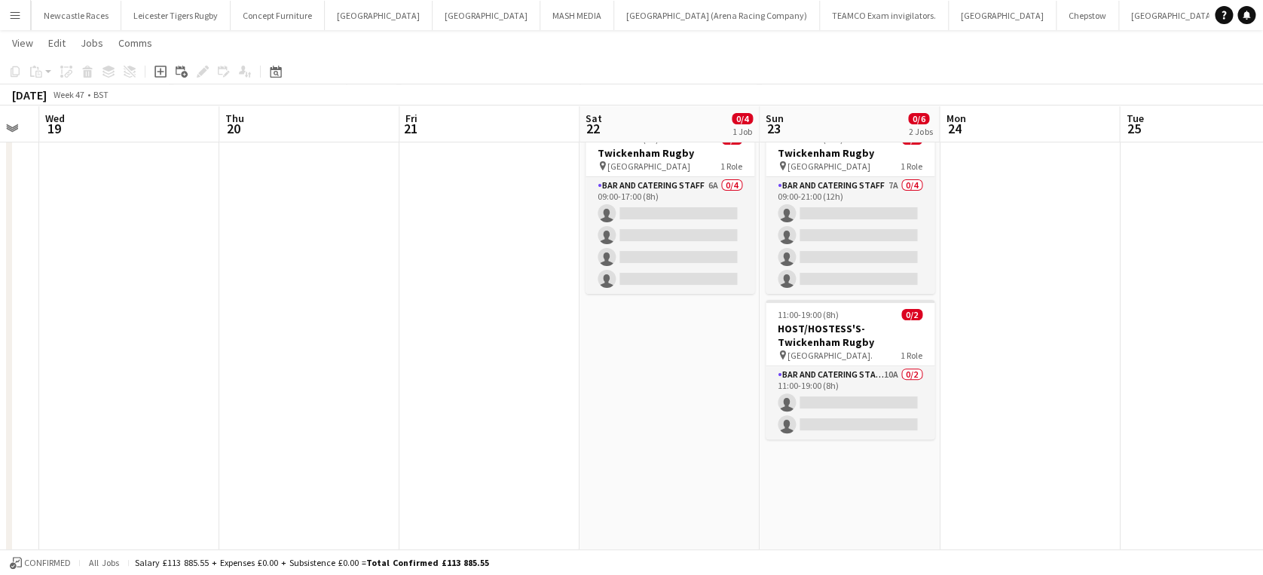
scroll to position [0, 0]
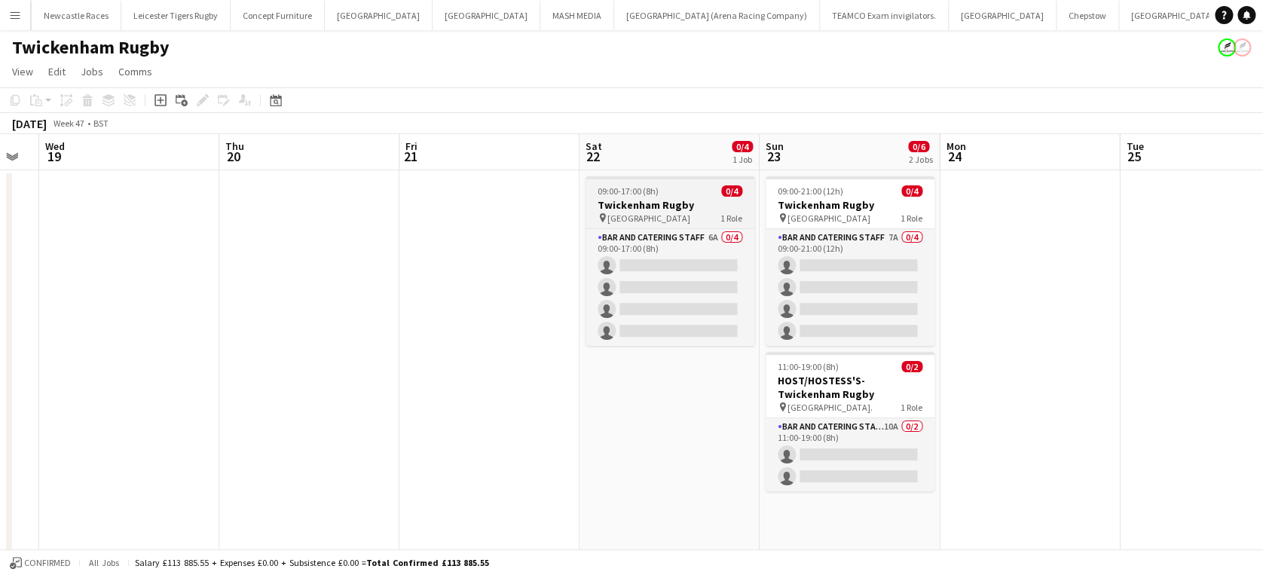
click at [656, 200] on h3 "Twickenham Rugby" at bounding box center [669, 205] width 169 height 14
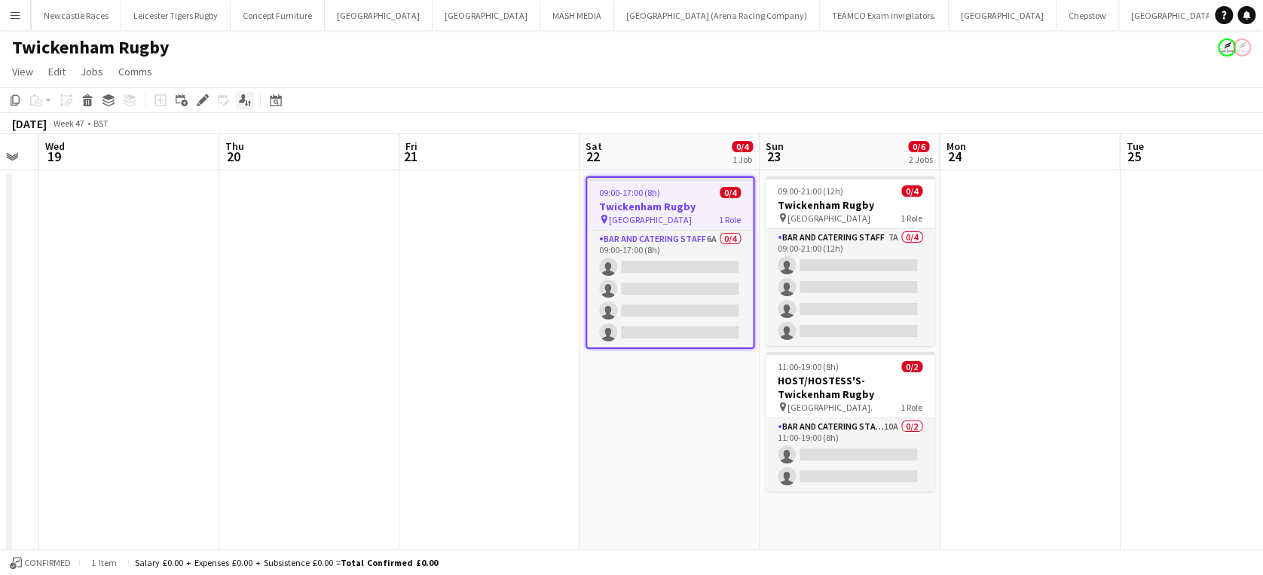
click at [246, 104] on icon at bounding box center [246, 103] width 3 height 6
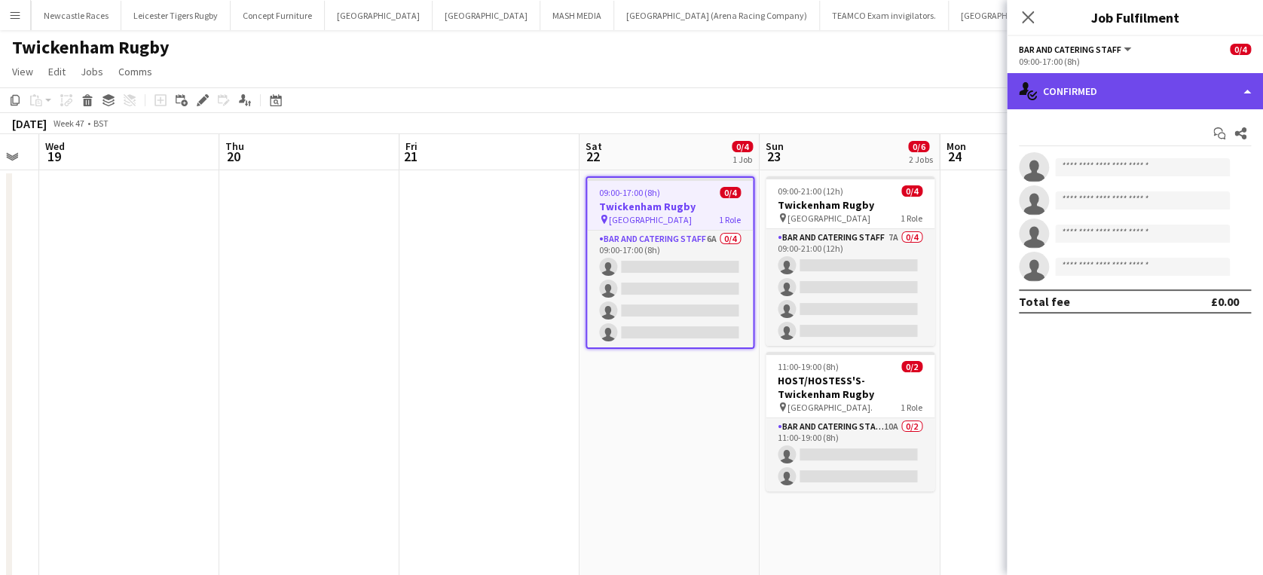
click at [1192, 101] on div "single-neutral-actions-check-2 Confirmed" at bounding box center [1134, 91] width 256 height 36
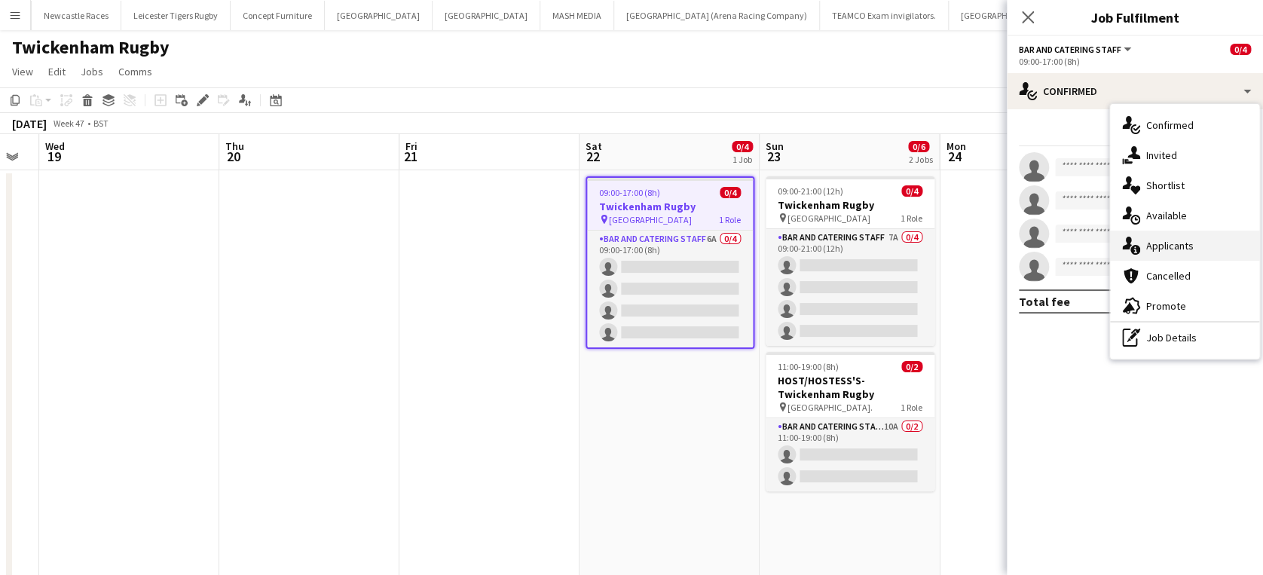
click at [1216, 253] on div "single-neutral-actions-information Applicants" at bounding box center [1184, 246] width 149 height 30
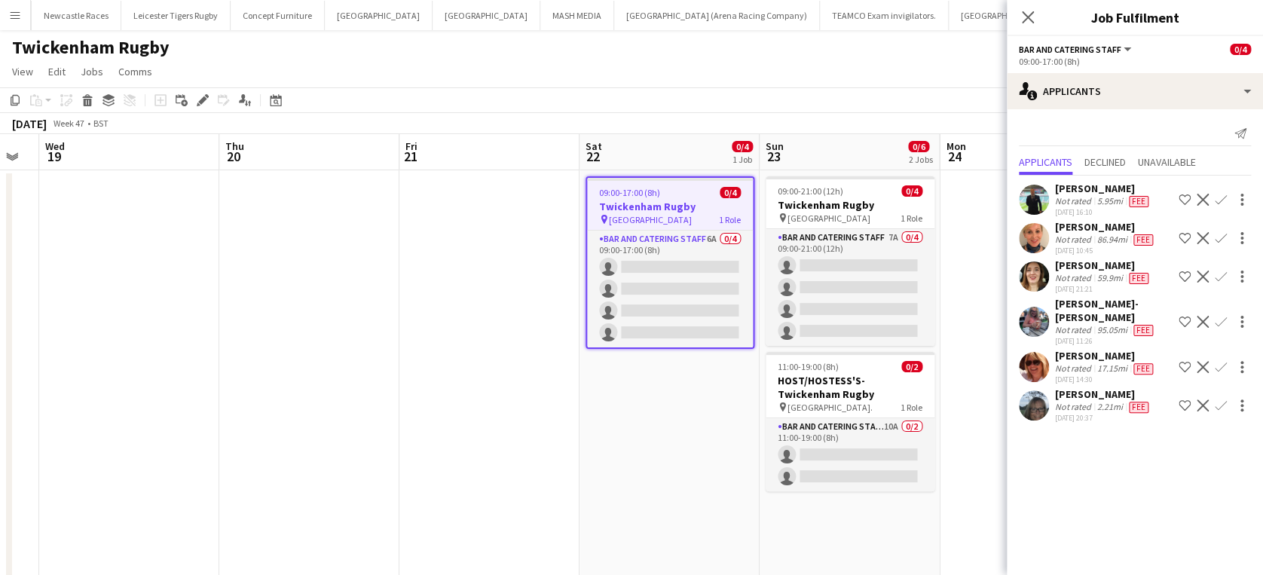
click at [640, 198] on app-job-card "09:00-17:00 (8h) 0/4 Twickenham Rugby pin Twickenham Rugby Ground 1 Role Bar an…" at bounding box center [669, 262] width 169 height 173
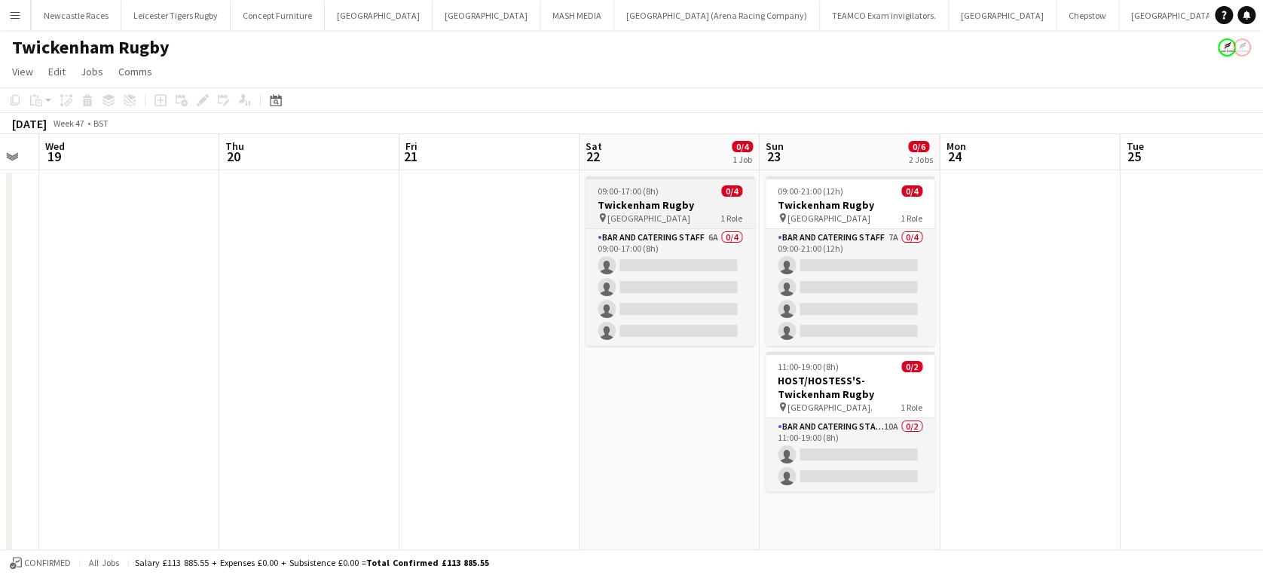
click at [654, 188] on span "09:00-17:00 (8h)" at bounding box center [627, 190] width 61 height 11
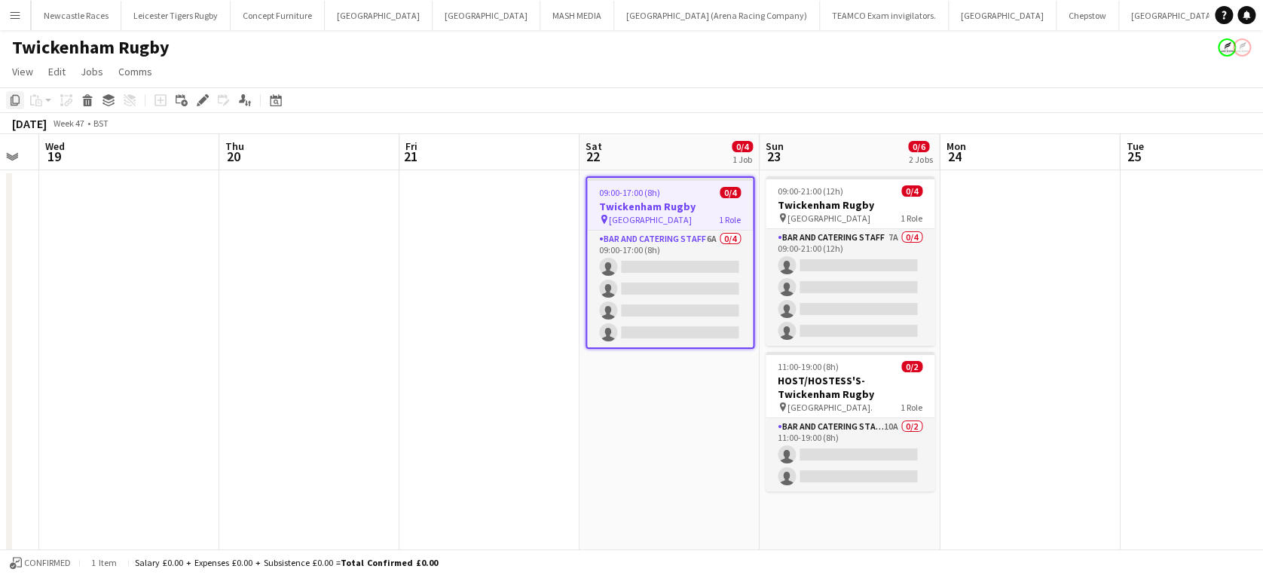
click at [14, 103] on icon at bounding box center [15, 100] width 9 height 11
click at [652, 420] on app-date-cell "09:00-17:00 (8h) 0/4 Twickenham Rugby pin Twickenham Rugby Ground 1 Role Bar an…" at bounding box center [669, 414] width 180 height 488
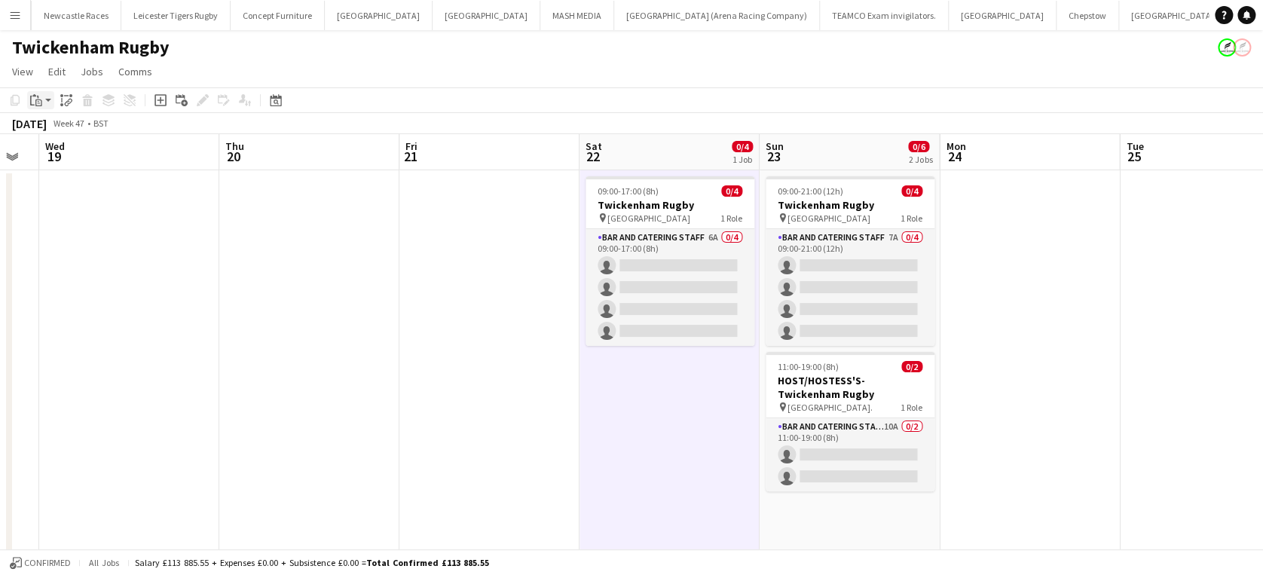
click at [38, 103] on icon at bounding box center [39, 103] width 3 height 1
click at [49, 132] on link "Paste Ctrl+V" at bounding box center [111, 129] width 142 height 14
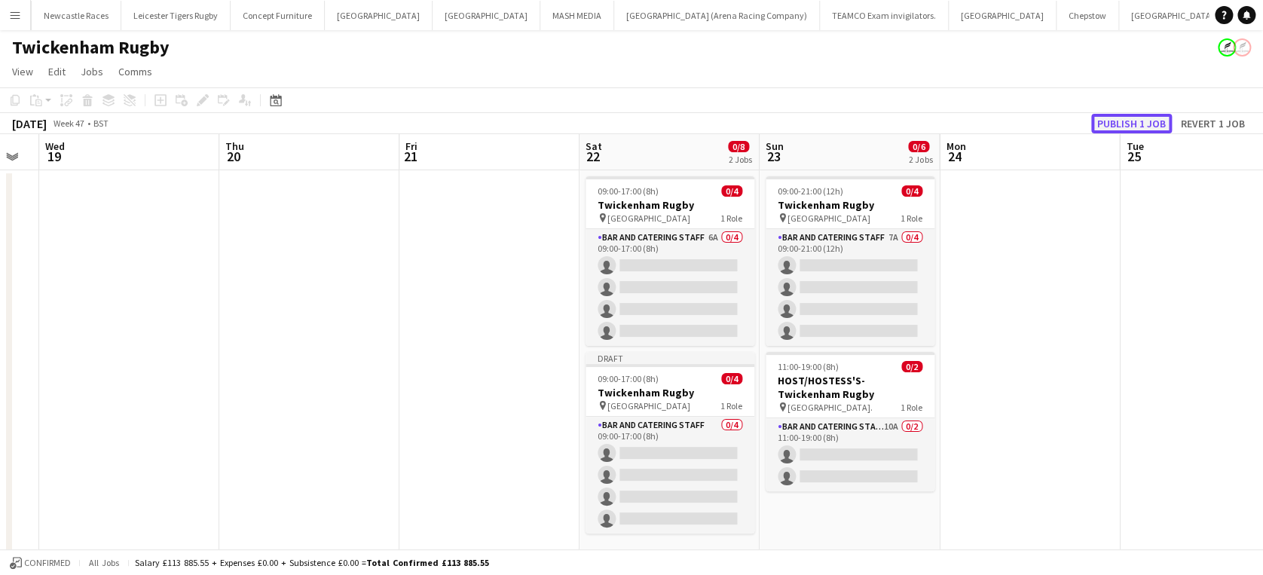
click at [1150, 121] on button "Publish 1 job" at bounding box center [1131, 124] width 81 height 20
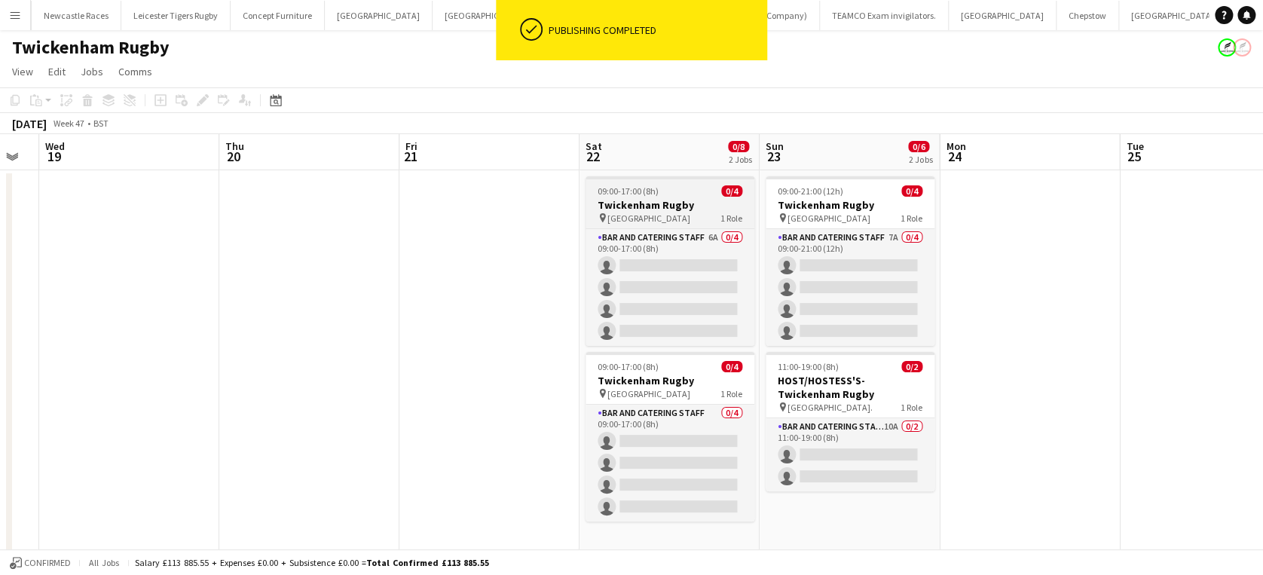
click at [660, 203] on h3 "Twickenham Rugby" at bounding box center [669, 205] width 169 height 14
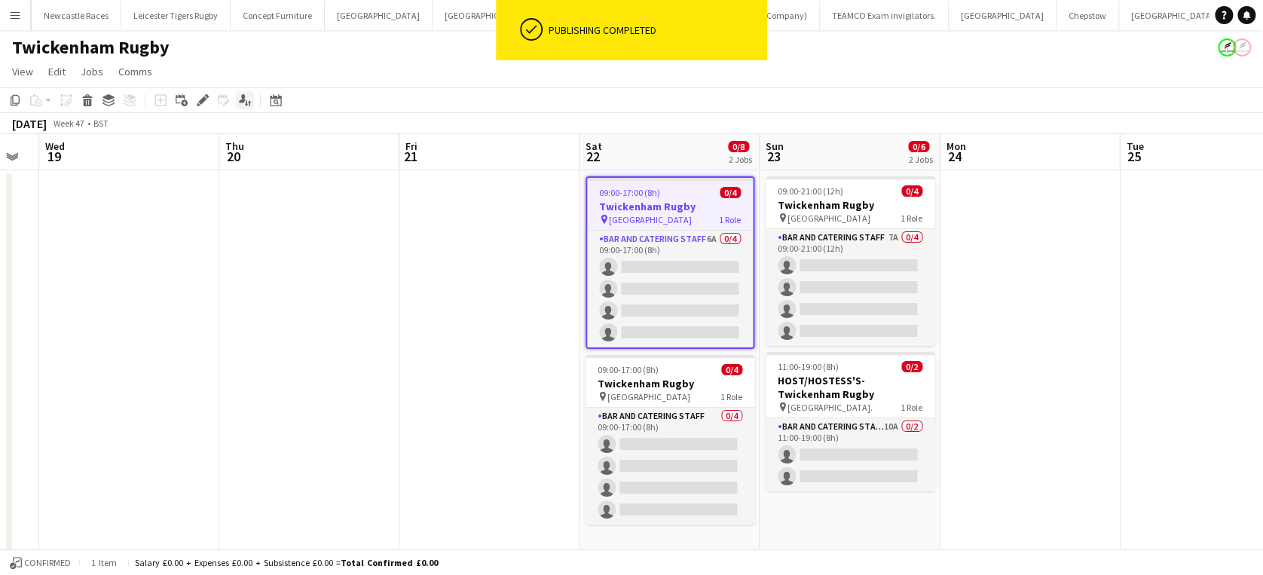
click at [248, 99] on icon "Applicants" at bounding box center [245, 100] width 12 height 12
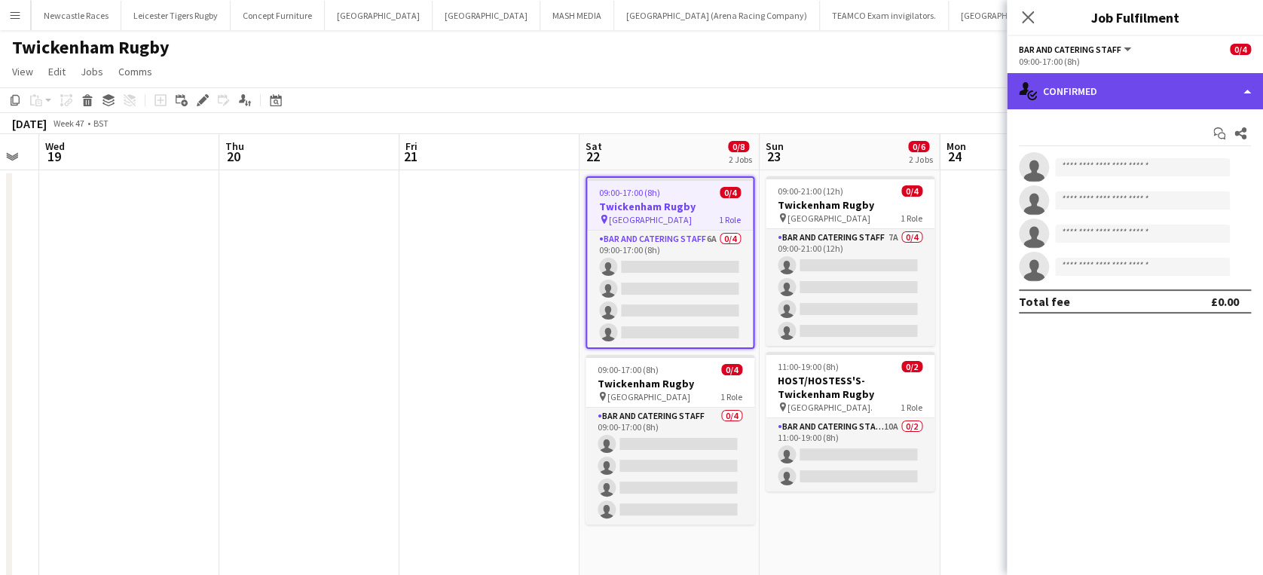
click at [1163, 90] on div "single-neutral-actions-check-2 Confirmed" at bounding box center [1134, 91] width 256 height 36
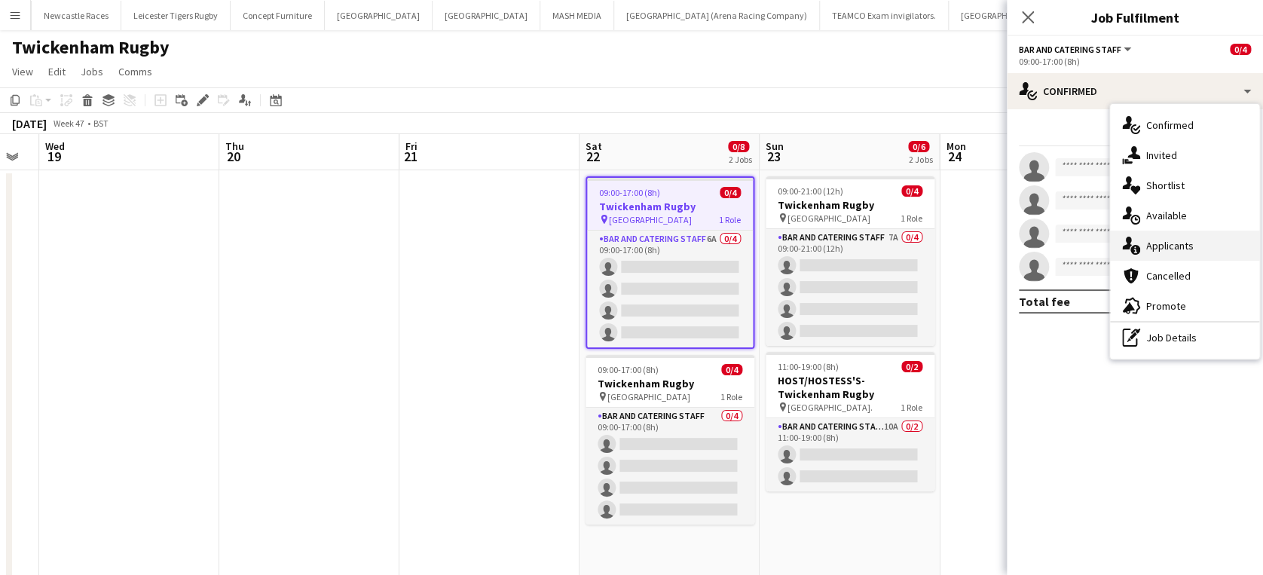
click at [1213, 236] on div "single-neutral-actions-information Applicants" at bounding box center [1184, 246] width 149 height 30
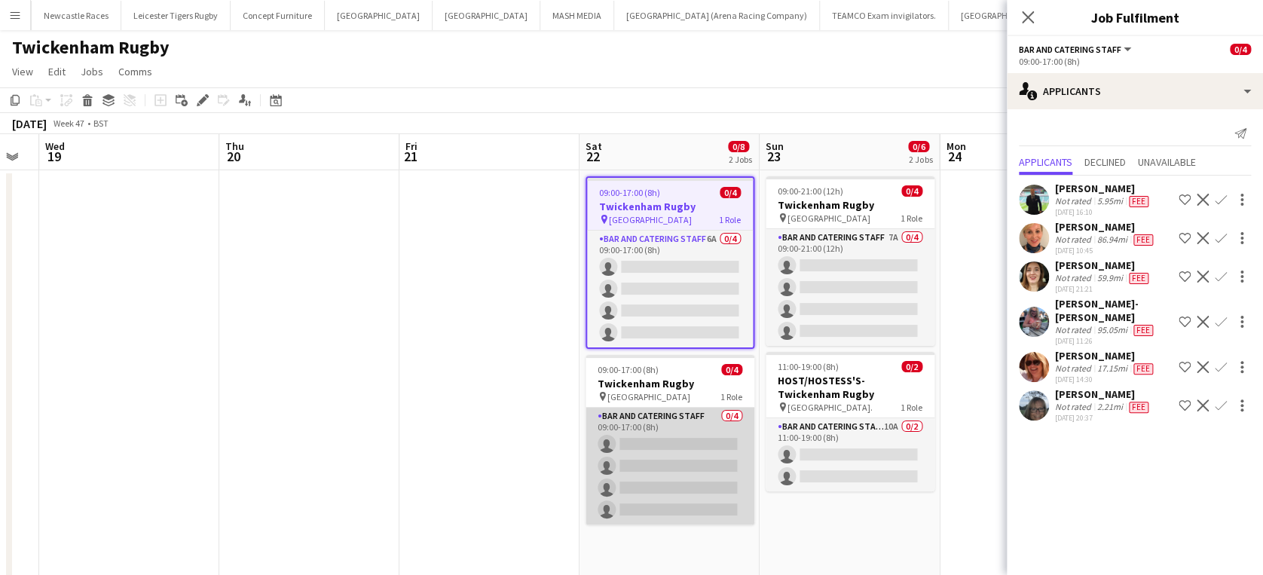
click at [658, 434] on app-card-role "Bar and Catering Staff 0/4 09:00-17:00 (8h) single-neutral-actions single-neutr…" at bounding box center [669, 466] width 169 height 117
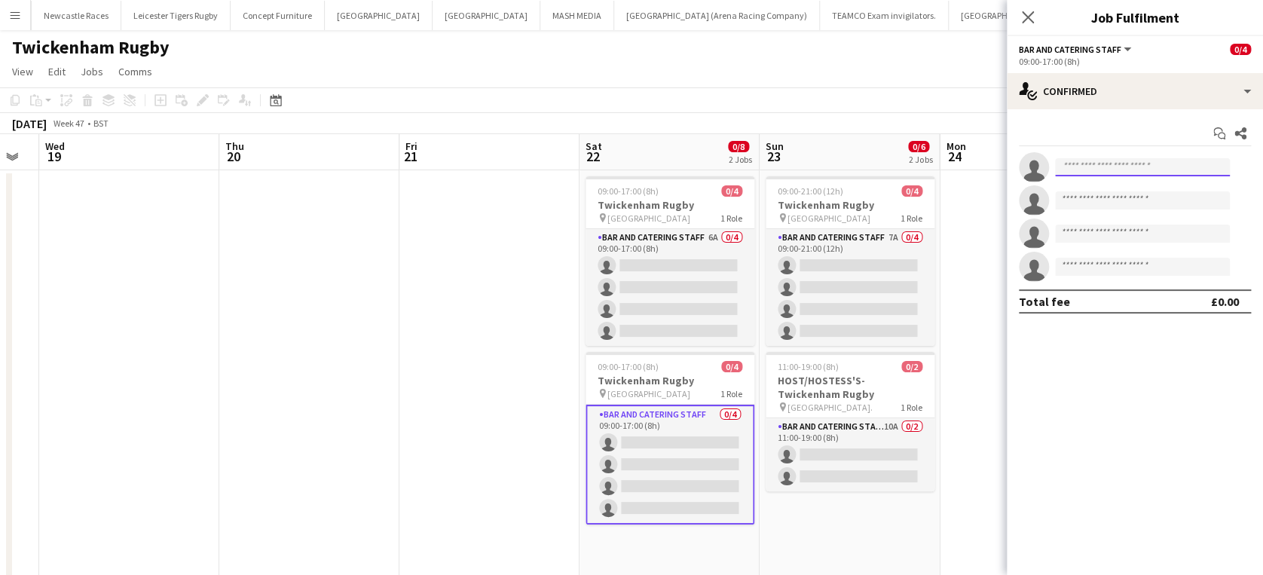
click at [1112, 172] on input at bounding box center [1142, 167] width 175 height 18
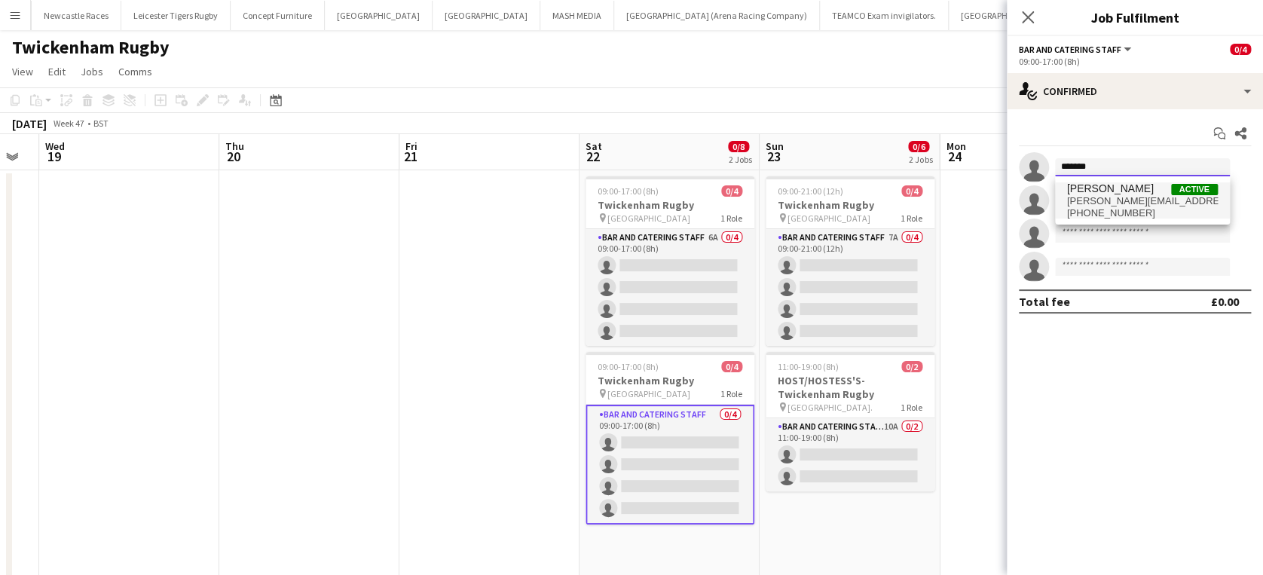
type input "*******"
click at [1113, 195] on span "janeywhittaker@hotmail.com" at bounding box center [1142, 201] width 151 height 12
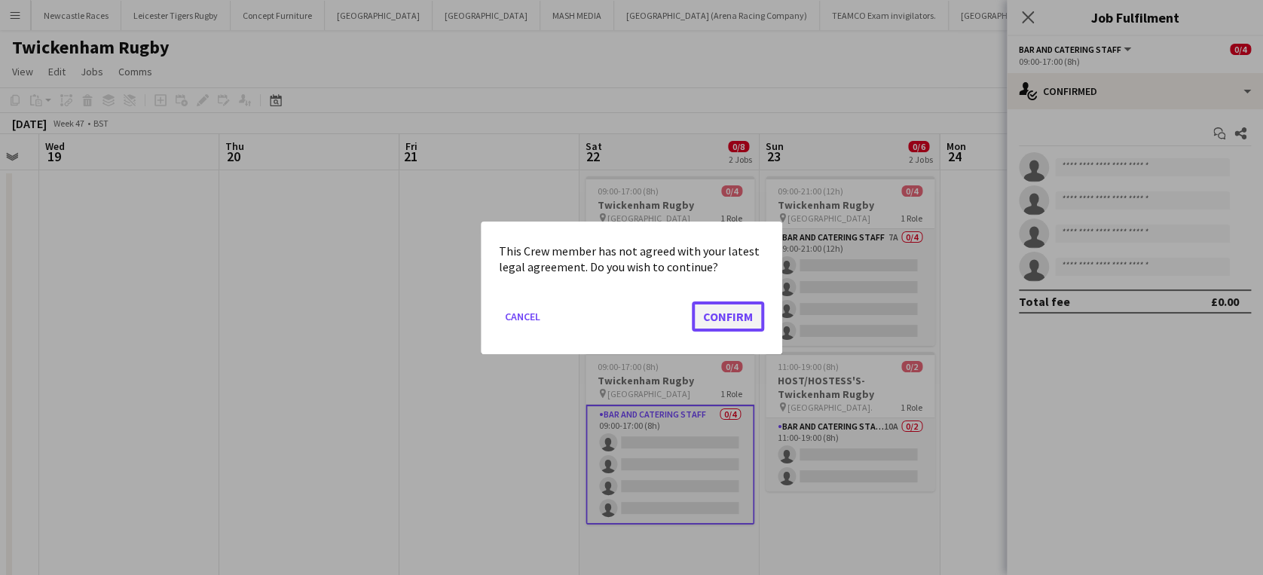
click at [741, 322] on button "Confirm" at bounding box center [728, 316] width 72 height 30
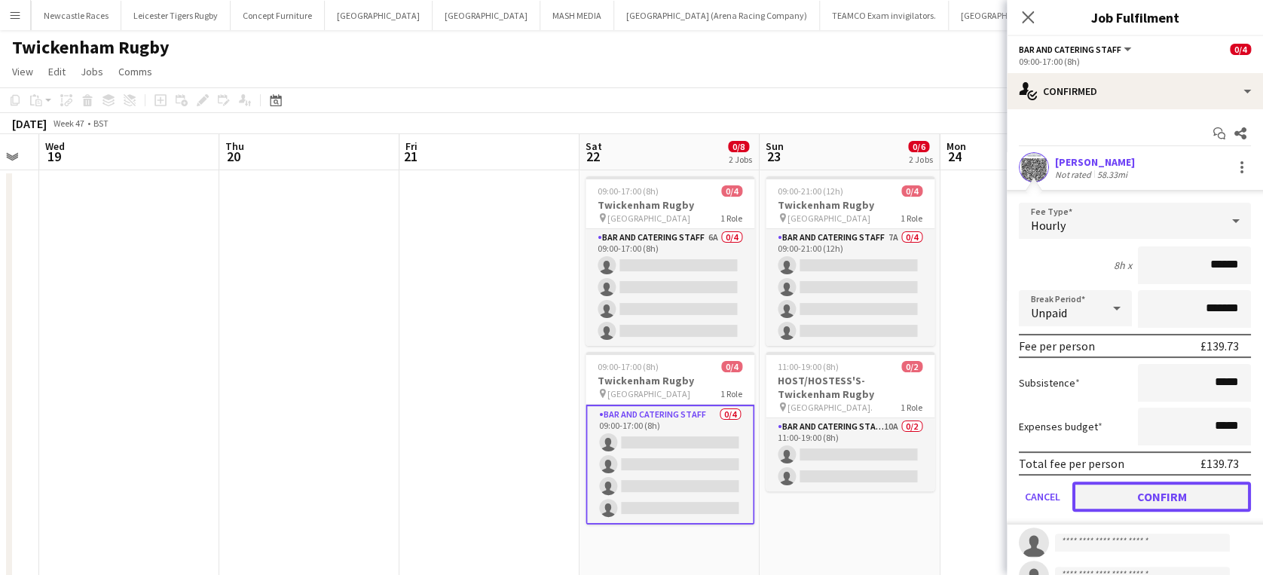
click at [1150, 498] on button "Confirm" at bounding box center [1161, 496] width 179 height 30
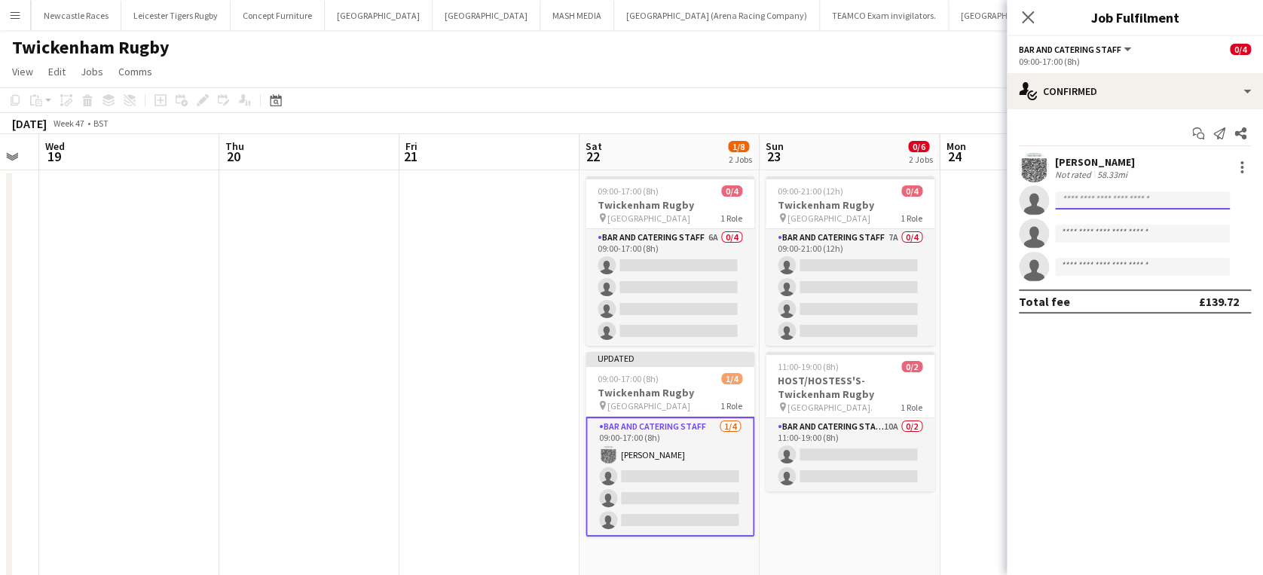
click at [1081, 199] on input at bounding box center [1142, 200] width 175 height 18
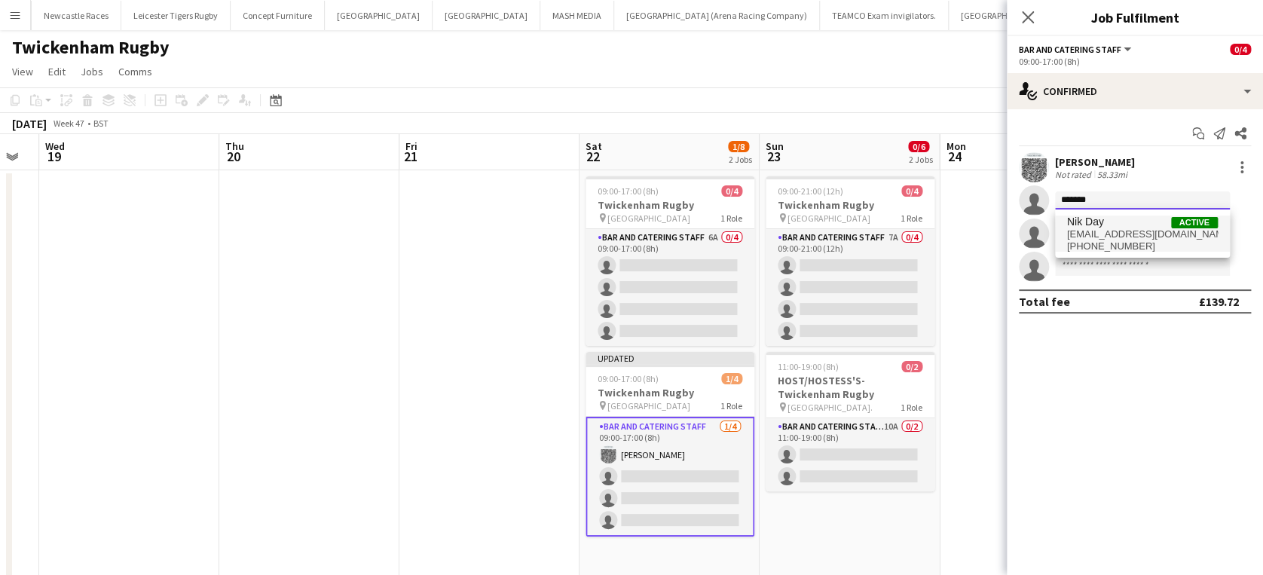
type input "*******"
click at [1096, 231] on span "nik.day12@outlook.com" at bounding box center [1142, 234] width 151 height 12
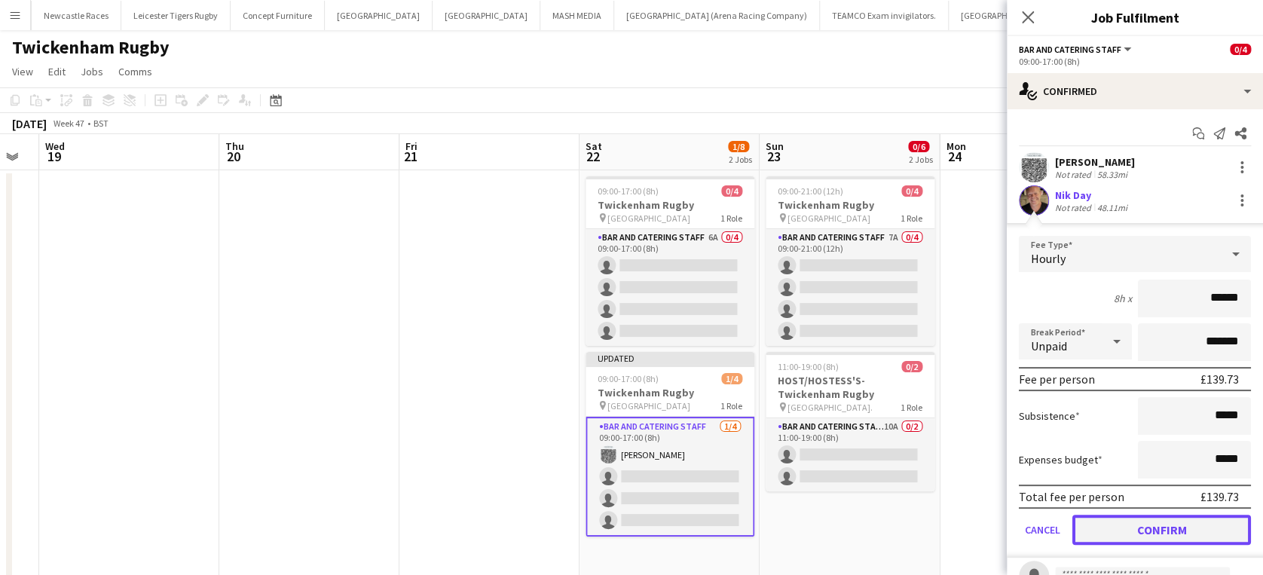
click at [1180, 533] on button "Confirm" at bounding box center [1161, 530] width 179 height 30
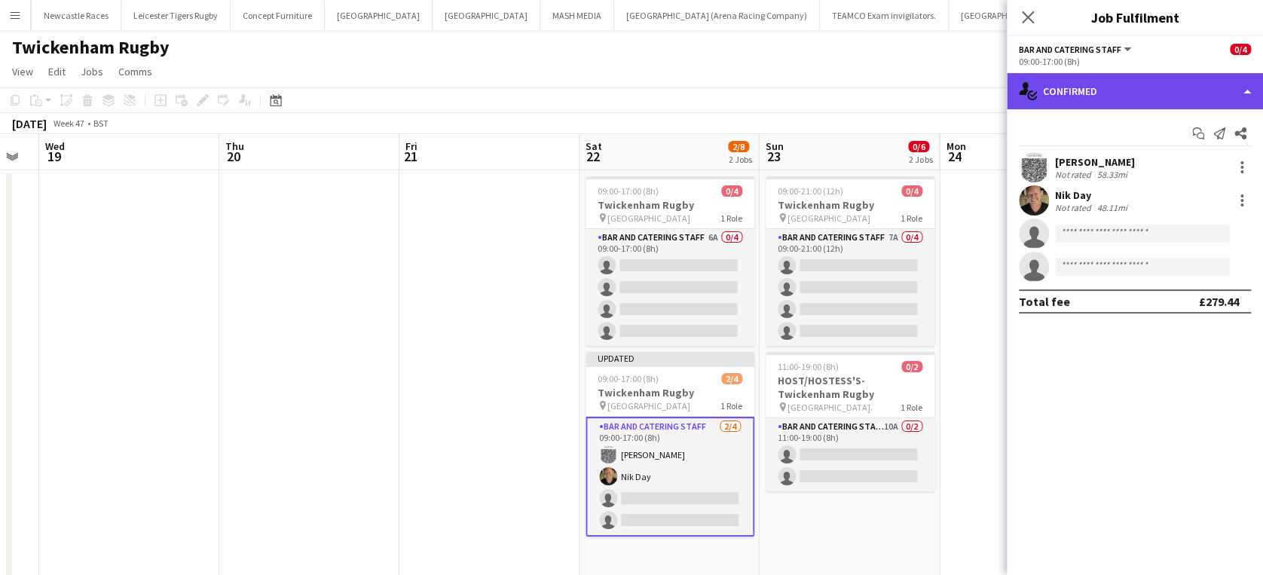
click at [1184, 91] on div "single-neutral-actions-check-2 Confirmed" at bounding box center [1134, 91] width 256 height 36
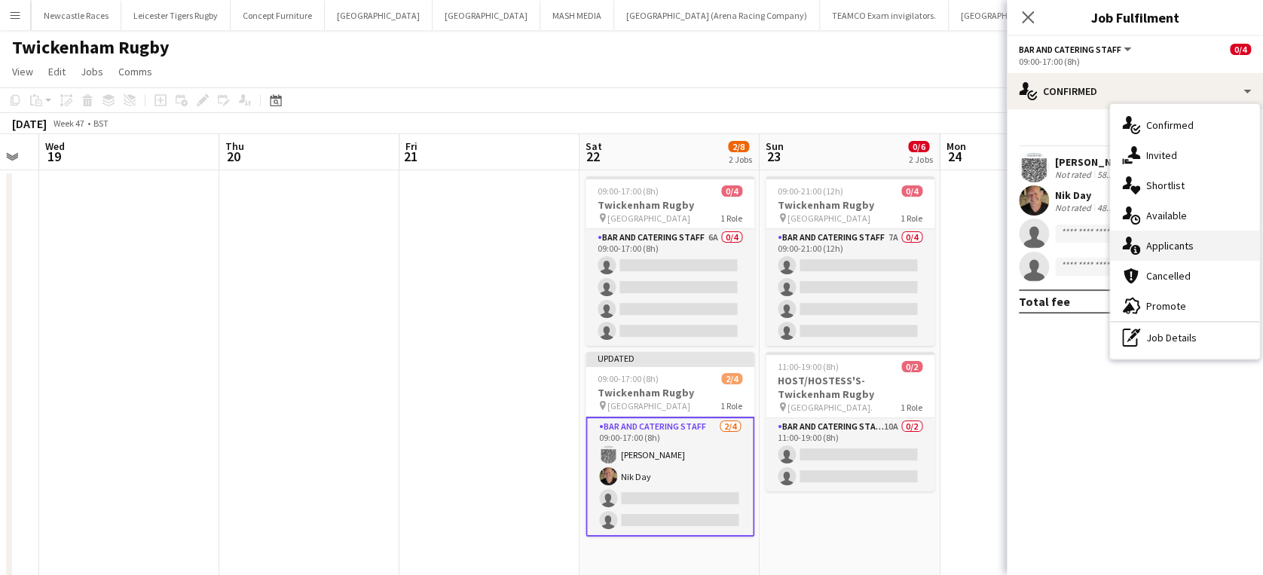
click at [1215, 247] on div "single-neutral-actions-information Applicants" at bounding box center [1184, 246] width 149 height 30
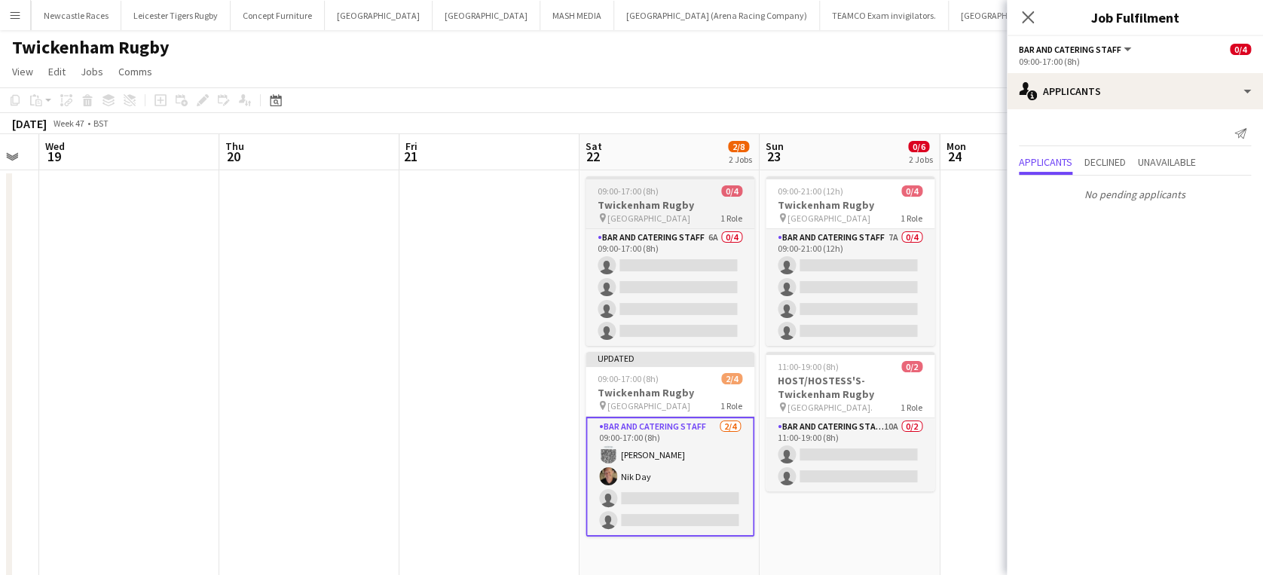
click at [690, 213] on span "[GEOGRAPHIC_DATA]" at bounding box center [648, 217] width 83 height 11
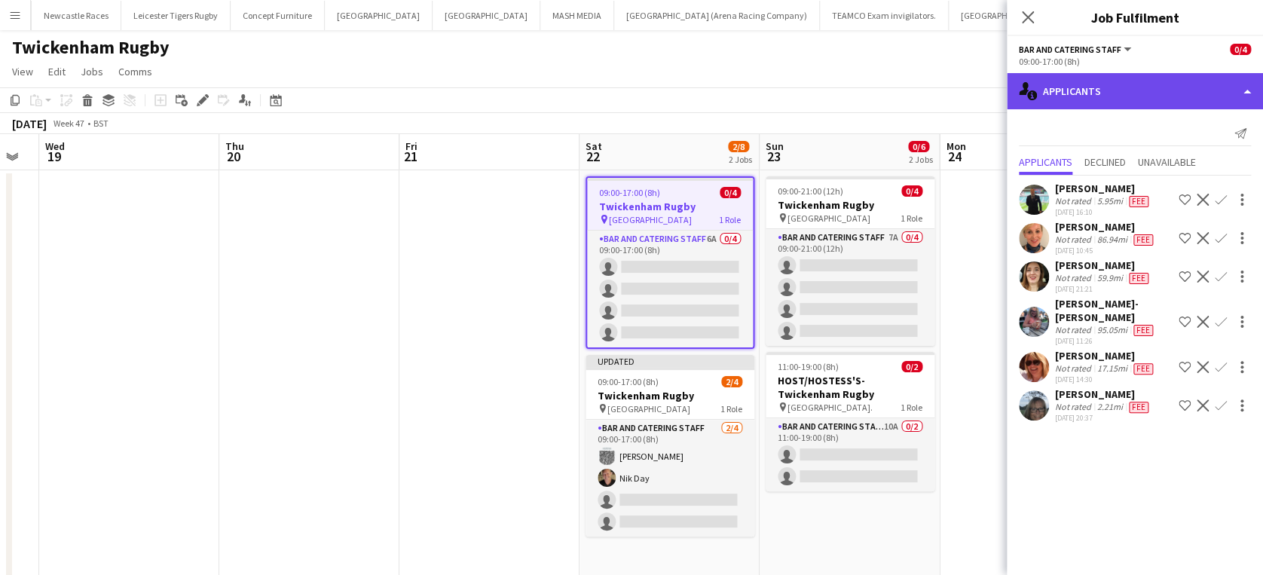
click at [1205, 87] on div "single-neutral-actions-information Applicants" at bounding box center [1134, 91] width 256 height 36
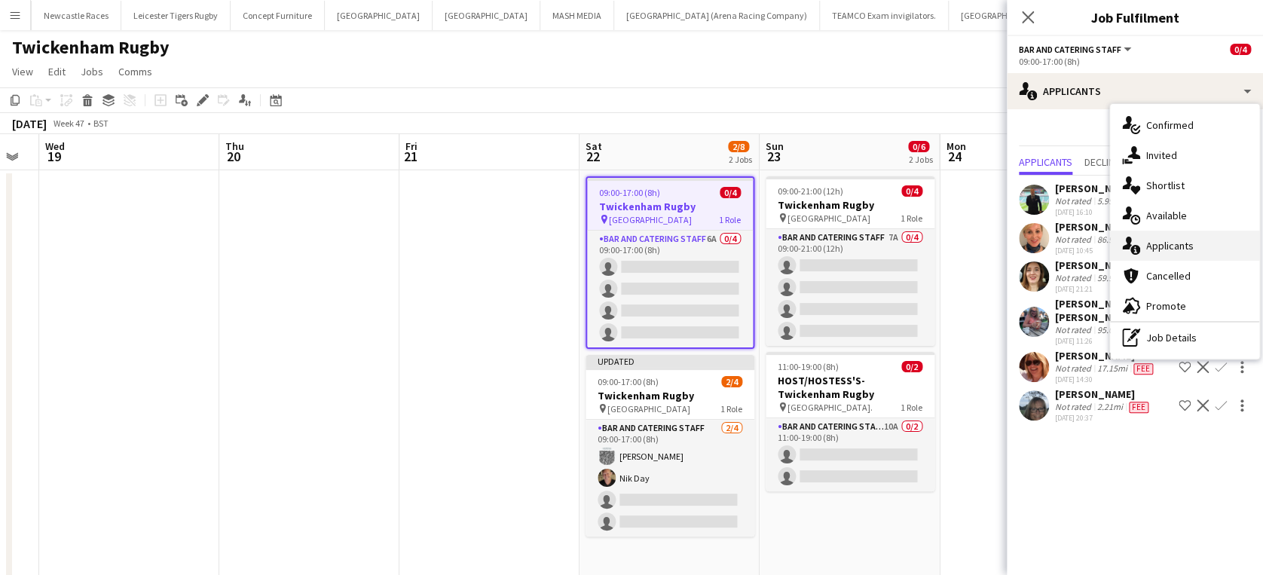
click at [1229, 241] on div "single-neutral-actions-information Applicants" at bounding box center [1184, 246] width 149 height 30
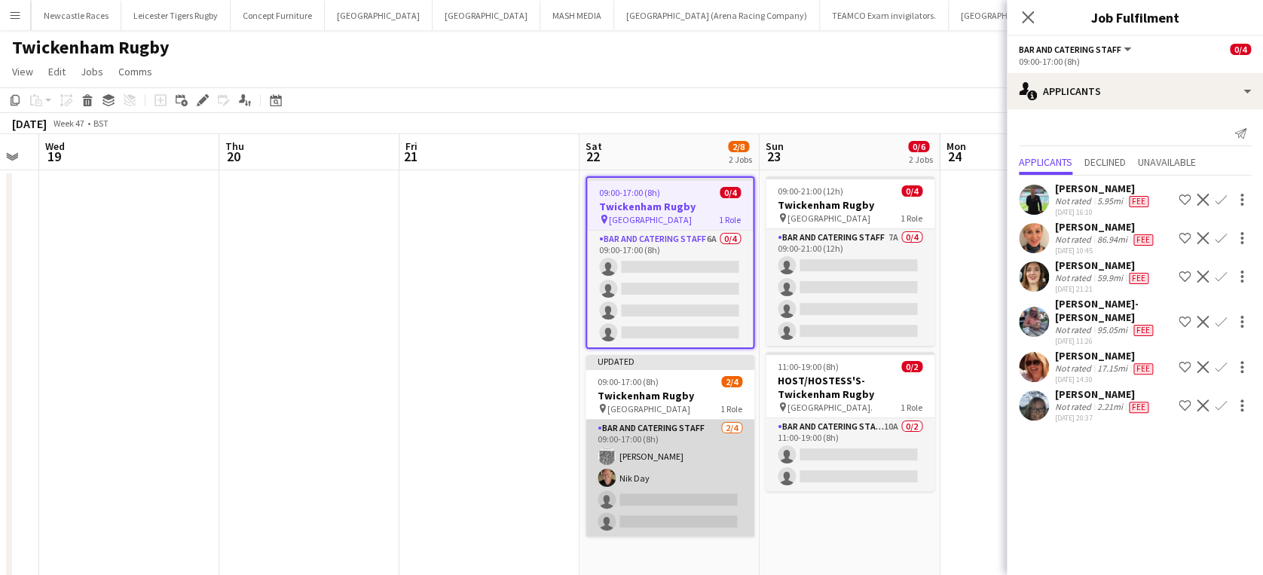
click at [711, 491] on app-card-role "Bar and Catering Staff 2/4 09:00-17:00 (8h) jane Whittaker Nik Day single-neutr…" at bounding box center [669, 478] width 169 height 117
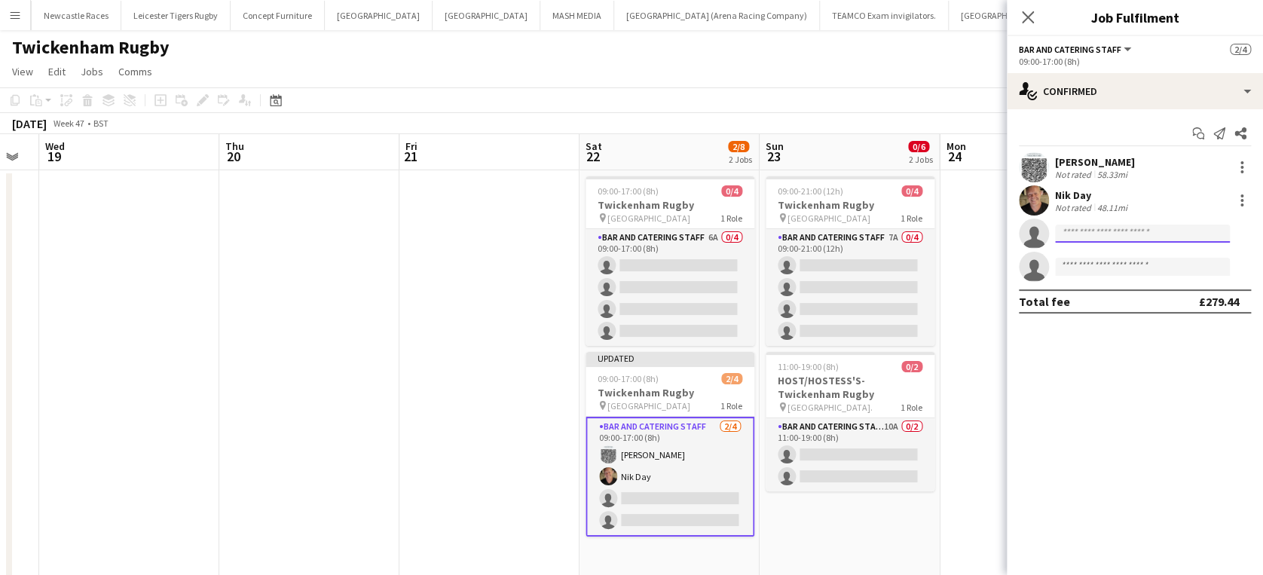
click at [1097, 239] on input at bounding box center [1142, 233] width 175 height 18
type input "*"
type input "*****"
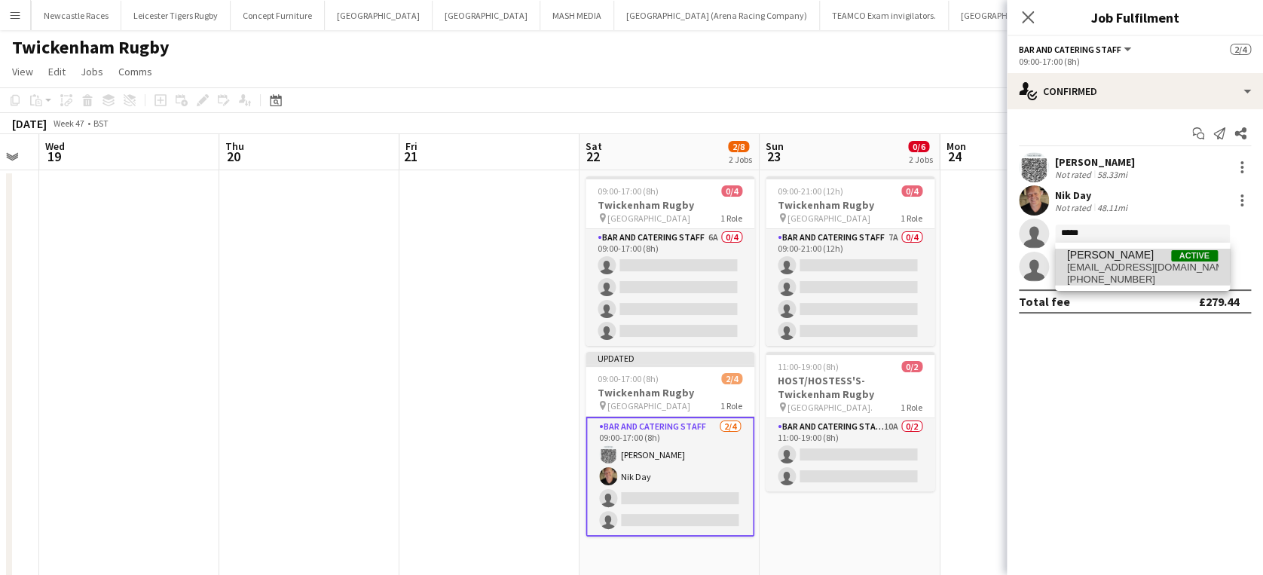
click at [1104, 254] on span "Michael Rayner" at bounding box center [1110, 255] width 87 height 13
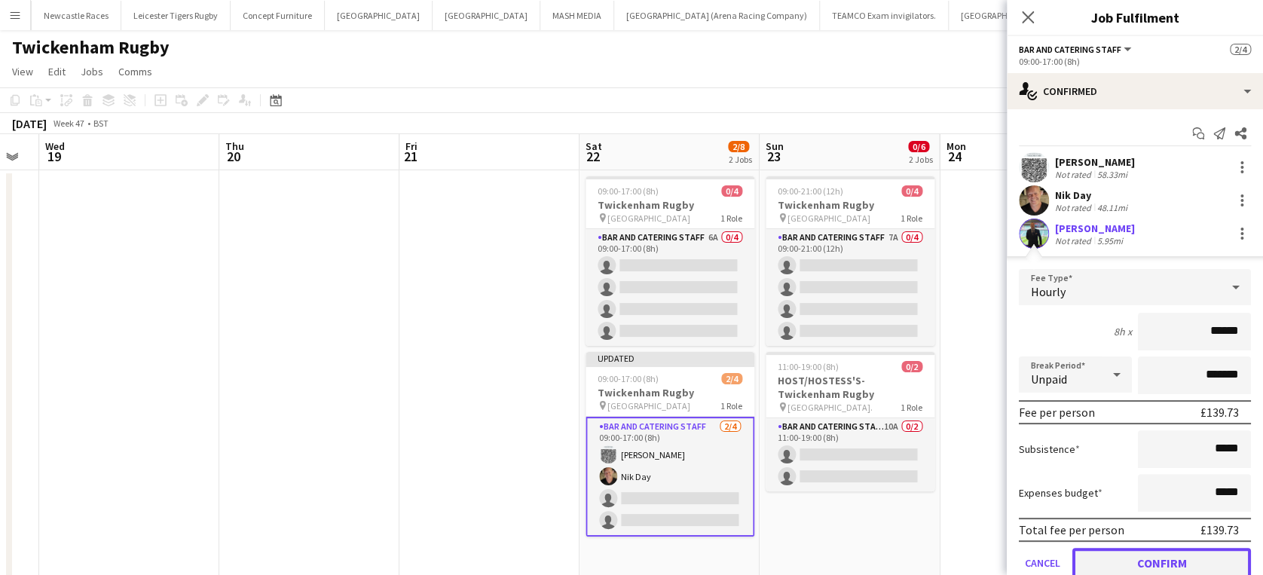
click at [1149, 561] on button "Confirm" at bounding box center [1161, 563] width 179 height 30
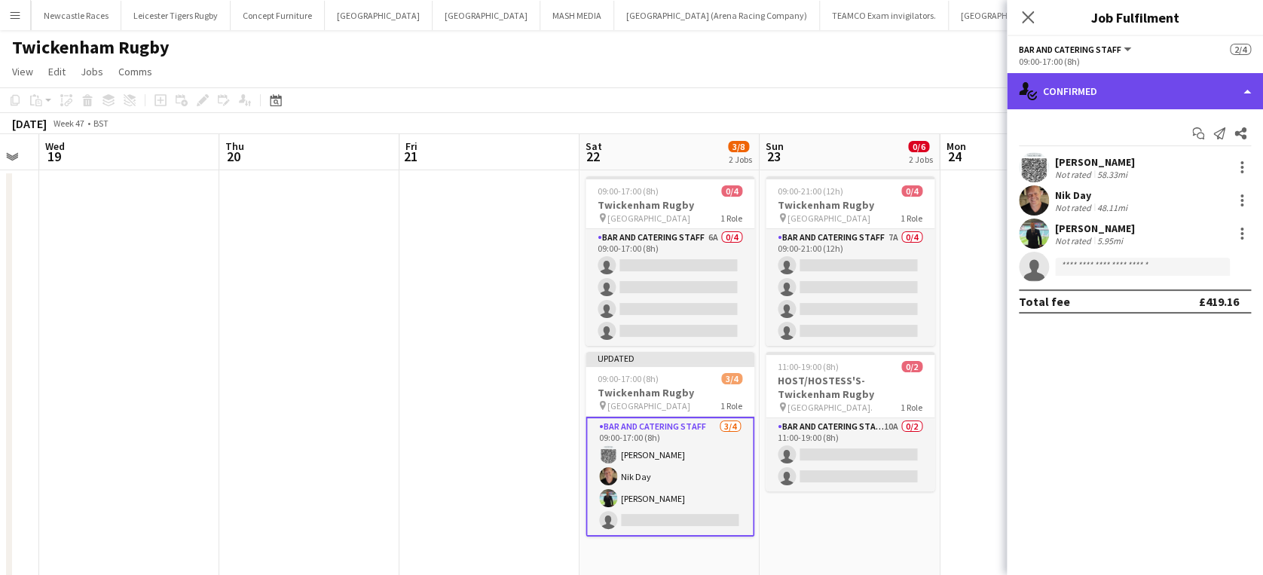
click at [1212, 91] on div "single-neutral-actions-check-2 Confirmed" at bounding box center [1134, 91] width 256 height 36
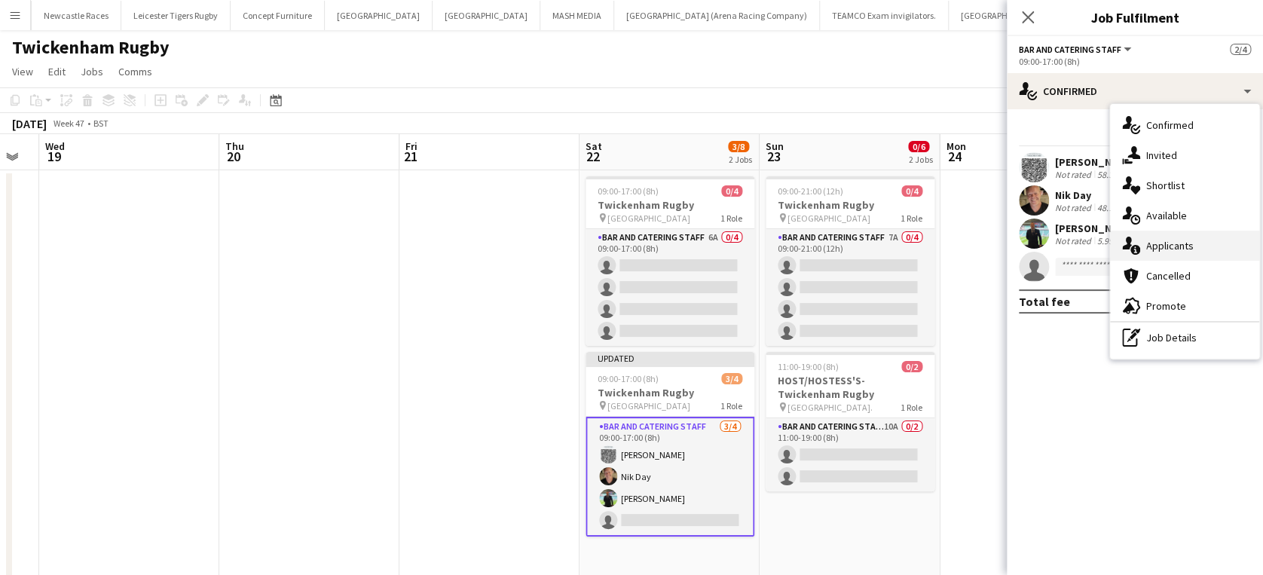
click at [1212, 242] on div "single-neutral-actions-information Applicants" at bounding box center [1184, 246] width 149 height 30
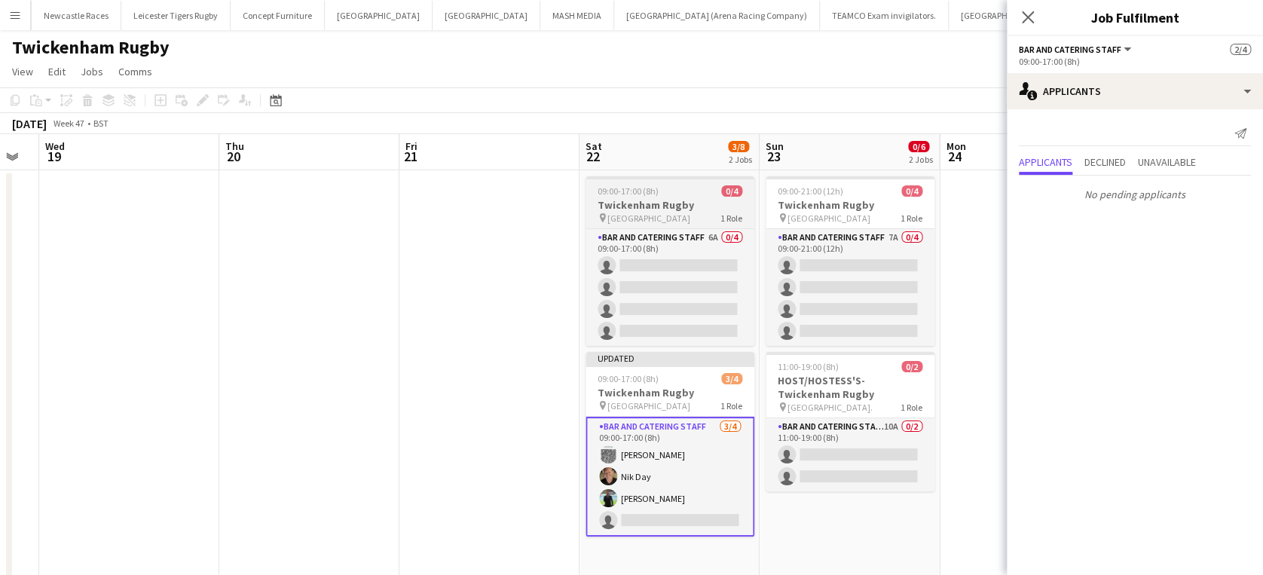
click at [681, 205] on h3 "Twickenham Rugby" at bounding box center [669, 205] width 169 height 14
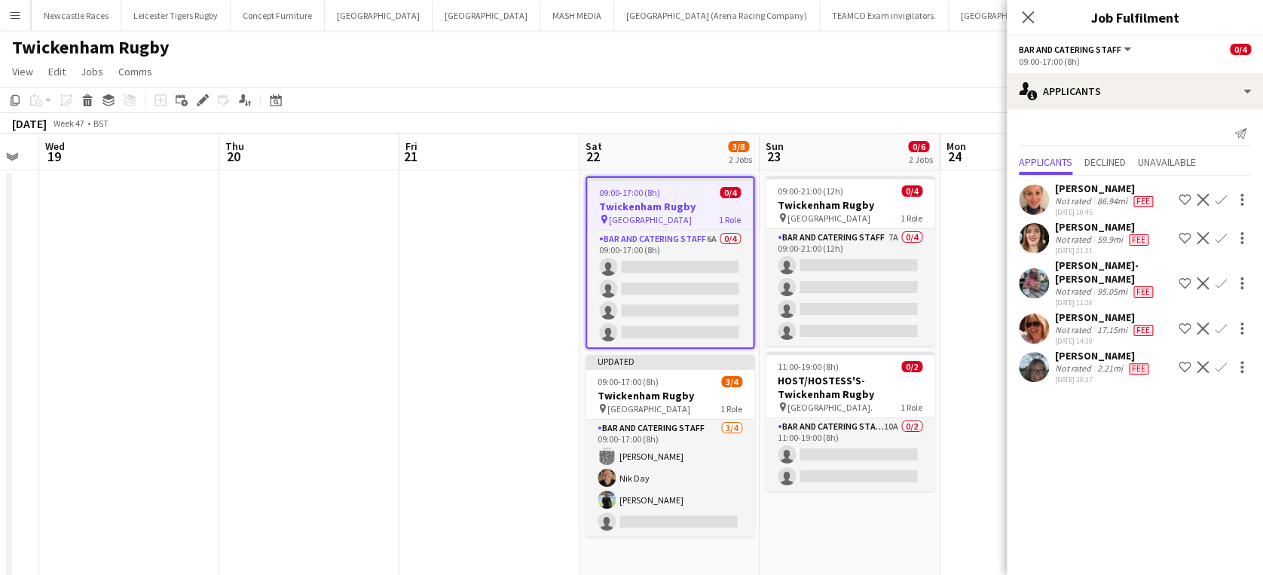
click at [1077, 310] on div "Diane Gray" at bounding box center [1105, 317] width 101 height 14
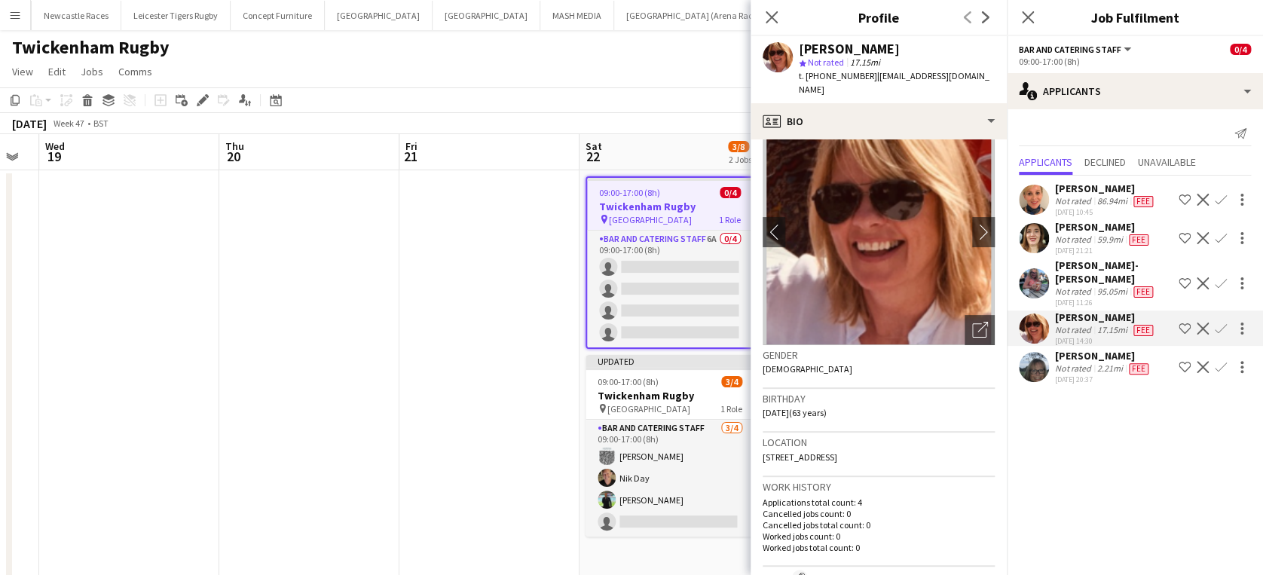
scroll to position [20, 0]
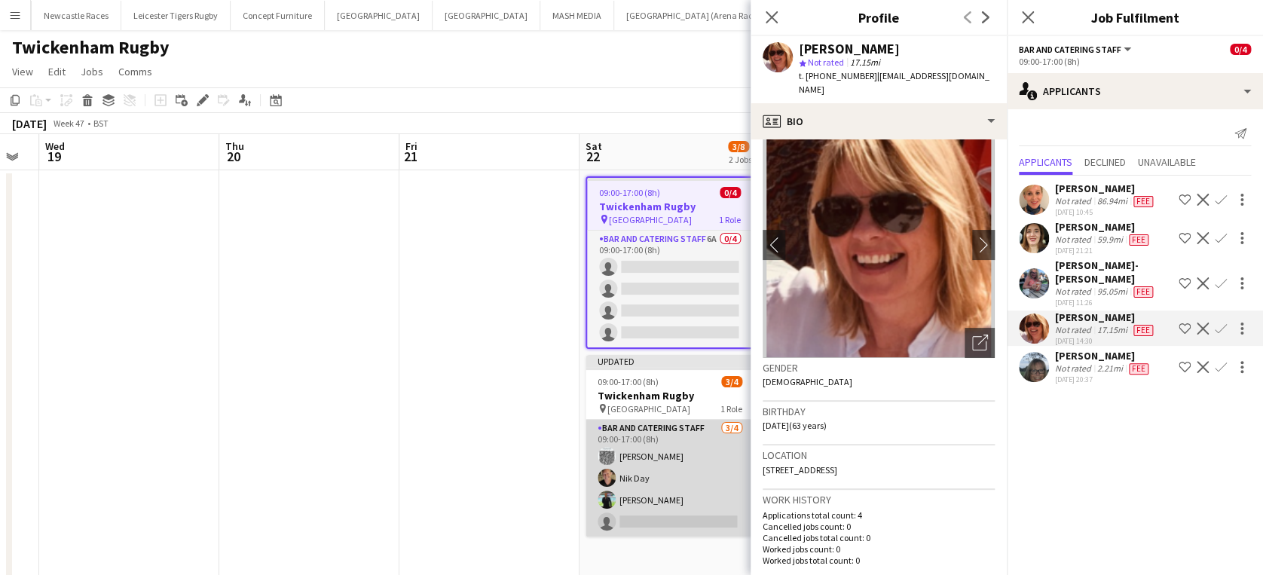
click at [683, 506] on app-card-role "Bar and Catering Staff 3/4 09:00-17:00 (8h) jane Whittaker Nik Day Michael Rayn…" at bounding box center [669, 478] width 169 height 117
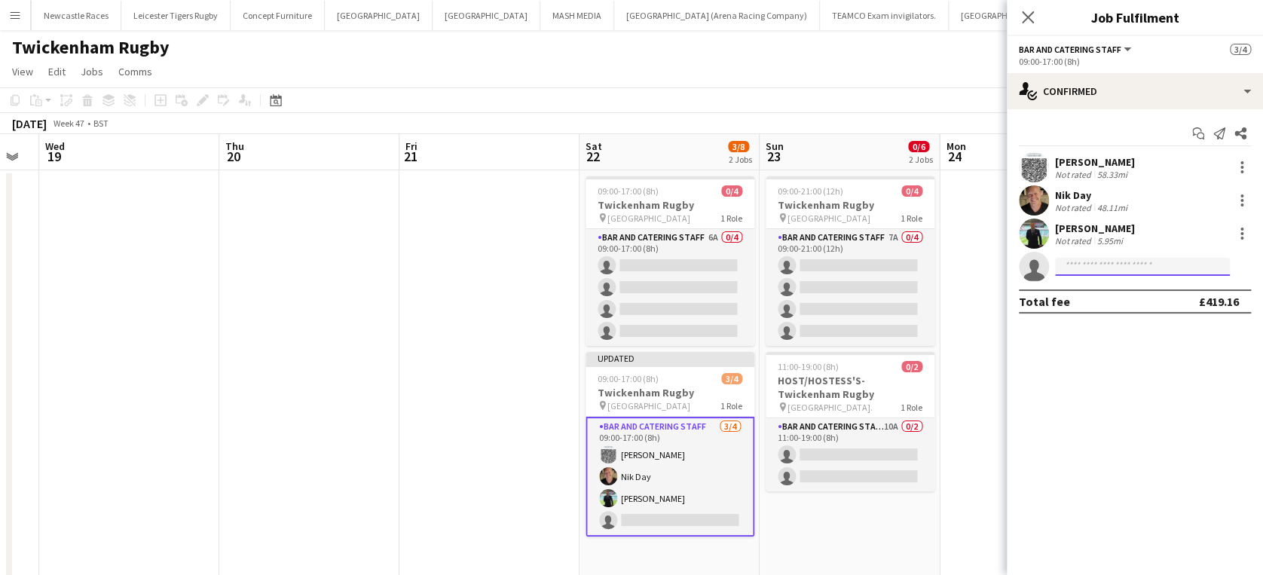
click at [1101, 269] on input at bounding box center [1142, 267] width 175 height 18
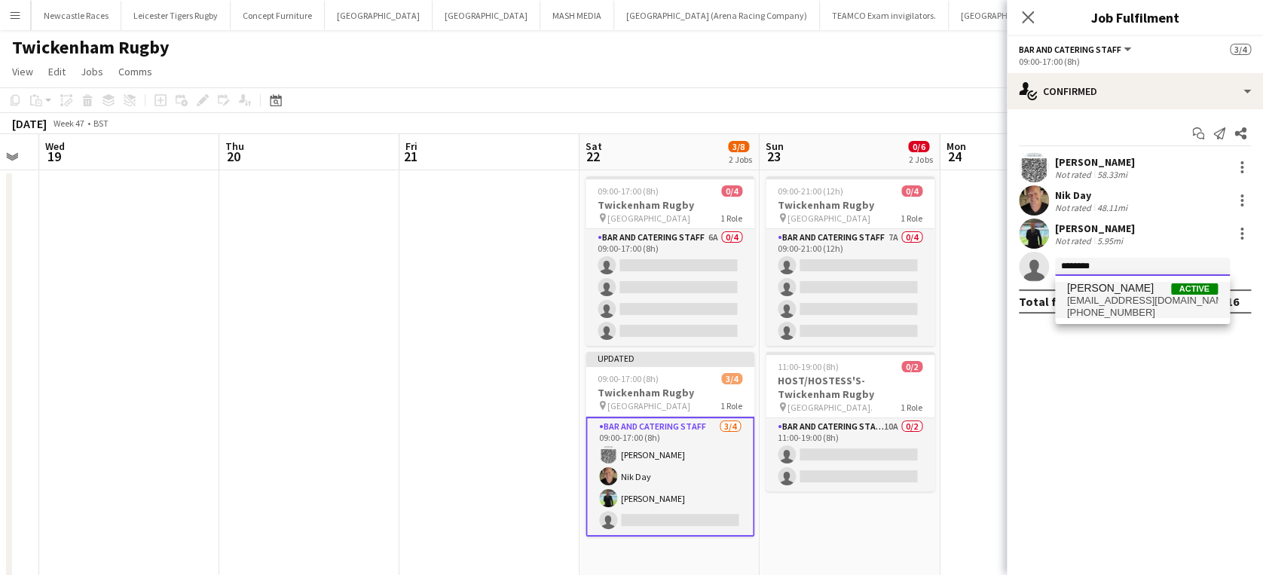
type input "********"
click at [1112, 304] on span "dianegray927@gmail.com" at bounding box center [1142, 301] width 151 height 12
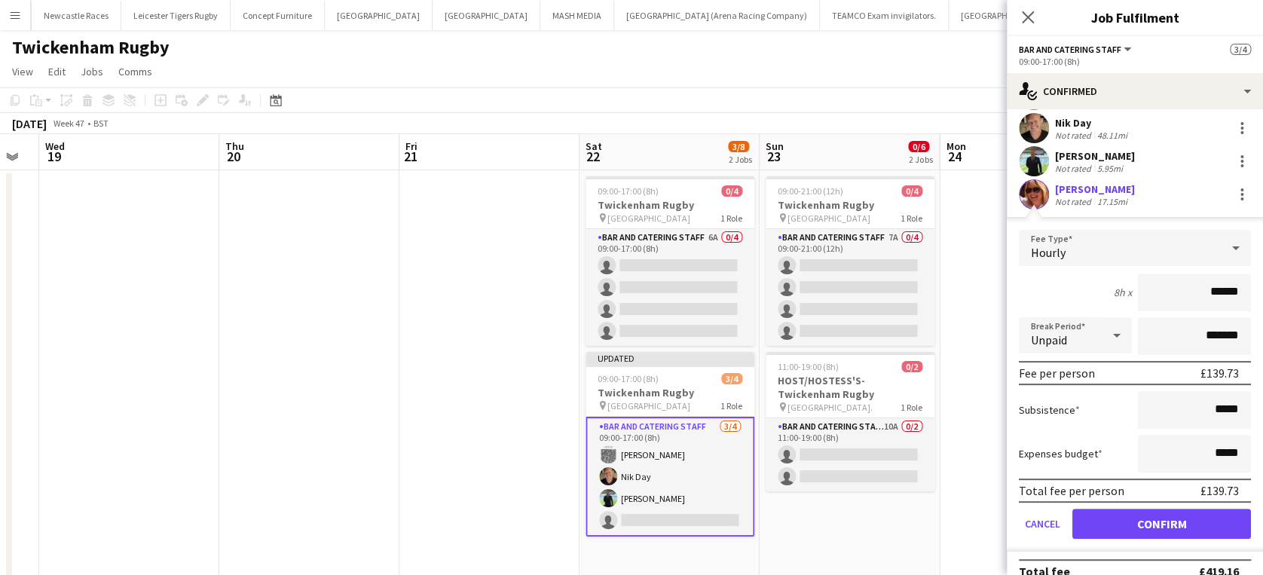
scroll to position [90, 0]
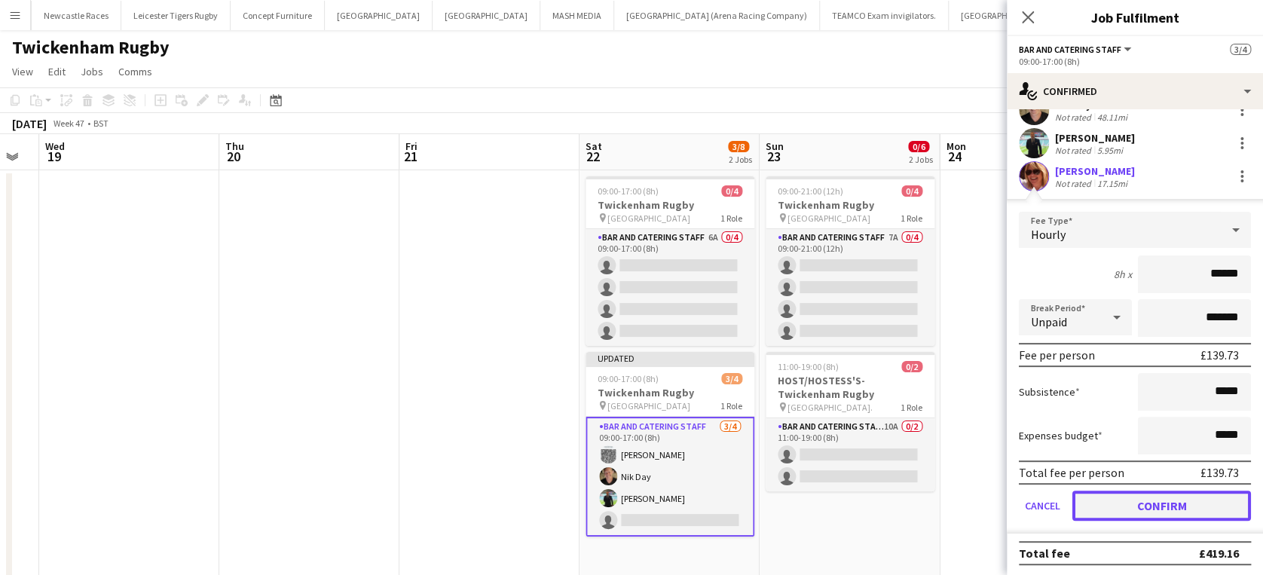
click at [1151, 506] on button "Confirm" at bounding box center [1161, 505] width 179 height 30
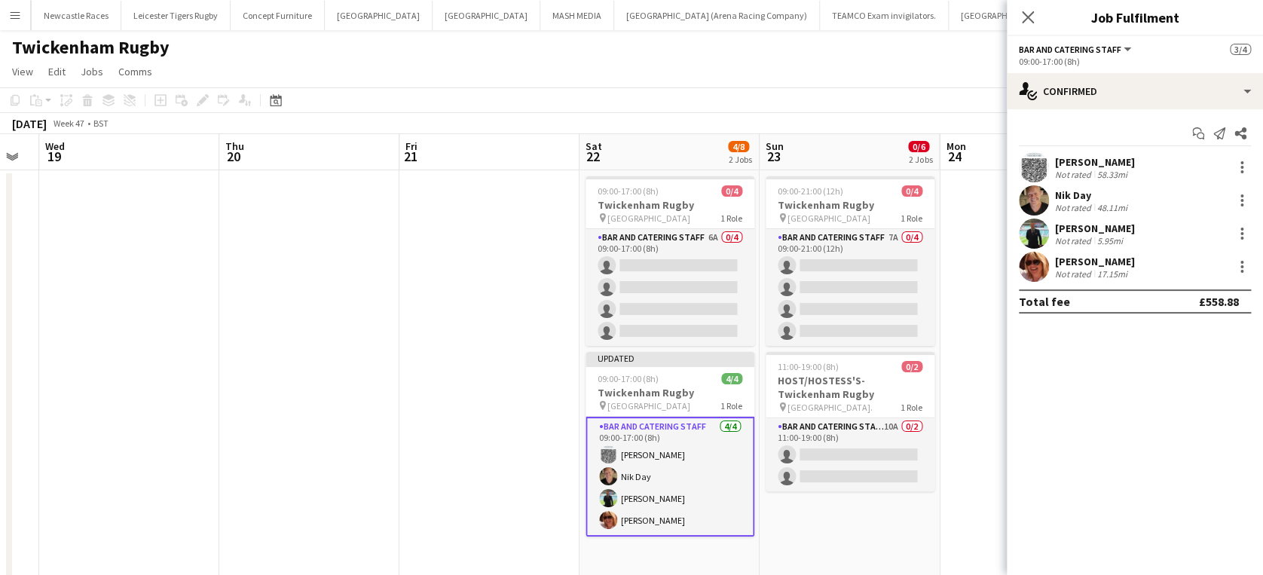
scroll to position [0, 0]
click at [711, 209] on h3 "Twickenham Rugby" at bounding box center [669, 205] width 169 height 14
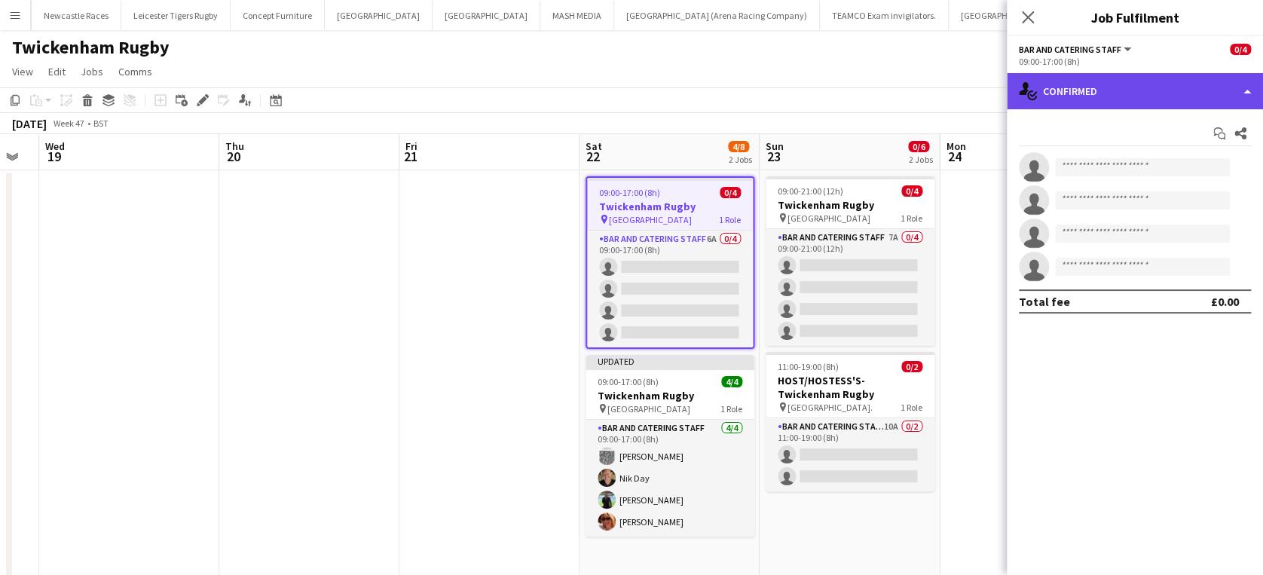
click at [1179, 88] on div "single-neutral-actions-check-2 Confirmed" at bounding box center [1134, 91] width 256 height 36
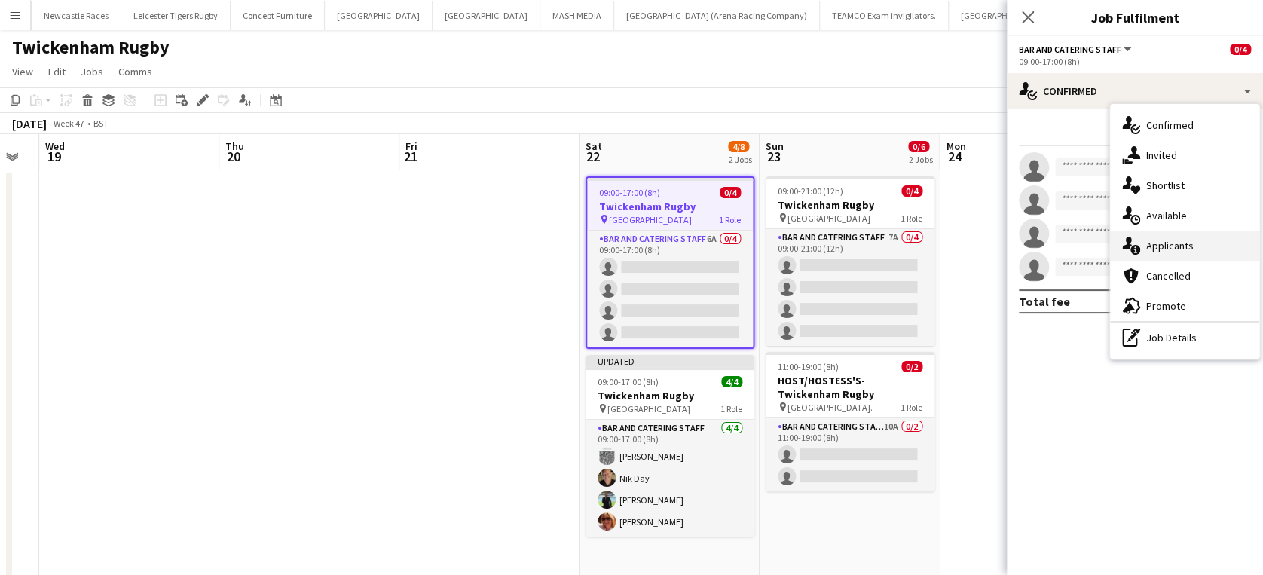
click at [1186, 244] on span "Applicants" at bounding box center [1169, 246] width 47 height 14
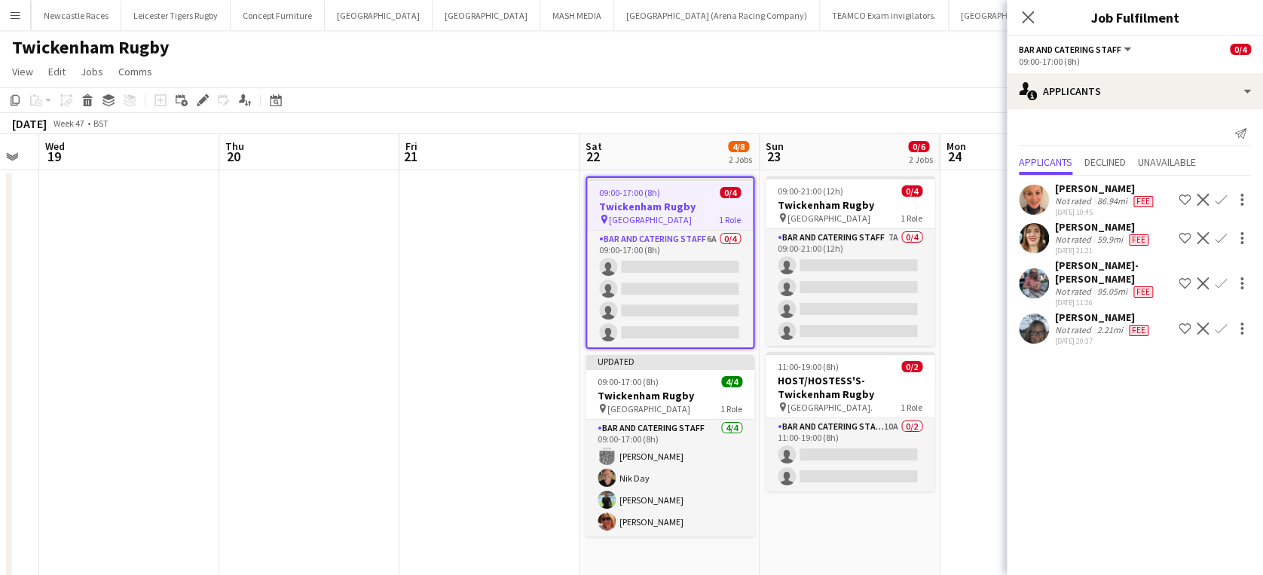
click at [628, 205] on h3 "Twickenham Rugby" at bounding box center [670, 207] width 166 height 14
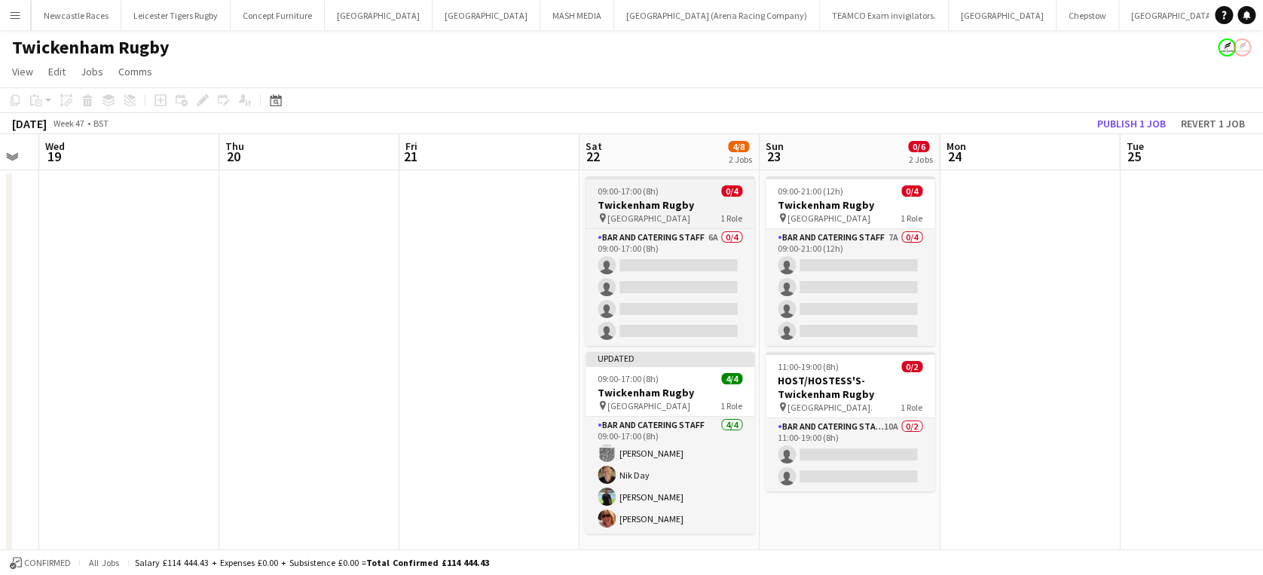
click at [628, 205] on h3 "Twickenham Rugby" at bounding box center [669, 205] width 169 height 14
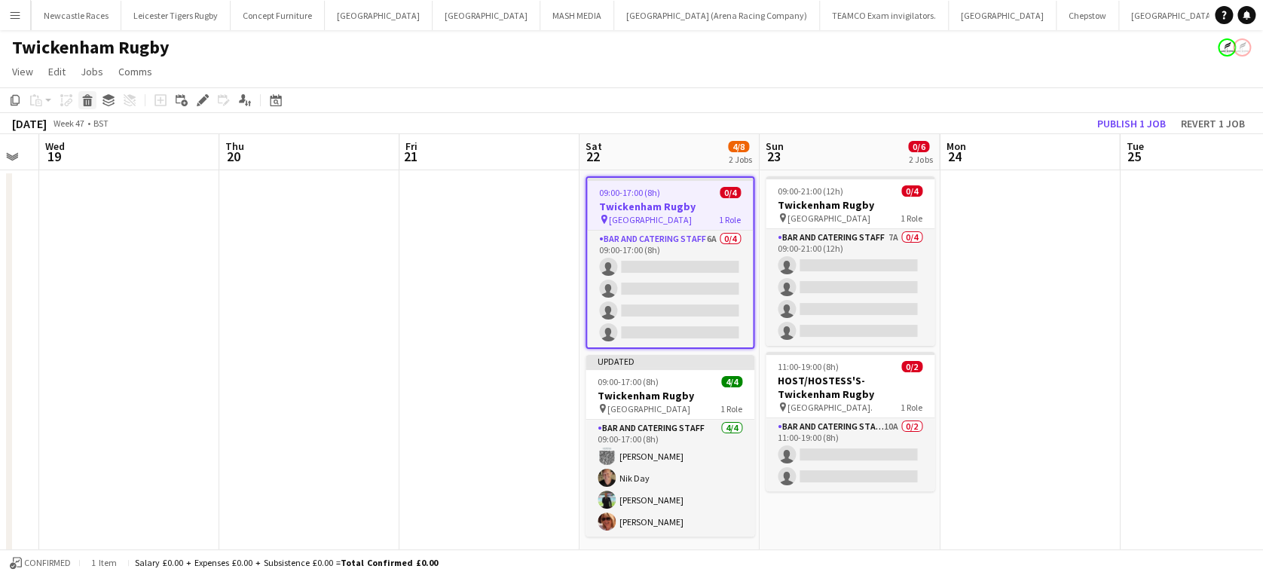
click at [88, 98] on icon "Delete" at bounding box center [87, 100] width 12 height 12
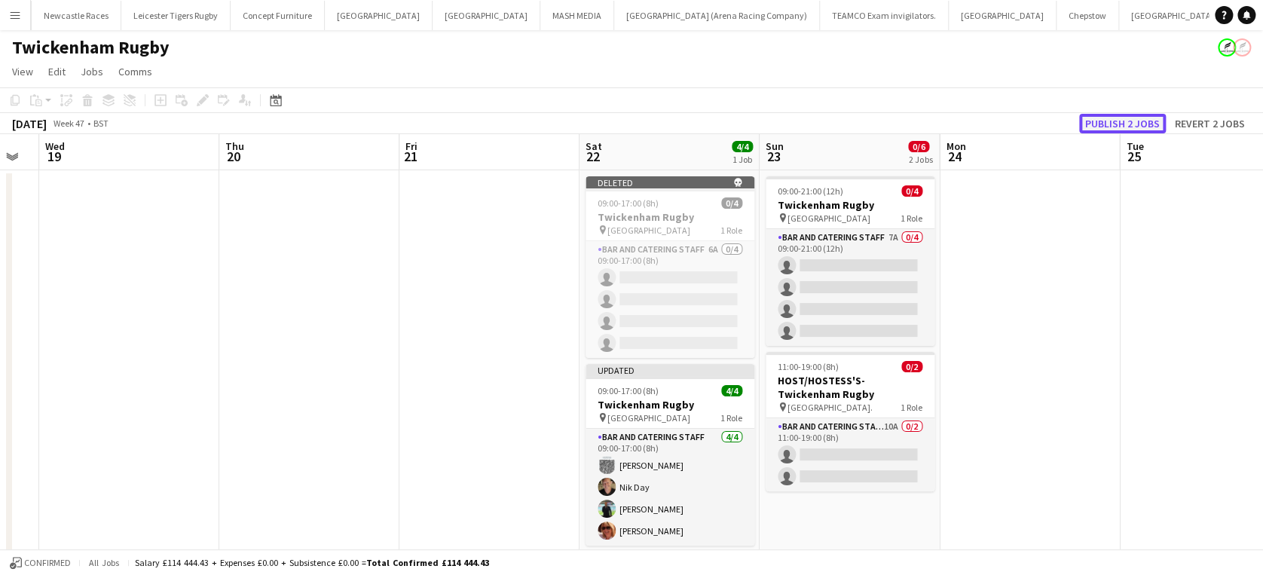
click at [1097, 121] on button "Publish 2 jobs" at bounding box center [1122, 124] width 87 height 20
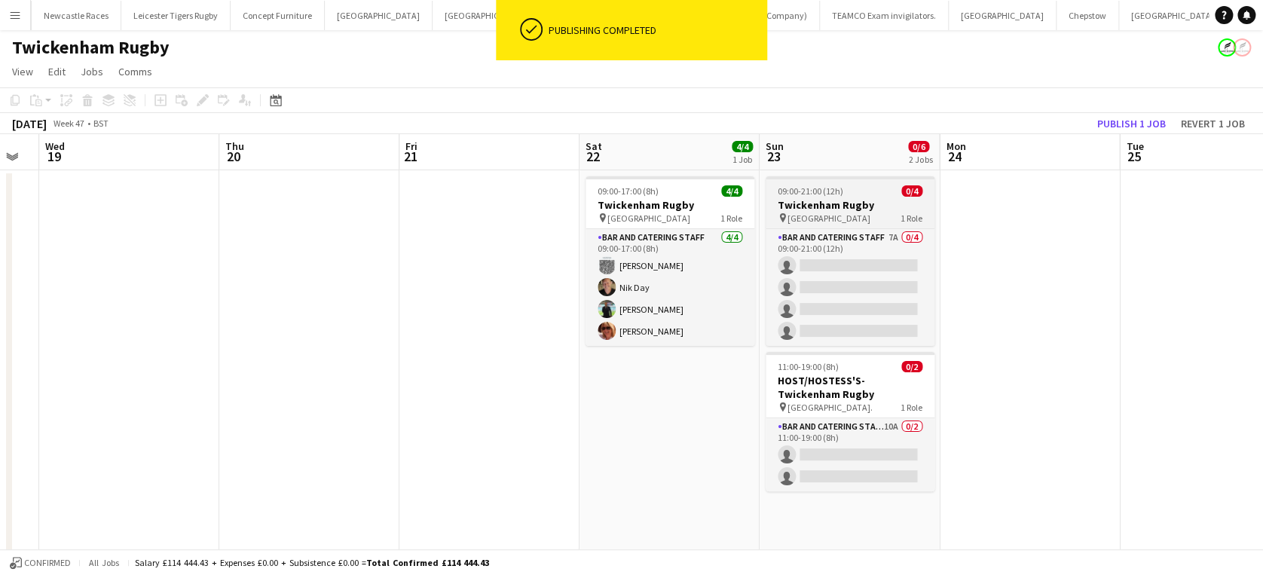
click at [841, 203] on h3 "Twickenham Rugby" at bounding box center [849, 205] width 169 height 14
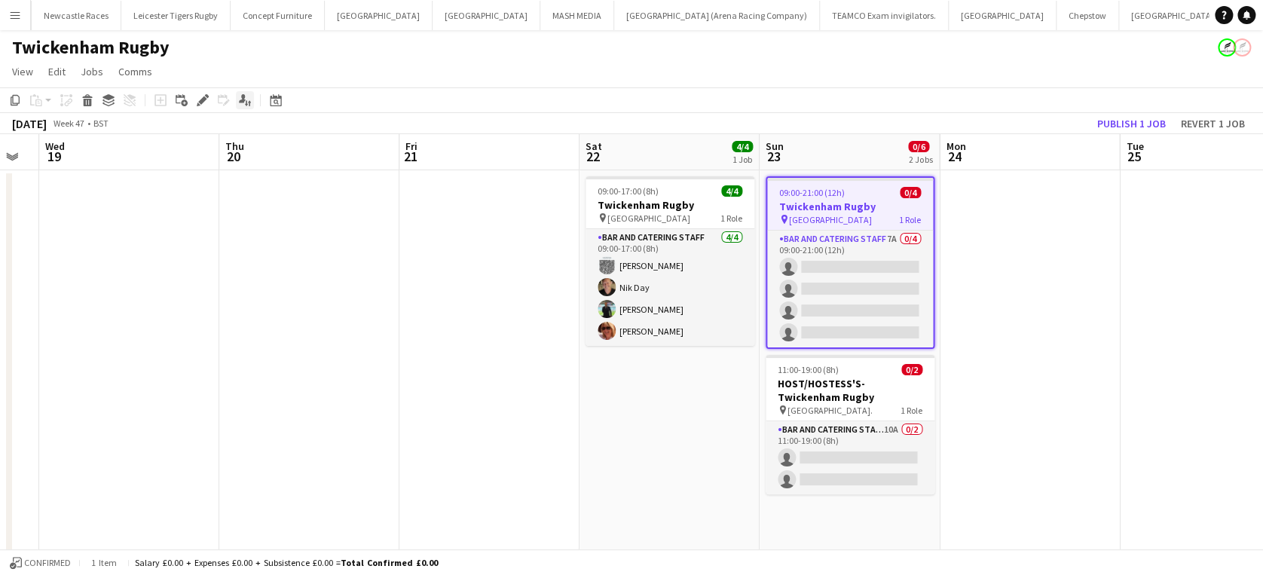
click at [241, 100] on icon at bounding box center [242, 98] width 7 height 8
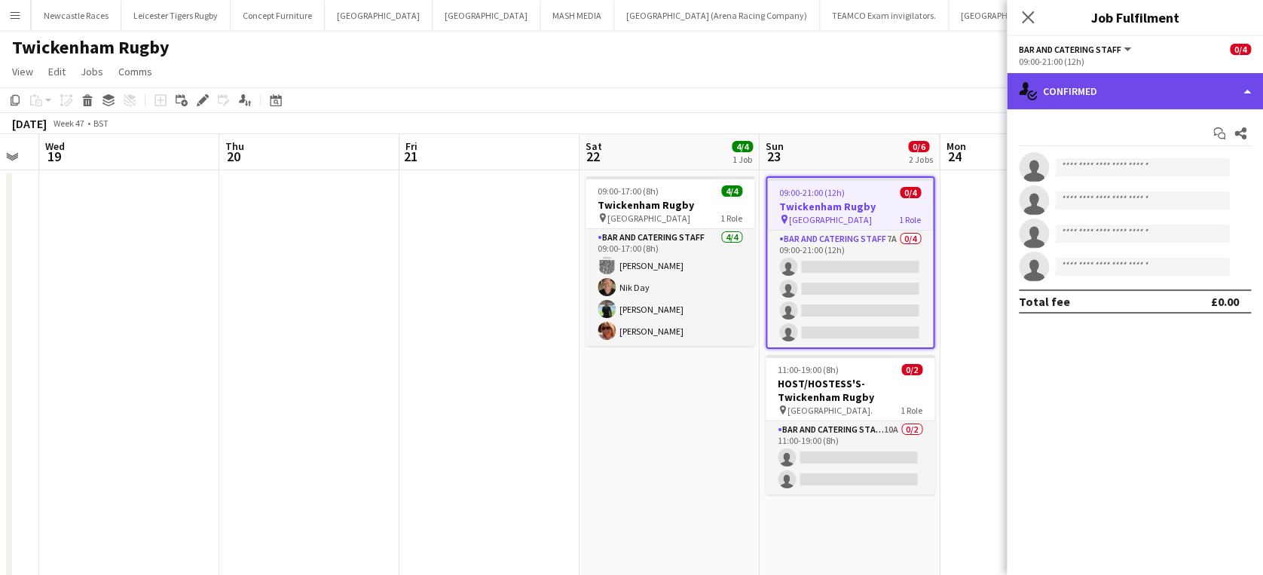
click at [1192, 91] on div "single-neutral-actions-check-2 Confirmed" at bounding box center [1134, 91] width 256 height 36
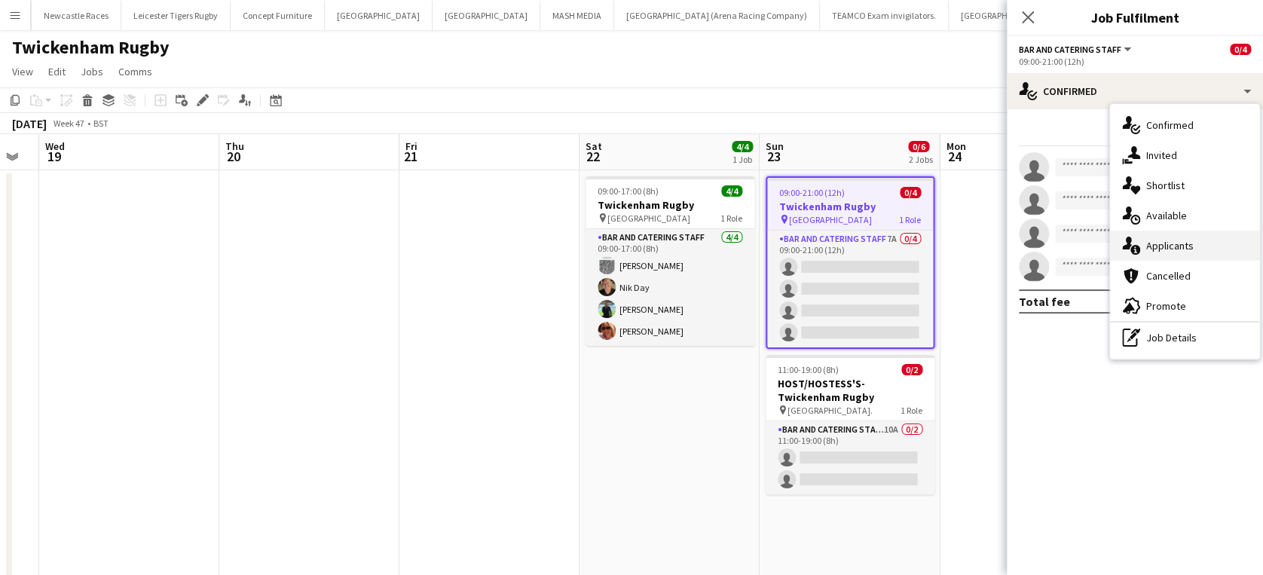
click at [1226, 244] on div "single-neutral-actions-information Applicants" at bounding box center [1184, 246] width 149 height 30
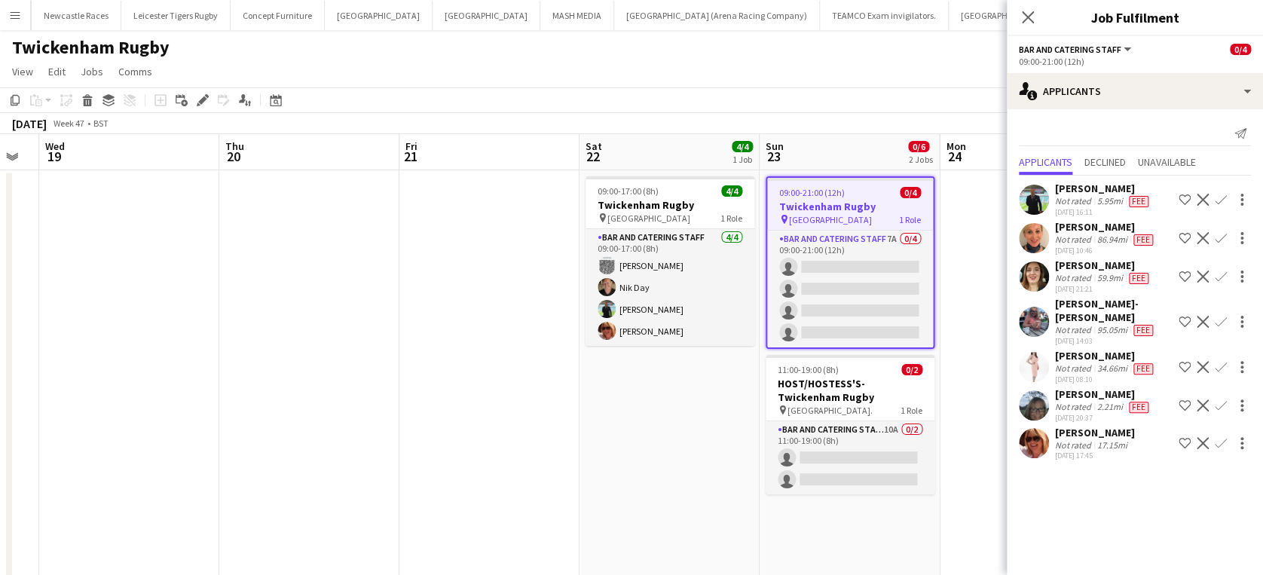
click at [868, 209] on h3 "Twickenham Rugby" at bounding box center [850, 207] width 166 height 14
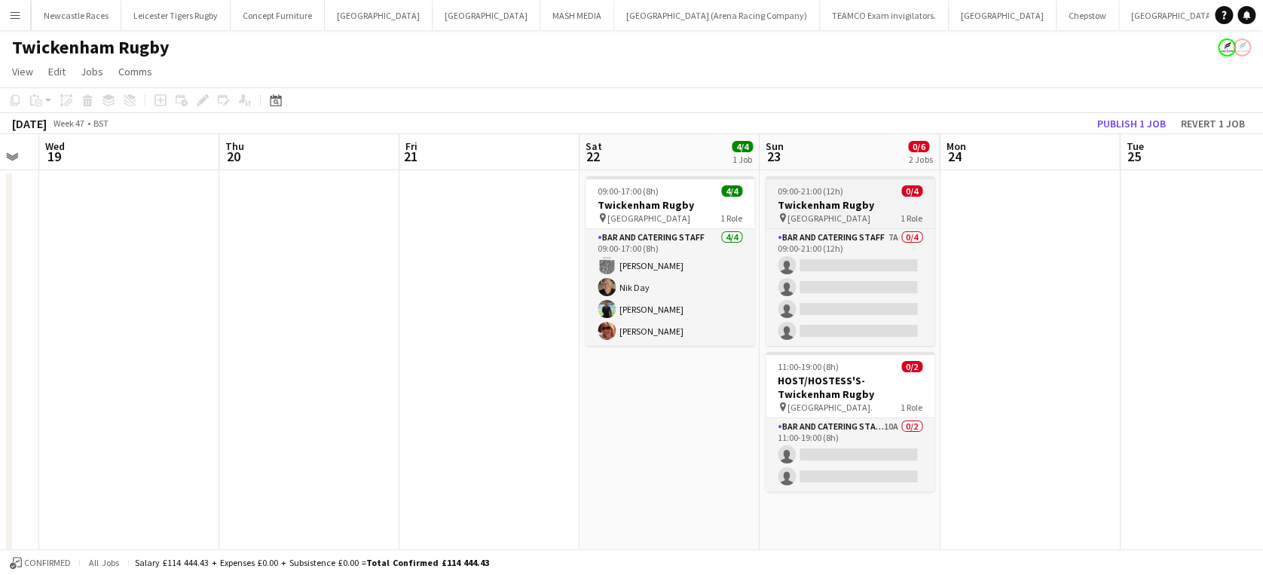
click at [868, 209] on h3 "Twickenham Rugby" at bounding box center [849, 205] width 169 height 14
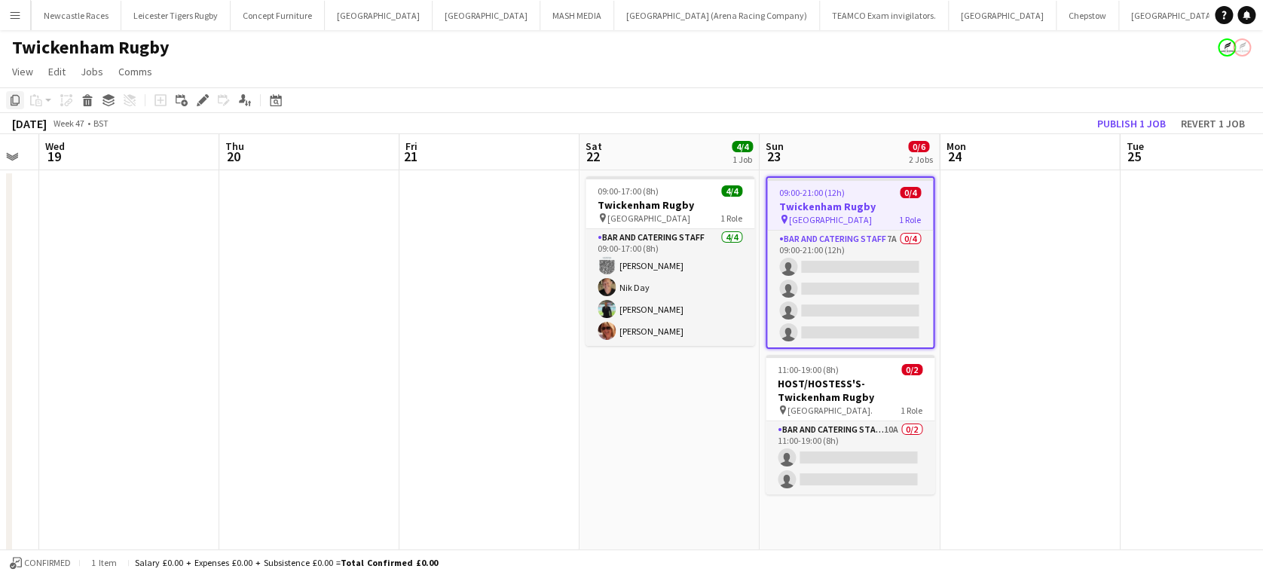
click at [17, 99] on icon "Copy" at bounding box center [15, 100] width 12 height 12
click at [859, 518] on app-date-cell "09:00-21:00 (12h) 0/4 Twickenham Rugby pin Twickenham Rugby Ground 1 Role Bar a…" at bounding box center [849, 414] width 180 height 488
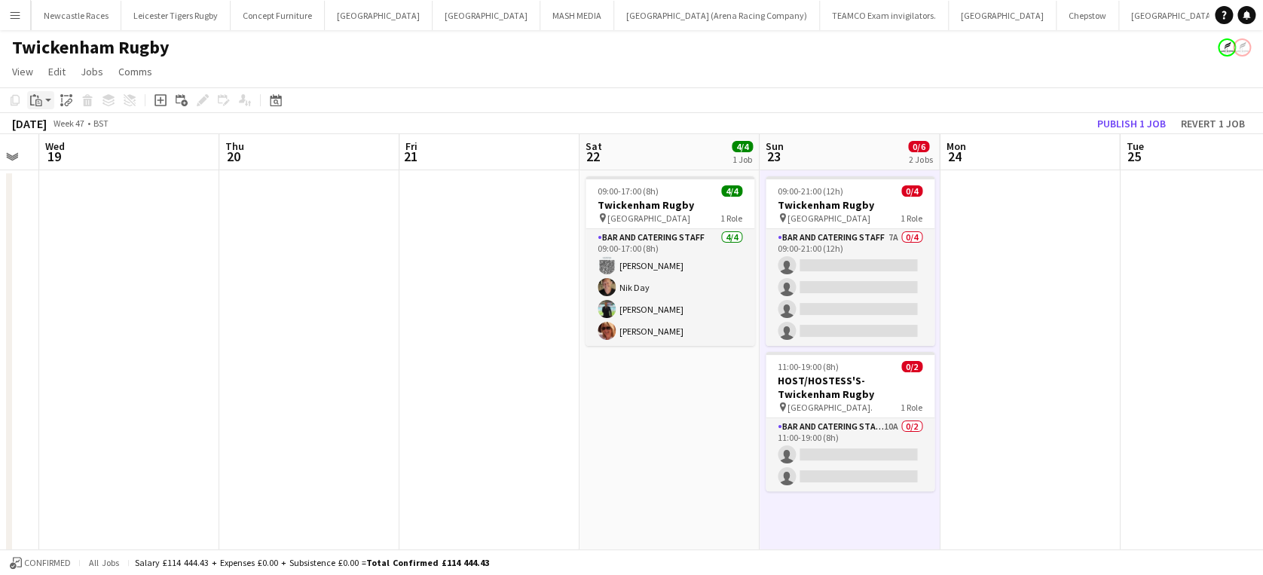
click at [38, 107] on div "Paste" at bounding box center [36, 100] width 18 height 18
click at [66, 124] on link "Paste Ctrl+V" at bounding box center [111, 129] width 142 height 14
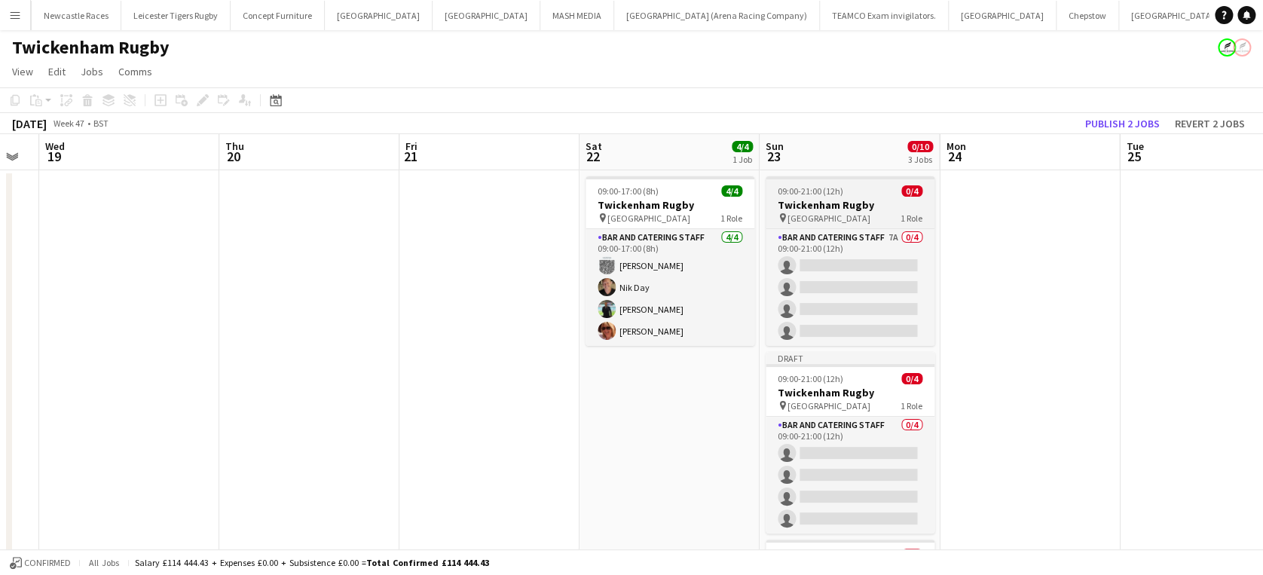
click at [799, 185] on span "09:00-21:00 (12h)" at bounding box center [810, 190] width 66 height 11
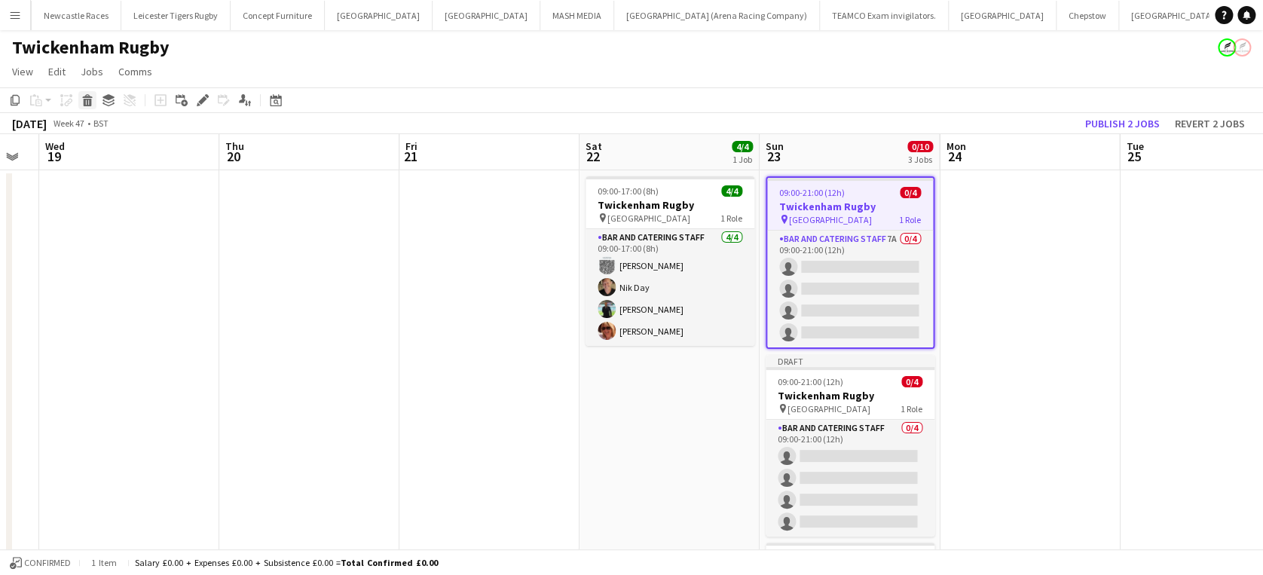
click at [84, 102] on icon at bounding box center [88, 103] width 8 height 8
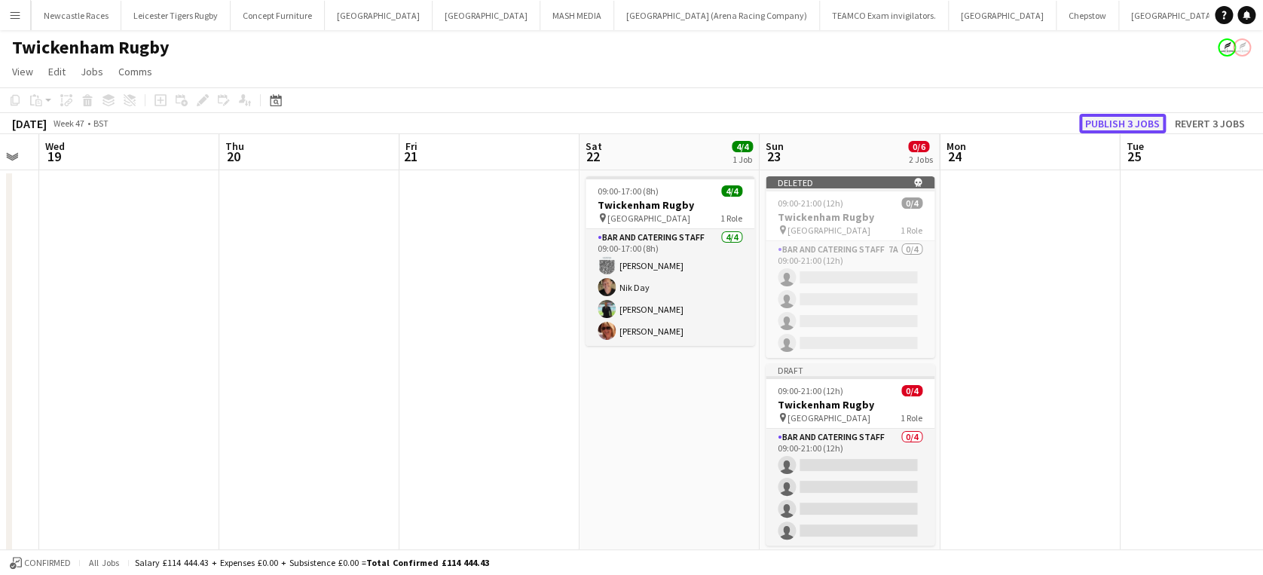
click at [1098, 116] on button "Publish 3 jobs" at bounding box center [1122, 124] width 87 height 20
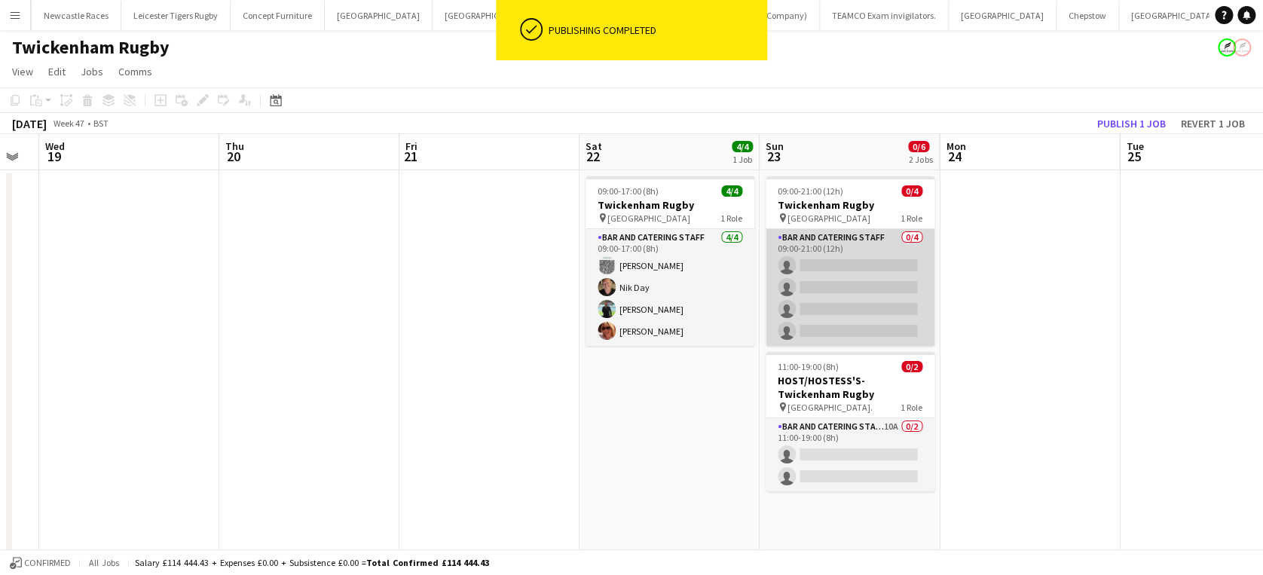
click at [829, 286] on app-card-role "Bar and Catering Staff 0/4 09:00-21:00 (12h) single-neutral-actions single-neut…" at bounding box center [849, 287] width 169 height 117
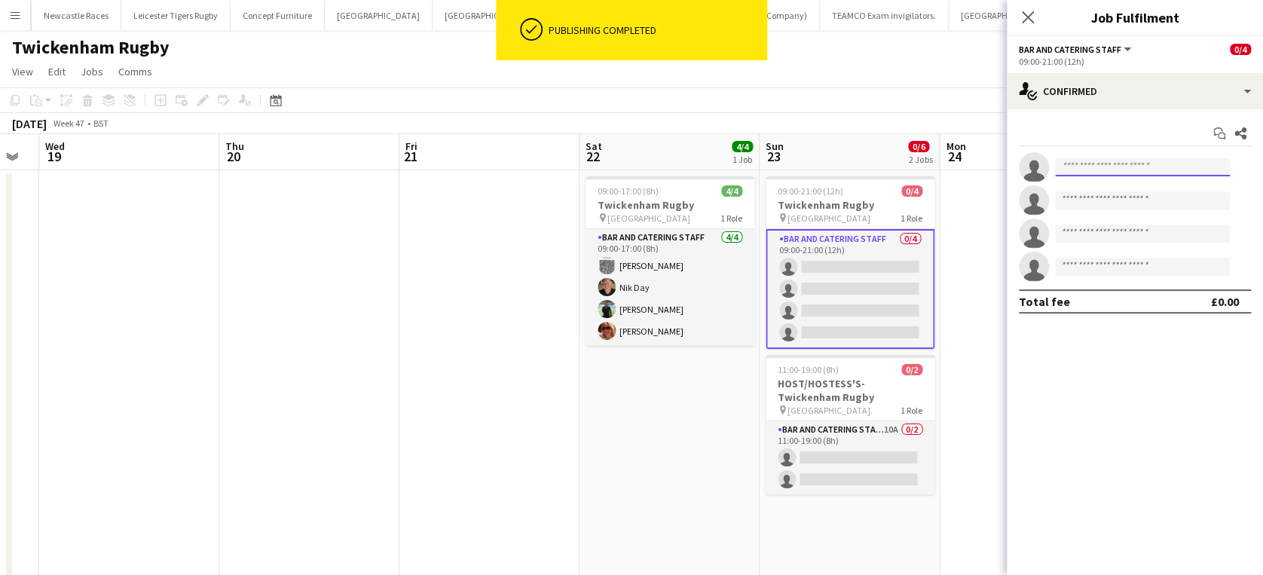
click at [1135, 164] on input at bounding box center [1142, 167] width 175 height 18
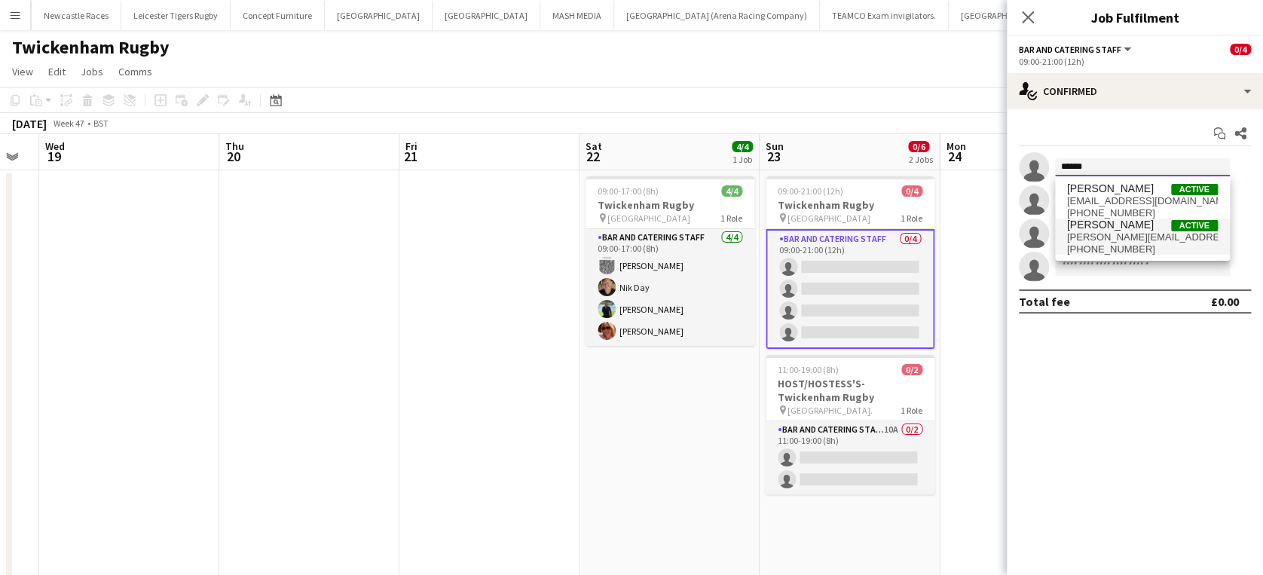
type input "******"
click at [1133, 222] on span "[PERSON_NAME]" at bounding box center [1110, 224] width 87 height 13
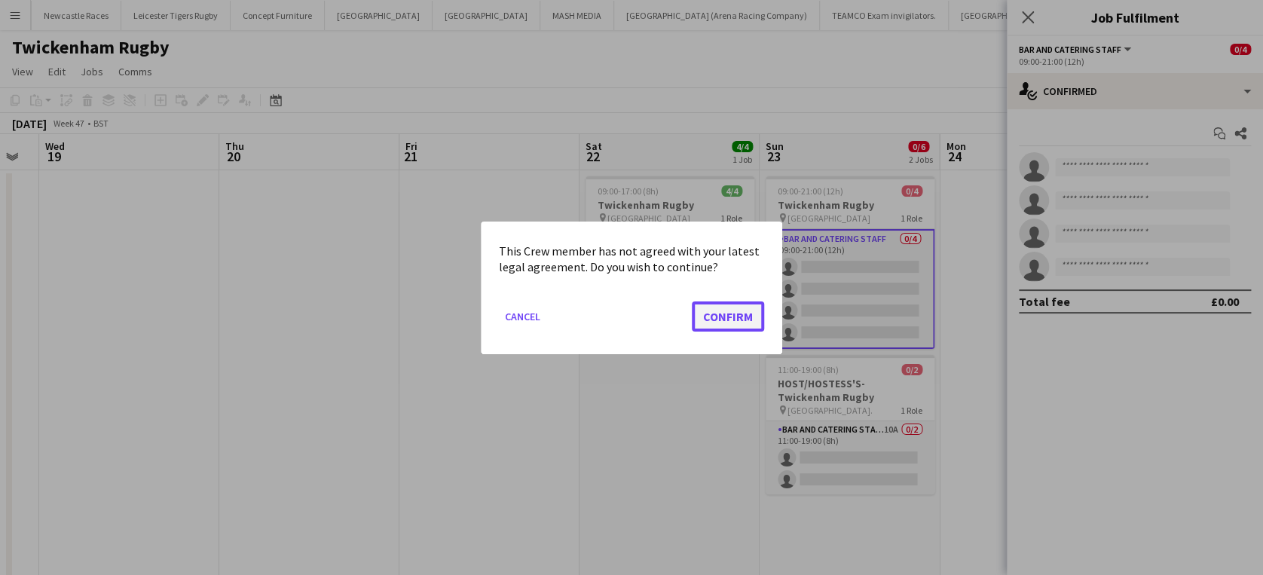
click at [747, 307] on button "Confirm" at bounding box center [728, 316] width 72 height 30
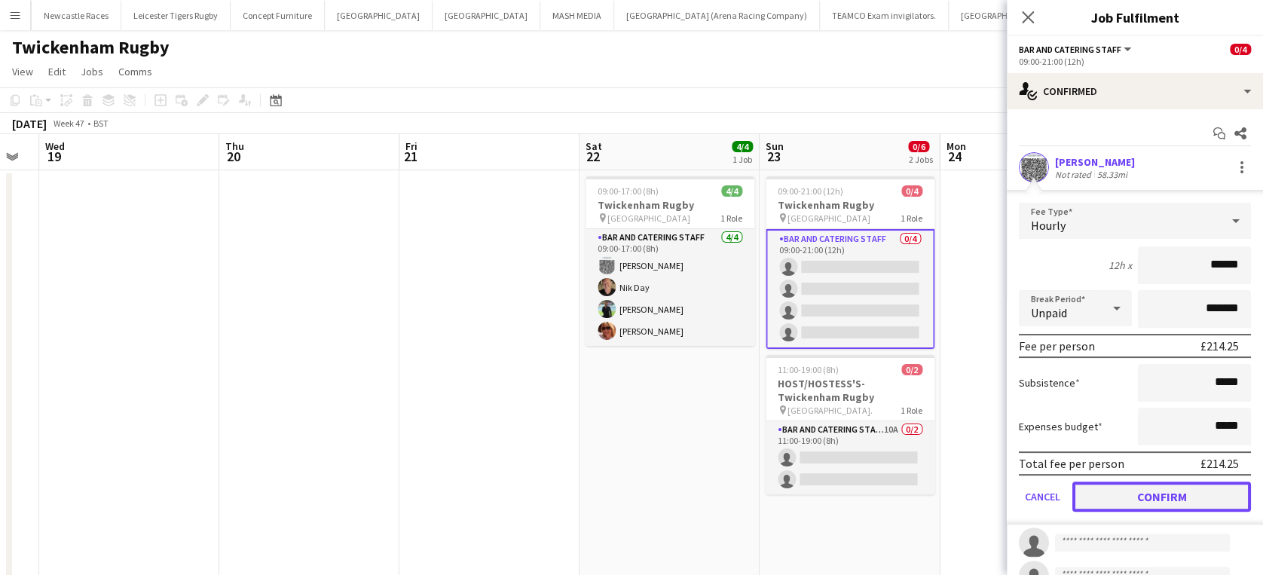
click at [1153, 498] on button "Confirm" at bounding box center [1161, 496] width 179 height 30
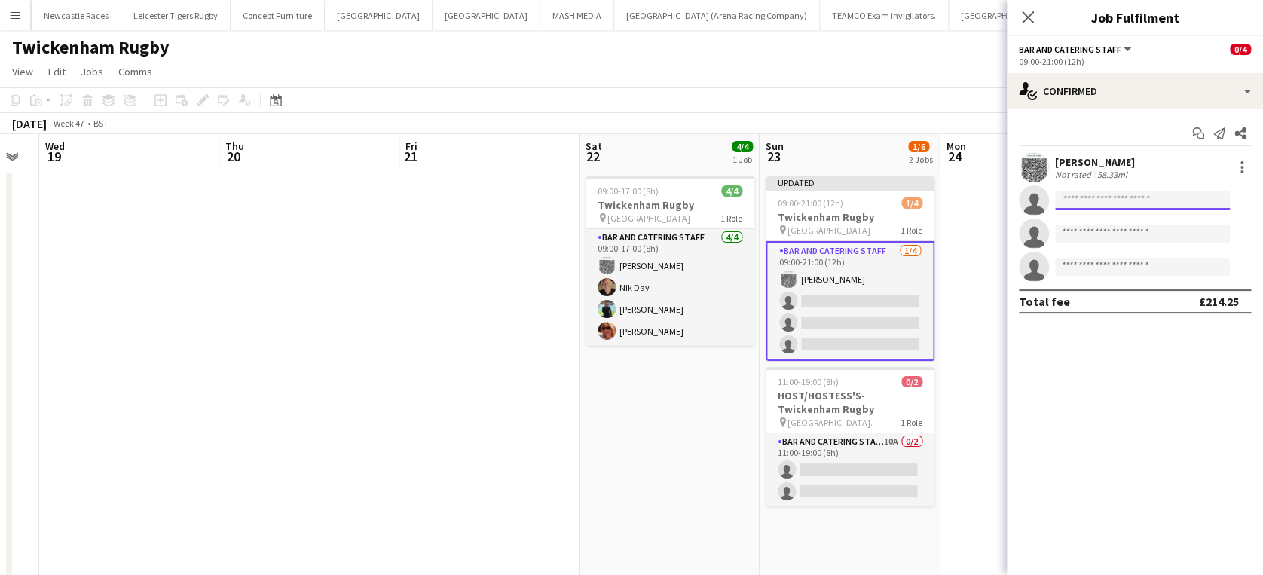
click at [1095, 197] on input at bounding box center [1142, 200] width 175 height 18
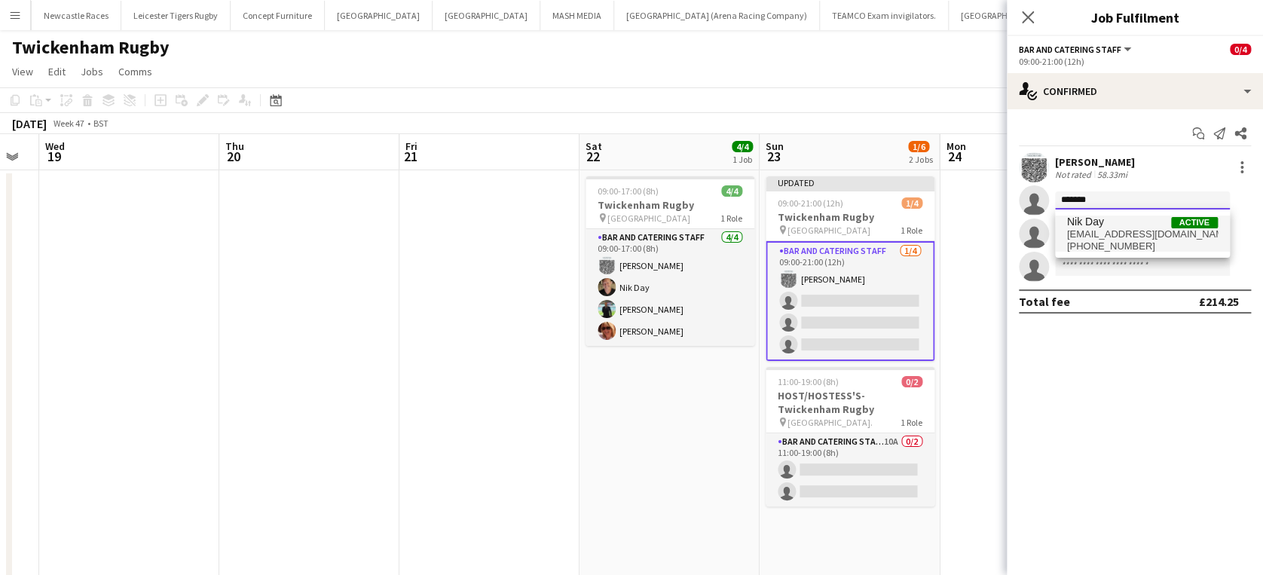
type input "*******"
click at [1106, 228] on span "nik.day12@outlook.com" at bounding box center [1142, 234] width 151 height 12
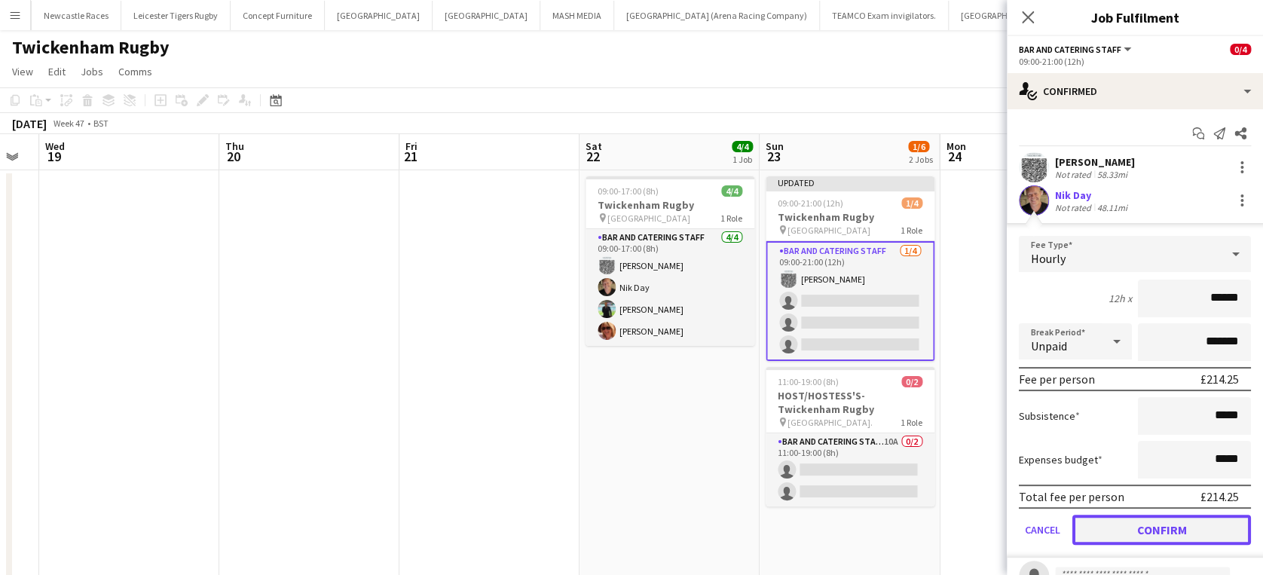
click at [1152, 526] on button "Confirm" at bounding box center [1161, 530] width 179 height 30
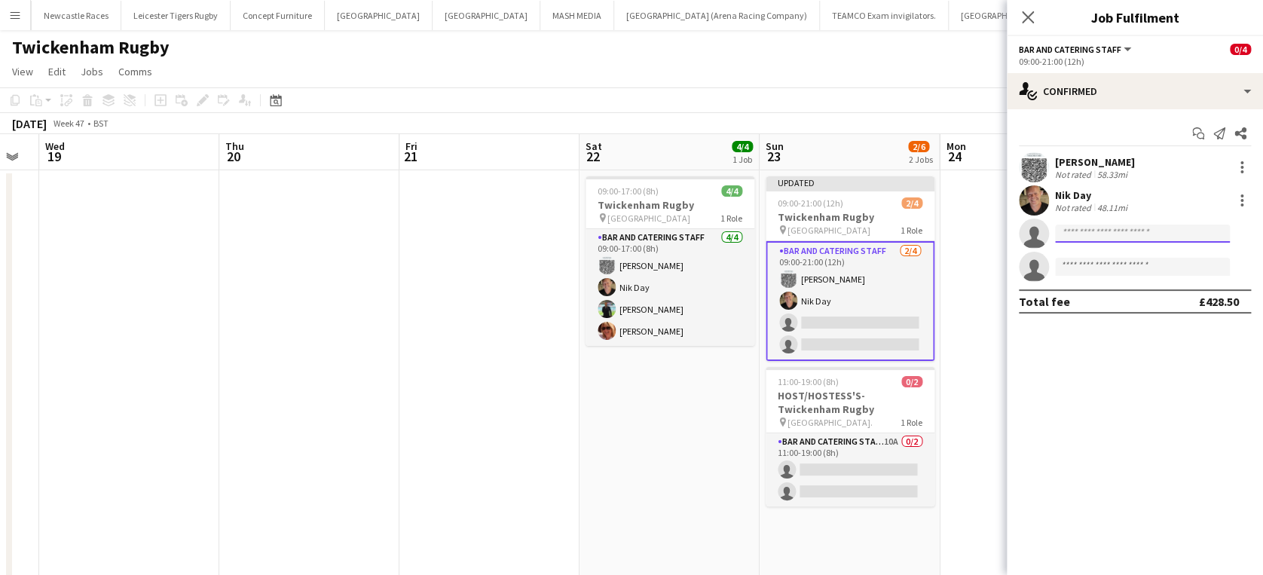
click at [1109, 237] on input at bounding box center [1142, 233] width 175 height 18
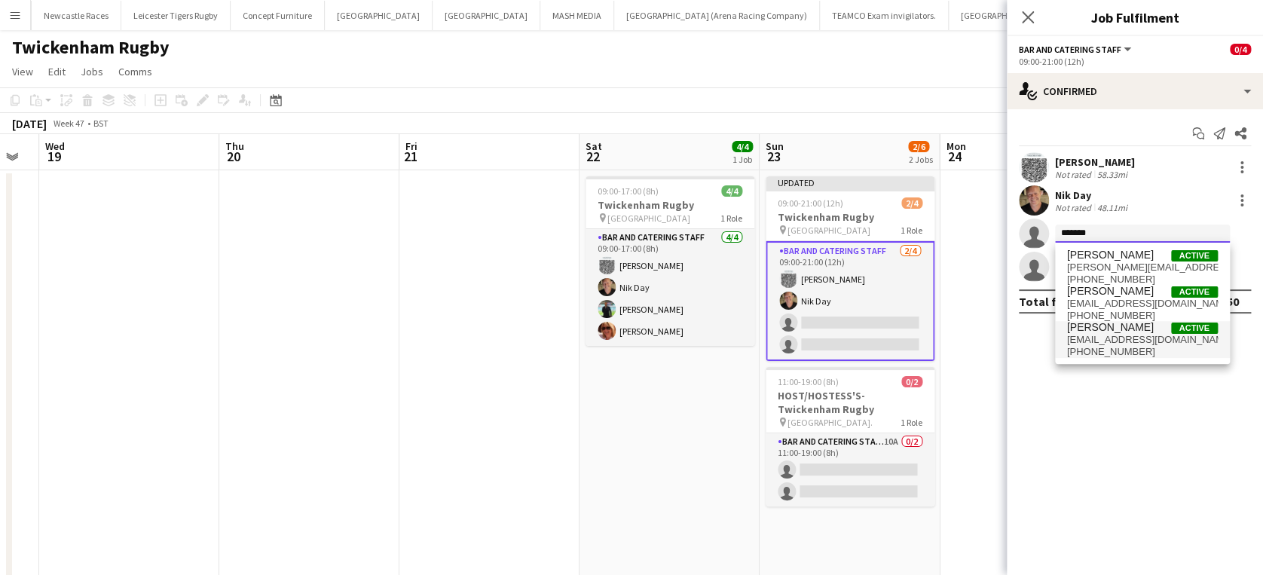
type input "*******"
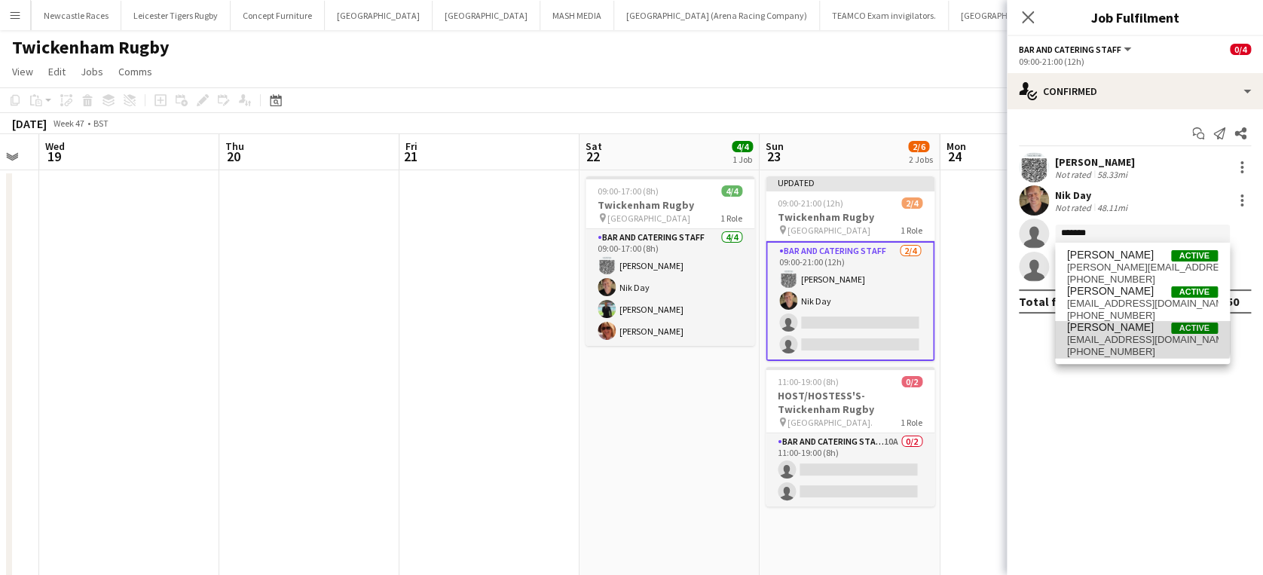
click at [1110, 328] on span "Michael Rayner" at bounding box center [1110, 327] width 87 height 13
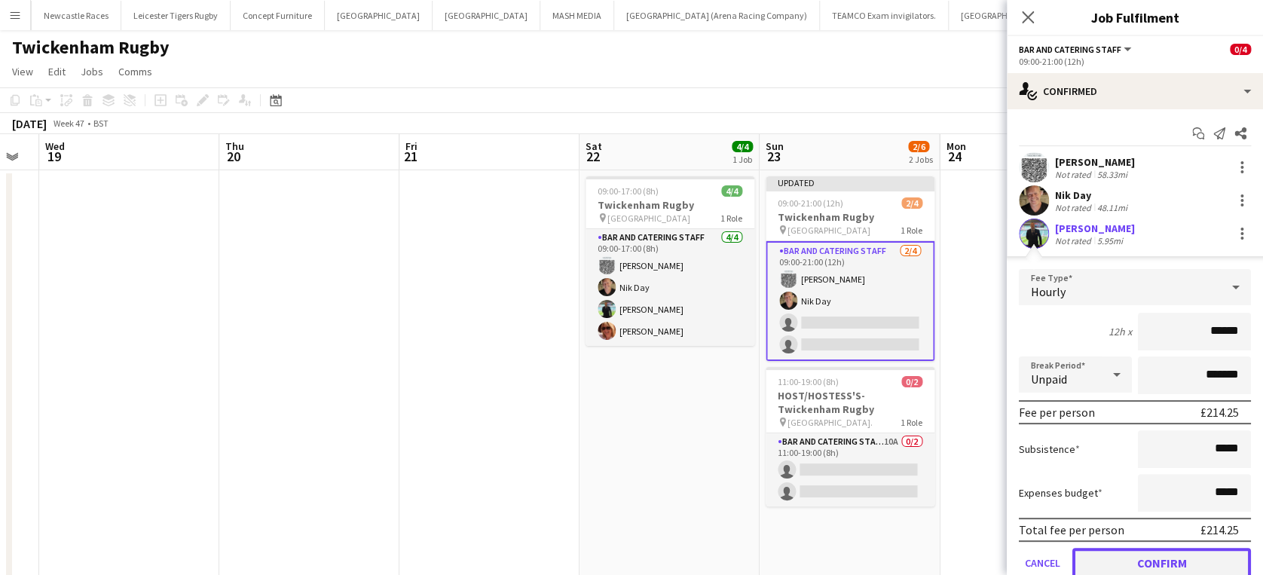
click at [1165, 554] on button "Confirm" at bounding box center [1161, 563] width 179 height 30
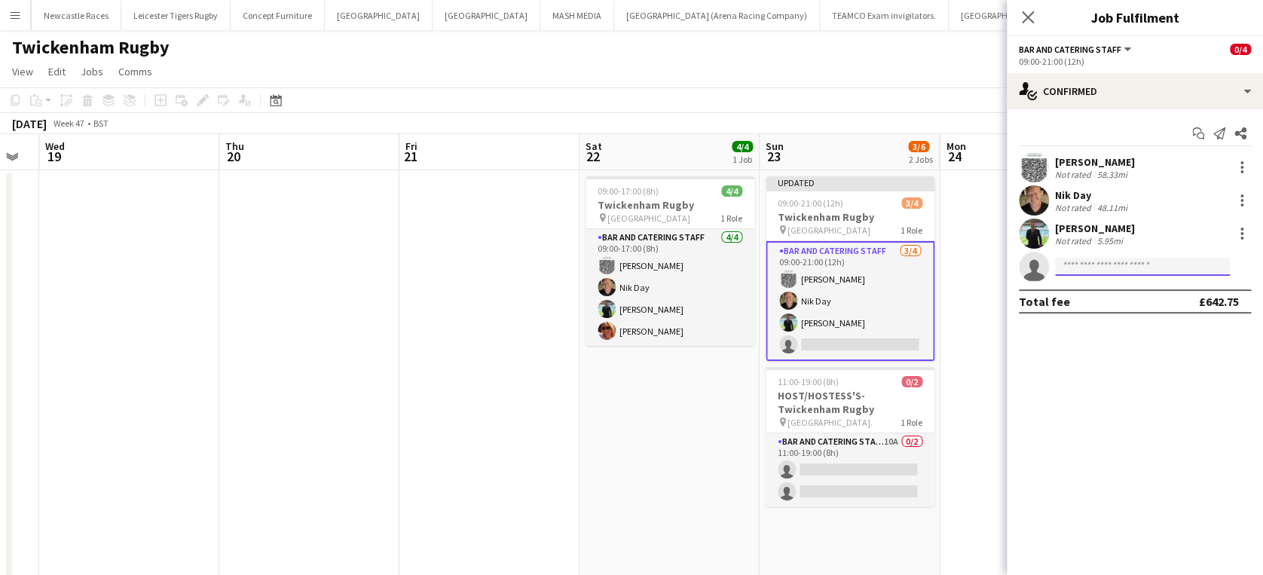
click at [1106, 264] on input at bounding box center [1142, 267] width 175 height 18
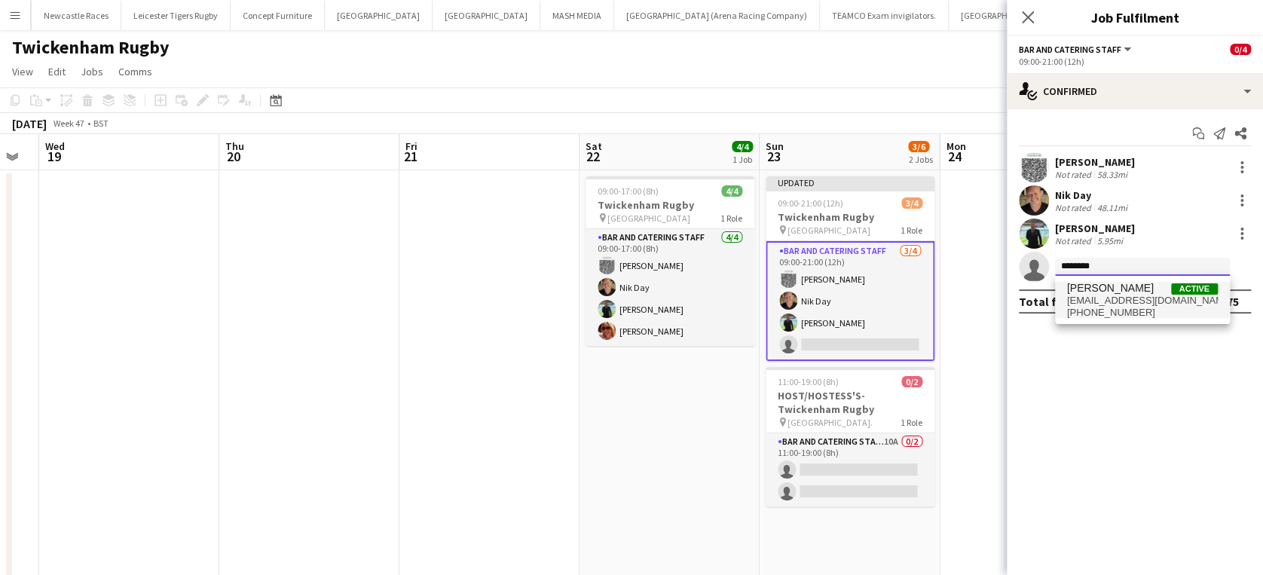
type input "********"
click at [1110, 298] on span "dianegray927@gmail.com" at bounding box center [1142, 301] width 151 height 12
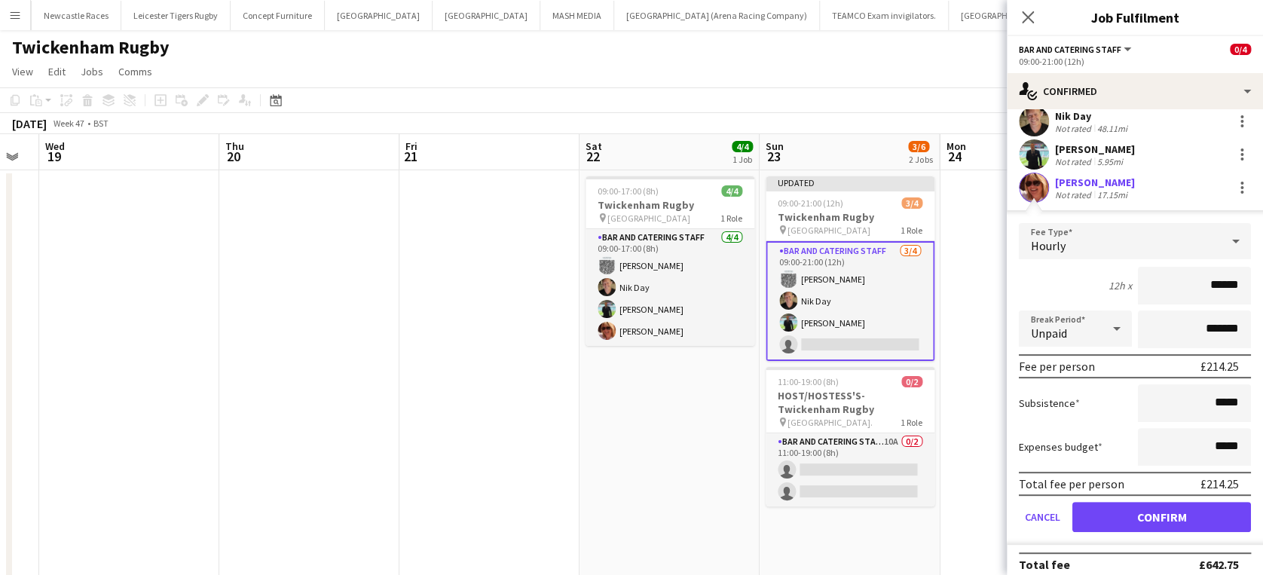
scroll to position [90, 0]
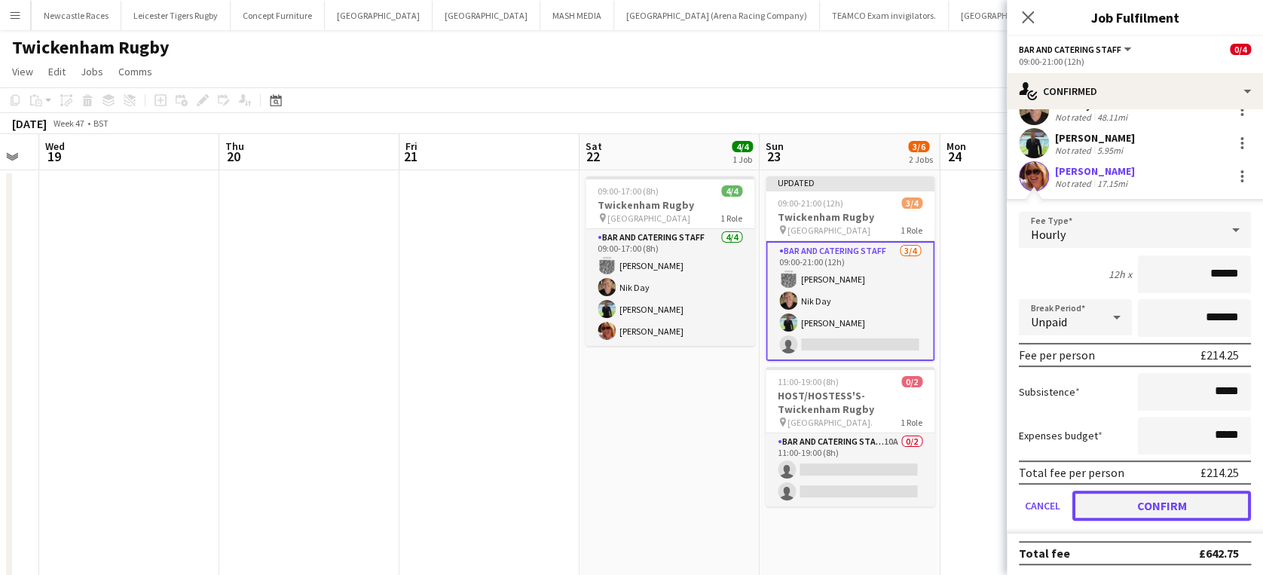
click at [1165, 500] on button "Confirm" at bounding box center [1161, 505] width 179 height 30
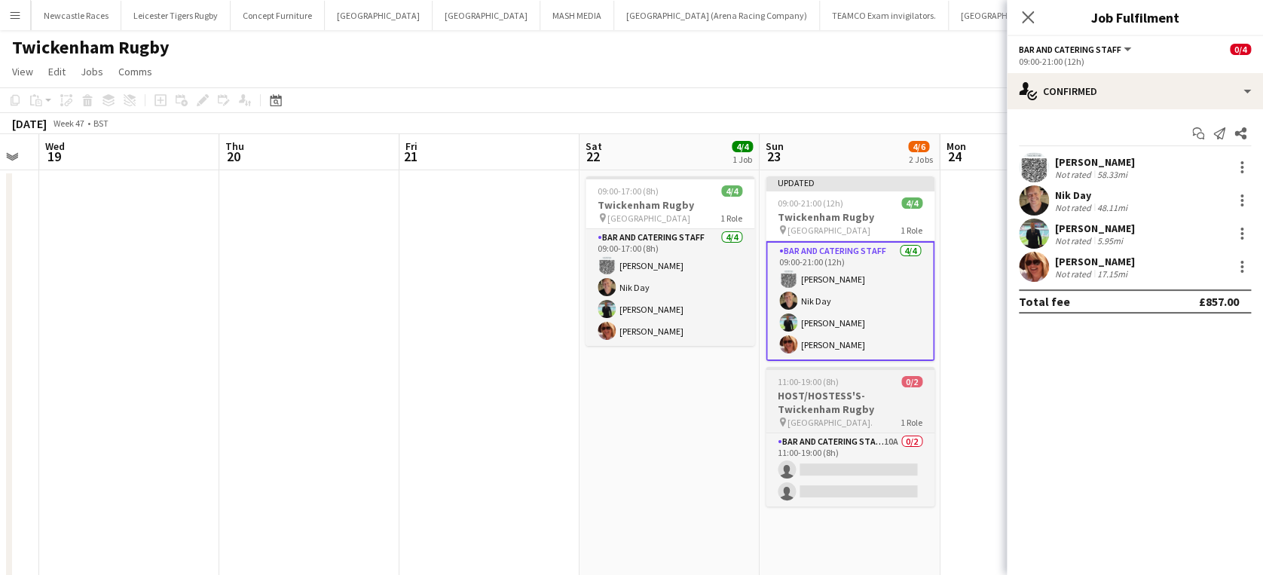
click at [860, 391] on h3 "HOST/HOSTESS'S- Twickenham Rugby" at bounding box center [849, 402] width 169 height 27
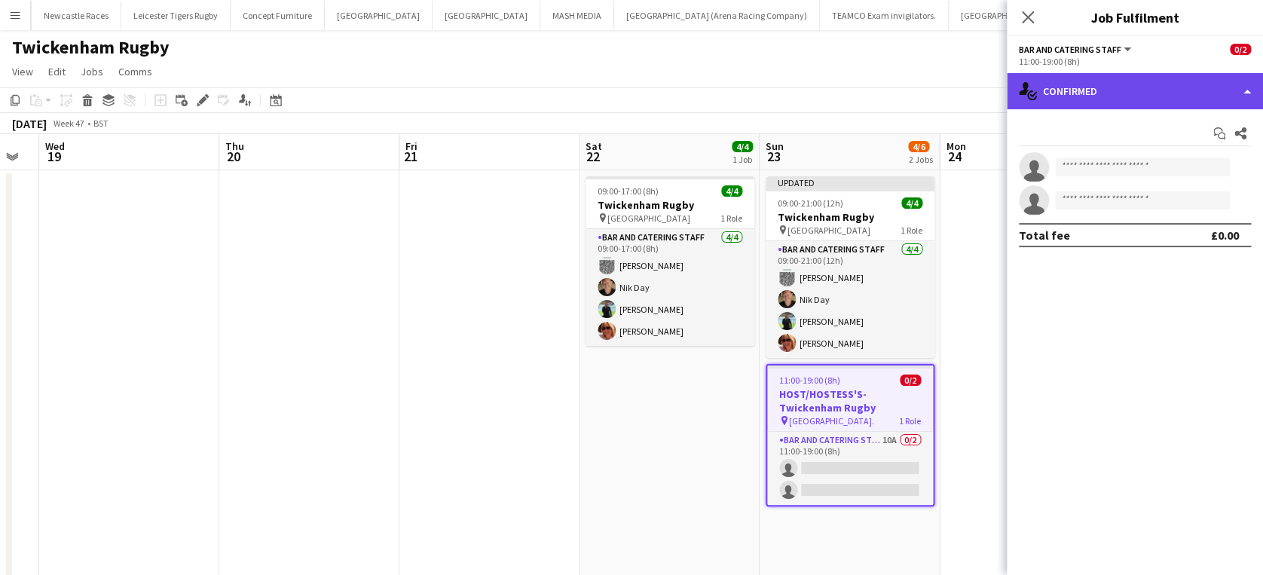
click at [1155, 90] on div "single-neutral-actions-check-2 Confirmed" at bounding box center [1134, 91] width 256 height 36
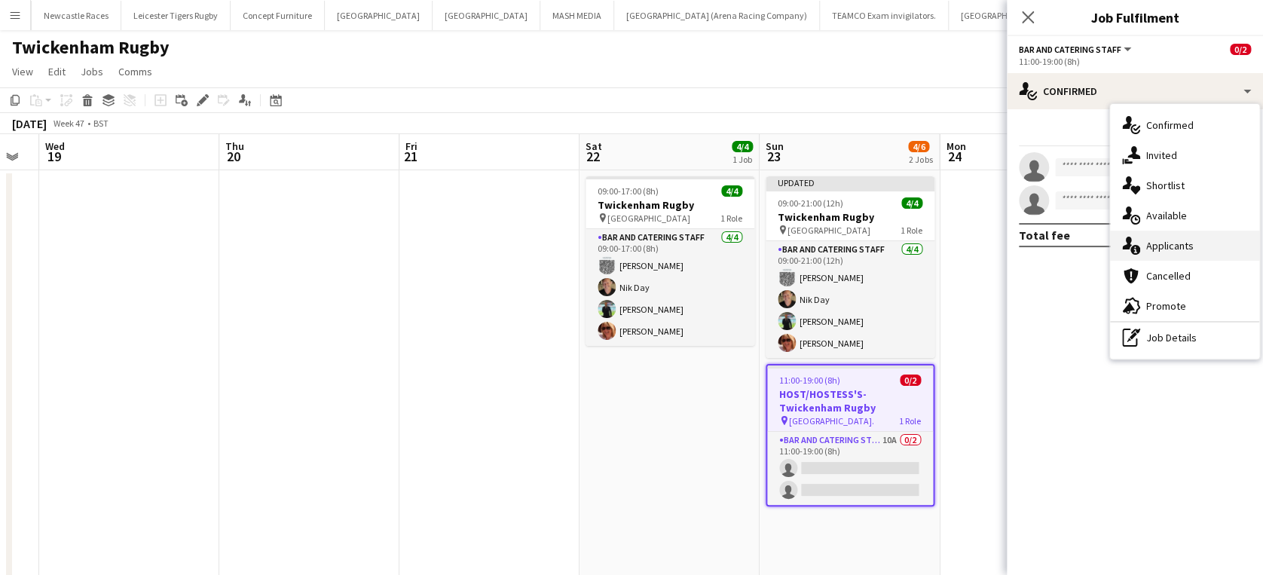
click at [1186, 239] on span "Applicants" at bounding box center [1169, 246] width 47 height 14
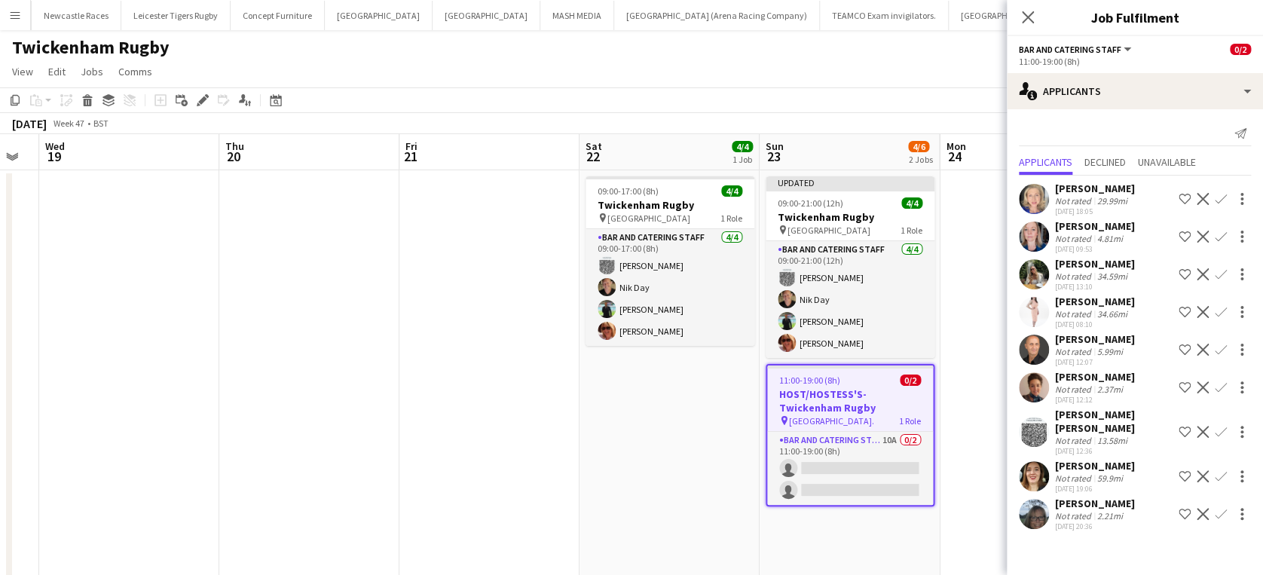
click at [1214, 434] on app-icon "Confirm" at bounding box center [1220, 432] width 12 height 12
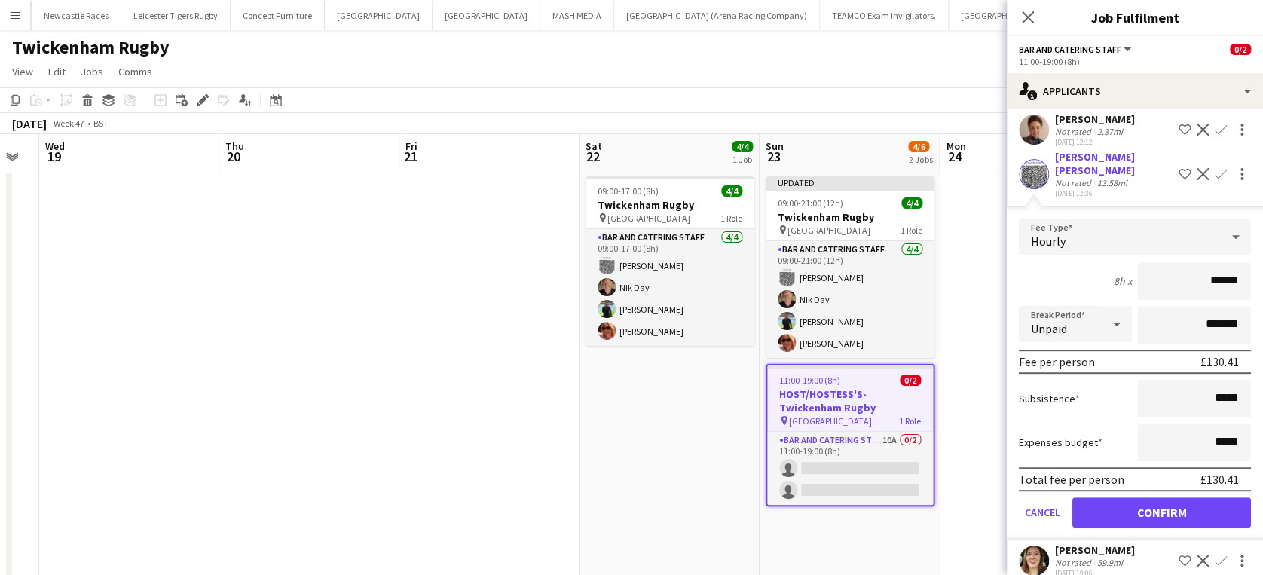
scroll to position [274, 0]
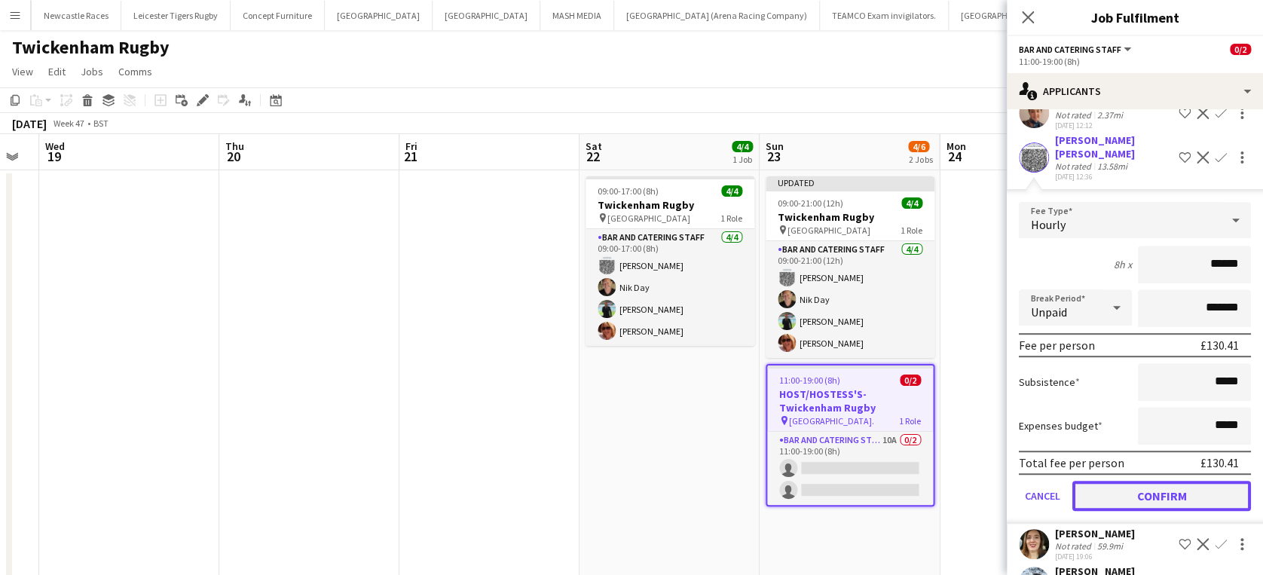
click at [1145, 498] on button "Confirm" at bounding box center [1161, 496] width 179 height 30
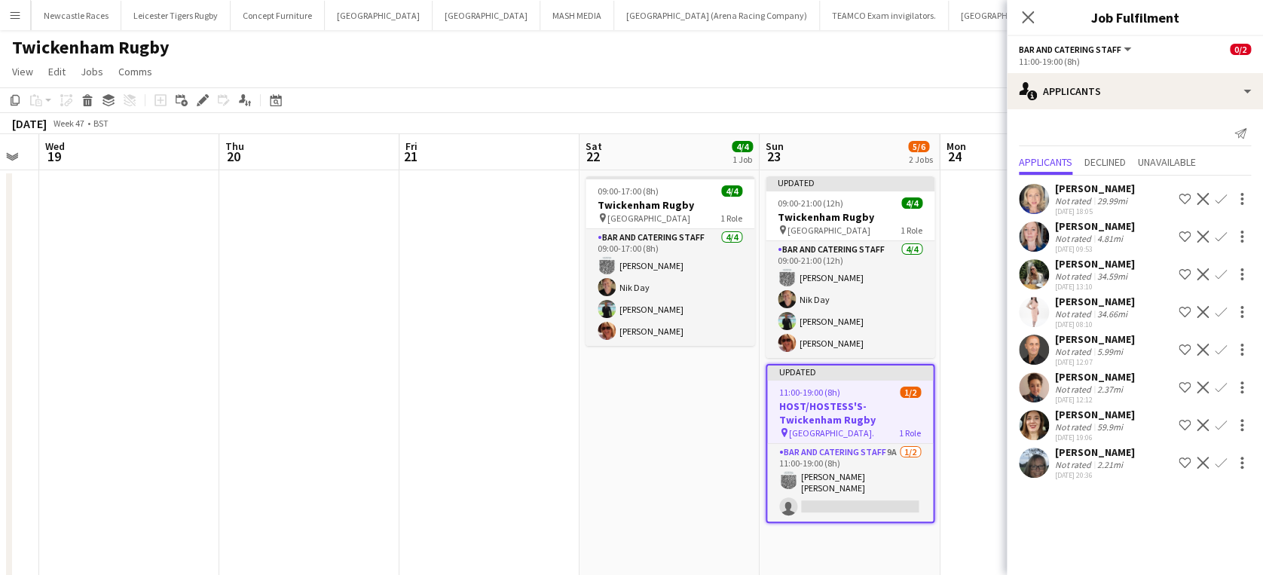
scroll to position [0, 0]
click at [1091, 259] on div "Debra Nolan" at bounding box center [1095, 264] width 80 height 14
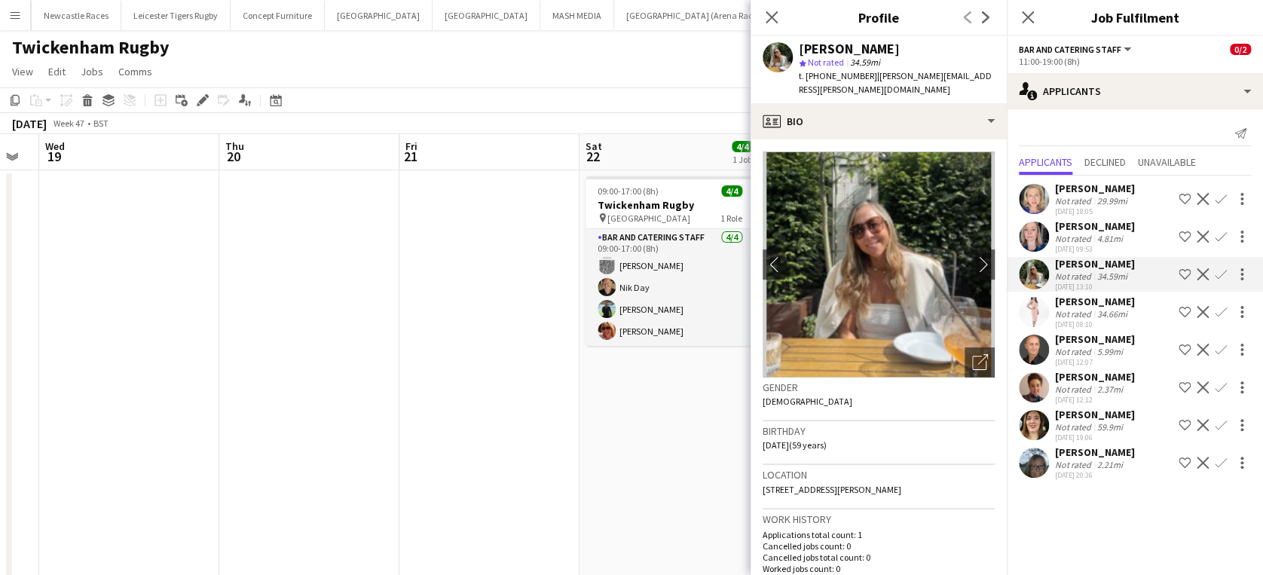
click at [1220, 273] on app-icon "Confirm" at bounding box center [1220, 274] width 12 height 12
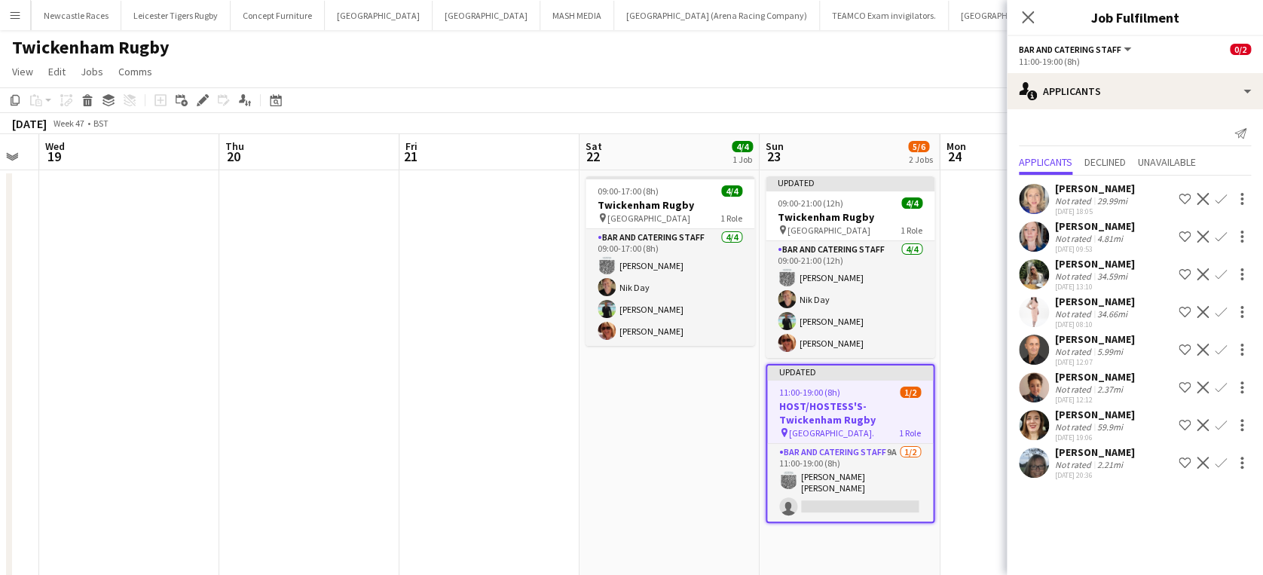
click at [1220, 273] on app-icon "Confirm" at bounding box center [1220, 274] width 12 height 12
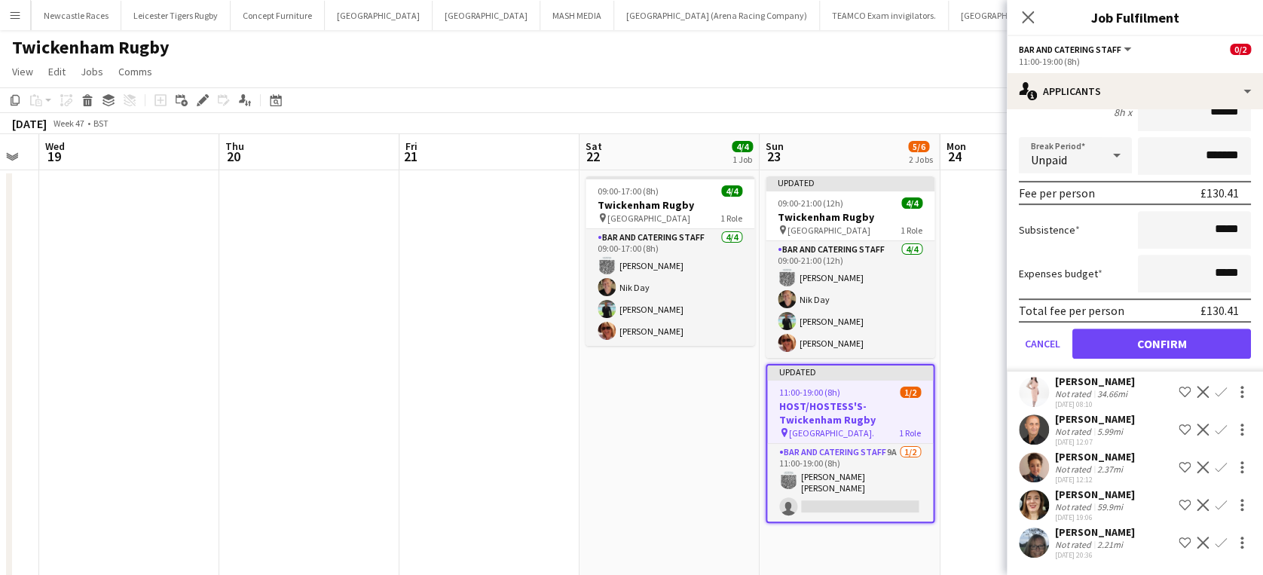
scroll to position [271, 0]
click at [1163, 339] on button "Confirm" at bounding box center [1161, 343] width 179 height 30
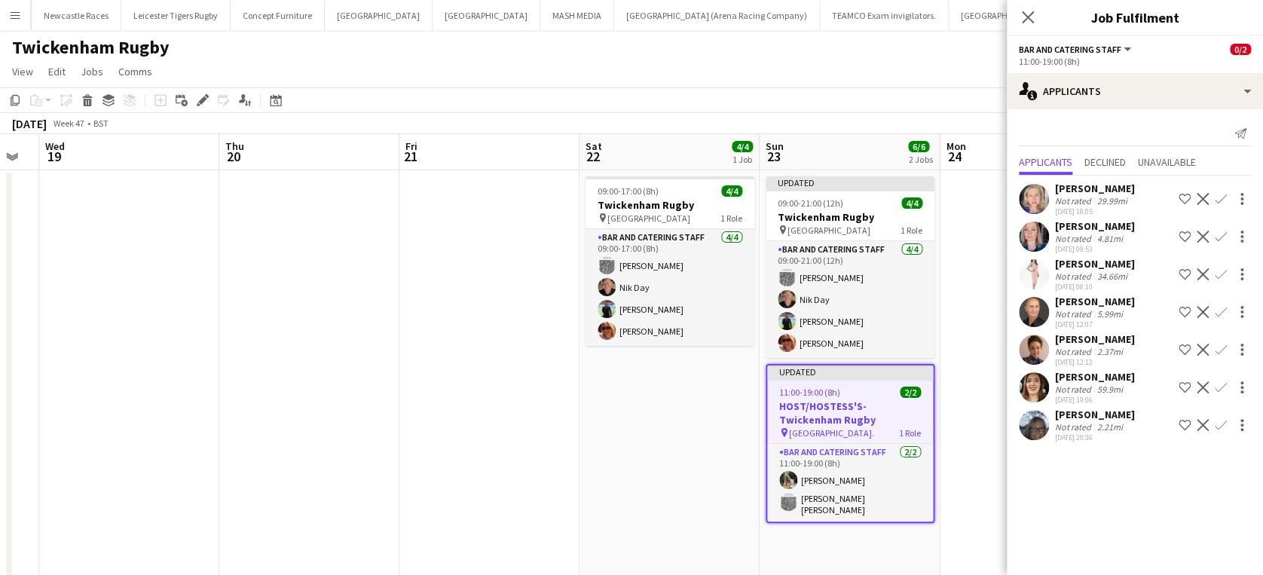
scroll to position [0, 0]
click at [1028, 14] on icon "Close pop-in" at bounding box center [1027, 17] width 14 height 14
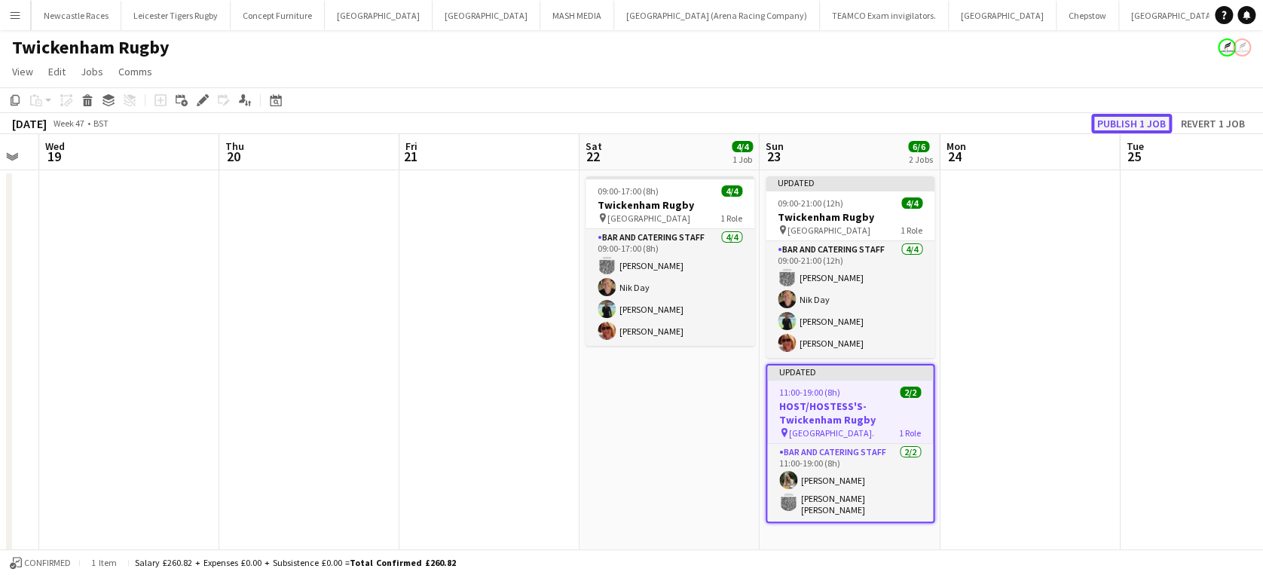
click at [1127, 116] on button "Publish 1 job" at bounding box center [1131, 124] width 81 height 20
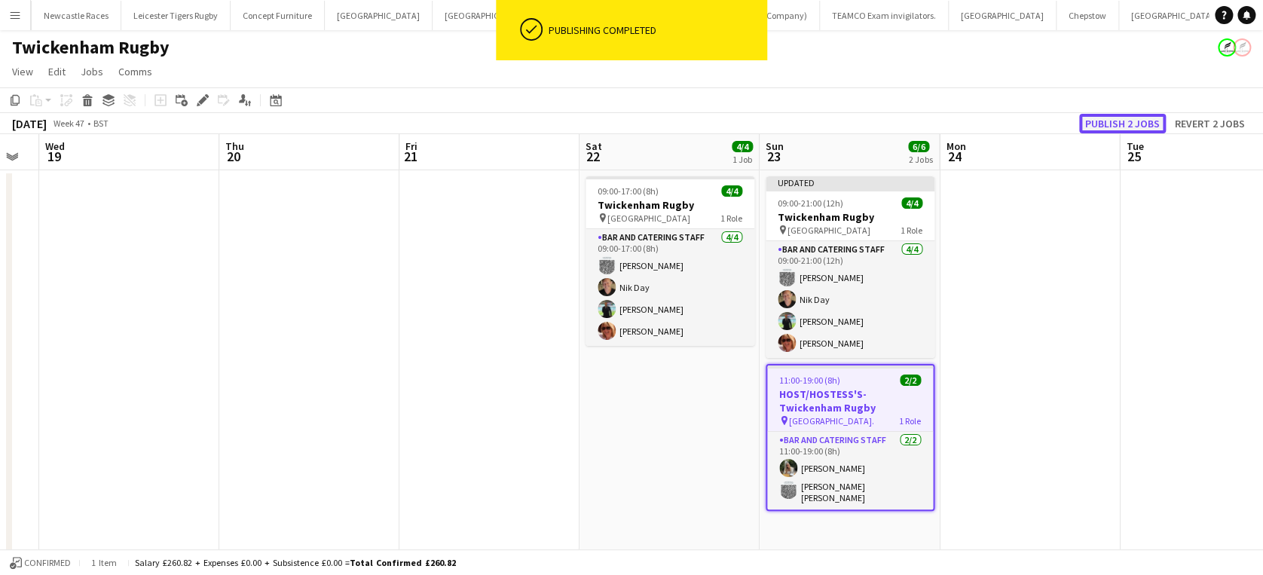
click at [1127, 116] on button "Publish 2 jobs" at bounding box center [1122, 124] width 87 height 20
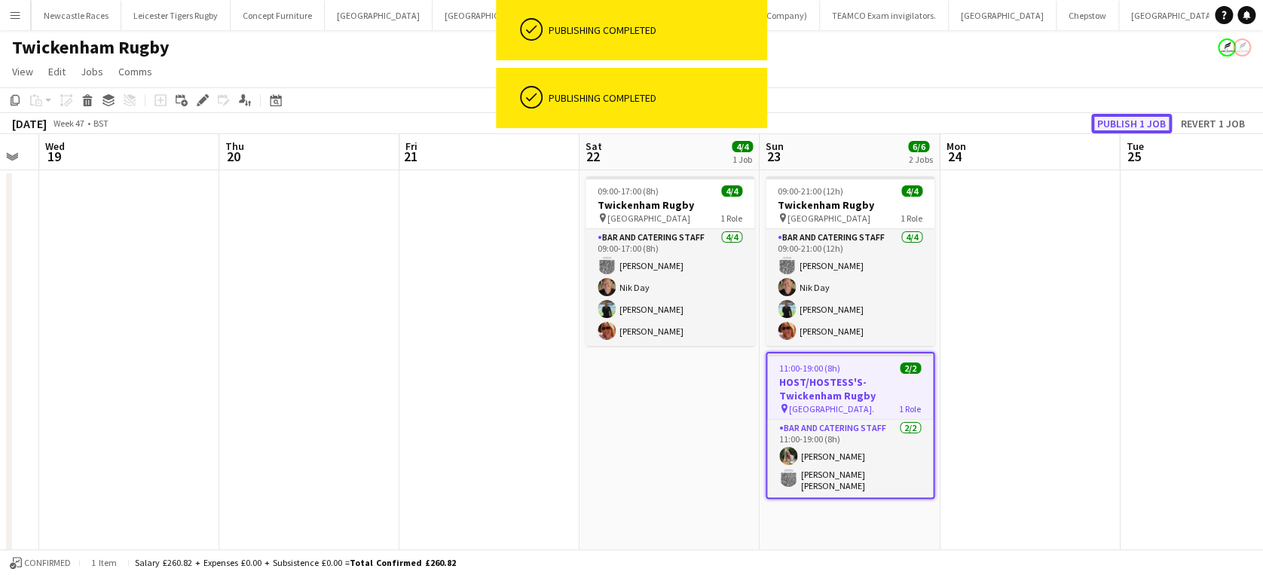
click at [1127, 116] on button "Publish 1 job" at bounding box center [1131, 124] width 81 height 20
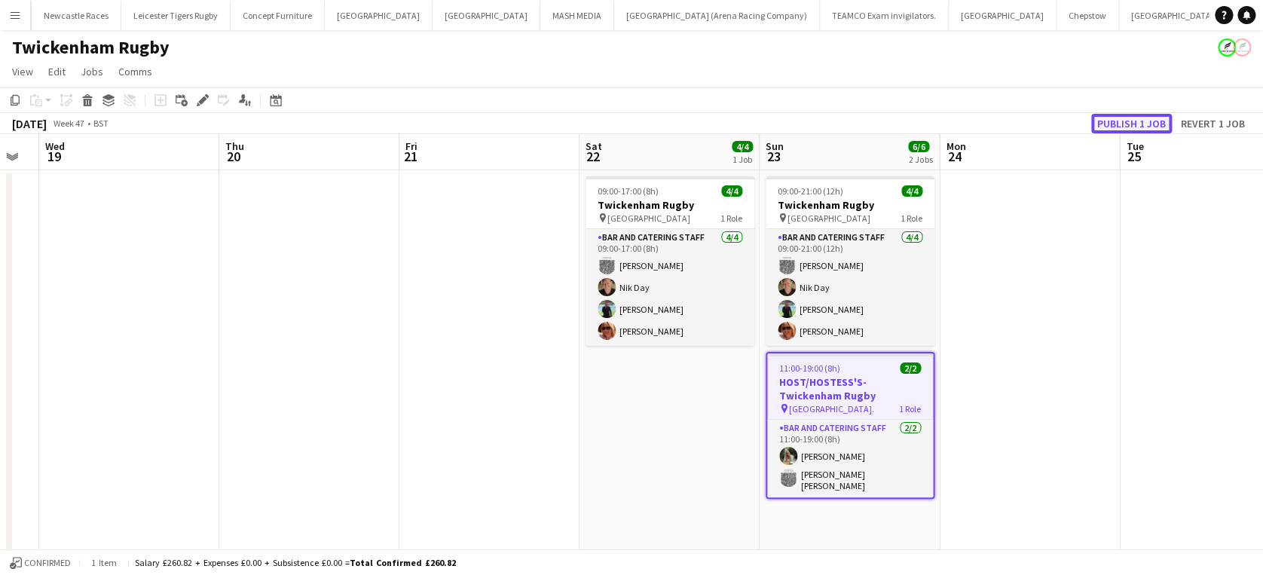
click at [1133, 121] on button "Publish 1 job" at bounding box center [1131, 124] width 81 height 20
click at [1130, 118] on button "Publish 1 job" at bounding box center [1131, 124] width 81 height 20
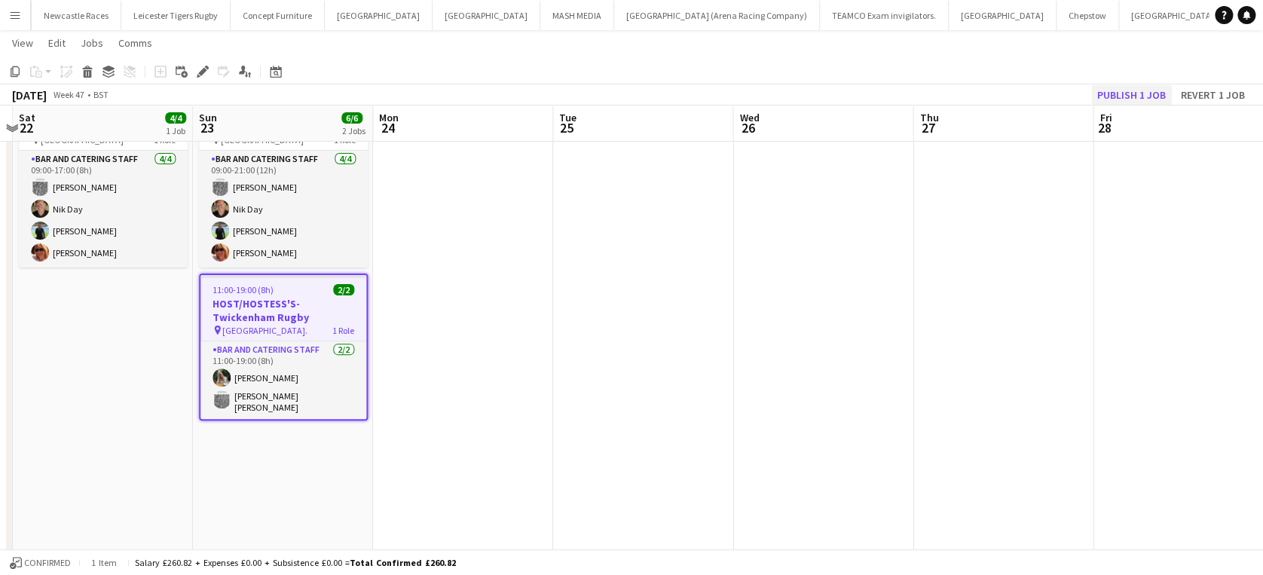
scroll to position [0, 464]
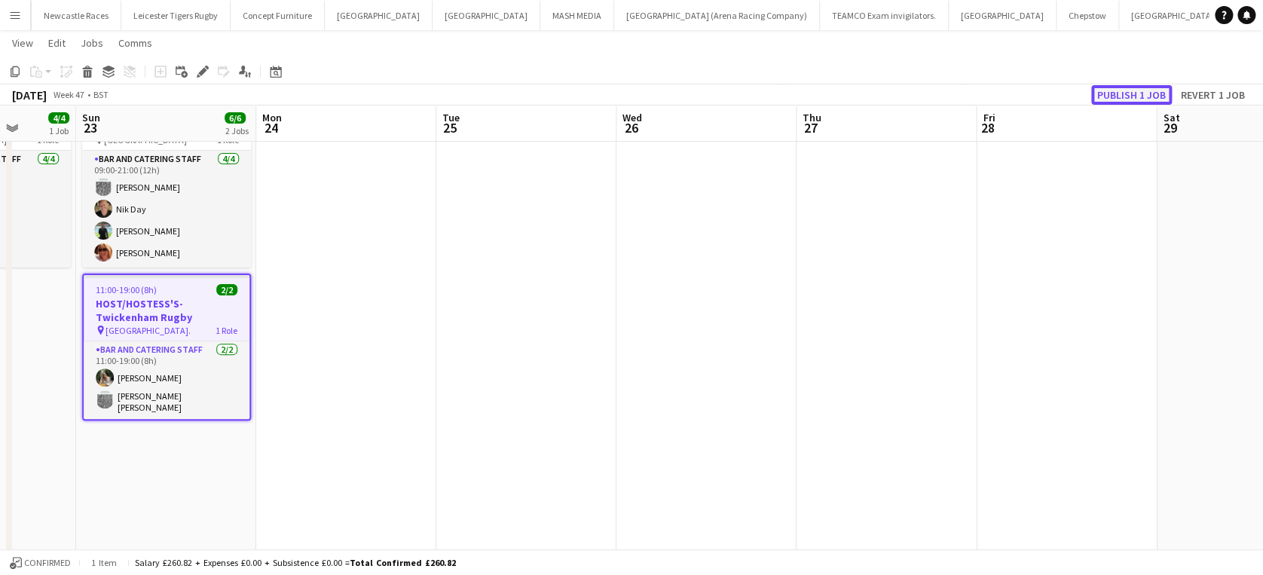
click at [1124, 93] on button "Publish 1 job" at bounding box center [1131, 95] width 81 height 20
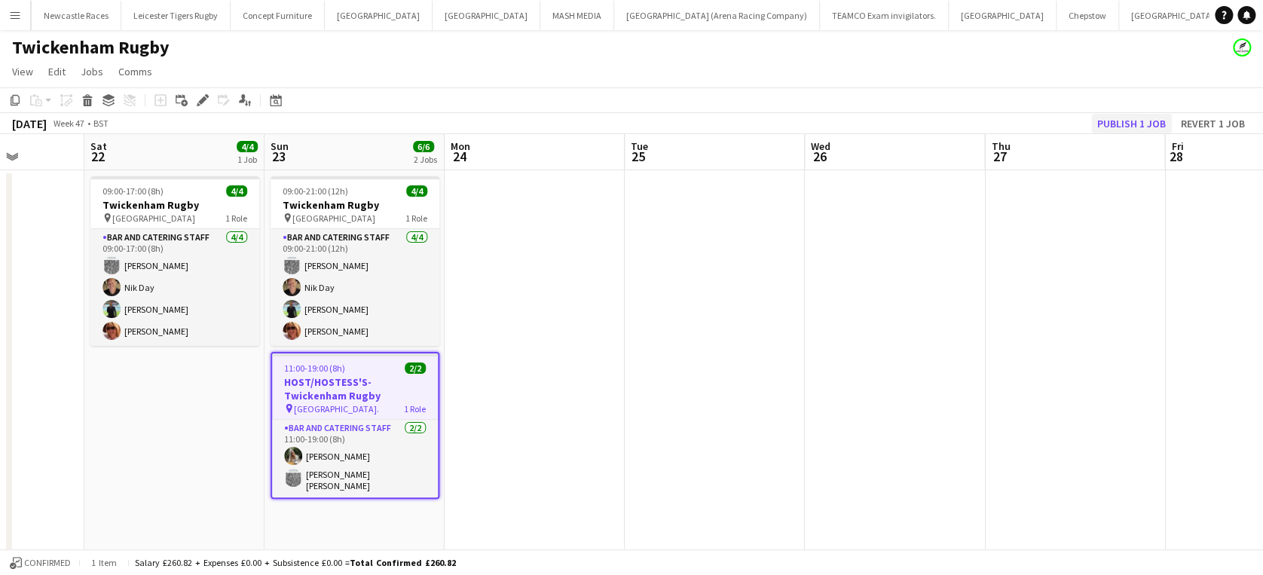
scroll to position [108, 0]
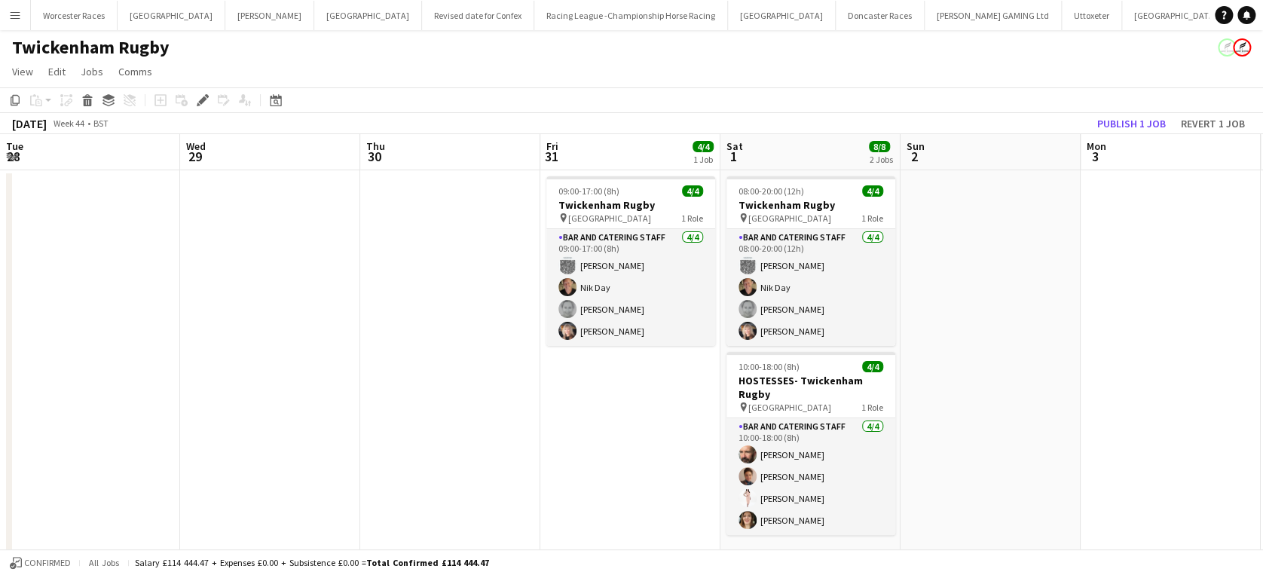
scroll to position [0, 402]
